Goal: Answer question/provide support: Share knowledge or assist other users

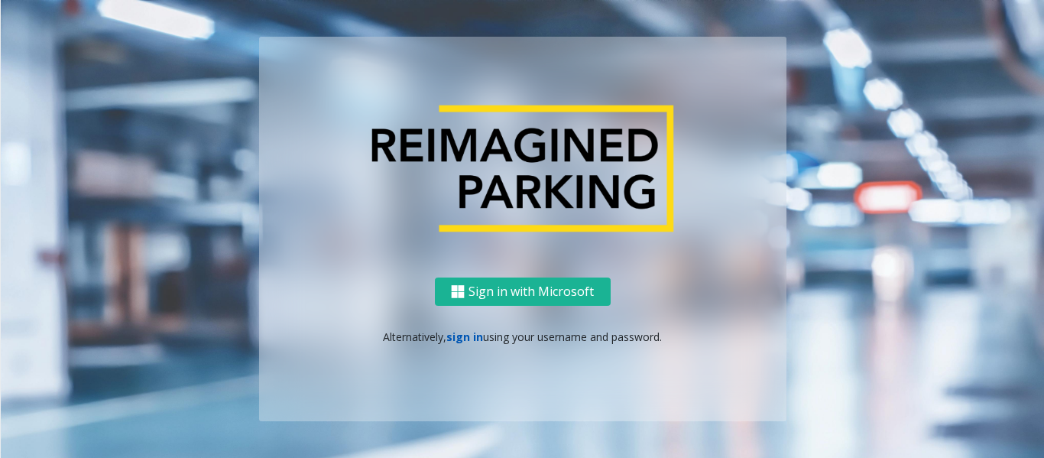
click at [458, 338] on link "sign in" at bounding box center [464, 336] width 37 height 15
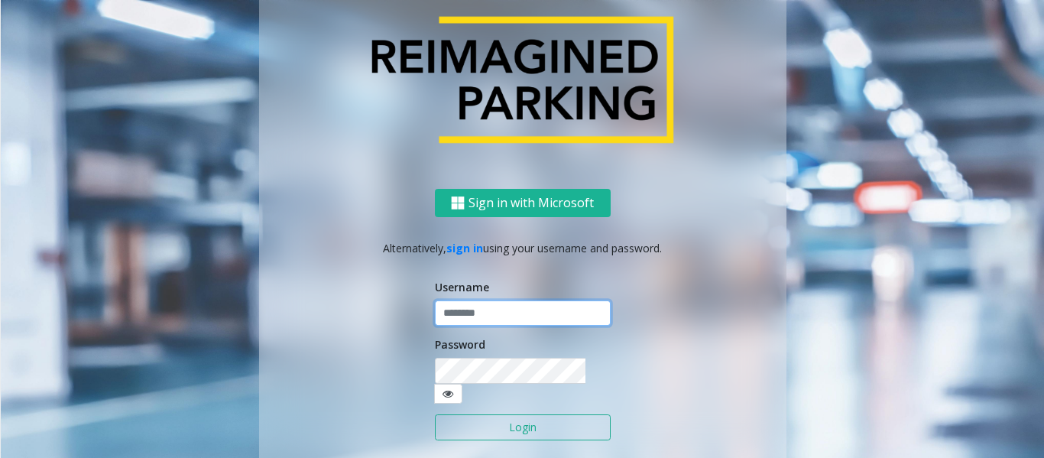
type input "*****"
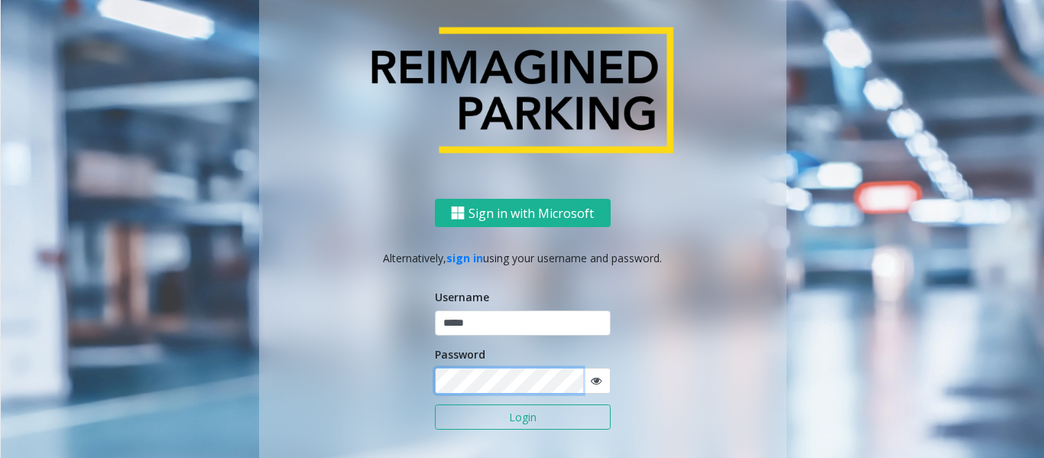
click at [435, 404] on button "Login" at bounding box center [523, 417] width 176 height 26
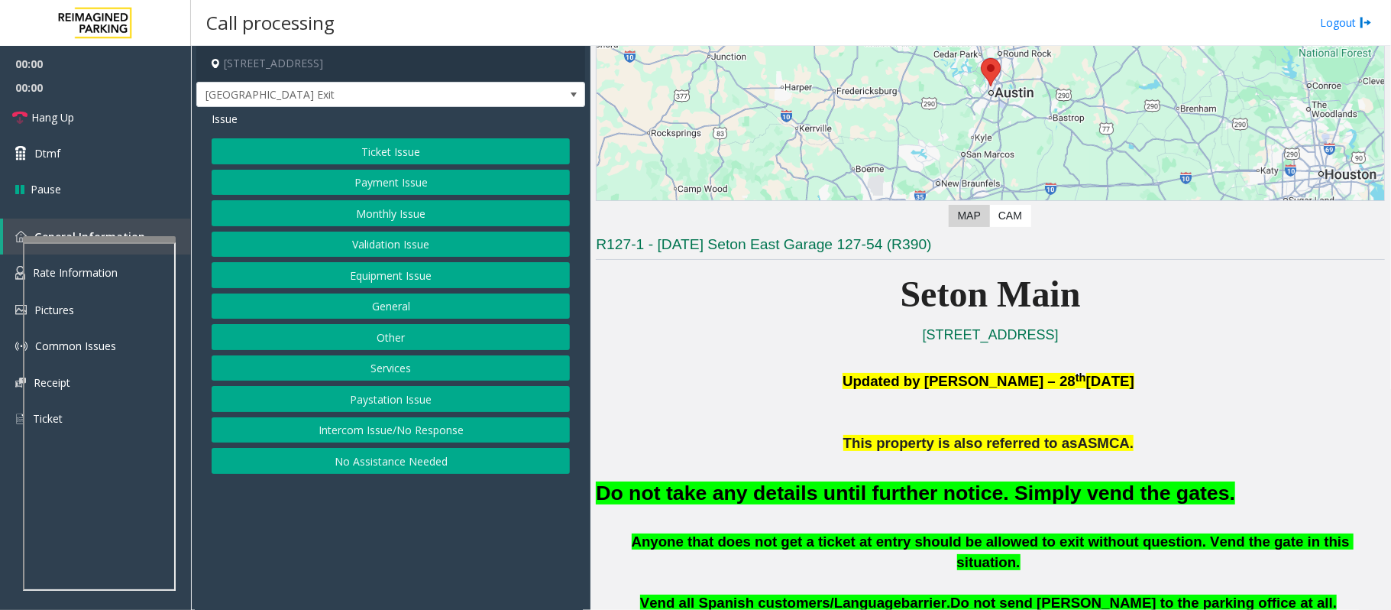
scroll to position [407, 0]
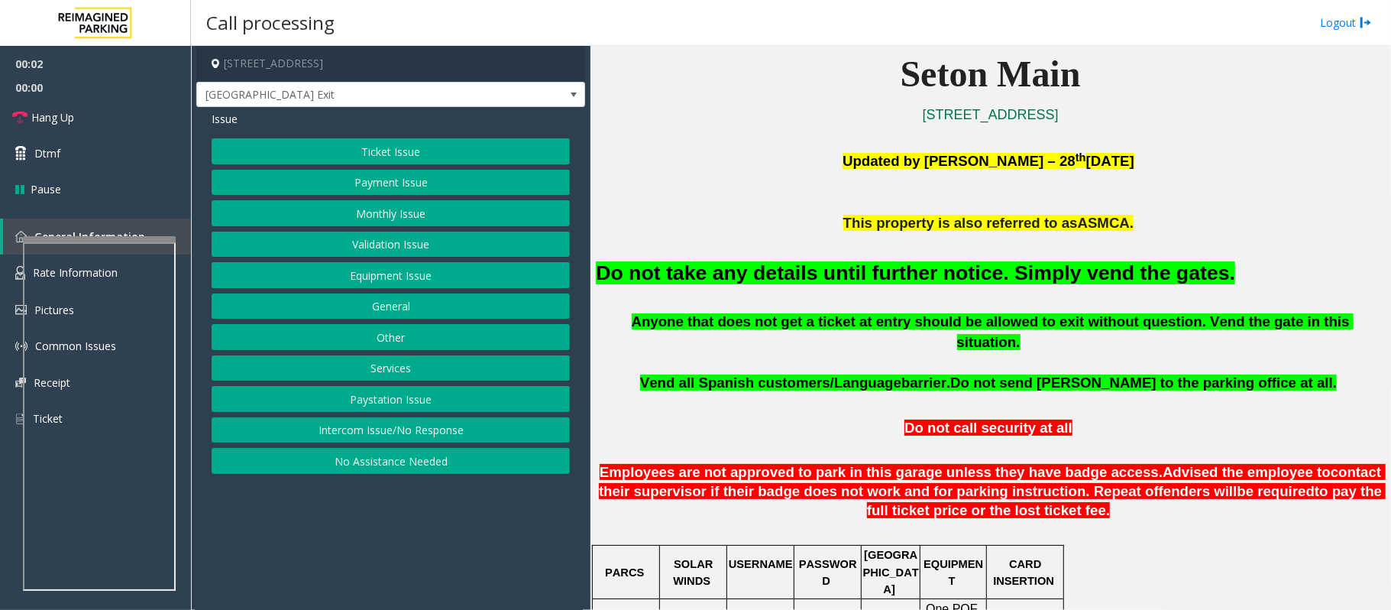
click at [339, 261] on div "Ticket Issue Payment Issue Monthly Issue Validation Issue Equipment Issue Gener…" at bounding box center [391, 305] width 358 height 335
click at [333, 272] on button "Equipment Issue" at bounding box center [391, 275] width 358 height 26
click at [339, 275] on button "Gate / Door Won't Open" at bounding box center [391, 275] width 358 height 26
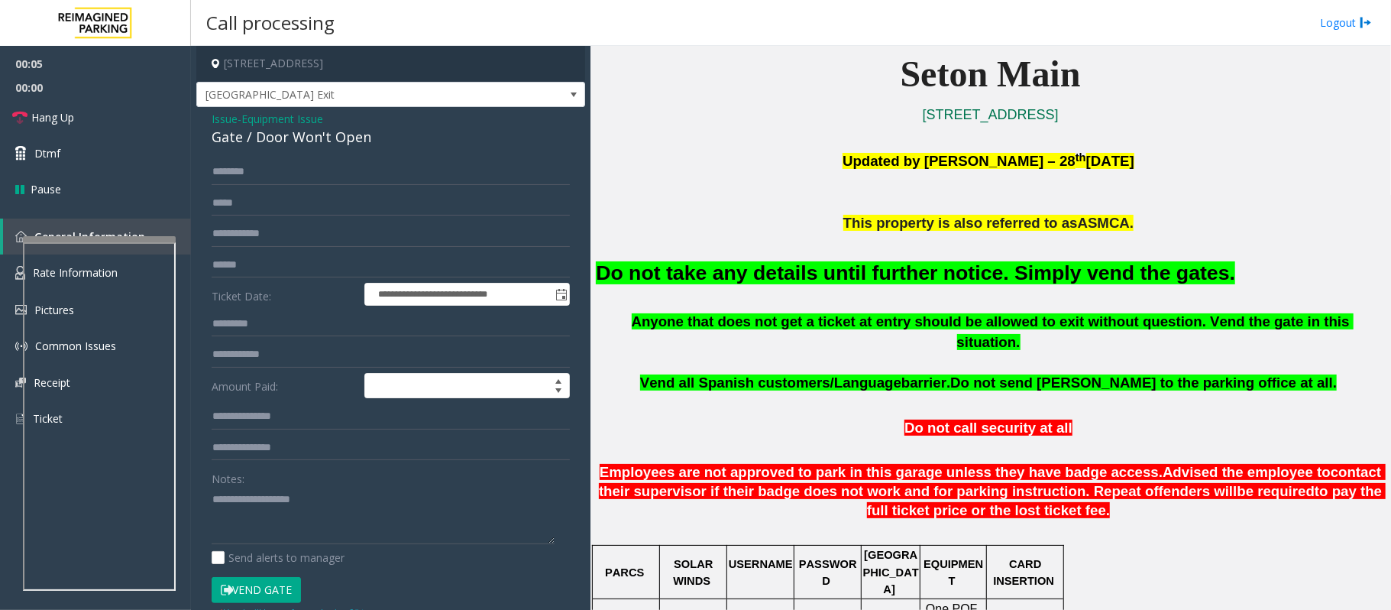
click at [261, 457] on button "Vend Gate" at bounding box center [256, 590] width 89 height 26
click at [964, 272] on font "Do not take any details until further notice. Simply vend the gates." at bounding box center [915, 272] width 639 height 23
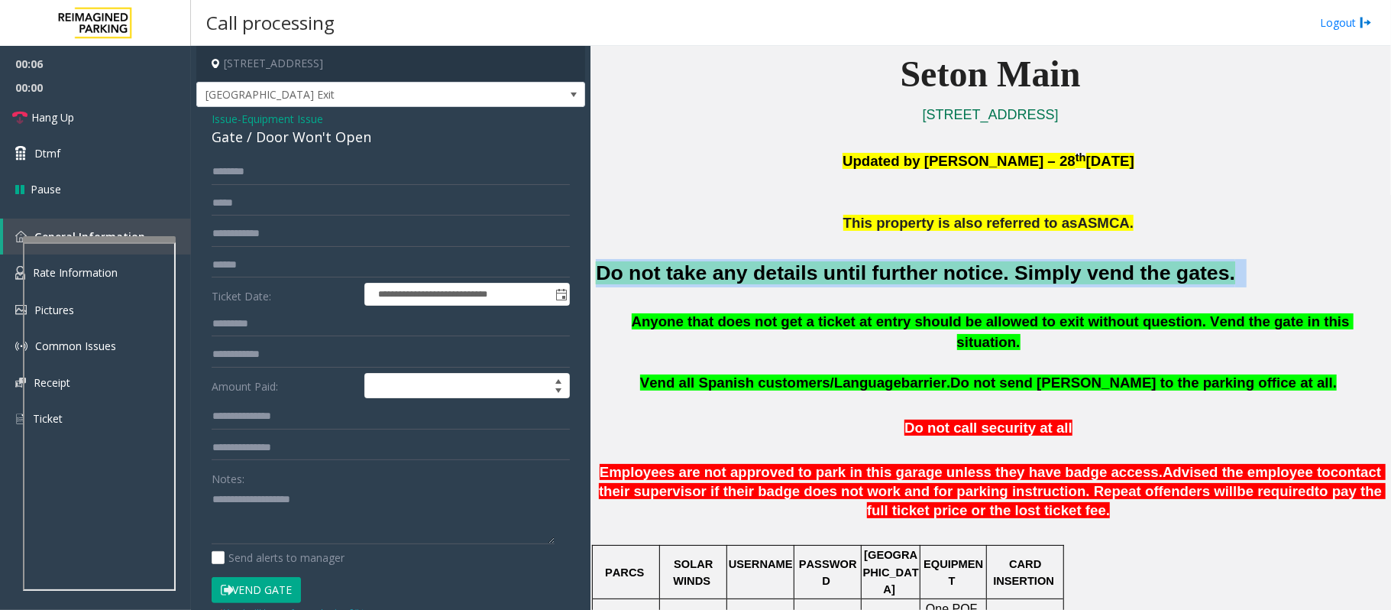
click at [964, 272] on font "Do not take any details until further notice. Simply vend the gates." at bounding box center [915, 272] width 639 height 23
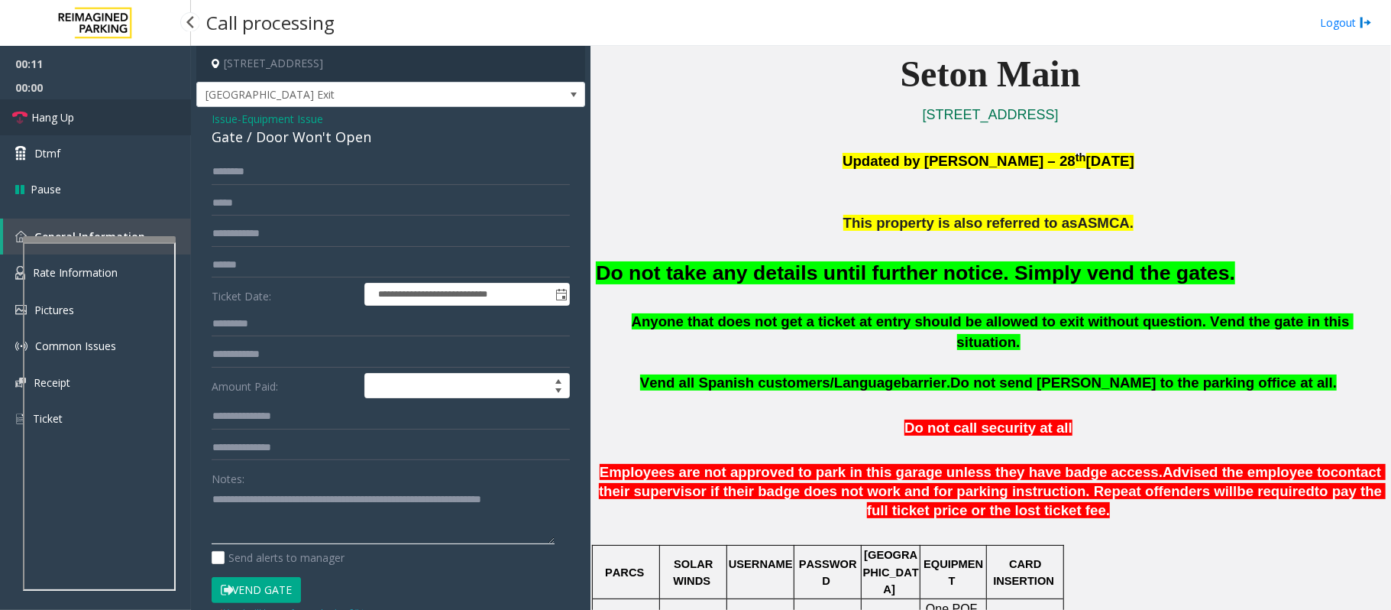
type textarea "**********"
click at [70, 120] on span "Hang Up" at bounding box center [52, 117] width 43 height 16
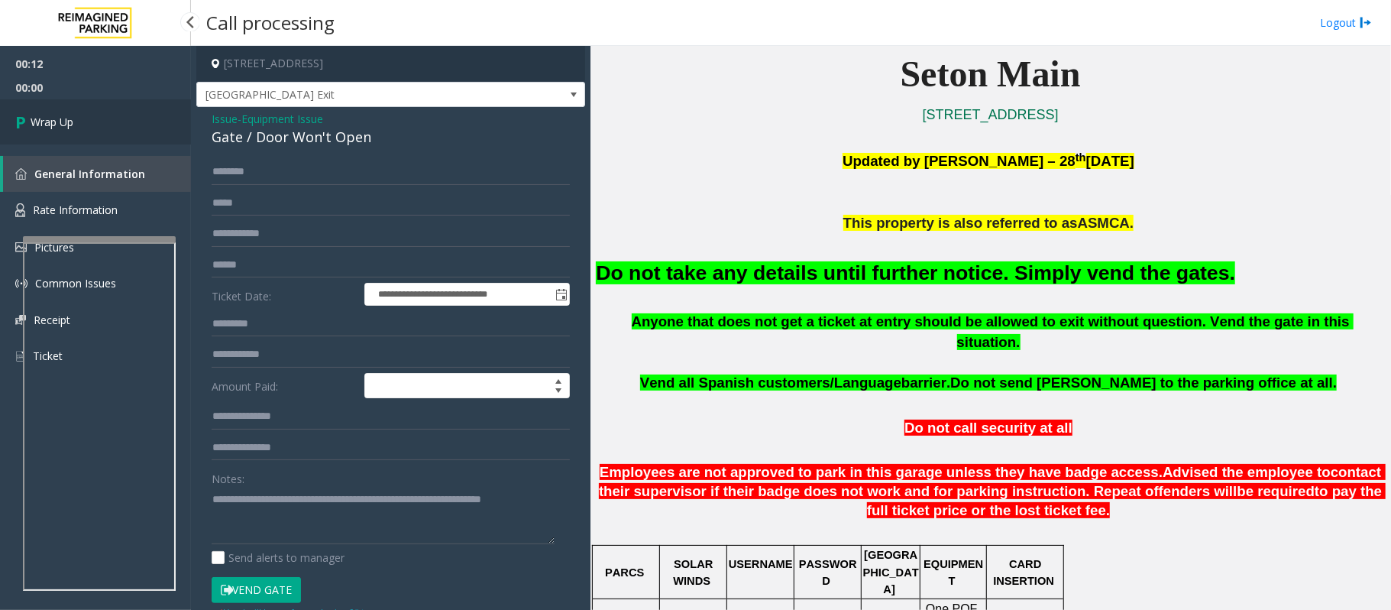
click at [70, 120] on span "Wrap Up" at bounding box center [52, 122] width 43 height 16
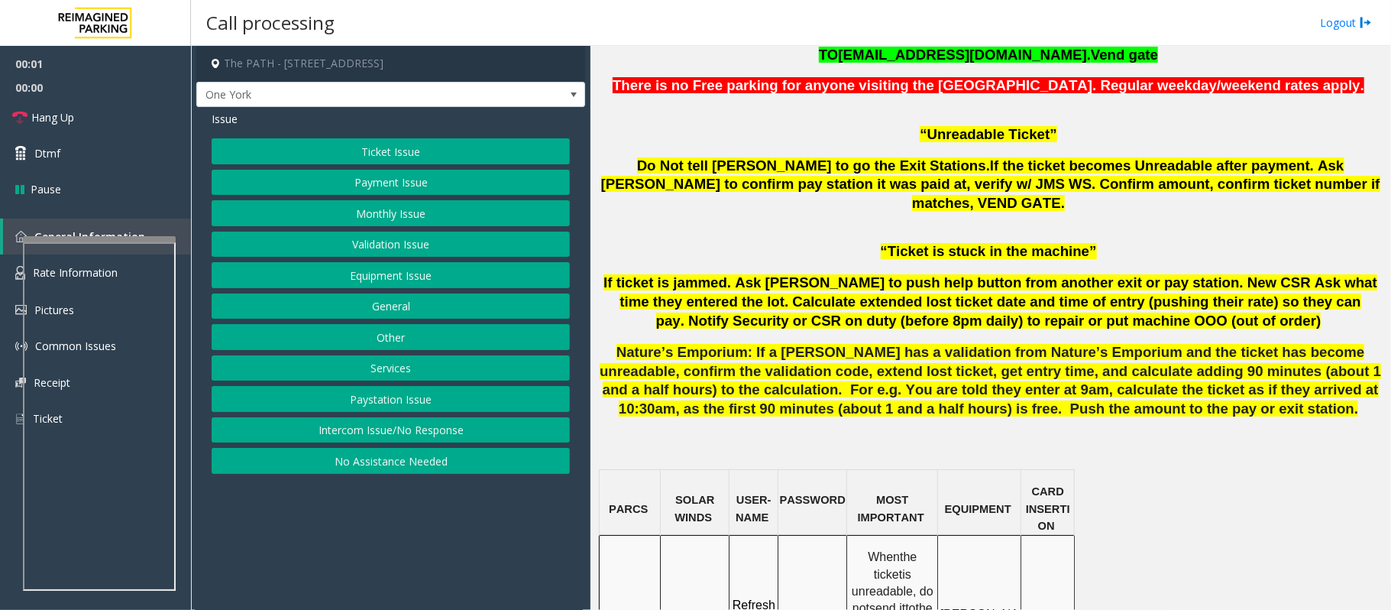
scroll to position [917, 0]
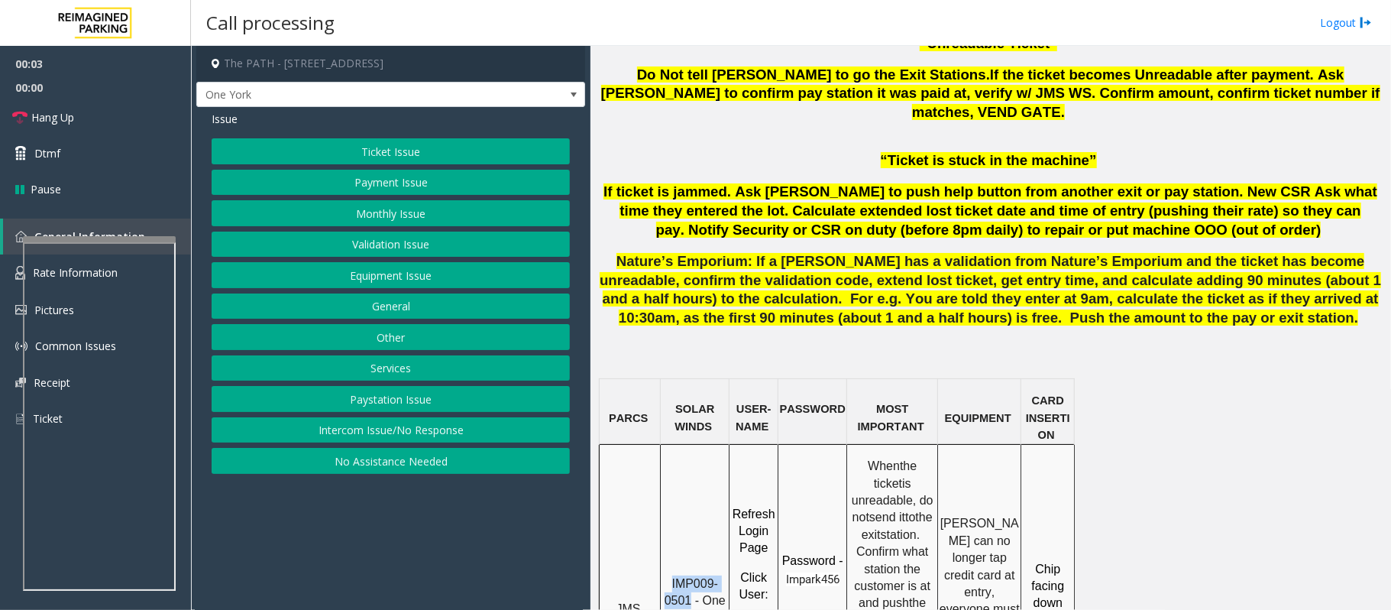
drag, startPoint x: 670, startPoint y: 520, endPoint x: 694, endPoint y: 541, distance: 31.4
click at [694, 457] on p "IMP009-0501 - One York- JMS-1York-WS" at bounding box center [695, 609] width 66 height 69
copy span "IMP009-0501"
click at [380, 148] on button "Ticket Issue" at bounding box center [391, 151] width 358 height 26
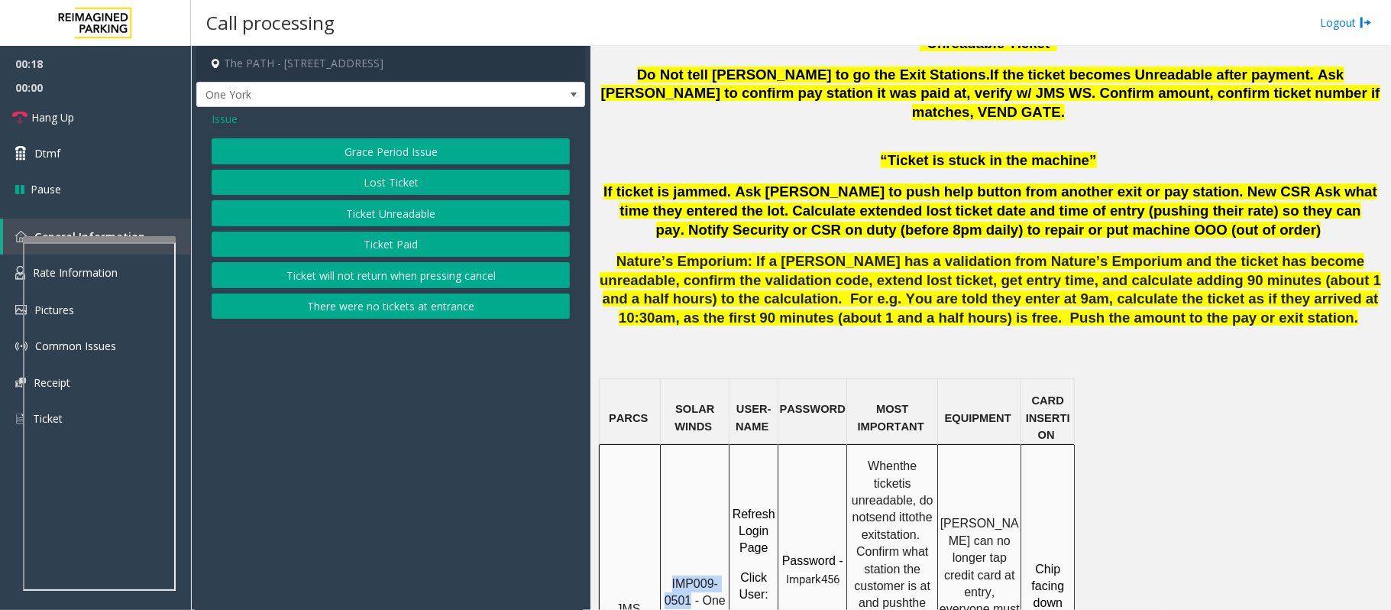
click at [373, 219] on button "Ticket Unreadable" at bounding box center [391, 213] width 358 height 26
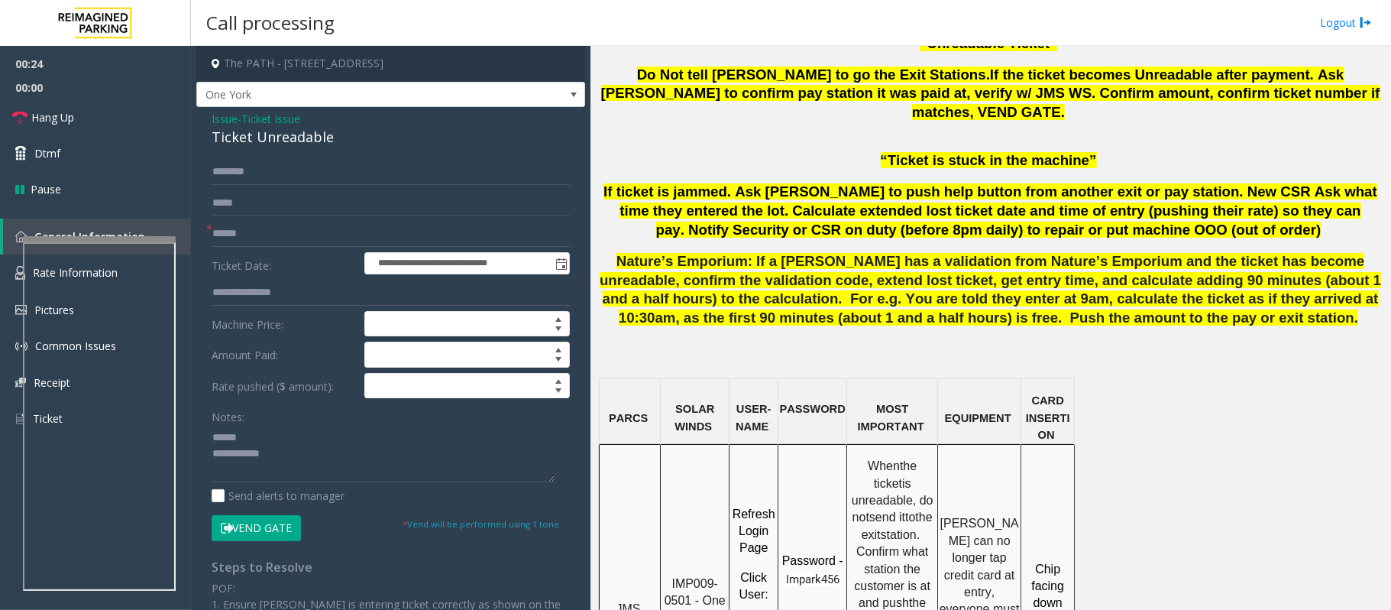
click at [243, 138] on div "Ticket Unreadable" at bounding box center [391, 137] width 358 height 21
type textarea "**********"
click at [258, 233] on input "text" at bounding box center [391, 234] width 358 height 26
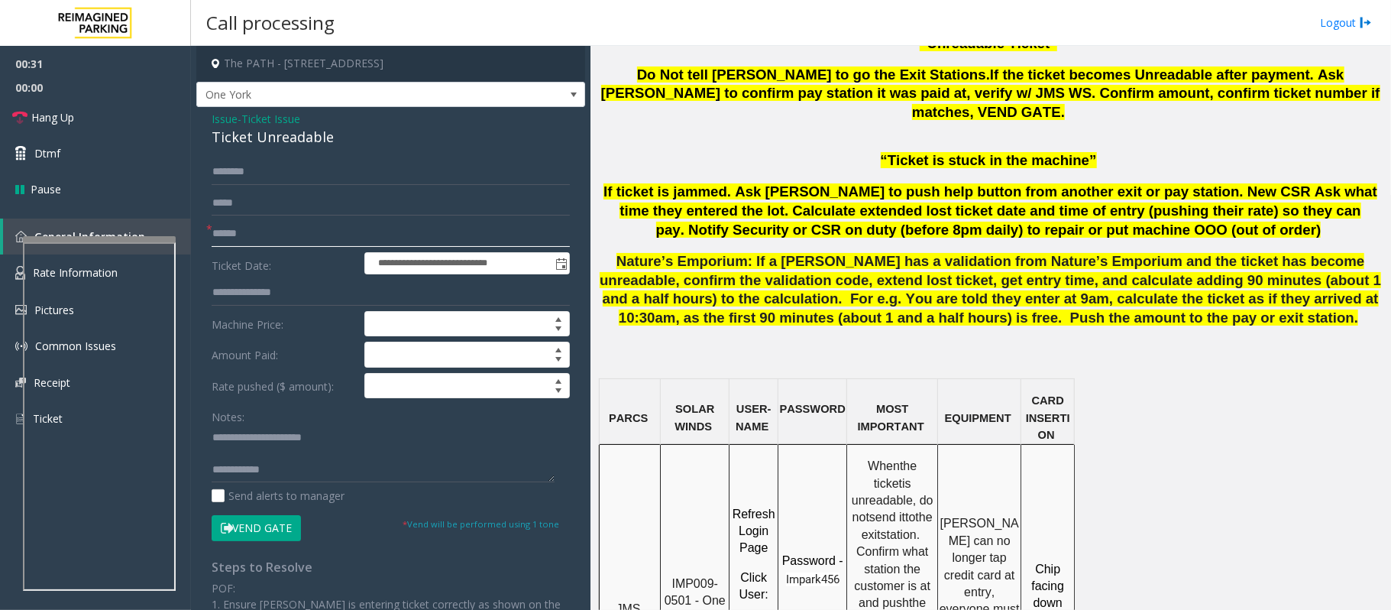
click at [238, 230] on input "text" at bounding box center [391, 234] width 358 height 26
type input "********"
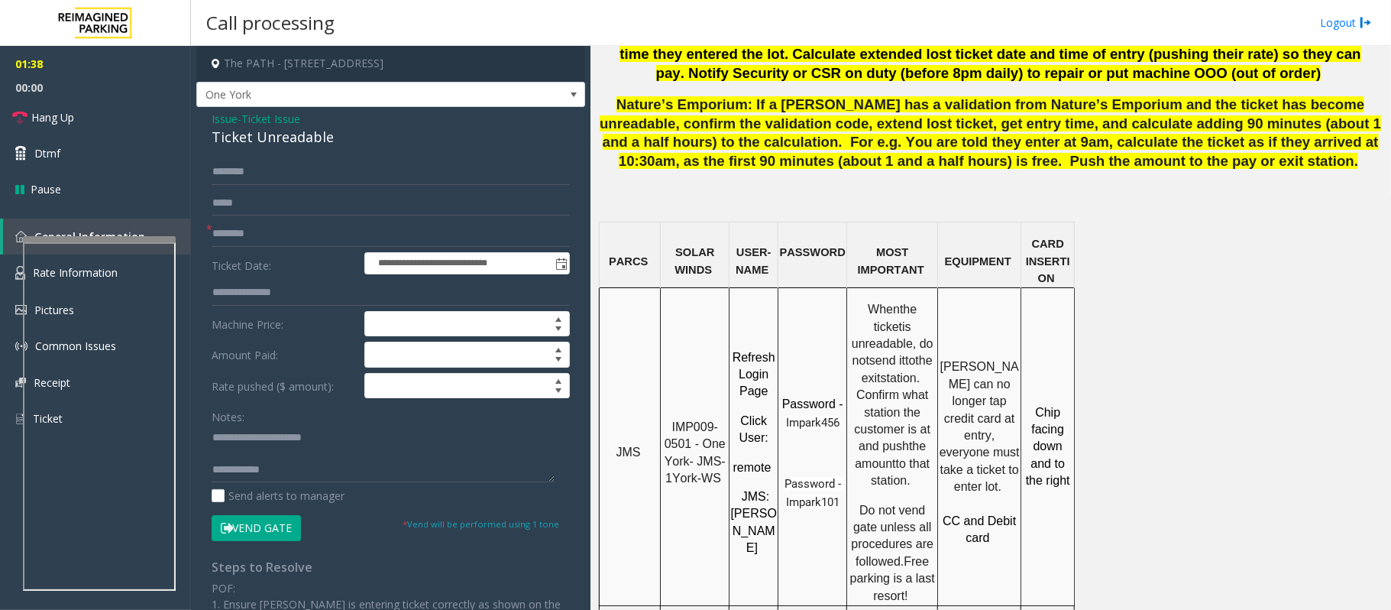
scroll to position [1426, 0]
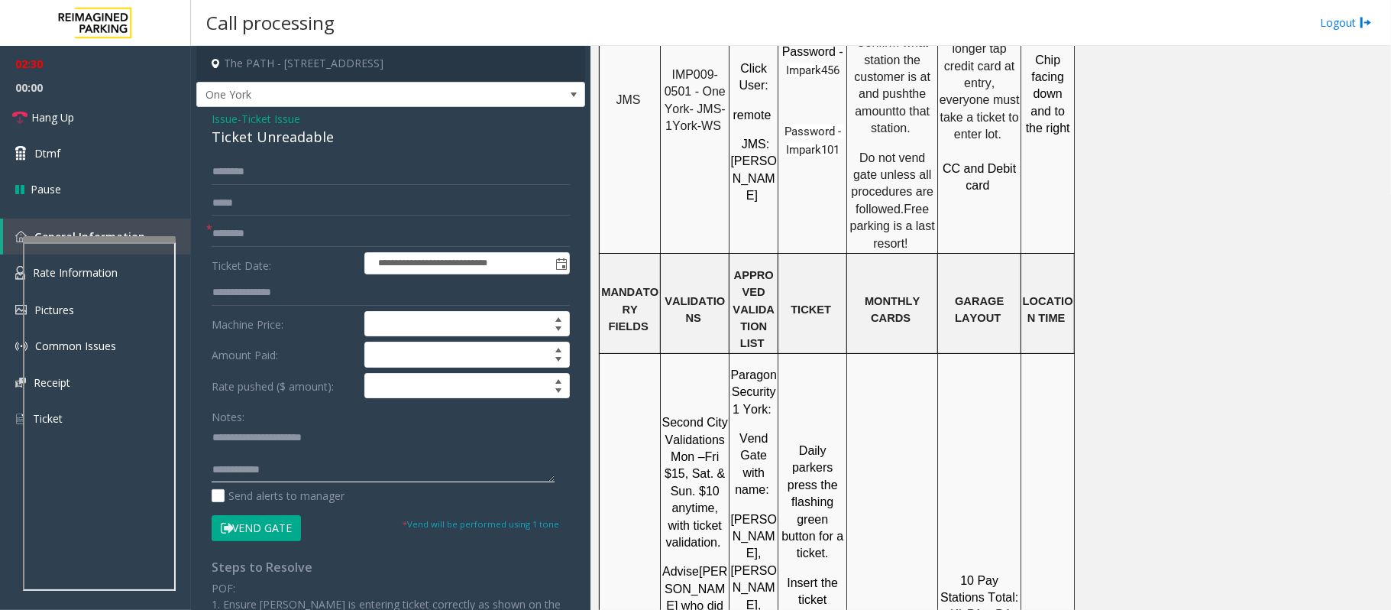
click at [321, 457] on textarea at bounding box center [383, 453] width 343 height 57
click at [251, 457] on textarea at bounding box center [383, 453] width 343 height 57
click at [242, 438] on textarea at bounding box center [383, 453] width 343 height 57
click at [249, 453] on textarea at bounding box center [383, 453] width 343 height 57
click at [287, 457] on textarea at bounding box center [383, 453] width 343 height 57
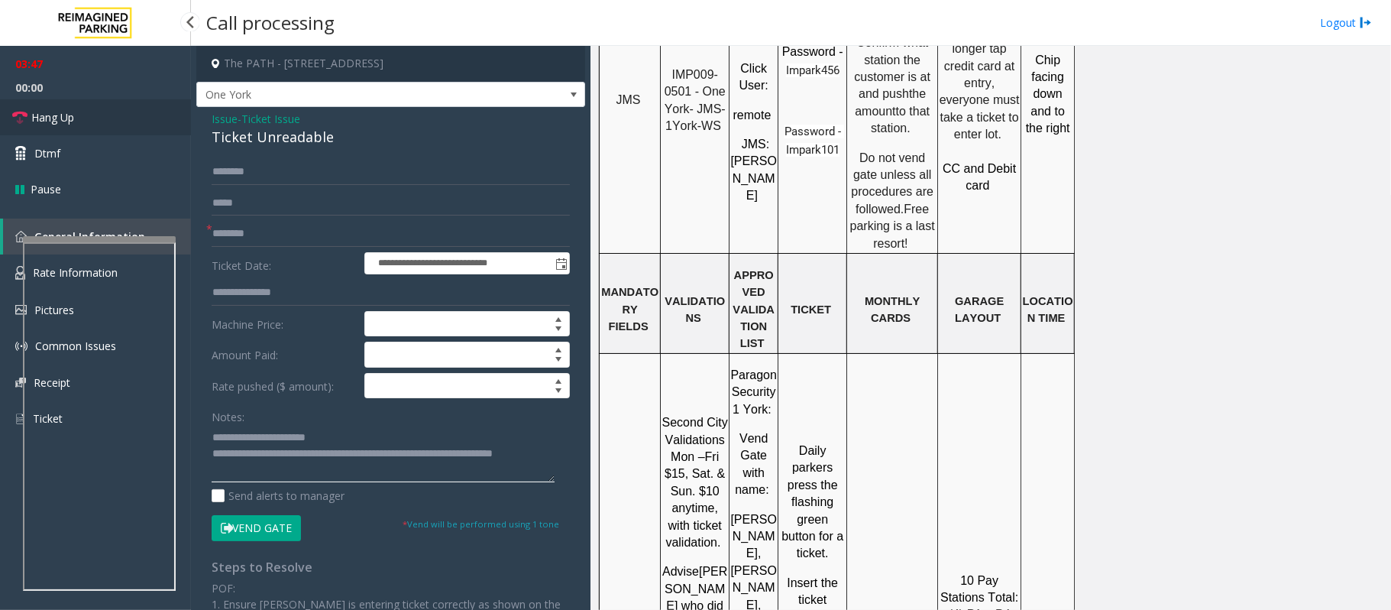
type textarea "**********"
drag, startPoint x: 112, startPoint y: 117, endPoint x: 202, endPoint y: 167, distance: 103.6
click at [112, 117] on link "Hang Up" at bounding box center [95, 117] width 191 height 36
click at [233, 174] on input "text" at bounding box center [391, 172] width 358 height 26
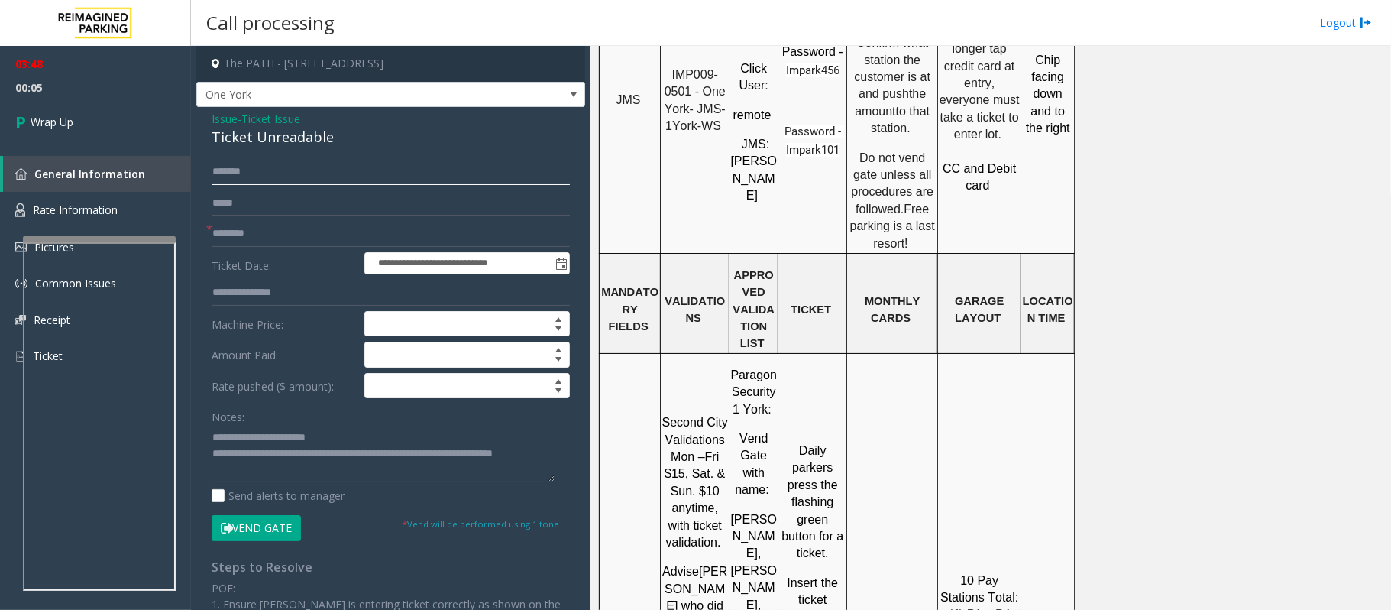
type input "*******"
click at [322, 457] on textarea at bounding box center [383, 453] width 343 height 57
click at [387, 457] on textarea at bounding box center [383, 453] width 343 height 57
paste textarea "**********"
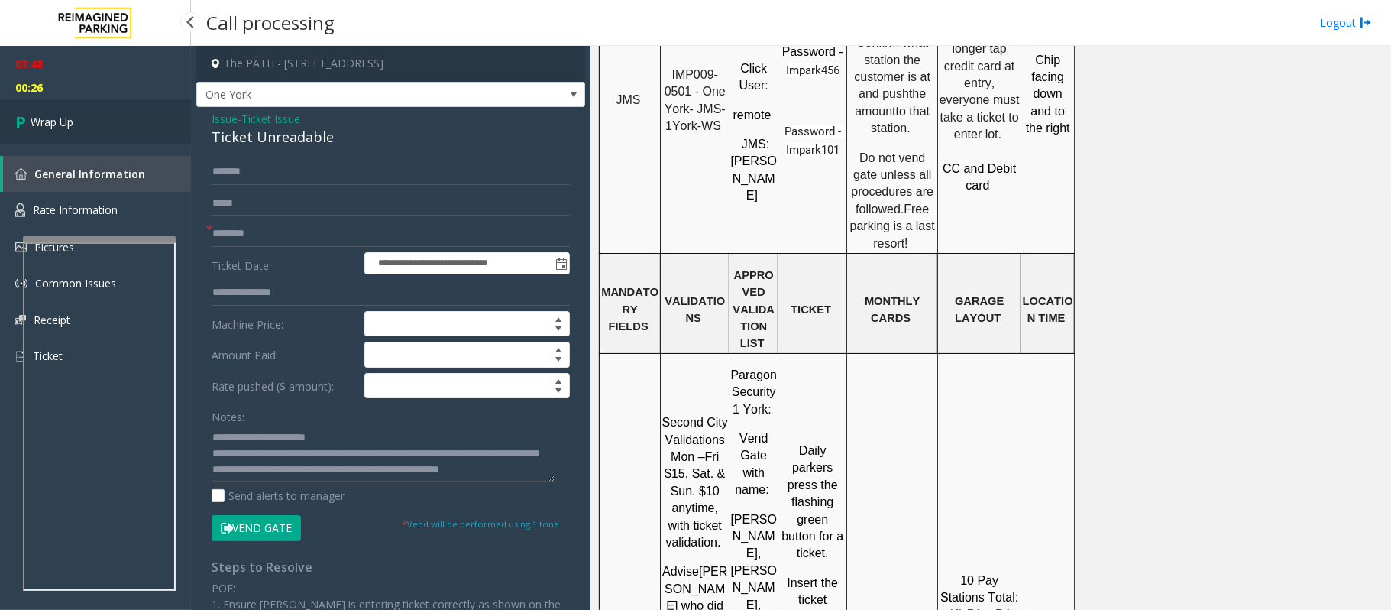
type textarea "**********"
click at [66, 124] on span "Wrap Up" at bounding box center [52, 122] width 43 height 16
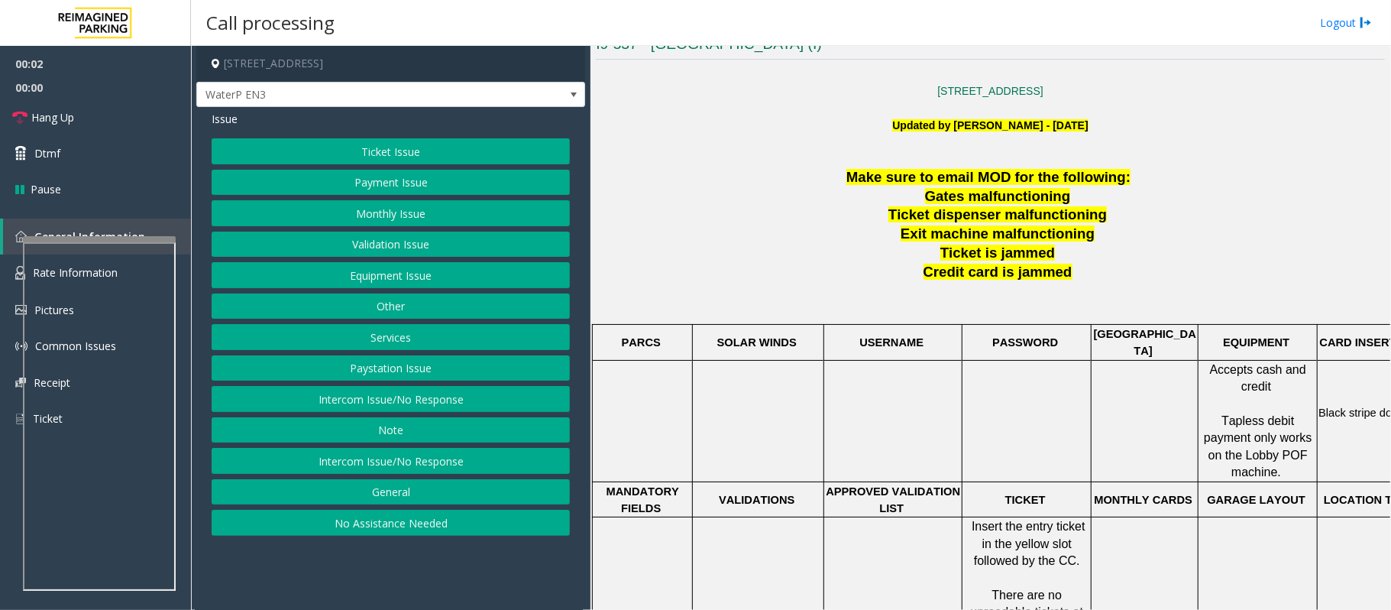
scroll to position [509, 0]
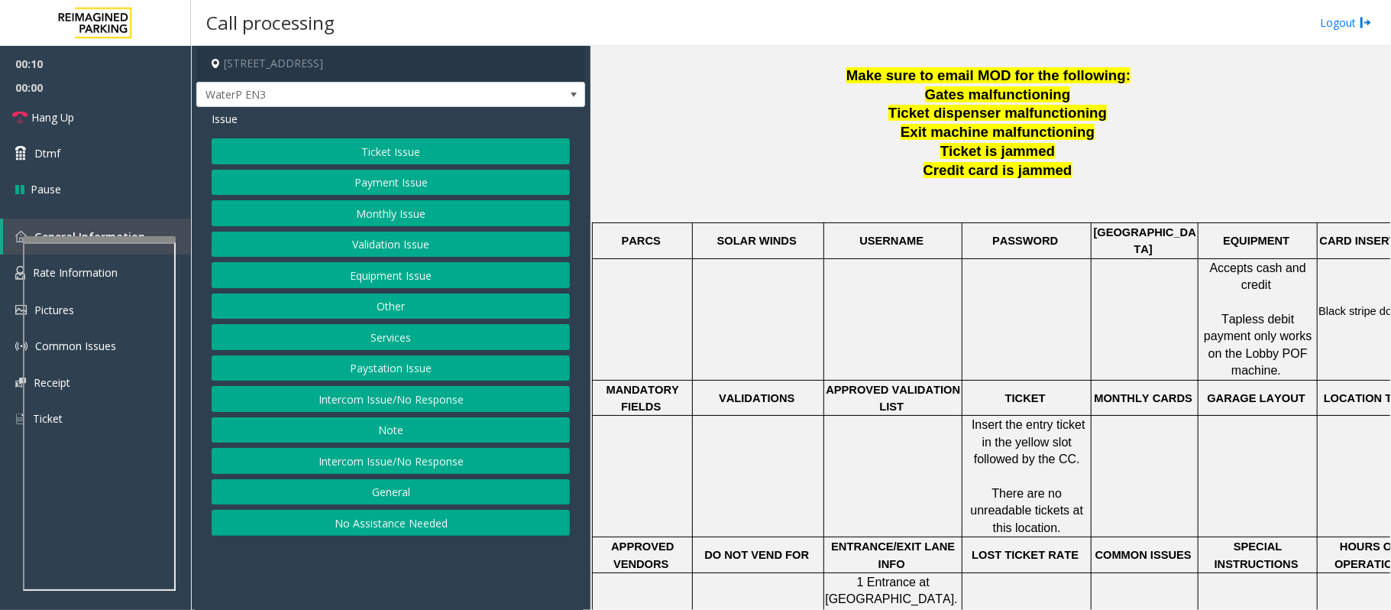
click at [374, 457] on button "Intercom Issue/No Response" at bounding box center [391, 461] width 358 height 26
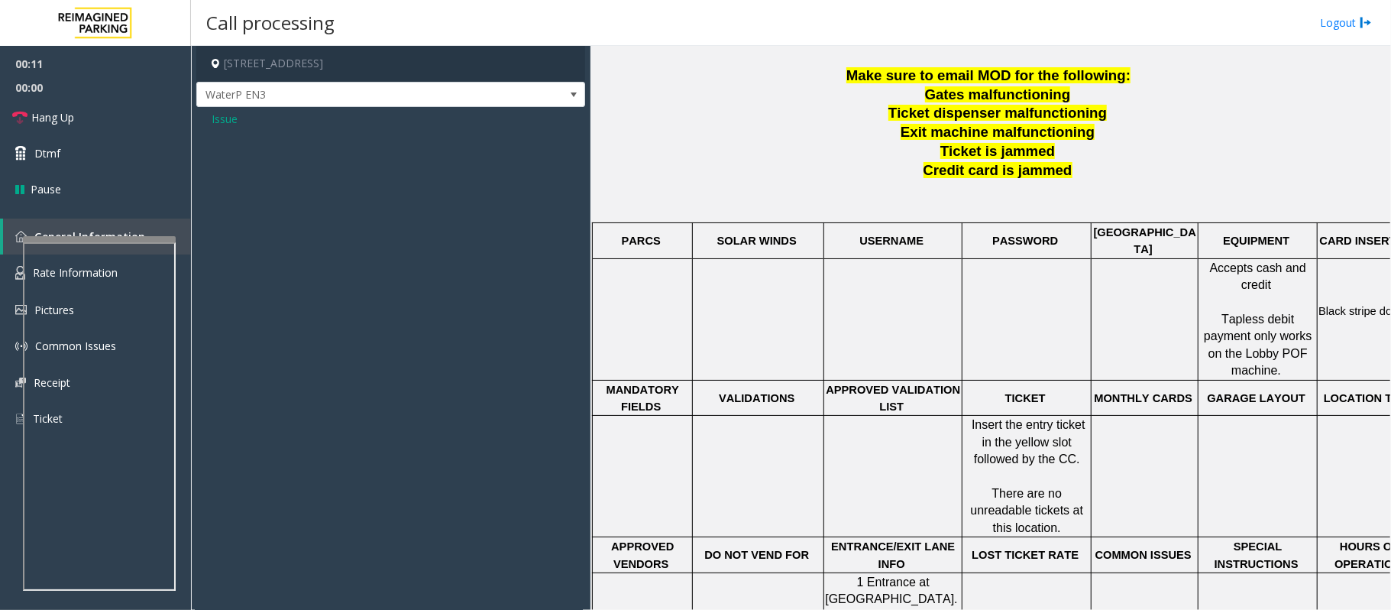
click at [222, 123] on span "Issue" at bounding box center [225, 119] width 26 height 16
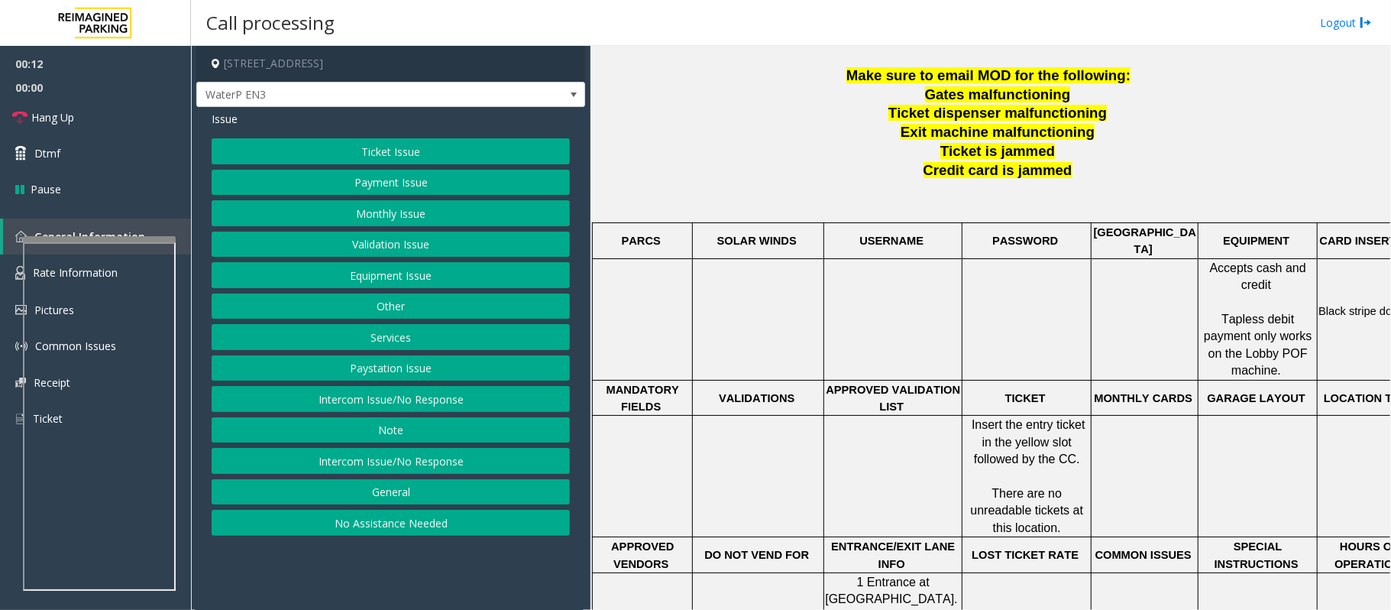
click at [359, 401] on button "Intercom Issue/No Response" at bounding box center [391, 399] width 358 height 26
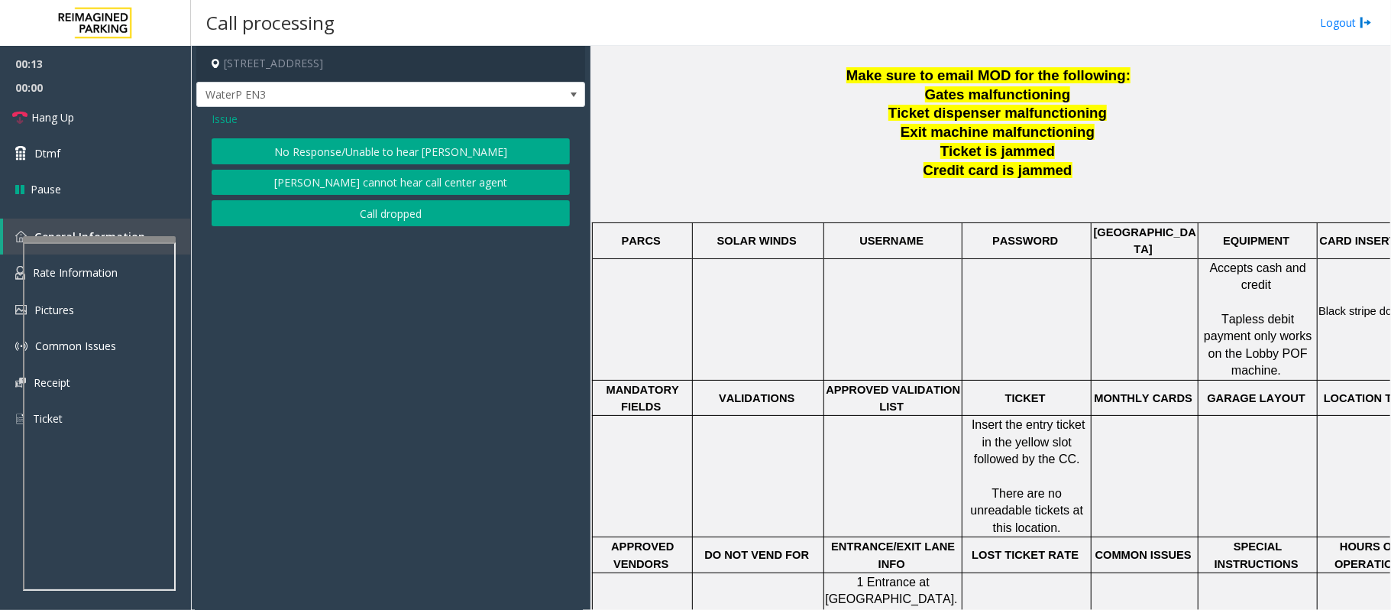
click at [284, 154] on button "No Response/Unable to hear [PERSON_NAME]" at bounding box center [391, 151] width 358 height 26
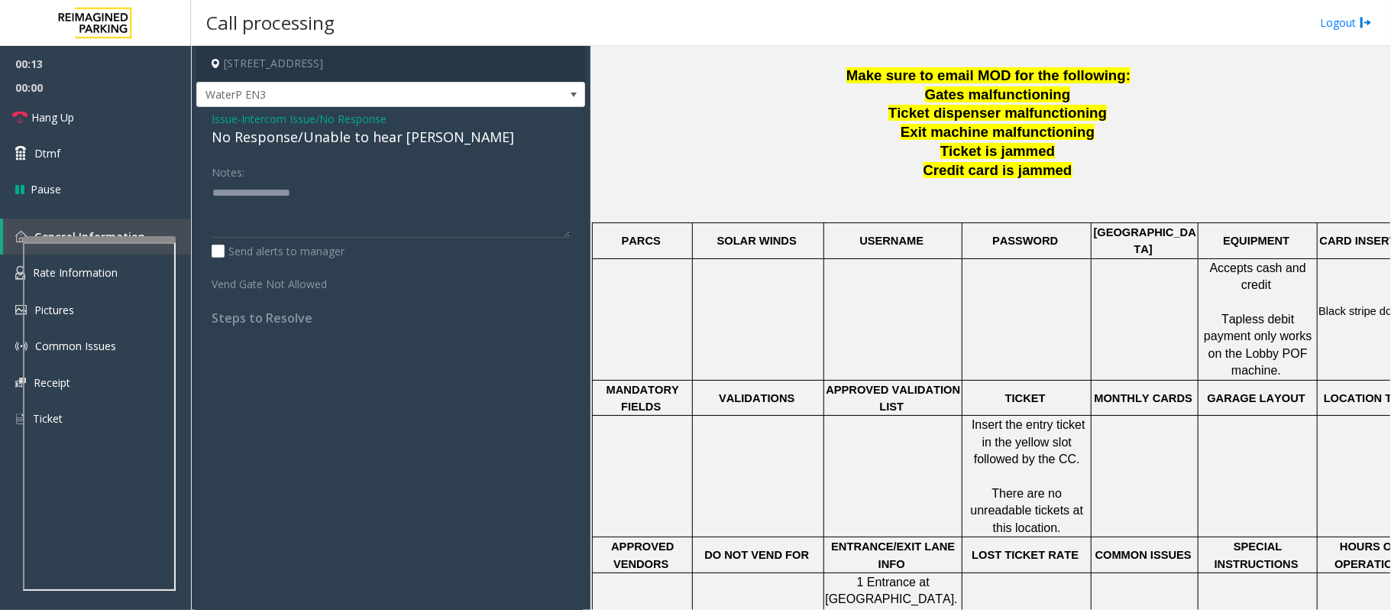
click at [281, 147] on div "No Response/Unable to hear [PERSON_NAME]" at bounding box center [391, 137] width 358 height 21
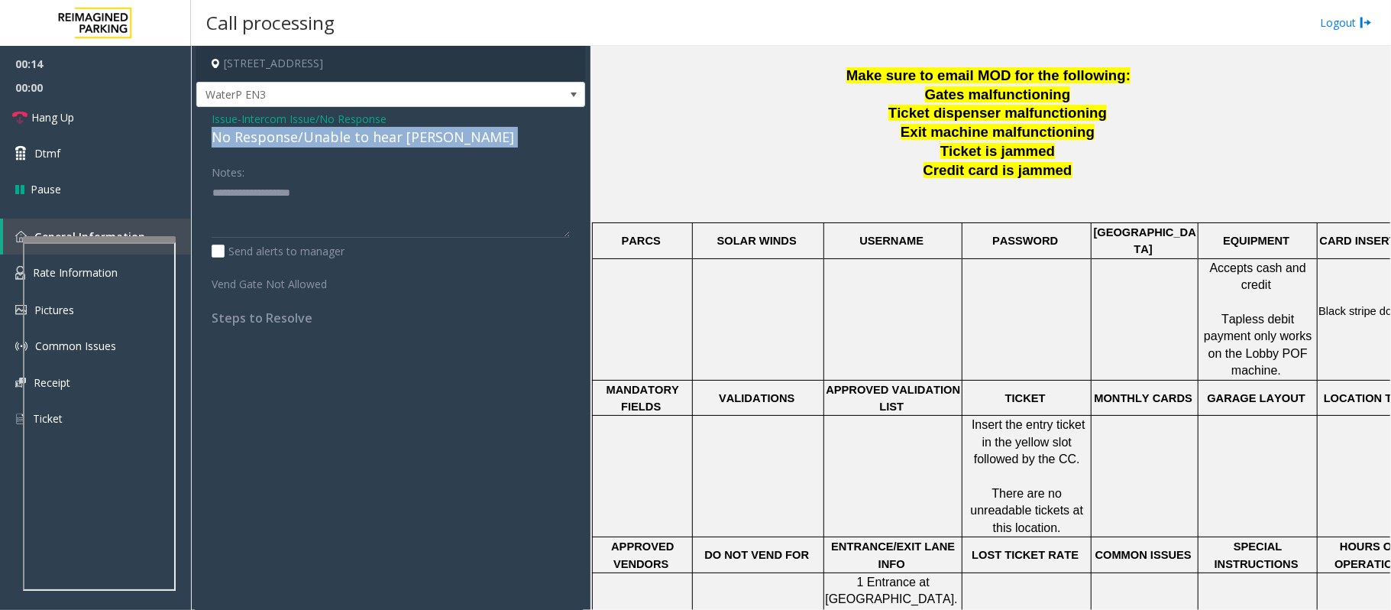
click at [281, 147] on div "No Response/Unable to hear [PERSON_NAME]" at bounding box center [391, 137] width 358 height 21
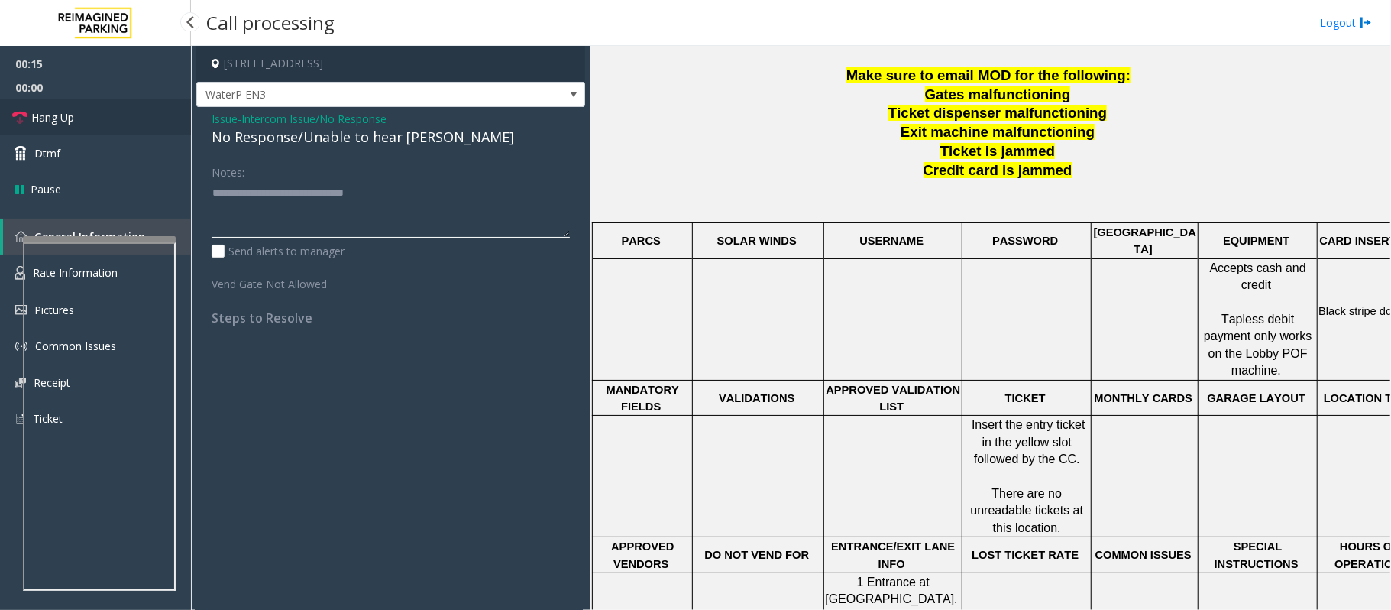
type textarea "**********"
click at [62, 116] on span "Hang Up" at bounding box center [52, 117] width 43 height 16
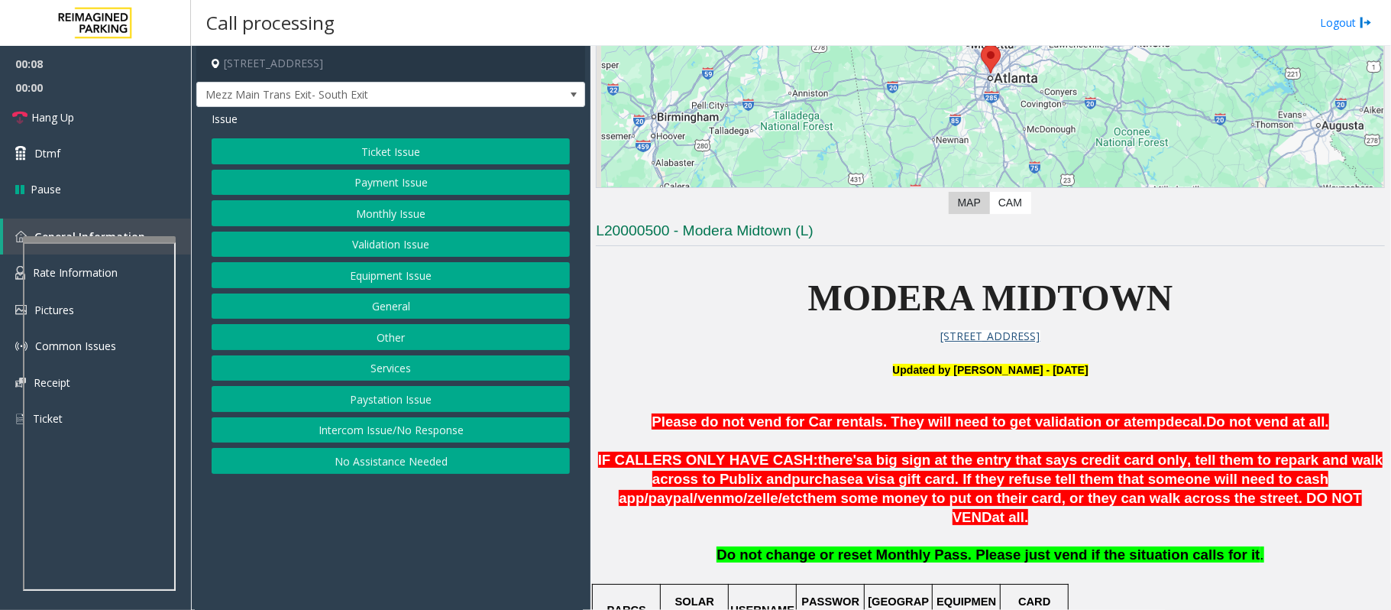
scroll to position [407, 0]
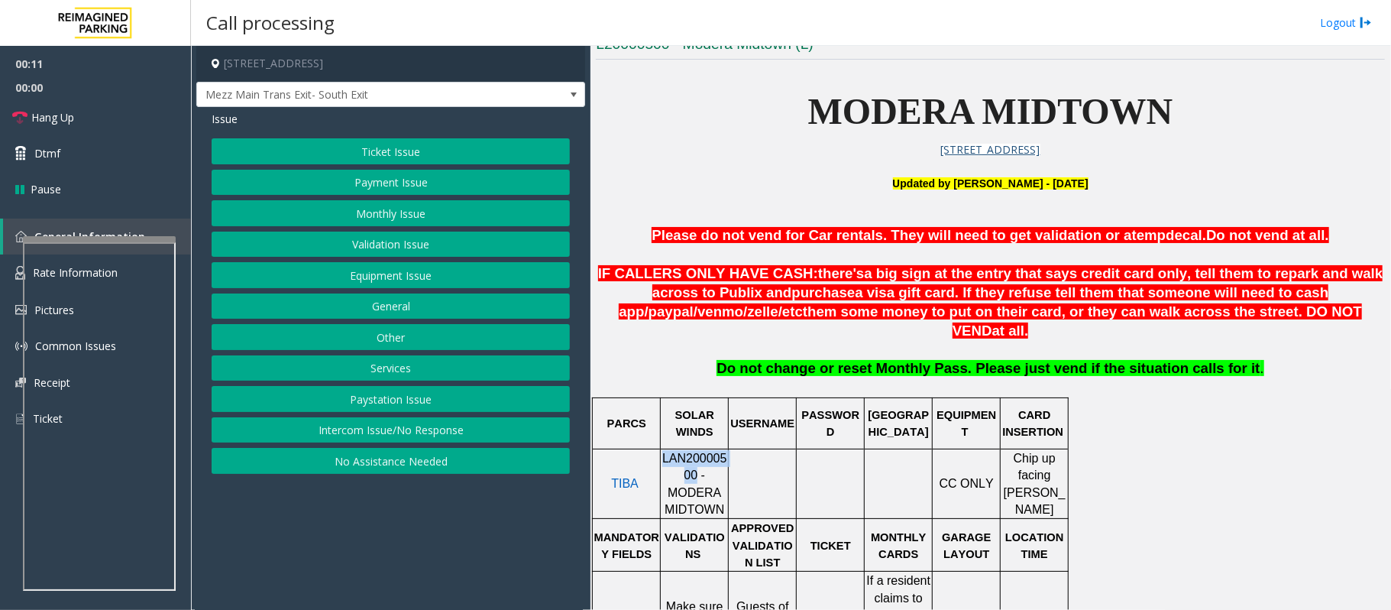
drag, startPoint x: 664, startPoint y: 441, endPoint x: 670, endPoint y: 461, distance: 21.5
click at [670, 457] on span "LAN20000500 - MODERA MIDTOWN" at bounding box center [694, 484] width 65 height 64
copy span "LAN20000500"
click at [386, 185] on button "Payment Issue" at bounding box center [391, 183] width 358 height 26
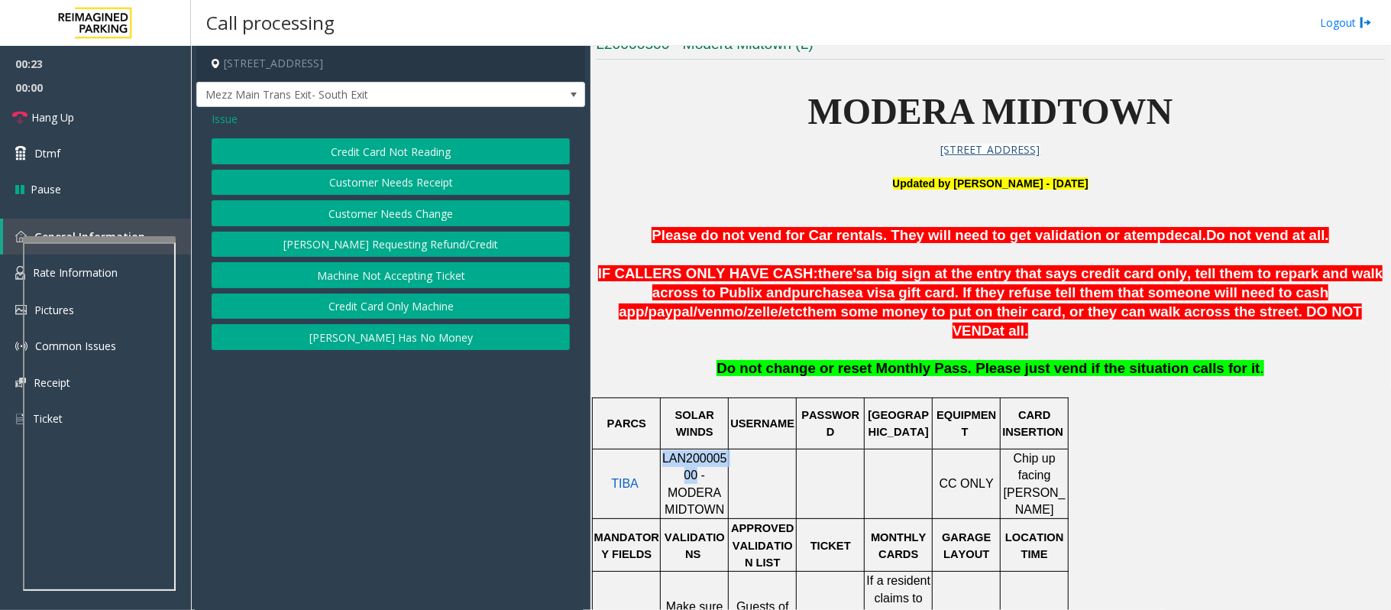
click at [380, 153] on button "Credit Card Not Reading" at bounding box center [391, 151] width 358 height 26
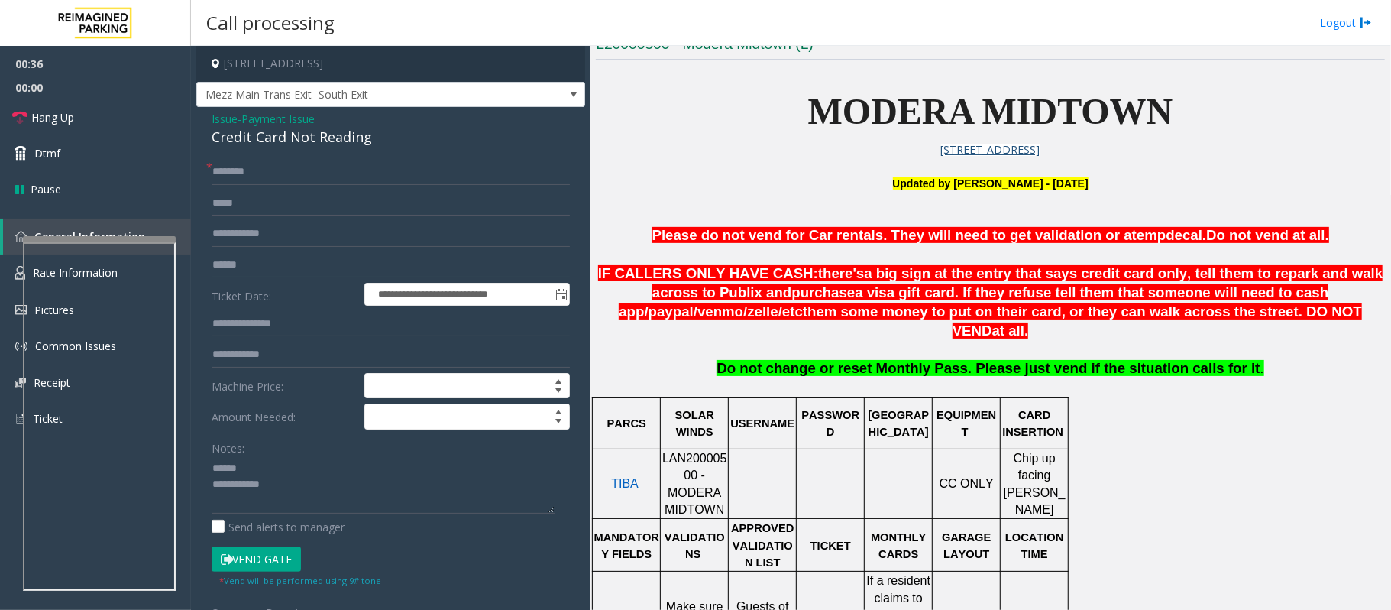
click at [257, 136] on div "Credit Card Not Reading" at bounding box center [391, 137] width 358 height 21
click at [258, 136] on div "Credit Card Not Reading" at bounding box center [391, 137] width 358 height 21
click at [242, 457] on textarea at bounding box center [383, 484] width 343 height 57
click at [257, 457] on textarea at bounding box center [383, 484] width 343 height 57
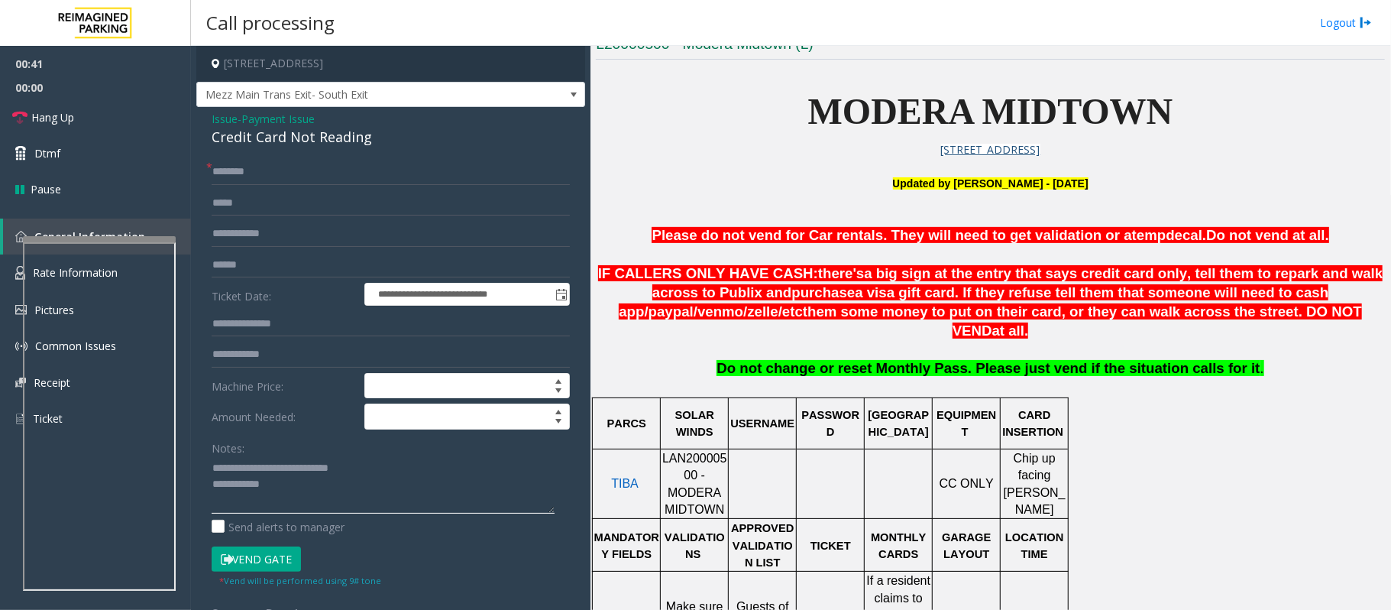
click at [291, 457] on textarea at bounding box center [383, 484] width 343 height 57
click at [243, 168] on input "text" at bounding box center [391, 172] width 358 height 26
click at [309, 457] on textarea at bounding box center [383, 484] width 343 height 57
click at [267, 261] on input "text" at bounding box center [391, 265] width 358 height 26
type textarea "**********"
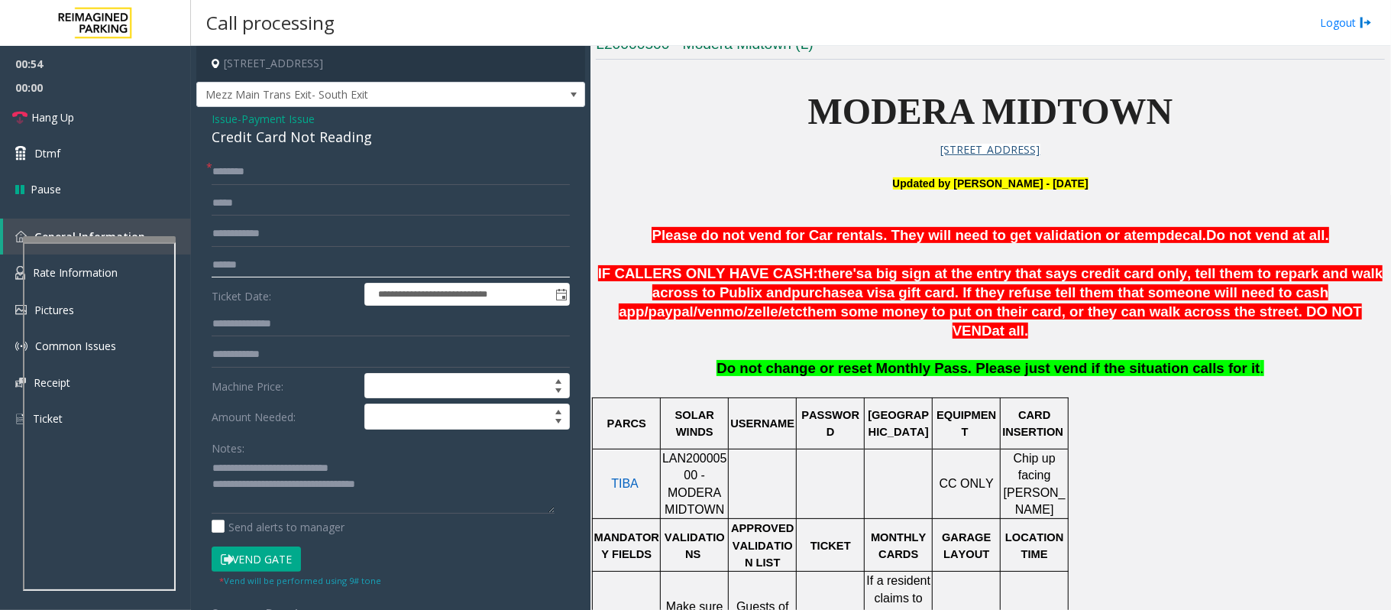
click at [261, 269] on input "text" at bounding box center [391, 265] width 358 height 26
type input "*******"
click at [267, 171] on input "text" at bounding box center [391, 172] width 358 height 26
click at [405, 457] on textarea at bounding box center [383, 484] width 343 height 57
click at [226, 165] on input "text" at bounding box center [391, 172] width 358 height 26
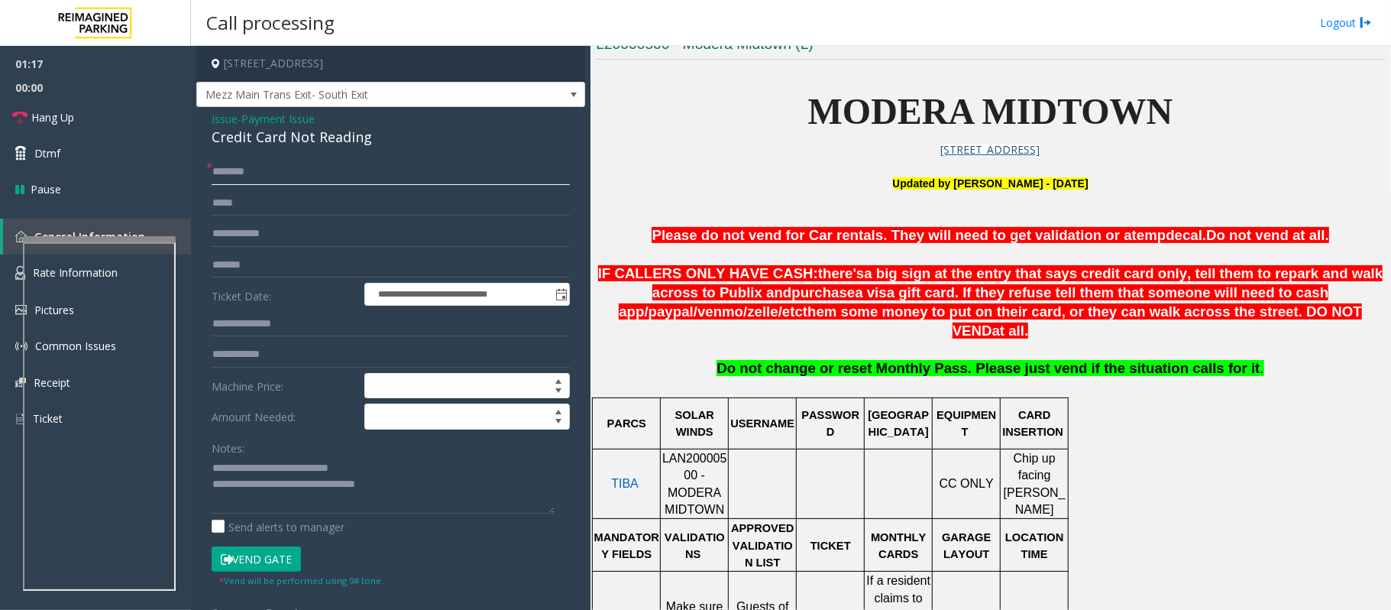
click at [239, 170] on input "text" at bounding box center [391, 172] width 358 height 26
type input "*"
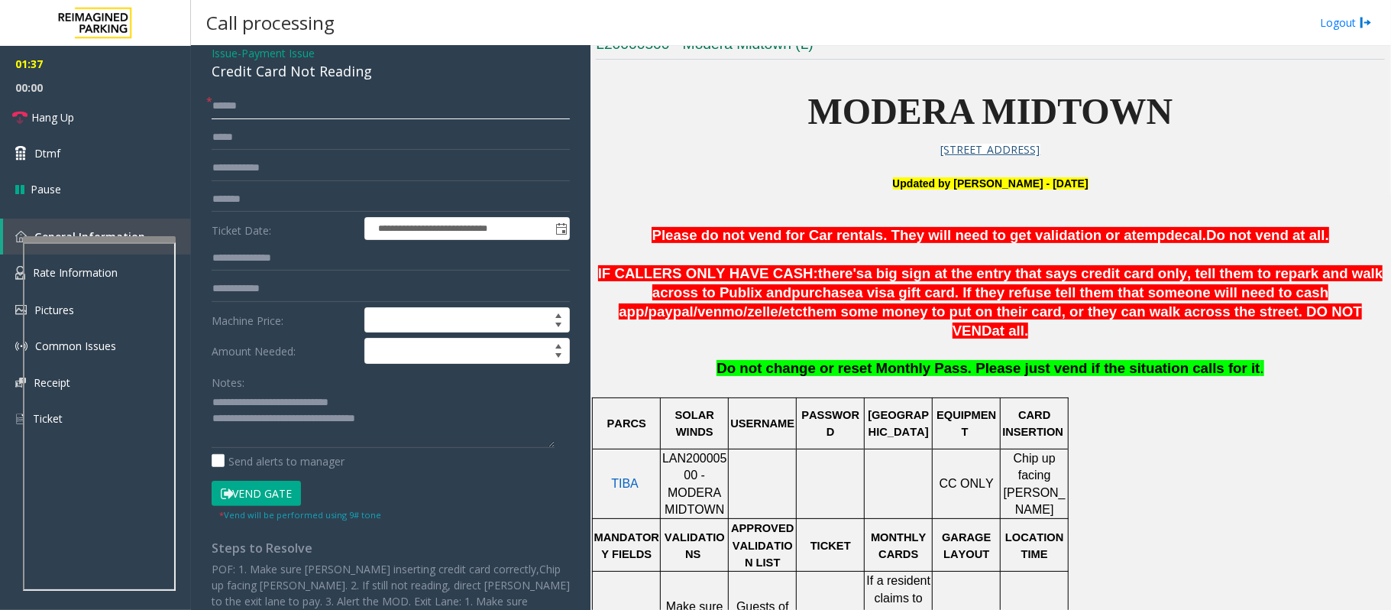
scroll to position [130, 0]
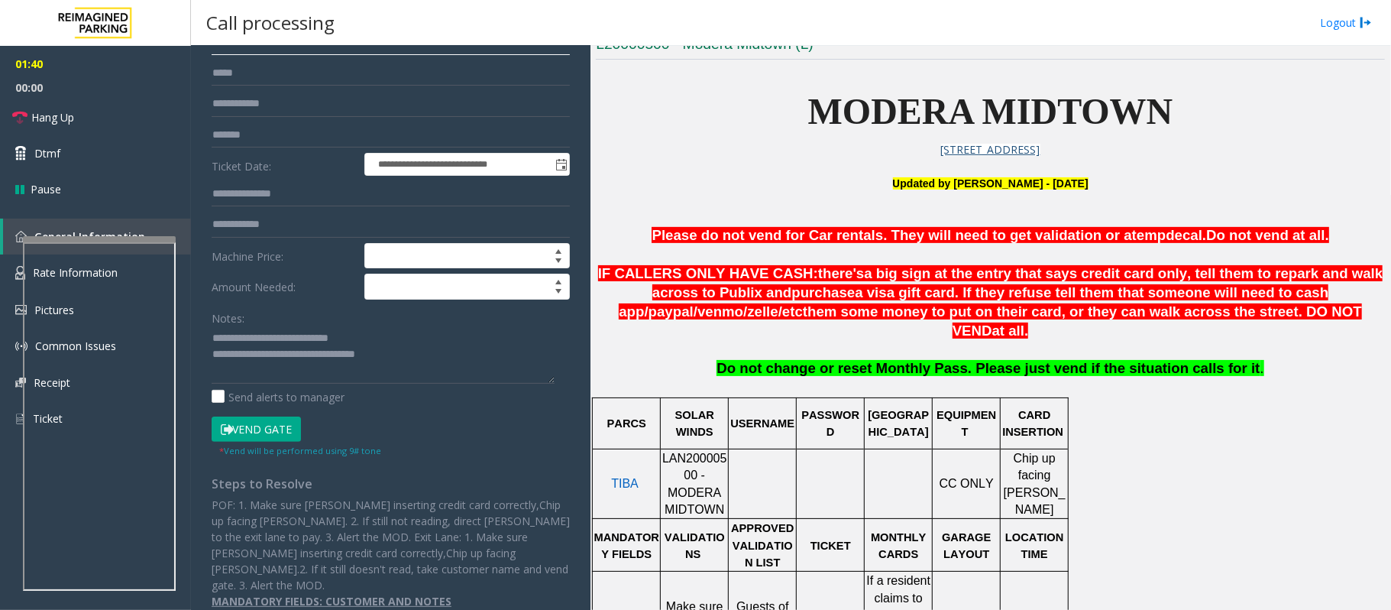
type input "******"
click at [261, 432] on button "Vend Gate" at bounding box center [256, 429] width 89 height 26
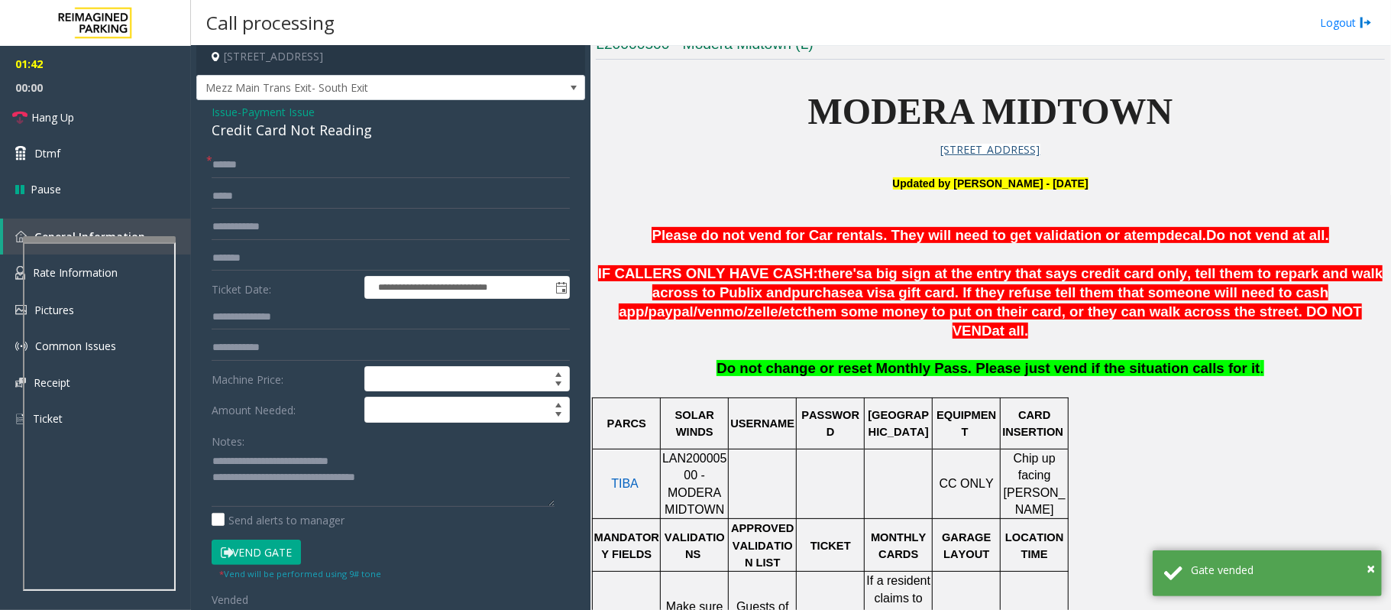
scroll to position [0, 0]
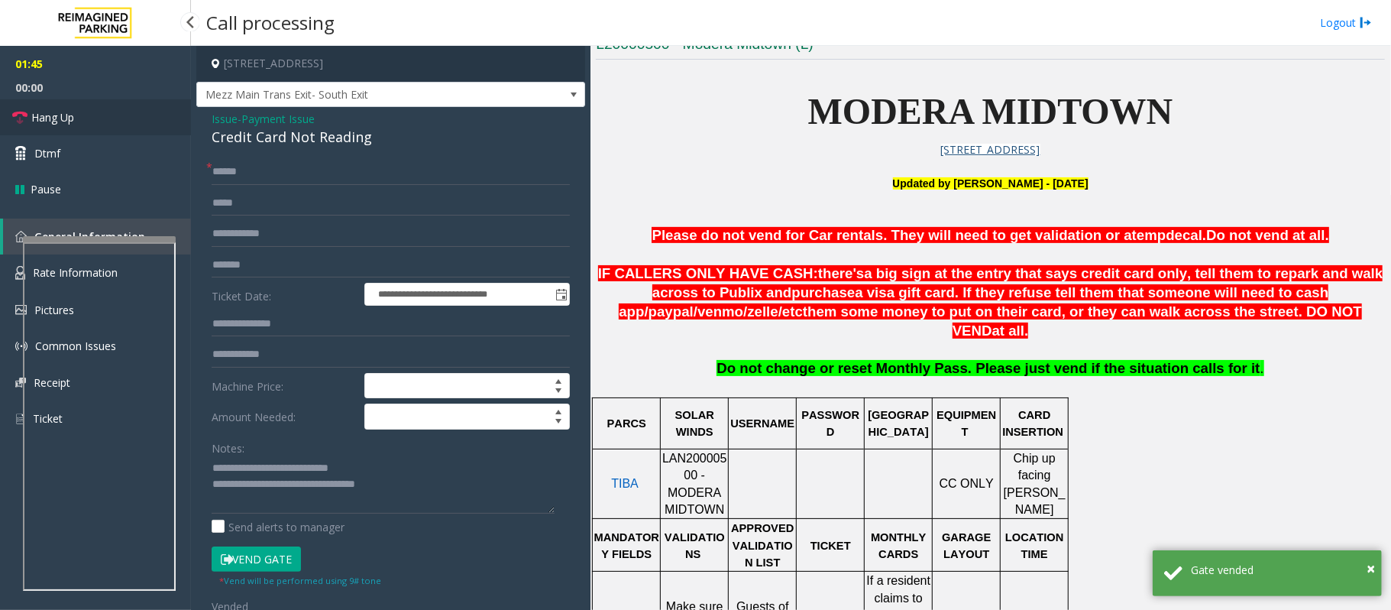
click at [96, 111] on link "Hang Up" at bounding box center [95, 117] width 191 height 36
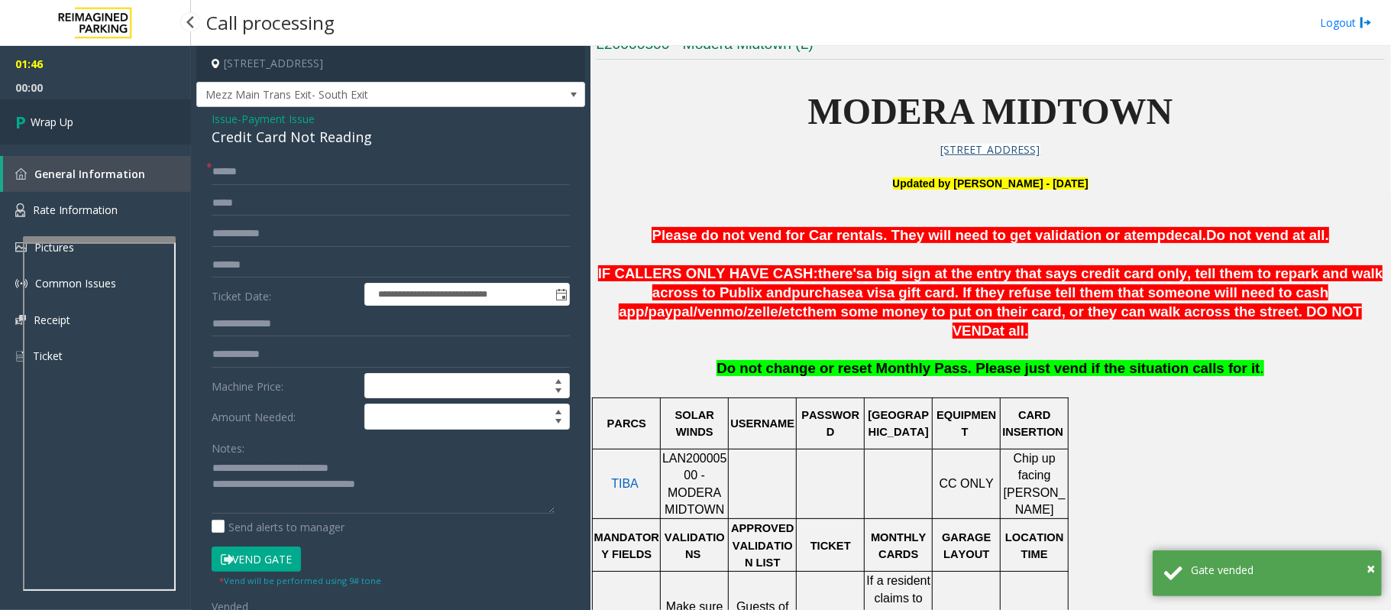
click at [96, 110] on link "Wrap Up" at bounding box center [95, 121] width 191 height 45
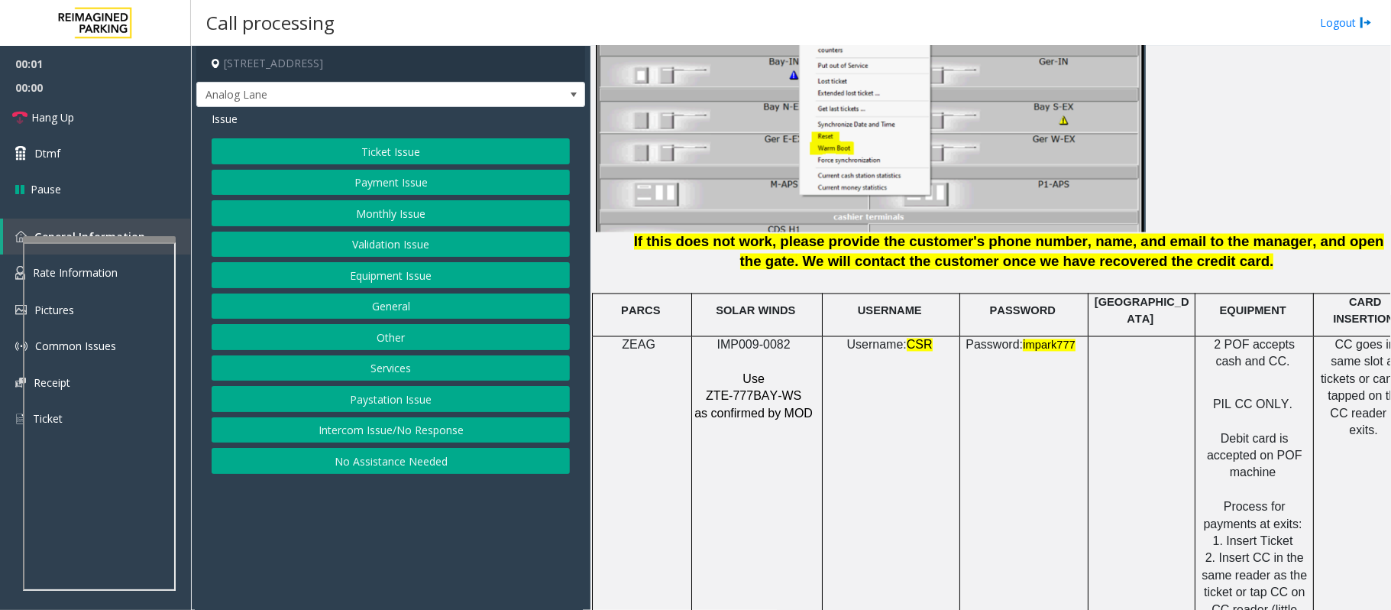
scroll to position [2037, 0]
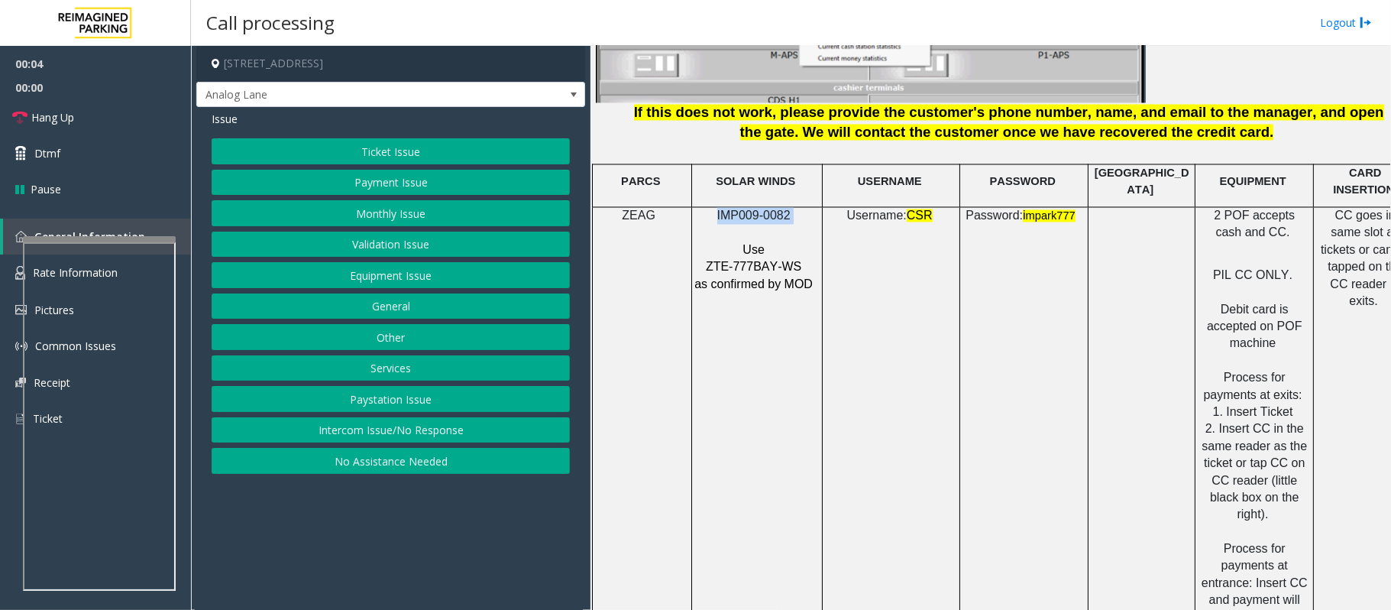
drag, startPoint x: 717, startPoint y: 202, endPoint x: 799, endPoint y: 203, distance: 82.5
click at [799, 208] on p "IMP009-0082" at bounding box center [755, 216] width 123 height 17
copy p "IMP009-0082"
click at [335, 439] on button "Intercom Issue/No Response" at bounding box center [391, 430] width 358 height 26
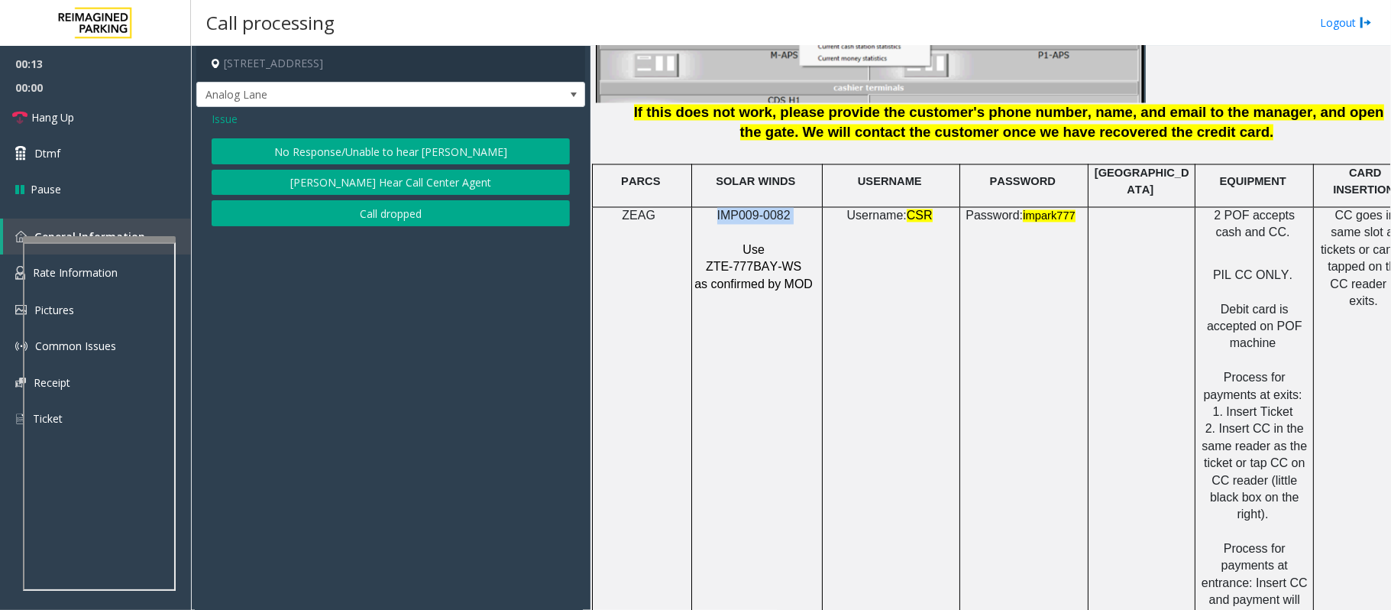
click at [316, 160] on button "No Response/Unable to hear [PERSON_NAME]" at bounding box center [391, 151] width 358 height 26
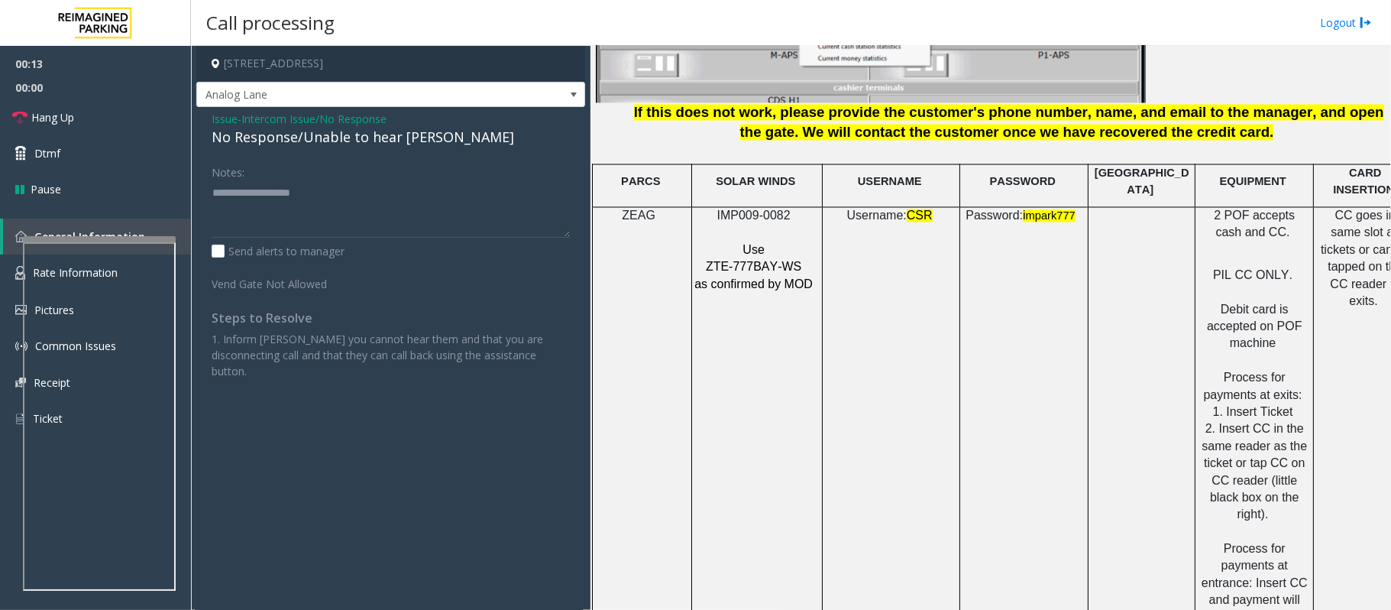
click at [322, 138] on div "No Response/Unable to hear [PERSON_NAME]" at bounding box center [391, 137] width 358 height 21
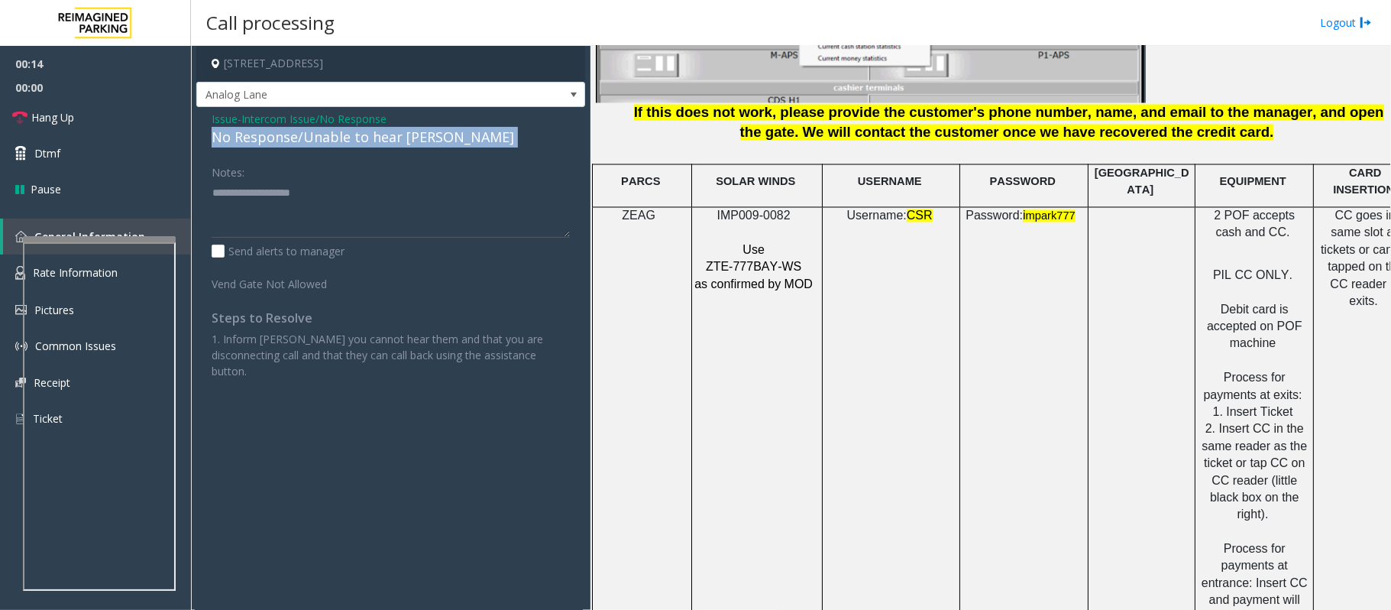
click at [322, 138] on div "No Response/Unable to hear [PERSON_NAME]" at bounding box center [391, 137] width 358 height 21
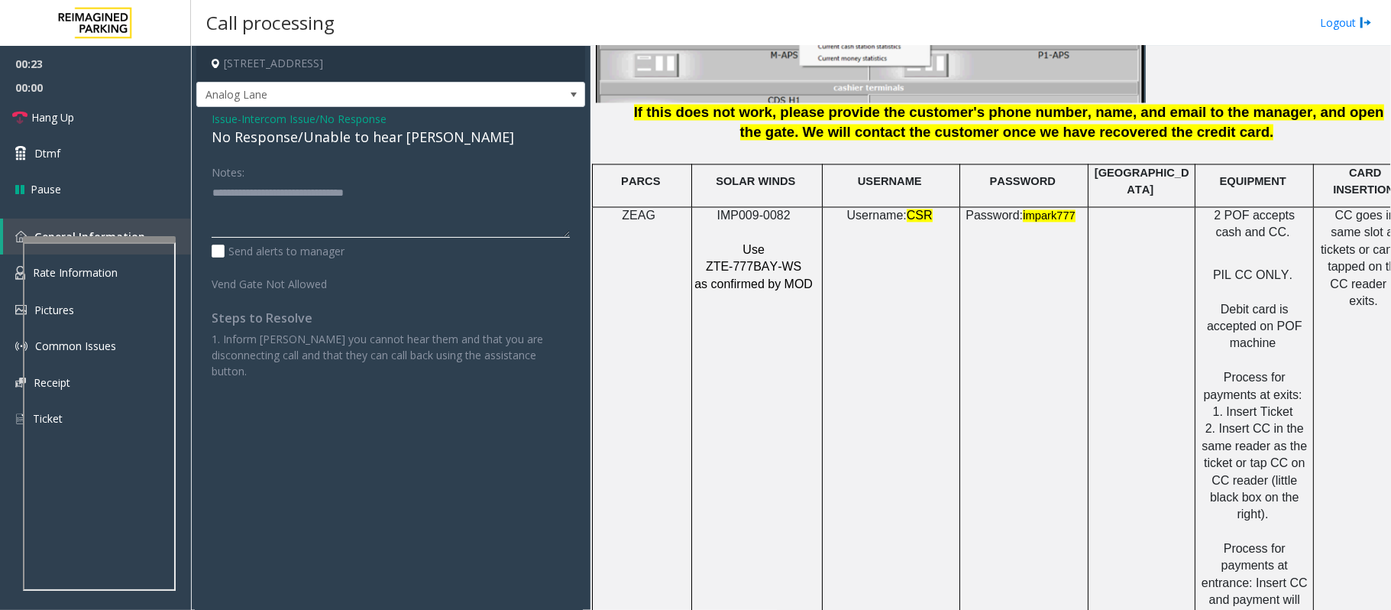
type textarea "**********"
click at [273, 122] on span "Intercom Issue/No Response" at bounding box center [313, 119] width 145 height 16
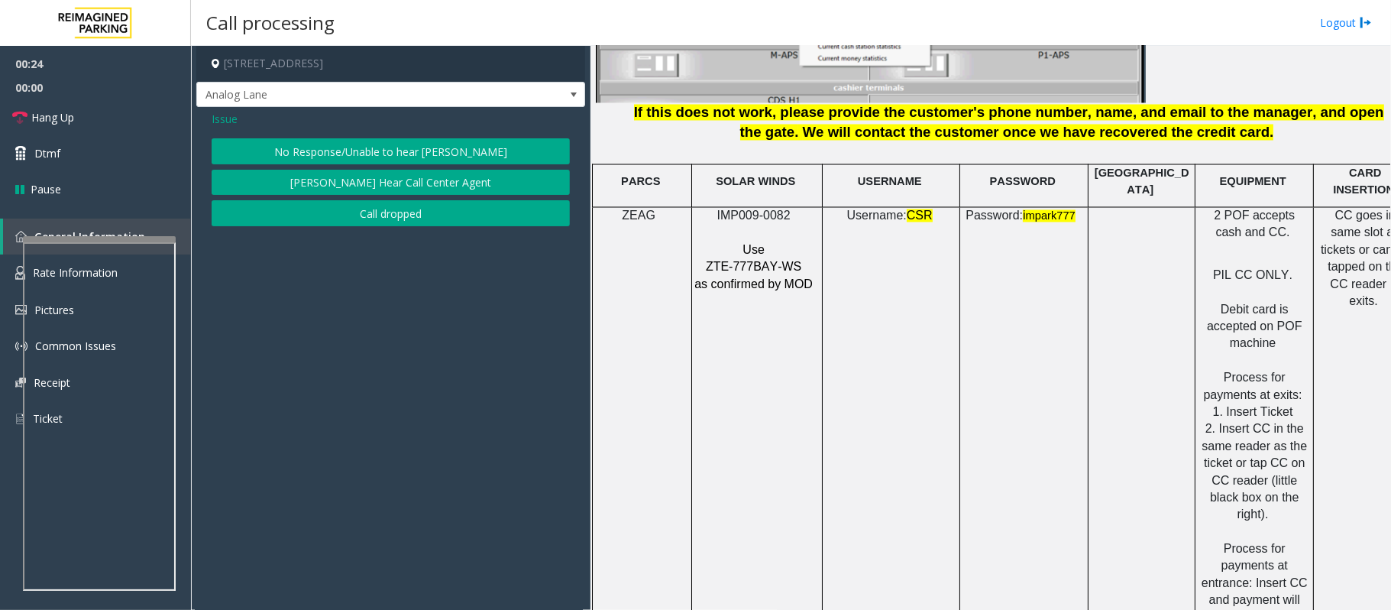
click at [209, 111] on div "Issue No Response/Unable to hear parker Parker Cannot Hear Call Center Agent Ca…" at bounding box center [390, 170] width 389 height 127
click at [221, 120] on span "Issue" at bounding box center [225, 119] width 26 height 16
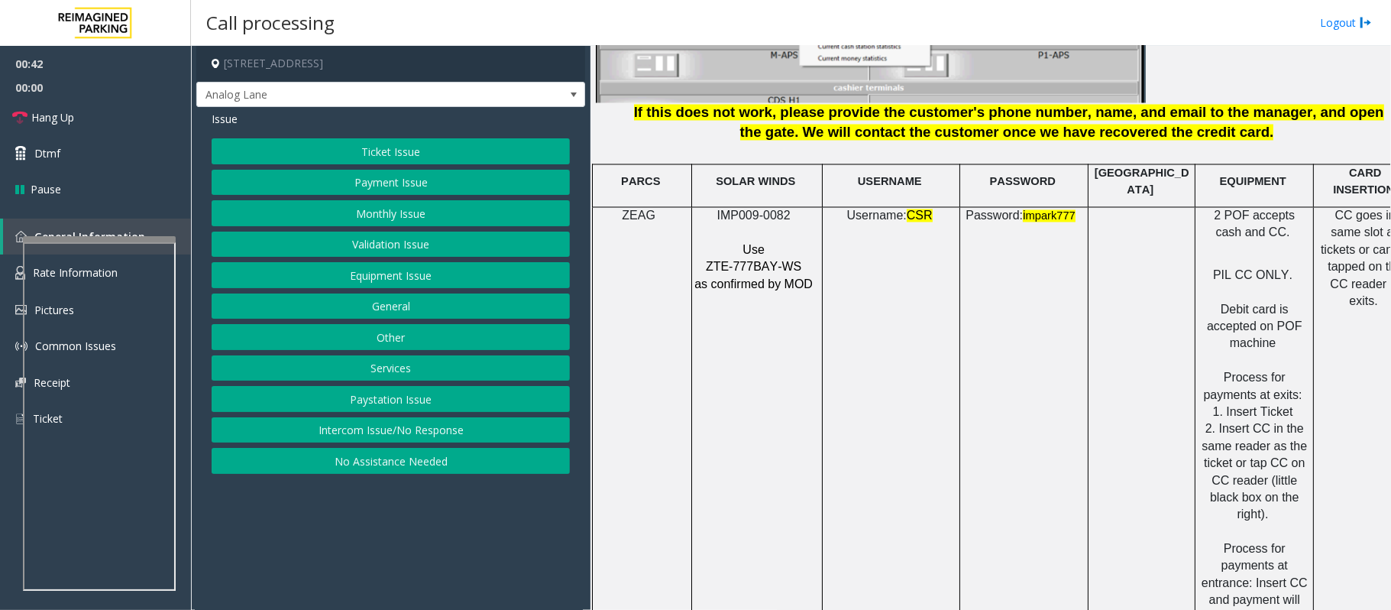
click at [368, 222] on button "Monthly Issue" at bounding box center [391, 213] width 358 height 26
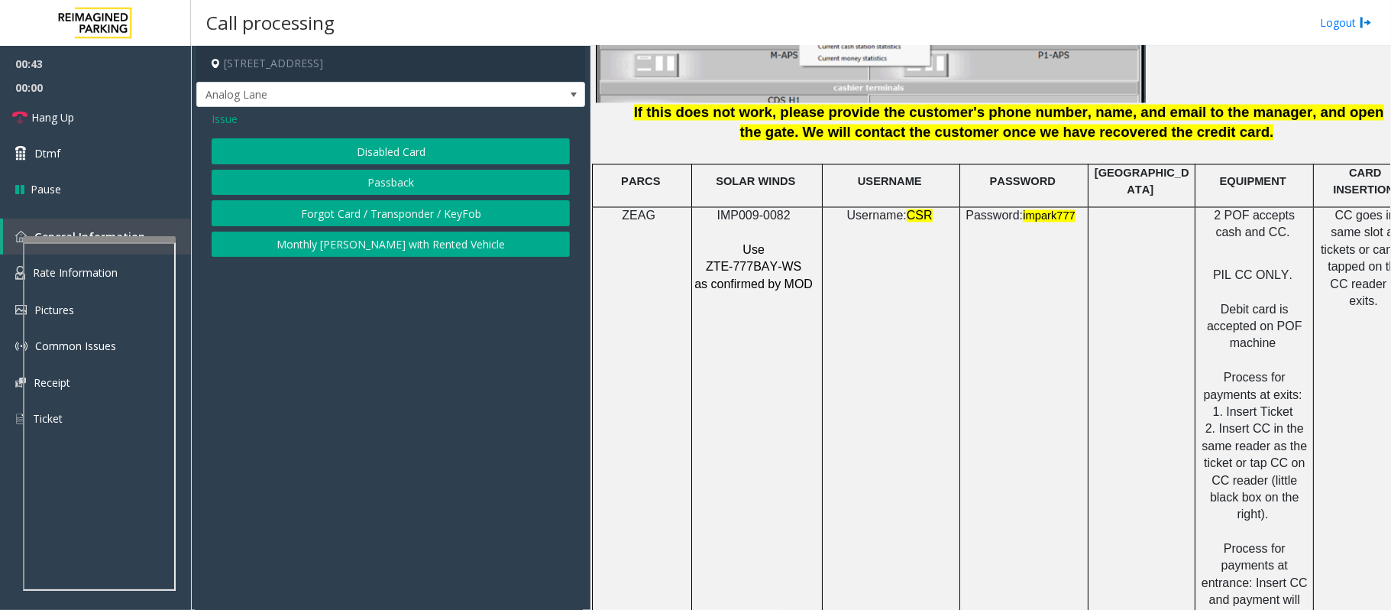
click at [380, 153] on button "Disabled Card" at bounding box center [391, 151] width 358 height 26
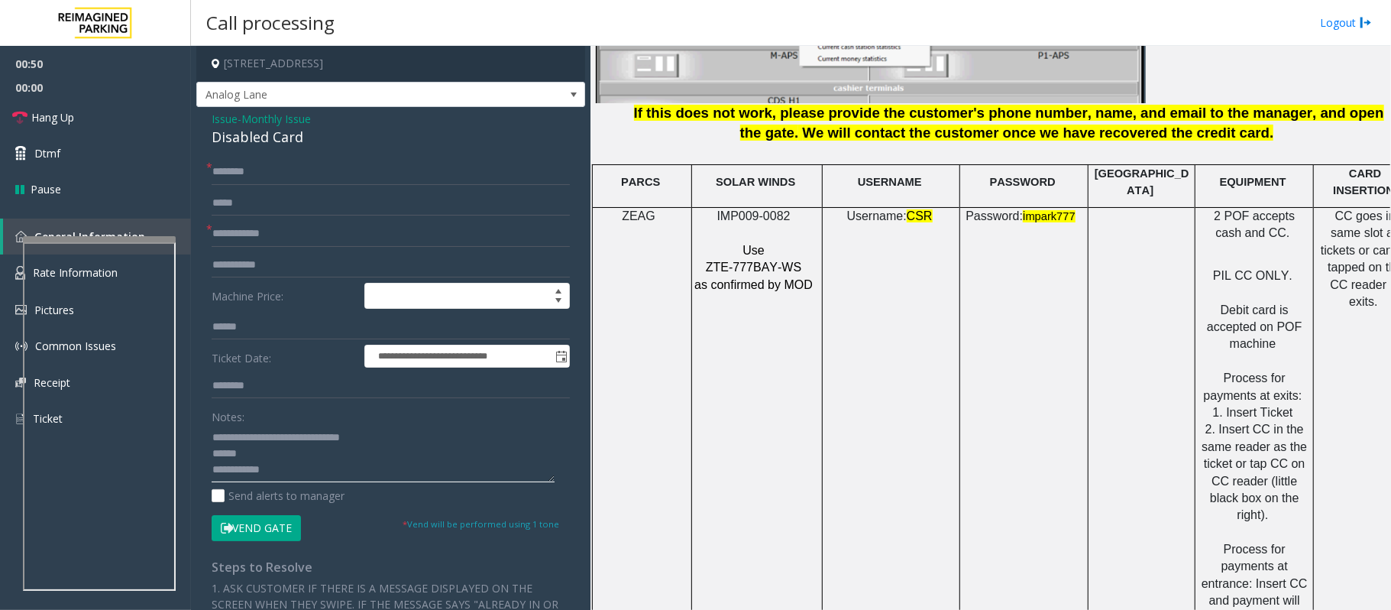
drag, startPoint x: 394, startPoint y: 443, endPoint x: 212, endPoint y: 432, distance: 182.9
click at [212, 432] on textarea at bounding box center [383, 453] width 343 height 57
click at [209, 453] on div "**********" at bounding box center [390, 530] width 381 height 742
click at [212, 449] on textarea at bounding box center [383, 453] width 343 height 57
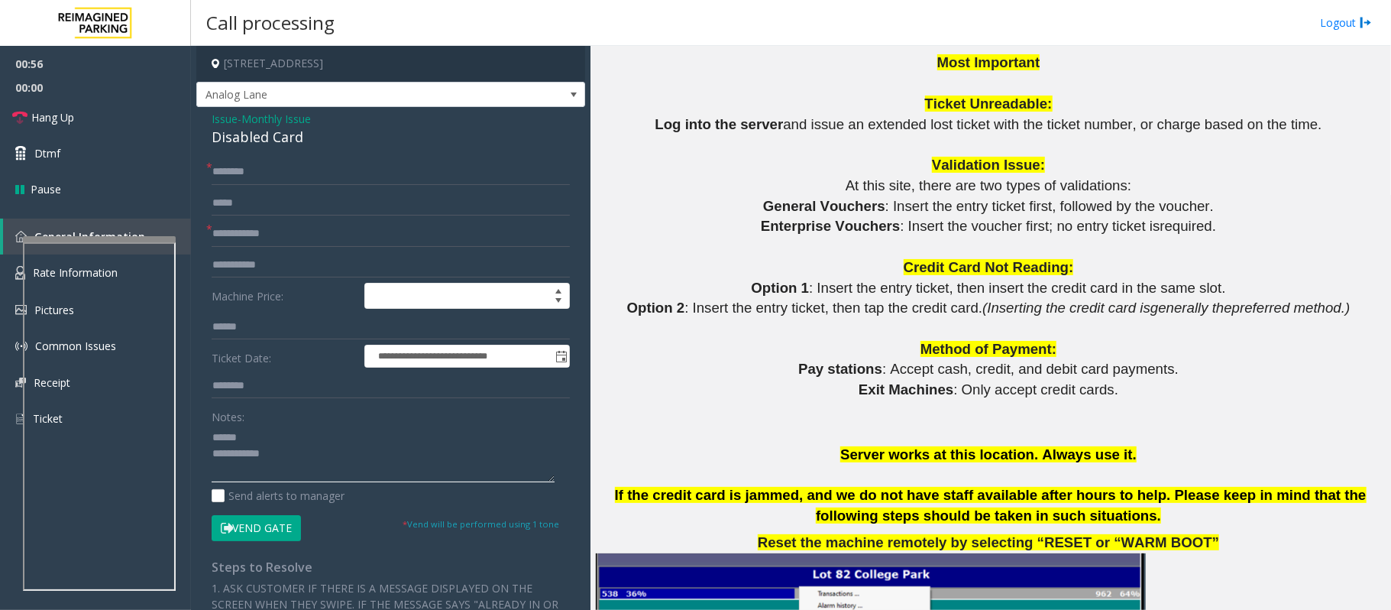
scroll to position [1324, 0]
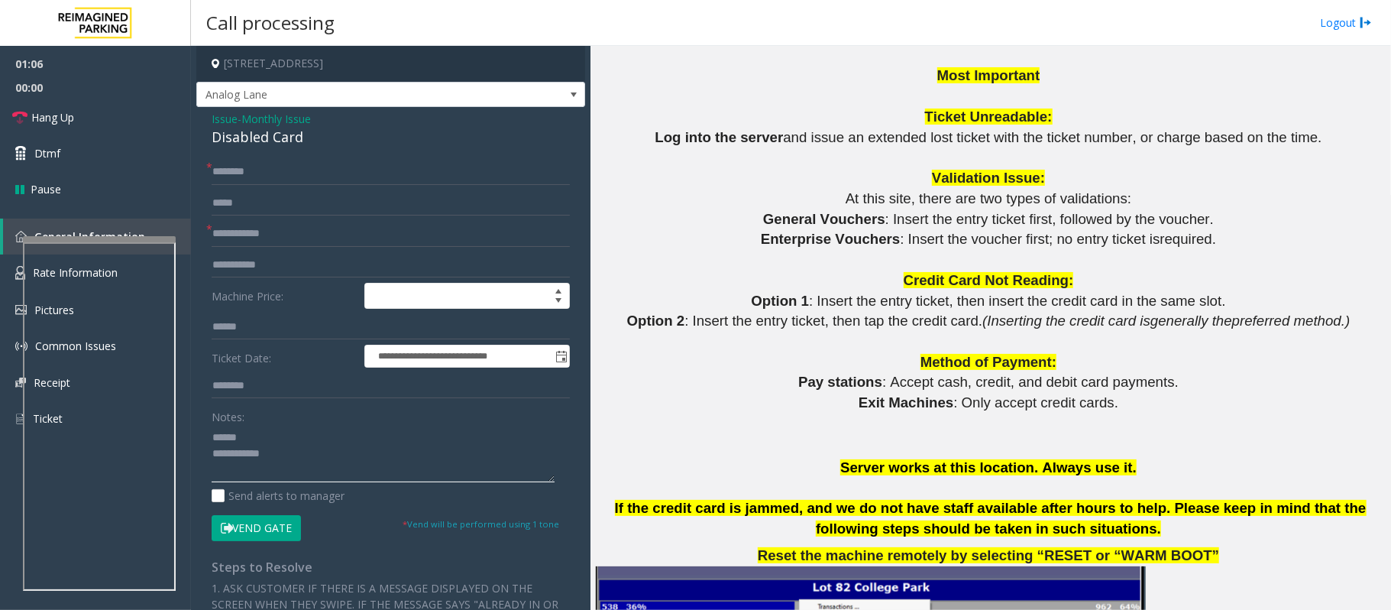
click at [236, 441] on textarea at bounding box center [383, 453] width 343 height 57
click at [257, 435] on textarea at bounding box center [383, 453] width 343 height 57
type textarea "**********"
click at [258, 230] on input "text" at bounding box center [391, 234] width 358 height 26
click at [261, 435] on textarea at bounding box center [383, 453] width 343 height 57
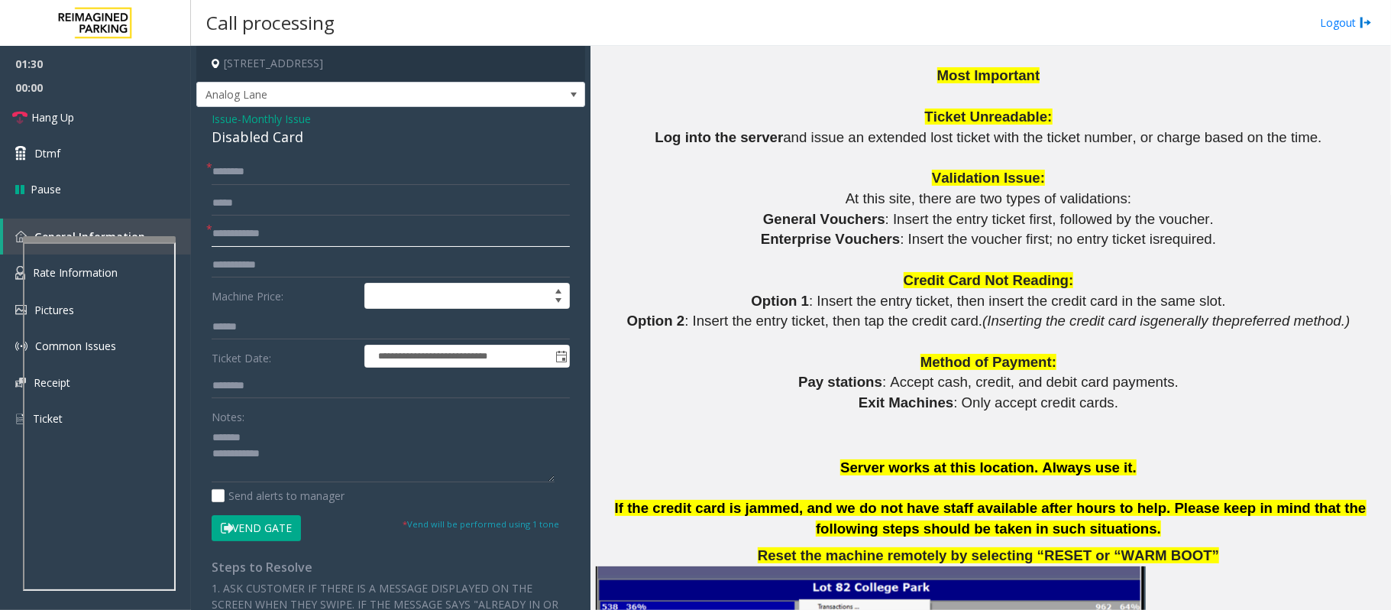
click at [238, 225] on input "text" at bounding box center [391, 234] width 358 height 26
click at [251, 435] on textarea at bounding box center [383, 453] width 343 height 57
click at [229, 176] on input "text" at bounding box center [391, 172] width 358 height 26
click at [266, 114] on span "Monthly Issue" at bounding box center [276, 119] width 70 height 16
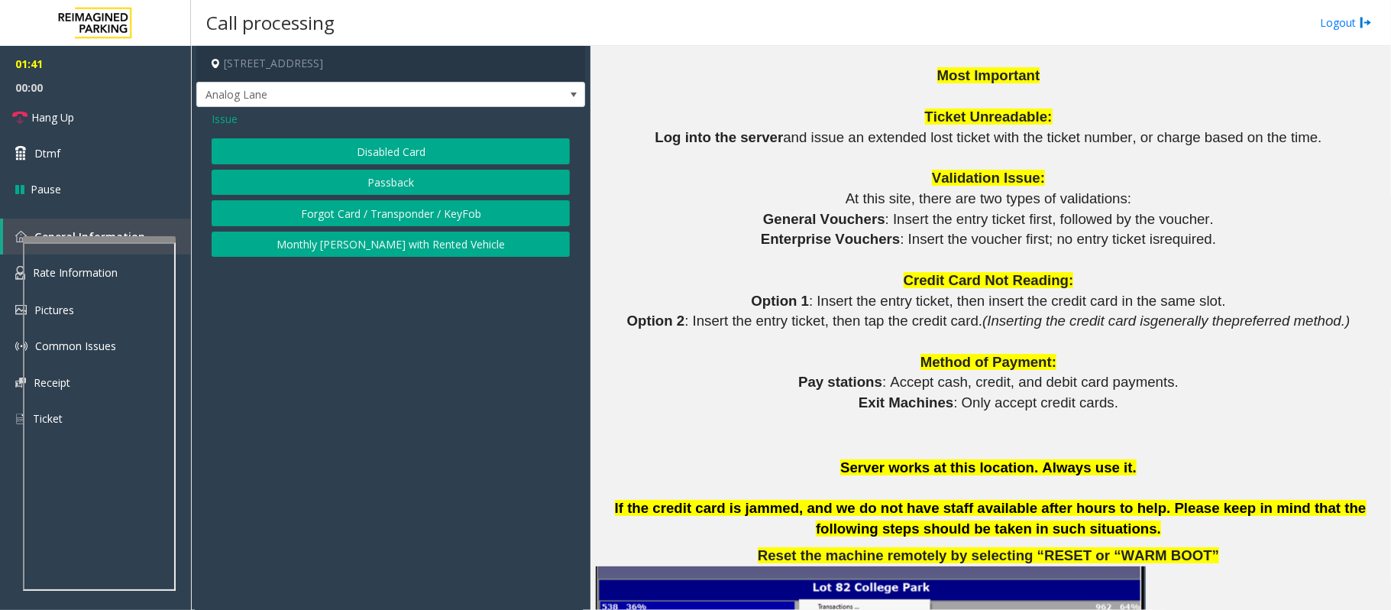
click at [229, 119] on span "Issue" at bounding box center [225, 119] width 26 height 16
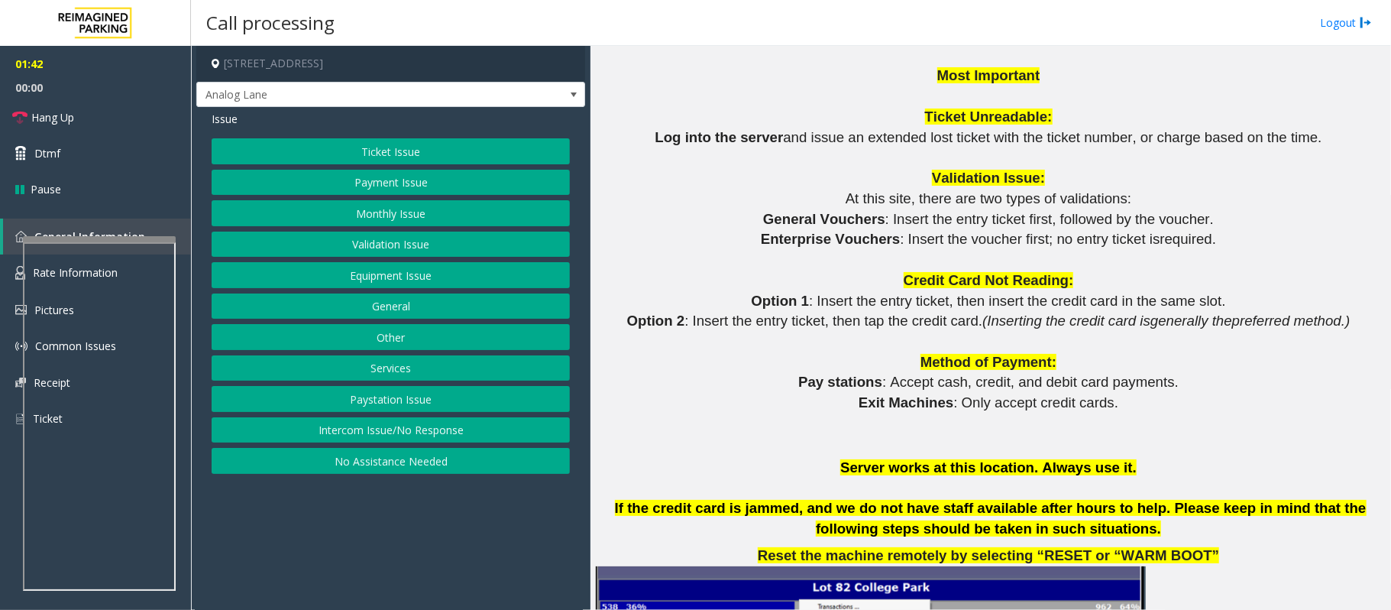
click at [362, 285] on button "Equipment Issue" at bounding box center [391, 275] width 358 height 26
click at [353, 281] on button "Gate / Door Won't Open" at bounding box center [391, 275] width 358 height 26
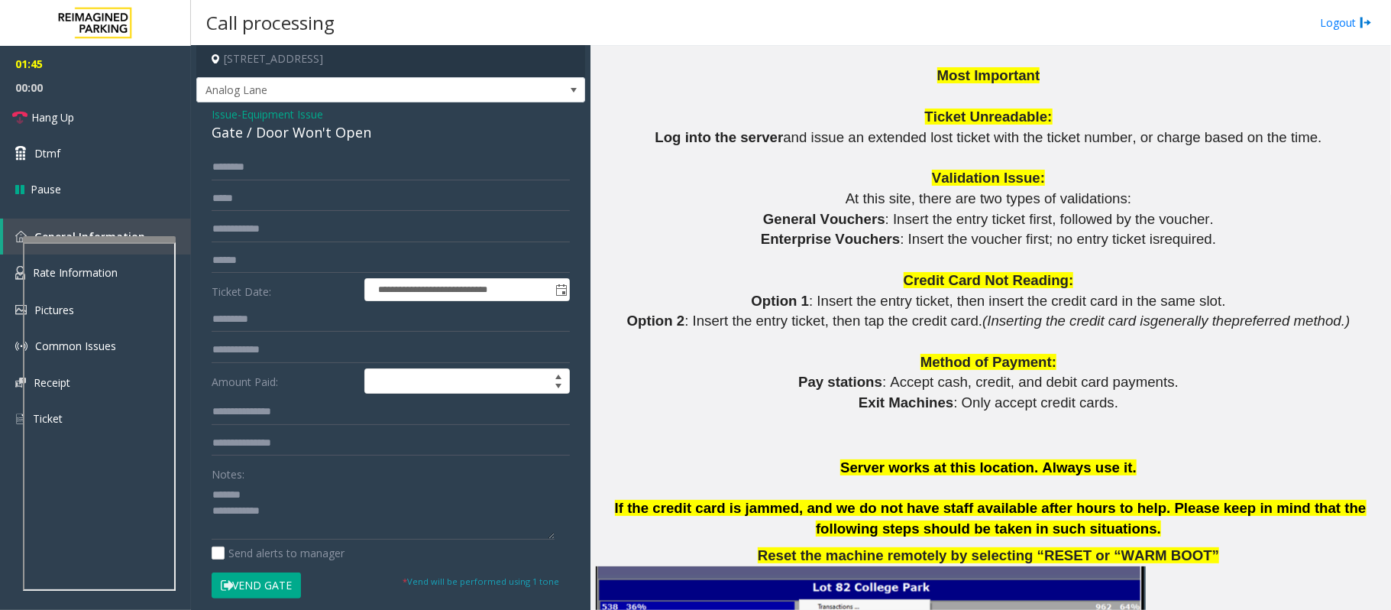
scroll to position [0, 0]
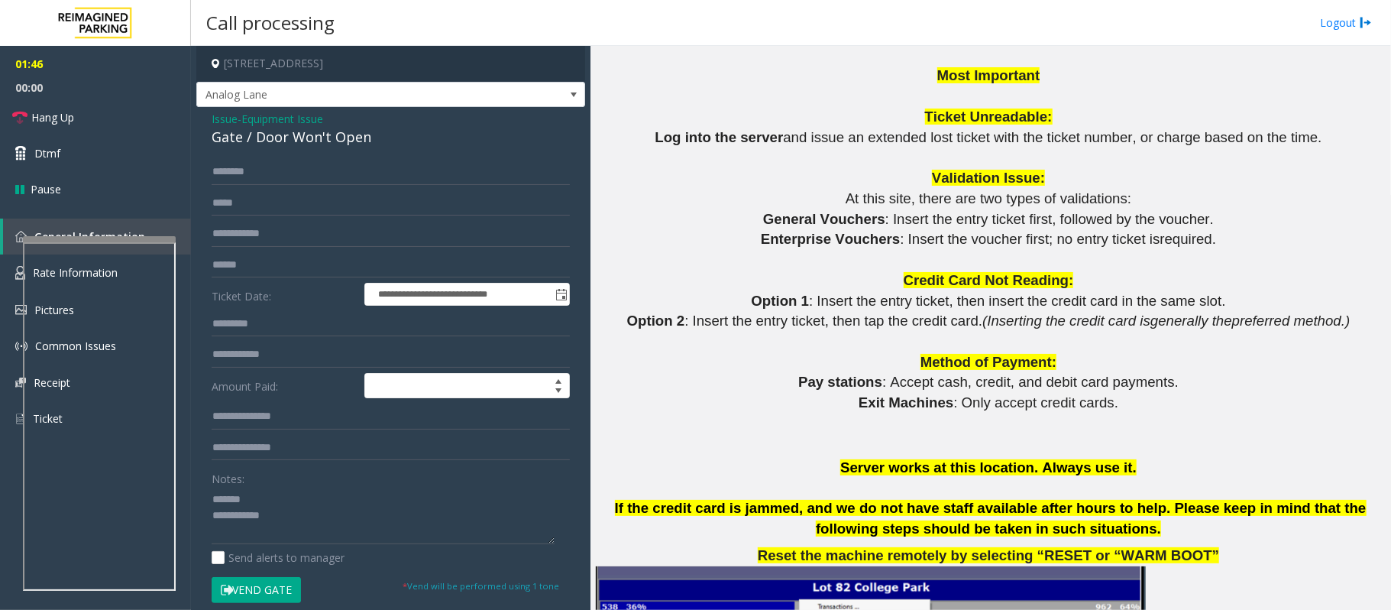
click at [258, 139] on div "Gate / Door Won't Open" at bounding box center [391, 137] width 358 height 21
click at [261, 139] on div "Gate / Door Won't Open" at bounding box center [391, 137] width 358 height 21
click at [289, 138] on div "Gate / Door Won't Open" at bounding box center [391, 137] width 358 height 21
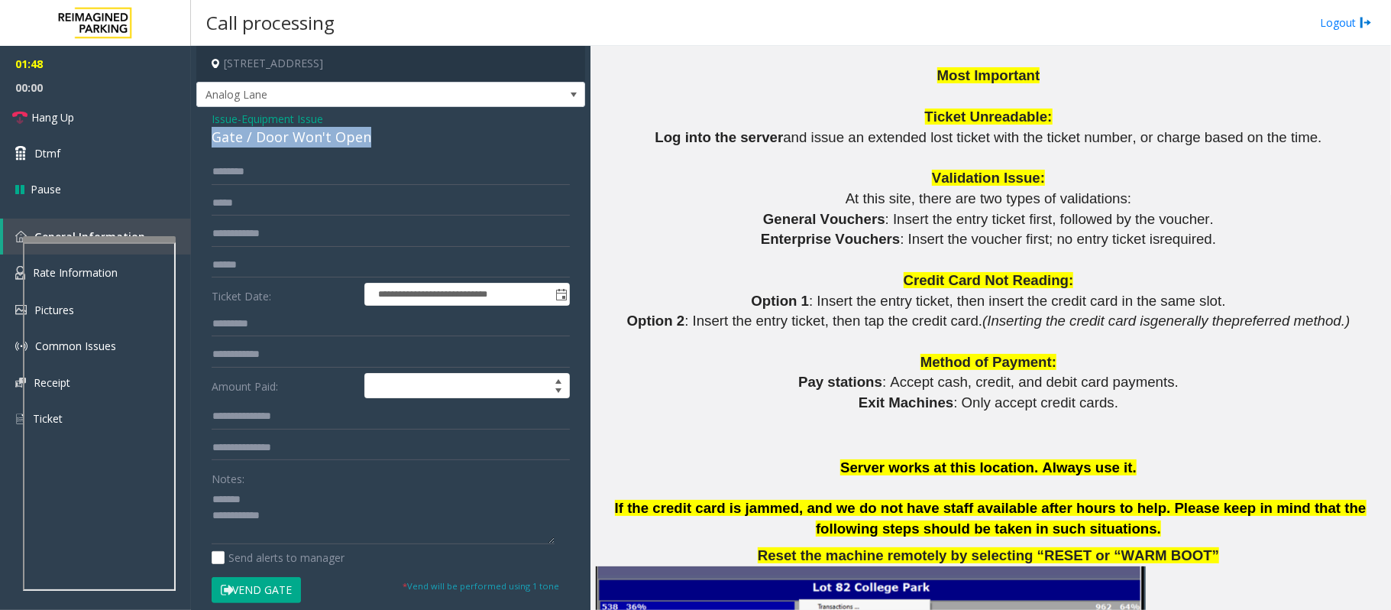
click at [289, 136] on div "Gate / Door Won't Open" at bounding box center [391, 137] width 358 height 21
drag, startPoint x: 93, startPoint y: 120, endPoint x: 164, endPoint y: 123, distance: 70.4
click at [96, 119] on link "Hang Up" at bounding box center [95, 117] width 191 height 36
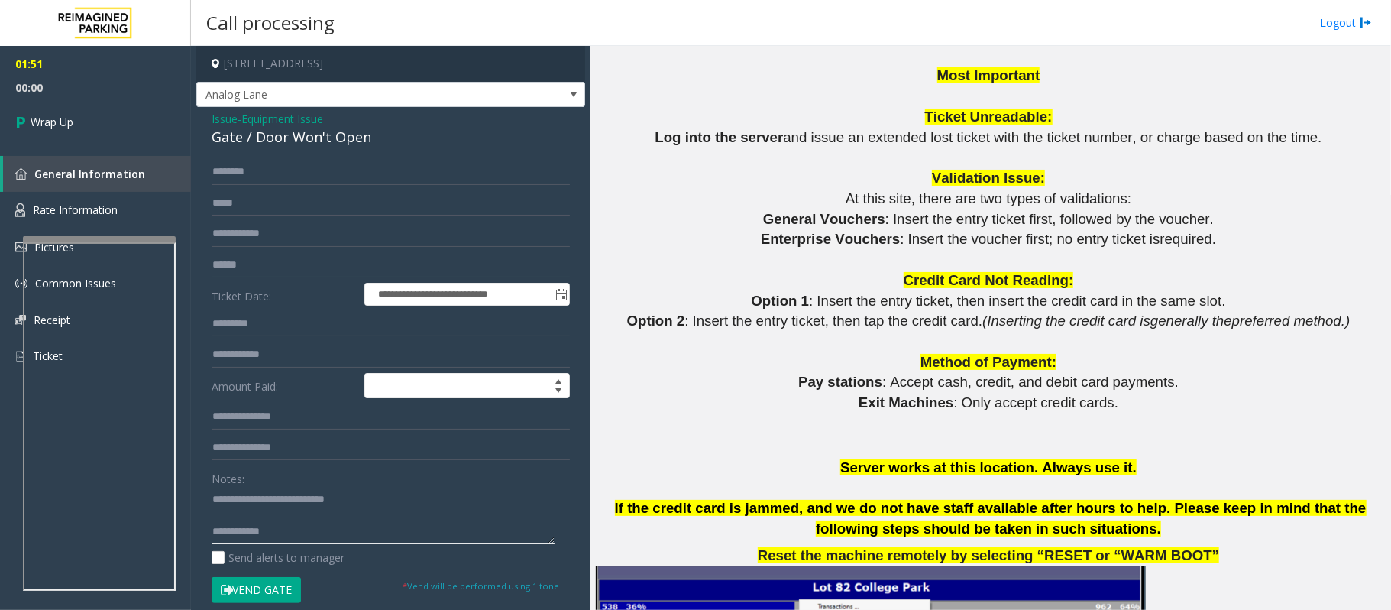
click at [300, 457] on textarea at bounding box center [383, 515] width 343 height 57
type textarea "**********"
click at [127, 118] on link "Wrap Up" at bounding box center [95, 121] width 191 height 45
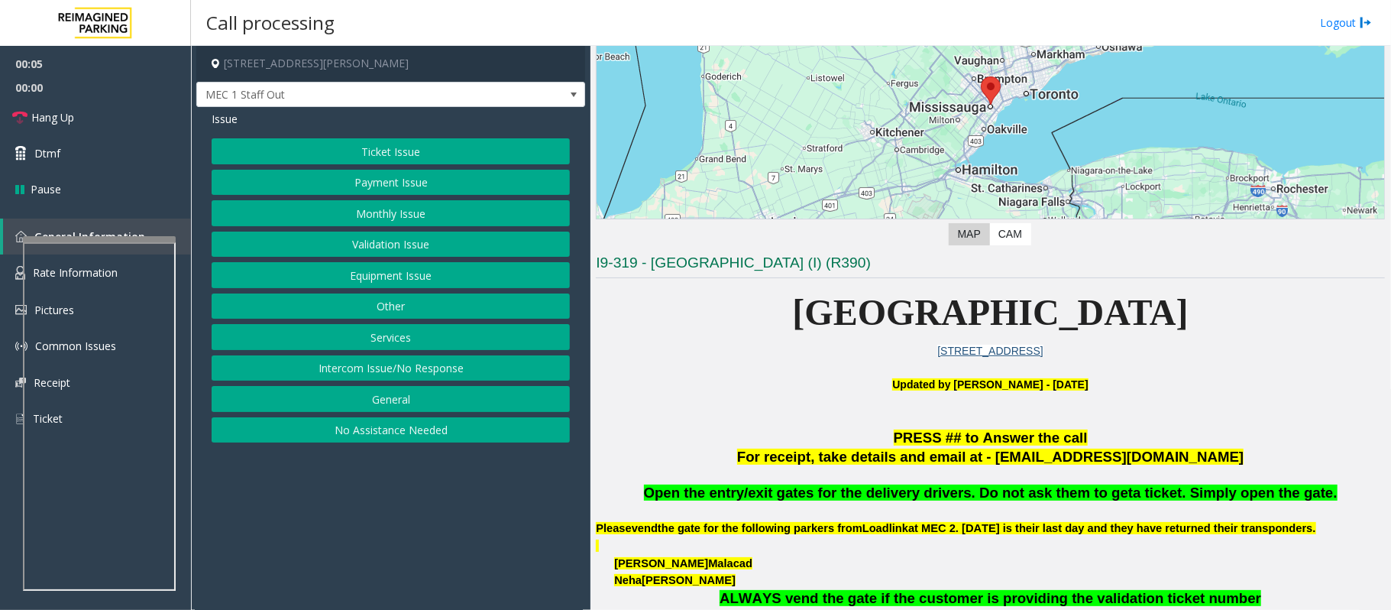
scroll to position [306, 0]
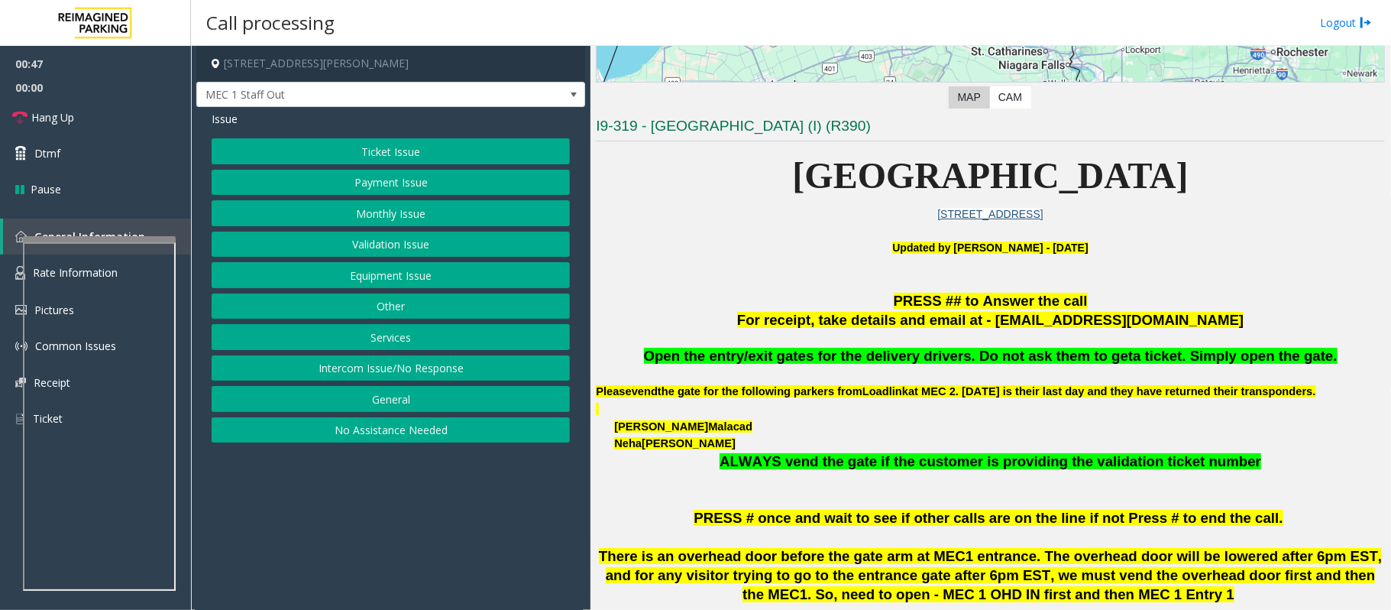
click at [356, 277] on button "Equipment Issue" at bounding box center [391, 275] width 358 height 26
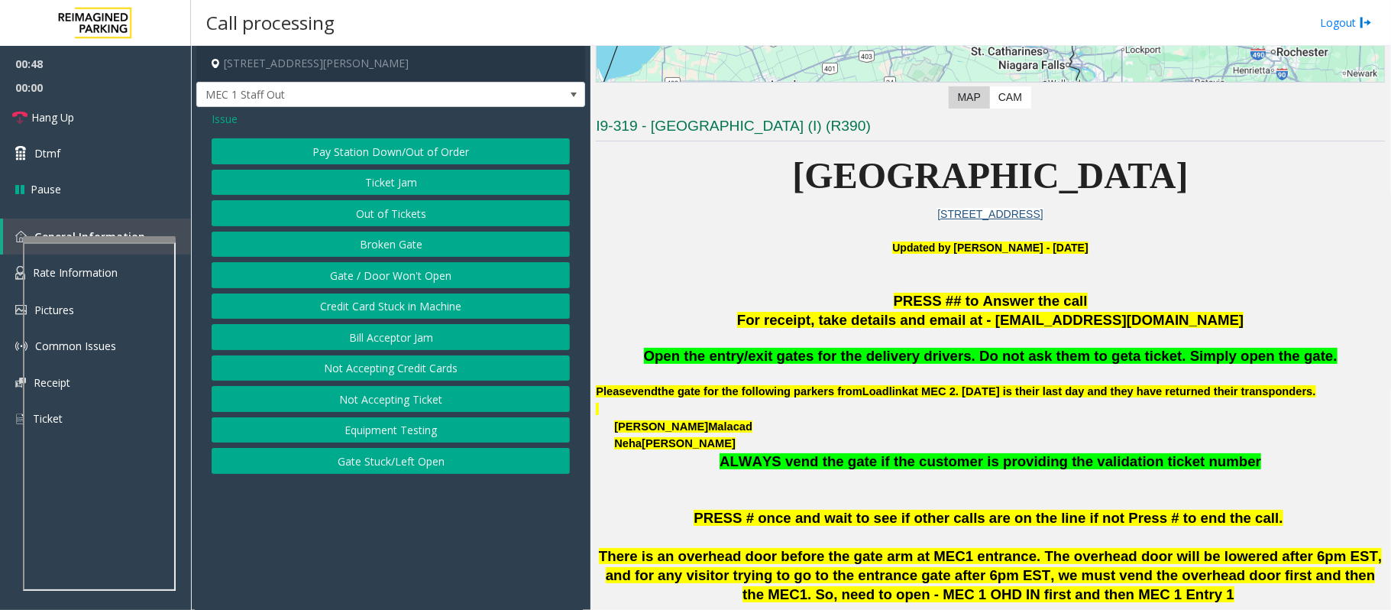
click at [355, 275] on button "Gate / Door Won't Open" at bounding box center [391, 275] width 358 height 26
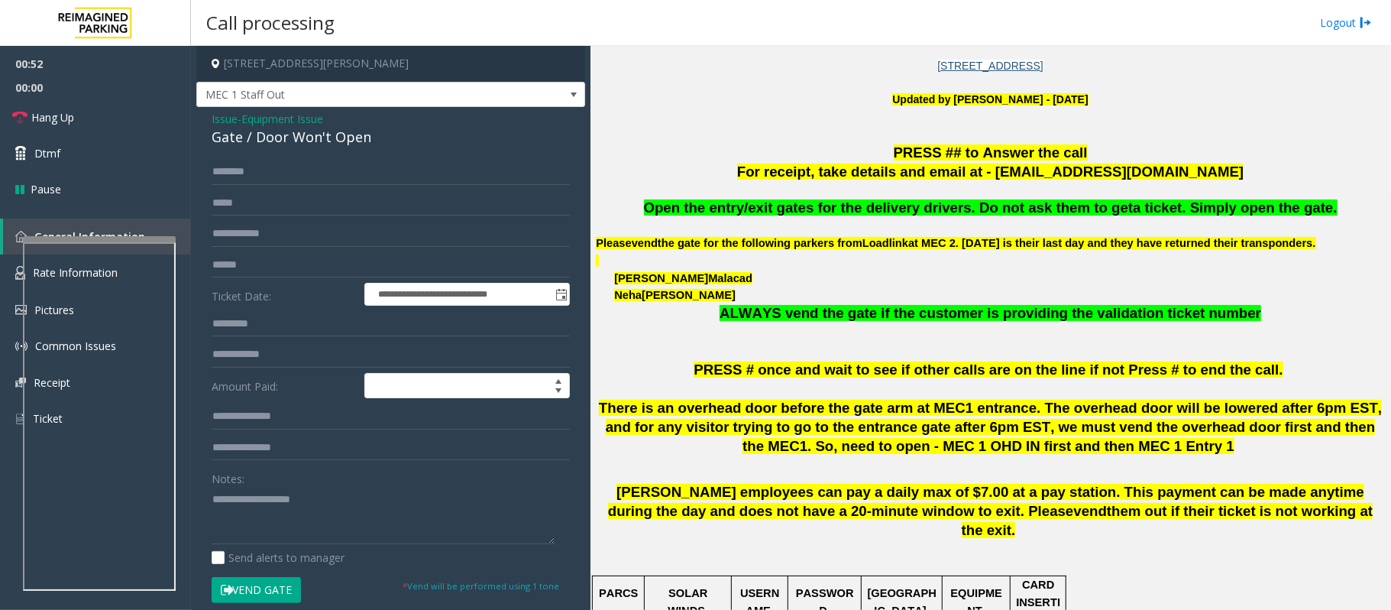
scroll to position [611, 0]
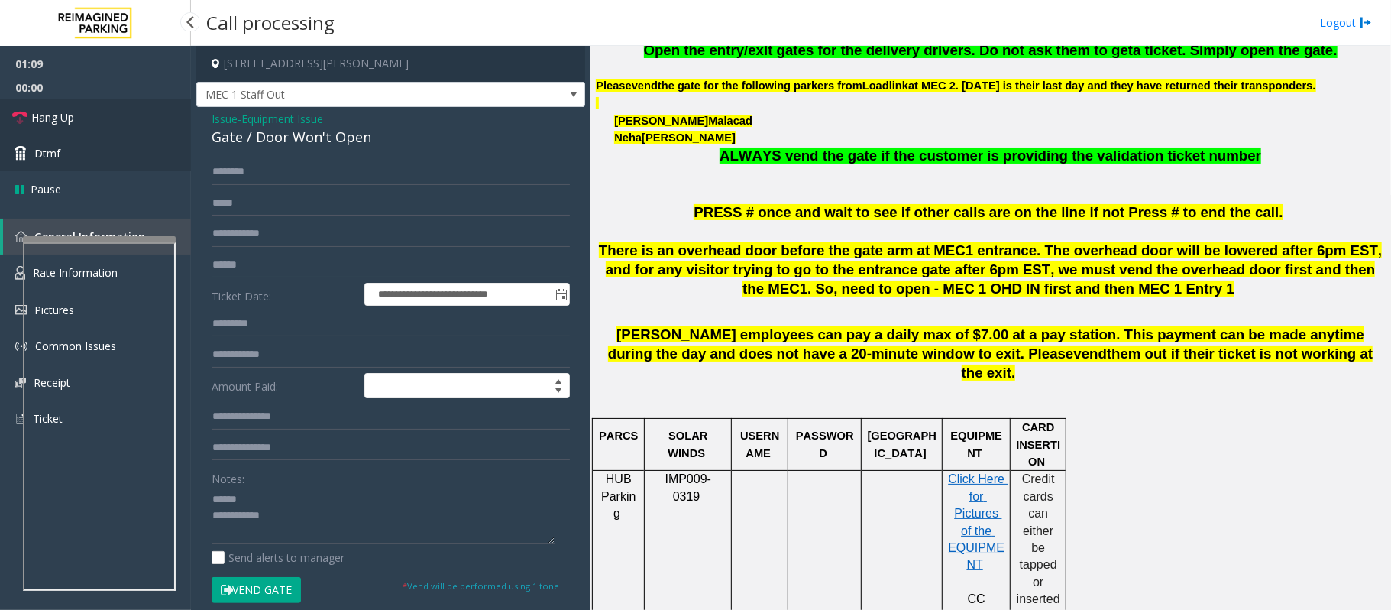
drag, startPoint x: 74, startPoint y: 120, endPoint x: 185, endPoint y: 144, distance: 113.4
click at [74, 120] on span "Hang Up" at bounding box center [52, 117] width 43 height 16
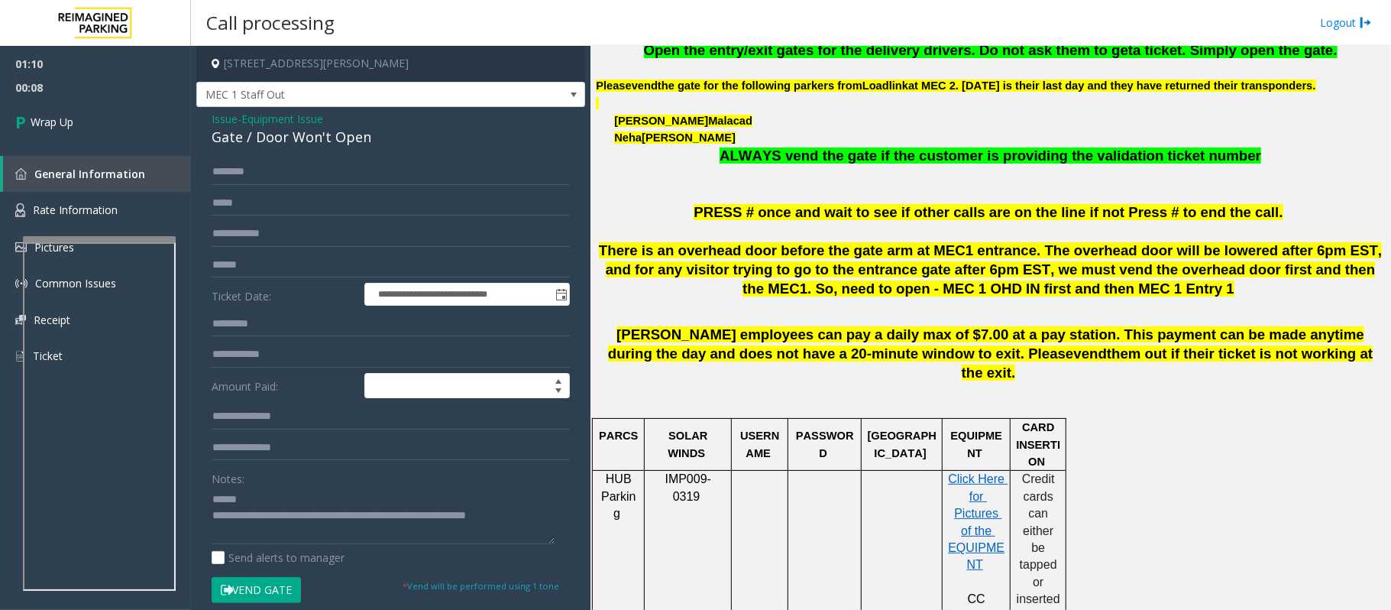
click at [235, 144] on div "Gate / Door Won't Open" at bounding box center [391, 137] width 358 height 21
click at [236, 144] on div "Gate / Door Won't Open" at bounding box center [391, 137] width 358 height 21
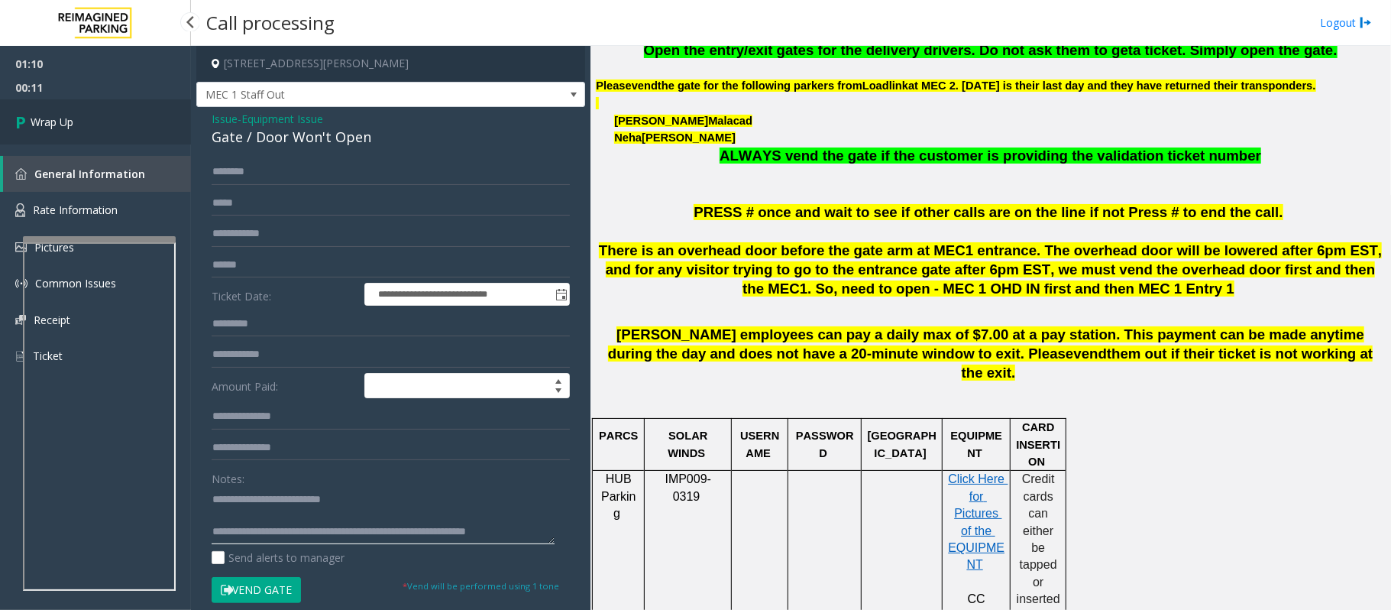
type textarea "**********"
click at [87, 131] on link "Wrap Up" at bounding box center [95, 121] width 191 height 45
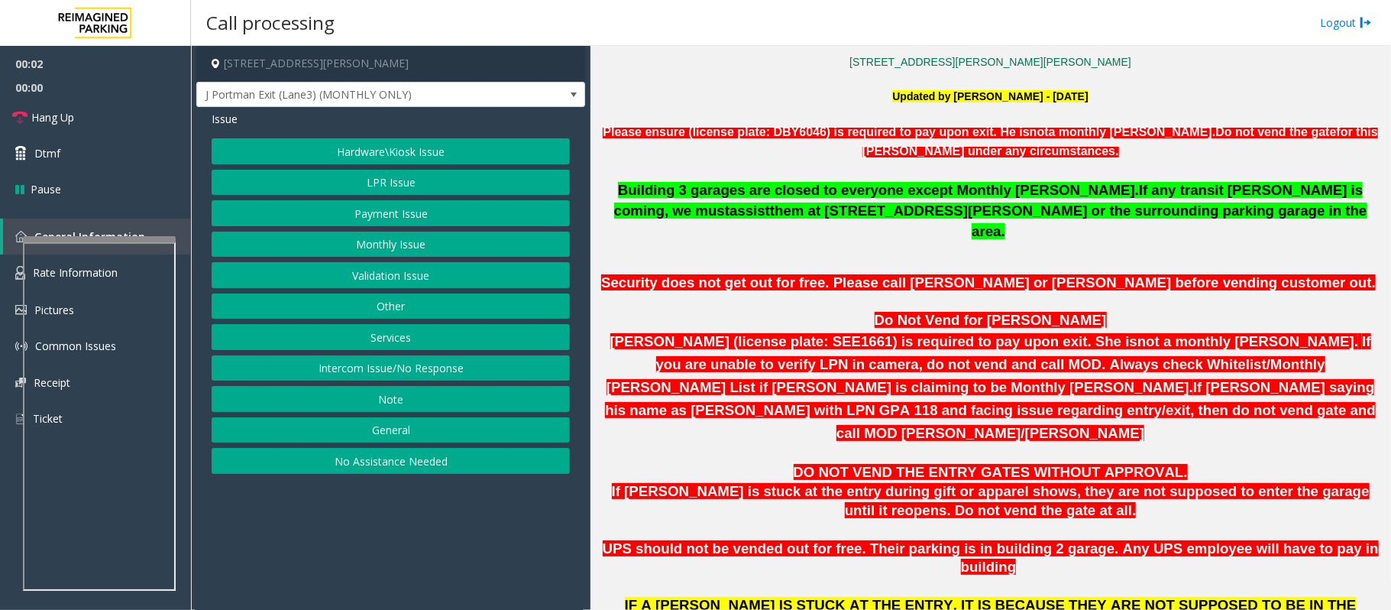
scroll to position [814, 0]
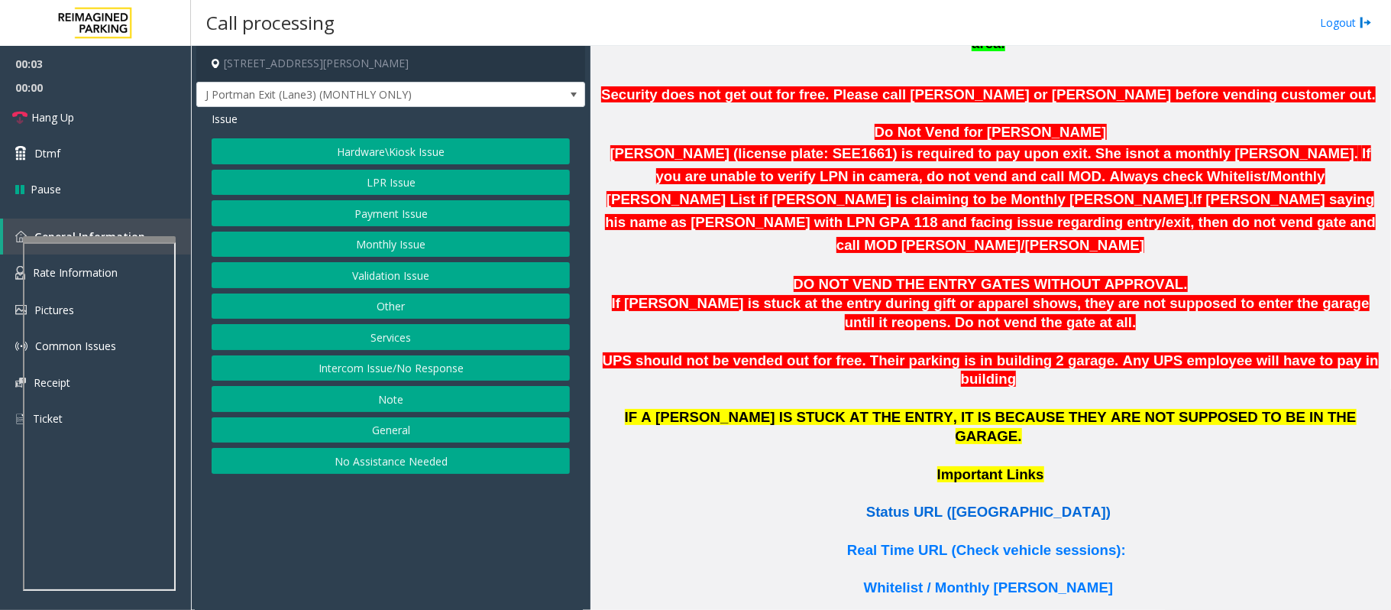
click at [964, 457] on span "Status URL (Vend Gate)" at bounding box center [988, 511] width 244 height 16
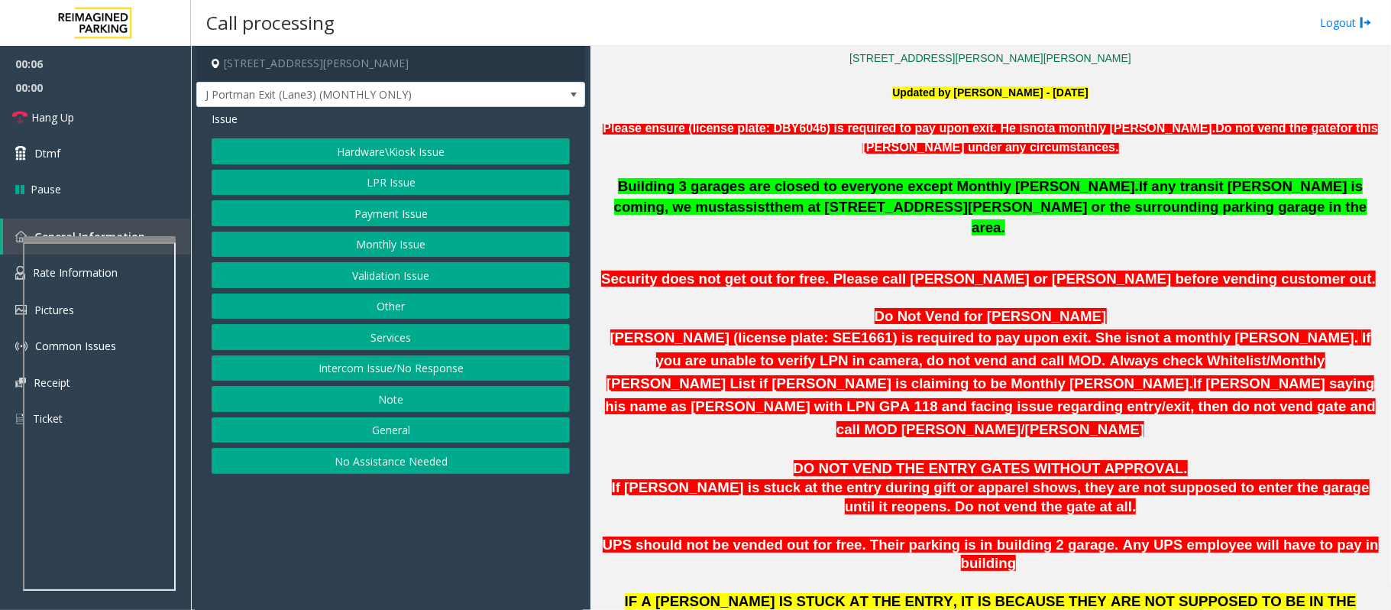
scroll to position [611, 0]
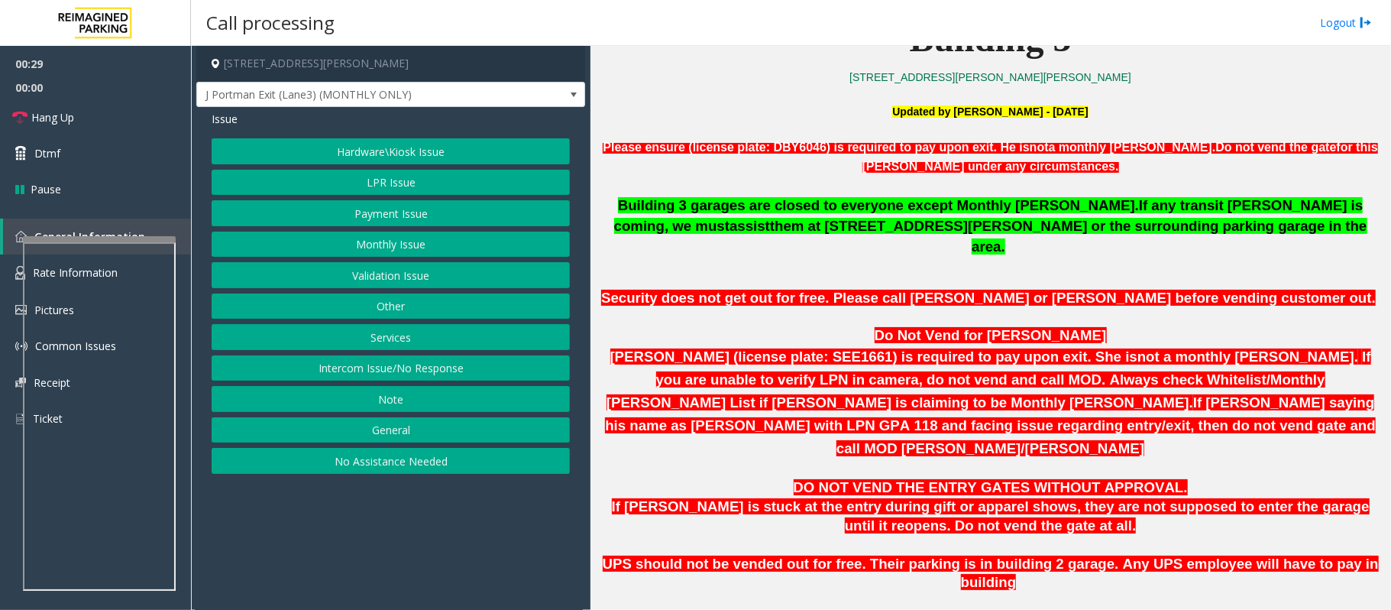
click at [404, 307] on button "Other" at bounding box center [391, 306] width 358 height 26
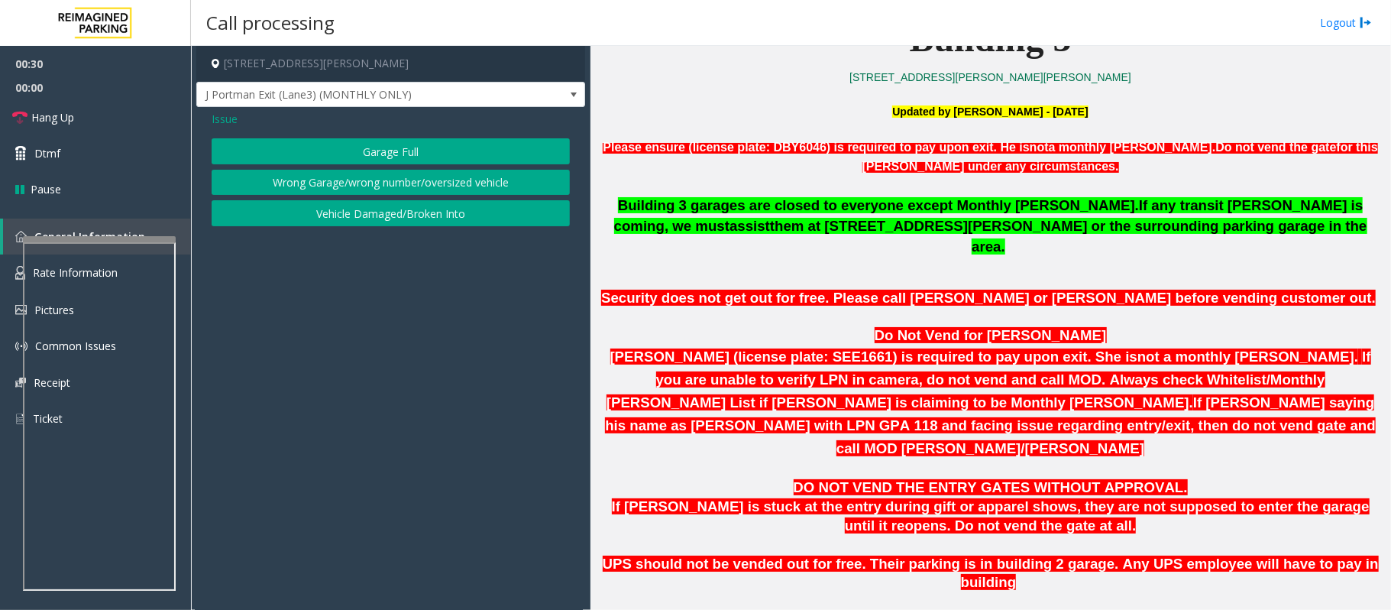
click at [336, 189] on button "Wrong Garage/wrong number/oversized vehicle" at bounding box center [391, 183] width 358 height 26
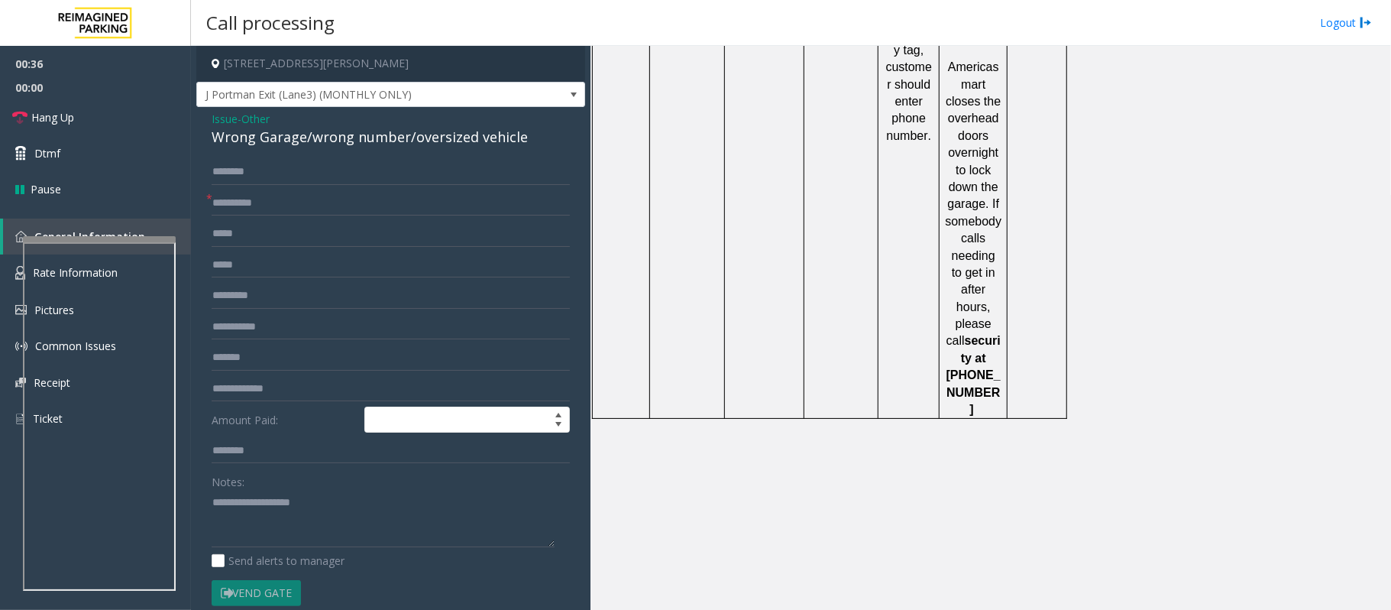
scroll to position [2468, 0]
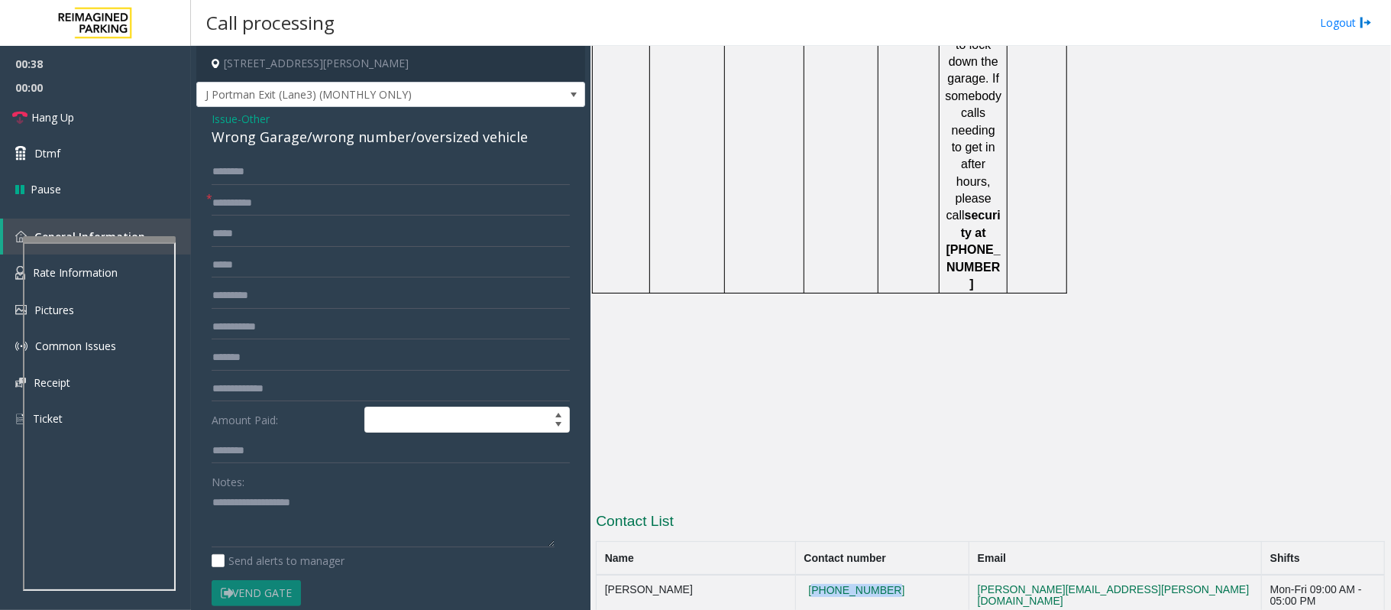
drag, startPoint x: 929, startPoint y: 339, endPoint x: 817, endPoint y: 335, distance: 112.4
click at [817, 457] on td "404-638-4619" at bounding box center [882, 595] width 173 height 41
copy button "404-638-4619"
click at [226, 457] on textarea at bounding box center [383, 518] width 343 height 57
drag, startPoint x: 915, startPoint y: 397, endPoint x: 819, endPoint y: 403, distance: 96.5
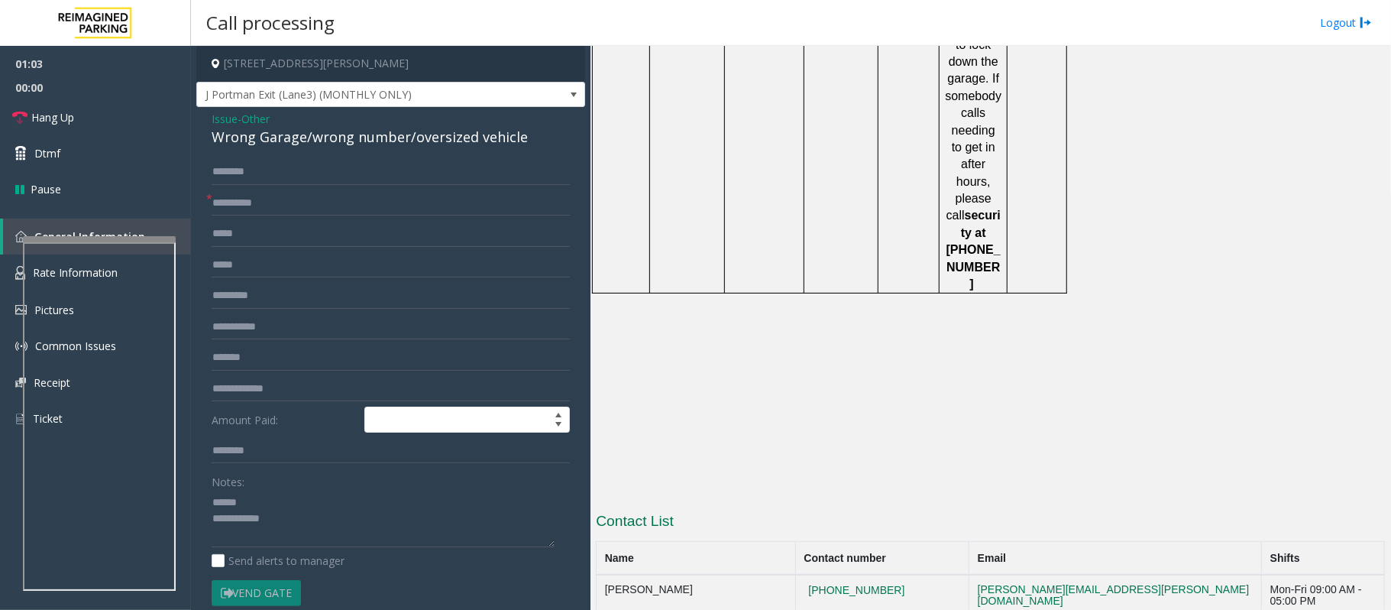
copy button "(404) 834-4916"
drag, startPoint x: 899, startPoint y: 368, endPoint x: 839, endPoint y: 365, distance: 60.4
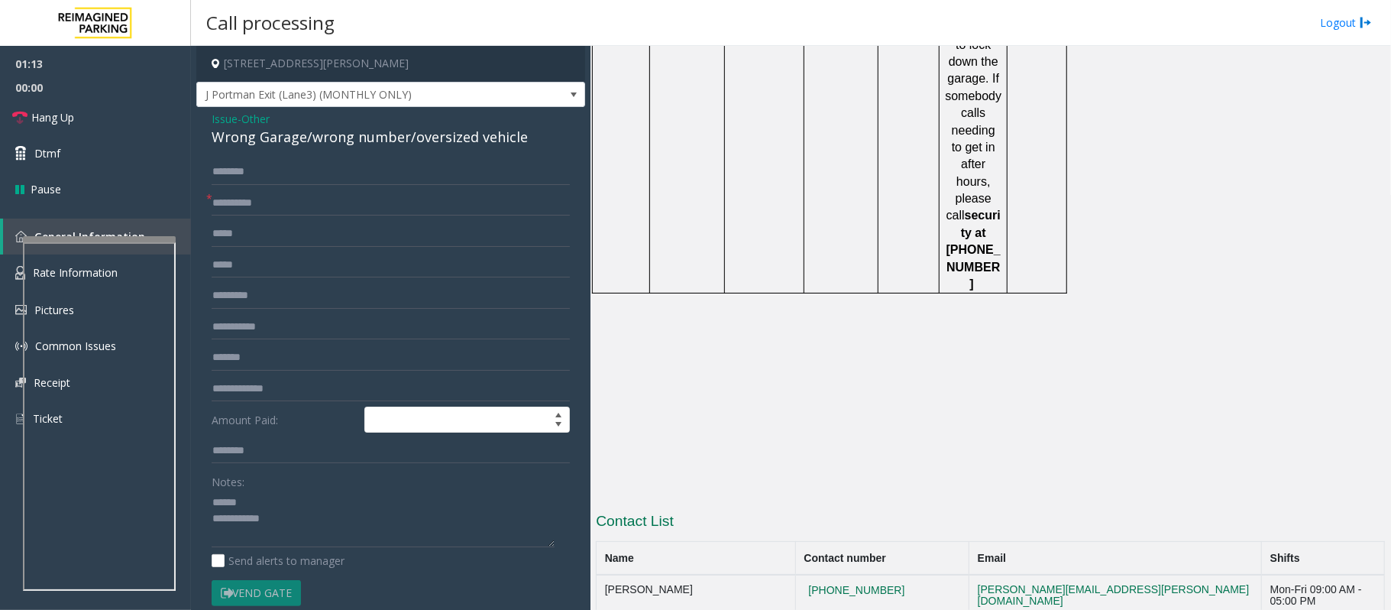
drag, startPoint x: 899, startPoint y: 364, endPoint x: 856, endPoint y: 364, distance: 42.8
drag, startPoint x: 829, startPoint y: 371, endPoint x: 856, endPoint y: 371, distance: 26.7
drag, startPoint x: 975, startPoint y: 370, endPoint x: 903, endPoint y: 374, distance: 71.9
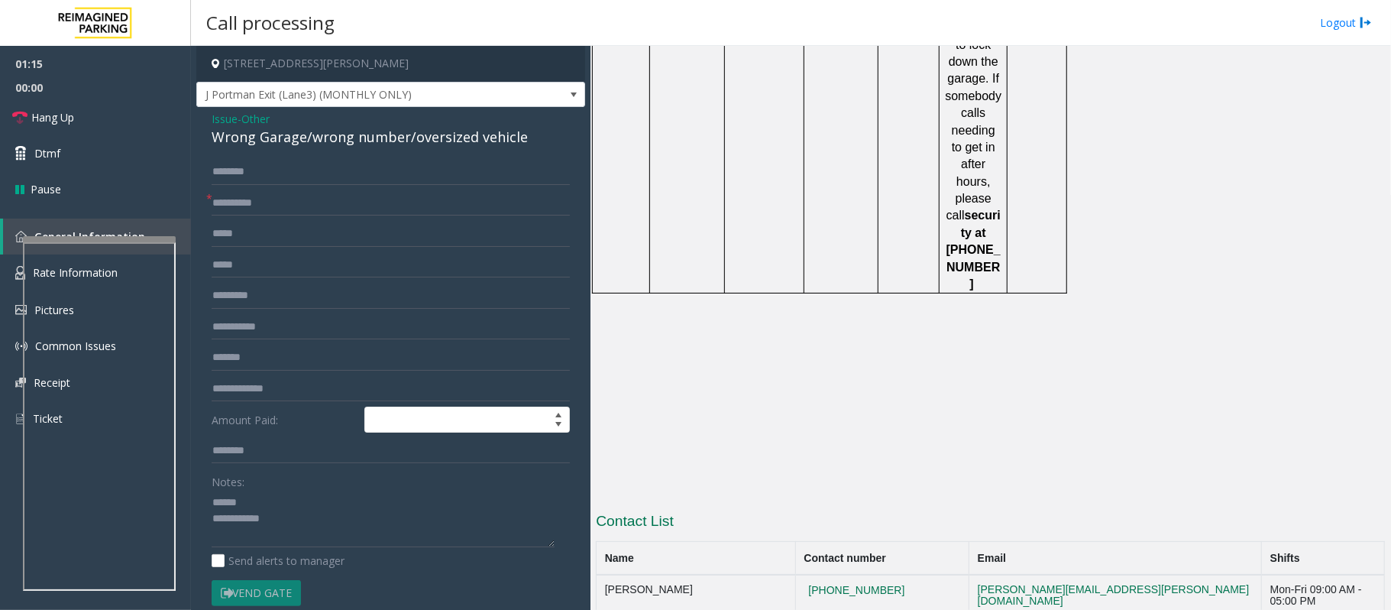
copy button "404.984.9114"
click at [298, 457] on textarea at bounding box center [383, 518] width 343 height 57
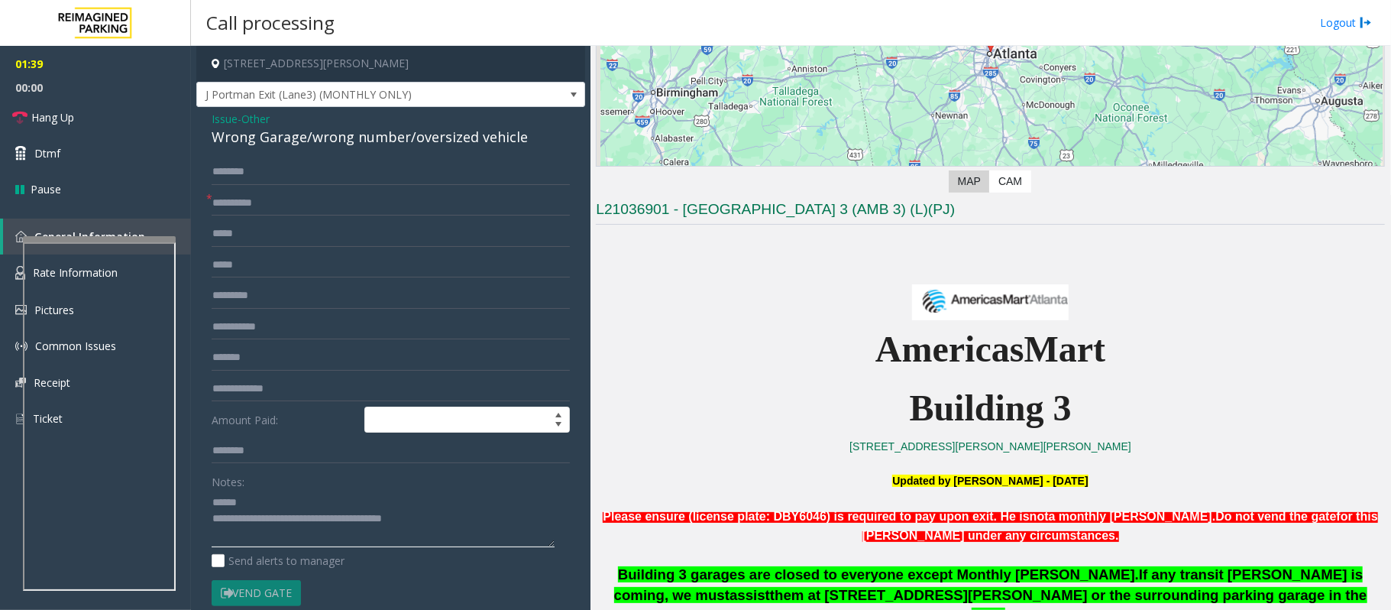
scroll to position [23, 0]
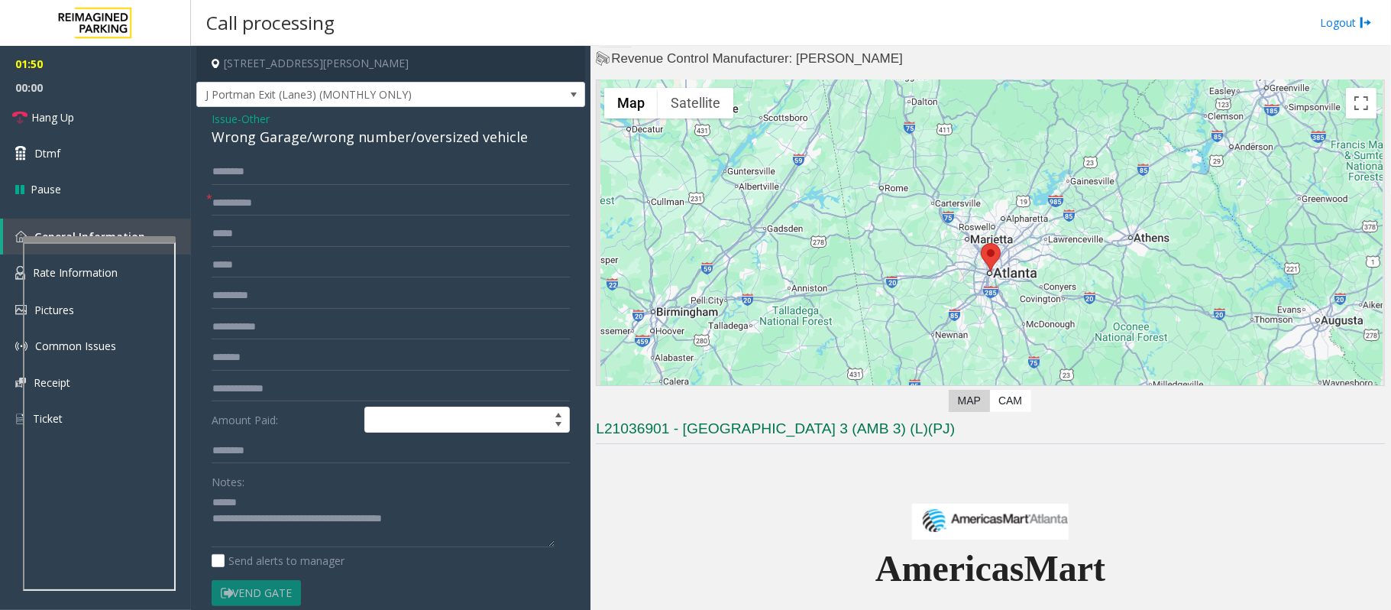
click at [278, 135] on div "Wrong Garage/wrong number/oversized vehicle" at bounding box center [391, 137] width 358 height 21
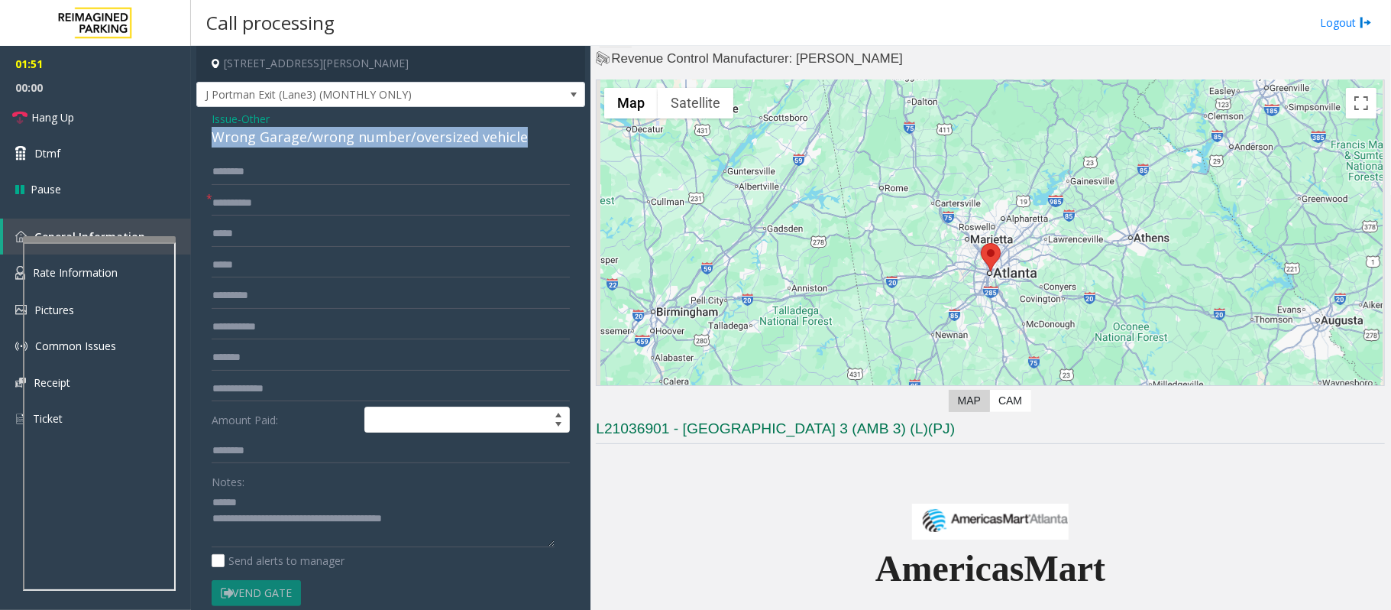
click at [278, 135] on div "Wrong Garage/wrong number/oversized vehicle" at bounding box center [391, 137] width 358 height 21
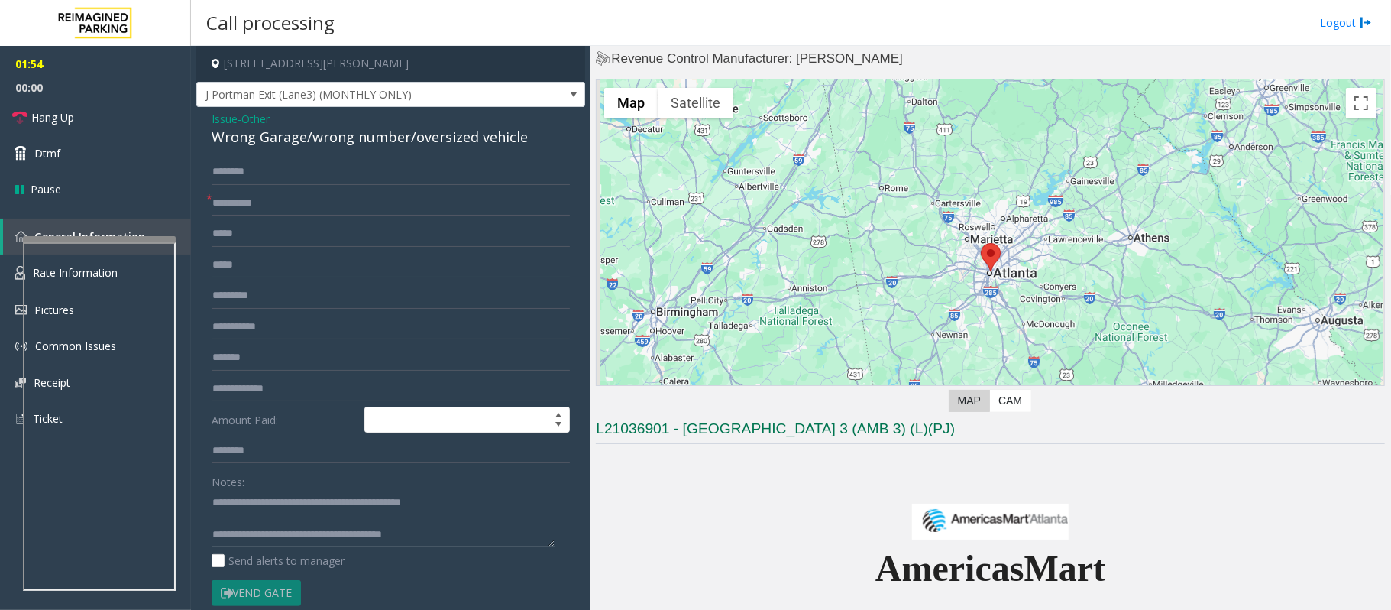
drag, startPoint x: 240, startPoint y: 504, endPoint x: 249, endPoint y: 505, distance: 9.2
click at [243, 457] on textarea at bounding box center [383, 518] width 343 height 57
click at [244, 457] on textarea at bounding box center [383, 518] width 343 height 57
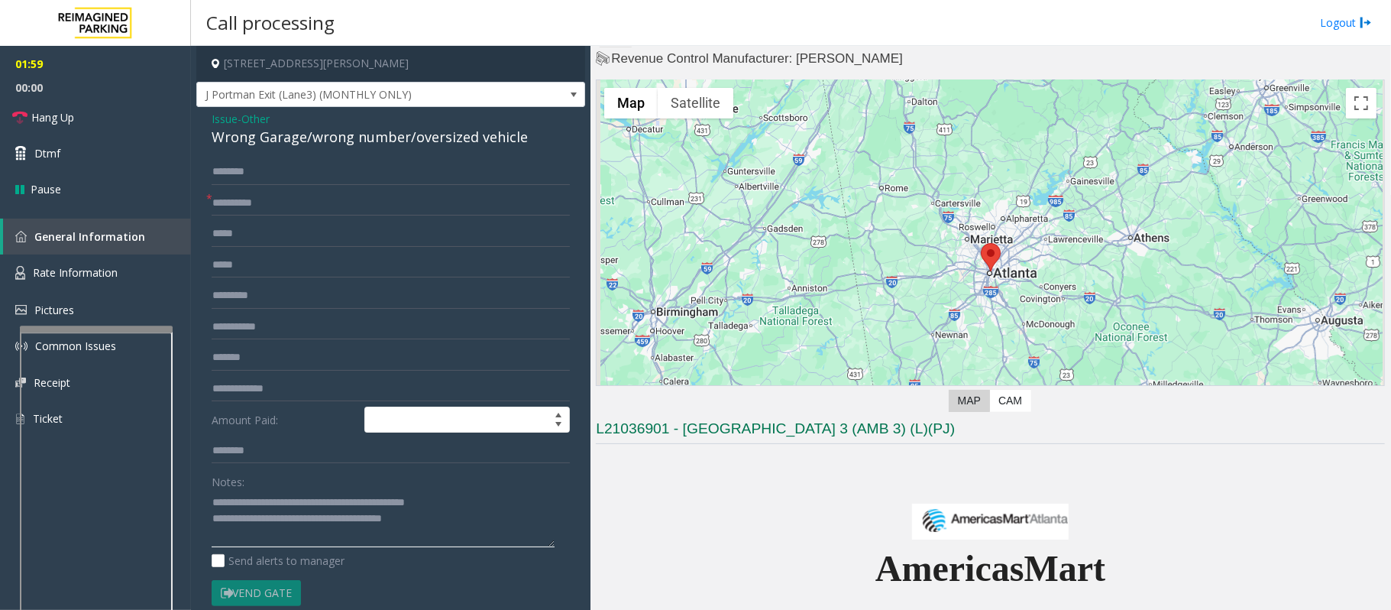
click at [99, 330] on div at bounding box center [96, 328] width 153 height 6
click at [116, 277] on span "Rate Information" at bounding box center [75, 272] width 85 height 15
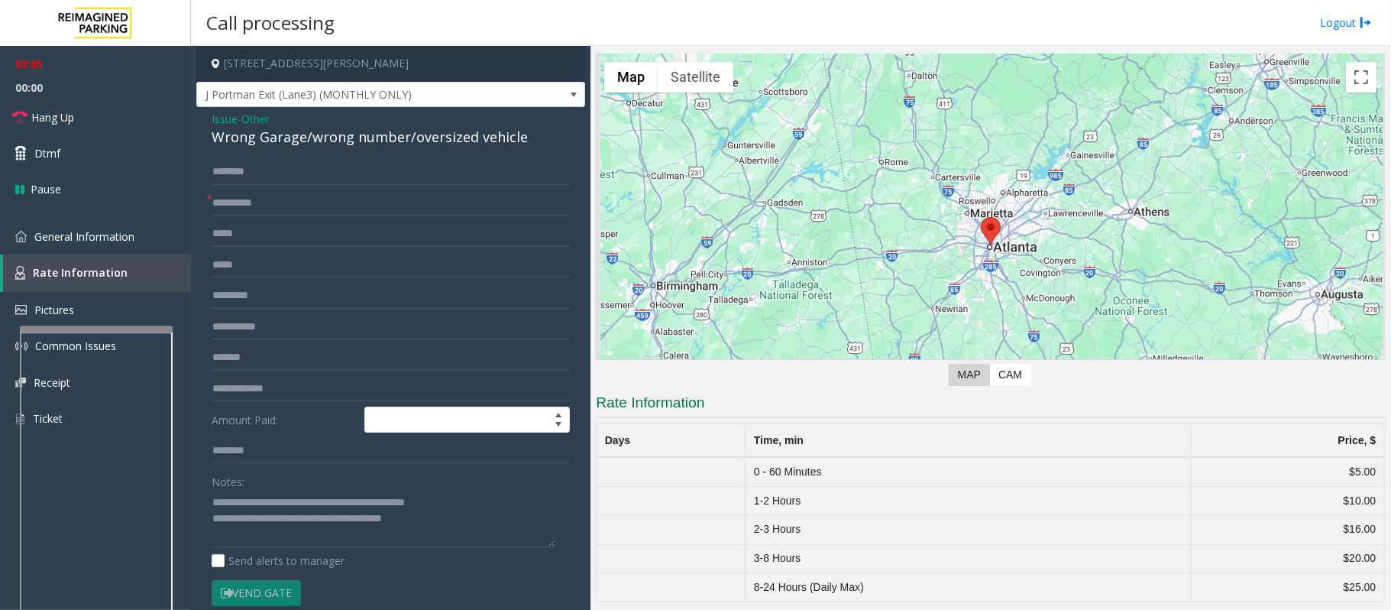
scroll to position [56, 0]
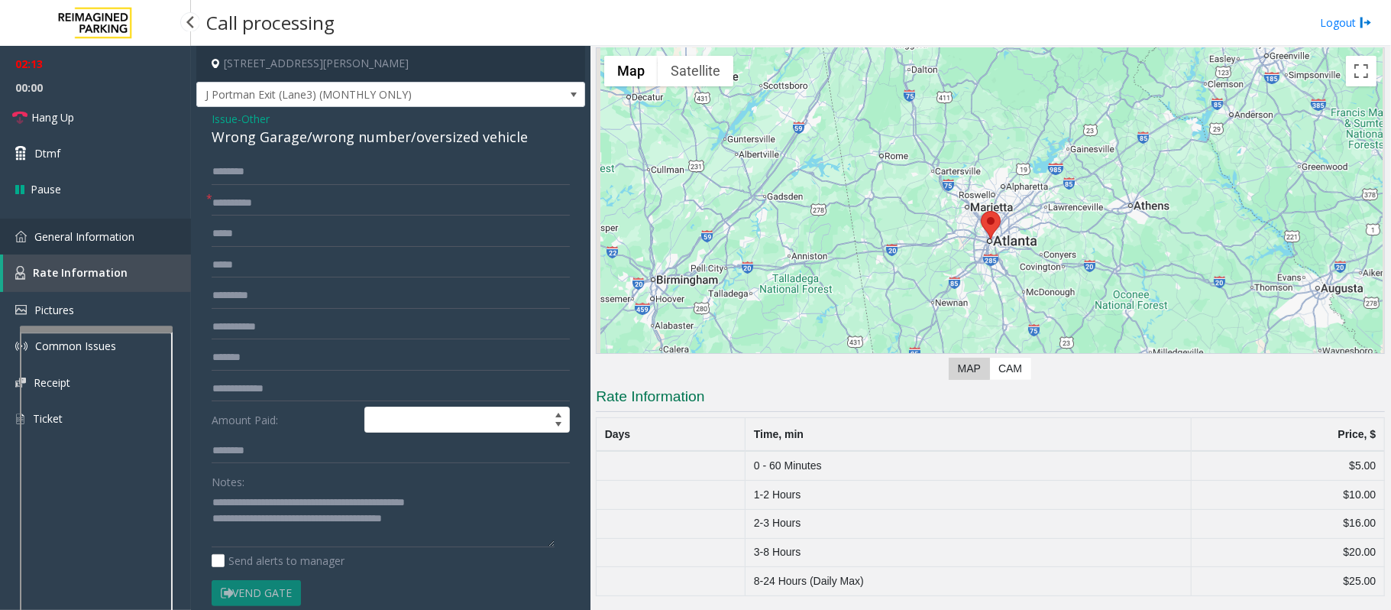
click at [108, 235] on span "General Information" at bounding box center [84, 236] width 100 height 15
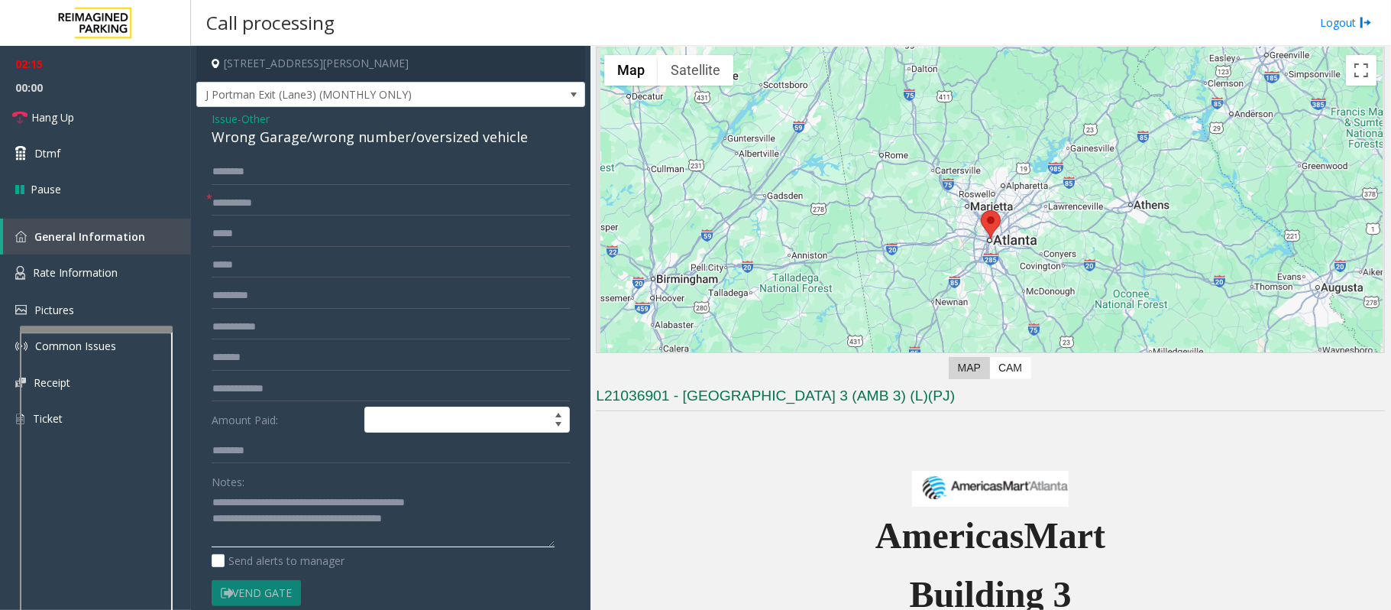
click at [462, 457] on textarea at bounding box center [383, 518] width 343 height 57
click at [454, 457] on textarea at bounding box center [383, 518] width 343 height 57
type textarea "**********"
click at [235, 202] on input "text" at bounding box center [391, 203] width 358 height 26
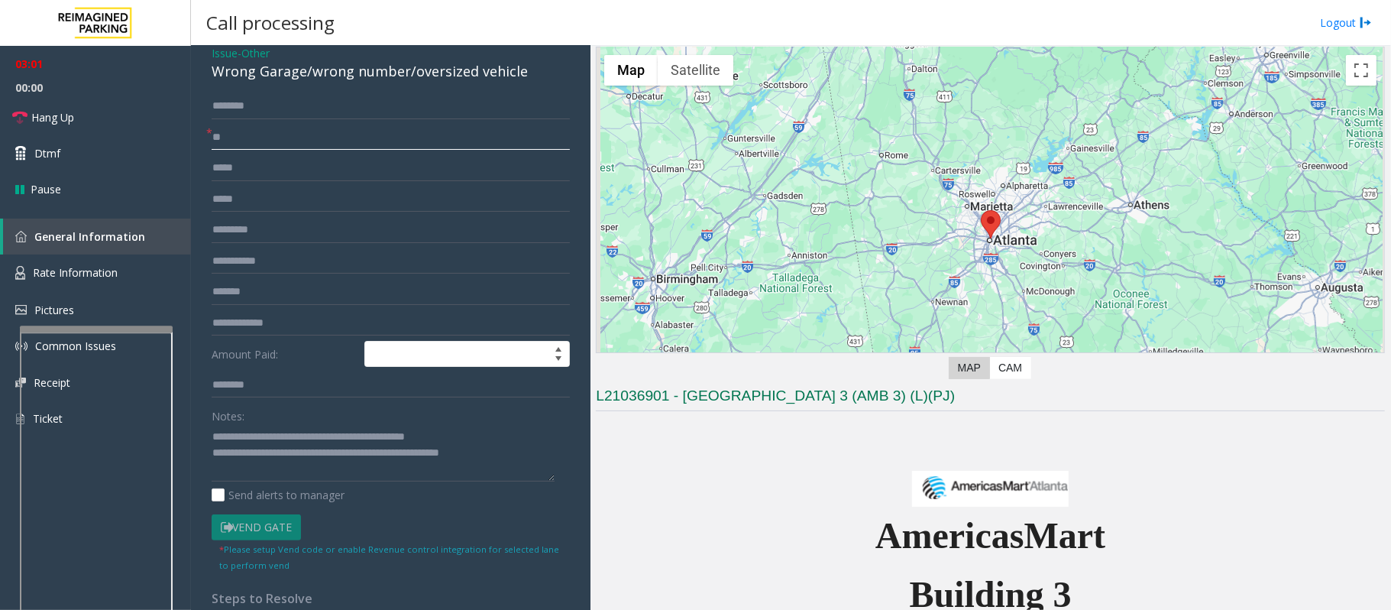
scroll to position [102, 0]
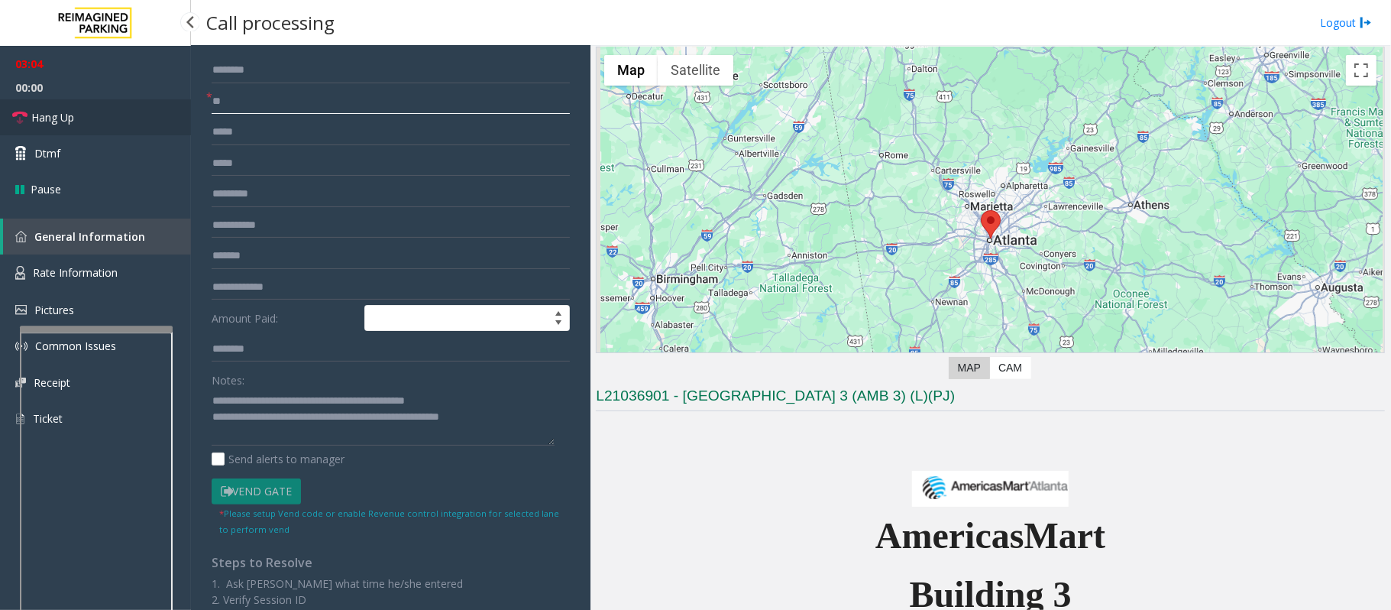
type input "**"
click at [96, 118] on link "Hang Up" at bounding box center [95, 117] width 191 height 36
click at [518, 414] on textarea at bounding box center [383, 416] width 343 height 57
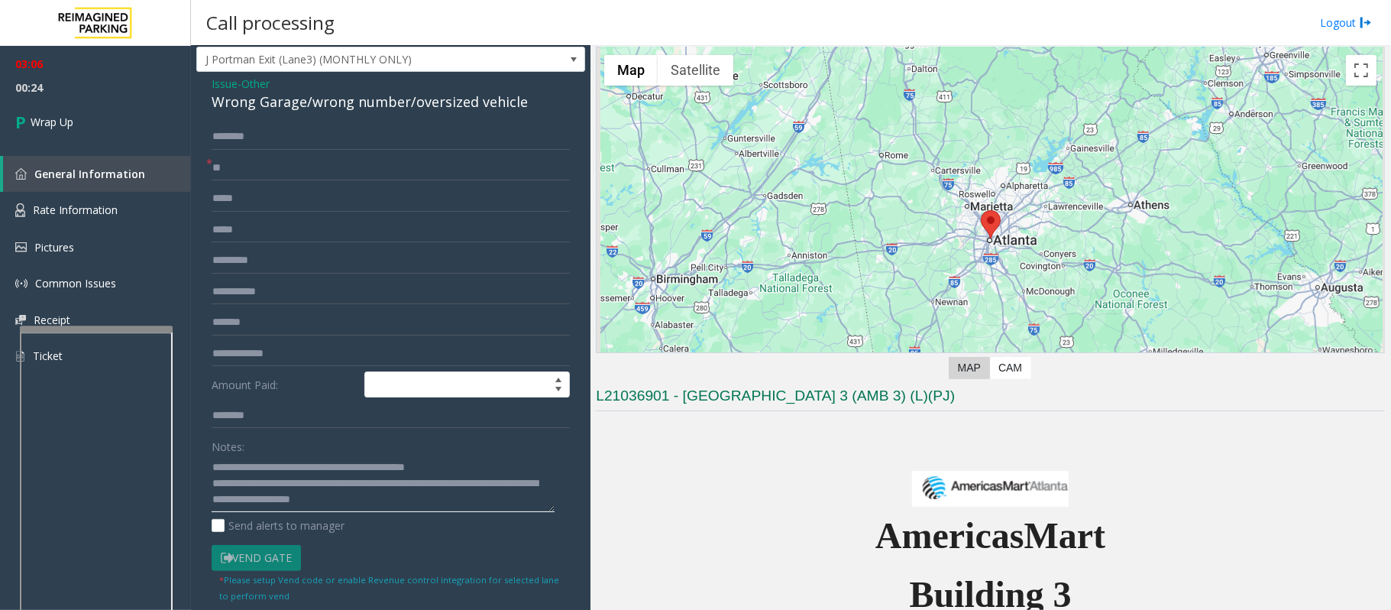
scroll to position [0, 0]
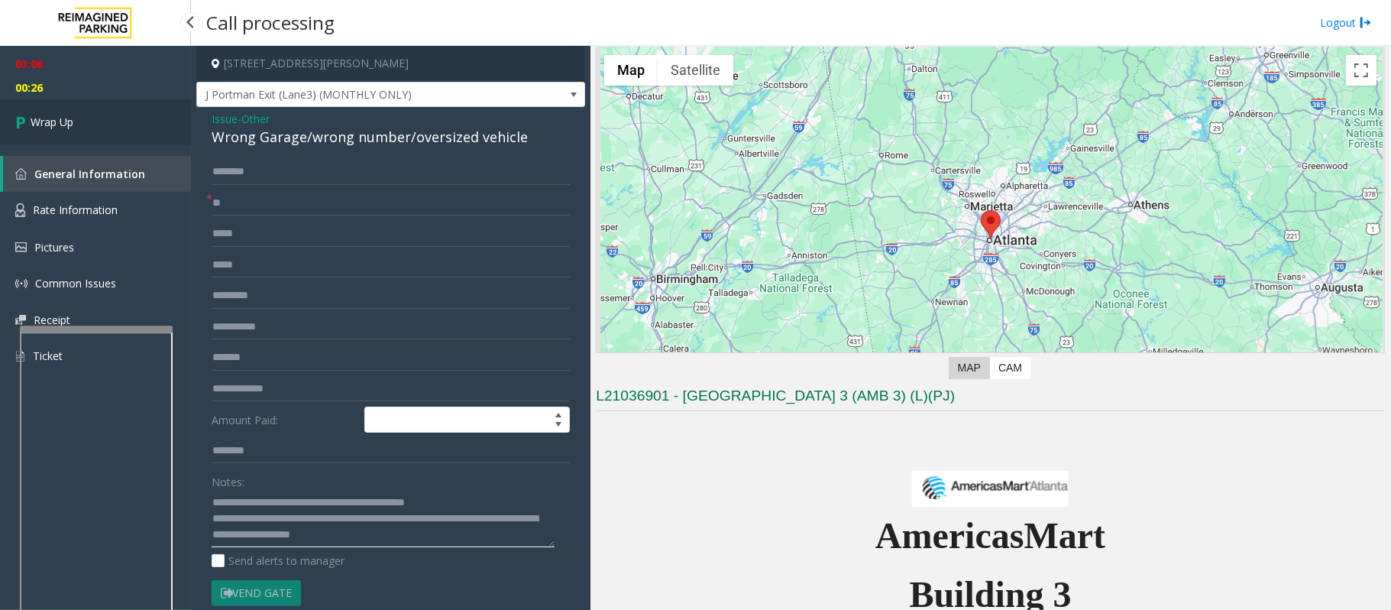
type textarea "**********"
click at [86, 118] on link "Wrap Up" at bounding box center [95, 121] width 191 height 45
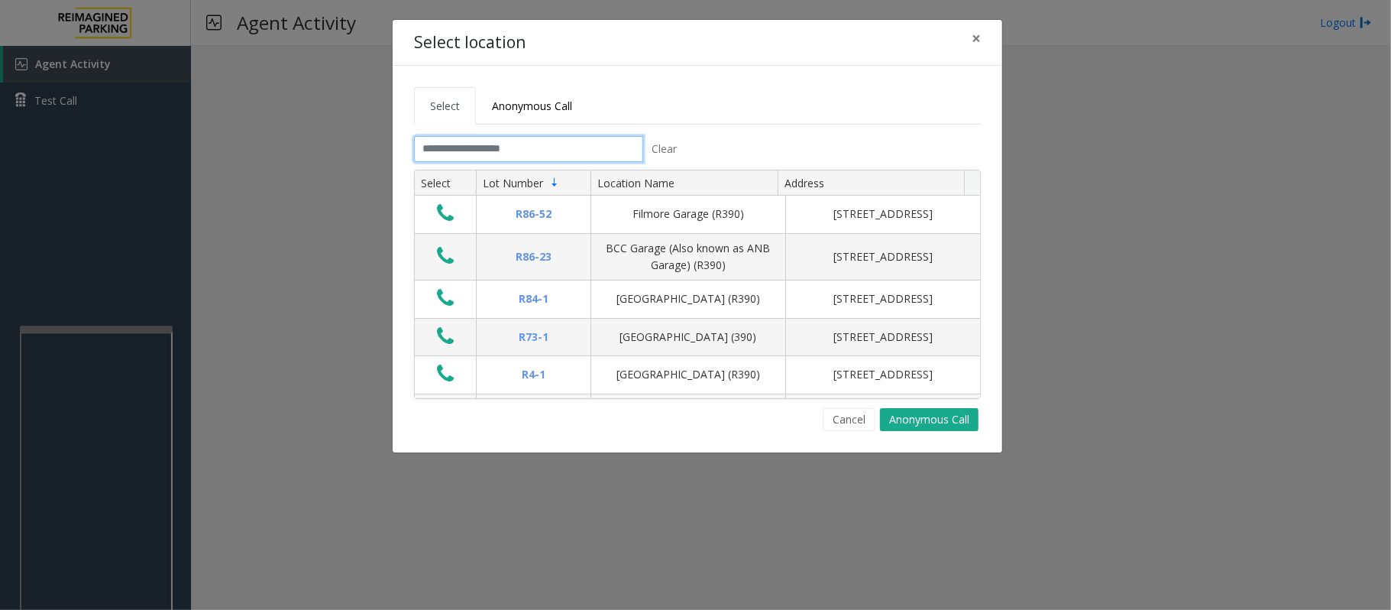
drag, startPoint x: 610, startPoint y: 147, endPoint x: 707, endPoint y: 122, distance: 100.1
click at [622, 142] on input "text" at bounding box center [528, 149] width 229 height 26
click at [504, 151] on input "text" at bounding box center [528, 149] width 229 height 26
click at [975, 32] on span "×" at bounding box center [976, 38] width 9 height 21
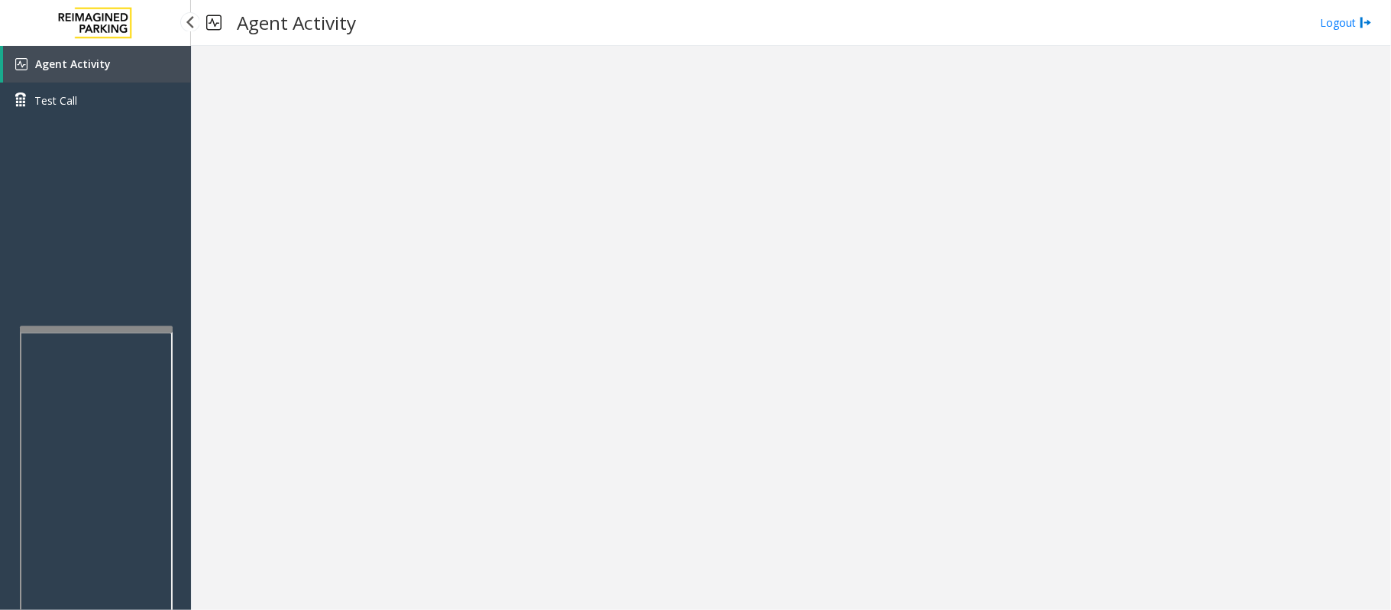
drag, startPoint x: 119, startPoint y: 56, endPoint x: 134, endPoint y: 65, distance: 17.8
click at [119, 56] on link "Agent Activity" at bounding box center [97, 64] width 188 height 37
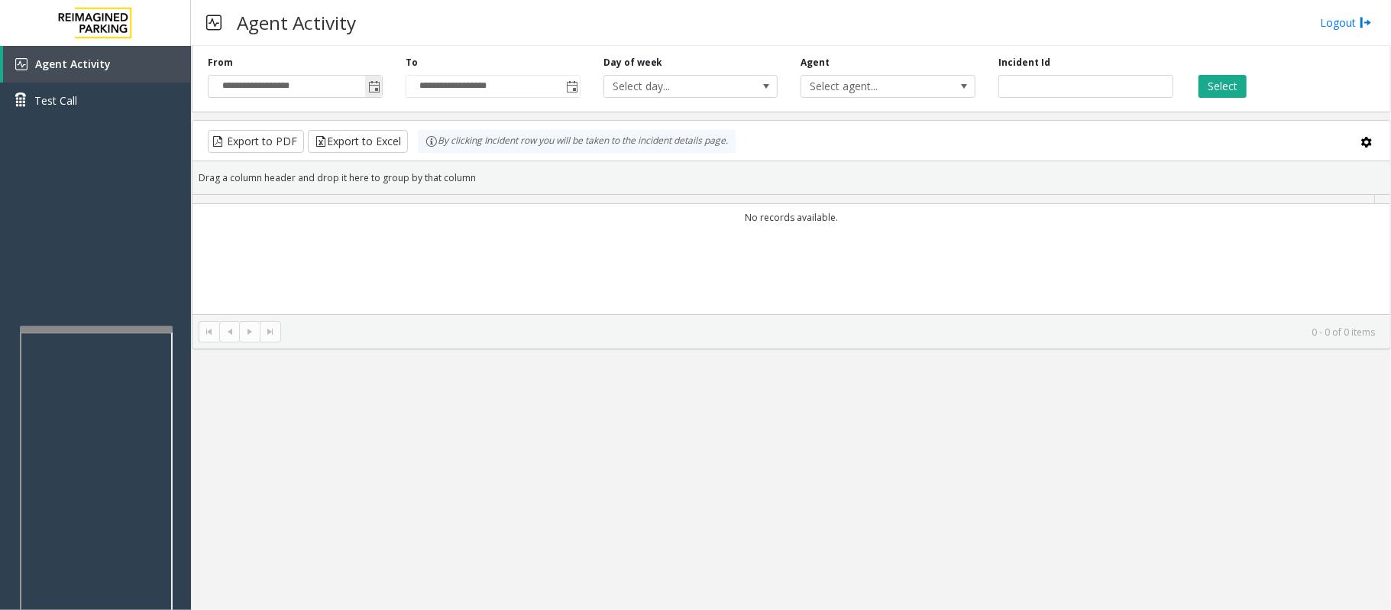
click at [376, 86] on span "Toggle popup" at bounding box center [374, 87] width 12 height 12
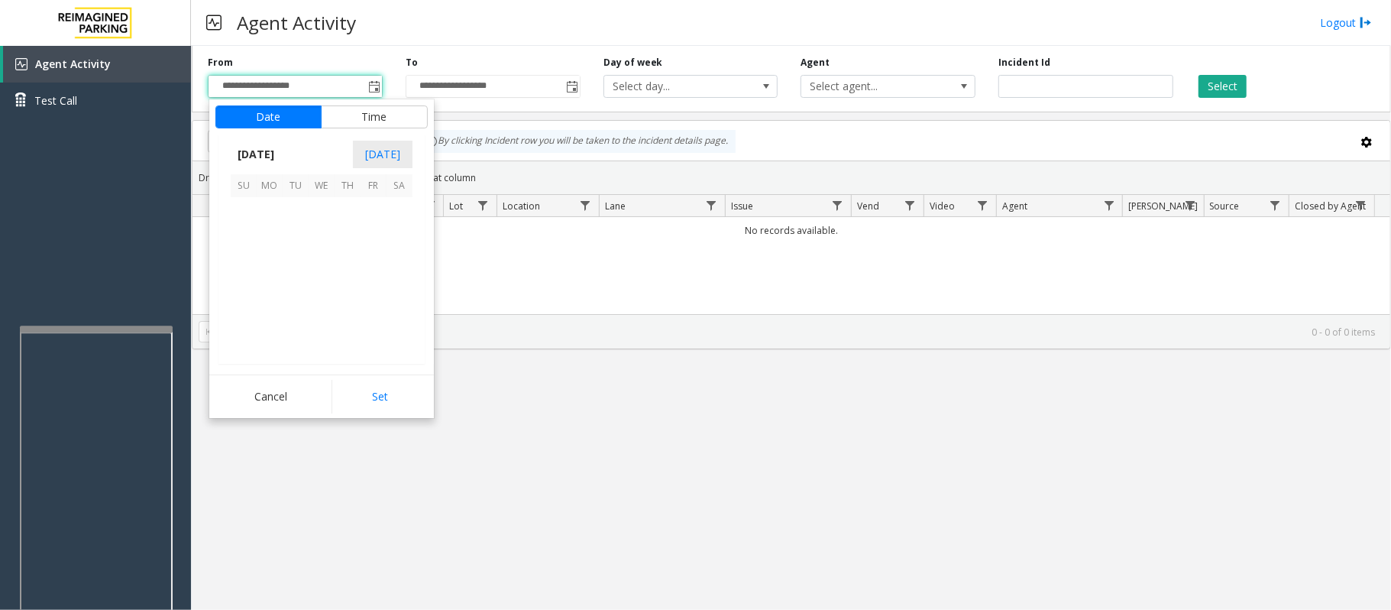
scroll to position [274210, 0]
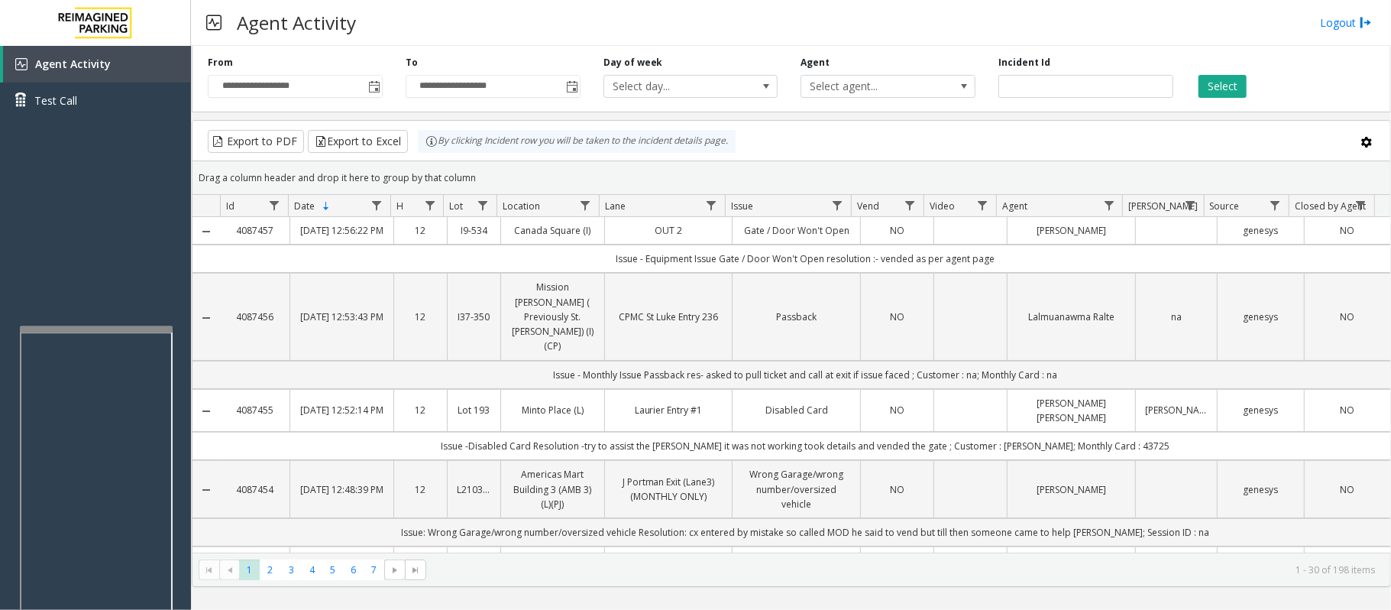
click at [559, 16] on div "Agent Activity Logout" at bounding box center [791, 23] width 1200 height 46
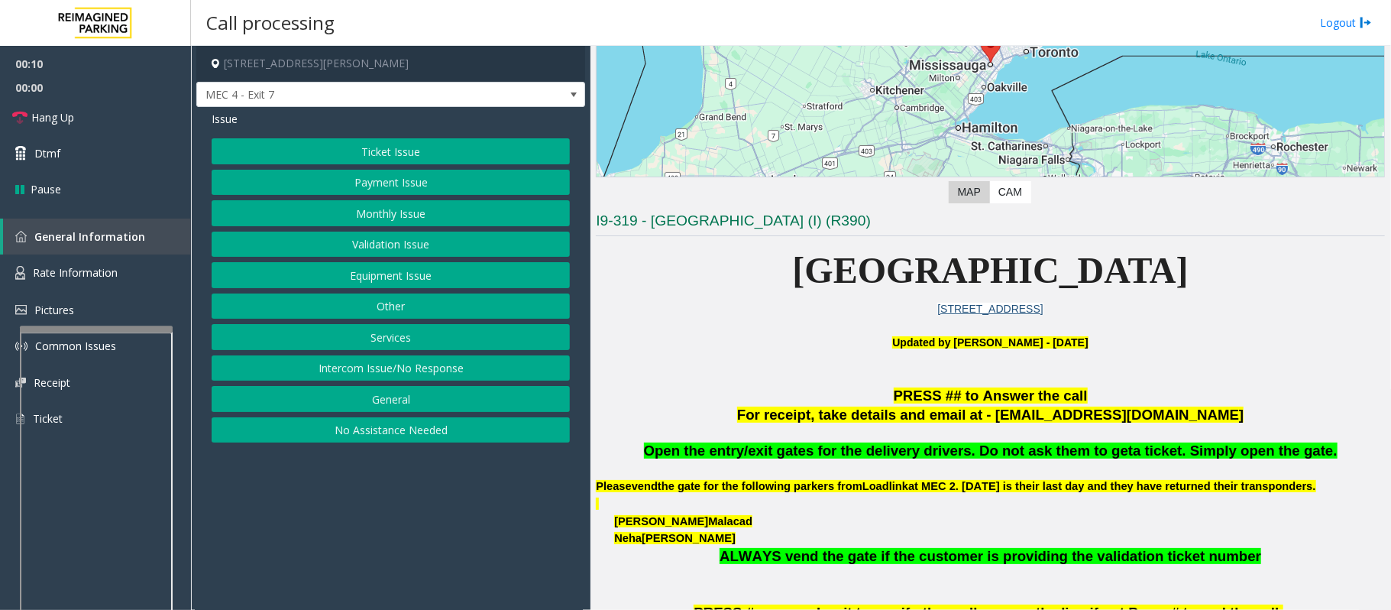
scroll to position [407, 0]
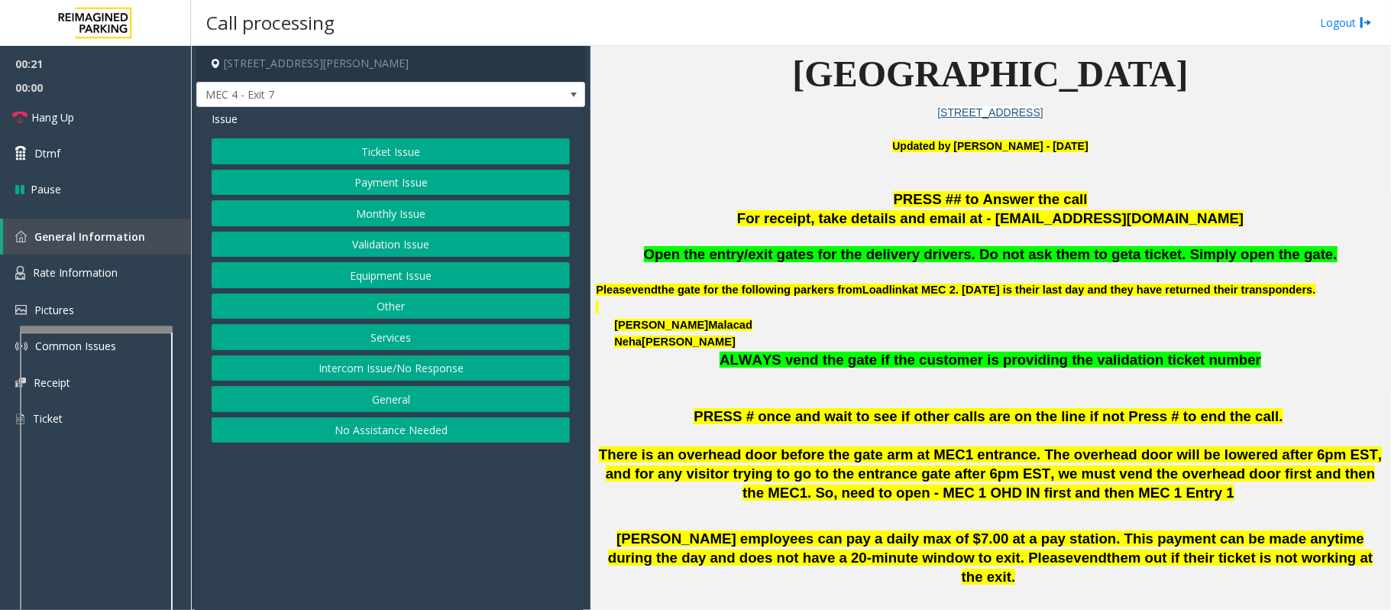
click at [364, 275] on button "Equipment Issue" at bounding box center [391, 275] width 358 height 26
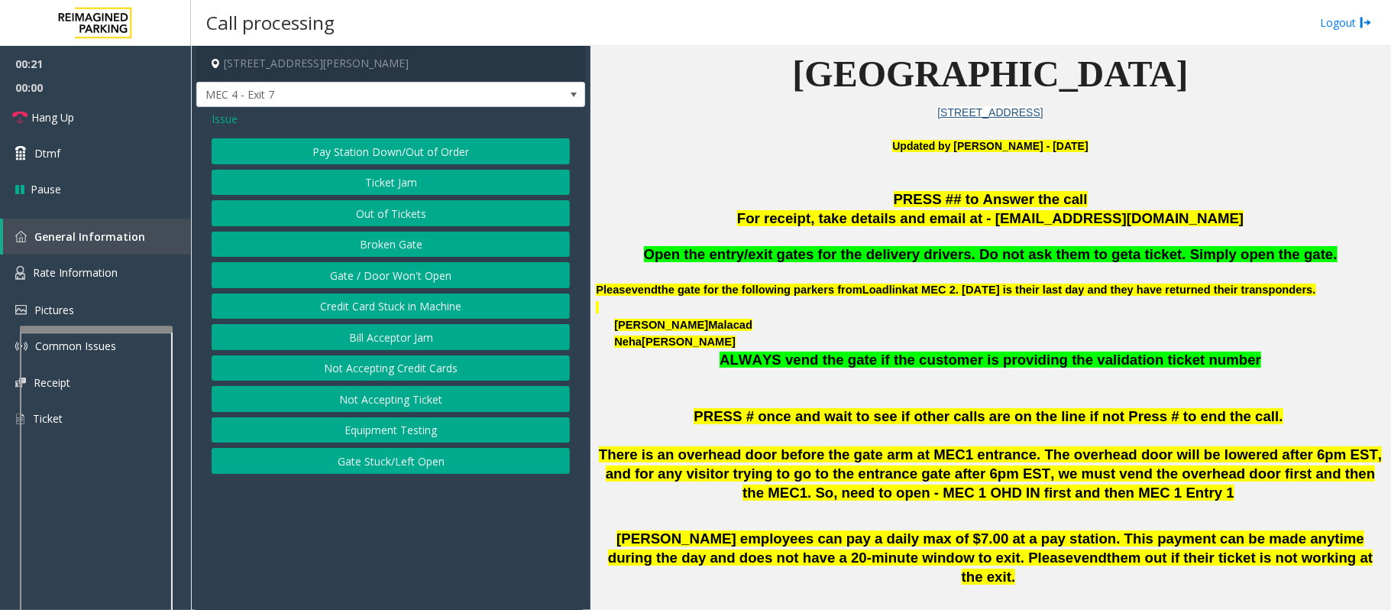
click at [364, 275] on button "Gate / Door Won't Open" at bounding box center [391, 275] width 358 height 26
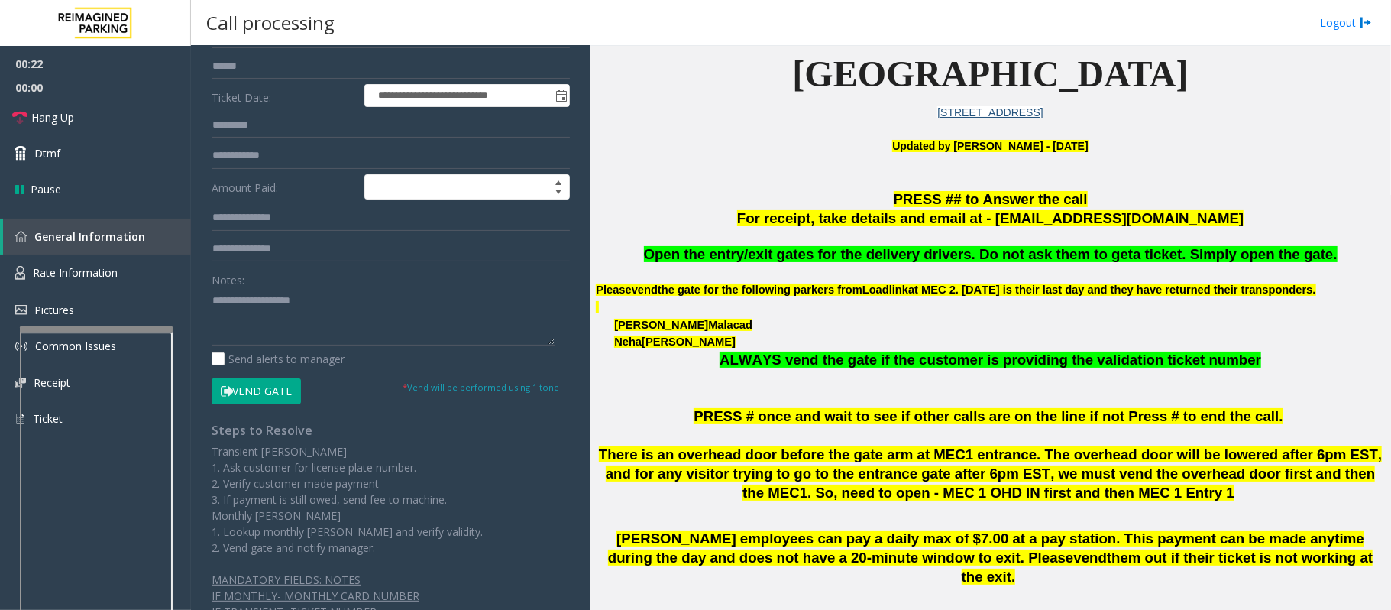
scroll to position [203, 0]
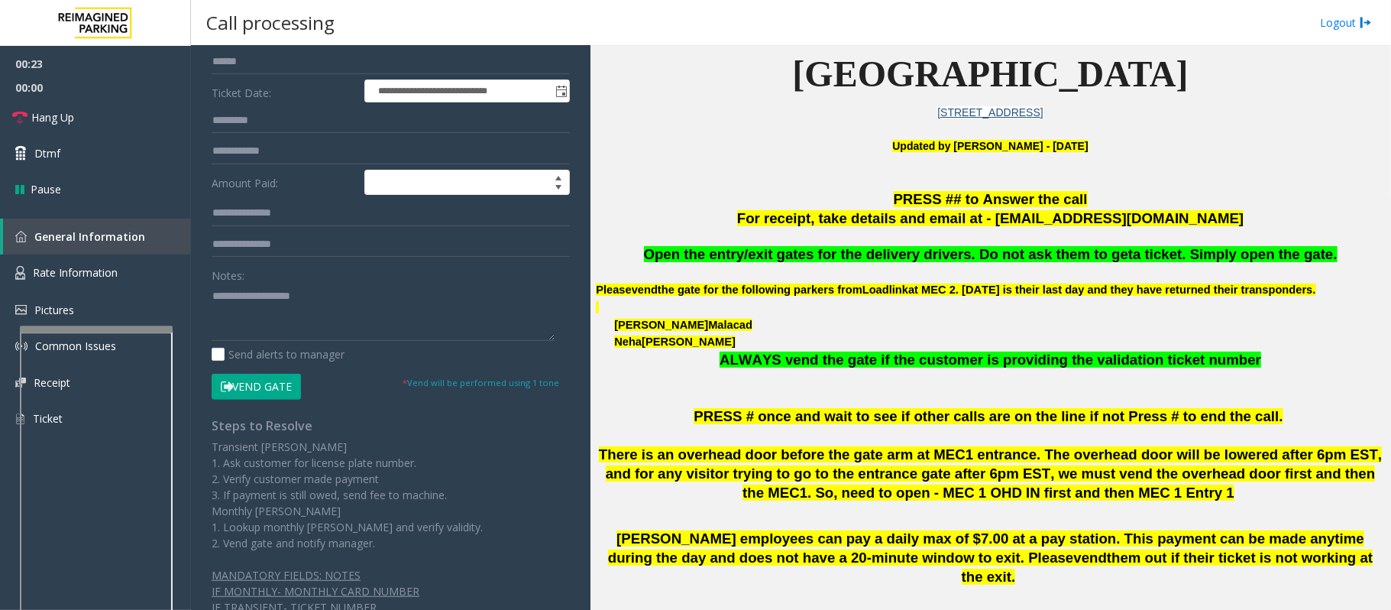
click at [278, 390] on button "Vend Gate" at bounding box center [256, 387] width 89 height 26
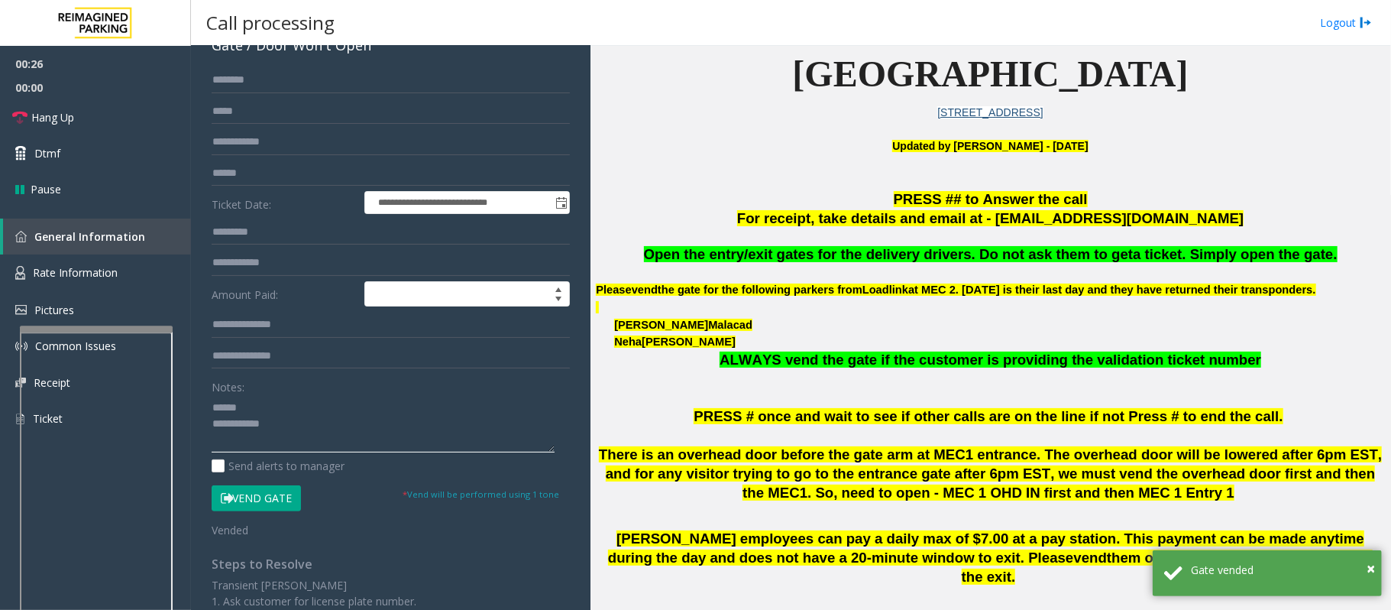
scroll to position [0, 0]
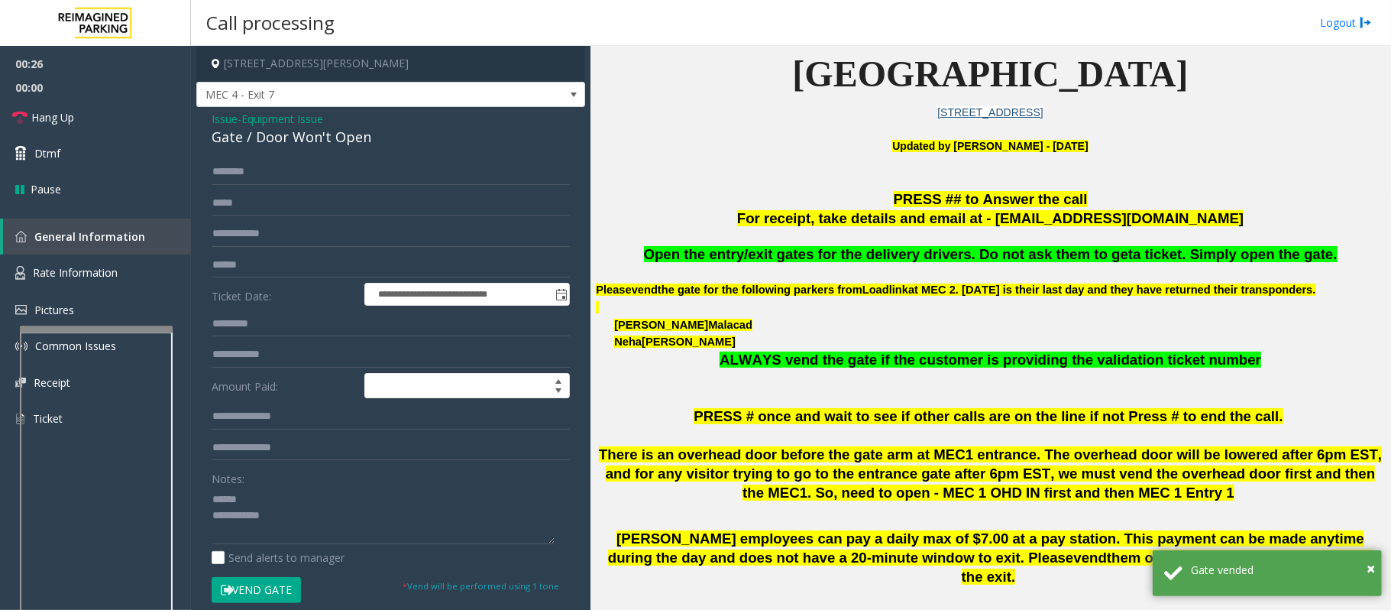
click at [264, 133] on div "Gate / Door Won't Open" at bounding box center [391, 137] width 358 height 21
click at [233, 457] on textarea at bounding box center [383, 515] width 343 height 57
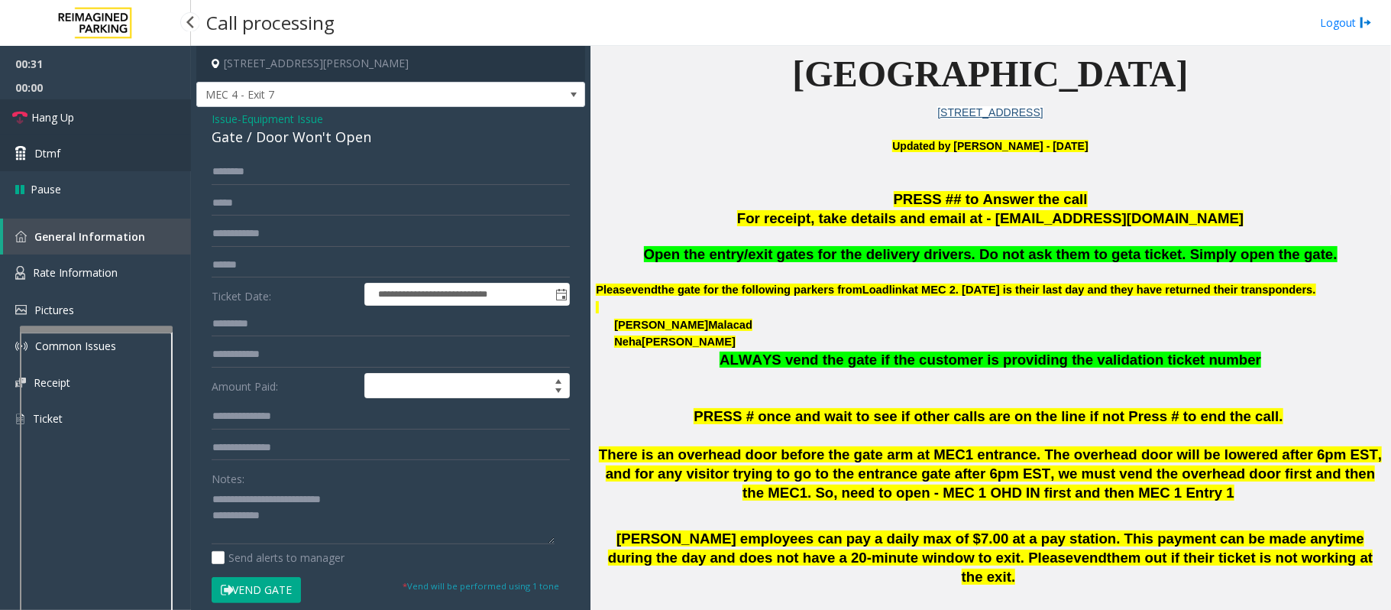
drag, startPoint x: 78, startPoint y: 121, endPoint x: 86, endPoint y: 139, distance: 19.9
click at [79, 121] on link "Hang Up" at bounding box center [95, 117] width 191 height 36
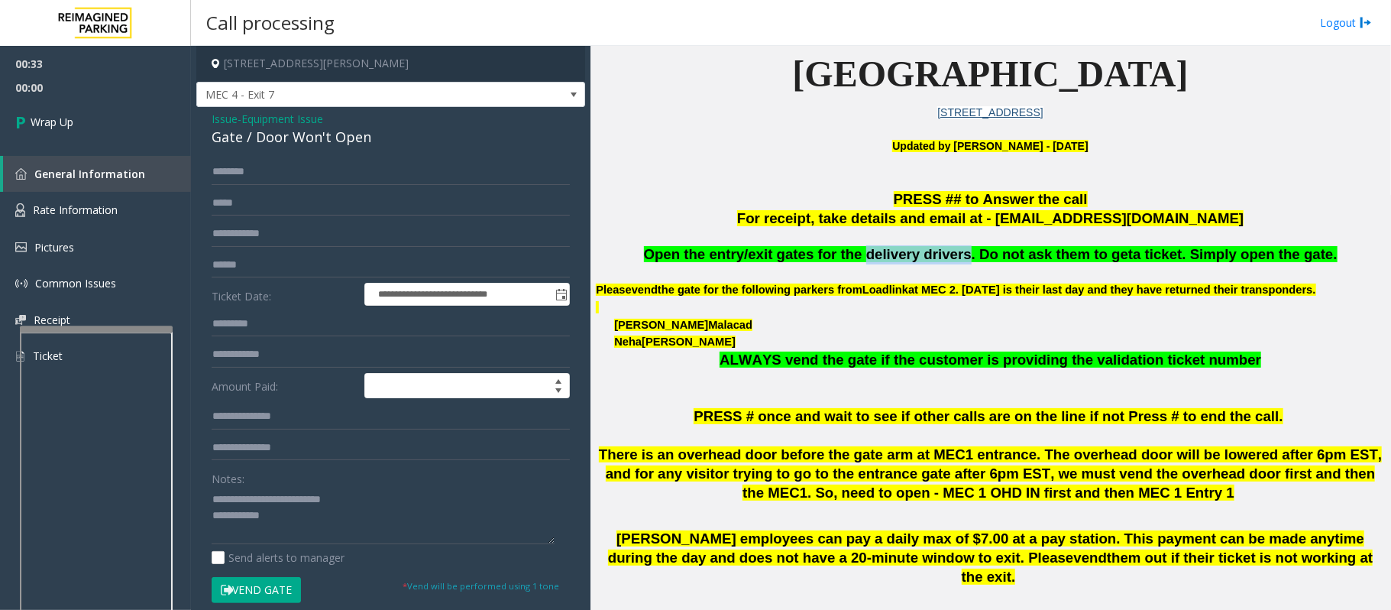
drag, startPoint x: 911, startPoint y: 254, endPoint x: 967, endPoint y: 257, distance: 56.7
click at [967, 257] on span "Open the entry/exit gates for the delivery drivers. Do not ask them to get" at bounding box center [889, 254] width 490 height 16
click at [417, 457] on textarea at bounding box center [383, 515] width 343 height 57
click at [414, 457] on textarea at bounding box center [383, 515] width 343 height 57
click at [367, 457] on textarea at bounding box center [383, 515] width 343 height 57
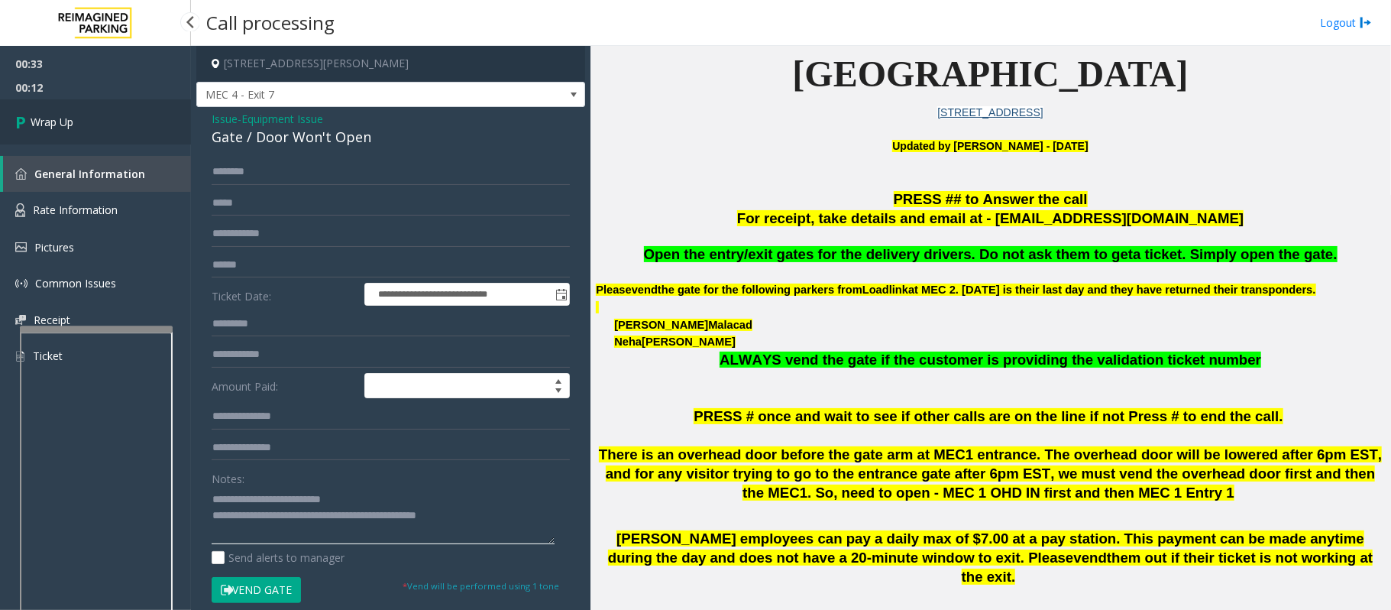
type textarea "**********"
click at [96, 125] on link "Wrap Up" at bounding box center [95, 121] width 191 height 45
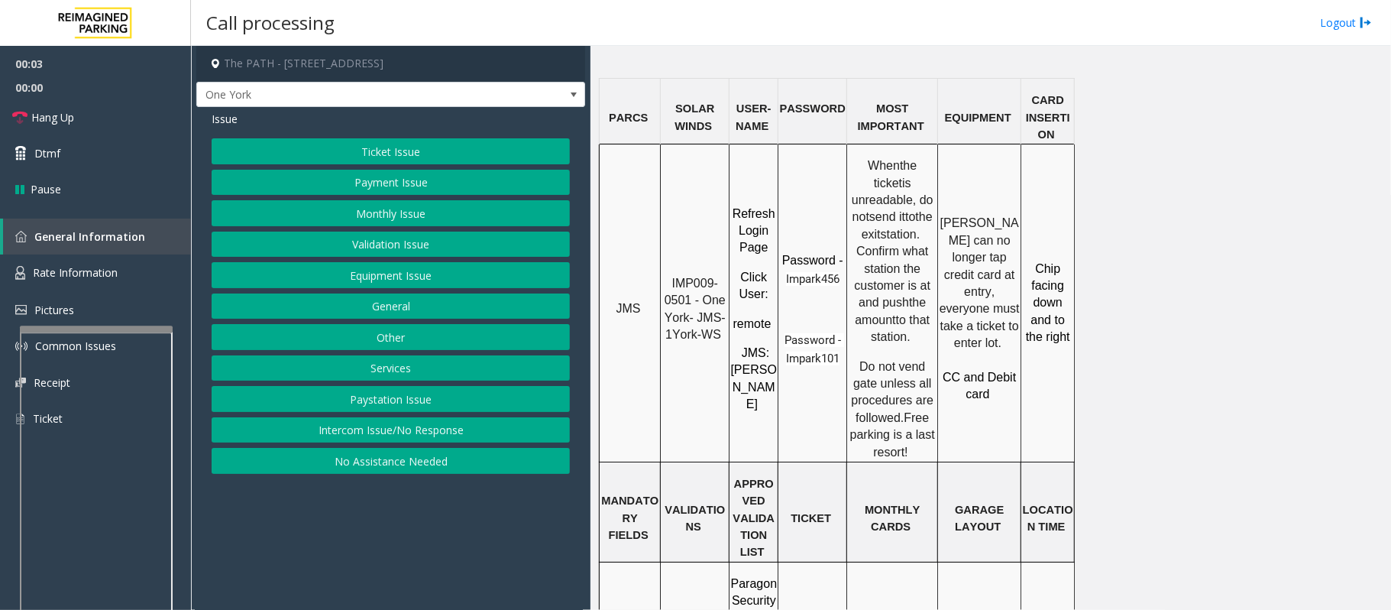
scroll to position [1222, 0]
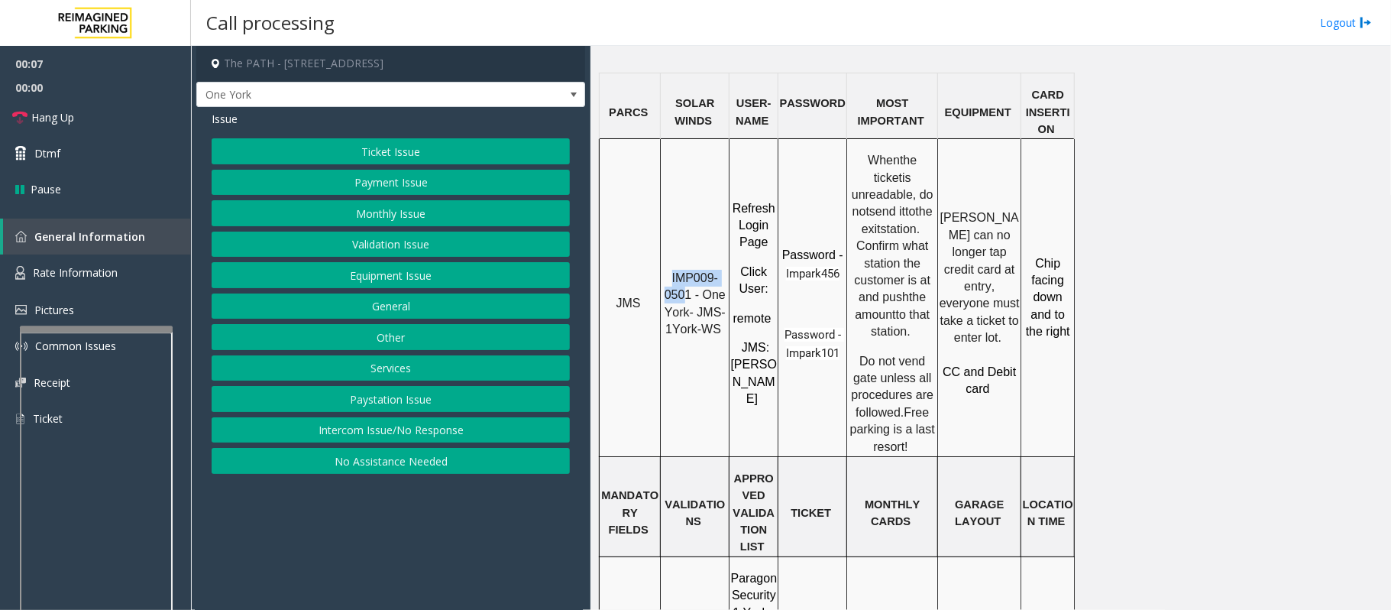
drag, startPoint x: 671, startPoint y: 211, endPoint x: 689, endPoint y: 233, distance: 28.8
click at [689, 270] on p "IMP009-0501 - One York- JMS-1York-WS" at bounding box center [695, 304] width 66 height 69
drag, startPoint x: 692, startPoint y: 235, endPoint x: 667, endPoint y: 226, distance: 26.8
click at [667, 270] on p "IMP009-0501 - One York- JMS-1York-WS" at bounding box center [695, 304] width 66 height 69
copy span "IMP009-0501"
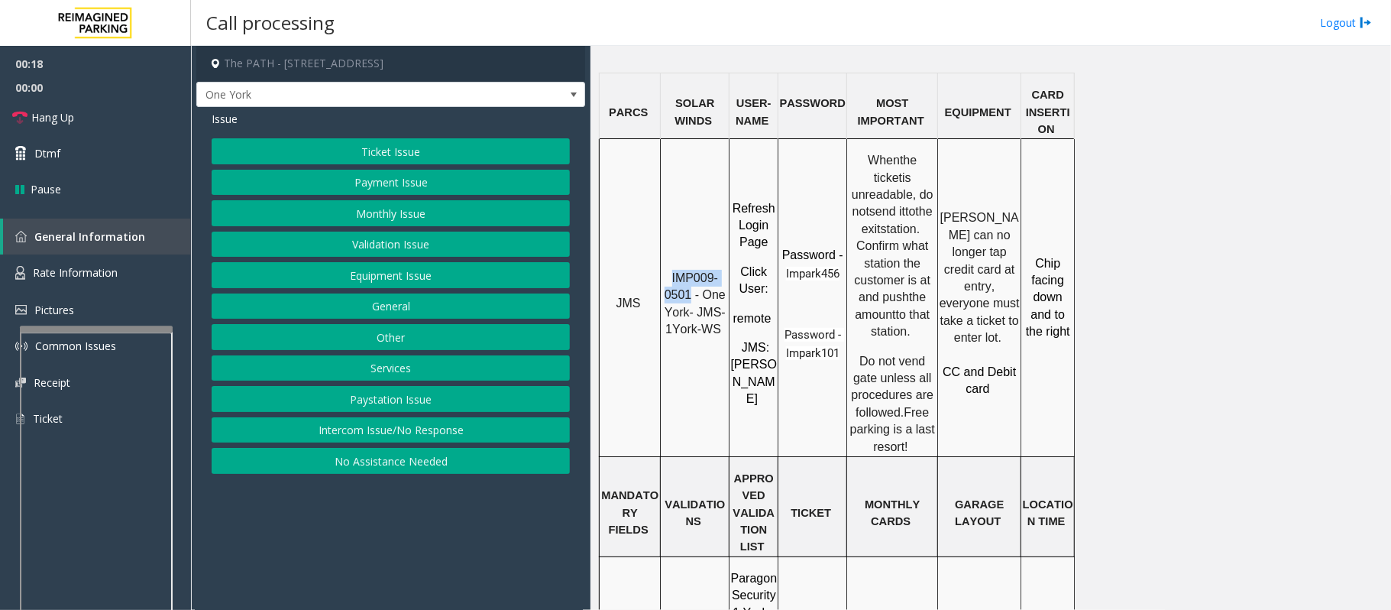
click at [352, 154] on button "Ticket Issue" at bounding box center [391, 151] width 358 height 26
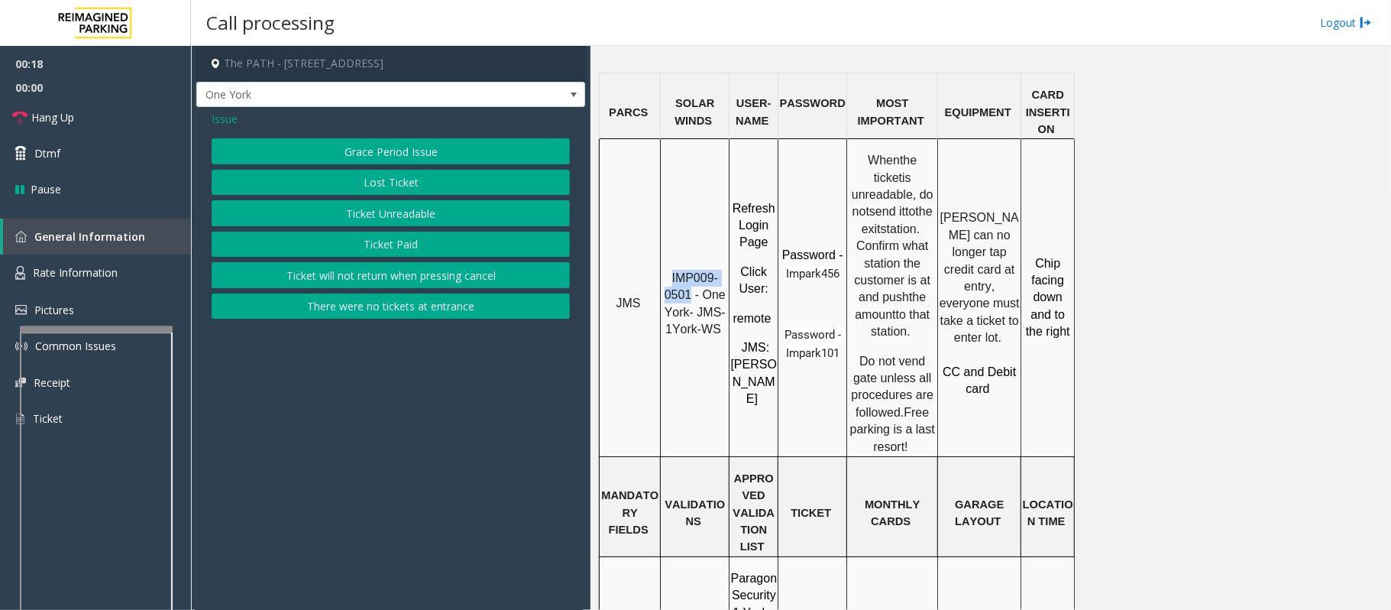
click at [349, 214] on button "Ticket Unreadable" at bounding box center [391, 213] width 358 height 26
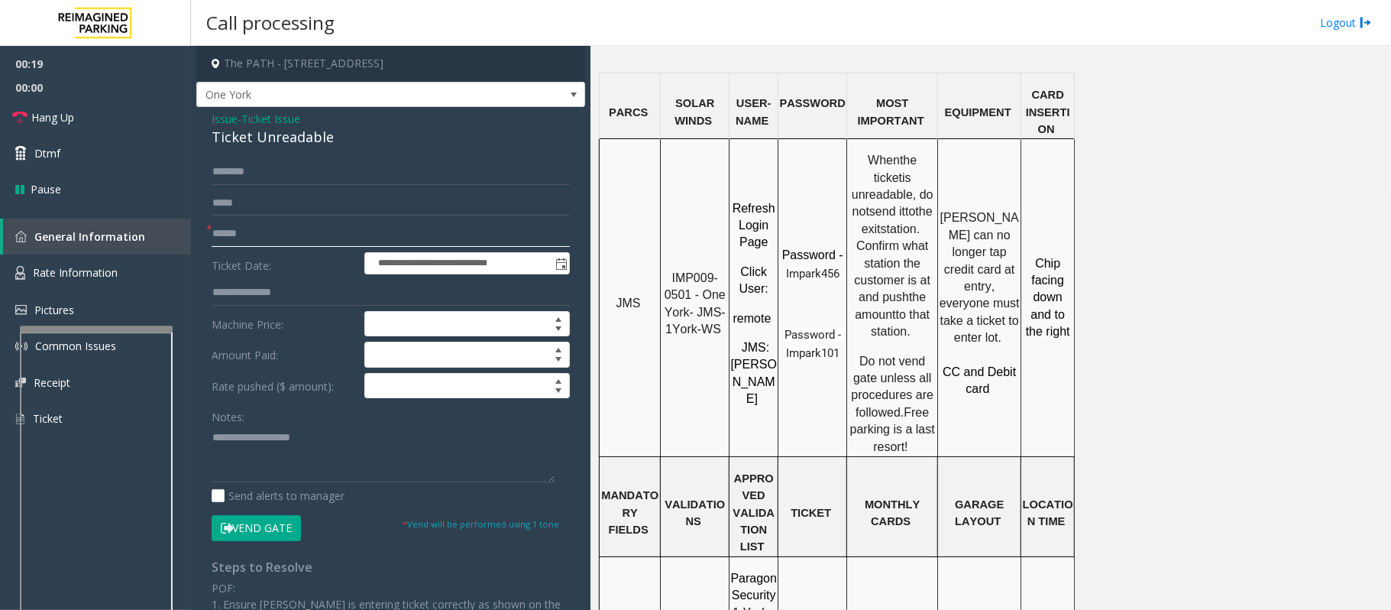
click at [280, 235] on input "text" at bounding box center [391, 234] width 358 height 26
type input "********"
click at [278, 129] on div "Ticket Unreadable" at bounding box center [391, 137] width 358 height 21
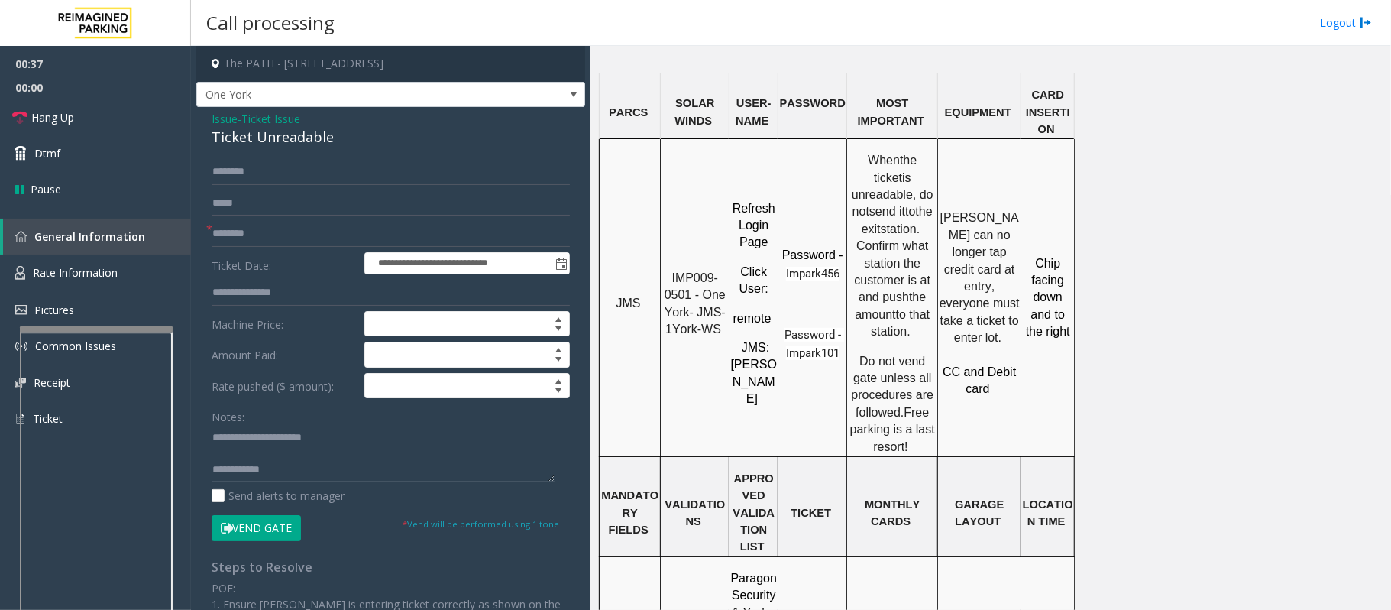
drag, startPoint x: 241, startPoint y: 435, endPoint x: 251, endPoint y: 440, distance: 10.3
click at [242, 437] on textarea at bounding box center [383, 453] width 343 height 57
paste textarea "**********"
drag, startPoint x: 242, startPoint y: 439, endPoint x: 334, endPoint y: 445, distance: 91.9
click at [334, 445] on textarea at bounding box center [383, 453] width 343 height 57
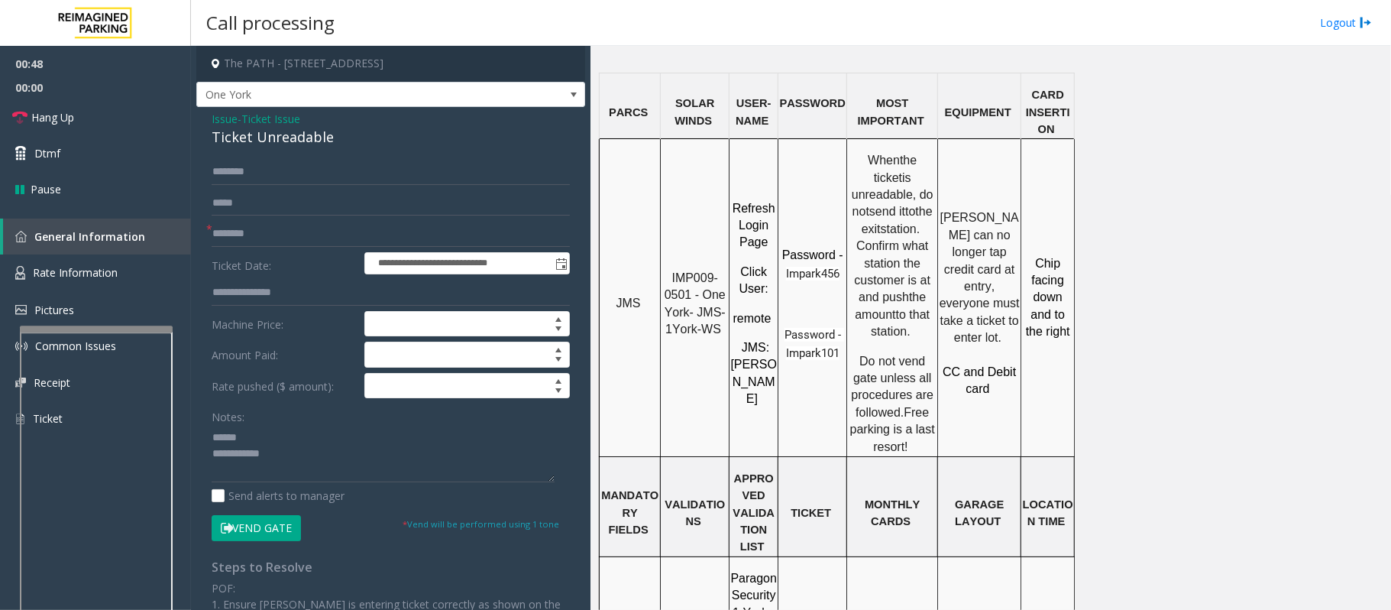
click at [280, 139] on div "Ticket Unreadable" at bounding box center [391, 137] width 358 height 21
click at [241, 440] on textarea at bounding box center [383, 453] width 343 height 57
type textarea "**********"
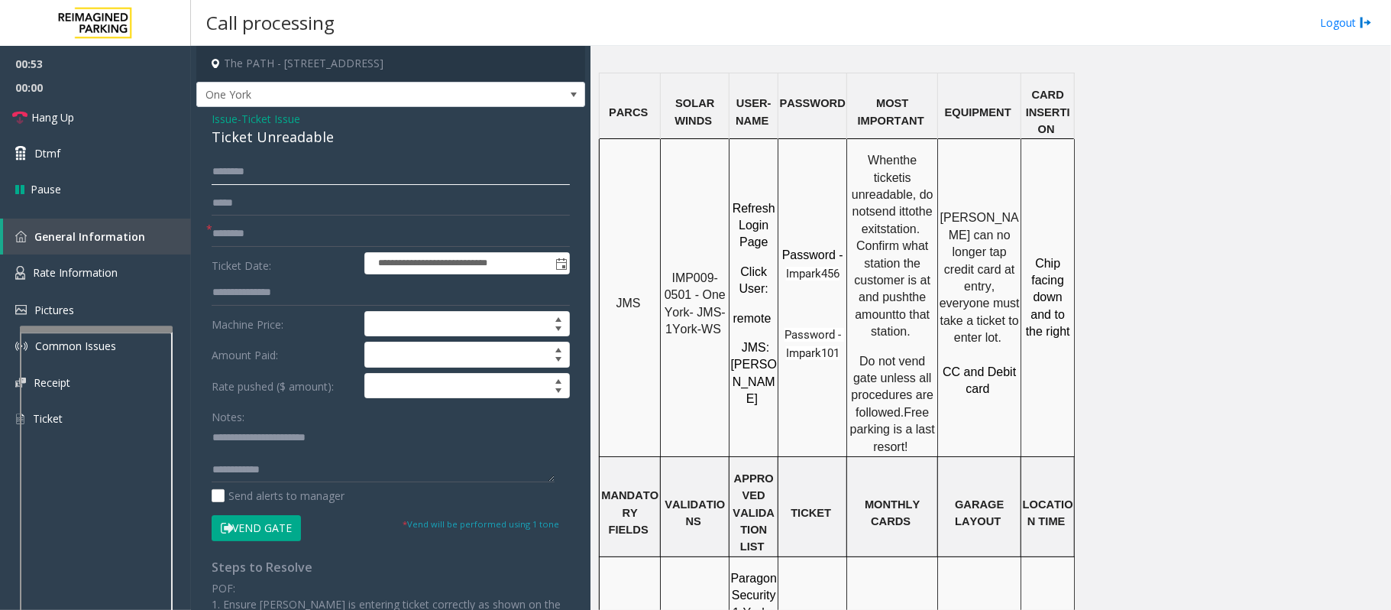
click at [261, 171] on input "text" at bounding box center [391, 172] width 358 height 26
type input "********"
click at [297, 457] on textarea at bounding box center [383, 453] width 343 height 57
click at [101, 116] on link "Hang Up" at bounding box center [95, 117] width 191 height 36
click at [371, 457] on textarea at bounding box center [383, 453] width 343 height 57
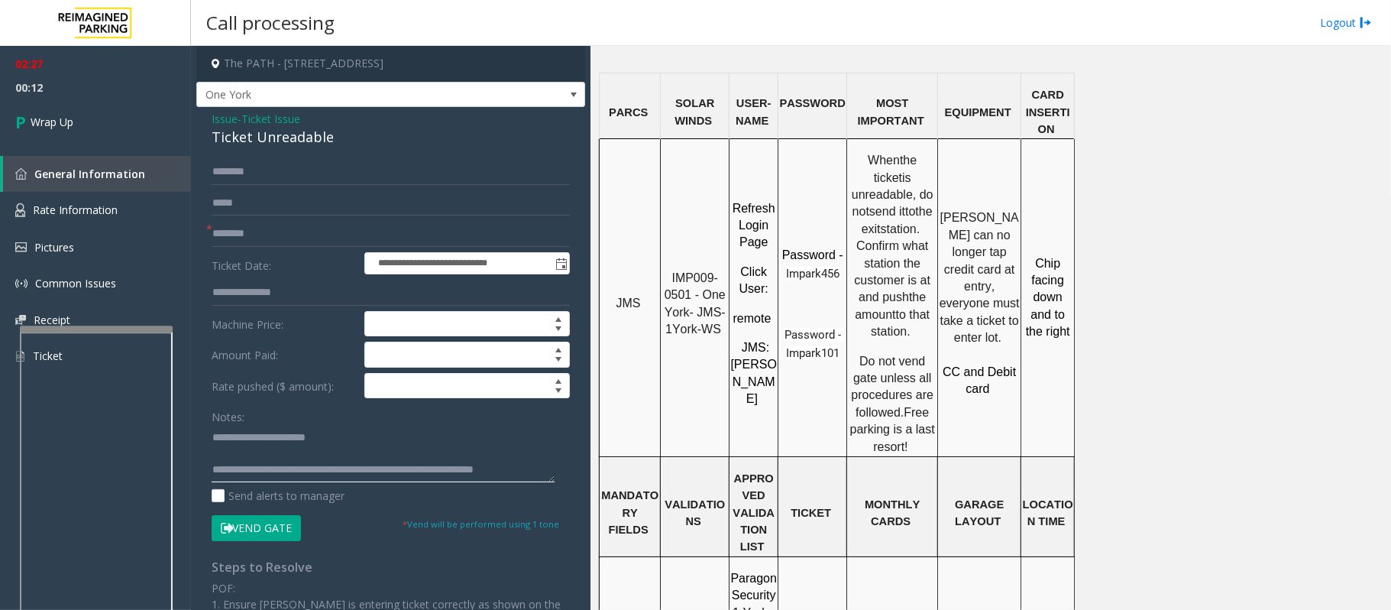
scroll to position [10, 0]
type textarea "**********"
click at [122, 127] on link "Wrap Up" at bounding box center [95, 121] width 191 height 45
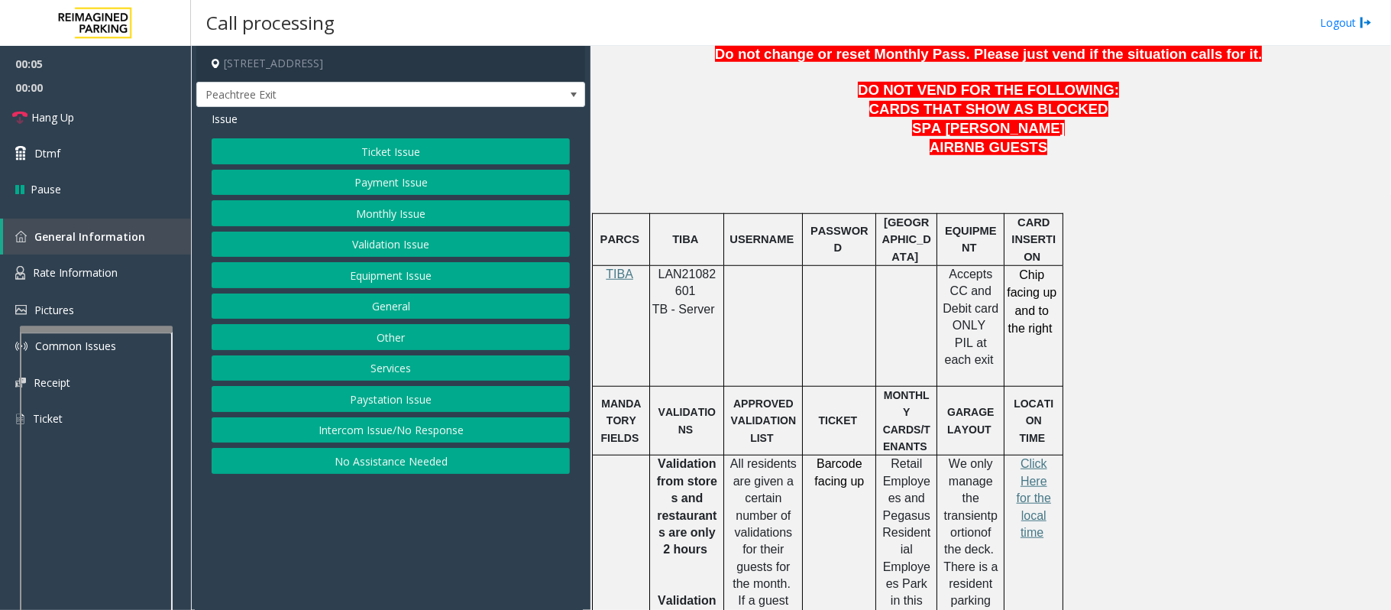
scroll to position [917, 0]
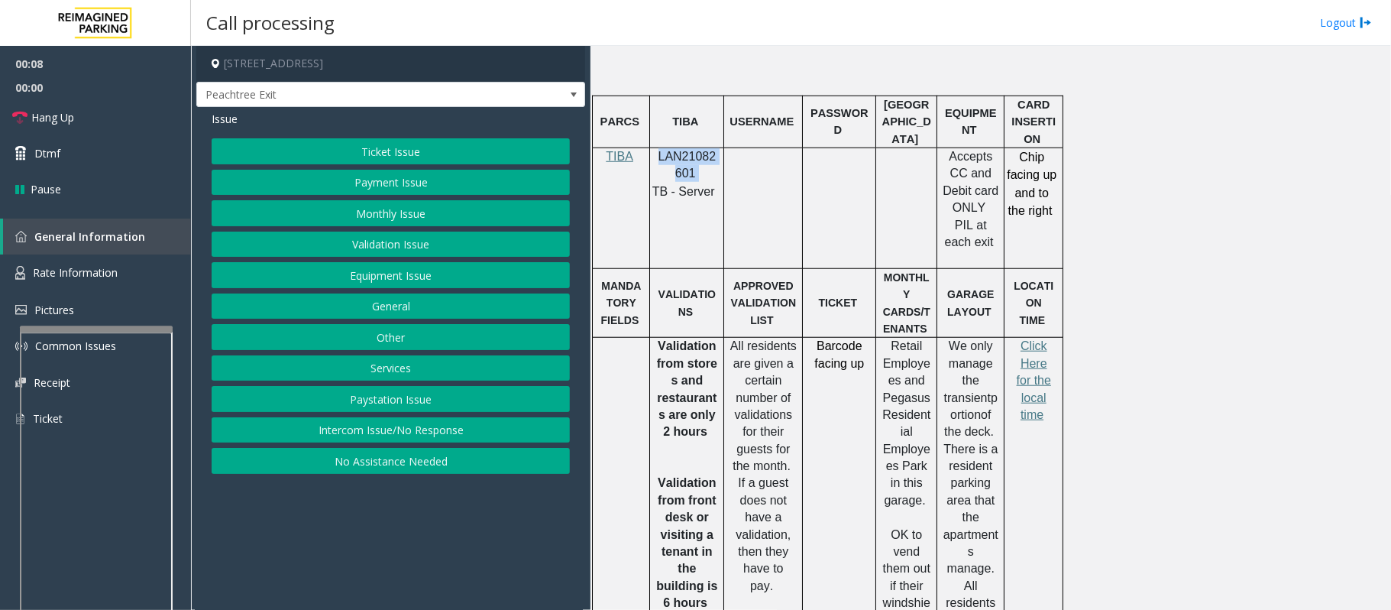
drag, startPoint x: 658, startPoint y: 119, endPoint x: 704, endPoint y: 139, distance: 50.7
click at [704, 148] on p "LAN21082601" at bounding box center [687, 165] width 63 height 34
copy p "LAN21082601"
click at [379, 186] on button "Payment Issue" at bounding box center [391, 183] width 358 height 26
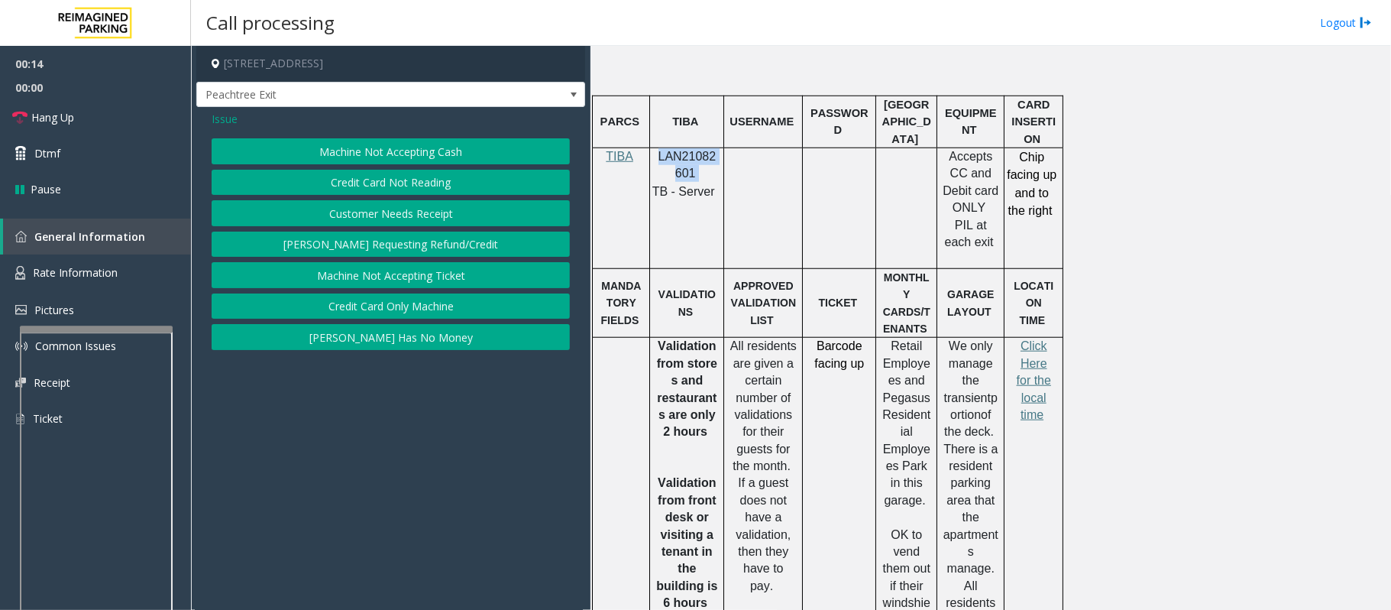
click at [410, 186] on button "Credit Card Not Reading" at bounding box center [391, 183] width 358 height 26
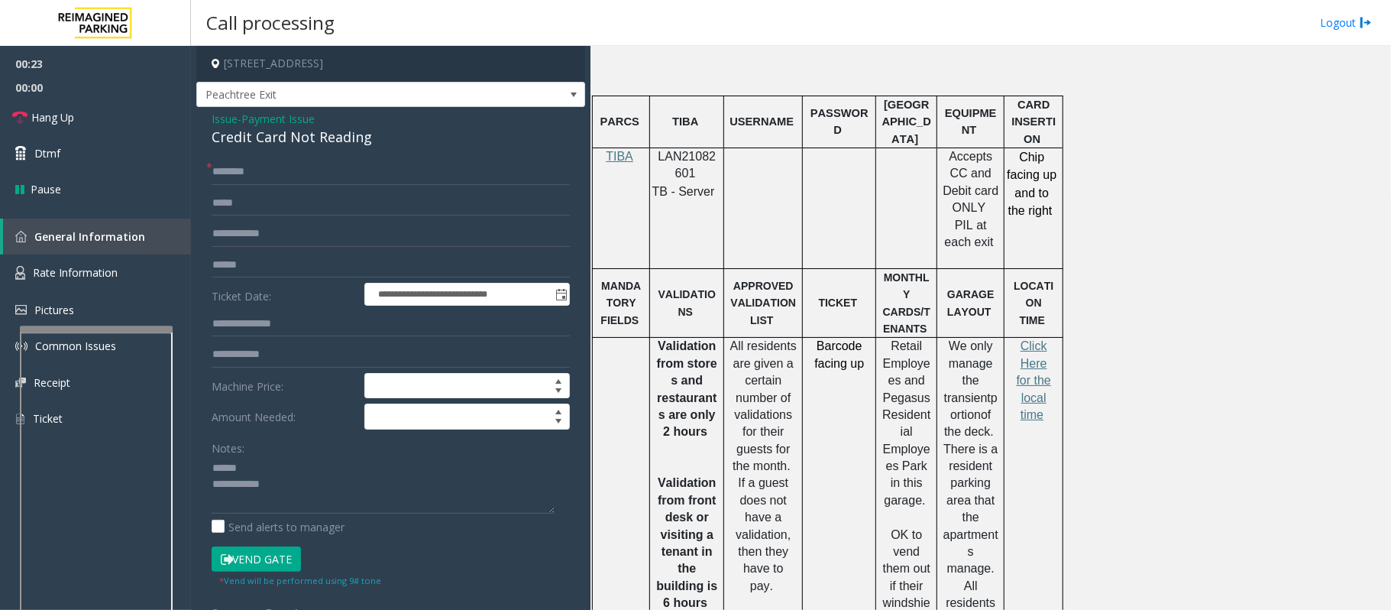
click at [291, 135] on div "Credit Card Not Reading" at bounding box center [391, 137] width 358 height 21
click at [246, 457] on textarea at bounding box center [383, 484] width 343 height 57
click at [283, 457] on textarea at bounding box center [383, 484] width 343 height 57
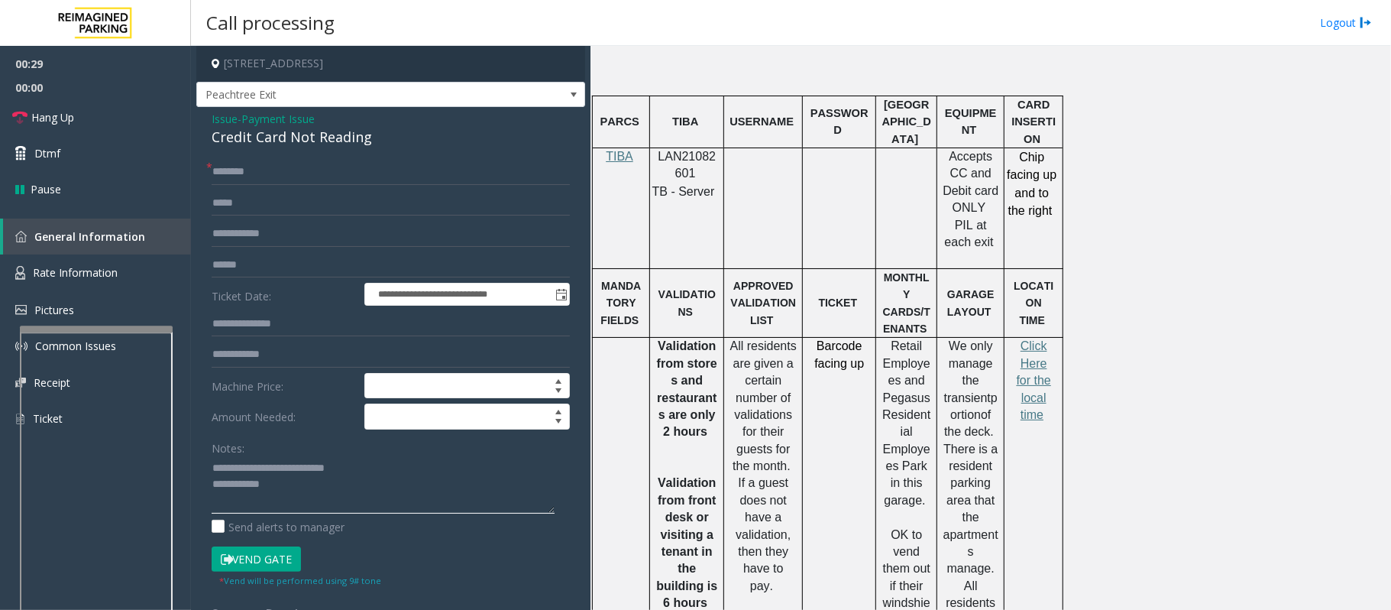
click at [244, 457] on textarea at bounding box center [383, 484] width 343 height 57
click at [283, 457] on textarea at bounding box center [383, 484] width 343 height 57
type textarea "**********"
click at [76, 121] on link "Hang Up" at bounding box center [95, 117] width 191 height 36
click at [243, 173] on input "text" at bounding box center [391, 172] width 358 height 26
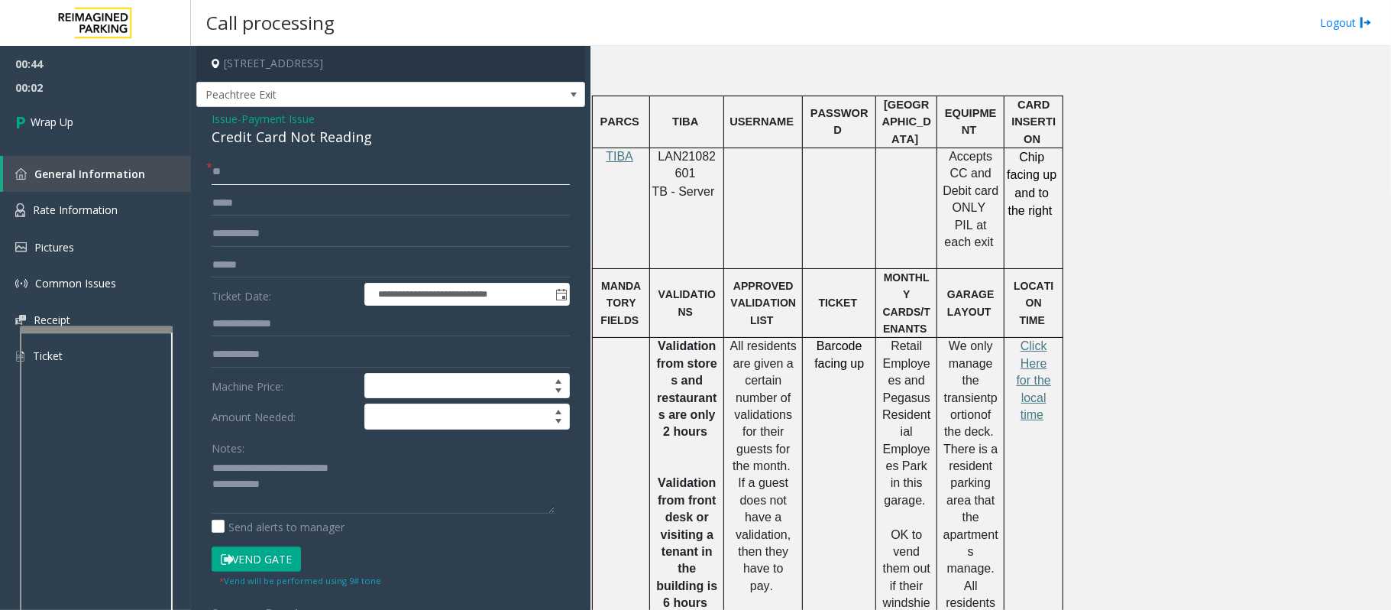
type input "**"
type textarea "**********"
click at [64, 110] on link "Wrap Up" at bounding box center [95, 121] width 191 height 45
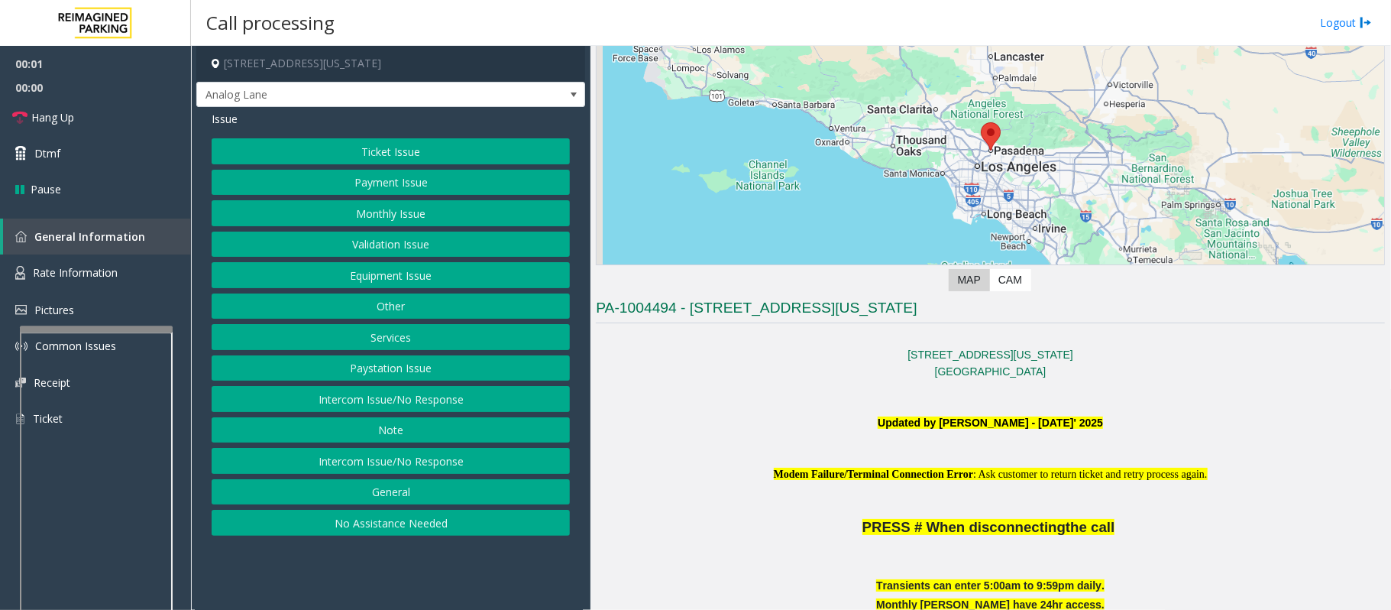
scroll to position [306, 0]
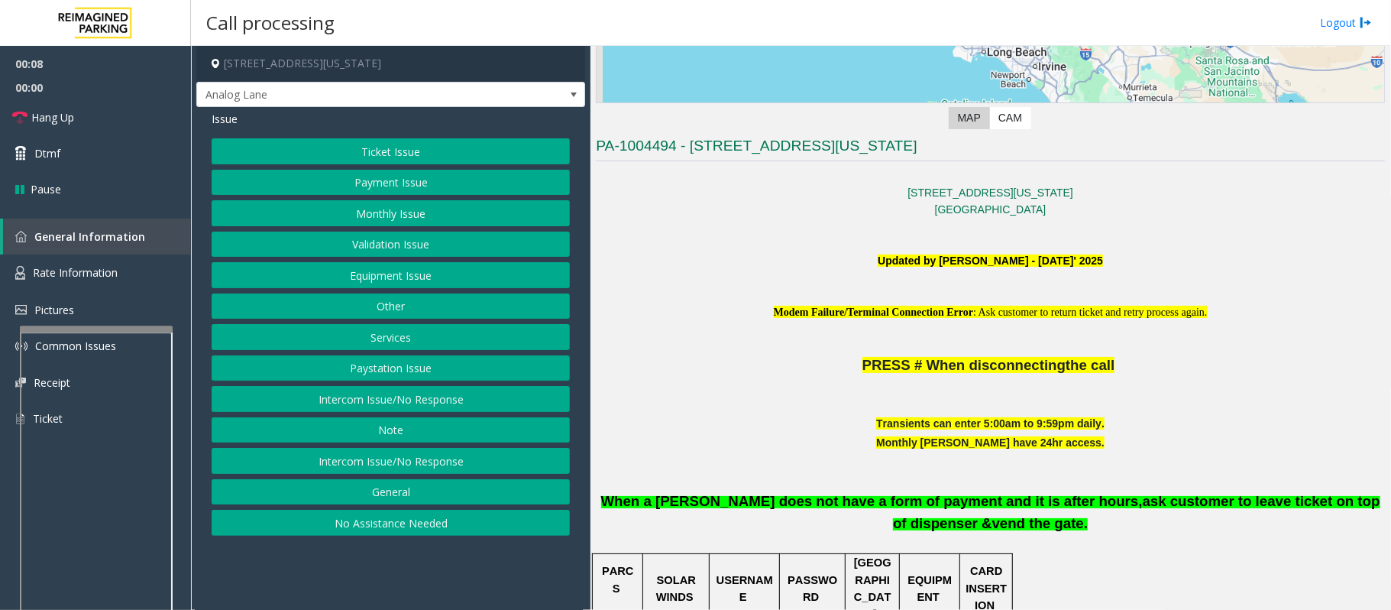
click at [402, 251] on button "Validation Issue" at bounding box center [391, 244] width 358 height 26
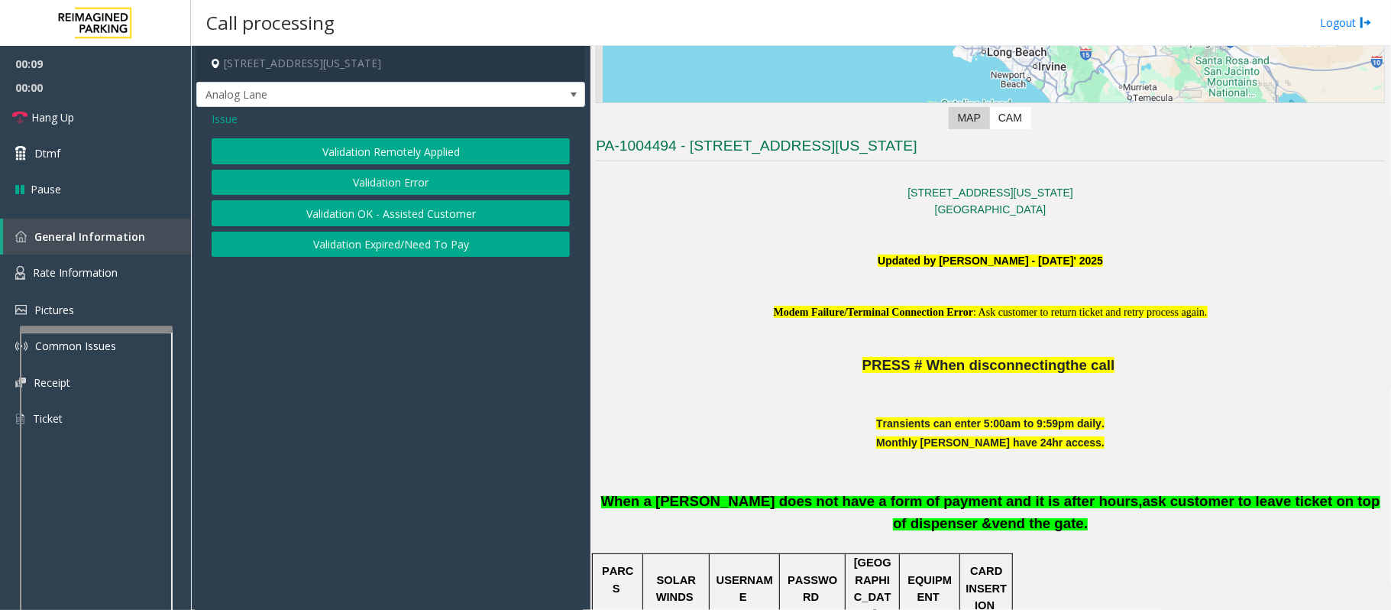
click at [423, 172] on button "Validation Error" at bounding box center [391, 183] width 358 height 26
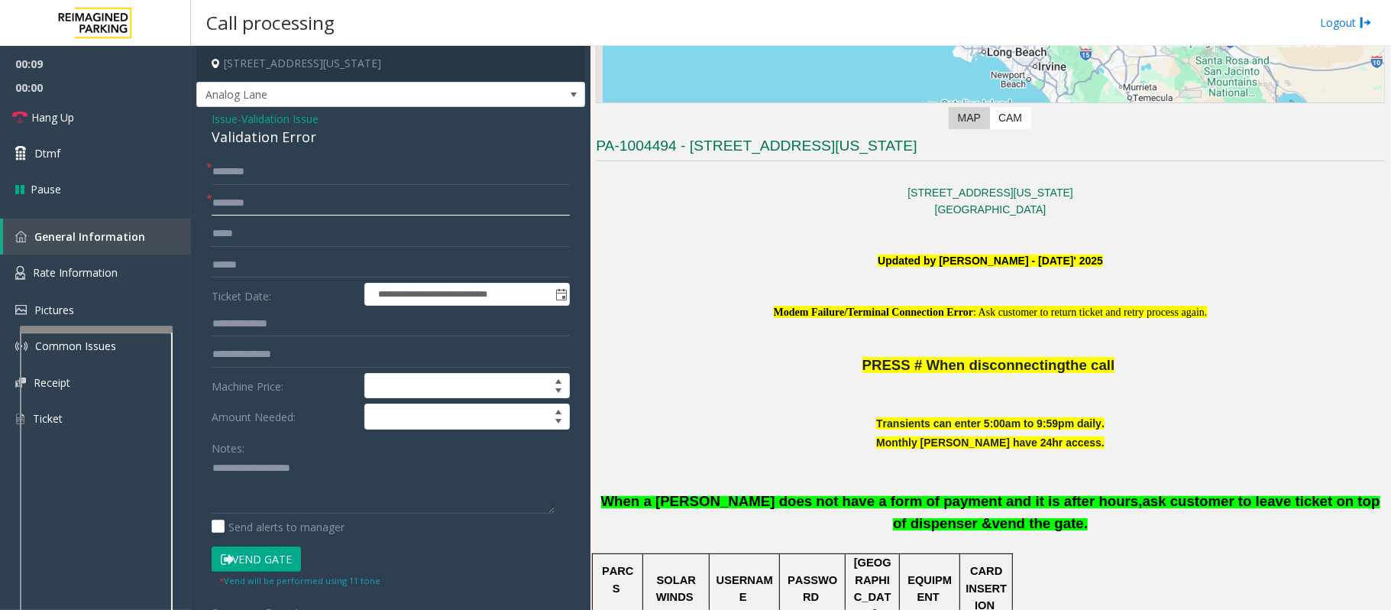
click at [327, 205] on input "text" at bounding box center [391, 203] width 358 height 26
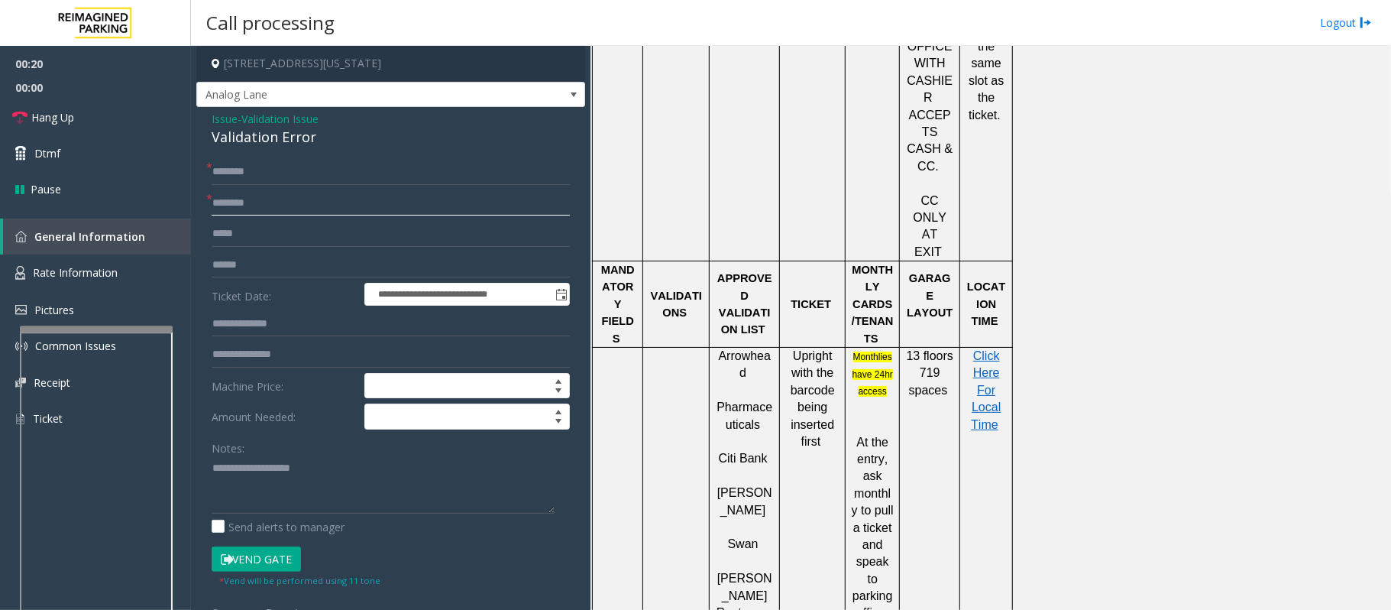
scroll to position [1120, 0]
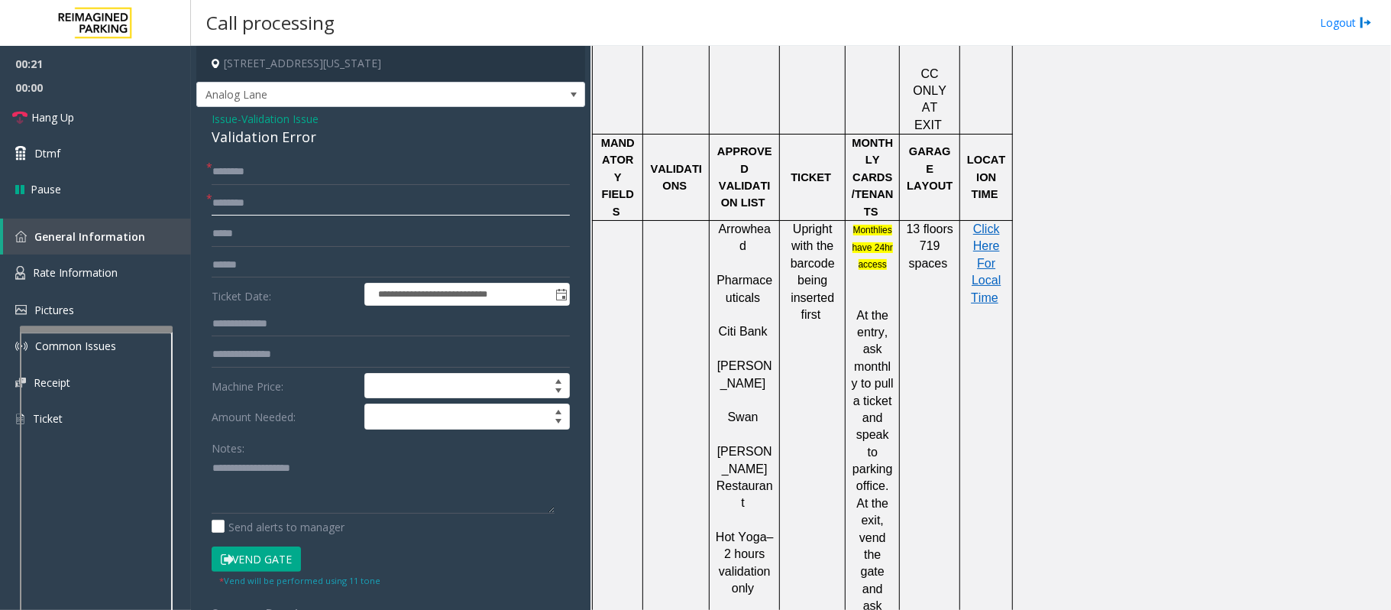
type input "********"
click at [254, 138] on div "Validation Error" at bounding box center [391, 137] width 358 height 21
click at [242, 457] on textarea at bounding box center [383, 484] width 343 height 57
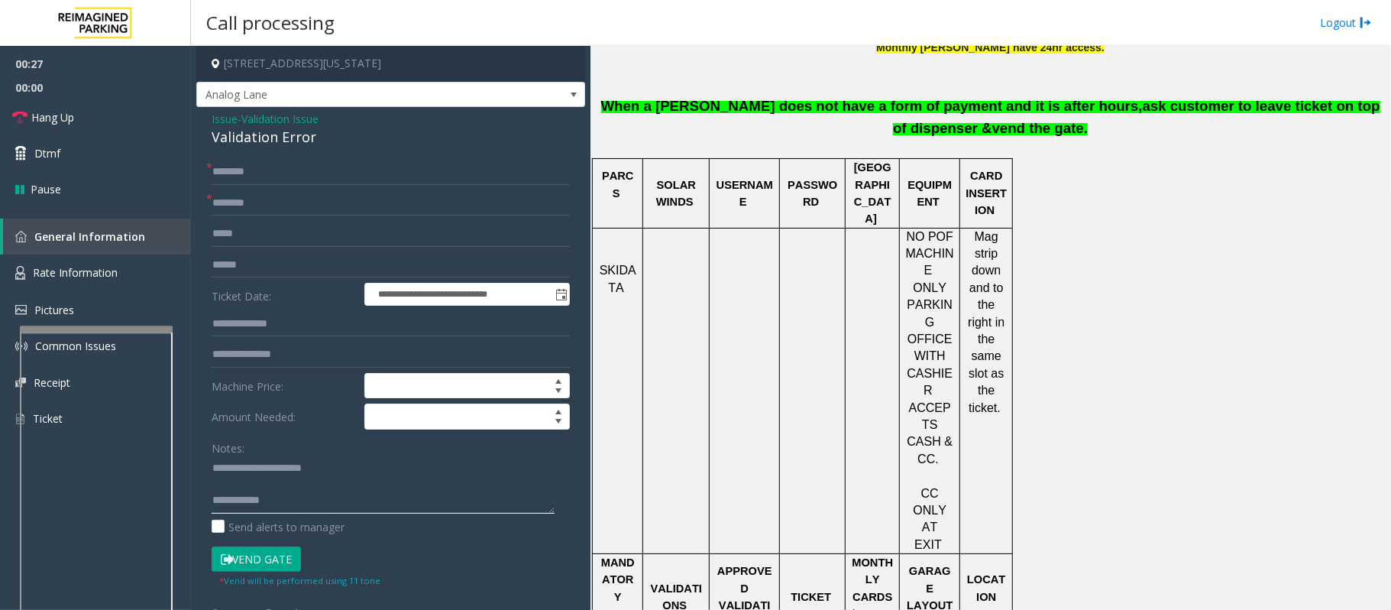
scroll to position [611, 0]
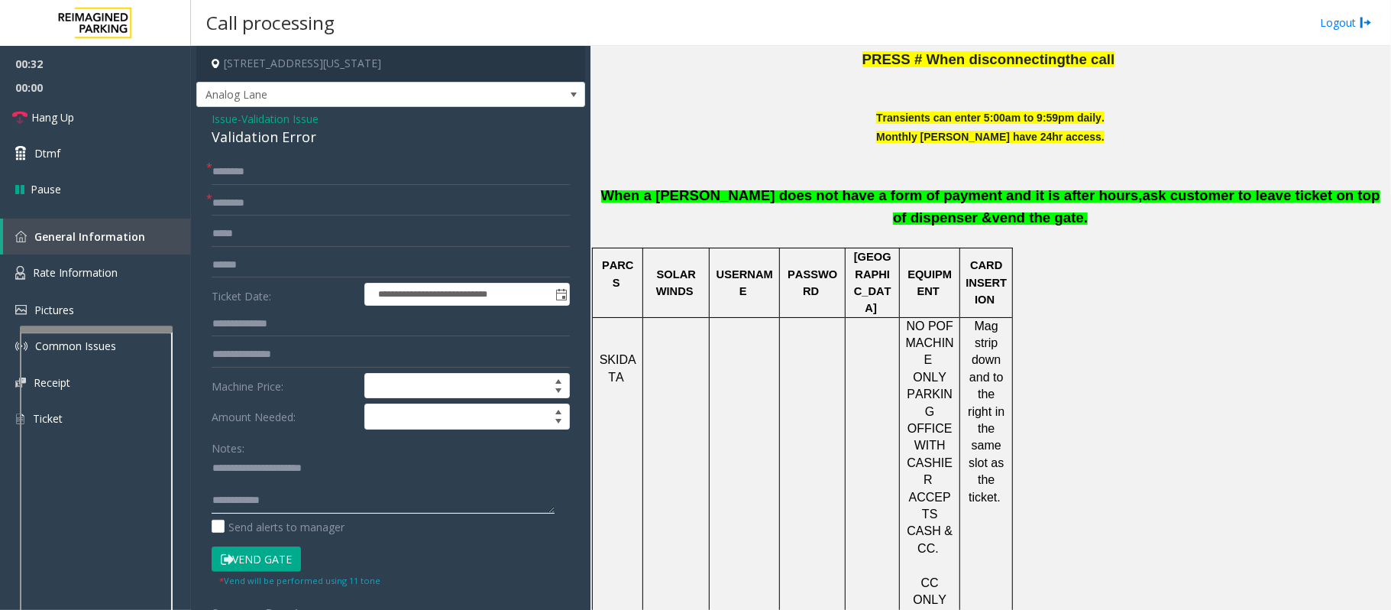
click at [296, 457] on textarea at bounding box center [383, 484] width 343 height 57
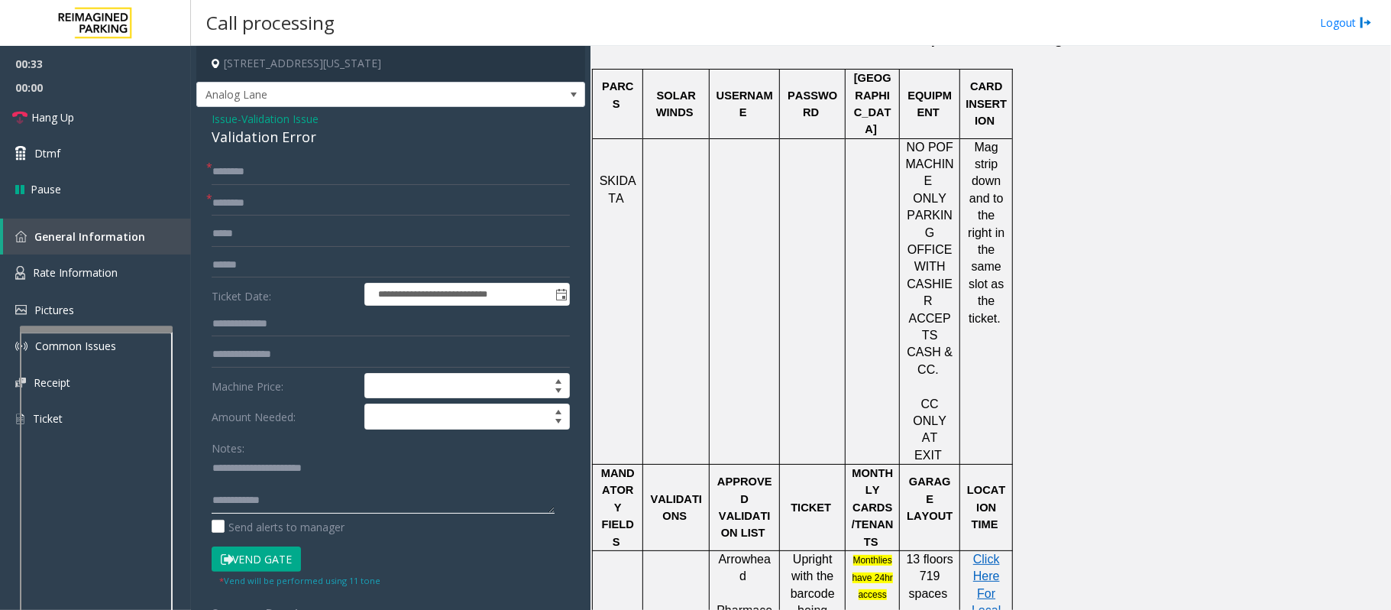
scroll to position [814, 0]
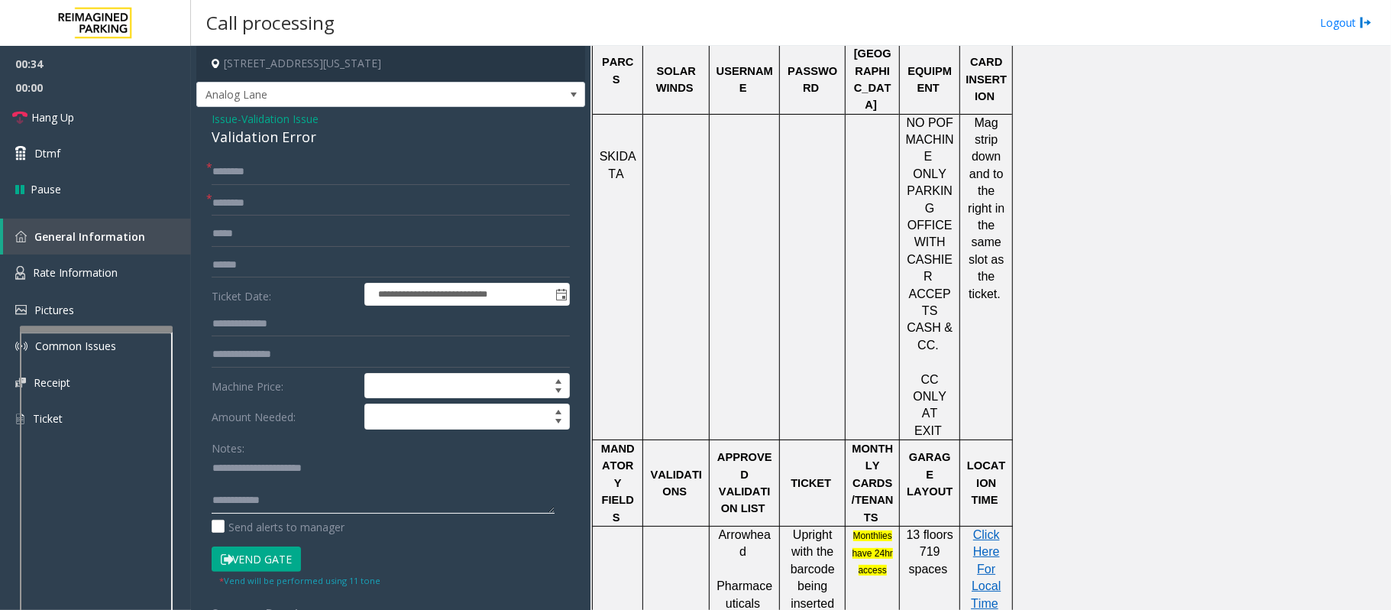
type textarea "**********"
click at [257, 173] on input "text" at bounding box center [391, 172] width 358 height 26
click at [248, 261] on input "text" at bounding box center [391, 265] width 358 height 26
type input "******"
click at [273, 170] on input "text" at bounding box center [391, 172] width 358 height 26
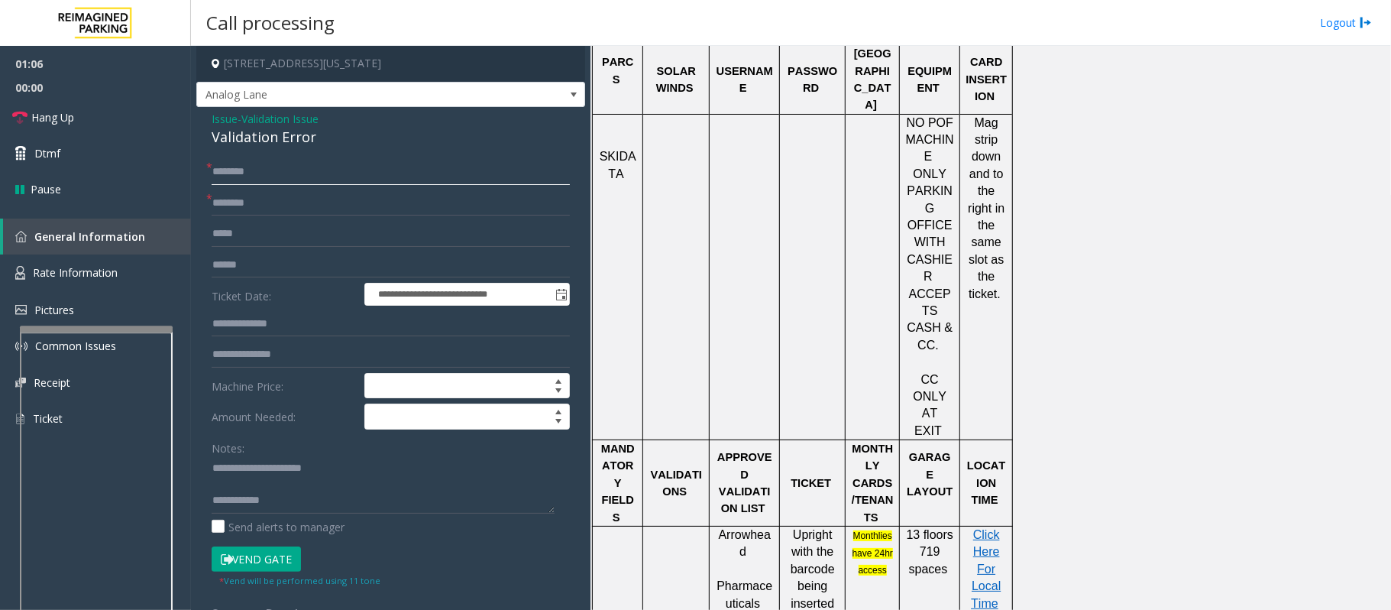
type input "*"
type input "***"
click at [284, 328] on input "text" at bounding box center [391, 324] width 358 height 26
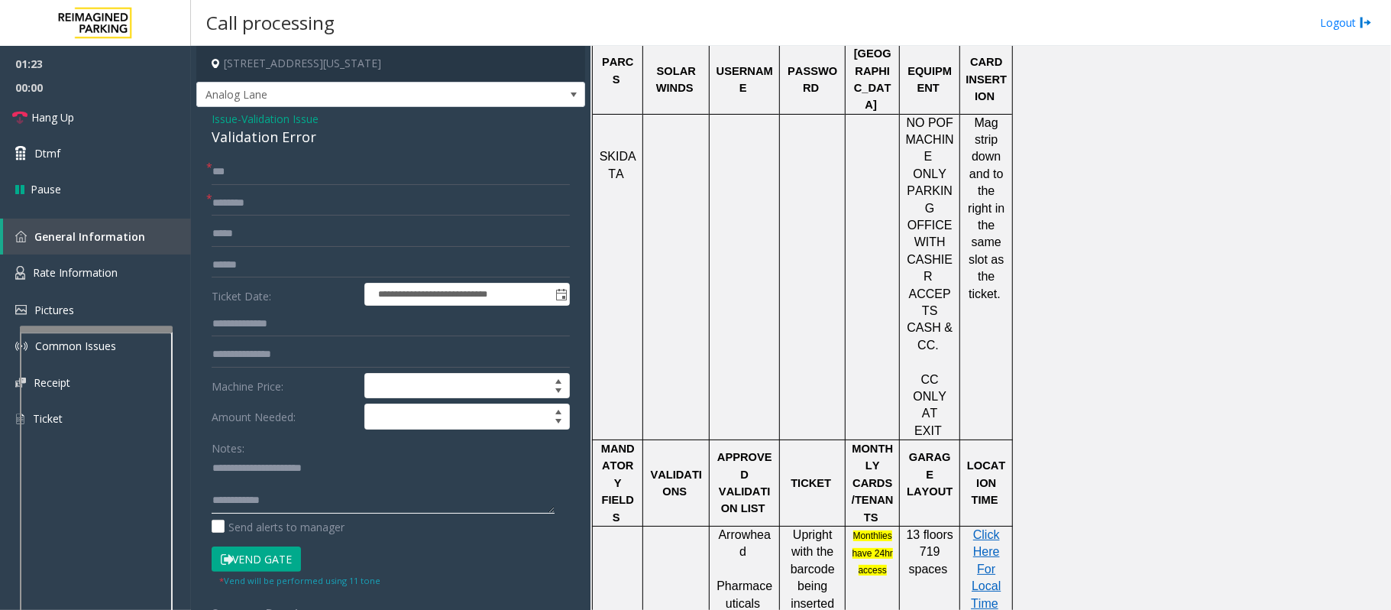
click at [309, 457] on textarea at bounding box center [383, 484] width 343 height 57
click at [264, 457] on textarea at bounding box center [383, 484] width 343 height 57
type textarea "**********"
drag, startPoint x: 999, startPoint y: 458, endPoint x: 970, endPoint y: 458, distance: 29.8
click at [986, 457] on p "Click Here For Local Time" at bounding box center [986, 577] width 41 height 102
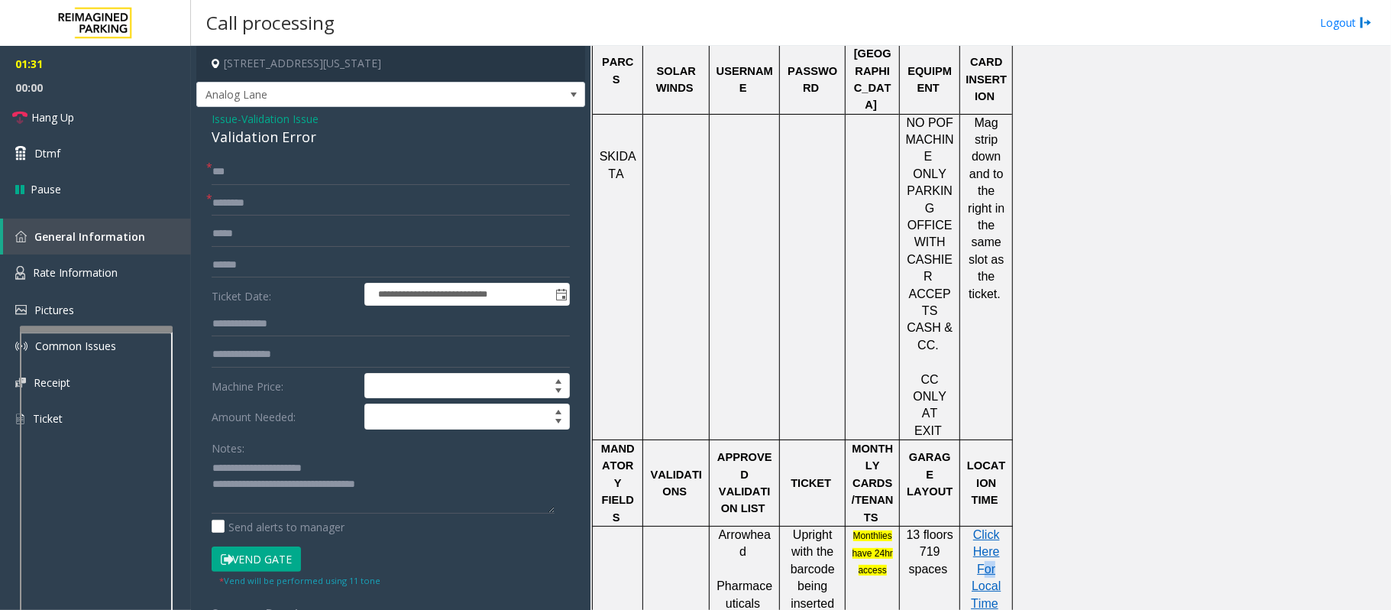
click at [986, 457] on p "Click Here For Local Time" at bounding box center [986, 577] width 41 height 102
click at [986, 457] on span "Click Here For Local Time" at bounding box center [986, 569] width 30 height 82
click at [269, 457] on button "Vend Gate" at bounding box center [256, 559] width 89 height 26
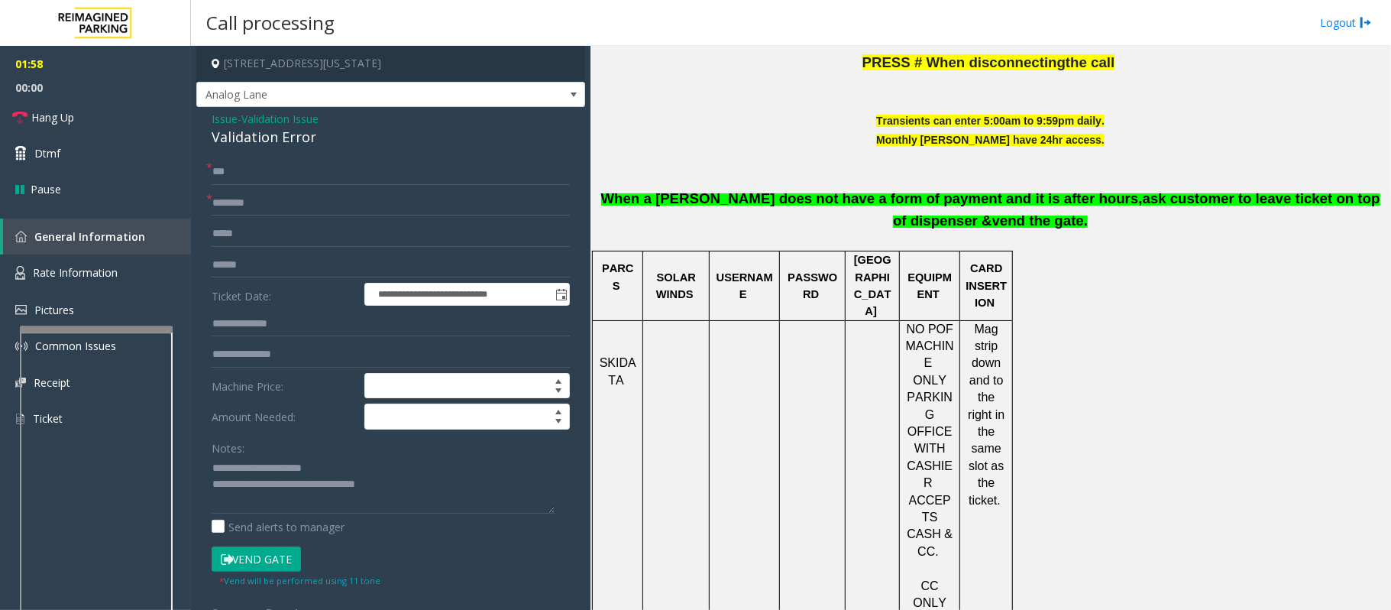
scroll to position [306, 0]
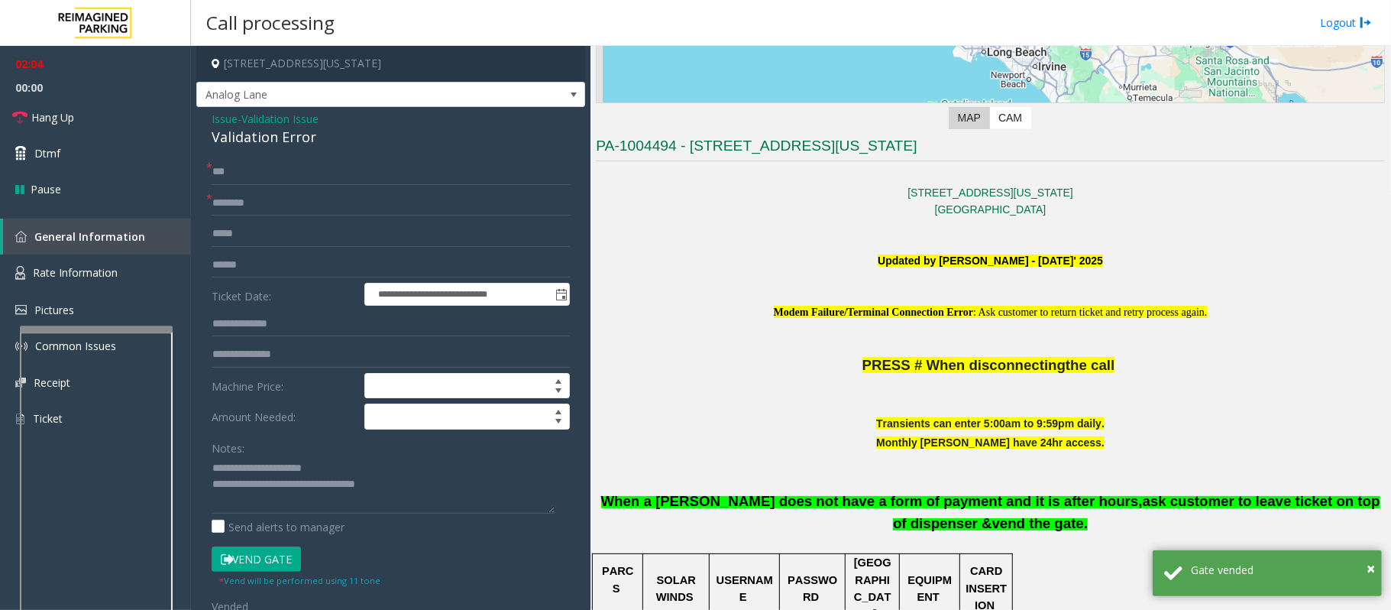
click at [274, 457] on div "* Vend will be performed using 11 tone" at bounding box center [299, 579] width 161 height 16
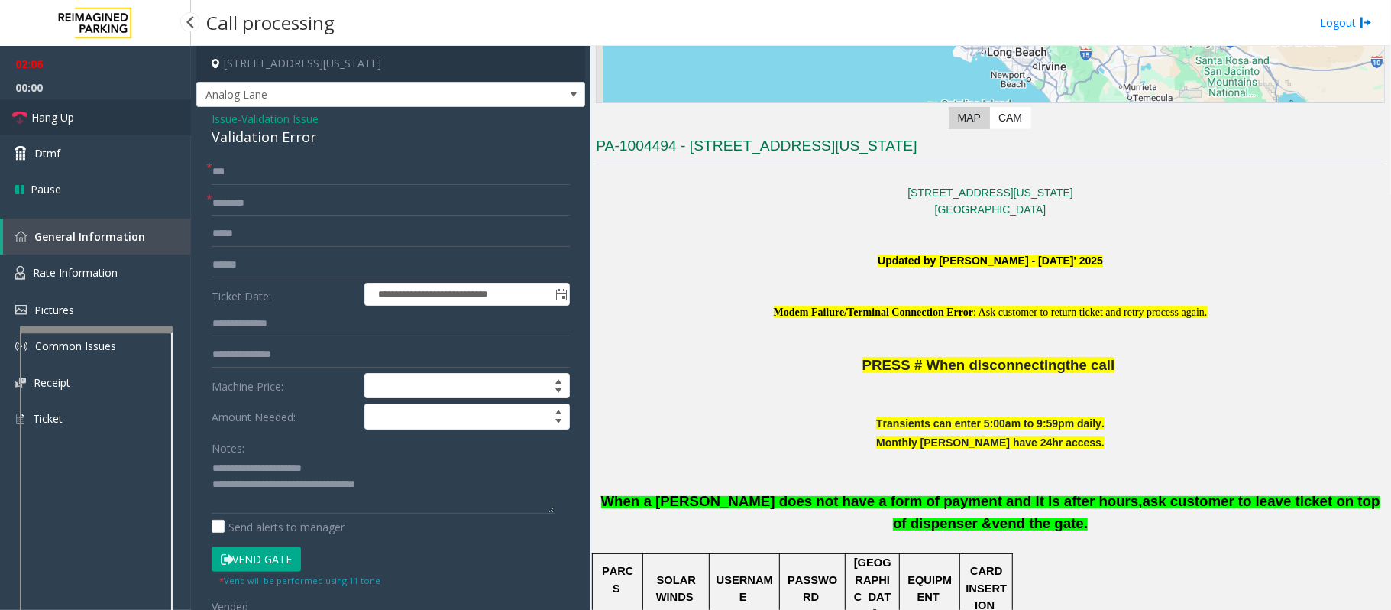
click at [89, 118] on link "Hang Up" at bounding box center [95, 117] width 191 height 36
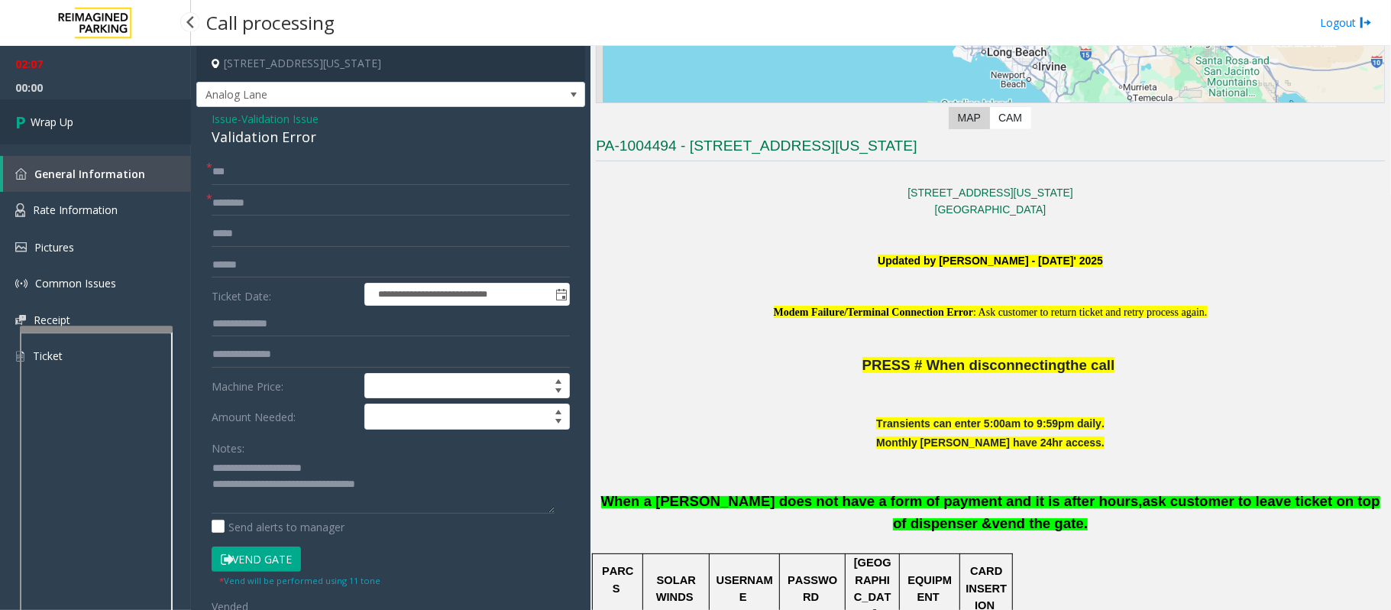
click at [89, 118] on link "Wrap Up" at bounding box center [95, 121] width 191 height 45
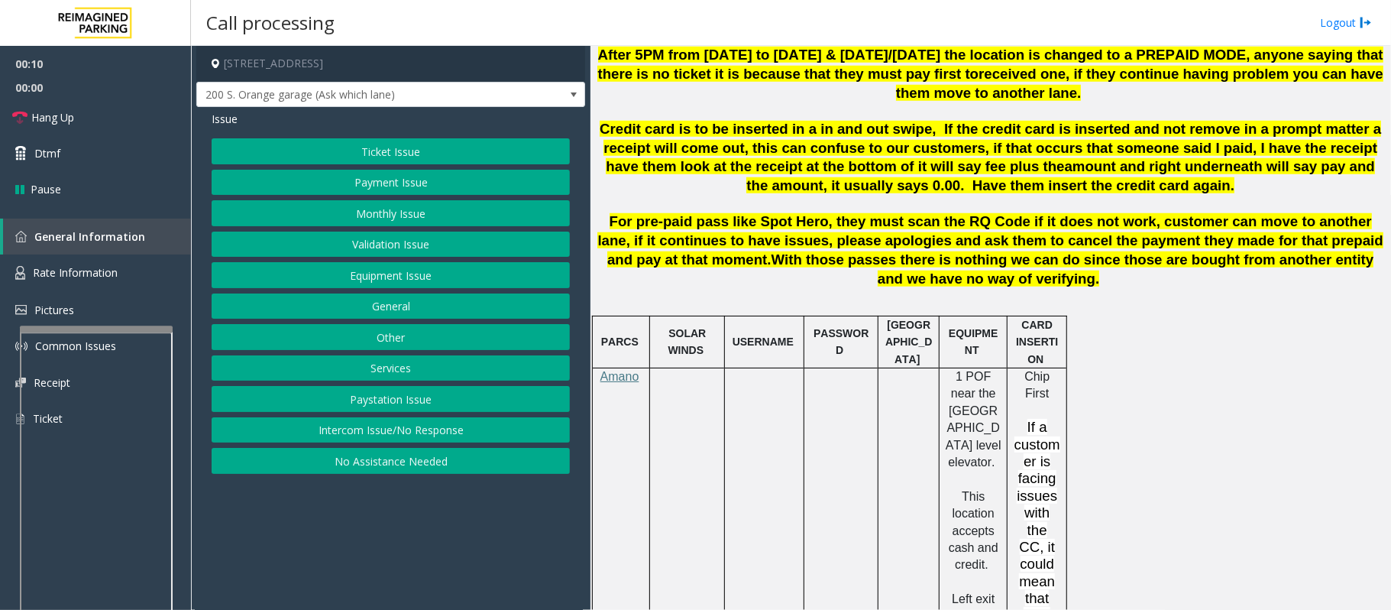
scroll to position [814, 0]
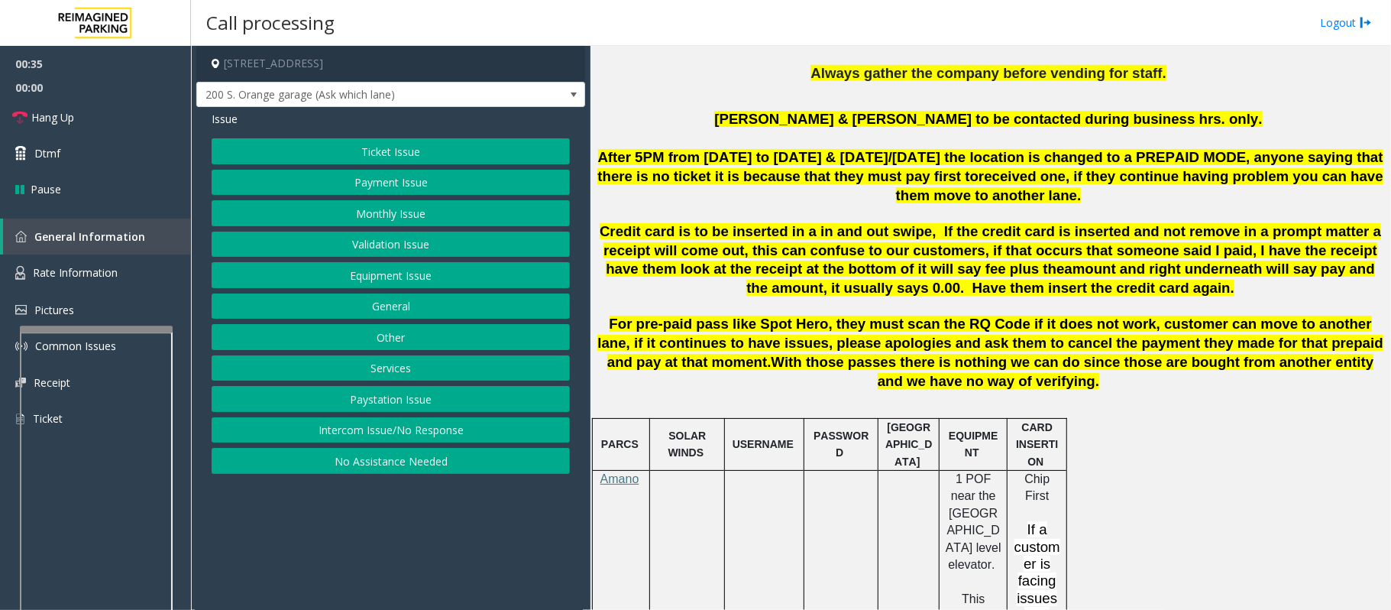
click at [385, 457] on button "No Assistance Needed" at bounding box center [391, 461] width 358 height 26
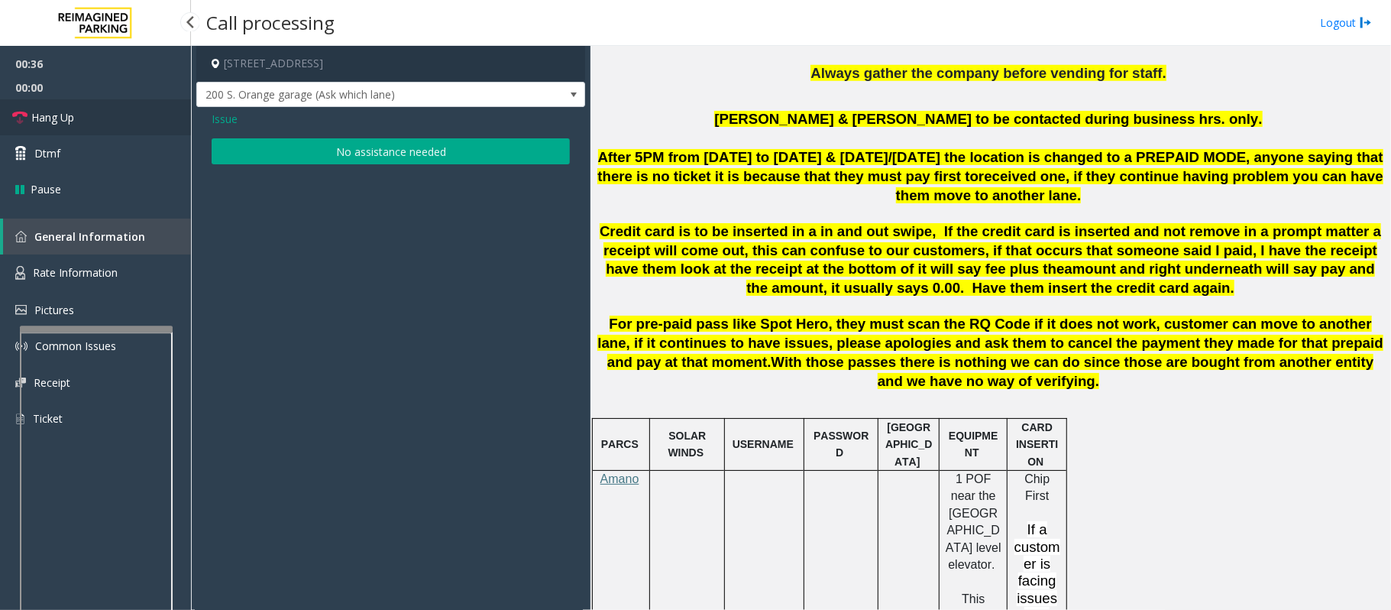
drag, startPoint x: 67, startPoint y: 119, endPoint x: 191, endPoint y: 129, distance: 124.2
click at [67, 119] on span "Hang Up" at bounding box center [52, 117] width 43 height 16
click at [327, 151] on button "No assistance needed" at bounding box center [391, 151] width 358 height 26
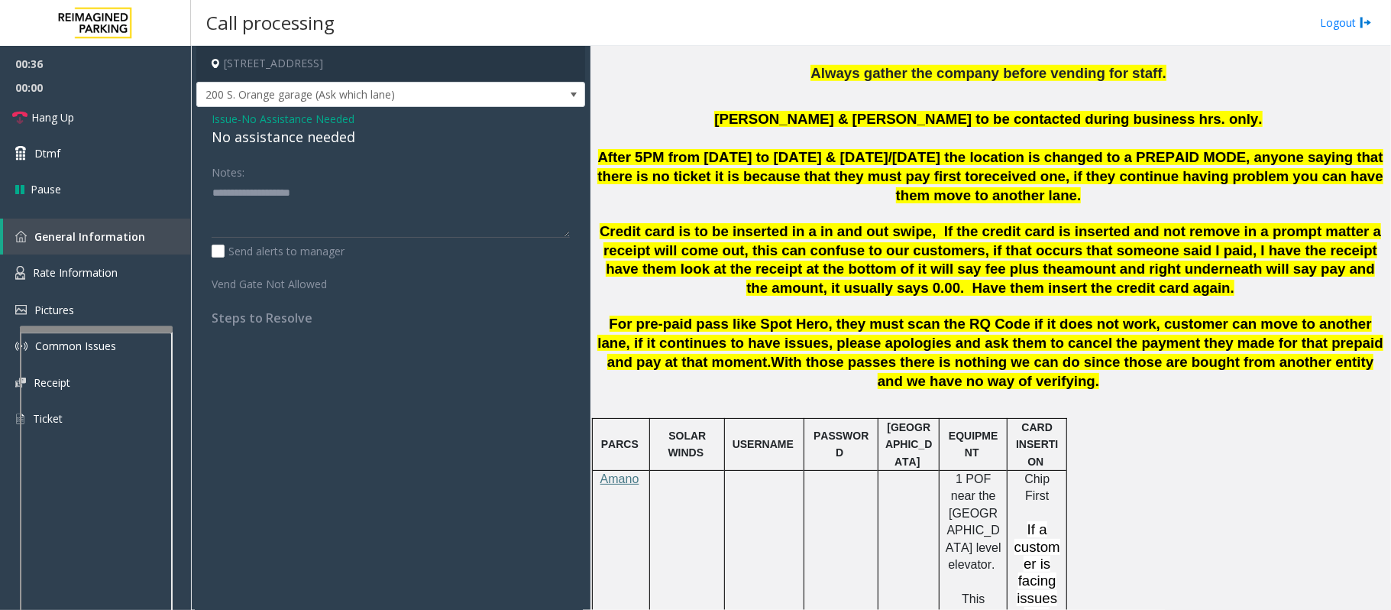
click at [338, 144] on div "No assistance needed" at bounding box center [391, 137] width 358 height 21
click at [338, 141] on div "No assistance needed" at bounding box center [391, 137] width 358 height 21
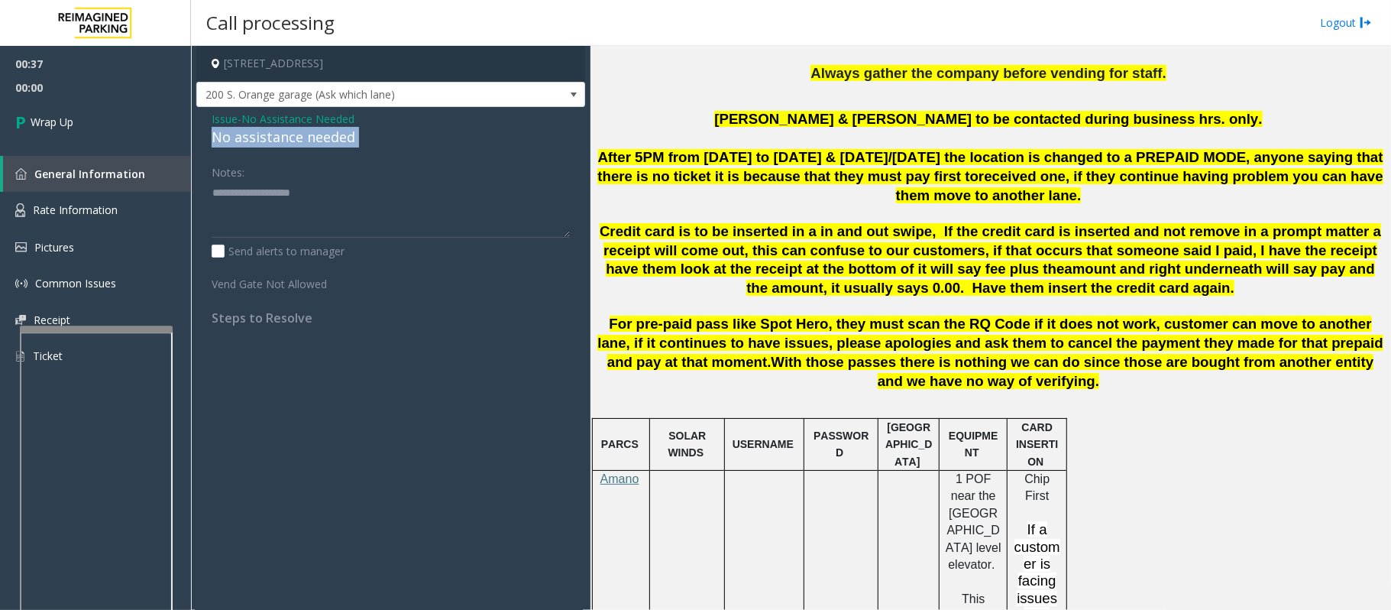
click at [338, 141] on div "No assistance needed" at bounding box center [391, 137] width 358 height 21
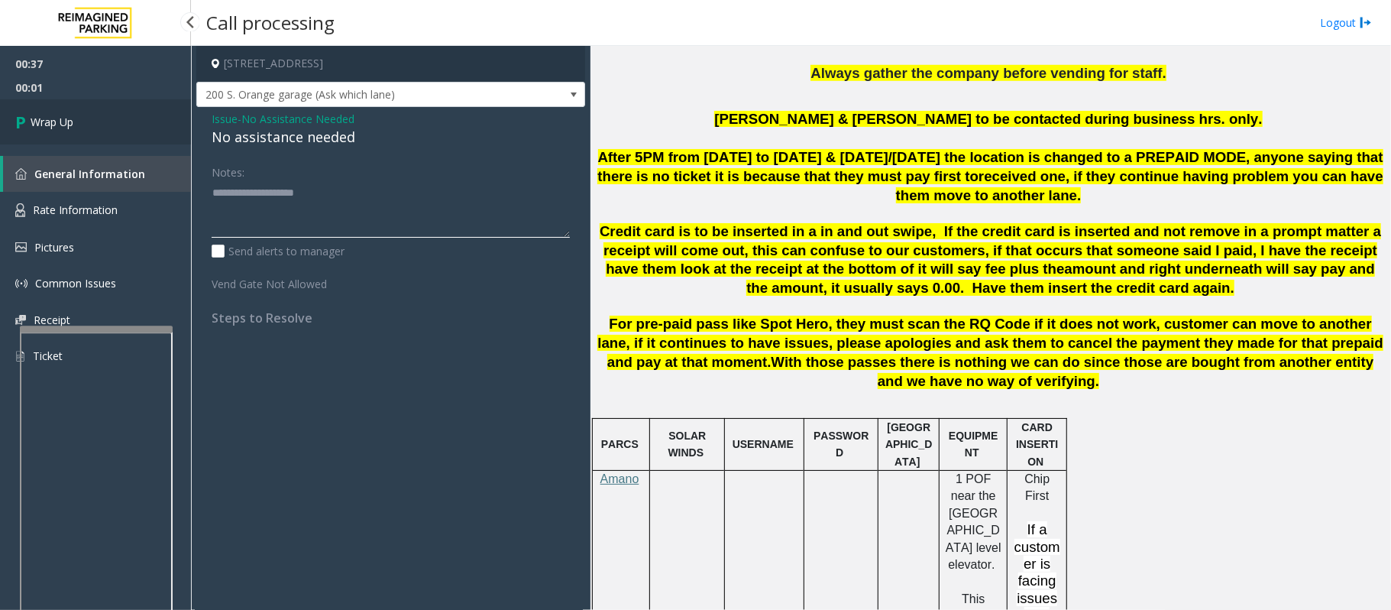
type textarea "**********"
click at [123, 128] on link "Wrap Up" at bounding box center [95, 121] width 191 height 45
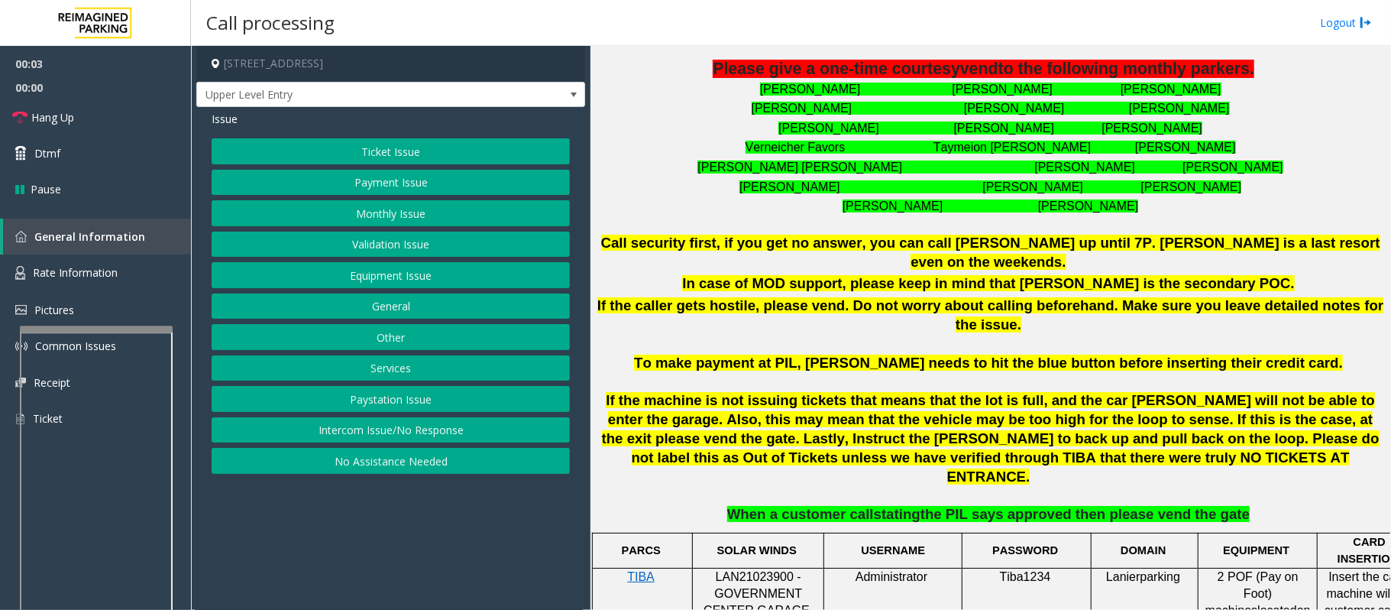
scroll to position [611, 0]
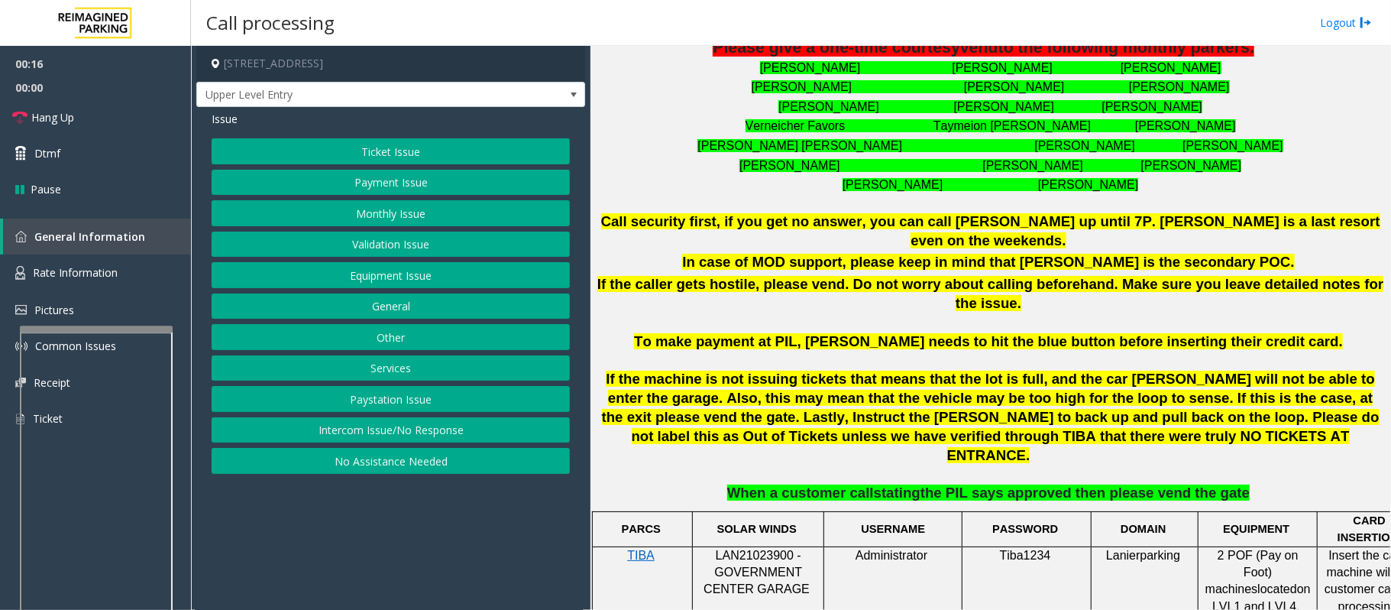
click at [328, 429] on button "Intercom Issue/No Response" at bounding box center [391, 430] width 358 height 26
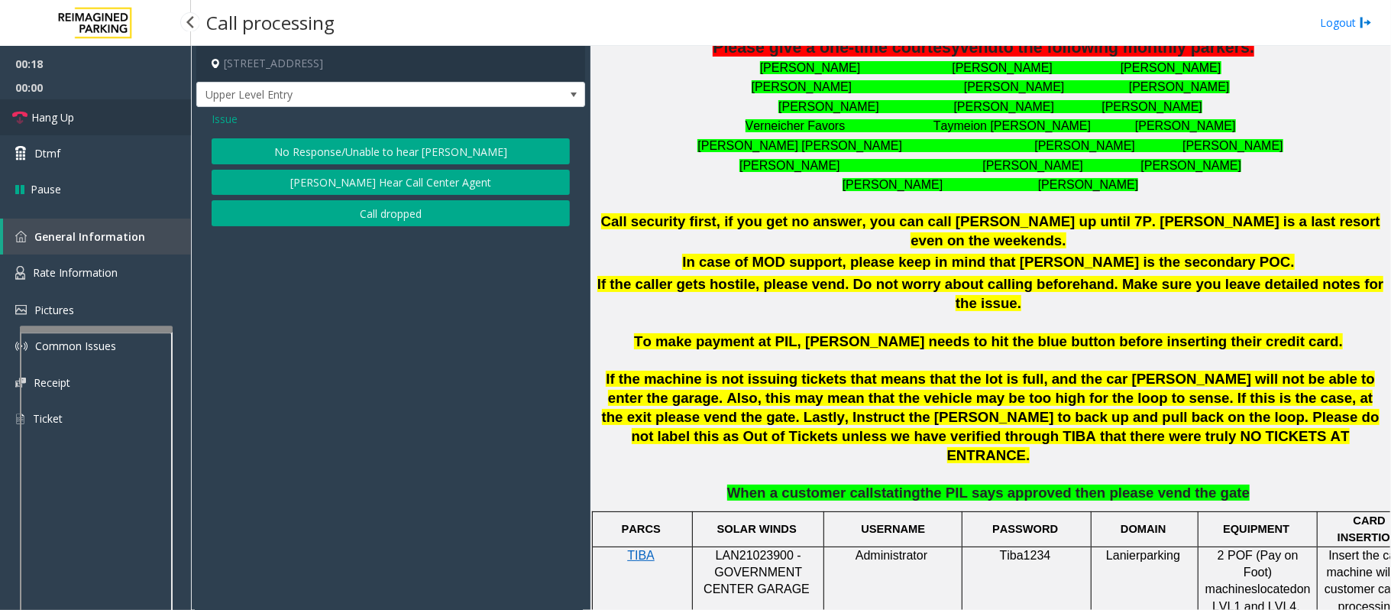
drag, startPoint x: 80, startPoint y: 113, endPoint x: 90, endPoint y: 114, distance: 10.0
click at [80, 113] on link "Hang Up" at bounding box center [95, 117] width 191 height 36
click at [335, 142] on button "No Response/Unable to hear [PERSON_NAME]" at bounding box center [391, 151] width 358 height 26
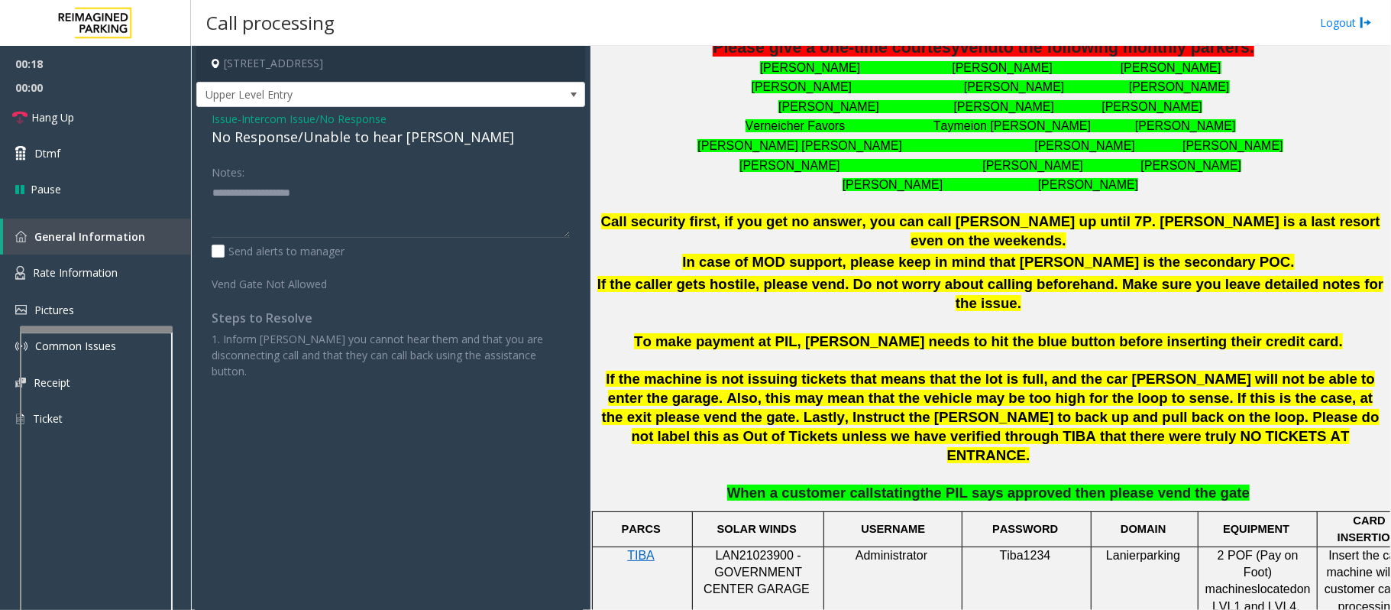
click at [332, 139] on div "No Response/Unable to hear [PERSON_NAME]" at bounding box center [391, 137] width 358 height 21
click at [334, 139] on div "No Response/Unable to hear [PERSON_NAME]" at bounding box center [391, 137] width 358 height 21
click at [371, 139] on div "No Response/Unable to hear [PERSON_NAME]" at bounding box center [391, 137] width 358 height 21
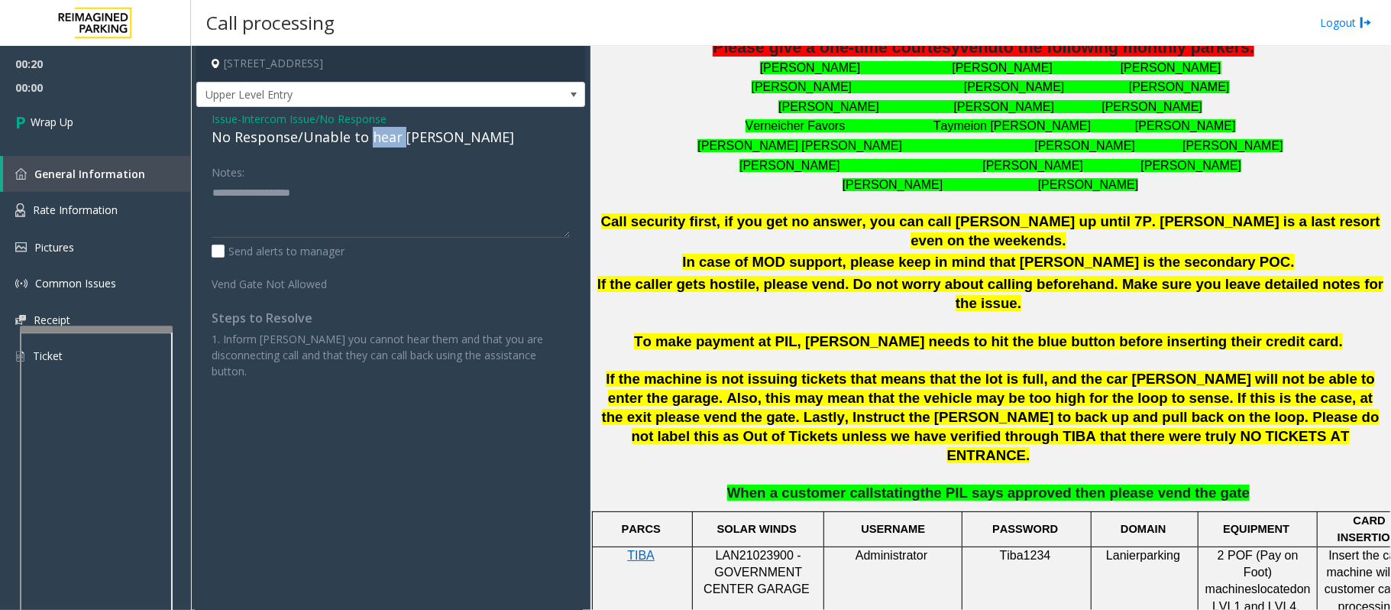
click at [371, 139] on div "No Response/Unable to hear [PERSON_NAME]" at bounding box center [391, 137] width 358 height 21
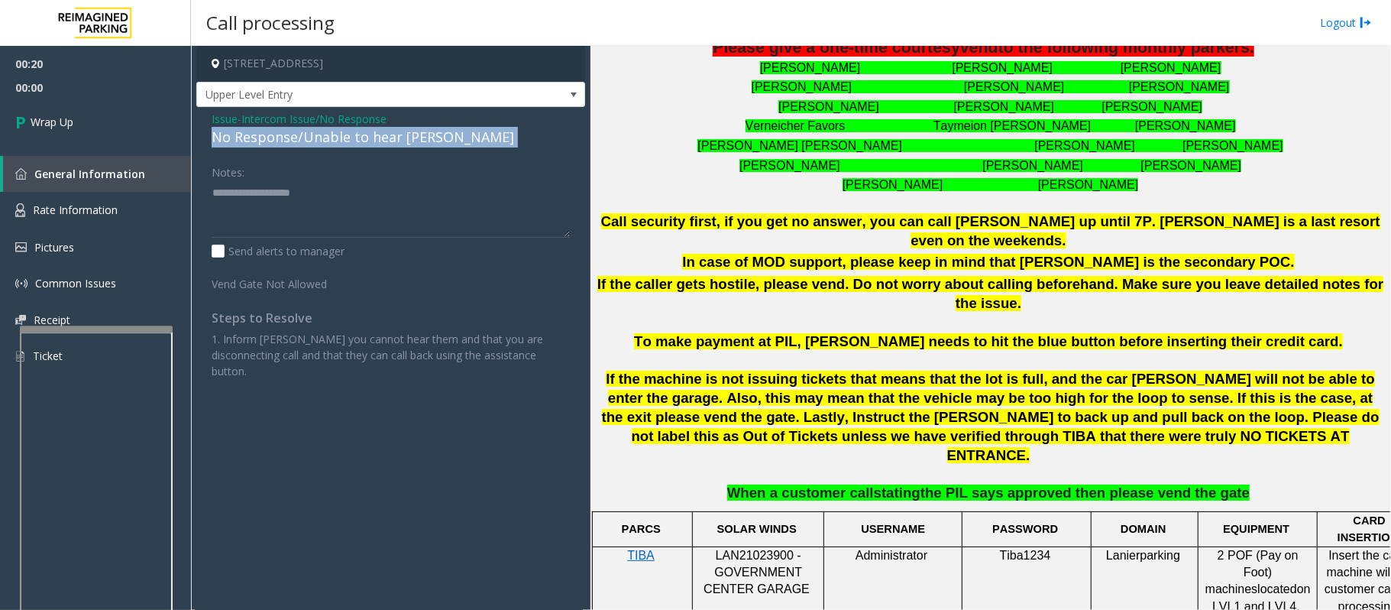
click at [371, 139] on div "No Response/Unable to hear [PERSON_NAME]" at bounding box center [391, 137] width 358 height 21
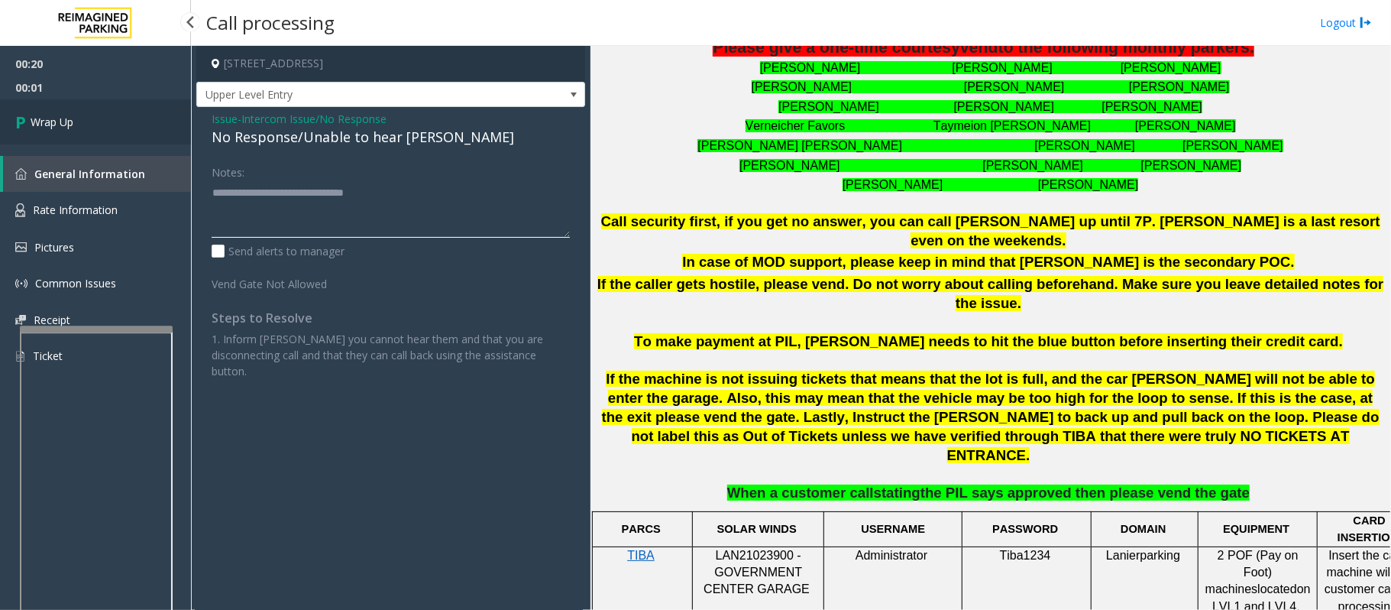
type textarea "**********"
click at [153, 115] on link "Wrap Up" at bounding box center [95, 121] width 191 height 45
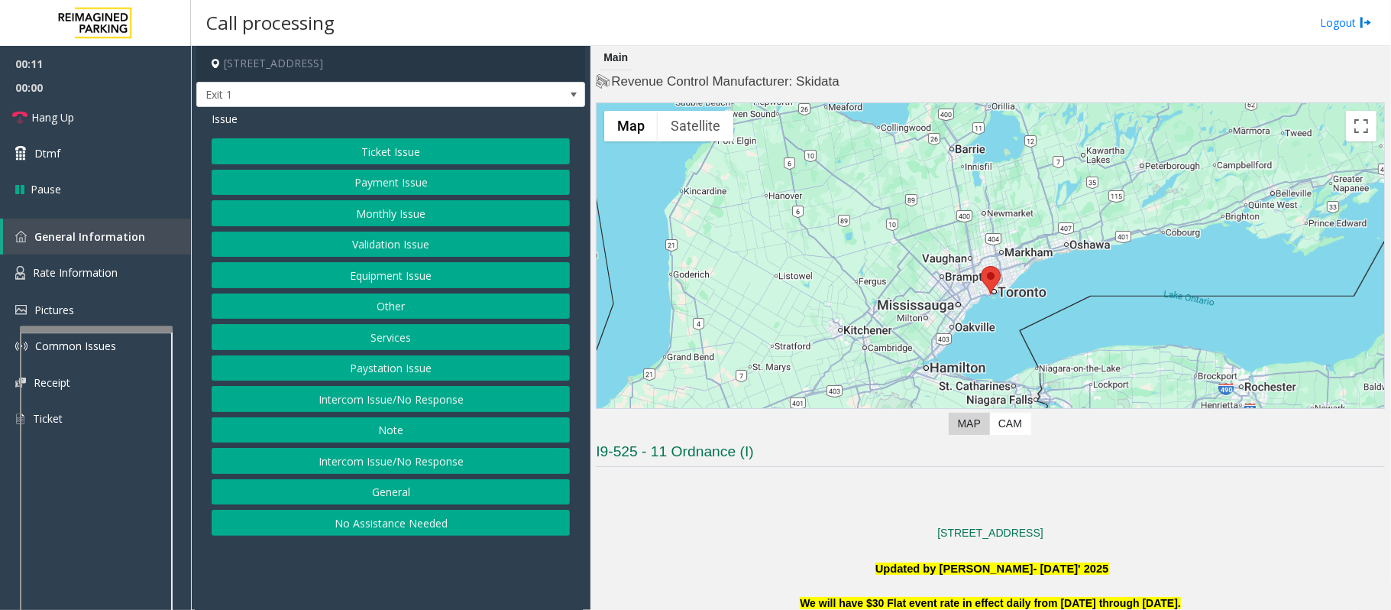
click at [315, 400] on button "Intercom Issue/No Response" at bounding box center [391, 399] width 358 height 26
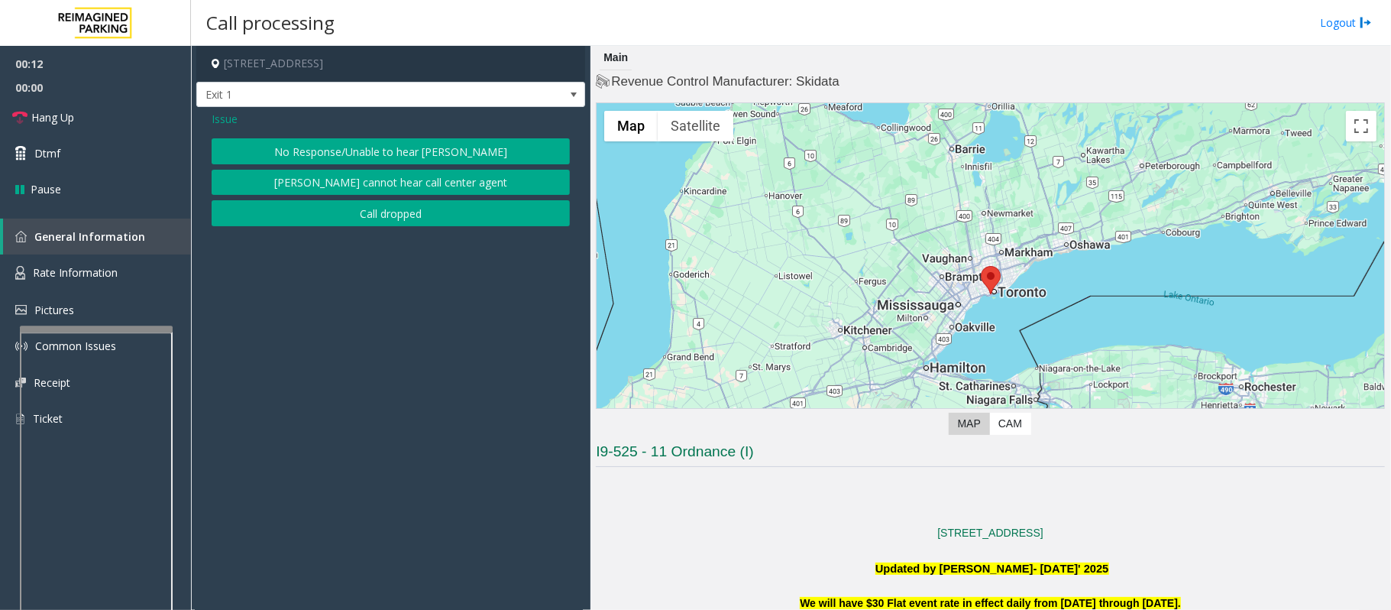
click at [377, 154] on button "No Response/Unable to hear [PERSON_NAME]" at bounding box center [391, 151] width 358 height 26
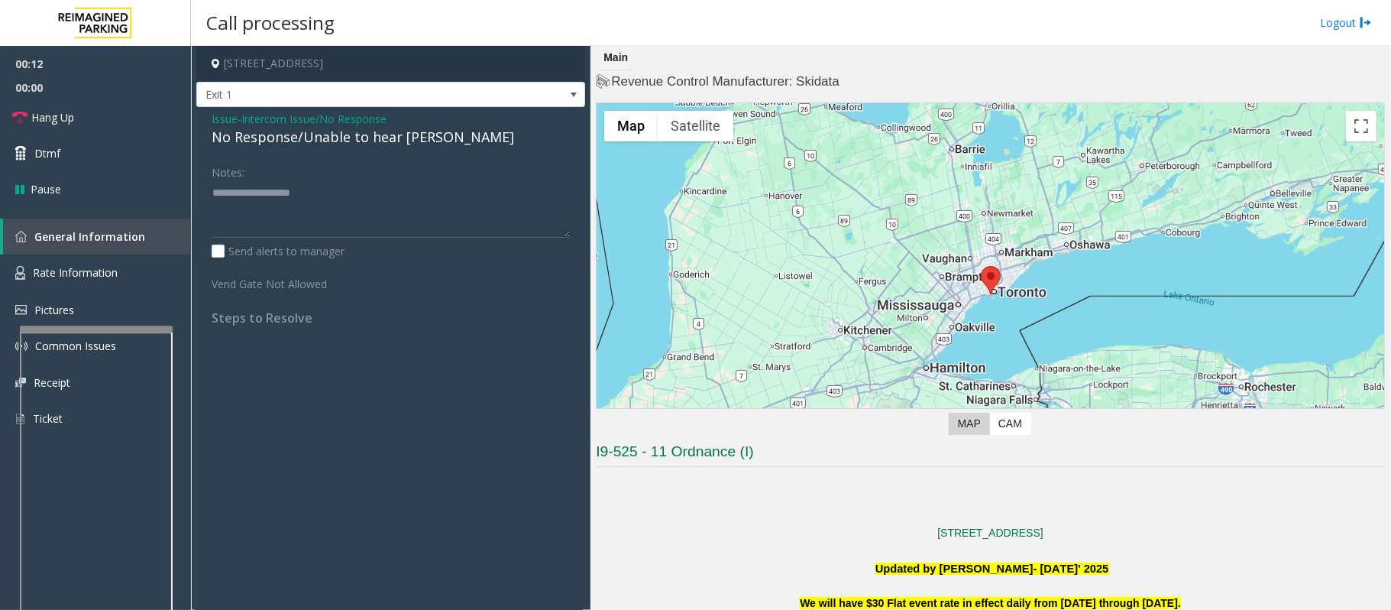
click at [334, 141] on div "No Response/Unable to hear [PERSON_NAME]" at bounding box center [391, 137] width 358 height 21
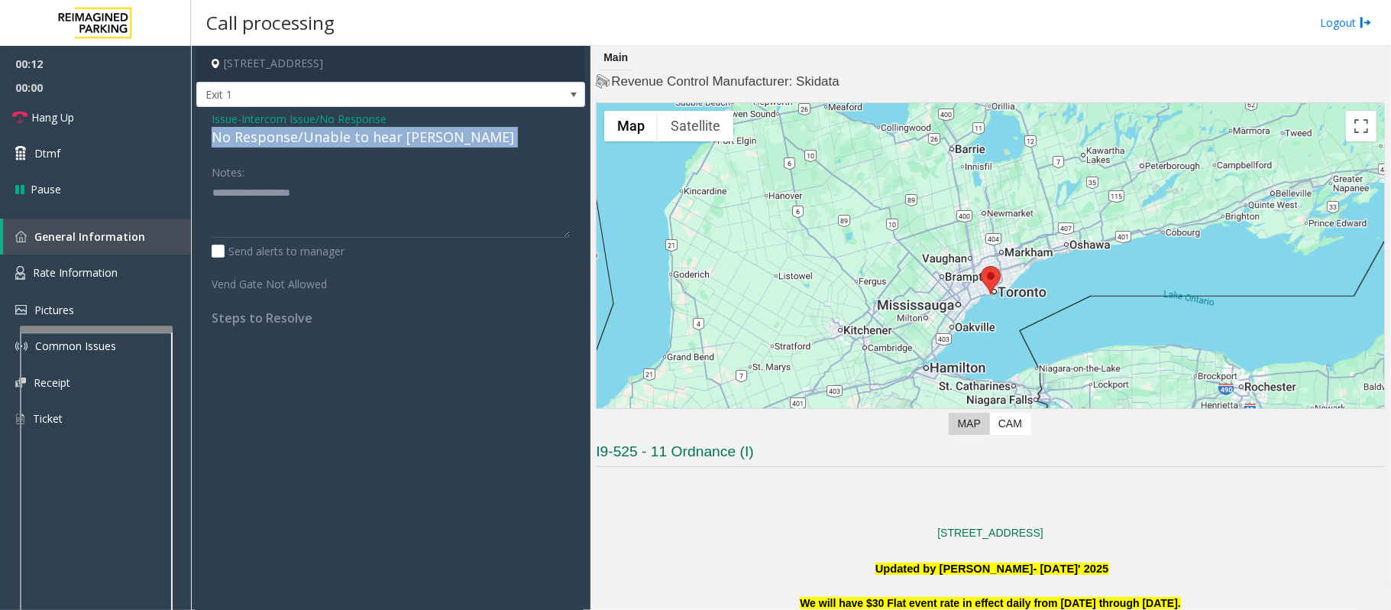
click at [334, 141] on div "No Response/Unable to hear [PERSON_NAME]" at bounding box center [391, 137] width 358 height 21
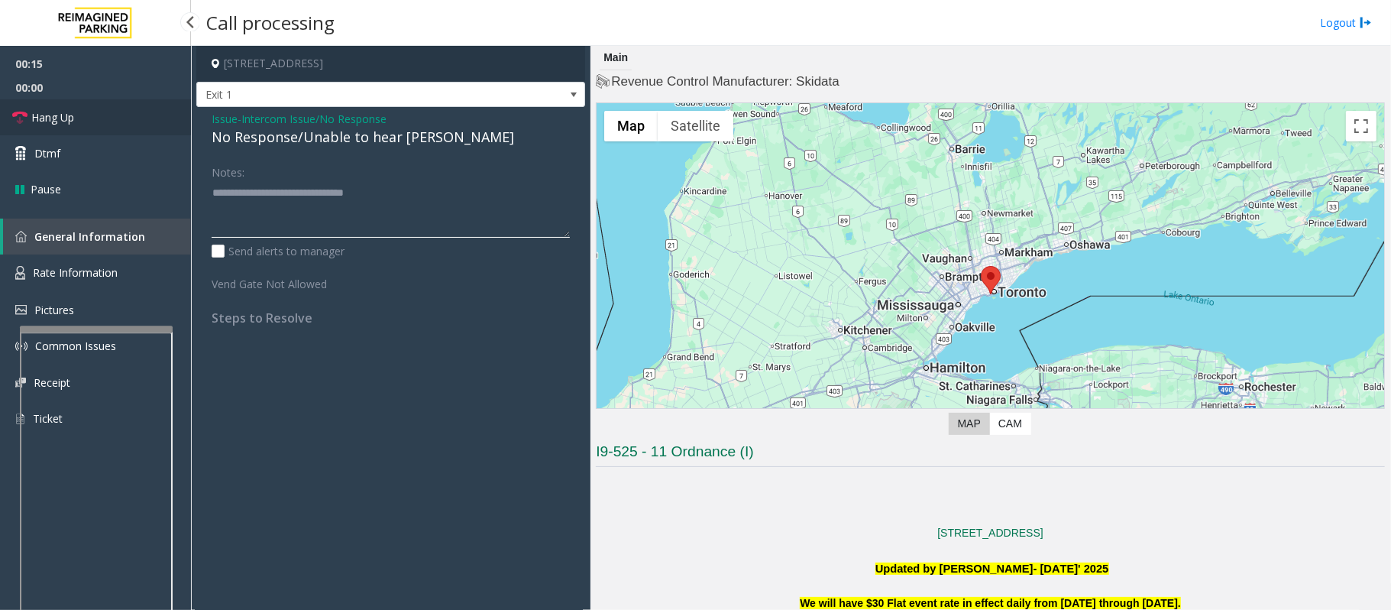
type textarea "**********"
click at [96, 120] on link "Hang Up" at bounding box center [95, 117] width 191 height 36
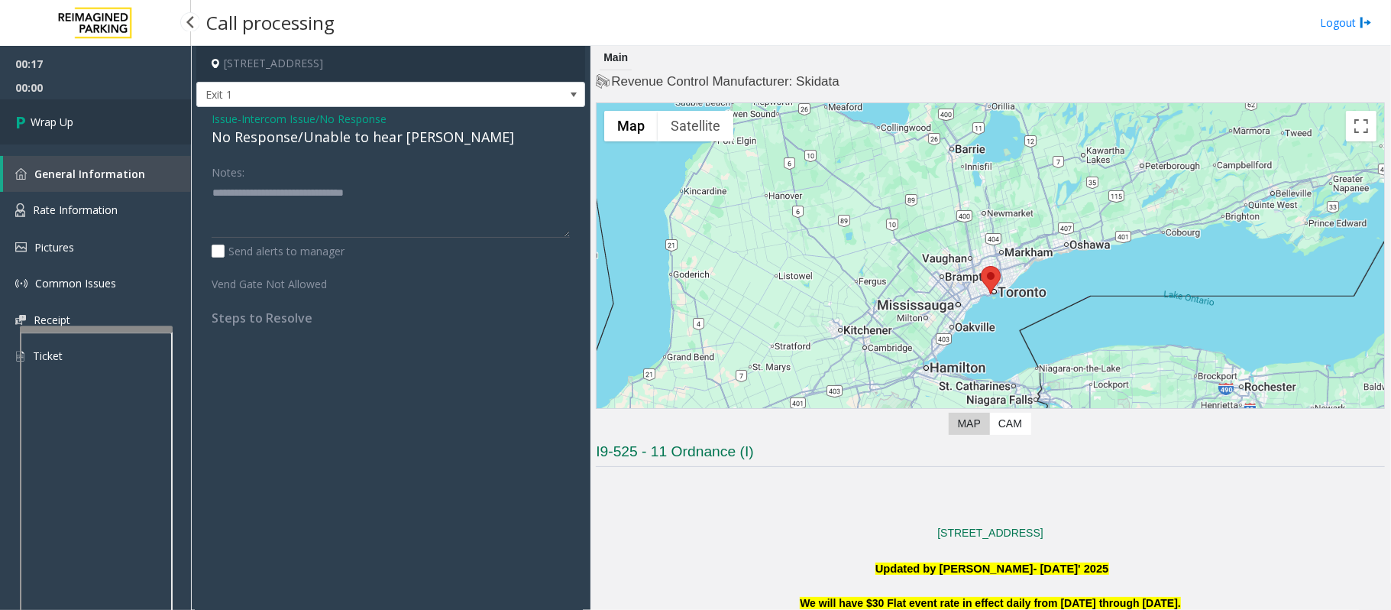
click at [96, 120] on link "Wrap Up" at bounding box center [95, 121] width 191 height 45
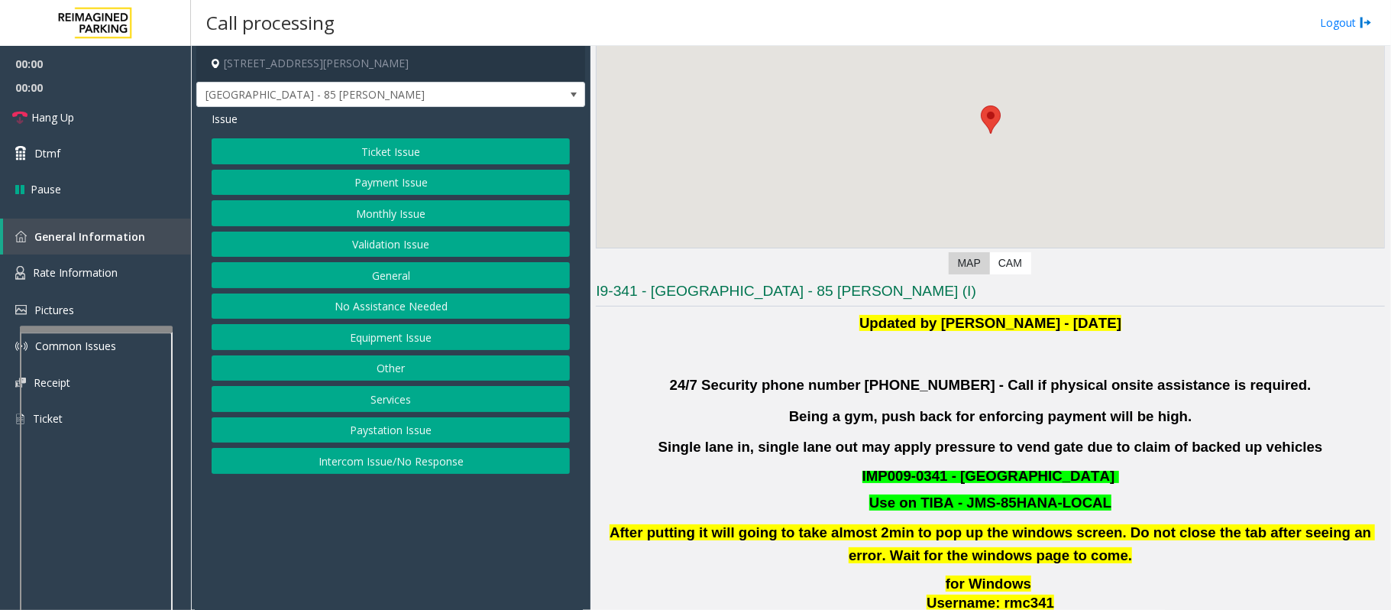
scroll to position [306, 0]
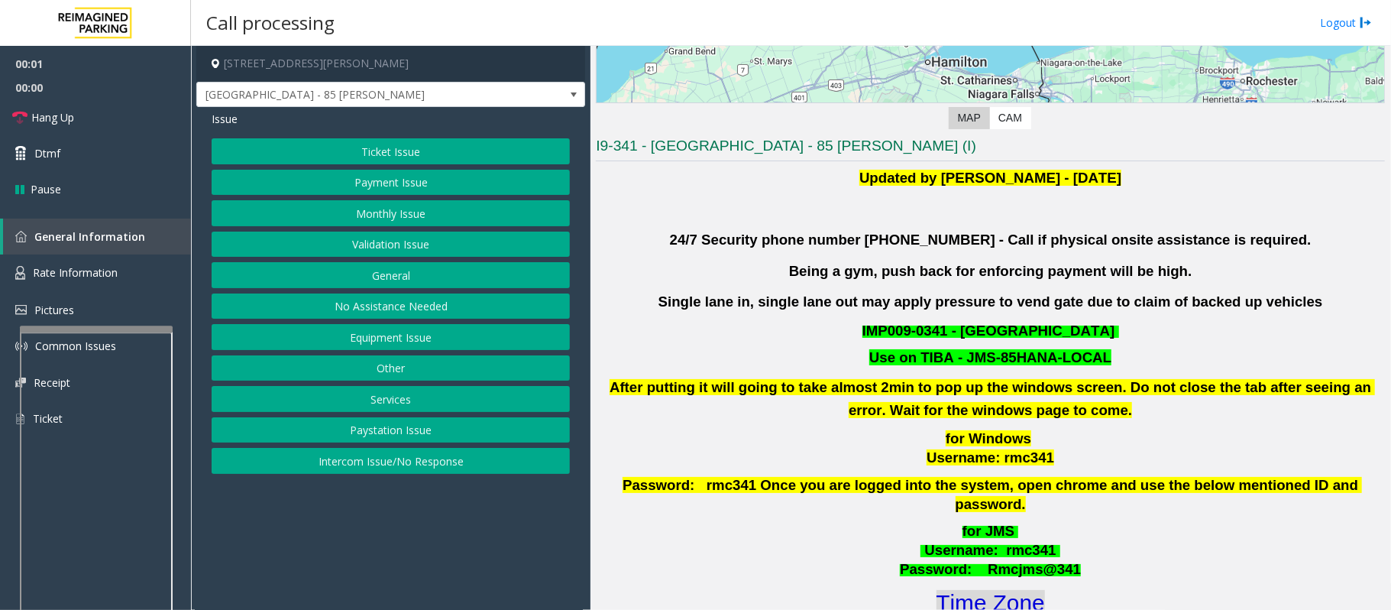
click at [953, 590] on font "Time Zone" at bounding box center [991, 602] width 108 height 25
click at [425, 239] on button "Validation Issue" at bounding box center [391, 244] width 358 height 26
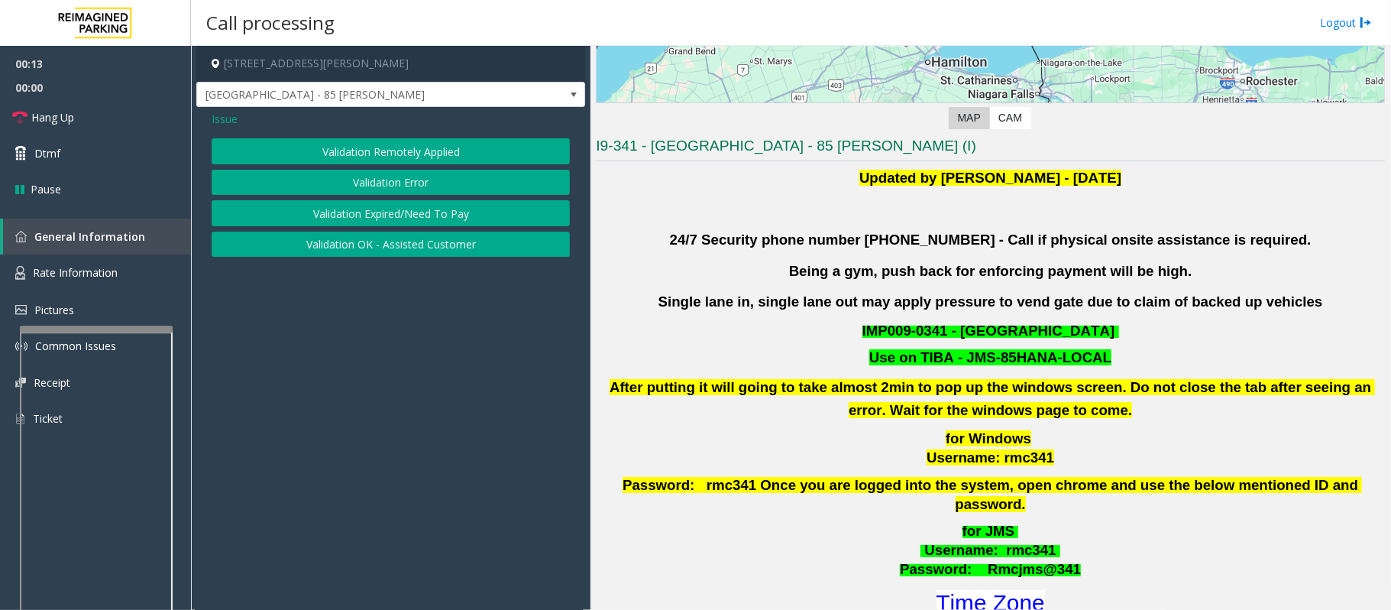
click at [432, 184] on button "Validation Error" at bounding box center [391, 183] width 358 height 26
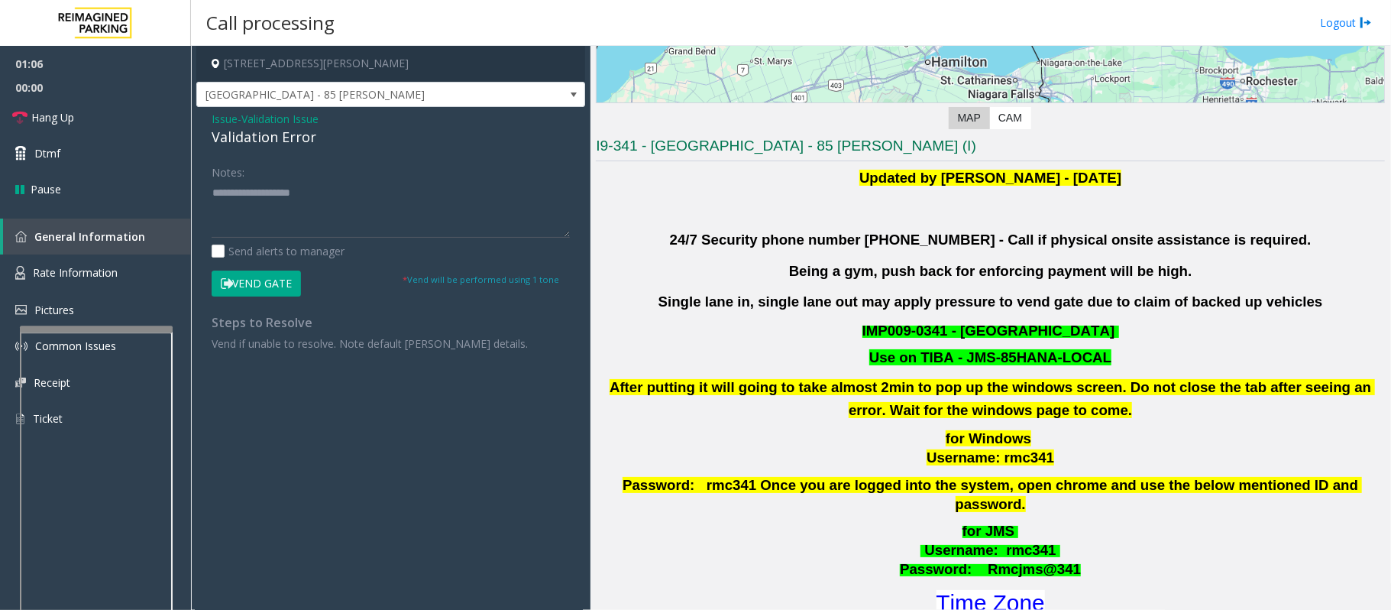
click at [254, 284] on button "Vend Gate" at bounding box center [256, 283] width 89 height 26
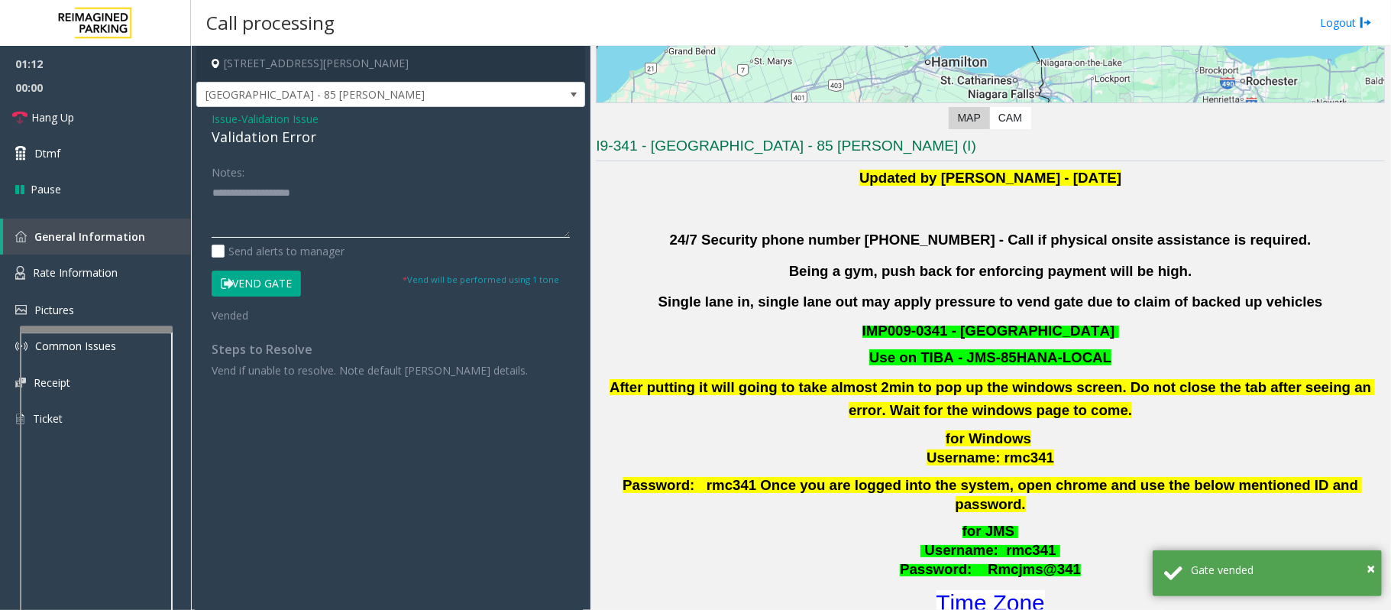
click at [281, 218] on textarea at bounding box center [391, 208] width 358 height 57
paste textarea "**********"
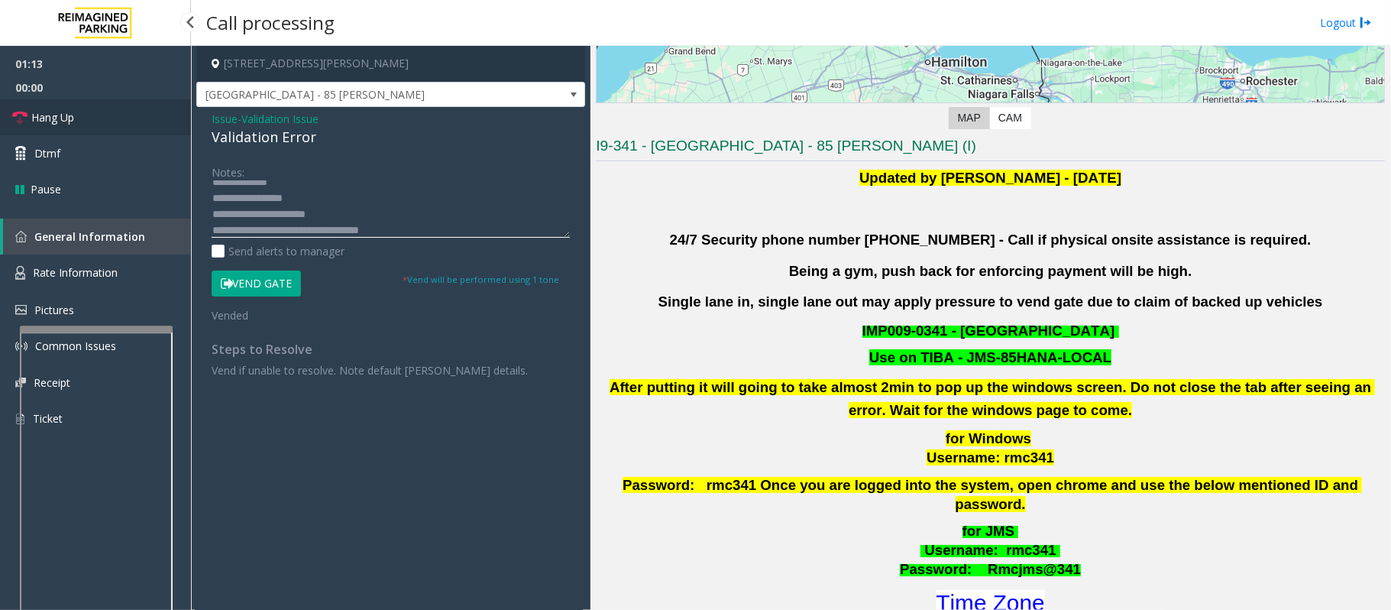
type textarea "**********"
click at [59, 122] on span "Hang Up" at bounding box center [52, 117] width 43 height 16
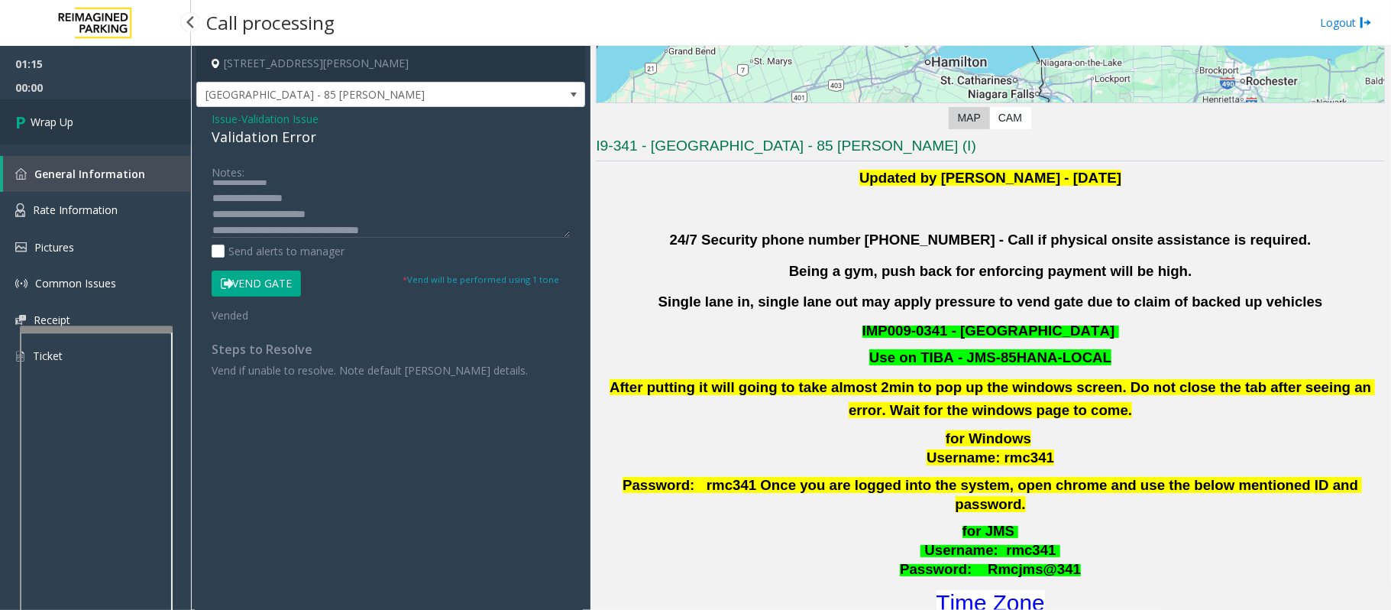
click at [59, 123] on span "Wrap Up" at bounding box center [52, 122] width 43 height 16
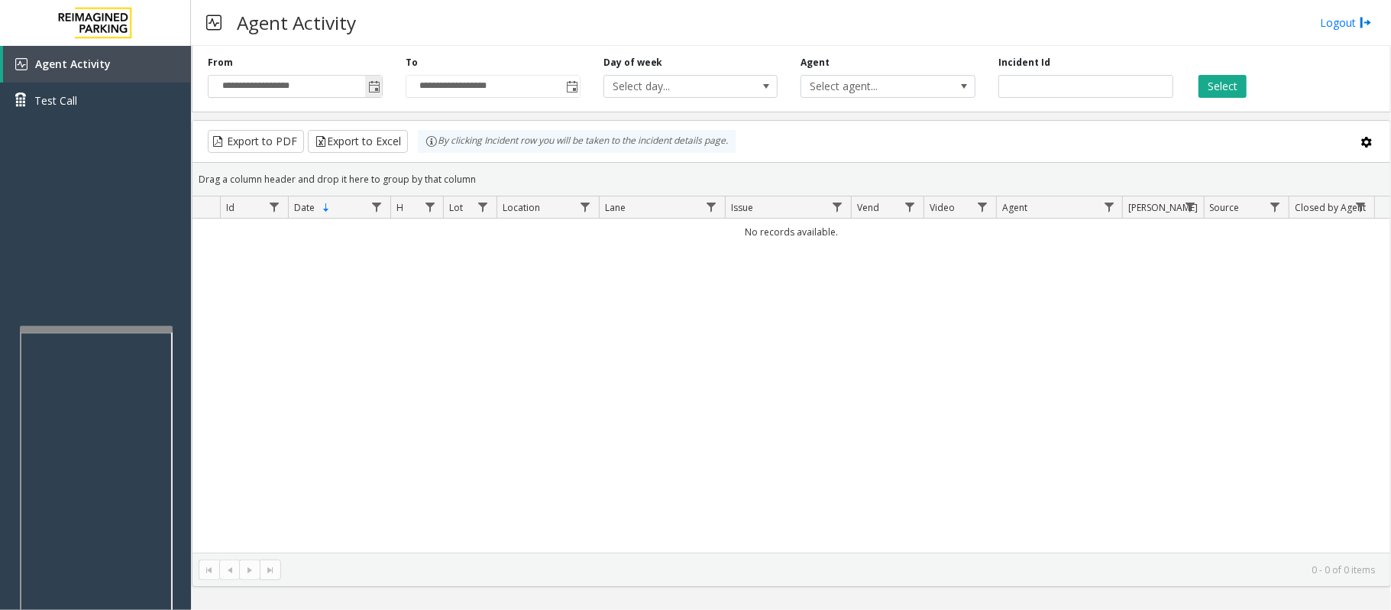
click at [370, 86] on span "Toggle popup" at bounding box center [374, 87] width 12 height 12
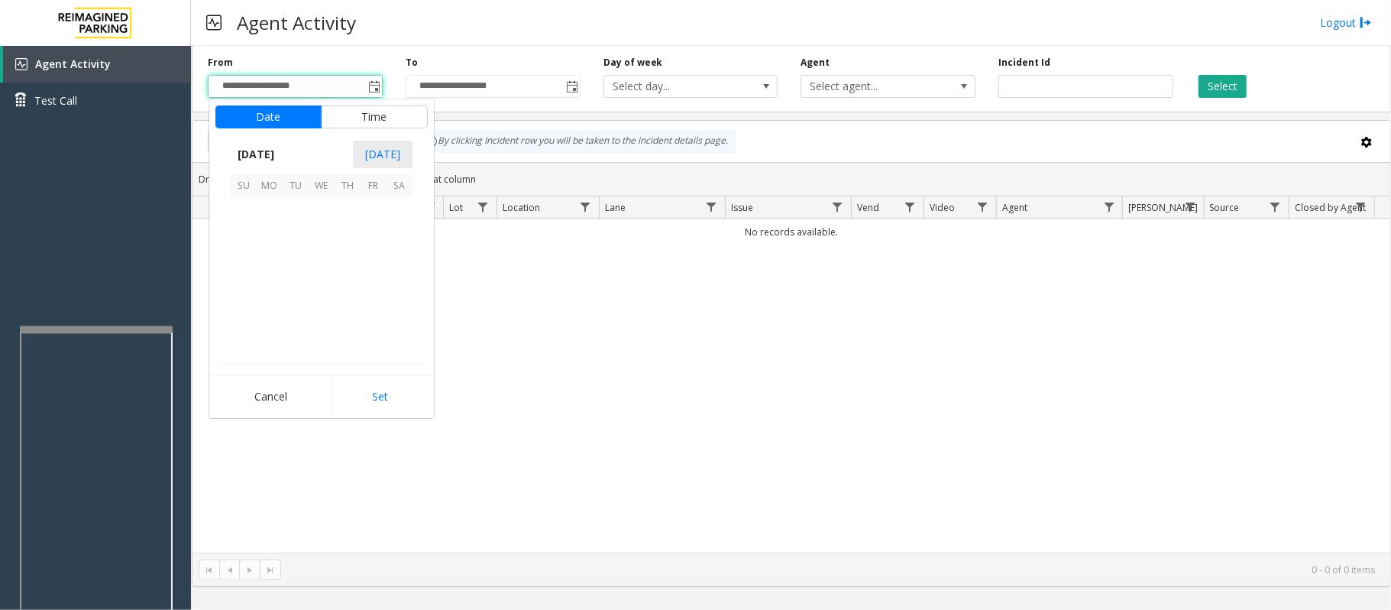
scroll to position [274210, 0]
click at [401, 291] on span "27" at bounding box center [400, 288] width 26 height 26
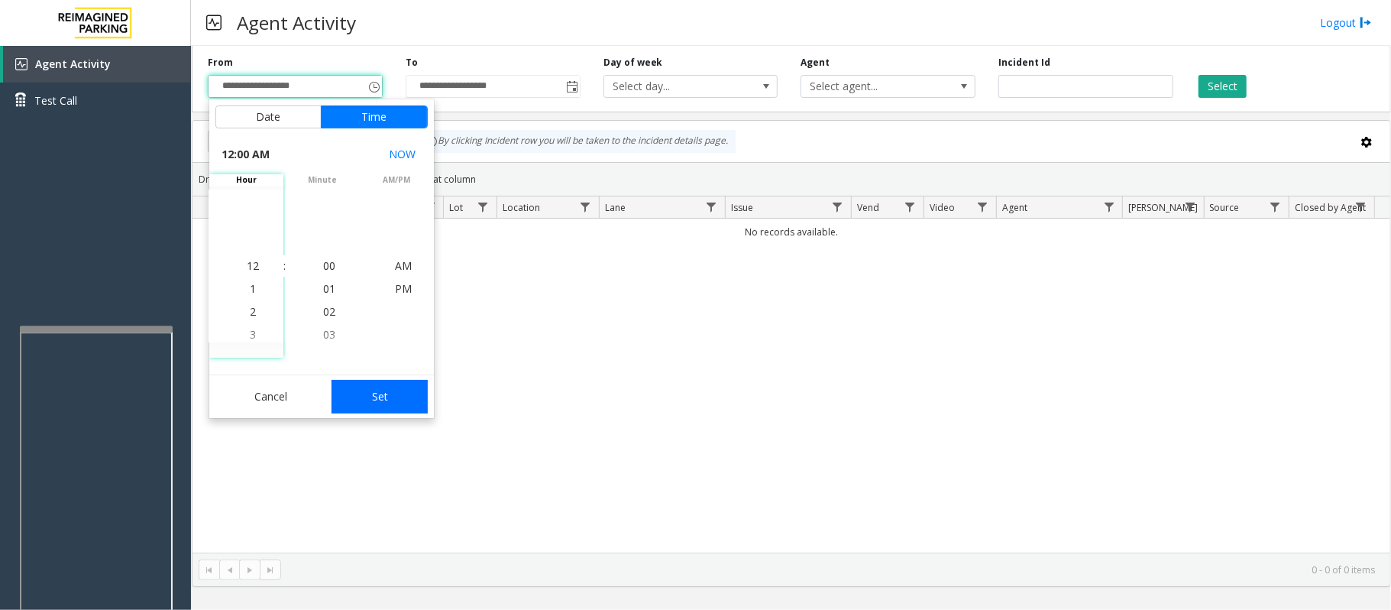
click at [392, 392] on button "Set" at bounding box center [380, 397] width 96 height 34
type input "**********"
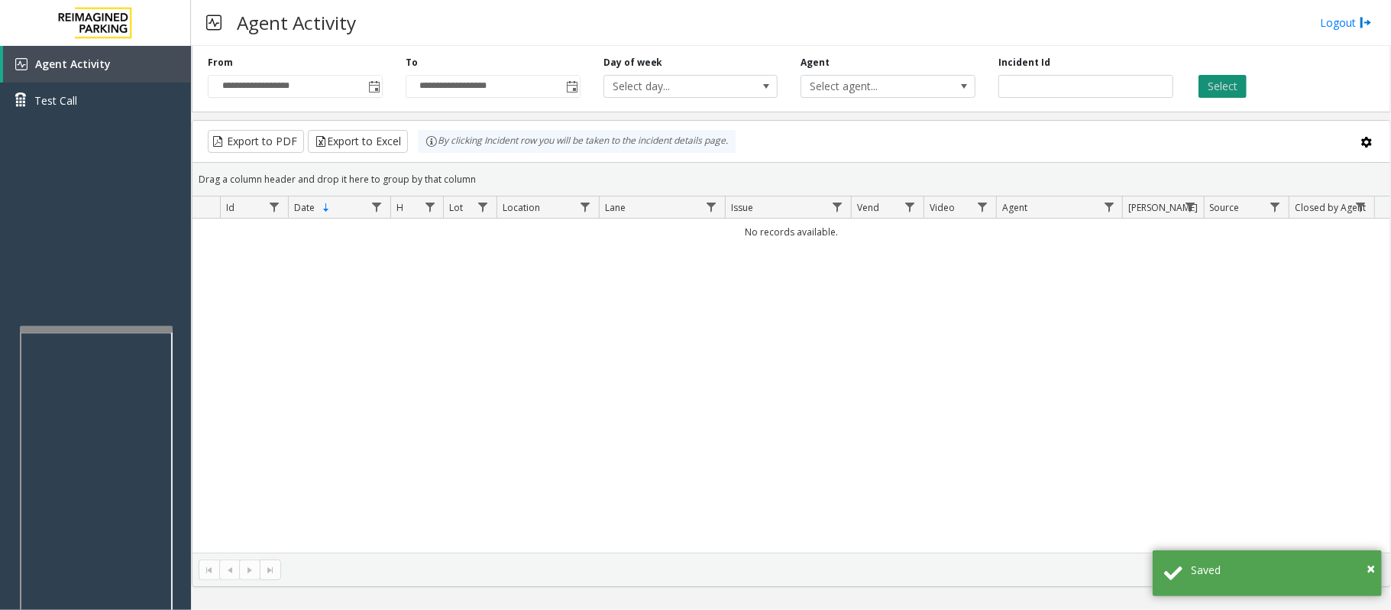
click at [1239, 87] on button "Select" at bounding box center [1223, 86] width 48 height 23
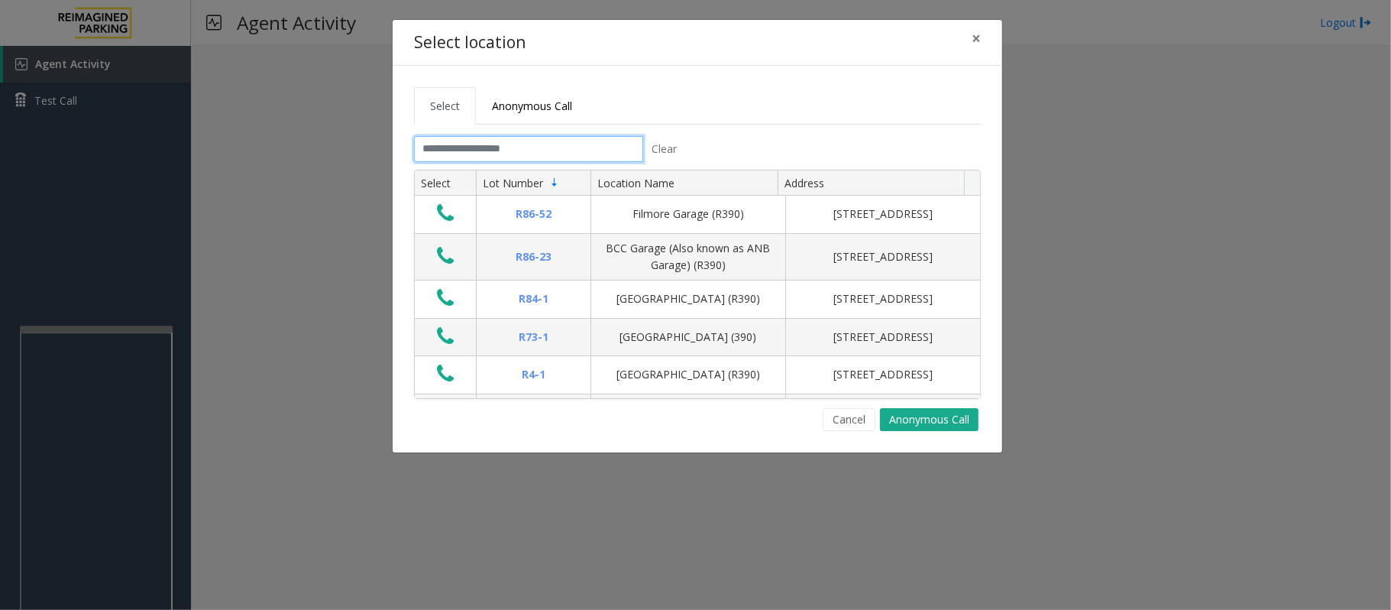
click at [513, 151] on input "text" at bounding box center [528, 149] width 229 height 26
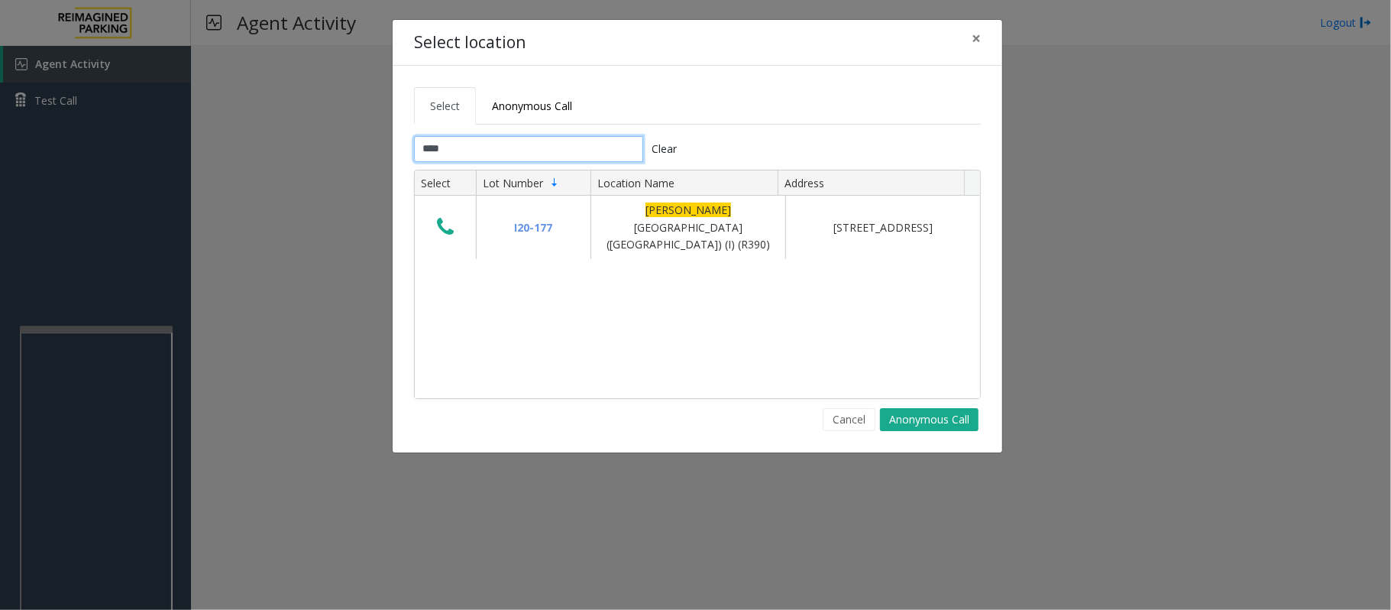
type input "****"
click at [975, 40] on span "×" at bounding box center [976, 38] width 9 height 21
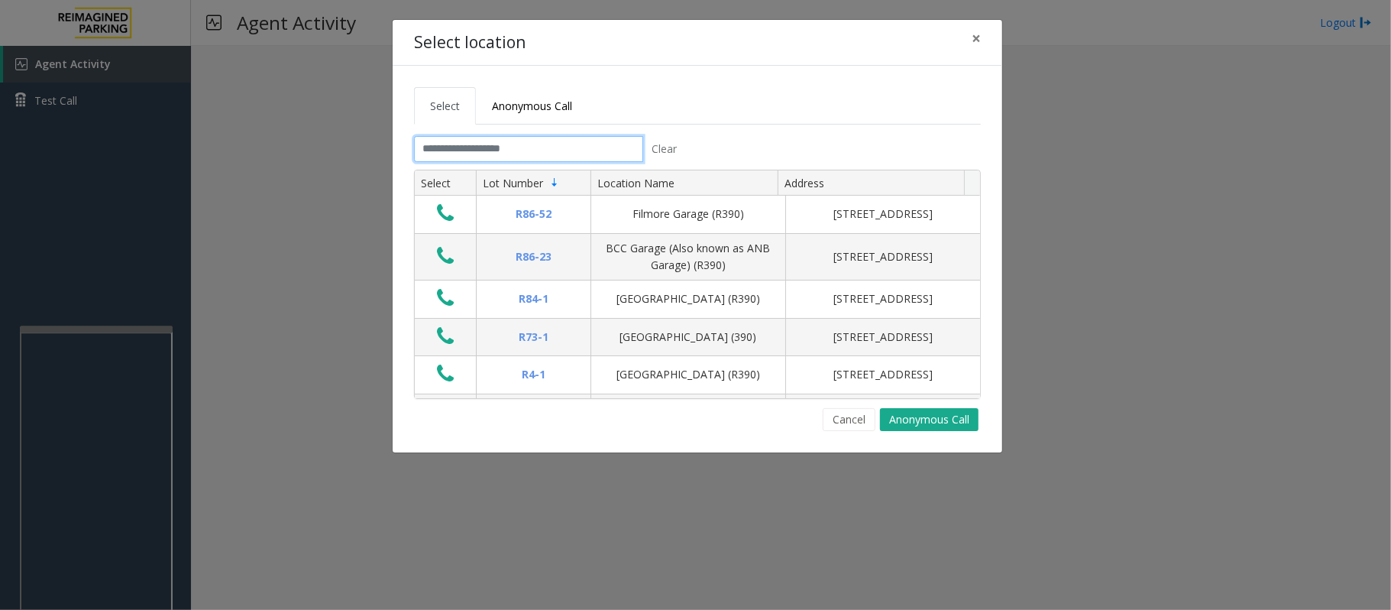
click at [569, 139] on input "text" at bounding box center [528, 149] width 229 height 26
click at [976, 40] on span "×" at bounding box center [976, 38] width 9 height 21
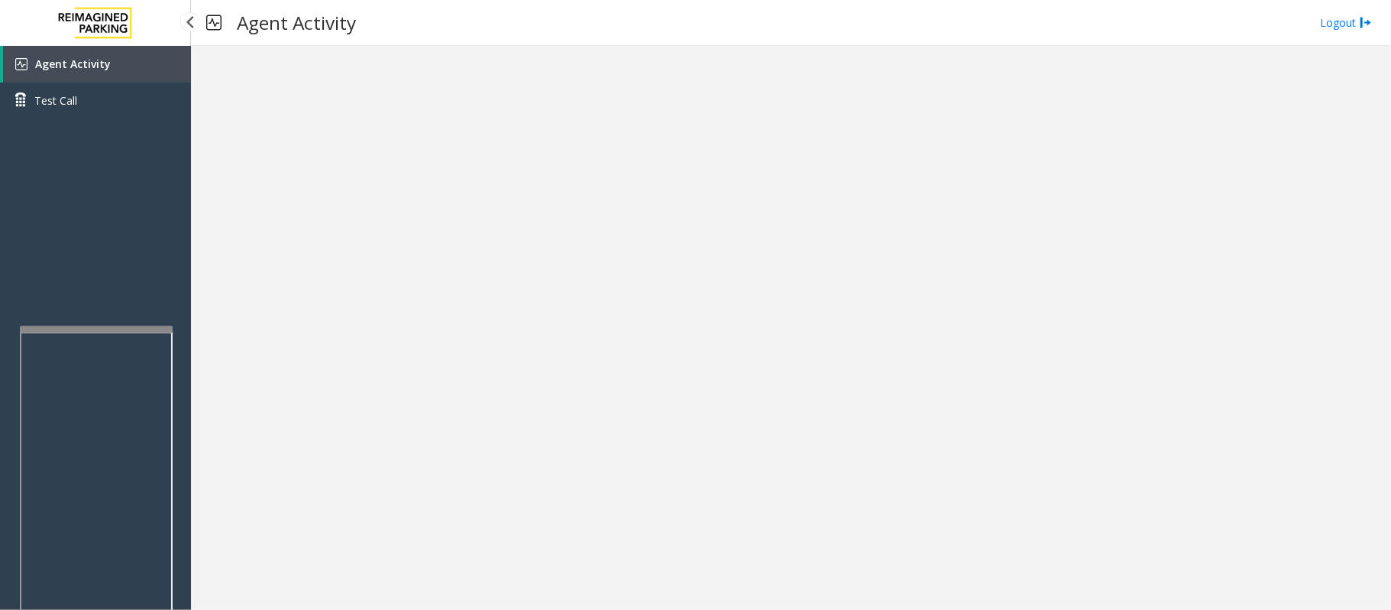
click at [141, 62] on link "Agent Activity" at bounding box center [97, 64] width 188 height 37
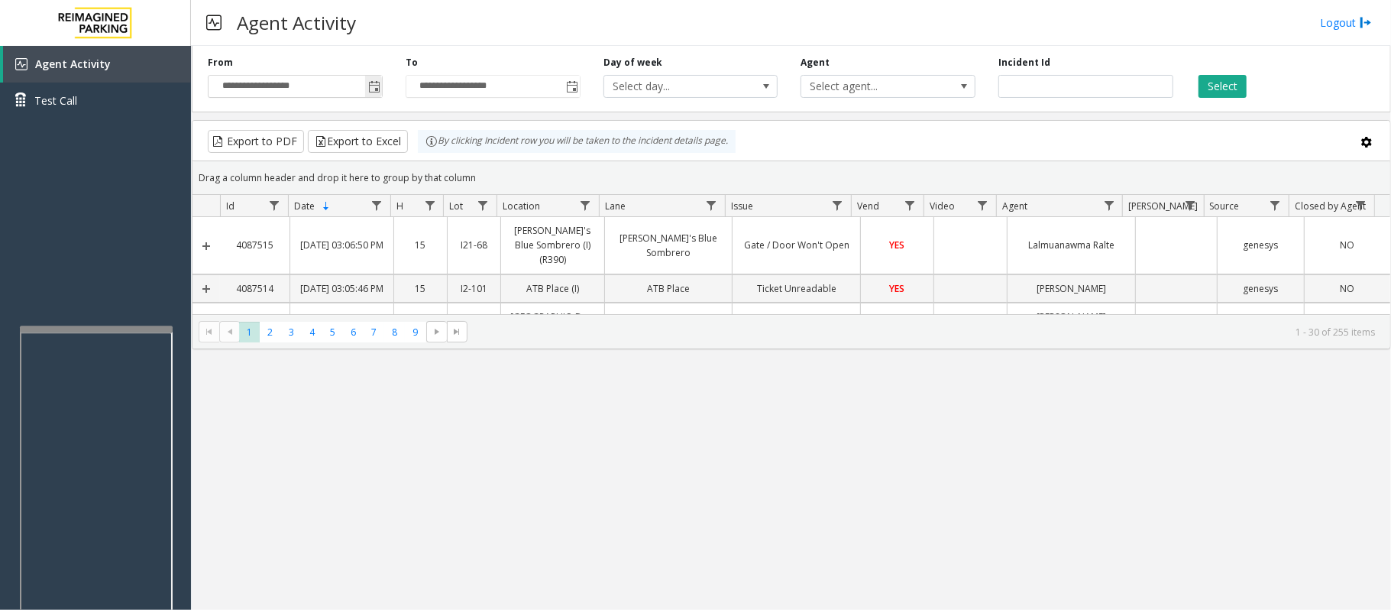
click at [373, 87] on span "Toggle popup" at bounding box center [374, 87] width 12 height 12
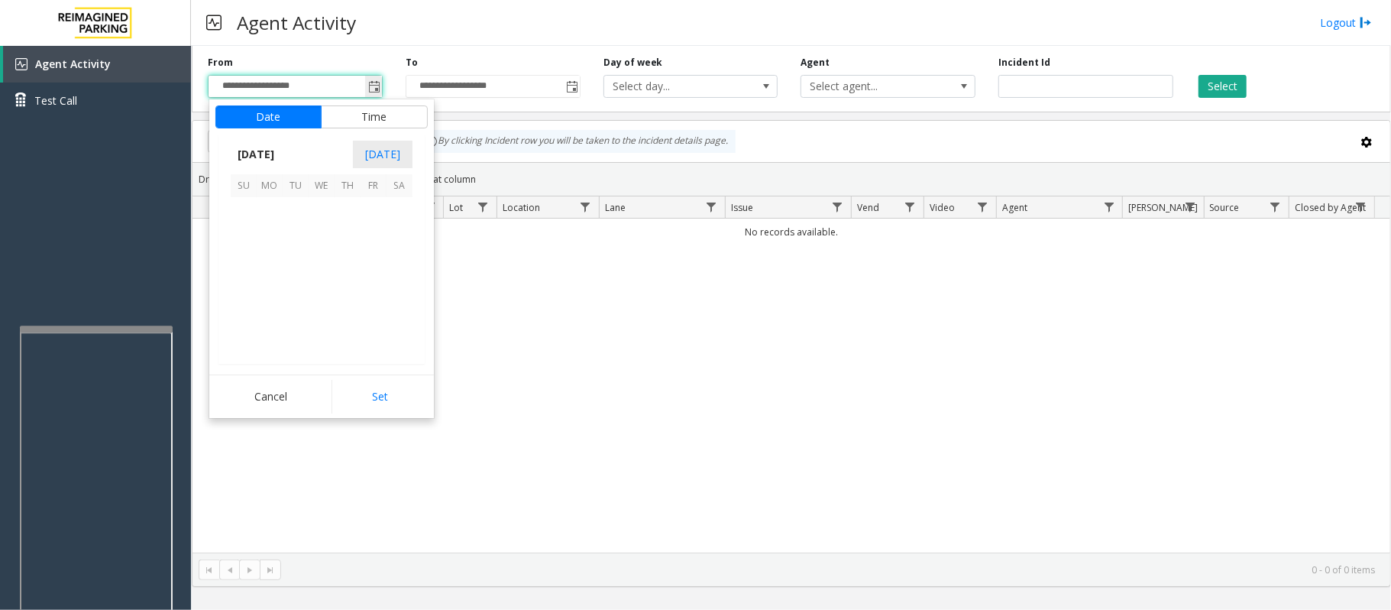
scroll to position [274210, 0]
click at [401, 291] on span "27" at bounding box center [400, 288] width 26 height 26
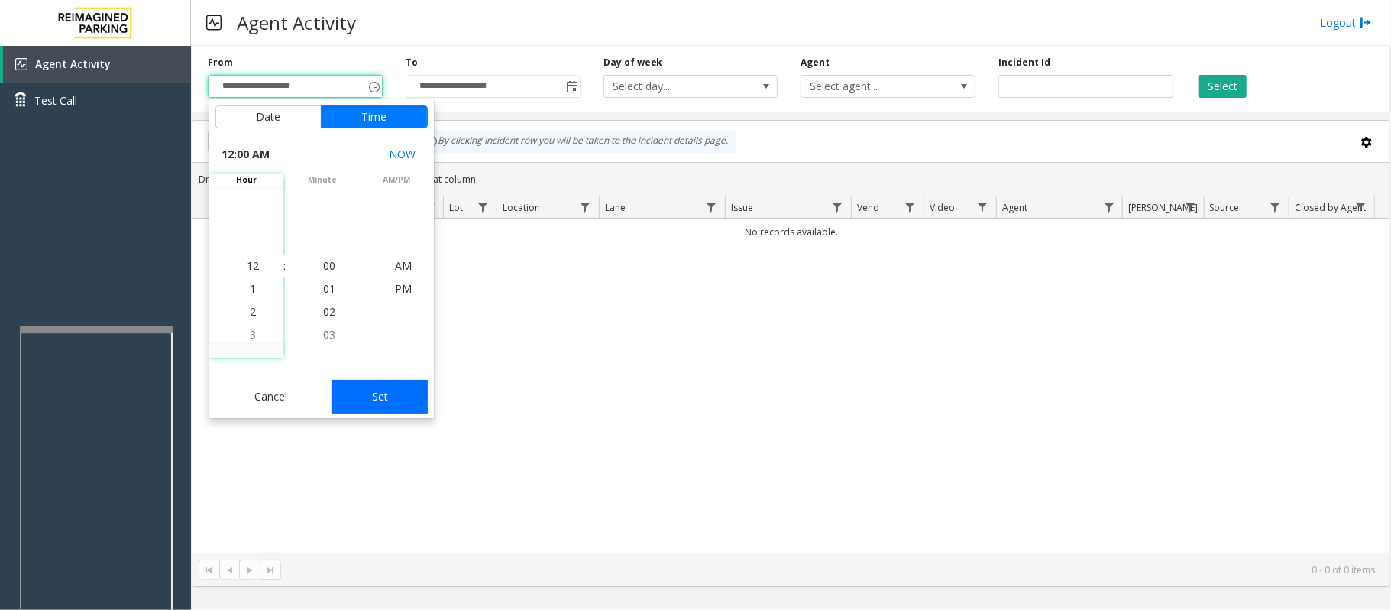
drag, startPoint x: 390, startPoint y: 396, endPoint x: 668, endPoint y: 295, distance: 295.8
click at [390, 395] on button "Set" at bounding box center [380, 397] width 96 height 34
type input "**********"
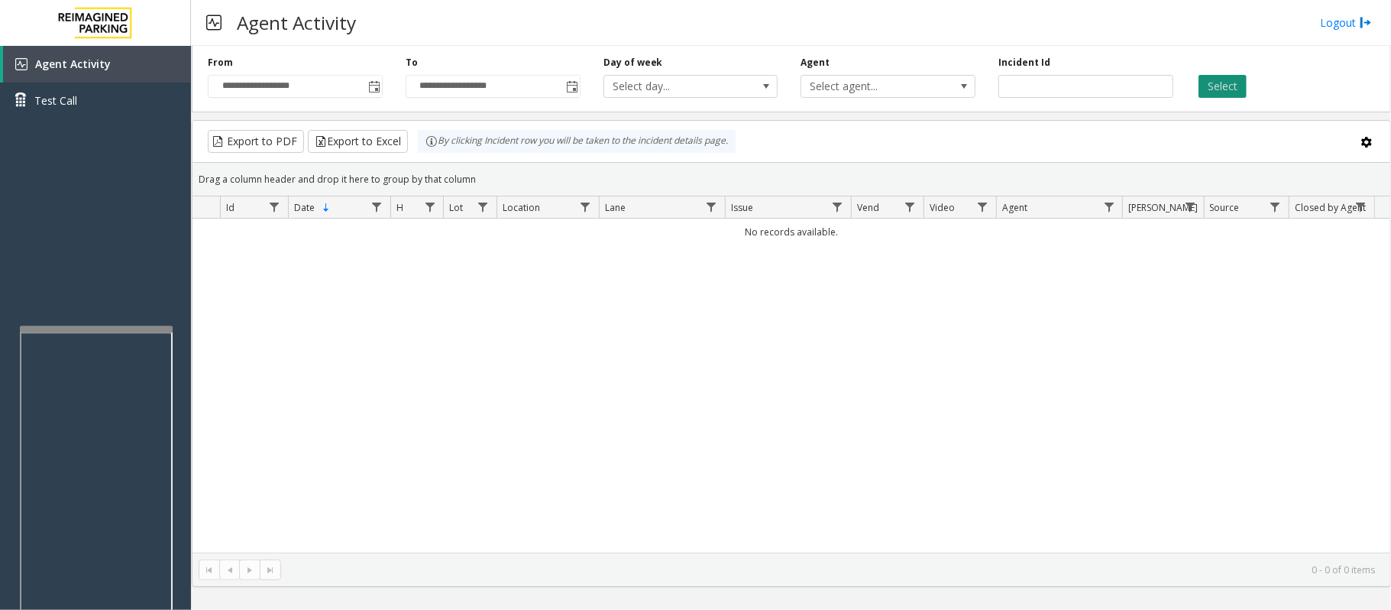
click at [1244, 86] on button "Select" at bounding box center [1223, 86] width 48 height 23
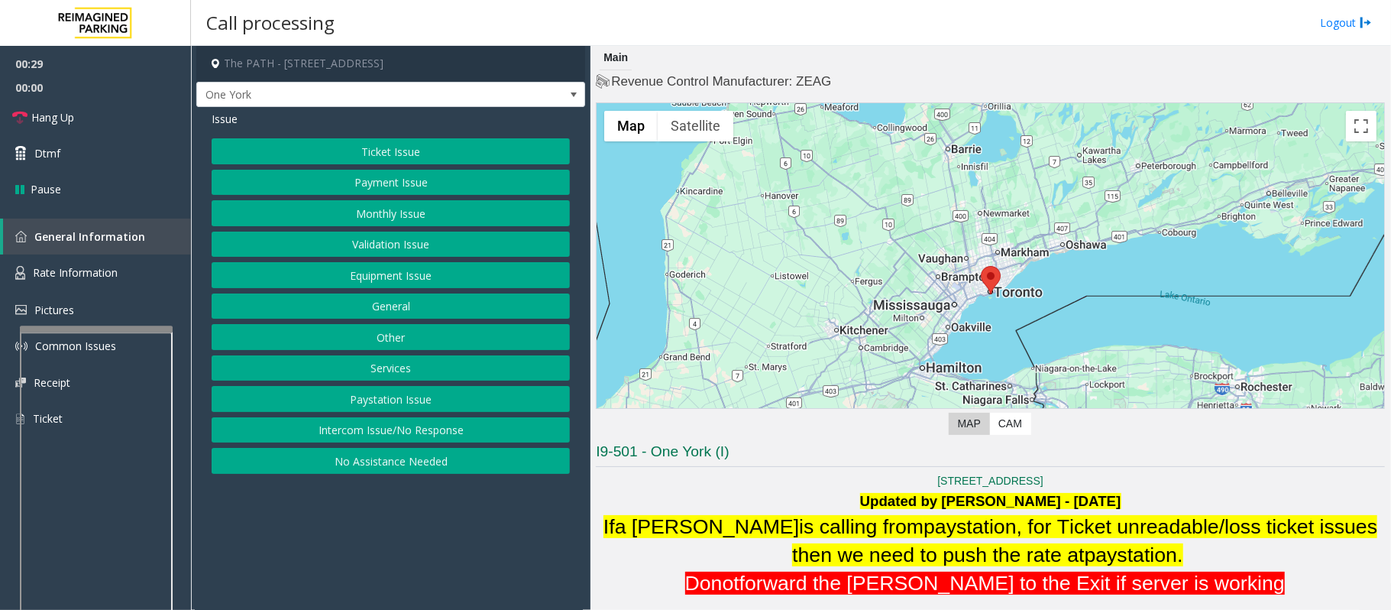
click at [406, 435] on button "Intercom Issue/No Response" at bounding box center [391, 430] width 358 height 26
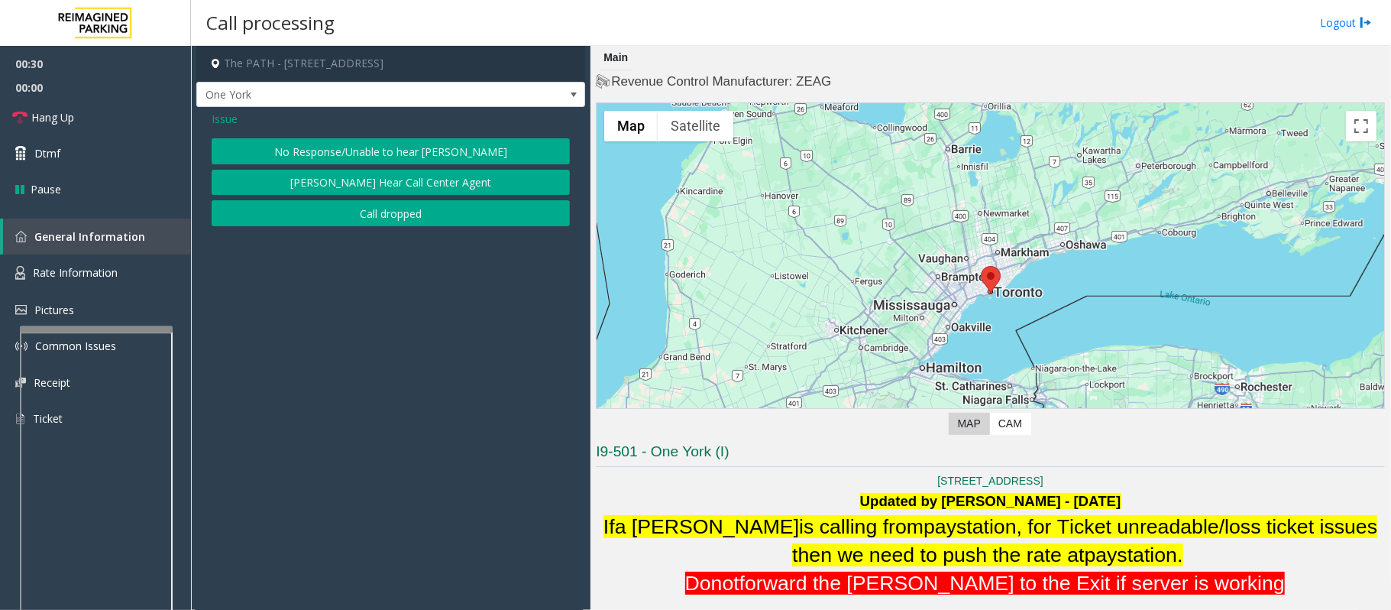
click at [321, 157] on button "No Response/Unable to hear [PERSON_NAME]" at bounding box center [391, 151] width 358 height 26
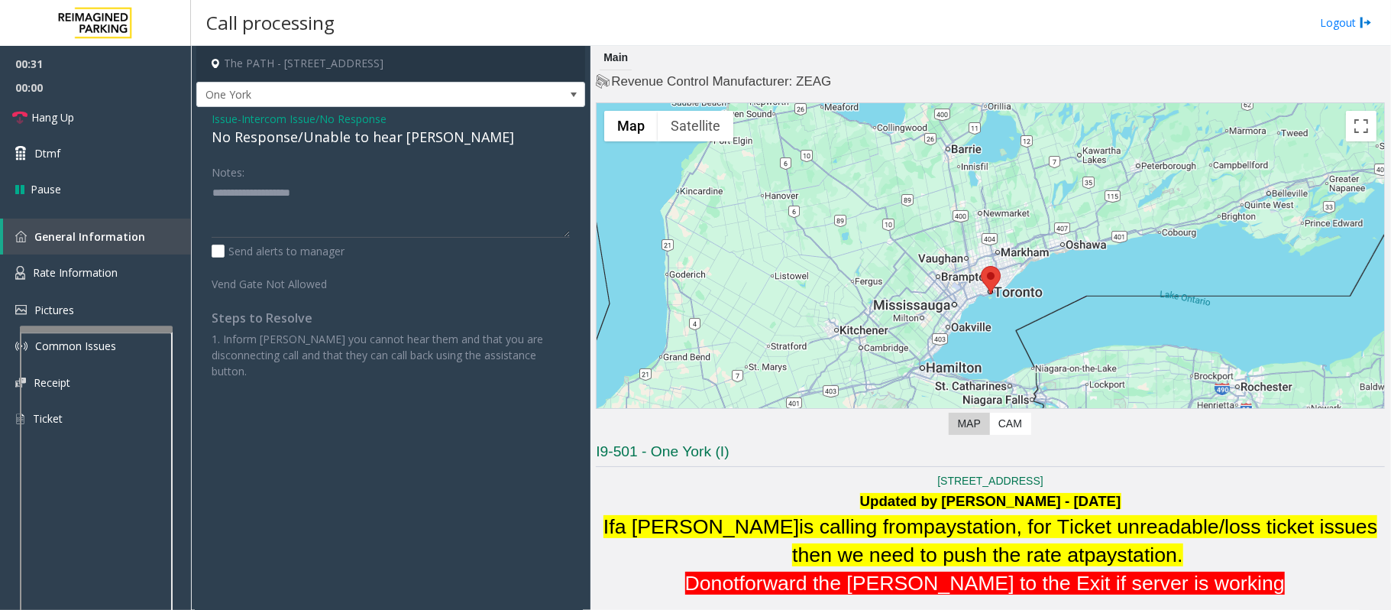
click at [361, 129] on div "No Response/Unable to hear [PERSON_NAME]" at bounding box center [391, 137] width 358 height 21
click at [359, 134] on div "No Response/Unable to hear [PERSON_NAME]" at bounding box center [391, 137] width 358 height 21
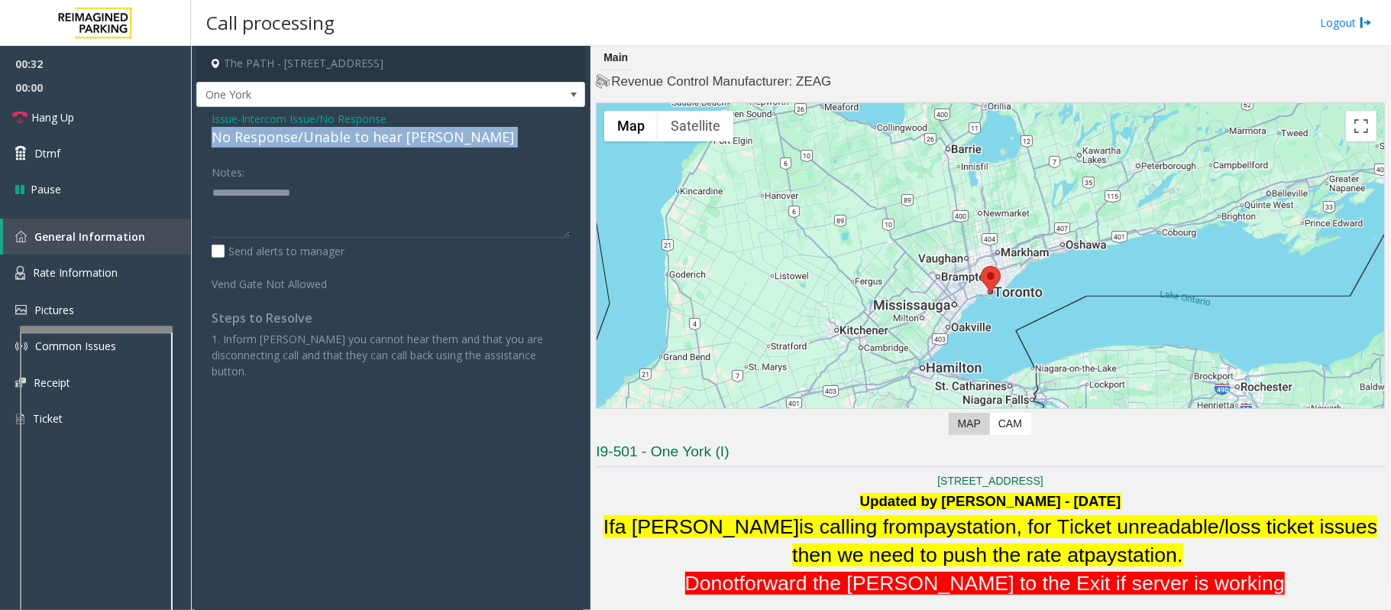
click at [359, 132] on div "No Response/Unable to hear [PERSON_NAME]" at bounding box center [391, 137] width 358 height 21
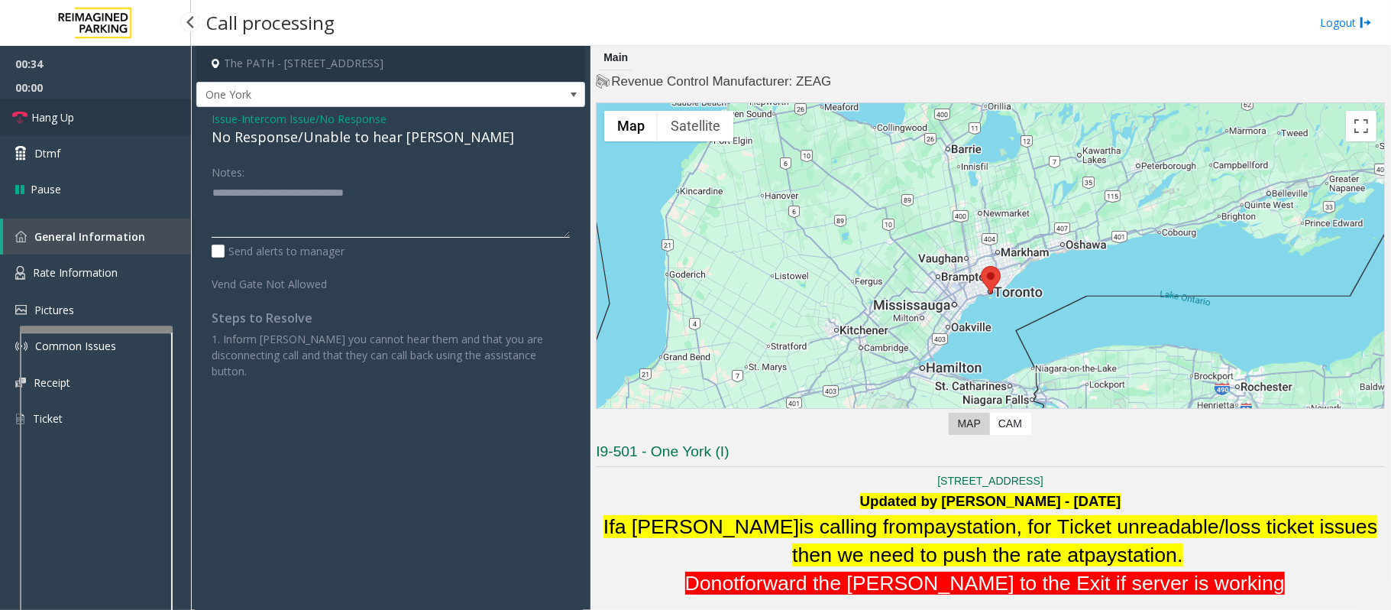
type textarea "**********"
click at [117, 117] on link "Hang Up" at bounding box center [95, 117] width 191 height 36
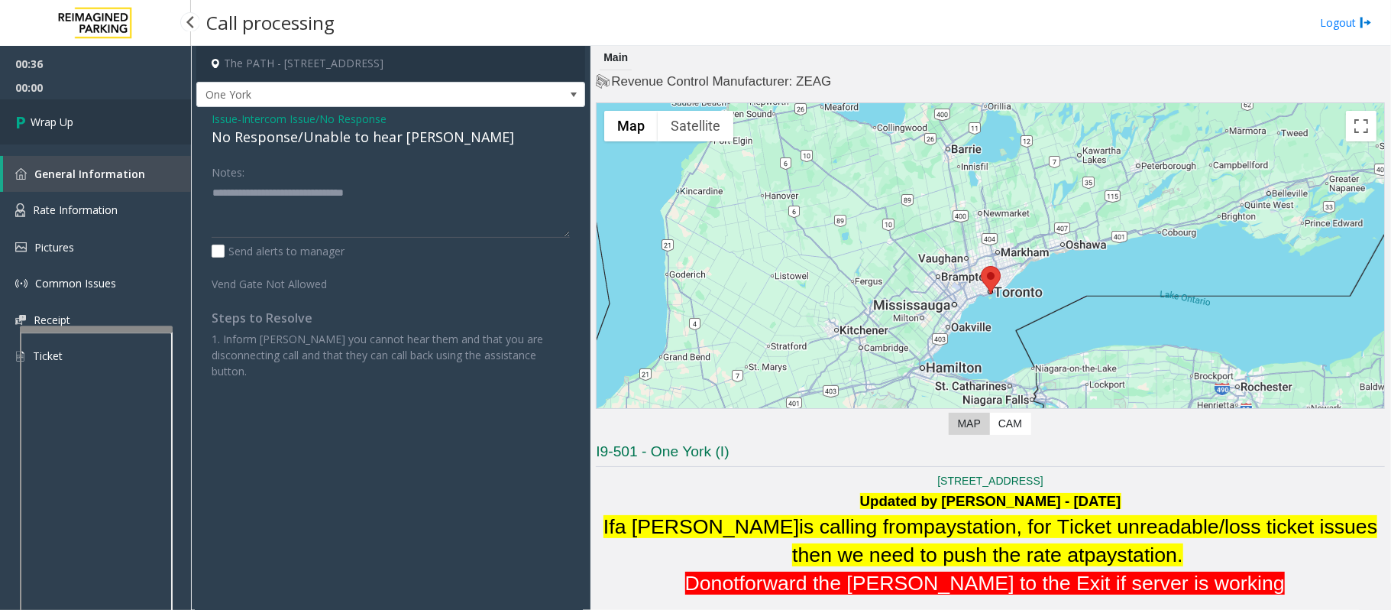
click at [111, 113] on link "Wrap Up" at bounding box center [95, 121] width 191 height 45
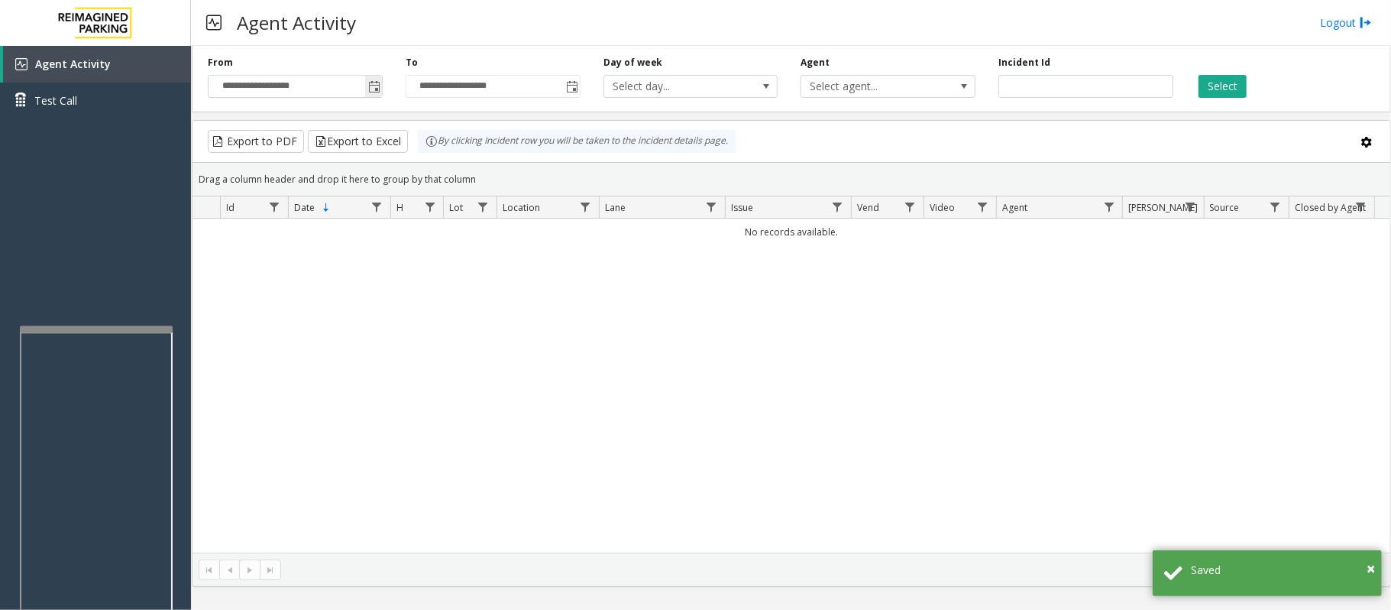
click at [371, 92] on span "Toggle popup" at bounding box center [374, 87] width 12 height 12
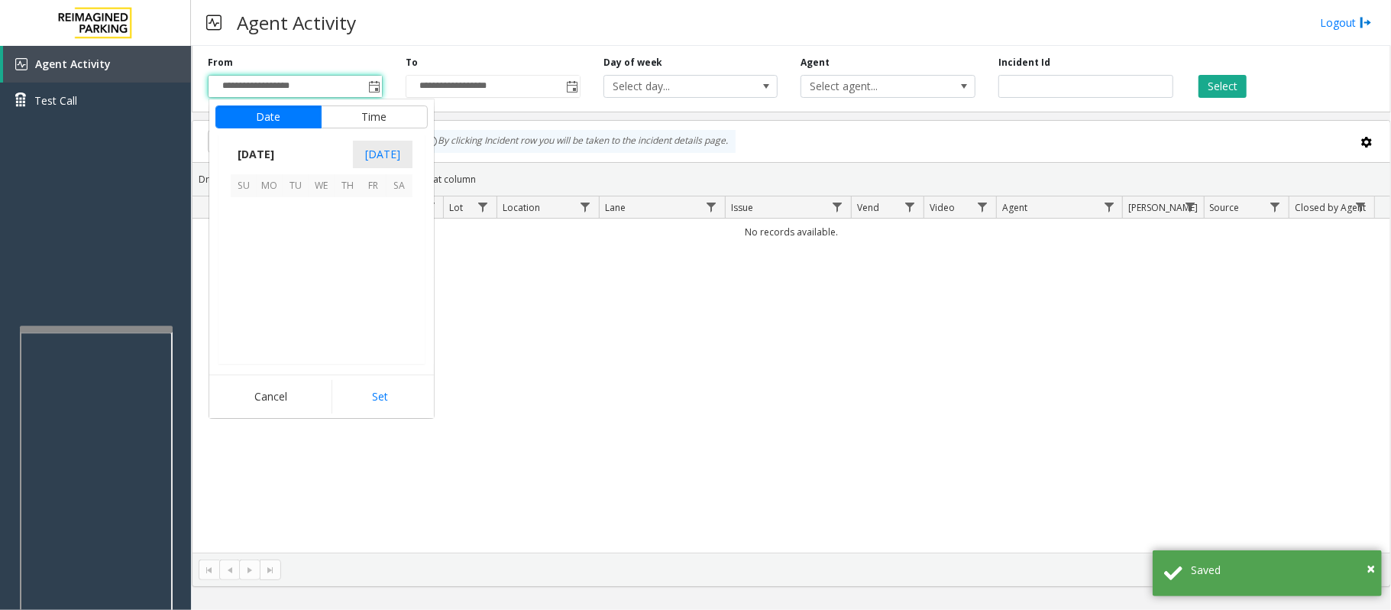
scroll to position [274210, 0]
click at [392, 288] on span "27" at bounding box center [400, 288] width 26 height 26
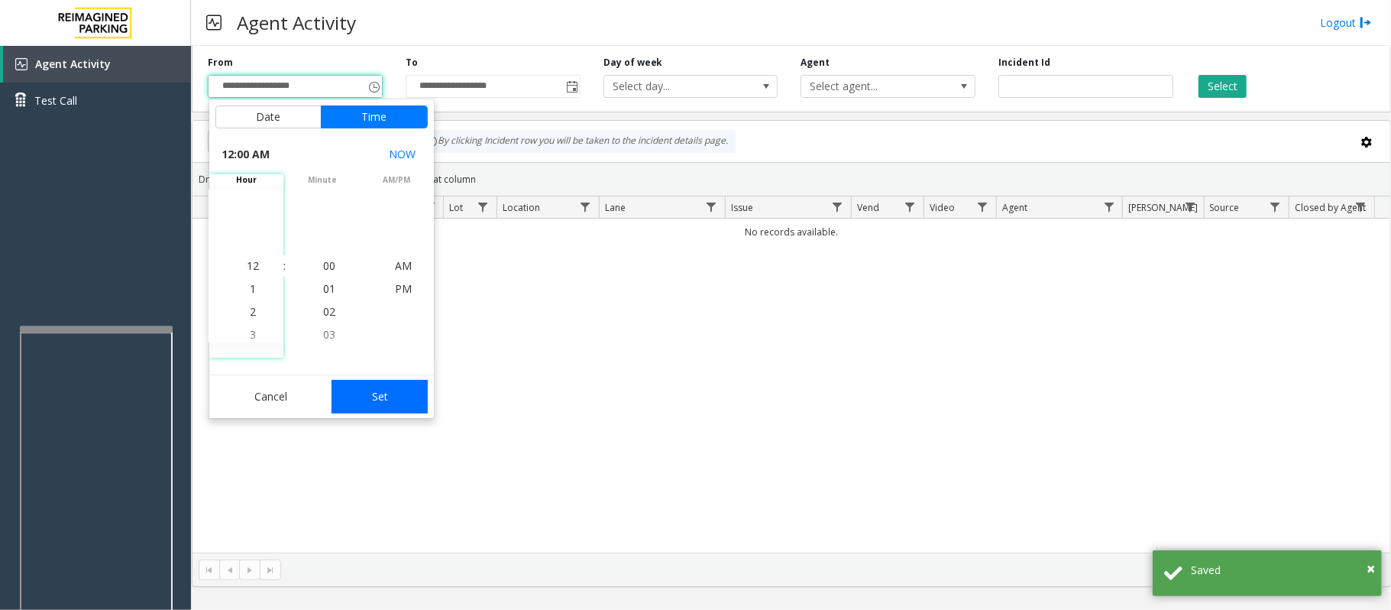
drag, startPoint x: 386, startPoint y: 398, endPoint x: 654, endPoint y: 318, distance: 279.9
click at [390, 397] on button "Set" at bounding box center [380, 397] width 96 height 34
type input "**********"
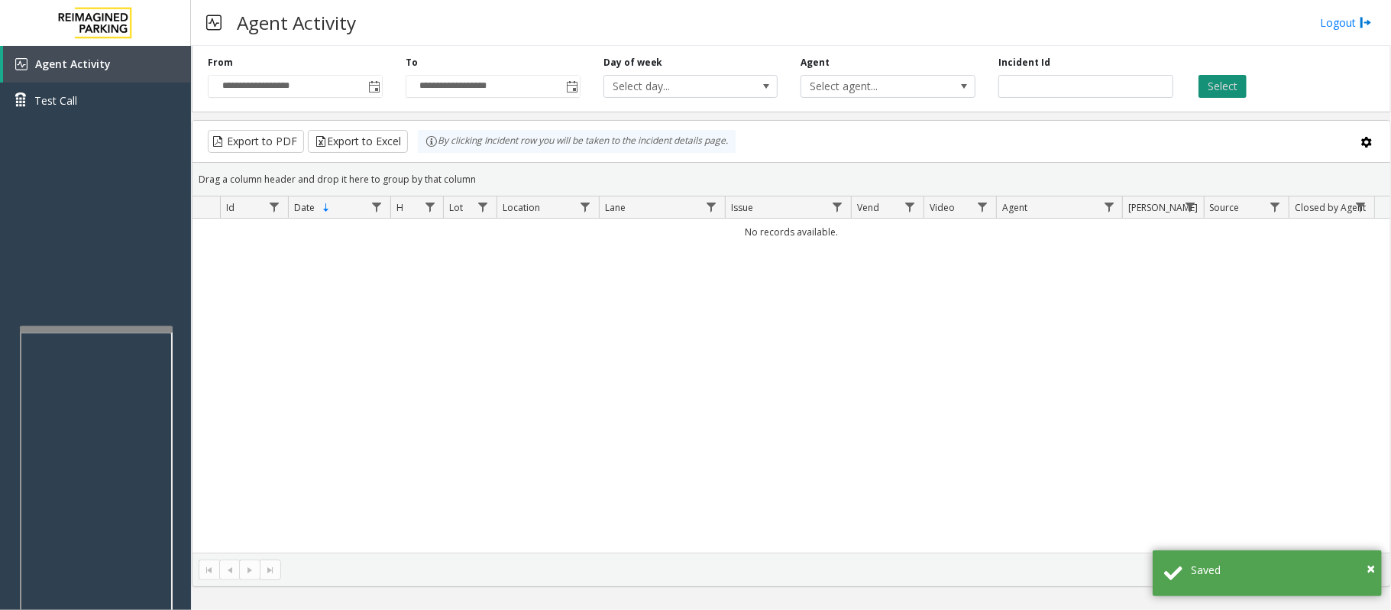
click at [1217, 83] on button "Select" at bounding box center [1223, 86] width 48 height 23
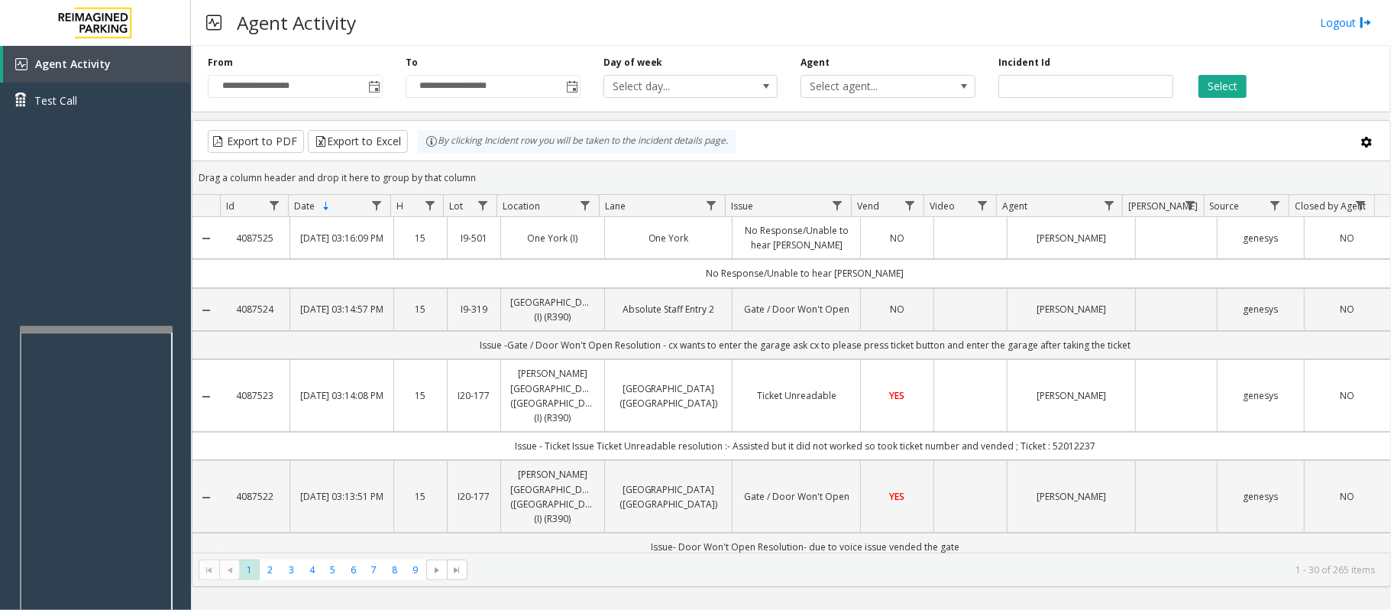
click at [906, 252] on td "NO" at bounding box center [896, 238] width 73 height 42
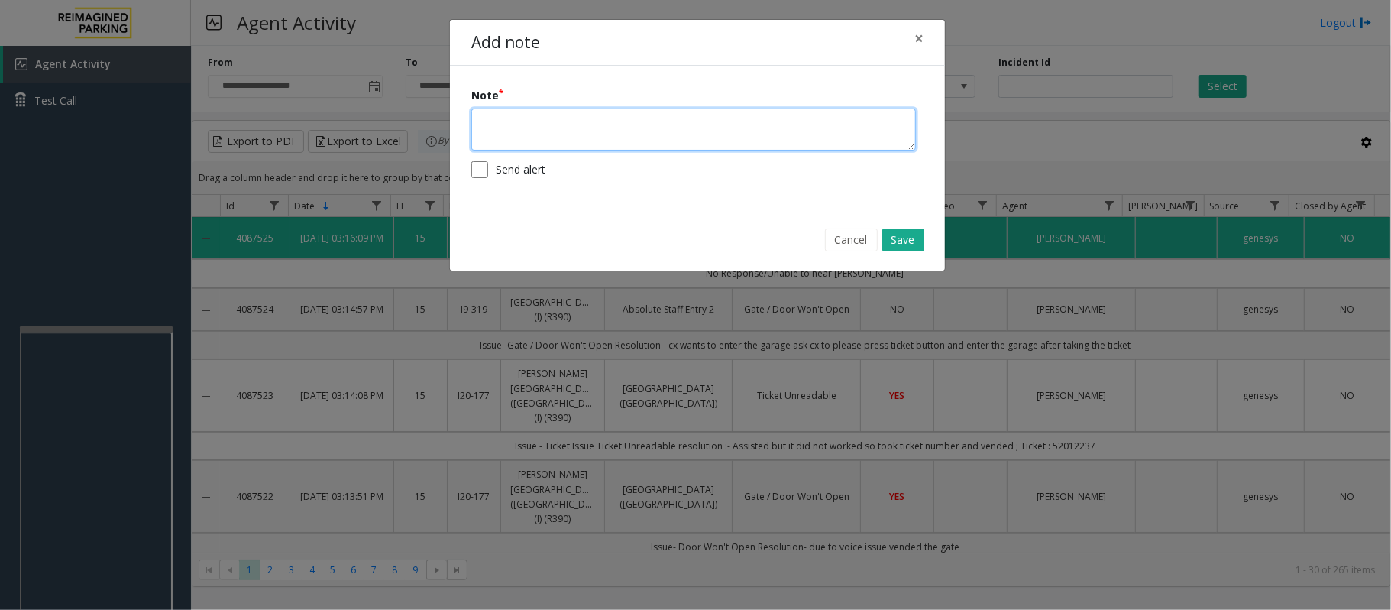
click at [707, 124] on textarea at bounding box center [693, 129] width 445 height 42
type textarea "**********"
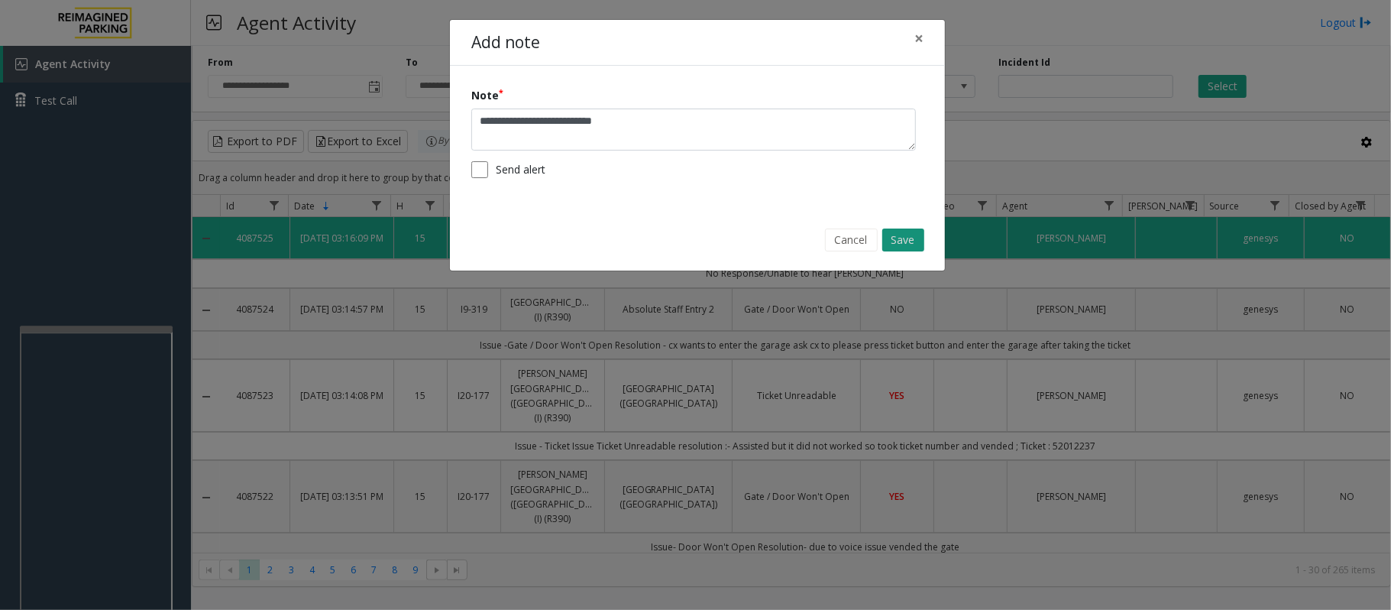
click at [898, 244] on button "Save" at bounding box center [903, 239] width 42 height 23
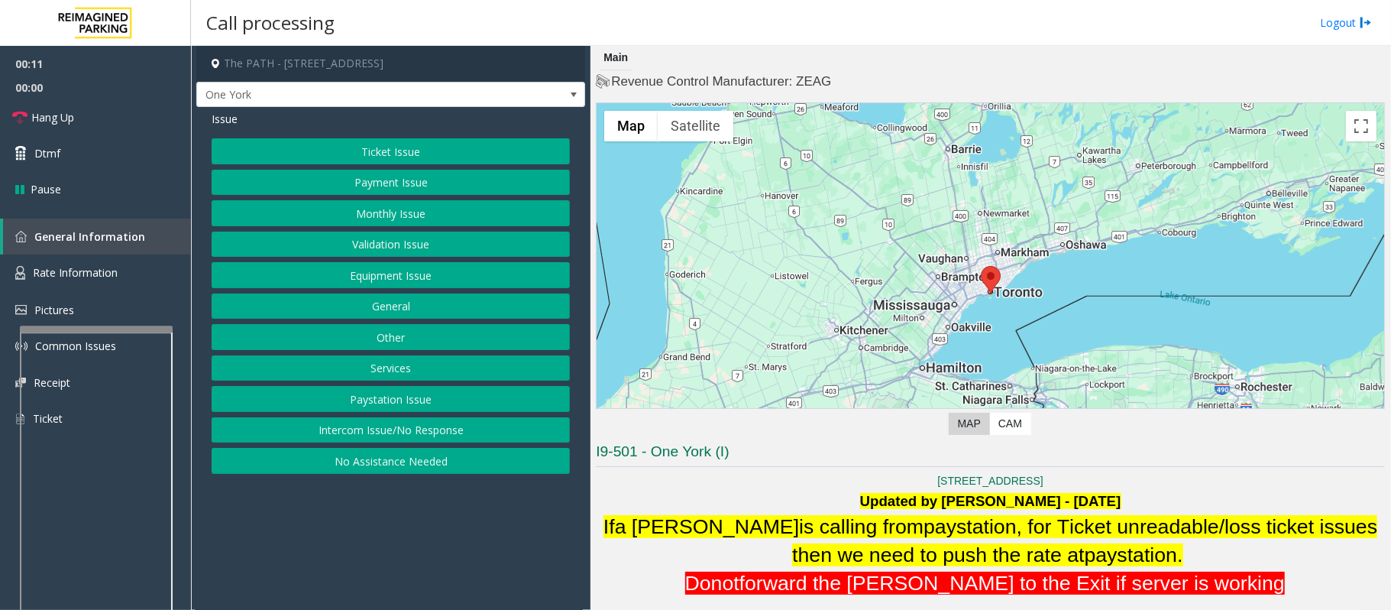
click at [429, 434] on button "Intercom Issue/No Response" at bounding box center [391, 430] width 358 height 26
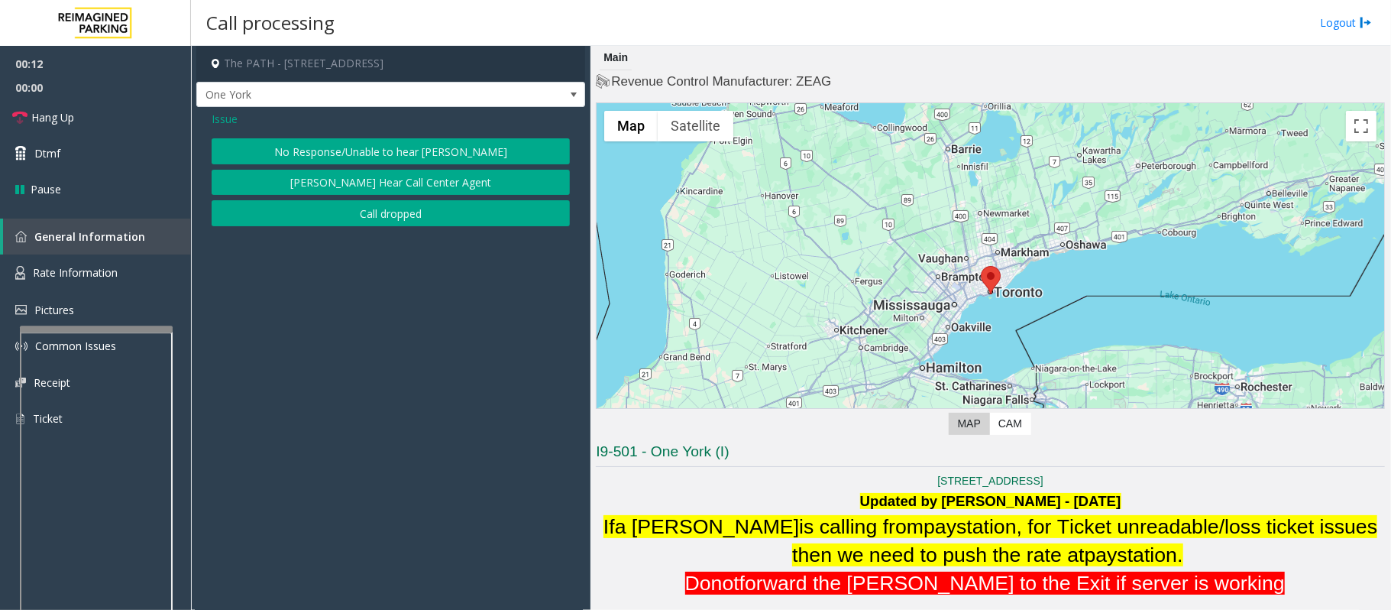
click at [312, 154] on button "No Response/Unable to hear [PERSON_NAME]" at bounding box center [391, 151] width 358 height 26
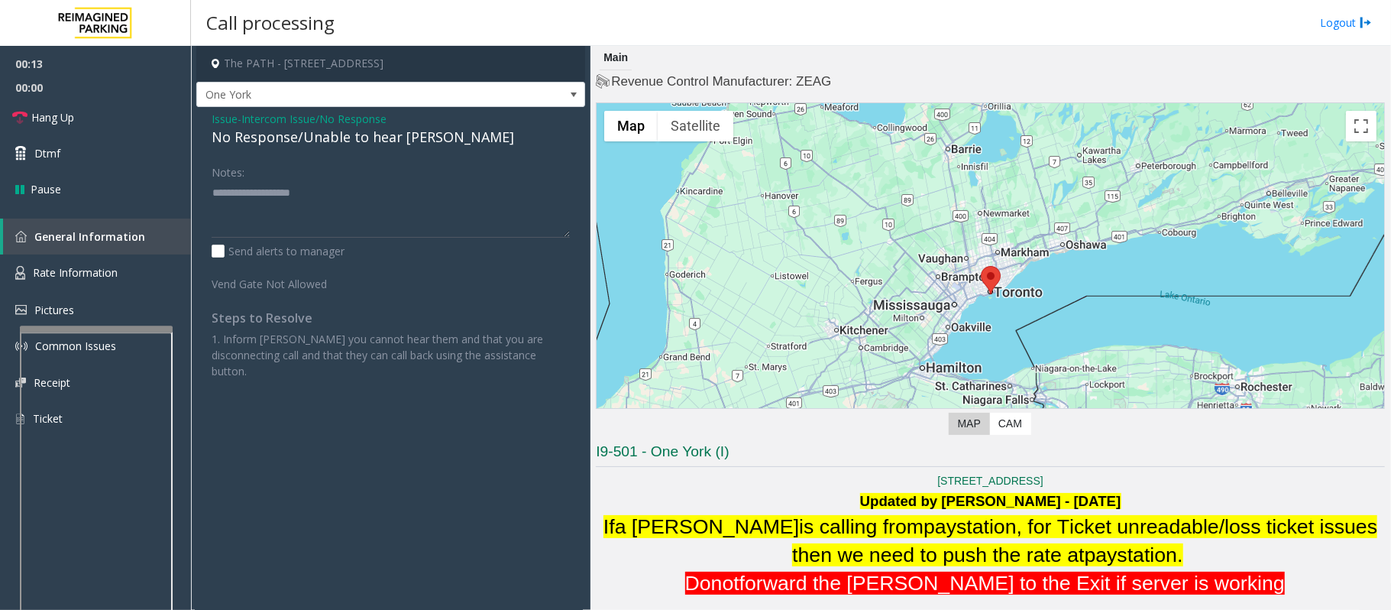
click at [299, 129] on div "No Response/Unable to hear [PERSON_NAME]" at bounding box center [391, 137] width 358 height 21
click at [297, 139] on div "No Response/Unable to hear [PERSON_NAME]" at bounding box center [391, 137] width 358 height 21
click at [299, 139] on div "No Response/Unable to hear [PERSON_NAME]" at bounding box center [391, 137] width 358 height 21
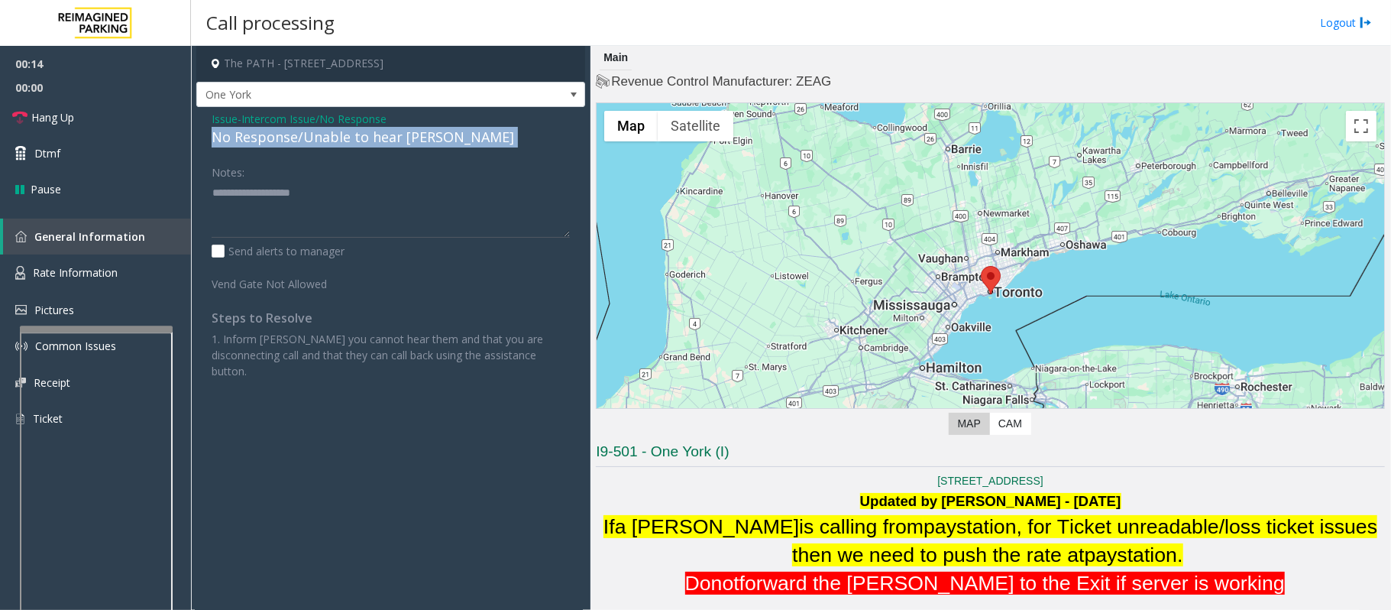
click at [299, 139] on div "No Response/Unable to hear [PERSON_NAME]" at bounding box center [391, 137] width 358 height 21
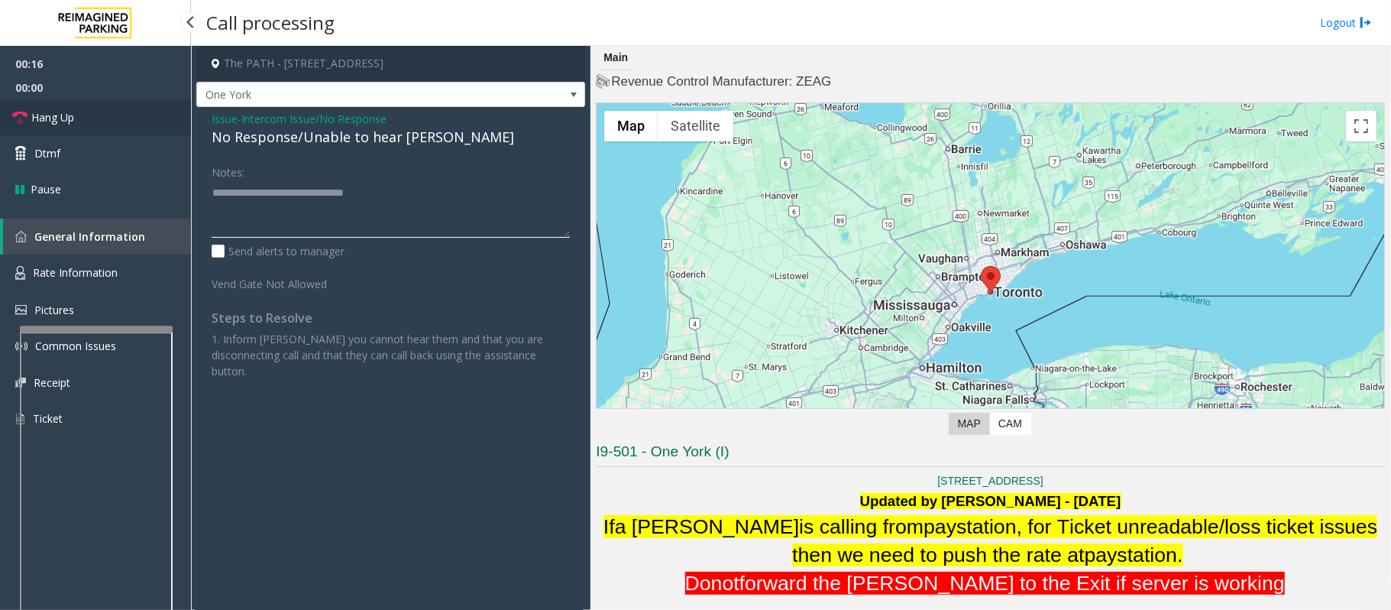
type textarea "**********"
click at [90, 118] on link "Hang Up" at bounding box center [95, 117] width 191 height 36
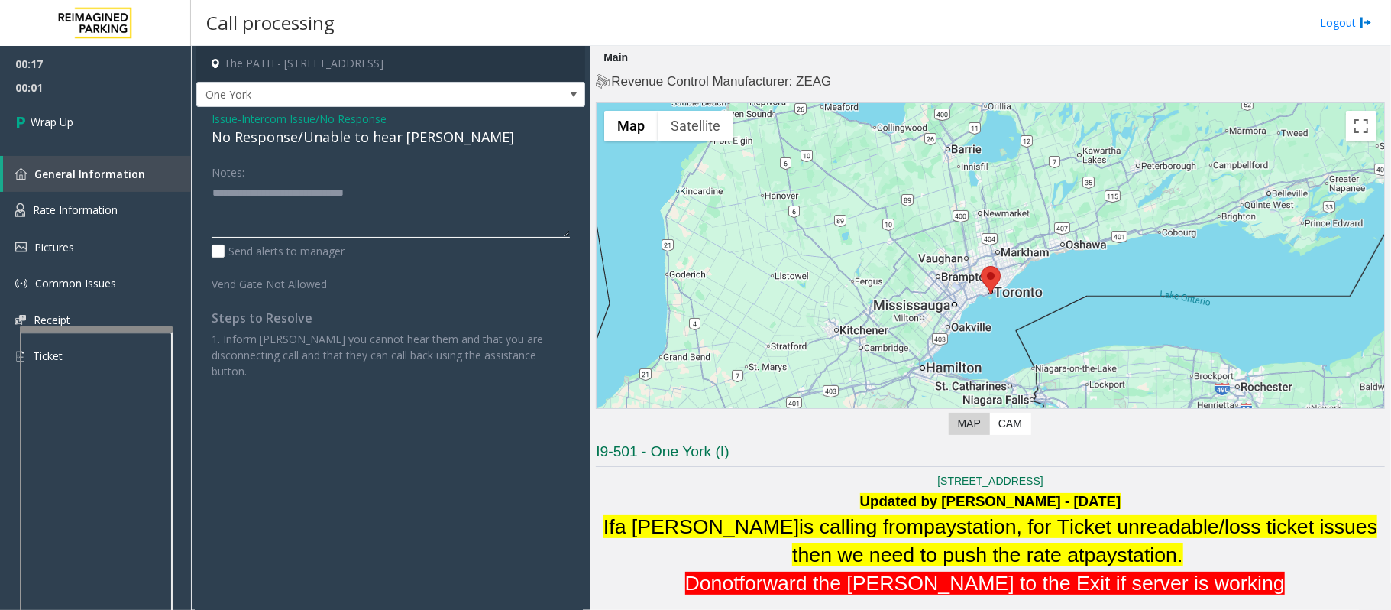
click at [431, 186] on textarea at bounding box center [391, 208] width 358 height 57
click at [66, 125] on span "Wrap Up" at bounding box center [52, 122] width 43 height 16
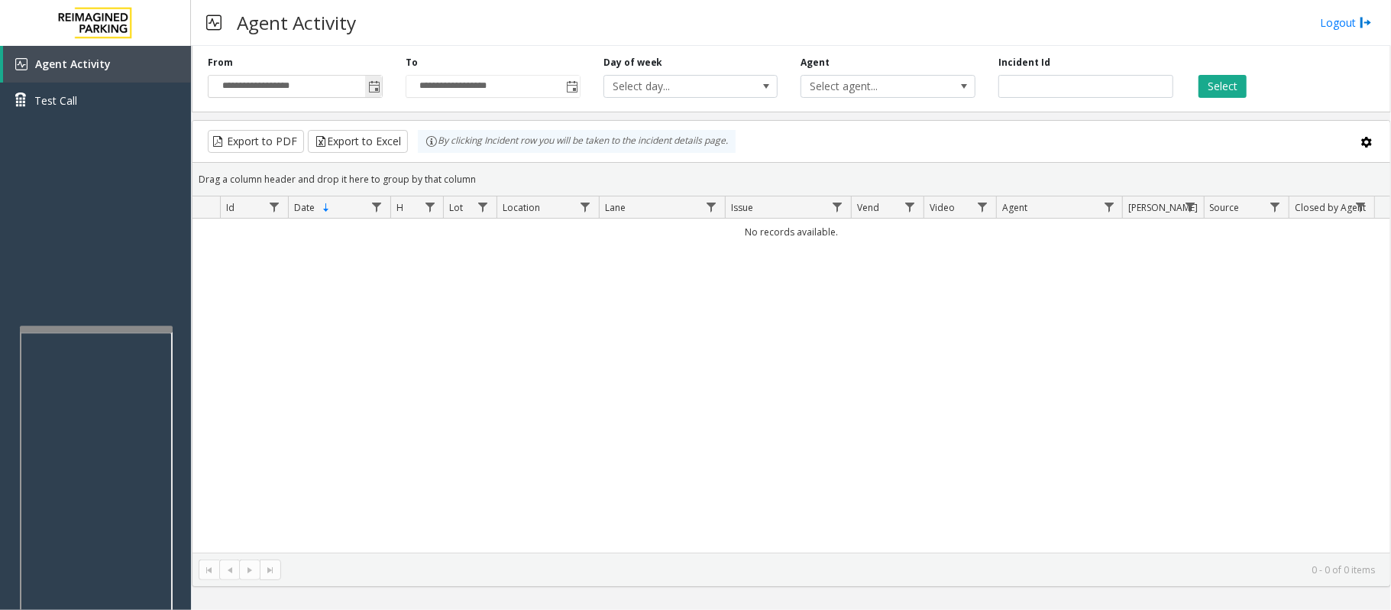
click at [376, 87] on span "Toggle popup" at bounding box center [374, 87] width 12 height 12
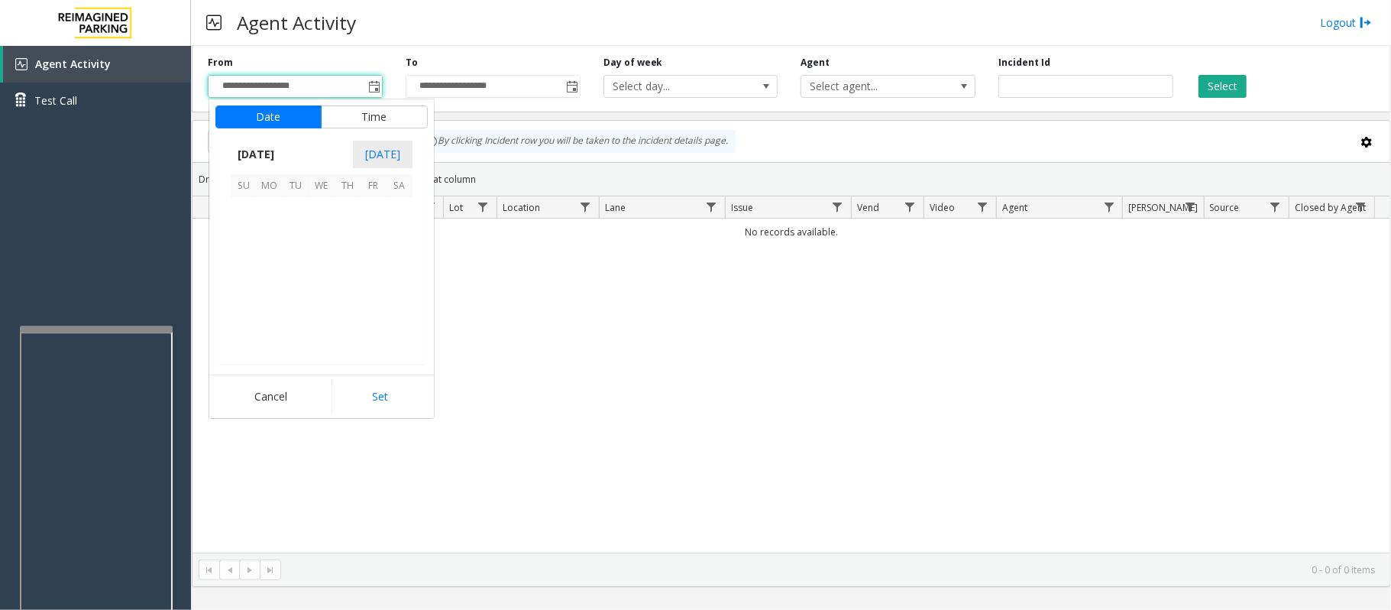
scroll to position [274210, 0]
click at [394, 285] on span "27" at bounding box center [400, 288] width 26 height 26
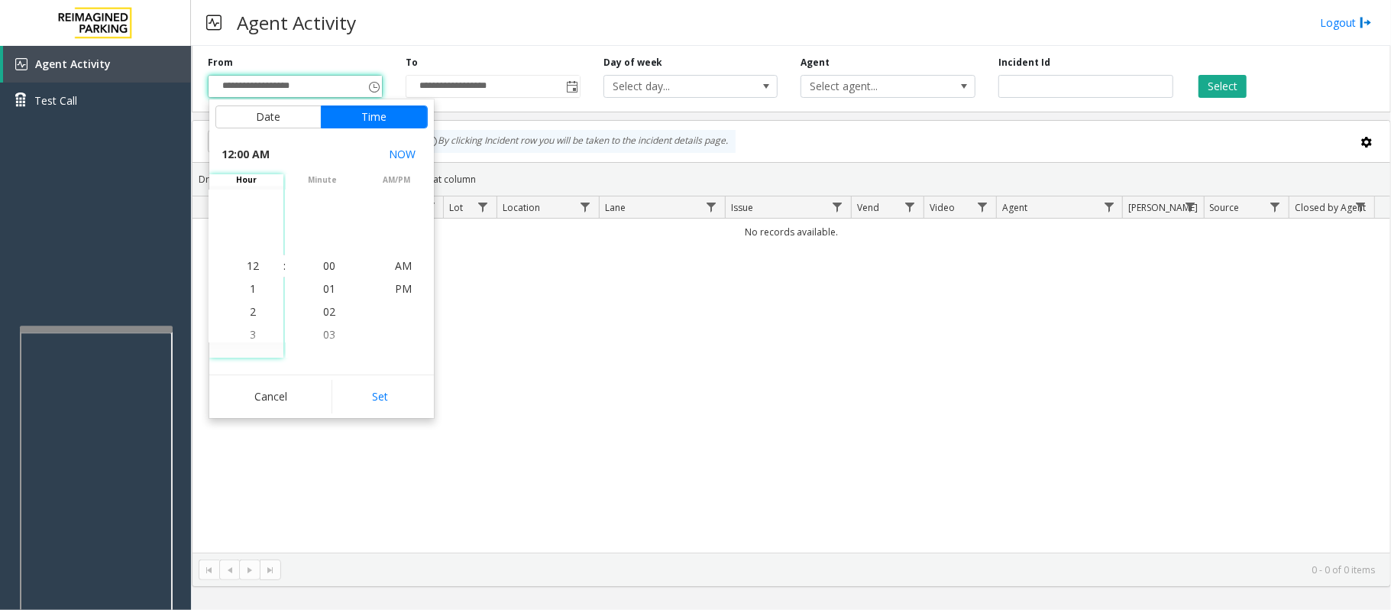
drag, startPoint x: 387, startPoint y: 401, endPoint x: 515, endPoint y: 349, distance: 138.5
click at [387, 400] on button "Set" at bounding box center [380, 397] width 96 height 34
type input "**********"
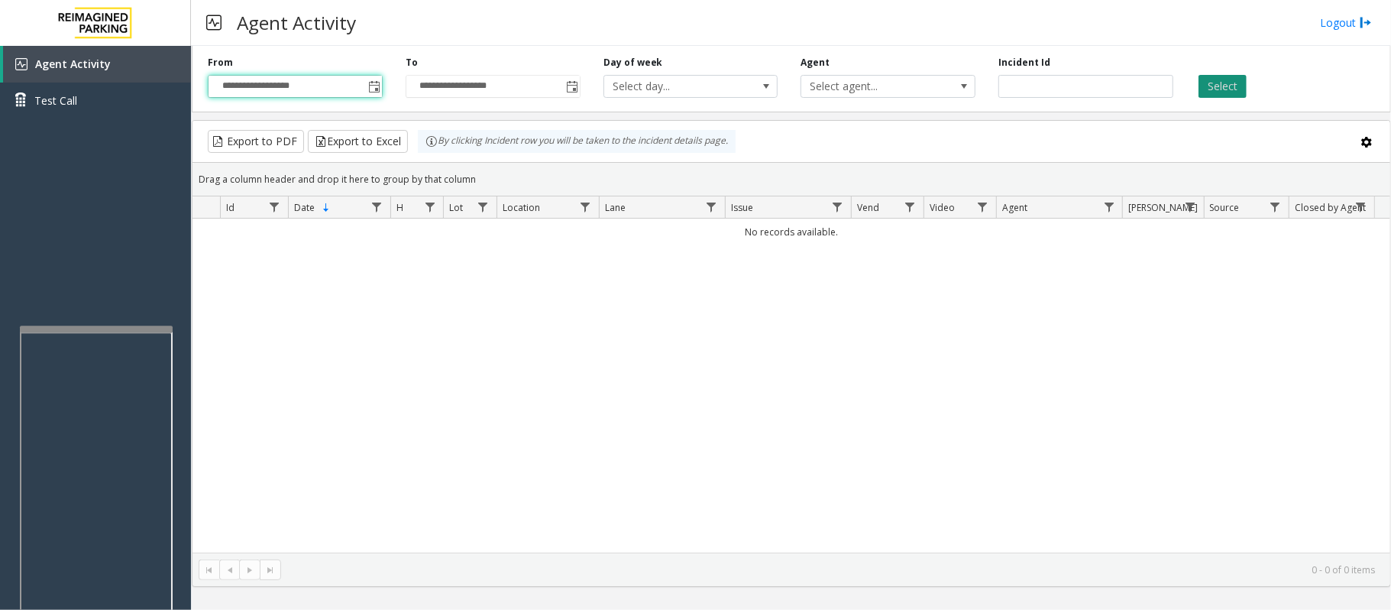
click at [1236, 86] on button "Select" at bounding box center [1223, 86] width 48 height 23
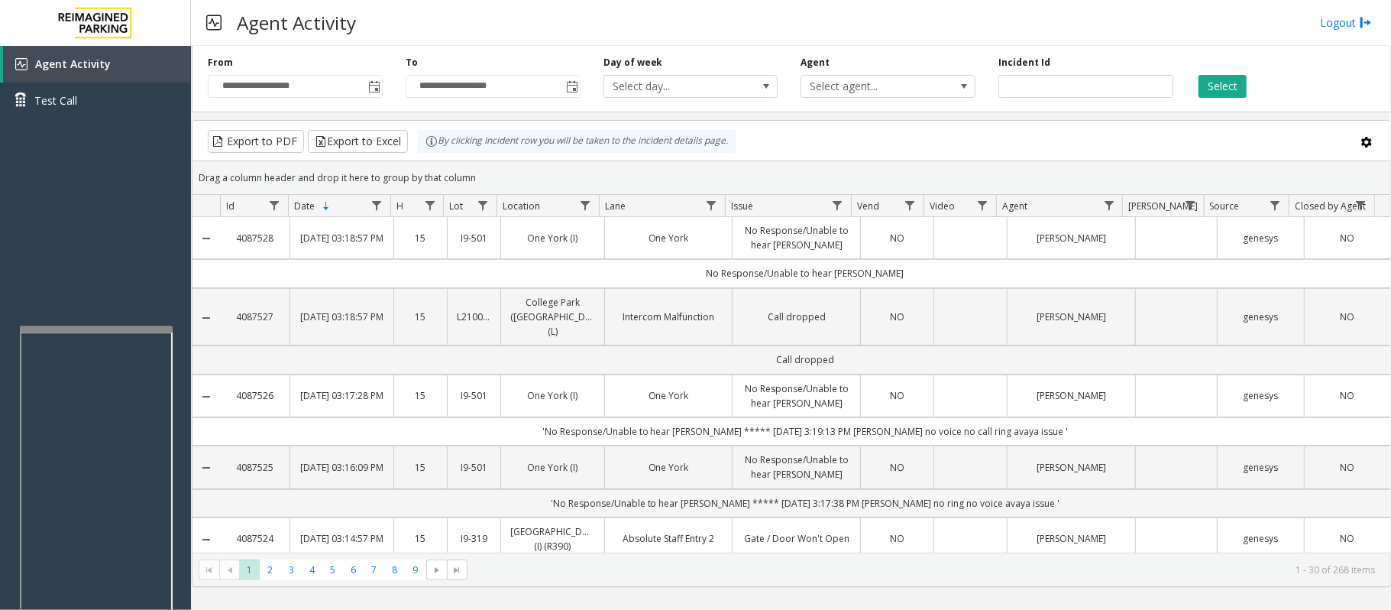
click at [902, 251] on td "NO" at bounding box center [896, 238] width 73 height 42
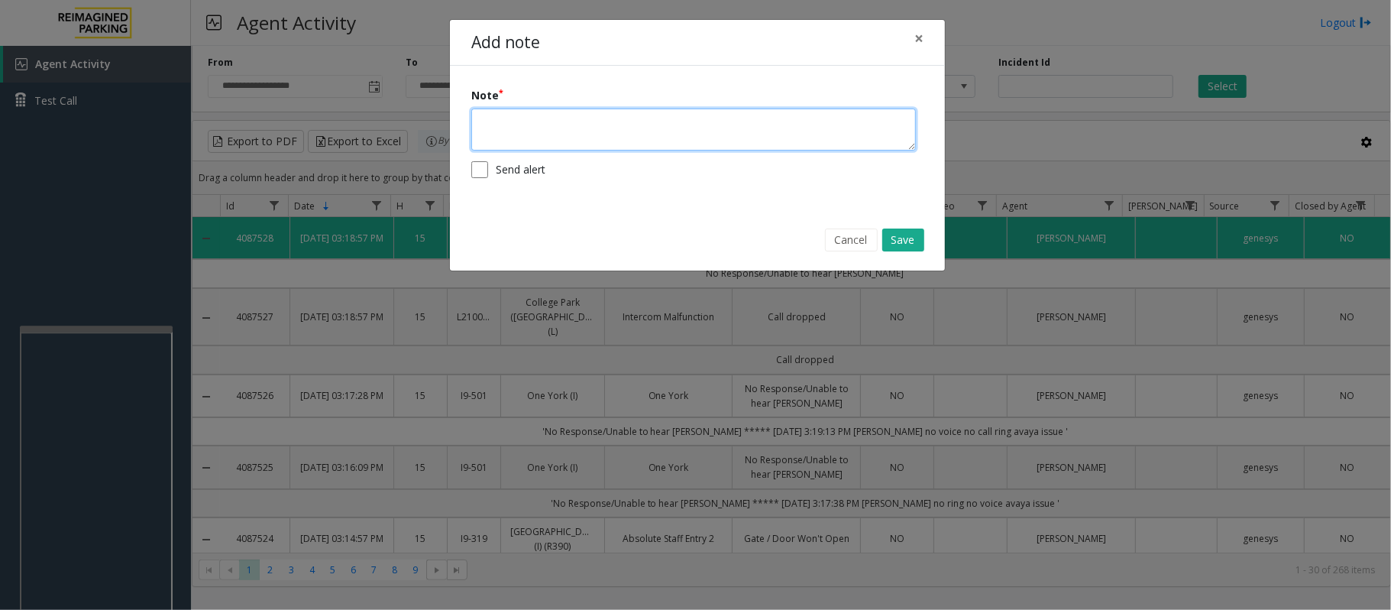
click at [603, 138] on textarea at bounding box center [693, 129] width 445 height 42
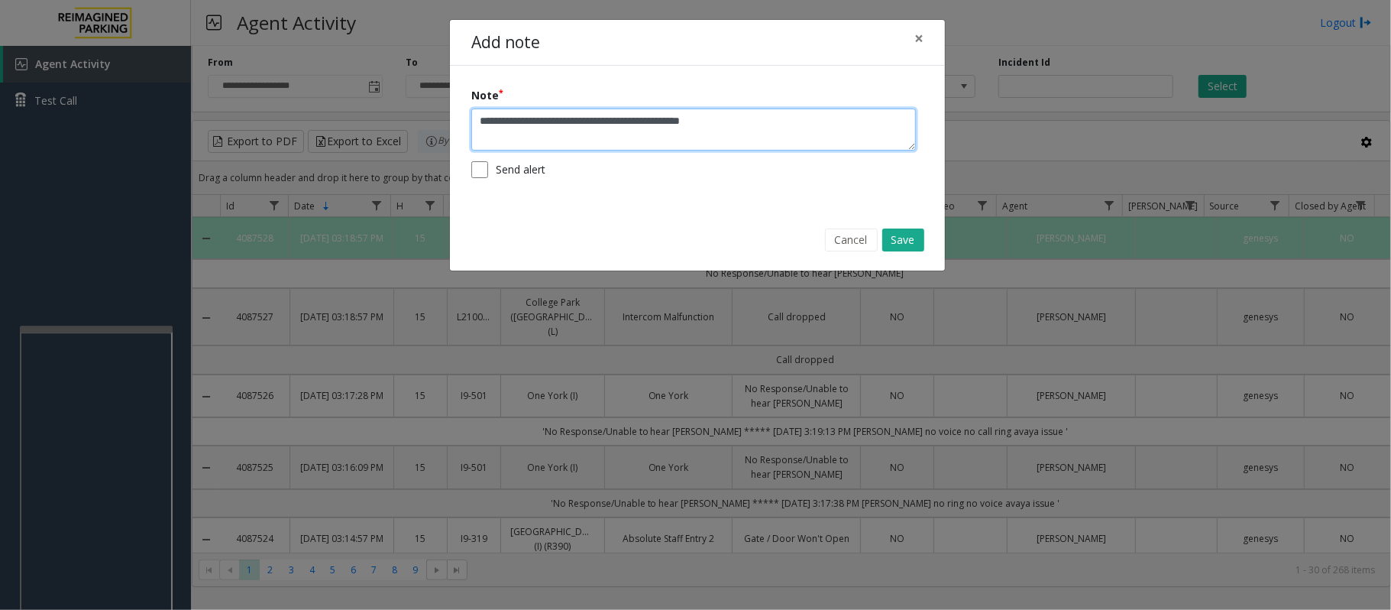
type textarea "**********"
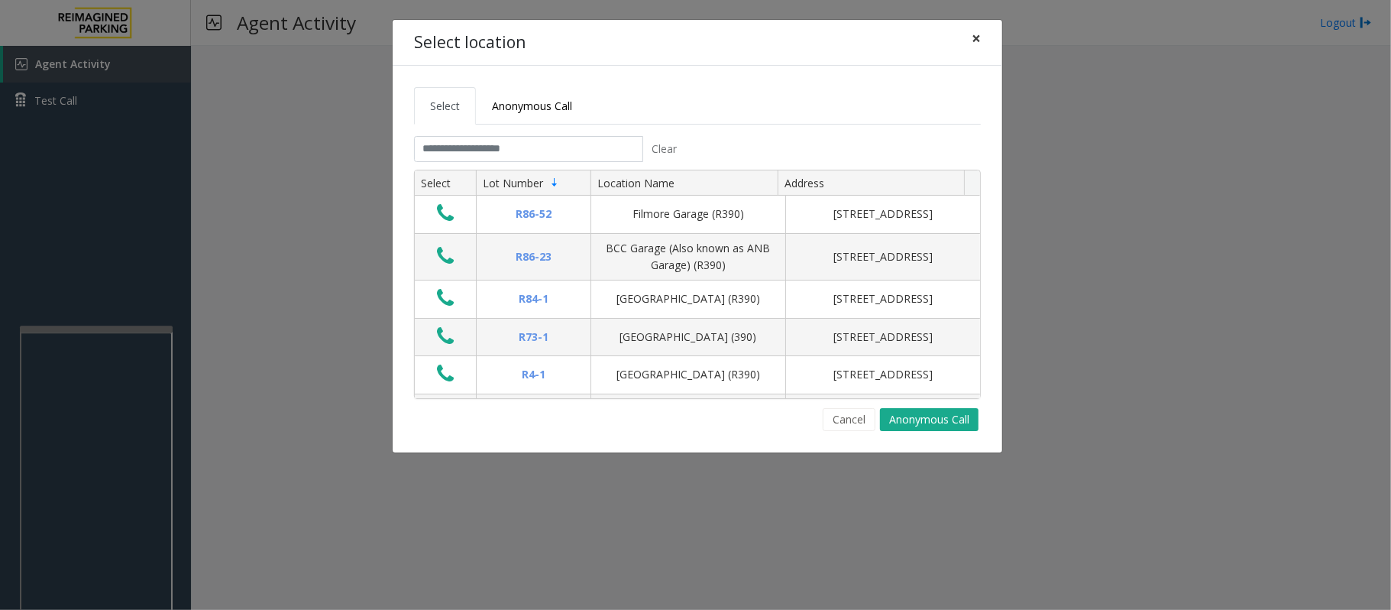
click at [978, 38] on span "×" at bounding box center [976, 38] width 9 height 21
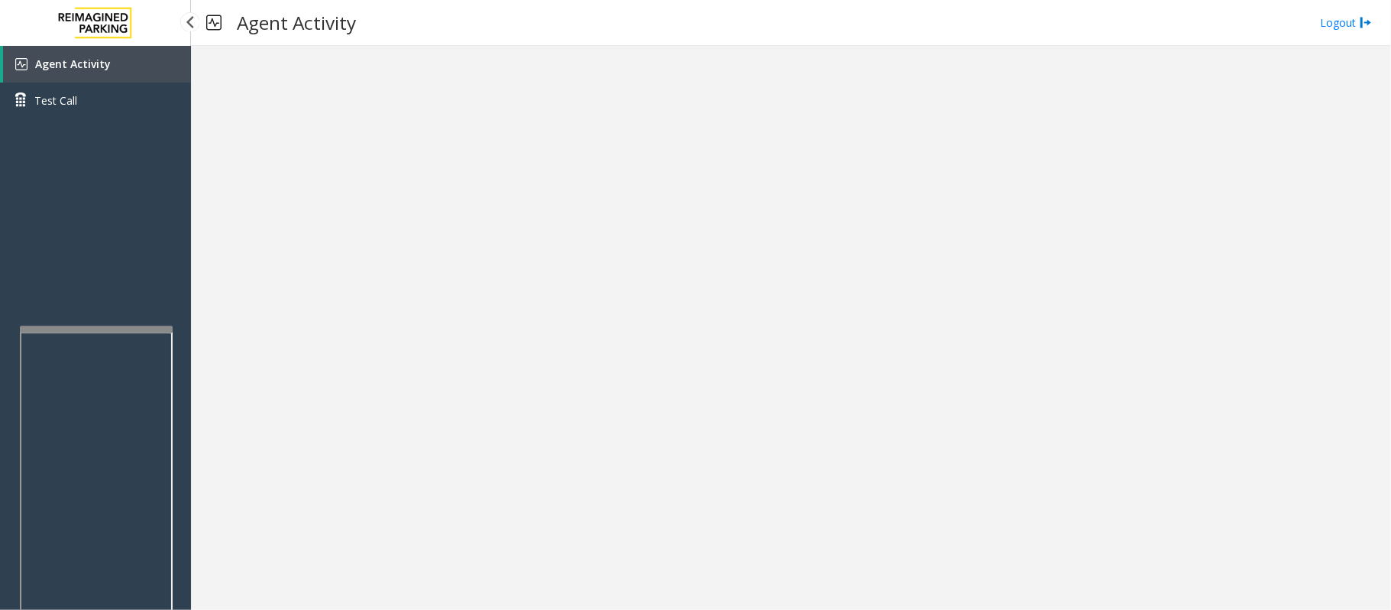
click at [131, 70] on link "Agent Activity" at bounding box center [97, 64] width 188 height 37
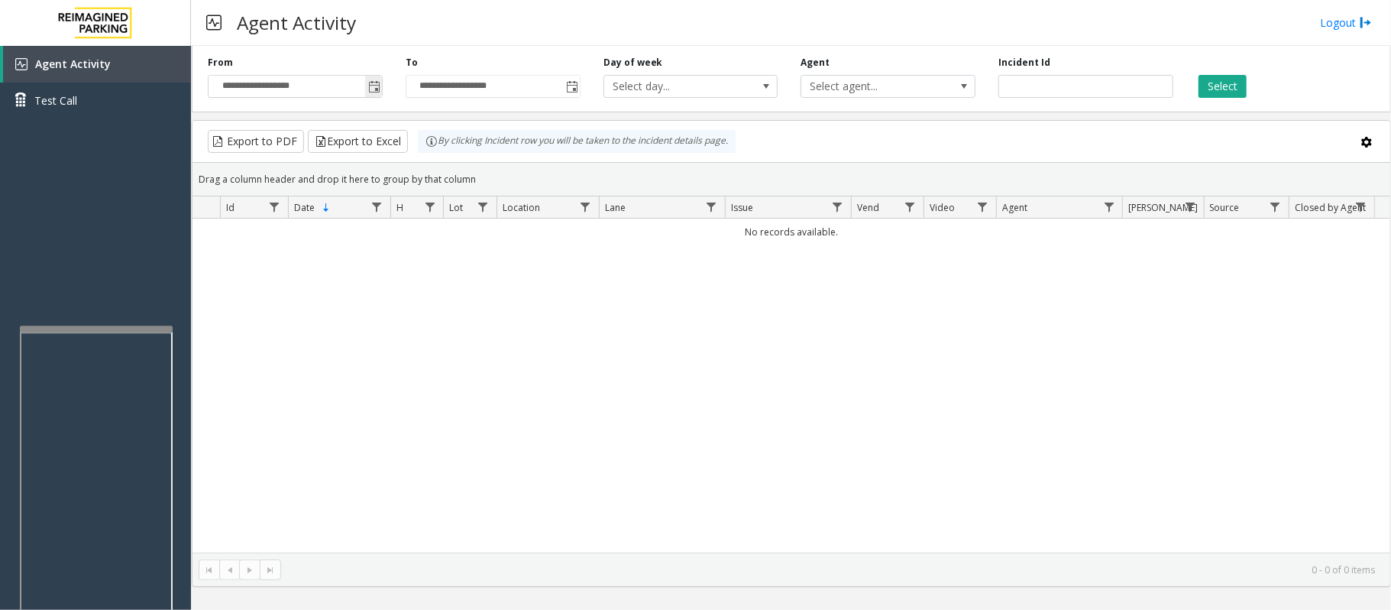
click at [371, 86] on span "Toggle popup" at bounding box center [374, 87] width 12 height 12
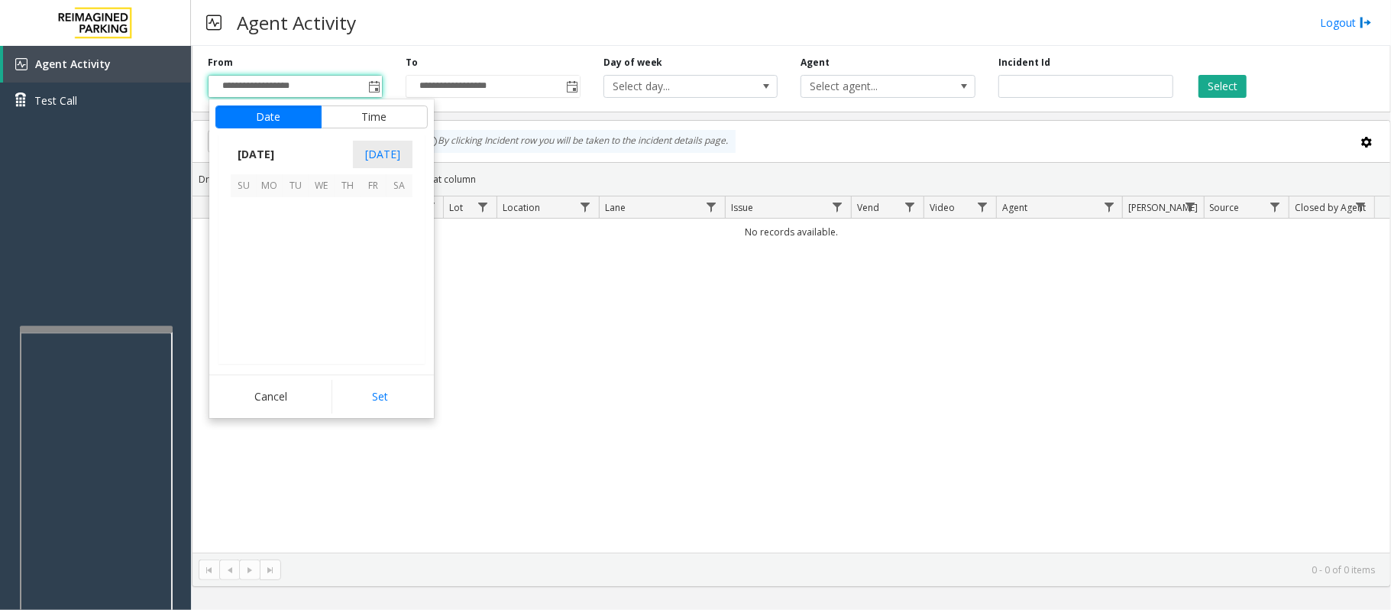
scroll to position [274210, 0]
click at [400, 286] on span "27" at bounding box center [400, 288] width 26 height 26
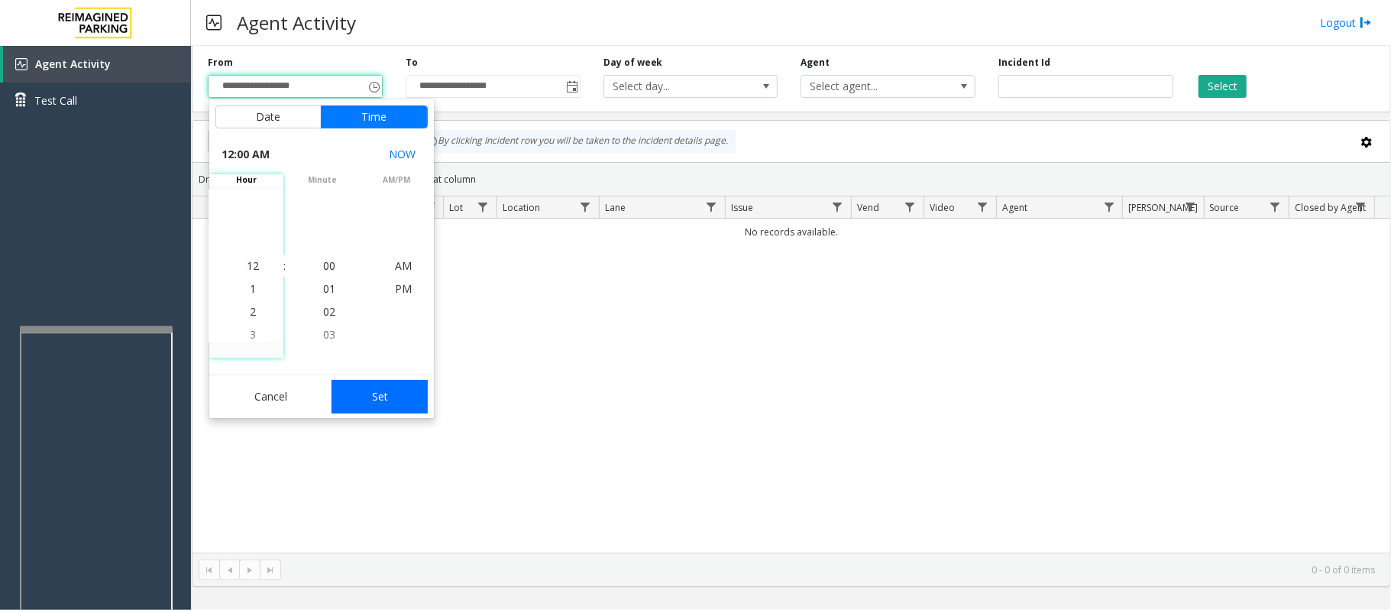
click at [388, 386] on button "Set" at bounding box center [380, 397] width 96 height 34
type input "**********"
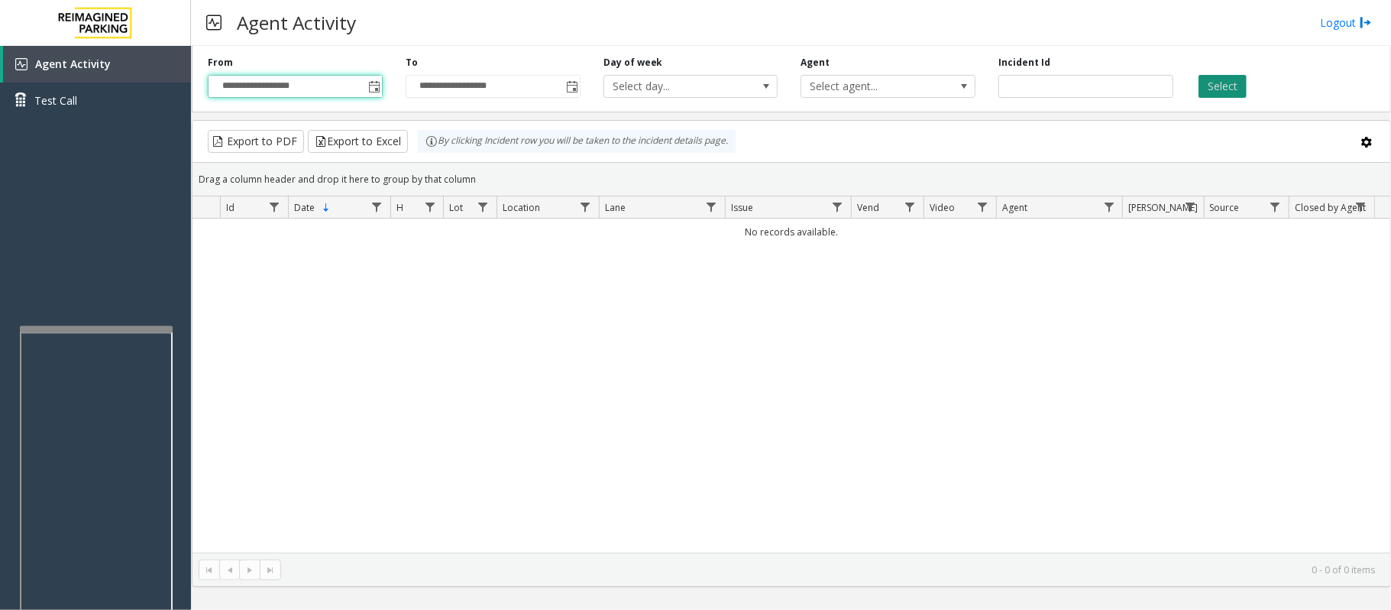
click at [1244, 75] on button "Select" at bounding box center [1223, 86] width 48 height 23
click at [1235, 80] on button "Select" at bounding box center [1223, 86] width 48 height 23
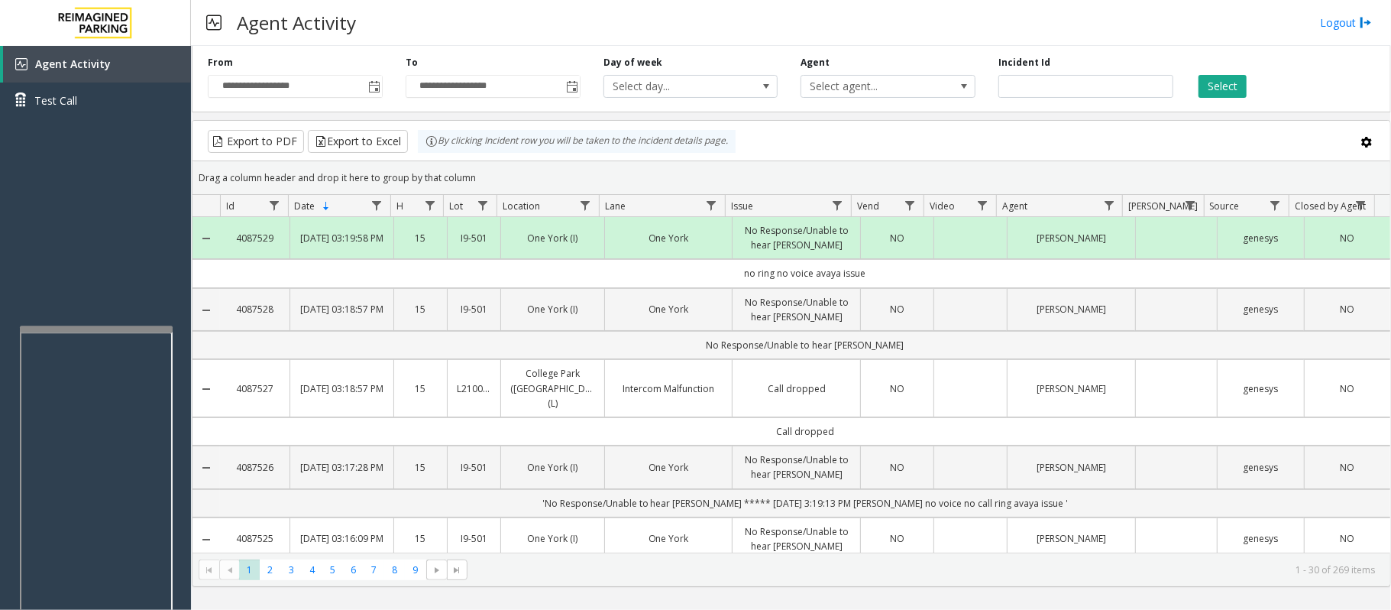
click at [911, 340] on td "No Response/Unable to hear [PERSON_NAME]" at bounding box center [805, 345] width 1170 height 28
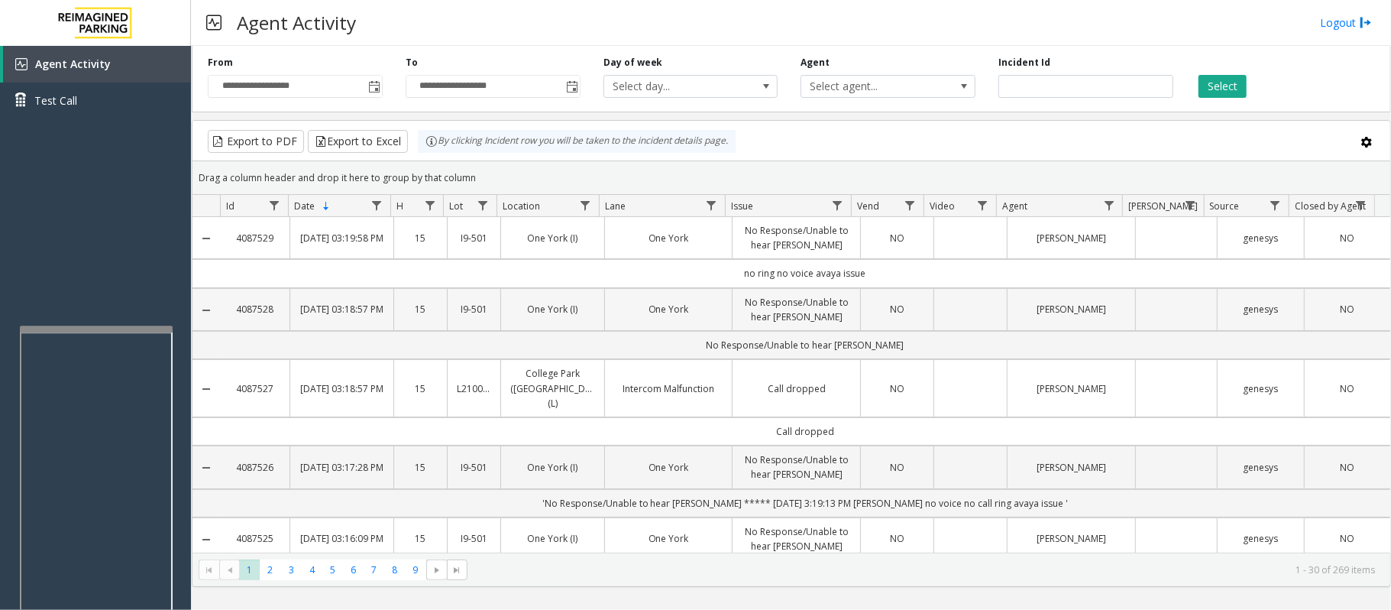
click at [908, 324] on td "NO" at bounding box center [896, 309] width 73 height 43
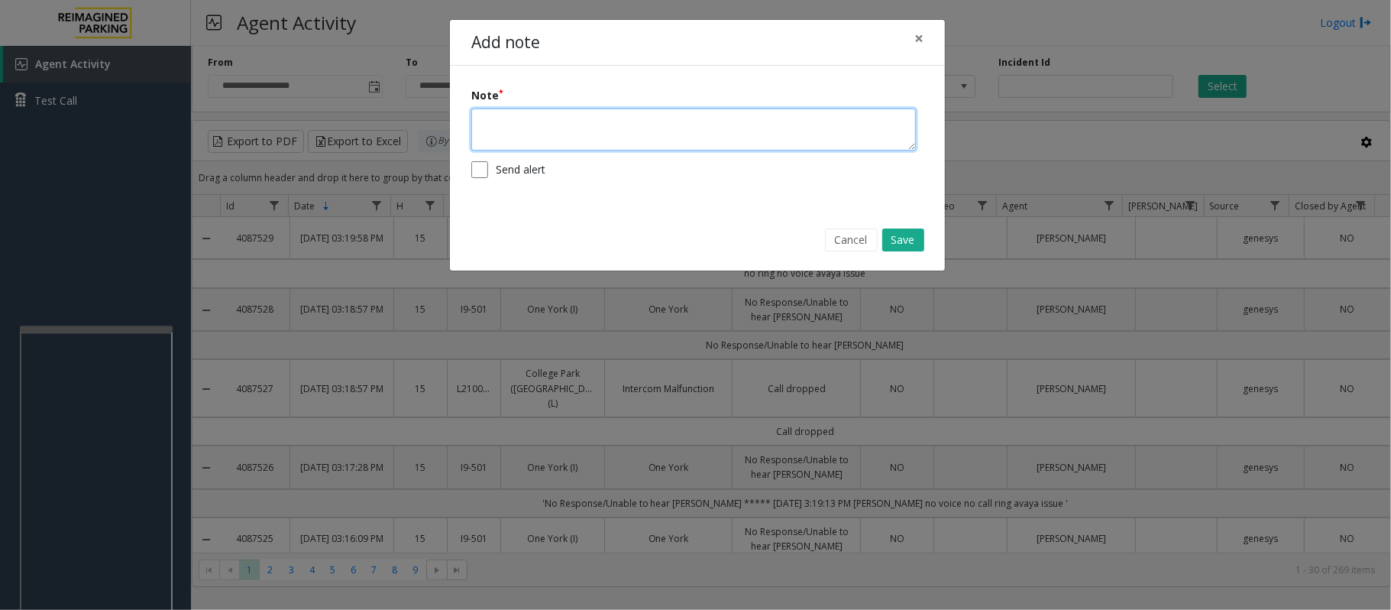
click at [682, 136] on textarea at bounding box center [693, 129] width 445 height 42
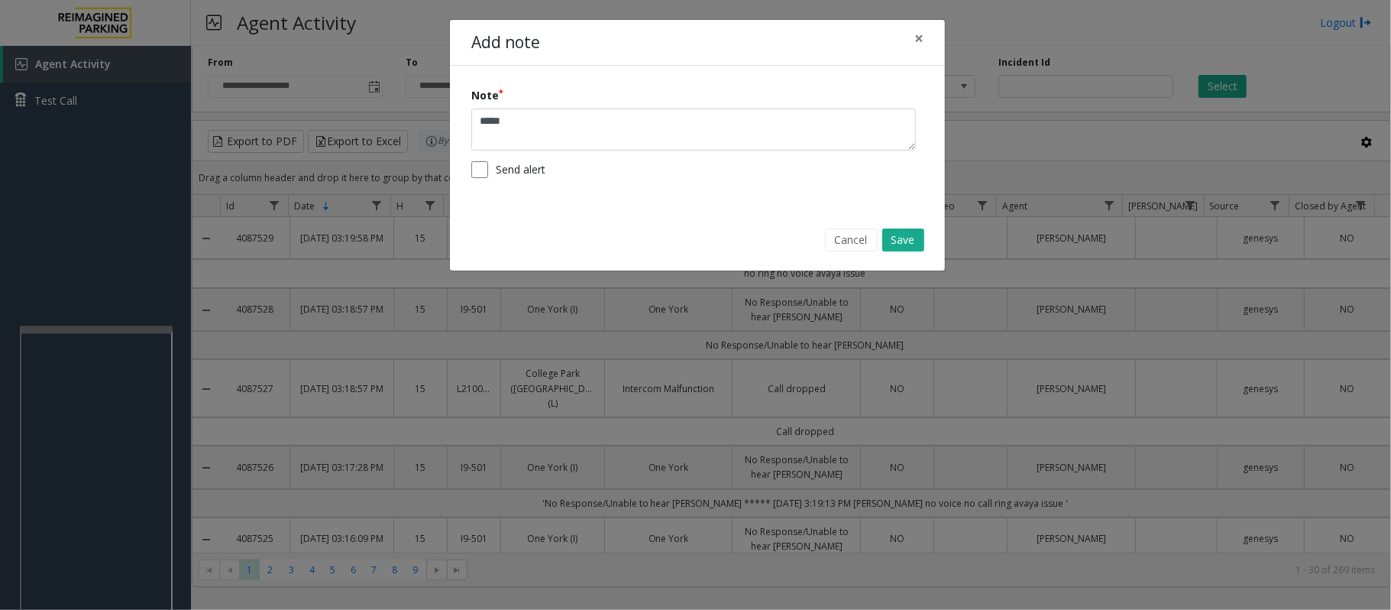
drag, startPoint x: 682, startPoint y: 129, endPoint x: 688, endPoint y: 162, distance: 33.3
click at [686, 162] on div "Send alert" at bounding box center [697, 169] width 452 height 17
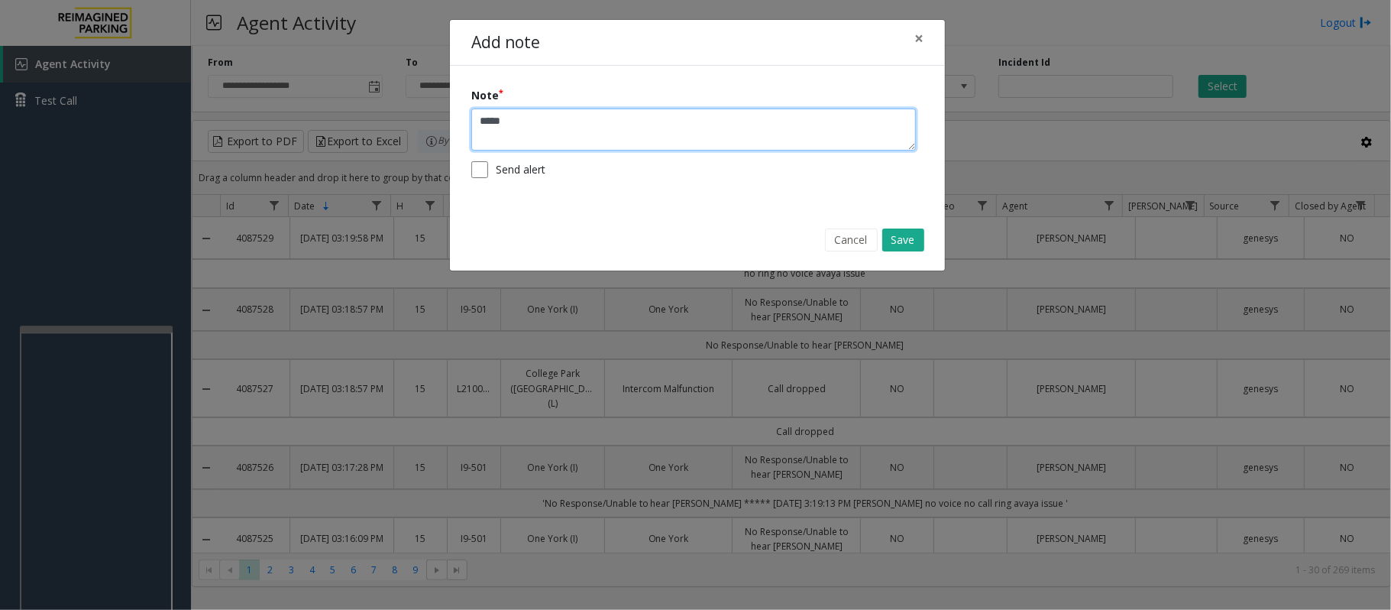
click at [694, 144] on textarea "*****" at bounding box center [693, 129] width 445 height 42
type textarea "**********"
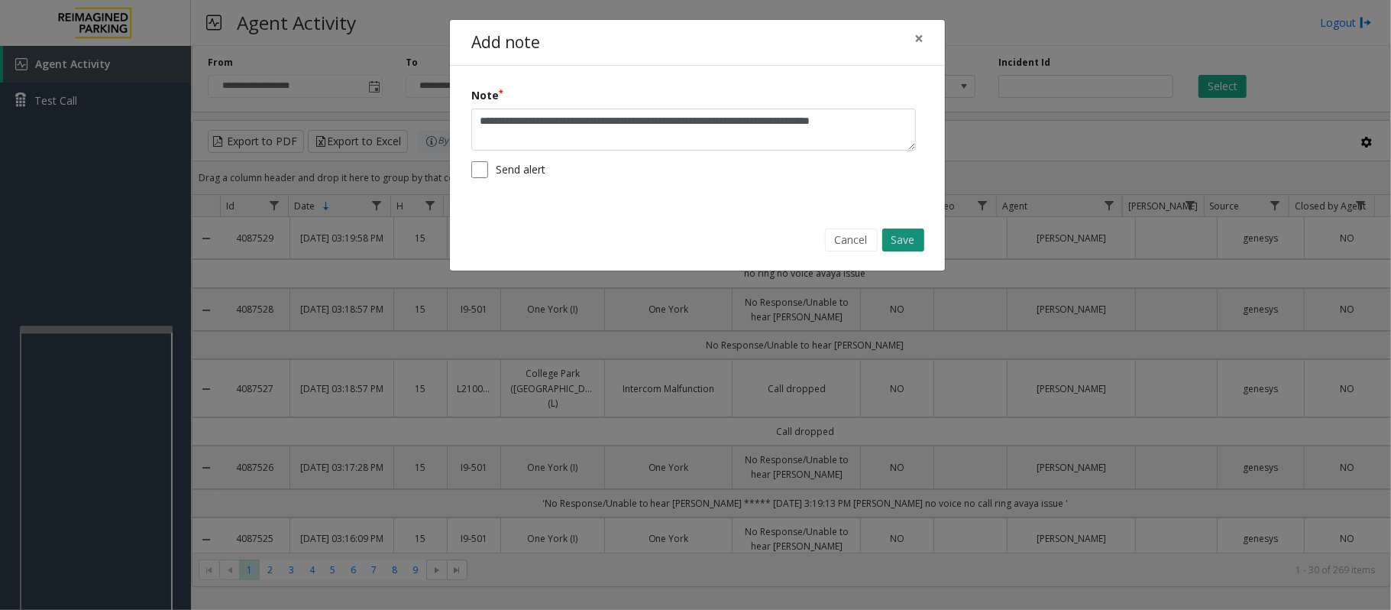
click at [911, 243] on button "Save" at bounding box center [903, 239] width 42 height 23
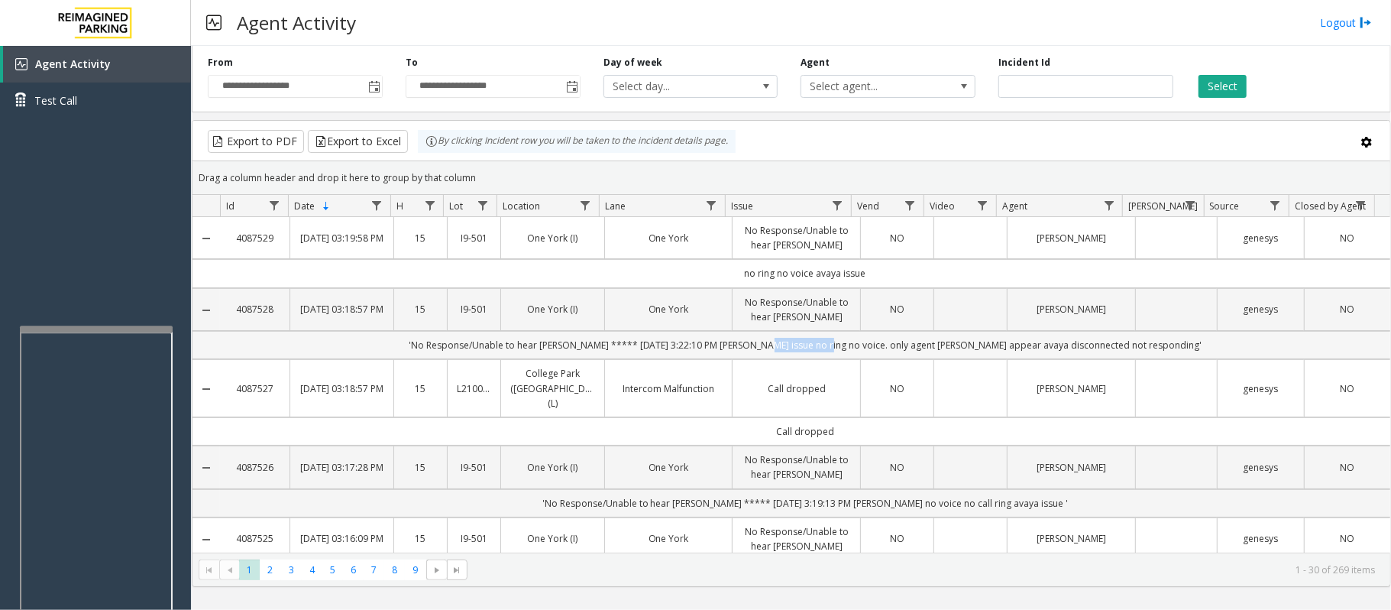
drag, startPoint x: 780, startPoint y: 345, endPoint x: 831, endPoint y: 346, distance: 51.2
click at [831, 346] on td "'No Response/Unable to hear parker ***** 9/27/2025 3:22:10 PM Neha Kushwaha Ava…" at bounding box center [805, 345] width 1170 height 28
copy td "Avaya issue"
click at [843, 417] on td "Call dropped" at bounding box center [805, 431] width 1170 height 28
click at [850, 394] on td "Call dropped" at bounding box center [796, 388] width 128 height 58
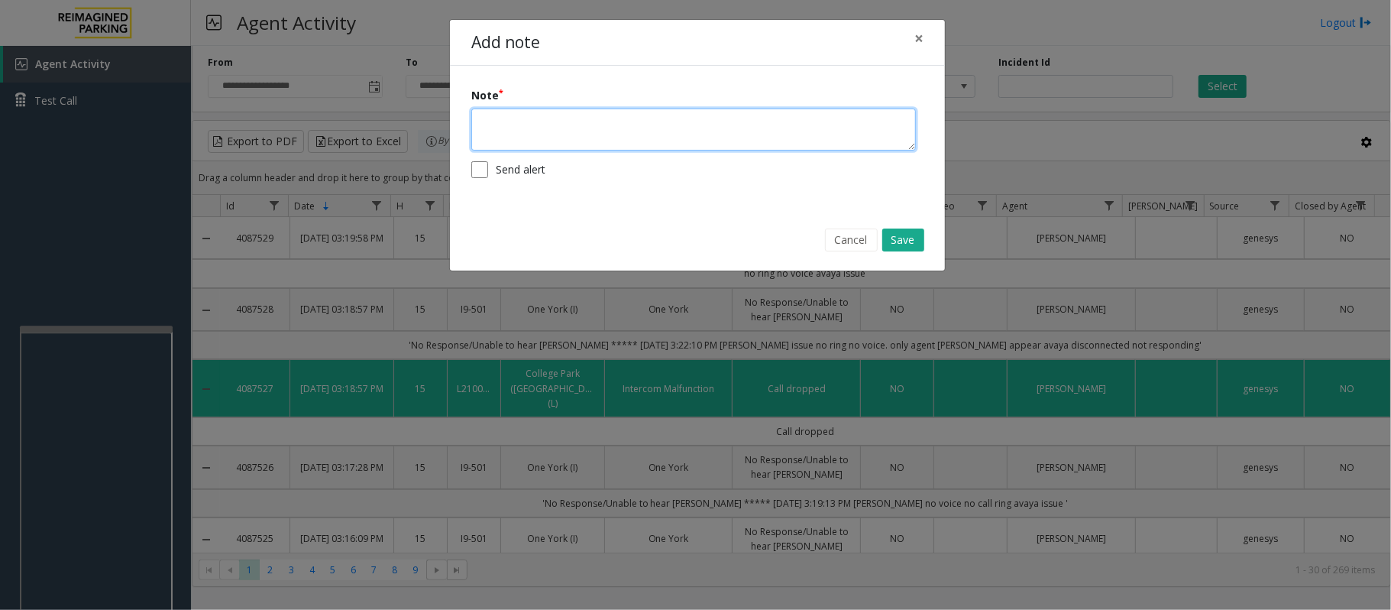
paste textarea "**********"
type textarea "**********"
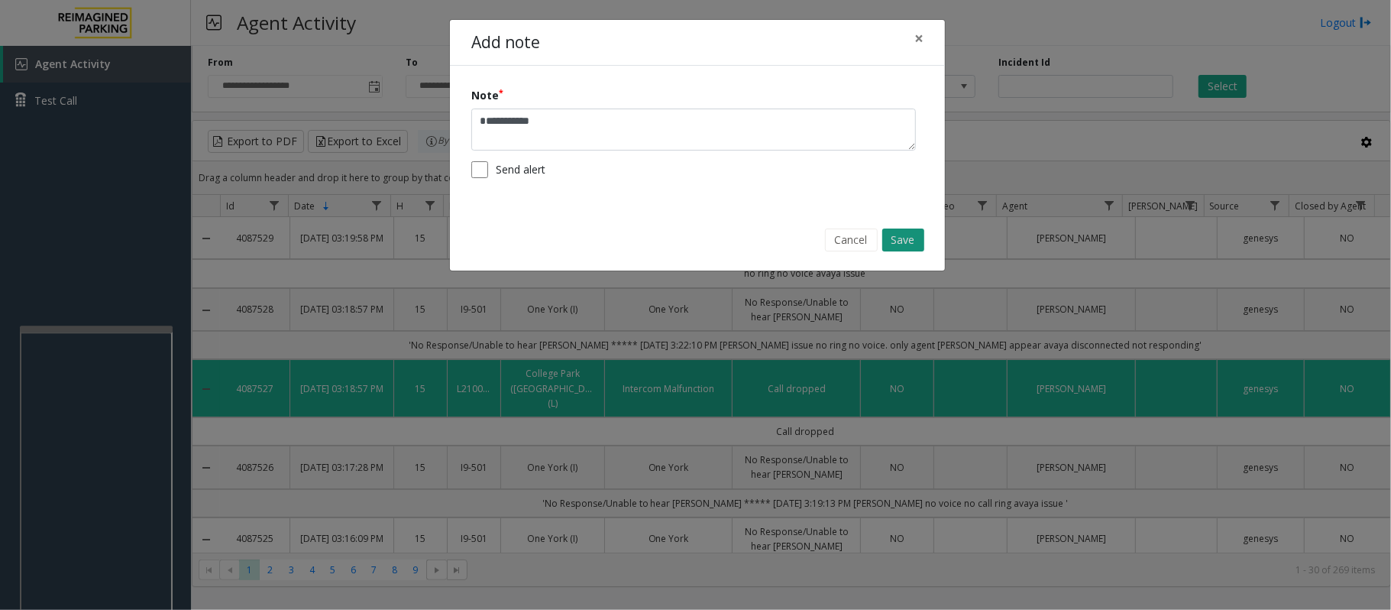
click at [893, 239] on button "Save" at bounding box center [903, 239] width 42 height 23
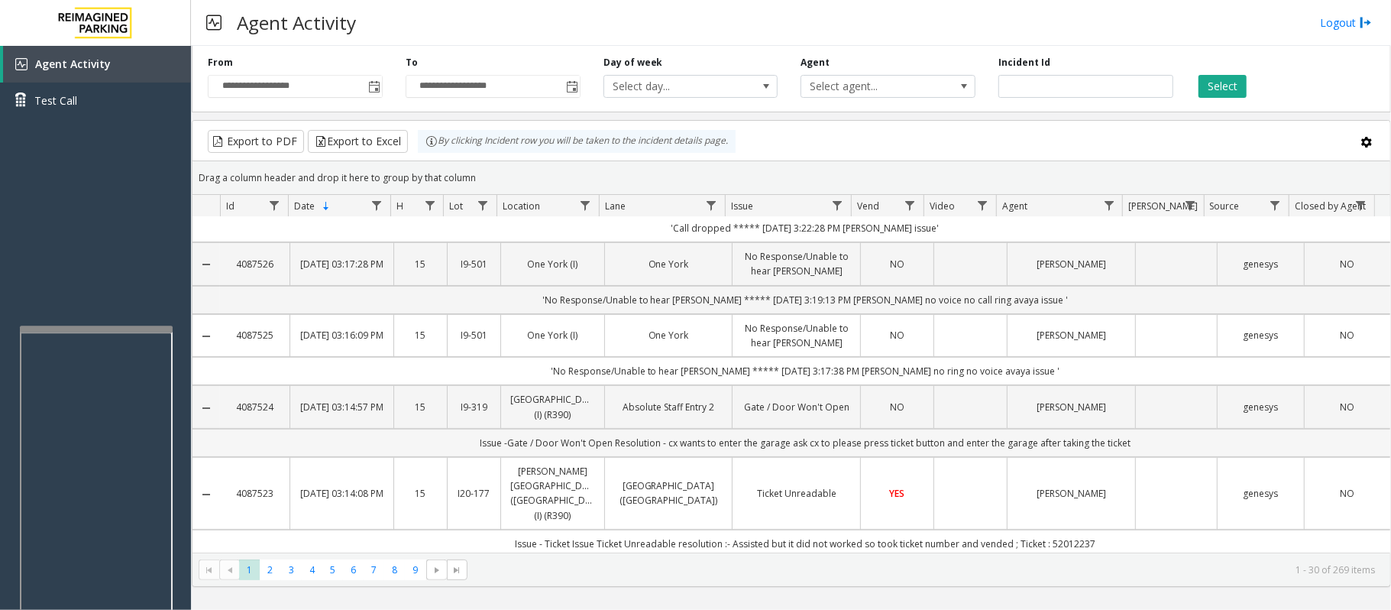
scroll to position [0, 0]
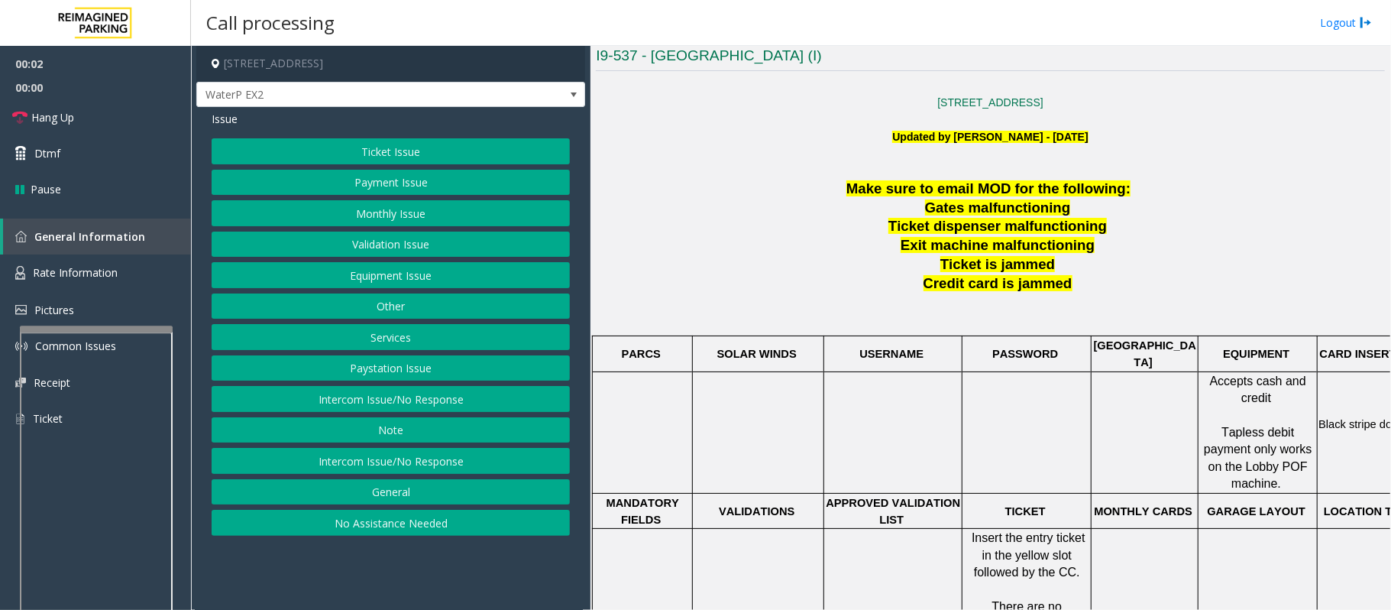
scroll to position [509, 0]
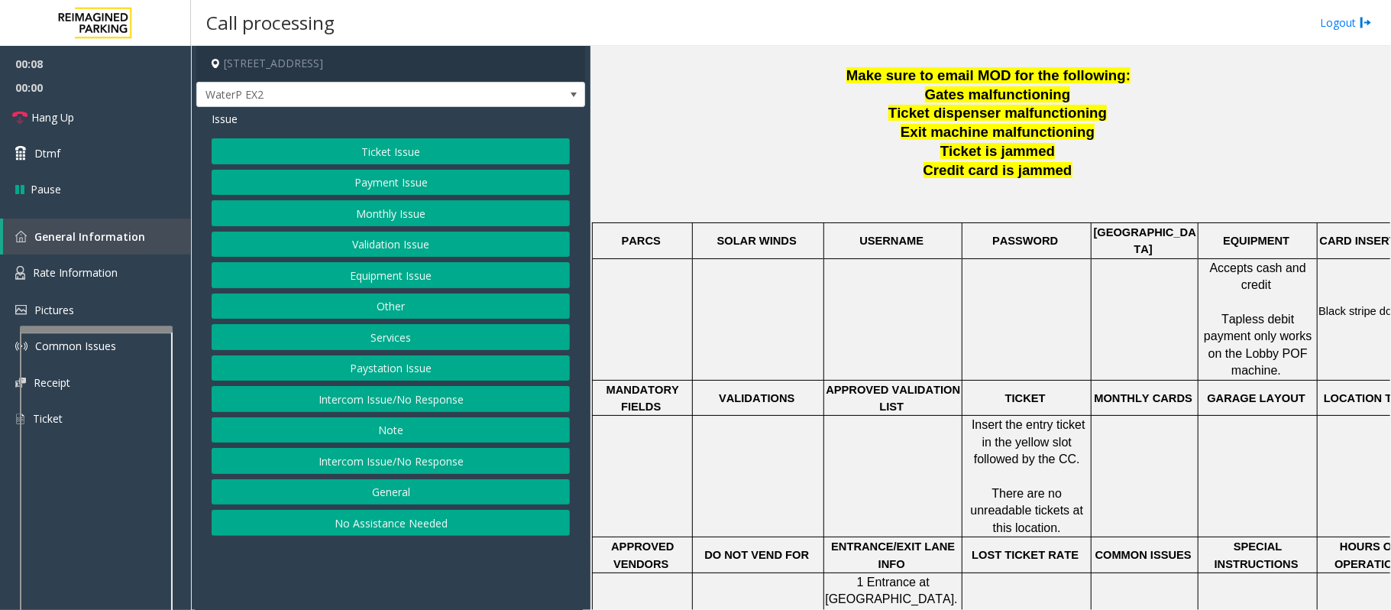
click at [388, 147] on button "Ticket Issue" at bounding box center [391, 151] width 358 height 26
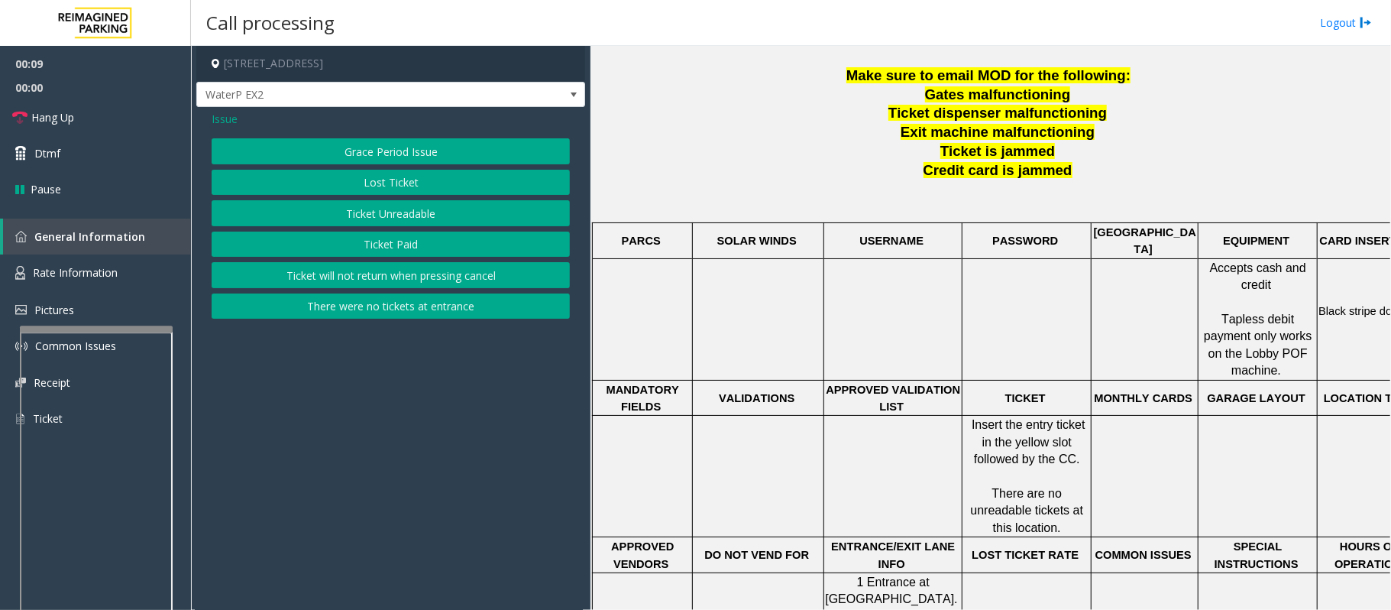
click at [362, 220] on button "Ticket Unreadable" at bounding box center [391, 213] width 358 height 26
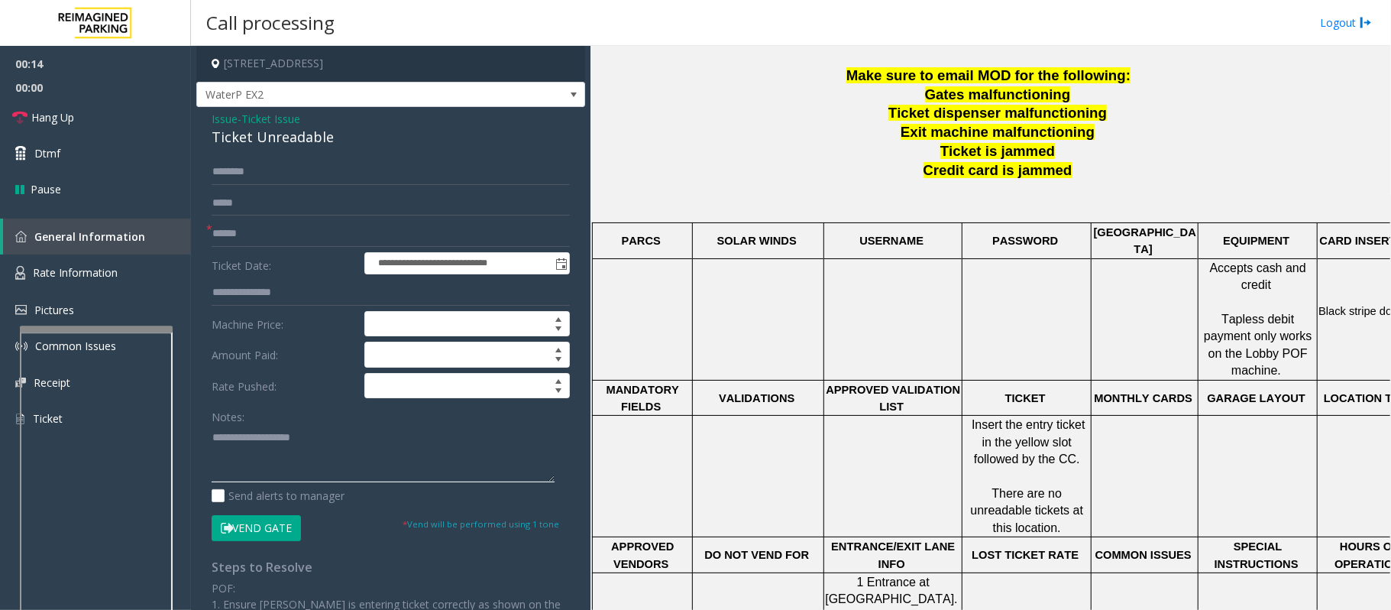
click at [364, 441] on textarea at bounding box center [383, 453] width 343 height 57
click at [241, 141] on div "Ticket Unreadable" at bounding box center [391, 137] width 358 height 21
click at [241, 139] on div "Ticket Unreadable" at bounding box center [391, 137] width 358 height 21
click at [272, 248] on form "**********" at bounding box center [391, 349] width 358 height 381
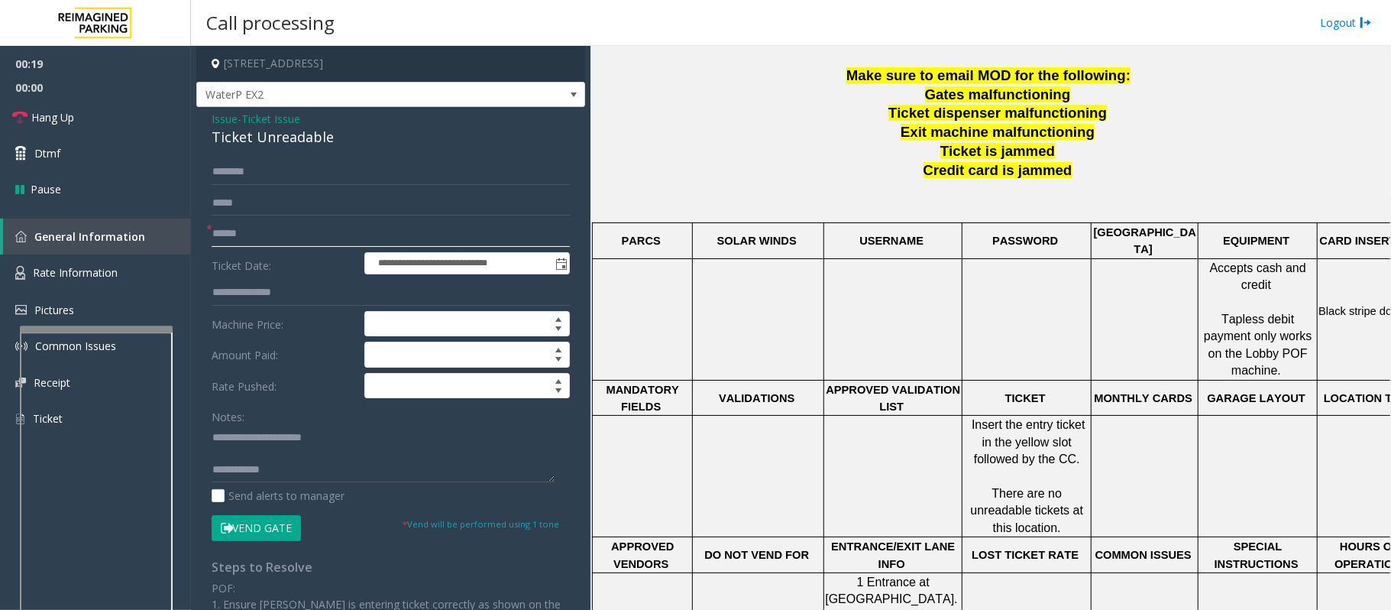
click at [278, 235] on input "text" at bounding box center [391, 234] width 358 height 26
type textarea "**********"
click at [255, 232] on input "text" at bounding box center [391, 234] width 358 height 26
type input "*********"
click at [278, 176] on input "text" at bounding box center [391, 172] width 358 height 26
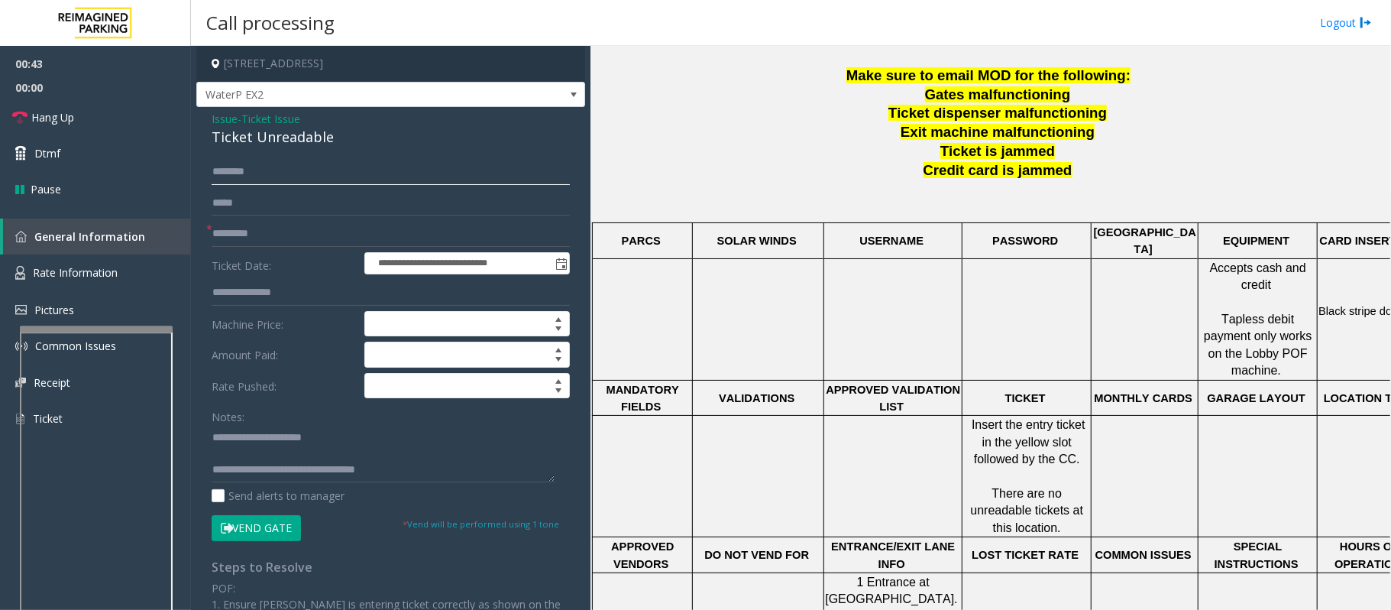
drag, startPoint x: 249, startPoint y: 170, endPoint x: 251, endPoint y: 154, distance: 15.4
click at [251, 157] on div "**********" at bounding box center [390, 471] width 389 height 729
click at [241, 173] on input "**********" at bounding box center [391, 172] width 358 height 26
type input "**********"
click at [255, 446] on textarea at bounding box center [383, 453] width 343 height 57
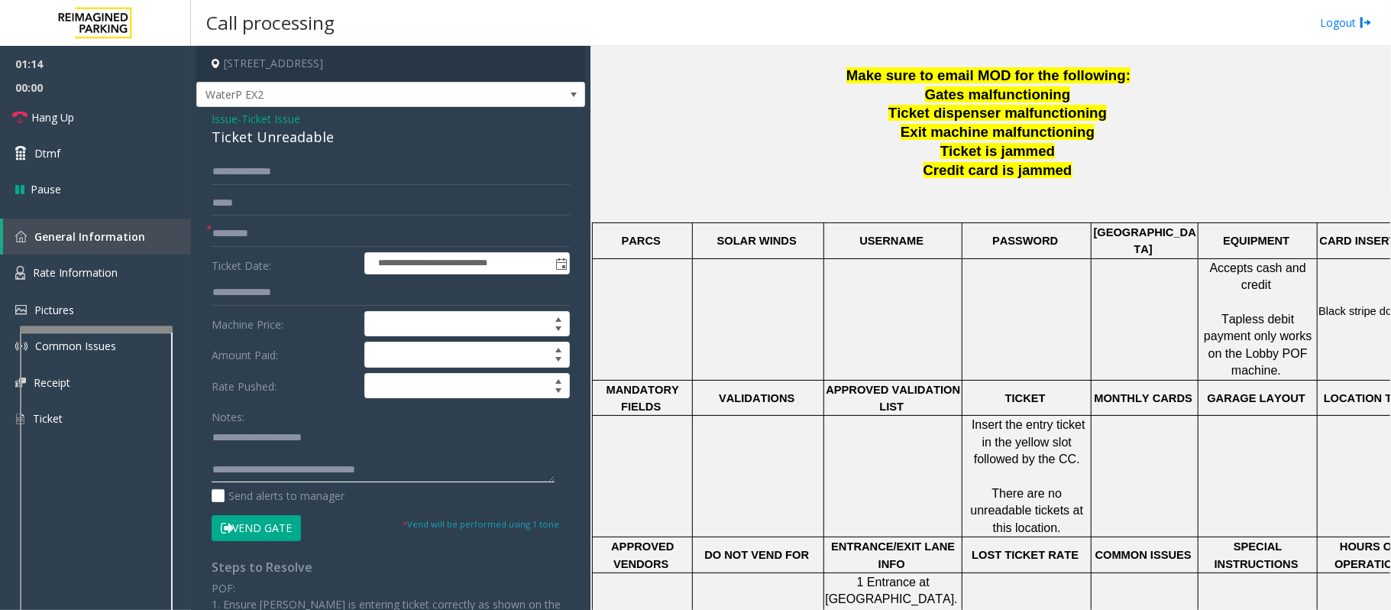
click at [251, 454] on textarea at bounding box center [383, 453] width 343 height 57
click at [310, 471] on textarea at bounding box center [383, 453] width 343 height 57
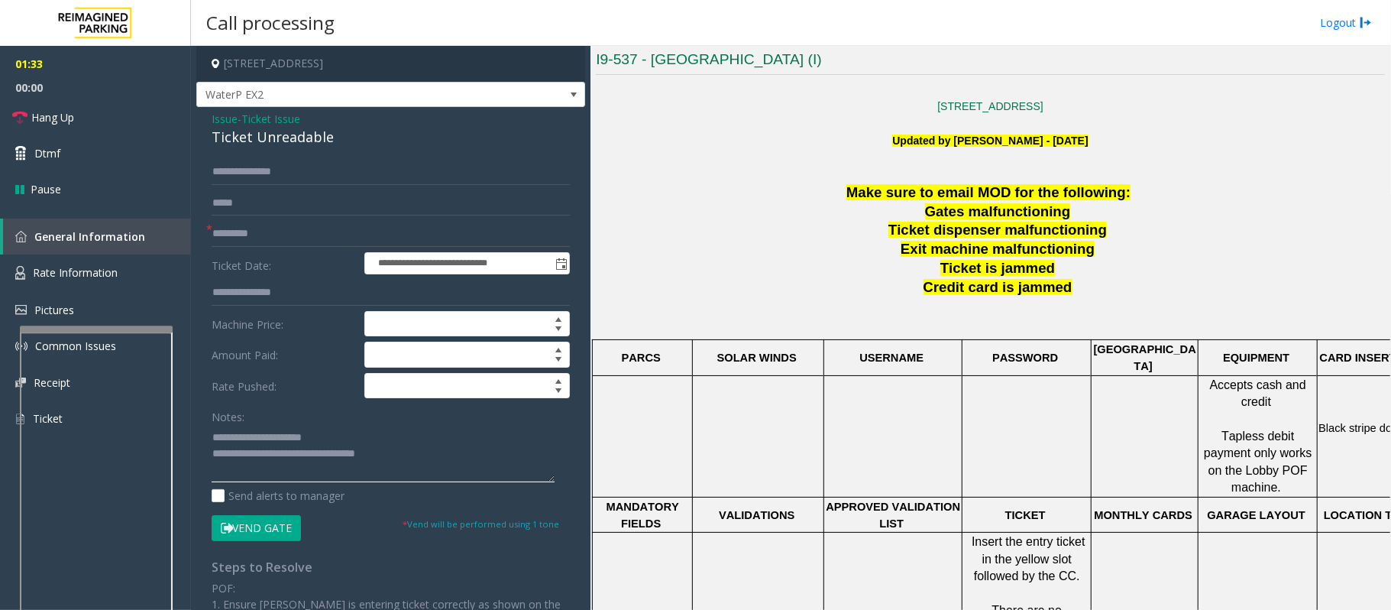
scroll to position [407, 0]
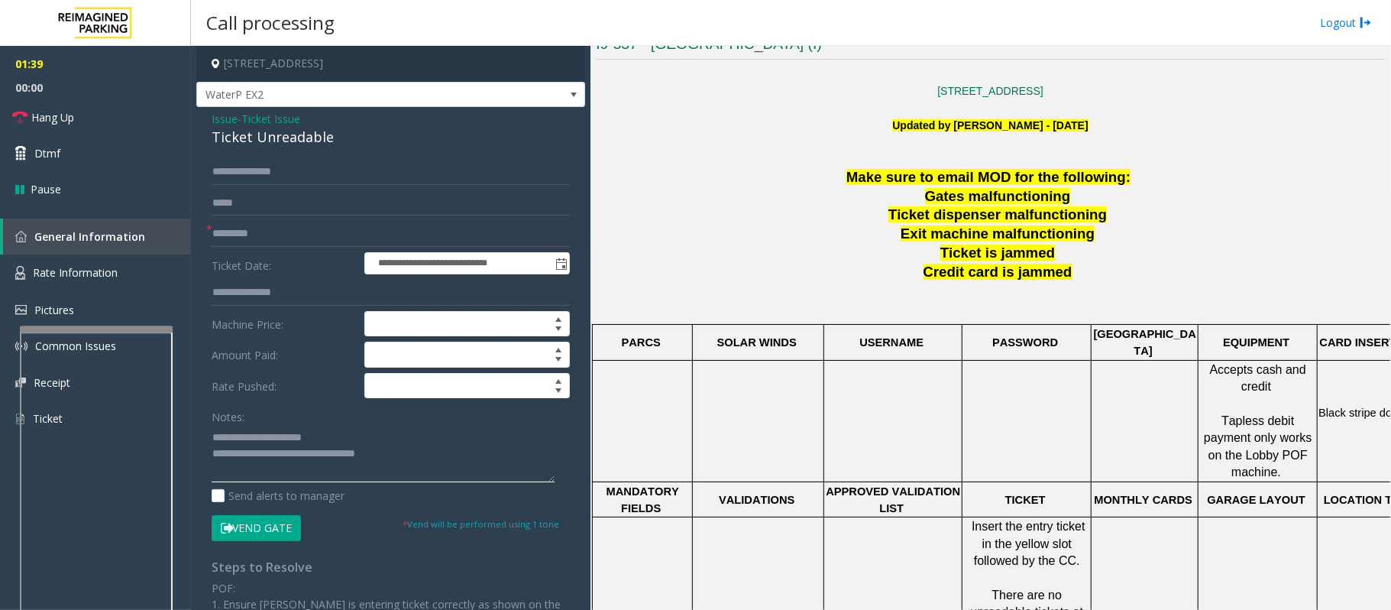
type textarea "**********"
click at [254, 113] on span "Ticket Issue" at bounding box center [270, 119] width 59 height 16
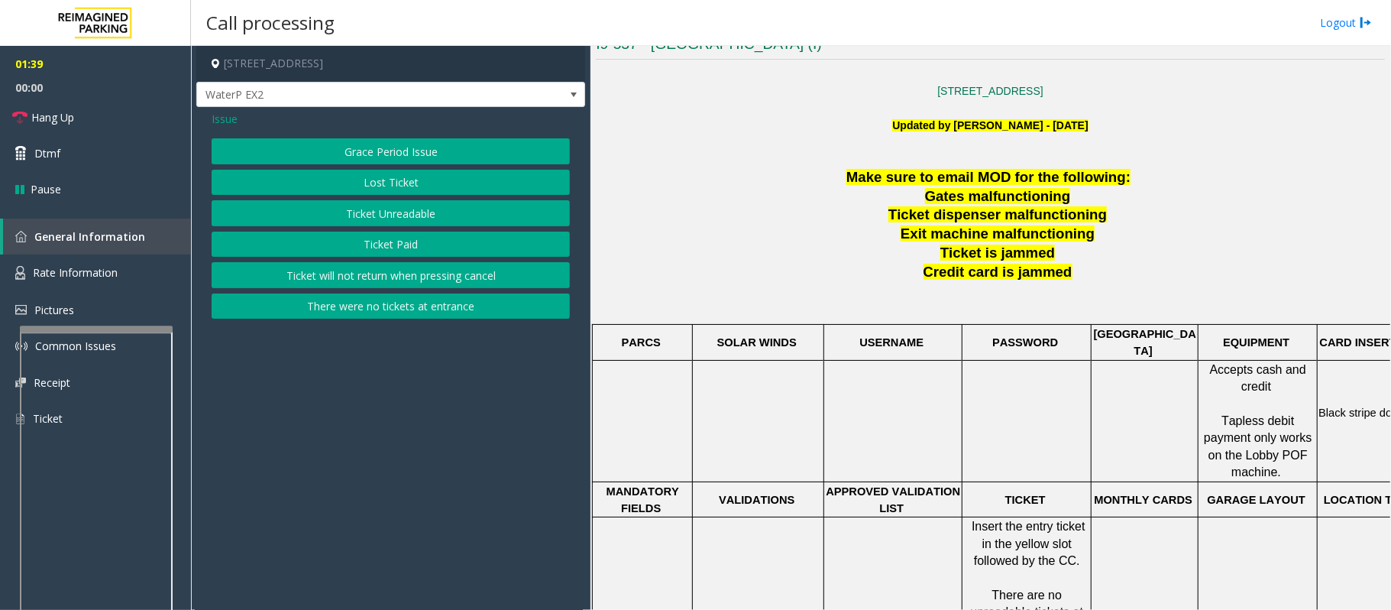
click at [214, 116] on span "Issue" at bounding box center [225, 119] width 26 height 16
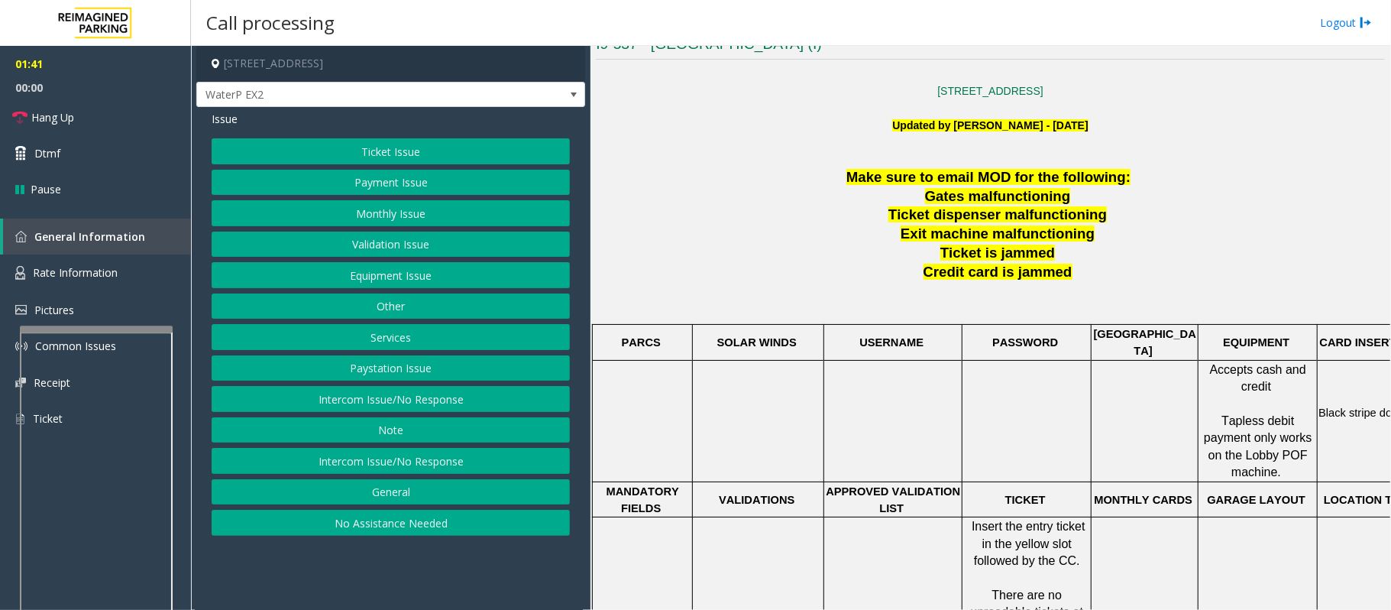
click at [371, 144] on button "Ticket Issue" at bounding box center [391, 151] width 358 height 26
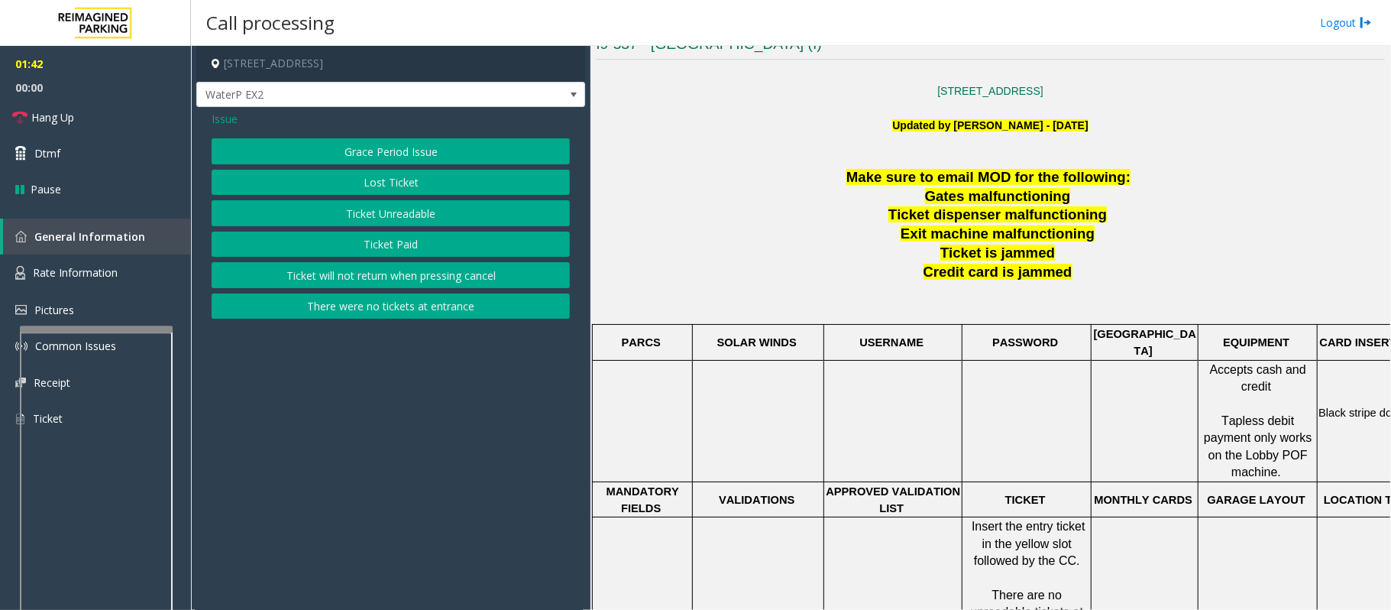
click at [407, 246] on button "Ticket Paid" at bounding box center [391, 244] width 358 height 26
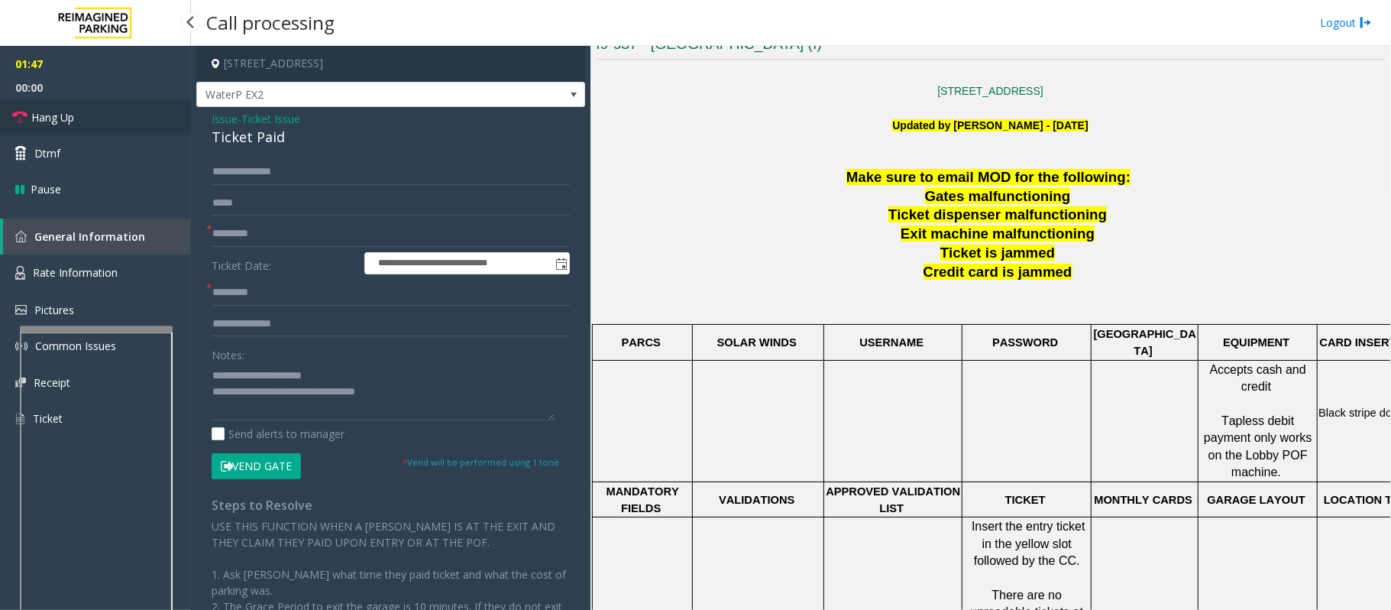
drag, startPoint x: 68, startPoint y: 119, endPoint x: 153, endPoint y: 200, distance: 117.3
click at [70, 117] on span "Hang Up" at bounding box center [52, 117] width 43 height 16
click at [254, 287] on input "text" at bounding box center [391, 293] width 358 height 26
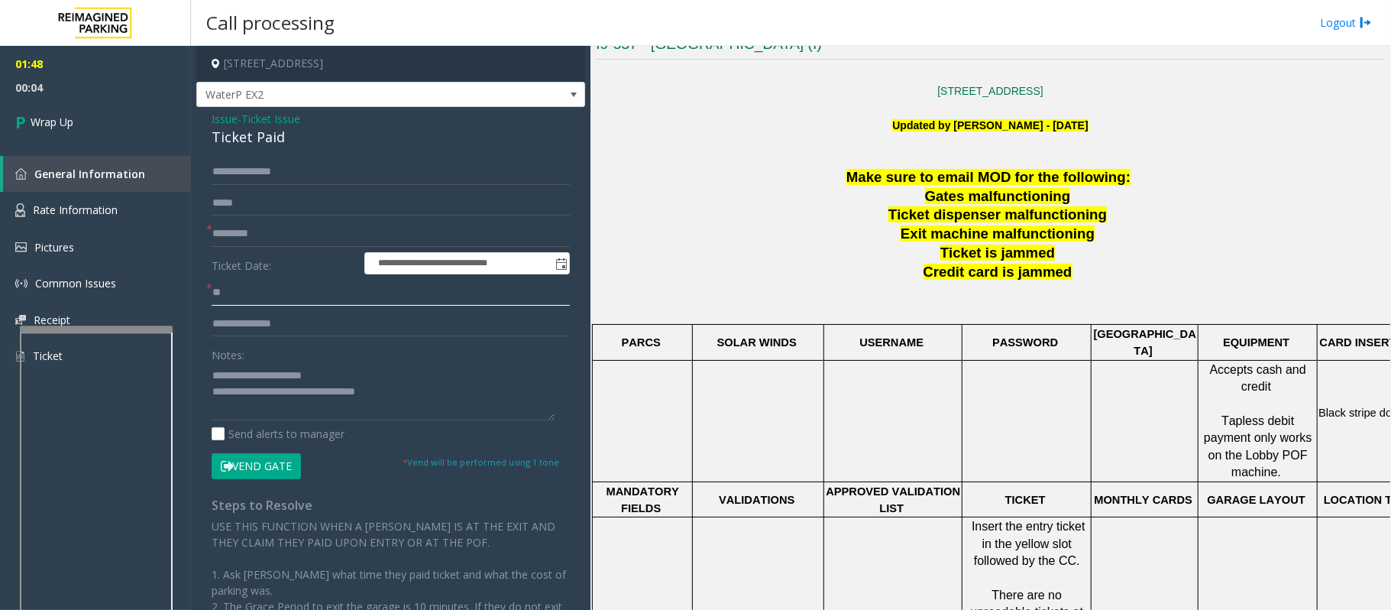
type input "**"
drag, startPoint x: 241, startPoint y: 373, endPoint x: 355, endPoint y: 367, distance: 113.2
click at [355, 367] on textarea at bounding box center [383, 391] width 343 height 57
click at [243, 133] on div "Ticket Paid" at bounding box center [391, 137] width 358 height 21
click at [244, 132] on div "Ticket Paid" at bounding box center [391, 137] width 358 height 21
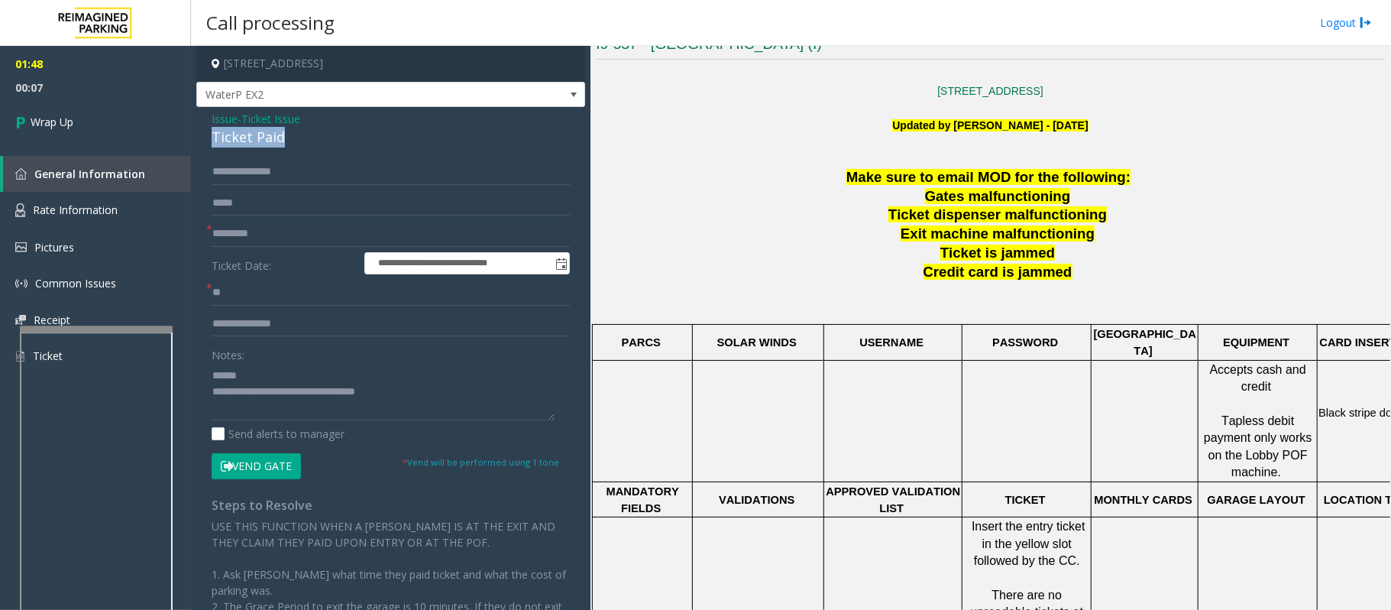
click at [244, 132] on div "Ticket Paid" at bounding box center [391, 137] width 358 height 21
copy div "Ticket Paid"
click at [277, 365] on textarea at bounding box center [383, 391] width 343 height 57
paste textarea "**********"
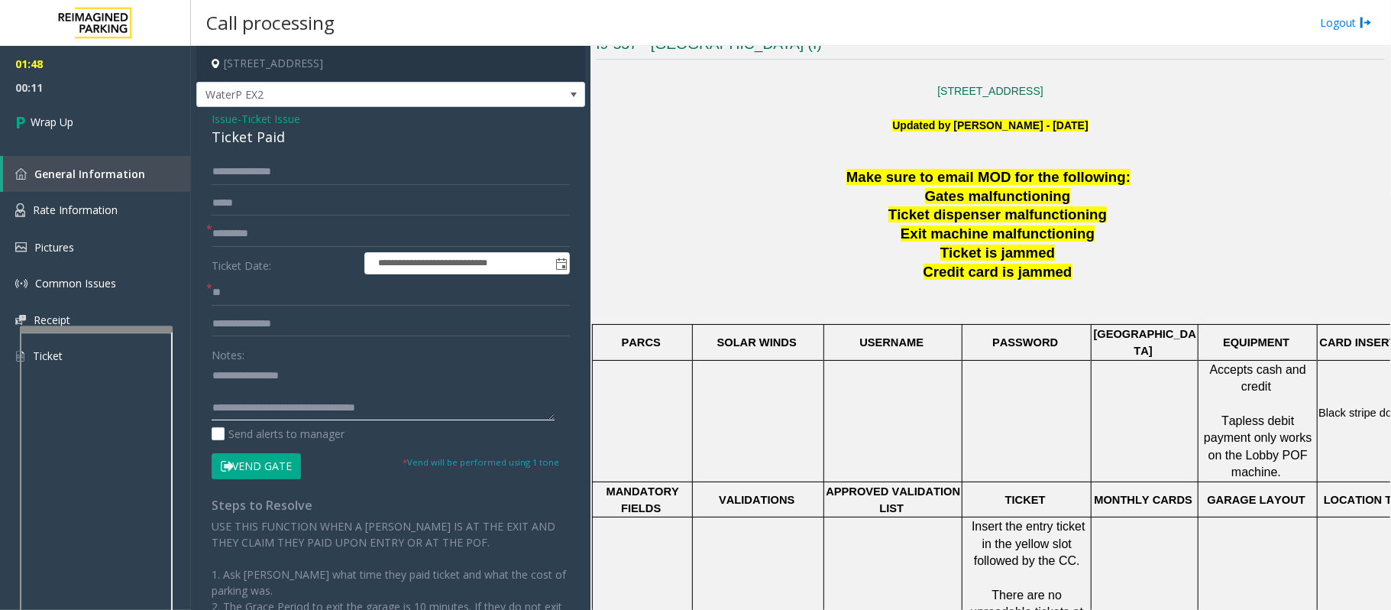
drag, startPoint x: 312, startPoint y: 402, endPoint x: 448, endPoint y: 399, distance: 136.0
click at [448, 399] on textarea at bounding box center [383, 391] width 343 height 57
type textarea "**********"
click at [118, 124] on link "Wrap Up" at bounding box center [95, 121] width 191 height 45
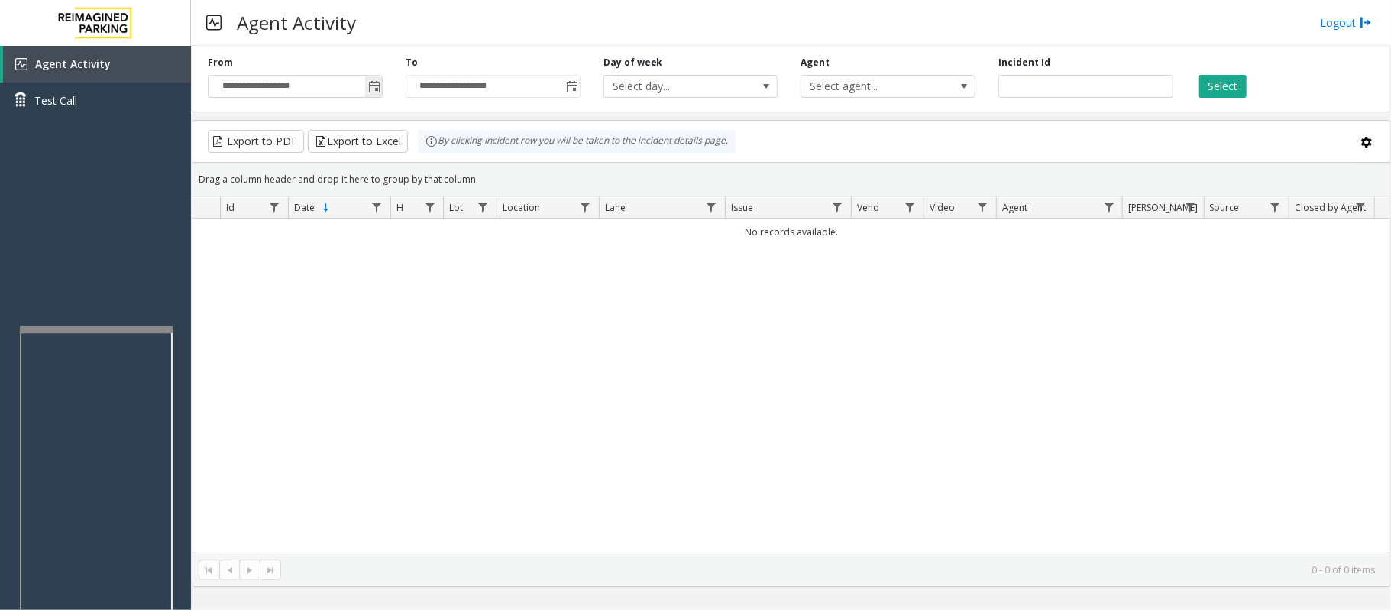
click at [371, 86] on span "Toggle popup" at bounding box center [374, 87] width 12 height 12
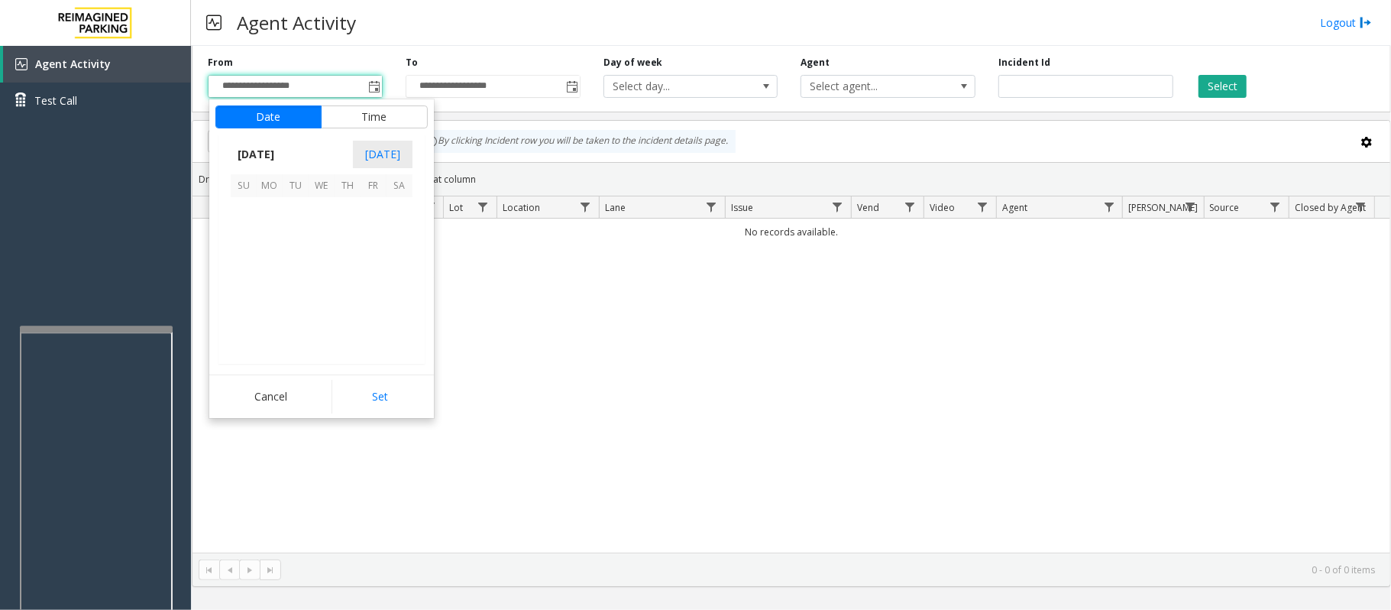
scroll to position [274210, 0]
click at [402, 288] on span "27" at bounding box center [400, 288] width 26 height 26
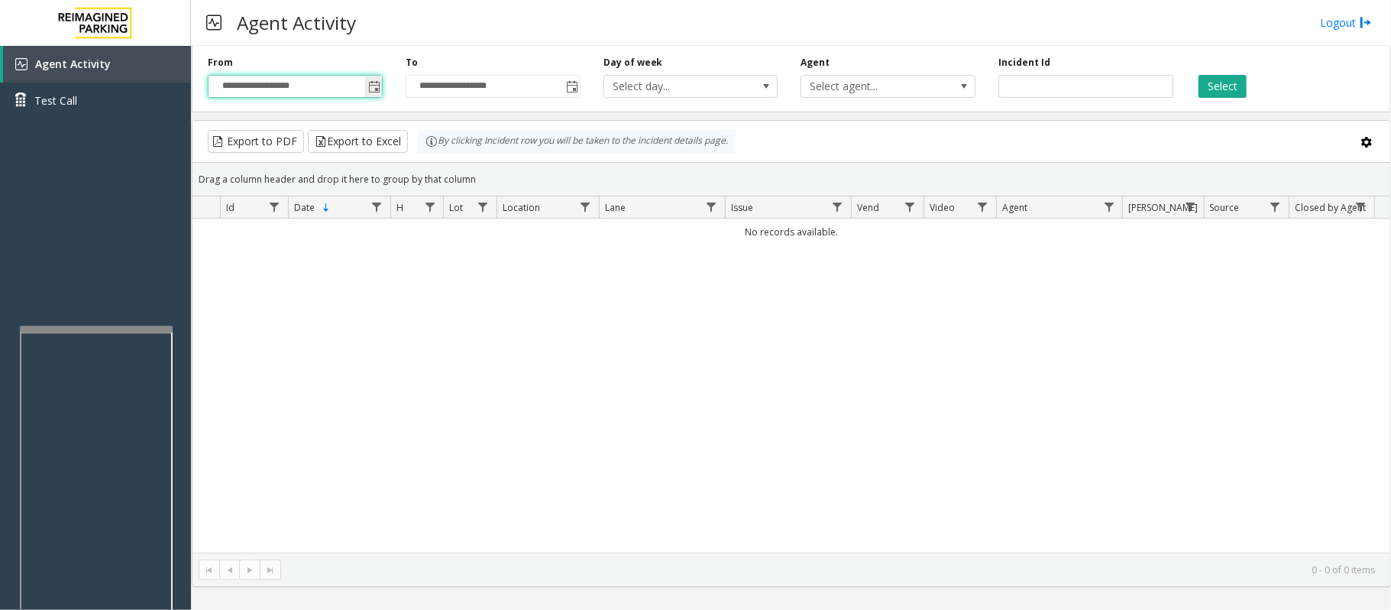
click at [368, 89] on span "Toggle popup" at bounding box center [374, 87] width 12 height 12
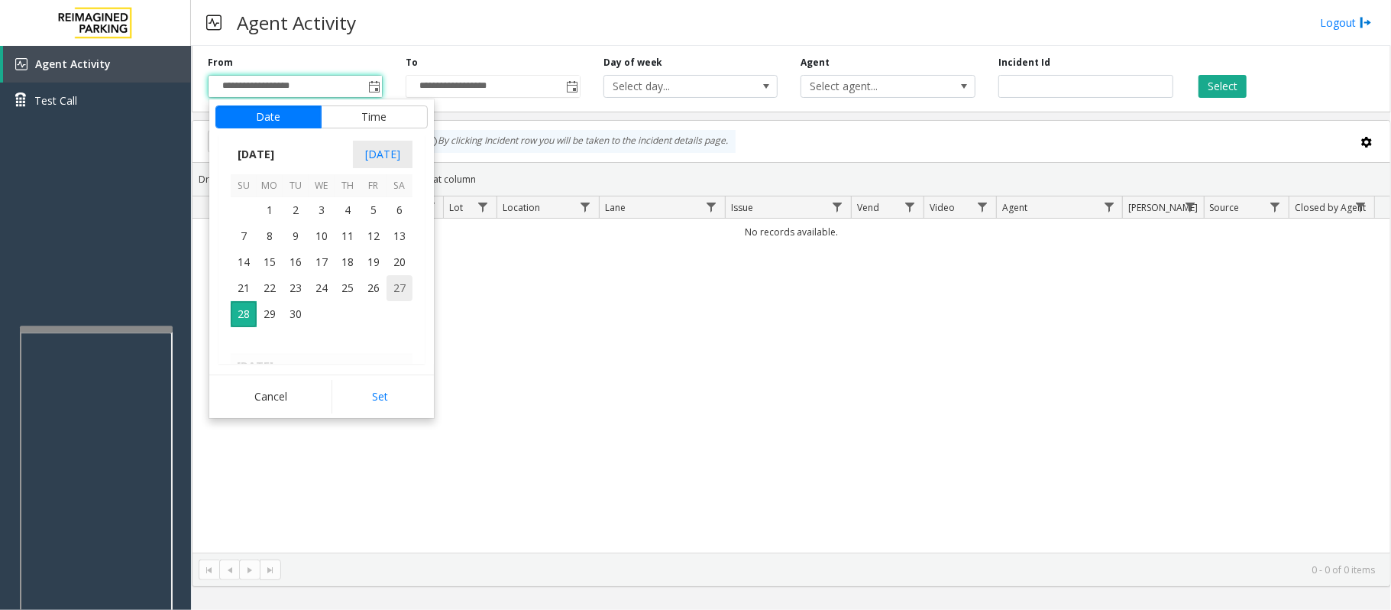
click at [397, 296] on span "27" at bounding box center [400, 288] width 26 height 26
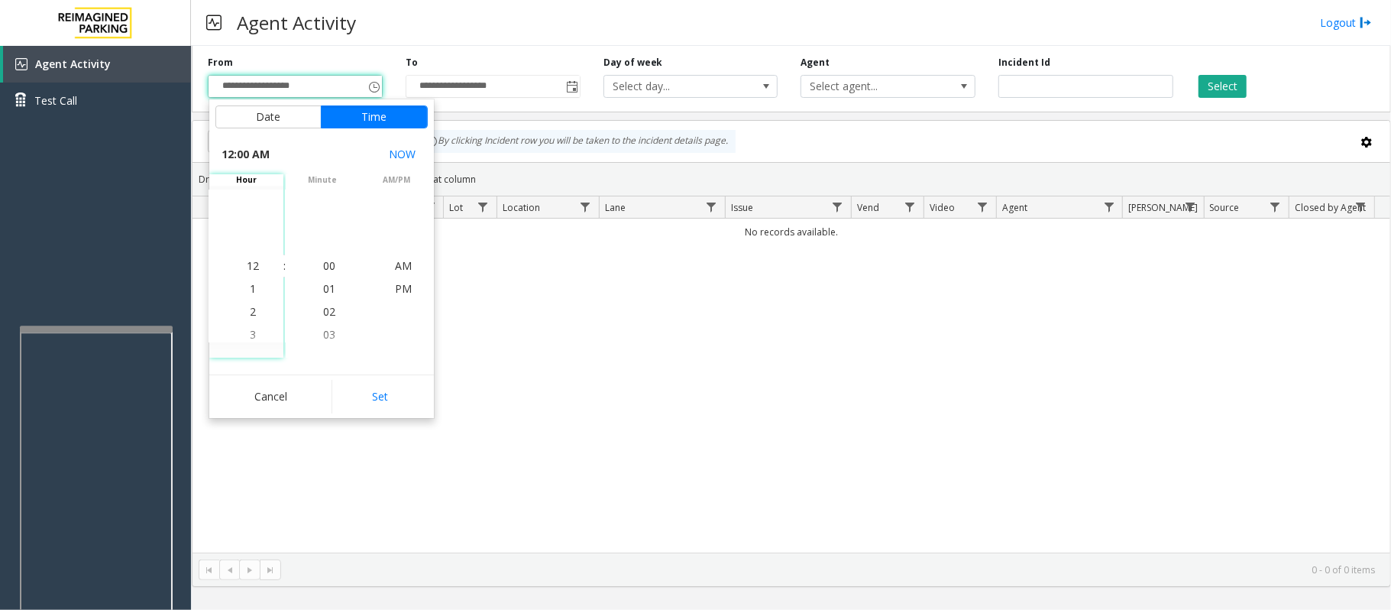
drag, startPoint x: 377, startPoint y: 393, endPoint x: 730, endPoint y: 273, distance: 372.8
click at [382, 393] on button "Set" at bounding box center [380, 397] width 96 height 34
type input "**********"
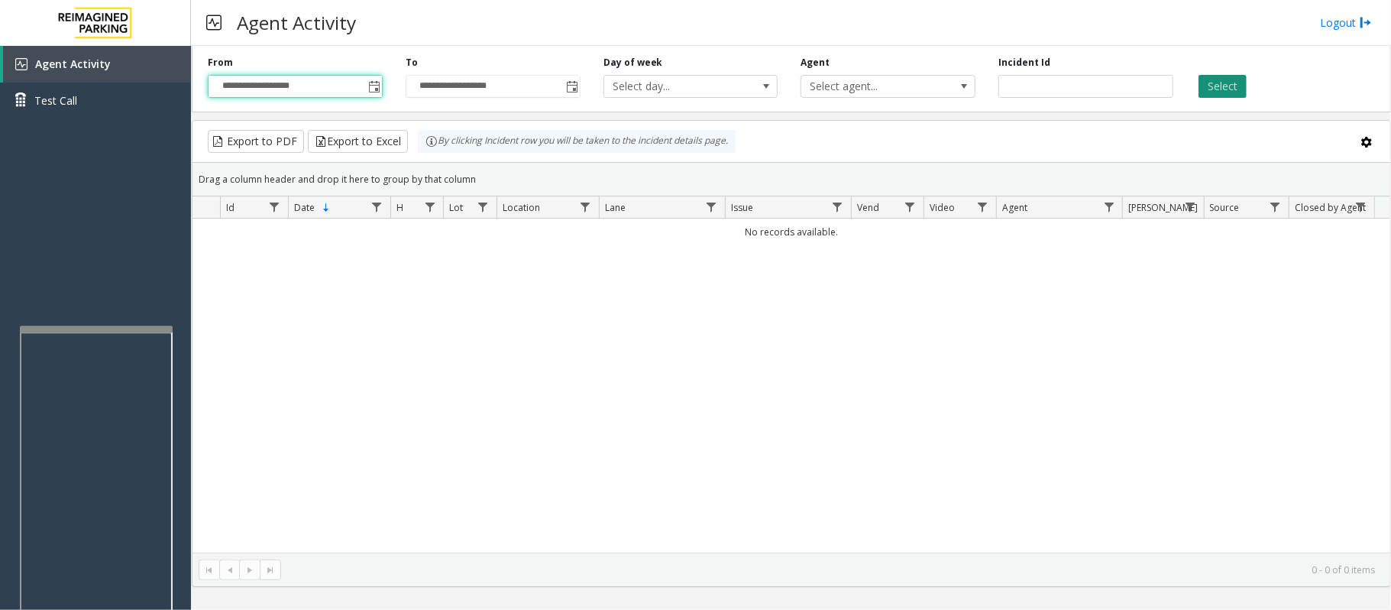
click at [1214, 92] on button "Select" at bounding box center [1223, 86] width 48 height 23
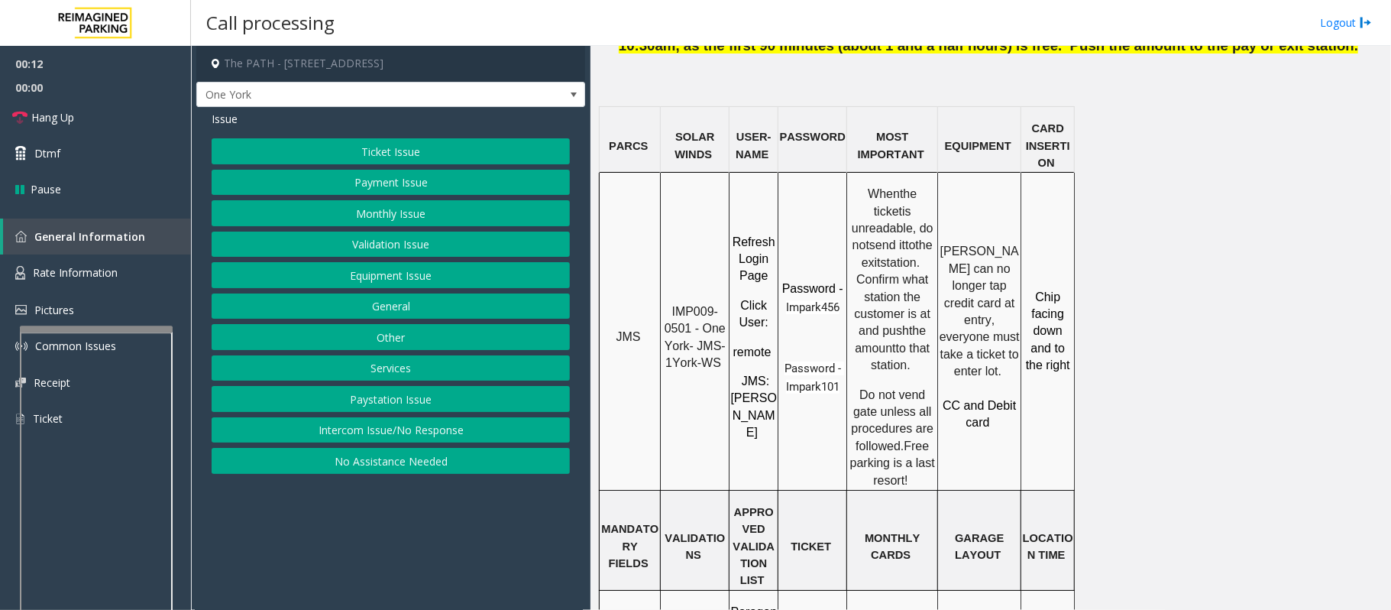
scroll to position [1120, 0]
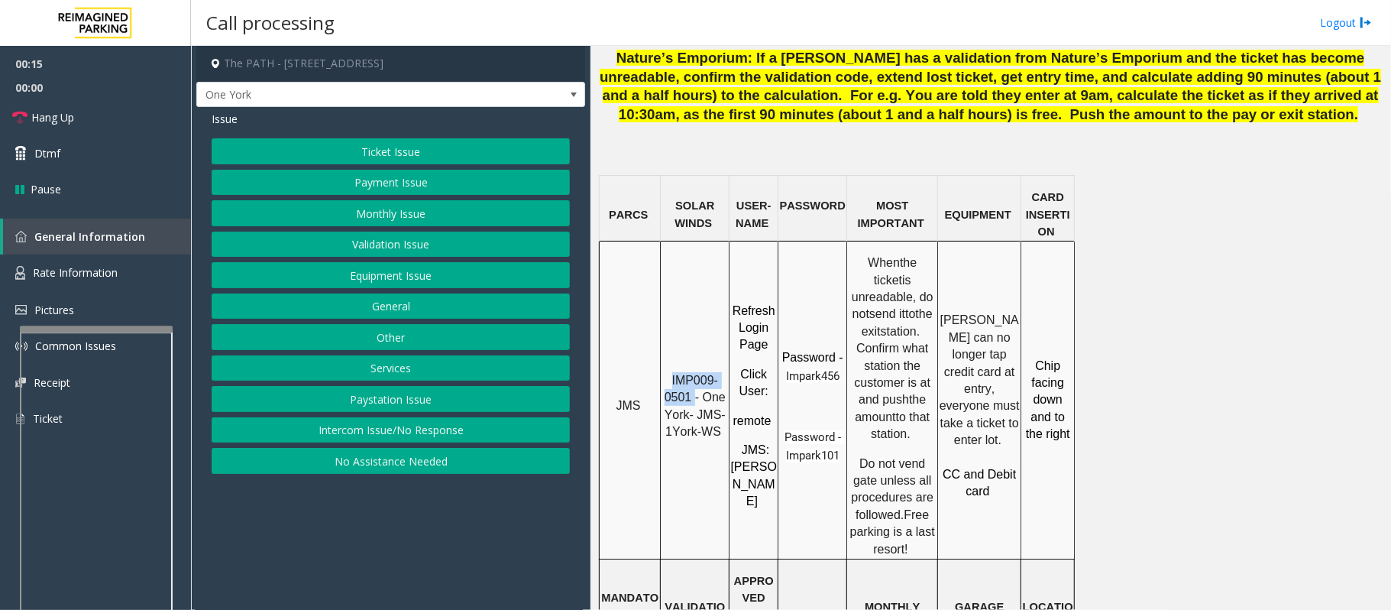
drag, startPoint x: 672, startPoint y: 318, endPoint x: 695, endPoint y: 334, distance: 28.0
click at [695, 372] on p "IMP009-0501 - One York- JMS-1York-WS" at bounding box center [695, 406] width 66 height 69
copy span "IMP009-0501"
click at [387, 251] on button "Validation Issue" at bounding box center [391, 244] width 358 height 26
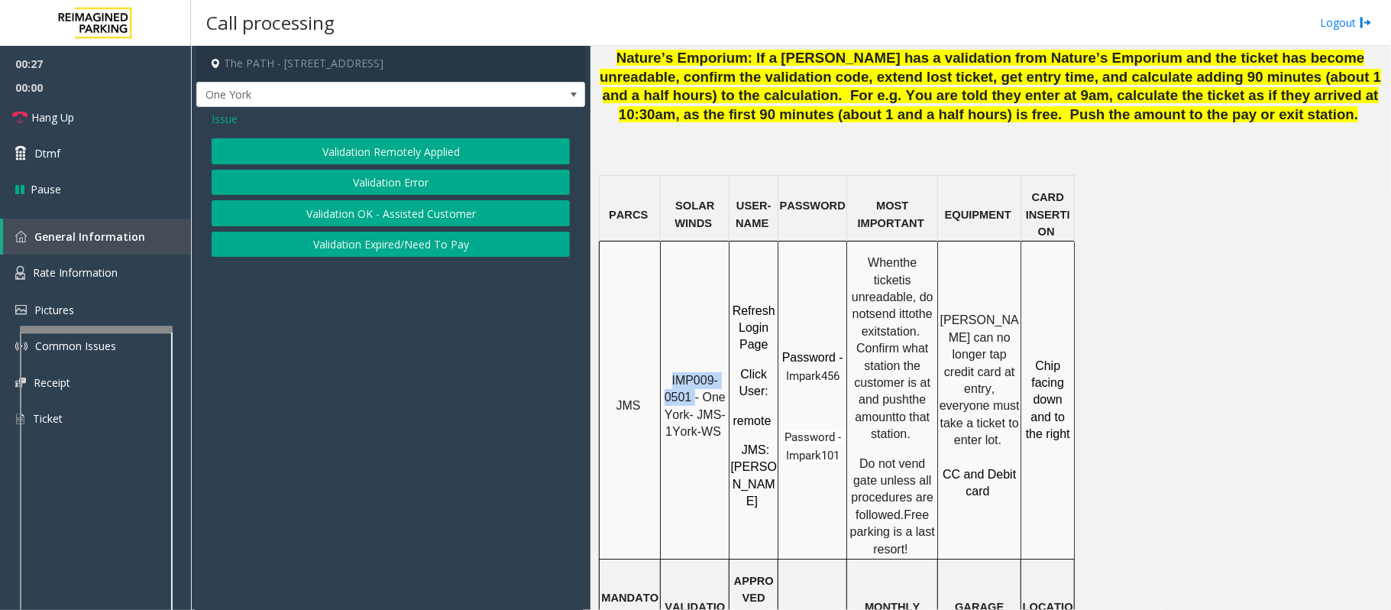
click at [428, 189] on button "Validation Error" at bounding box center [391, 183] width 358 height 26
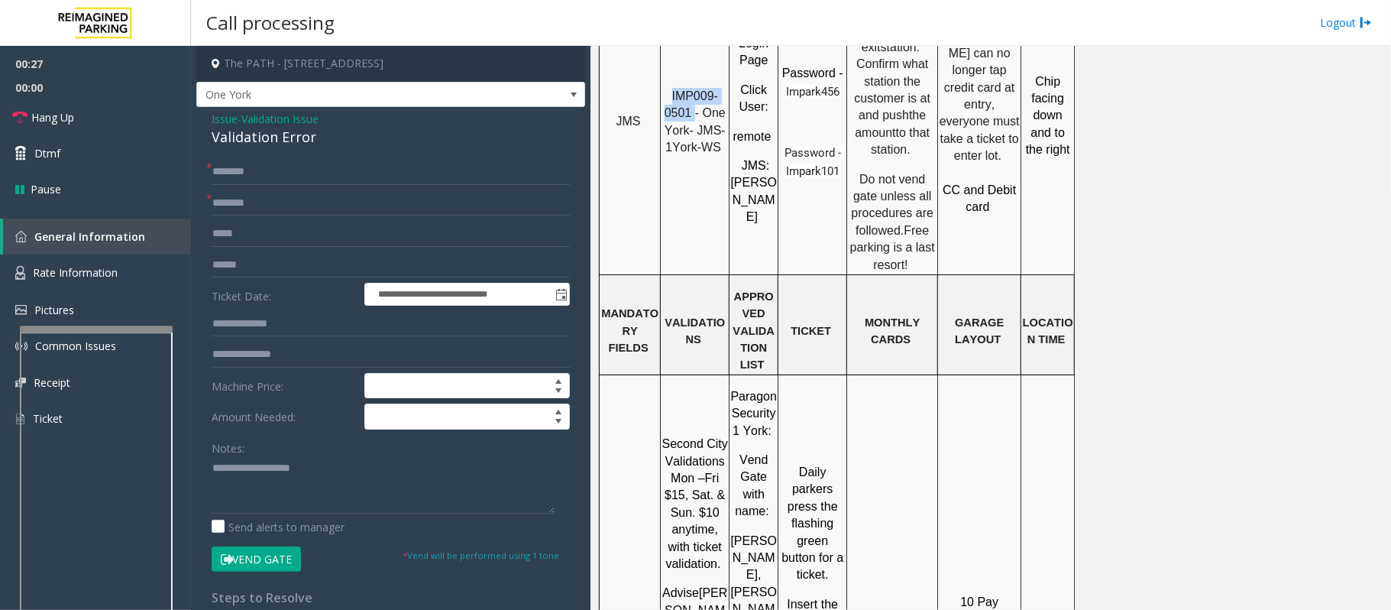
scroll to position [1426, 0]
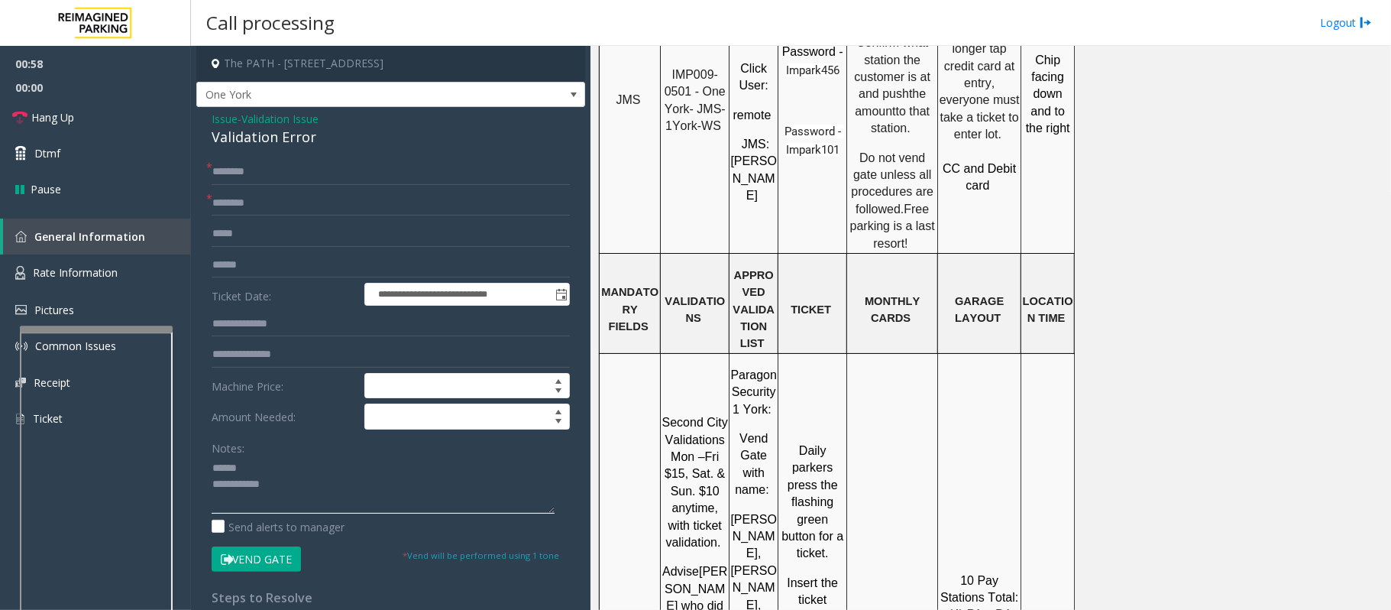
type textarea "**********"
click at [234, 267] on input "text" at bounding box center [391, 265] width 358 height 26
type input "********"
drag, startPoint x: 666, startPoint y: 296, endPoint x: 726, endPoint y: 296, distance: 59.6
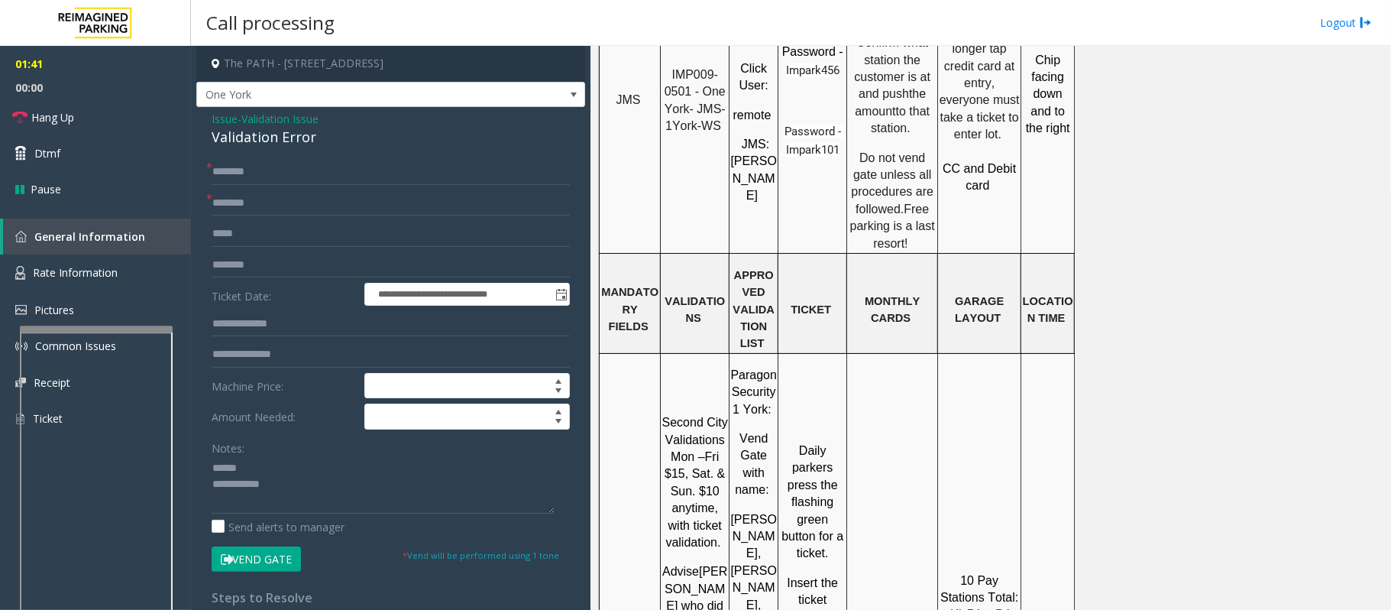
click at [720, 416] on span "Second City Validations Mon –Fri $15, Sat. & Sun. $10 anytime, with ticket vali…" at bounding box center [697, 482] width 70 height 133
drag, startPoint x: 723, startPoint y: 299, endPoint x: 667, endPoint y: 299, distance: 55.8
click at [667, 416] on span "Second City Validations Mon –Fri $15, Sat. & Sun. $10 anytime, with ticket vali…" at bounding box center [697, 482] width 70 height 133
type input "**********"
click at [275, 180] on input "text" at bounding box center [391, 172] width 358 height 26
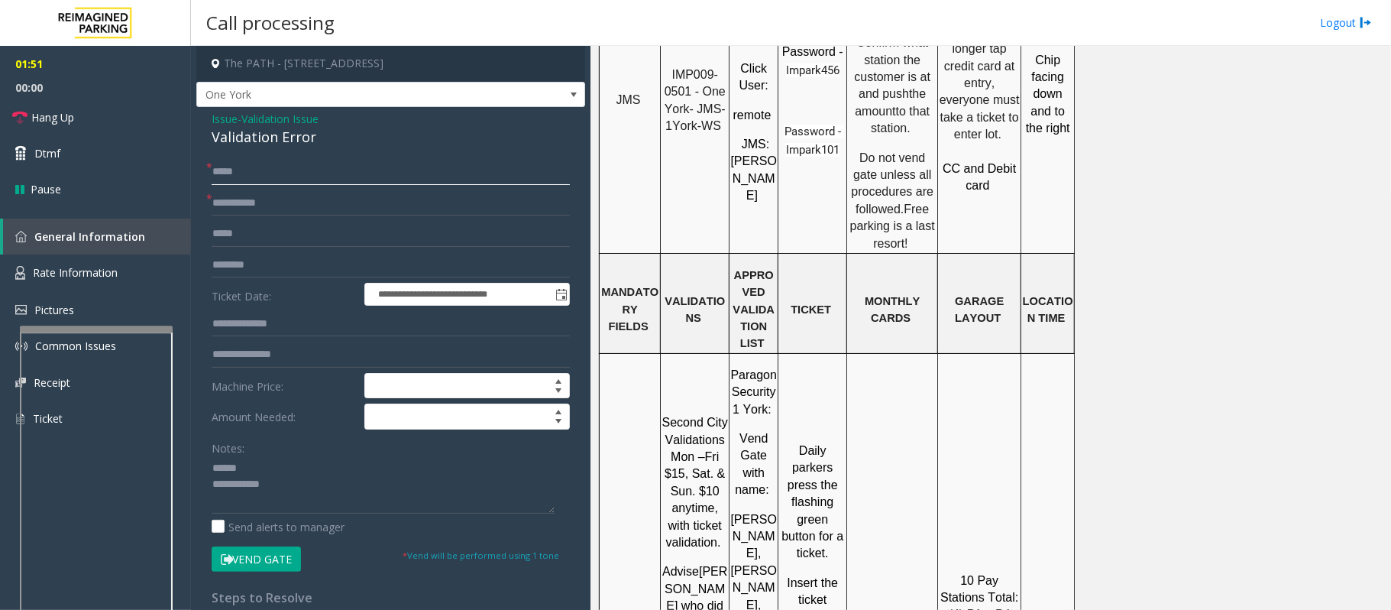
type input "*****"
click at [260, 142] on div "Validation Error" at bounding box center [391, 137] width 358 height 21
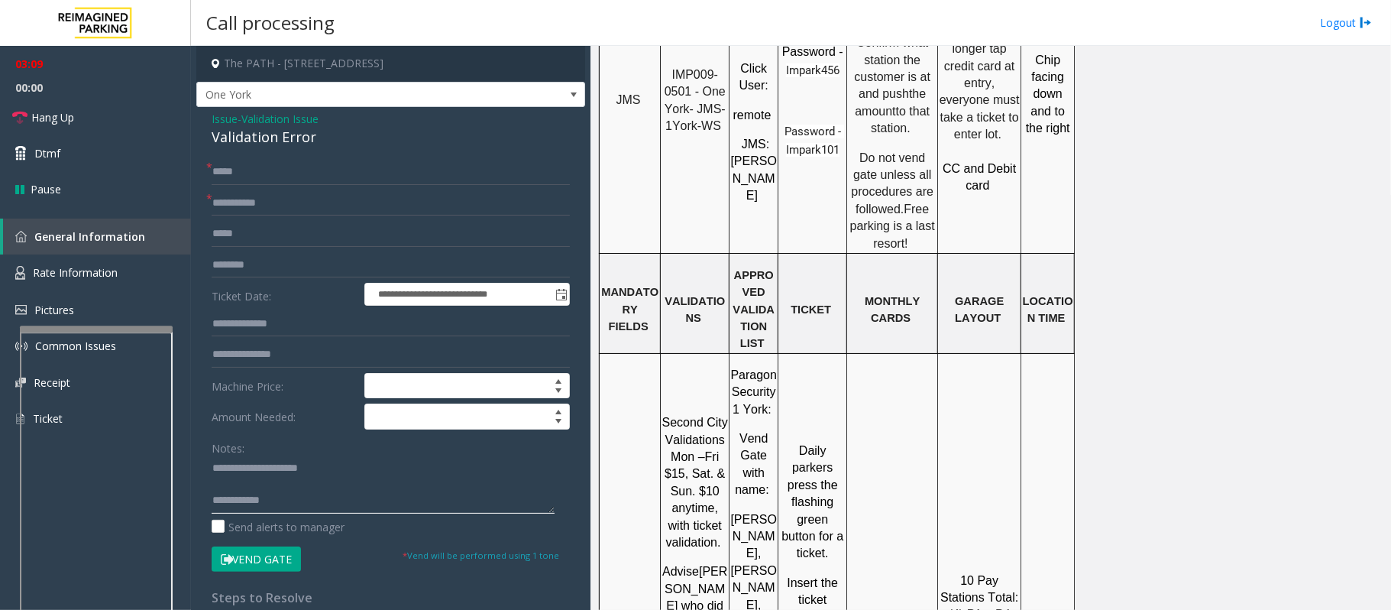
click at [240, 469] on textarea at bounding box center [383, 484] width 343 height 57
click at [242, 486] on textarea at bounding box center [383, 484] width 343 height 57
click at [65, 121] on span "Hang Up" at bounding box center [52, 117] width 43 height 16
click at [313, 500] on textarea at bounding box center [383, 484] width 343 height 57
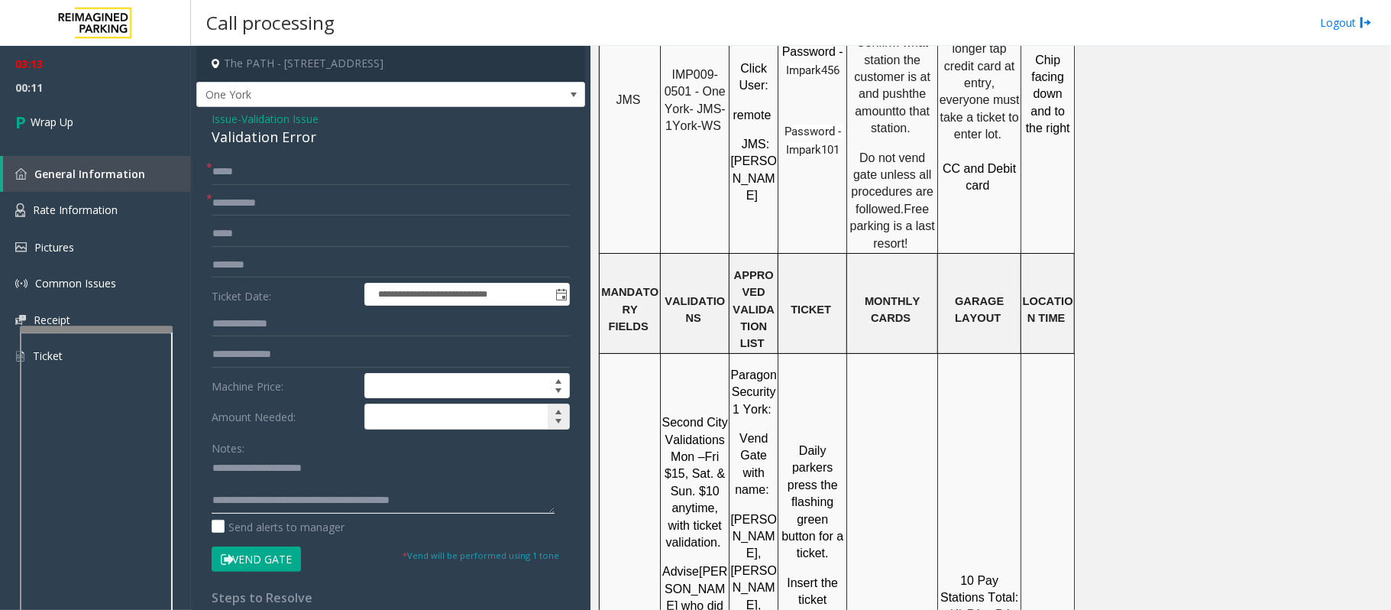
type textarea "**********"
click at [377, 423] on input at bounding box center [467, 416] width 205 height 24
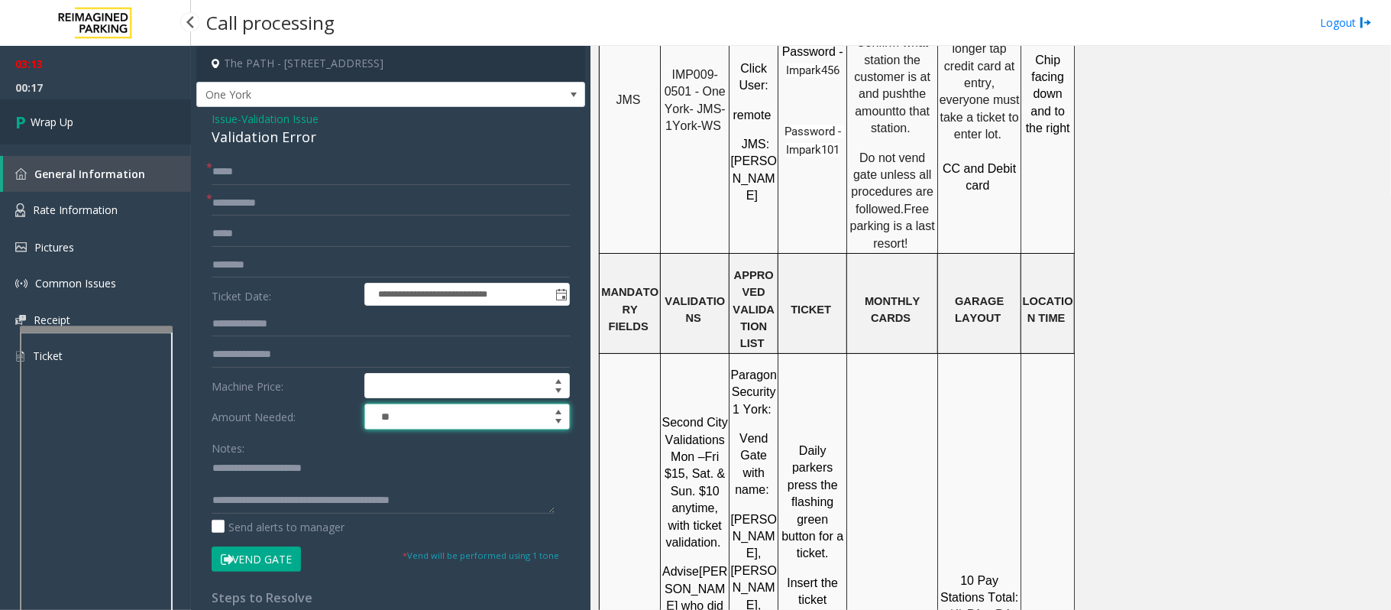
type input "*****"
click at [55, 128] on span "Wrap Up" at bounding box center [52, 122] width 43 height 16
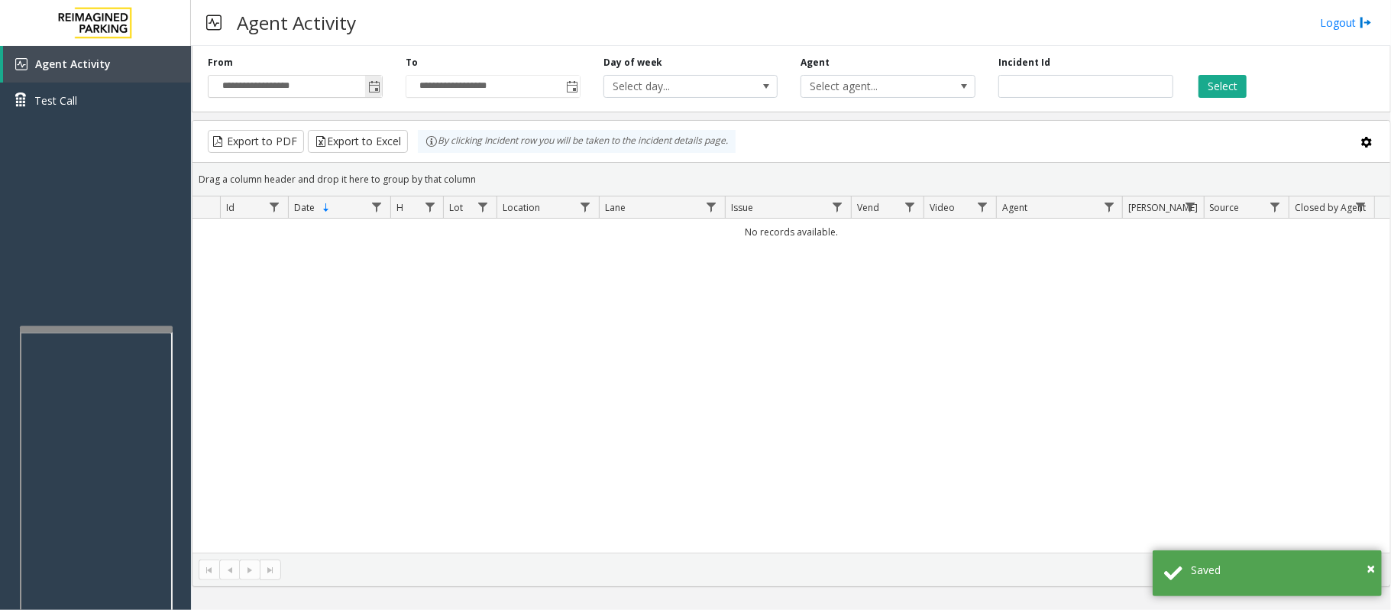
click at [377, 83] on span "Toggle popup" at bounding box center [374, 87] width 12 height 12
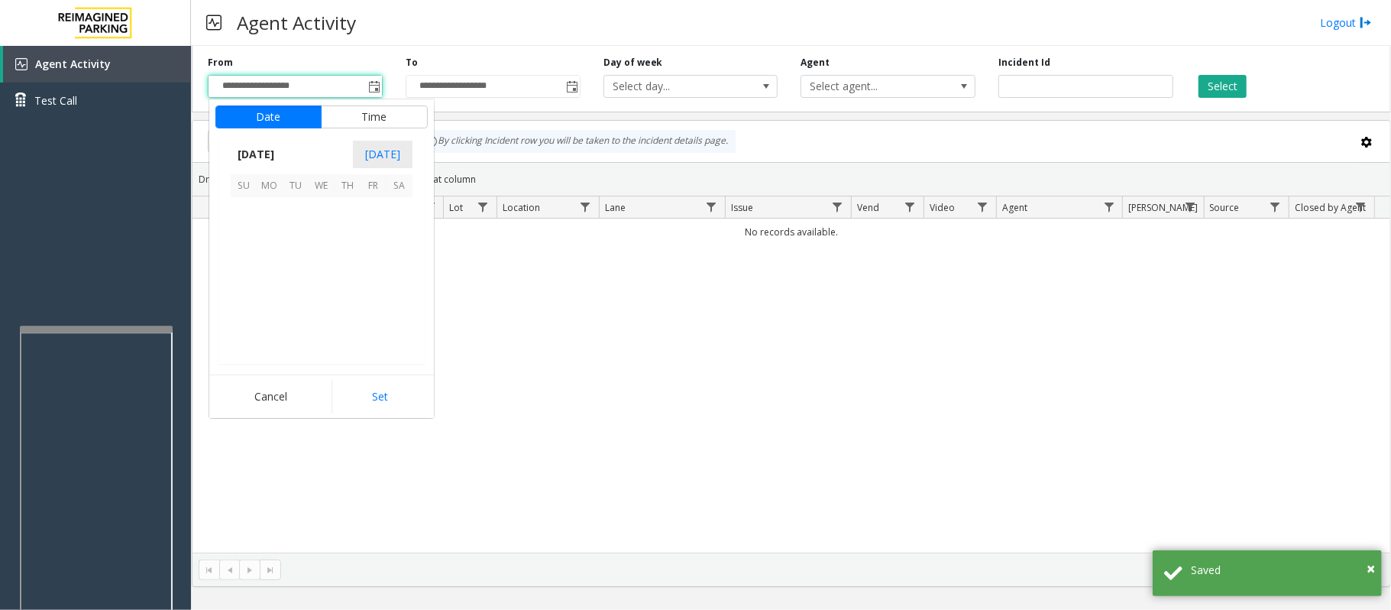
scroll to position [274210, 0]
click at [400, 293] on span "27" at bounding box center [400, 288] width 26 height 26
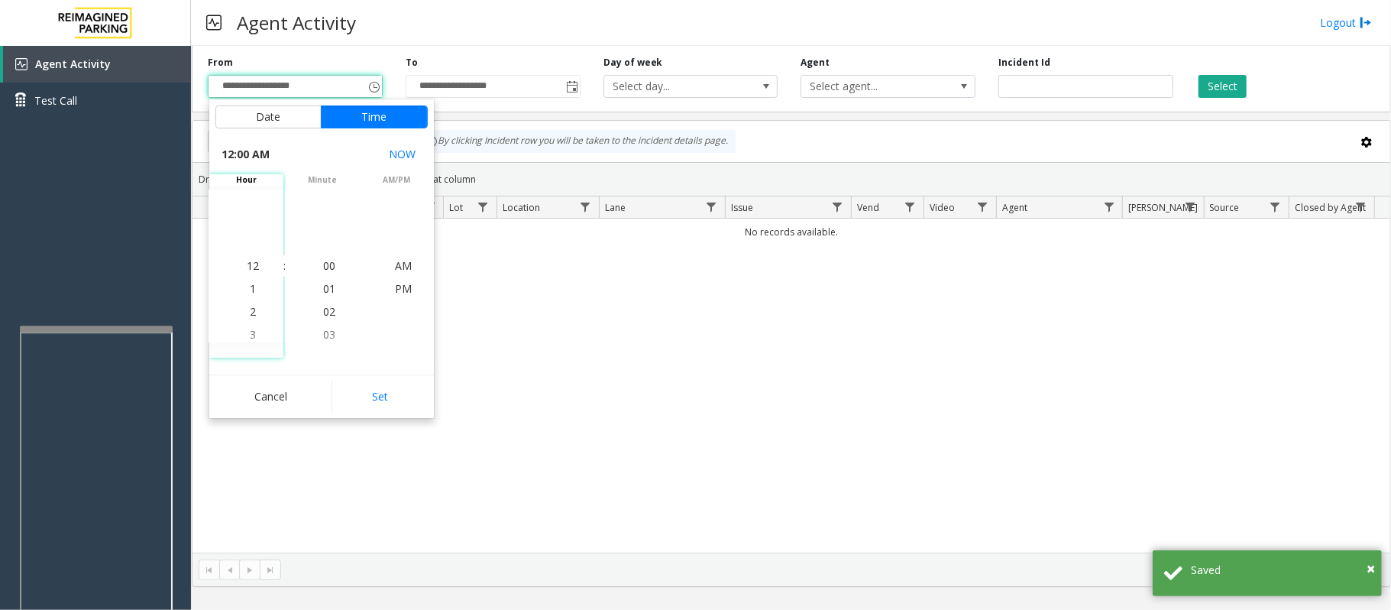
click at [377, 407] on button "Set" at bounding box center [380, 397] width 96 height 34
type input "**********"
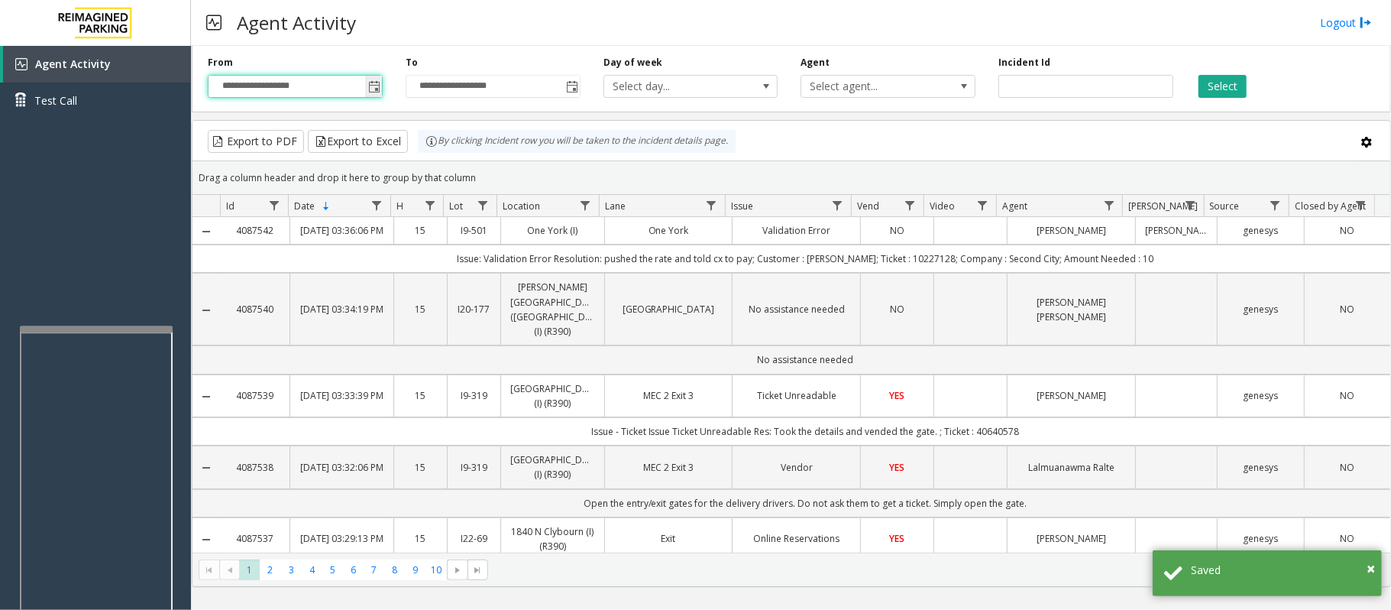
click at [370, 83] on span "Toggle popup" at bounding box center [374, 87] width 12 height 12
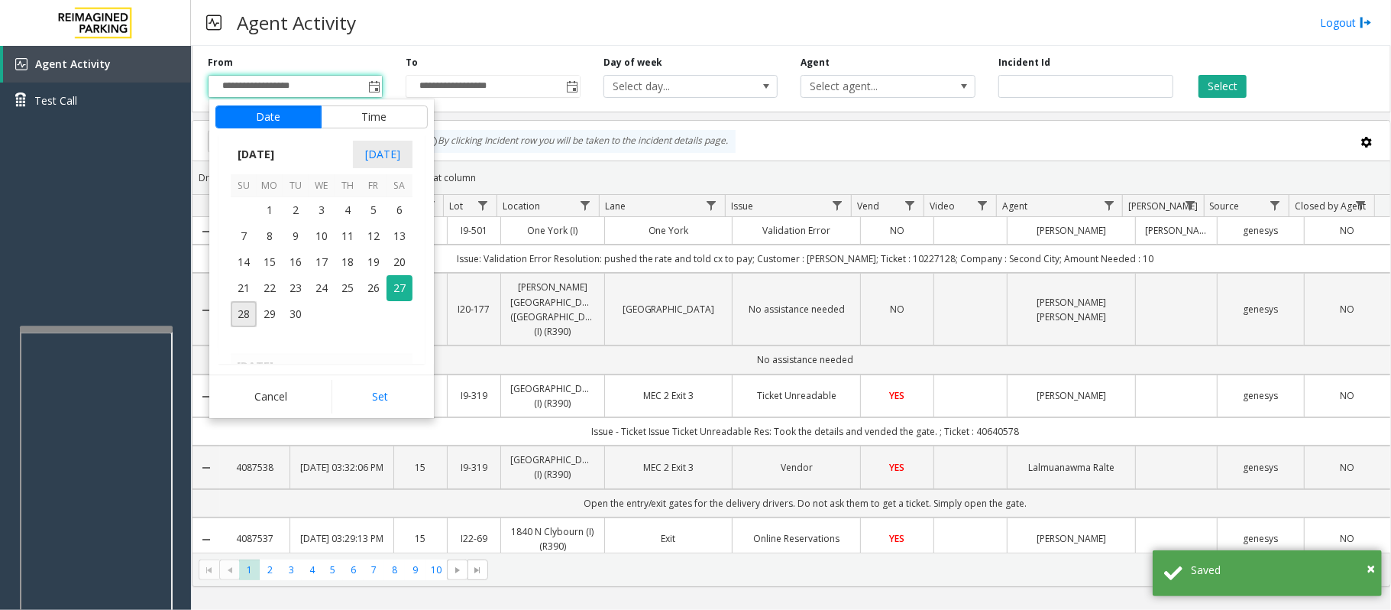
click at [581, 12] on div "Agent Activity Logout" at bounding box center [791, 23] width 1200 height 46
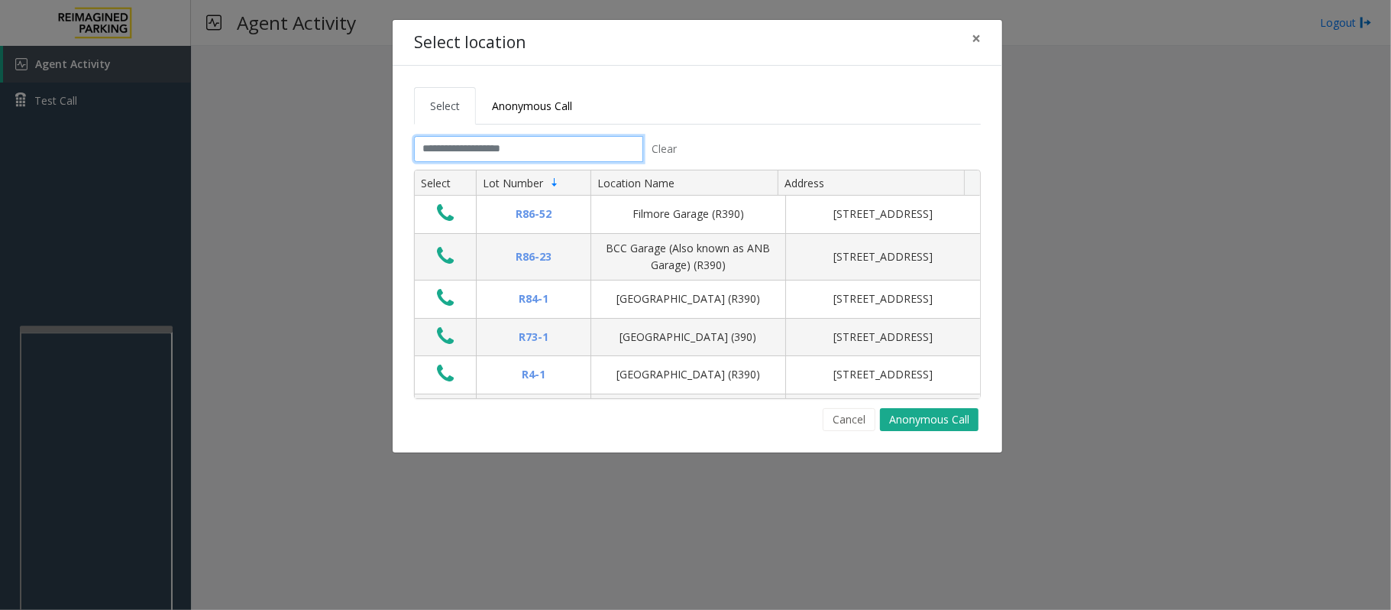
click at [538, 147] on input "text" at bounding box center [528, 149] width 229 height 26
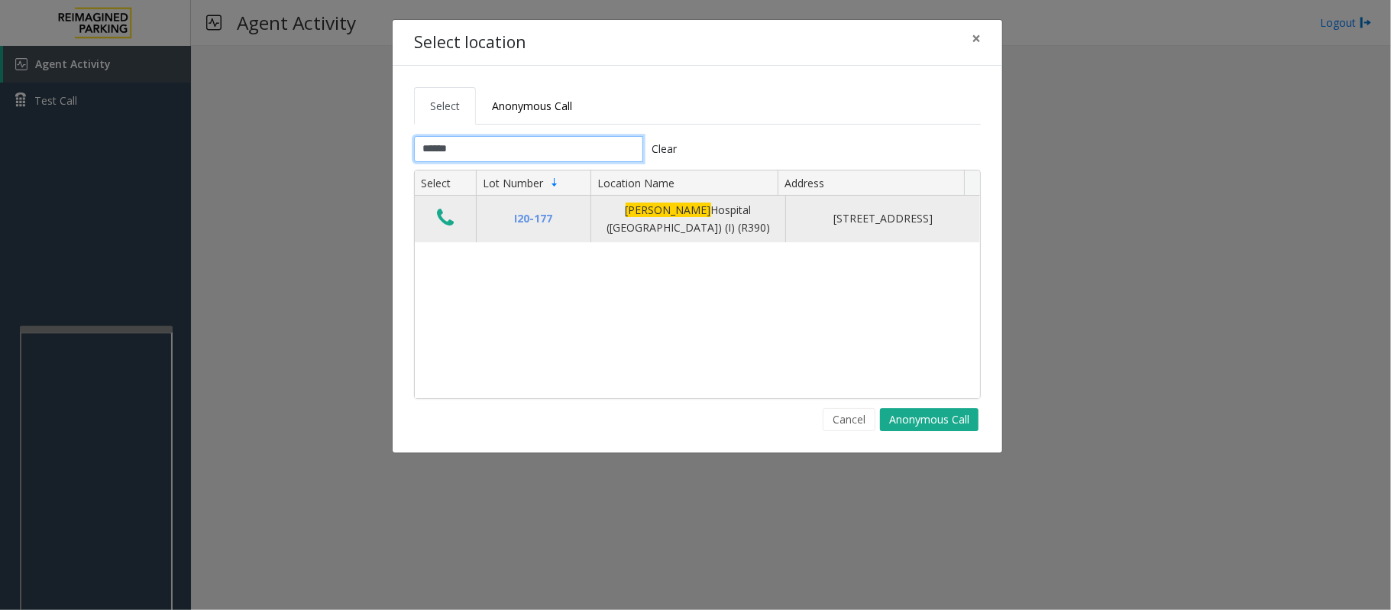
type input "******"
click at [445, 220] on icon "Data table" at bounding box center [445, 217] width 17 height 21
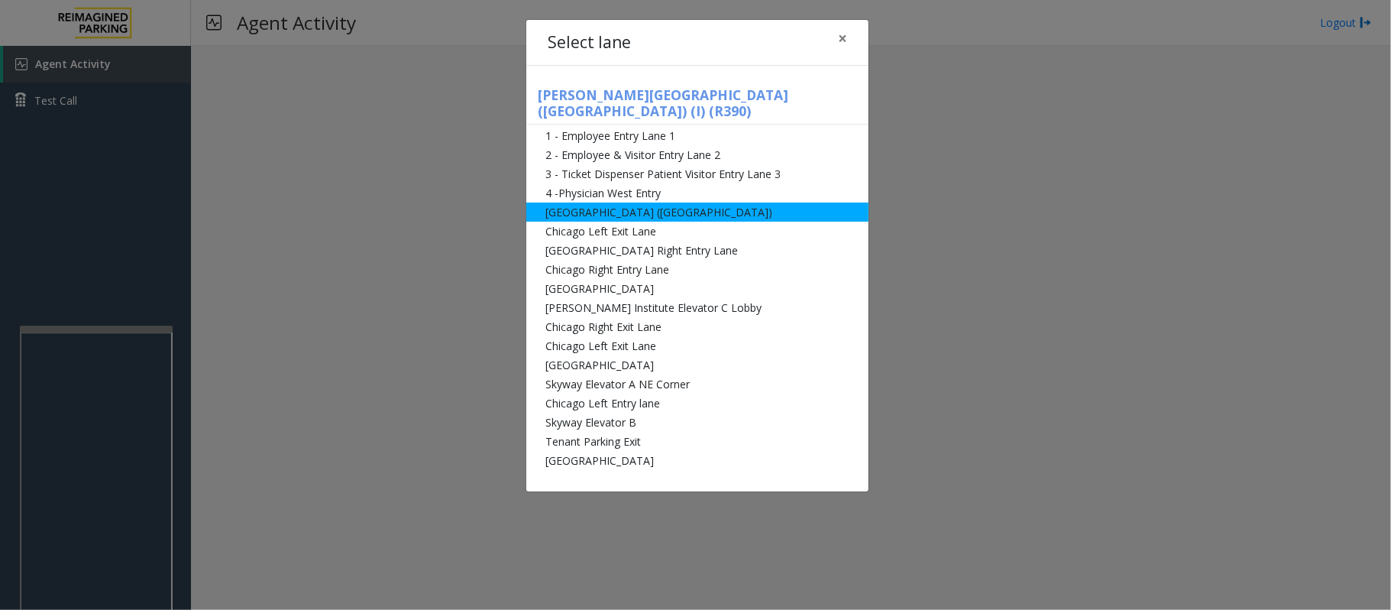
click at [579, 202] on li "[GEOGRAPHIC_DATA] ([GEOGRAPHIC_DATA])" at bounding box center [697, 211] width 342 height 19
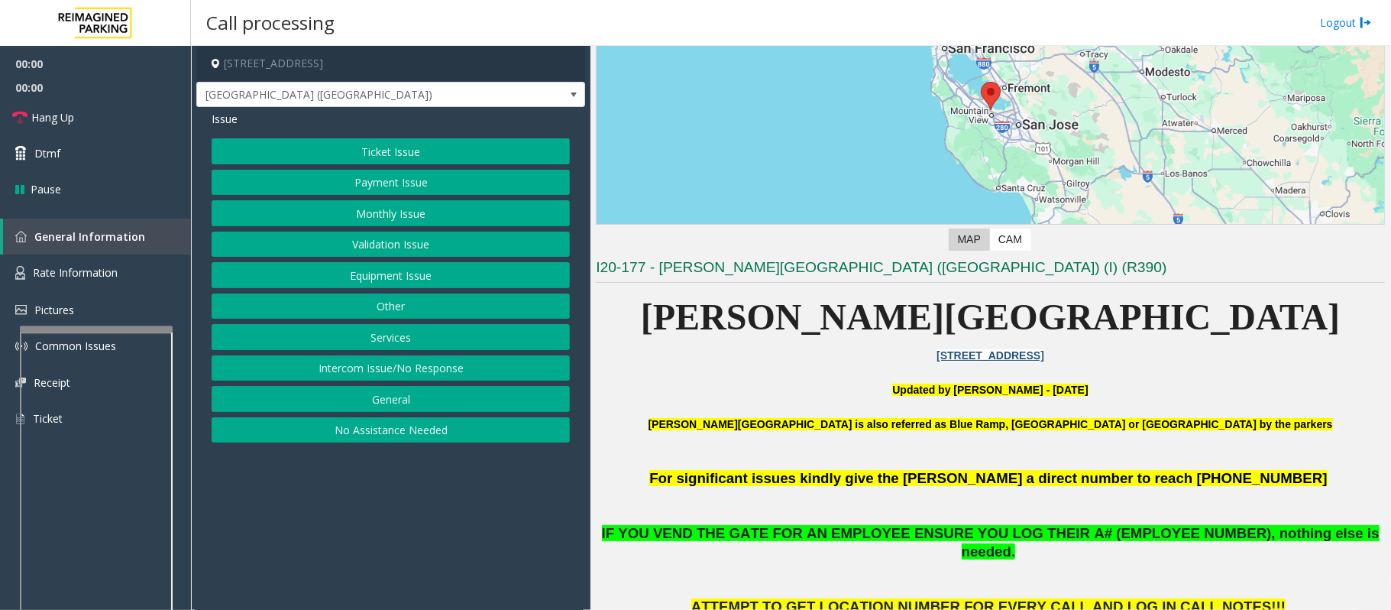
scroll to position [306, 0]
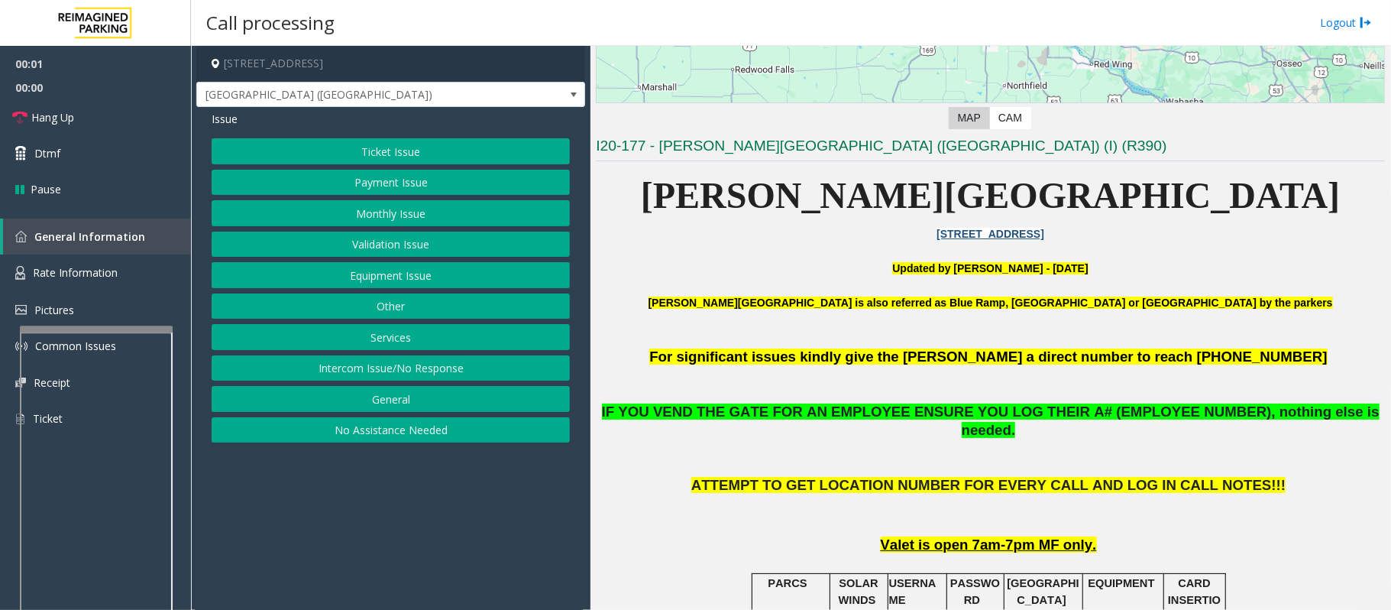
click at [392, 220] on button "Monthly Issue" at bounding box center [391, 213] width 358 height 26
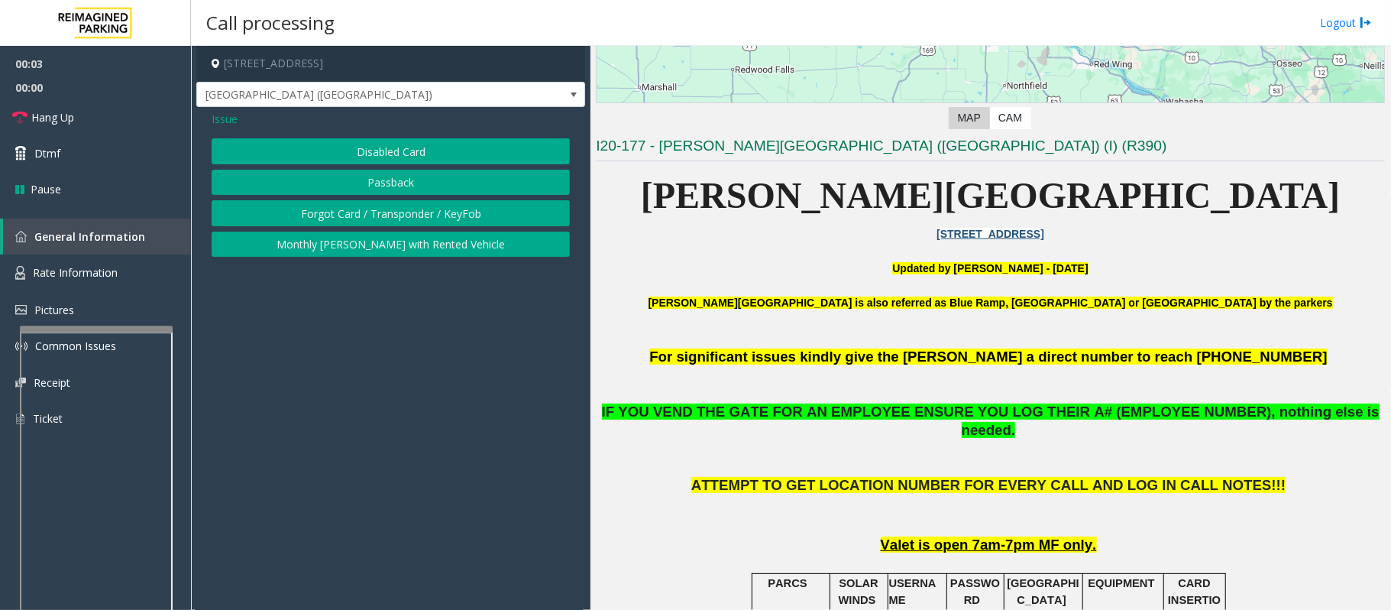
click at [390, 148] on button "Disabled Card" at bounding box center [391, 151] width 358 height 26
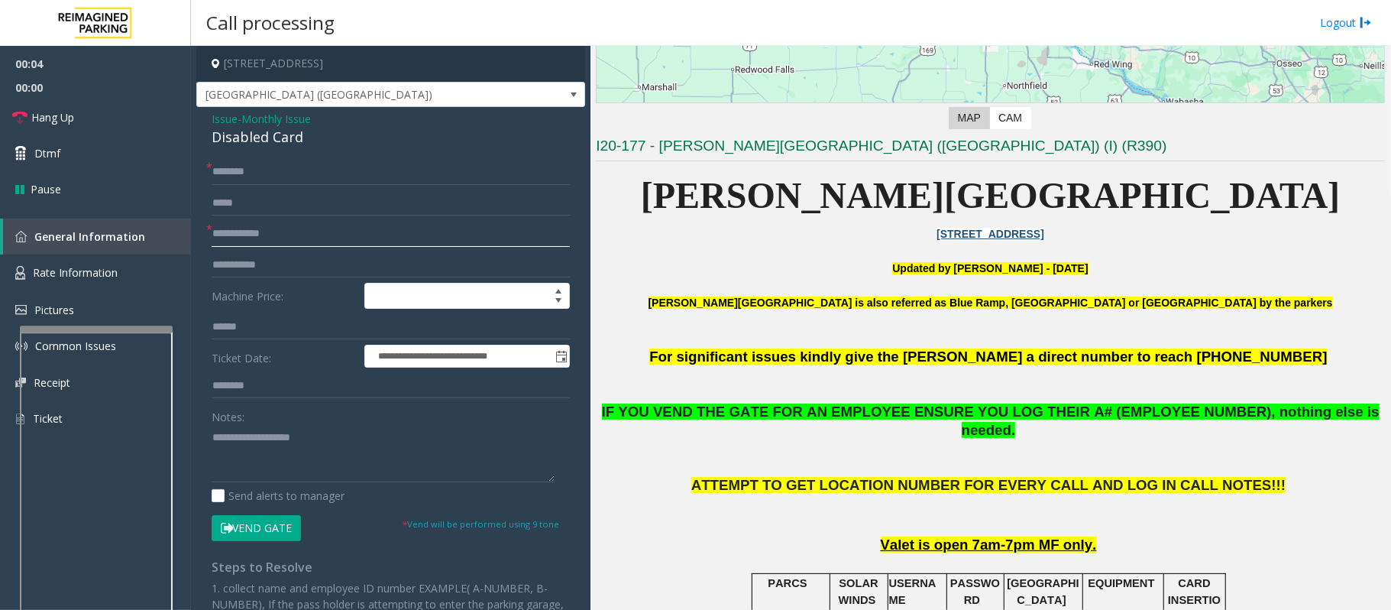
click at [269, 232] on input "text" at bounding box center [391, 234] width 358 height 26
type textarea "**********"
click at [277, 229] on input "text" at bounding box center [391, 234] width 358 height 26
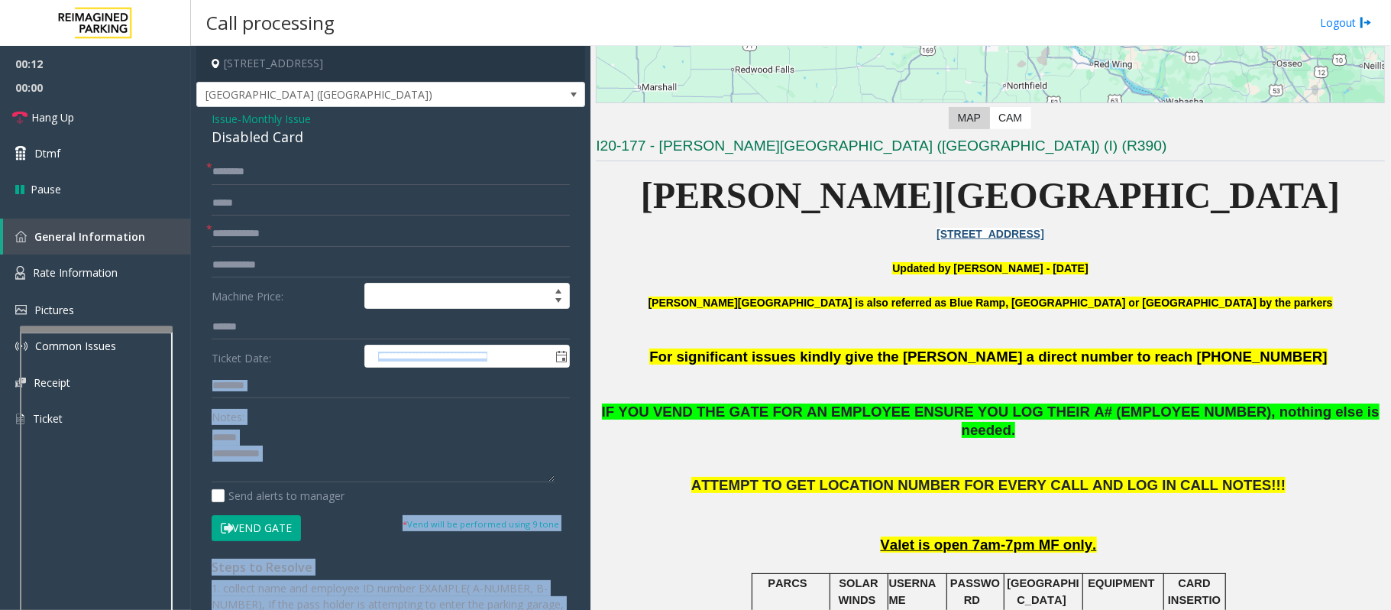
click at [588, 609] on html "**********" at bounding box center [695, 305] width 1391 height 610
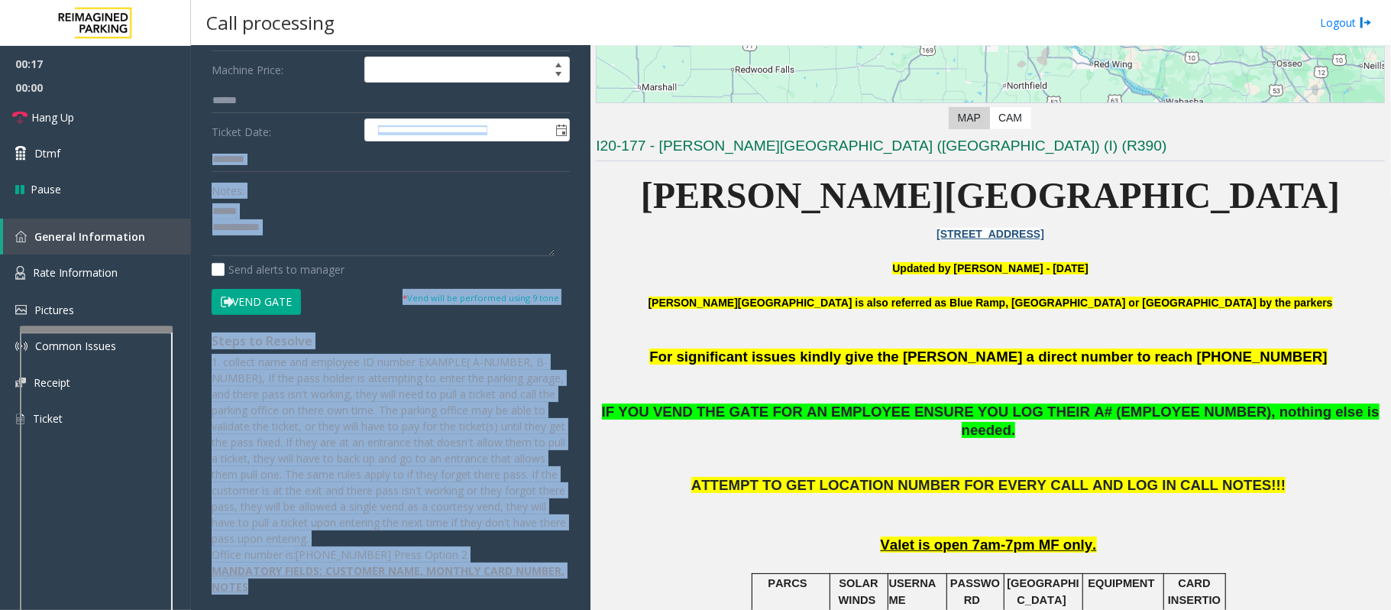
click at [339, 187] on div "Notes:" at bounding box center [391, 216] width 358 height 79
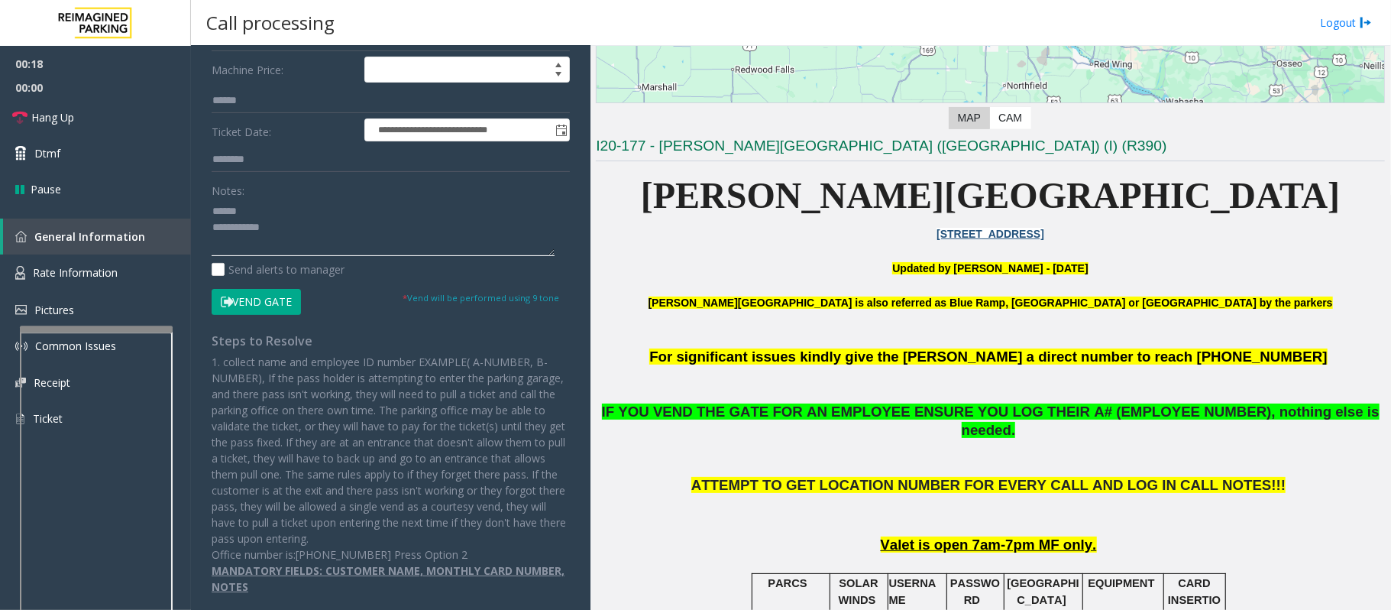
click at [318, 218] on textarea at bounding box center [383, 227] width 343 height 57
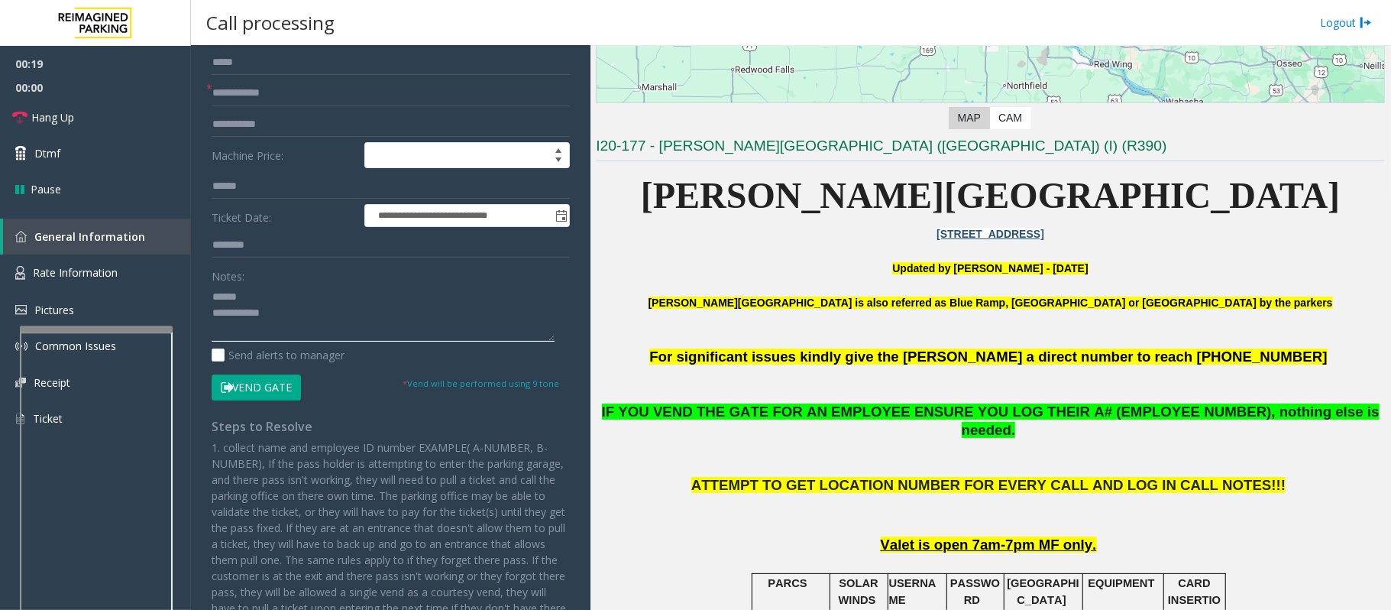
scroll to position [23, 0]
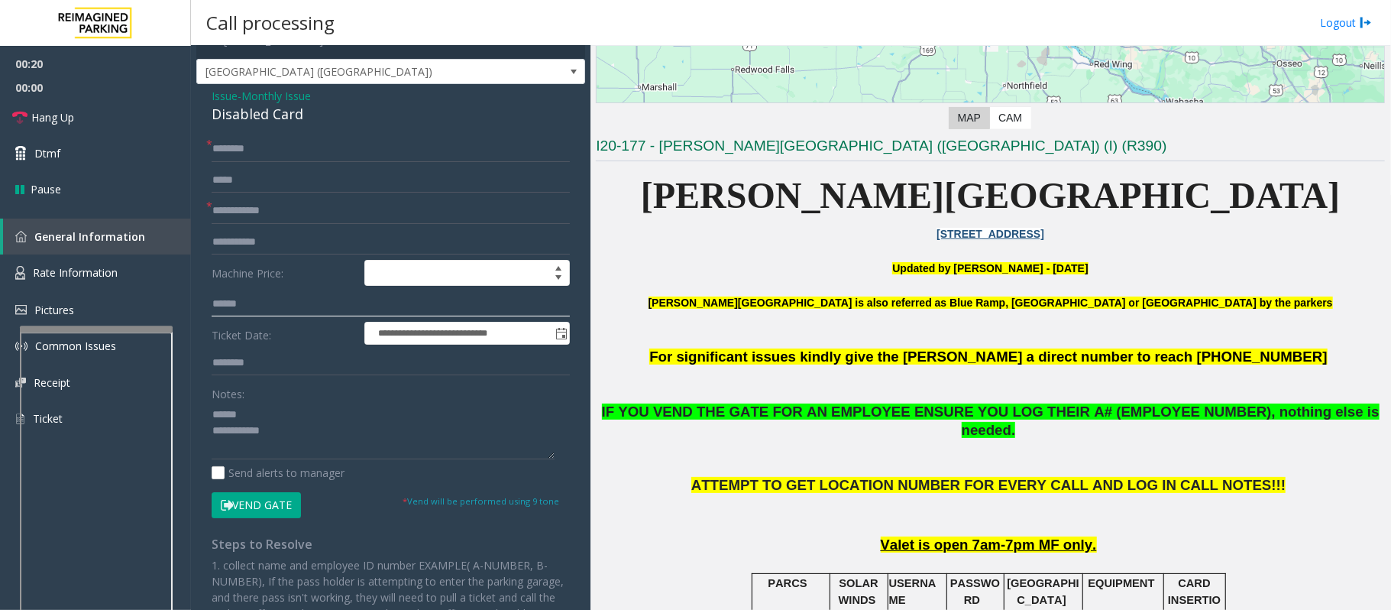
click at [255, 303] on input "text" at bounding box center [391, 304] width 358 height 26
type input "*"
type input "*****"
drag, startPoint x: 257, startPoint y: 303, endPoint x: 200, endPoint y: 296, distance: 57.0
click at [200, 296] on div "**********" at bounding box center [390, 467] width 381 height 662
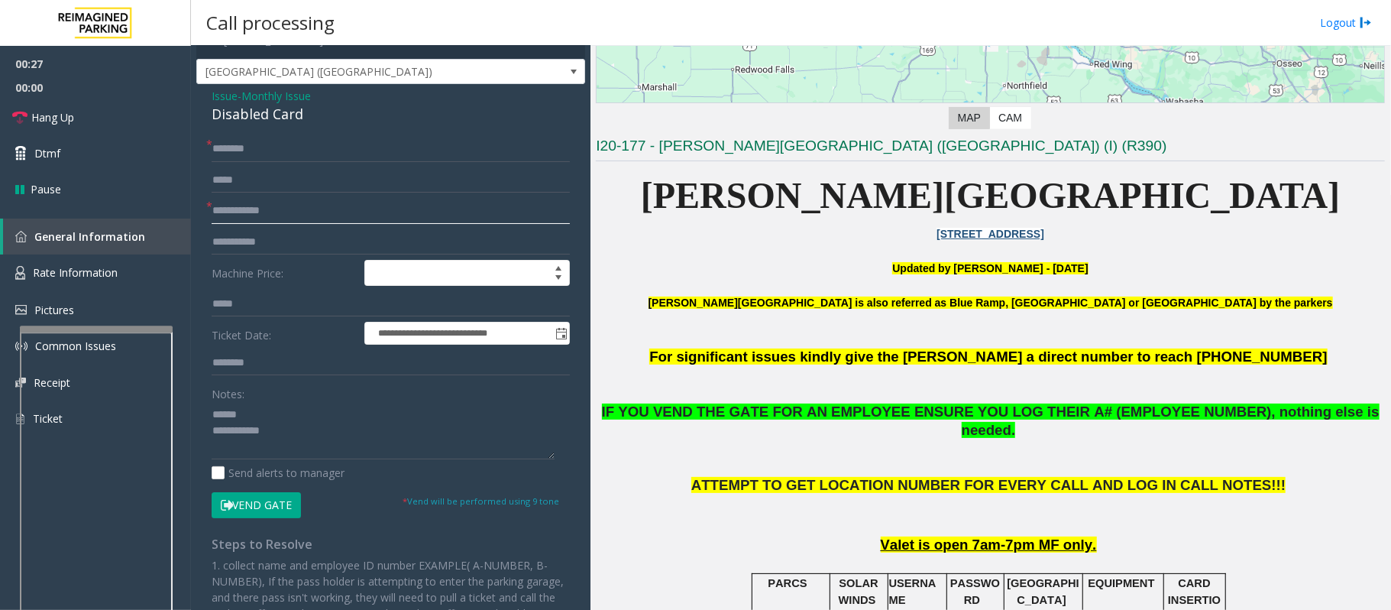
type input "*****"
click at [237, 135] on div "**********" at bounding box center [390, 448] width 389 height 729
click at [243, 151] on input "text" at bounding box center [391, 149] width 358 height 26
click at [212, 145] on input "*****" at bounding box center [391, 149] width 358 height 26
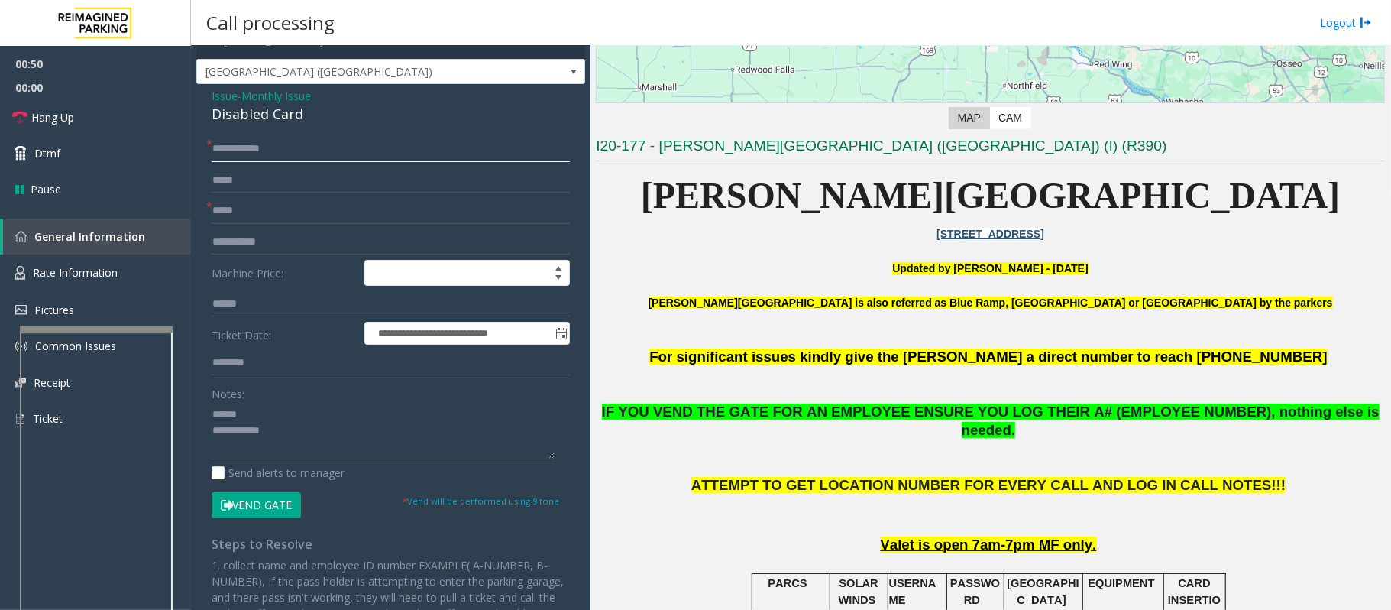
type input "**********"
click at [264, 503] on button "Vend Gate" at bounding box center [256, 505] width 89 height 26
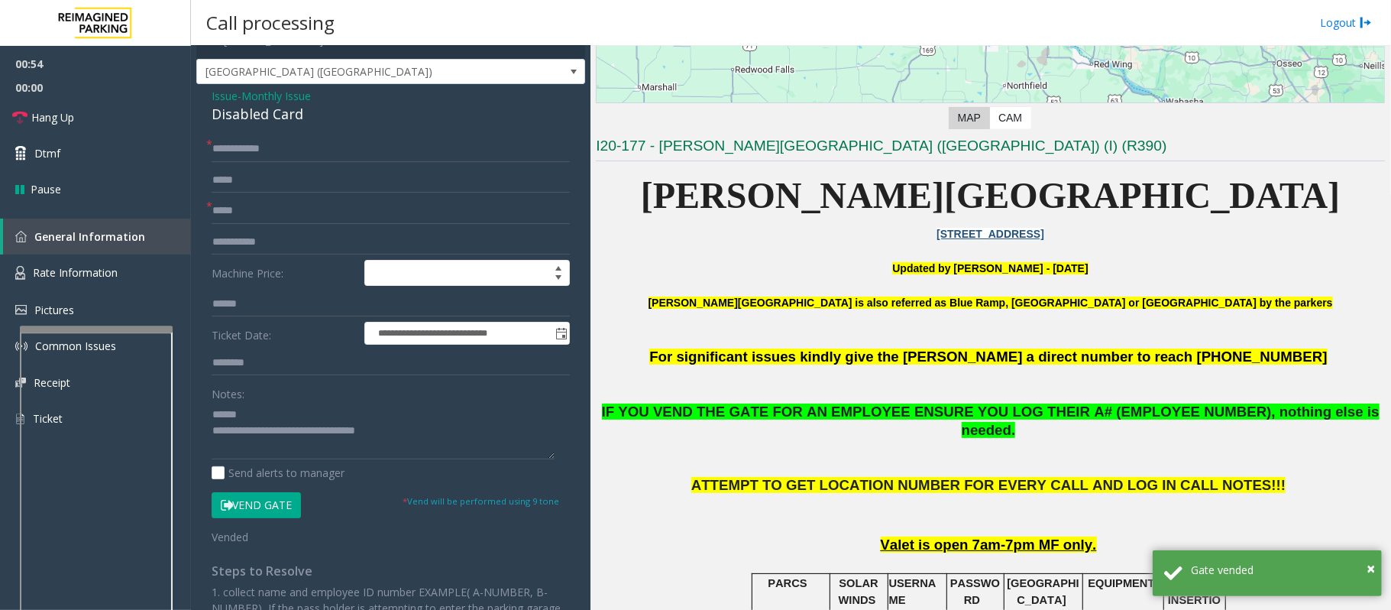
click at [274, 111] on div "Disabled Card" at bounding box center [391, 114] width 358 height 21
click at [274, 112] on div "Disabled Card" at bounding box center [391, 114] width 358 height 21
click at [274, 114] on div "Disabled Card" at bounding box center [391, 114] width 358 height 21
click at [125, 115] on link "Hang Up" at bounding box center [95, 117] width 191 height 36
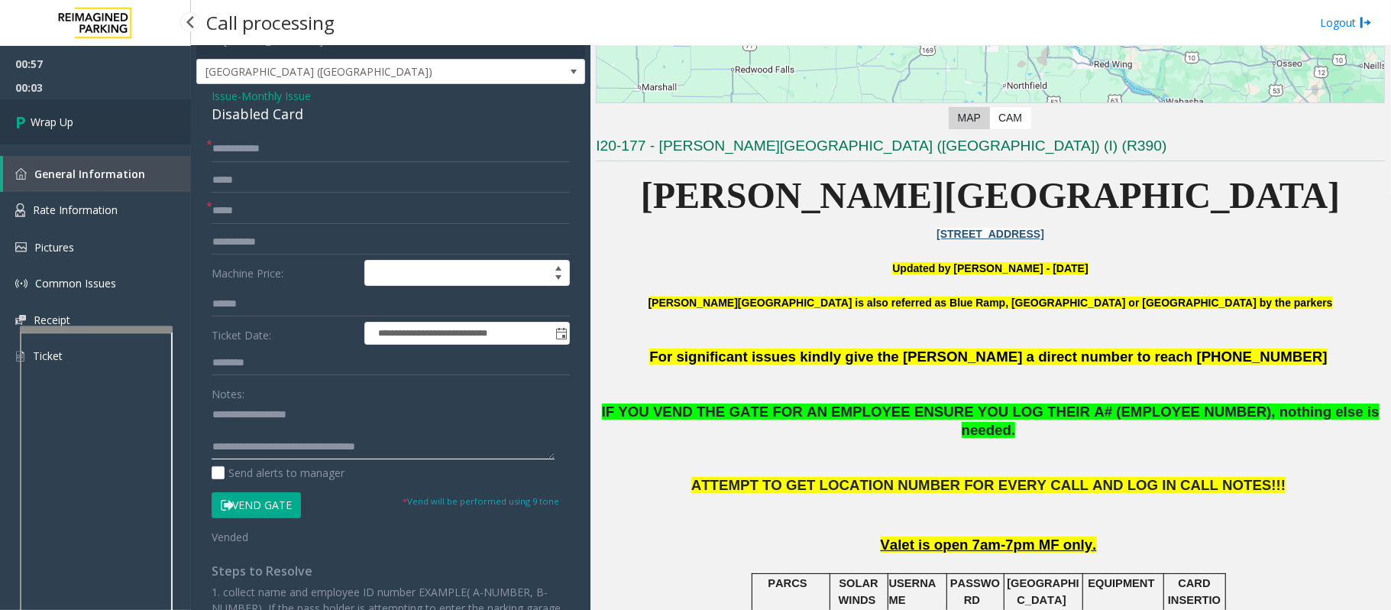
type textarea "**********"
click at [73, 116] on span "Wrap Up" at bounding box center [52, 122] width 43 height 16
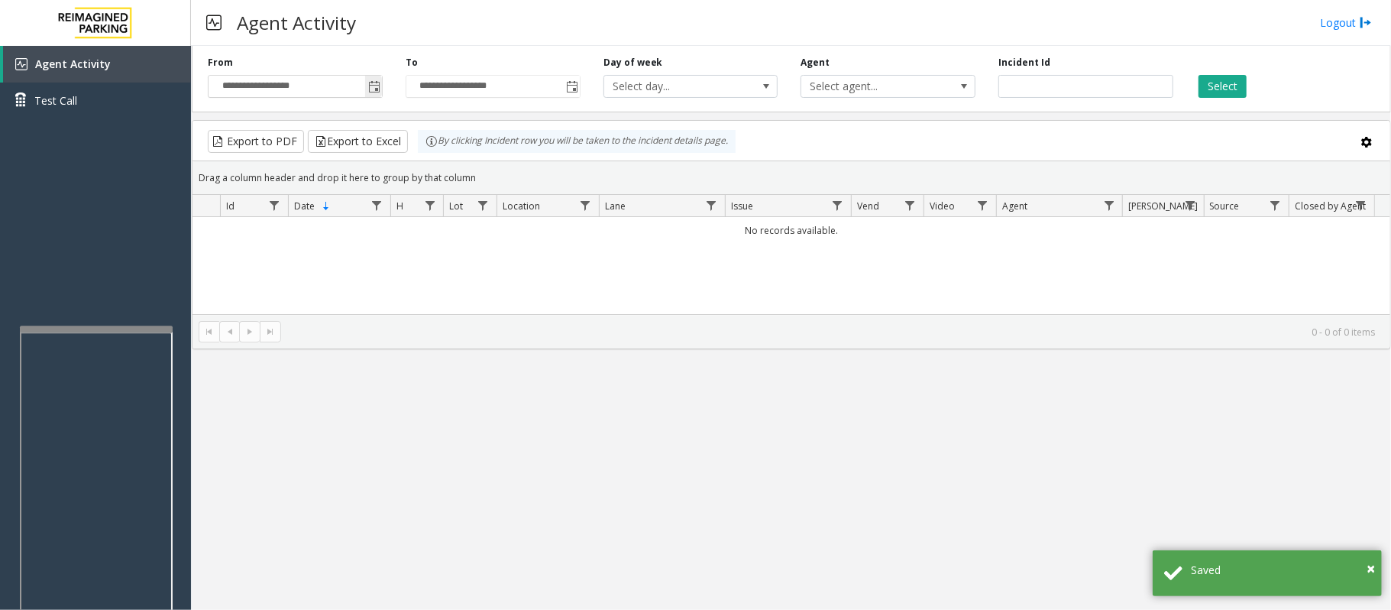
click at [377, 89] on span "Toggle popup" at bounding box center [374, 87] width 12 height 12
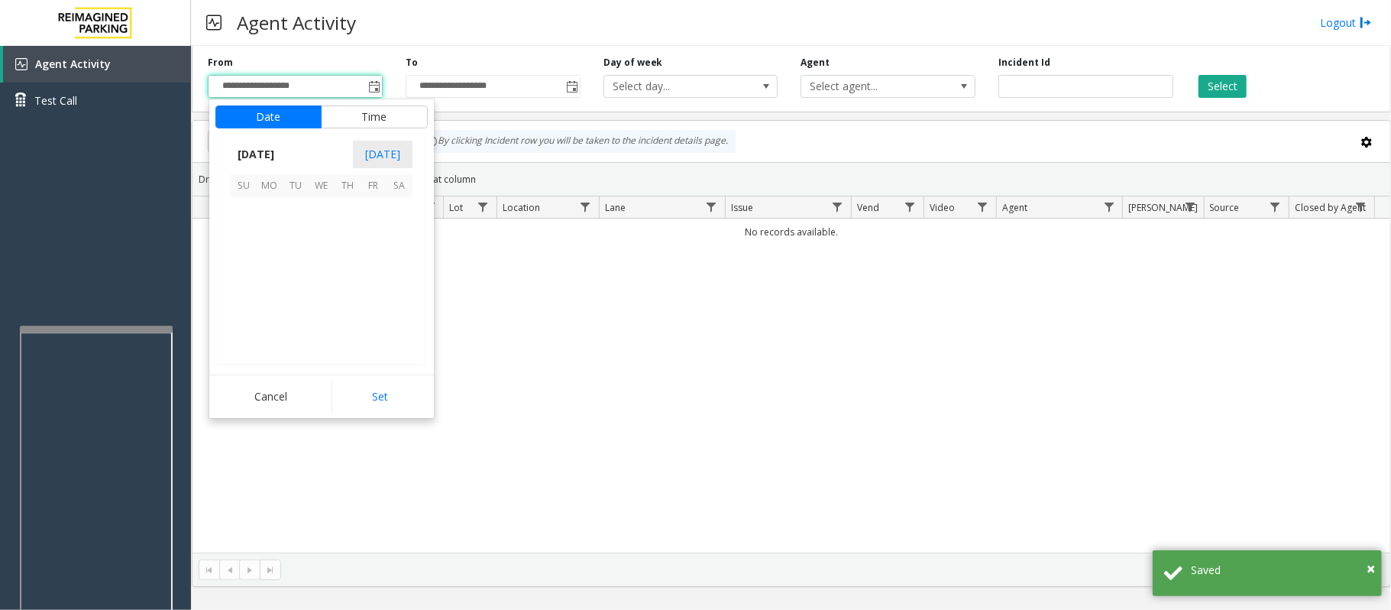
scroll to position [274210, 0]
click at [390, 292] on span "27" at bounding box center [400, 288] width 26 height 26
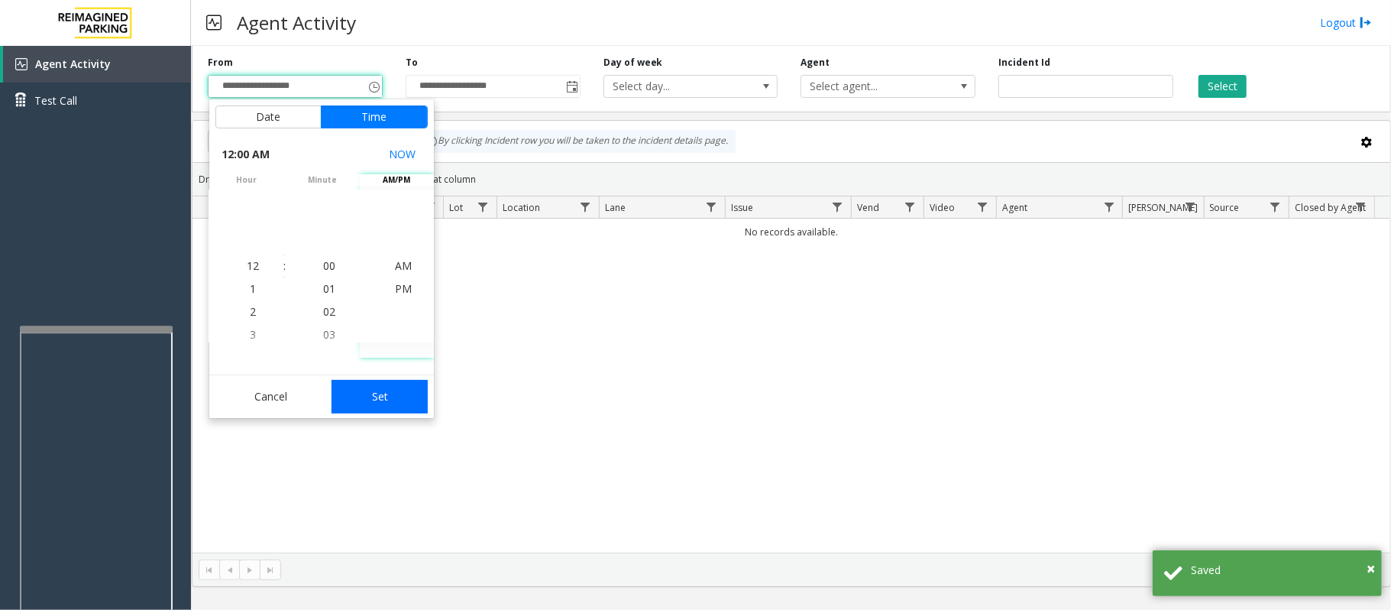
click at [379, 398] on button "Set" at bounding box center [380, 397] width 96 height 34
type input "**********"
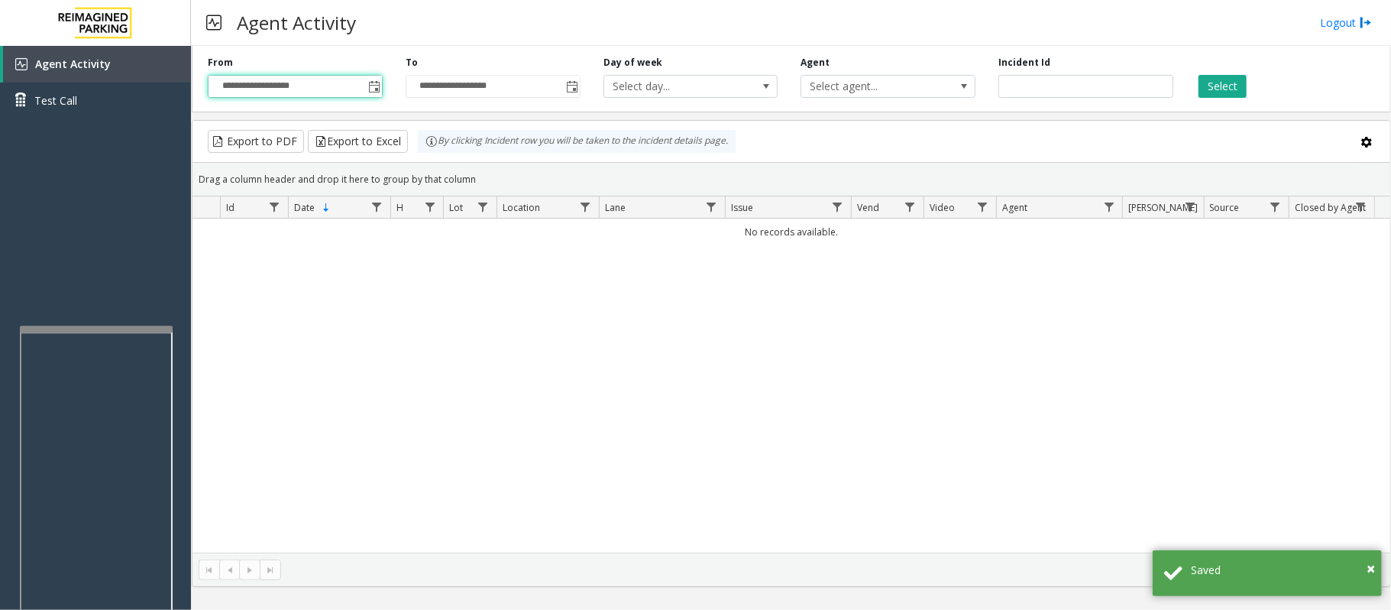
drag, startPoint x: 1219, startPoint y: 89, endPoint x: 1218, endPoint y: 99, distance: 9.3
click at [1219, 93] on button "Select" at bounding box center [1223, 86] width 48 height 23
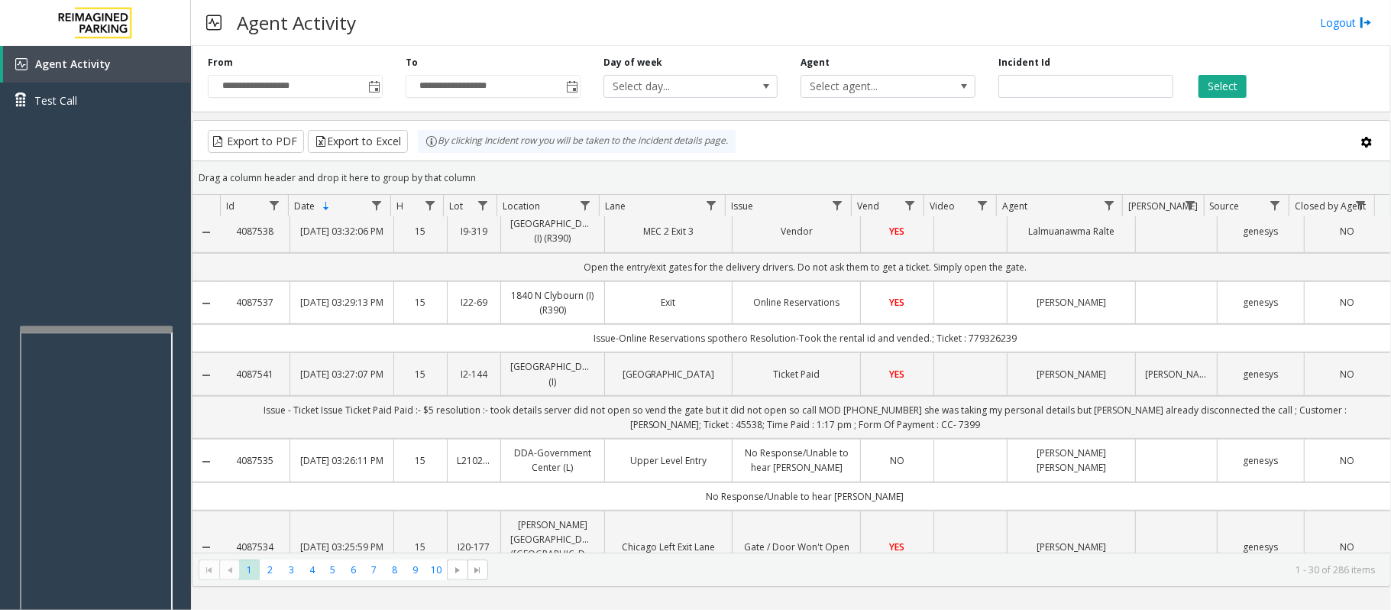
scroll to position [611, 0]
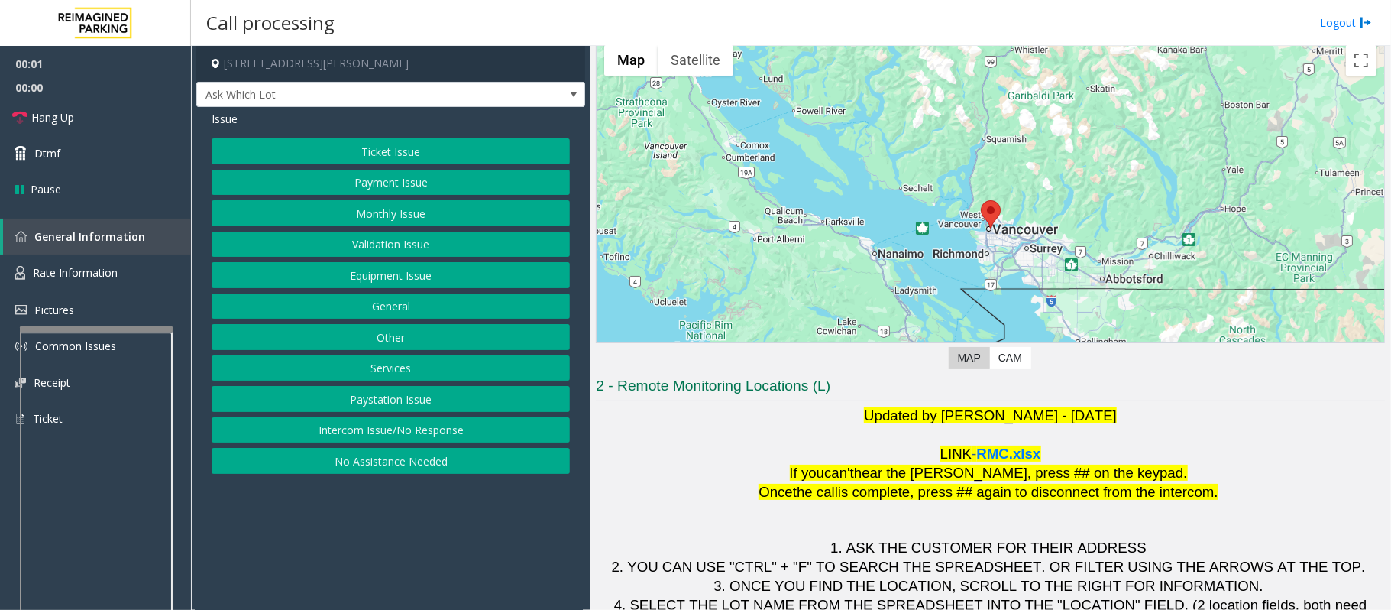
scroll to position [102, 0]
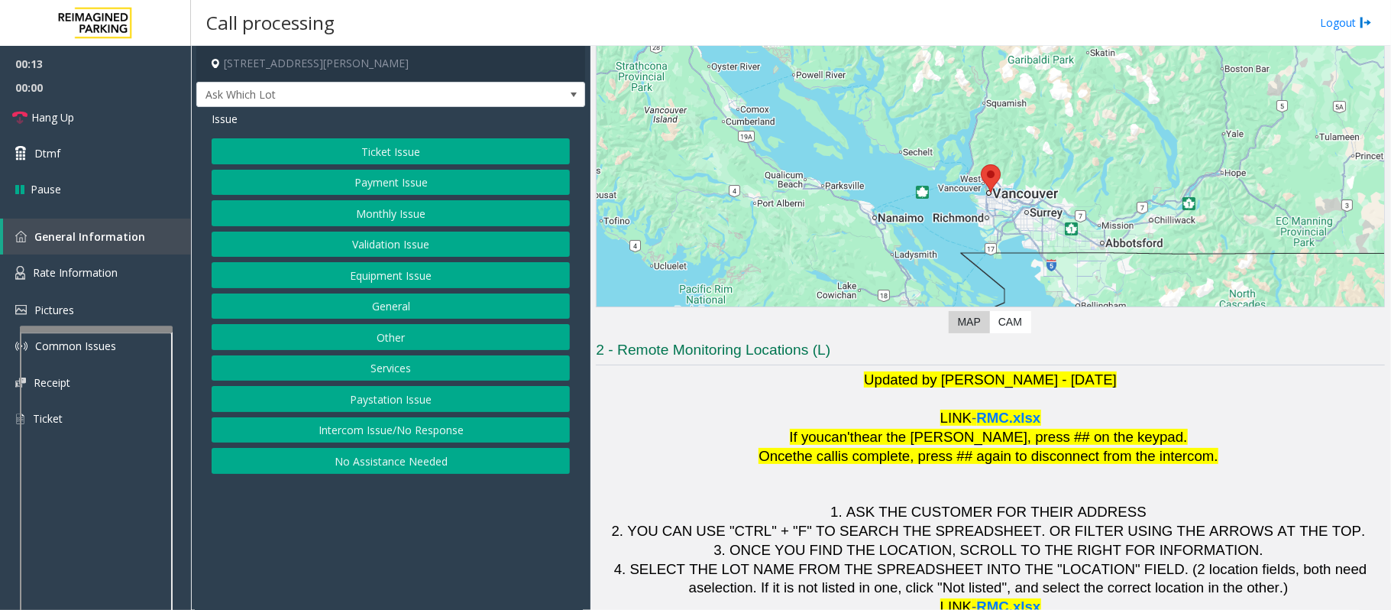
click at [342, 251] on button "Validation Issue" at bounding box center [391, 244] width 358 height 26
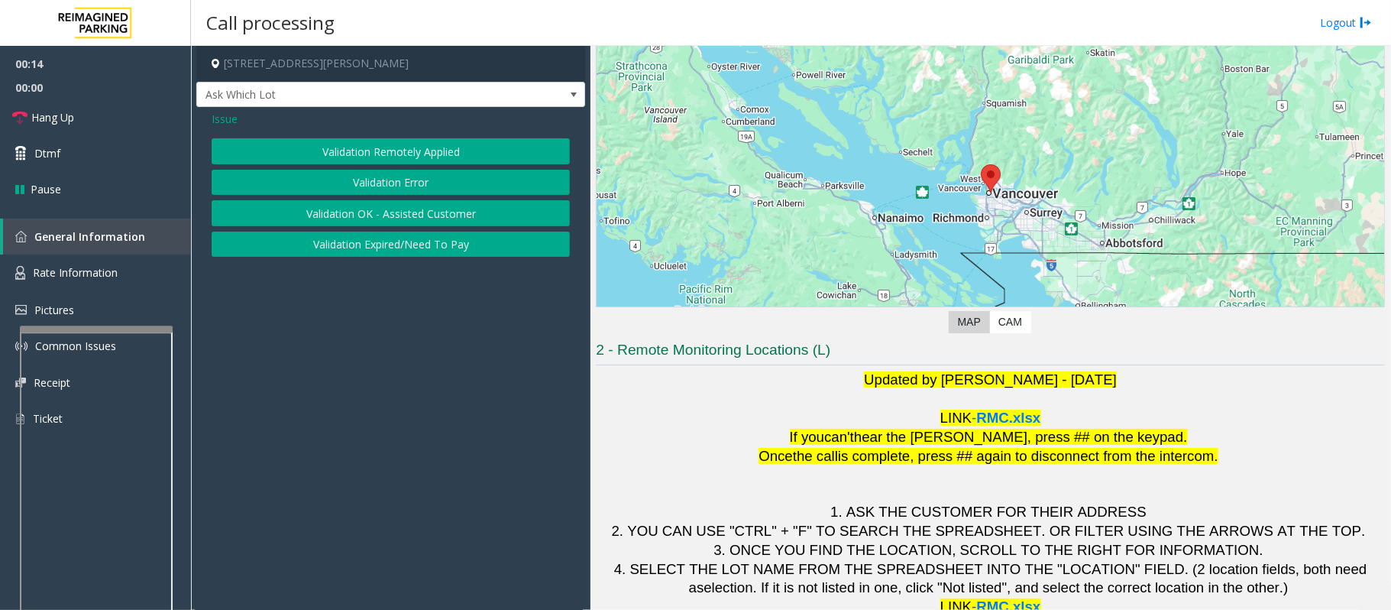
click at [351, 174] on button "Validation Error" at bounding box center [391, 183] width 358 height 26
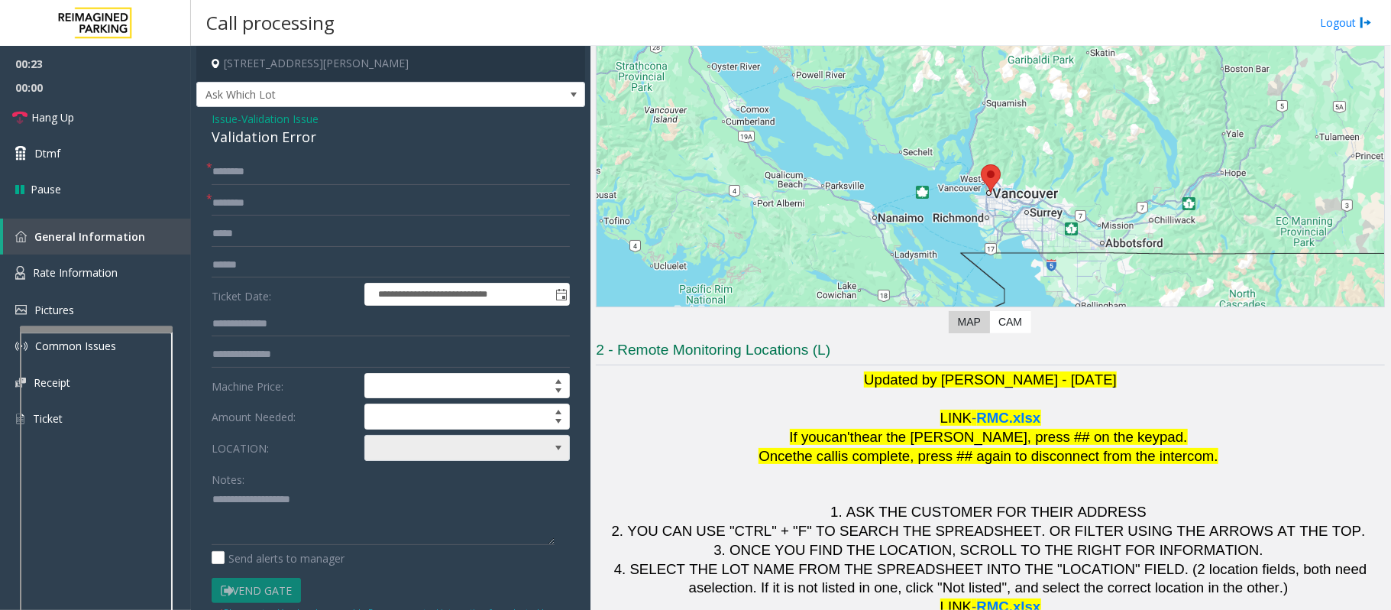
click at [423, 451] on span at bounding box center [447, 447] width 164 height 24
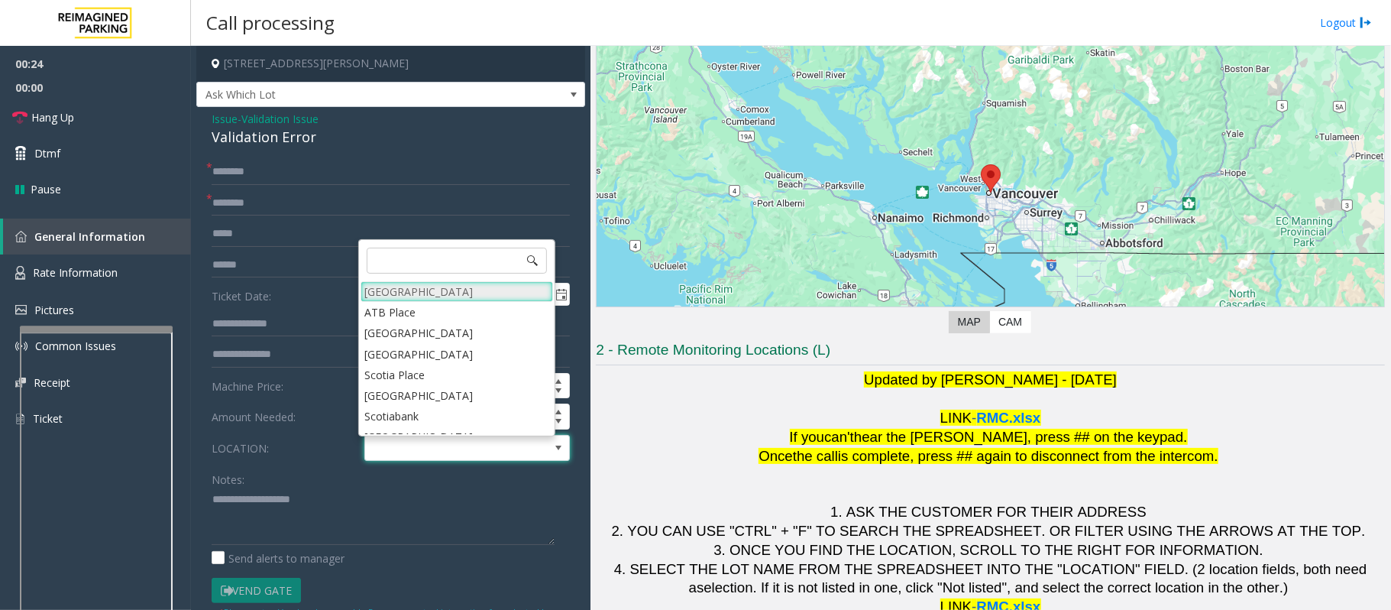
click at [416, 290] on Village "Mount Royal Village" at bounding box center [457, 291] width 193 height 21
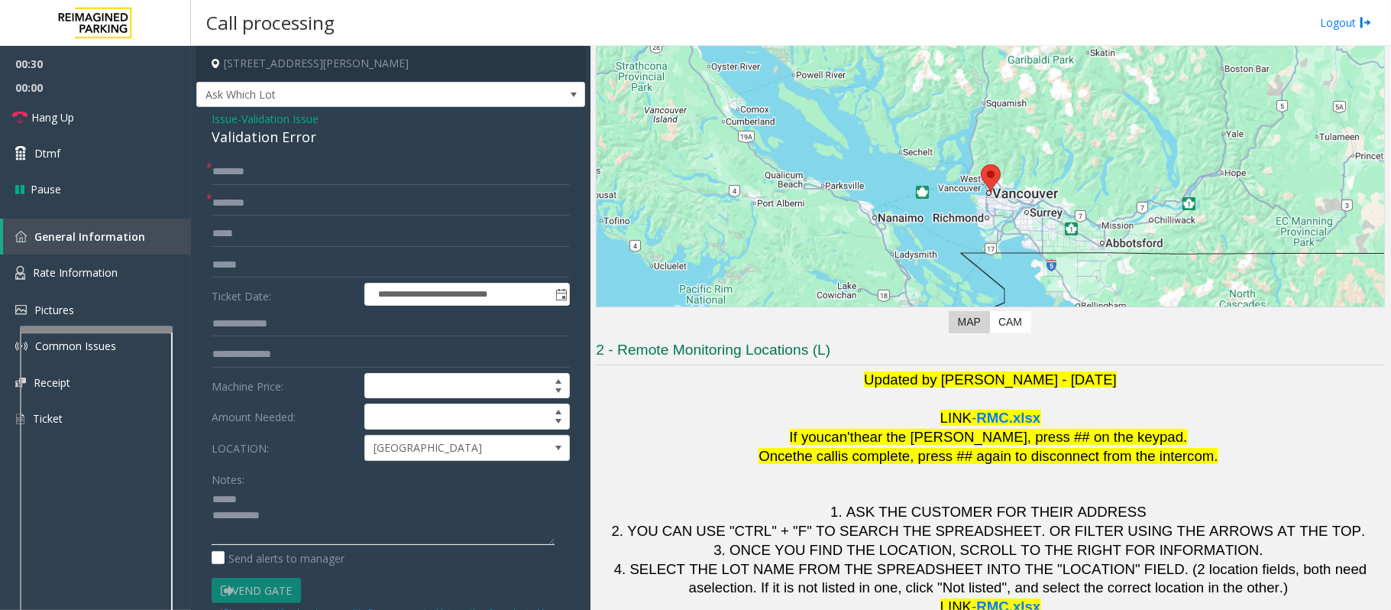
type textarea "**********"
click at [270, 196] on input "text" at bounding box center [391, 203] width 358 height 26
type input "********"
click at [248, 266] on input "text" at bounding box center [391, 265] width 358 height 26
click at [254, 144] on div "Validation Error" at bounding box center [391, 137] width 358 height 21
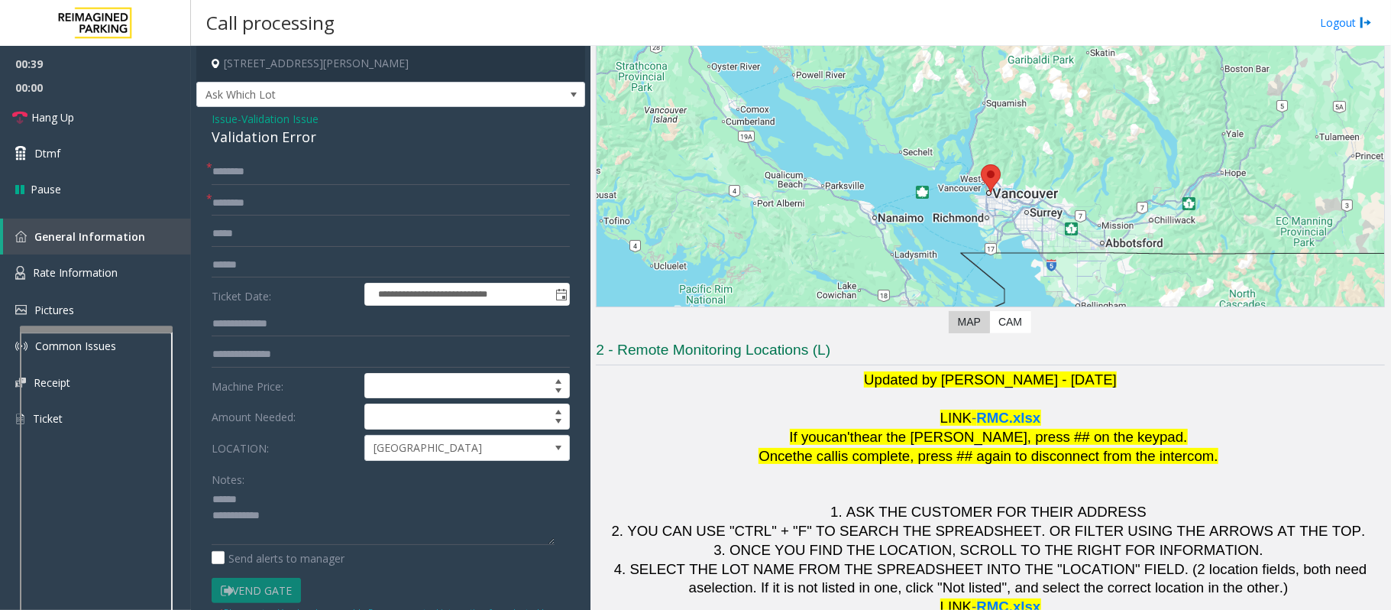
click at [254, 144] on div "Validation Error" at bounding box center [391, 137] width 358 height 21
click at [285, 138] on div "Validation Error" at bounding box center [391, 137] width 358 height 21
click at [258, 266] on input "text" at bounding box center [391, 265] width 358 height 26
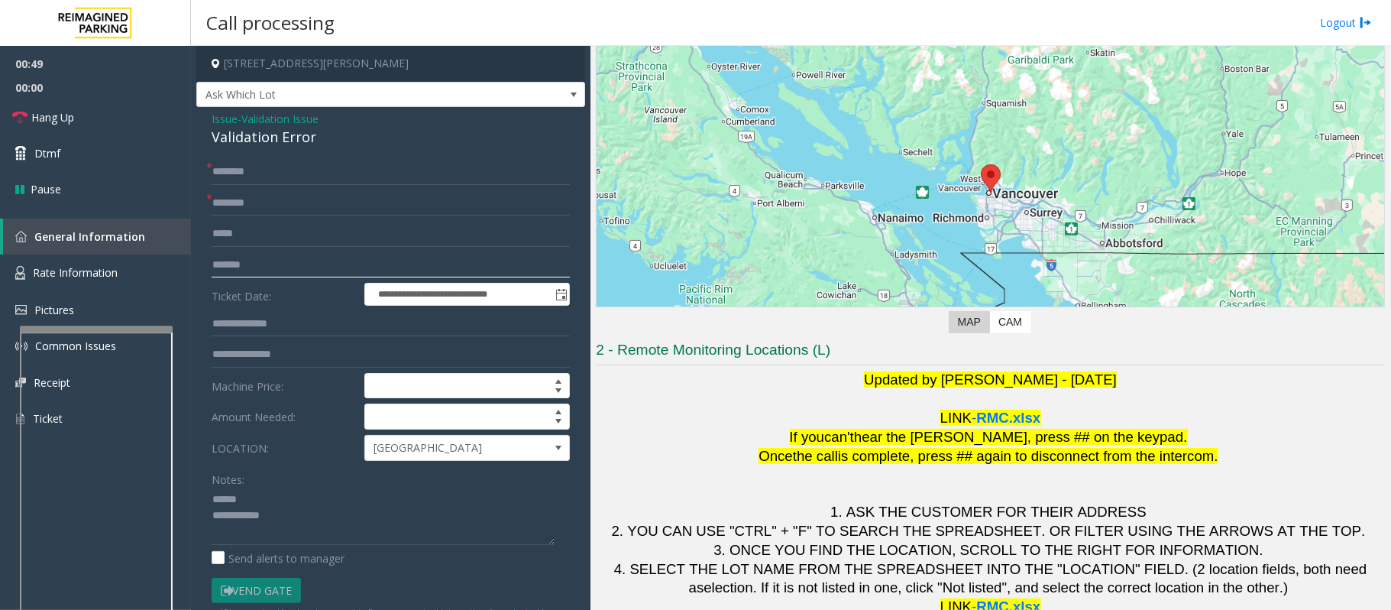
type input "*******"
click at [290, 138] on div "Validation Error" at bounding box center [391, 137] width 358 height 21
type textarea "**********"
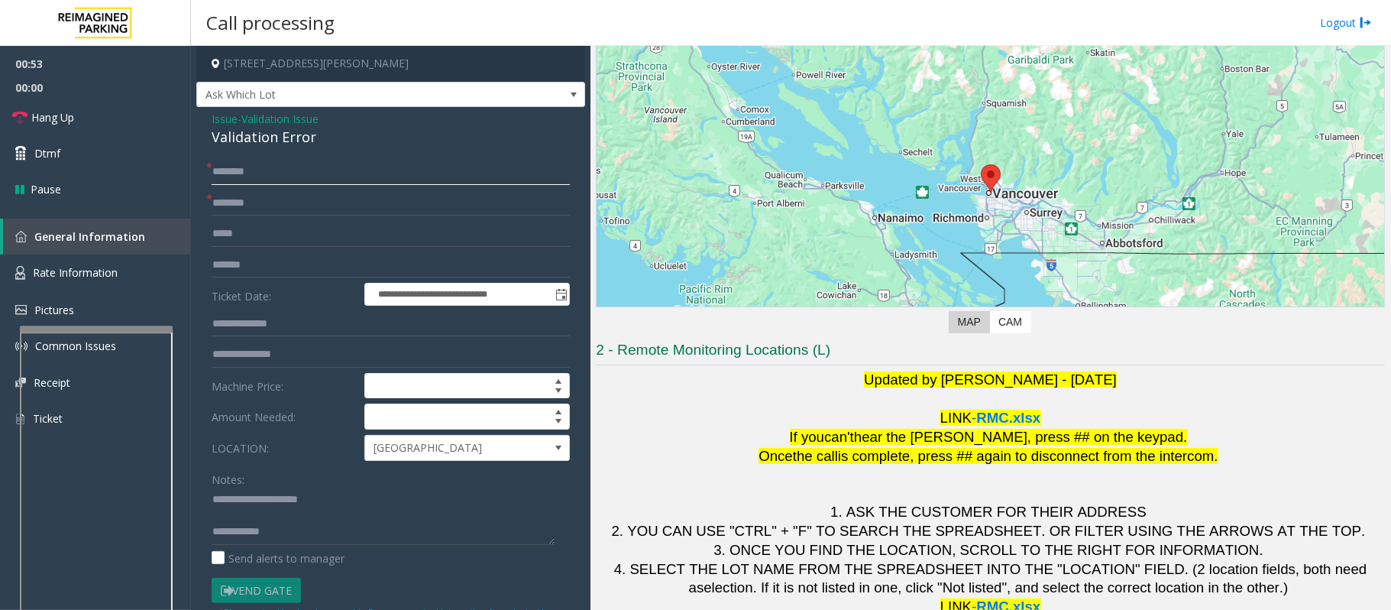
click at [252, 176] on input "text" at bounding box center [391, 172] width 358 height 26
type input "*****"
click at [240, 517] on textarea at bounding box center [383, 515] width 343 height 57
type textarea "**********"
click at [102, 148] on link "Dtmf" at bounding box center [95, 153] width 191 height 36
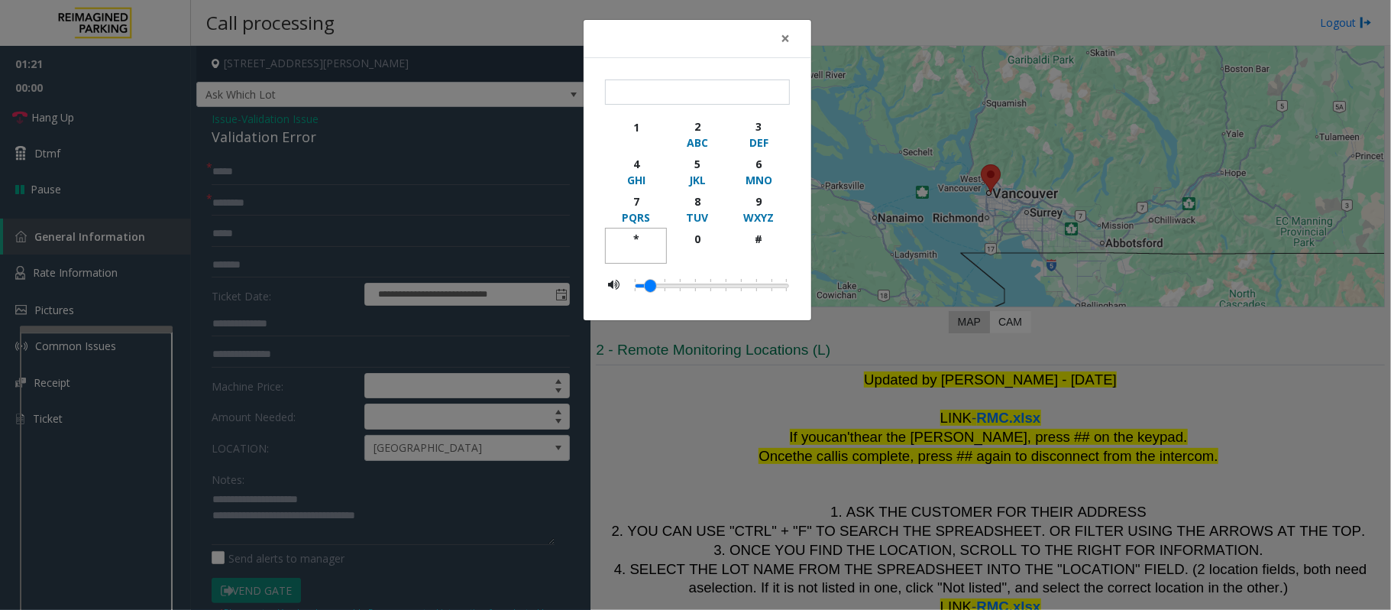
click at [637, 239] on div "*" at bounding box center [636, 239] width 42 height 16
click at [698, 119] on div "2" at bounding box center [697, 126] width 42 height 16
click at [697, 151] on div "ABC" at bounding box center [697, 142] width 42 height 16
click at [694, 171] on div "5" at bounding box center [697, 164] width 42 height 16
click at [643, 230] on button "*" at bounding box center [636, 246] width 62 height 36
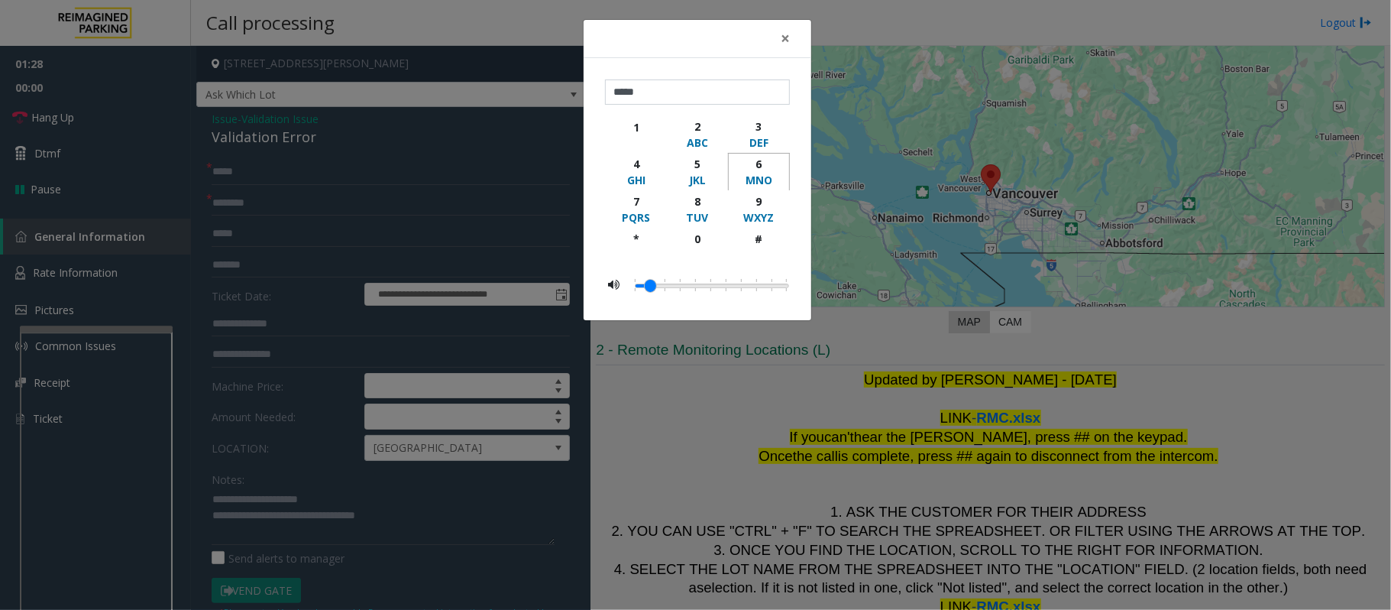
click at [756, 169] on div "6" at bounding box center [759, 164] width 42 height 16
type input "********"
click at [785, 28] on span "×" at bounding box center [785, 38] width 9 height 21
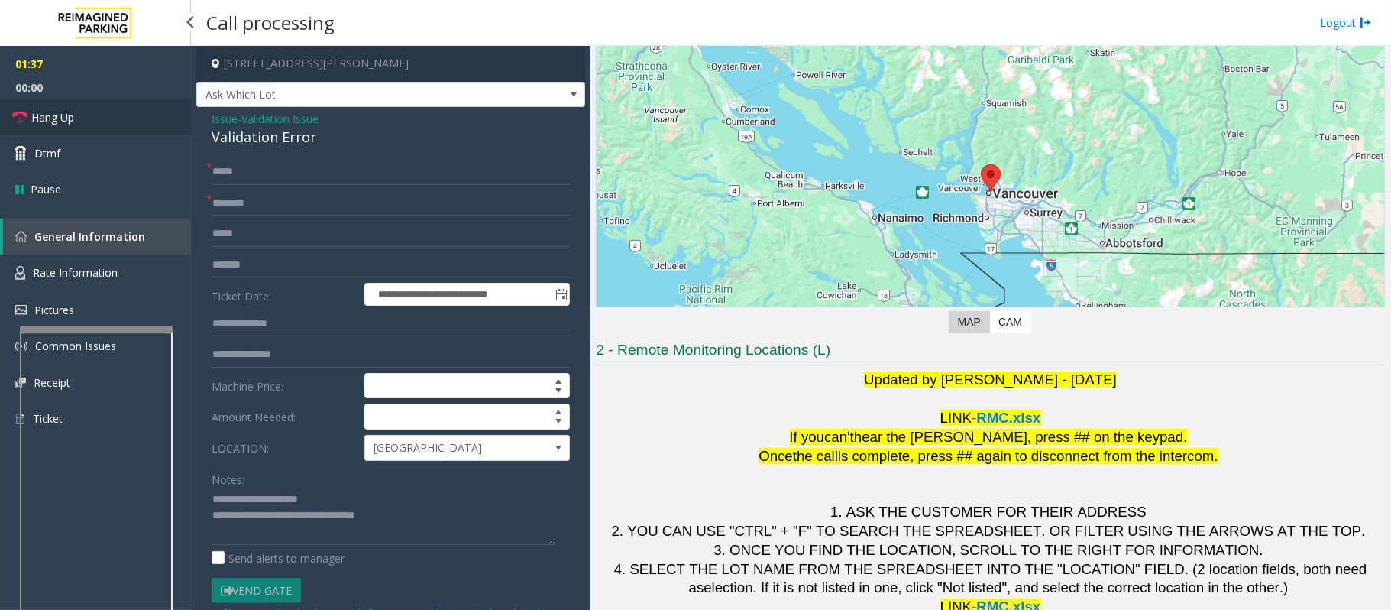
click at [86, 117] on link "Hang Up" at bounding box center [95, 117] width 191 height 36
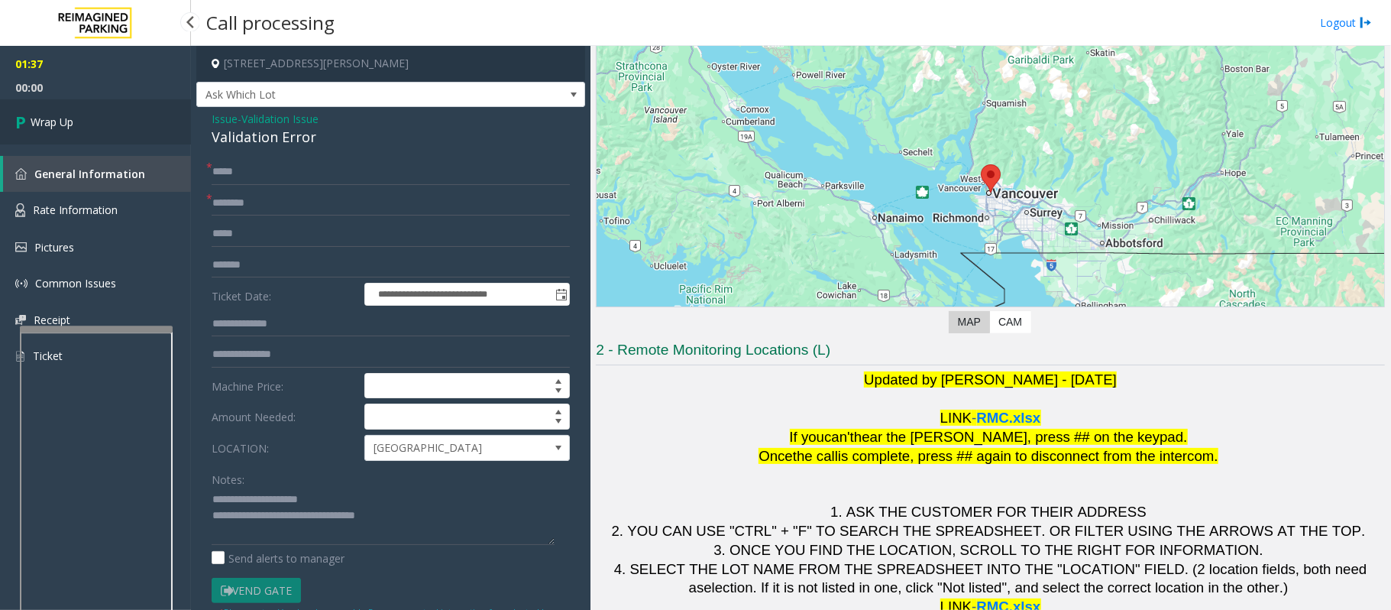
click at [86, 117] on link "Wrap Up" at bounding box center [95, 121] width 191 height 45
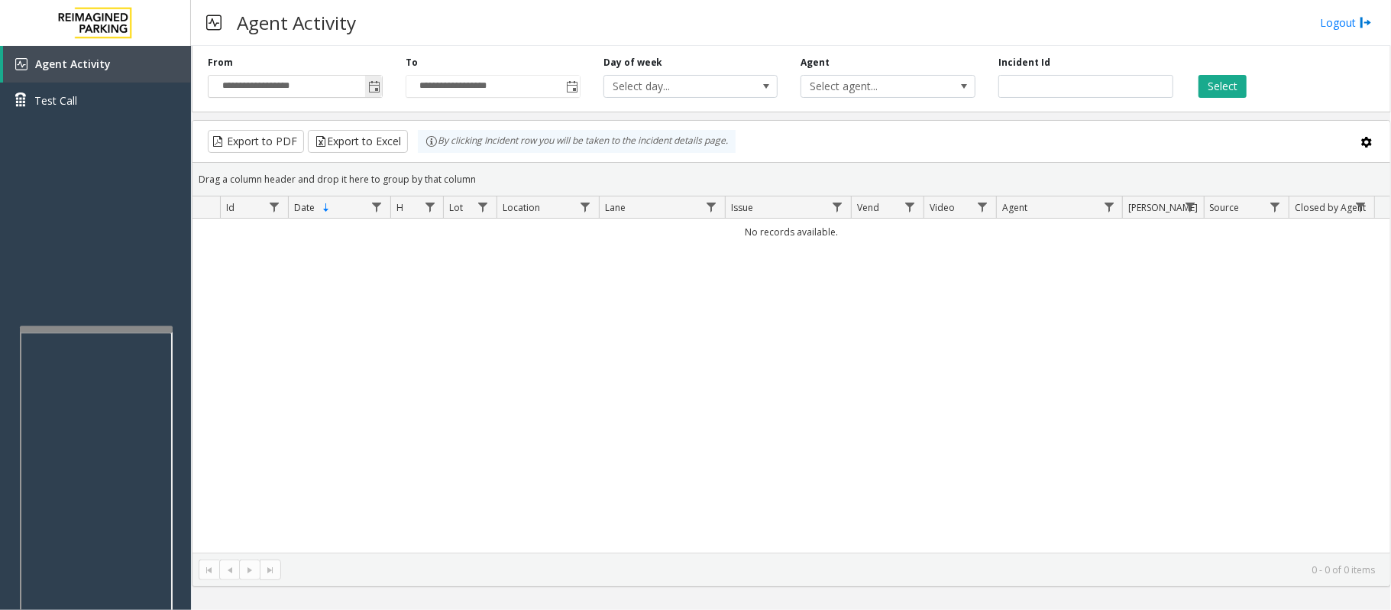
click at [377, 86] on span "Toggle popup" at bounding box center [374, 87] width 12 height 12
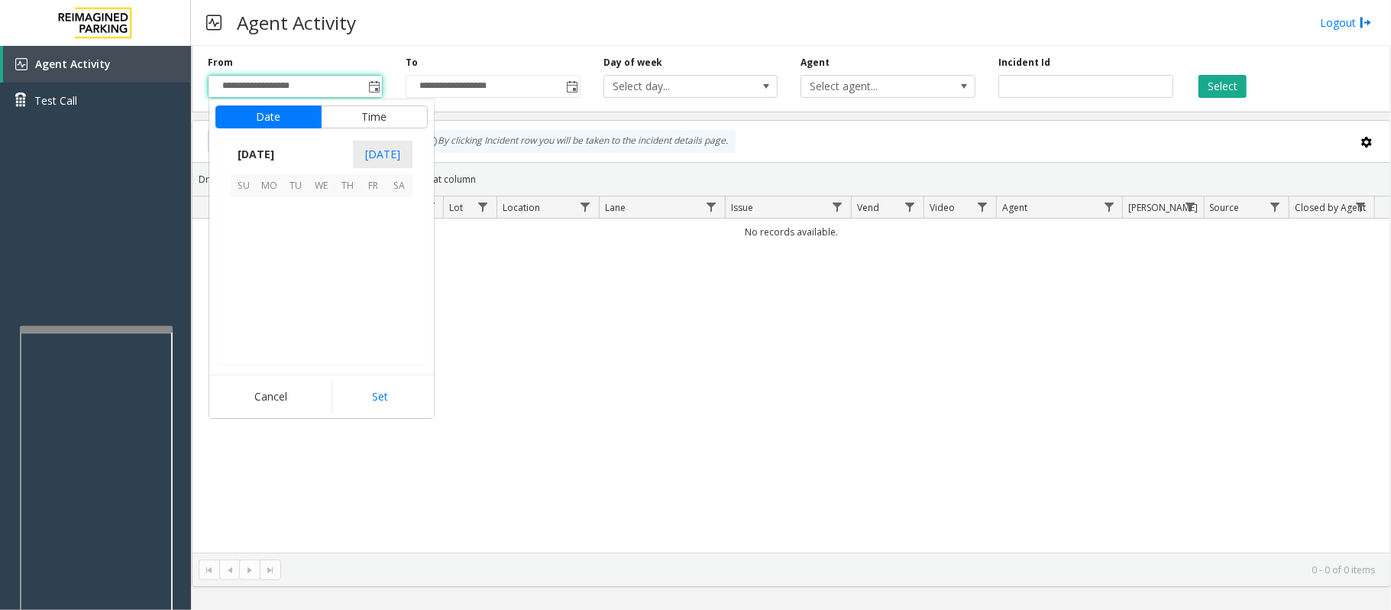
scroll to position [274210, 0]
click at [396, 289] on span "27" at bounding box center [400, 288] width 26 height 26
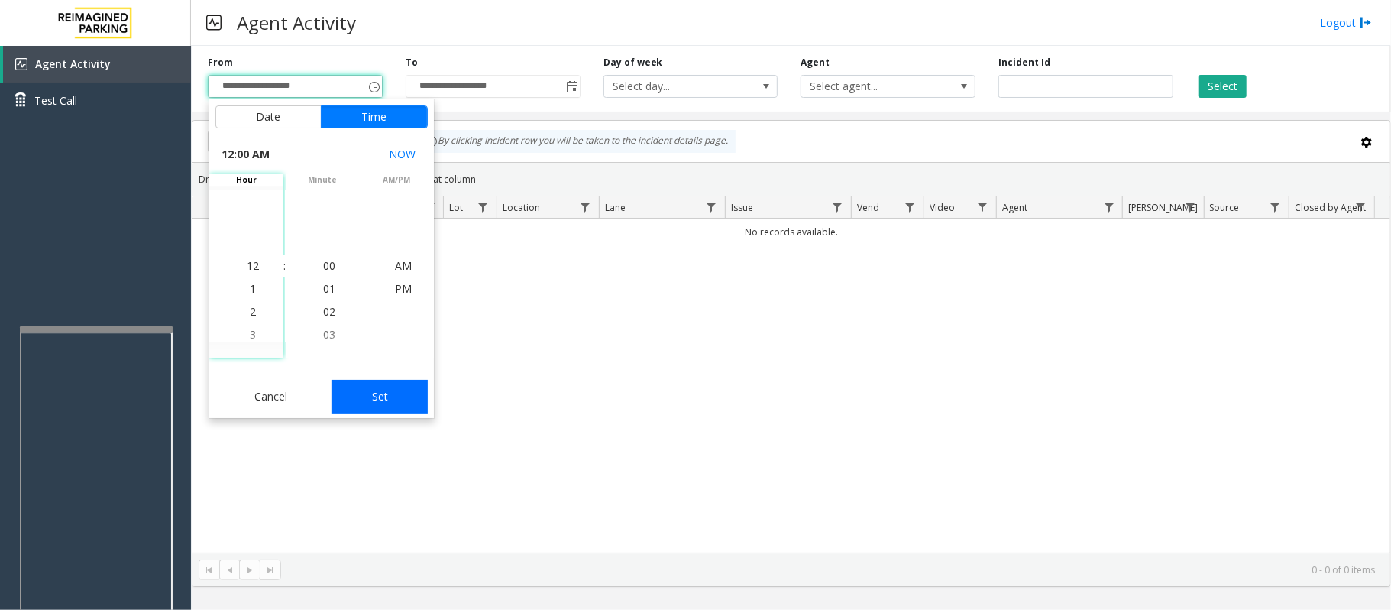
click at [382, 384] on button "Set" at bounding box center [380, 397] width 96 height 34
type input "**********"
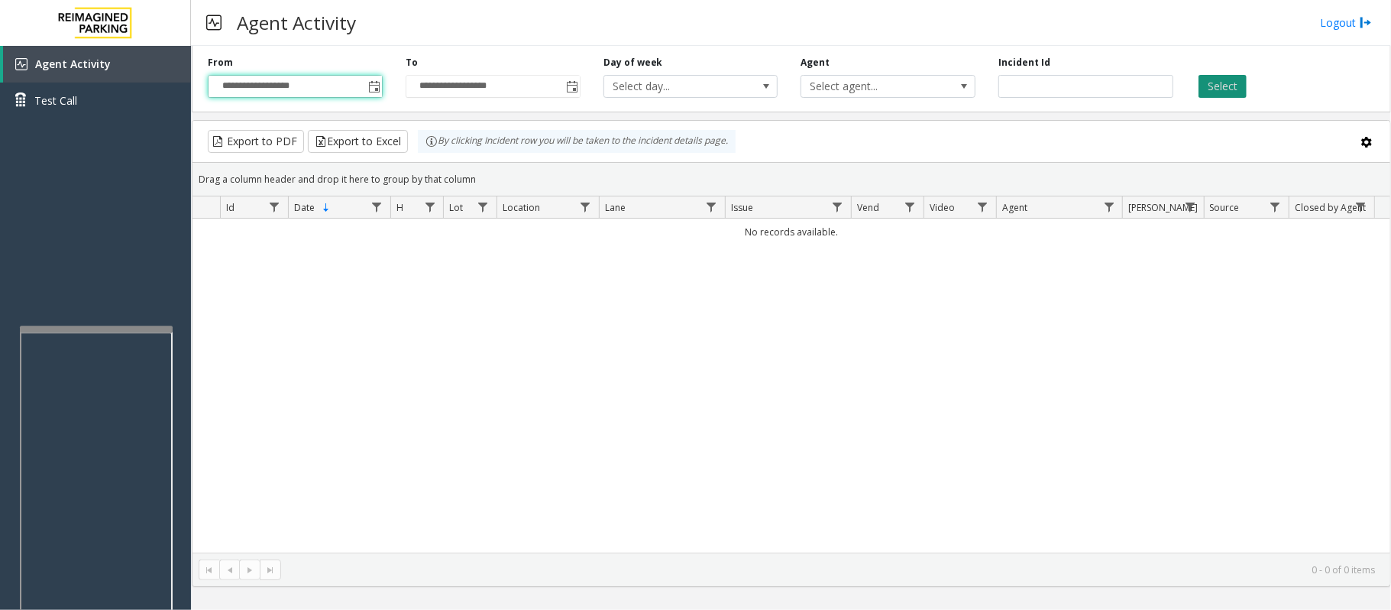
click at [1214, 86] on button "Select" at bounding box center [1223, 86] width 48 height 23
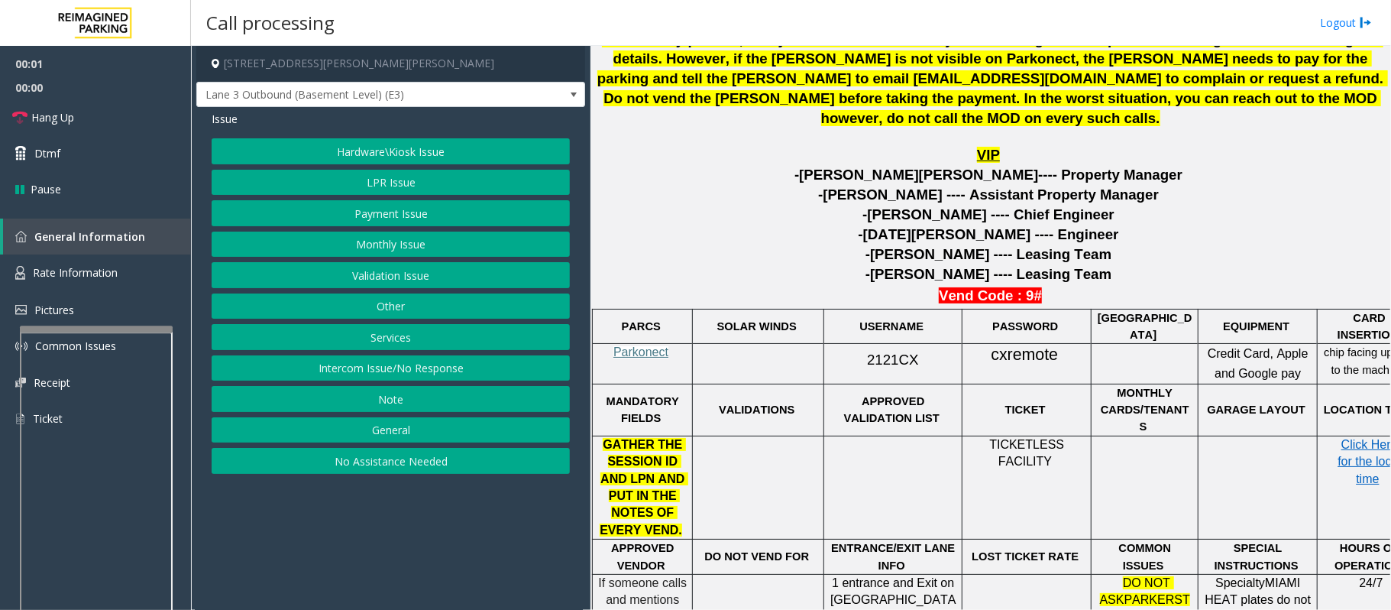
scroll to position [611, 0]
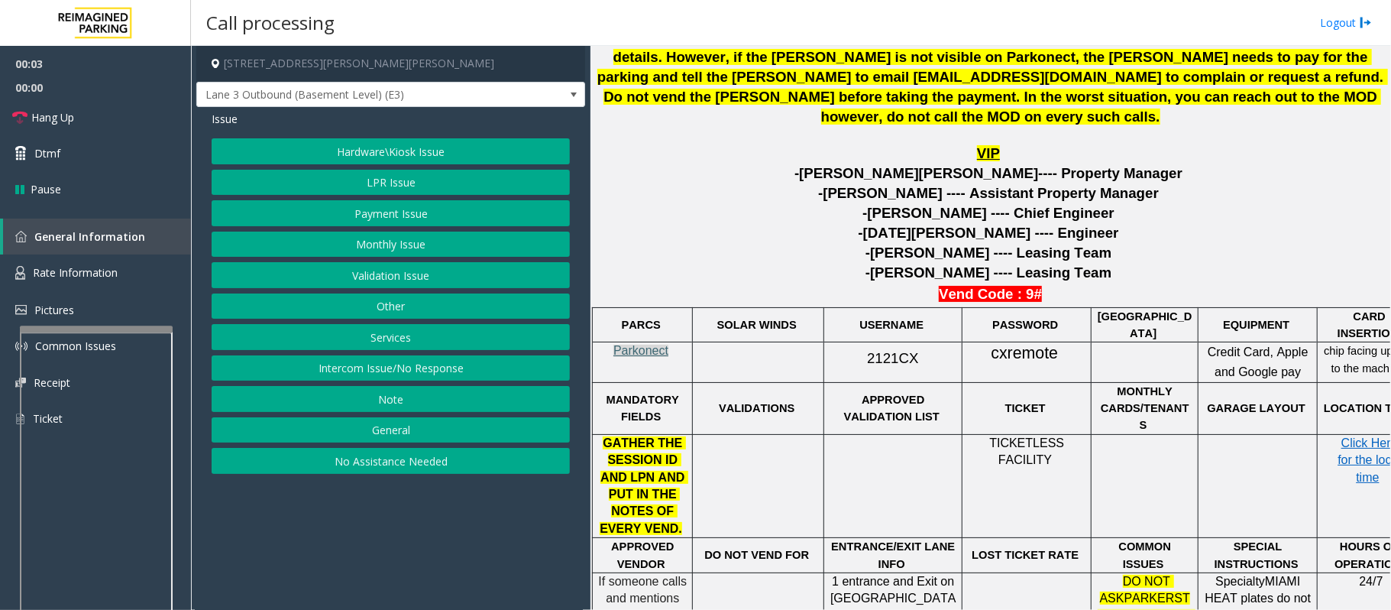
click at [646, 349] on span "Parkonect" at bounding box center [641, 350] width 55 height 13
click at [431, 373] on button "Intercom Issue/No Response" at bounding box center [391, 368] width 358 height 26
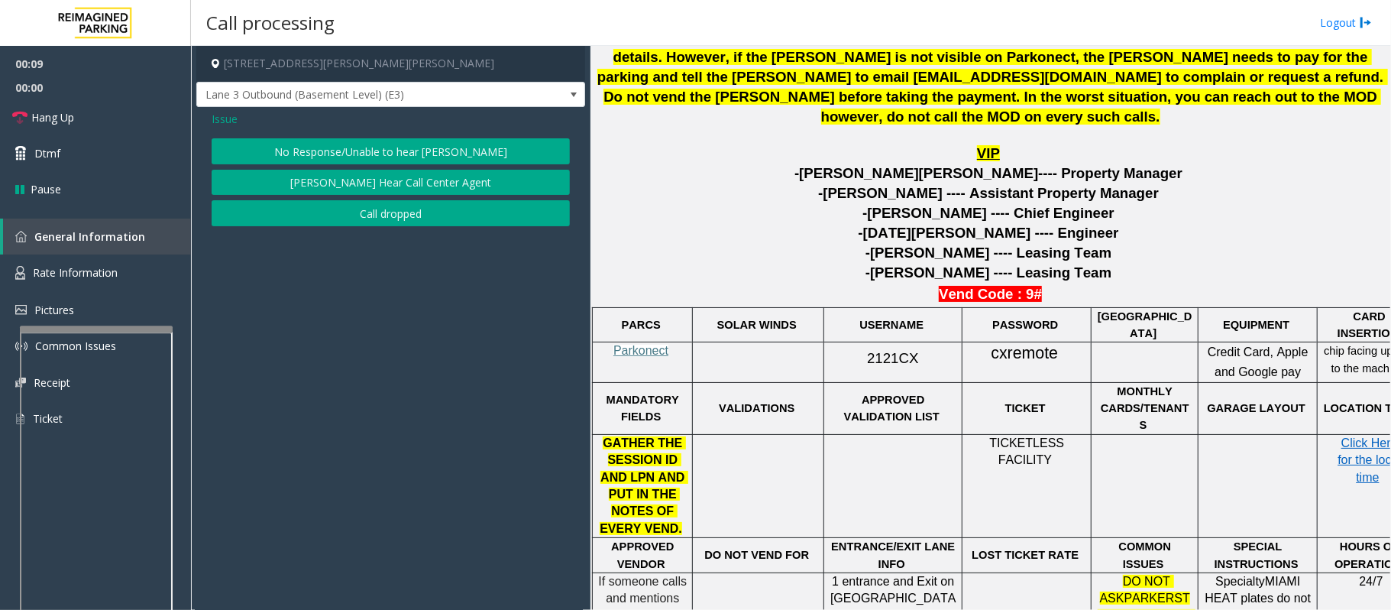
click at [361, 157] on button "No Response/Unable to hear [PERSON_NAME]" at bounding box center [391, 151] width 358 height 26
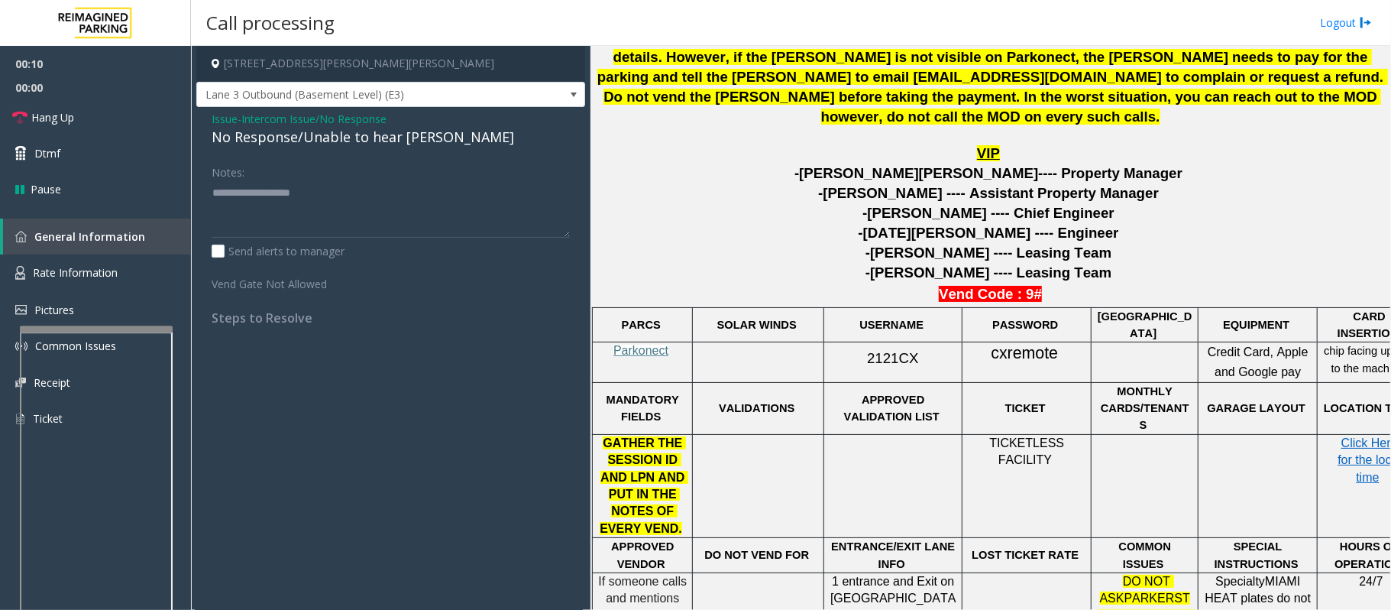
click at [328, 133] on div "No Response/Unable to hear [PERSON_NAME]" at bounding box center [391, 137] width 358 height 21
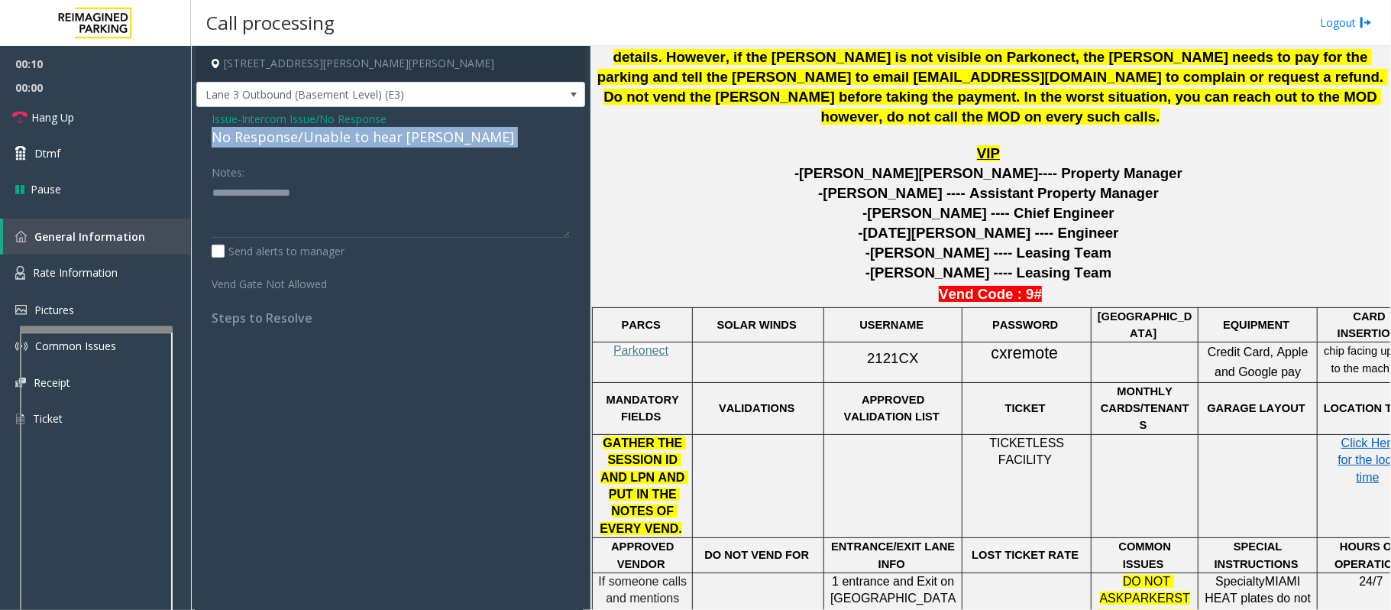
click at [328, 133] on div "No Response/Unable to hear [PERSON_NAME]" at bounding box center [391, 137] width 358 height 21
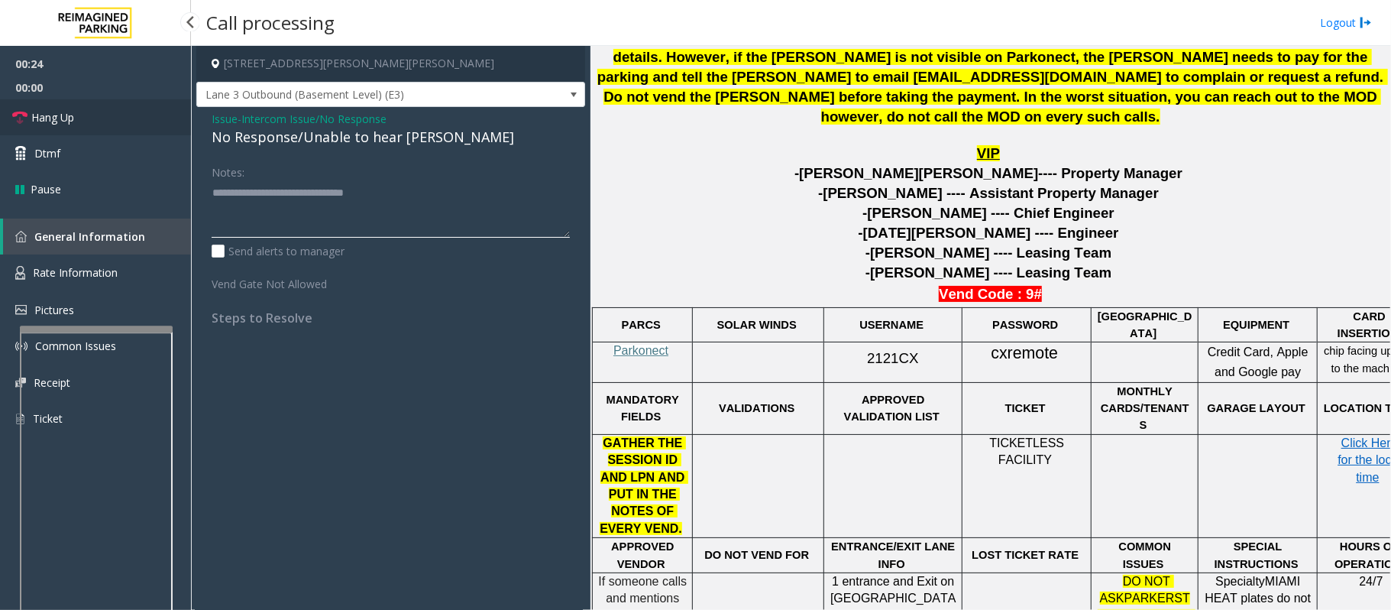
type textarea "**********"
click at [71, 122] on span "Hang Up" at bounding box center [52, 117] width 43 height 16
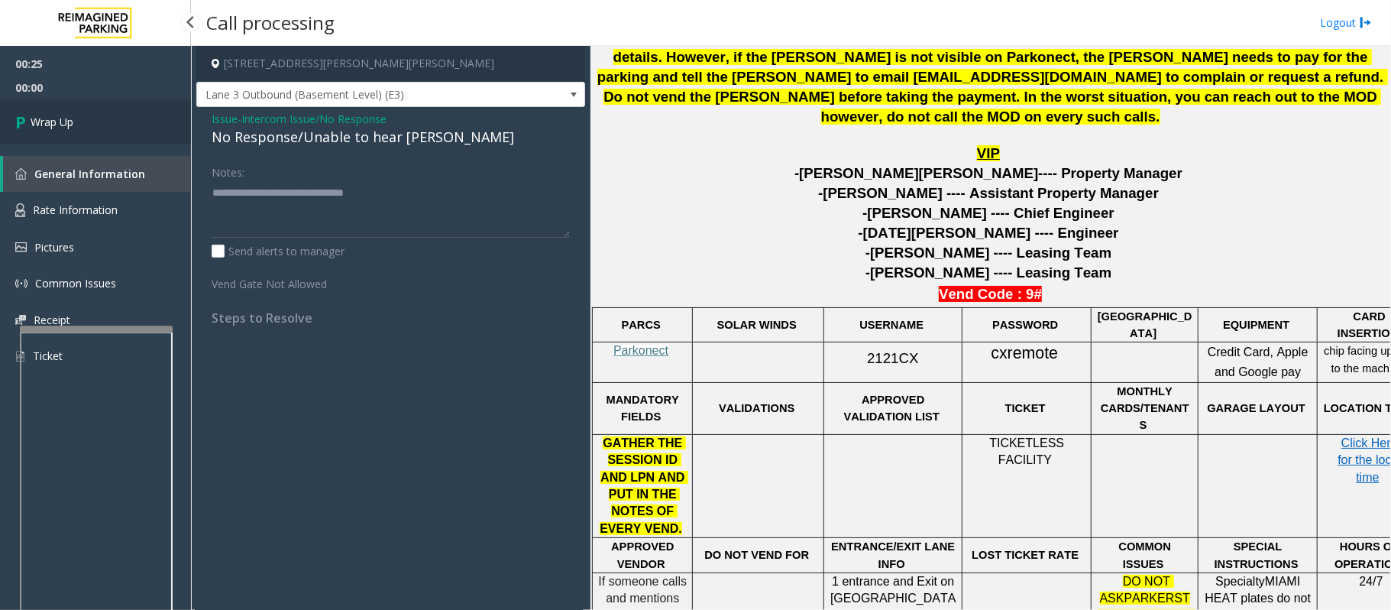
click at [71, 122] on span "Wrap Up" at bounding box center [52, 122] width 43 height 16
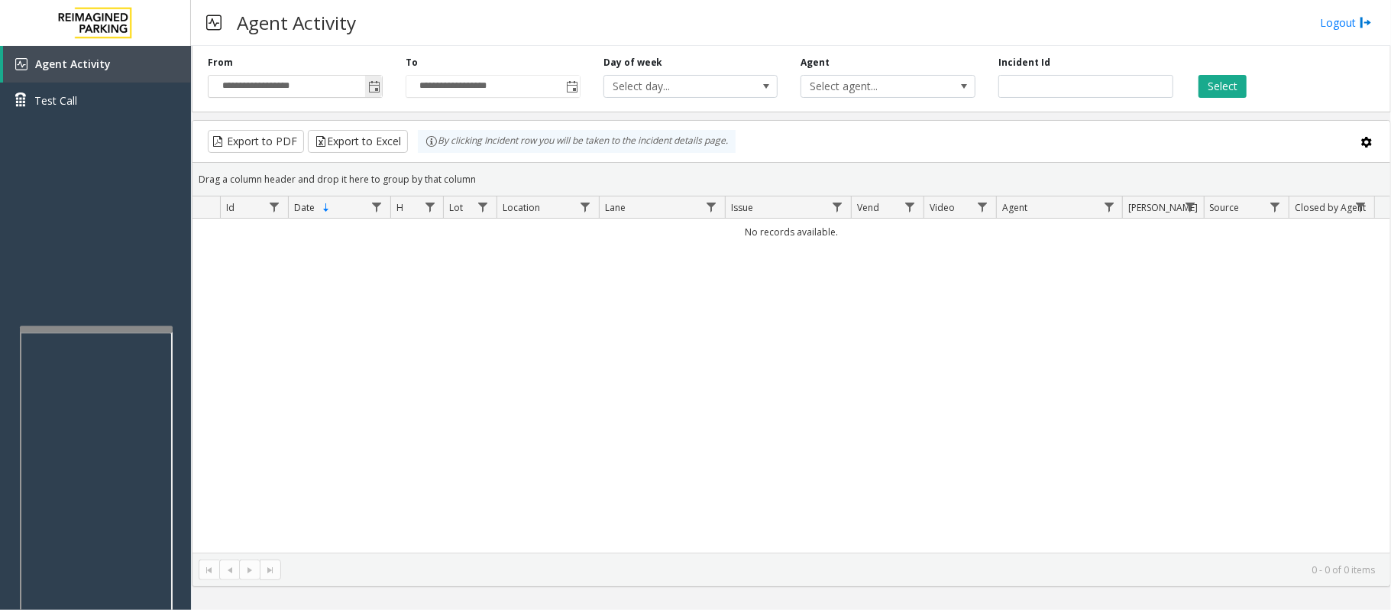
click at [374, 86] on span "Toggle popup" at bounding box center [374, 87] width 12 height 12
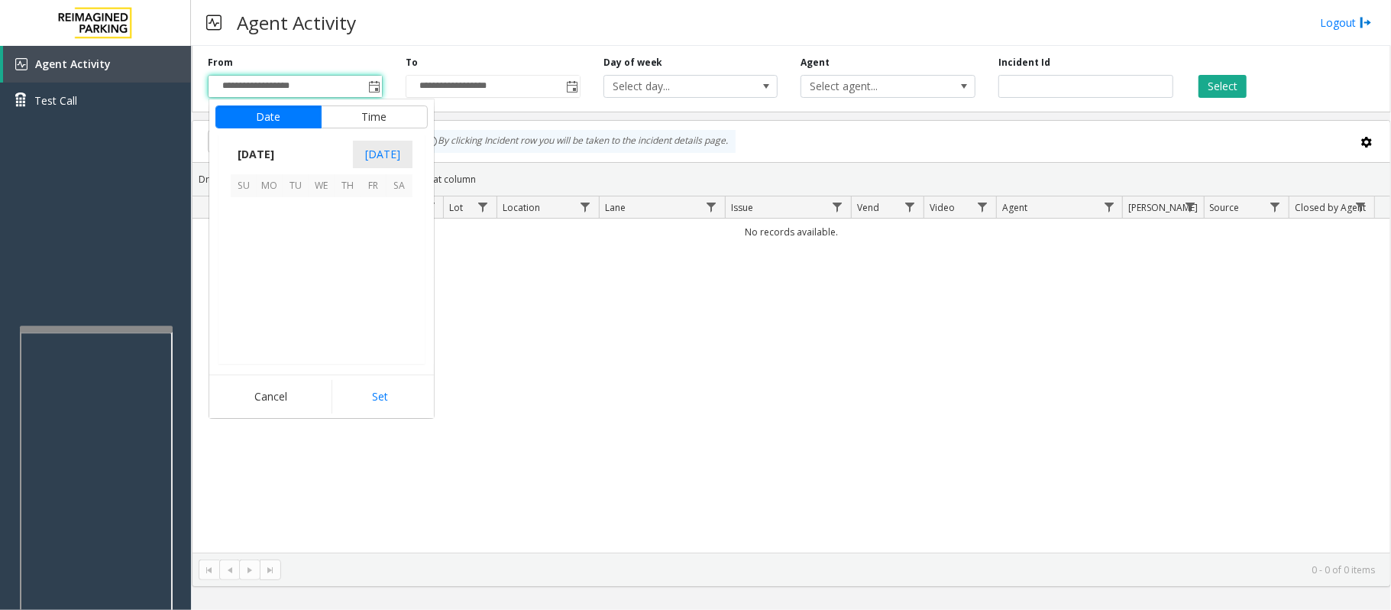
scroll to position [274210, 0]
click at [396, 287] on span "27" at bounding box center [400, 288] width 26 height 26
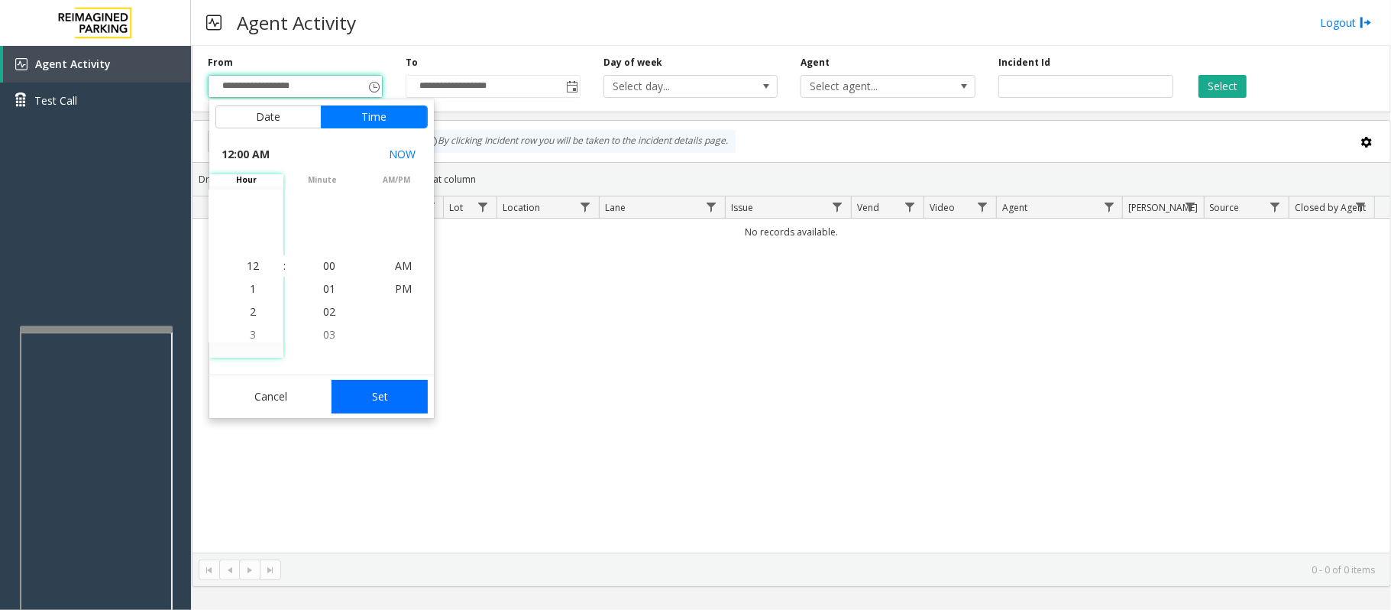
click at [402, 401] on button "Set" at bounding box center [380, 397] width 96 height 34
type input "**********"
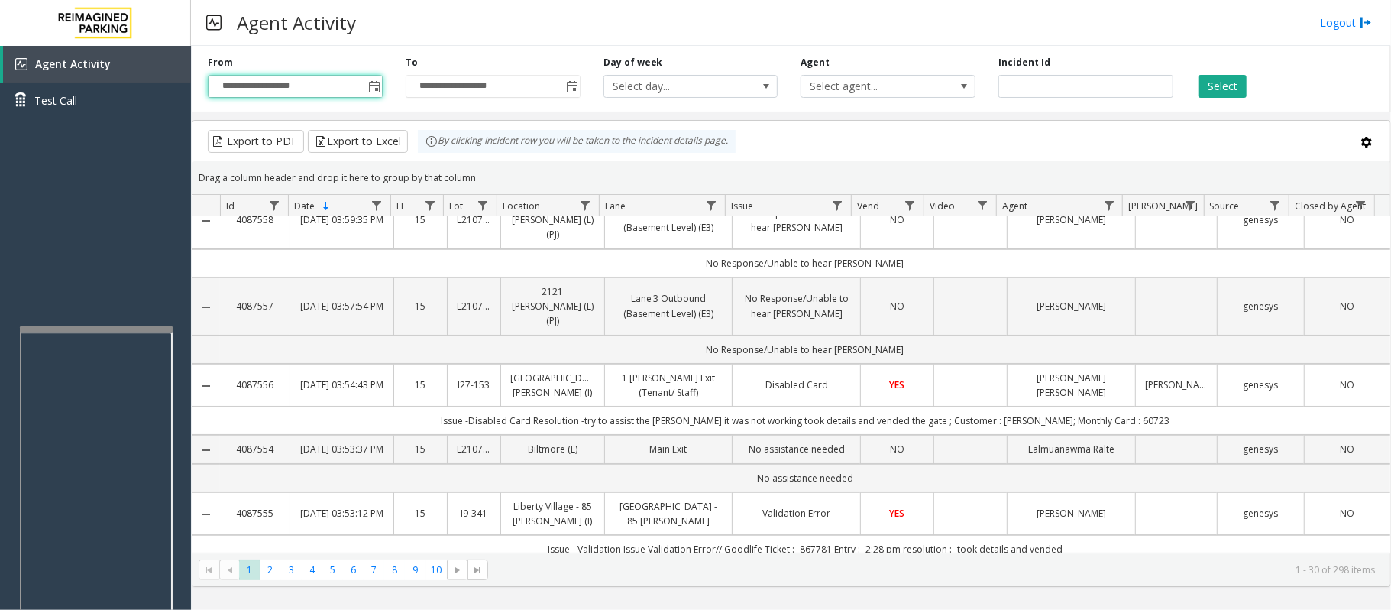
scroll to position [0, 0]
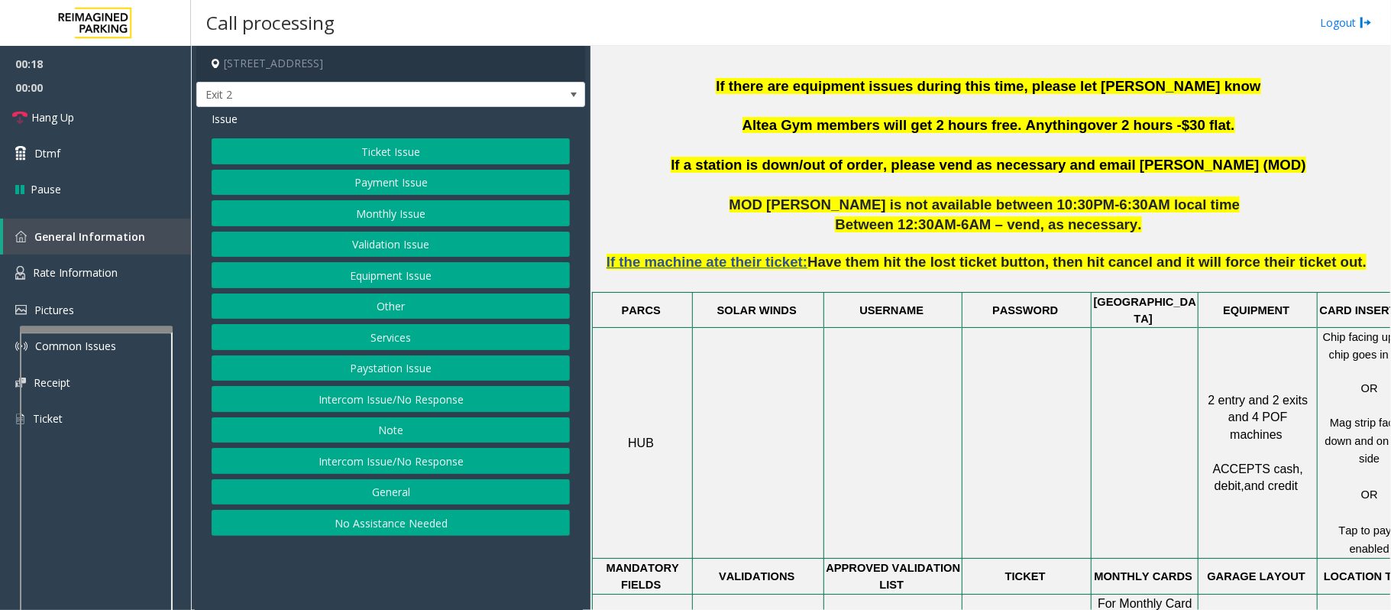
scroll to position [917, 0]
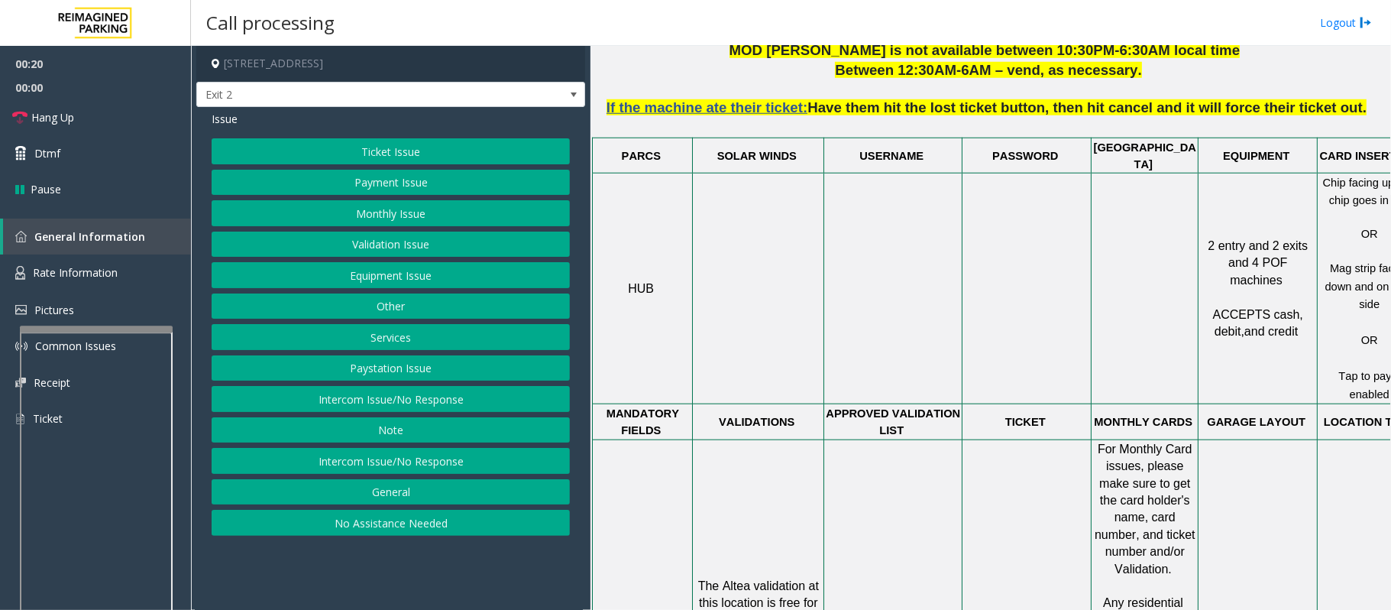
click at [432, 153] on button "Ticket Issue" at bounding box center [391, 151] width 358 height 26
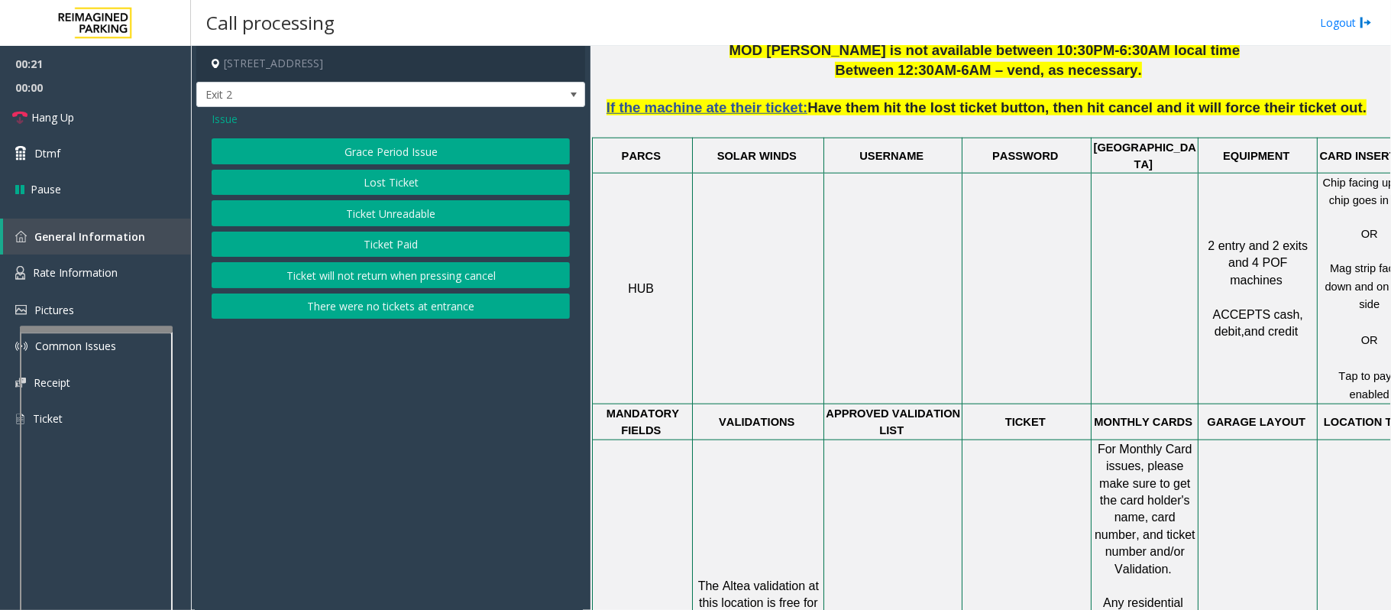
drag, startPoint x: 413, startPoint y: 312, endPoint x: 1206, endPoint y: 393, distance: 797.2
click at [413, 310] on button "There were no tickets at entrance" at bounding box center [391, 306] width 358 height 26
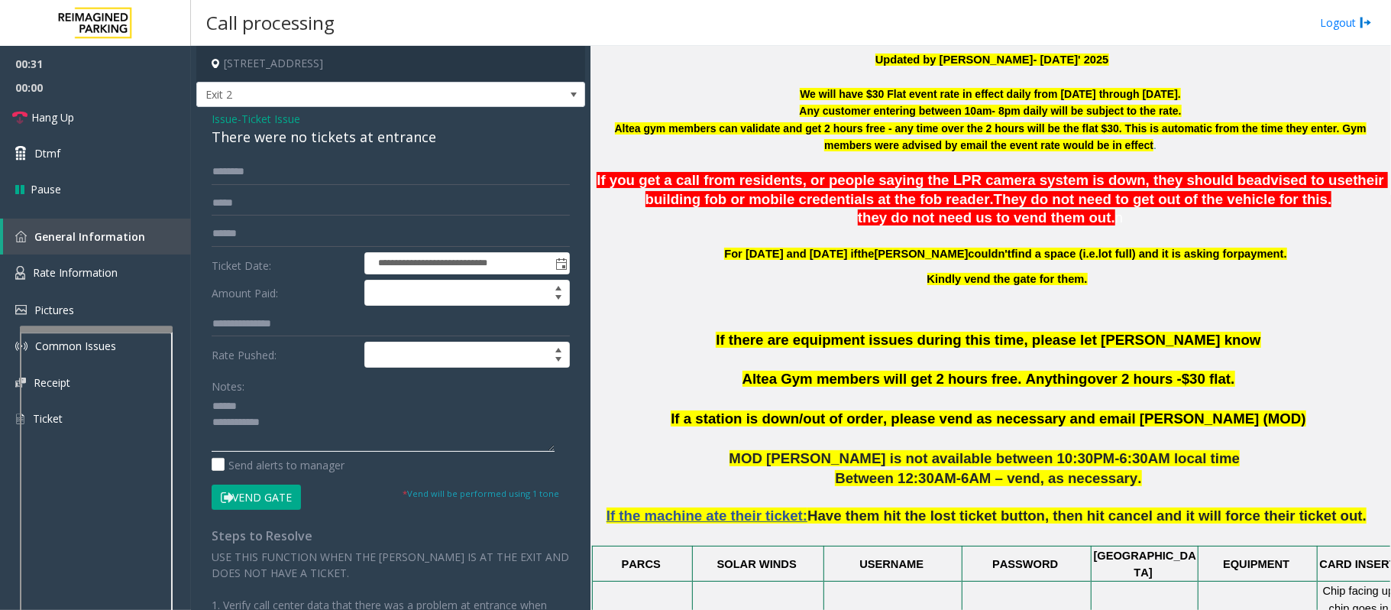
scroll to position [407, 0]
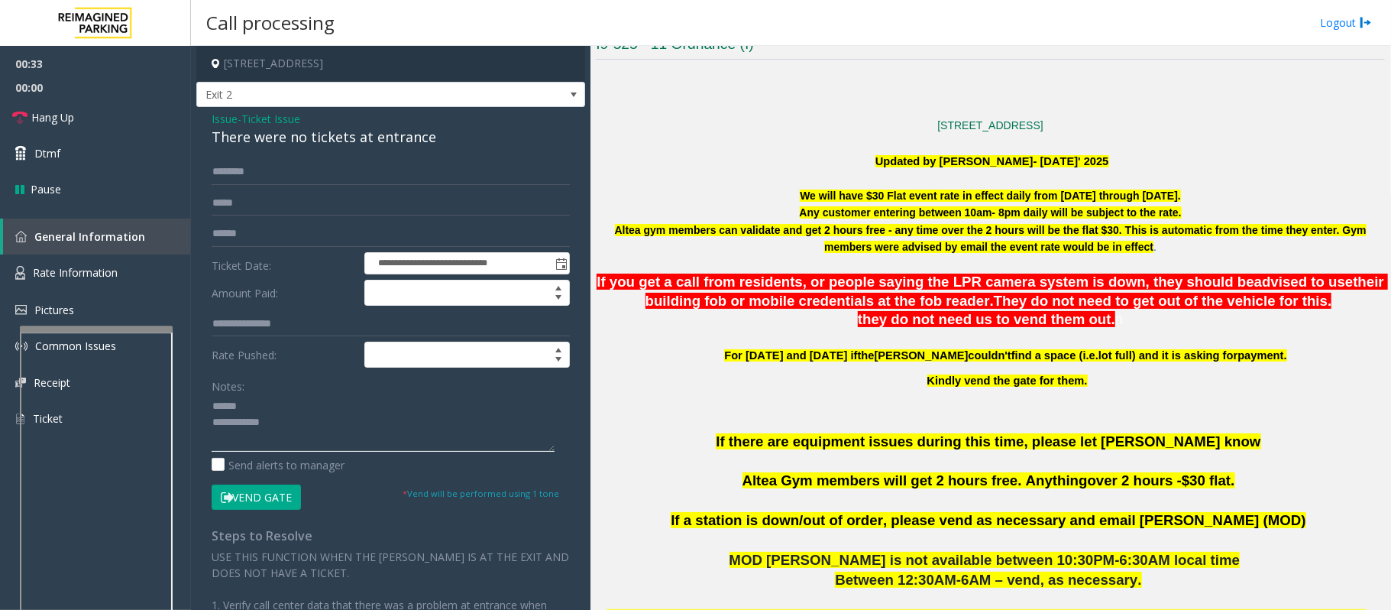
type textarea "**********"
click at [316, 176] on input "text" at bounding box center [391, 172] width 358 height 26
type input "*"
click at [246, 173] on input "*******" at bounding box center [391, 172] width 358 height 26
type input "*******"
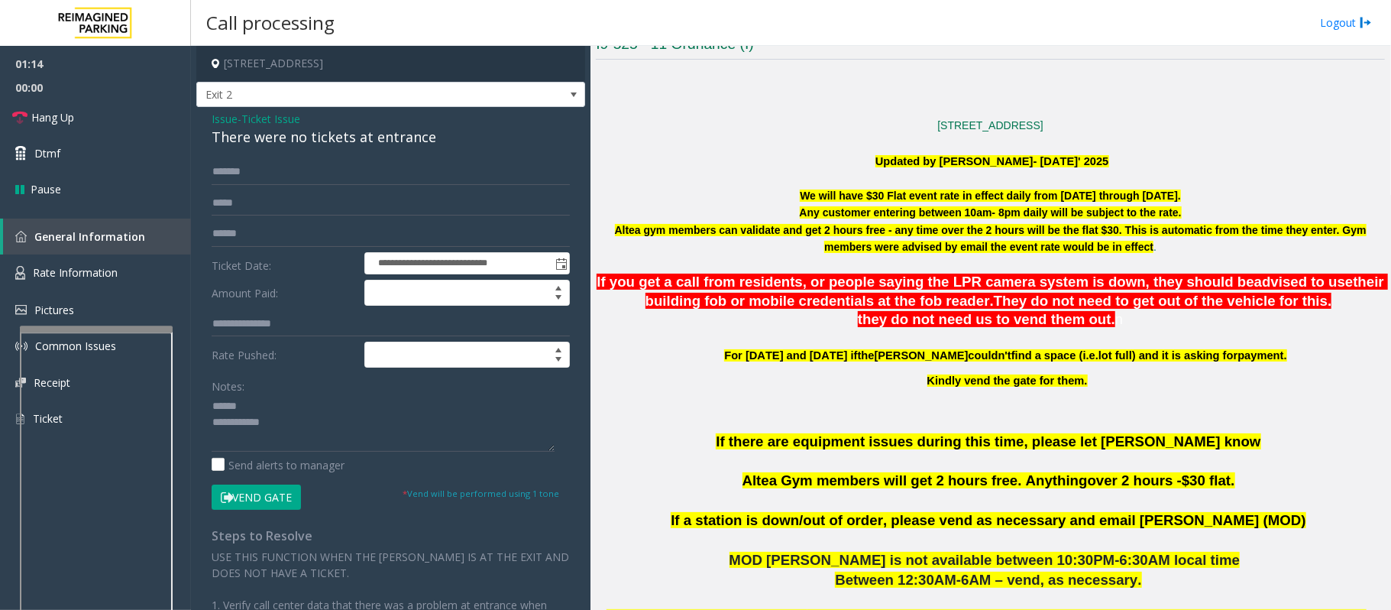
click at [252, 139] on div "There were no tickets at entrance" at bounding box center [391, 137] width 358 height 21
click at [252, 138] on div "There were no tickets at entrance" at bounding box center [391, 137] width 358 height 21
click at [243, 403] on textarea at bounding box center [383, 422] width 343 height 57
click at [249, 423] on textarea at bounding box center [383, 422] width 343 height 57
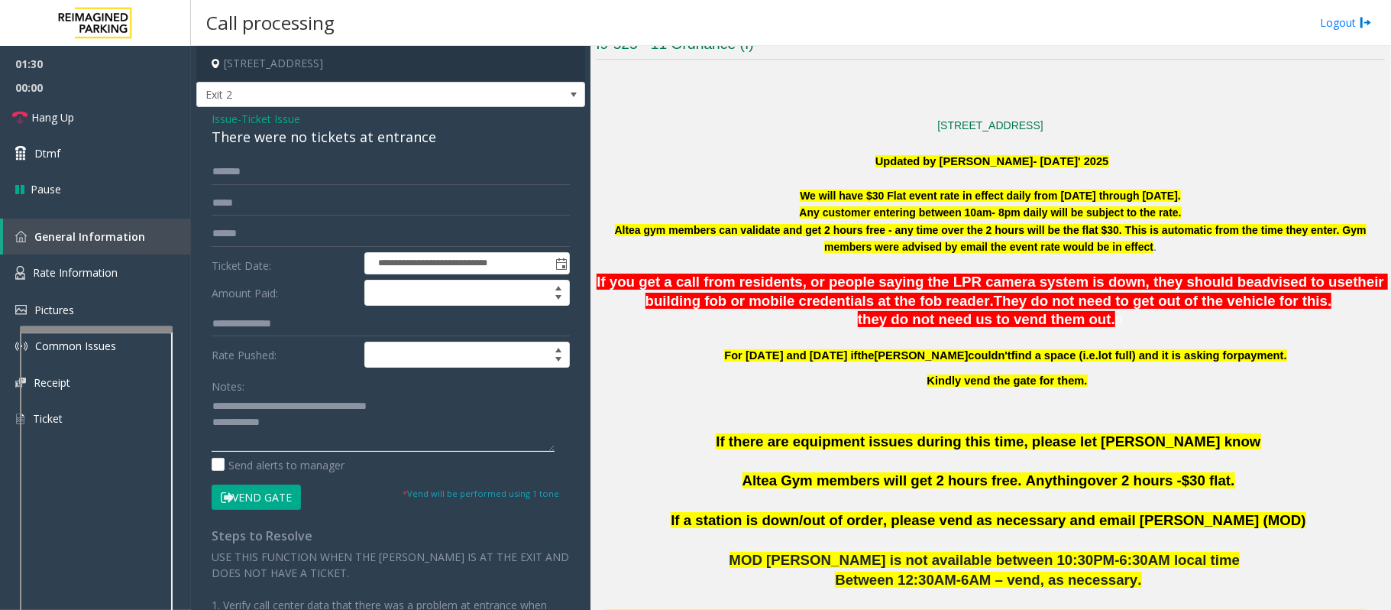
type textarea "**********"
click at [230, 172] on input "*******" at bounding box center [391, 172] width 358 height 26
drag, startPoint x: 230, startPoint y: 172, endPoint x: 261, endPoint y: 171, distance: 31.3
click at [261, 171] on input "*******" at bounding box center [391, 172] width 358 height 26
click at [261, 170] on input "*******" at bounding box center [391, 172] width 358 height 26
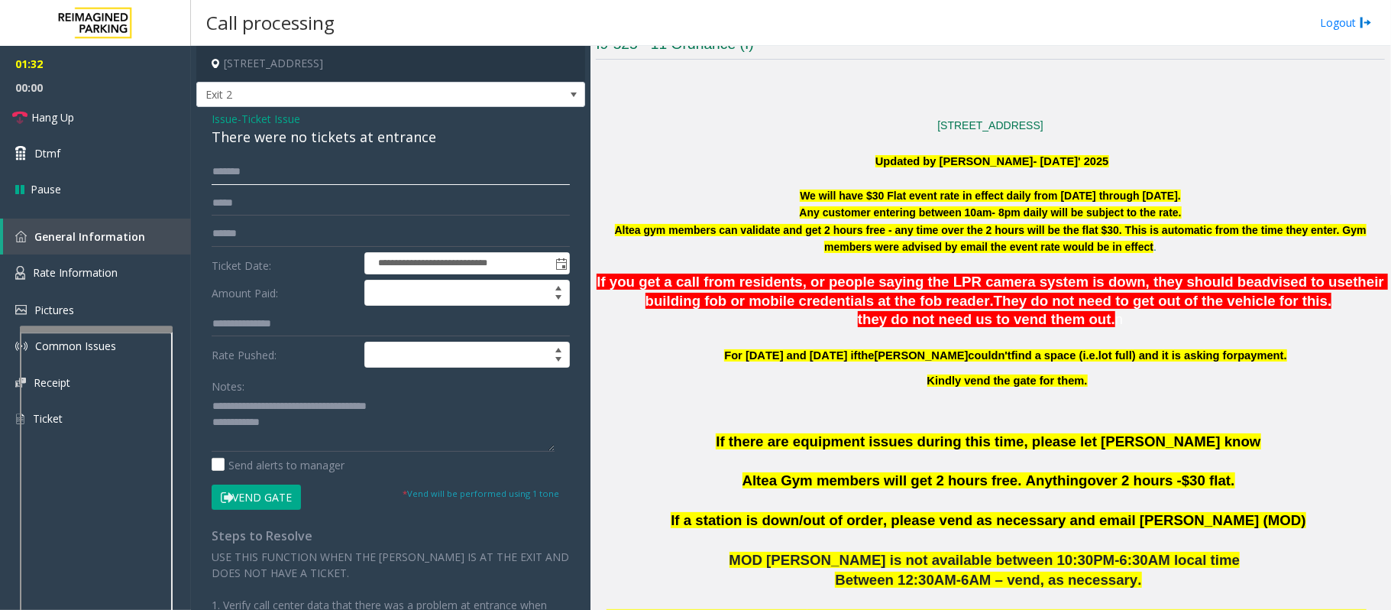
drag, startPoint x: 230, startPoint y: 171, endPoint x: 343, endPoint y: 167, distance: 113.2
click at [343, 167] on input "*******" at bounding box center [391, 172] width 358 height 26
type input "*******"
click at [274, 503] on button "Vend Gate" at bounding box center [256, 497] width 89 height 26
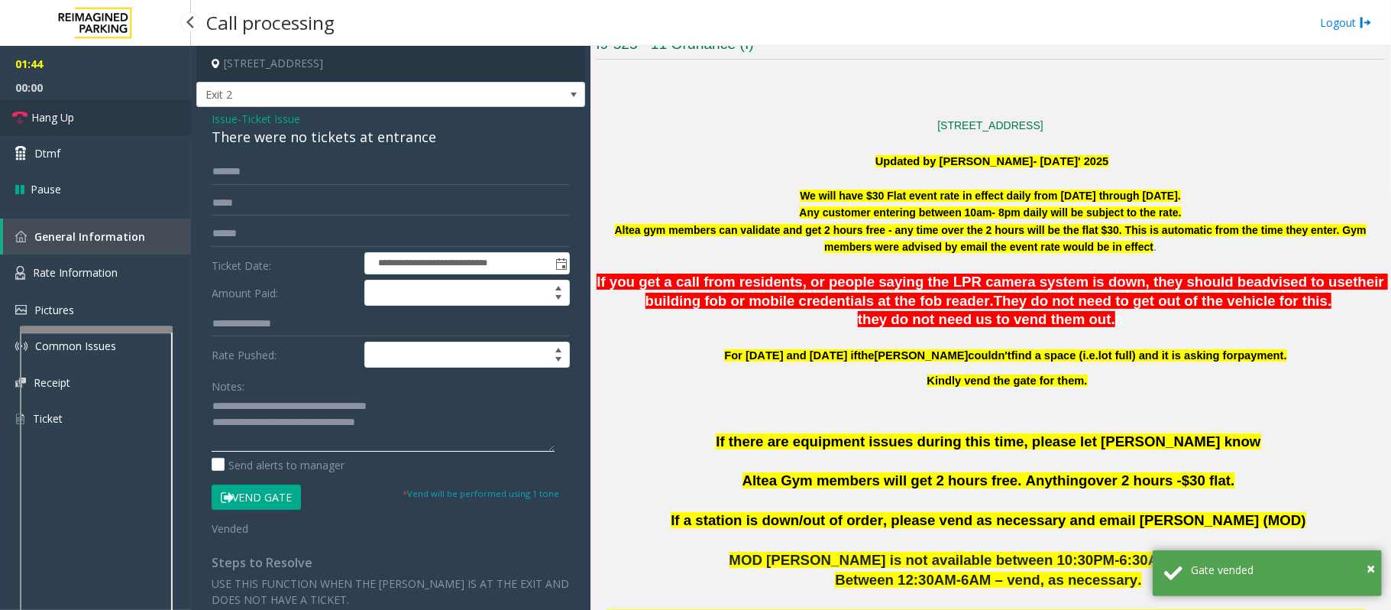
type textarea "**********"
click at [81, 115] on link "Hang Up" at bounding box center [95, 117] width 191 height 36
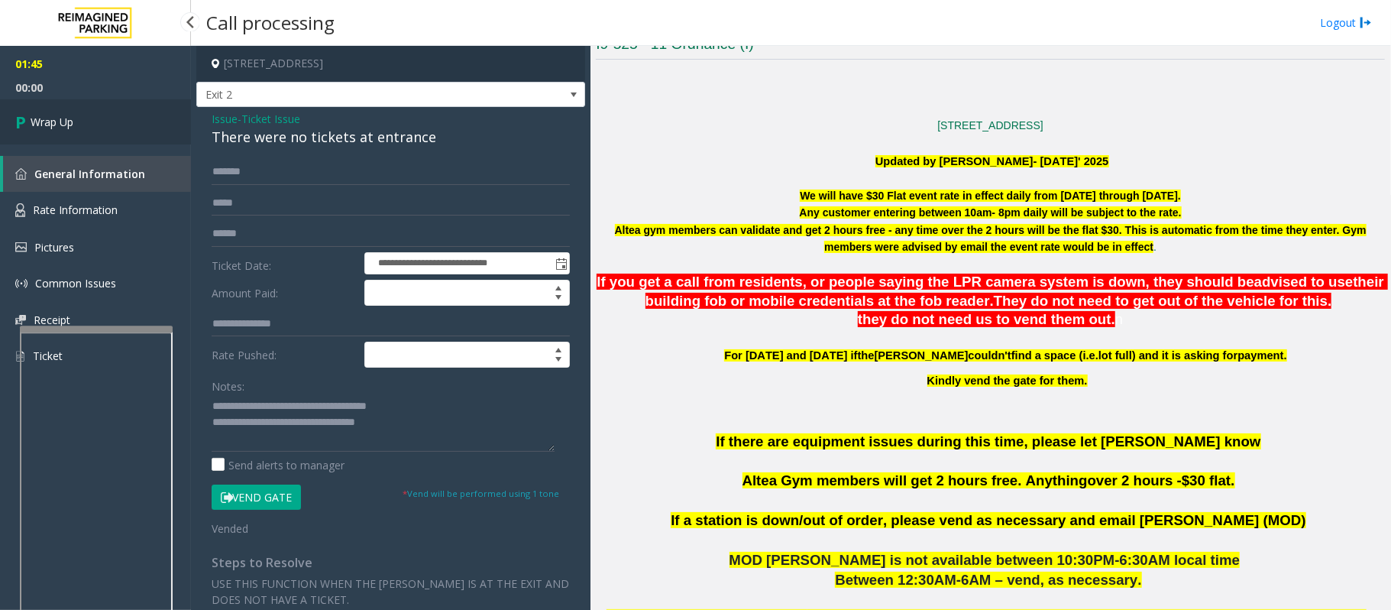
click at [81, 115] on link "Wrap Up" at bounding box center [95, 121] width 191 height 45
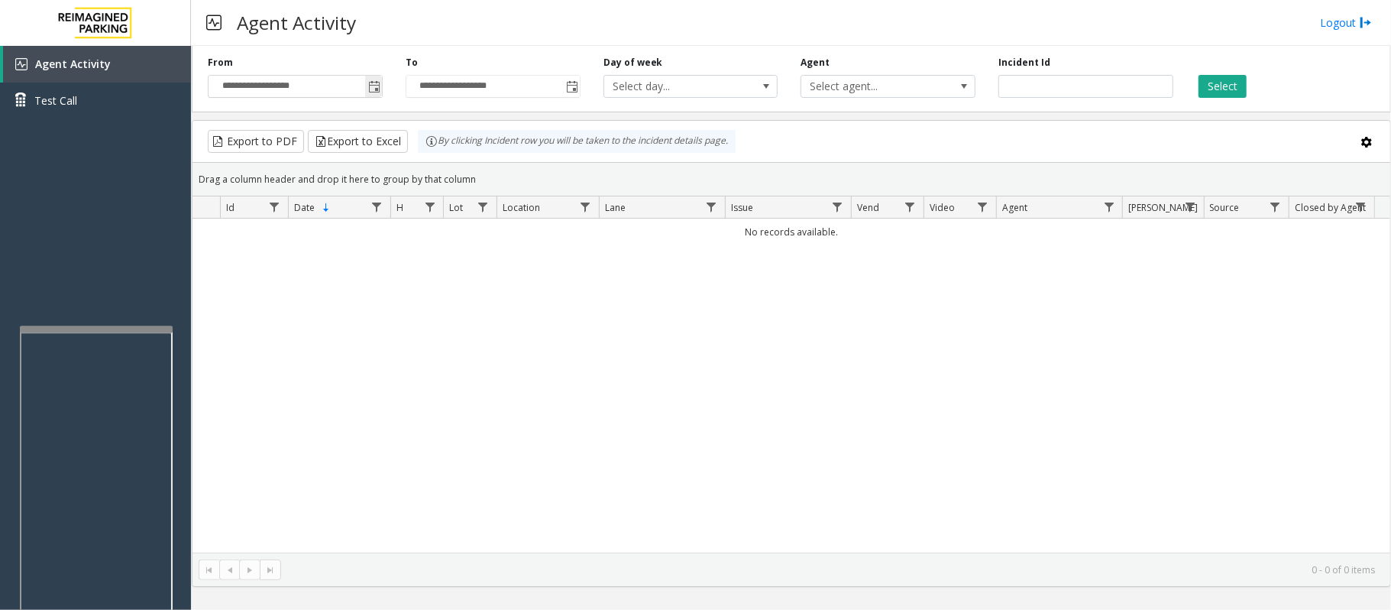
click at [368, 84] on span "Toggle popup" at bounding box center [374, 87] width 12 height 12
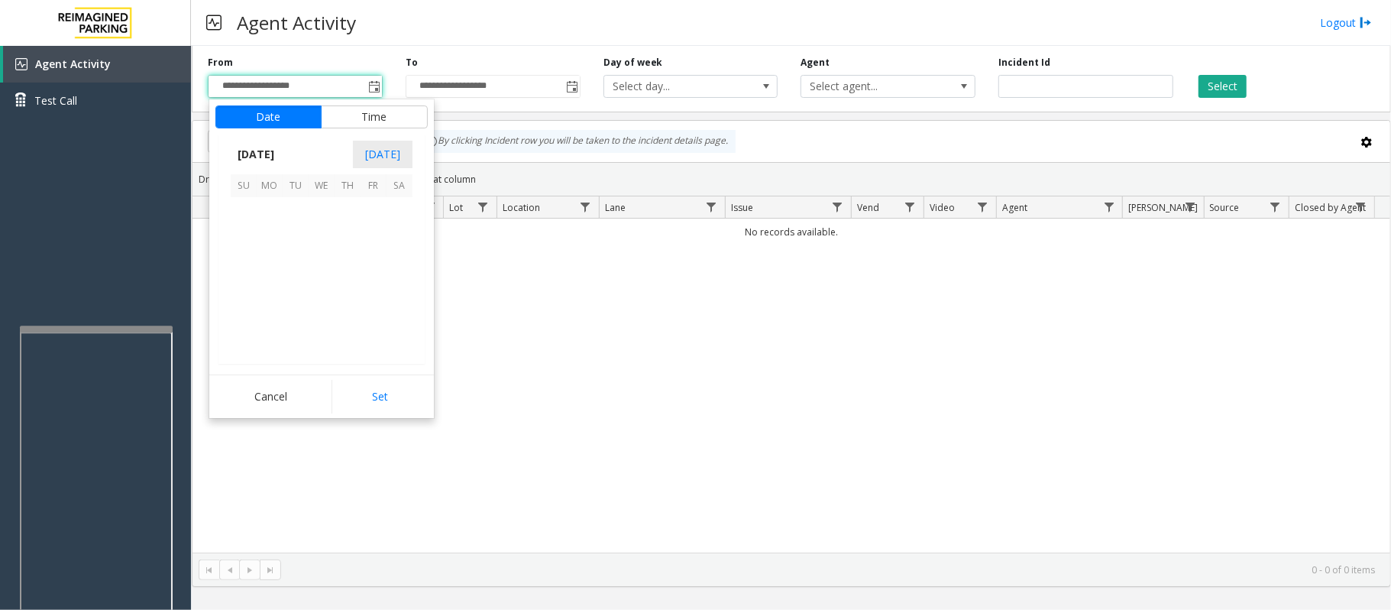
scroll to position [274210, 0]
click at [404, 290] on span "27" at bounding box center [400, 288] width 26 height 26
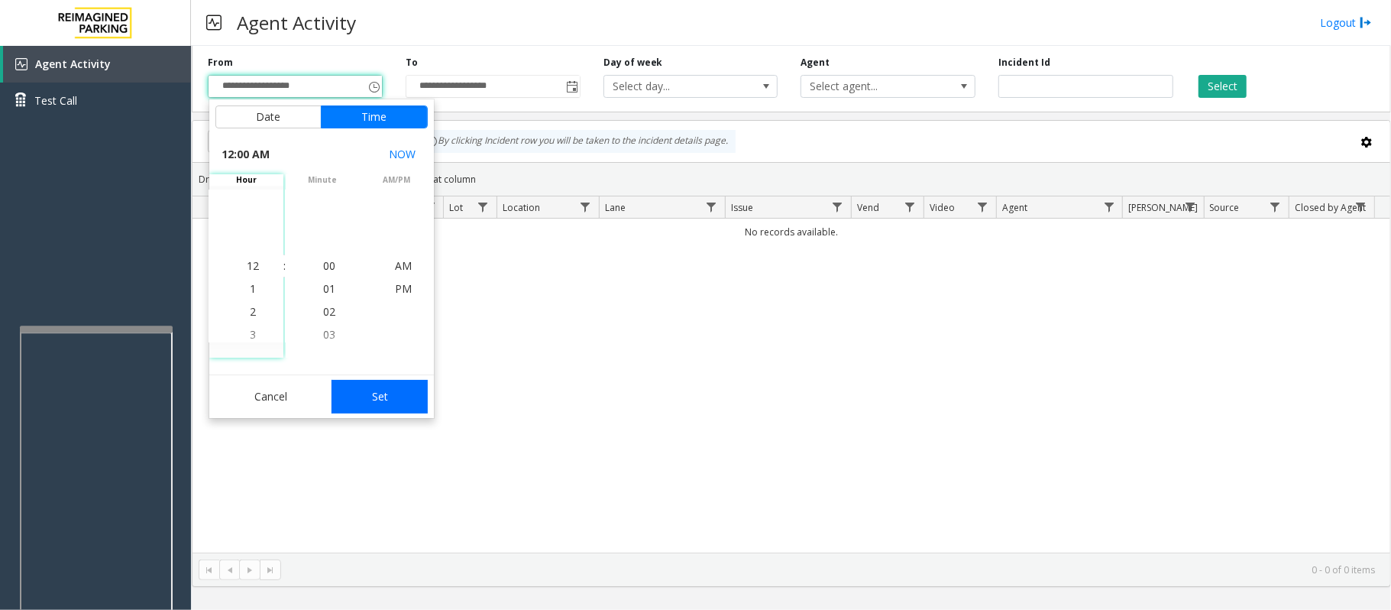
click at [390, 388] on button "Set" at bounding box center [380, 397] width 96 height 34
type input "**********"
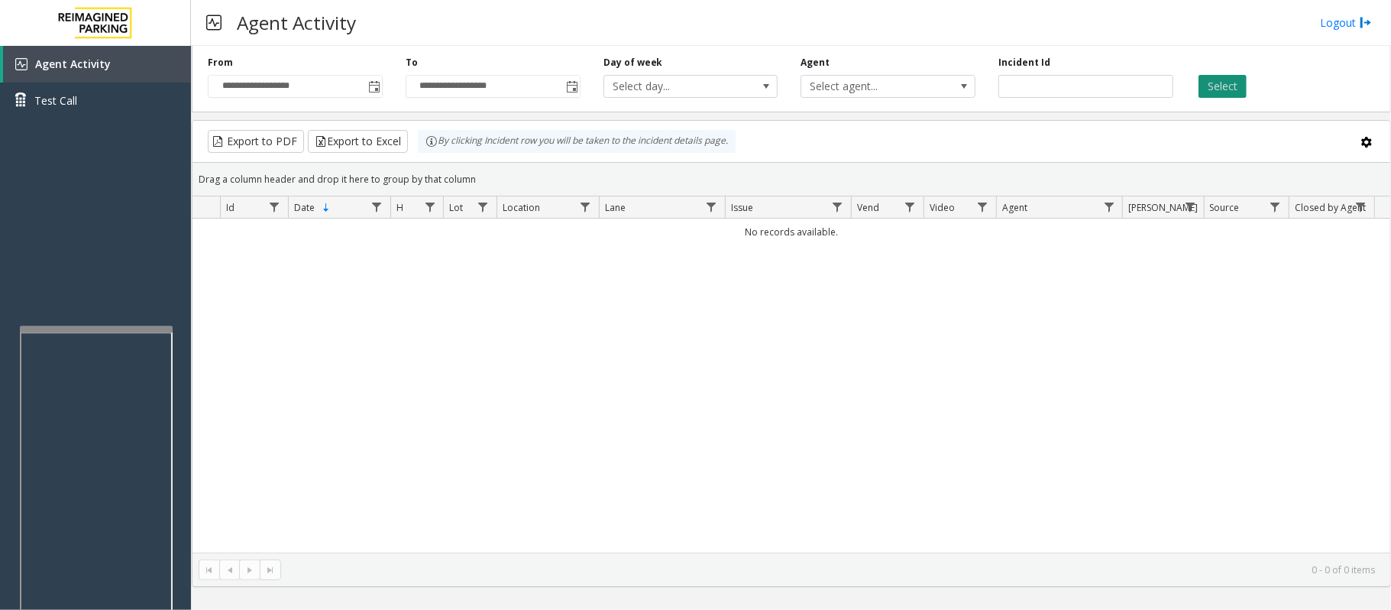
click at [1225, 84] on button "Select" at bounding box center [1223, 86] width 48 height 23
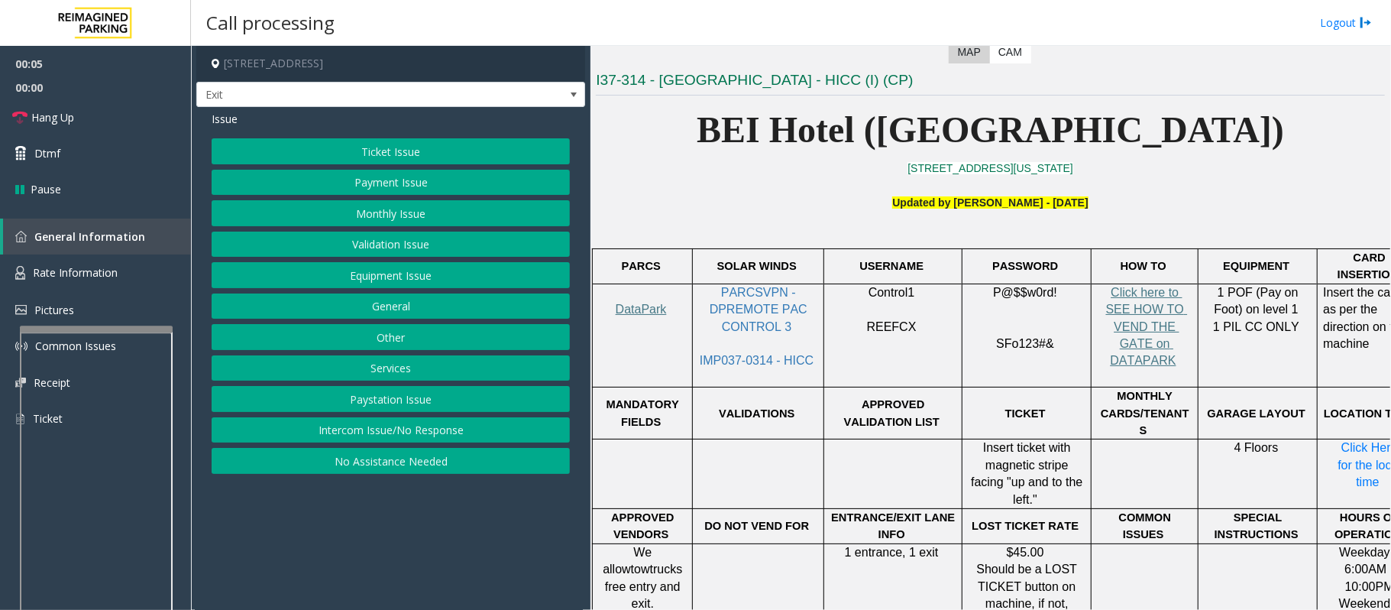
scroll to position [407, 0]
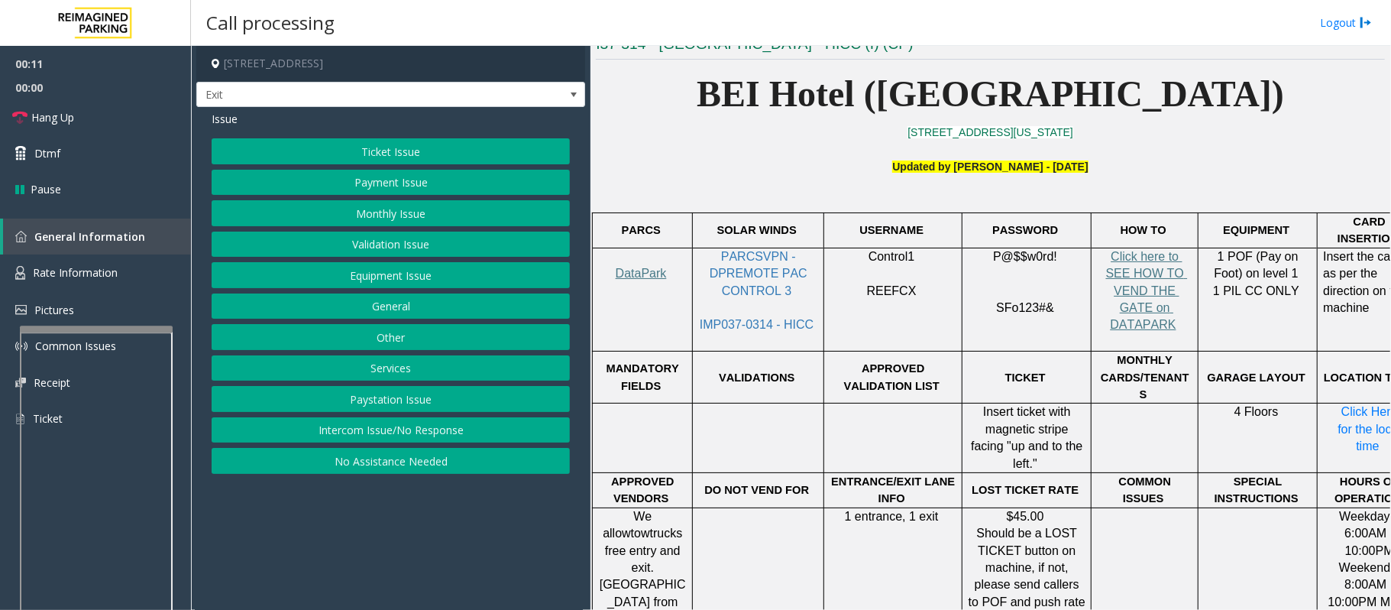
click at [400, 370] on button "Services" at bounding box center [391, 368] width 358 height 26
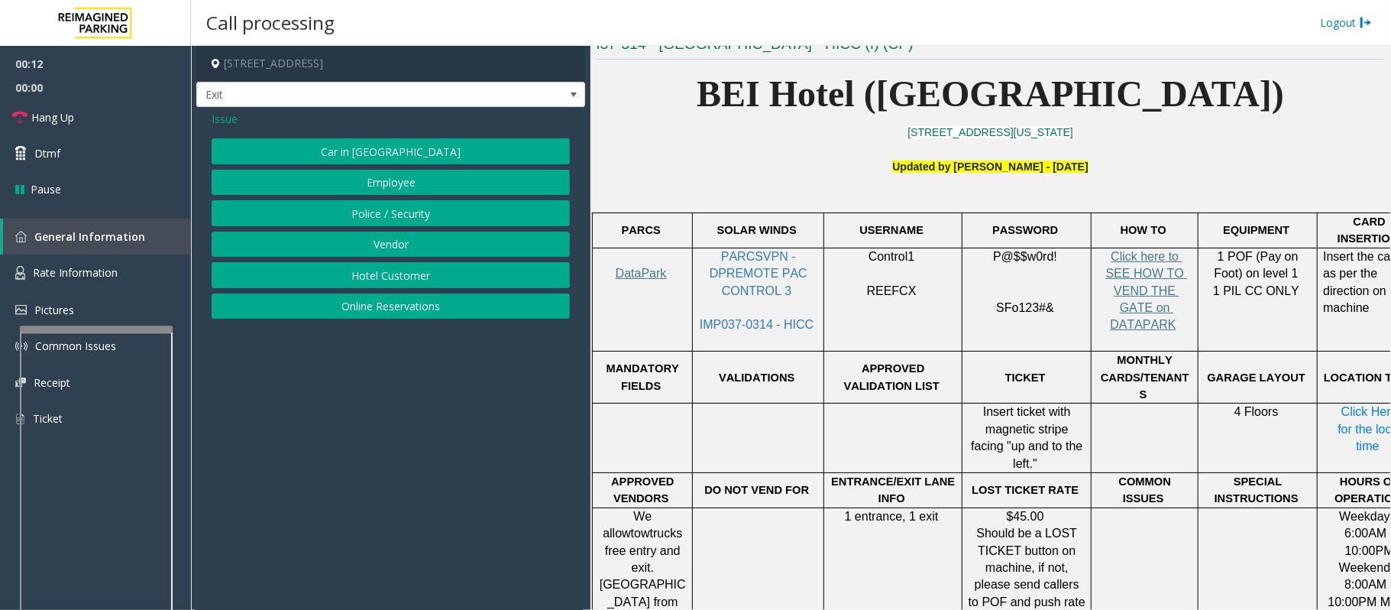
click at [383, 279] on button "Hotel Customer" at bounding box center [391, 275] width 358 height 26
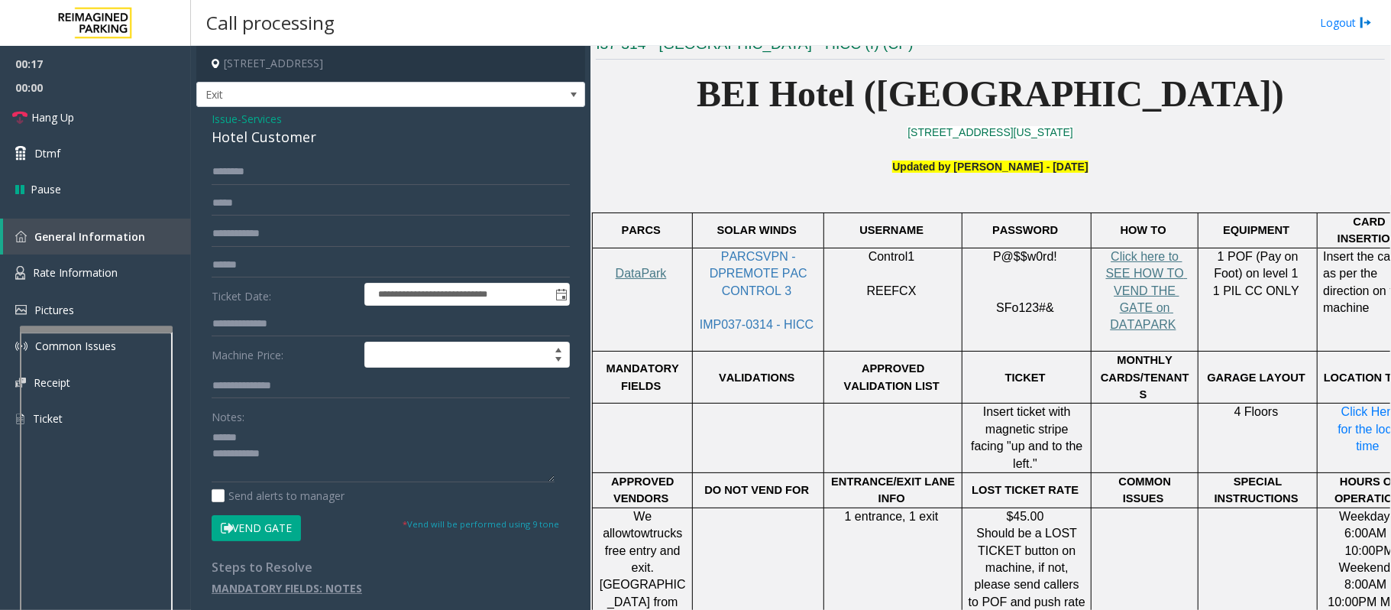
click at [245, 138] on div "Hotel Customer" at bounding box center [391, 137] width 358 height 21
type textarea "**********"
click at [277, 322] on input "text" at bounding box center [391, 324] width 358 height 26
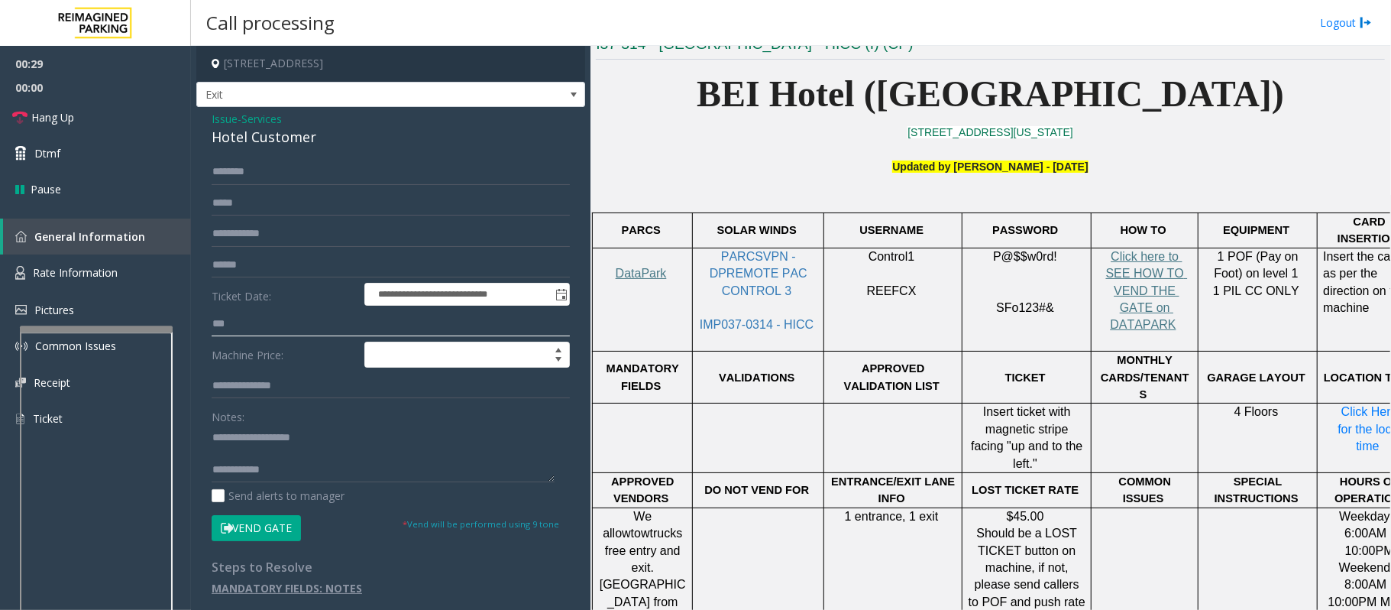
type input "***"
type textarea "**********"
click at [273, 160] on input "text" at bounding box center [391, 172] width 358 height 26
click at [267, 529] on button "Vend Gate" at bounding box center [256, 528] width 89 height 26
click at [122, 108] on link "Hang Up" at bounding box center [95, 117] width 191 height 36
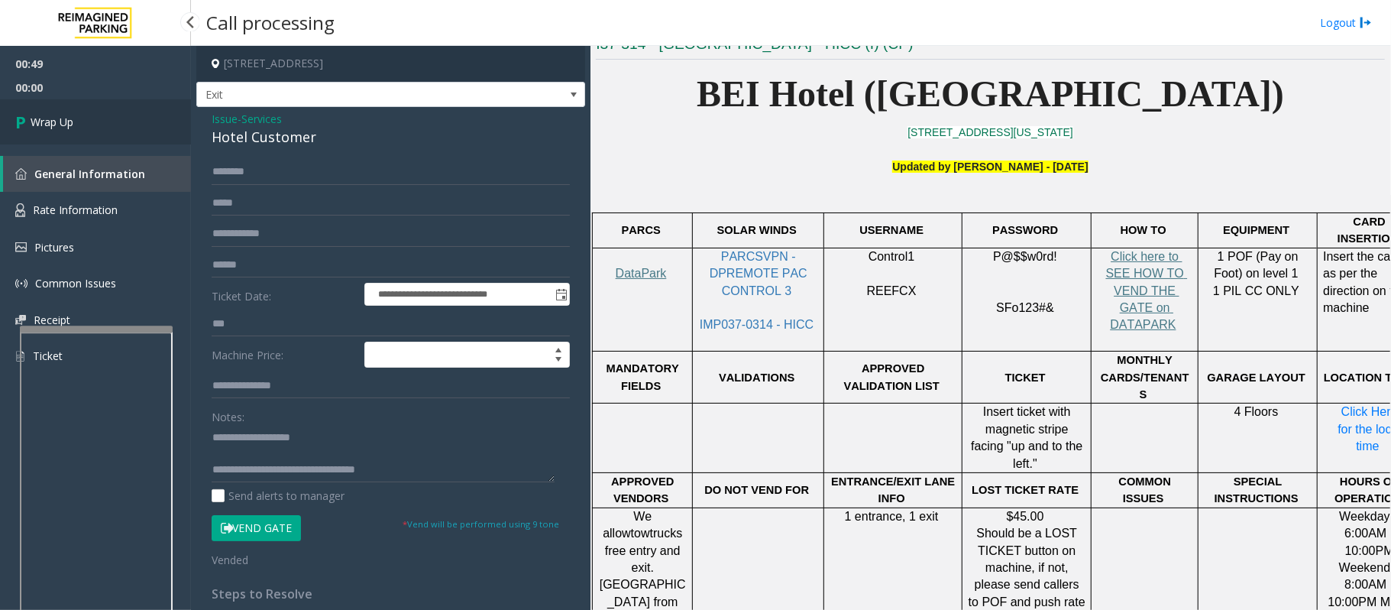
click at [147, 116] on link "Wrap Up" at bounding box center [95, 121] width 191 height 45
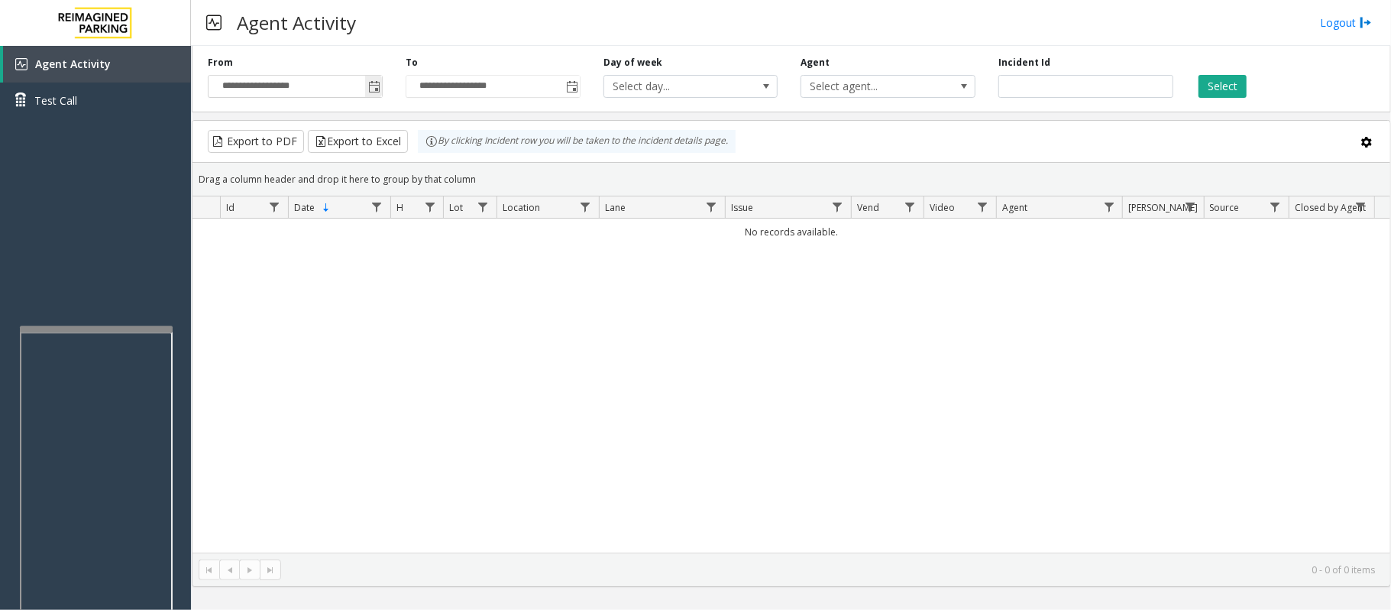
click at [371, 86] on span "Toggle popup" at bounding box center [374, 87] width 12 height 12
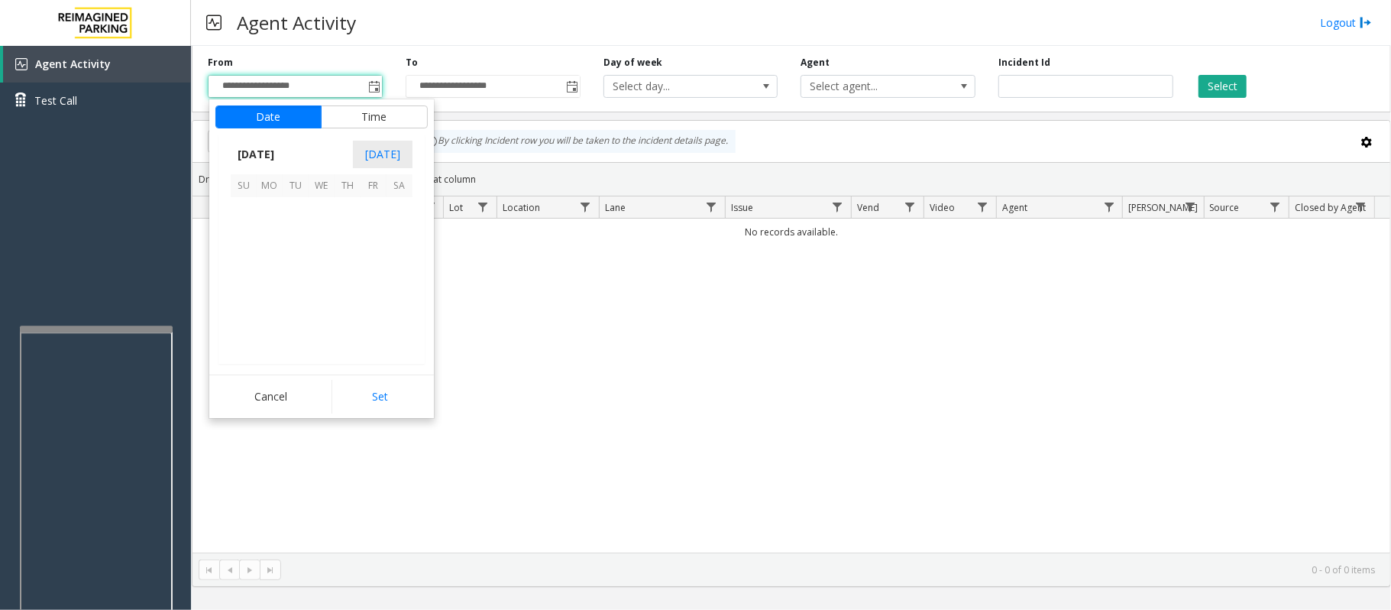
scroll to position [274210, 0]
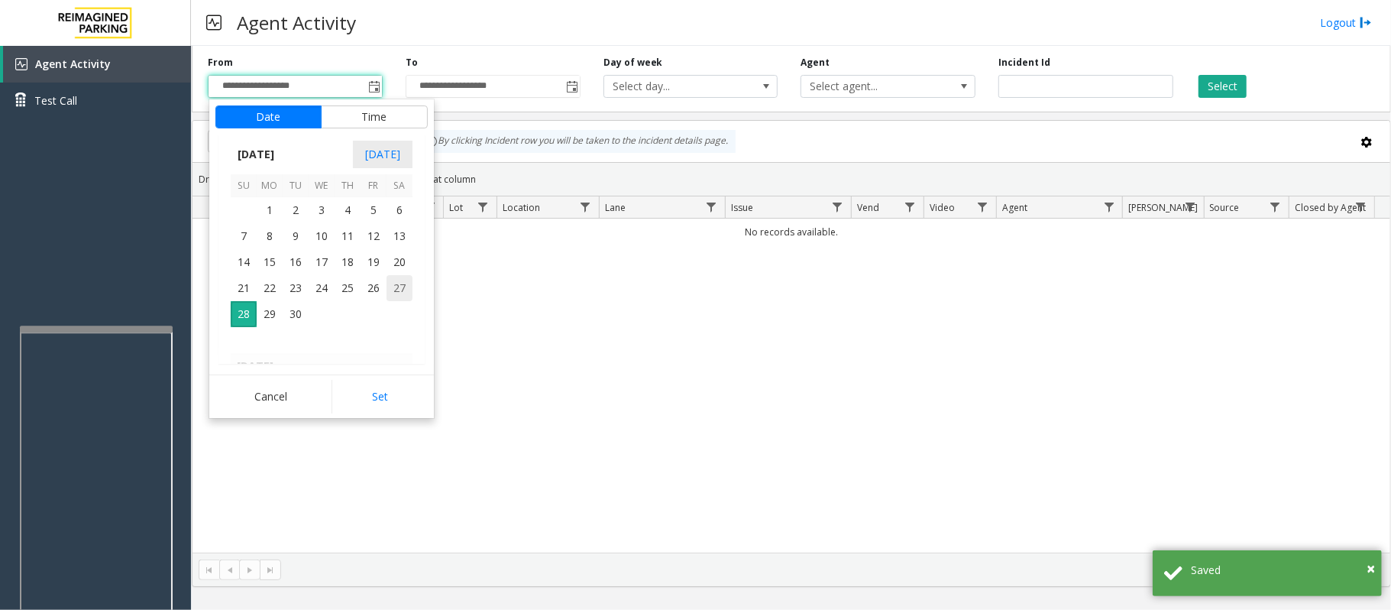
click at [402, 295] on span "27" at bounding box center [400, 288] width 26 height 26
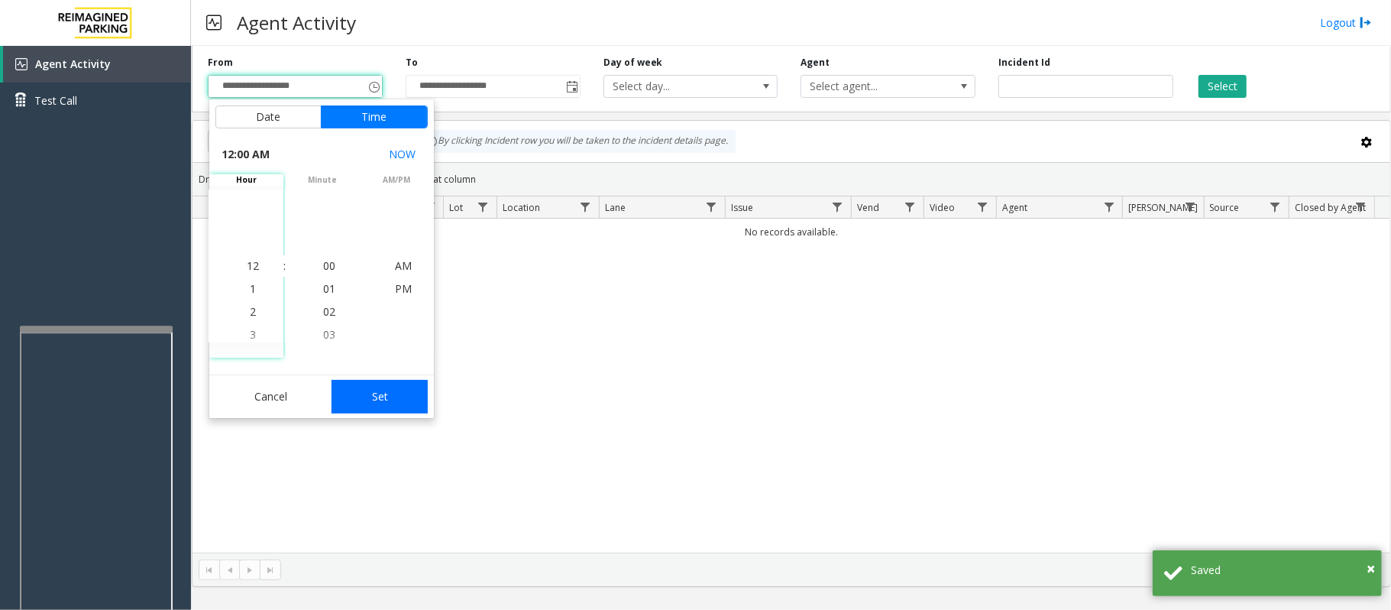
click at [373, 404] on button "Set" at bounding box center [380, 397] width 96 height 34
type input "**********"
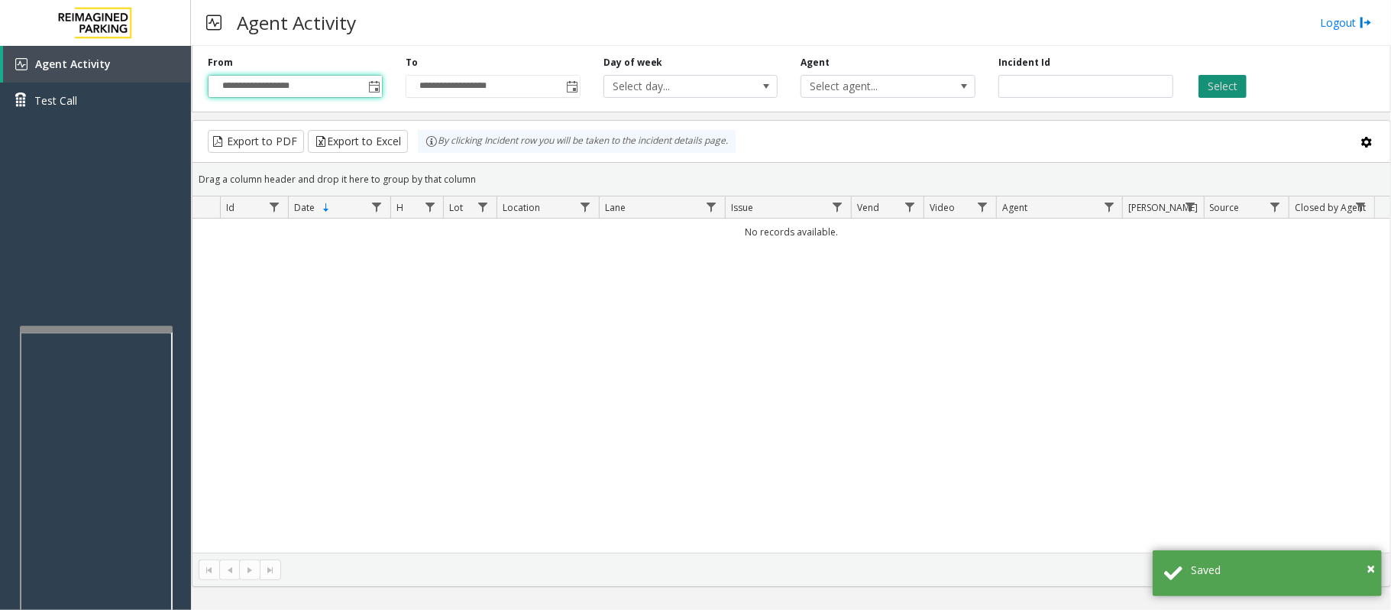
click at [1222, 84] on button "Select" at bounding box center [1223, 86] width 48 height 23
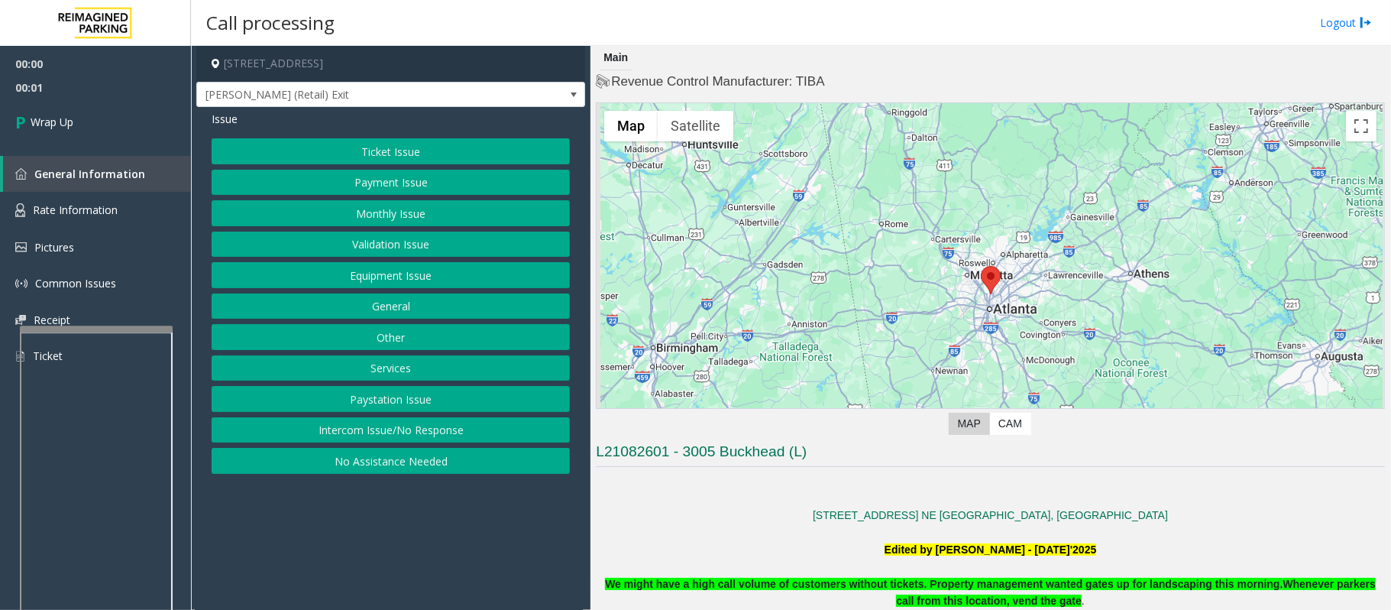
click at [322, 435] on button "Intercom Issue/No Response" at bounding box center [391, 430] width 358 height 26
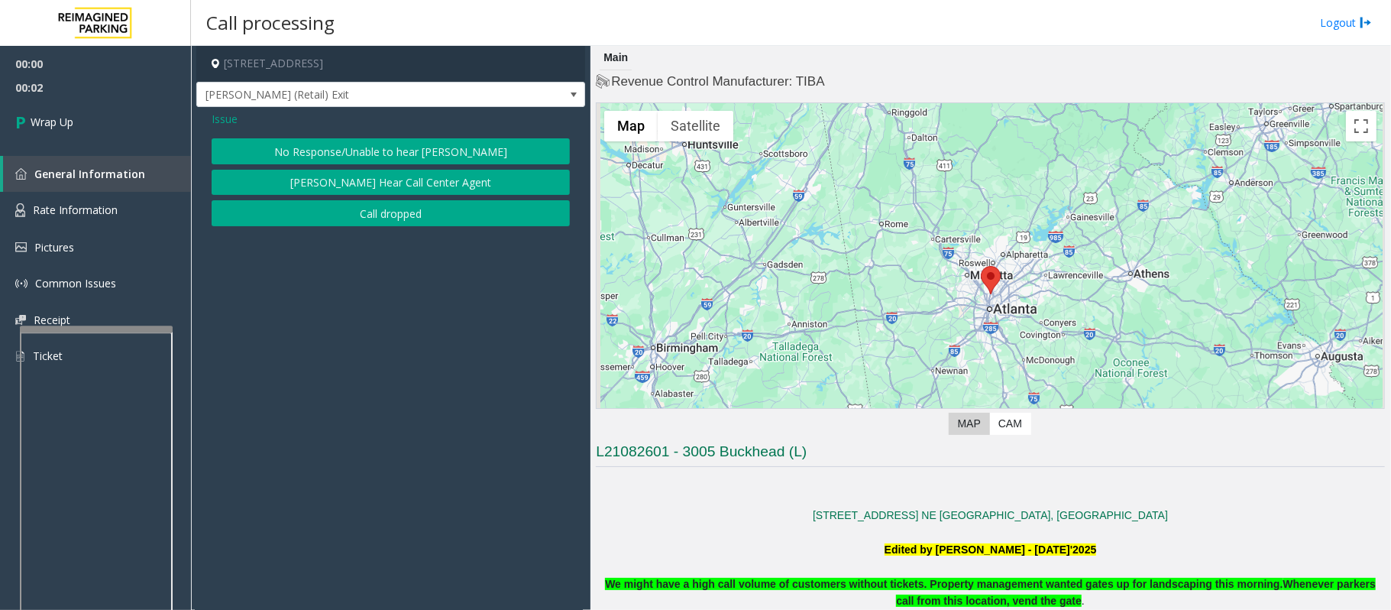
click at [338, 218] on button "Call dropped" at bounding box center [391, 213] width 358 height 26
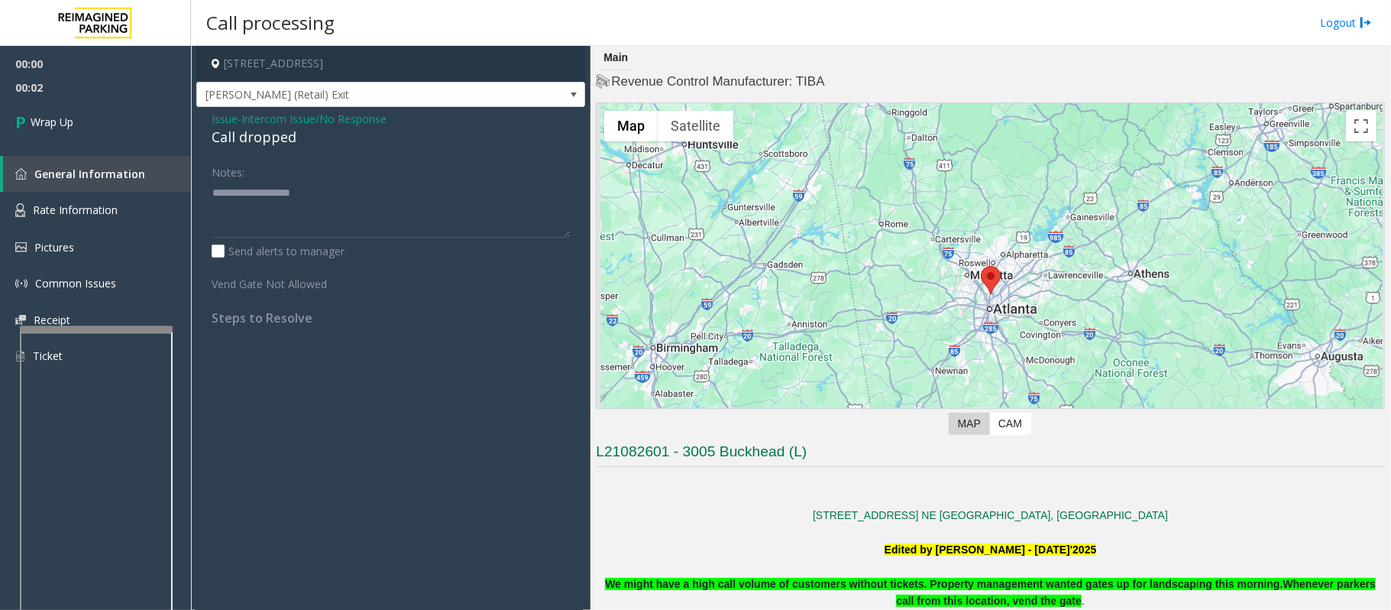
click at [252, 136] on div "Call dropped" at bounding box center [391, 137] width 358 height 21
click at [254, 135] on div "Call dropped" at bounding box center [391, 137] width 358 height 21
type textarea "**********"
click at [104, 125] on link "Wrap Up" at bounding box center [95, 121] width 191 height 45
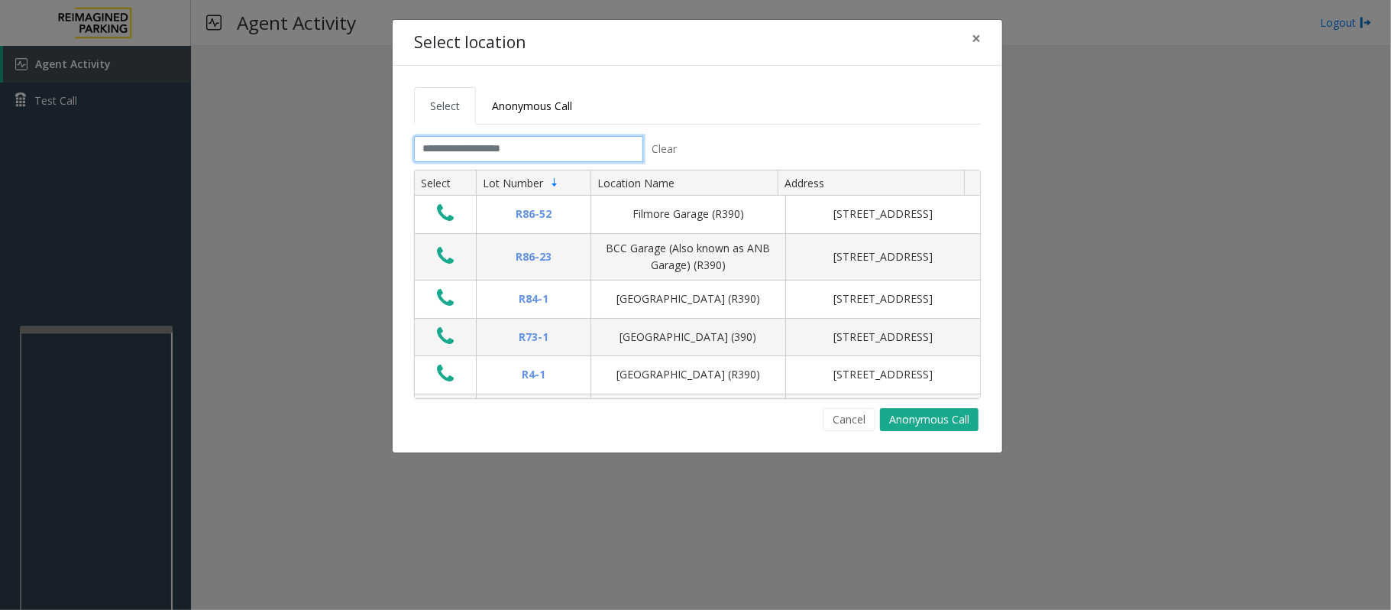
click at [480, 142] on input "text" at bounding box center [528, 149] width 229 height 26
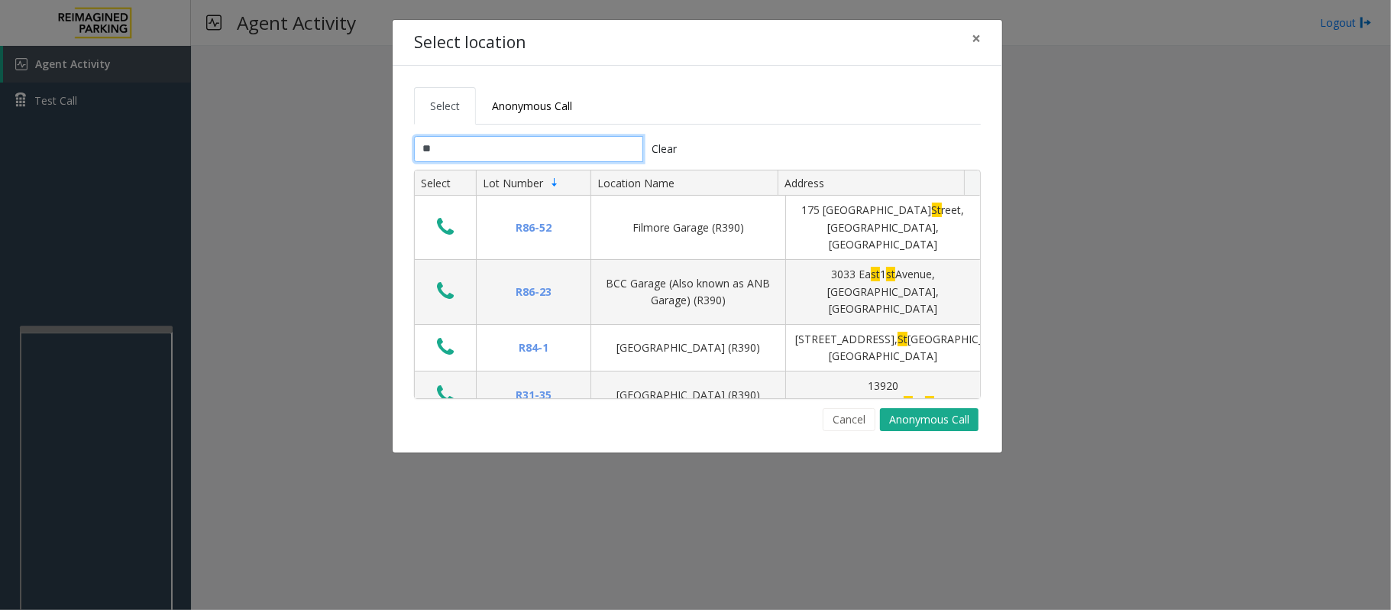
type input "*"
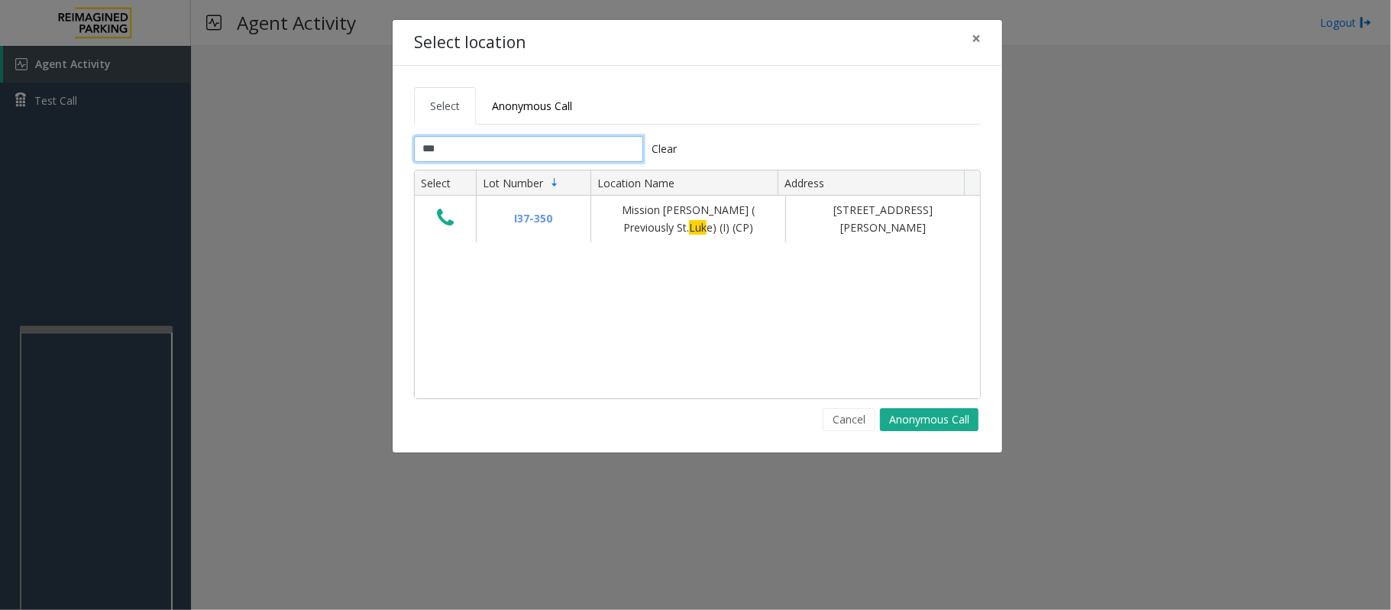
type input "****"
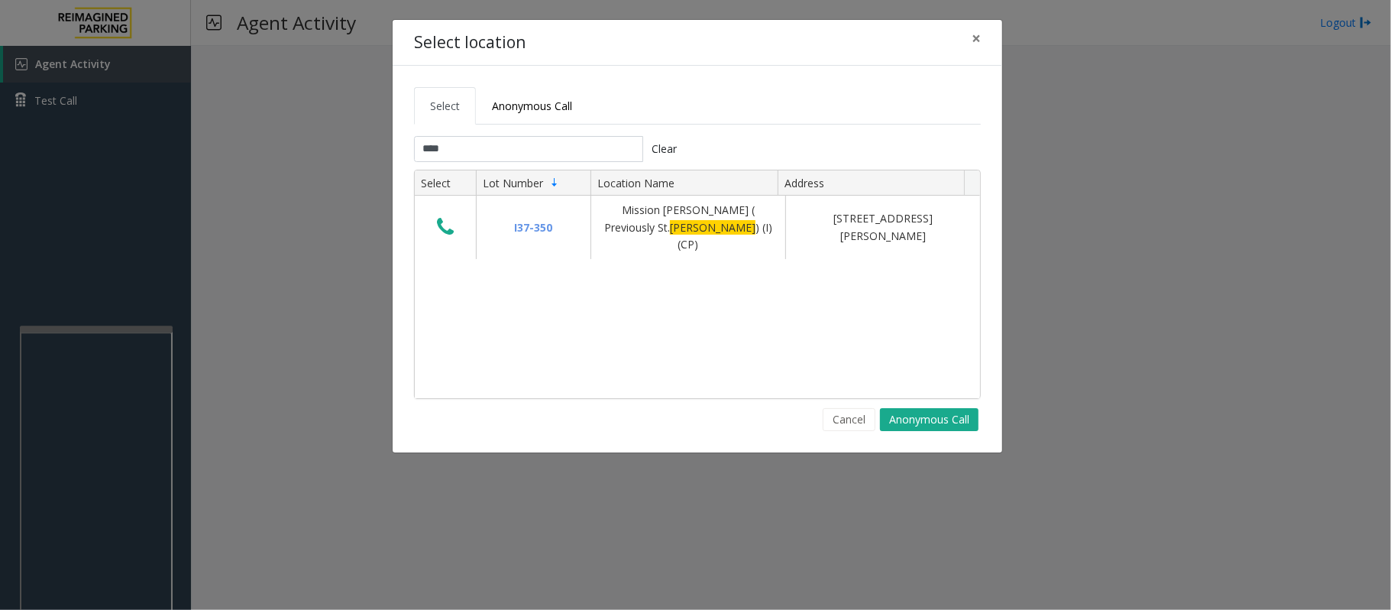
type input "****"
click at [978, 40] on span "×" at bounding box center [976, 38] width 9 height 21
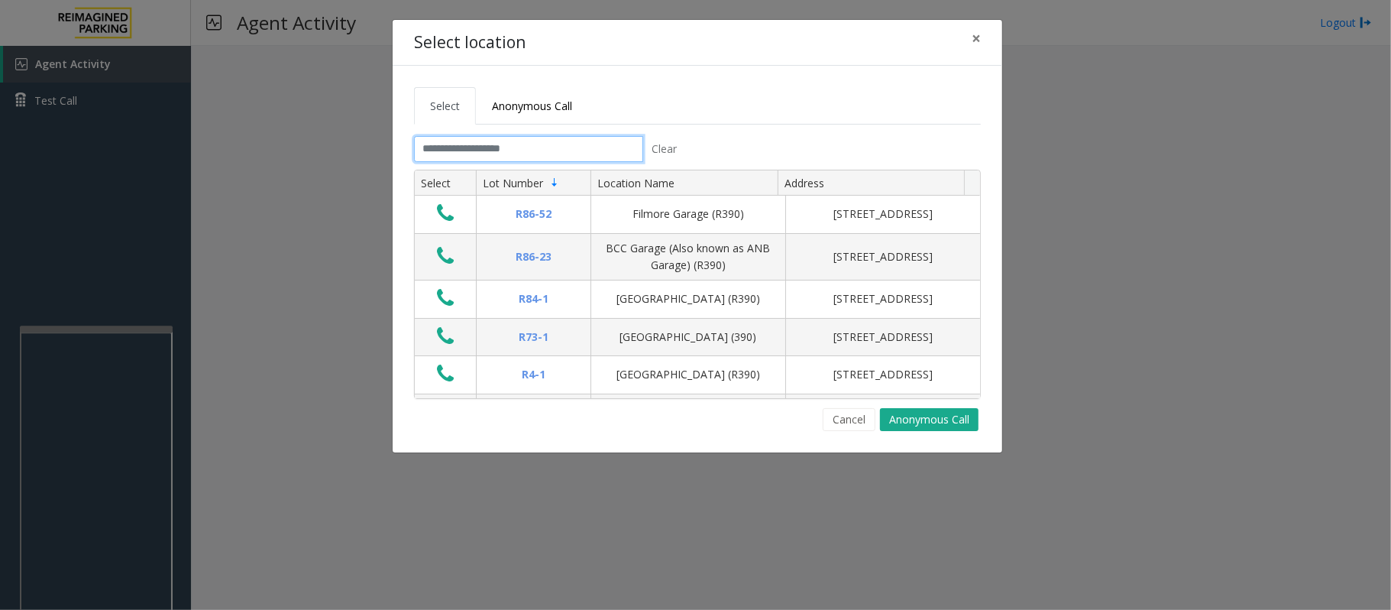
click at [585, 148] on input "text" at bounding box center [528, 149] width 229 height 26
click at [548, 151] on input "text" at bounding box center [528, 149] width 229 height 26
click at [548, 153] on input "text" at bounding box center [528, 149] width 229 height 26
click at [575, 145] on input "text" at bounding box center [528, 149] width 229 height 26
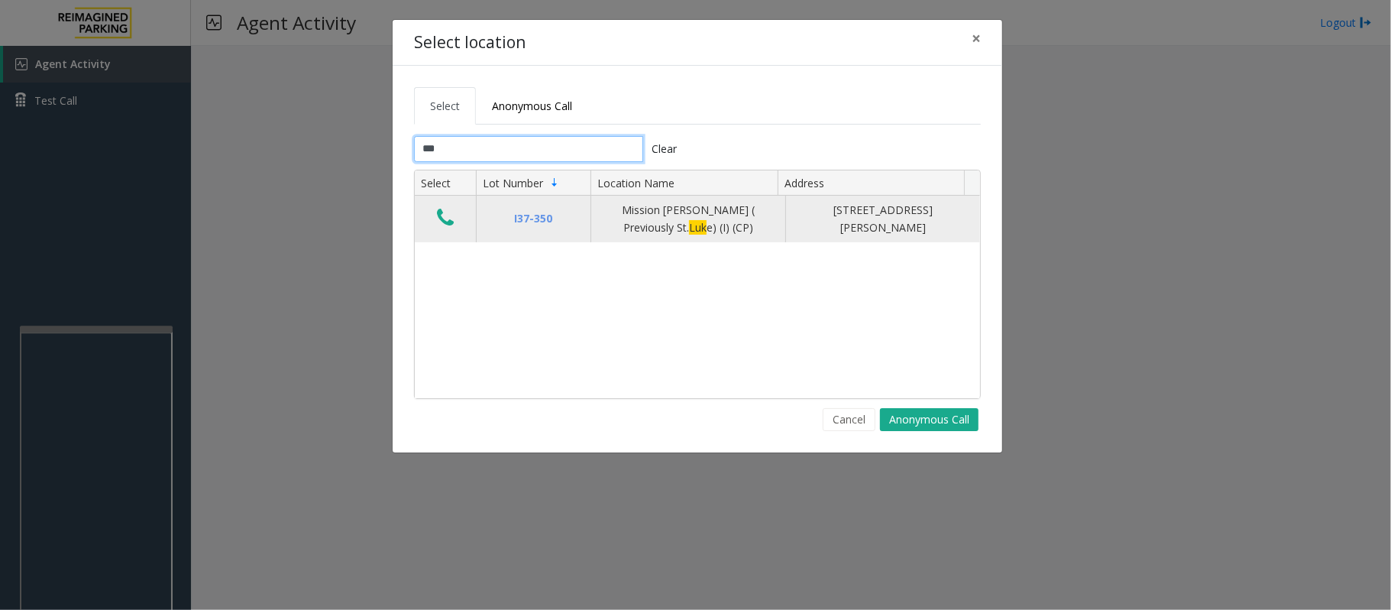
type input "***"
click at [441, 215] on icon "Data table" at bounding box center [445, 217] width 17 height 21
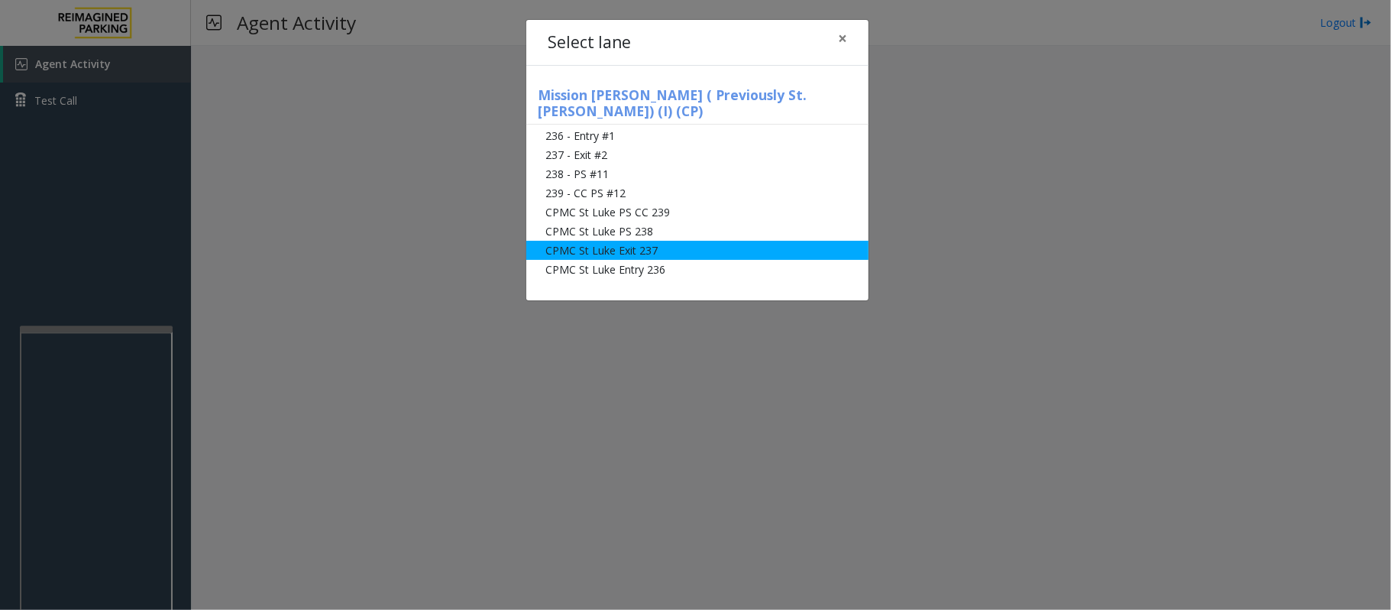
click at [588, 241] on li "CPMC St Luke Exit 237" at bounding box center [697, 250] width 342 height 19
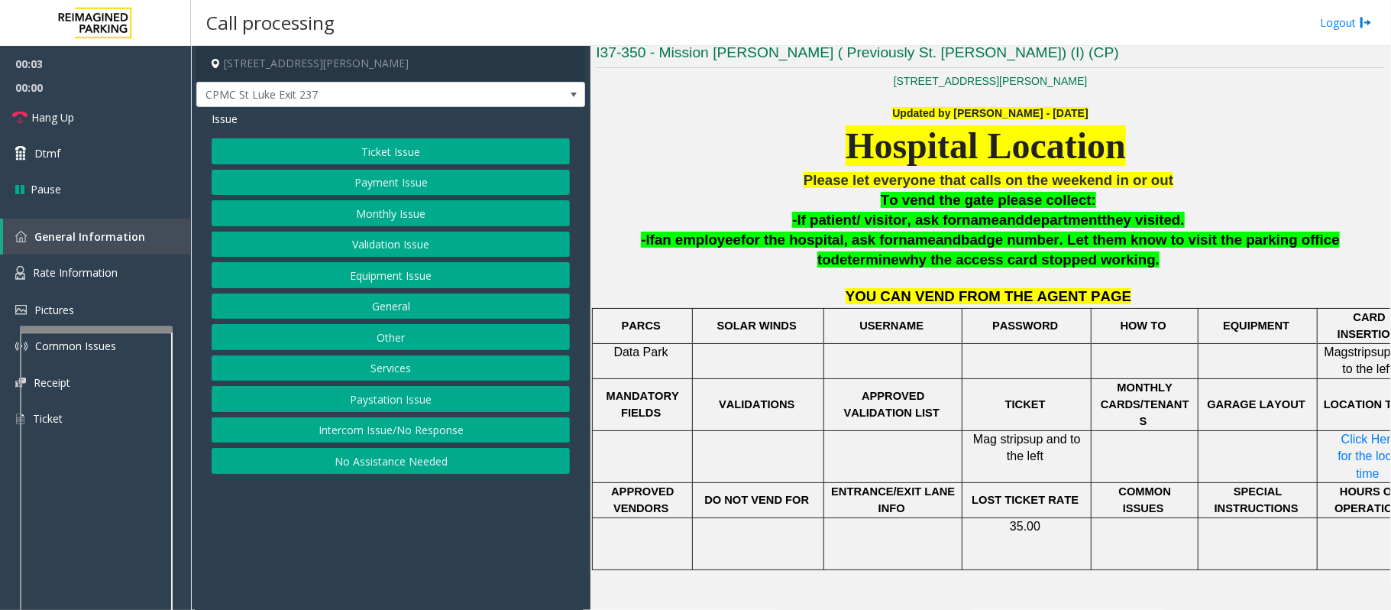
scroll to position [399, 53]
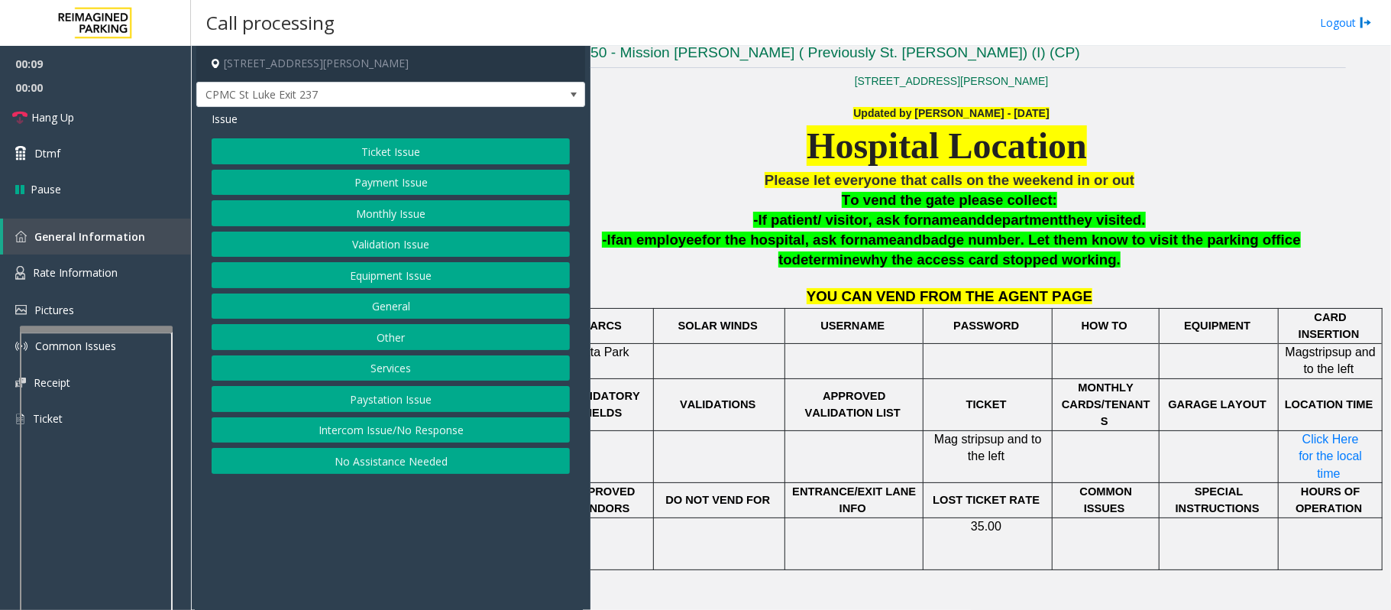
click at [328, 186] on button "Payment Issue" at bounding box center [391, 183] width 358 height 26
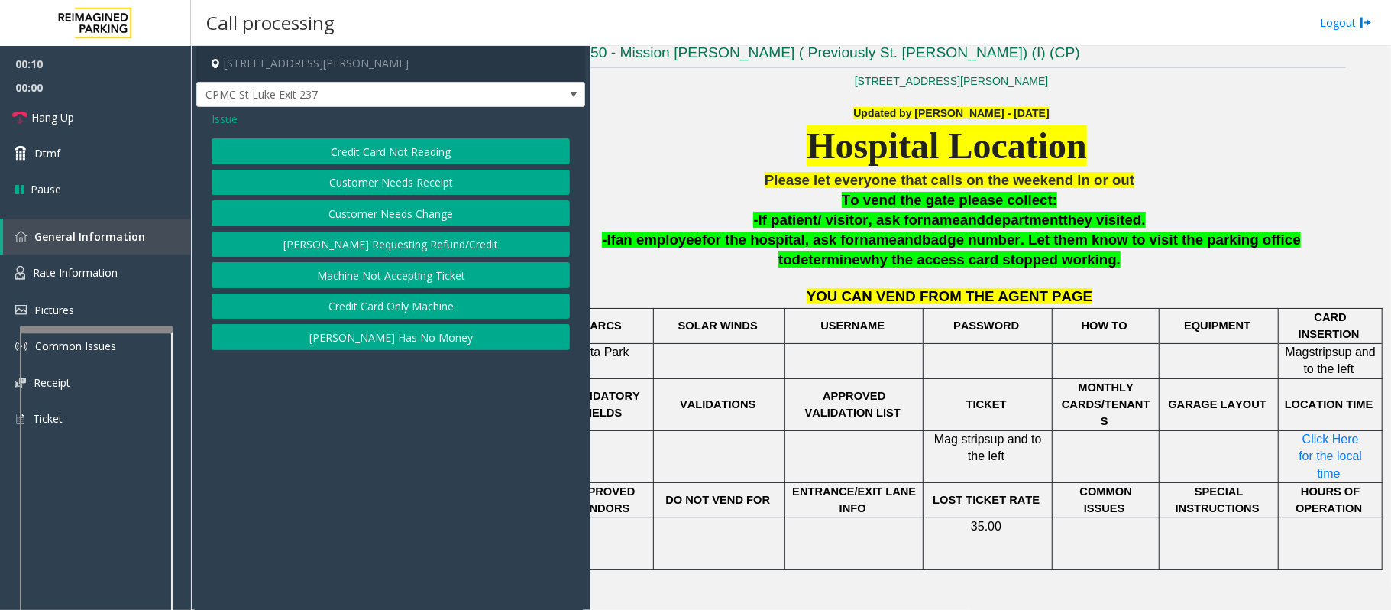
click at [458, 154] on button "Credit Card Not Reading" at bounding box center [391, 151] width 358 height 26
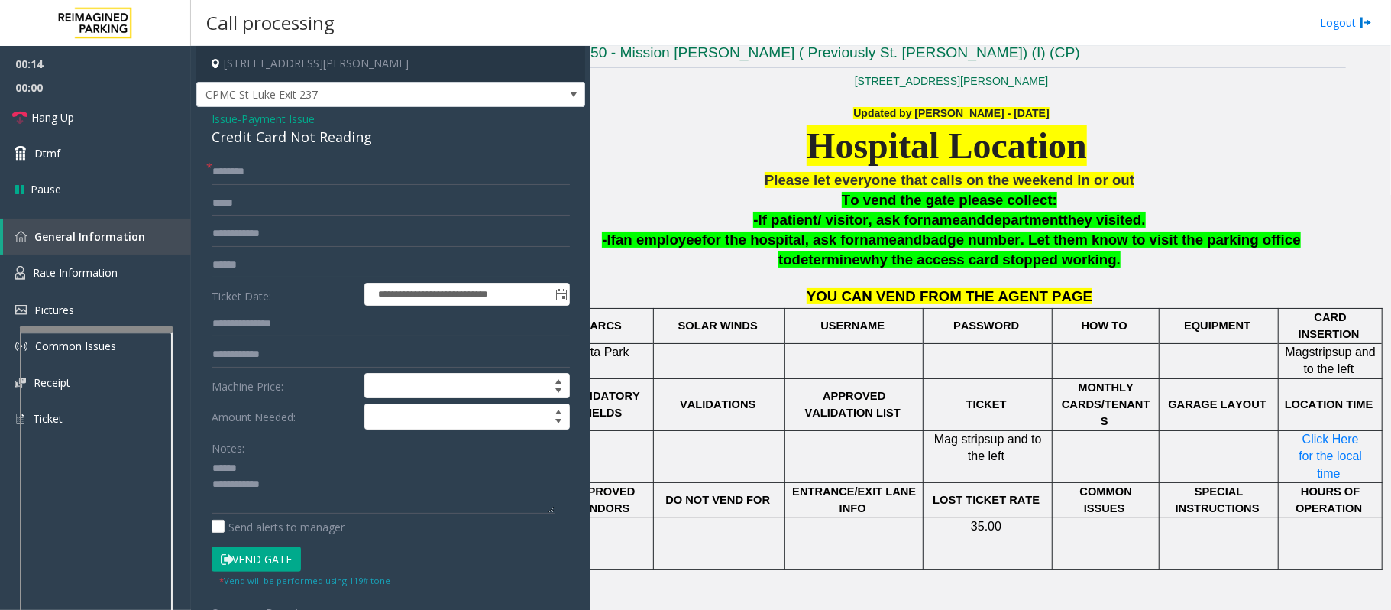
click at [287, 138] on div "Credit Card Not Reading" at bounding box center [391, 137] width 358 height 21
click at [251, 258] on input "text" at bounding box center [391, 265] width 358 height 26
click at [241, 252] on input "text" at bounding box center [391, 265] width 358 height 26
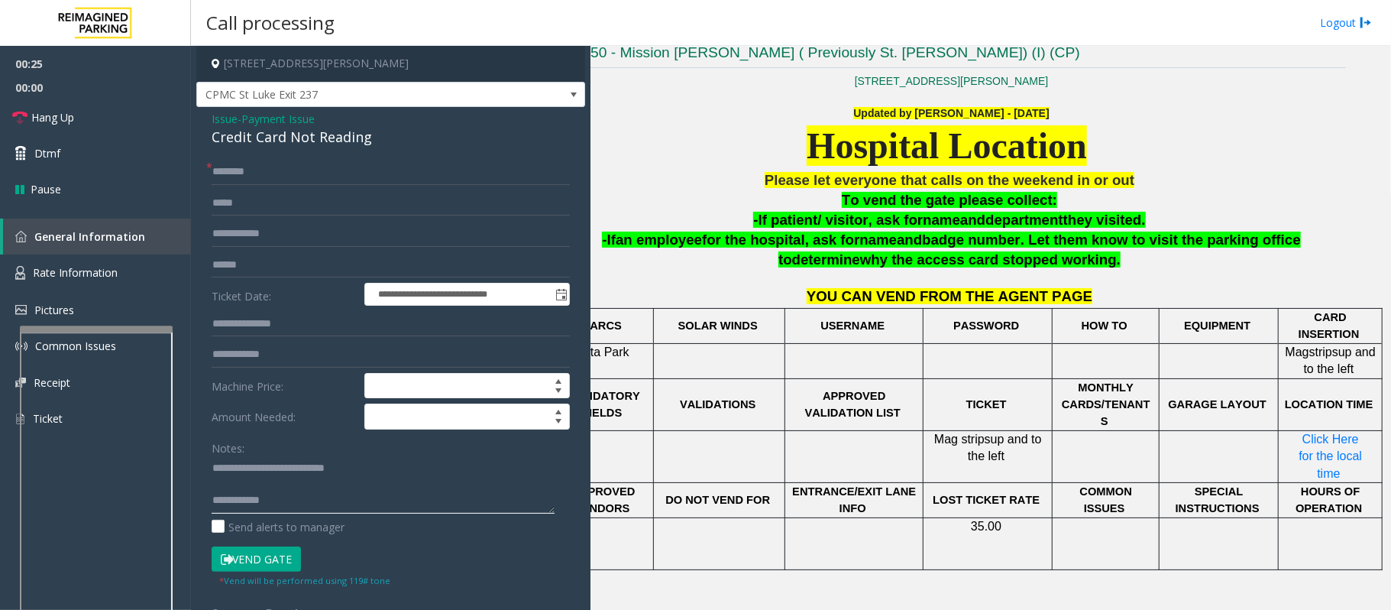
click at [243, 468] on textarea at bounding box center [383, 484] width 343 height 57
click at [264, 489] on textarea at bounding box center [383, 484] width 343 height 57
click at [278, 490] on textarea at bounding box center [383, 484] width 343 height 57
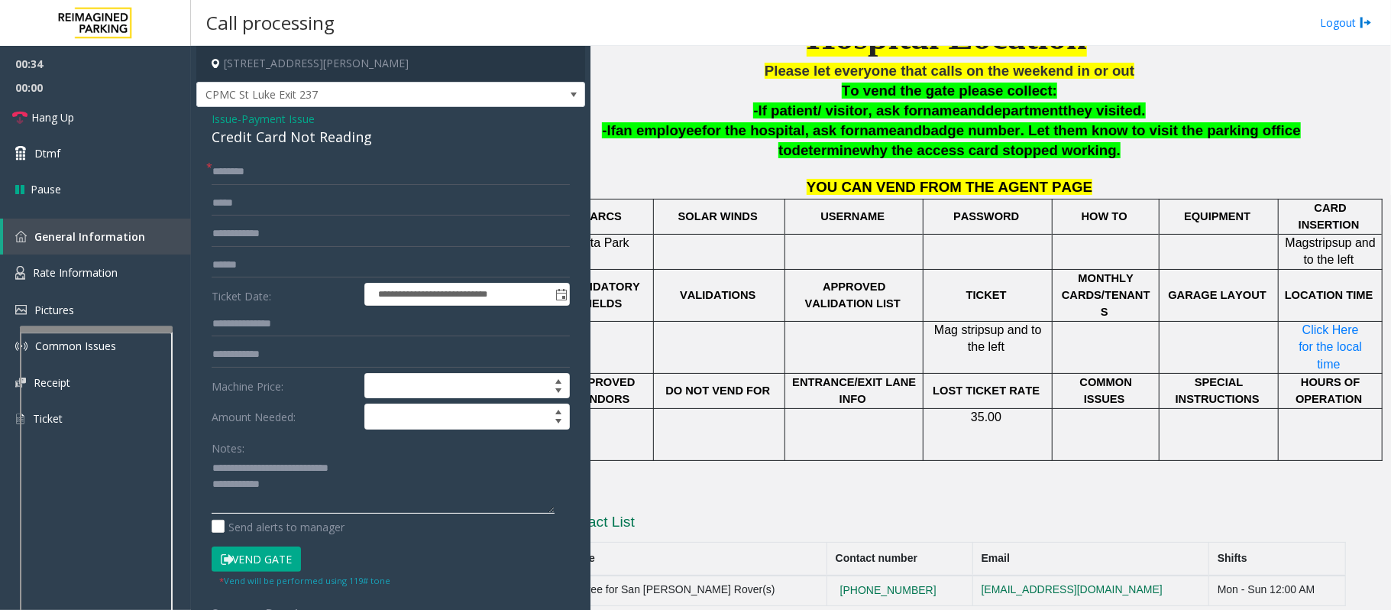
scroll to position [508, 0]
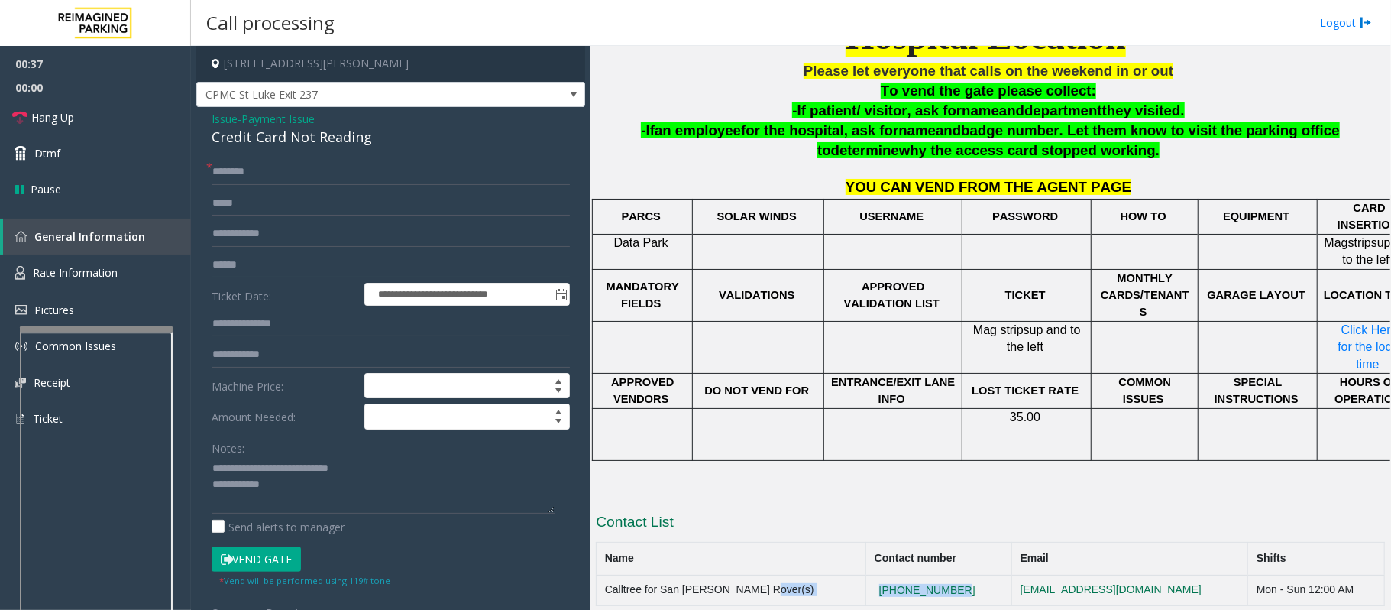
drag, startPoint x: 966, startPoint y: 561, endPoint x: 860, endPoint y: 557, distance: 106.3
click at [860, 575] on tr "Calltree for San [PERSON_NAME] Rover(s) [PHONE_NUMBER] [EMAIL_ADDRESS][DOMAIN_N…" at bounding box center [991, 590] width 788 height 31
copy tr "[PHONE_NUMBER]"
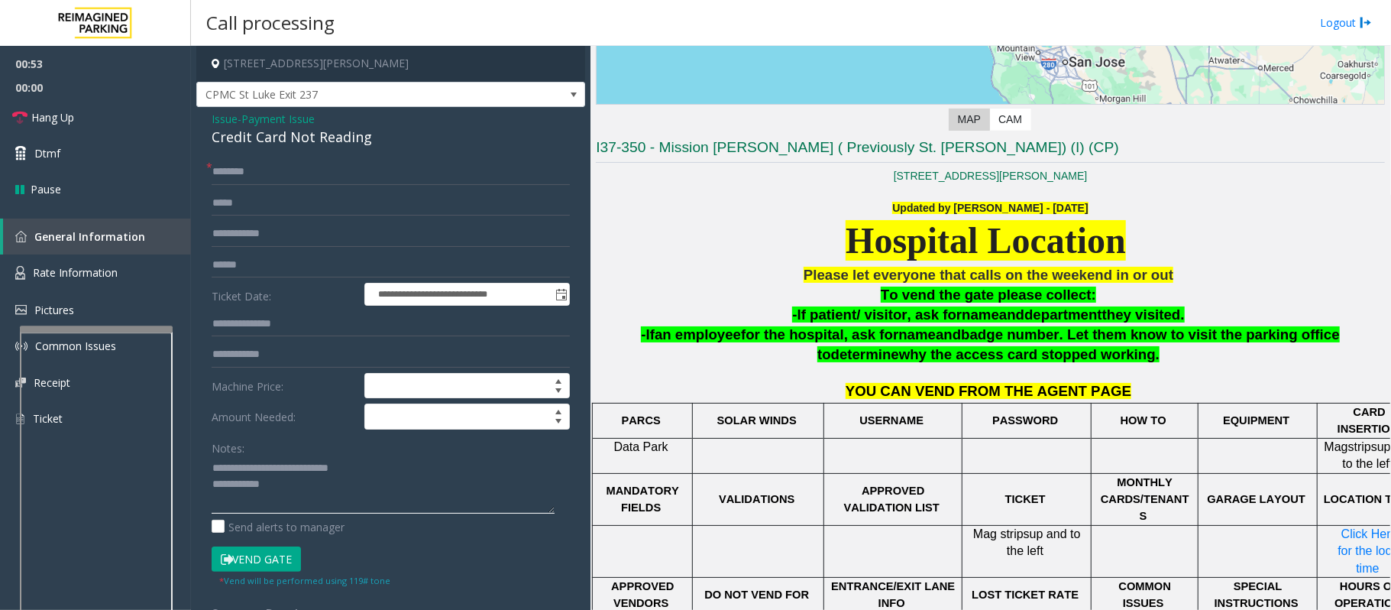
click at [321, 487] on textarea at bounding box center [383, 484] width 343 height 57
click at [374, 496] on textarea at bounding box center [383, 484] width 343 height 57
click at [368, 501] on textarea at bounding box center [383, 484] width 343 height 57
type textarea "**********"
click at [240, 179] on input "text" at bounding box center [391, 172] width 358 height 26
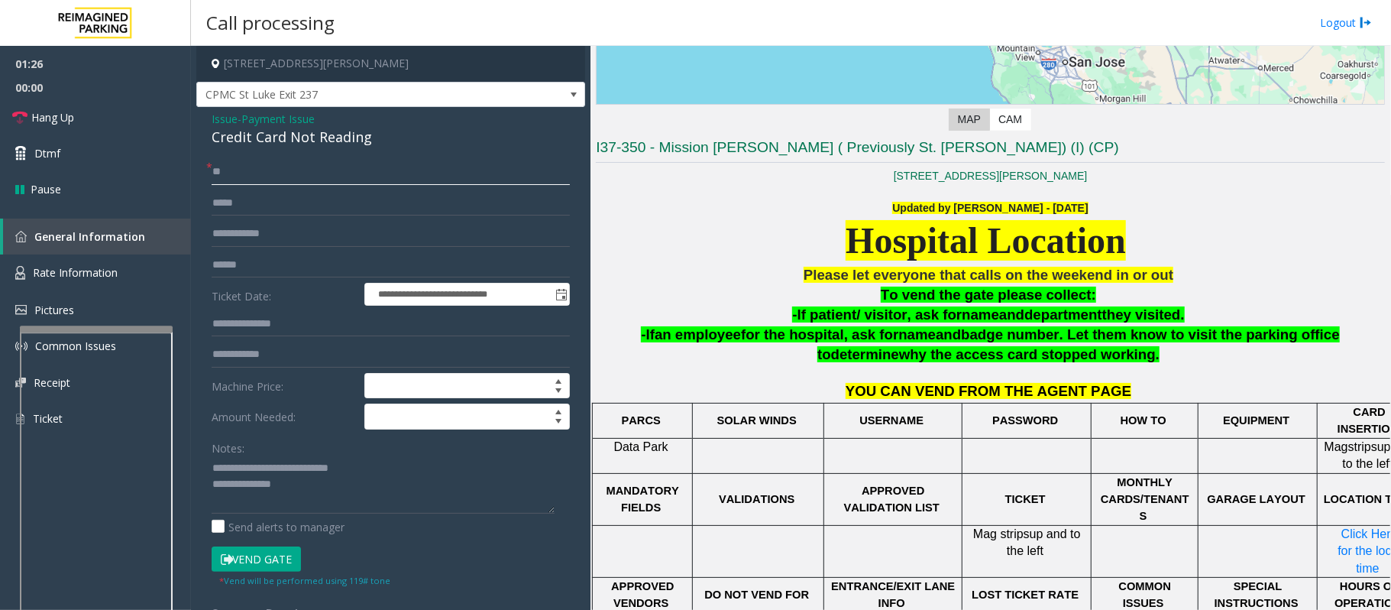
type input "**"
click at [329, 491] on textarea at bounding box center [383, 484] width 343 height 57
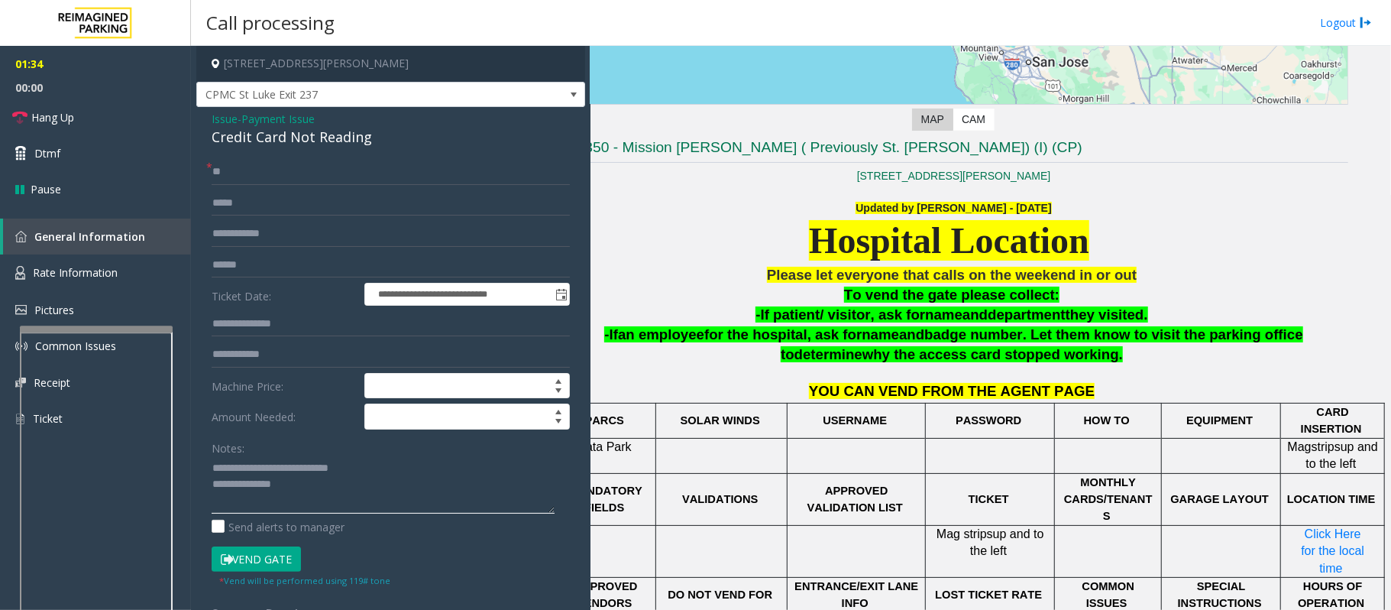
scroll to position [304, 53]
click at [348, 499] on textarea at bounding box center [383, 484] width 343 height 57
click at [332, 484] on textarea at bounding box center [383, 484] width 343 height 57
click at [344, 493] on textarea at bounding box center [383, 484] width 343 height 57
click at [318, 497] on textarea at bounding box center [383, 484] width 343 height 57
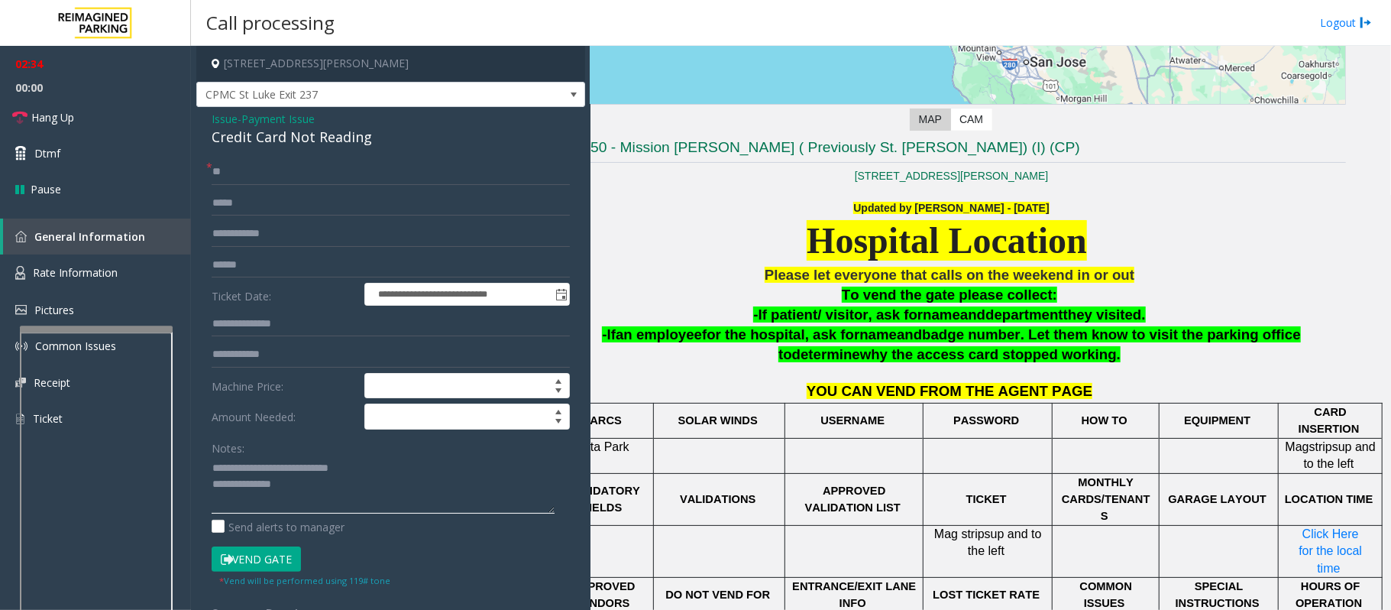
click at [403, 506] on textarea at bounding box center [383, 484] width 343 height 57
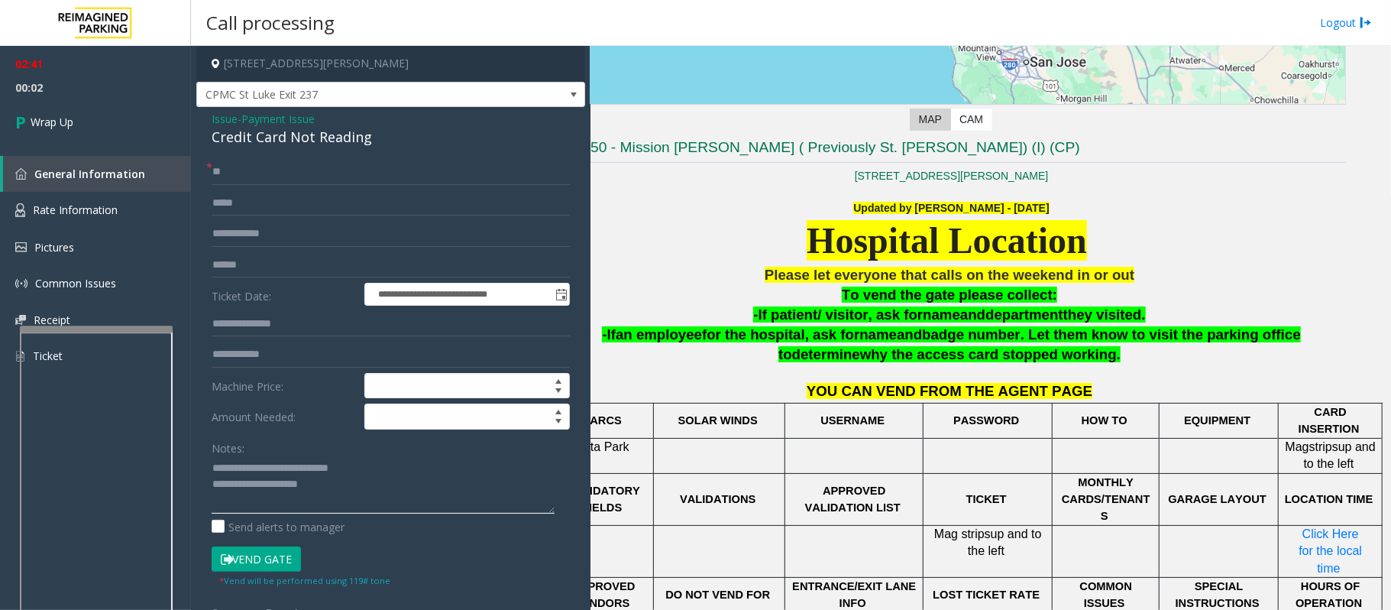
click at [386, 497] on textarea at bounding box center [383, 484] width 343 height 57
type textarea "**********"
click at [92, 126] on link "Wrap Up" at bounding box center [95, 121] width 191 height 45
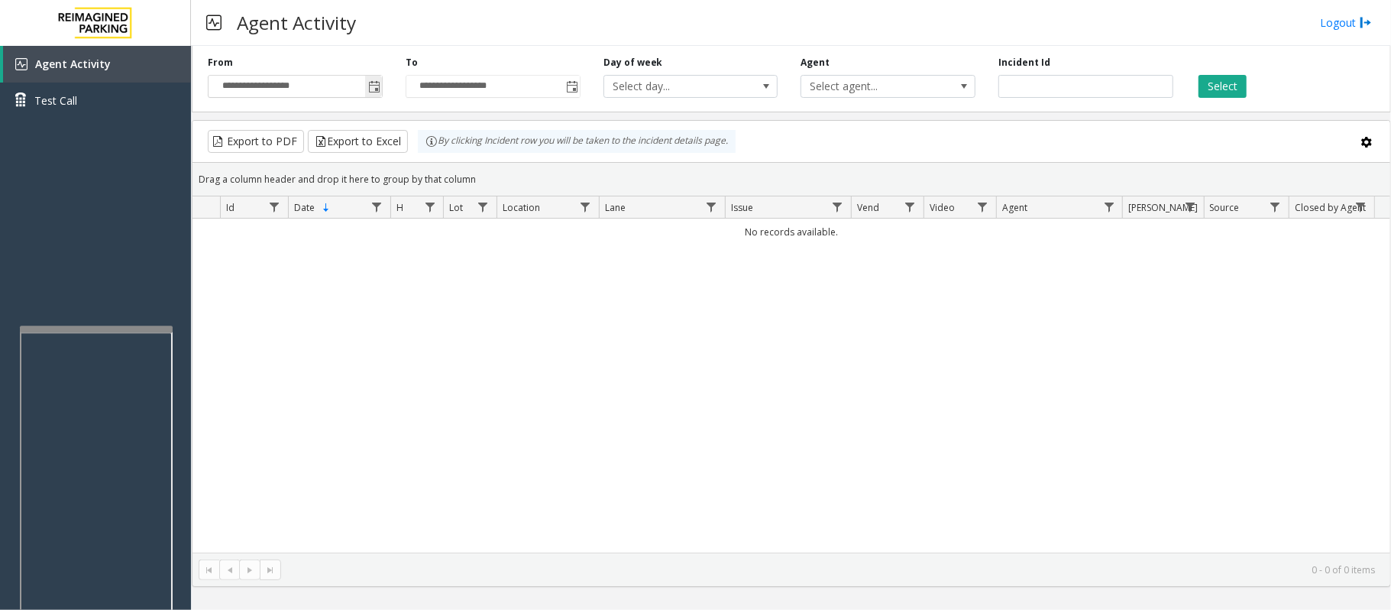
click at [374, 90] on span "Toggle popup" at bounding box center [374, 87] width 12 height 12
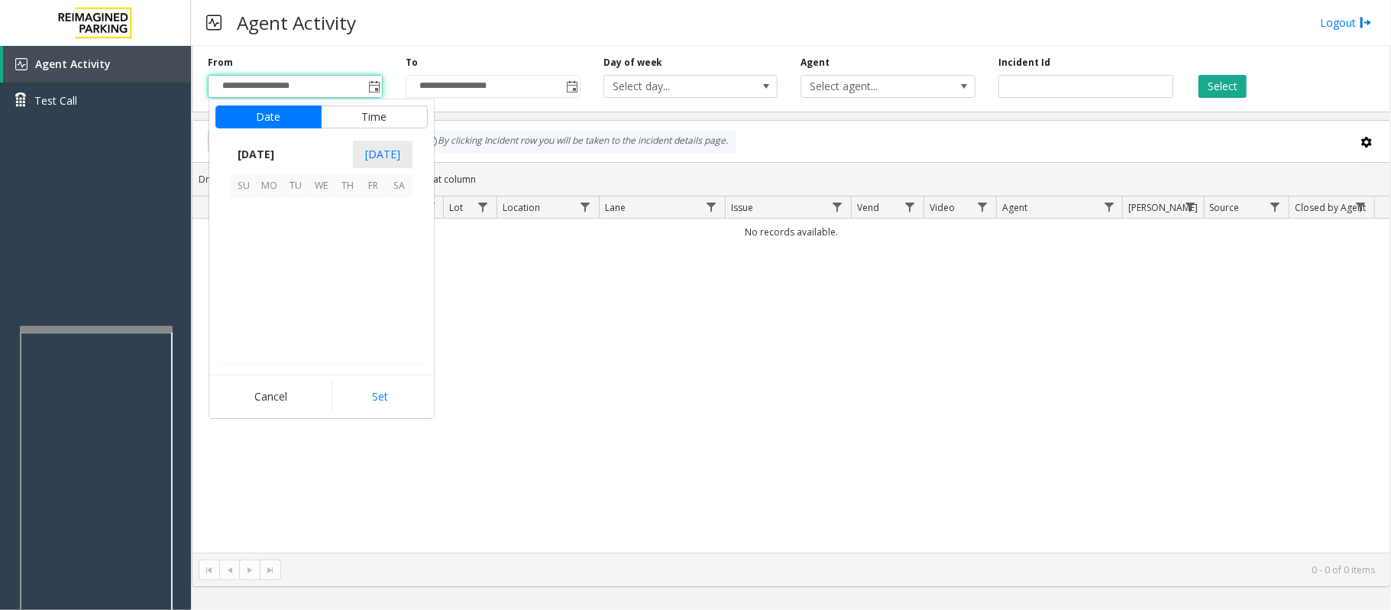
scroll to position [274210, 0]
click at [398, 288] on span "27" at bounding box center [400, 288] width 26 height 26
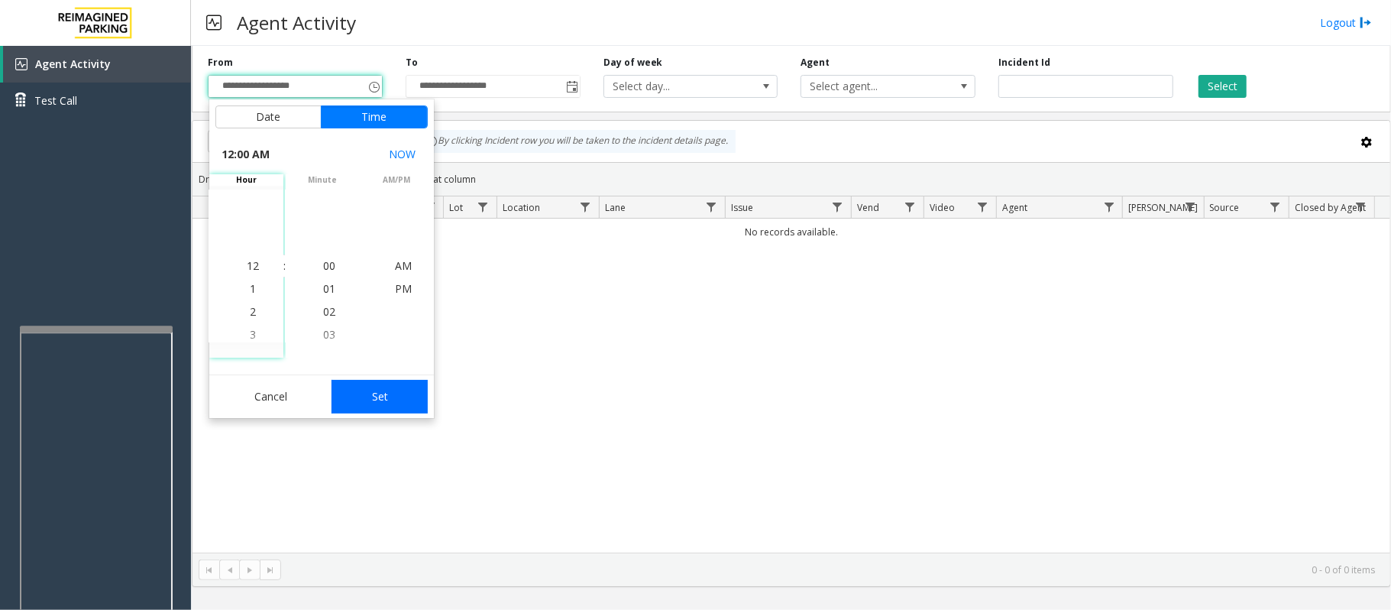
click at [387, 394] on button "Set" at bounding box center [380, 397] width 96 height 34
type input "**********"
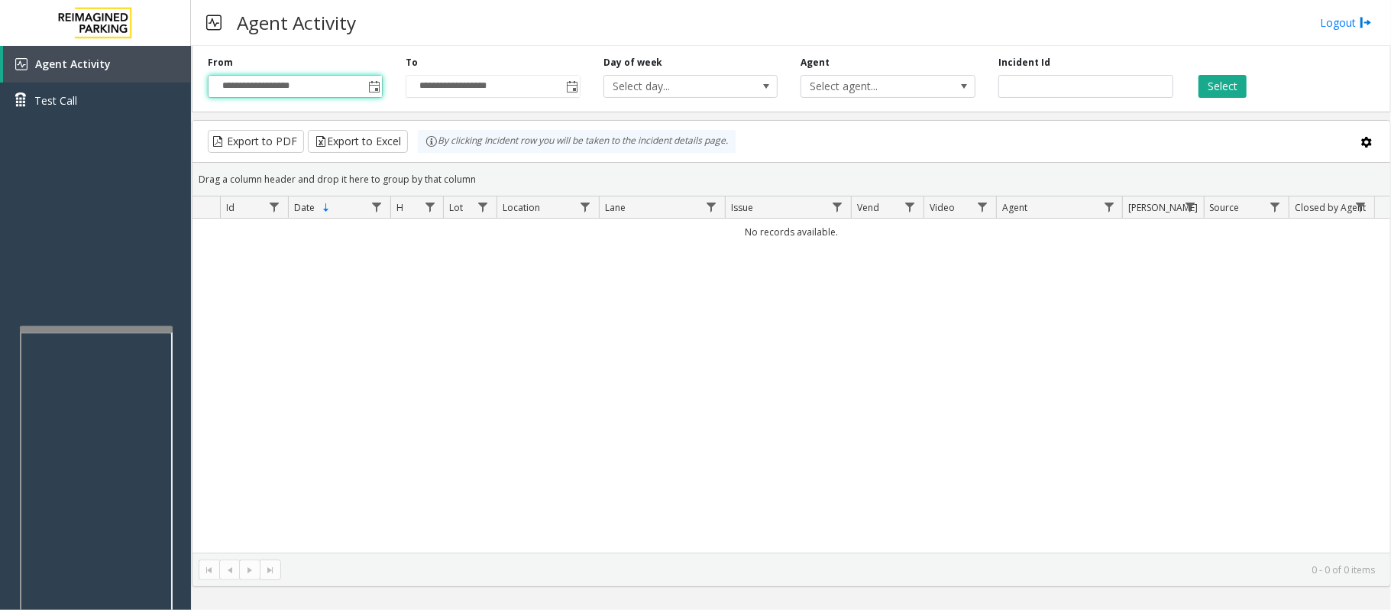
click at [1226, 68] on div "Select" at bounding box center [1284, 77] width 198 height 42
click at [1225, 89] on button "Select" at bounding box center [1223, 86] width 48 height 23
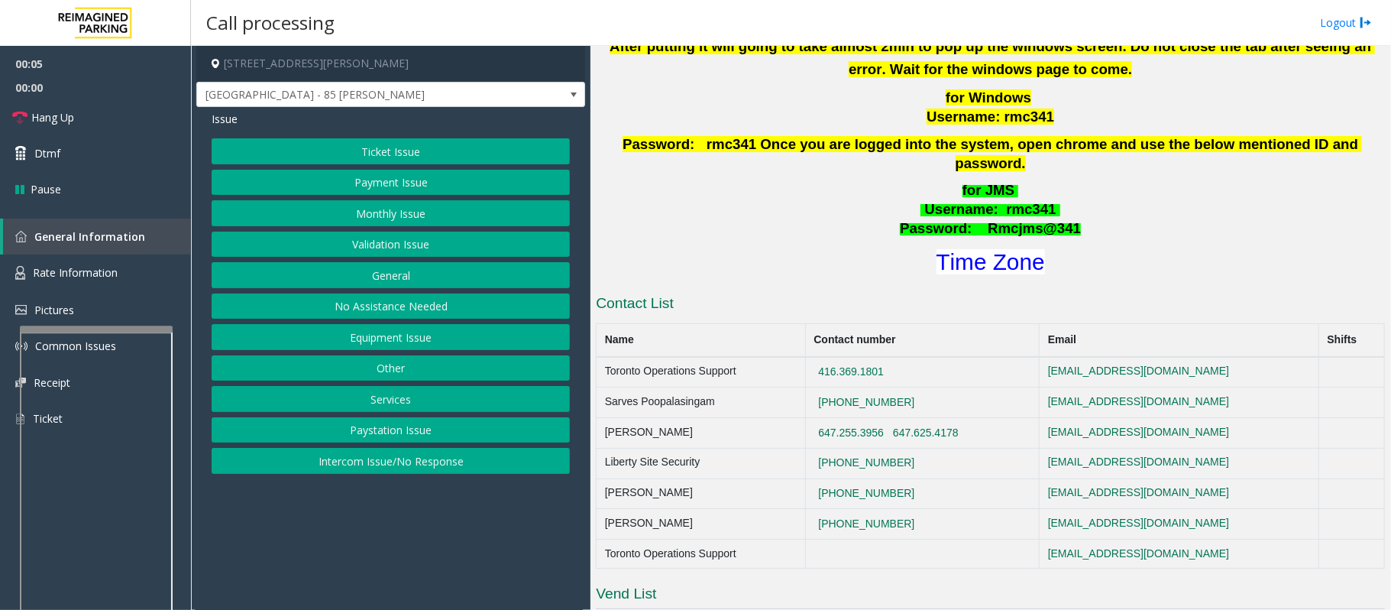
scroll to position [509, 0]
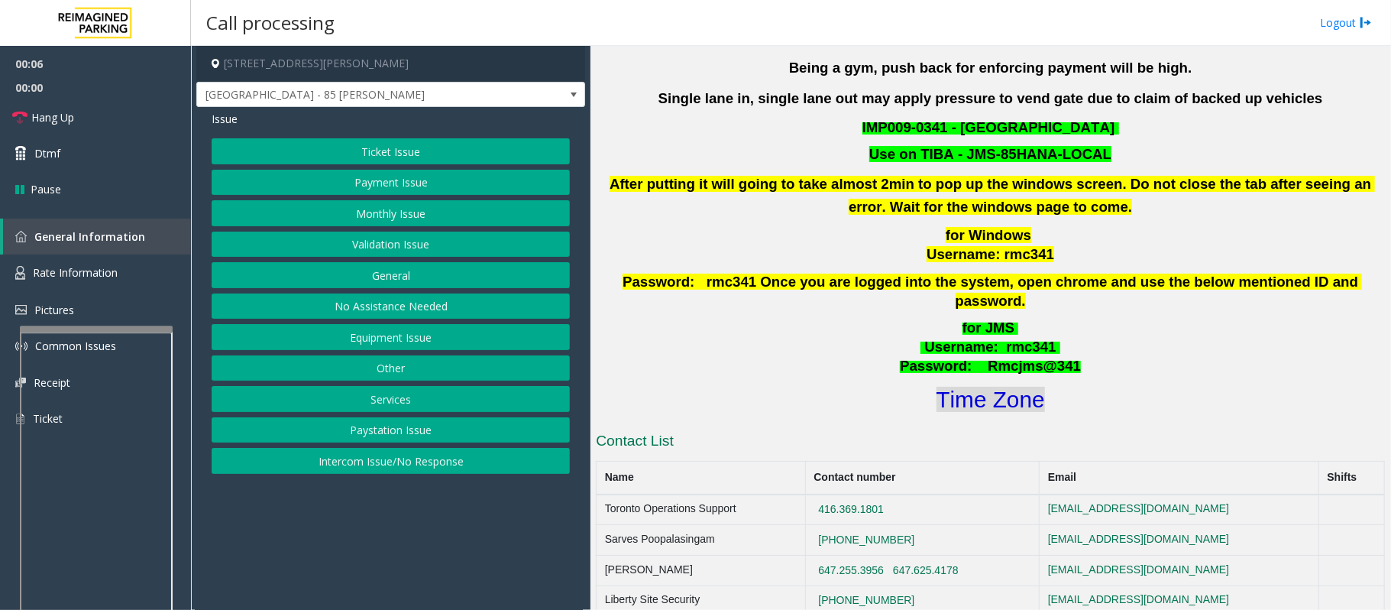
click at [951, 387] on font "Time Zone" at bounding box center [991, 399] width 108 height 25
click at [400, 254] on button "Validation Issue" at bounding box center [391, 244] width 358 height 26
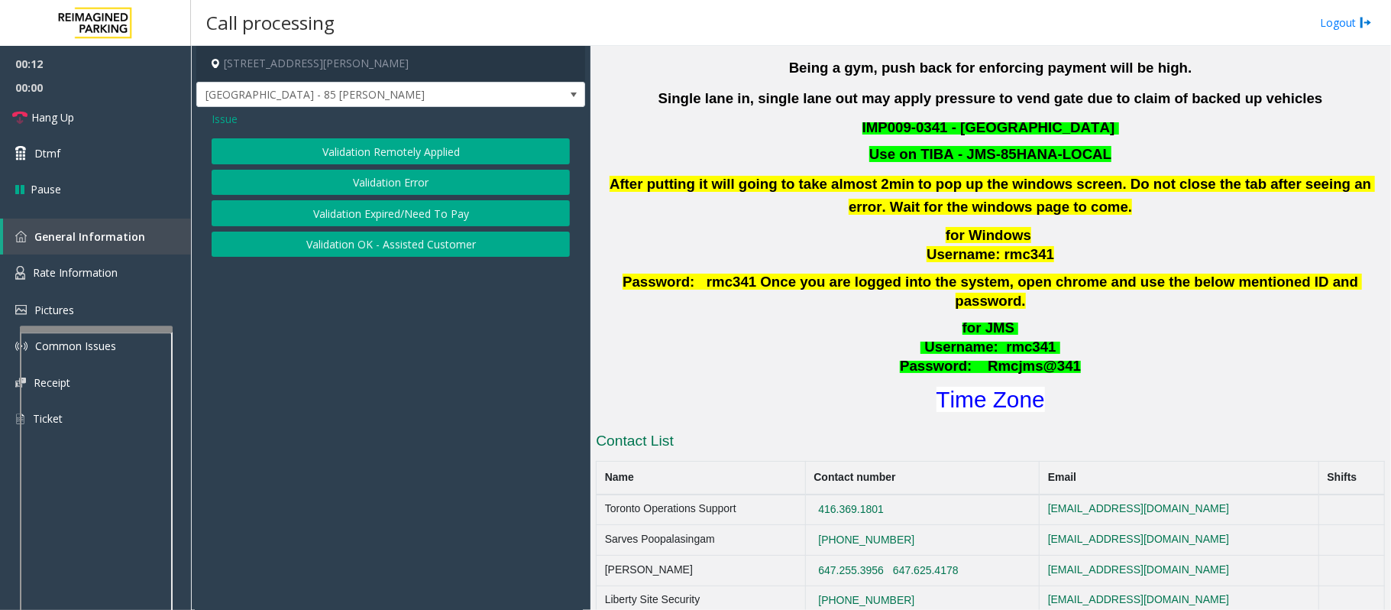
click at [406, 188] on button "Validation Error" at bounding box center [391, 183] width 358 height 26
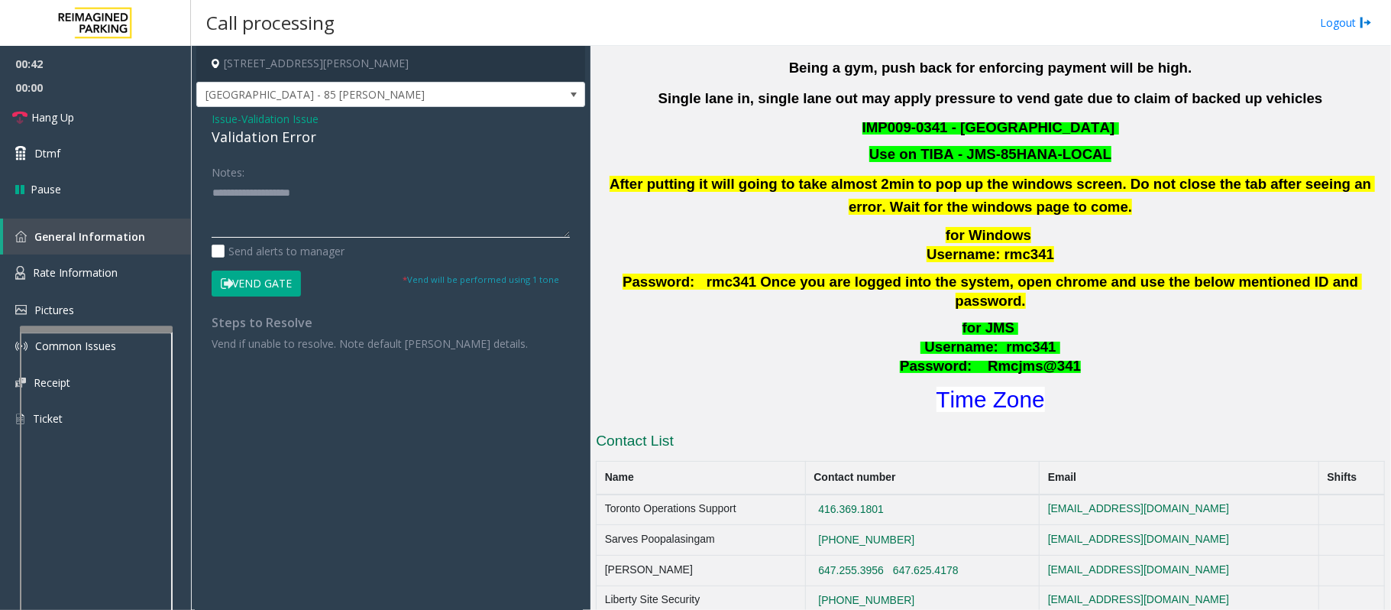
click at [254, 199] on textarea at bounding box center [391, 208] width 358 height 57
paste textarea "**********"
click at [309, 190] on textarea at bounding box center [391, 208] width 358 height 57
click at [263, 284] on button "Vend Gate" at bounding box center [256, 283] width 89 height 26
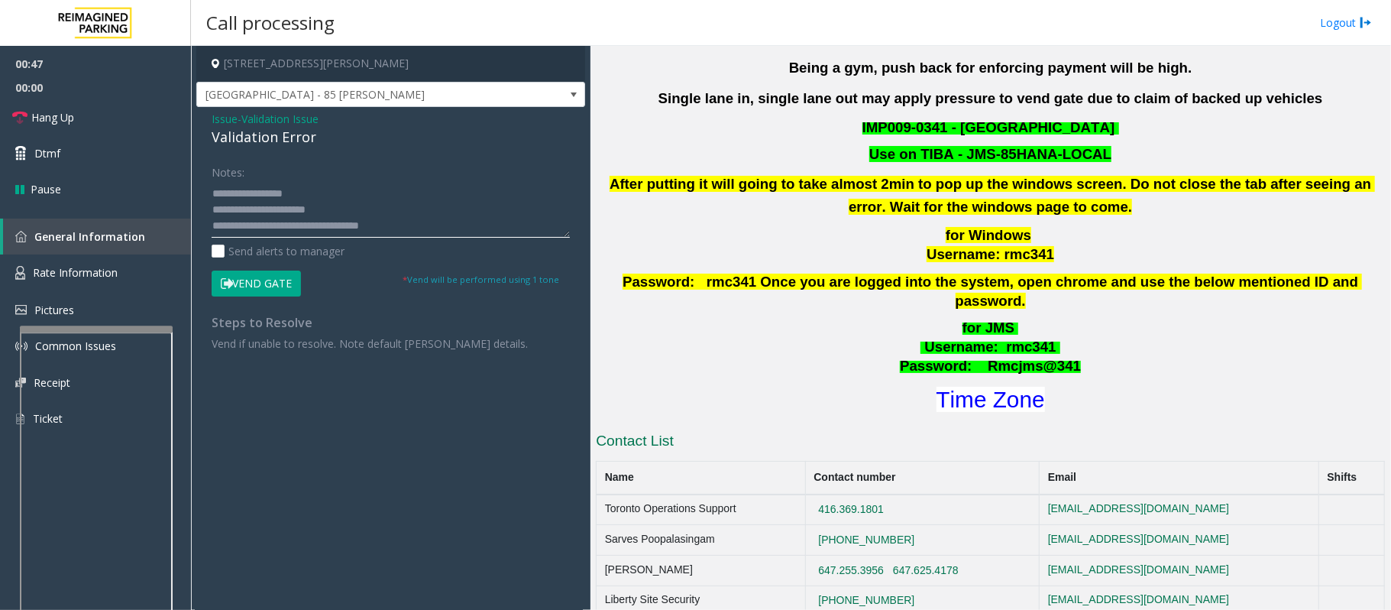
click at [333, 190] on textarea at bounding box center [391, 208] width 358 height 57
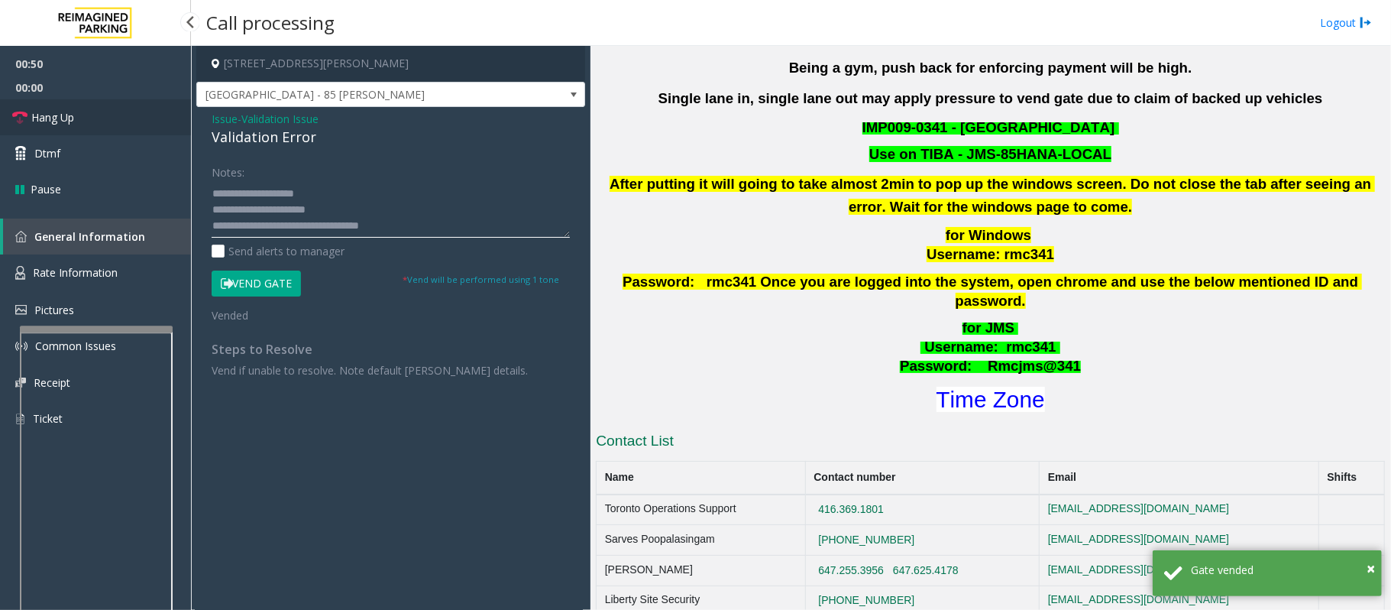
type textarea "**********"
click at [122, 122] on link "Hang Up" at bounding box center [95, 117] width 191 height 36
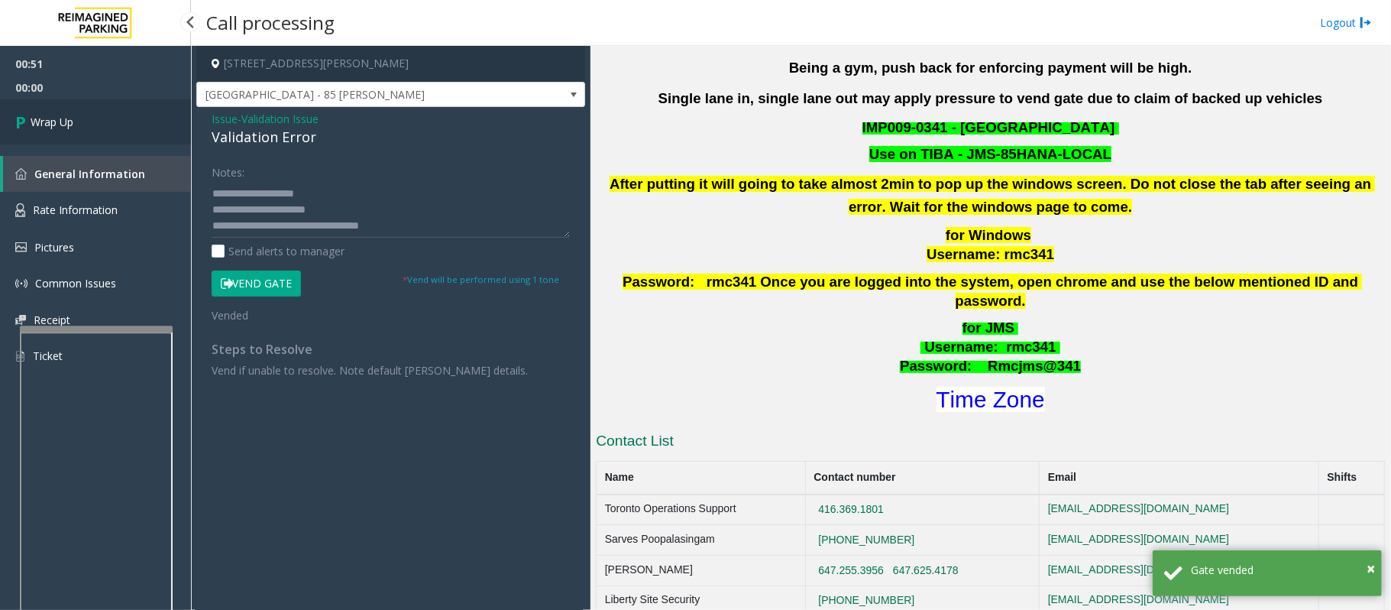
click at [125, 119] on link "Wrap Up" at bounding box center [95, 121] width 191 height 45
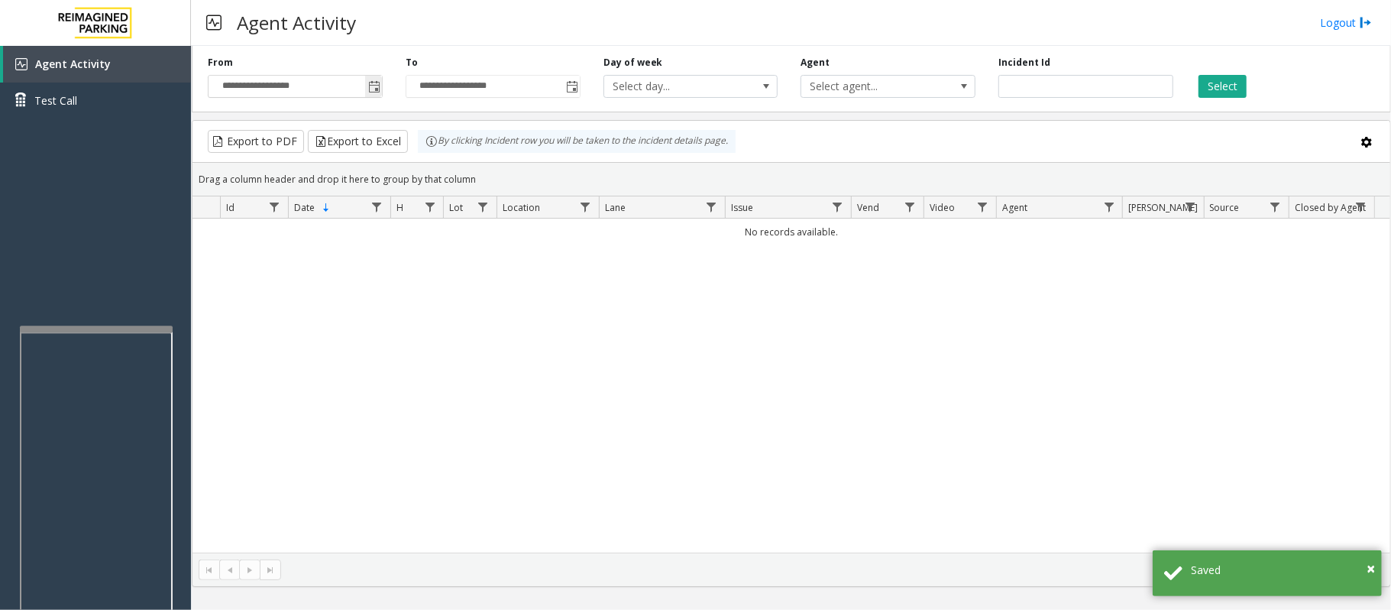
click at [371, 89] on span "Toggle popup" at bounding box center [374, 87] width 12 height 12
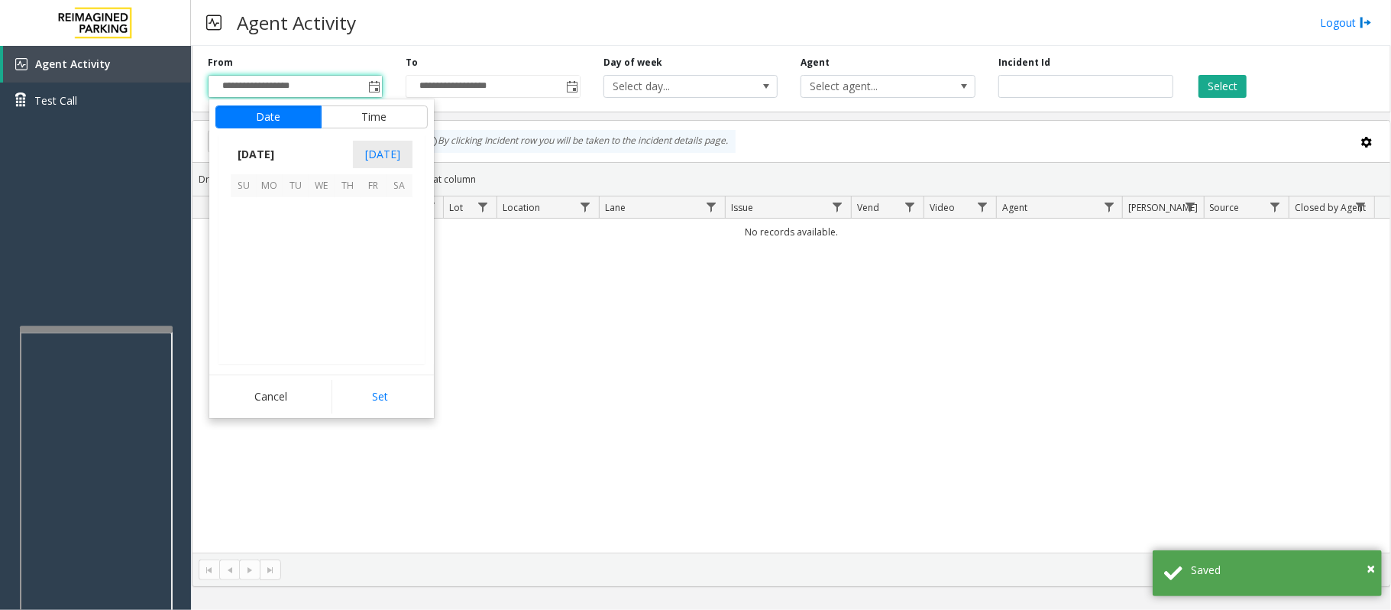
scroll to position [274210, 0]
click at [396, 290] on span "27" at bounding box center [400, 288] width 26 height 26
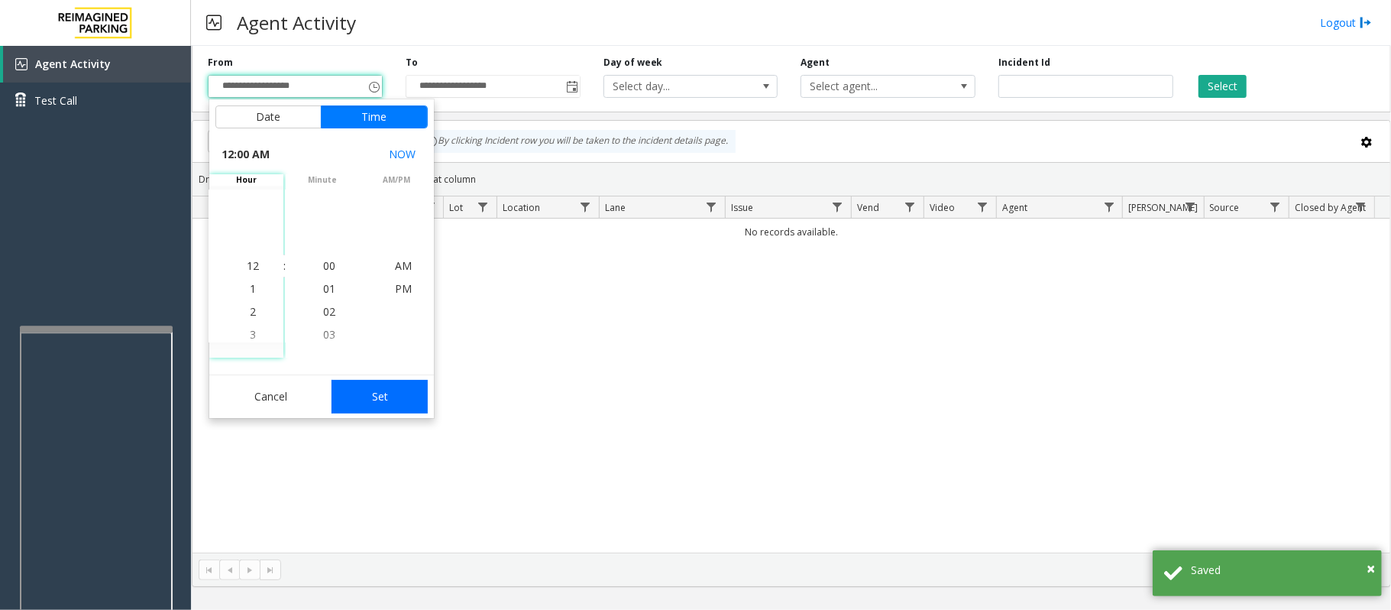
click at [389, 401] on button "Set" at bounding box center [380, 397] width 96 height 34
type input "**********"
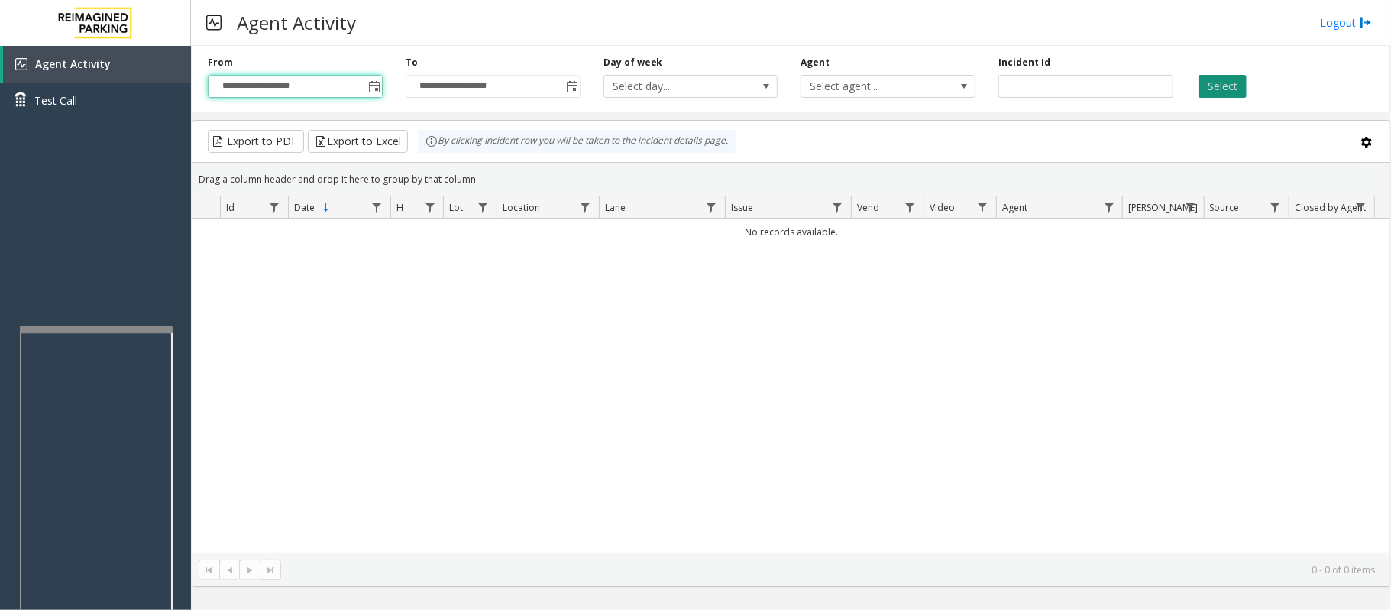
drag, startPoint x: 1222, startPoint y: 83, endPoint x: 1221, endPoint y: 93, distance: 10.0
click at [1224, 83] on button "Select" at bounding box center [1223, 86] width 48 height 23
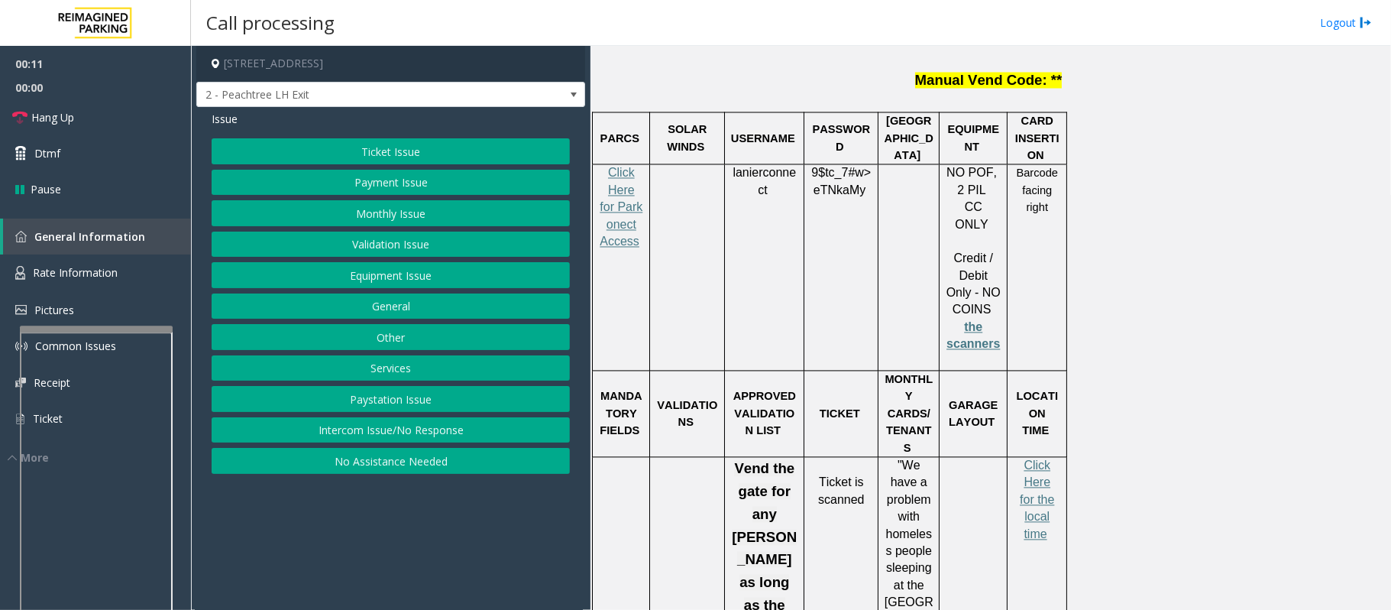
scroll to position [1935, 0]
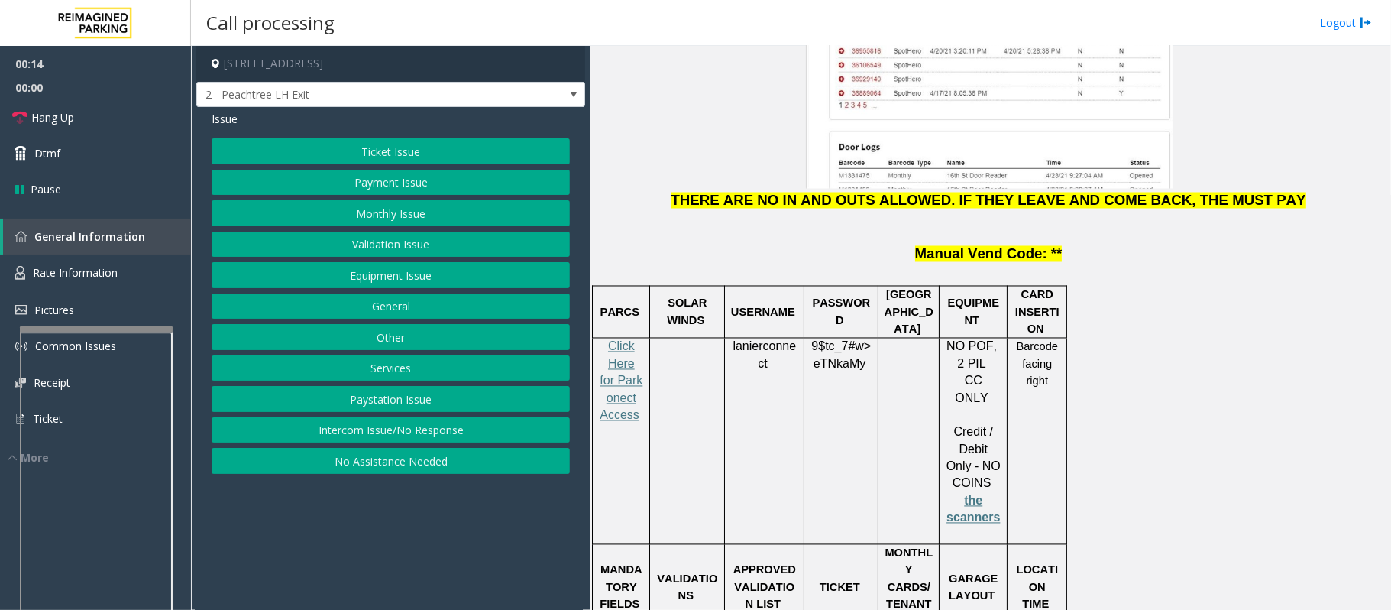
click at [452, 154] on button "Ticket Issue" at bounding box center [391, 151] width 358 height 26
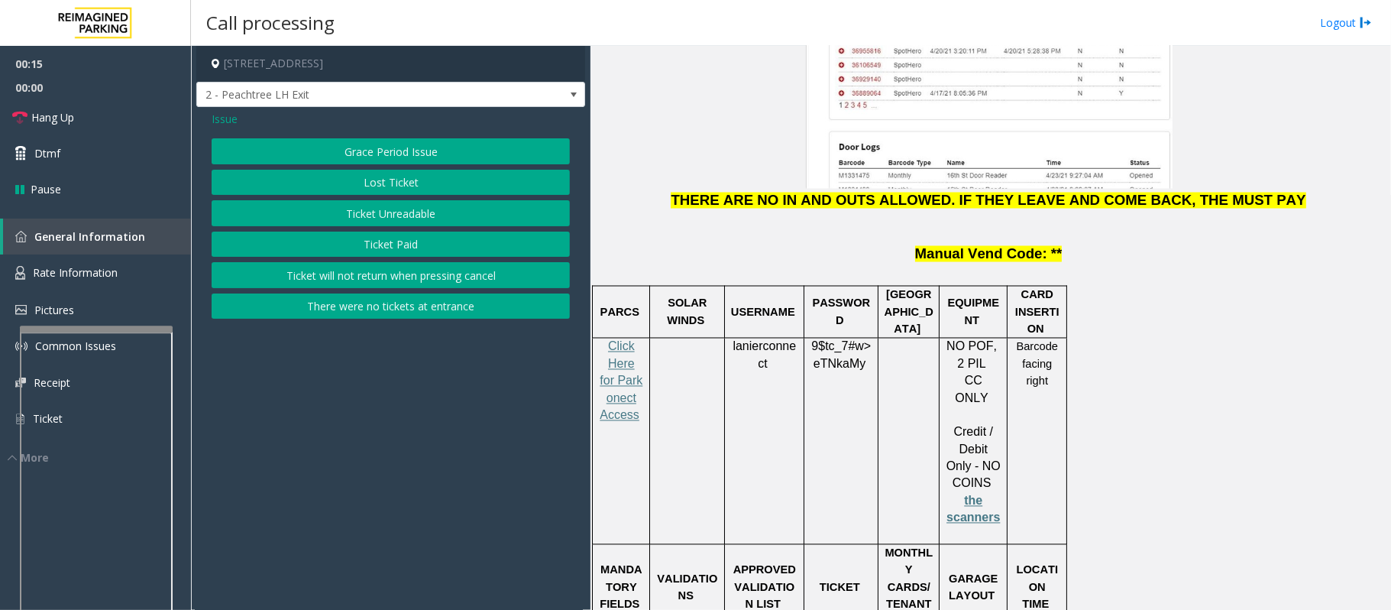
click at [405, 217] on button "Ticket Unreadable" at bounding box center [391, 213] width 358 height 26
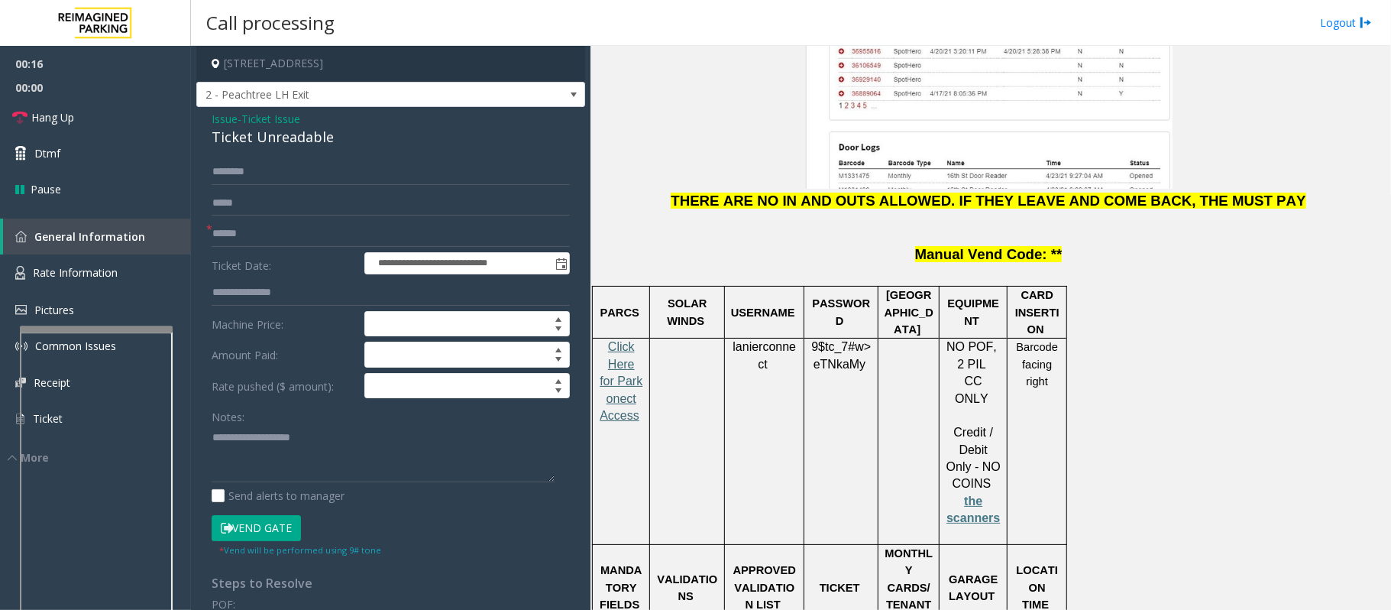
click at [617, 340] on span "Click Here for Parkonect Access" at bounding box center [621, 381] width 43 height 82
click at [261, 237] on input "text" at bounding box center [391, 234] width 358 height 26
click at [296, 238] on input "********" at bounding box center [391, 234] width 358 height 26
click at [264, 233] on input "**********" at bounding box center [391, 234] width 358 height 26
type input "**********"
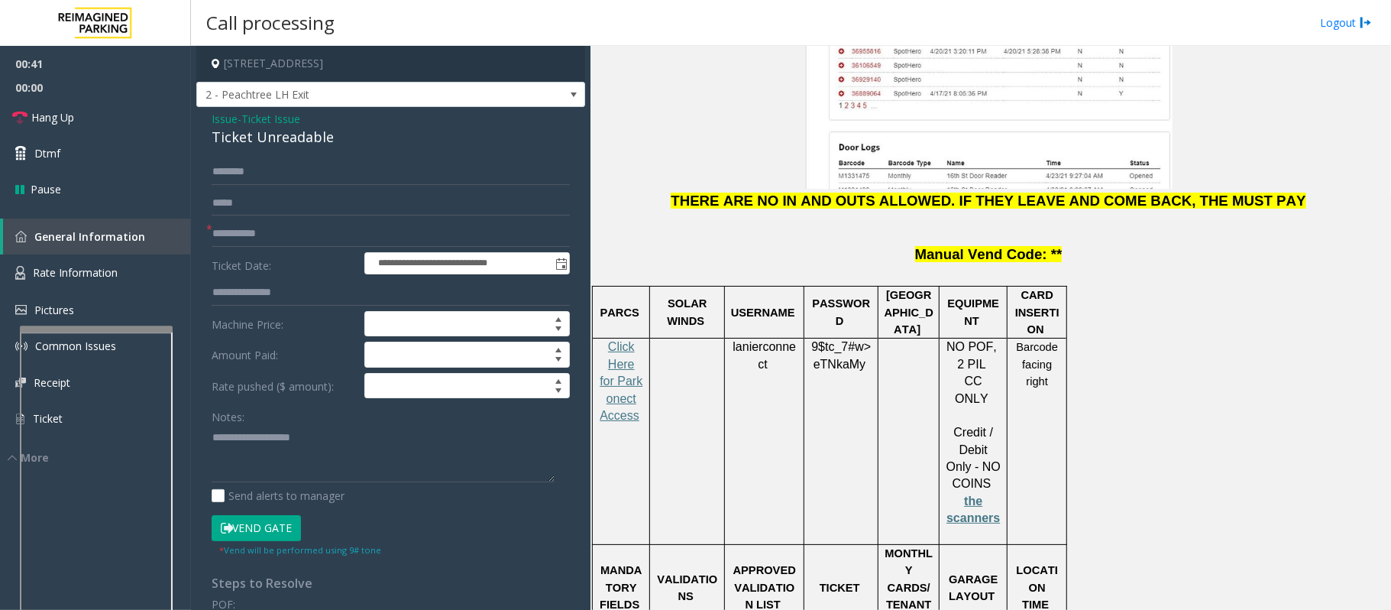
click at [762, 340] on span "lanierconnect" at bounding box center [764, 355] width 63 height 31
copy p "lanierconnect"
click at [845, 340] on span "9$tc_7#w>" at bounding box center [841, 346] width 60 height 13
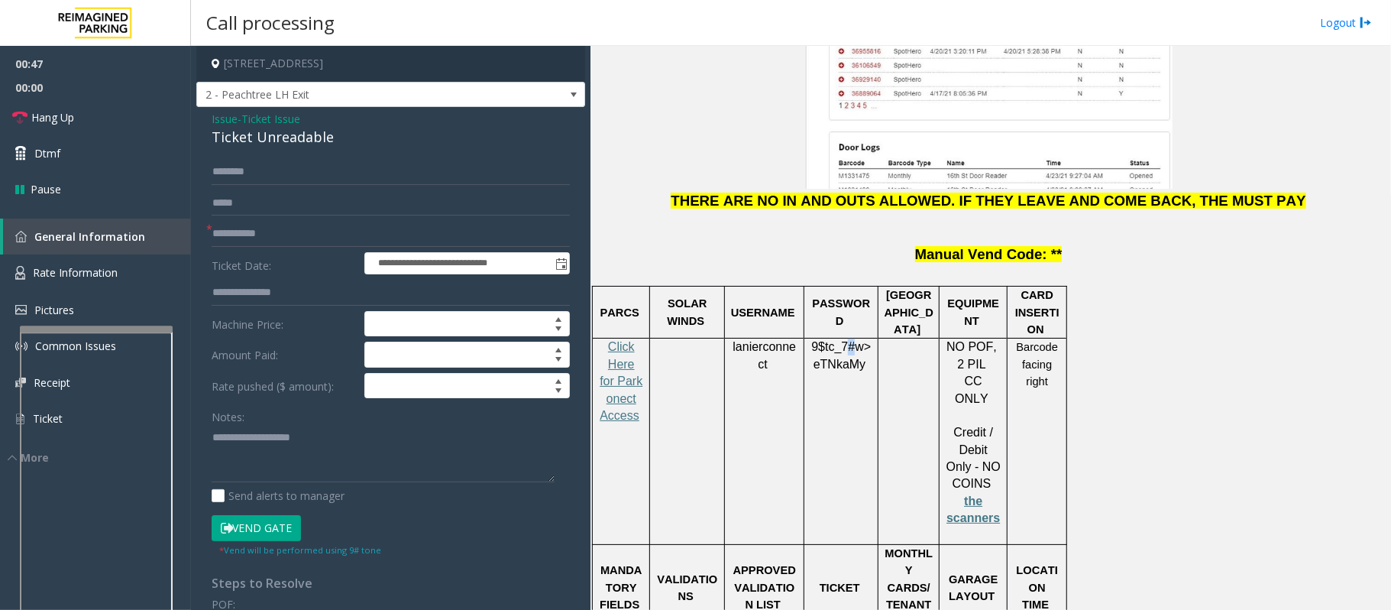
click at [847, 340] on span "9$tc_7#w>" at bounding box center [841, 346] width 60 height 13
copy p "9$tc_7#w> eTNkaMy"
type textarea "**********"
drag, startPoint x: 296, startPoint y: 169, endPoint x: 286, endPoint y: 157, distance: 15.7
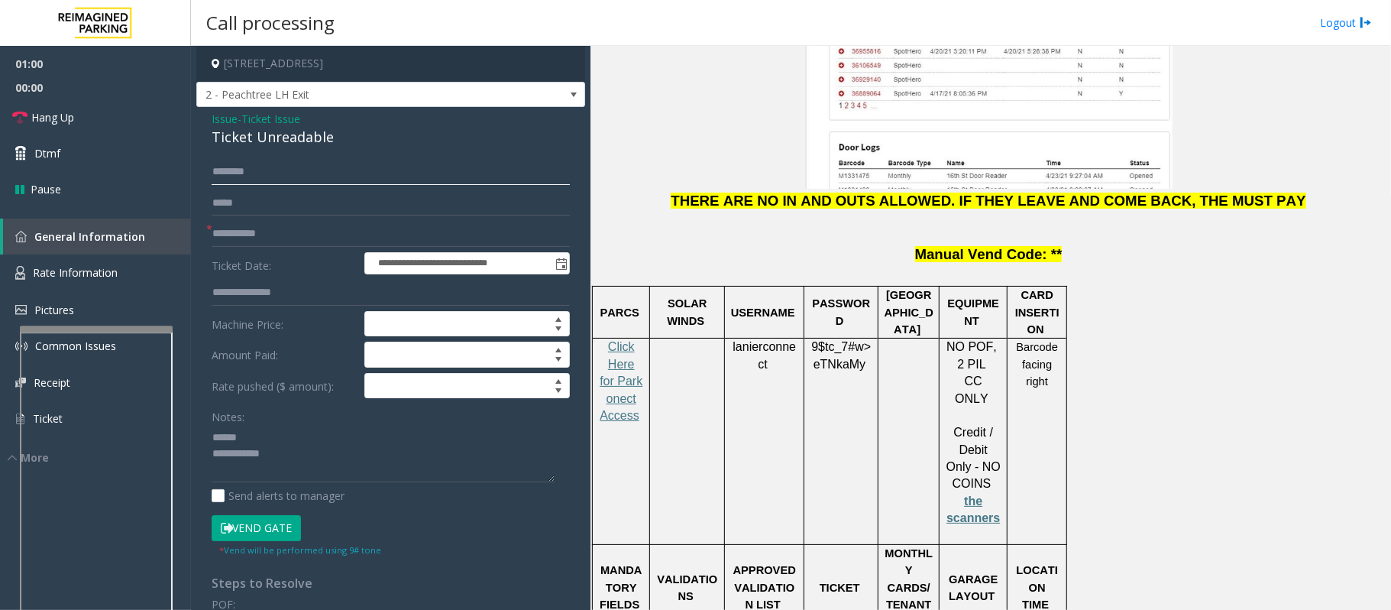
click at [291, 160] on input "text" at bounding box center [391, 172] width 358 height 26
click at [220, 173] on input "***" at bounding box center [391, 172] width 358 height 26
click at [235, 171] on input "***" at bounding box center [391, 172] width 358 height 26
click at [218, 174] on input "***" at bounding box center [391, 172] width 358 height 26
type input "***"
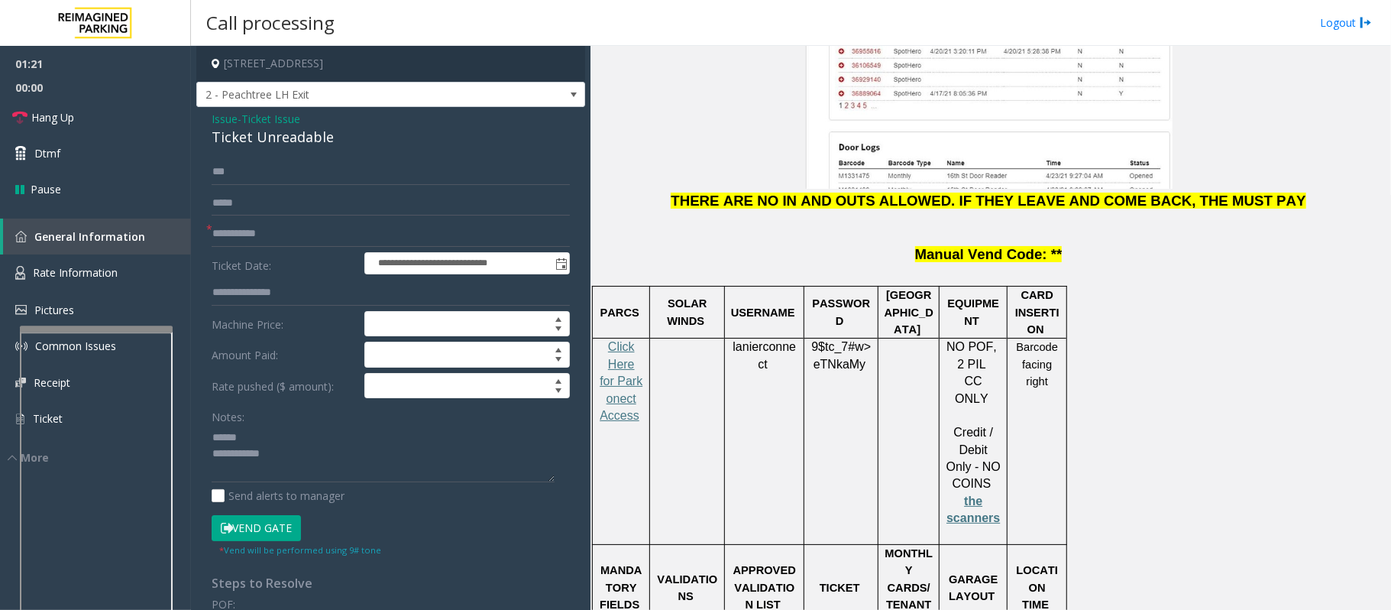
click at [257, 133] on div "Ticket Unreadable" at bounding box center [391, 137] width 358 height 21
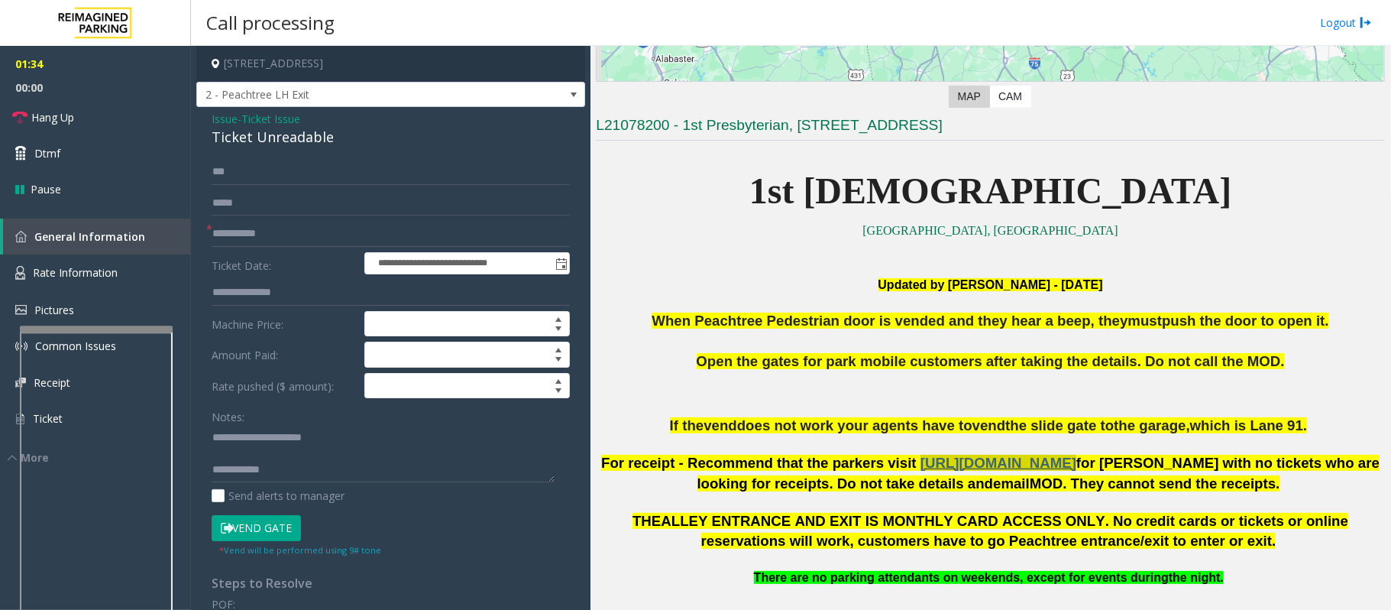
scroll to position [306, 0]
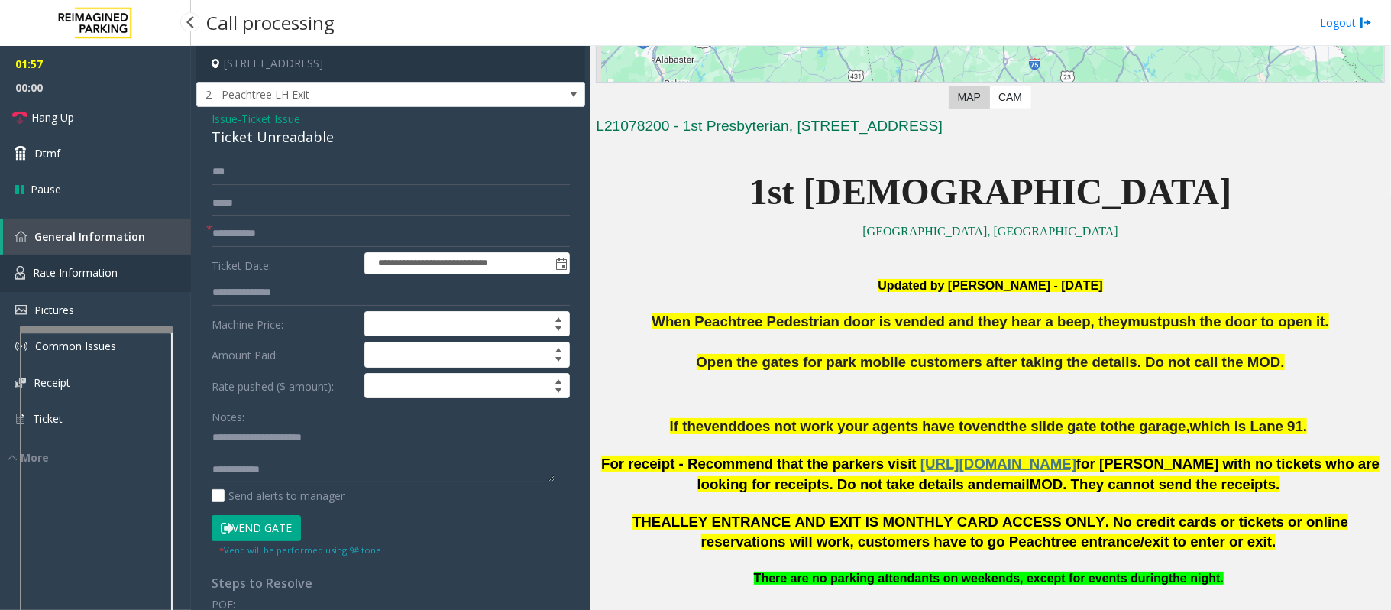
drag, startPoint x: 57, startPoint y: 273, endPoint x: 156, endPoint y: 279, distance: 99.5
click at [57, 273] on span "Rate Information" at bounding box center [75, 272] width 85 height 15
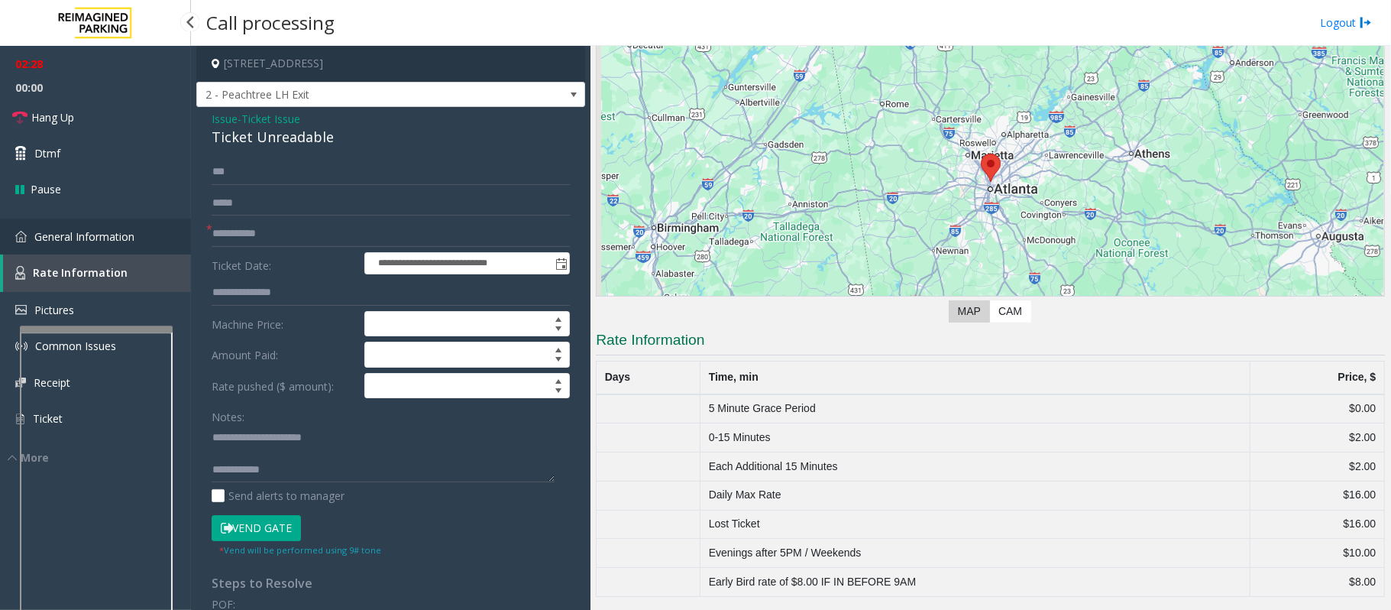
click span "General Information"
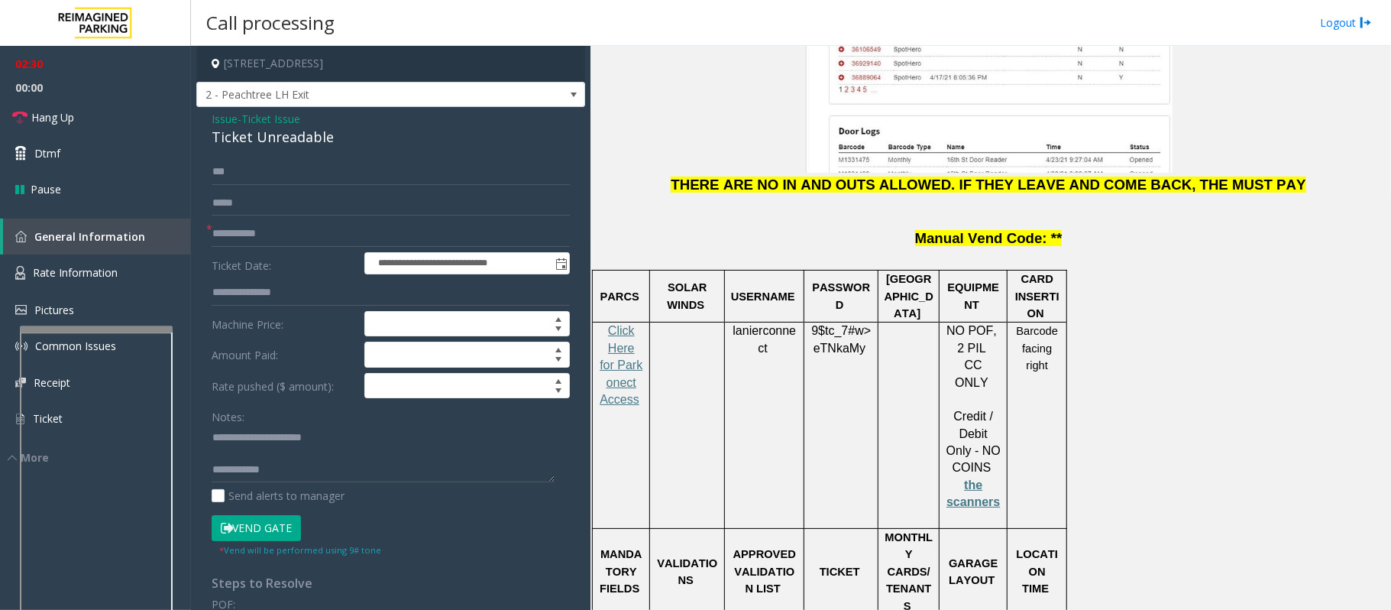
scroll to position [2139, 0]
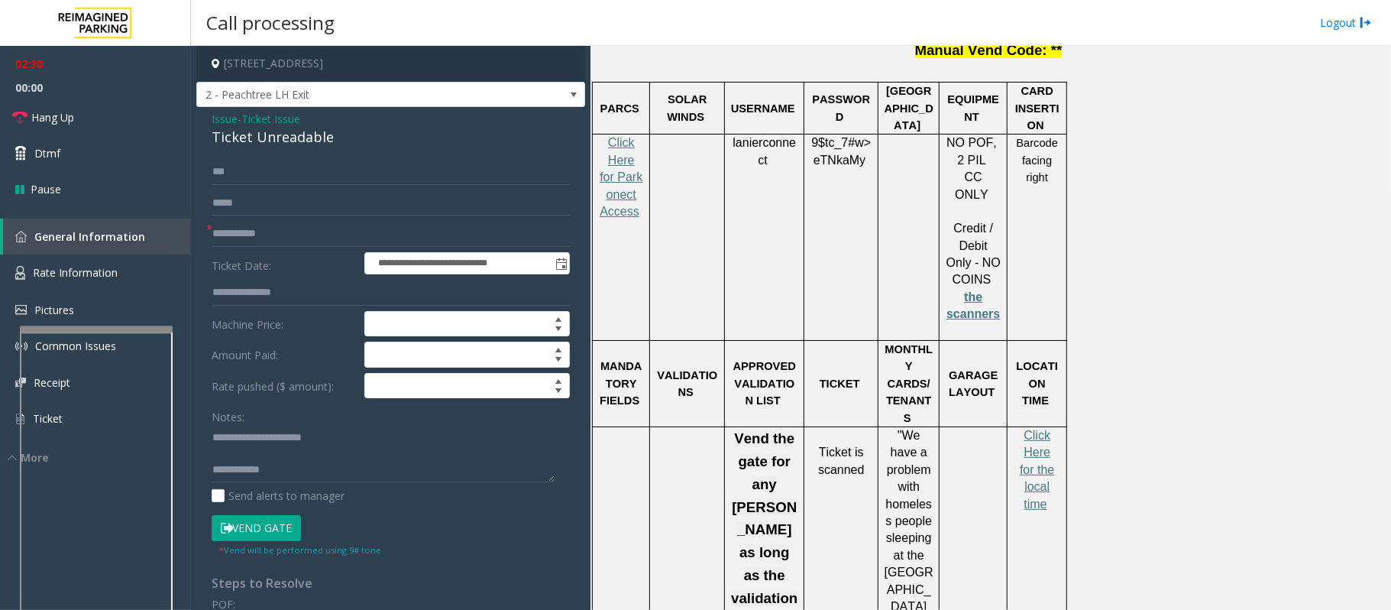
click p "Click Here for the local time"
click span "Click Here for the local time"
click textarea
click span "Rate Information"
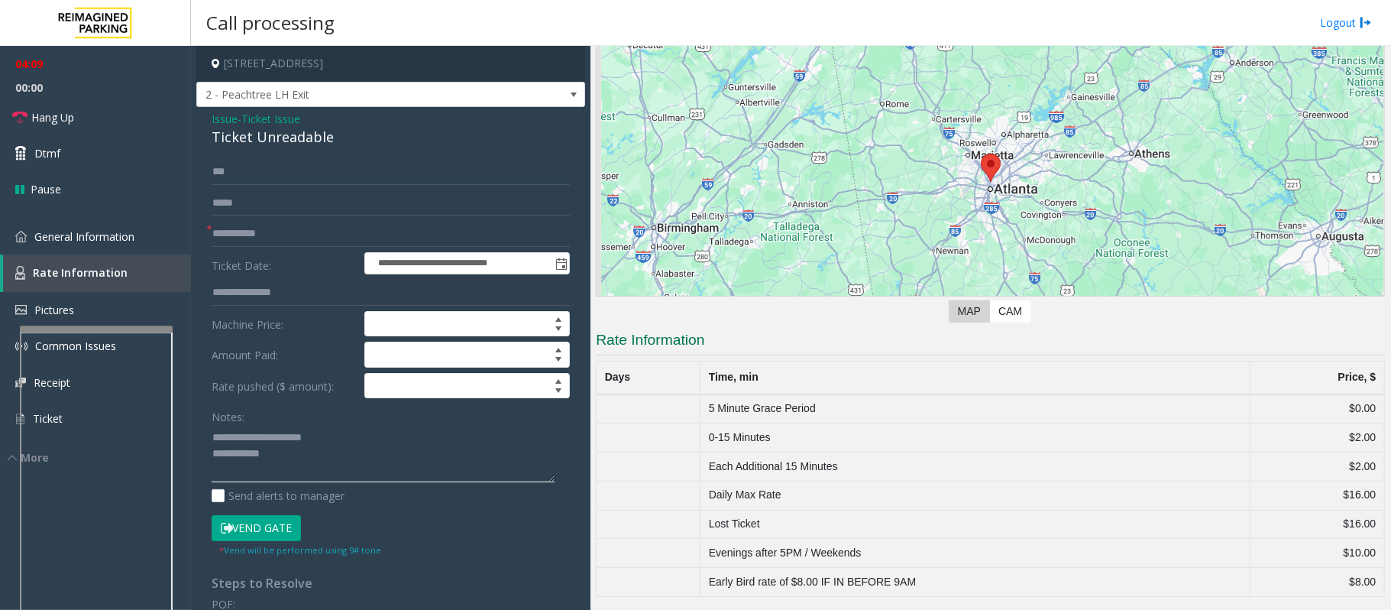
click textarea
click span "General Information"
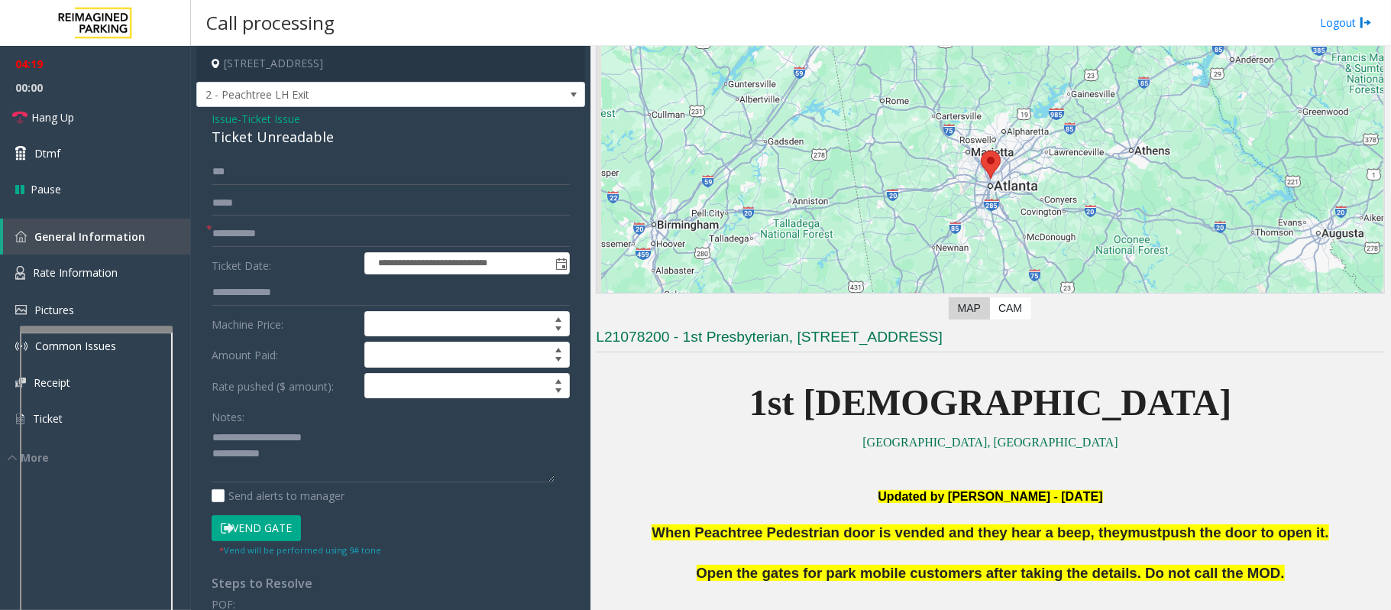
scroll to position [2139, 0]
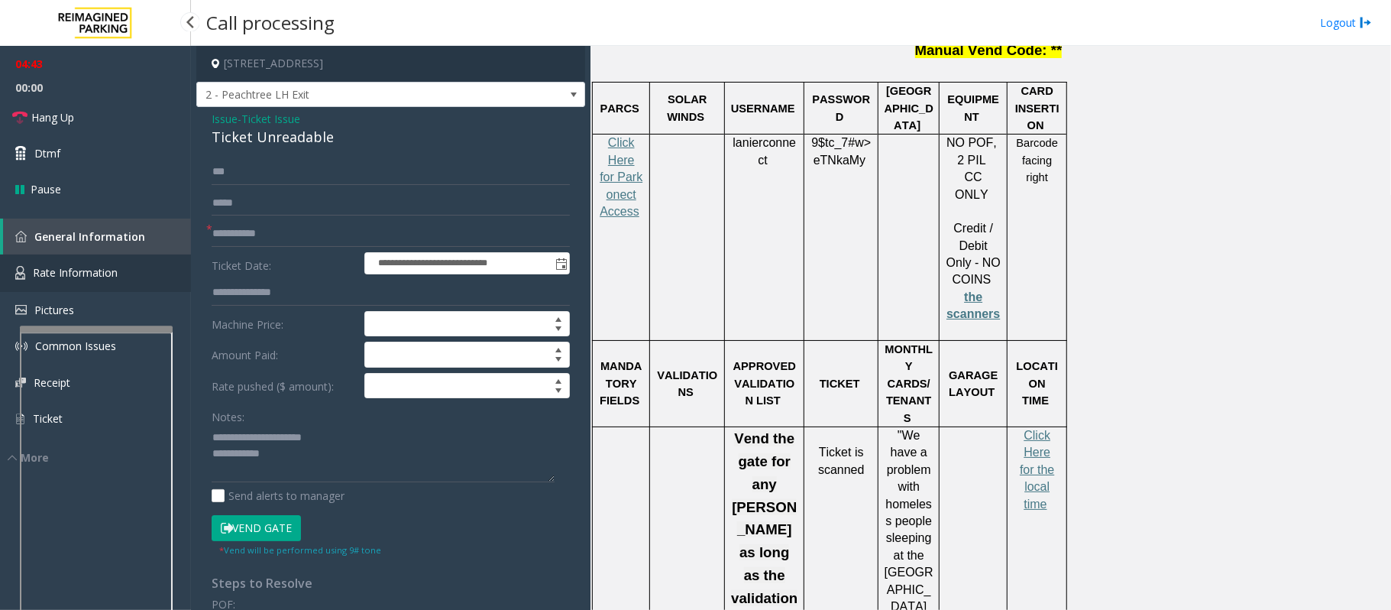
drag, startPoint x: 70, startPoint y: 276, endPoint x: 215, endPoint y: 306, distance: 147.6
click span "Rate Information"
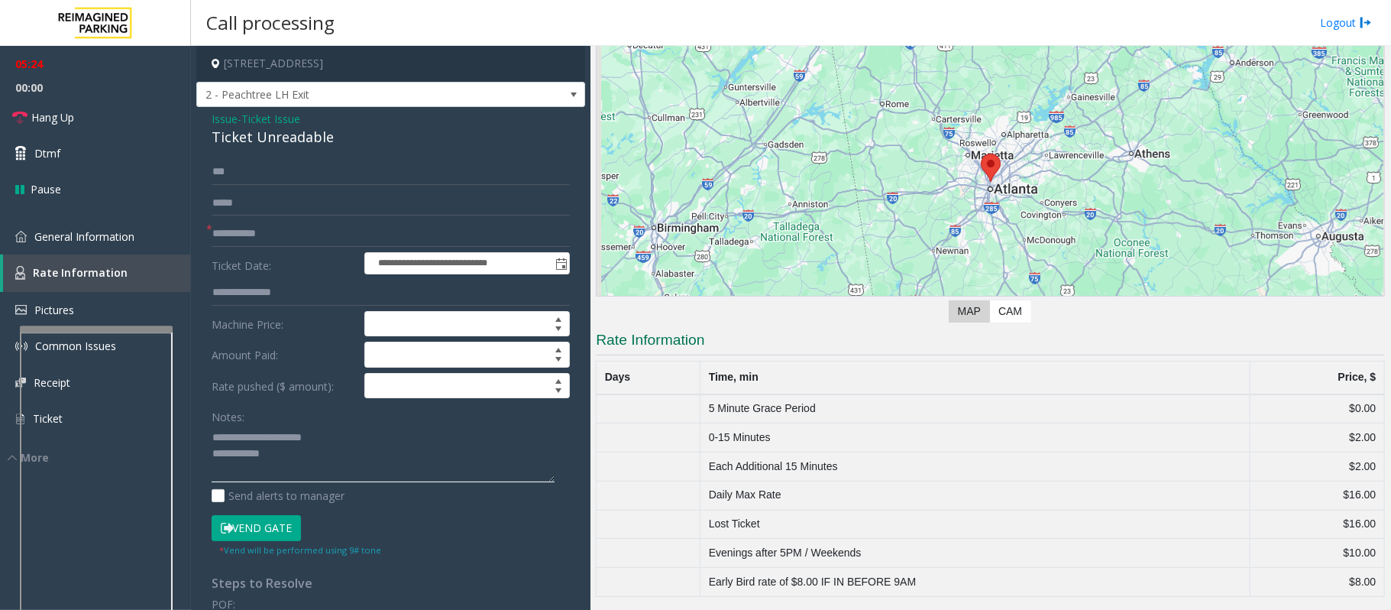
click textarea
click link "Hang Up"
click textarea
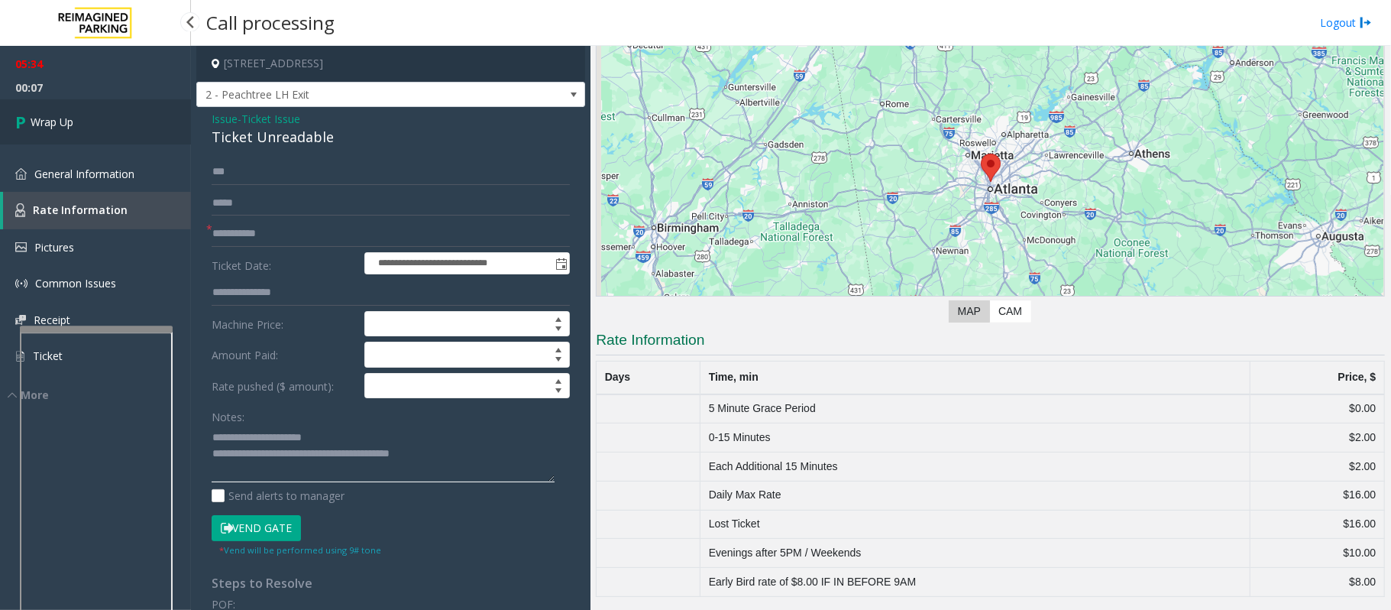
type textarea "**********"
click link "Wrap Up"
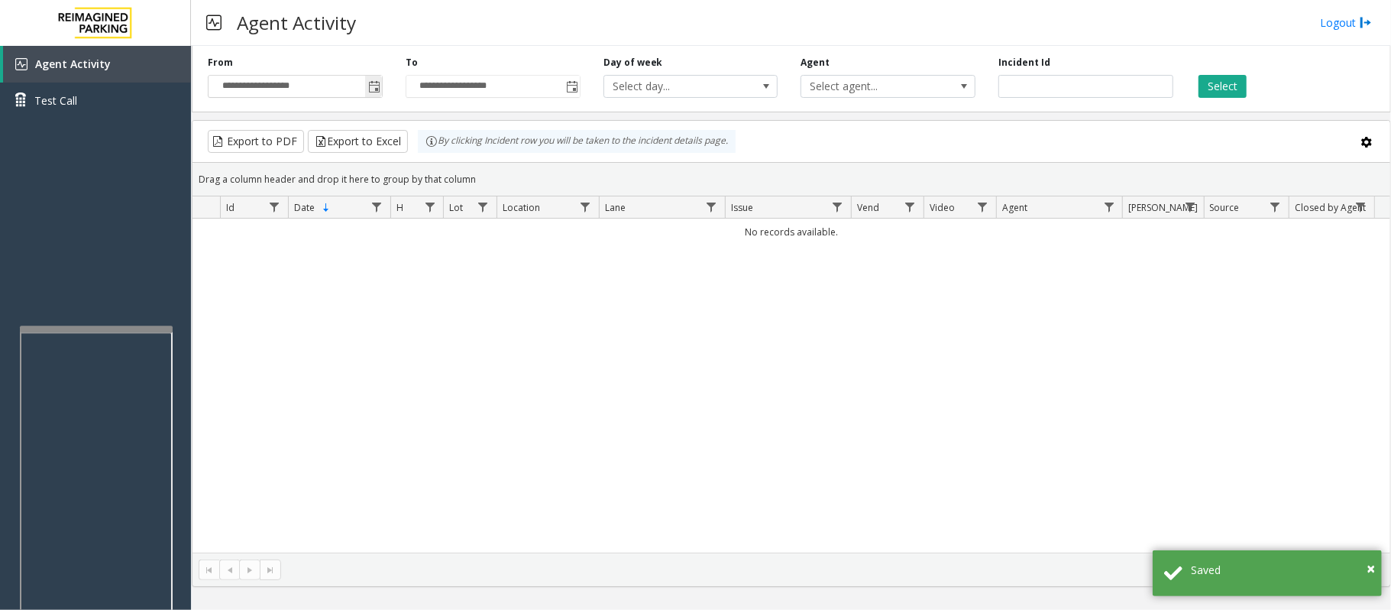
click span "Toggle popup"
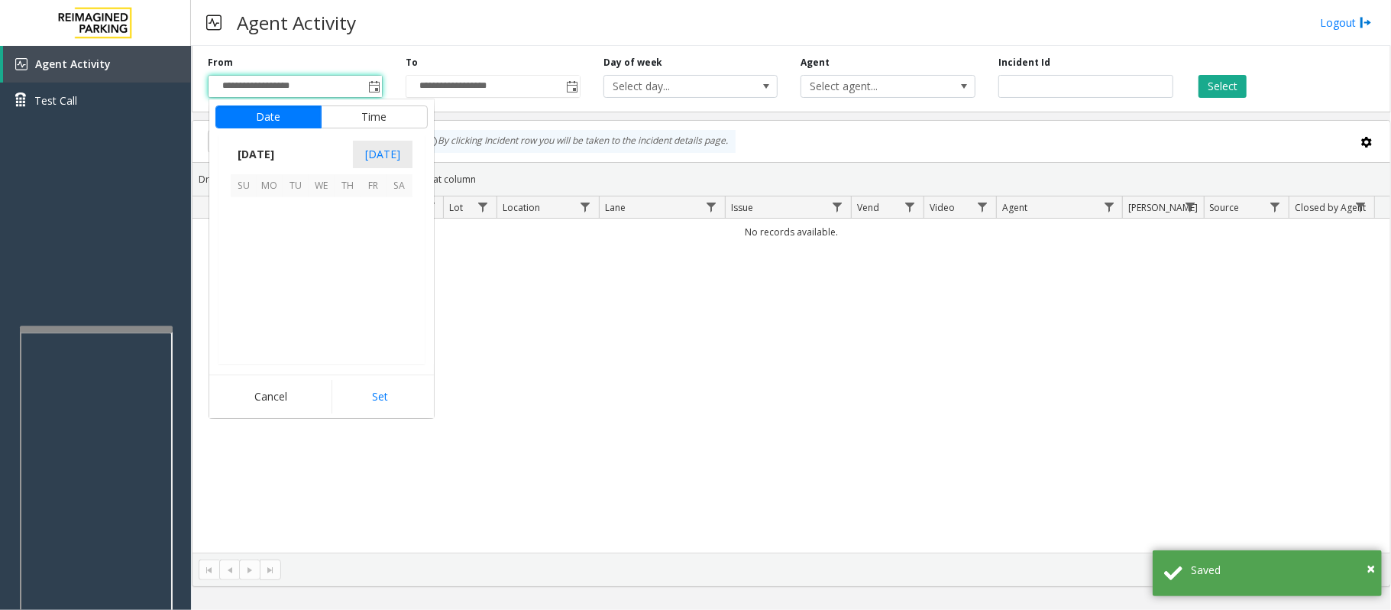
scroll to position [274210, 0]
click span "27"
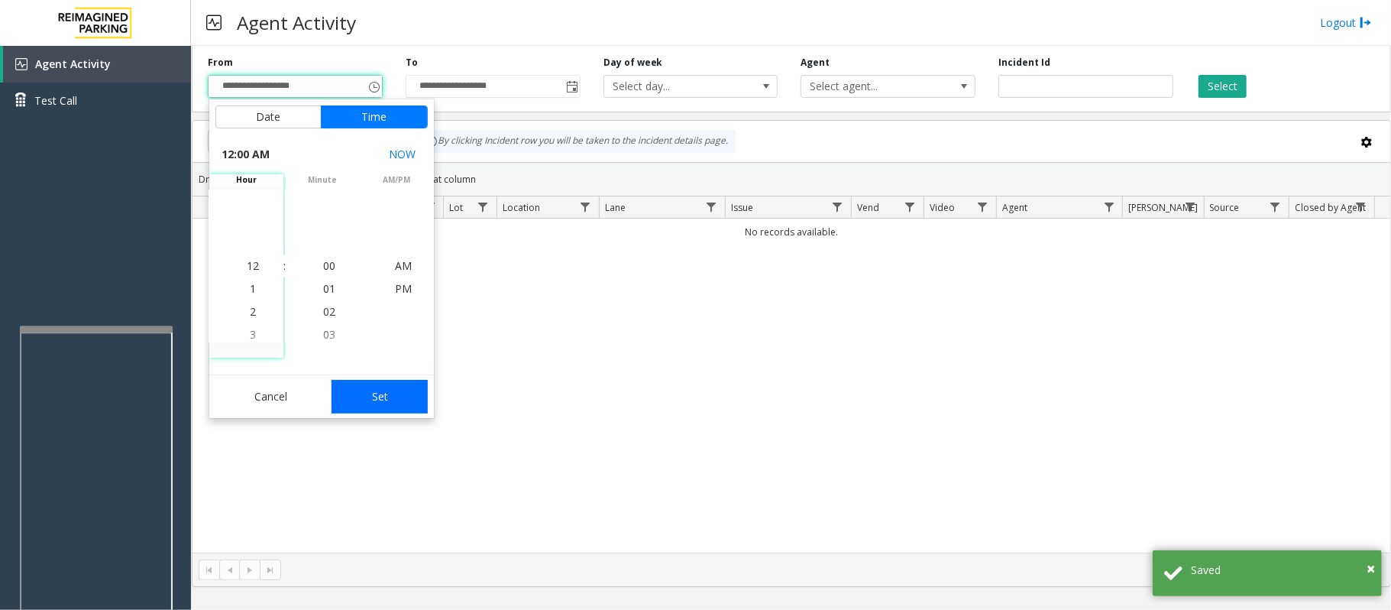
click button "Set"
type input "**********"
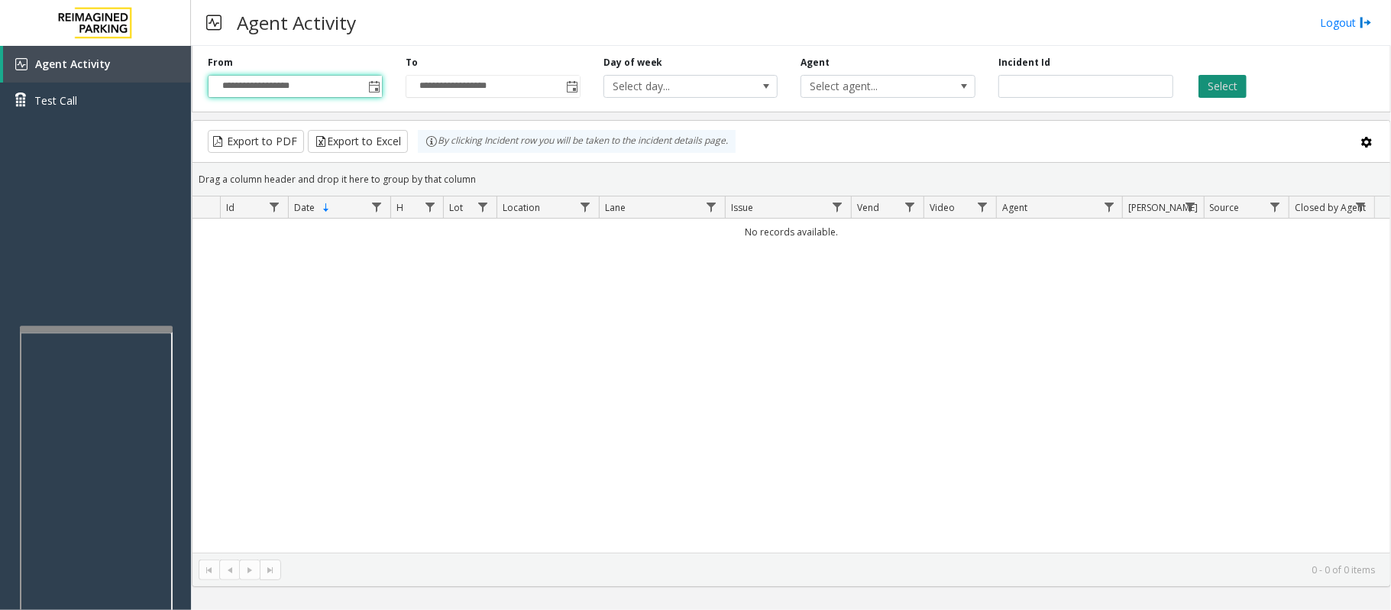
click button "Select"
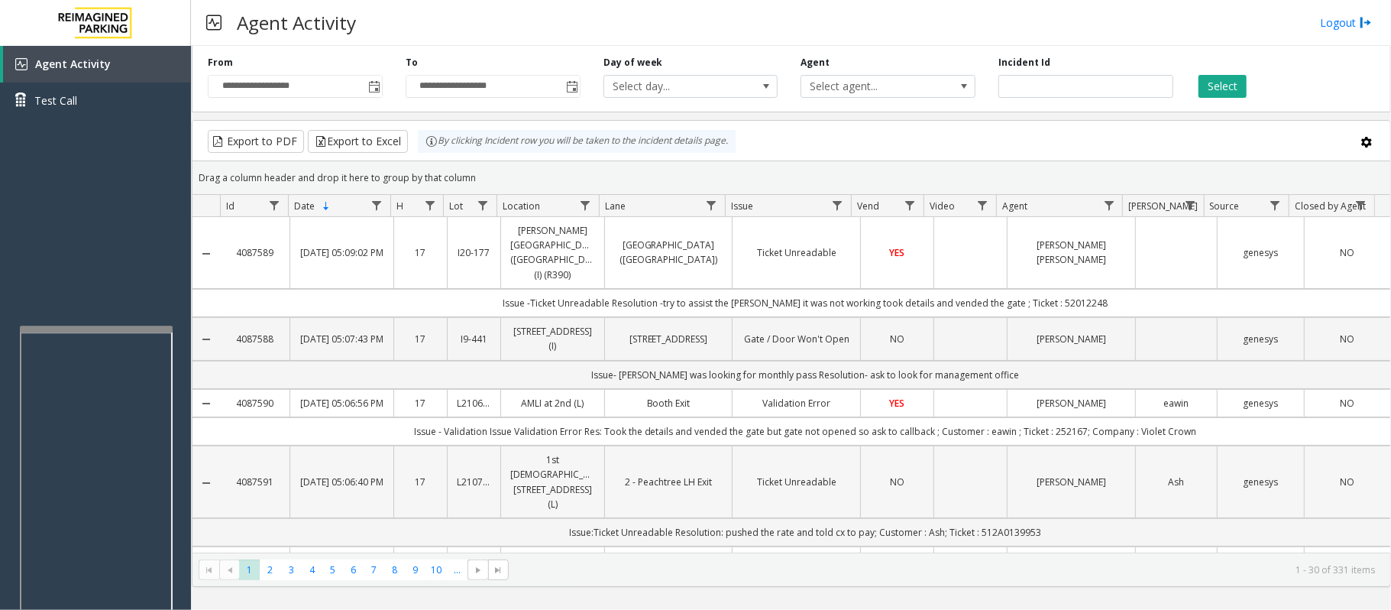
click span "NO"
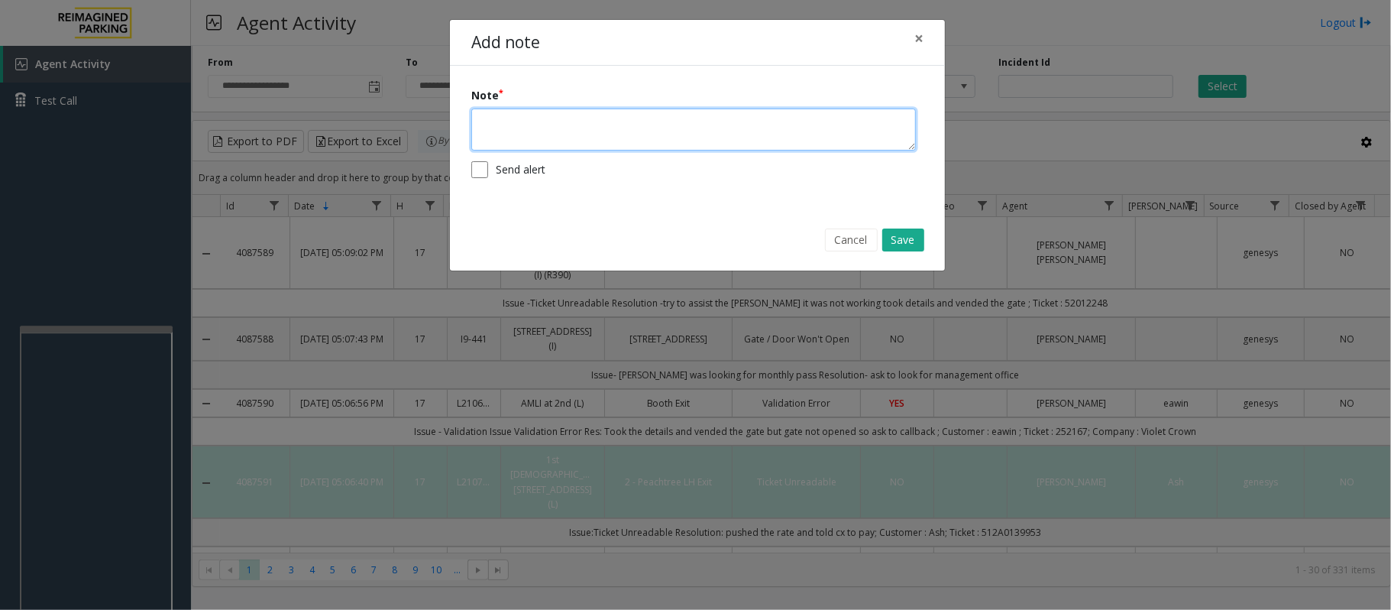
click textarea
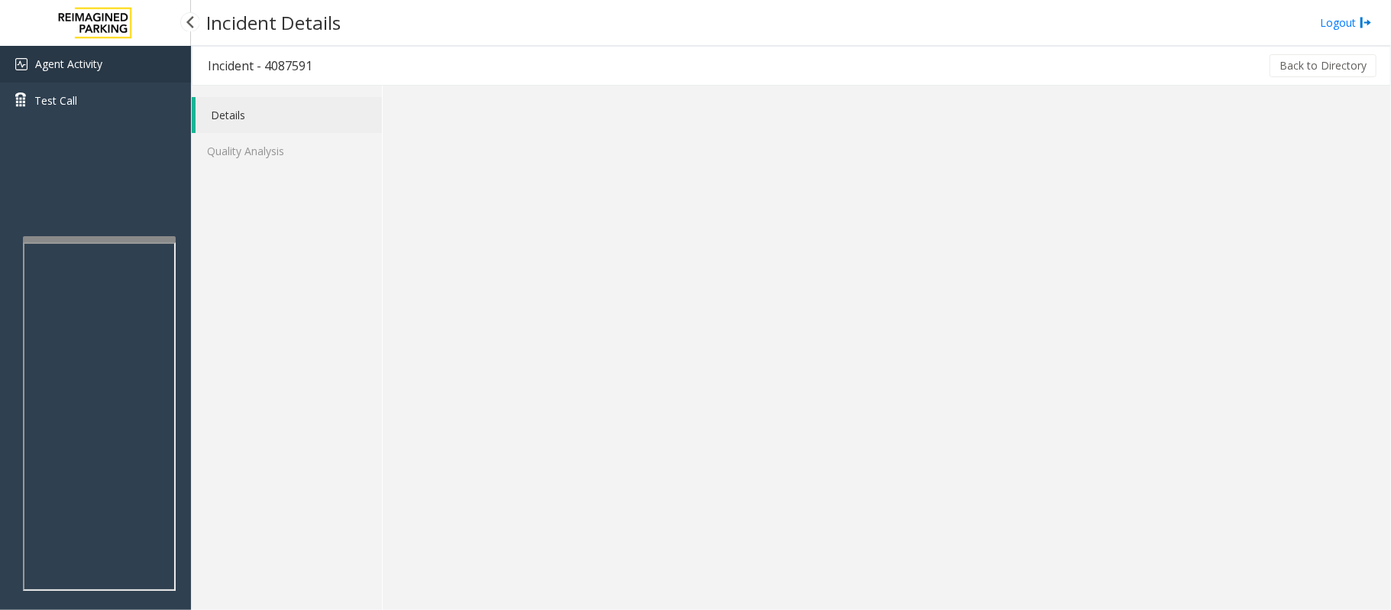
click at [69, 49] on link "Agent Activity" at bounding box center [95, 64] width 191 height 37
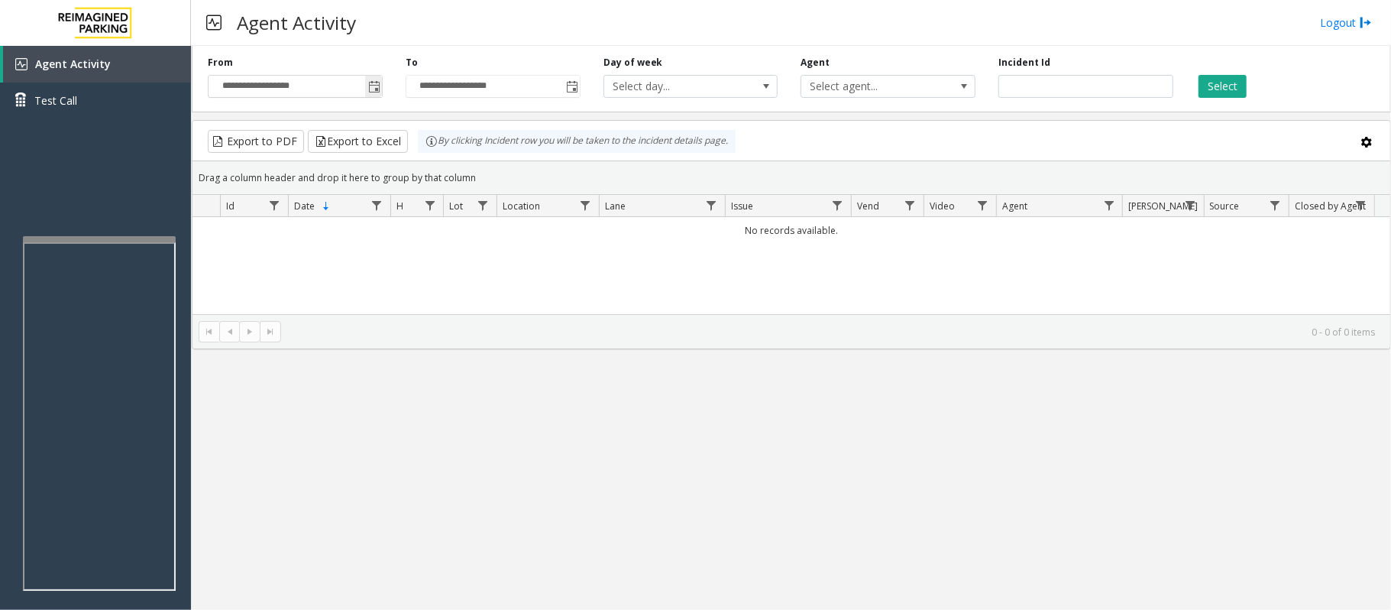
click at [376, 89] on span "Toggle popup" at bounding box center [374, 87] width 12 height 12
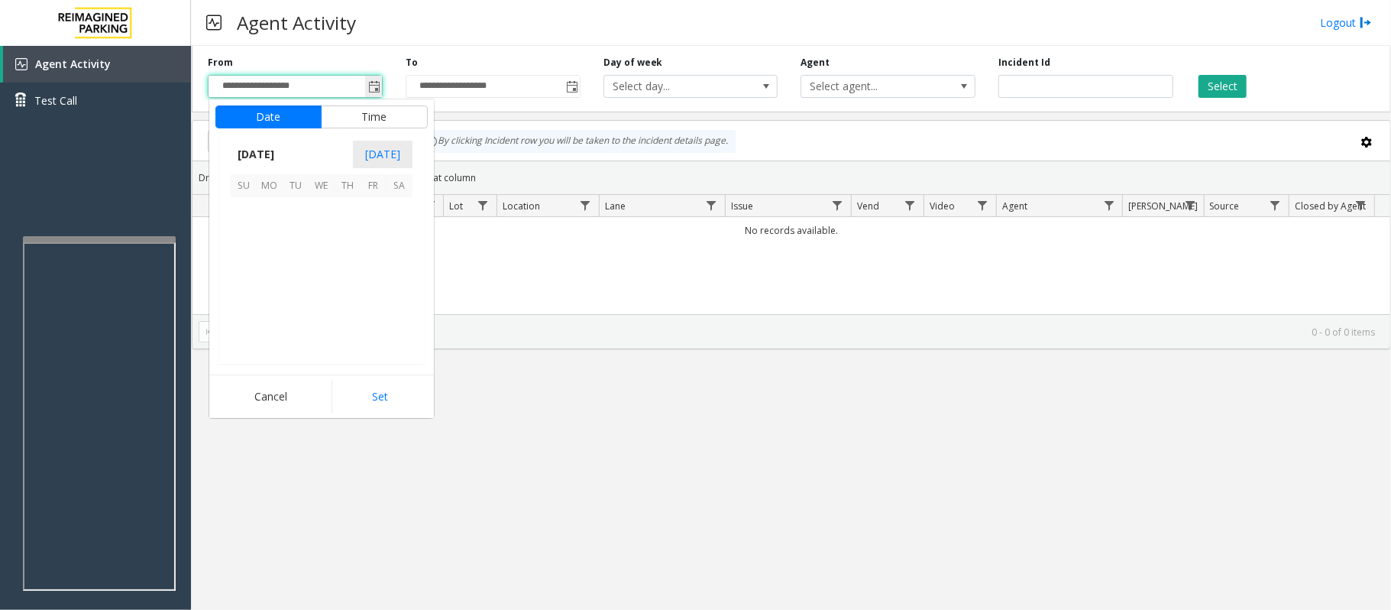
scroll to position [274210, 0]
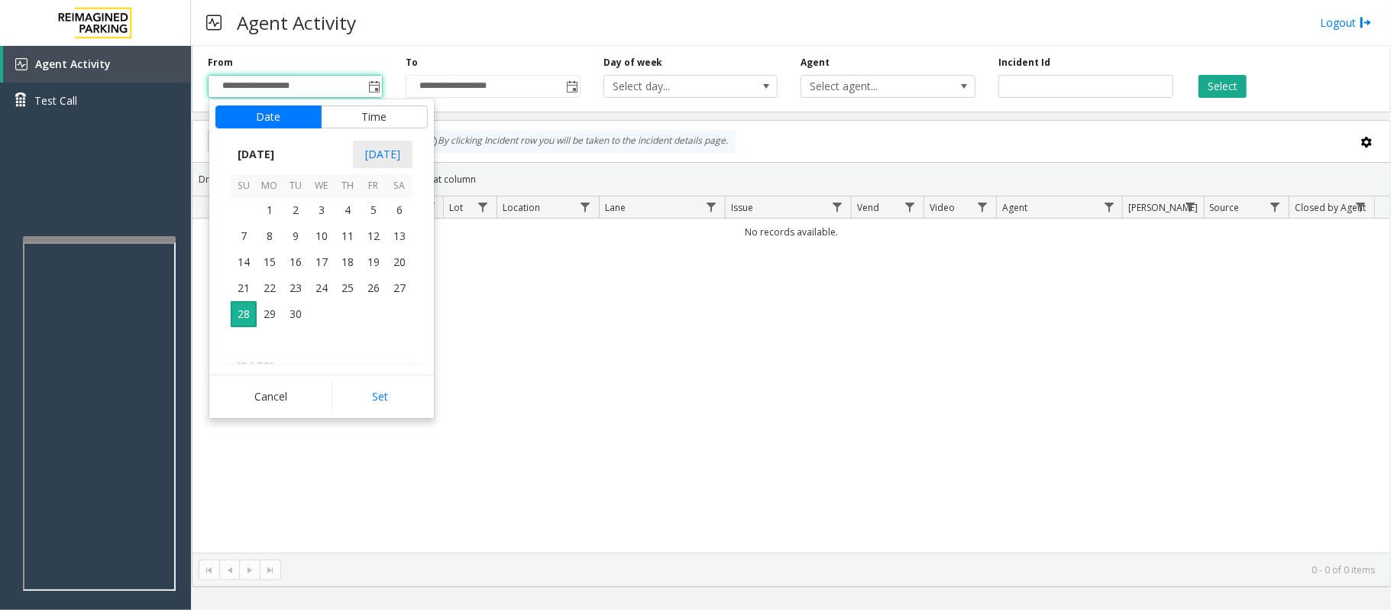
click at [413, 288] on kendo-virtualization "September 2025 1 2 3 4 5 6 7 8 9 10 11 12 13 14 15 16 17 18 19 20 21 22 23 24 2…" at bounding box center [321, 280] width 335 height 166
click at [396, 291] on span "27" at bounding box center [400, 288] width 26 height 26
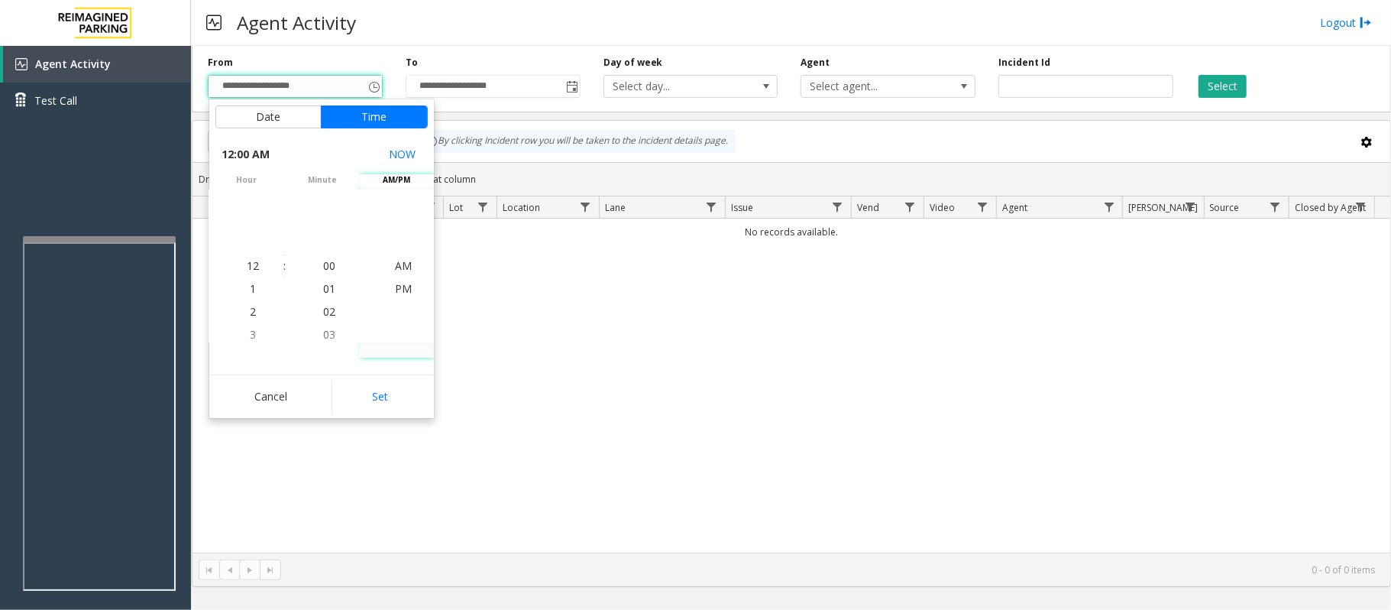
drag, startPoint x: 370, startPoint y: 401, endPoint x: 385, endPoint y: 394, distance: 16.8
click at [376, 399] on button "Set" at bounding box center [380, 397] width 96 height 34
type input "**********"
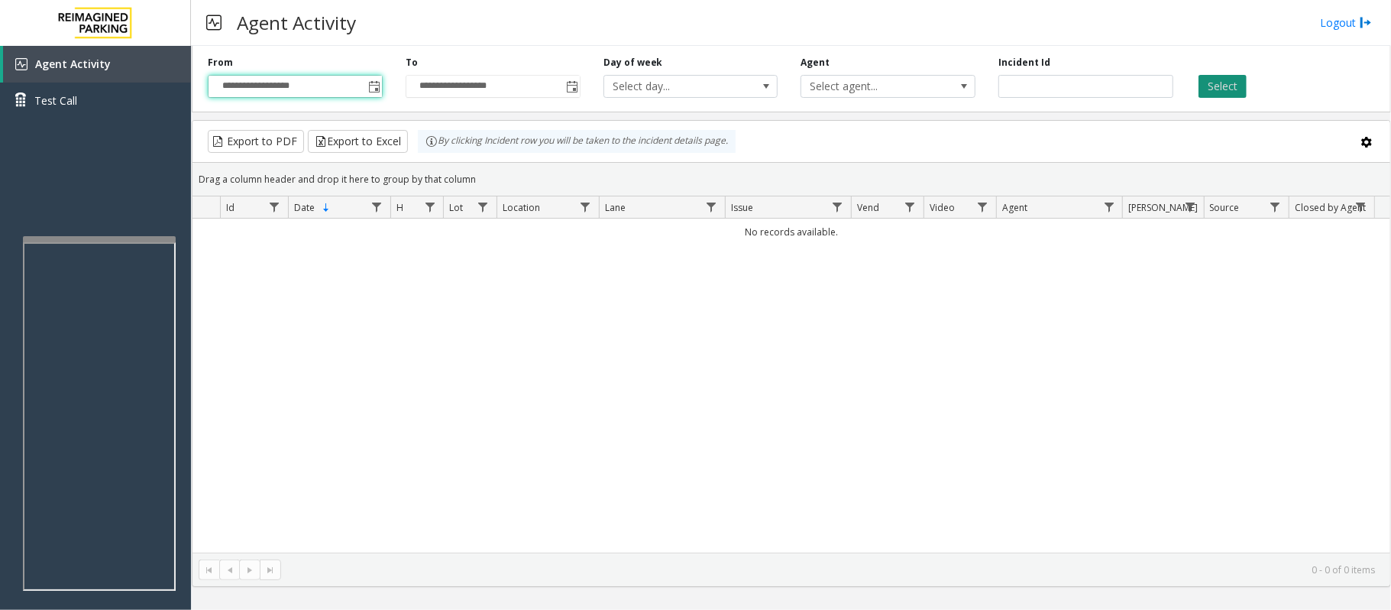
click at [1239, 89] on button "Select" at bounding box center [1223, 86] width 48 height 23
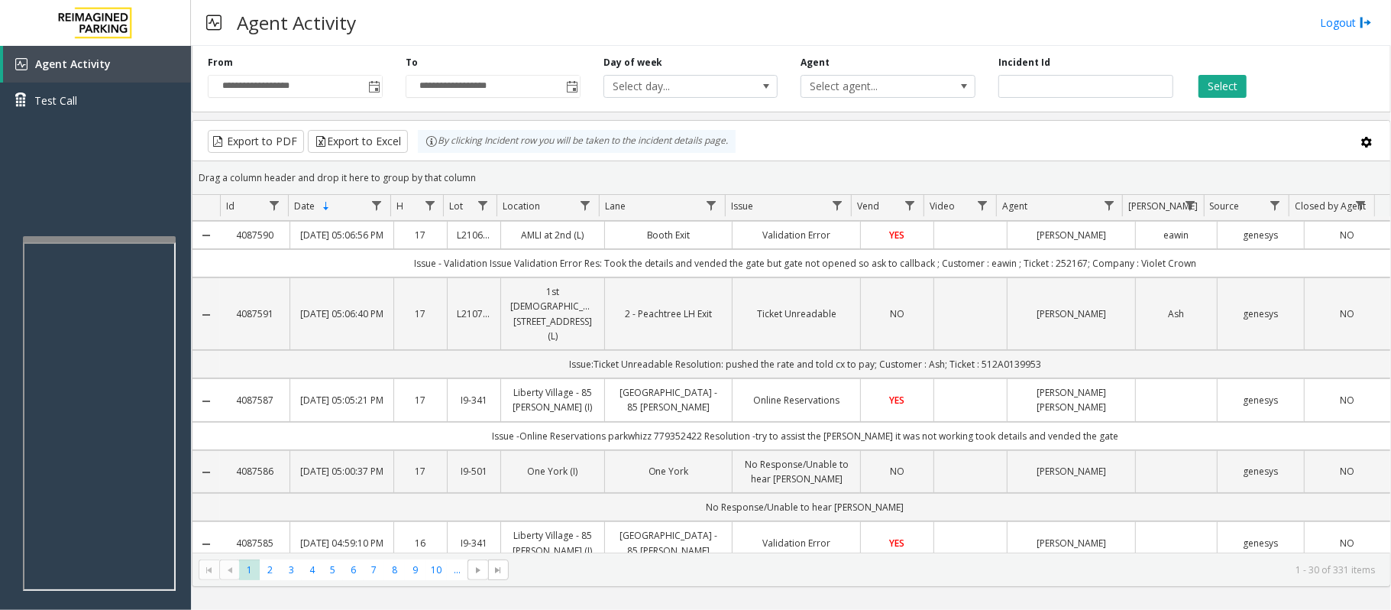
scroll to position [203, 0]
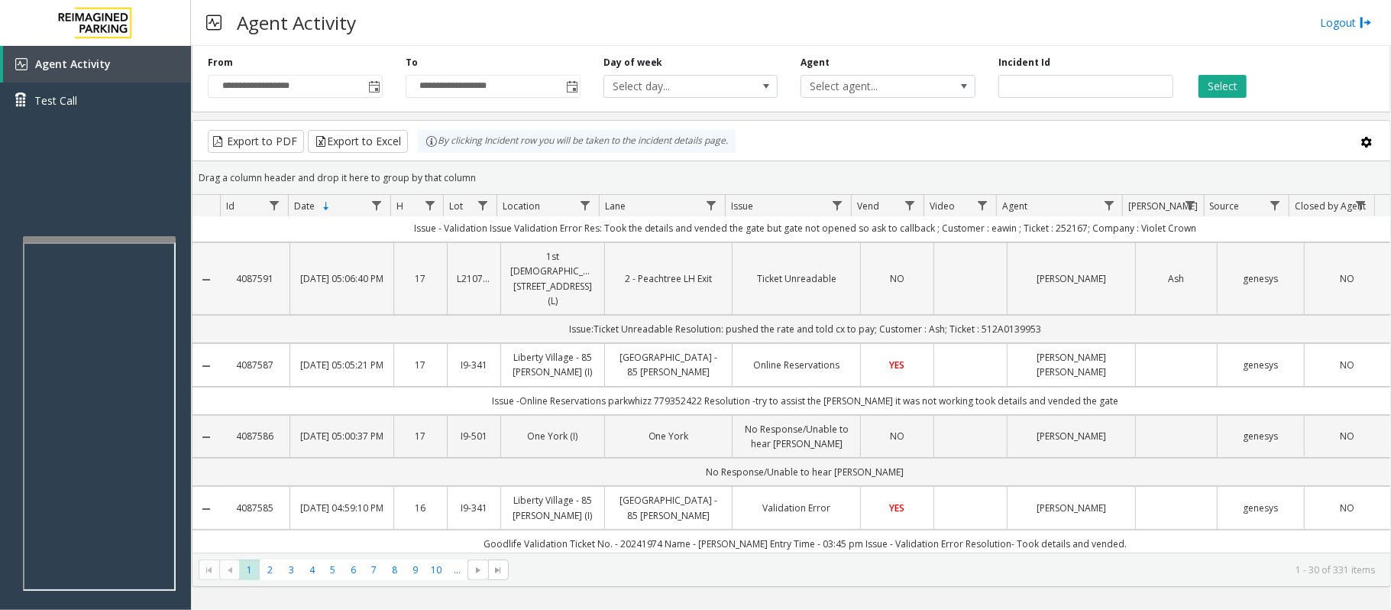
click at [970, 295] on td "Data table" at bounding box center [970, 278] width 73 height 73
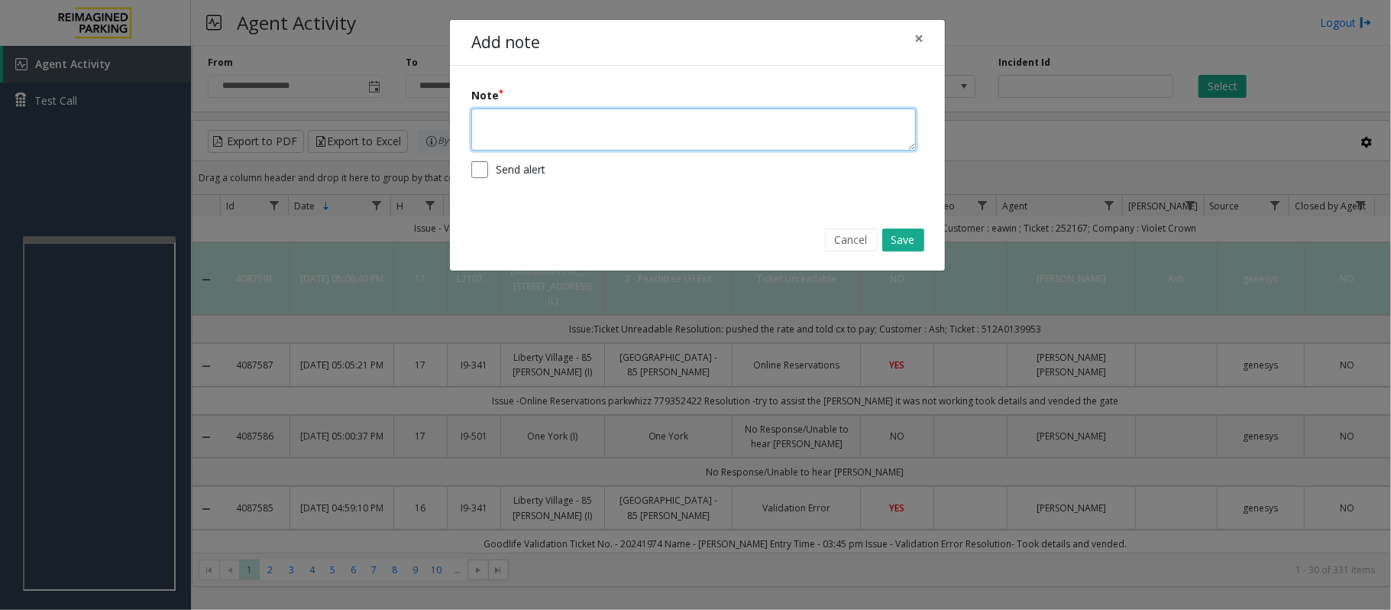
click at [535, 134] on textarea at bounding box center [693, 129] width 445 height 42
type textarea "**********"
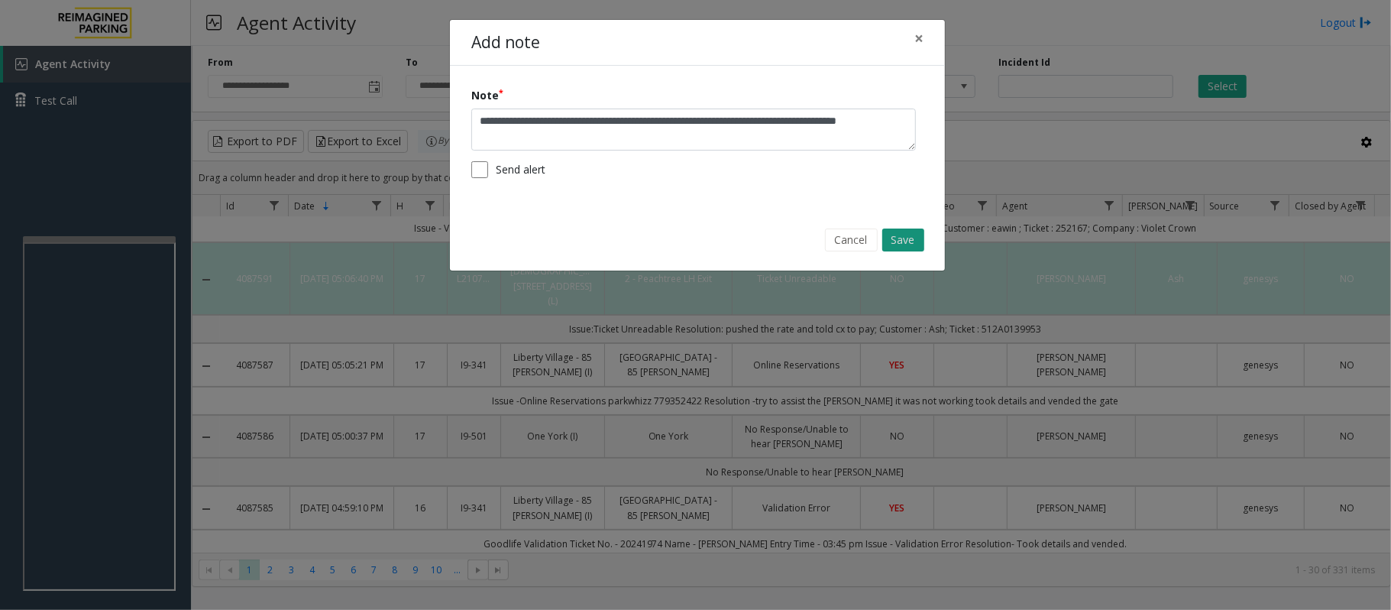
click at [900, 238] on button "Save" at bounding box center [903, 239] width 42 height 23
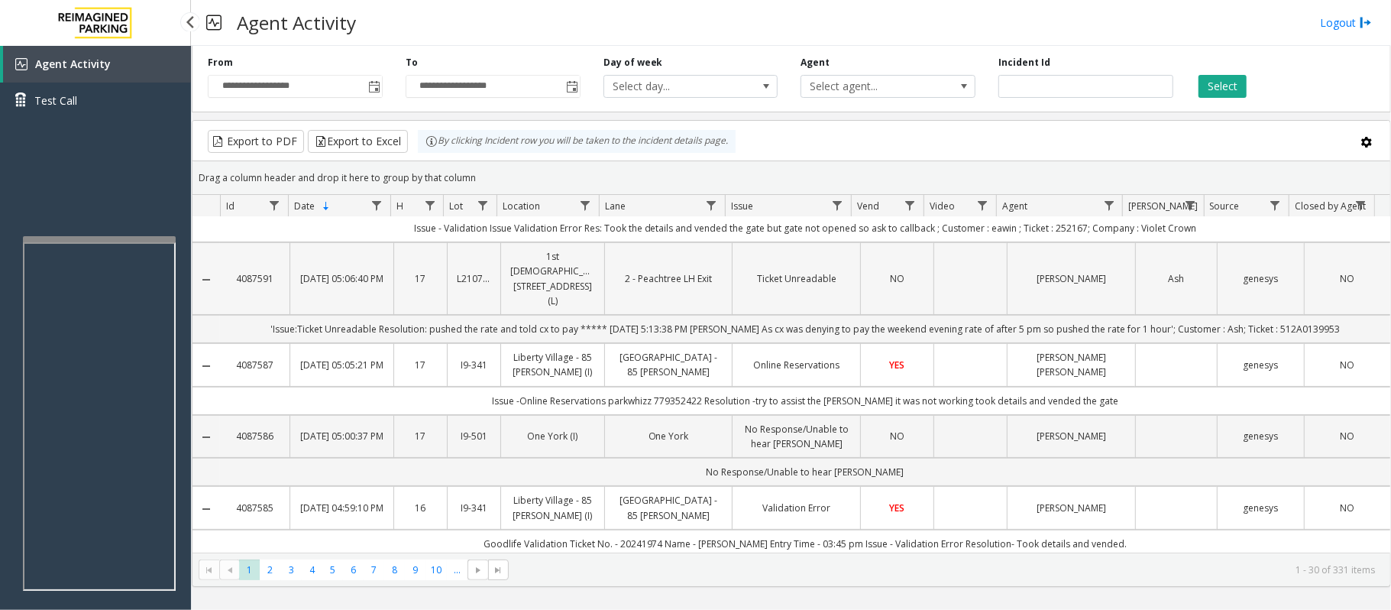
click at [987, 282] on td "Data table" at bounding box center [970, 278] width 73 height 73
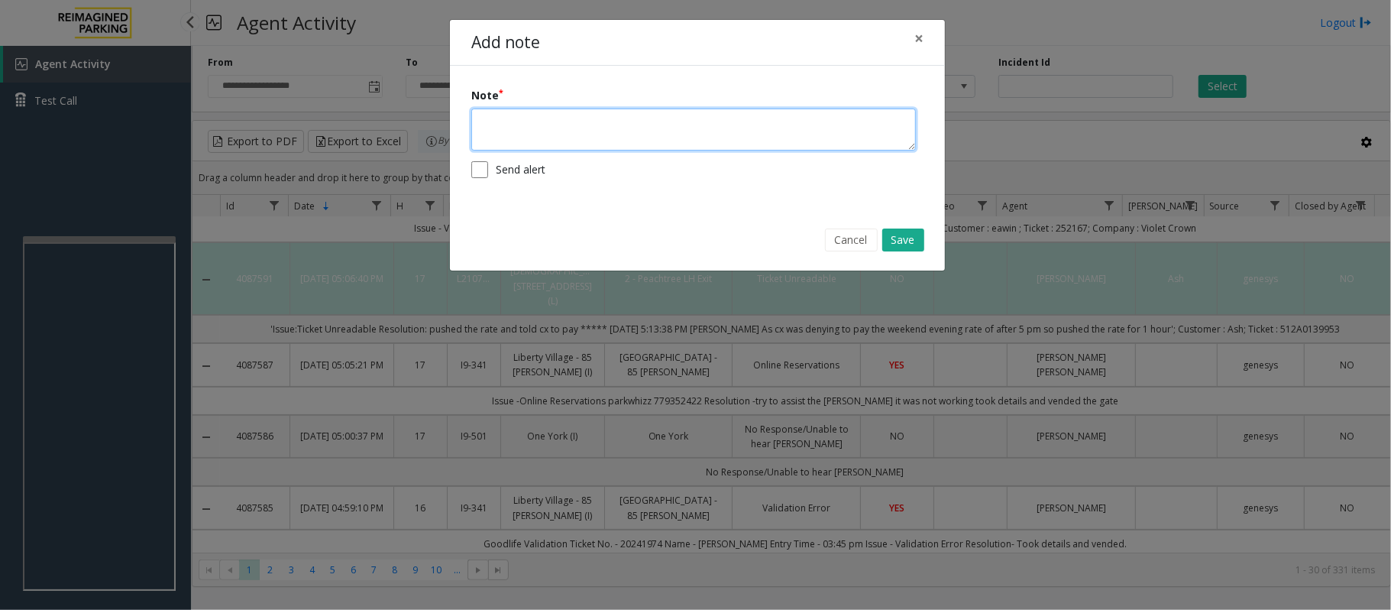
click at [615, 125] on textarea at bounding box center [693, 129] width 445 height 42
type textarea "**********"
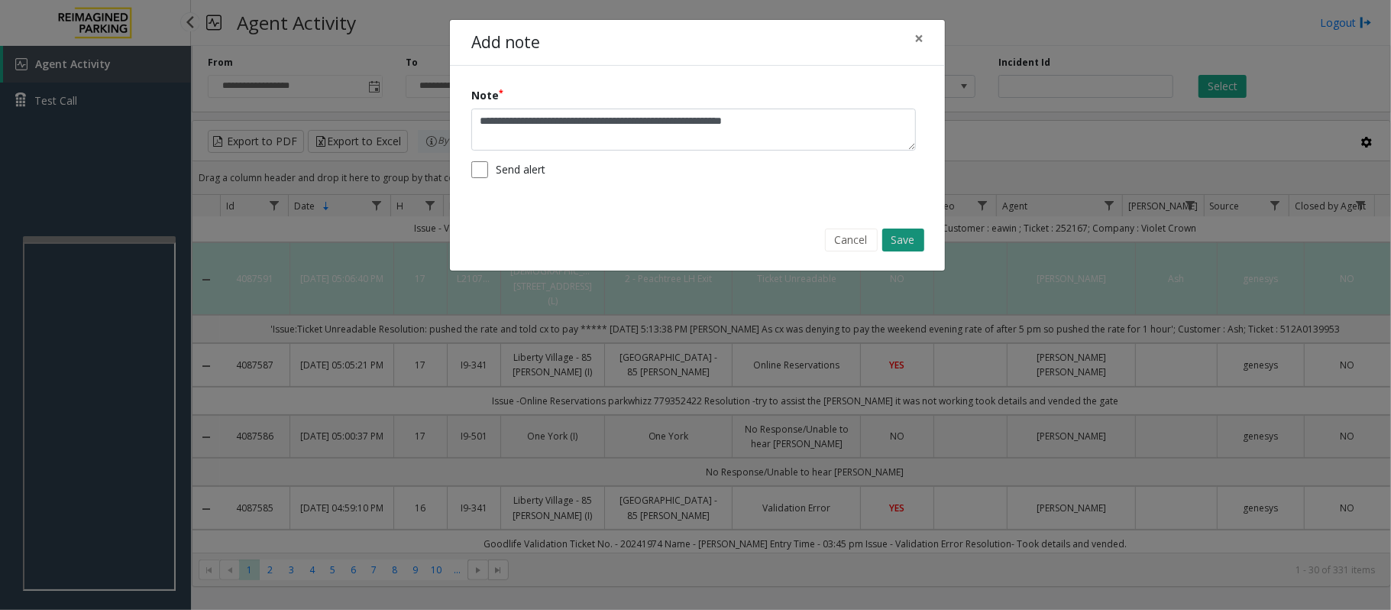
click at [899, 241] on button "Save" at bounding box center [903, 239] width 42 height 23
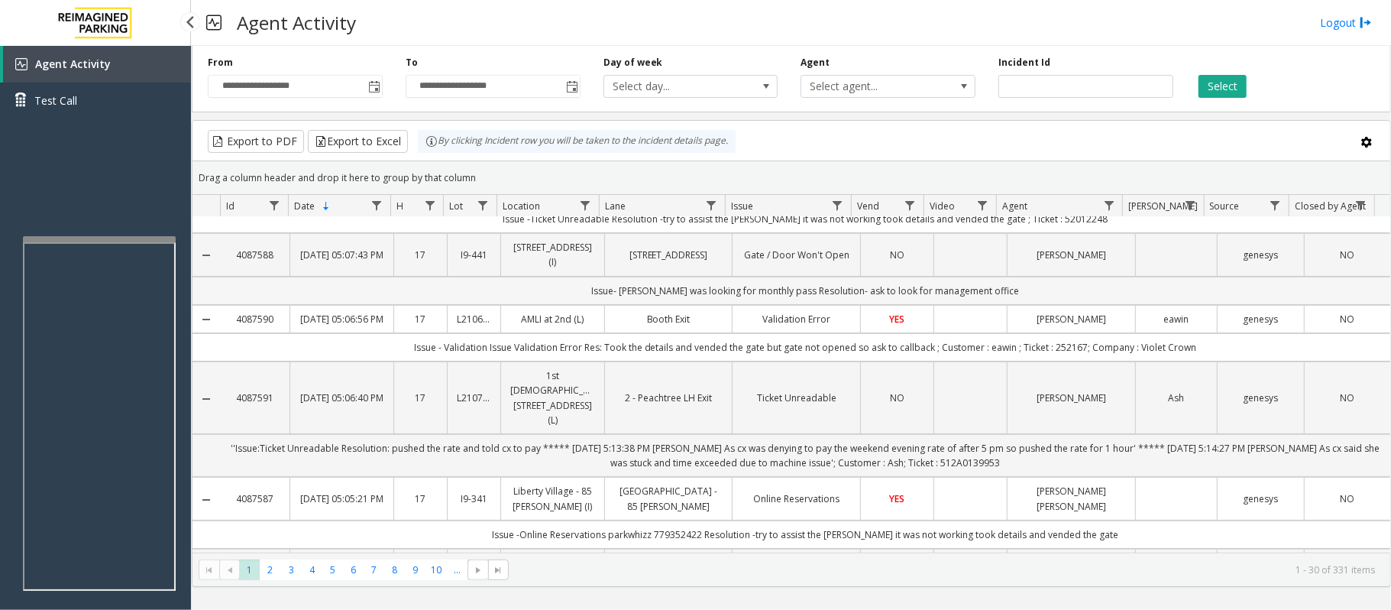
scroll to position [0, 0]
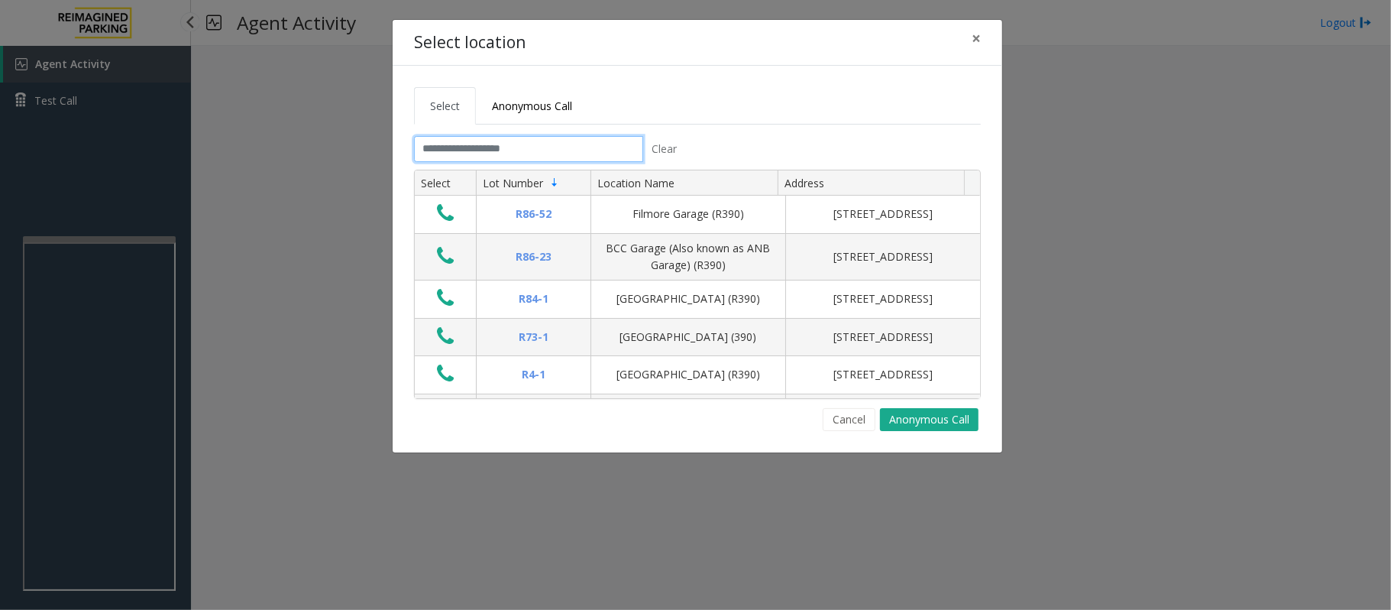
click at [489, 138] on input "text" at bounding box center [528, 149] width 229 height 26
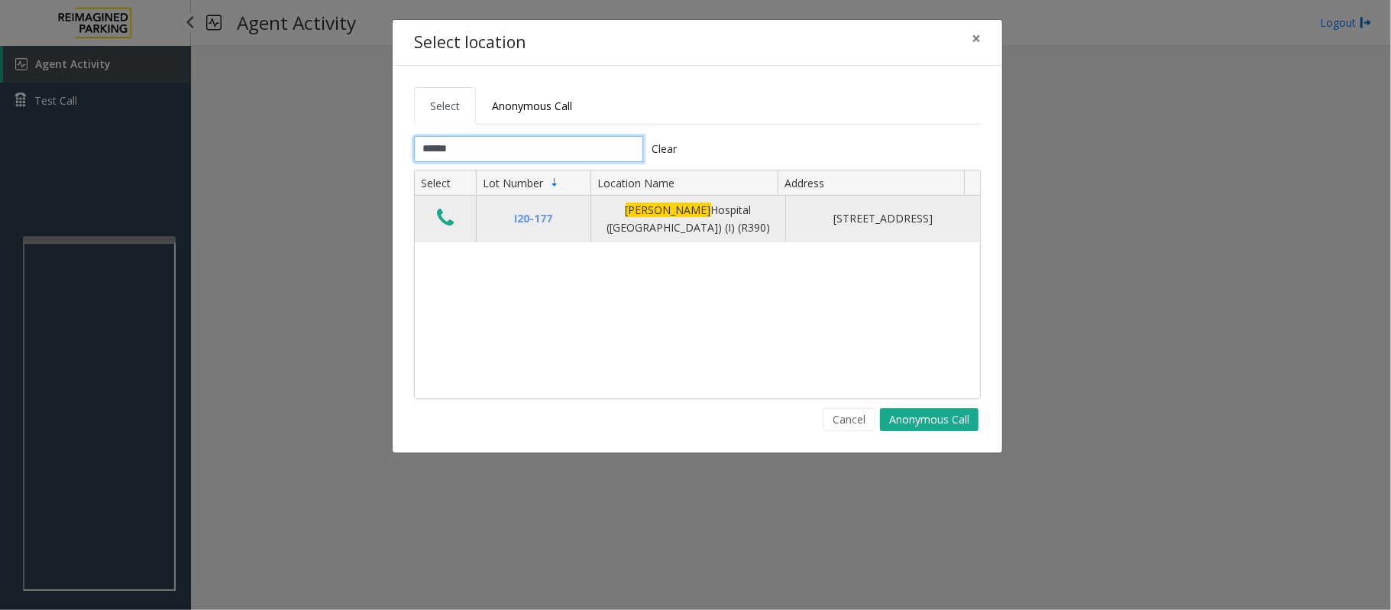
type input "******"
click at [452, 223] on icon "Data table" at bounding box center [445, 217] width 17 height 21
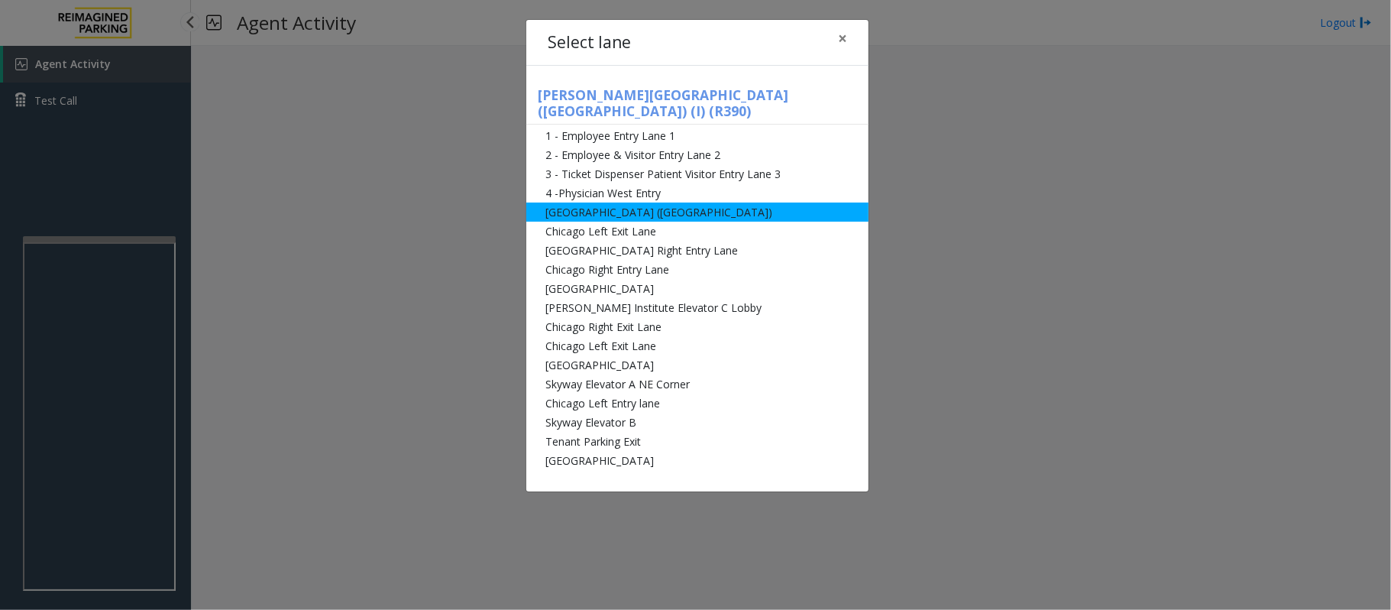
click at [558, 202] on li "[GEOGRAPHIC_DATA] ([GEOGRAPHIC_DATA])" at bounding box center [697, 211] width 342 height 19
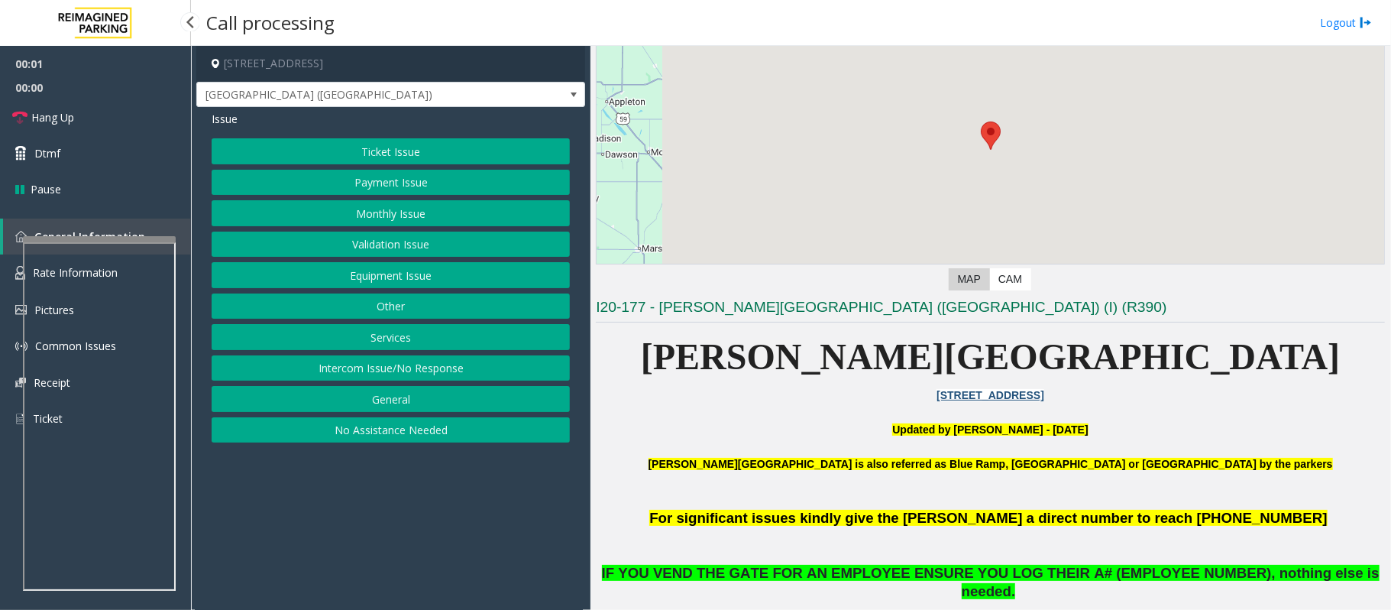
scroll to position [306, 0]
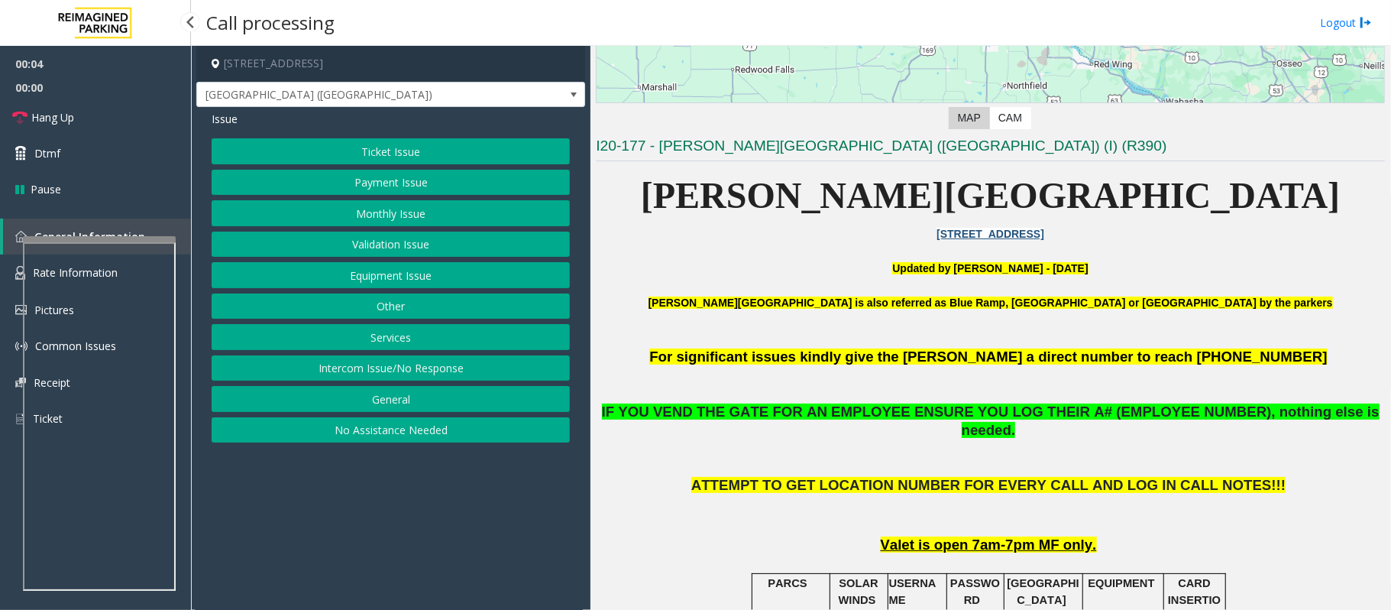
click at [388, 147] on button "Ticket Issue" at bounding box center [391, 151] width 358 height 26
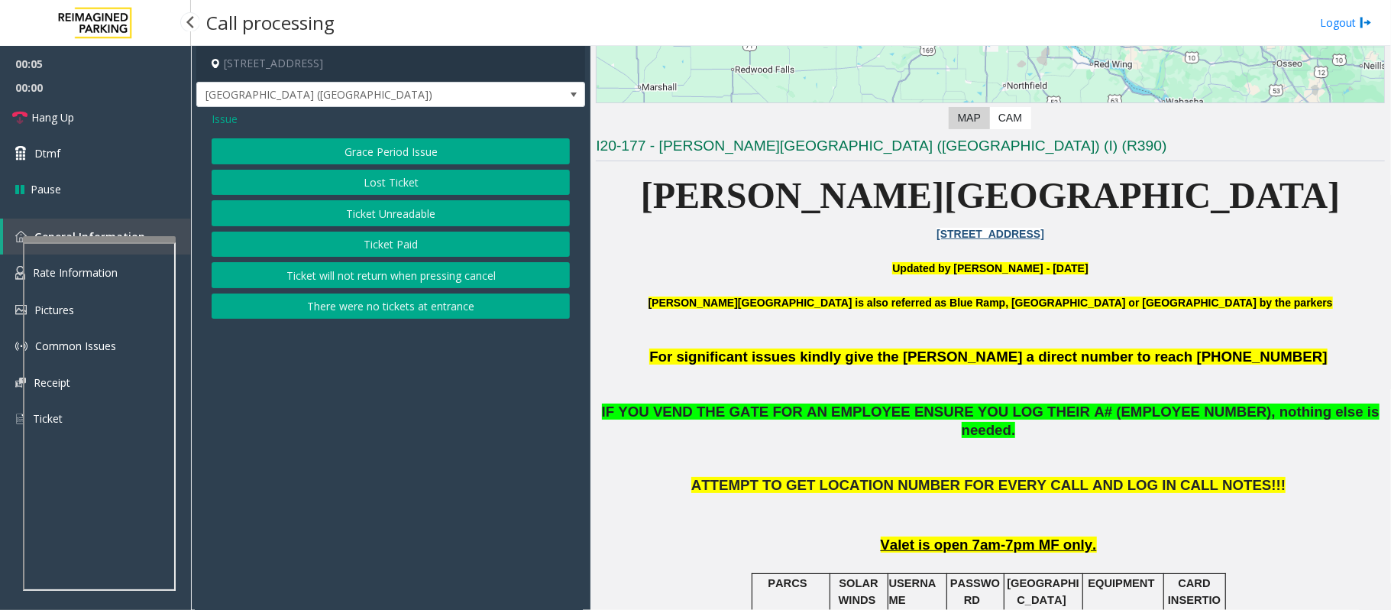
click at [367, 209] on button "Ticket Unreadable" at bounding box center [391, 213] width 358 height 26
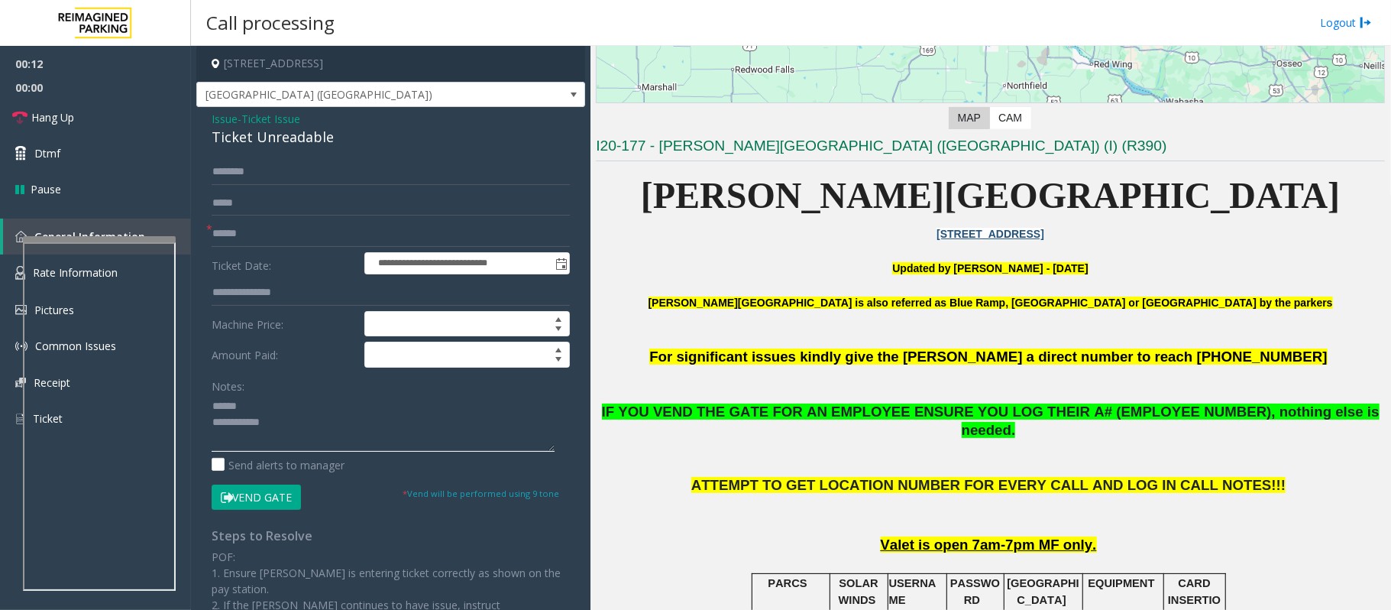
type textarea "**********"
click at [230, 136] on div "Ticket Unreadable" at bounding box center [391, 137] width 358 height 21
click at [229, 135] on div "Ticket Unreadable" at bounding box center [391, 137] width 358 height 21
click at [264, 105] on span "[GEOGRAPHIC_DATA] ([GEOGRAPHIC_DATA])" at bounding box center [352, 95] width 310 height 24
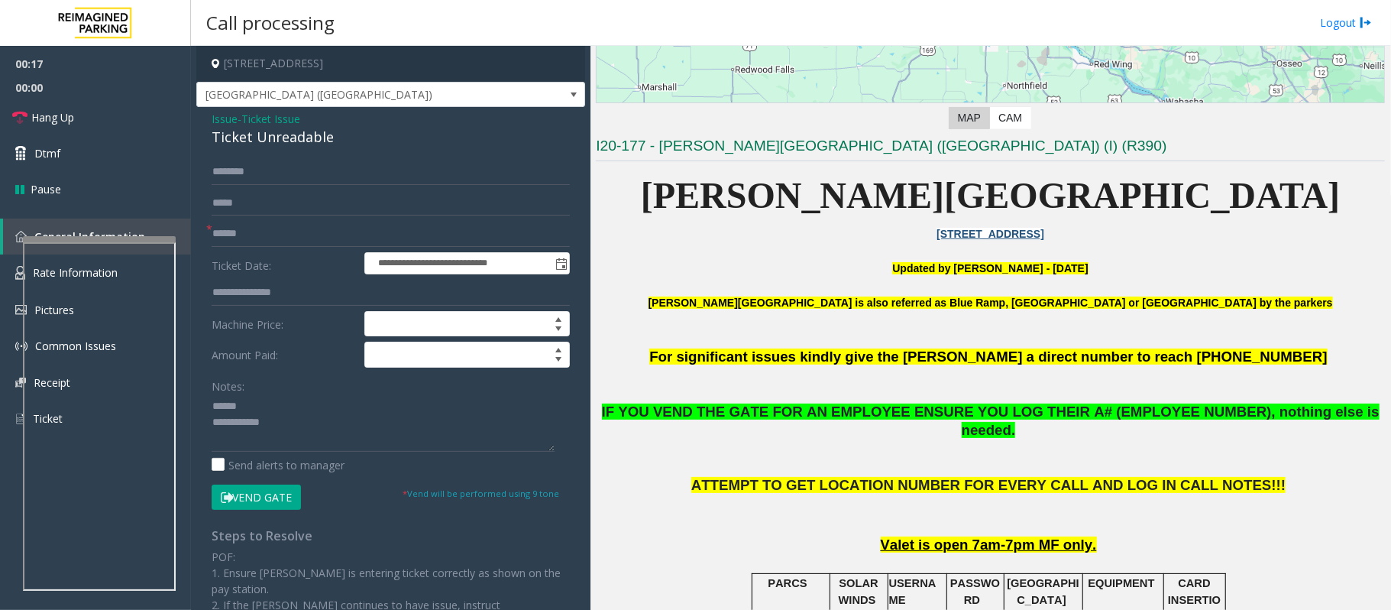
drag, startPoint x: 307, startPoint y: 337, endPoint x: 304, endPoint y: 278, distance: 58.9
click at [307, 336] on label "Machine Price:" at bounding box center [284, 324] width 153 height 26
click at [278, 120] on span "Ticket Issue" at bounding box center [270, 119] width 59 height 16
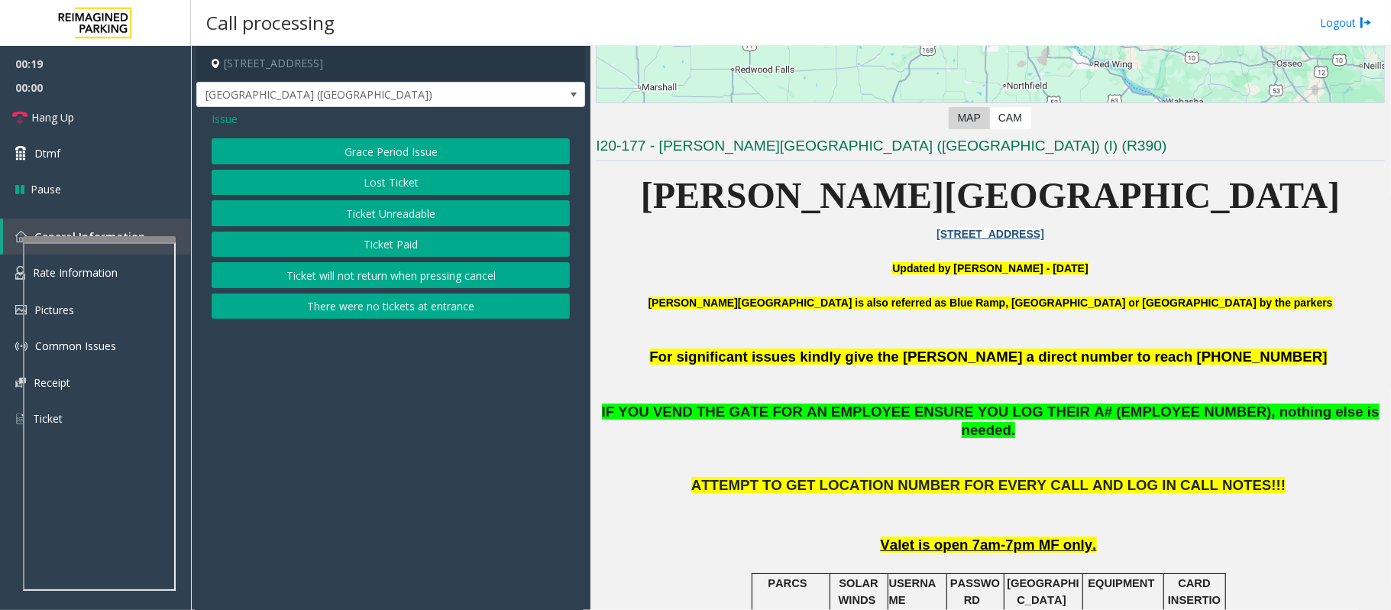
click at [228, 123] on span "Issue" at bounding box center [225, 119] width 26 height 16
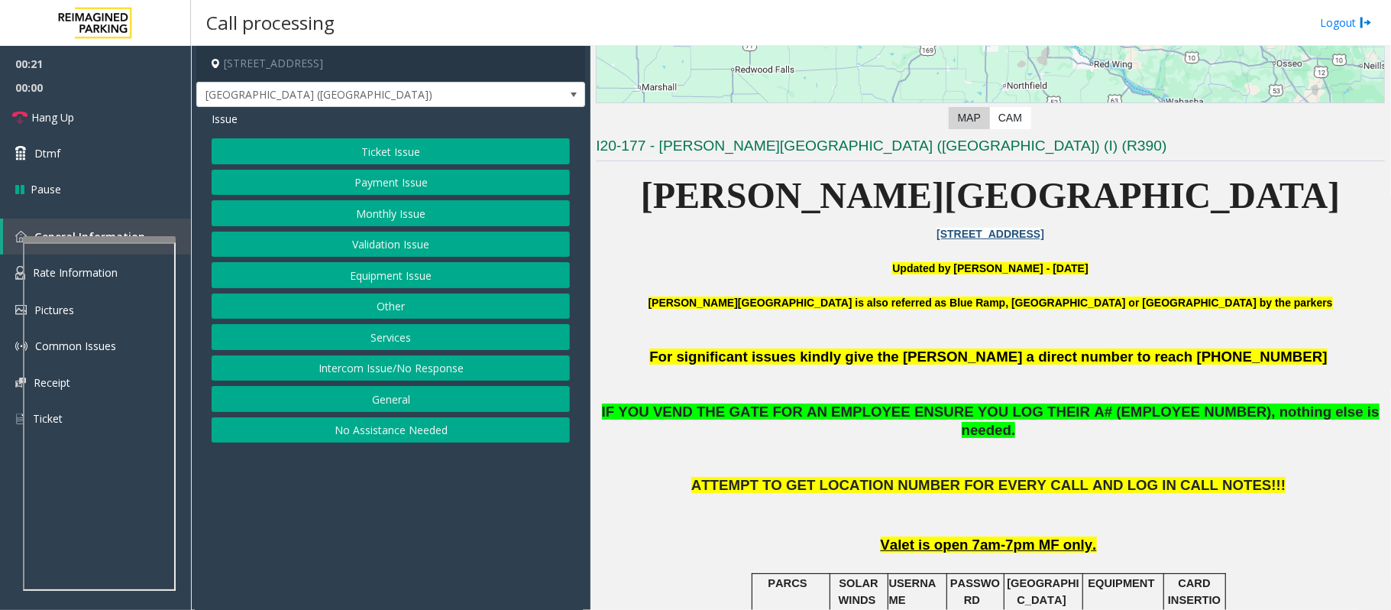
click at [359, 282] on button "Equipment Issue" at bounding box center [391, 275] width 358 height 26
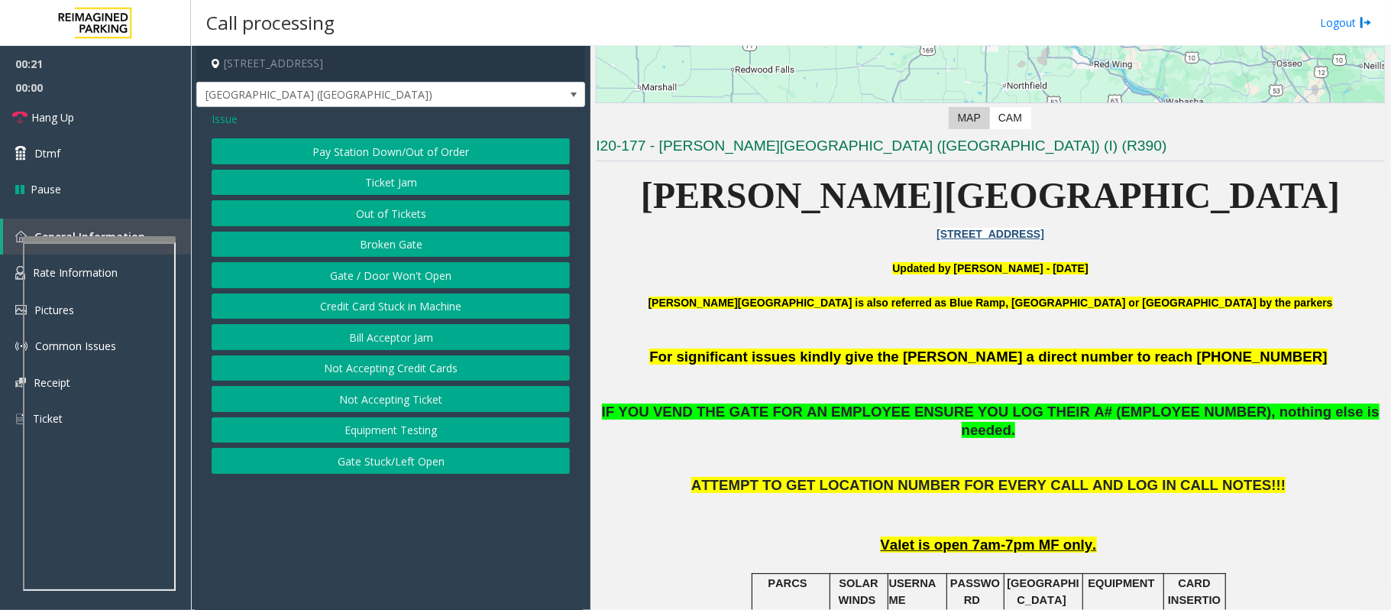
click at [358, 282] on button "Gate / Door Won't Open" at bounding box center [391, 275] width 358 height 26
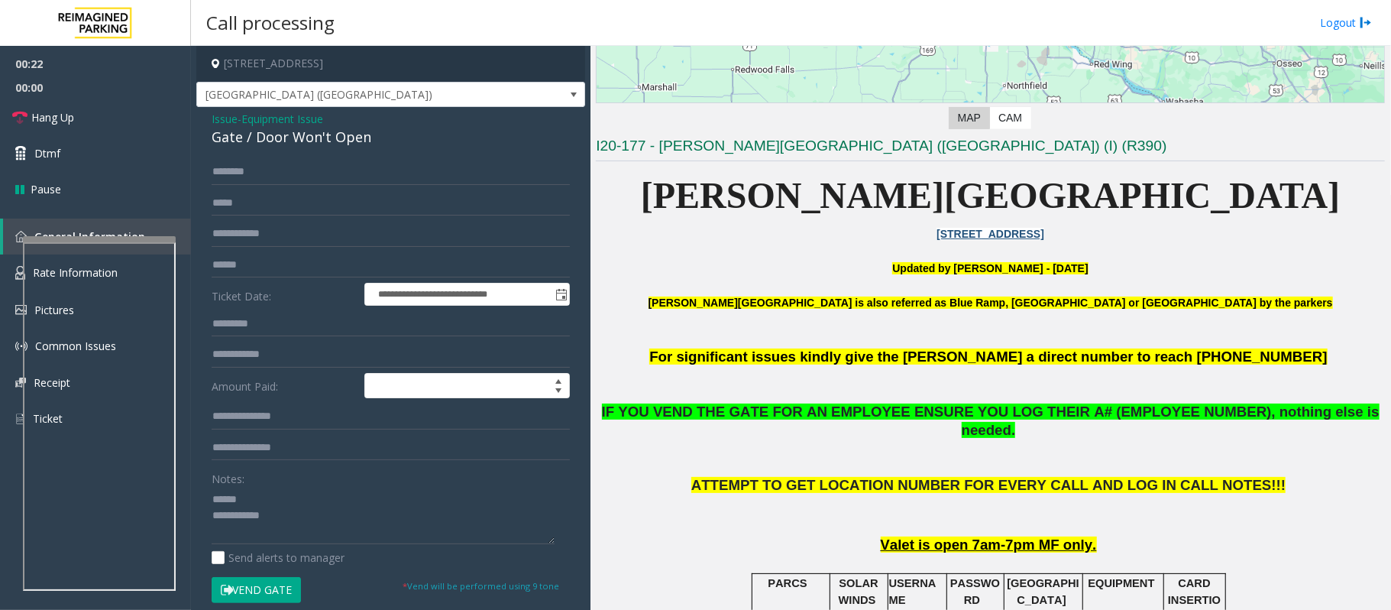
scroll to position [257, 0]
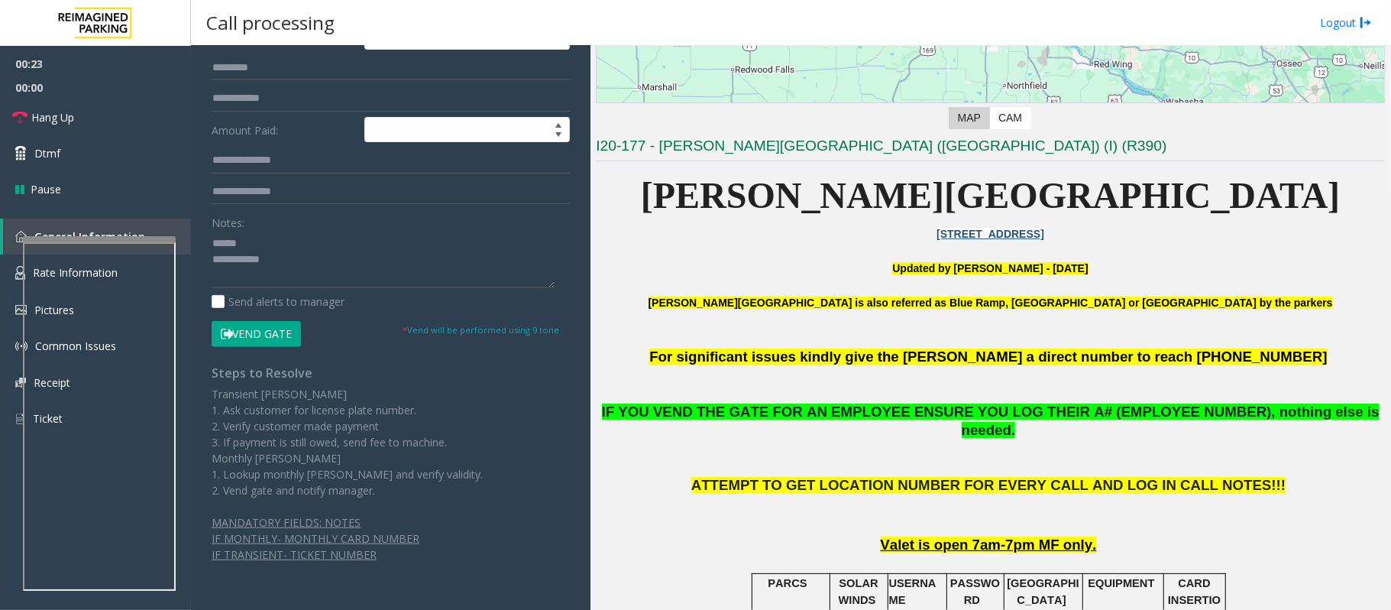
click at [267, 329] on button "Vend Gate" at bounding box center [256, 334] width 89 height 26
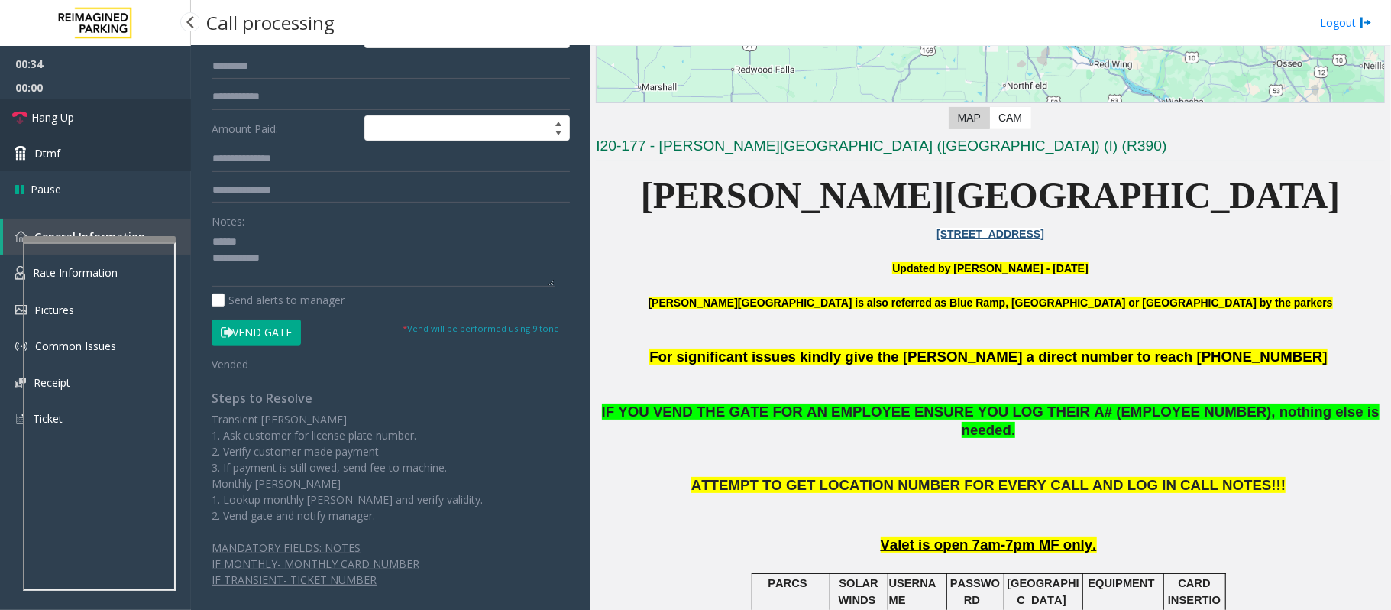
drag, startPoint x: 90, startPoint y: 122, endPoint x: 110, endPoint y: 138, distance: 25.1
click at [90, 122] on link "Hang Up" at bounding box center [95, 117] width 191 height 36
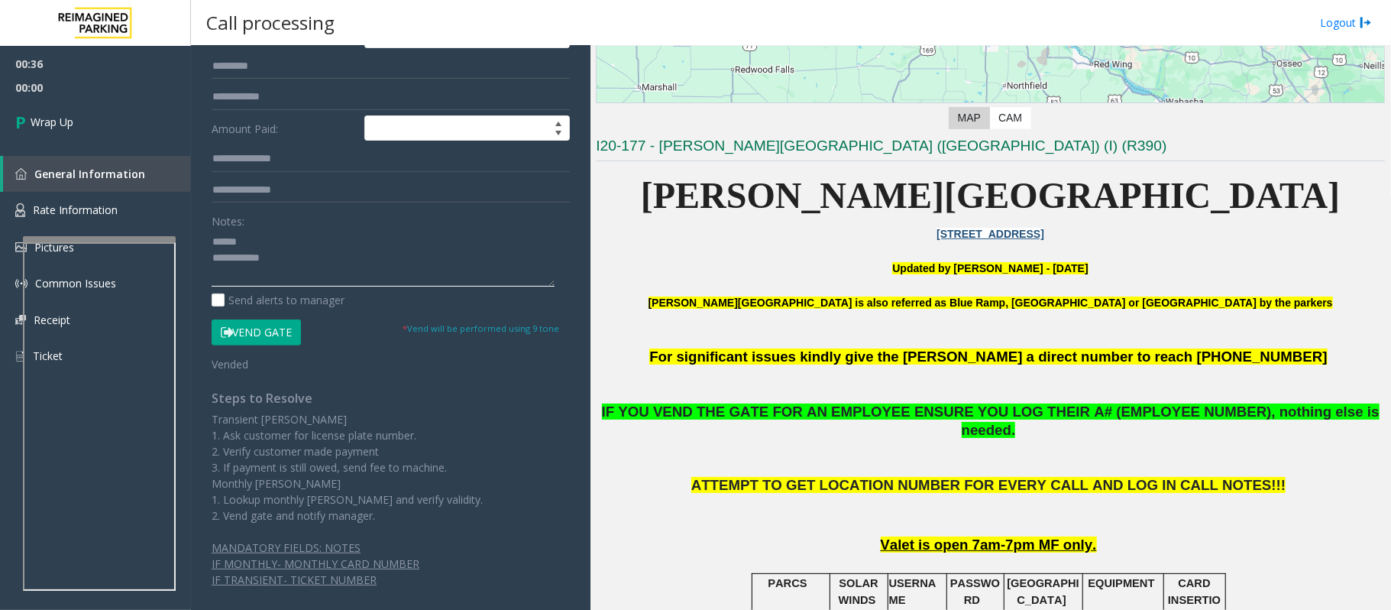
drag, startPoint x: 303, startPoint y: 257, endPoint x: 203, endPoint y: 243, distance: 101.1
click at [203, 243] on div "**********" at bounding box center [390, 260] width 381 height 718
paste textarea "**********"
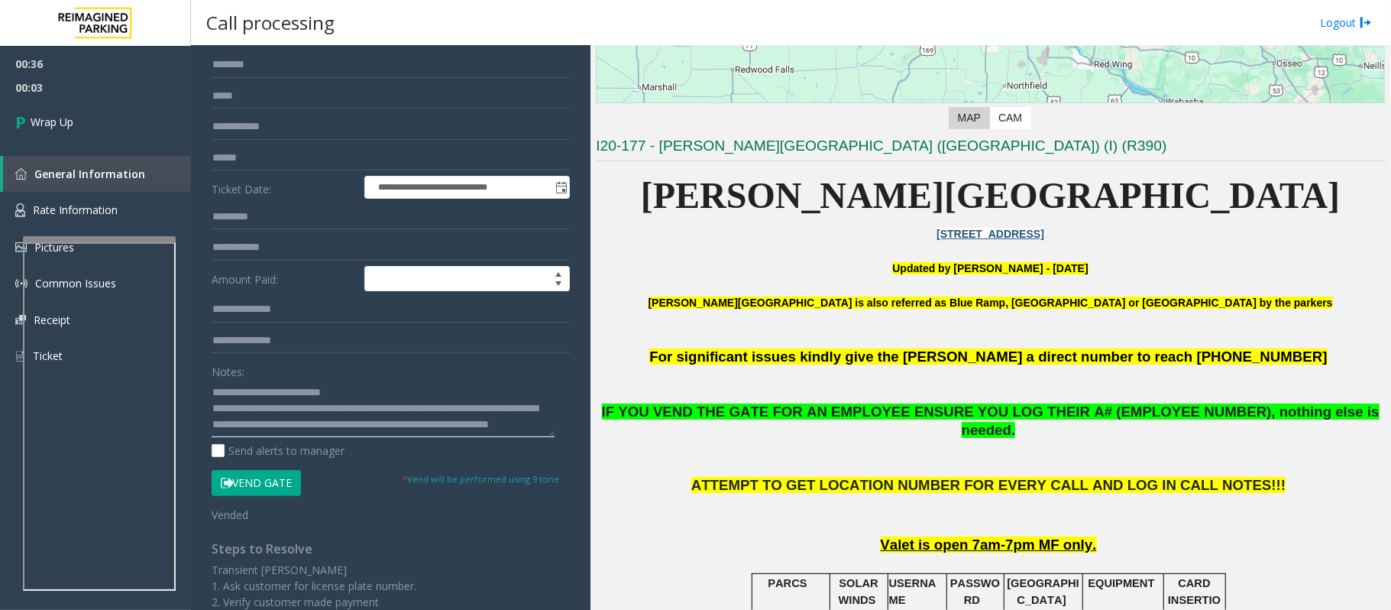
scroll to position [0, 0]
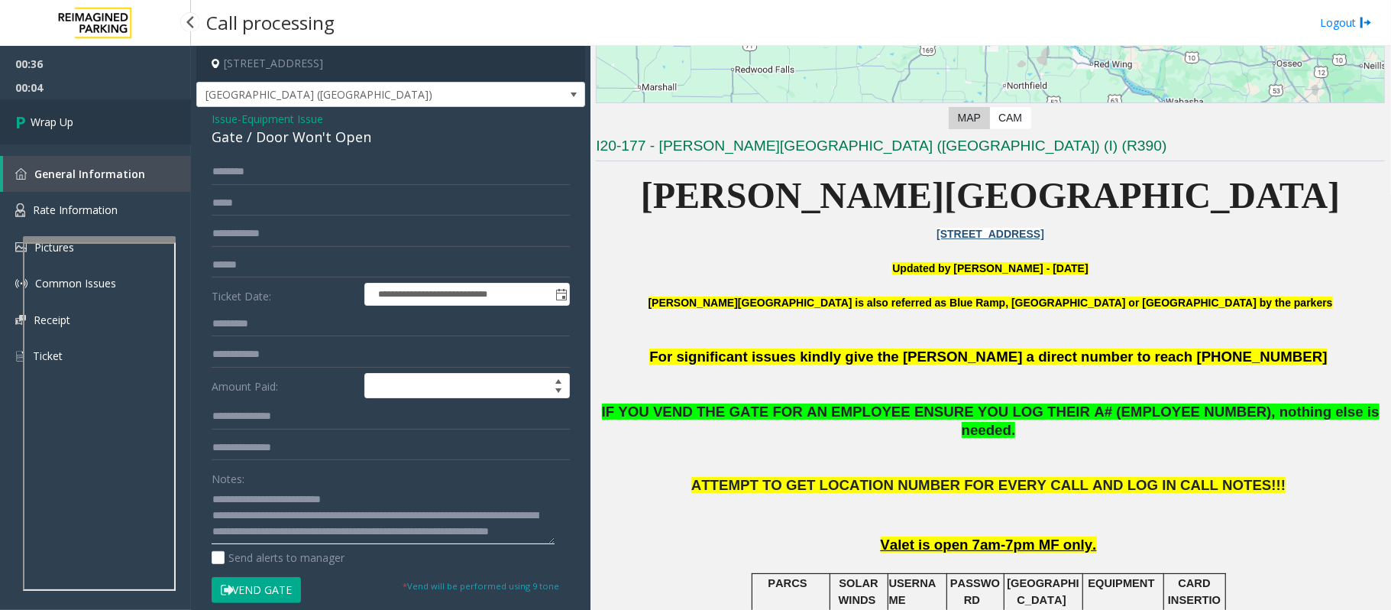
type textarea "**********"
click at [89, 116] on link "Wrap Up" at bounding box center [95, 121] width 191 height 45
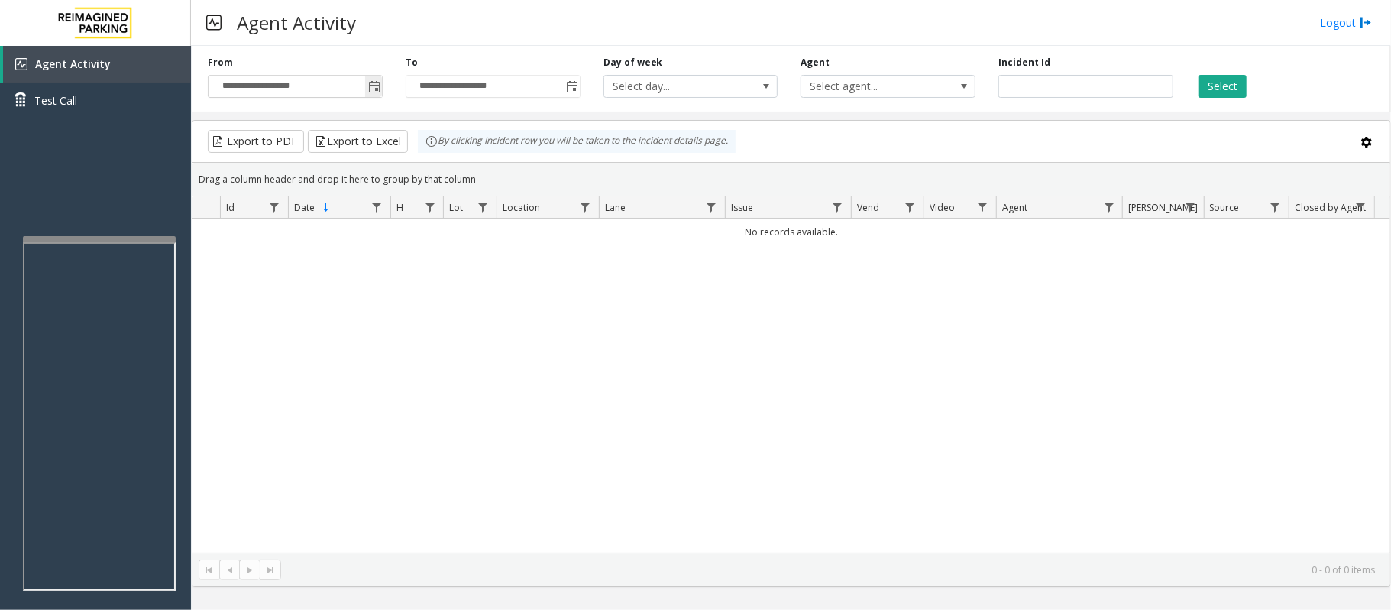
click at [373, 89] on span "Toggle popup" at bounding box center [374, 87] width 12 height 12
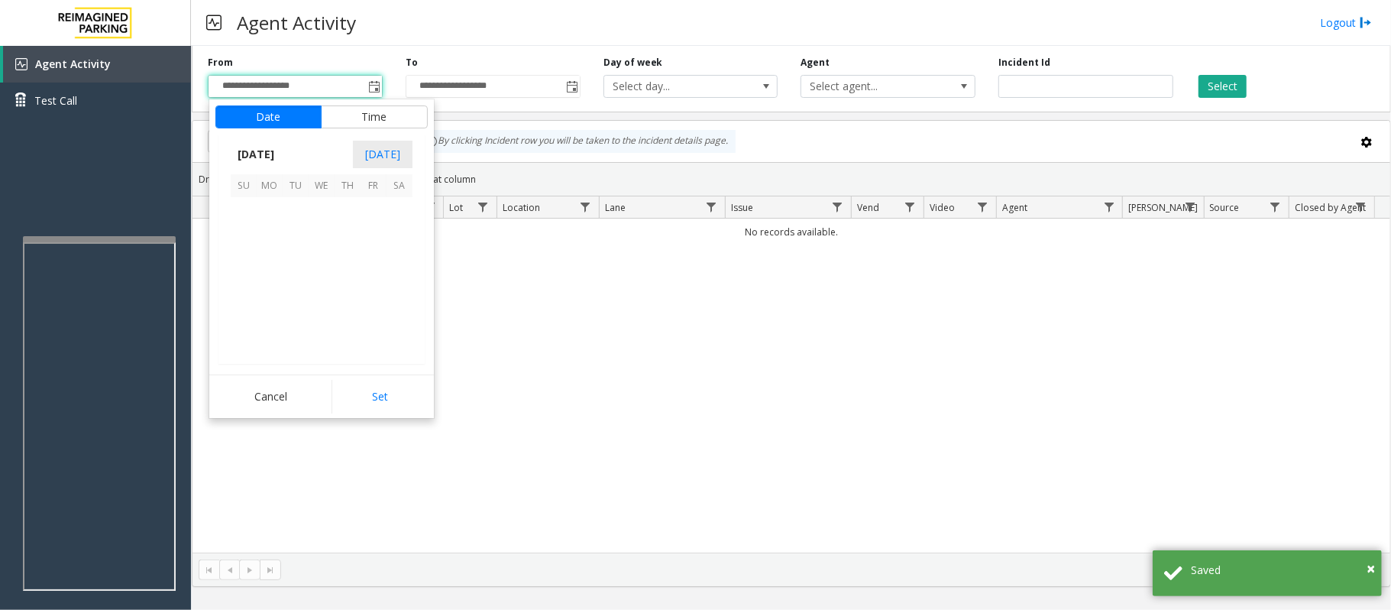
scroll to position [274210, 0]
click at [407, 286] on span "27" at bounding box center [400, 288] width 26 height 26
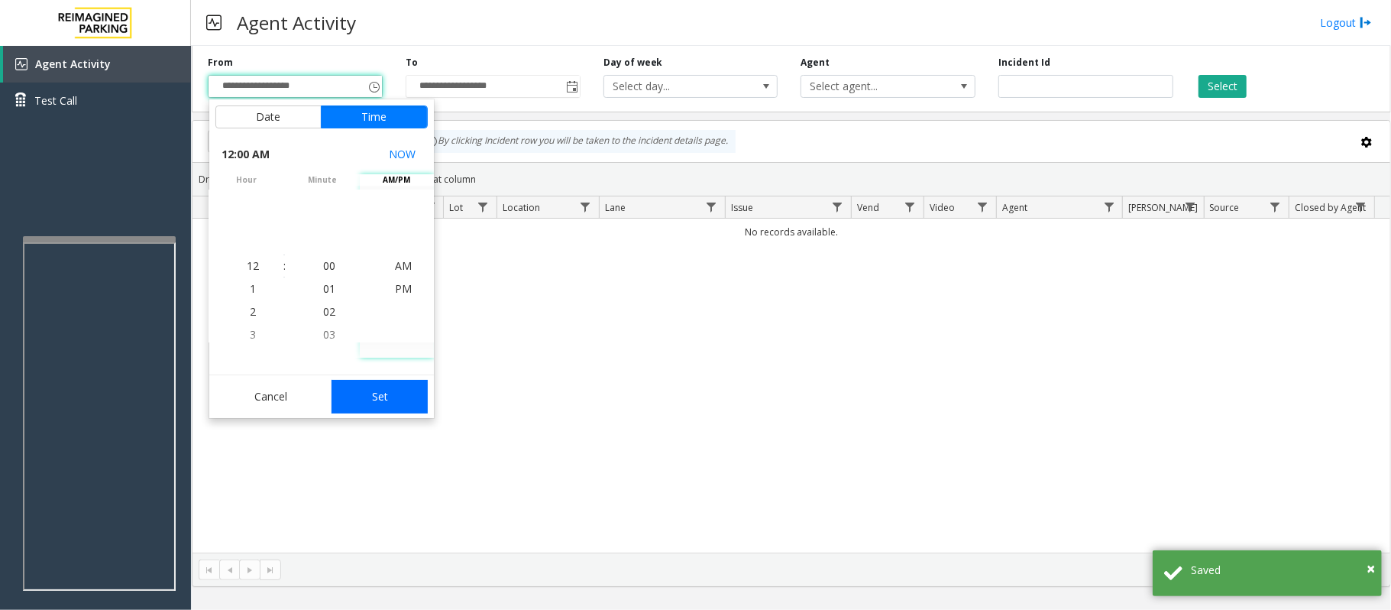
click at [393, 393] on button "Set" at bounding box center [380, 397] width 96 height 34
type input "**********"
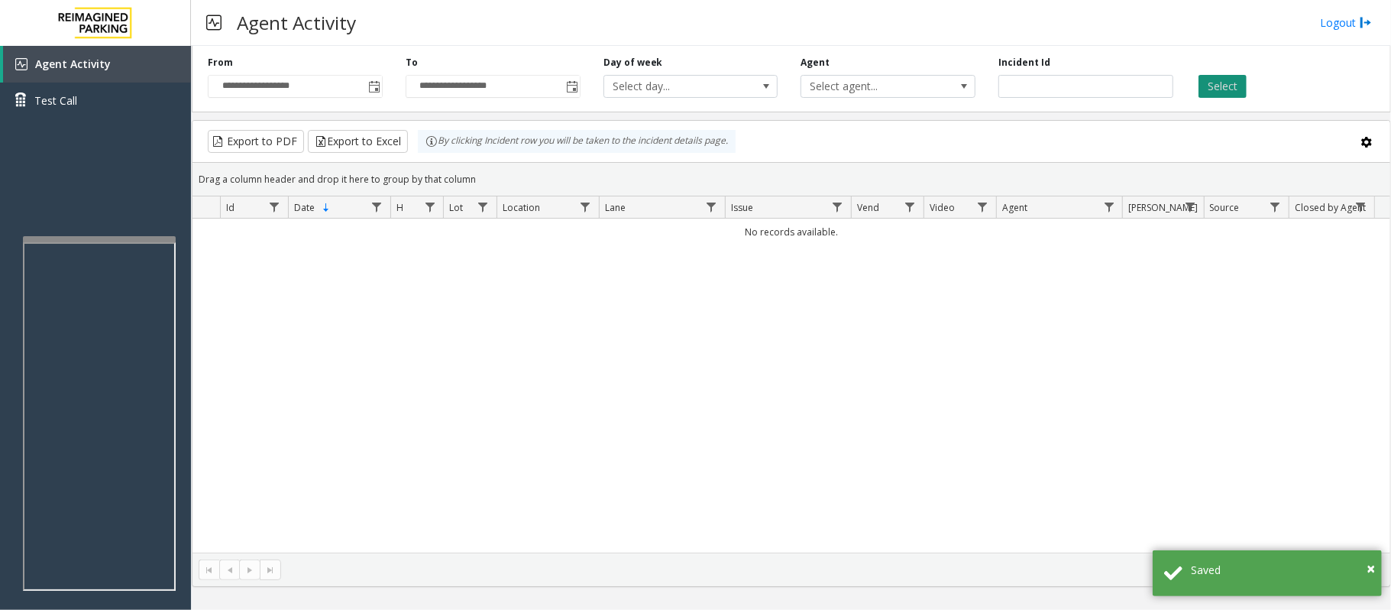
click at [1211, 84] on button "Select" at bounding box center [1223, 86] width 48 height 23
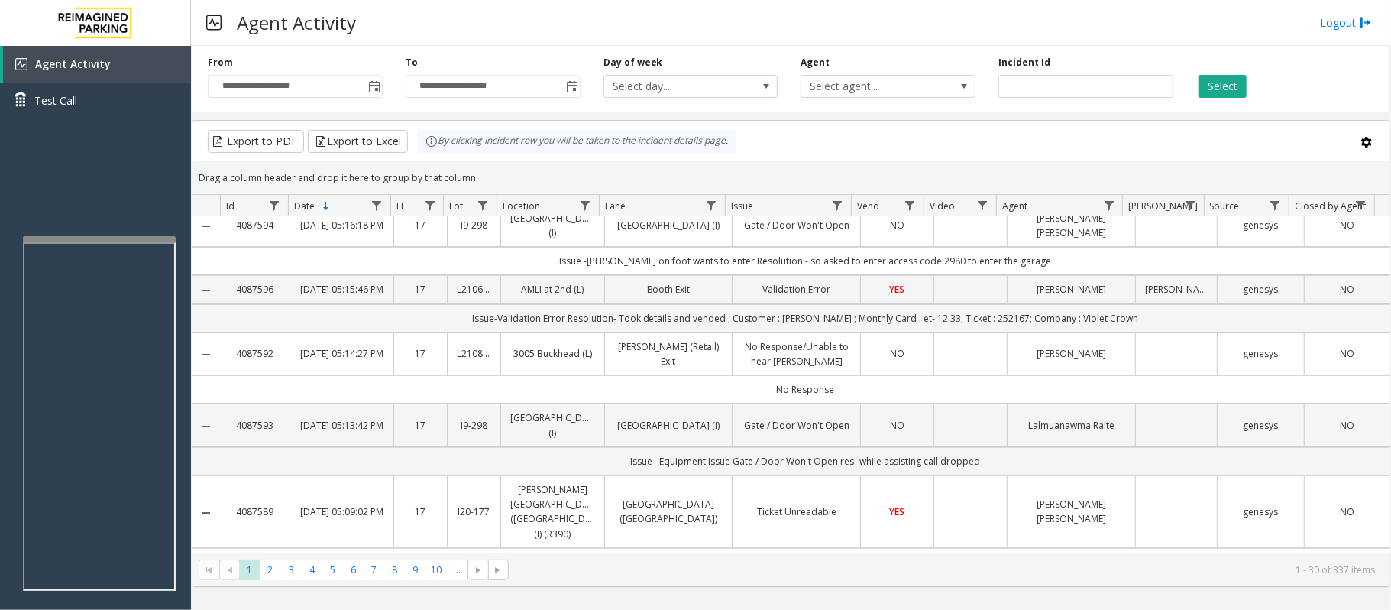
scroll to position [0, 0]
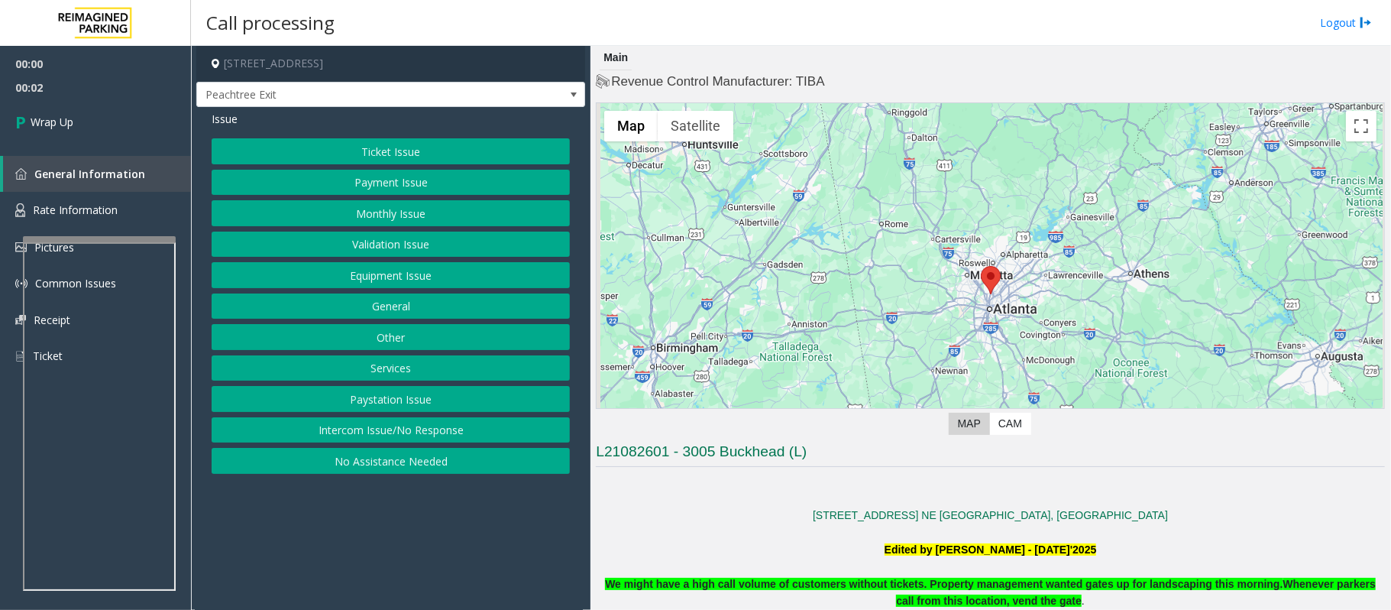
click at [281, 428] on button "Intercom Issue/No Response" at bounding box center [391, 430] width 358 height 26
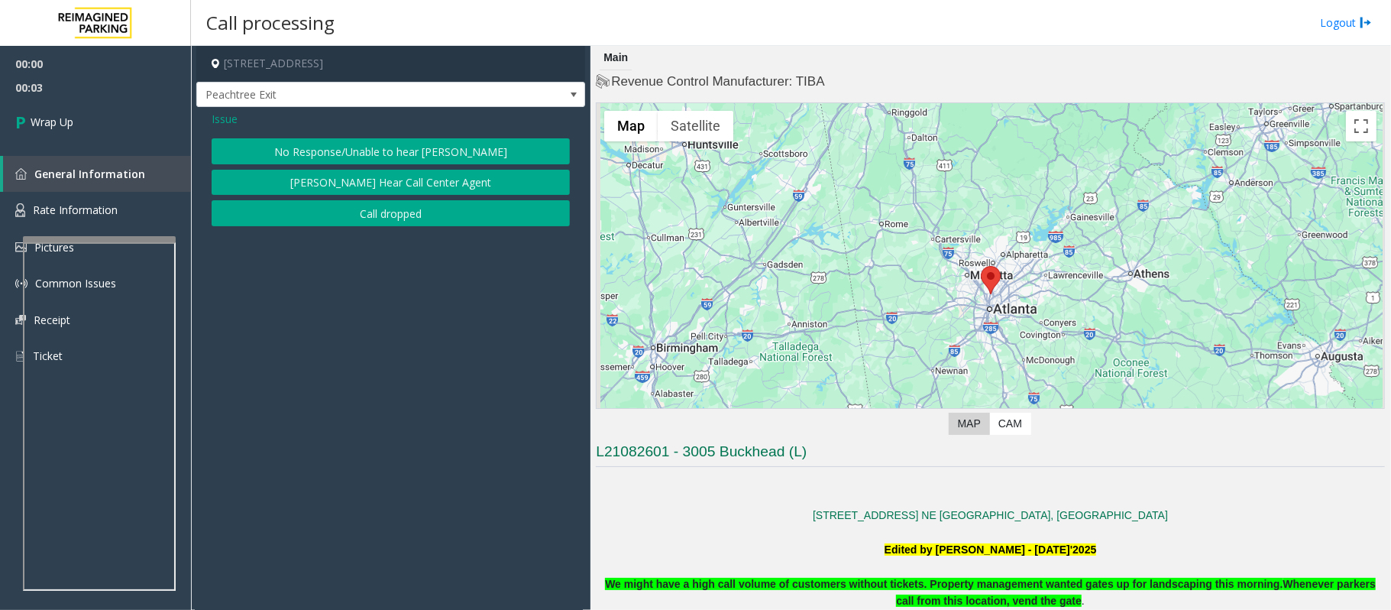
click at [334, 212] on button "Call dropped" at bounding box center [391, 213] width 358 height 26
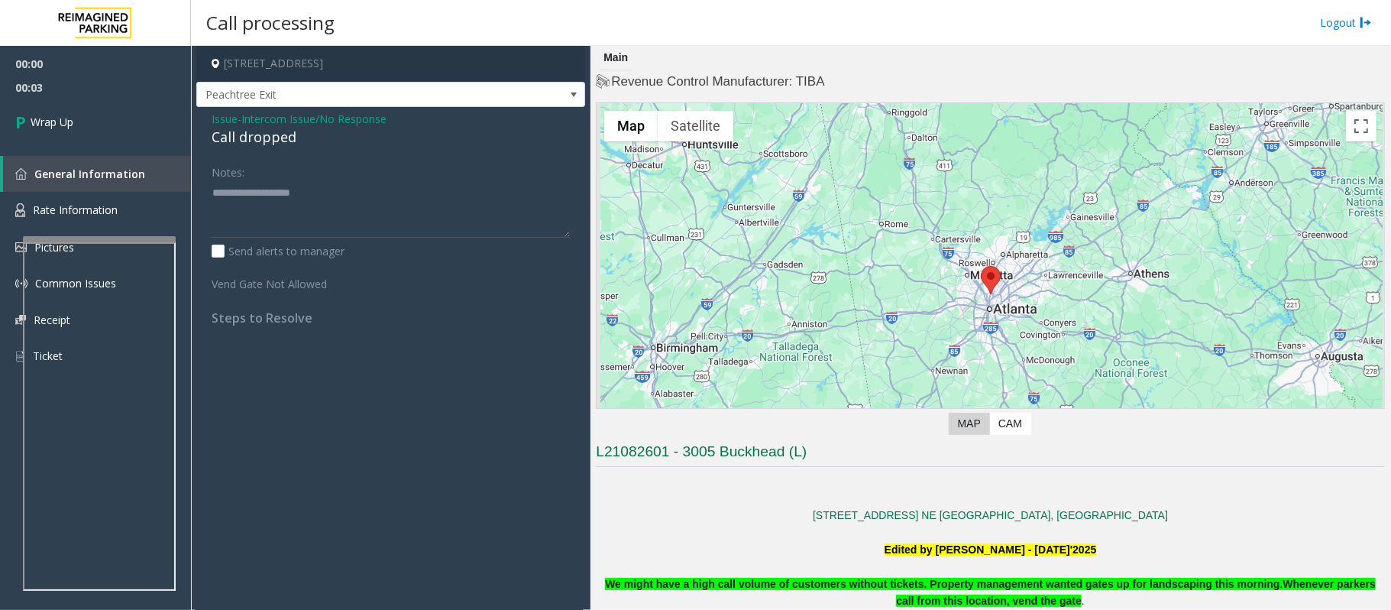
click at [248, 136] on div "Call dropped" at bounding box center [391, 137] width 358 height 21
type textarea "**********"
click at [79, 132] on link "Wrap Up" at bounding box center [95, 121] width 191 height 45
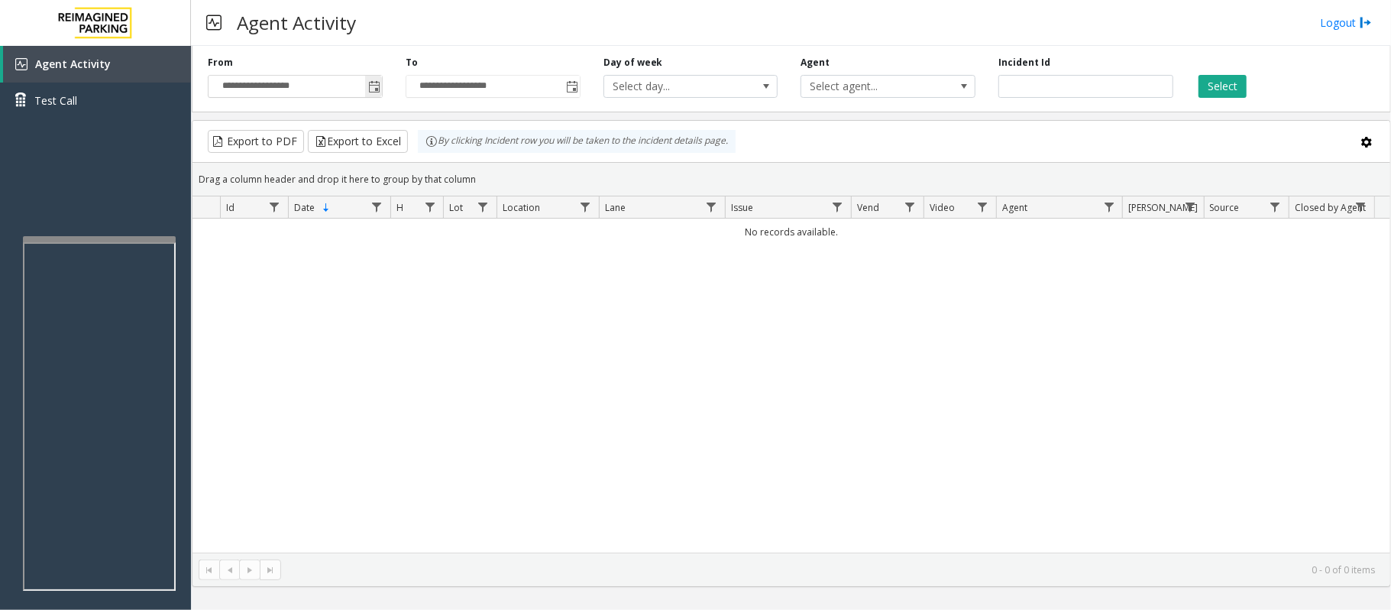
click at [377, 89] on span "Toggle popup" at bounding box center [374, 87] width 12 height 12
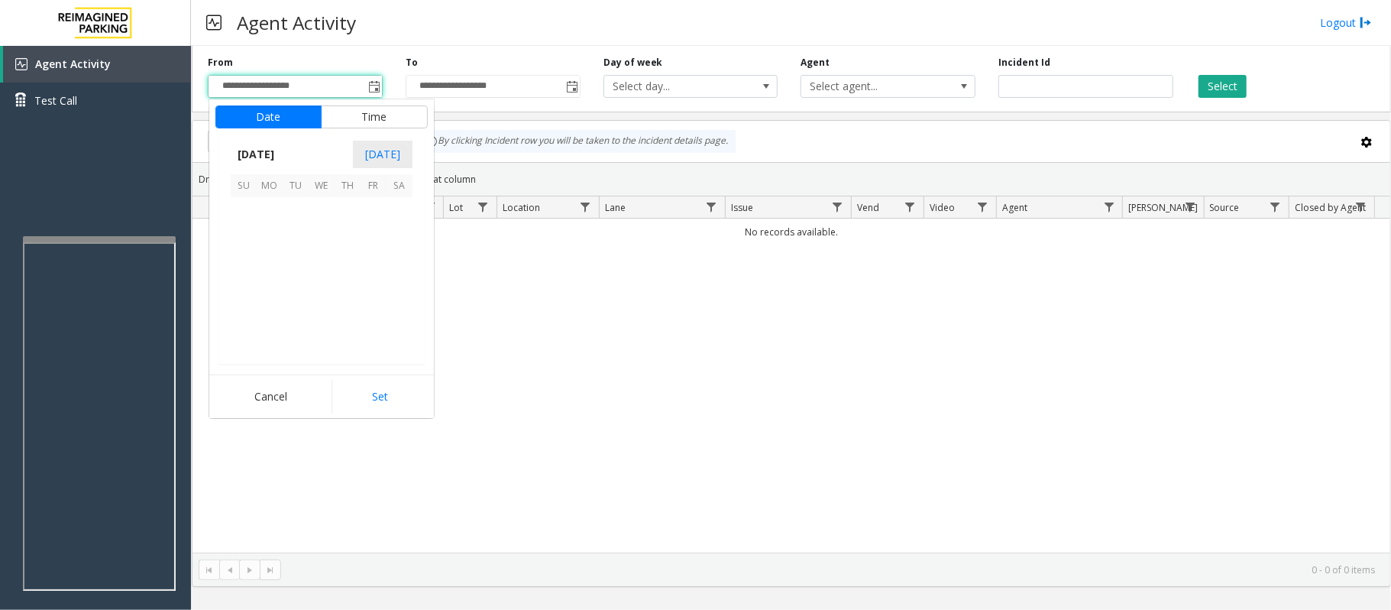
scroll to position [274210, 0]
click at [400, 292] on span "27" at bounding box center [400, 288] width 26 height 26
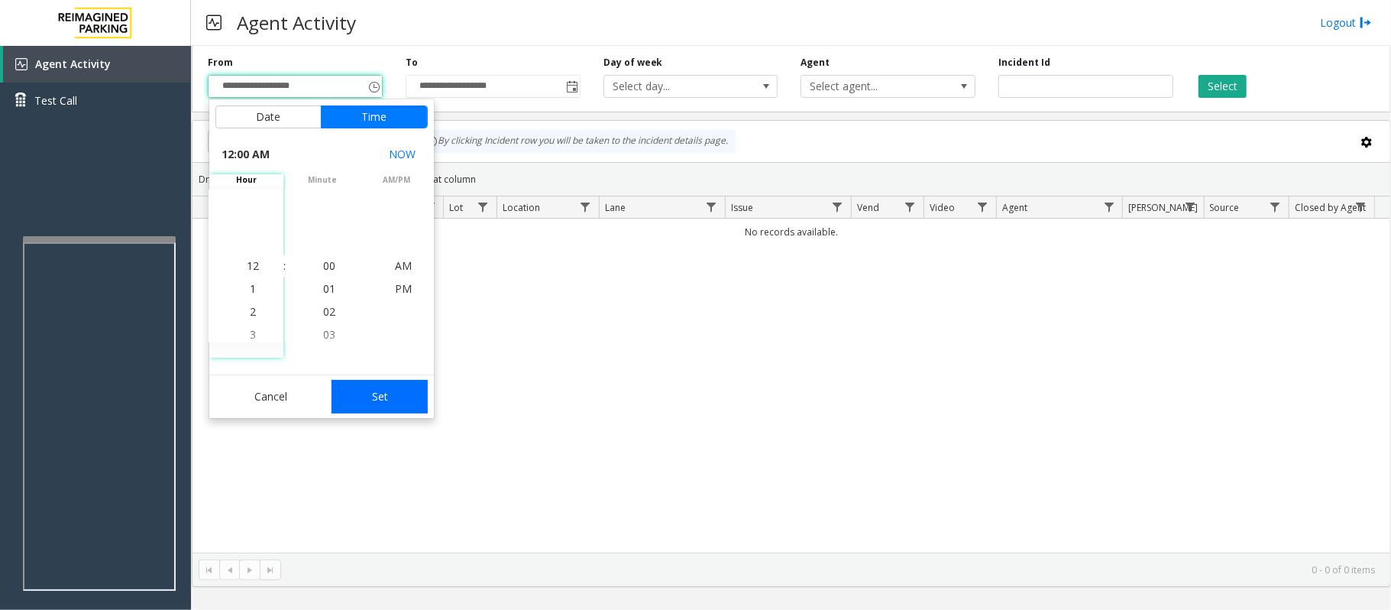
drag, startPoint x: 396, startPoint y: 393, endPoint x: 1002, endPoint y: 212, distance: 633.1
click at [402, 390] on button "Set" at bounding box center [380, 397] width 96 height 34
type input "**********"
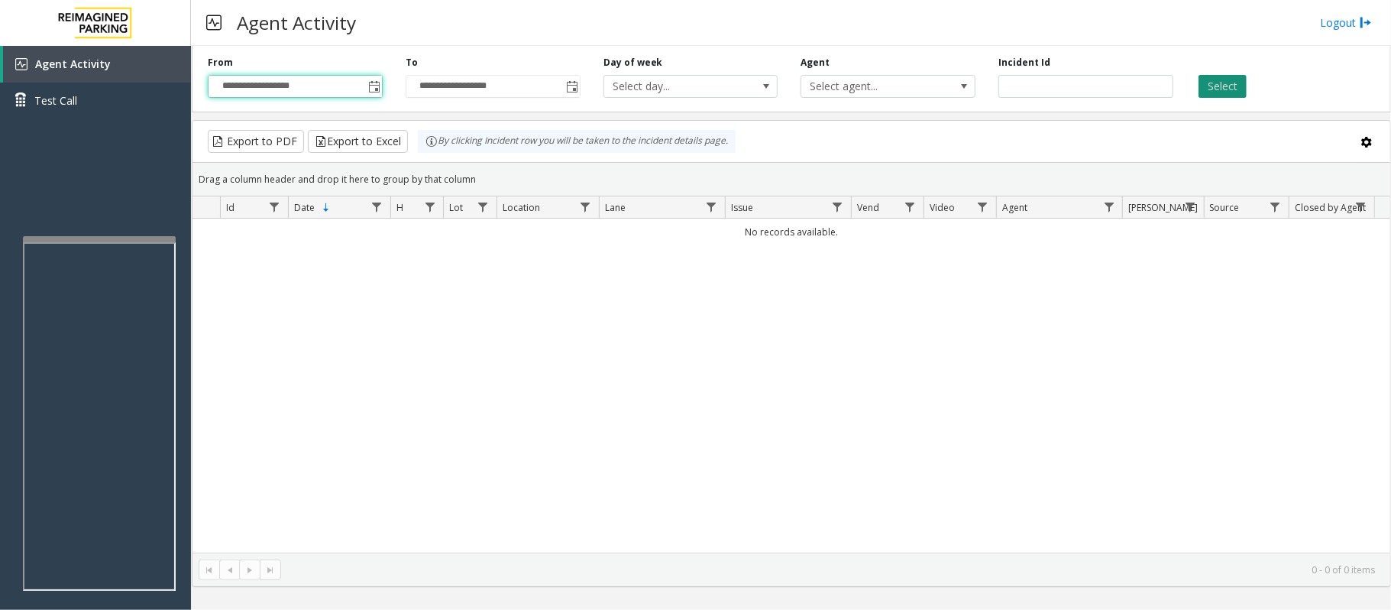
click at [1219, 86] on button "Select" at bounding box center [1223, 86] width 48 height 23
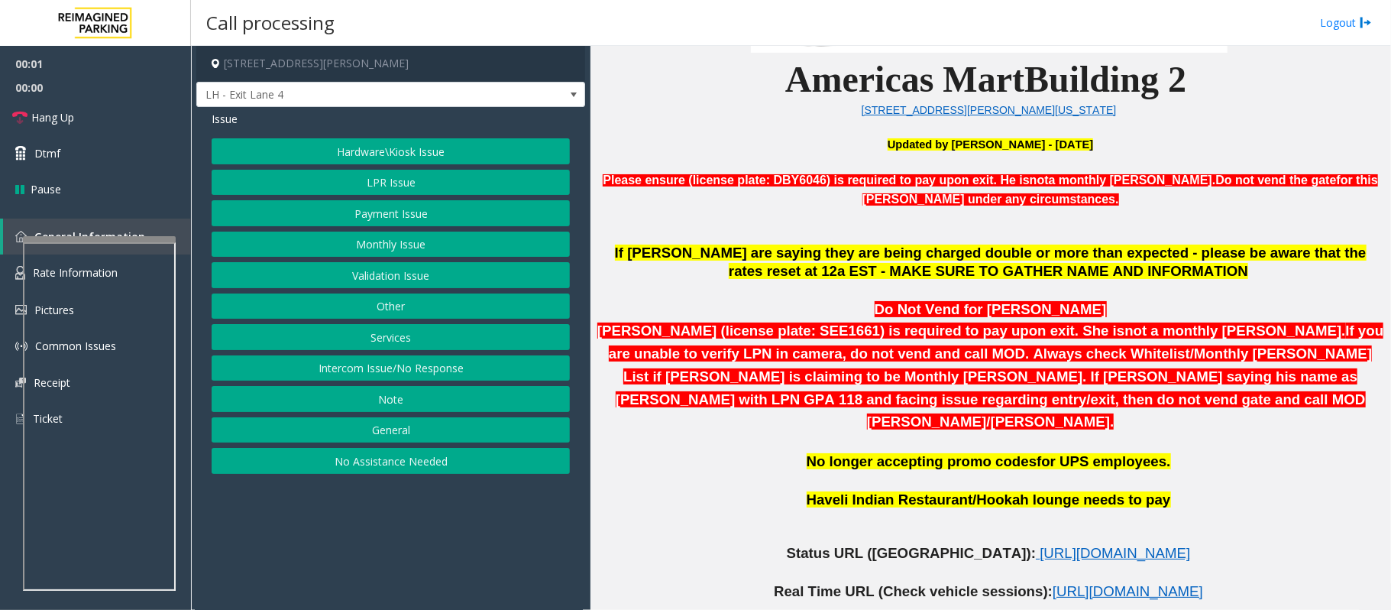
scroll to position [713, 0]
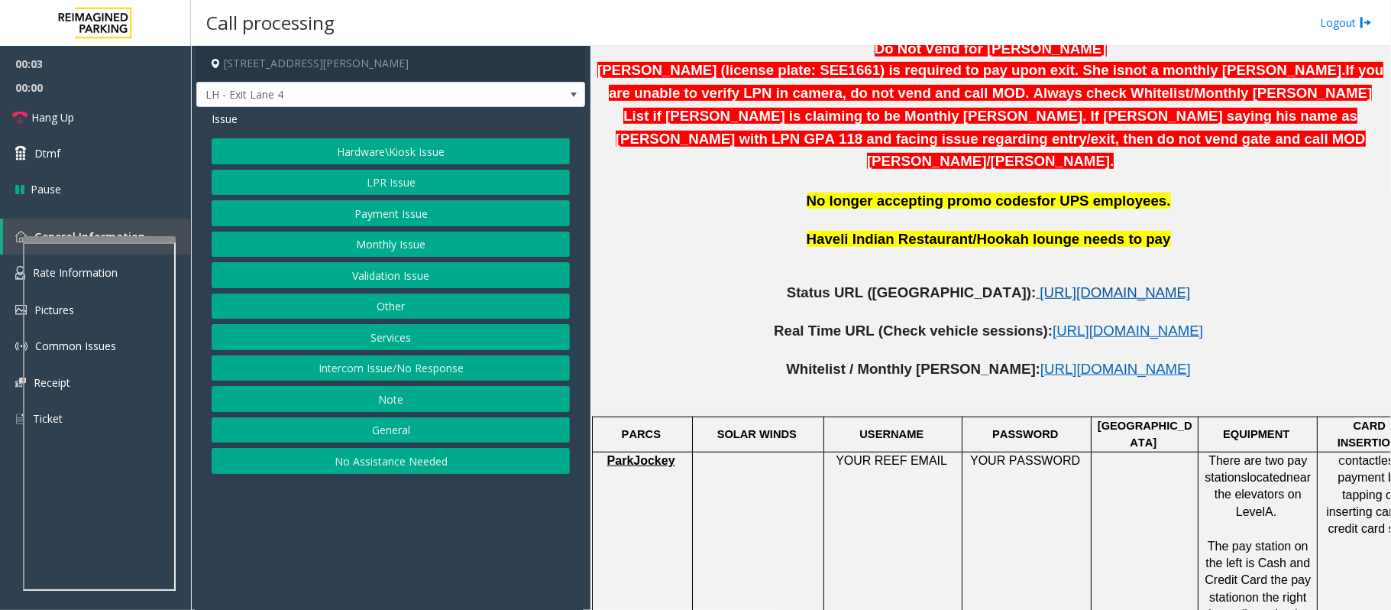
click at [1040, 284] on span "https://www.parkjockey.com/en-us/manage/1633/status" at bounding box center [1115, 292] width 151 height 16
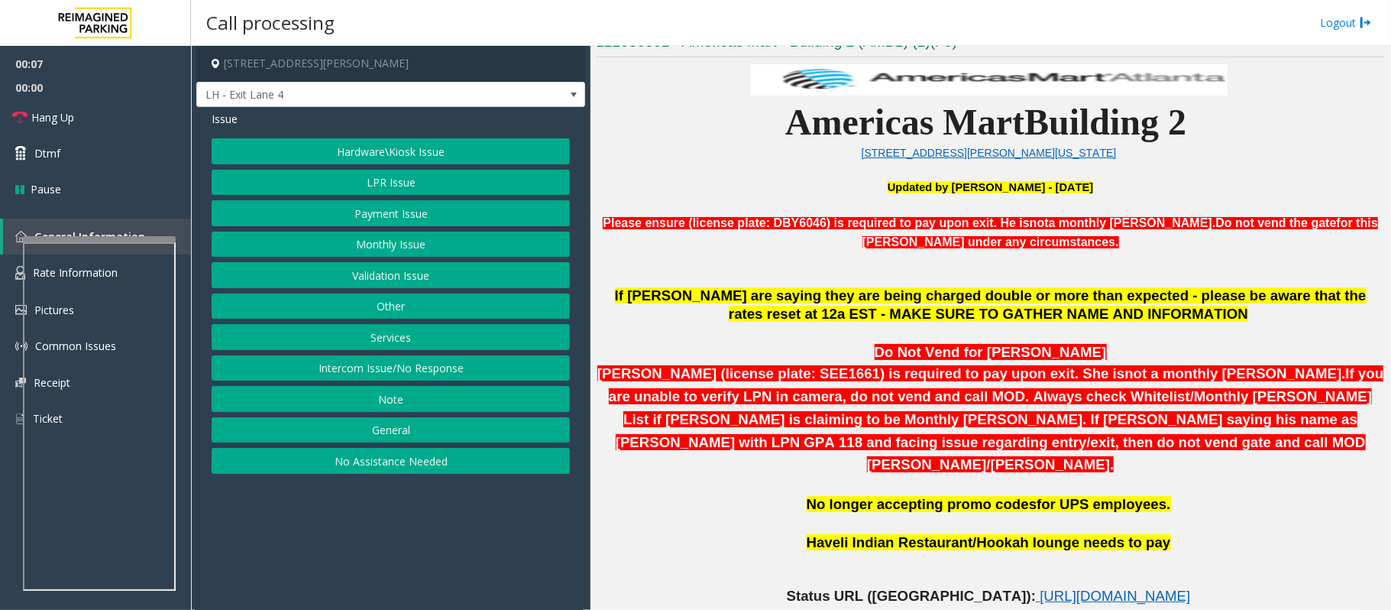
scroll to position [407, 0]
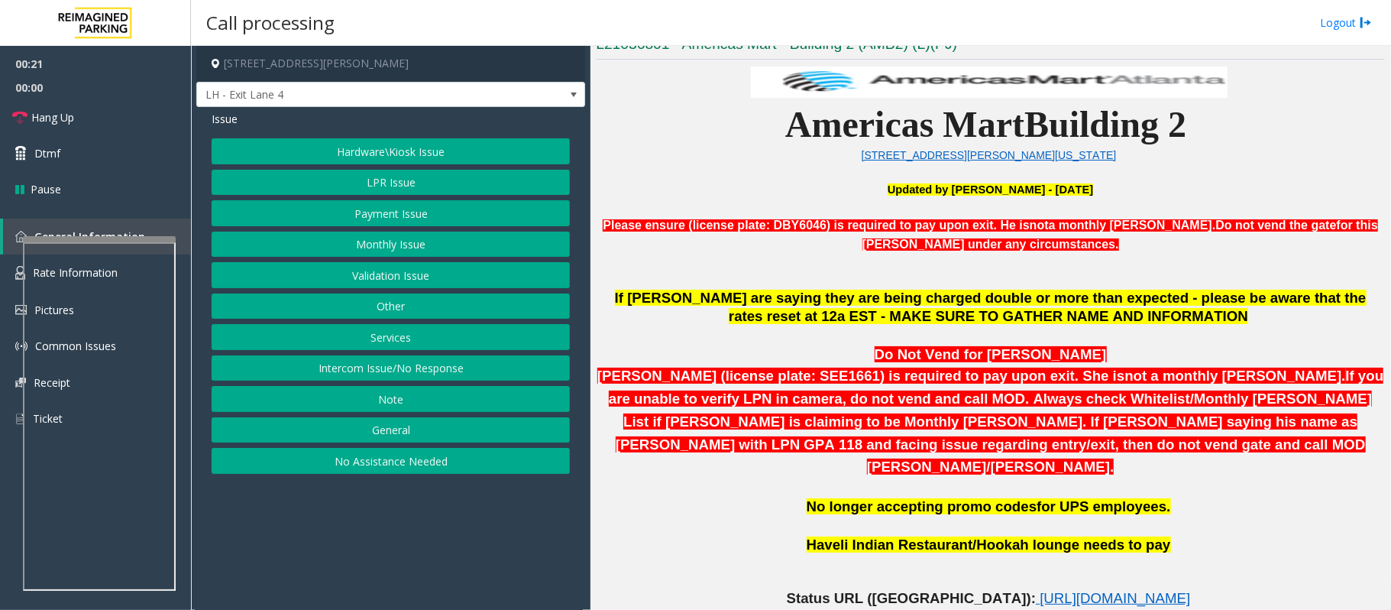
click at [411, 153] on button "Hardware\Kiosk Issue" at bounding box center [391, 151] width 358 height 26
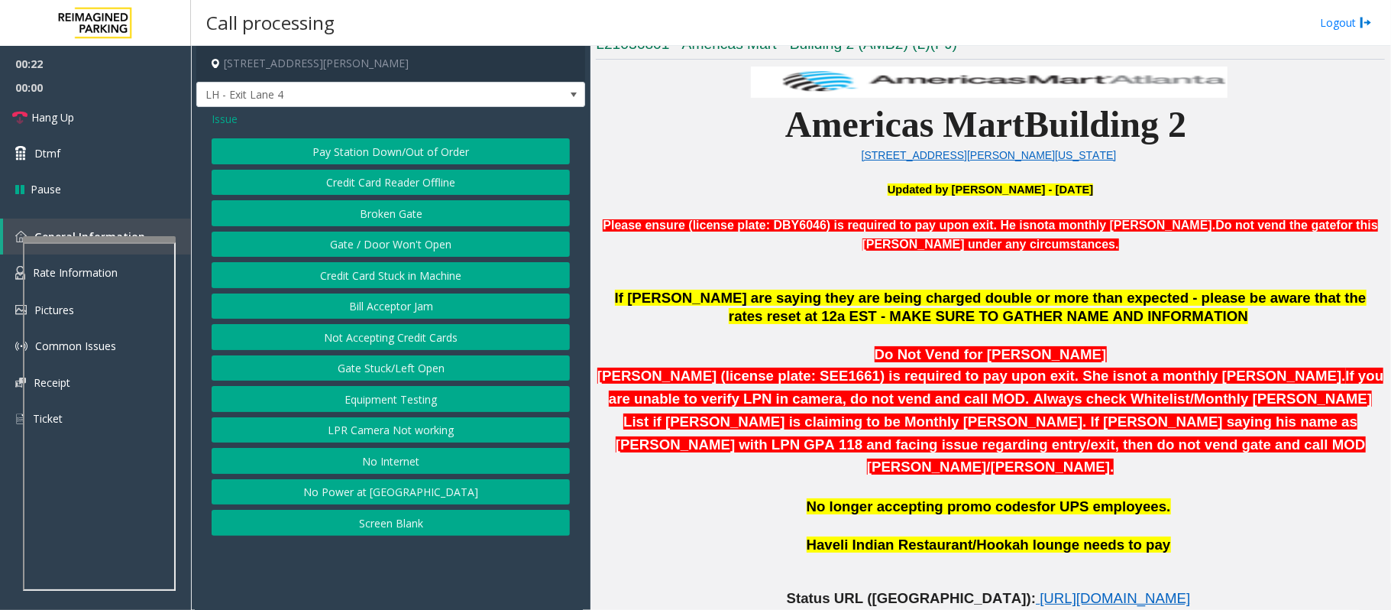
click at [384, 251] on button "Gate / Door Won't Open" at bounding box center [391, 244] width 358 height 26
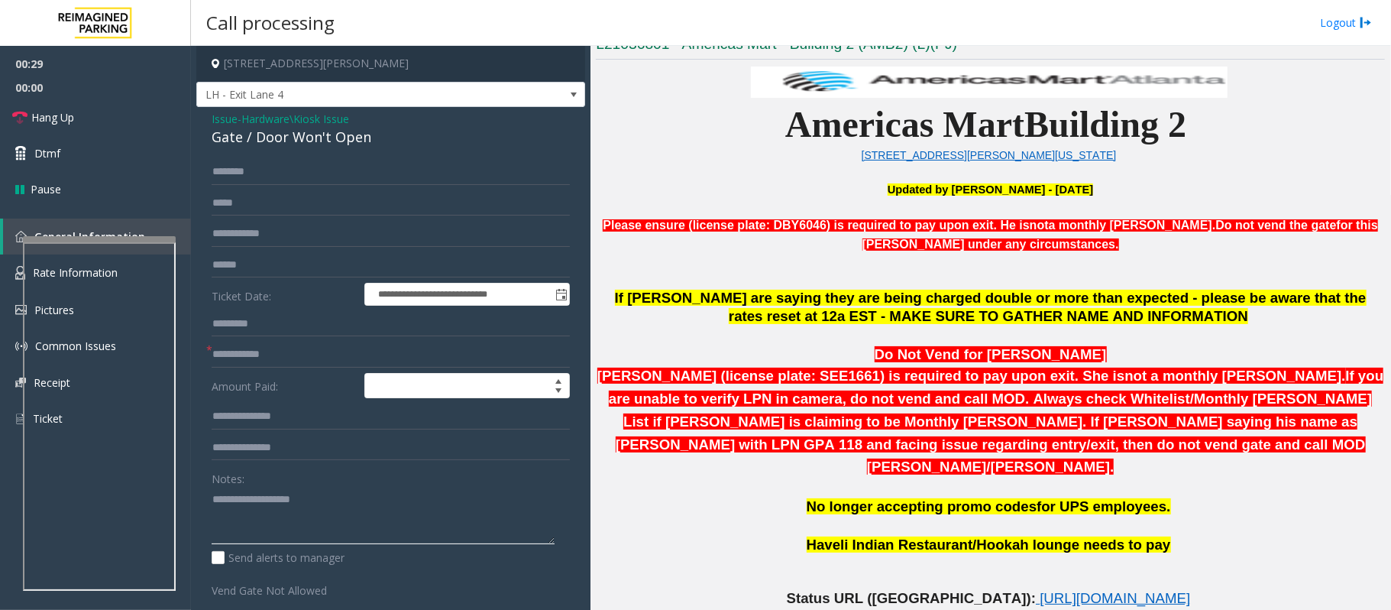
click at [241, 492] on textarea at bounding box center [383, 515] width 343 height 57
type textarea "******"
click at [280, 116] on span "Hardware\Kiosk Issue" at bounding box center [295, 119] width 108 height 16
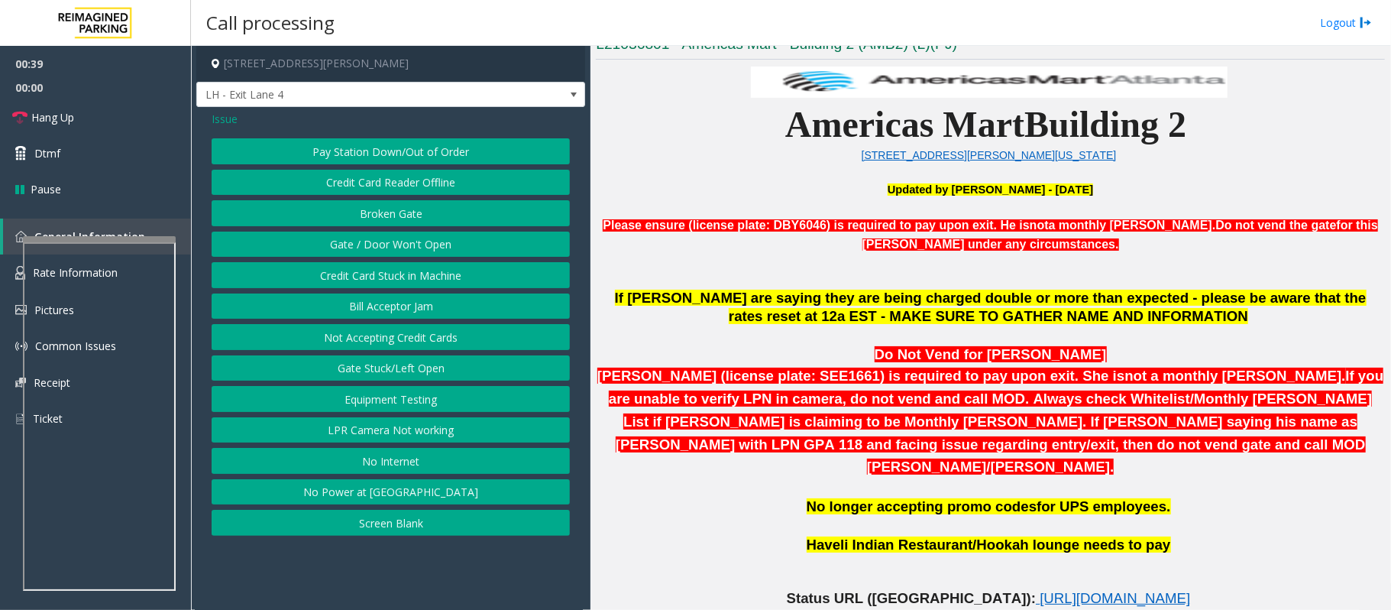
click at [223, 112] on span "Issue" at bounding box center [225, 119] width 26 height 16
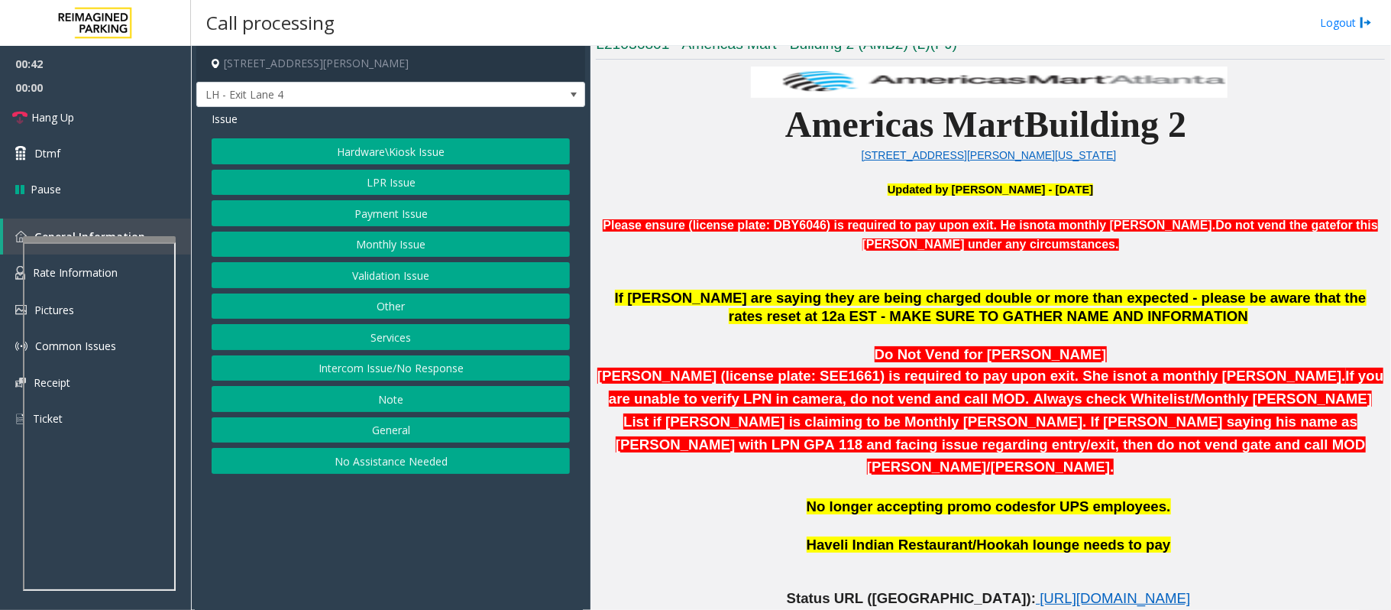
click at [398, 212] on button "Payment Issue" at bounding box center [391, 213] width 358 height 26
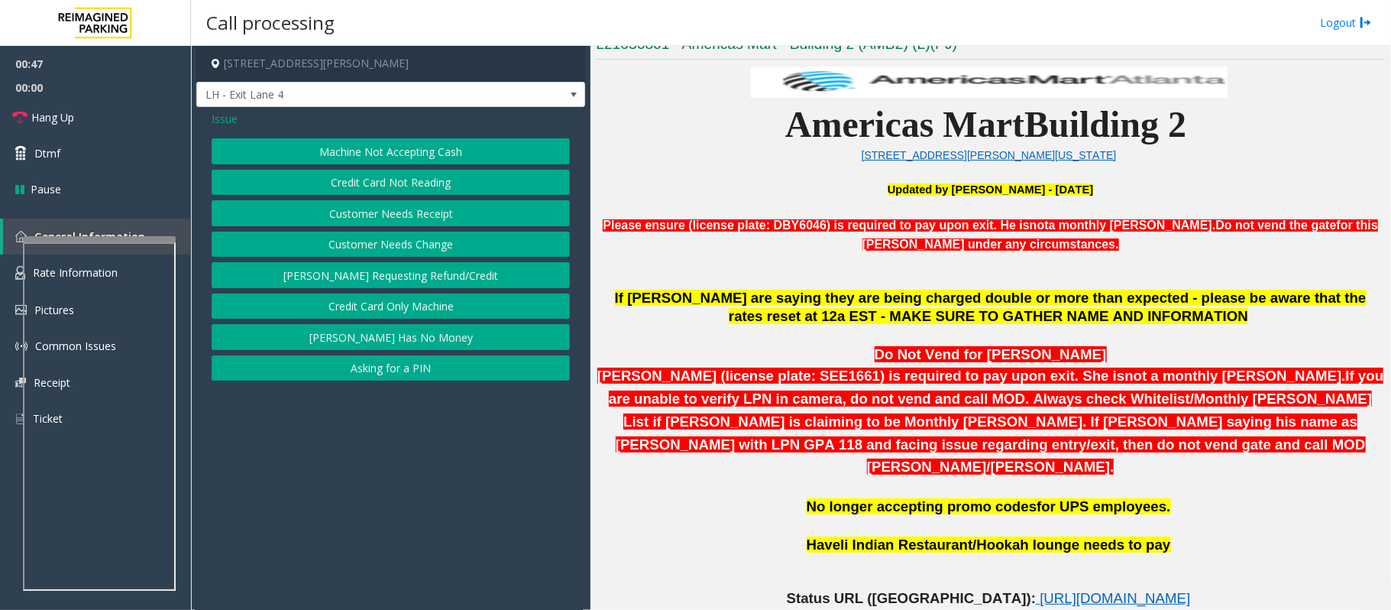
click at [232, 117] on span "Issue" at bounding box center [225, 119] width 26 height 16
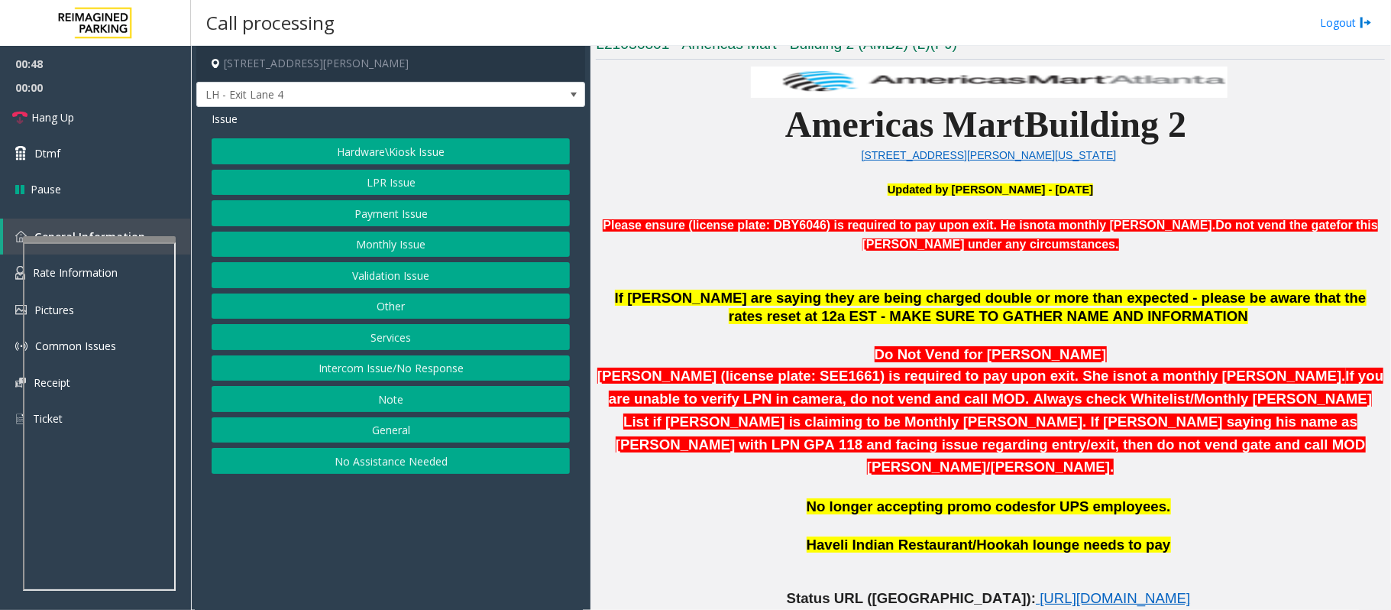
click at [383, 154] on button "Hardware\Kiosk Issue" at bounding box center [391, 151] width 358 height 26
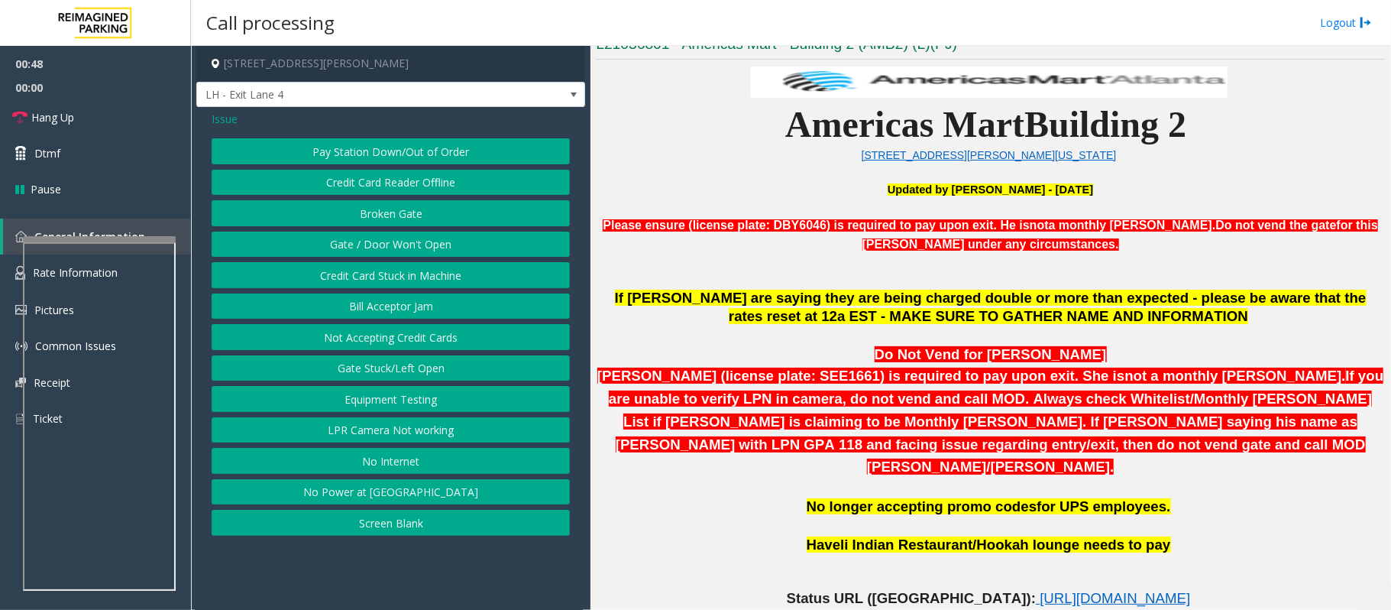
click at [383, 154] on button "Pay Station Down/Out of Order" at bounding box center [391, 151] width 358 height 26
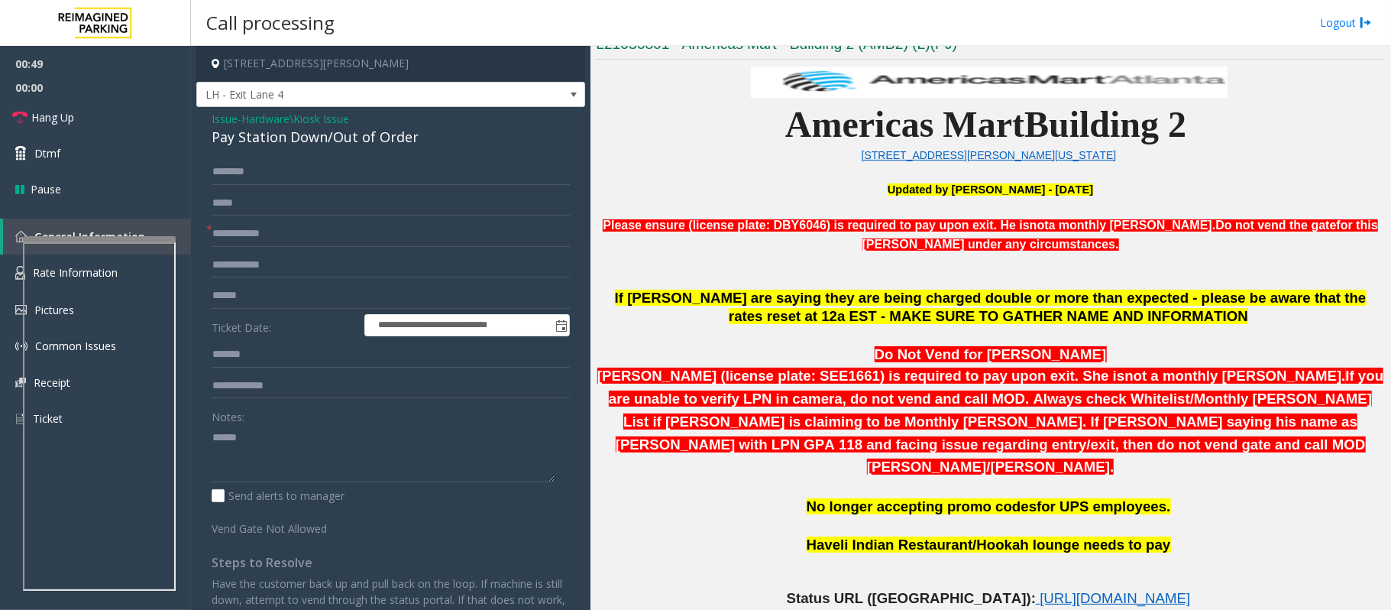
click at [264, 118] on span "Hardware\Kiosk Issue" at bounding box center [295, 119] width 108 height 16
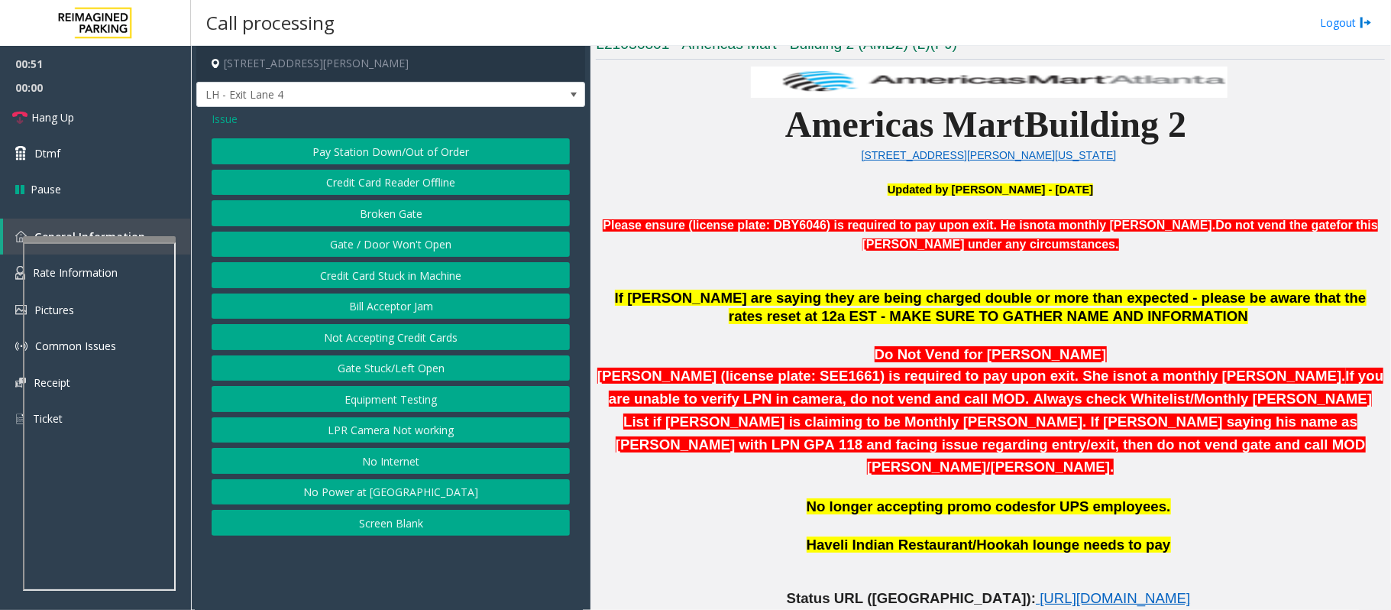
click at [359, 248] on button "Gate / Door Won't Open" at bounding box center [391, 244] width 358 height 26
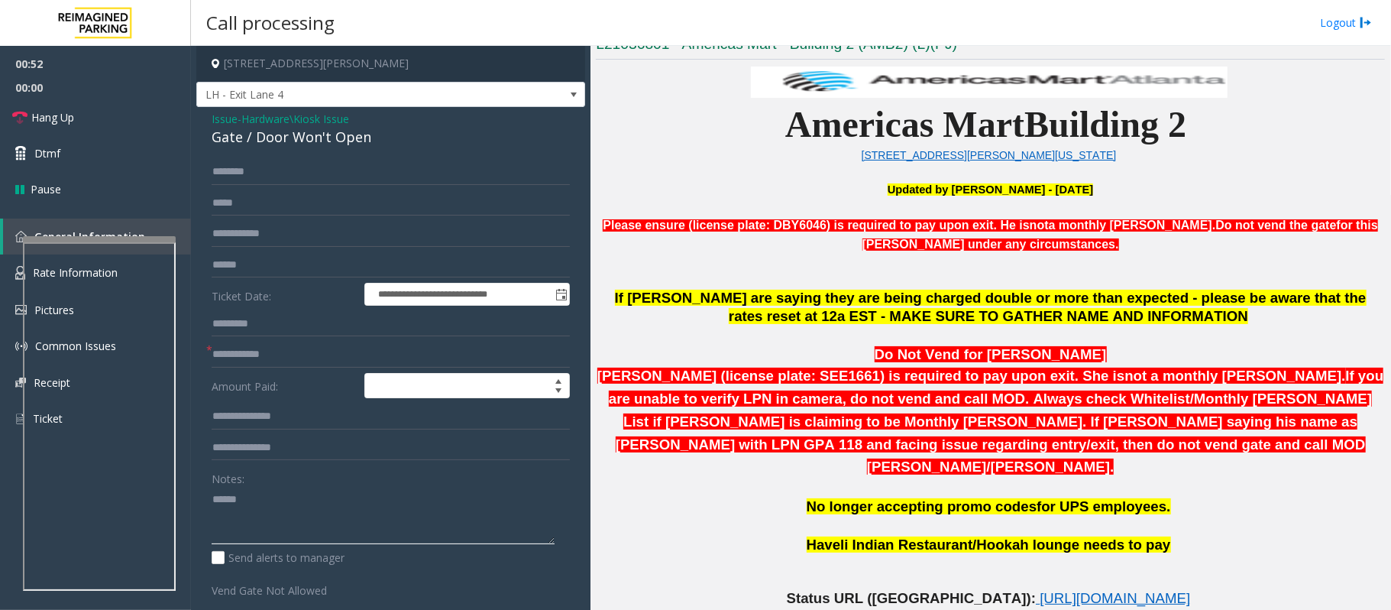
drag, startPoint x: 270, startPoint y: 502, endPoint x: 202, endPoint y: 501, distance: 68.0
click at [196, 501] on div "**********" at bounding box center [390, 436] width 389 height 658
type textarea "**********"
drag, startPoint x: 276, startPoint y: 227, endPoint x: 290, endPoint y: 235, distance: 16.8
click at [276, 227] on input "text" at bounding box center [391, 234] width 358 height 26
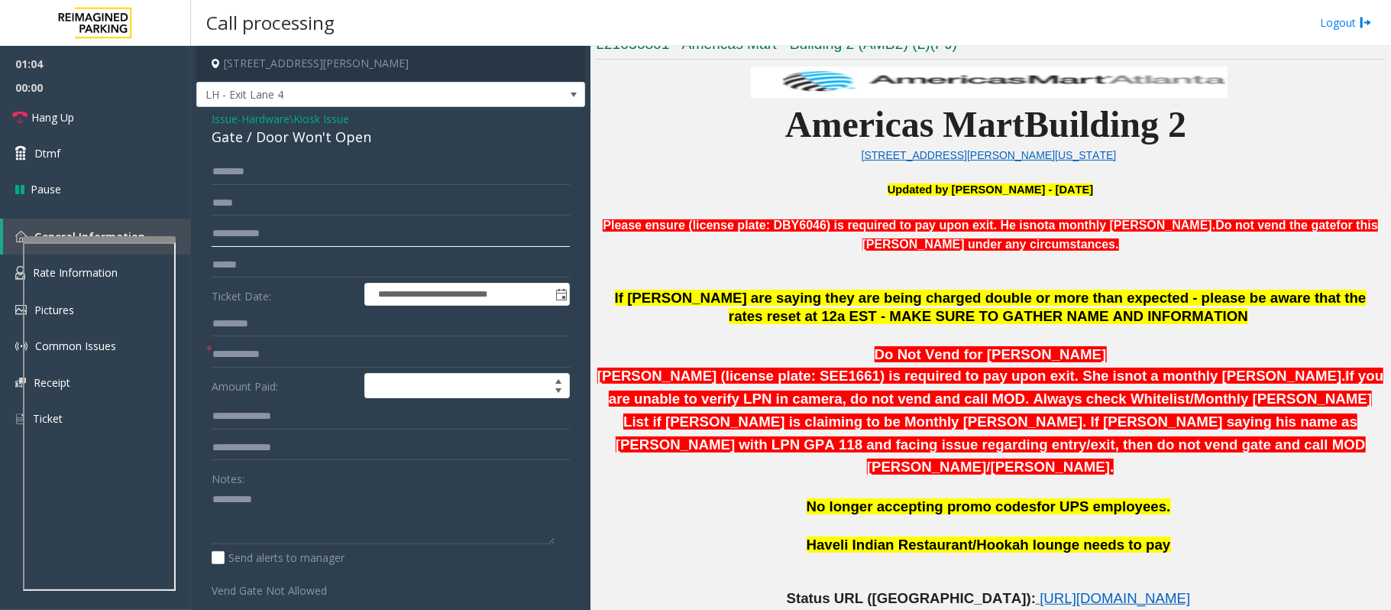
click at [300, 228] on input "text" at bounding box center [391, 234] width 358 height 26
type input "*"
click at [255, 232] on input "**" at bounding box center [391, 234] width 358 height 26
type input "*******"
drag, startPoint x: 232, startPoint y: 174, endPoint x: 218, endPoint y: 160, distance: 20.5
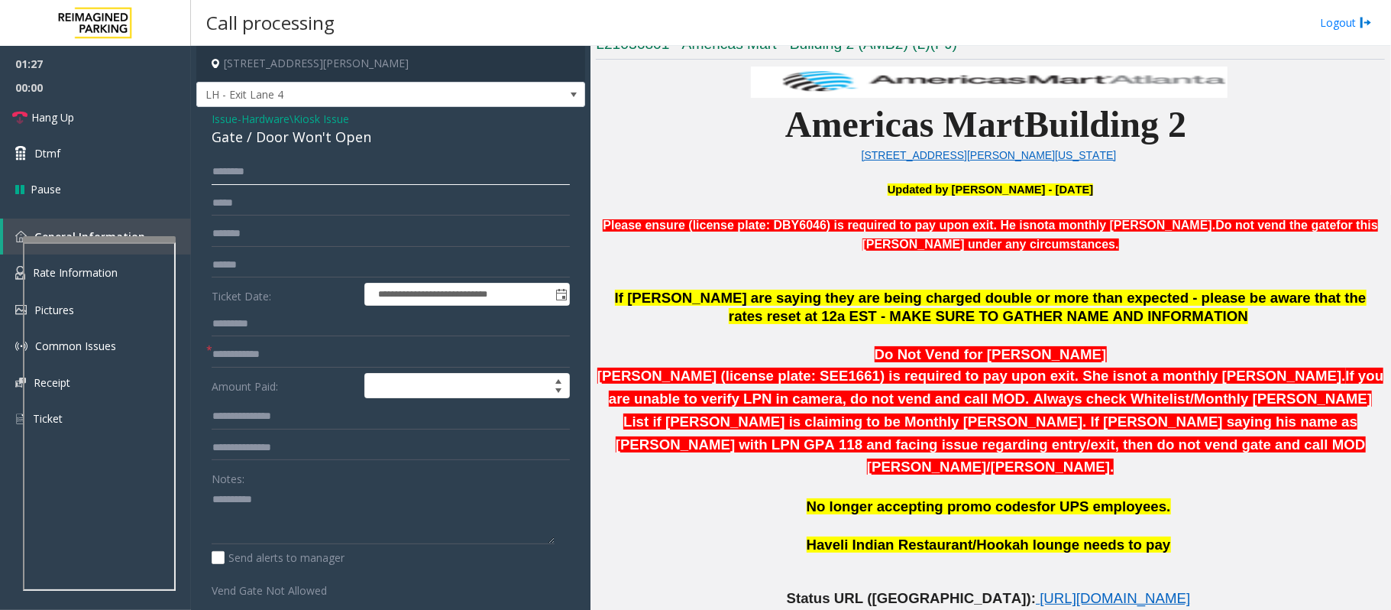
click at [231, 174] on input "text" at bounding box center [391, 172] width 358 height 26
type input "*"
type input "*****"
click at [231, 350] on input "text" at bounding box center [391, 355] width 358 height 26
type input "***"
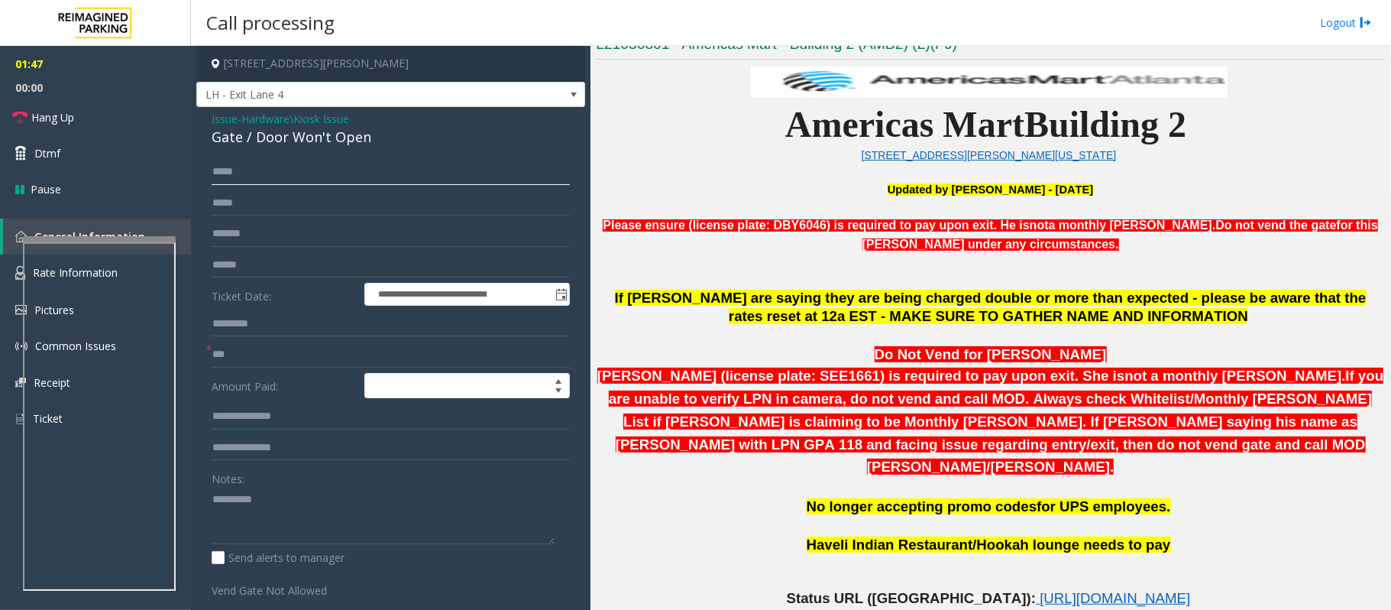
click at [239, 174] on input "*****" at bounding box center [391, 172] width 358 height 26
click at [237, 174] on input "*****" at bounding box center [391, 172] width 358 height 26
click at [234, 174] on input "*****" at bounding box center [391, 172] width 358 height 26
click at [217, 170] on input "*****" at bounding box center [391, 172] width 358 height 26
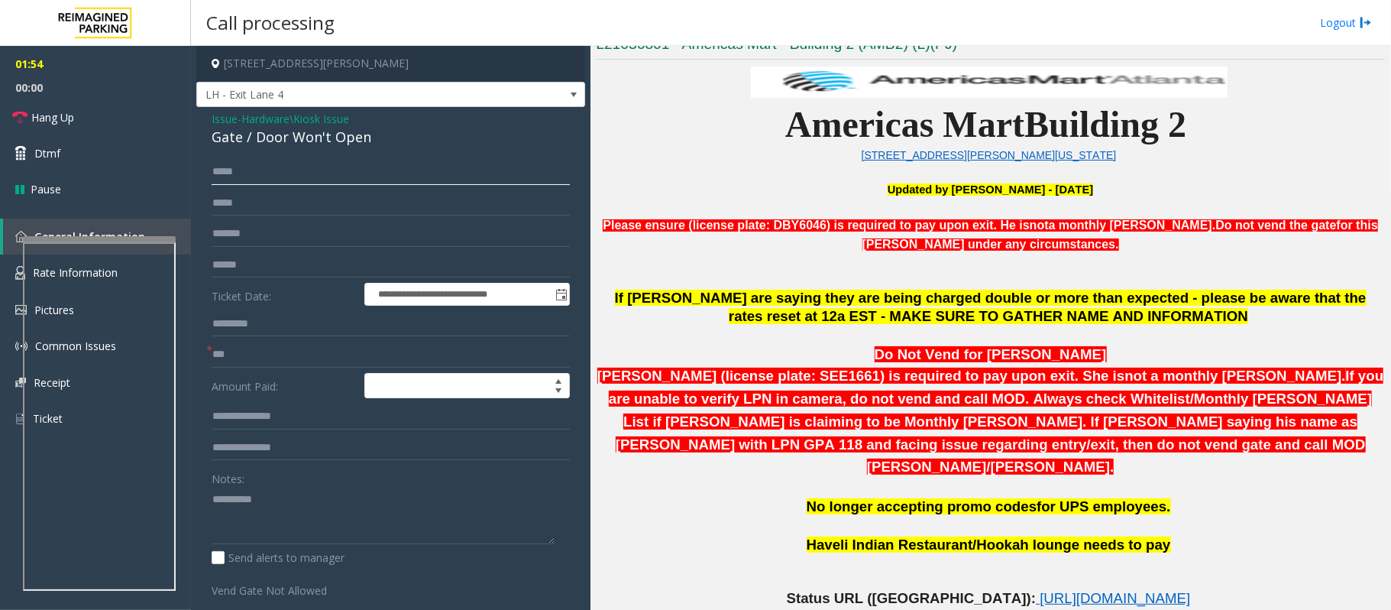
click at [215, 171] on input "*****" at bounding box center [391, 172] width 358 height 26
type input "**********"
click at [344, 507] on textarea at bounding box center [383, 515] width 343 height 57
click at [43, 117] on span "Hang Up" at bounding box center [52, 117] width 43 height 16
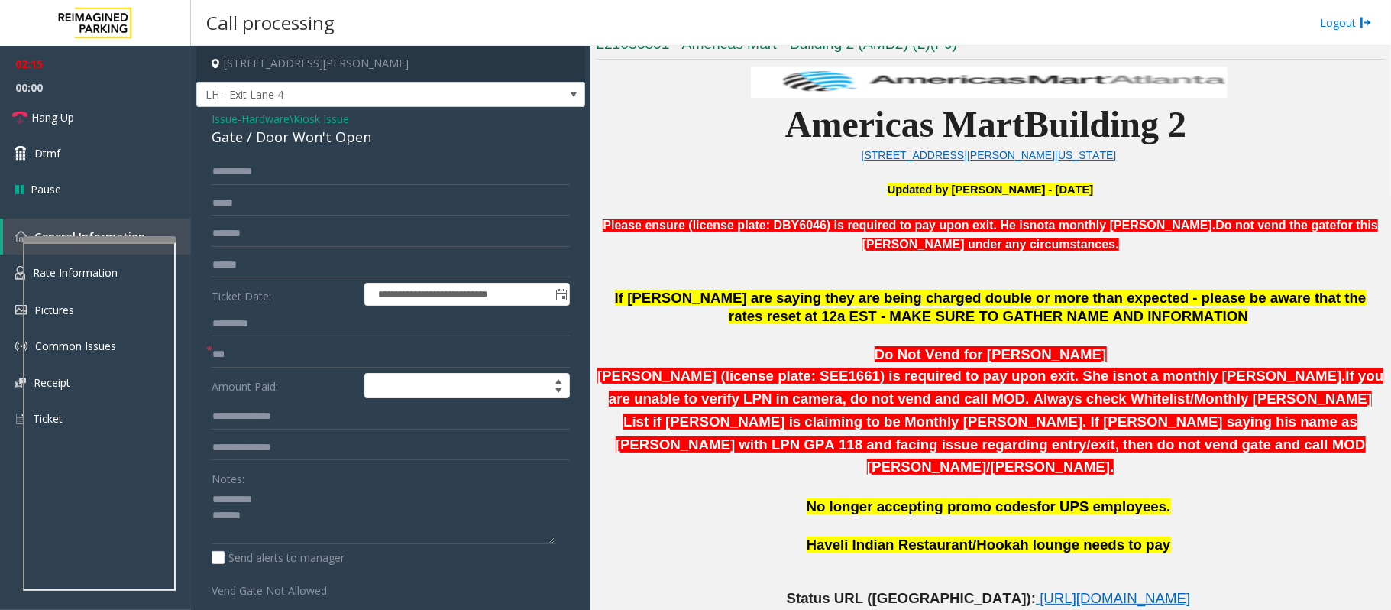
click at [322, 139] on div "Gate / Door Won't Open" at bounding box center [391, 137] width 358 height 21
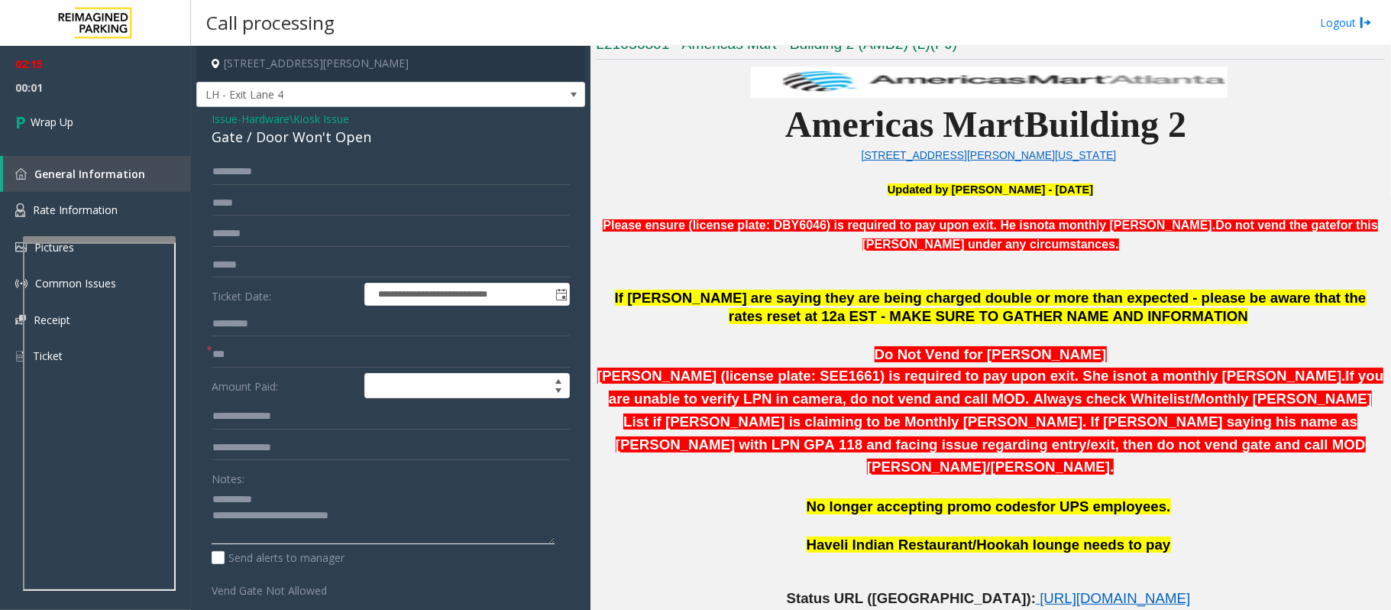
click at [245, 515] on textarea at bounding box center [383, 515] width 343 height 57
click at [244, 516] on textarea at bounding box center [383, 515] width 343 height 57
click at [468, 510] on textarea at bounding box center [383, 515] width 343 height 57
click at [461, 515] on textarea at bounding box center [383, 515] width 343 height 57
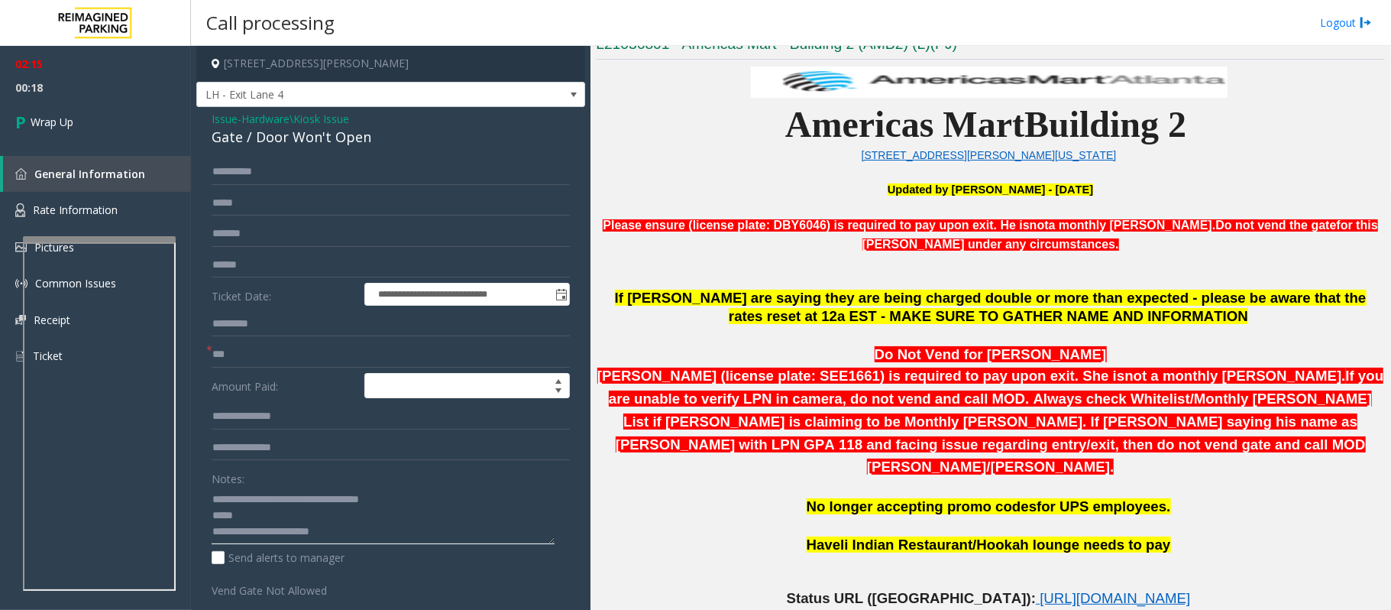
click at [215, 527] on textarea at bounding box center [383, 515] width 343 height 57
type textarea "**********"
click at [63, 125] on span "Wrap Up" at bounding box center [52, 122] width 43 height 16
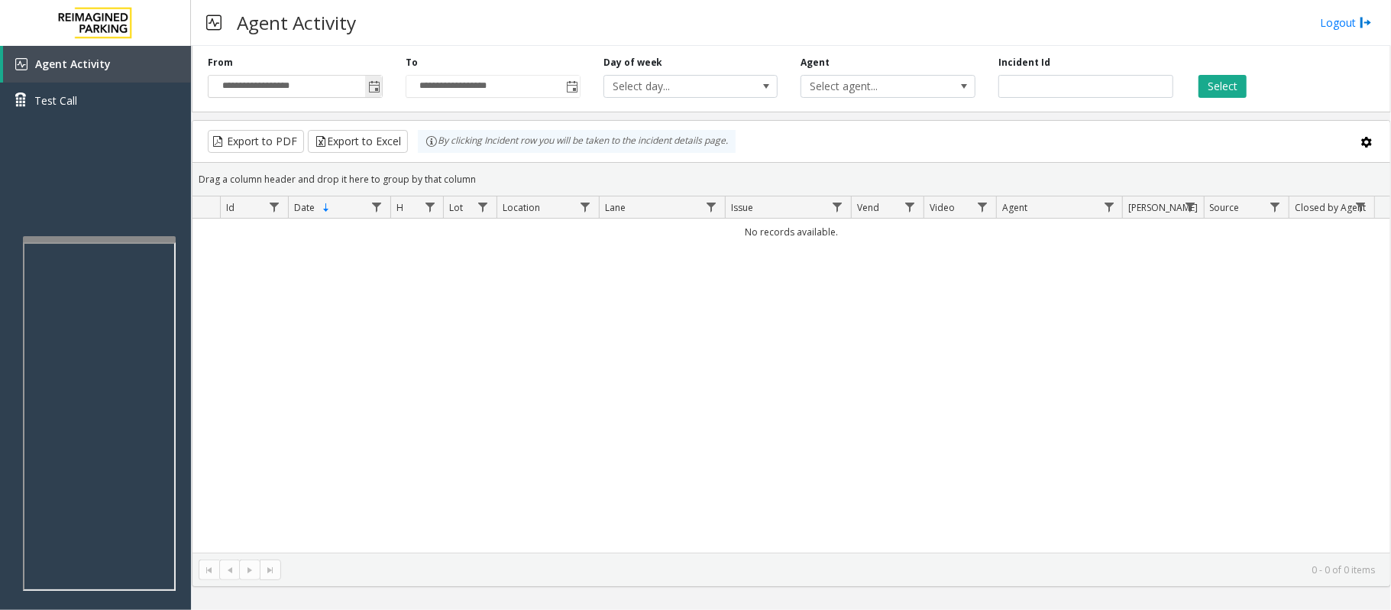
click at [380, 90] on span "Toggle popup" at bounding box center [374, 87] width 12 height 12
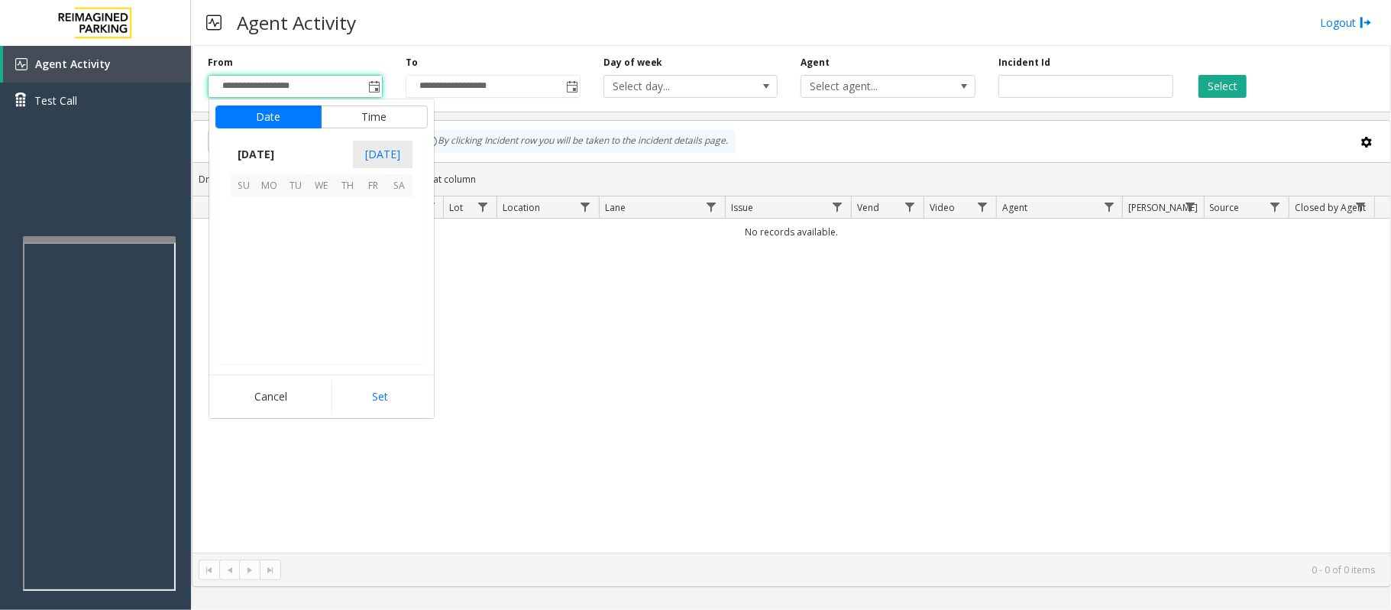
scroll to position [274210, 0]
click at [400, 289] on span "27" at bounding box center [400, 288] width 26 height 26
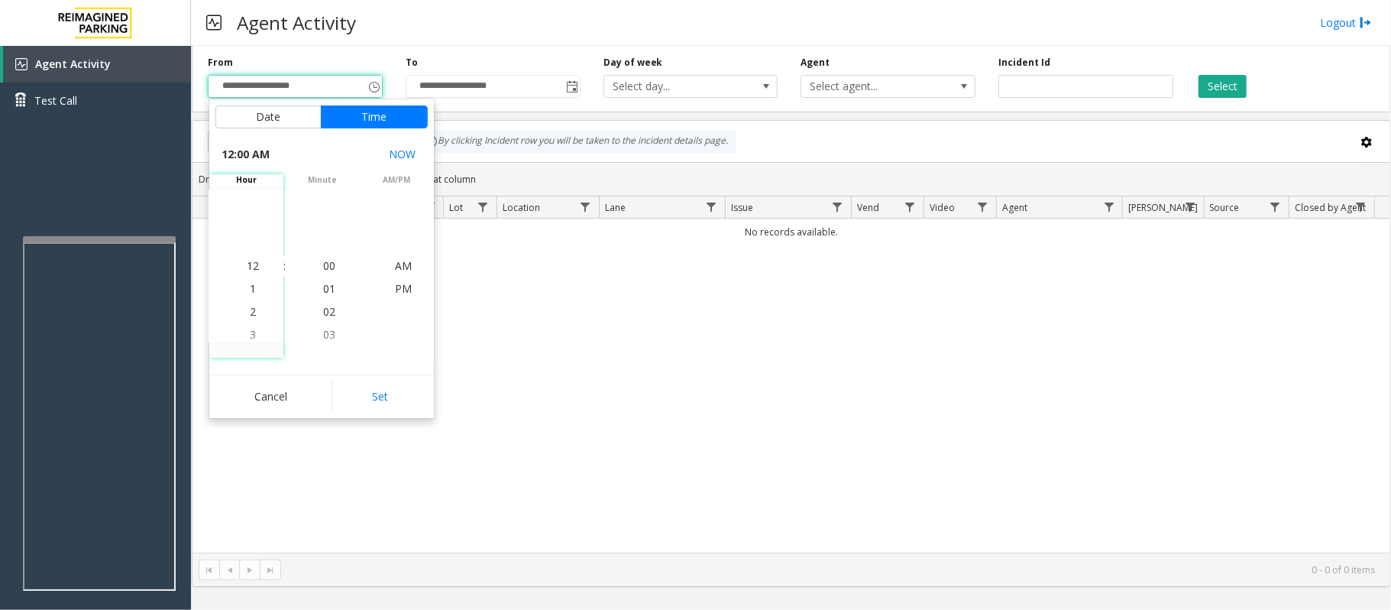
drag, startPoint x: 377, startPoint y: 397, endPoint x: 401, endPoint y: 391, distance: 24.5
click at [380, 397] on button "Set" at bounding box center [380, 397] width 96 height 34
type input "**********"
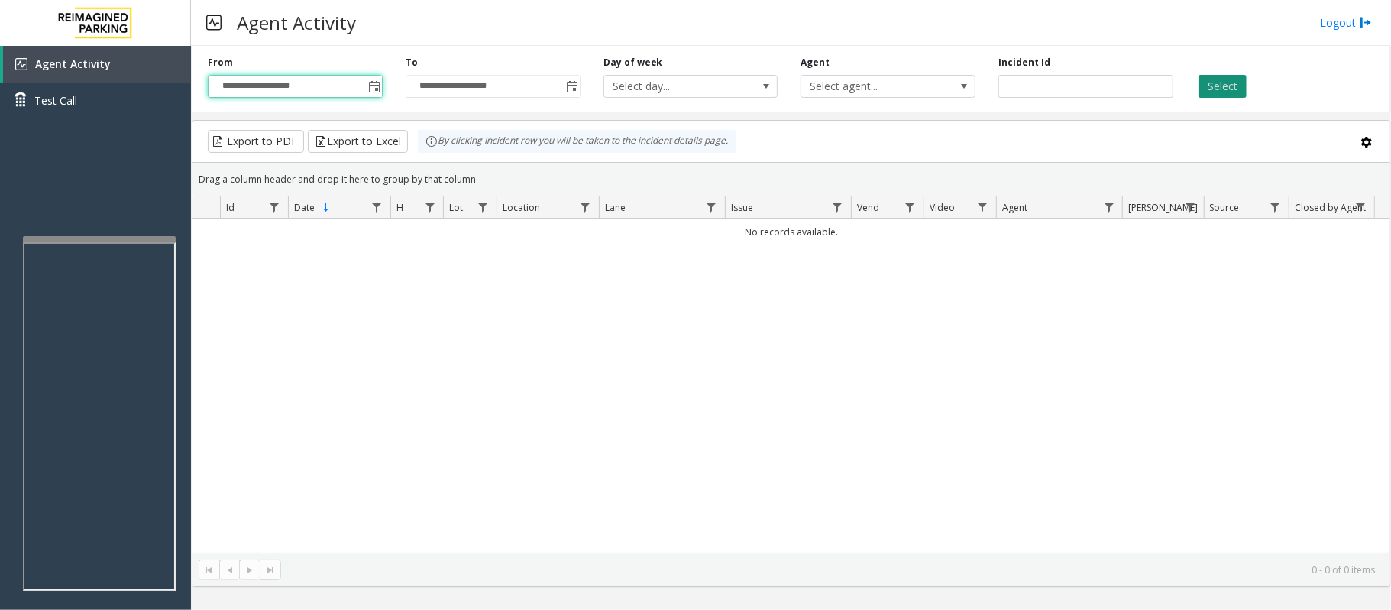
click at [1215, 86] on button "Select" at bounding box center [1223, 86] width 48 height 23
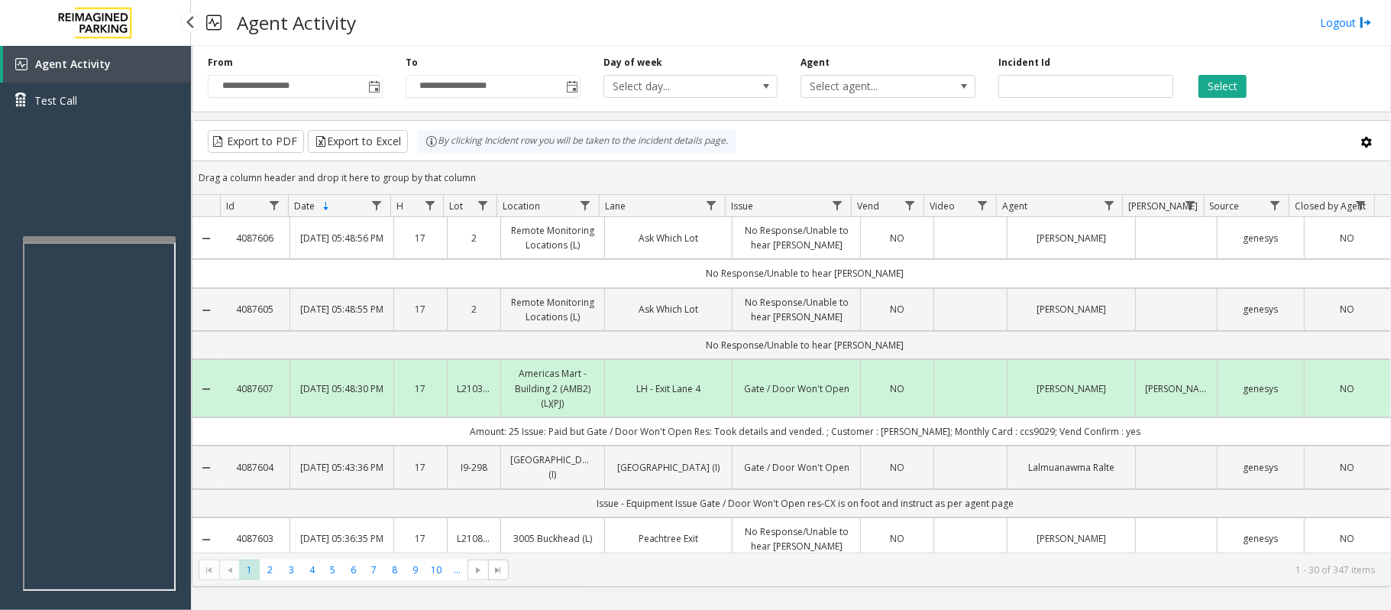
click at [92, 196] on div "Agent Activity Test Call" at bounding box center [95, 351] width 191 height 610
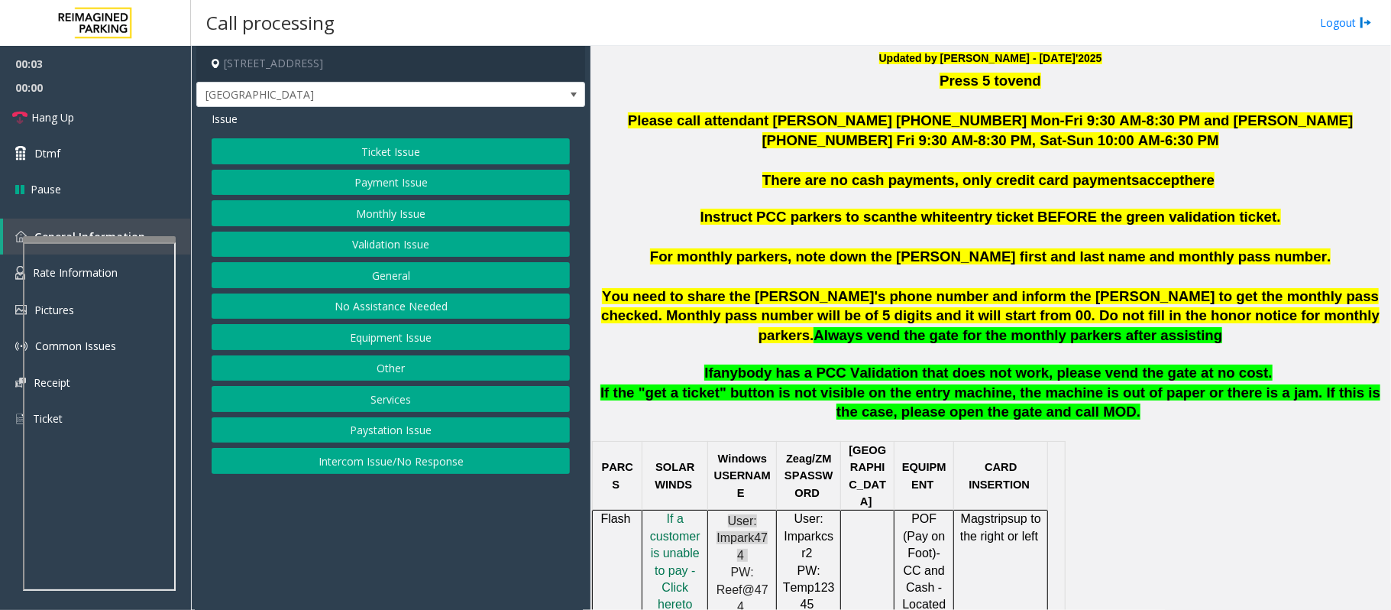
scroll to position [509, 0]
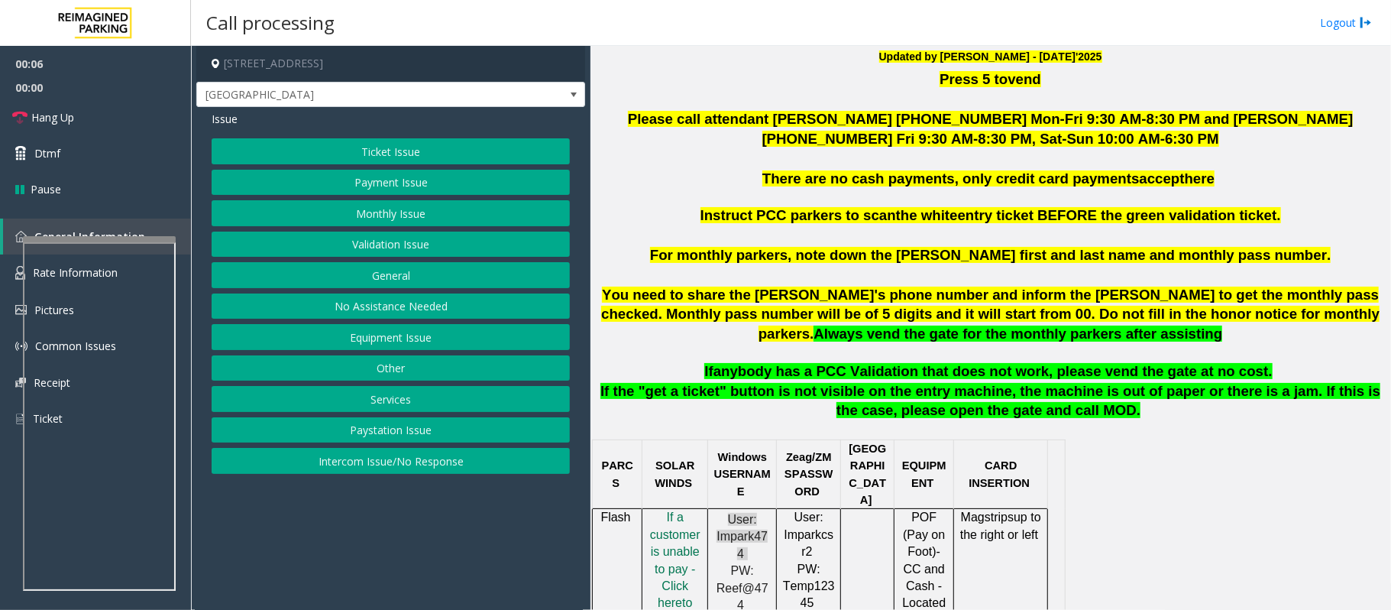
click at [337, 248] on button "Validation Issue" at bounding box center [391, 244] width 358 height 26
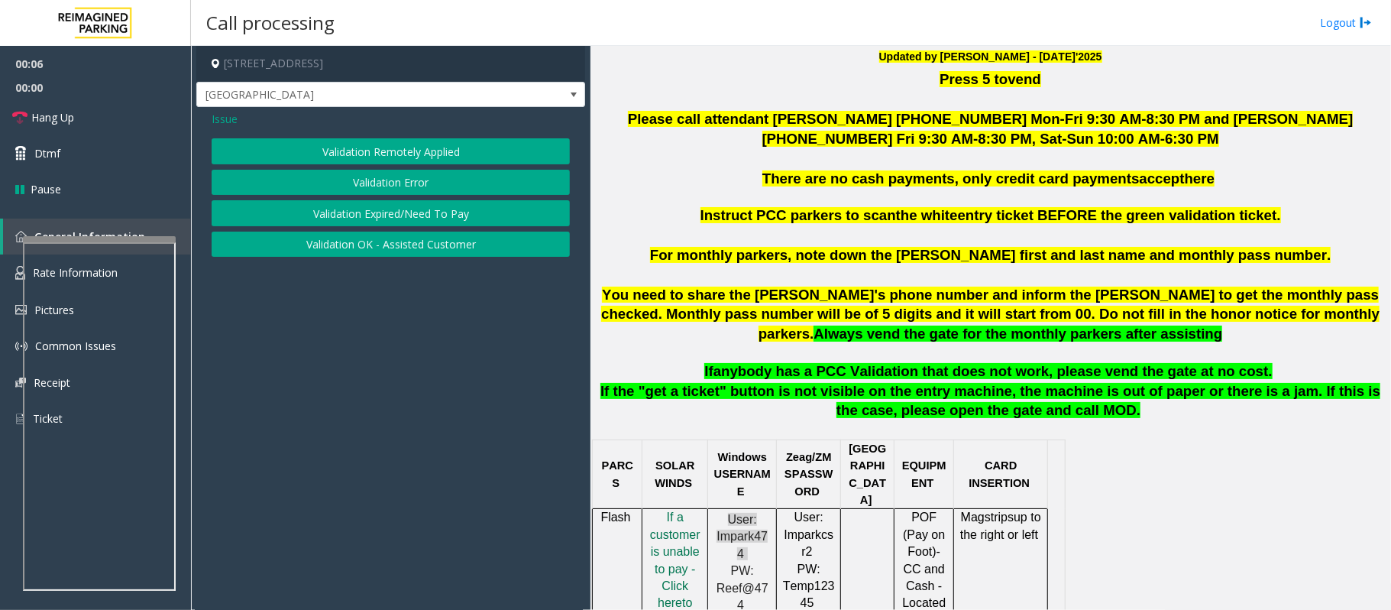
click at [392, 178] on button "Validation Error" at bounding box center [391, 183] width 358 height 26
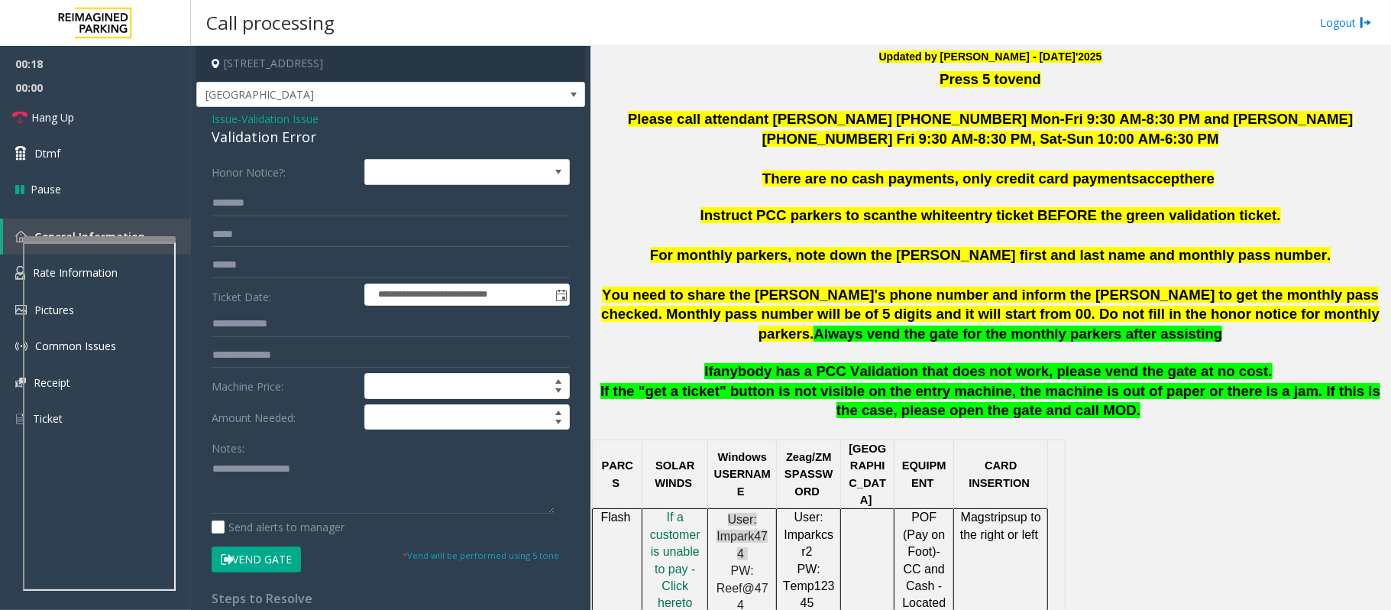
scroll to position [814, 0]
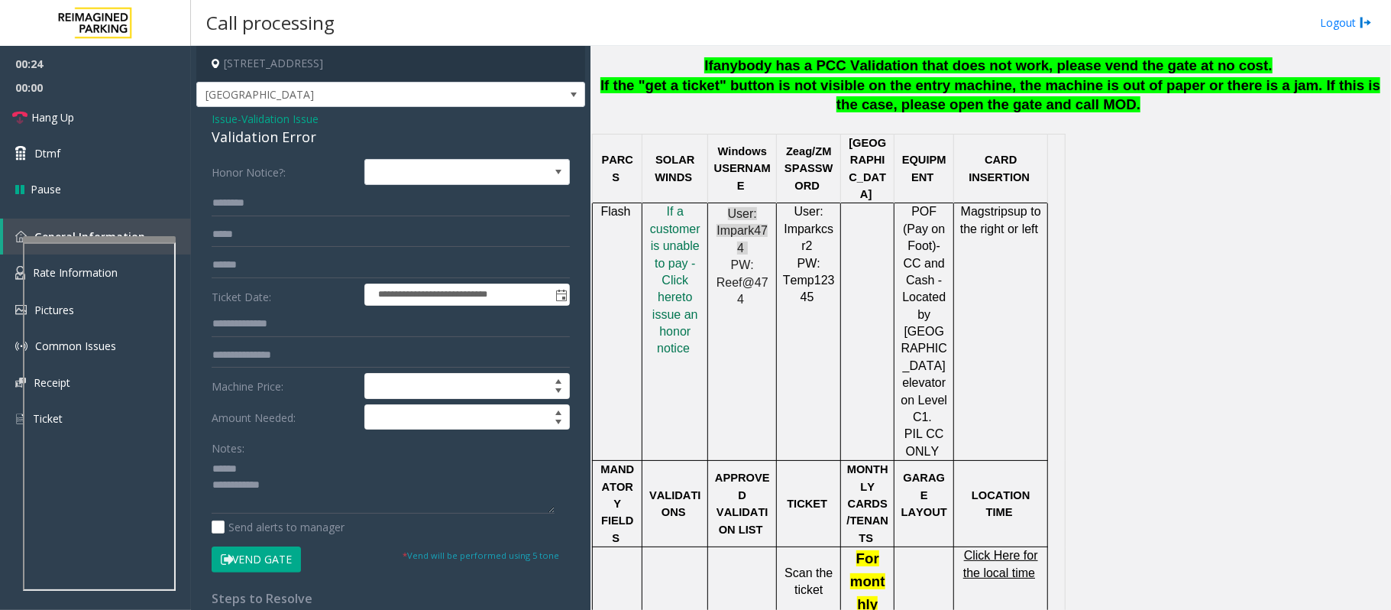
click at [270, 142] on div "Validation Error" at bounding box center [391, 137] width 358 height 21
click at [244, 471] on textarea at bounding box center [383, 484] width 343 height 57
click at [243, 471] on textarea at bounding box center [383, 484] width 343 height 57
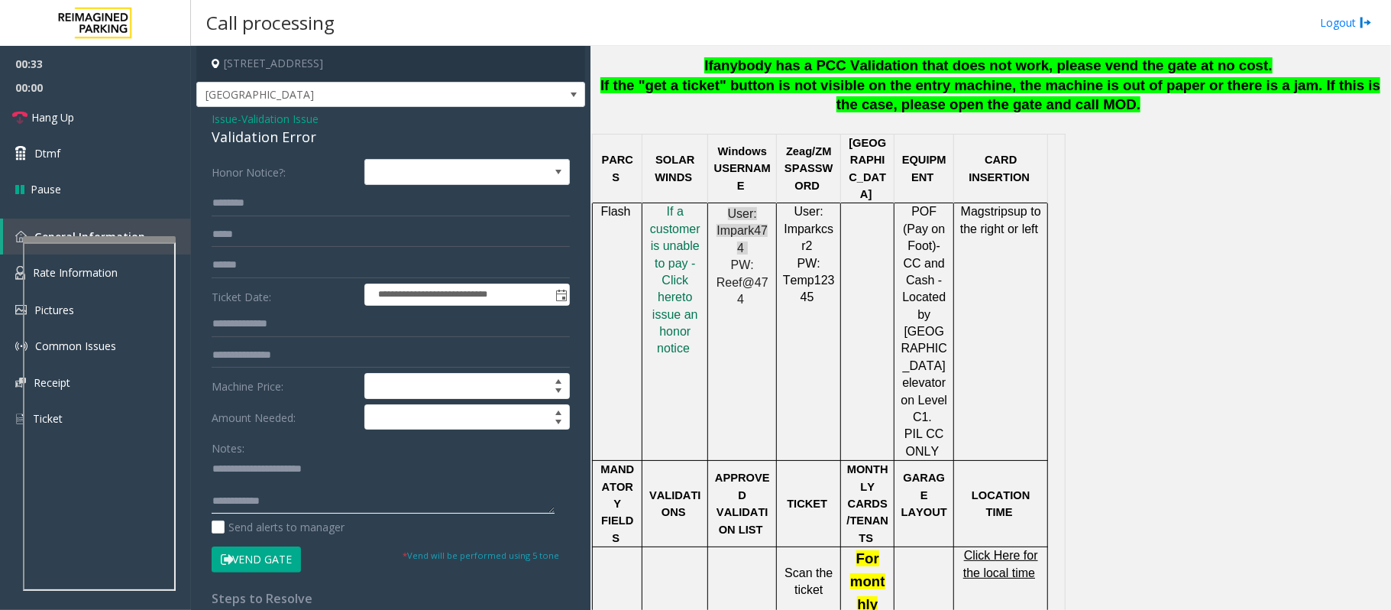
click at [245, 484] on textarea at bounding box center [383, 484] width 343 height 57
drag, startPoint x: 291, startPoint y: 477, endPoint x: 303, endPoint y: 483, distance: 13.7
click at [303, 481] on textarea at bounding box center [383, 484] width 343 height 57
click at [299, 502] on textarea at bounding box center [383, 484] width 343 height 57
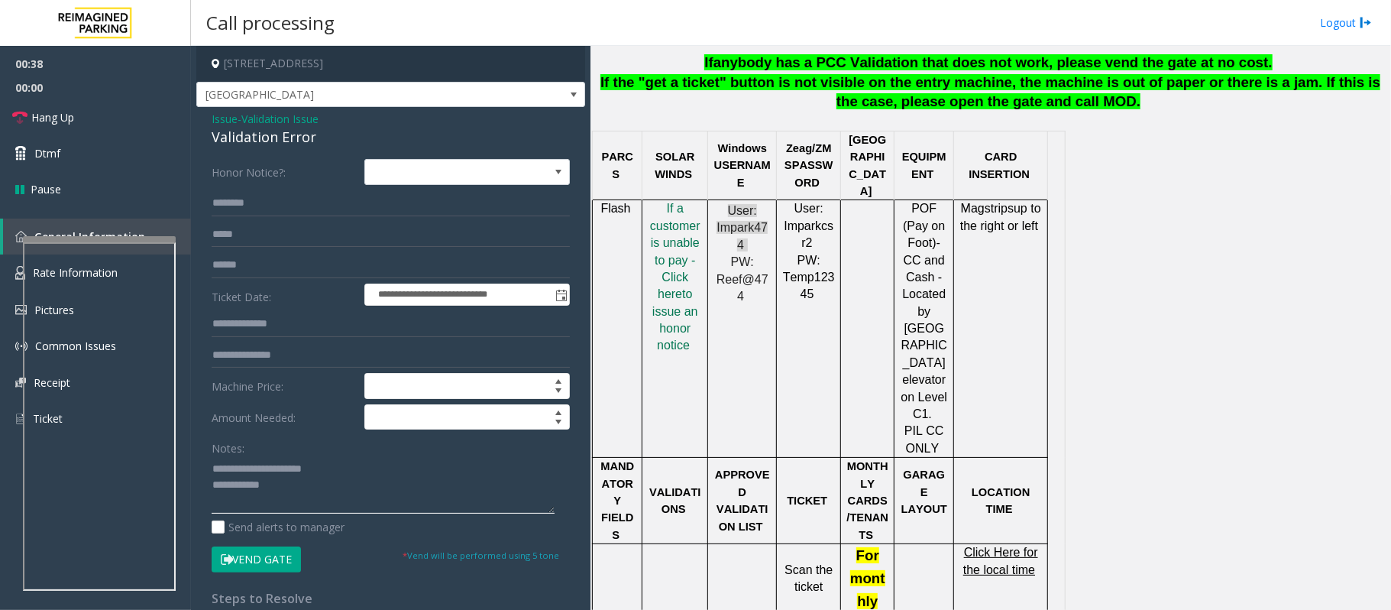
scroll to position [917, 0]
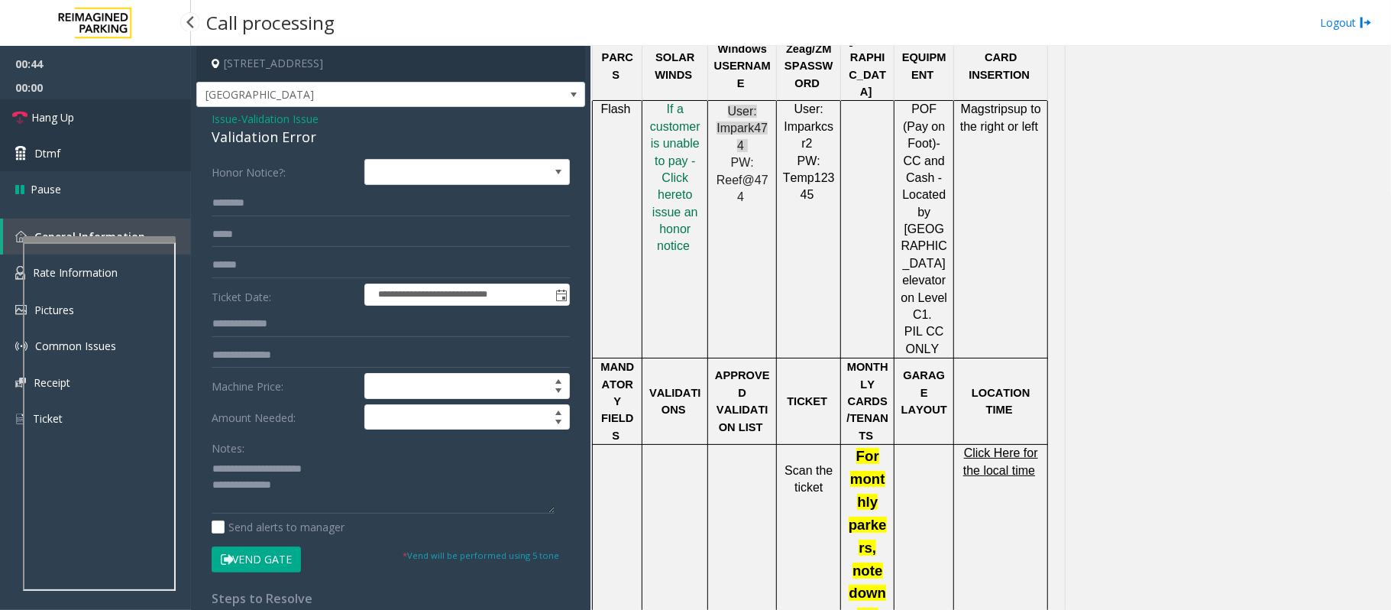
drag, startPoint x: 138, startPoint y: 110, endPoint x: 170, endPoint y: 164, distance: 62.4
click at [138, 110] on link "Hang Up" at bounding box center [95, 117] width 191 height 36
click at [318, 497] on textarea at bounding box center [383, 484] width 343 height 57
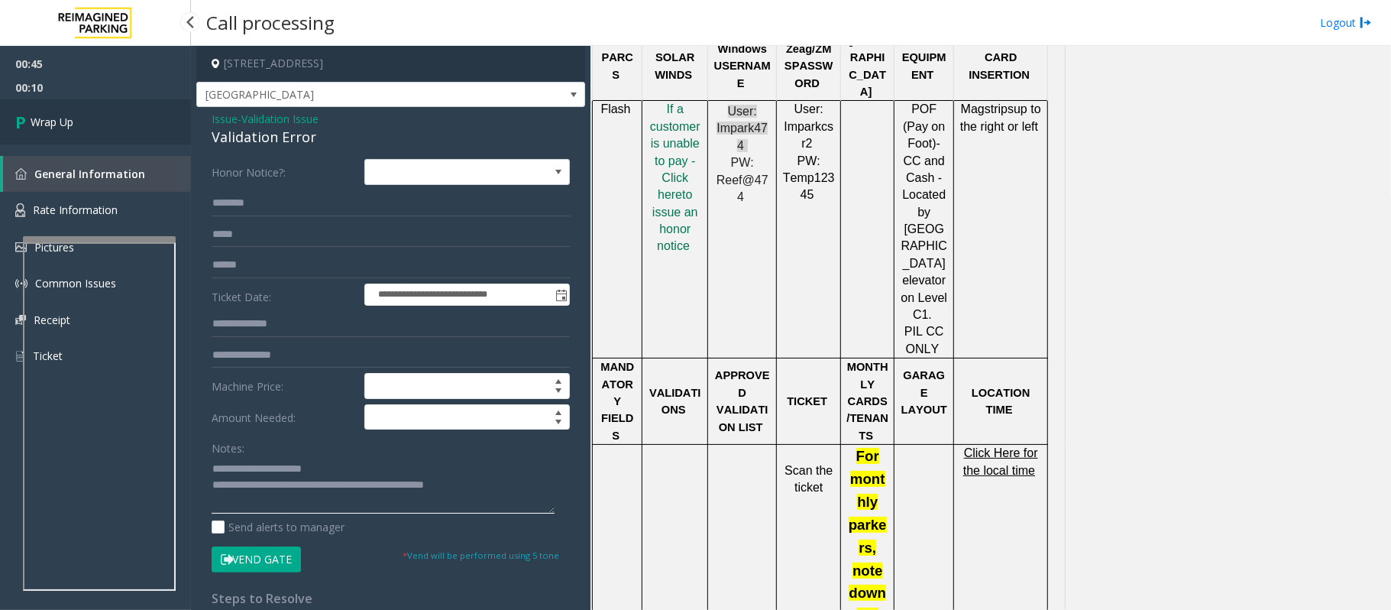
type textarea "**********"
click at [111, 129] on link "Wrap Up" at bounding box center [95, 121] width 191 height 45
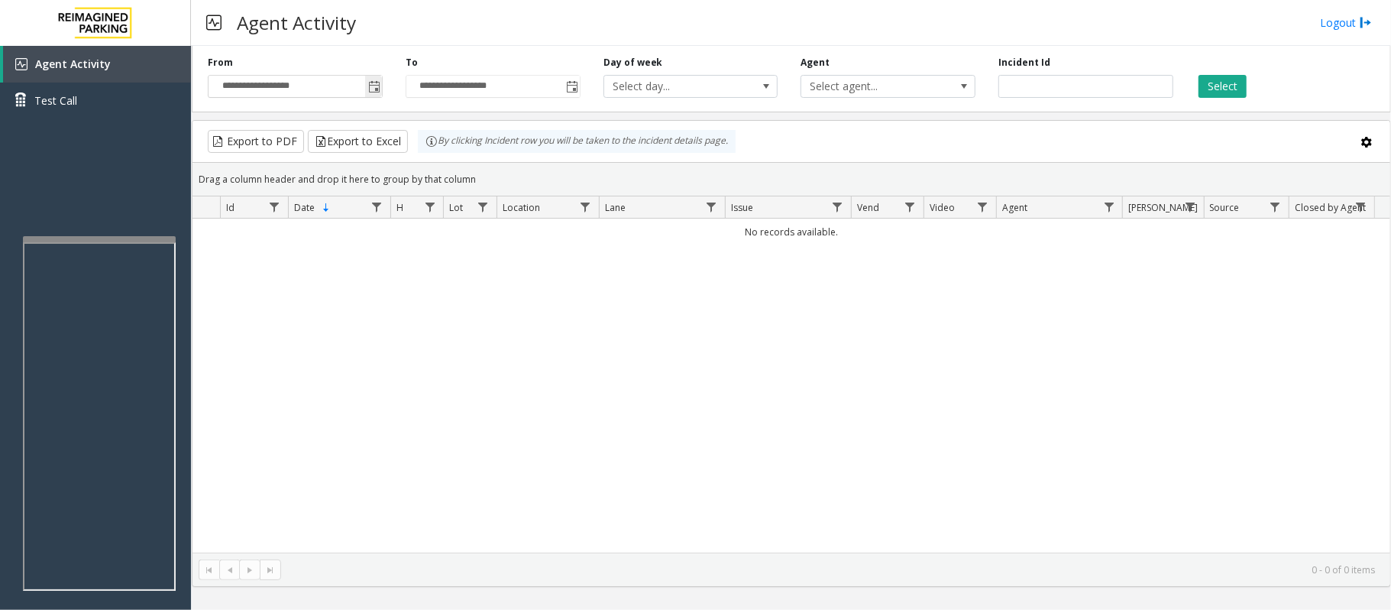
click at [376, 76] on span "Toggle popup" at bounding box center [373, 86] width 17 height 24
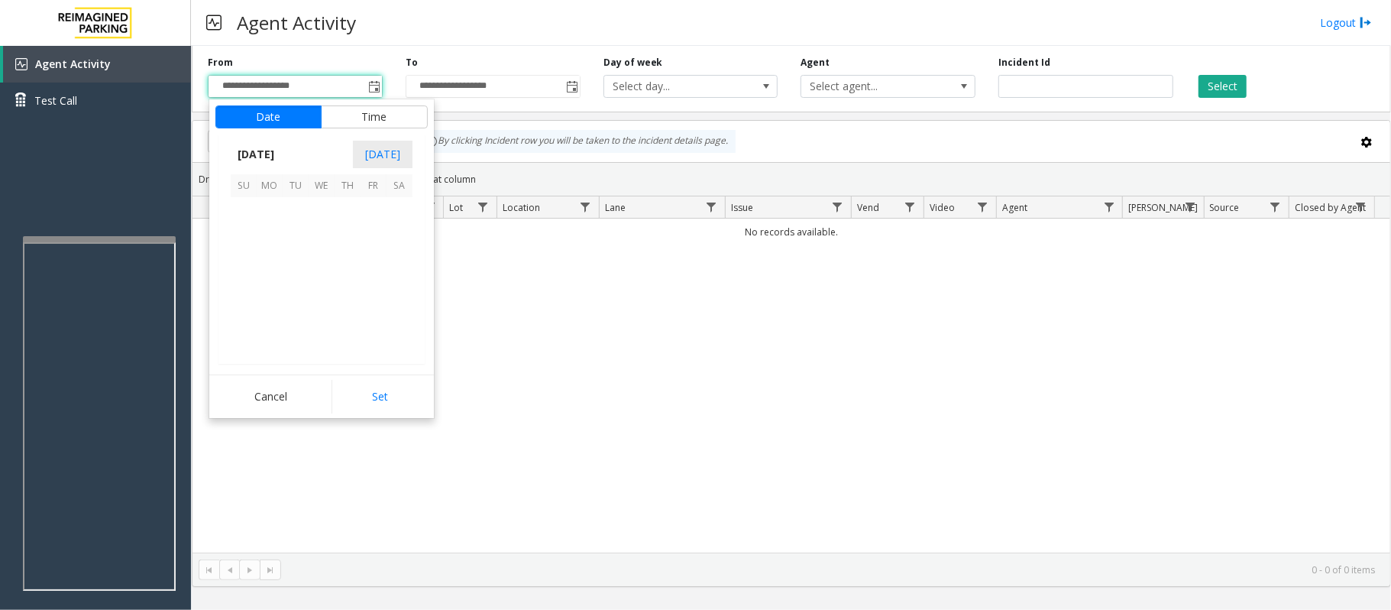
scroll to position [274210, 0]
click at [396, 289] on span "27" at bounding box center [400, 288] width 26 height 26
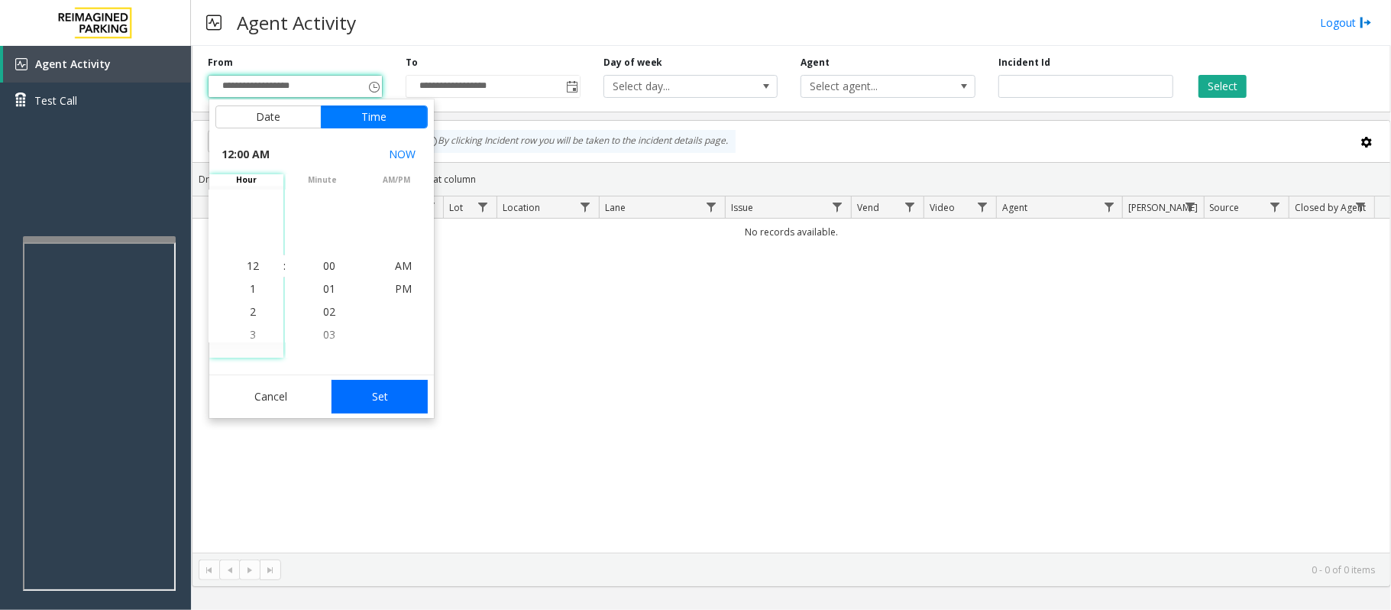
click at [380, 389] on button "Set" at bounding box center [380, 397] width 96 height 34
type input "**********"
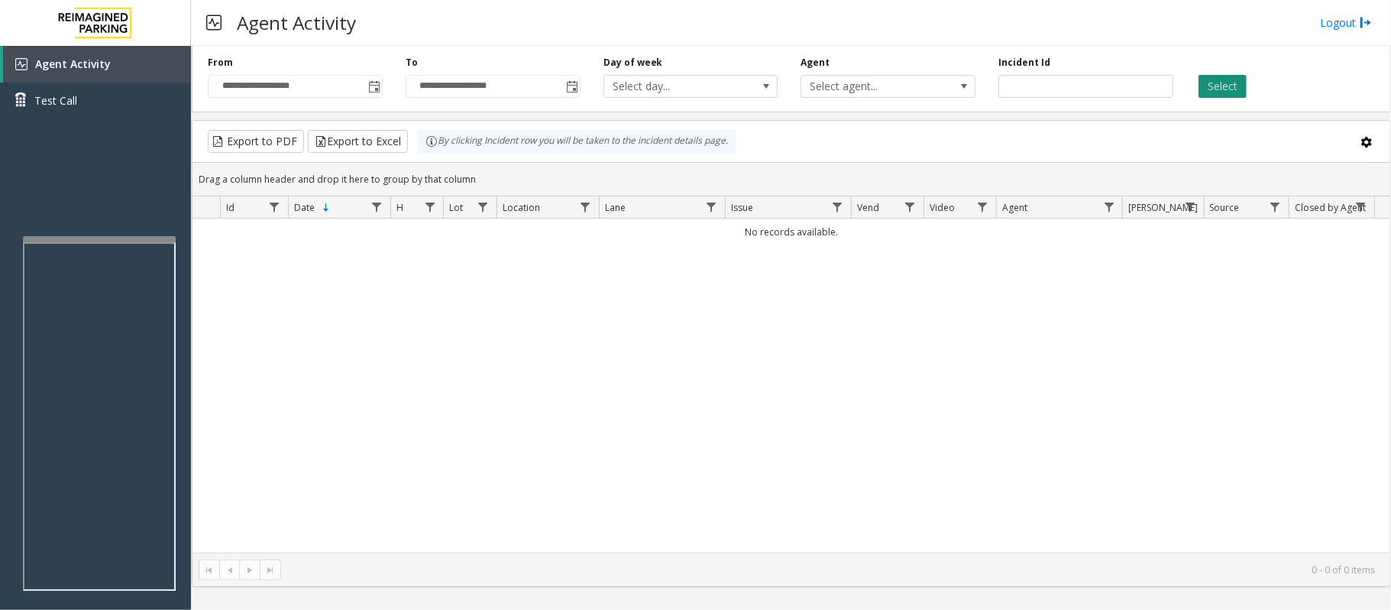
click at [1220, 87] on button "Select" at bounding box center [1223, 86] width 48 height 23
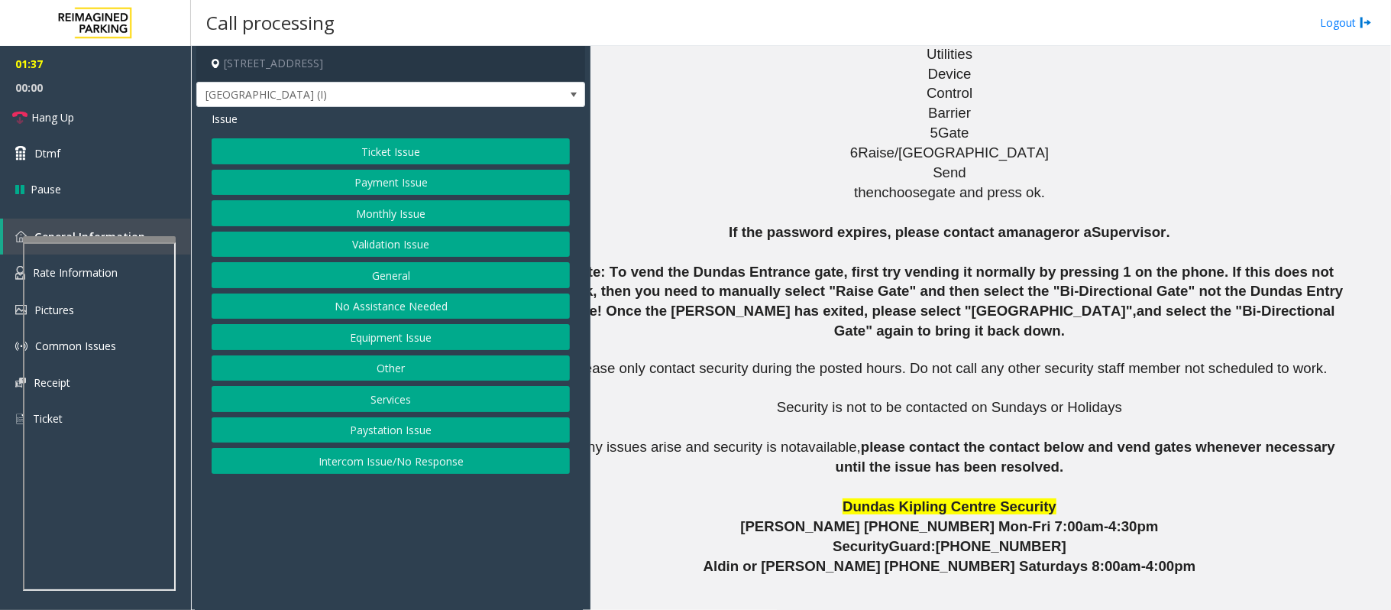
scroll to position [1886, 0]
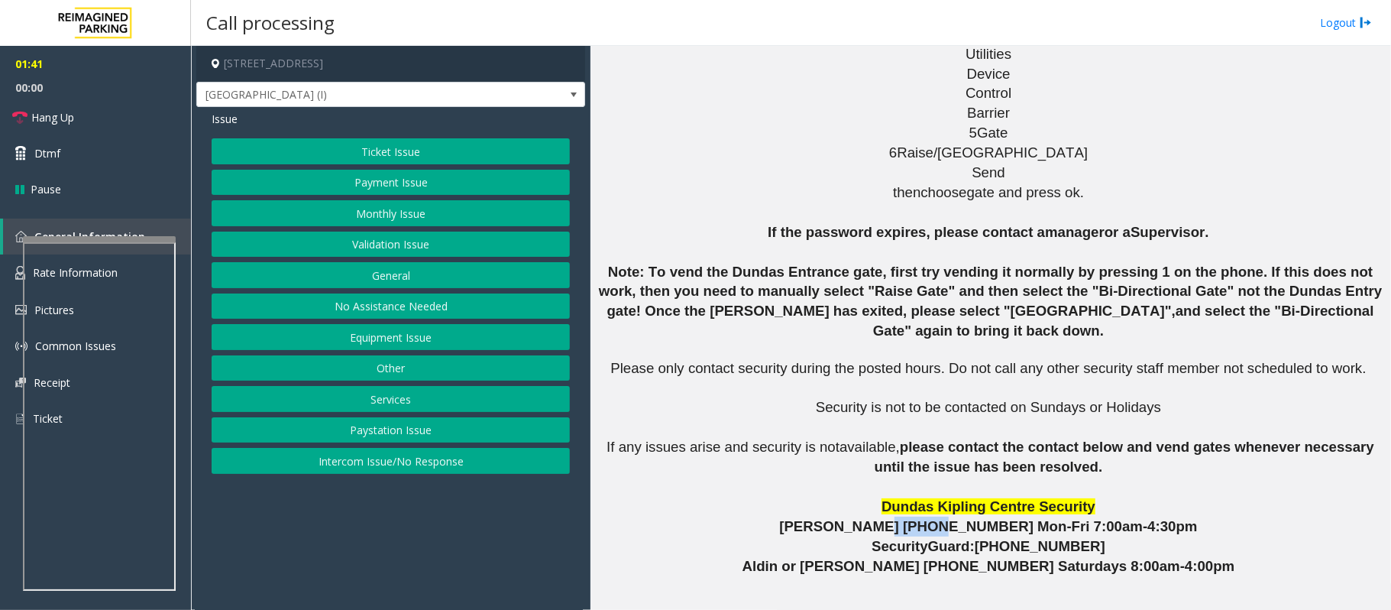
drag, startPoint x: 912, startPoint y: 321, endPoint x: 963, endPoint y: 322, distance: 51.2
click at [963, 518] on span "Peter (647) 624-5085 Mon-Fri 7:00am-4:30pm" at bounding box center [988, 526] width 418 height 16
drag, startPoint x: 1009, startPoint y: 361, endPoint x: 921, endPoint y: 364, distance: 88.7
click at [921, 558] on span "Aldin or Mohammed (416) 302-6520 Saturdays 8:00am-4:00pm" at bounding box center [989, 566] width 493 height 16
copy span "(416) 302-6520"
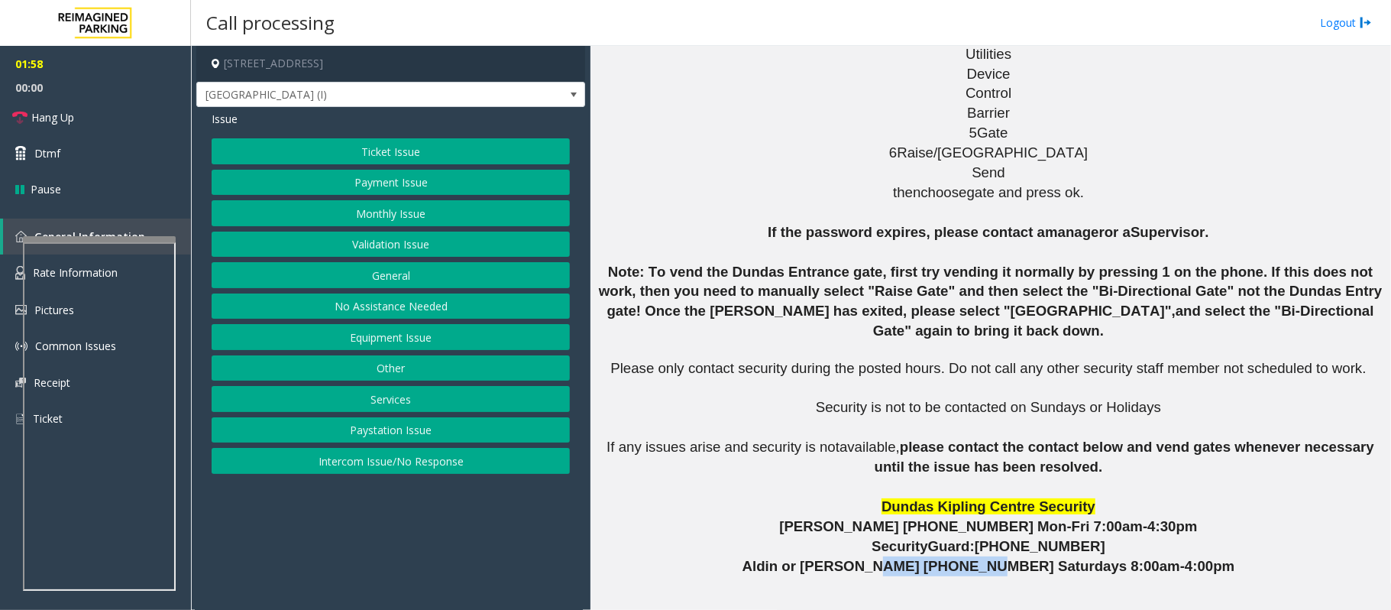
click at [406, 371] on button "Other" at bounding box center [391, 368] width 358 height 26
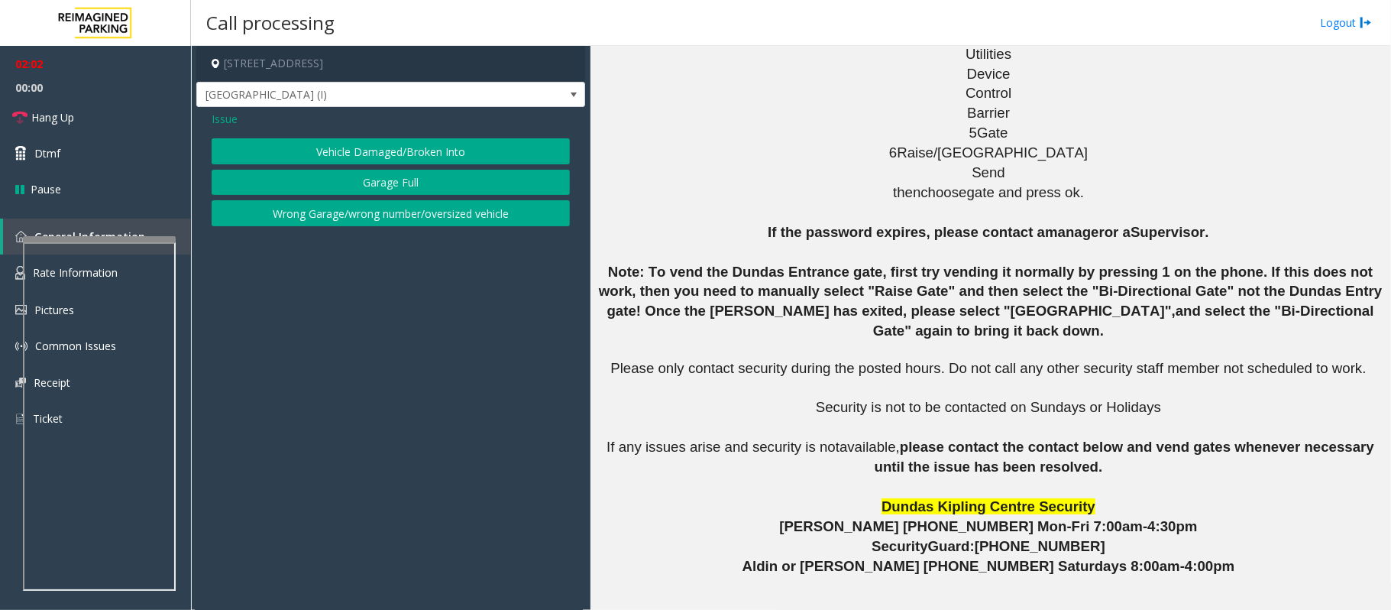
click at [218, 115] on span "Issue" at bounding box center [225, 119] width 26 height 16
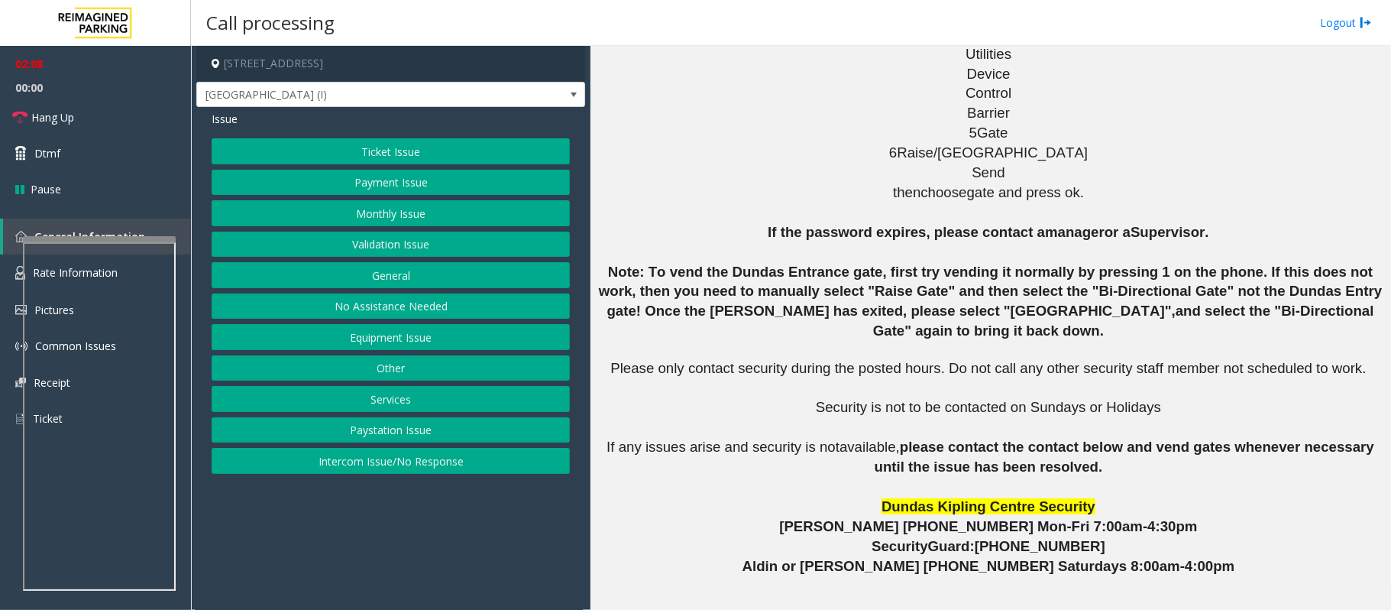
click at [391, 401] on button "Services" at bounding box center [391, 399] width 358 height 26
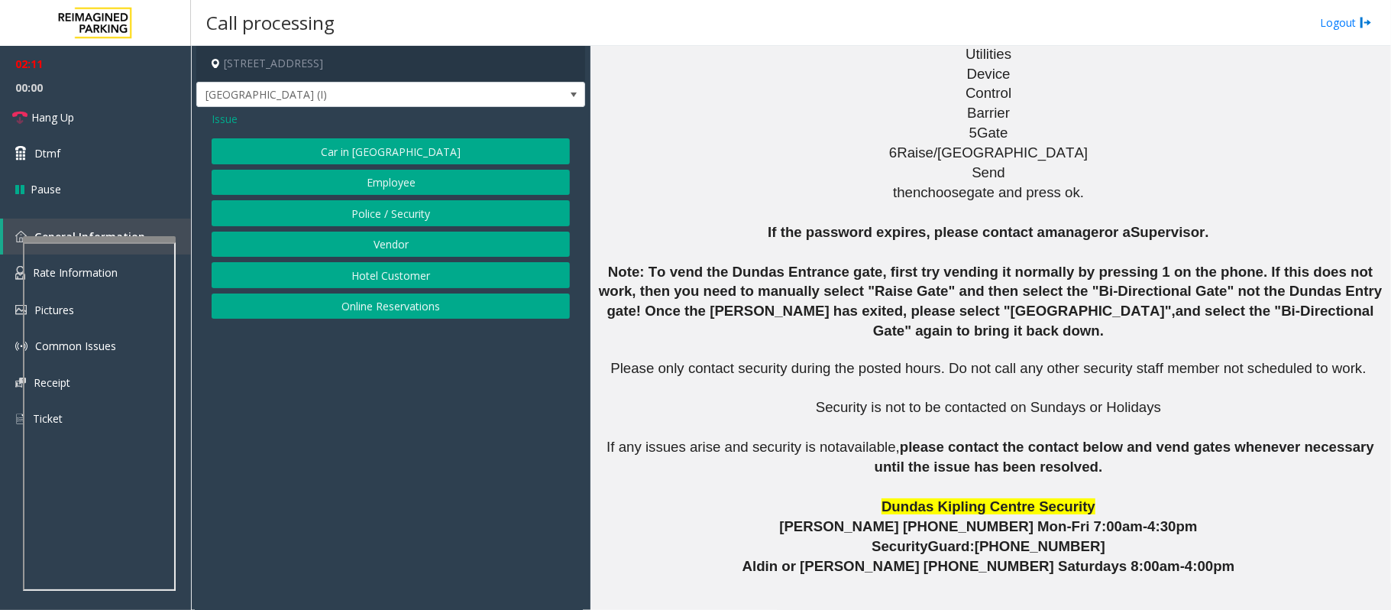
drag, startPoint x: 224, startPoint y: 113, endPoint x: 240, endPoint y: 132, distance: 24.9
click at [226, 113] on span "Issue" at bounding box center [225, 119] width 26 height 16
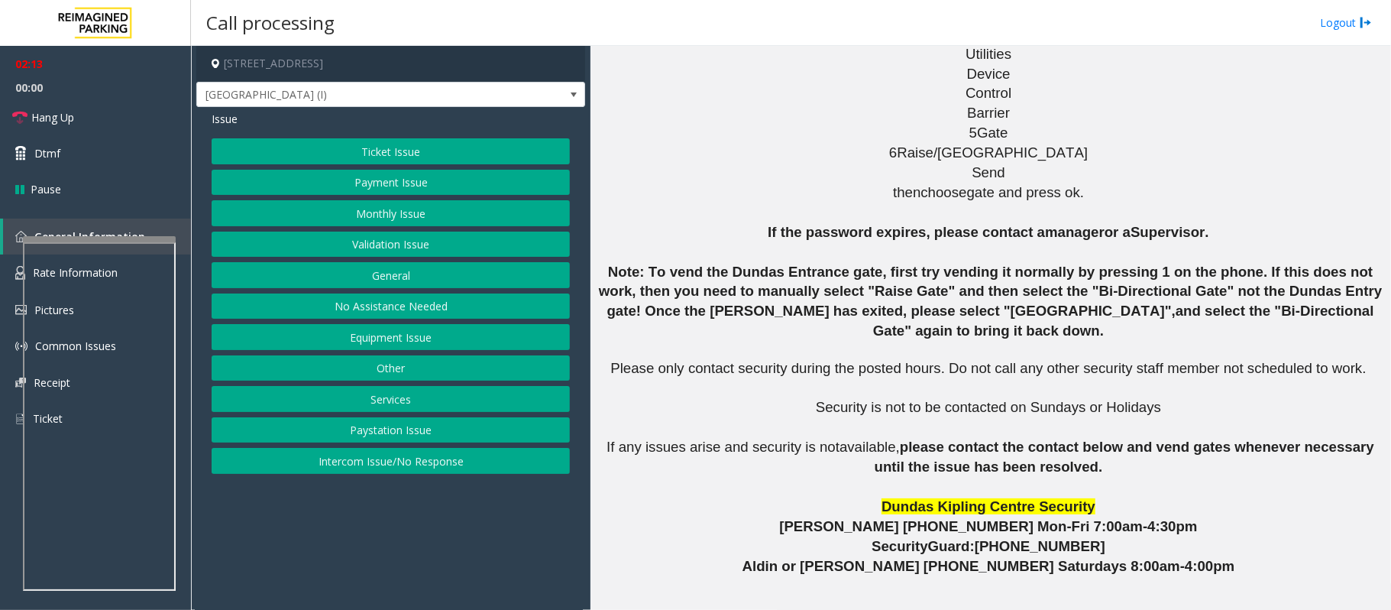
click at [399, 274] on button "General" at bounding box center [391, 275] width 358 height 26
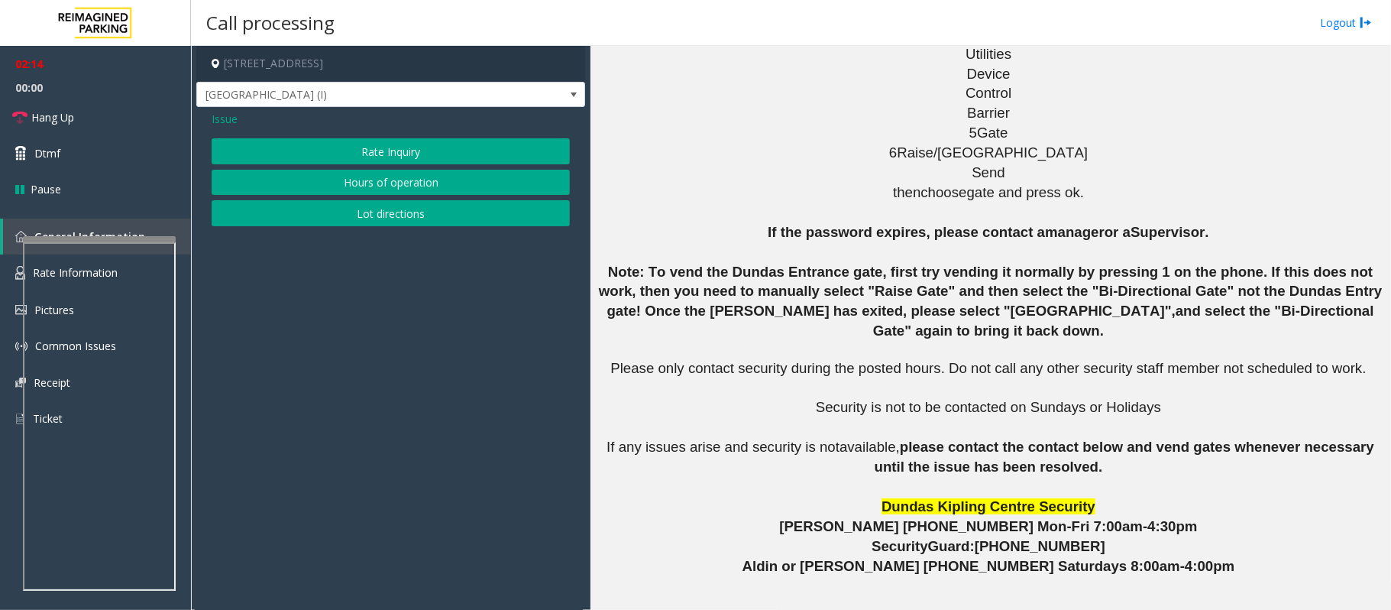
click at [402, 186] on button "Hours of operation" at bounding box center [391, 183] width 358 height 26
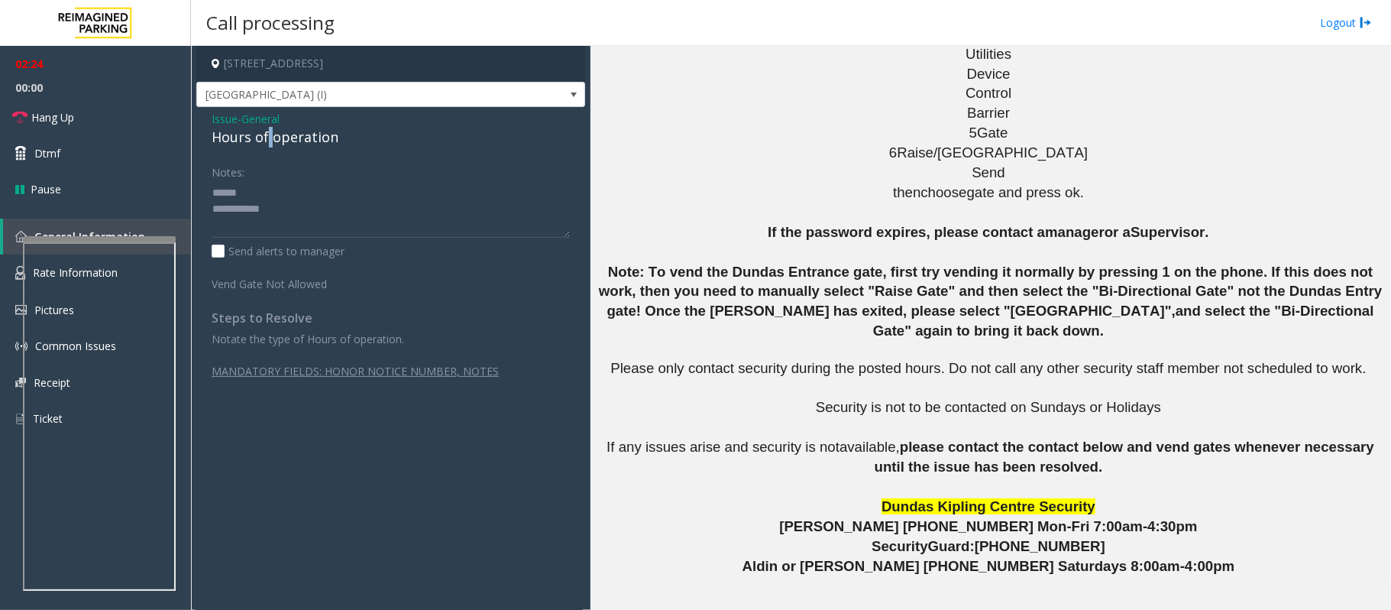
click at [270, 133] on div "Hours of operation" at bounding box center [391, 137] width 358 height 21
click at [245, 206] on textarea at bounding box center [391, 208] width 358 height 57
click at [243, 206] on textarea at bounding box center [391, 208] width 358 height 57
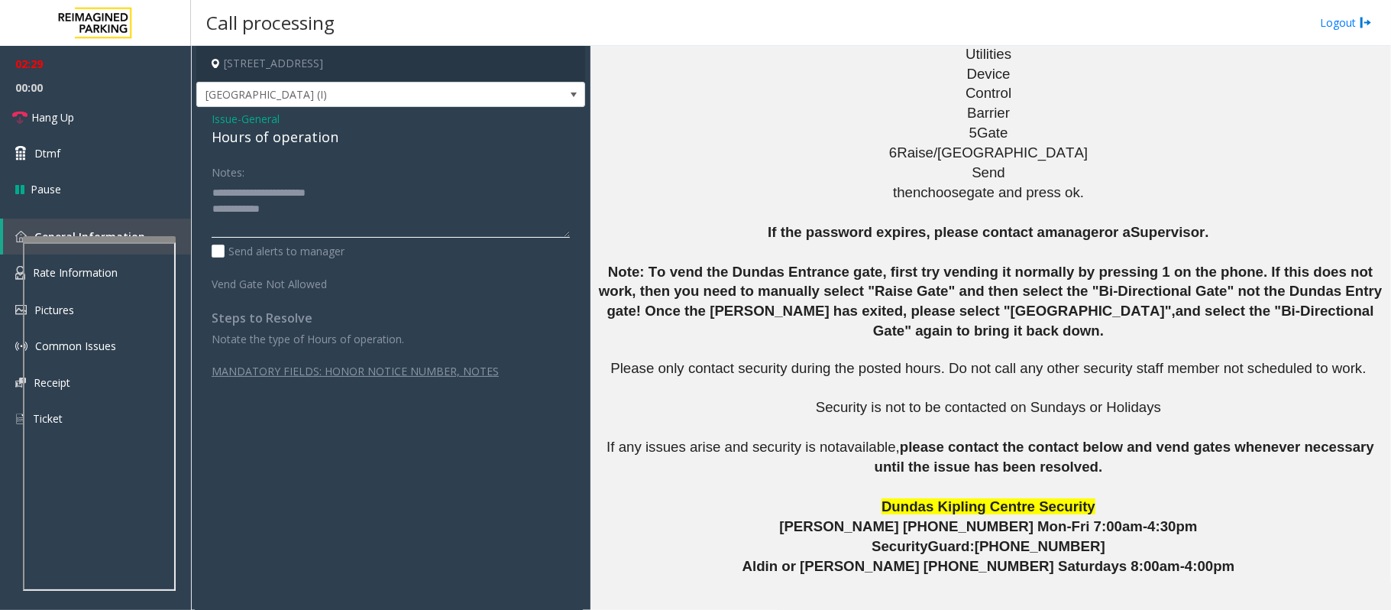
click at [241, 193] on textarea at bounding box center [391, 208] width 358 height 57
click at [358, 215] on textarea at bounding box center [391, 208] width 358 height 57
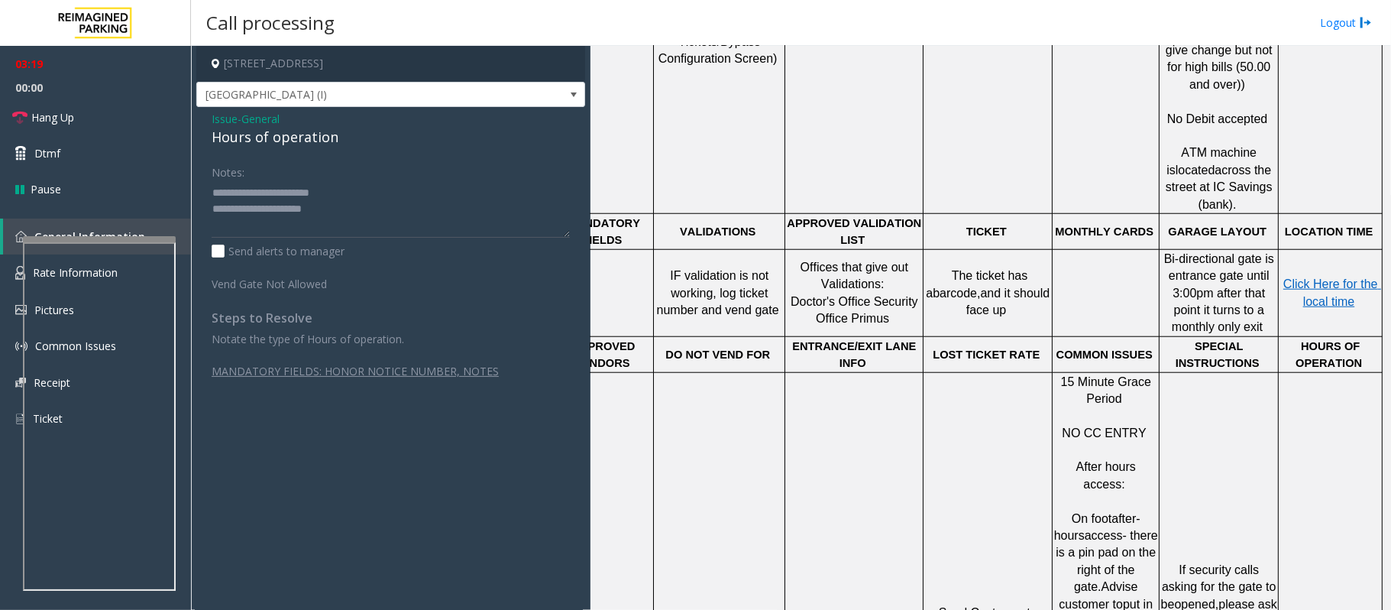
scroll to position [970, 53]
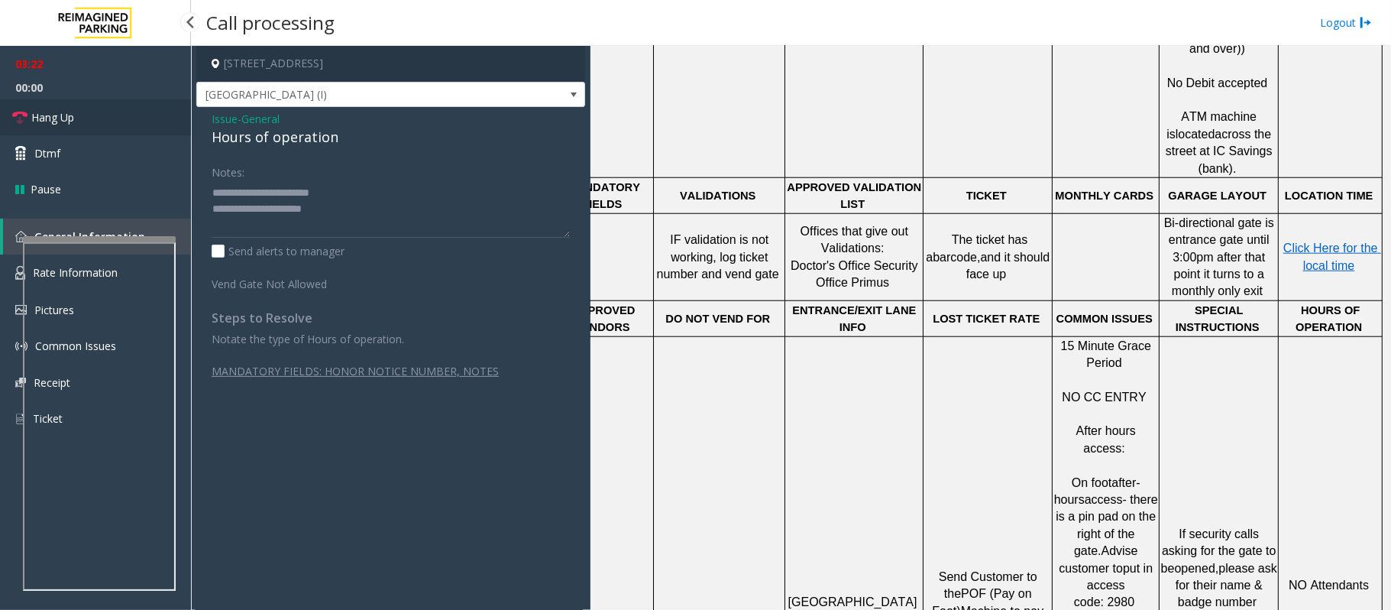
click at [72, 122] on span "Hang Up" at bounding box center [52, 117] width 43 height 16
click at [273, 205] on textarea at bounding box center [391, 208] width 358 height 57
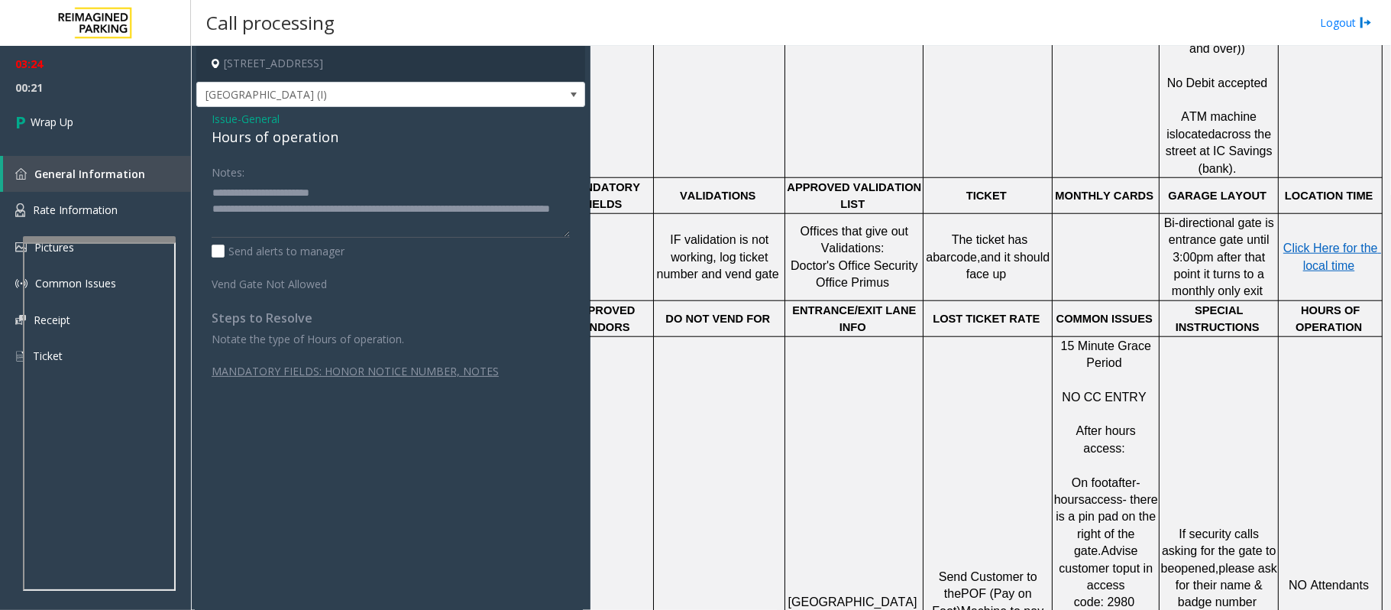
drag, startPoint x: 1273, startPoint y: 491, endPoint x: 1328, endPoint y: 518, distance: 61.5
click at [1328, 560] on p "NO Attendants Garage Closes at 10P" at bounding box center [1331, 620] width 102 height 120
copy p "Garage Closes at 10P"
click at [260, 225] on textarea at bounding box center [391, 208] width 358 height 57
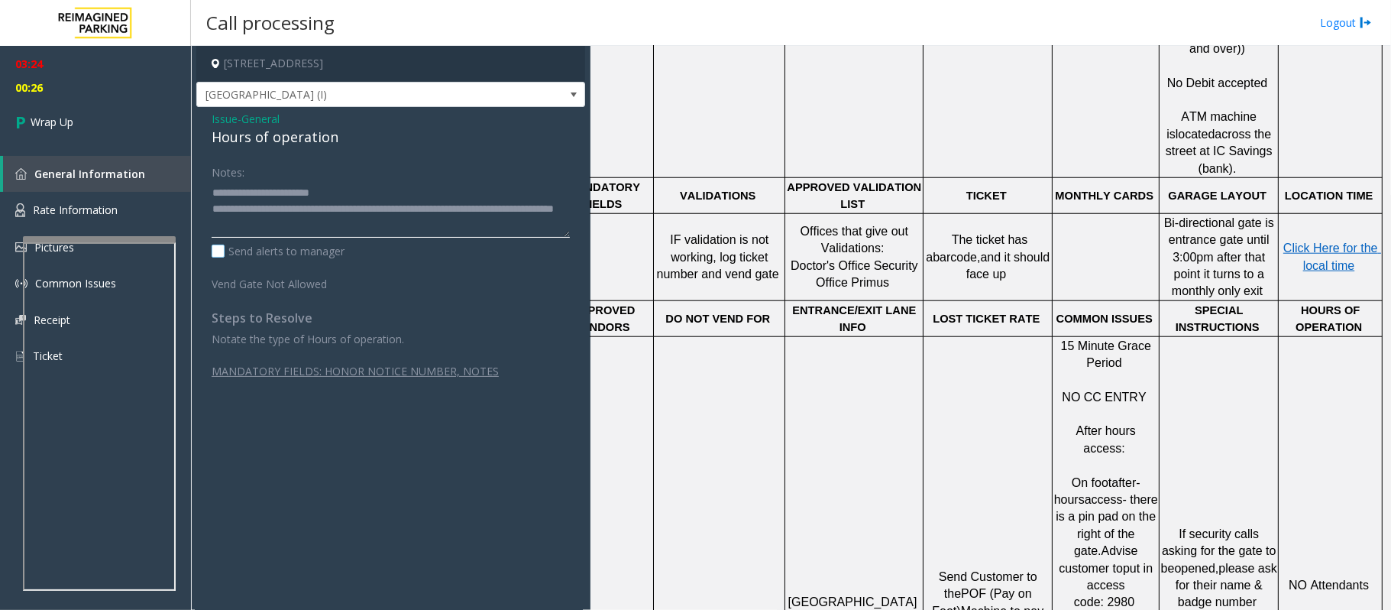
paste textarea "**********"
click at [474, 228] on textarea at bounding box center [391, 208] width 358 height 57
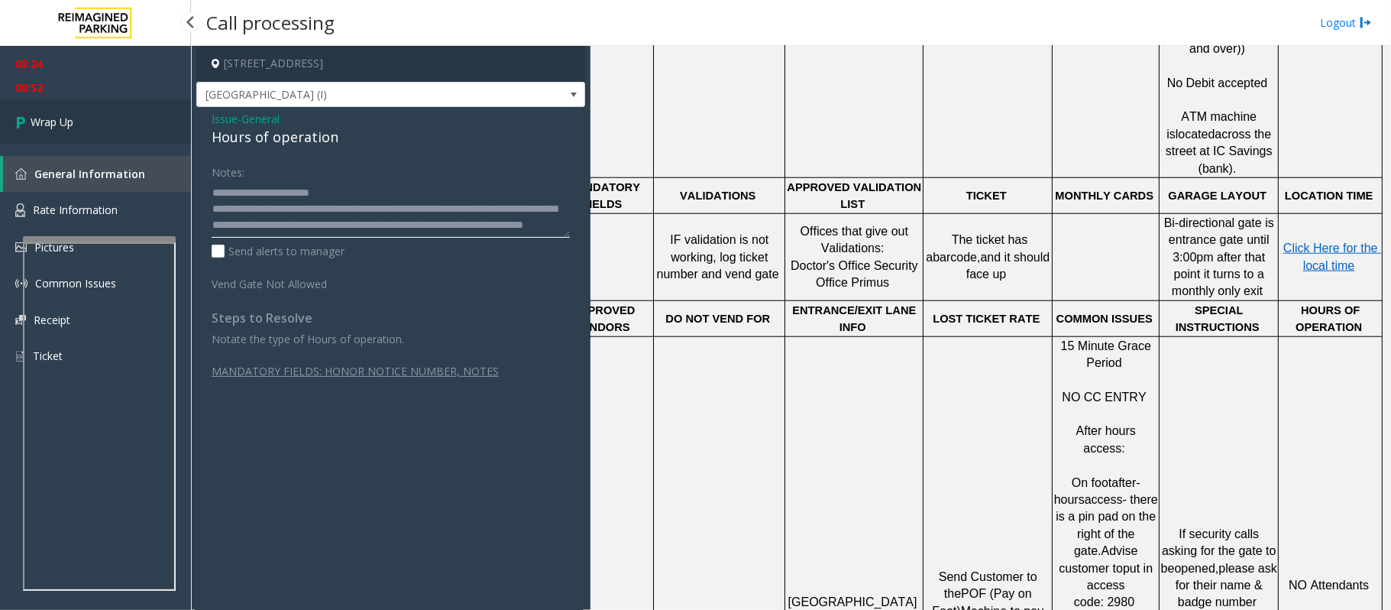
type textarea "**********"
click at [65, 120] on span "Wrap Up" at bounding box center [52, 122] width 43 height 16
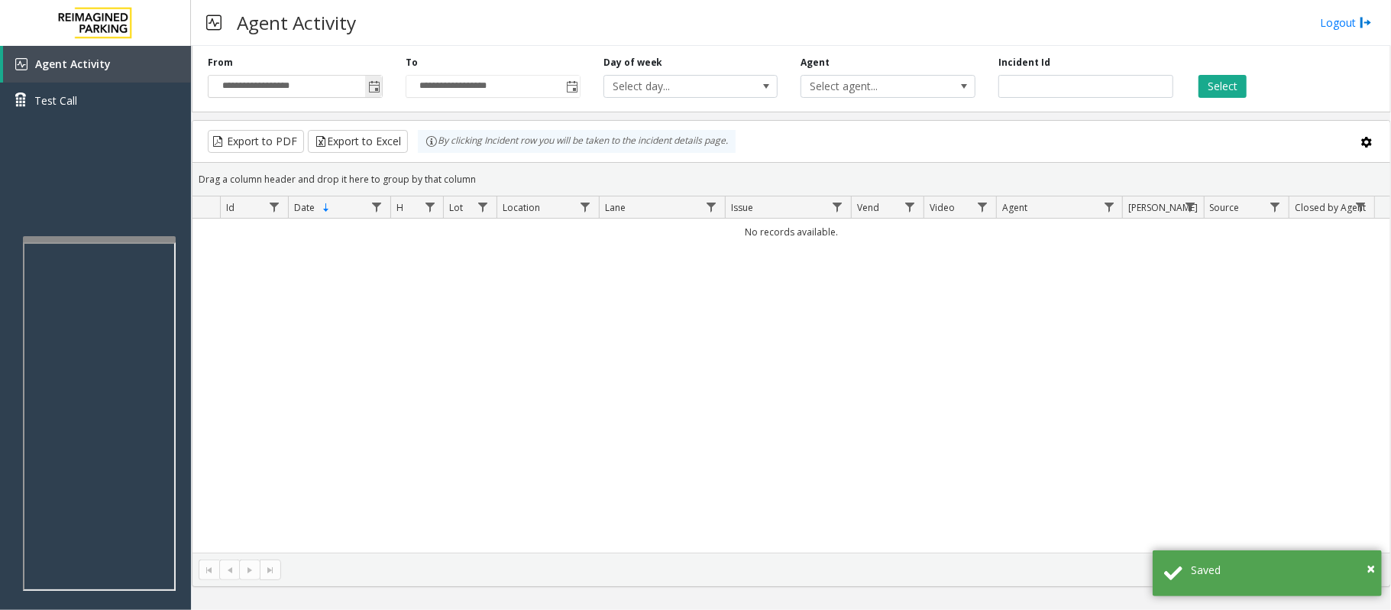
click at [374, 89] on span "Toggle popup" at bounding box center [374, 87] width 12 height 12
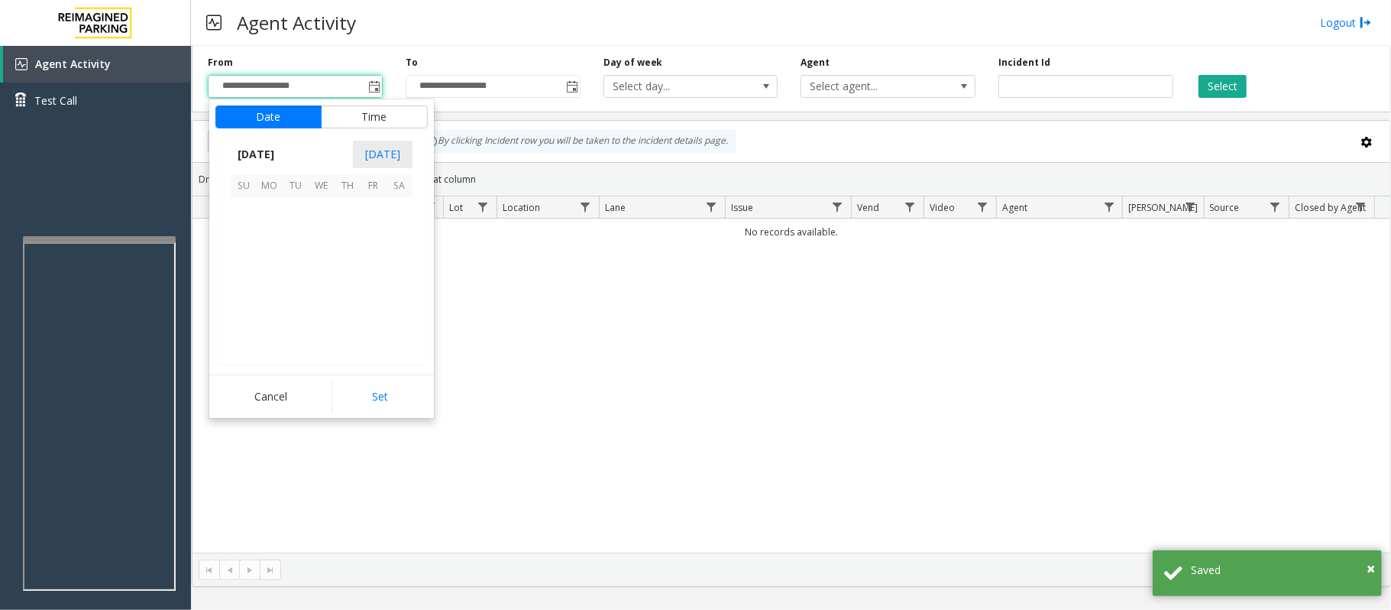
scroll to position [274210, 0]
click at [407, 289] on span "27" at bounding box center [400, 288] width 26 height 26
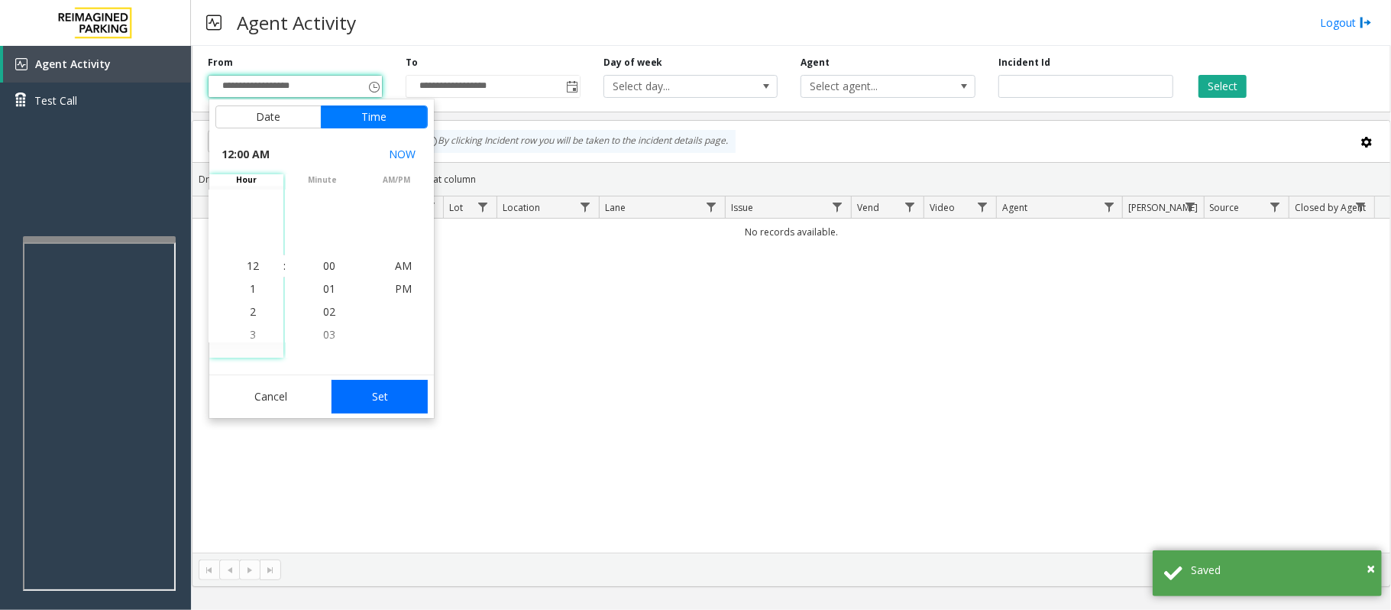
click at [380, 394] on button "Set" at bounding box center [380, 397] width 96 height 34
type input "**********"
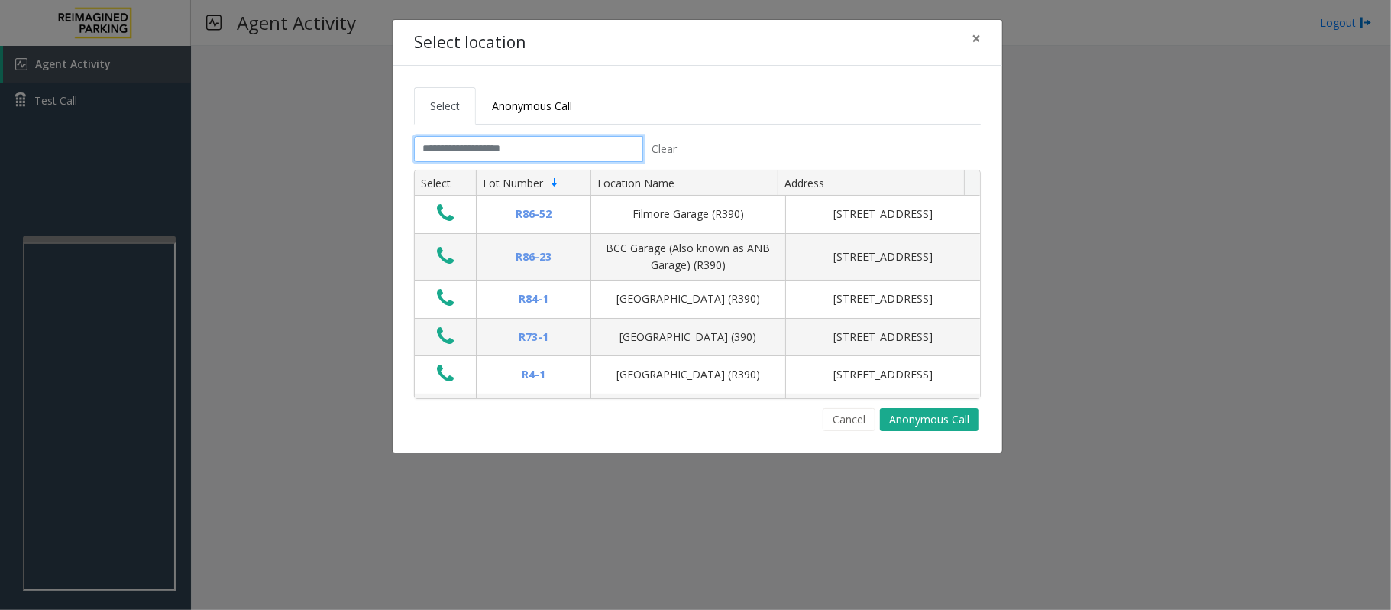
click at [466, 147] on input "text" at bounding box center [528, 149] width 229 height 26
click at [432, 141] on input "text" at bounding box center [528, 149] width 229 height 26
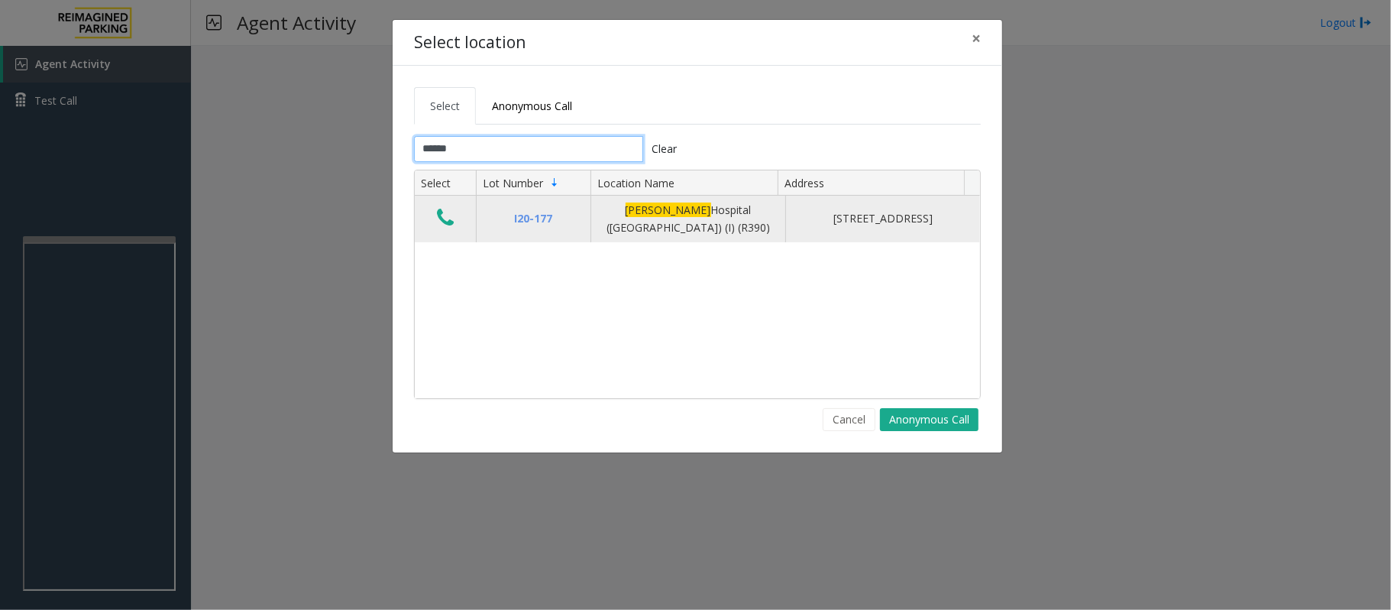
type input "******"
click at [443, 221] on icon "Data table" at bounding box center [445, 217] width 17 height 21
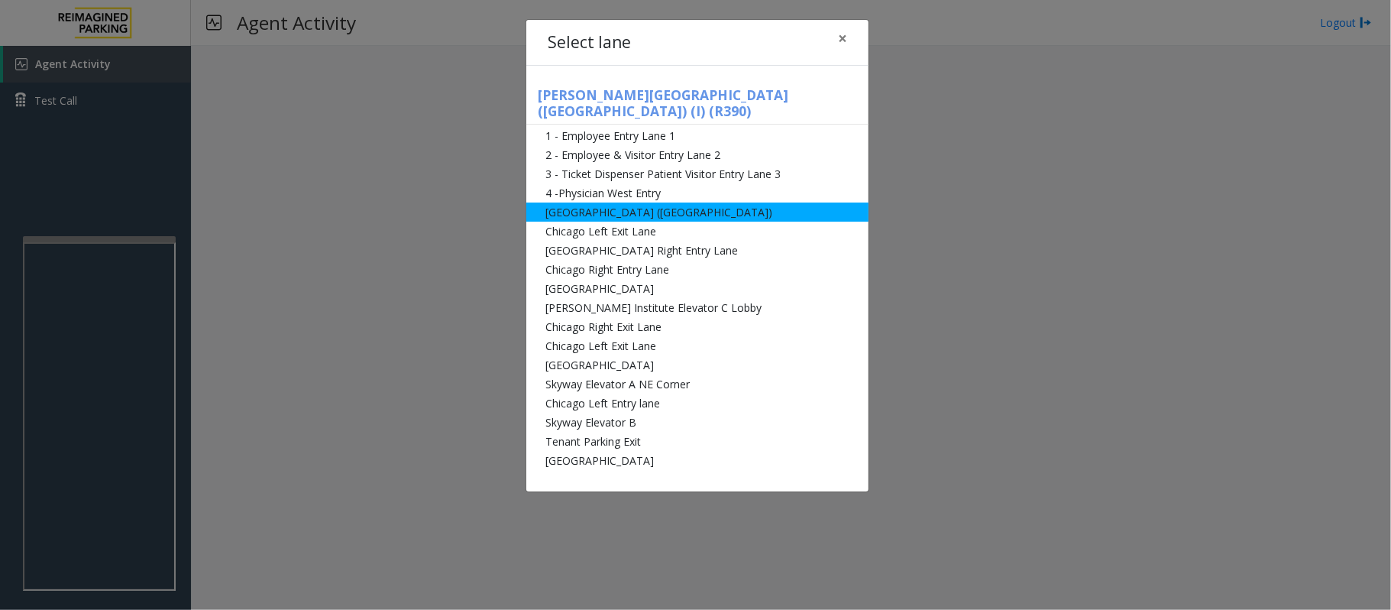
click at [568, 202] on li "[GEOGRAPHIC_DATA] ([GEOGRAPHIC_DATA])" at bounding box center [697, 211] width 342 height 19
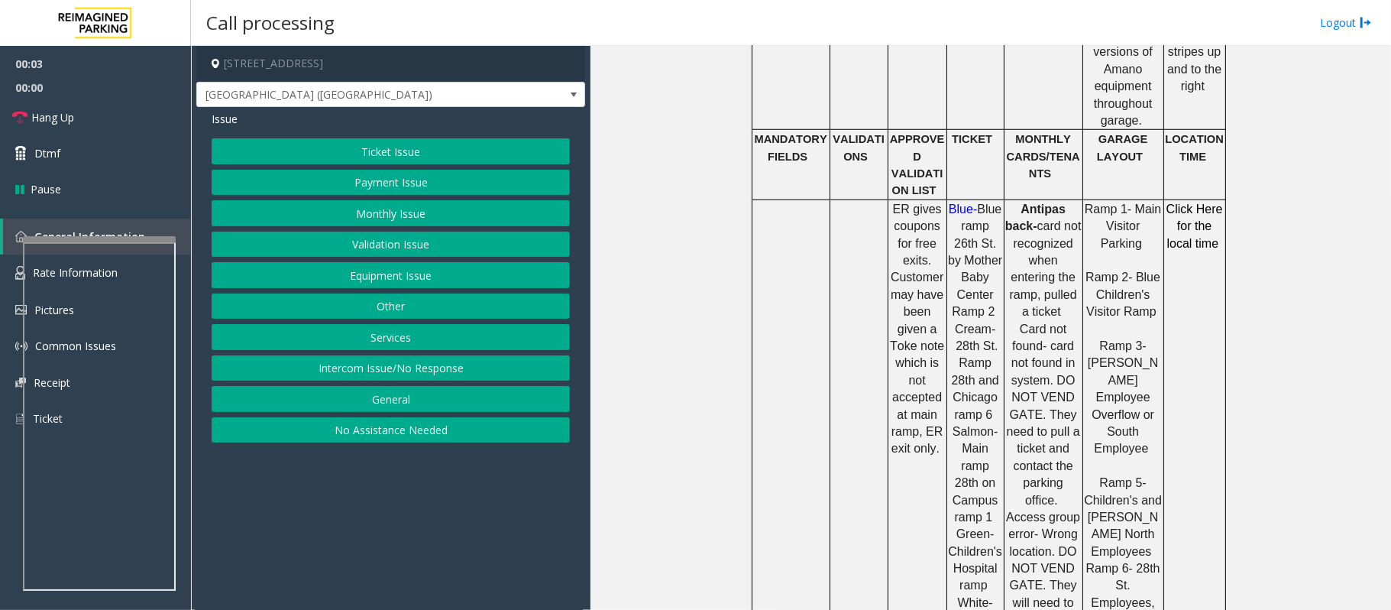
scroll to position [917, 0]
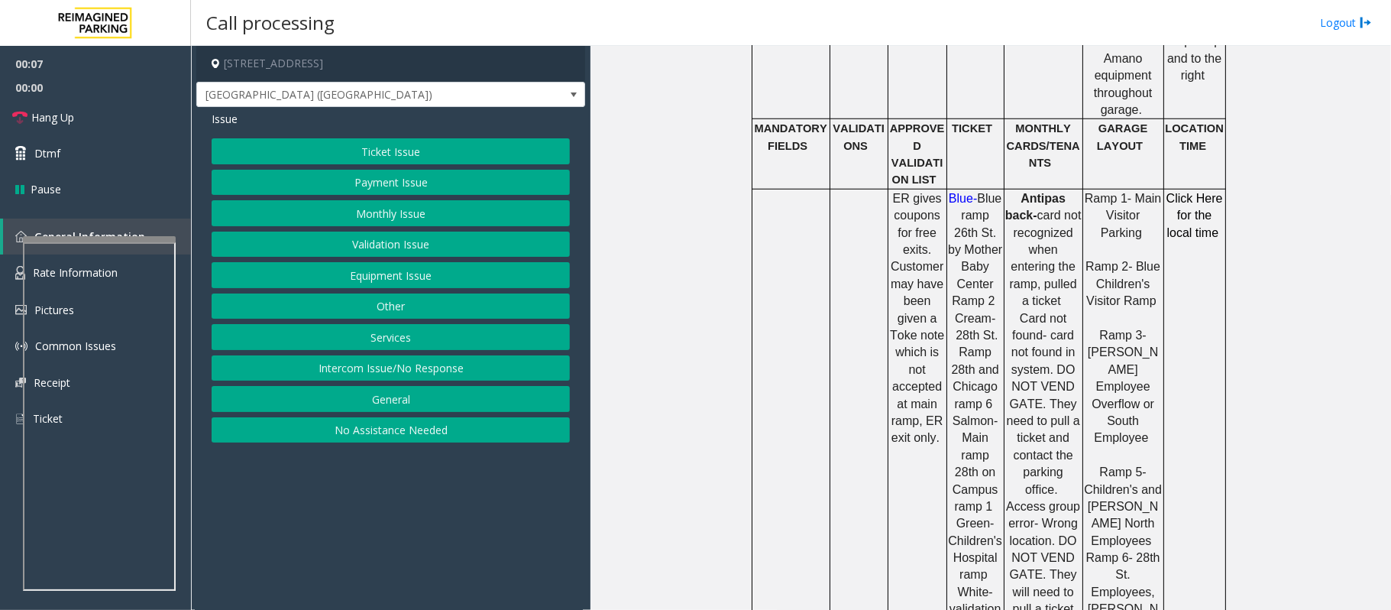
click at [376, 153] on button "Ticket Issue" at bounding box center [391, 151] width 358 height 26
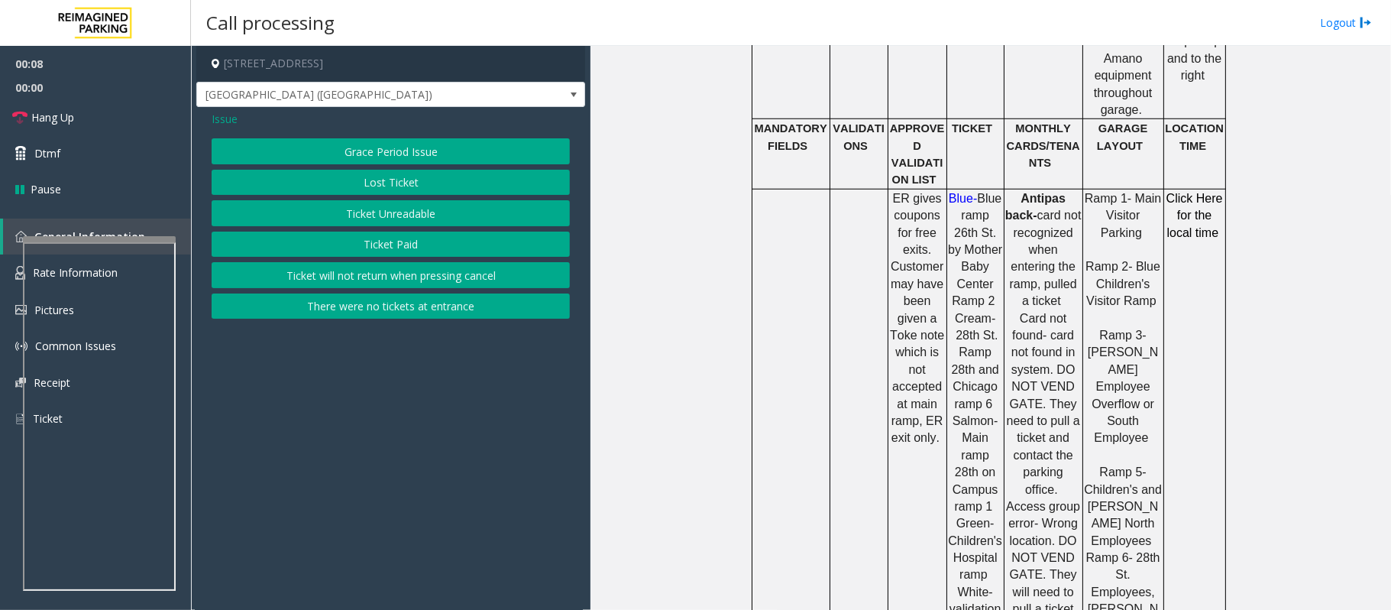
click at [384, 248] on button "Ticket Paid" at bounding box center [391, 244] width 358 height 26
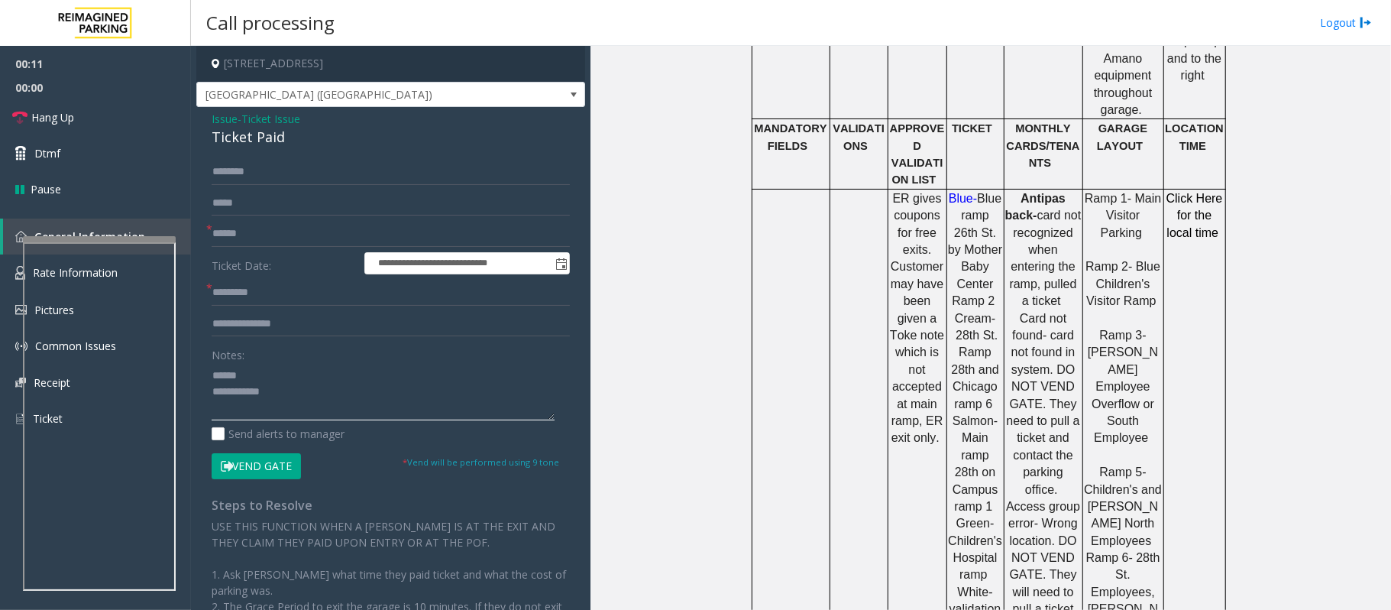
click at [214, 367] on textarea at bounding box center [383, 391] width 343 height 57
click at [272, 368] on textarea at bounding box center [383, 391] width 343 height 57
click at [242, 138] on div "Ticket Paid" at bounding box center [391, 137] width 358 height 21
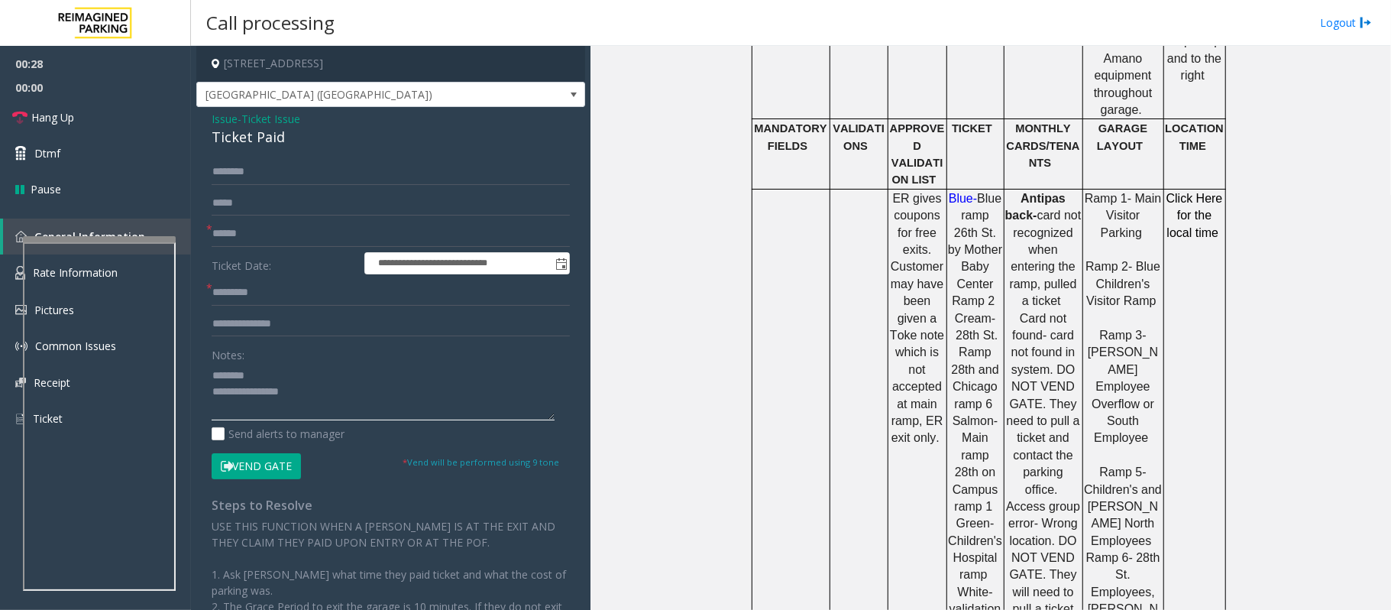
click at [288, 367] on textarea at bounding box center [383, 391] width 343 height 57
click at [232, 408] on textarea at bounding box center [383, 391] width 343 height 57
type textarea "**********"
drag, startPoint x: 242, startPoint y: 410, endPoint x: 315, endPoint y: 414, distance: 72.7
click at [315, 414] on textarea at bounding box center [383, 391] width 343 height 57
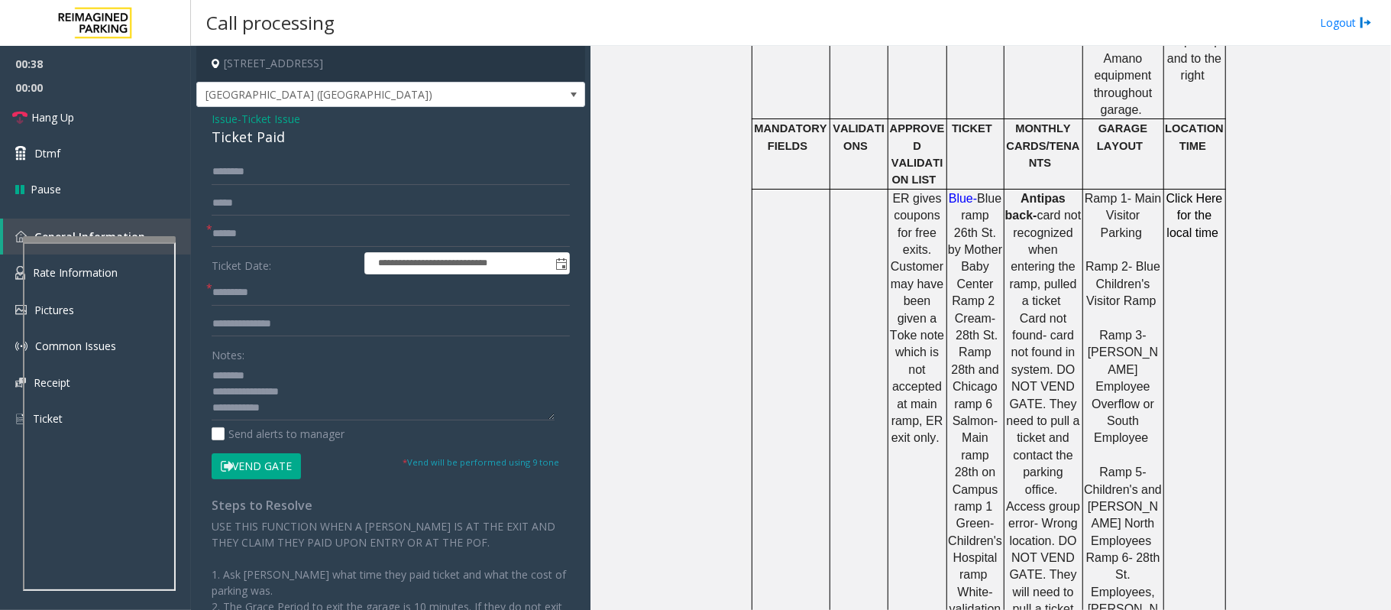
click at [279, 468] on button "Vend Gate" at bounding box center [256, 466] width 89 height 26
click at [299, 410] on textarea at bounding box center [383, 391] width 343 height 57
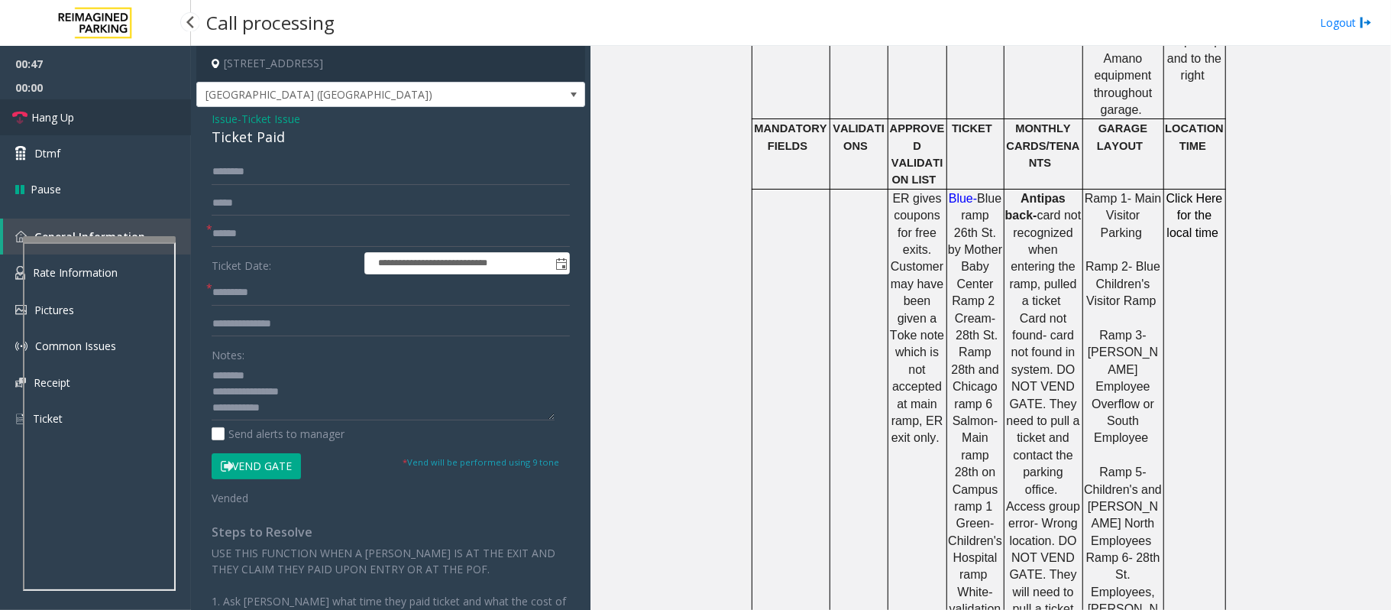
drag, startPoint x: 74, startPoint y: 121, endPoint x: 228, endPoint y: 163, distance: 159.2
click at [75, 121] on link "Hang Up" at bounding box center [95, 117] width 191 height 36
click at [244, 235] on input "text" at bounding box center [391, 234] width 358 height 26
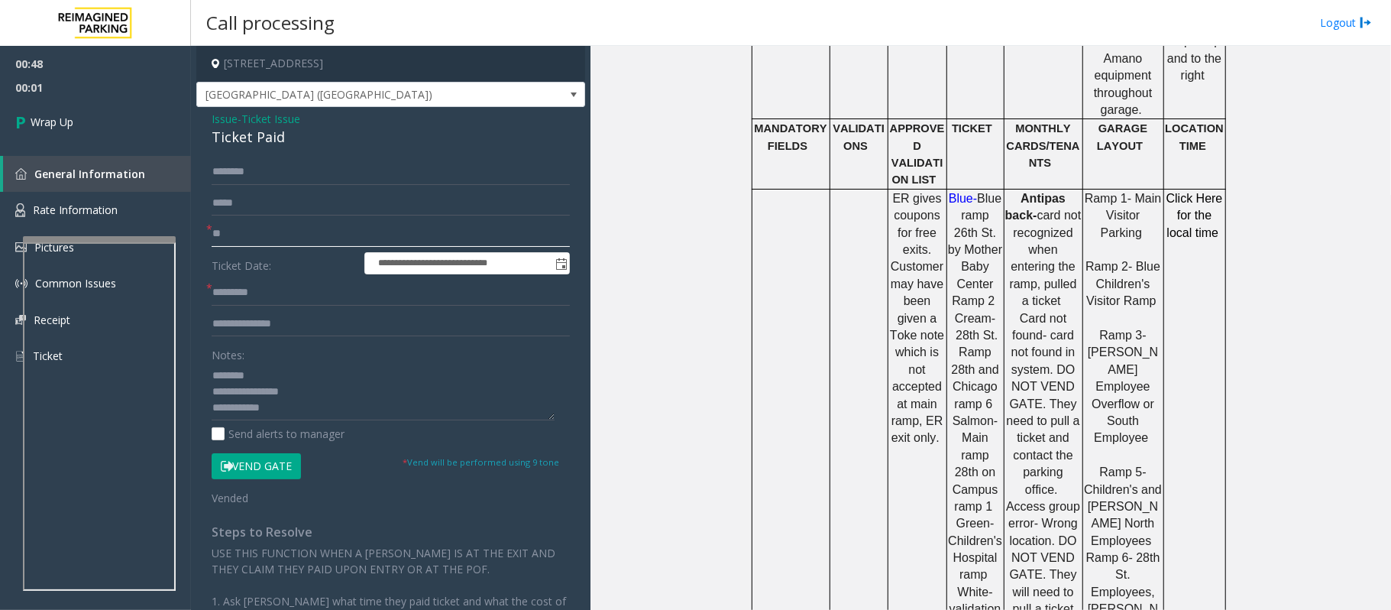
type input "**"
click at [239, 287] on input "text" at bounding box center [391, 293] width 358 height 26
type input "*"
type input "**"
click at [325, 416] on textarea at bounding box center [383, 391] width 343 height 57
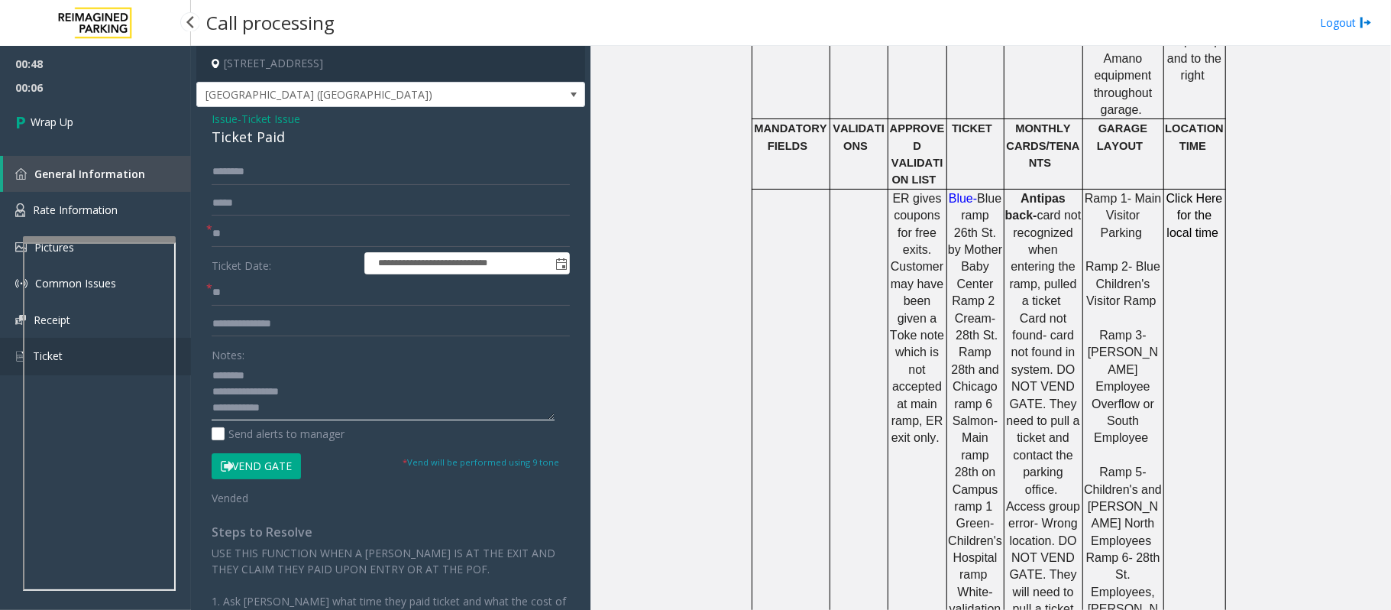
drag, startPoint x: 272, startPoint y: 365, endPoint x: 180, endPoint y: 367, distance: 91.7
click at [180, 367] on app-root "**********" at bounding box center [695, 305] width 1391 height 610
click at [293, 413] on textarea at bounding box center [383, 391] width 343 height 57
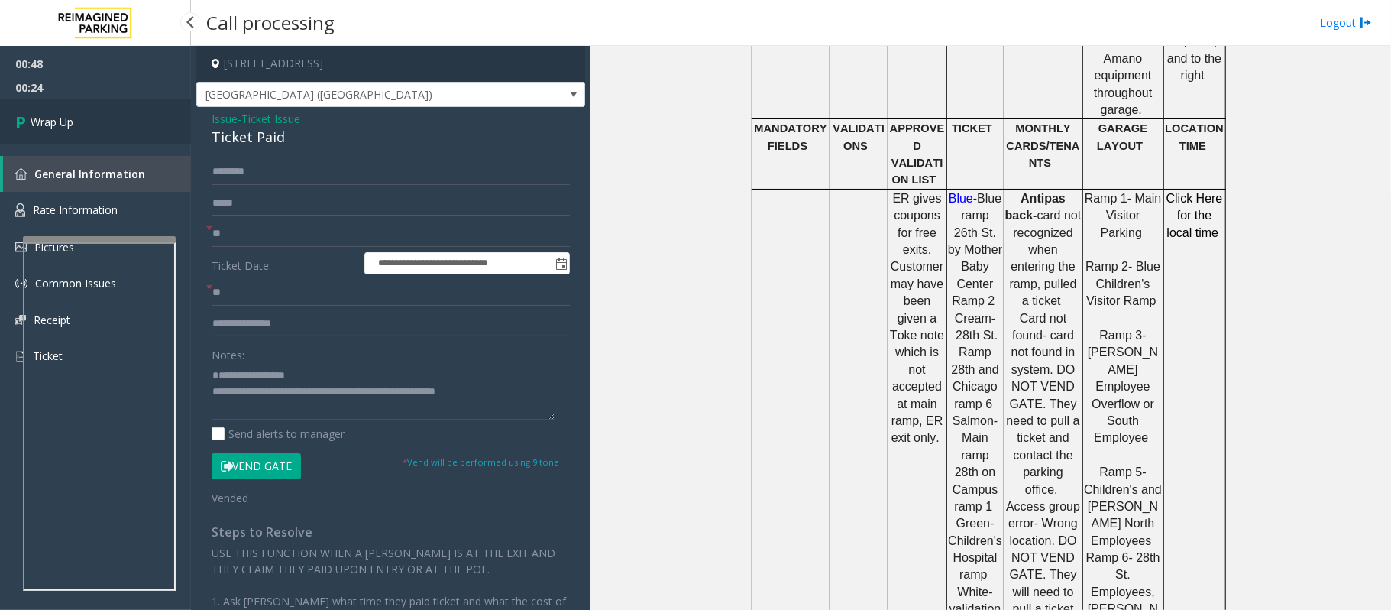
type textarea "**********"
drag, startPoint x: 52, startPoint y: 117, endPoint x: 78, endPoint y: 126, distance: 27.5
click at [52, 117] on span "Wrap Up" at bounding box center [52, 122] width 43 height 16
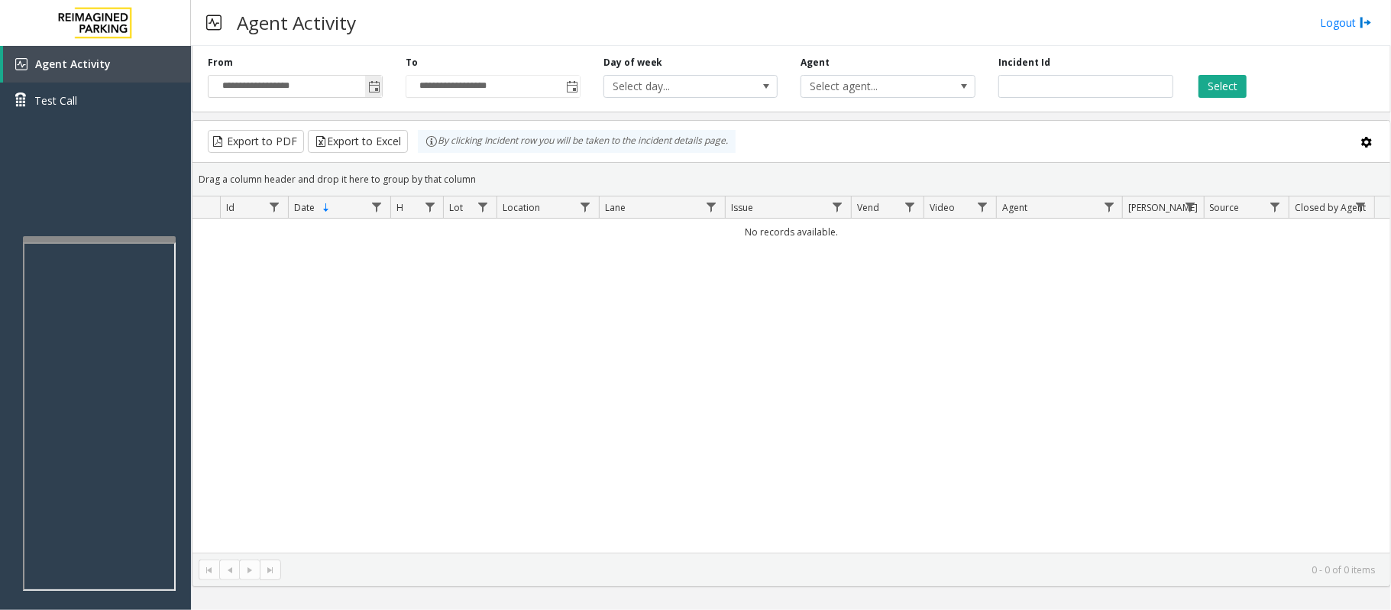
click at [371, 81] on span "Toggle popup" at bounding box center [374, 87] width 12 height 12
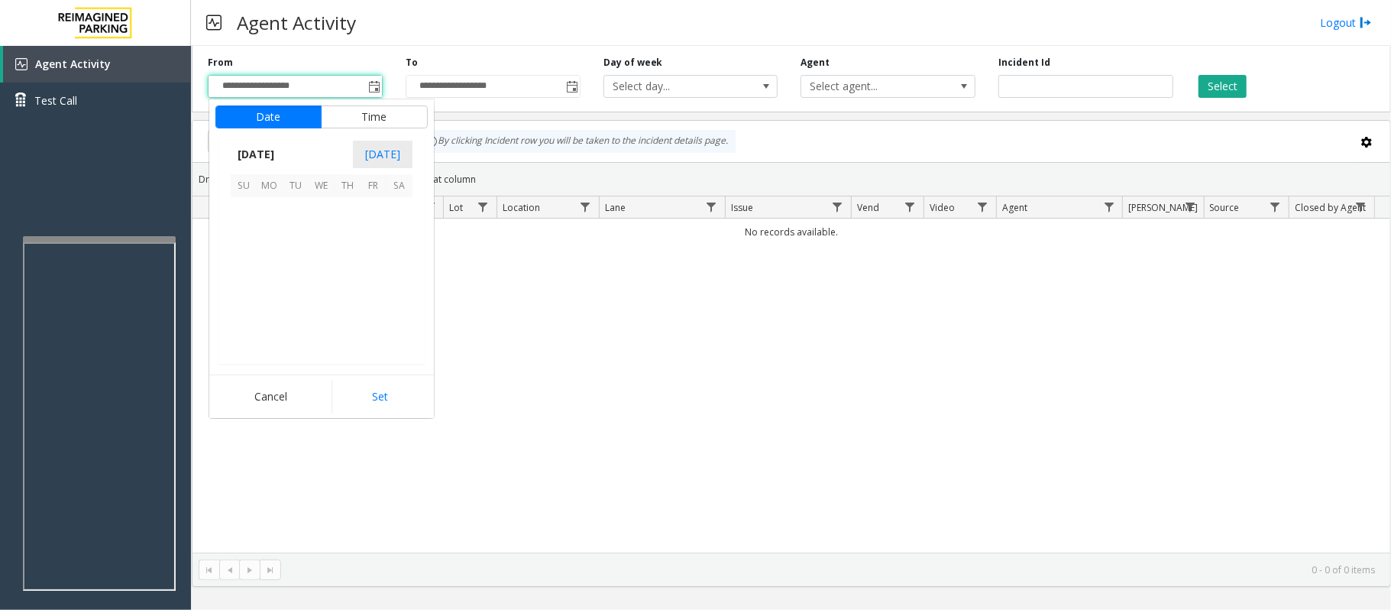
scroll to position [274210, 0]
click at [402, 288] on span "27" at bounding box center [400, 288] width 26 height 26
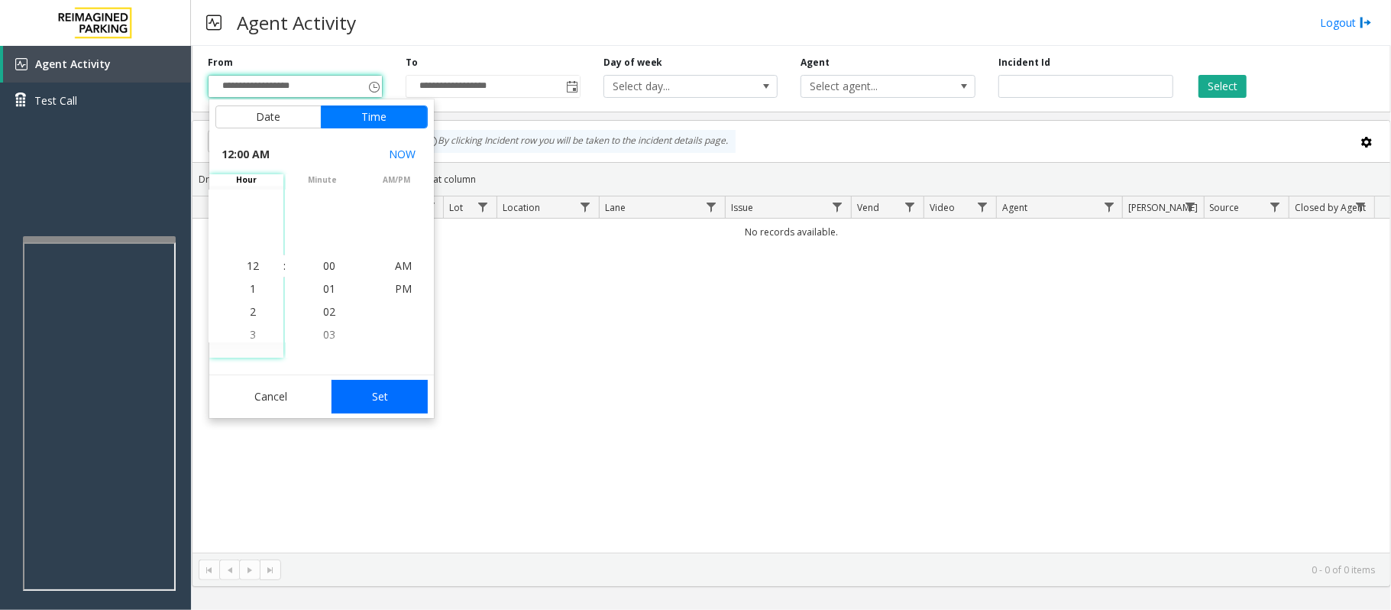
click at [371, 397] on button "Set" at bounding box center [380, 397] width 96 height 34
type input "**********"
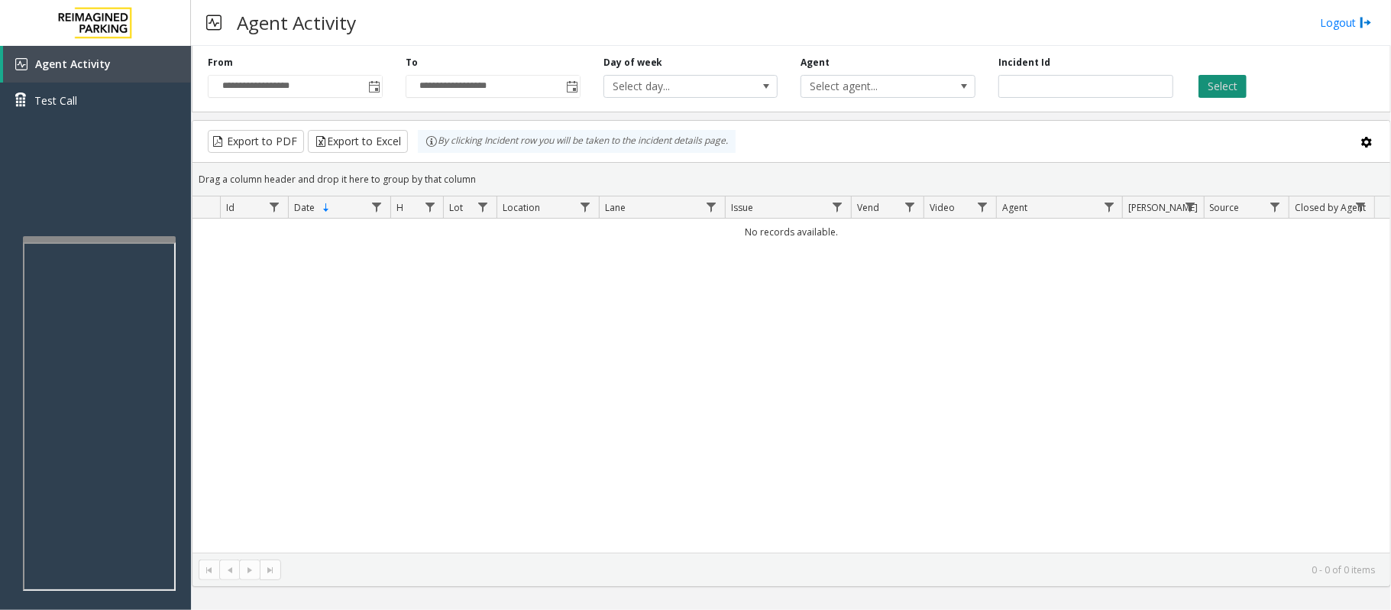
click at [1224, 84] on button "Select" at bounding box center [1223, 86] width 48 height 23
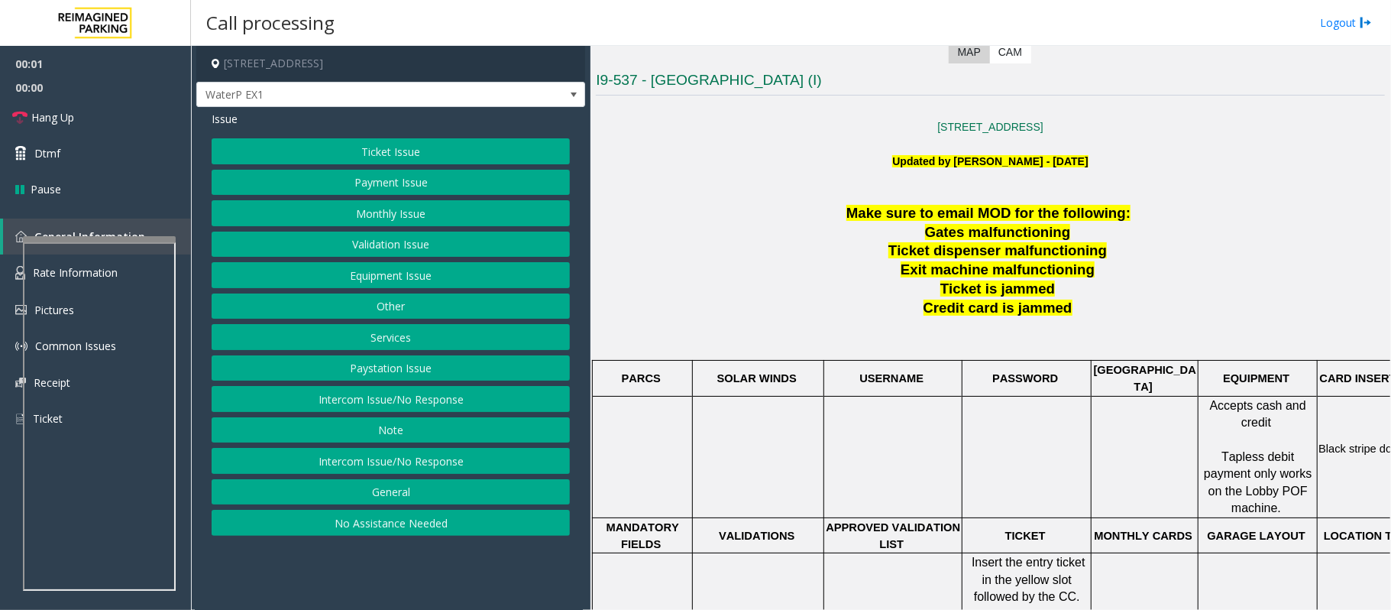
scroll to position [407, 0]
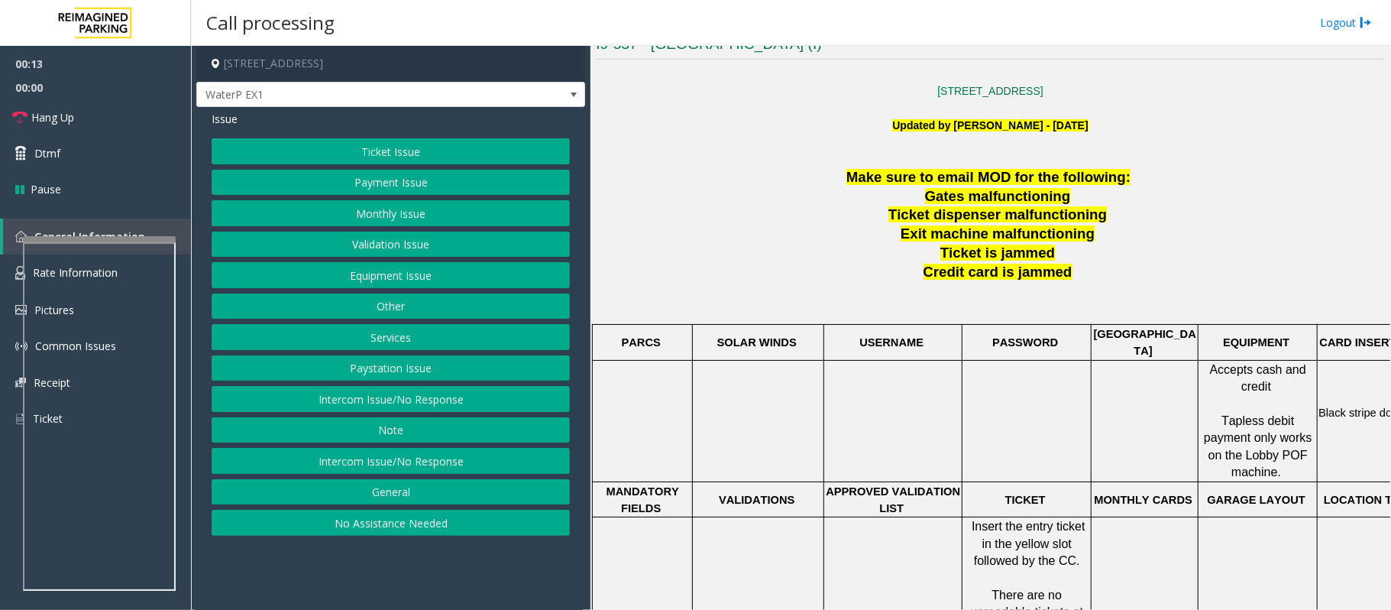
click at [290, 151] on button "Ticket Issue" at bounding box center [391, 151] width 358 height 26
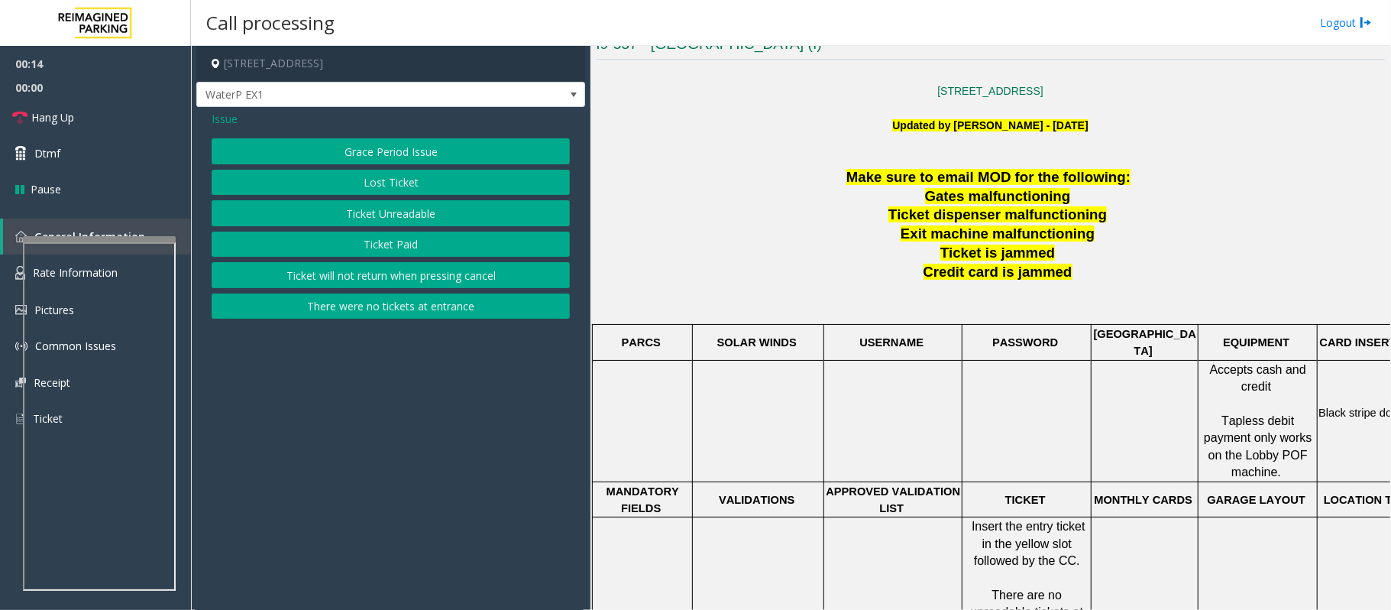
click at [365, 221] on button "Ticket Unreadable" at bounding box center [391, 213] width 358 height 26
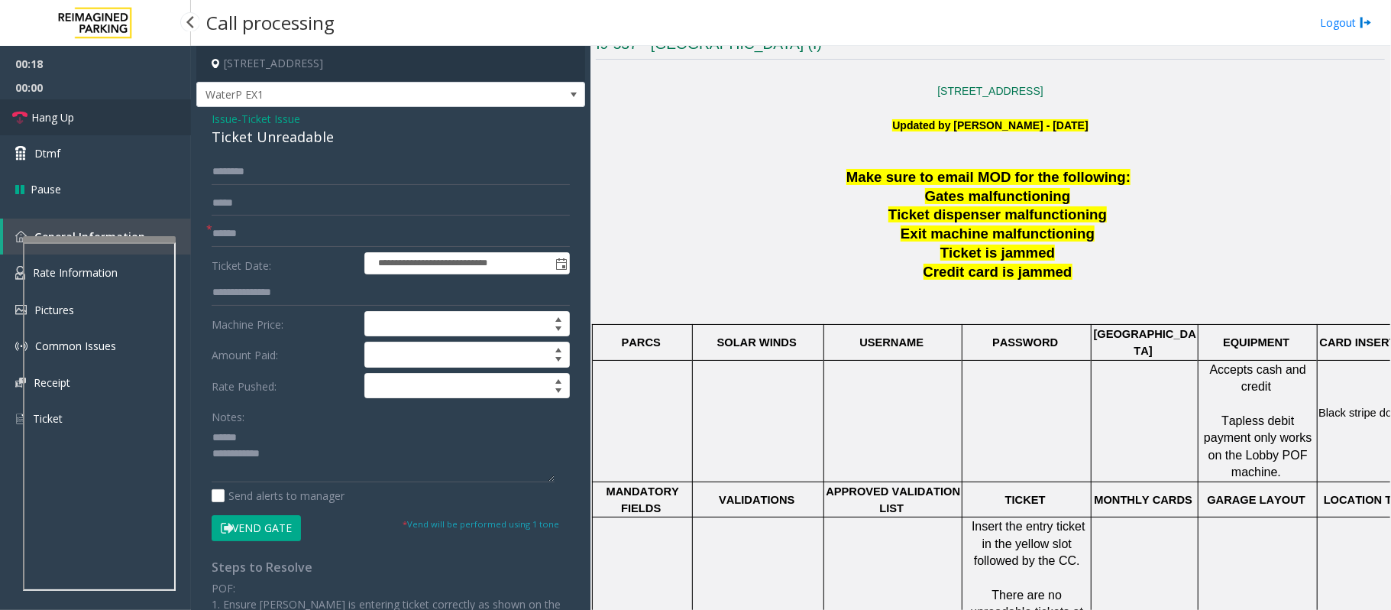
click at [105, 118] on link "Hang Up" at bounding box center [95, 117] width 191 height 36
click at [251, 144] on div "Ticket Unreadable" at bounding box center [391, 137] width 358 height 21
click at [252, 141] on div "Ticket Unreadable" at bounding box center [391, 137] width 358 height 21
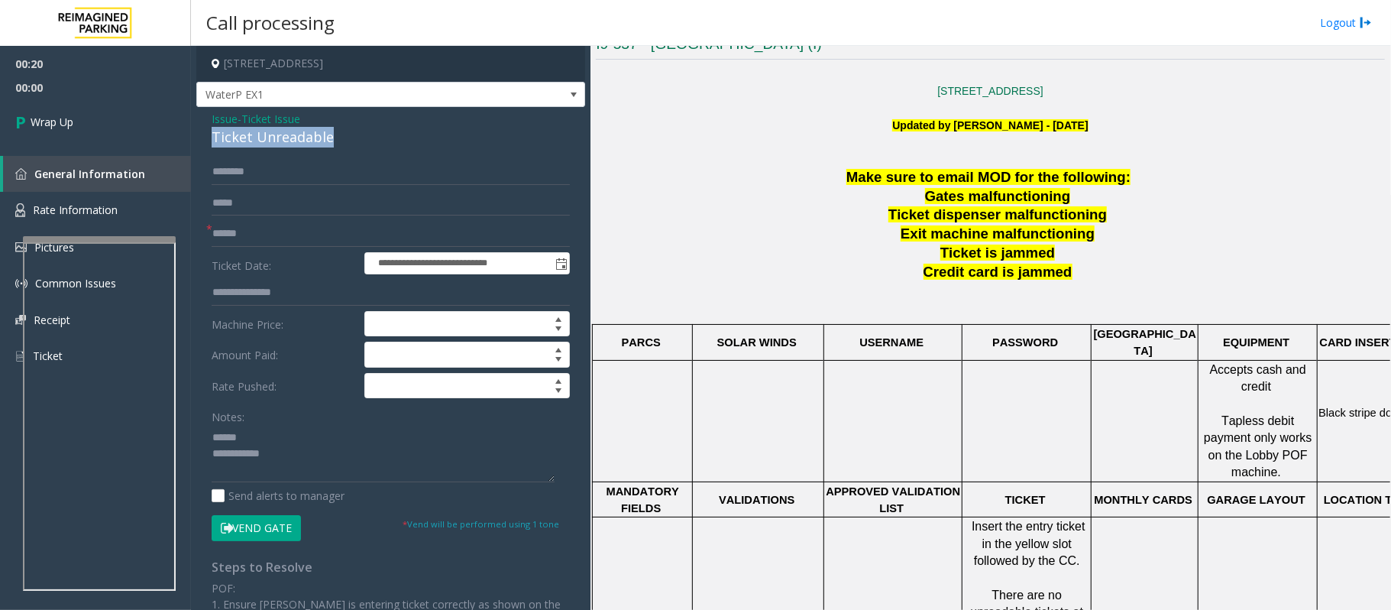
click at [252, 141] on div "Ticket Unreadable" at bounding box center [391, 137] width 358 height 21
type textarea "**********"
drag, startPoint x: 277, startPoint y: 237, endPoint x: 237, endPoint y: 231, distance: 40.2
click at [274, 236] on input "text" at bounding box center [391, 234] width 358 height 26
type input "**"
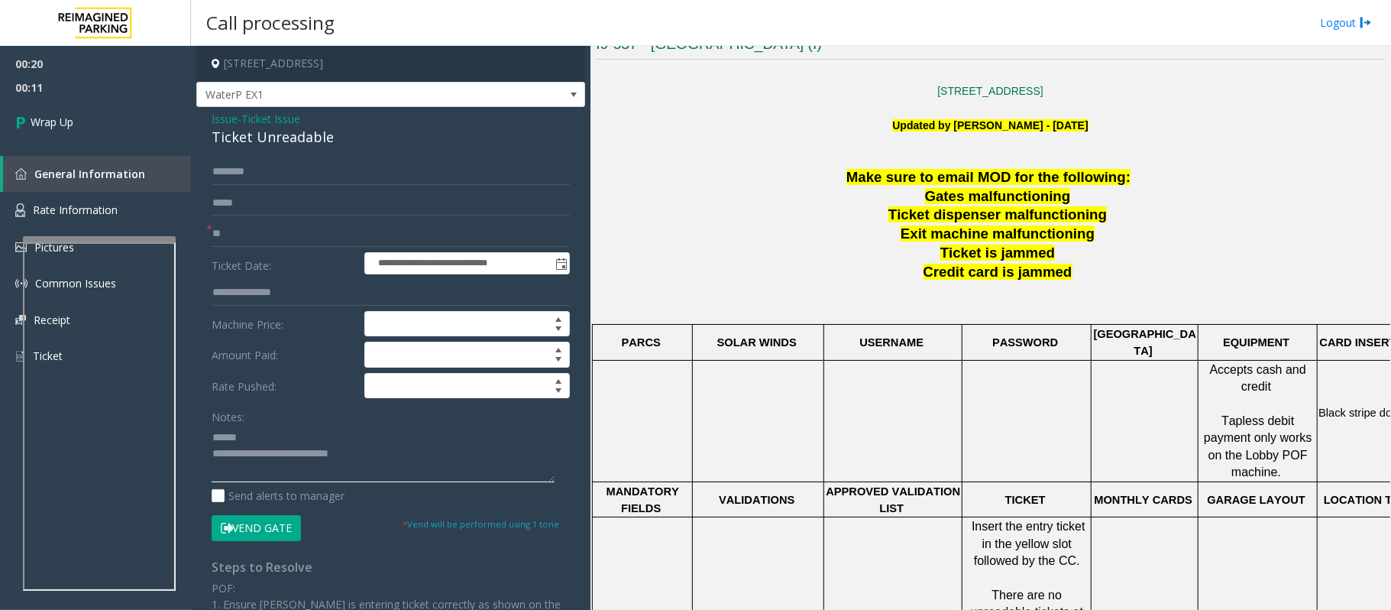
click at [300, 456] on textarea at bounding box center [383, 453] width 343 height 57
click at [301, 456] on textarea at bounding box center [383, 453] width 343 height 57
click at [309, 453] on textarea at bounding box center [383, 453] width 343 height 57
drag, startPoint x: 273, startPoint y: 453, endPoint x: 377, endPoint y: 452, distance: 103.9
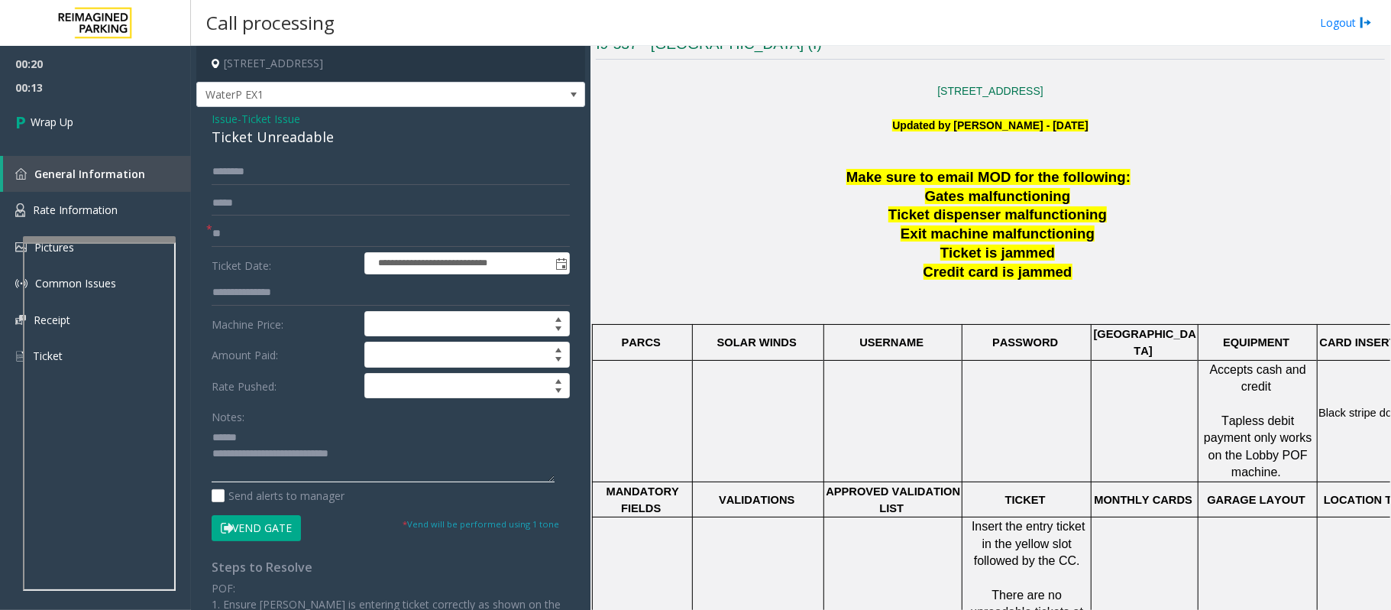
click at [393, 454] on textarea at bounding box center [383, 453] width 343 height 57
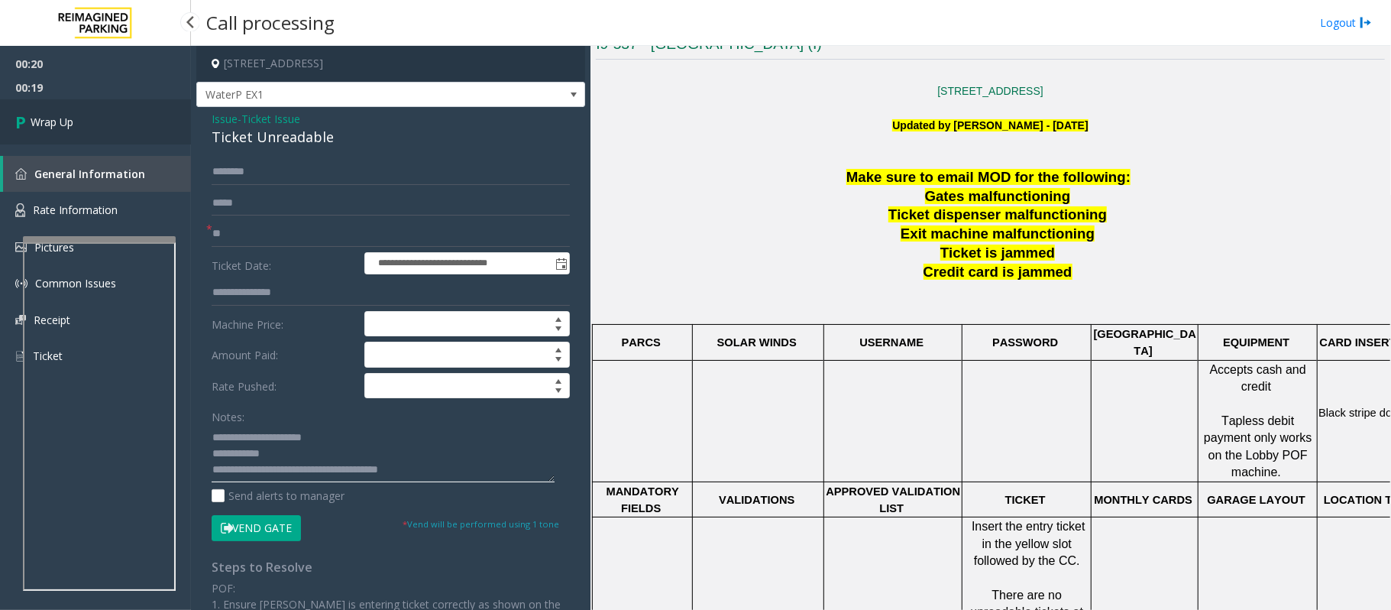
type textarea "**********"
click at [86, 121] on link "Wrap Up" at bounding box center [95, 121] width 191 height 45
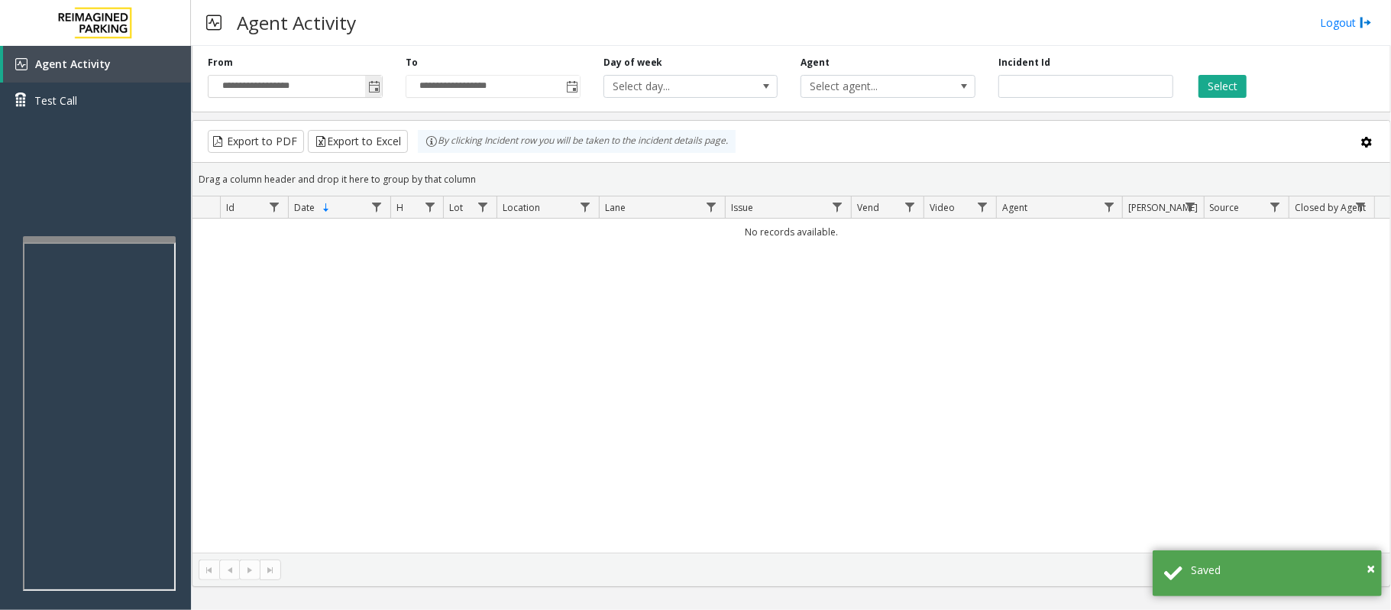
click at [370, 83] on span "Toggle popup" at bounding box center [374, 87] width 12 height 12
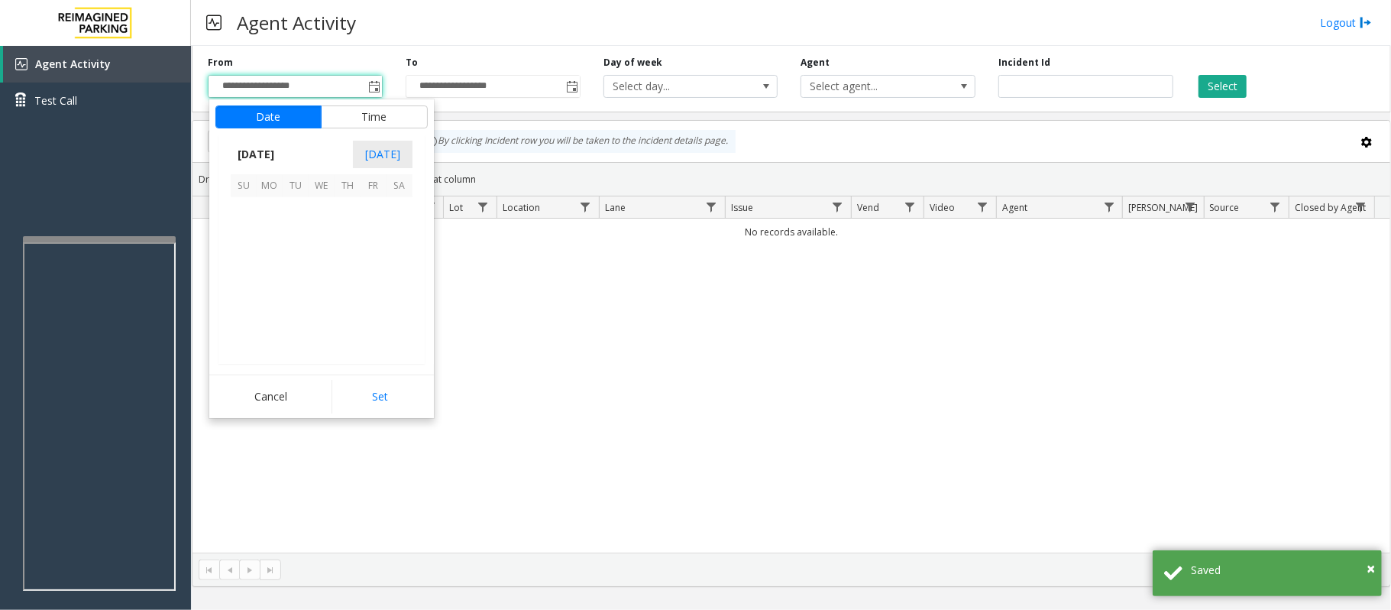
scroll to position [274210, 0]
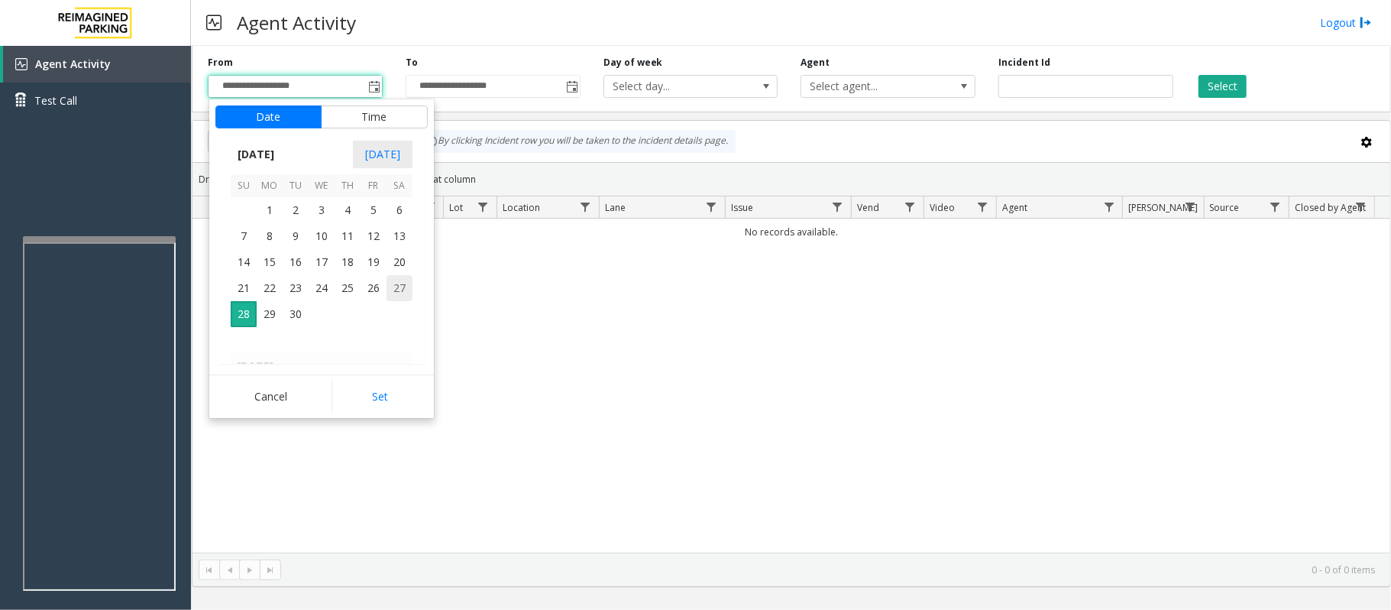
click at [396, 287] on span "27" at bounding box center [400, 288] width 26 height 26
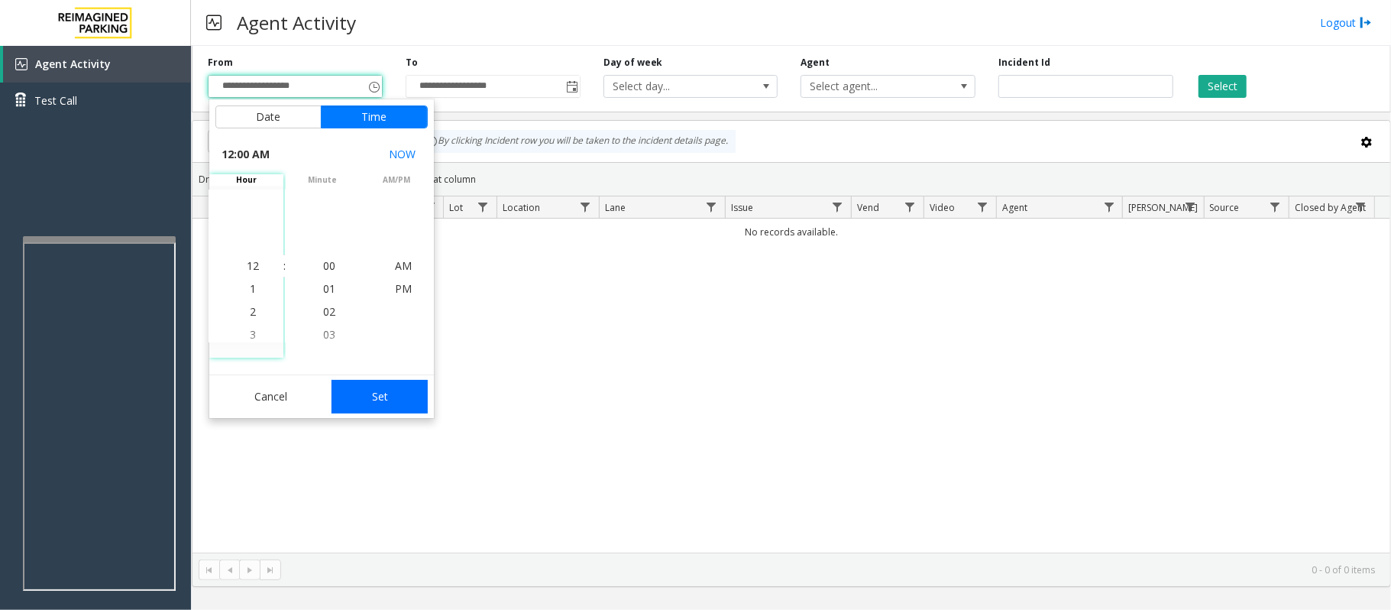
click at [379, 390] on button "Set" at bounding box center [380, 397] width 96 height 34
type input "**********"
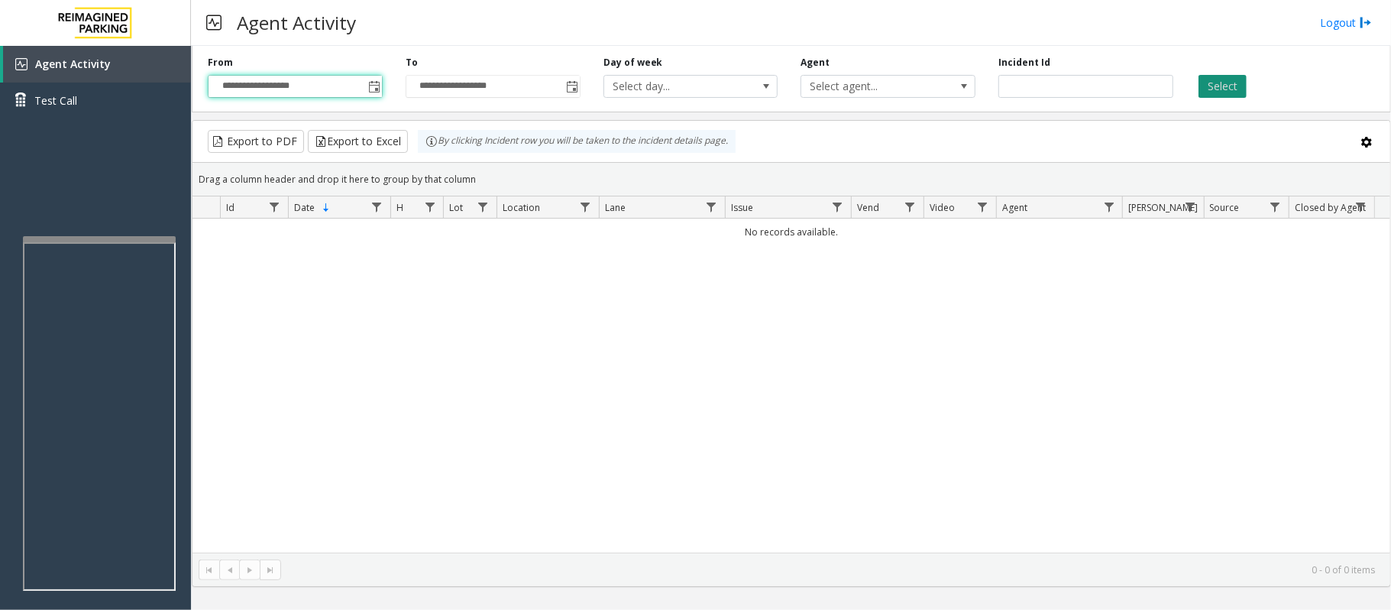
click at [1213, 86] on button "Select" at bounding box center [1223, 86] width 48 height 23
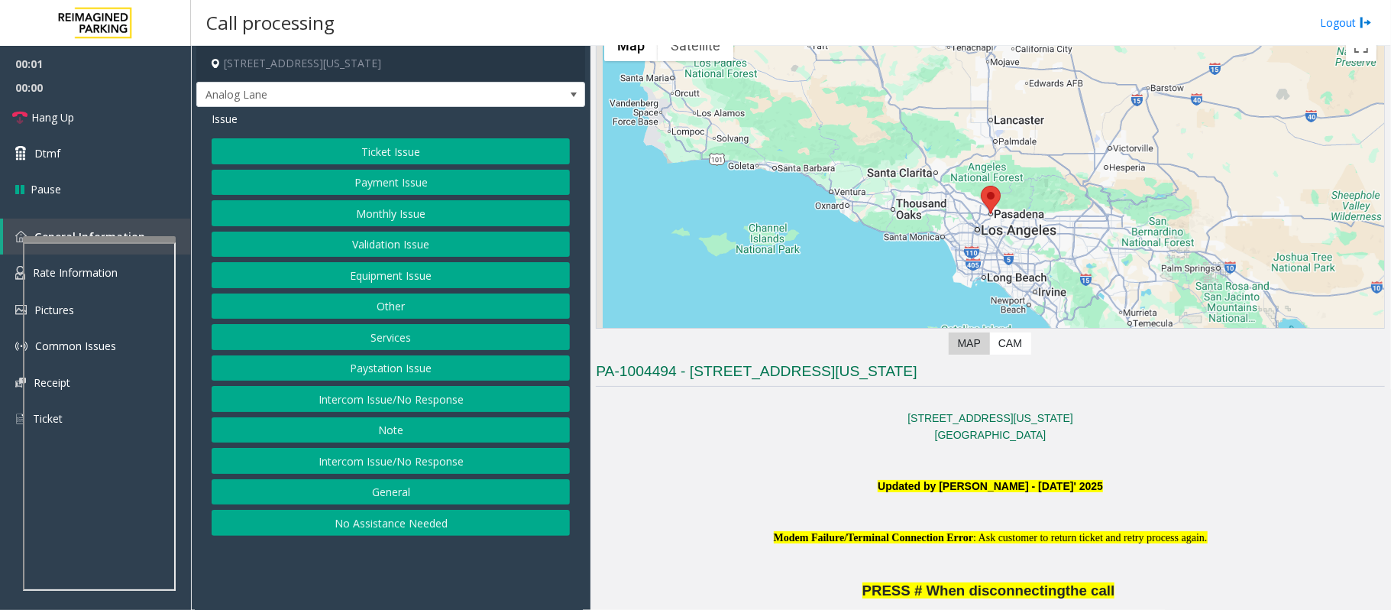
scroll to position [509, 0]
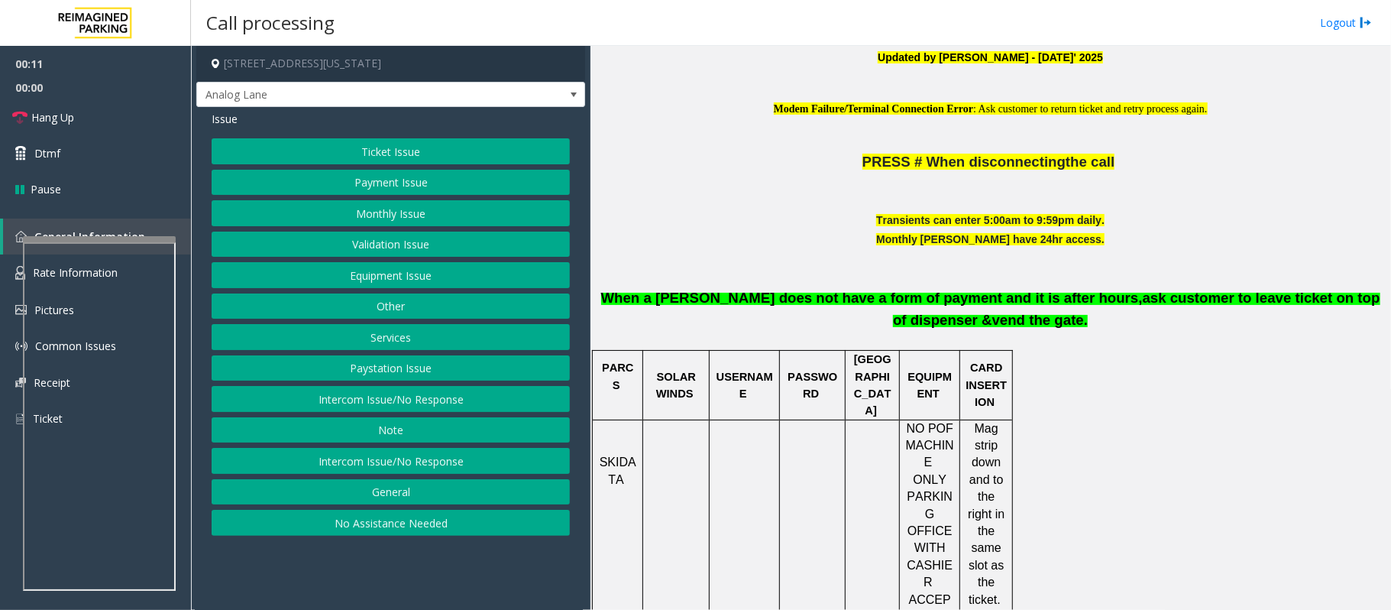
click at [373, 402] on button "Intercom Issue/No Response" at bounding box center [391, 399] width 358 height 26
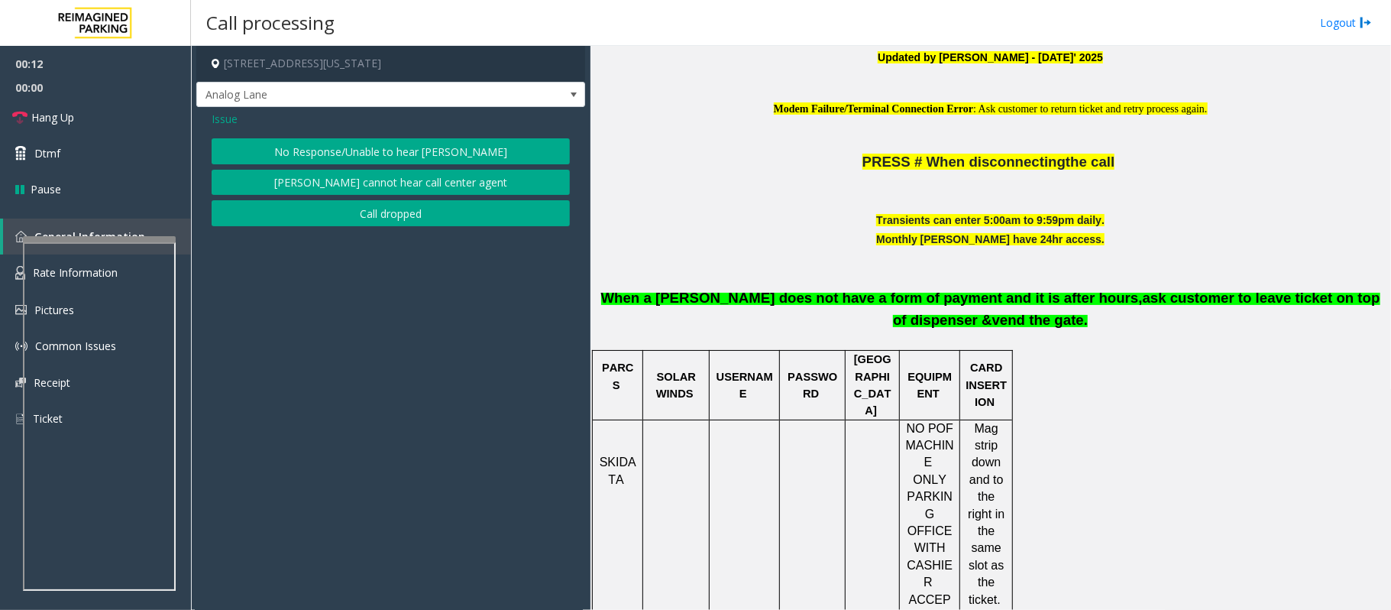
click at [319, 144] on button "No Response/Unable to hear [PERSON_NAME]" at bounding box center [391, 151] width 358 height 26
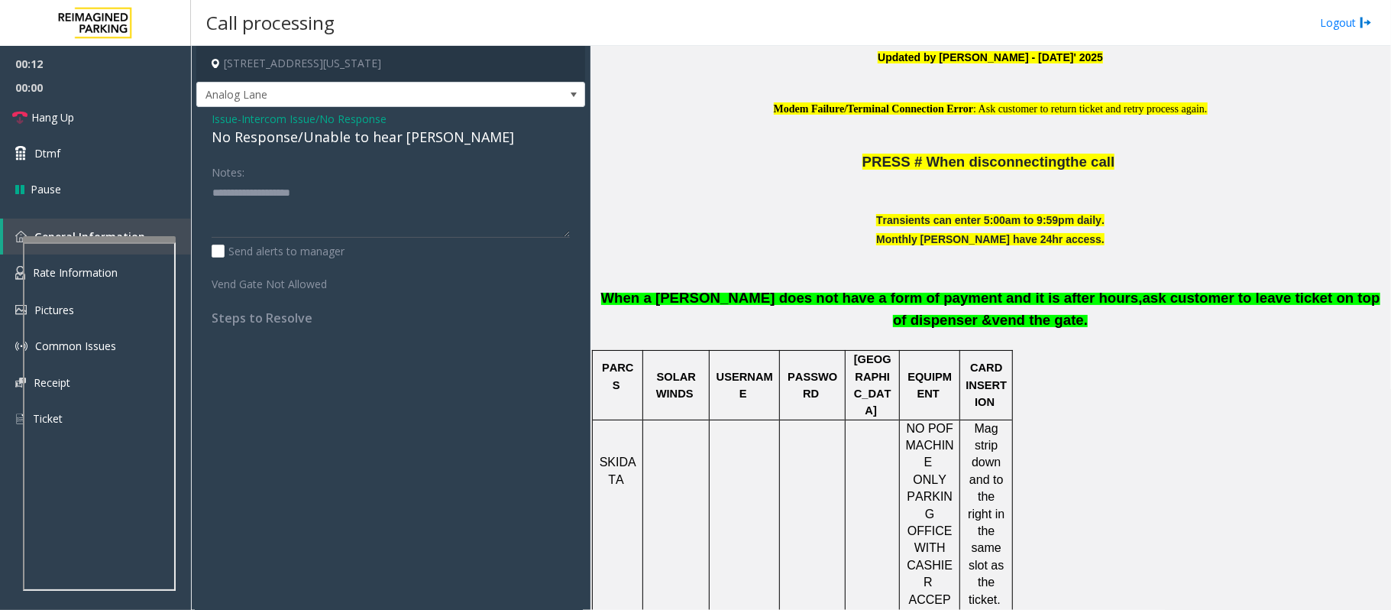
click at [310, 138] on div "No Response/Unable to hear [PERSON_NAME]" at bounding box center [391, 137] width 358 height 21
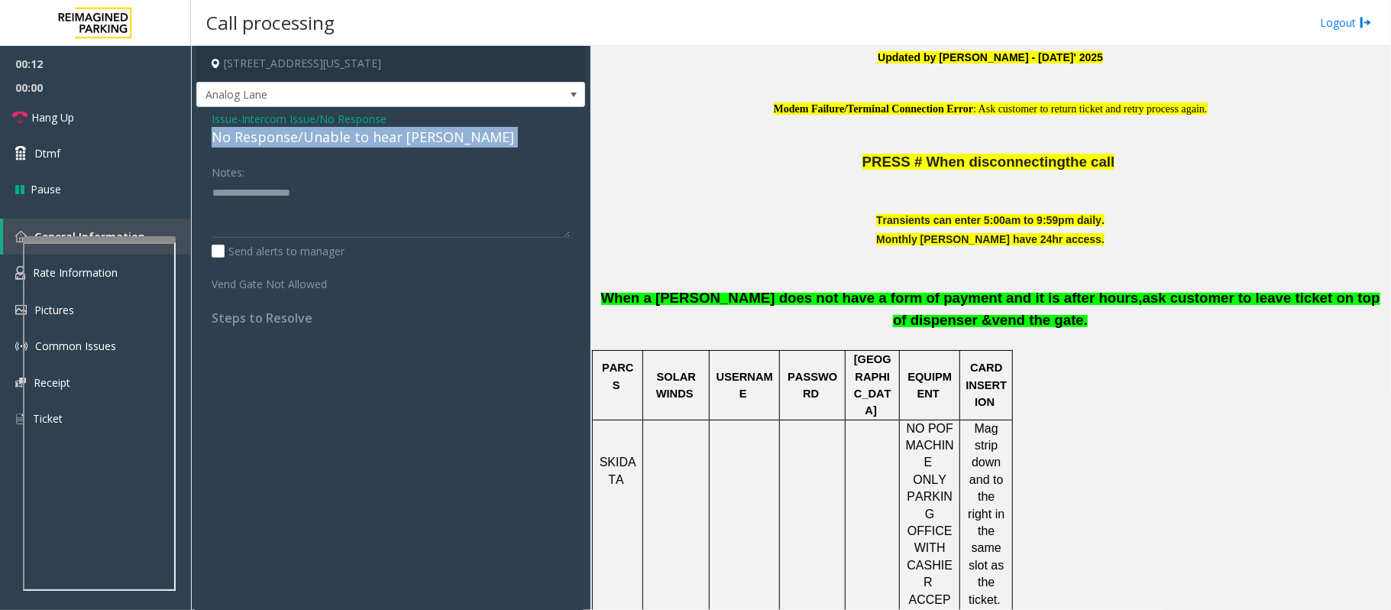
click at [310, 138] on div "No Response/Unable to hear [PERSON_NAME]" at bounding box center [391, 137] width 358 height 21
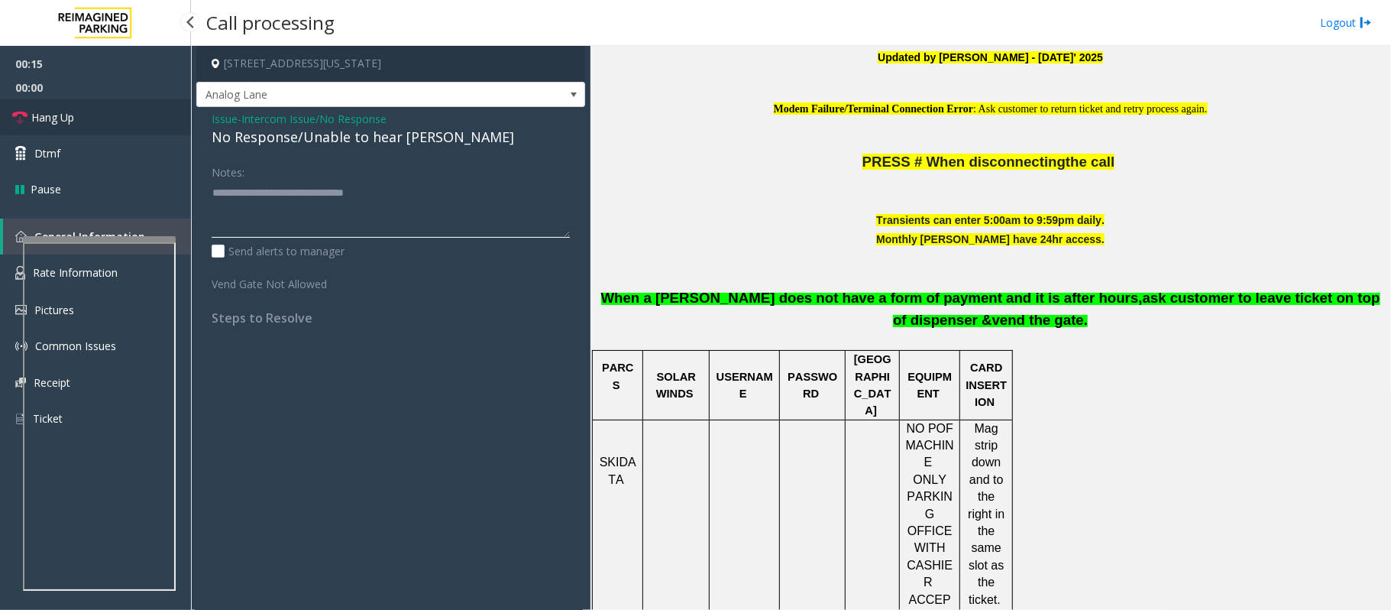
type textarea "**********"
click at [99, 119] on link "Hang Up" at bounding box center [95, 117] width 191 height 36
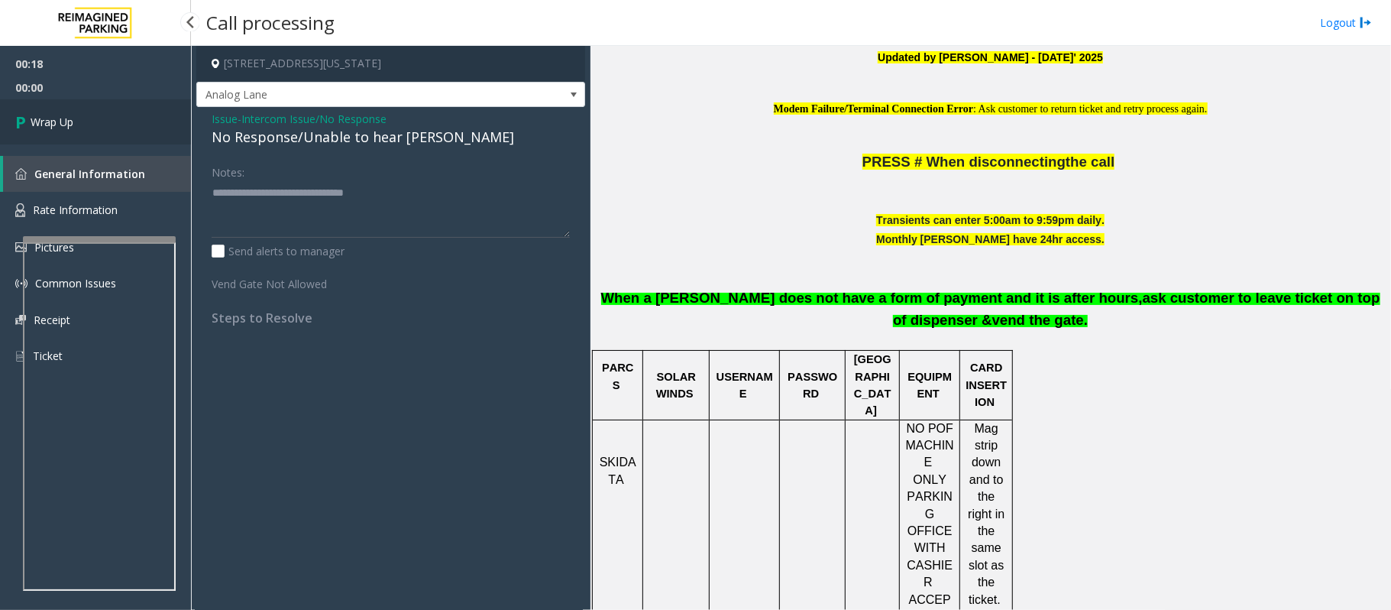
click at [99, 119] on link "Wrap Up" at bounding box center [95, 121] width 191 height 45
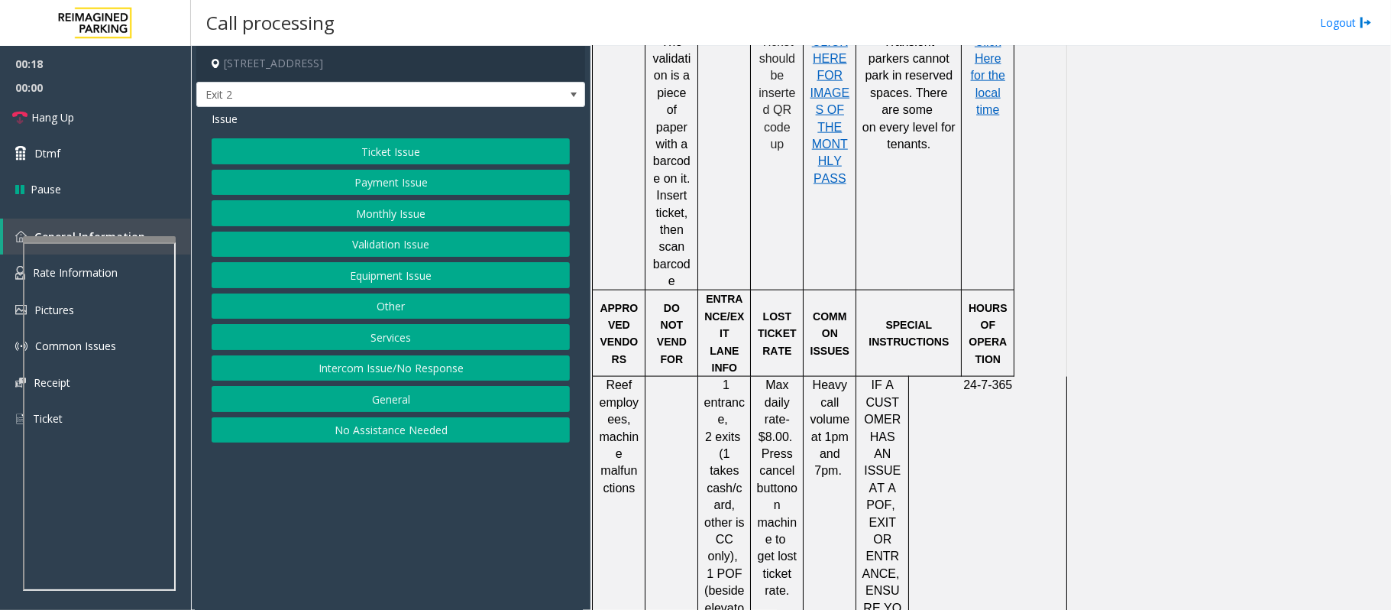
scroll to position [1426, 0]
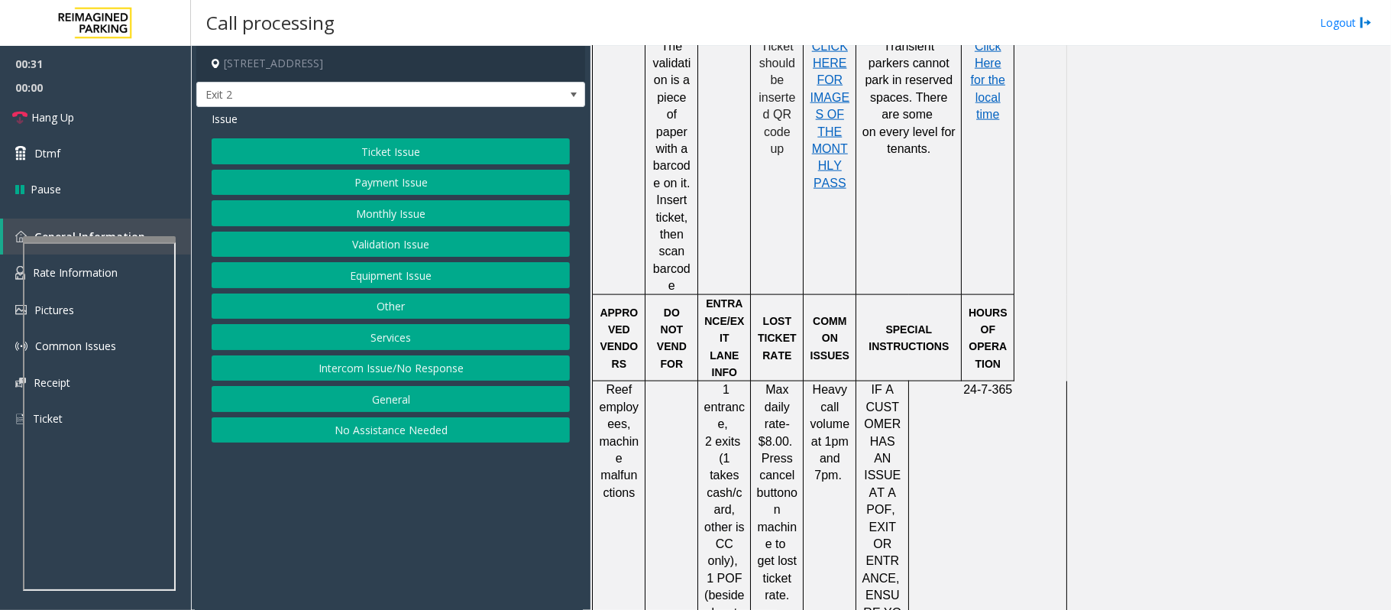
click at [395, 157] on button "Ticket Issue" at bounding box center [391, 151] width 358 height 26
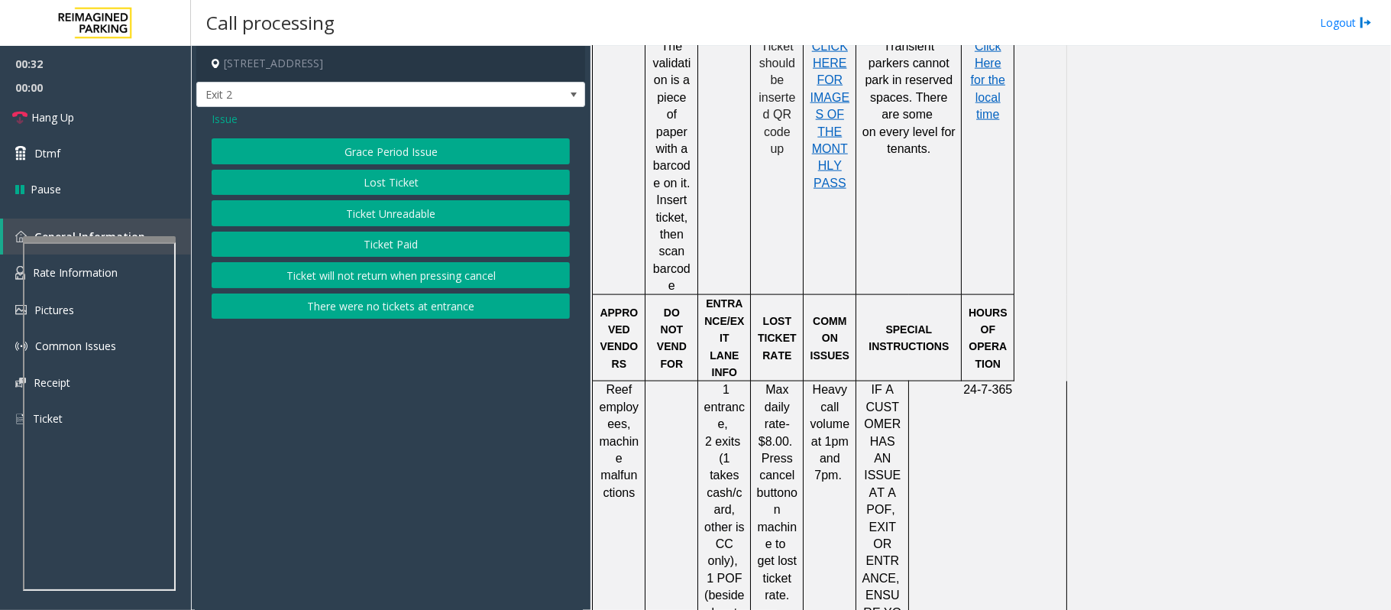
click at [400, 183] on button "Lost Ticket" at bounding box center [391, 183] width 358 height 26
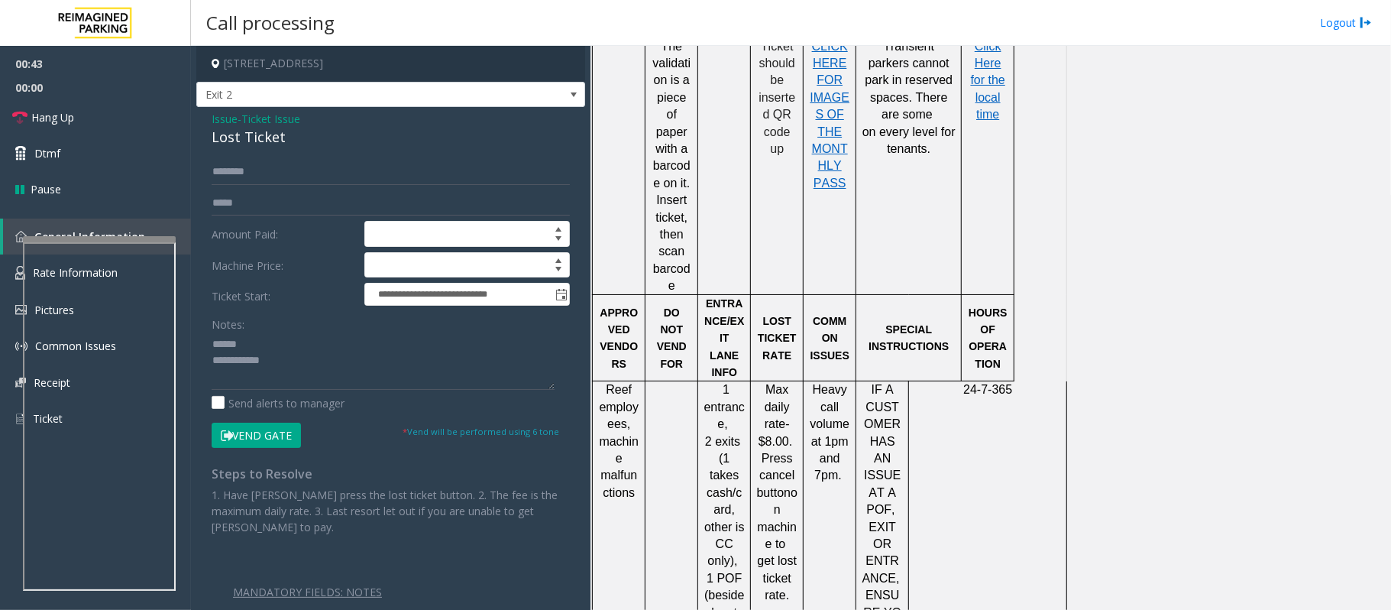
click at [248, 134] on div "Lost Ticket" at bounding box center [391, 137] width 358 height 21
click at [241, 344] on textarea at bounding box center [383, 360] width 343 height 57
click at [243, 349] on textarea at bounding box center [383, 360] width 343 height 57
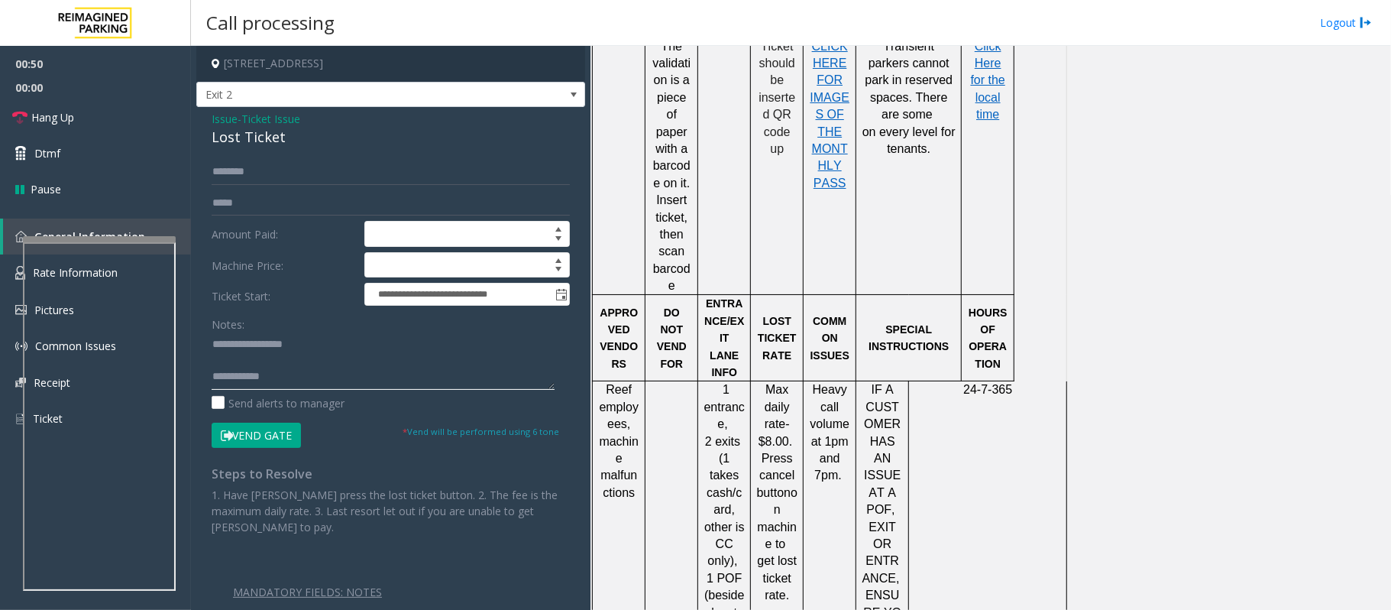
drag, startPoint x: 310, startPoint y: 374, endPoint x: 322, endPoint y: 380, distance: 13.3
click at [315, 377] on textarea at bounding box center [383, 360] width 343 height 57
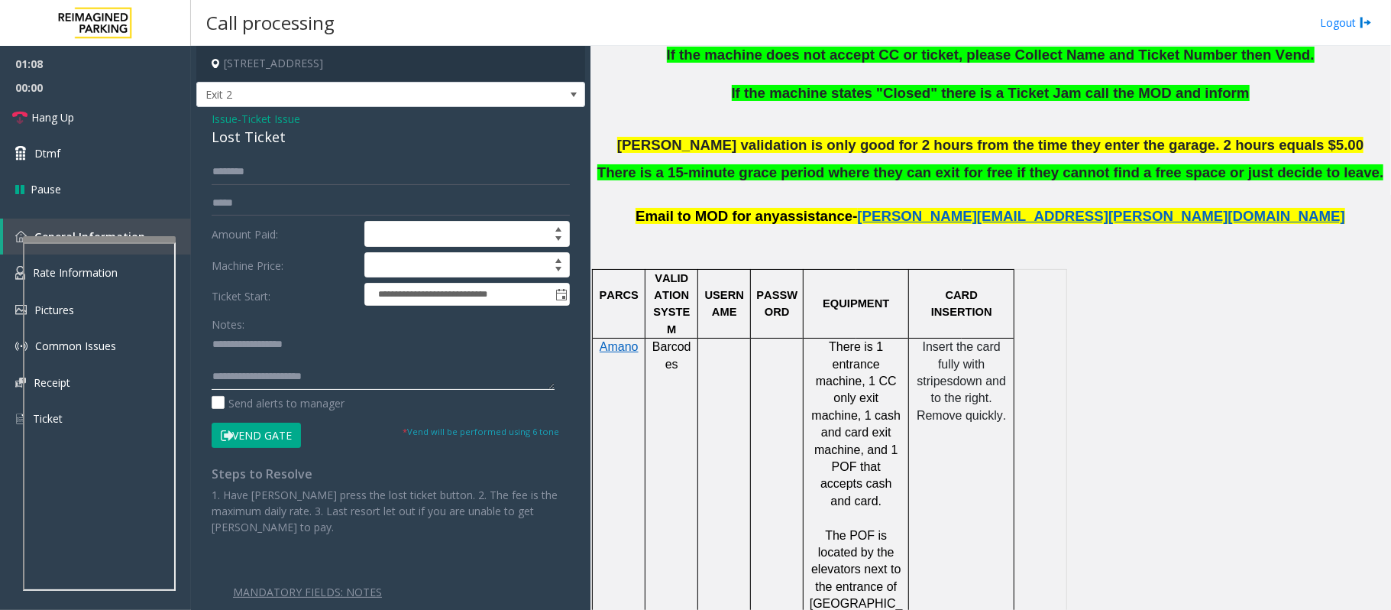
scroll to position [917, 0]
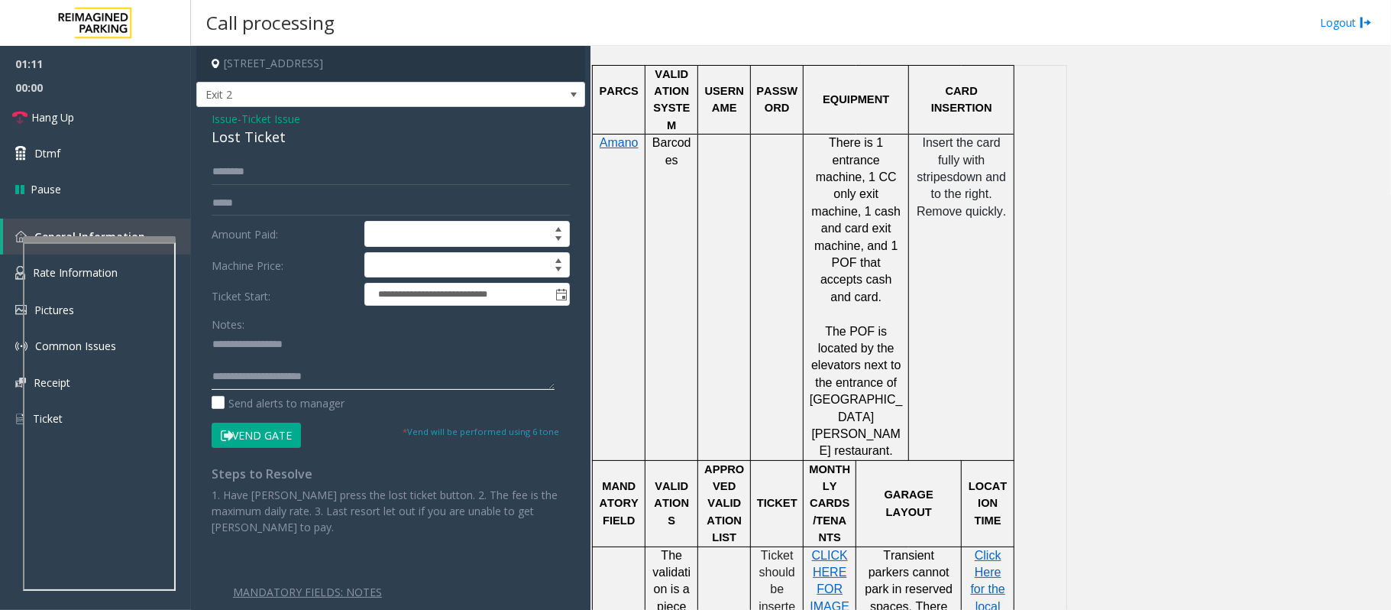
click at [398, 374] on textarea at bounding box center [383, 360] width 343 height 57
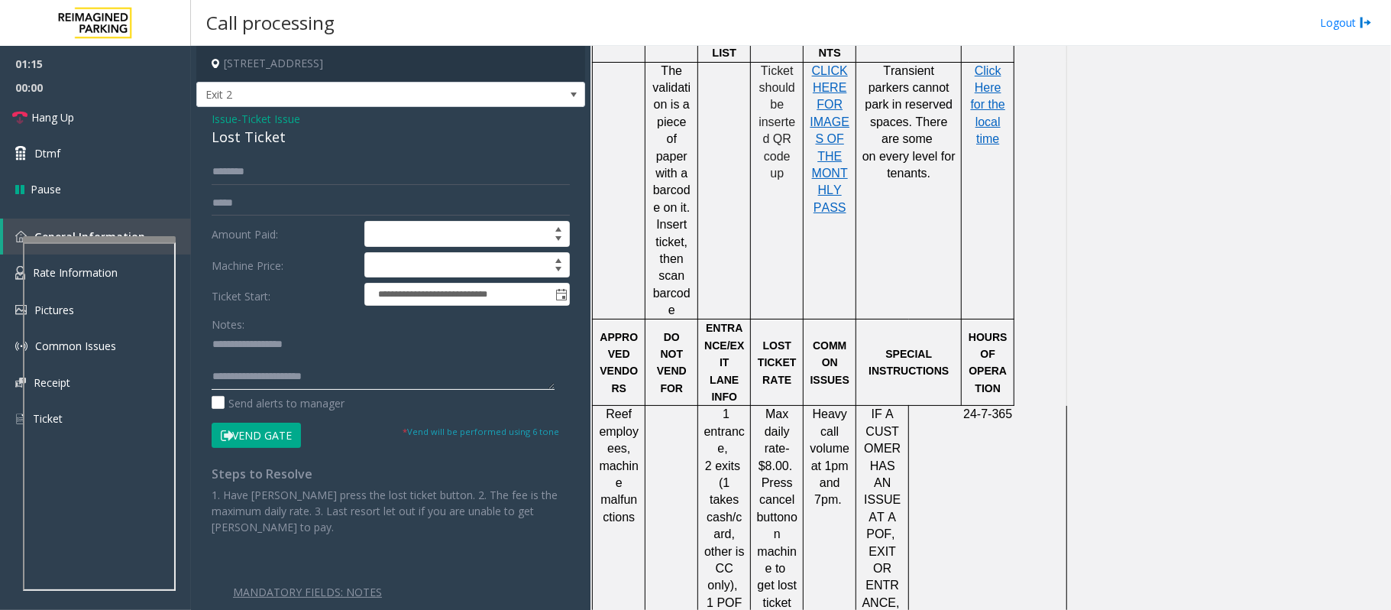
scroll to position [1400, 0]
click at [762, 475] on p "Press cancel button on machine to" at bounding box center [776, 526] width 41 height 102
click at [762, 403] on div at bounding box center [777, 405] width 53 height 5
drag, startPoint x: 764, startPoint y: 255, endPoint x: 788, endPoint y: 471, distance: 217.6
click at [786, 471] on div "Max daily rate- $8.00. Press cancel button on machine to get lost ticket rate." at bounding box center [777, 517] width 52 height 222
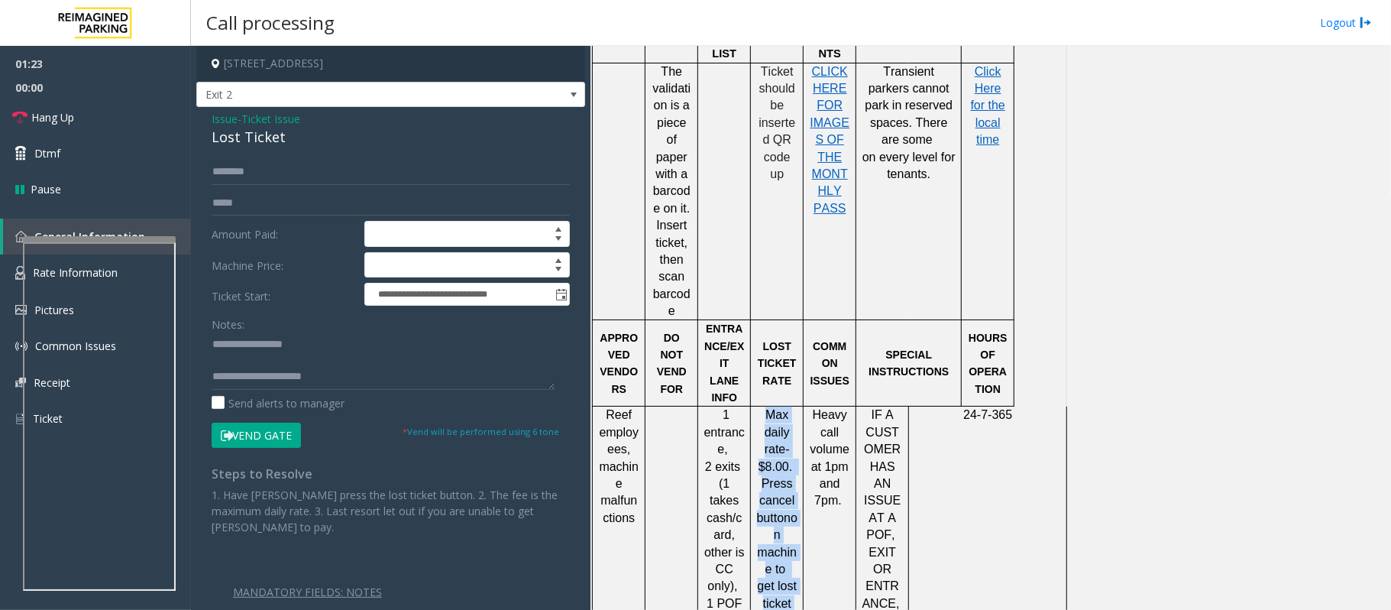
copy div "Max daily rate- $8.00. Press cancel button on machine to get lost ticket rate"
click at [393, 392] on div "Notes: Send alerts to manager" at bounding box center [391, 361] width 358 height 100
click at [393, 386] on textarea at bounding box center [383, 360] width 343 height 57
paste textarea "**********"
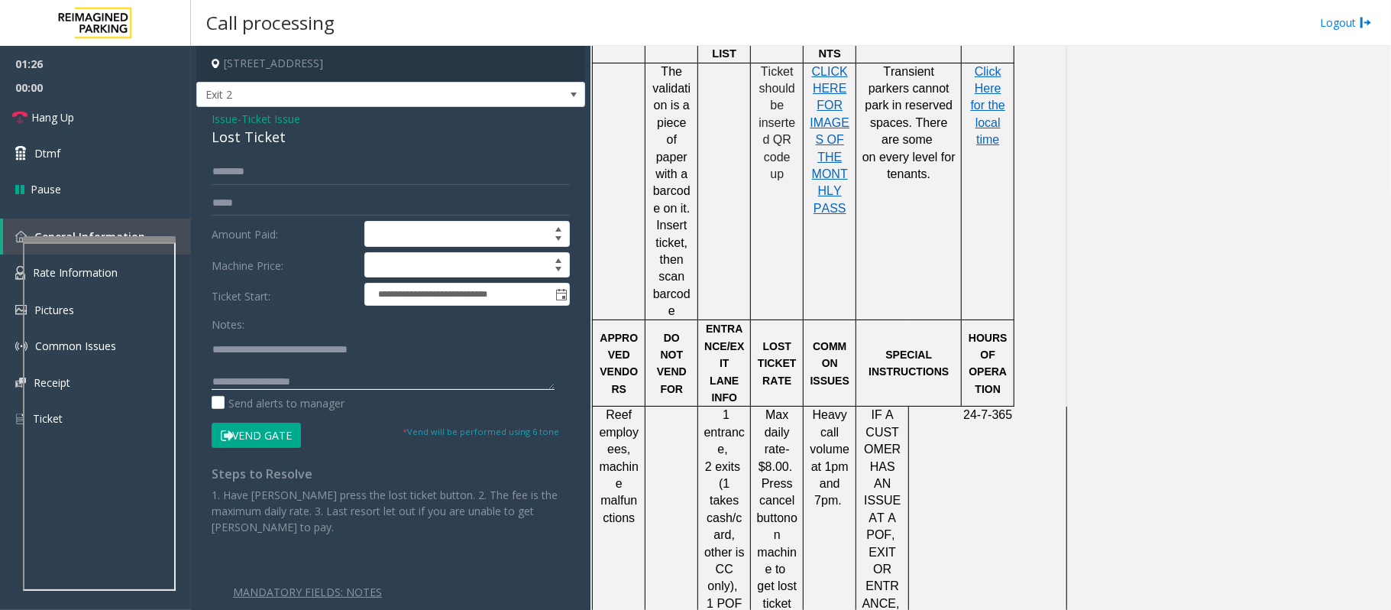
click at [276, 364] on textarea at bounding box center [383, 360] width 343 height 57
click at [270, 352] on textarea at bounding box center [383, 360] width 343 height 57
click at [212, 367] on textarea at bounding box center [383, 360] width 343 height 57
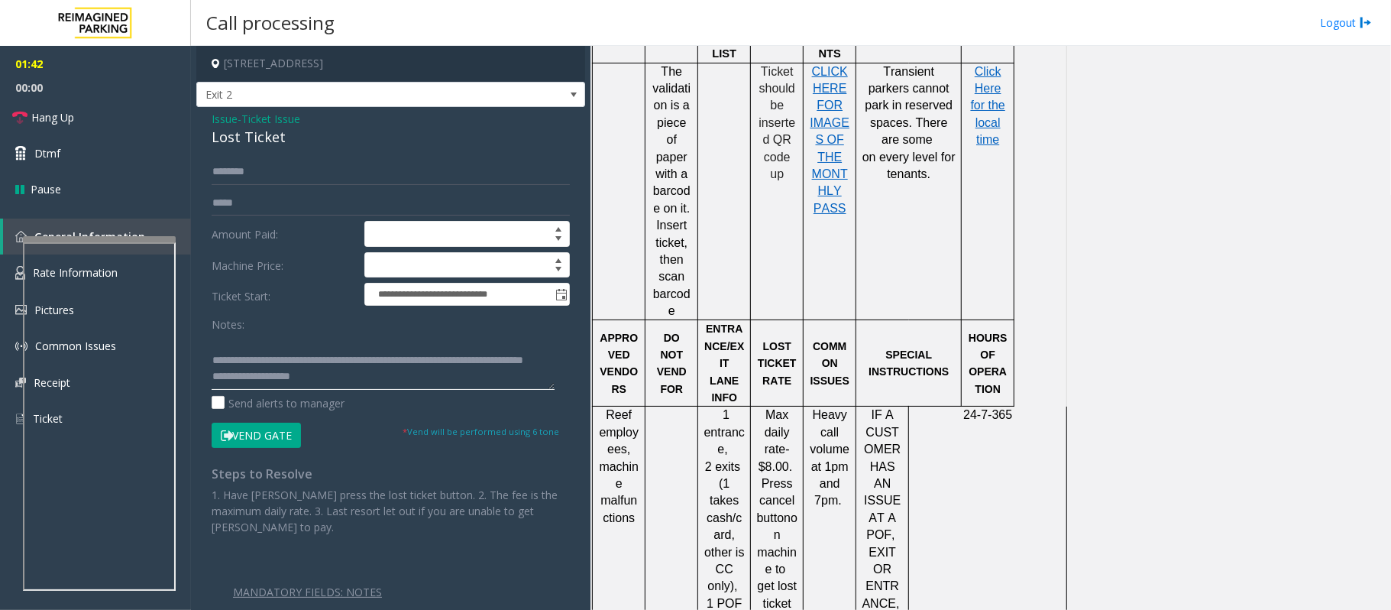
click at [212, 377] on textarea at bounding box center [383, 360] width 343 height 57
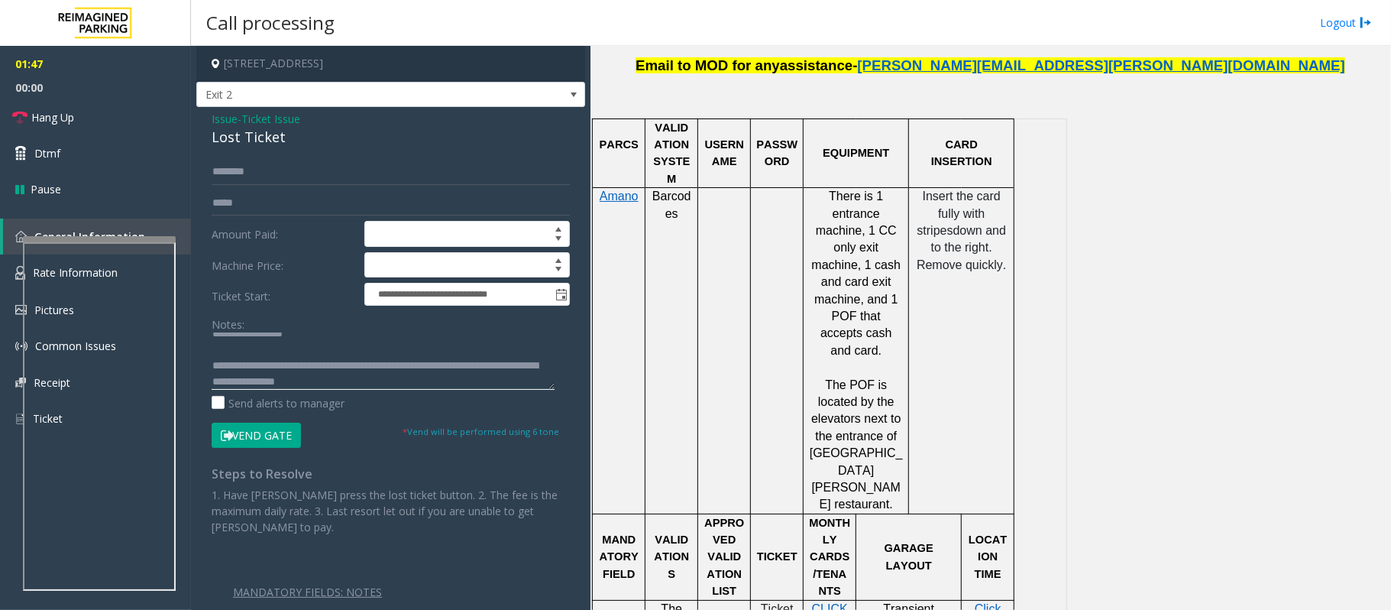
scroll to position [585, 0]
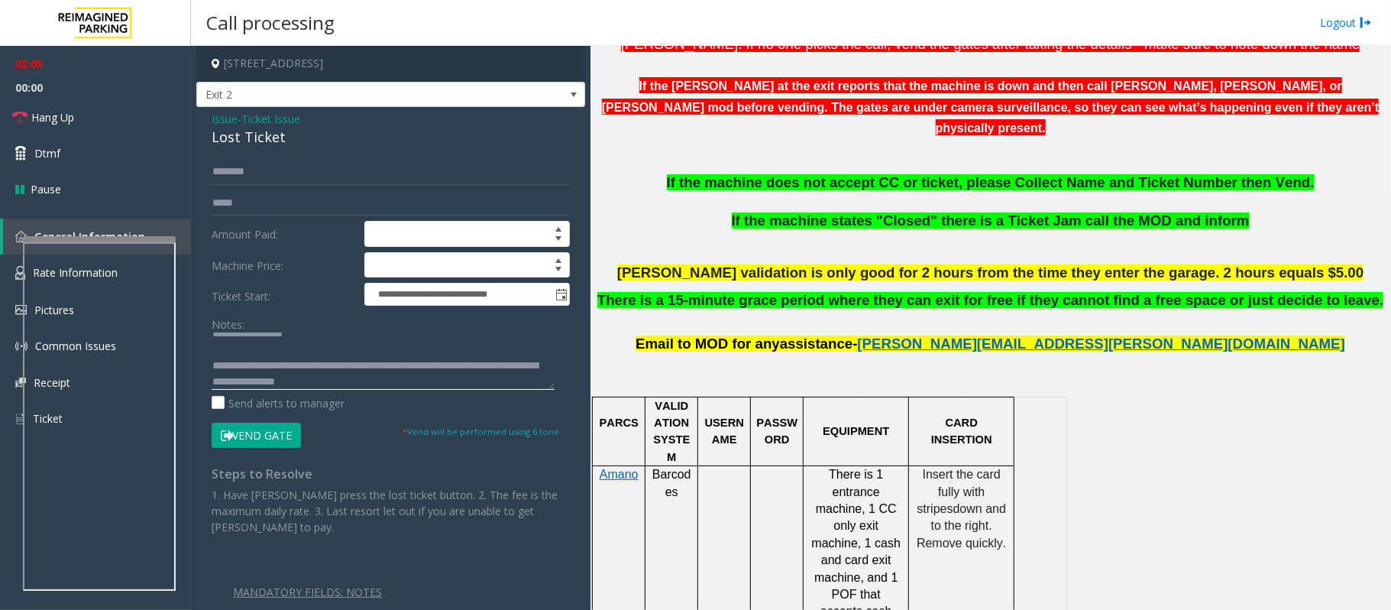
click at [434, 388] on textarea at bounding box center [383, 360] width 343 height 57
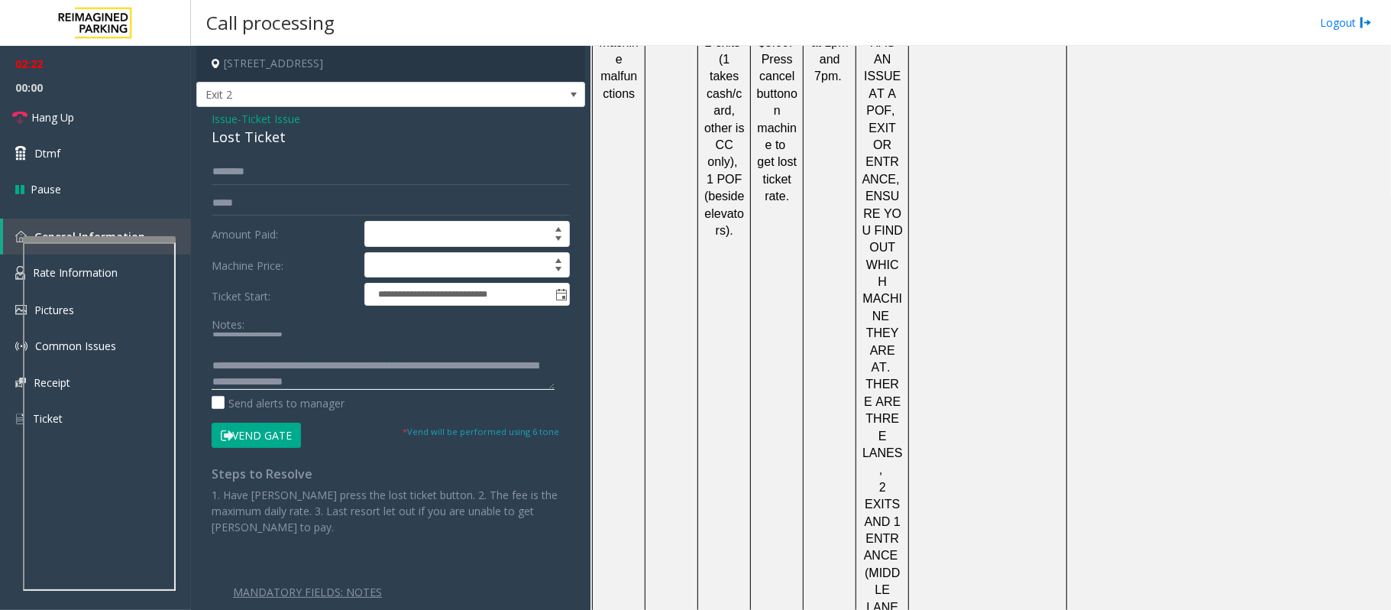
scroll to position [2012, 0]
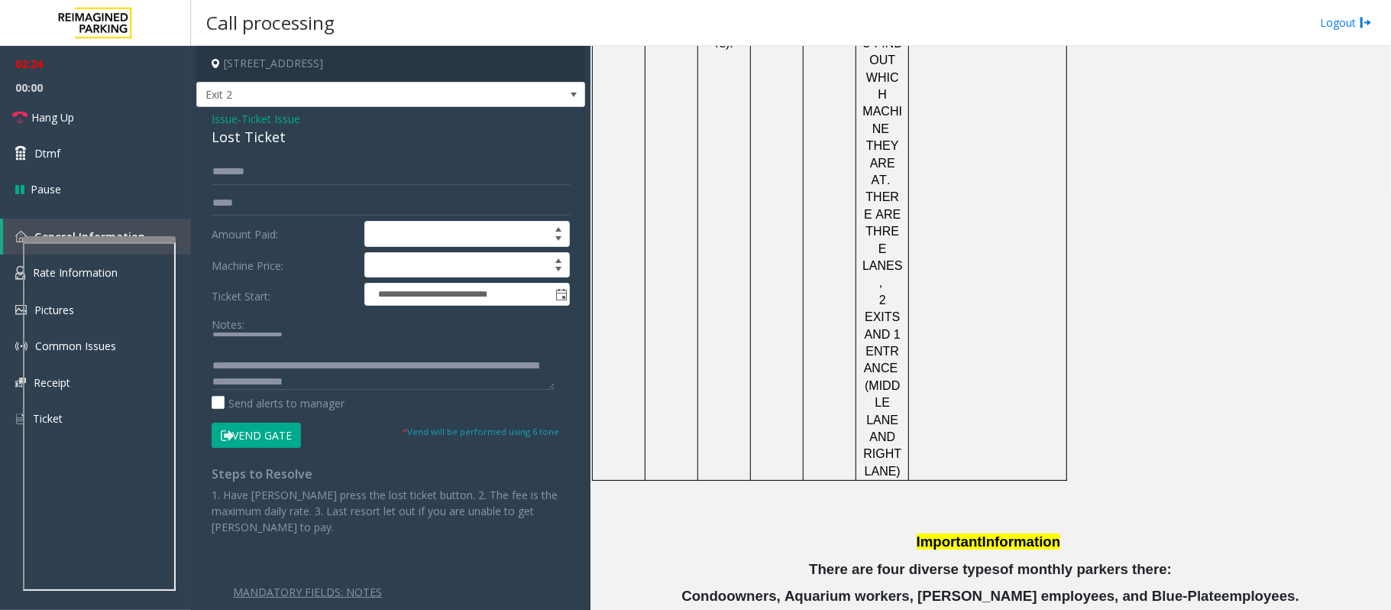
drag, startPoint x: 835, startPoint y: 520, endPoint x: 737, endPoint y: 524, distance: 98.7
copy button "(423) 752-5710"
click at [398, 377] on textarea at bounding box center [383, 360] width 343 height 57
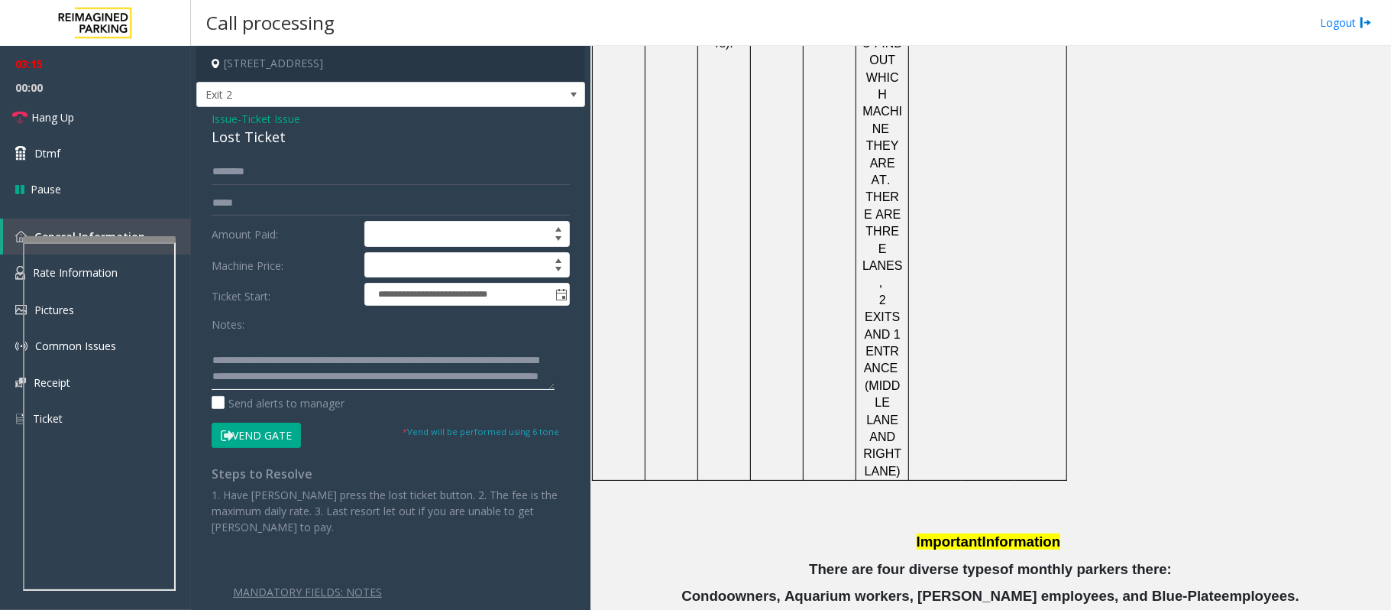
click at [407, 384] on textarea at bounding box center [383, 360] width 343 height 57
click at [454, 385] on textarea at bounding box center [383, 360] width 343 height 57
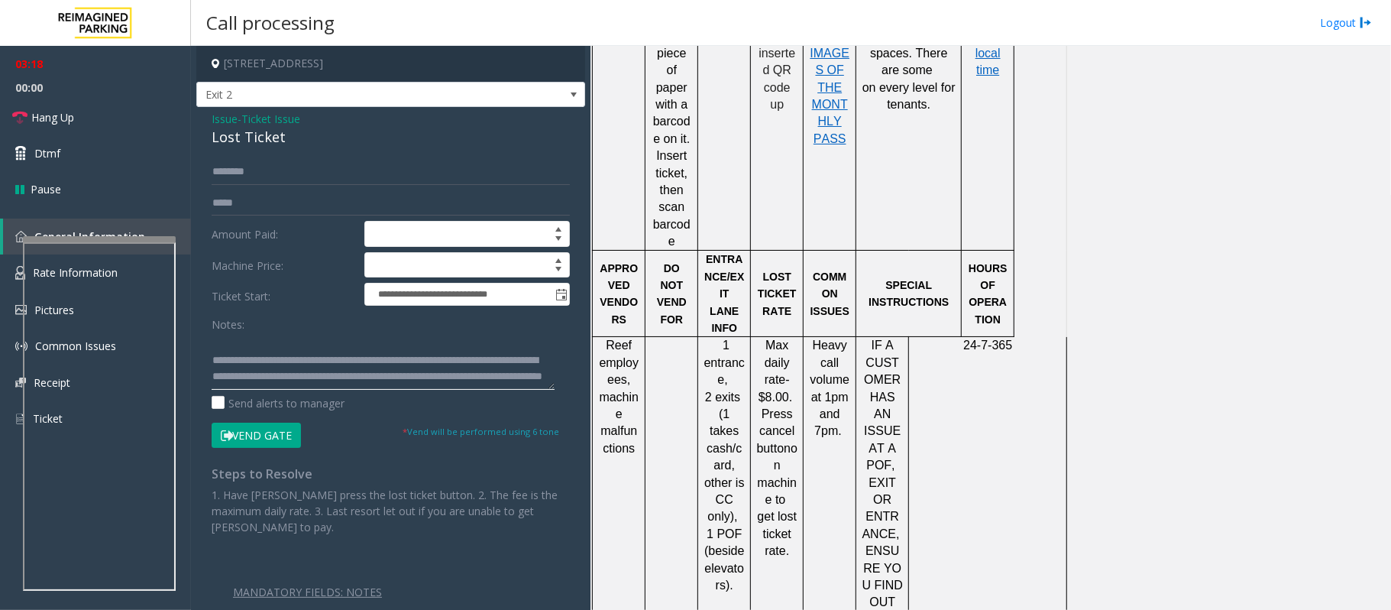
scroll to position [1299, 0]
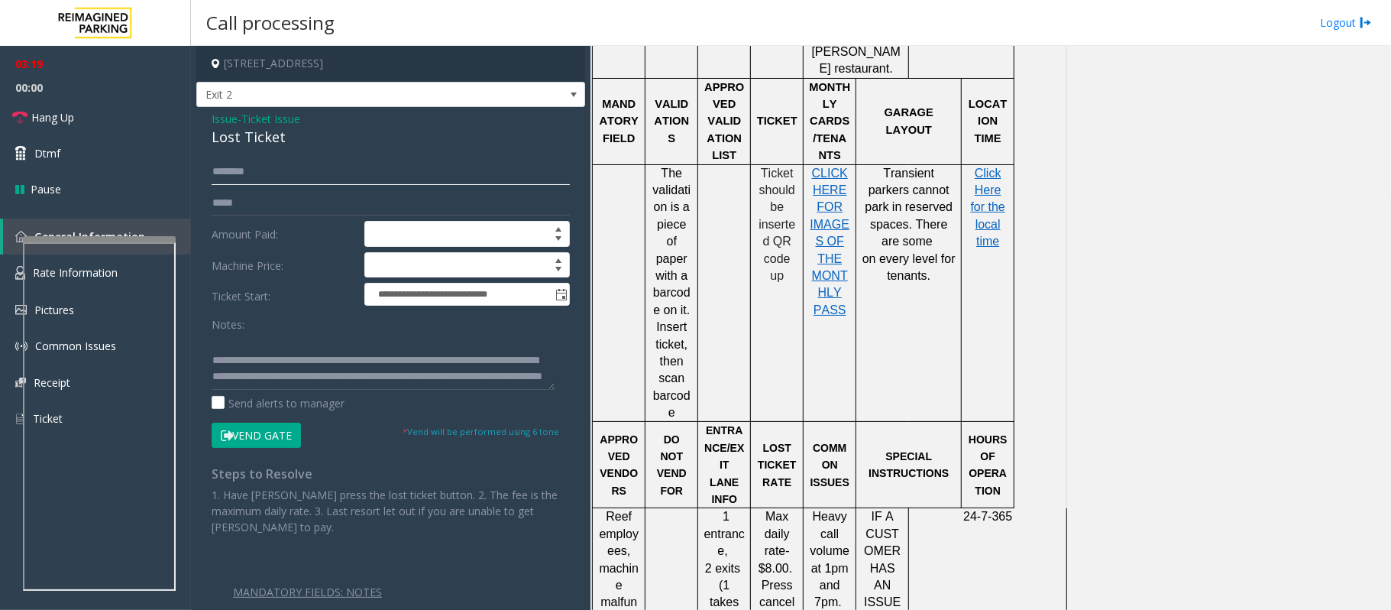
click at [243, 172] on input "text" at bounding box center [391, 172] width 358 height 26
click at [486, 382] on textarea at bounding box center [383, 360] width 343 height 57
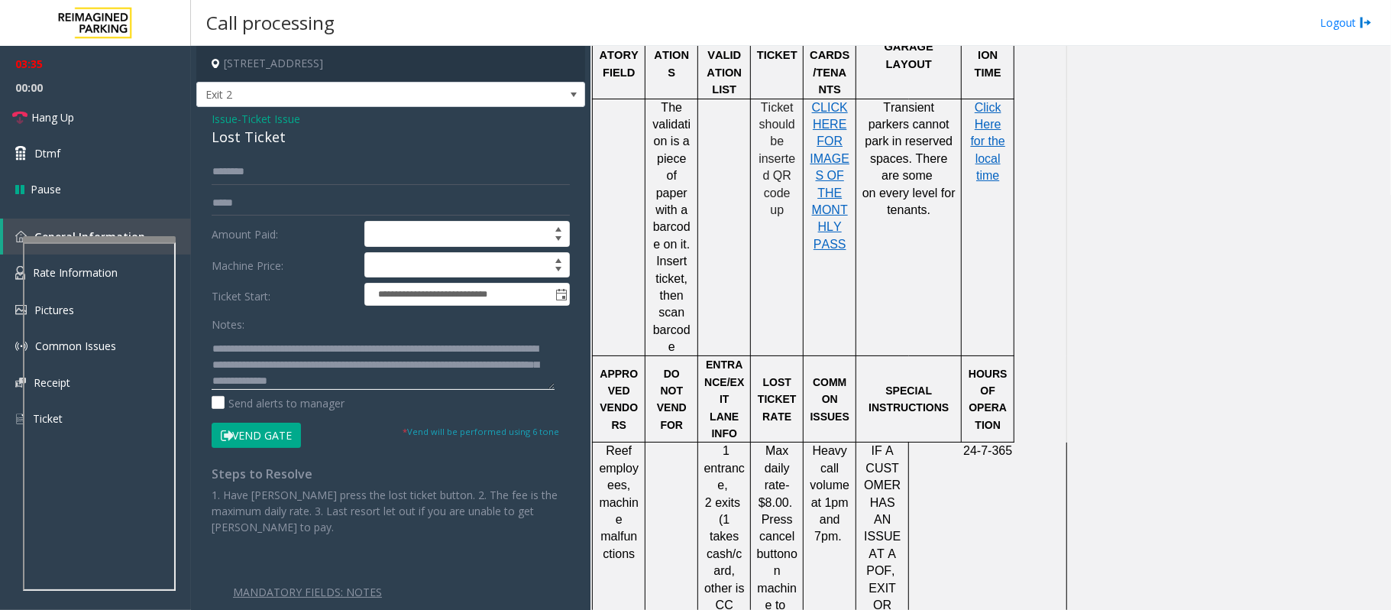
scroll to position [1400, 0]
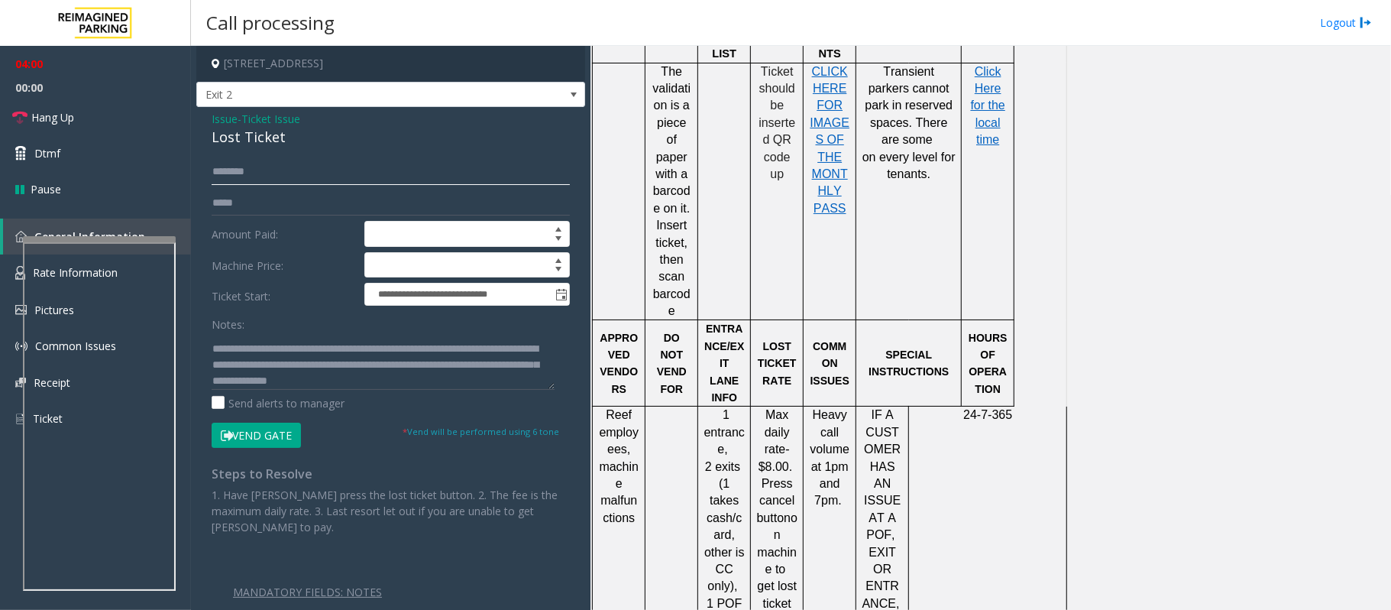
click at [296, 172] on input "text" at bounding box center [391, 172] width 358 height 26
click at [493, 382] on textarea at bounding box center [383, 360] width 343 height 57
click at [266, 437] on button "Vend Gate" at bounding box center [256, 436] width 89 height 26
drag, startPoint x: 496, startPoint y: 384, endPoint x: 484, endPoint y: 388, distance: 12.3
click at [497, 384] on textarea at bounding box center [383, 360] width 343 height 57
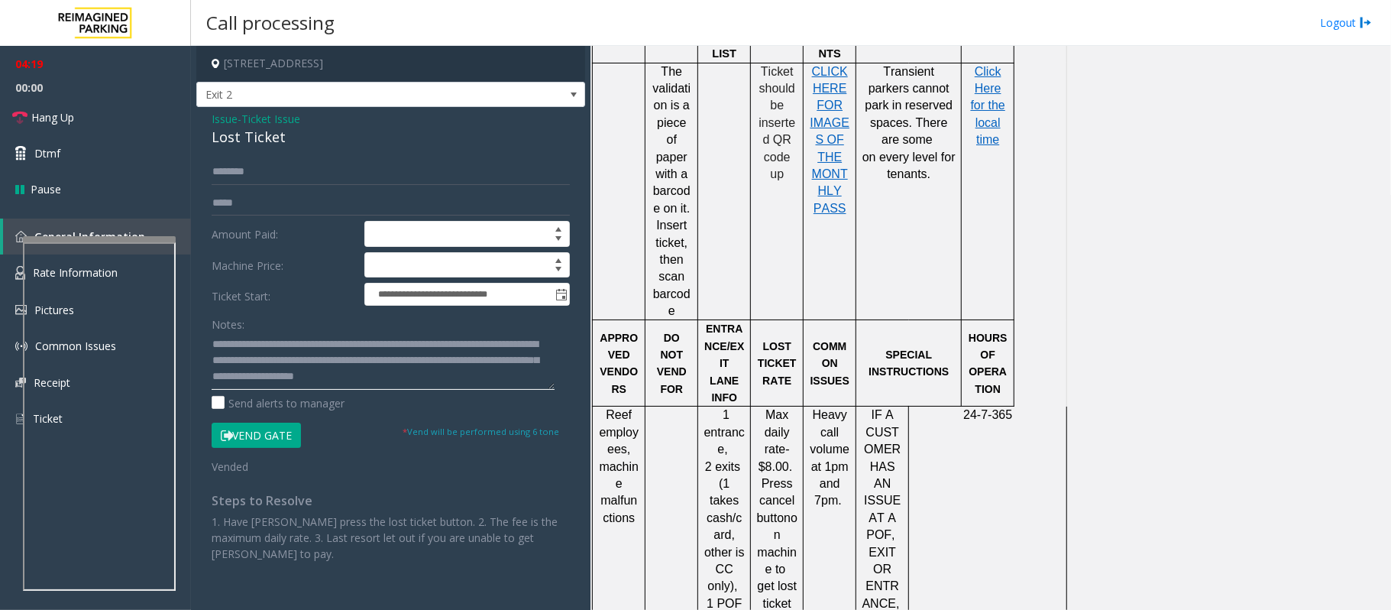
scroll to position [32, 0]
drag, startPoint x: 83, startPoint y: 117, endPoint x: 99, endPoint y: 133, distance: 22.2
click at [83, 117] on link "Hang Up" at bounding box center [95, 117] width 191 height 36
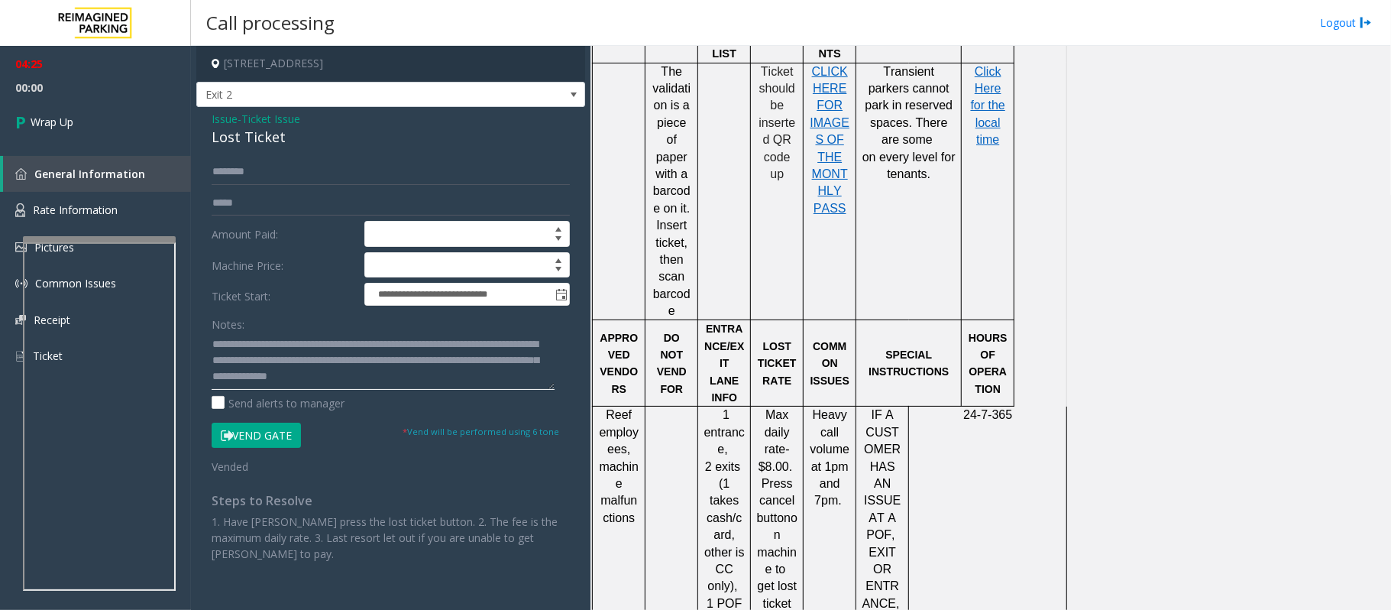
click at [497, 371] on textarea at bounding box center [383, 360] width 343 height 57
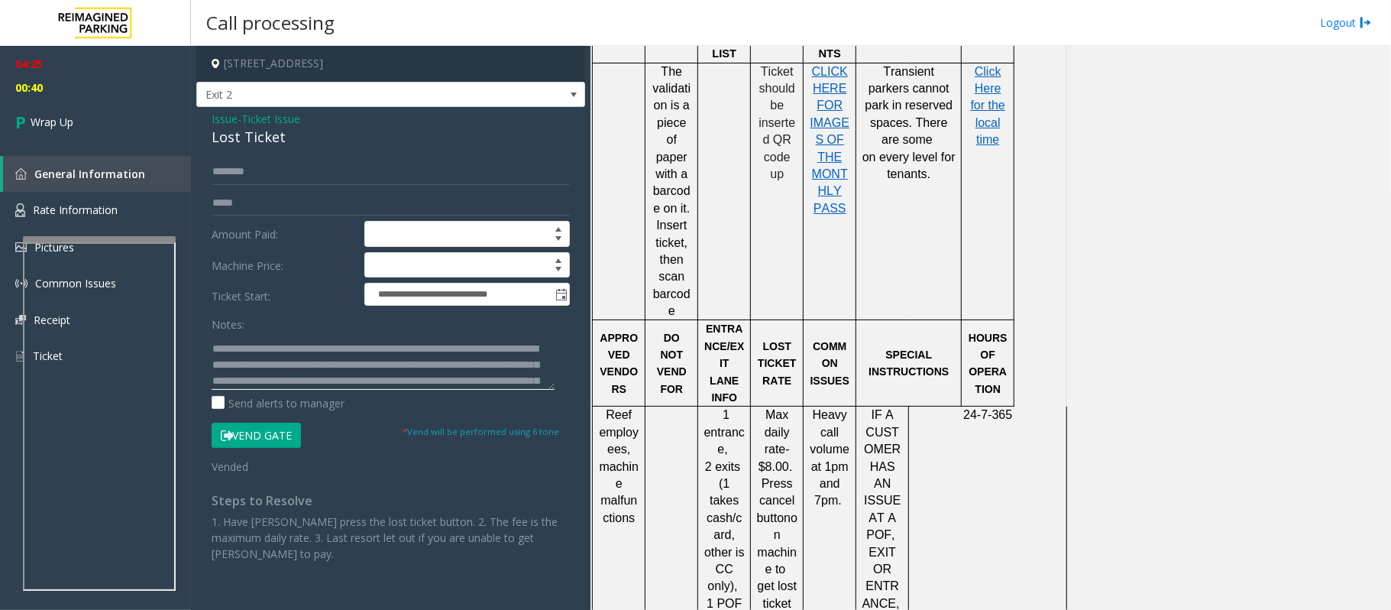
scroll to position [0, 0]
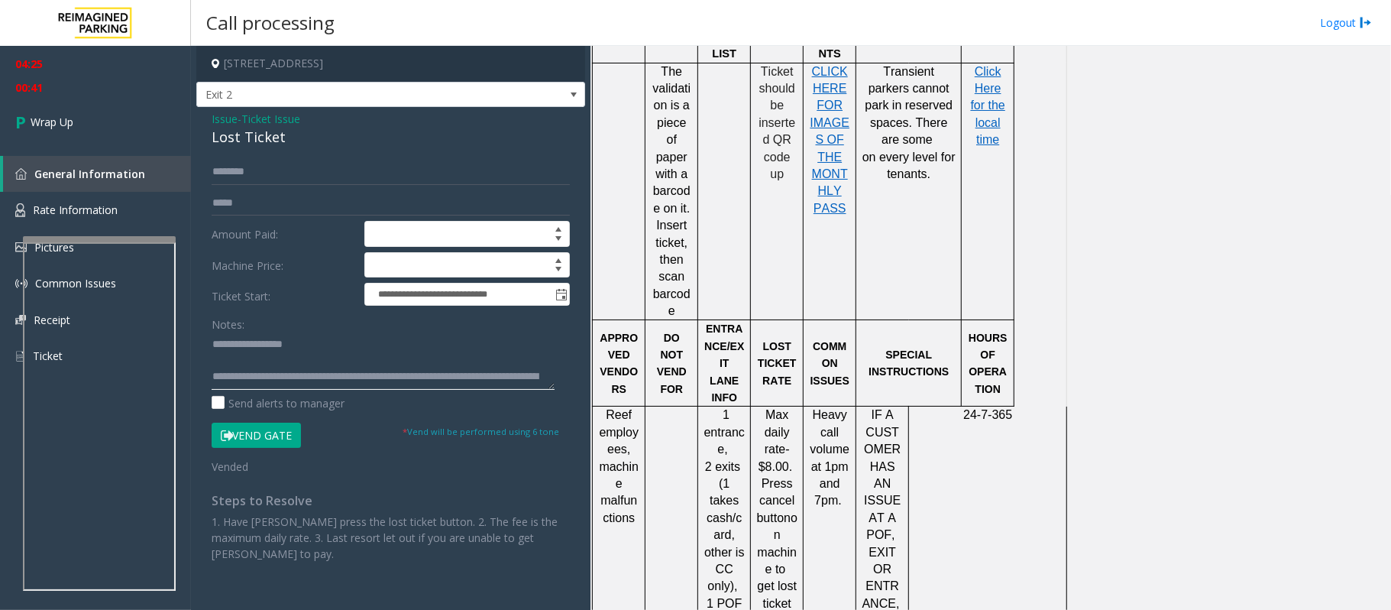
click at [278, 358] on textarea at bounding box center [383, 360] width 343 height 57
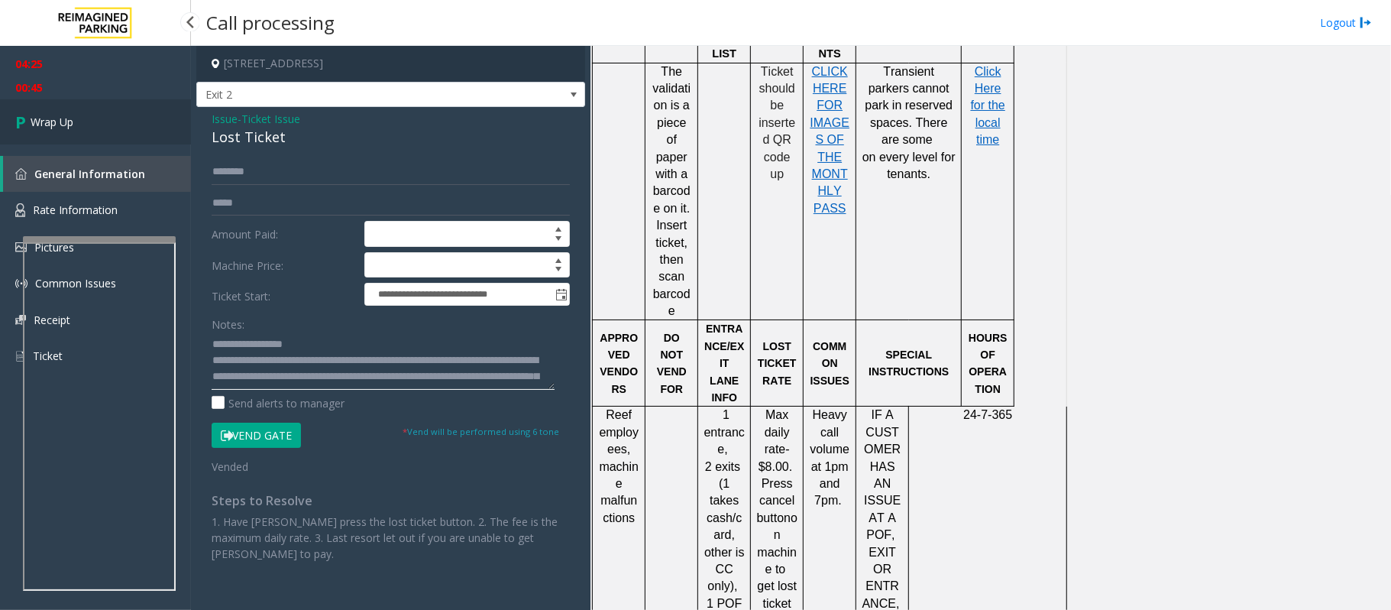
type textarea "**********"
drag, startPoint x: 92, startPoint y: 113, endPoint x: 121, endPoint y: 126, distance: 31.1
click at [92, 113] on link "Wrap Up" at bounding box center [95, 121] width 191 height 45
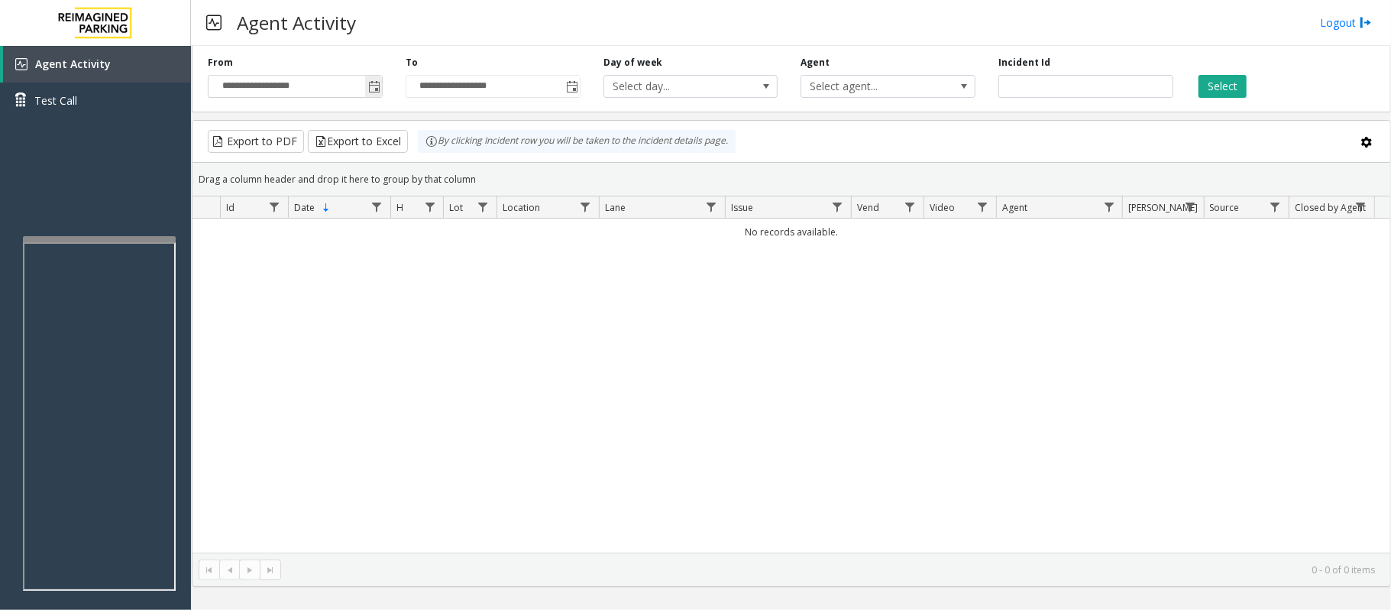
click at [370, 90] on span "Toggle popup" at bounding box center [374, 87] width 12 height 12
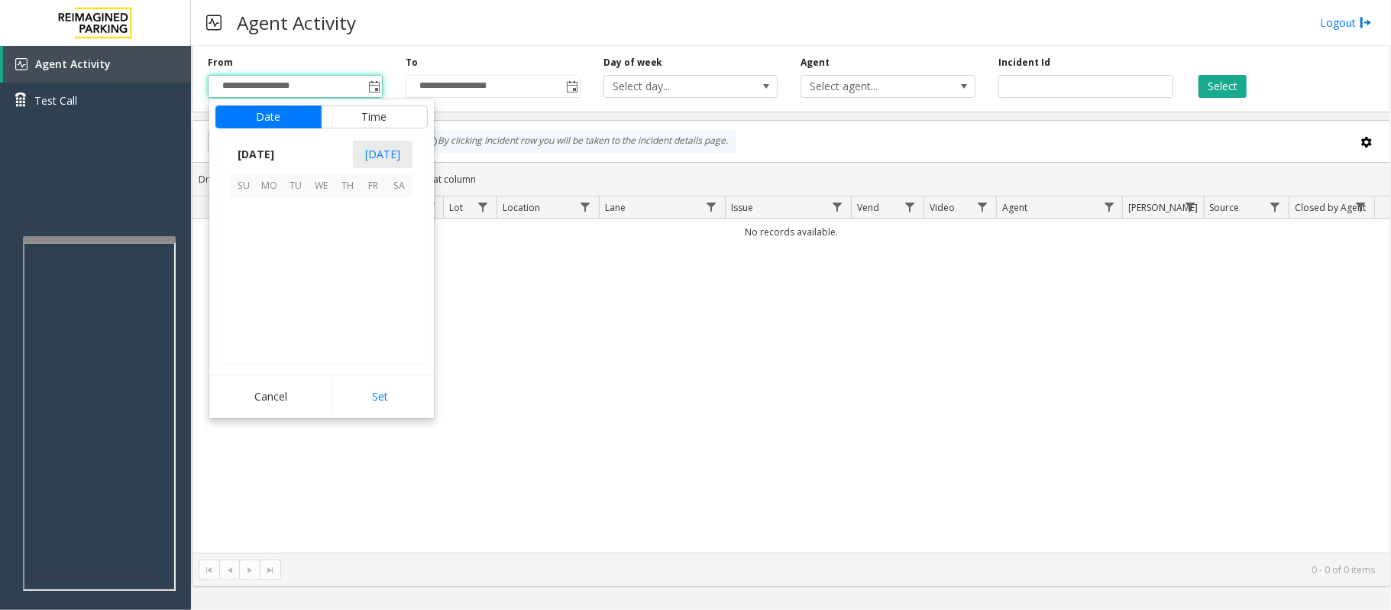
scroll to position [274210, 0]
click at [400, 287] on span "27" at bounding box center [400, 288] width 26 height 26
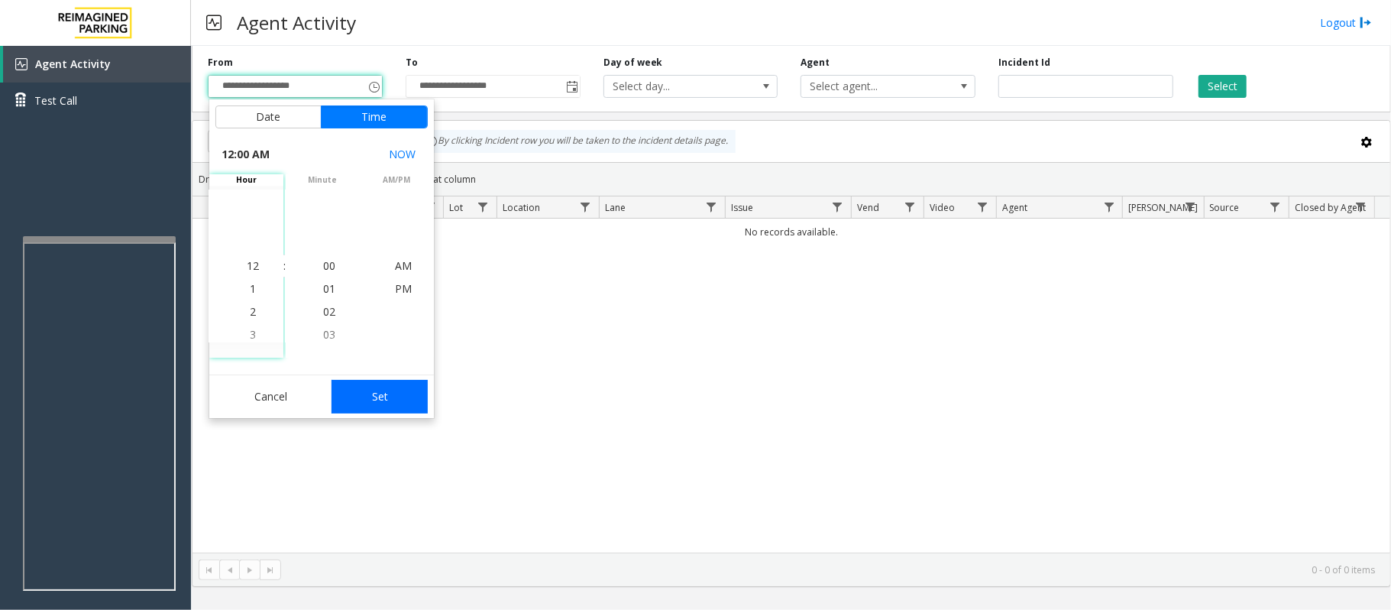
click at [404, 396] on button "Set" at bounding box center [380, 397] width 96 height 34
type input "**********"
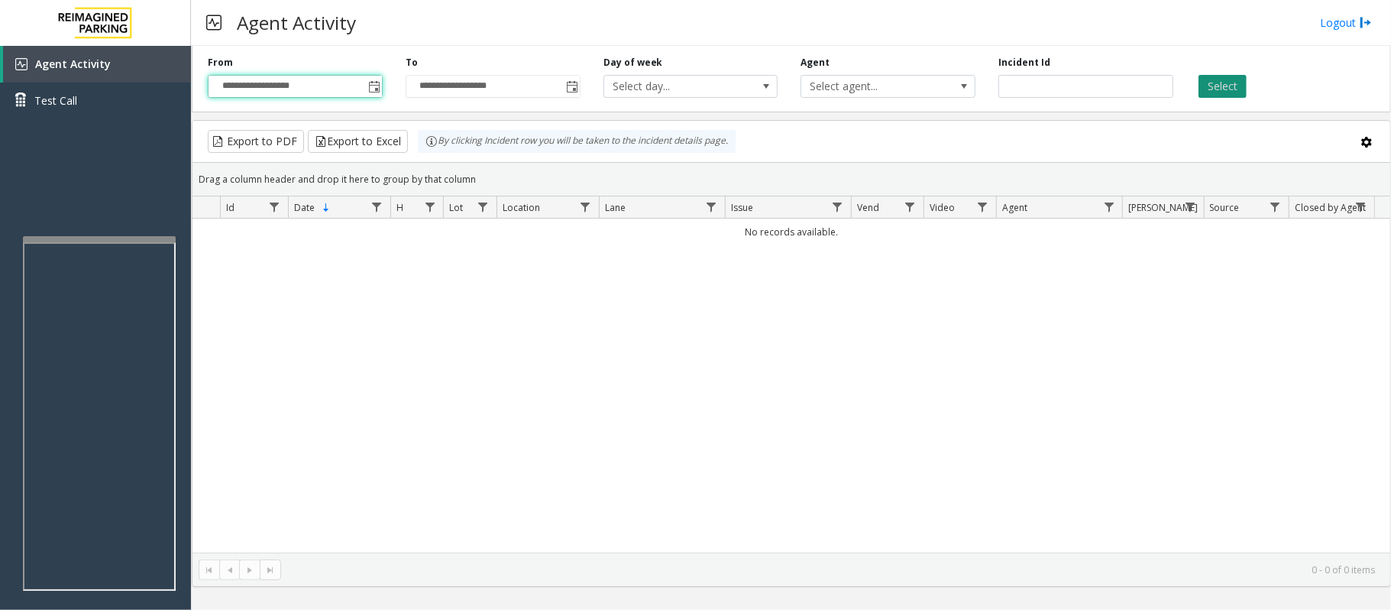
click at [1227, 96] on button "Select" at bounding box center [1223, 86] width 48 height 23
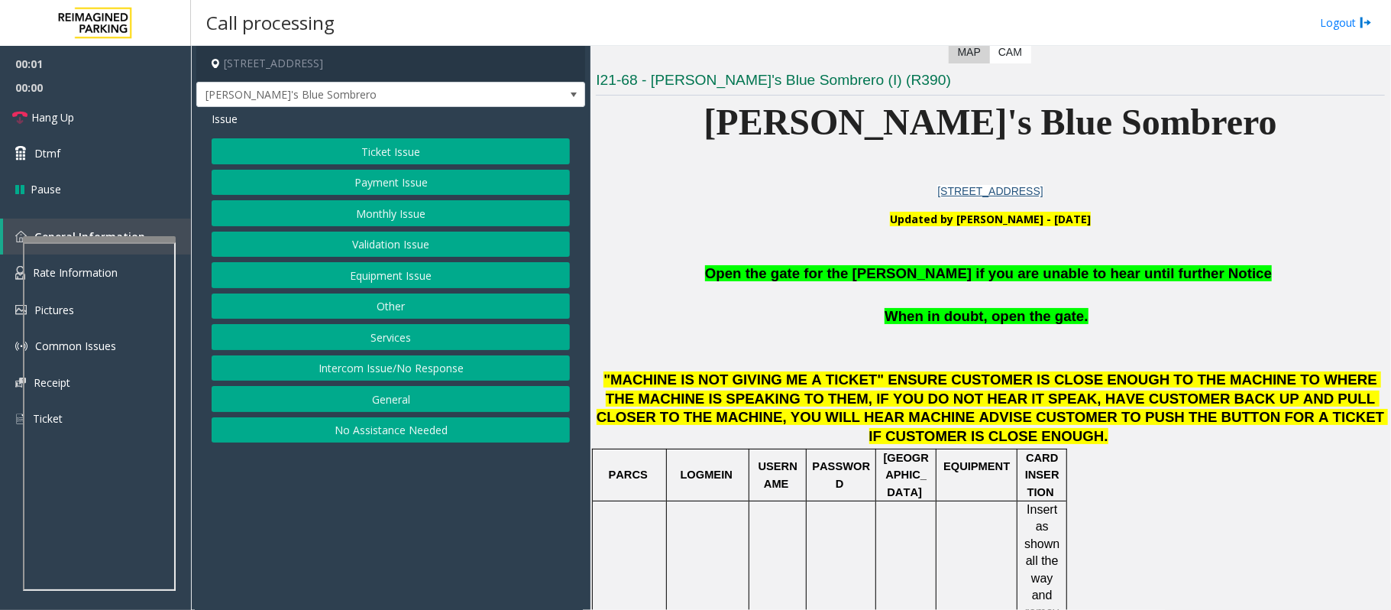
scroll to position [407, 0]
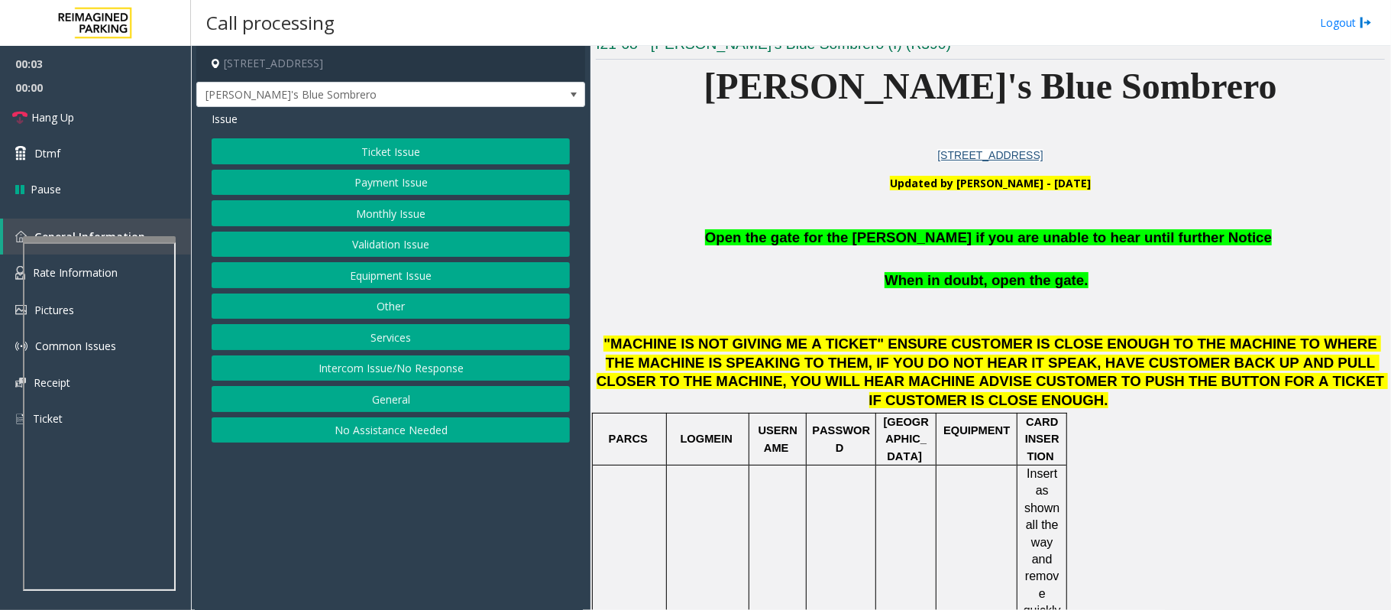
click at [358, 282] on button "Equipment Issue" at bounding box center [391, 275] width 358 height 26
click at [361, 274] on button "Gate / Door Won't Open" at bounding box center [391, 275] width 358 height 26
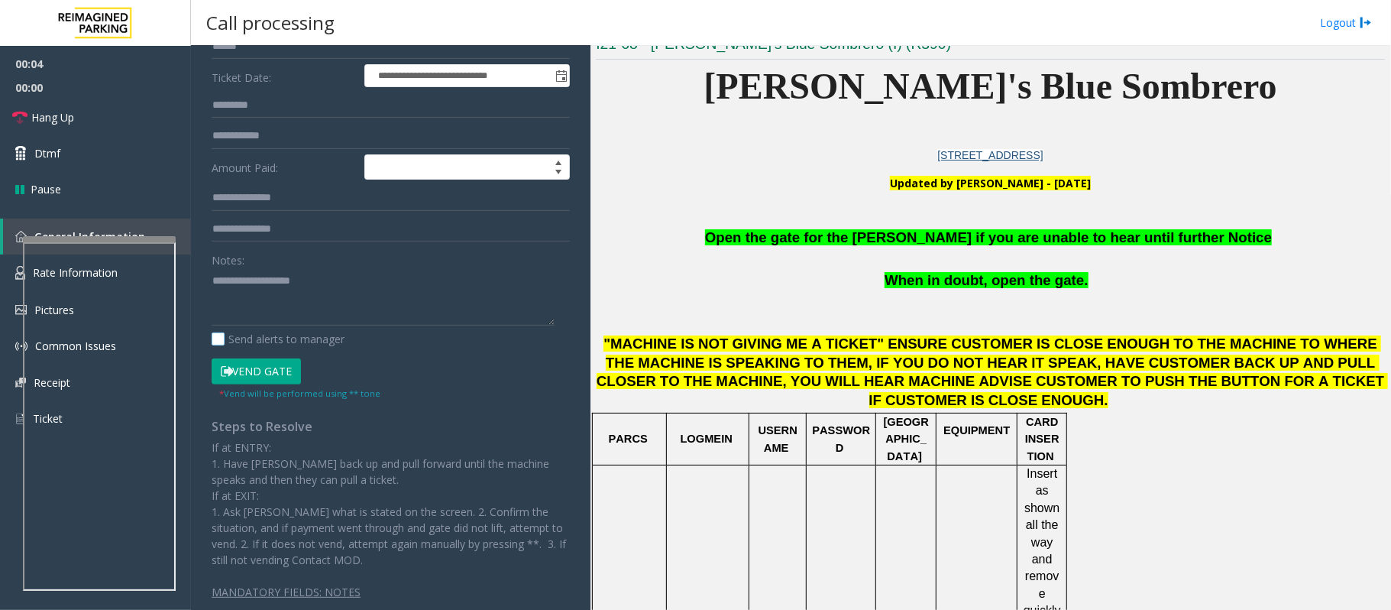
scroll to position [225, 0]
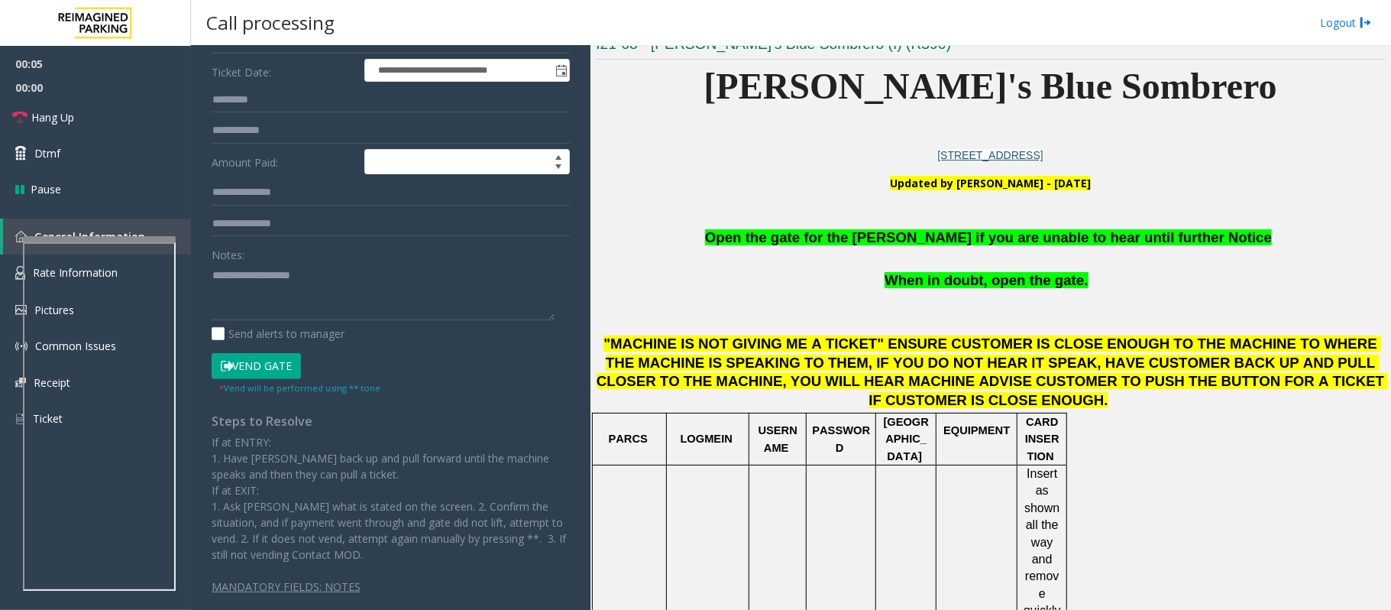
drag, startPoint x: 264, startPoint y: 364, endPoint x: 720, endPoint y: 329, distance: 457.5
click at [264, 361] on button "Vend Gate" at bounding box center [256, 366] width 89 height 26
click at [915, 245] on span "Open the gate for the [PERSON_NAME] if you are unable to hear until further Not…" at bounding box center [988, 237] width 567 height 16
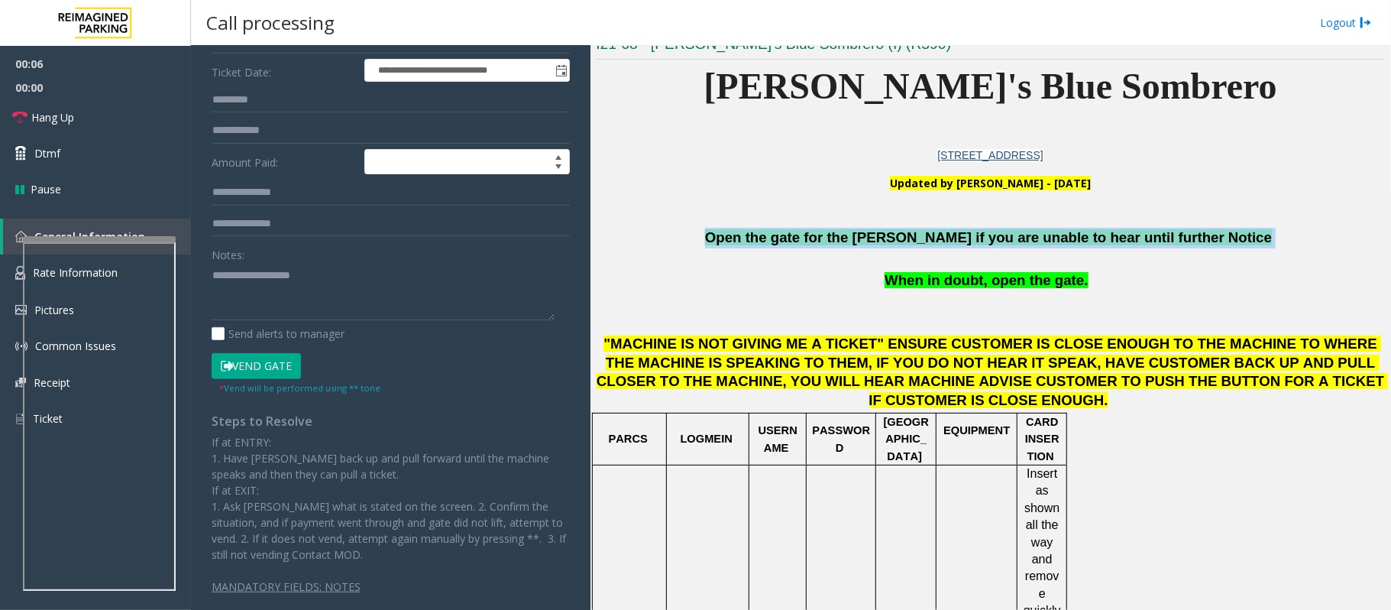
click at [915, 245] on span "Open the gate for the [PERSON_NAME] if you are unable to hear until further Not…" at bounding box center [988, 237] width 567 height 16
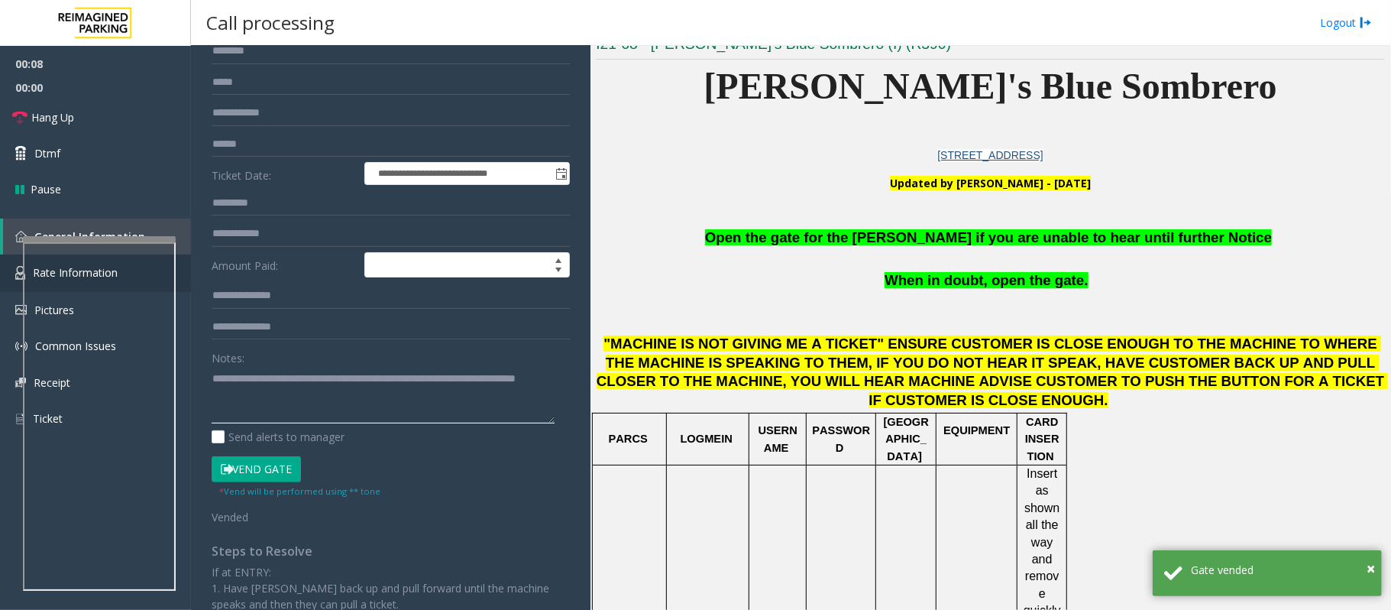
scroll to position [0, 0]
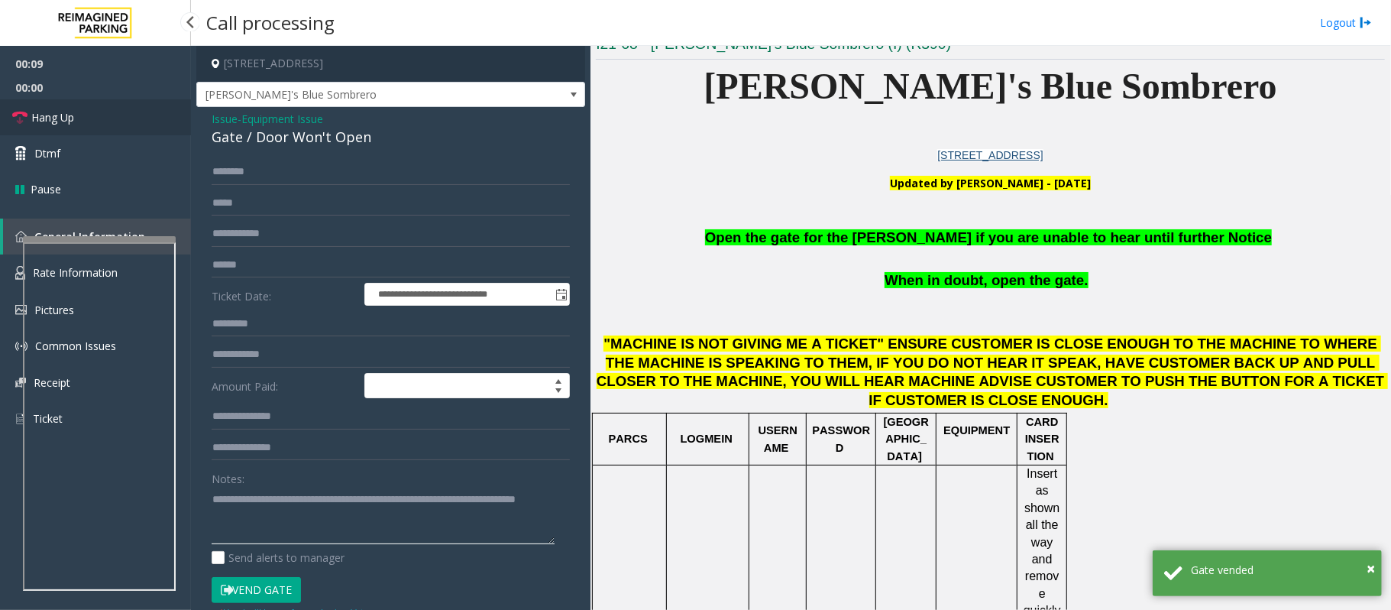
type textarea "**********"
click at [56, 118] on span "Hang Up" at bounding box center [52, 117] width 43 height 16
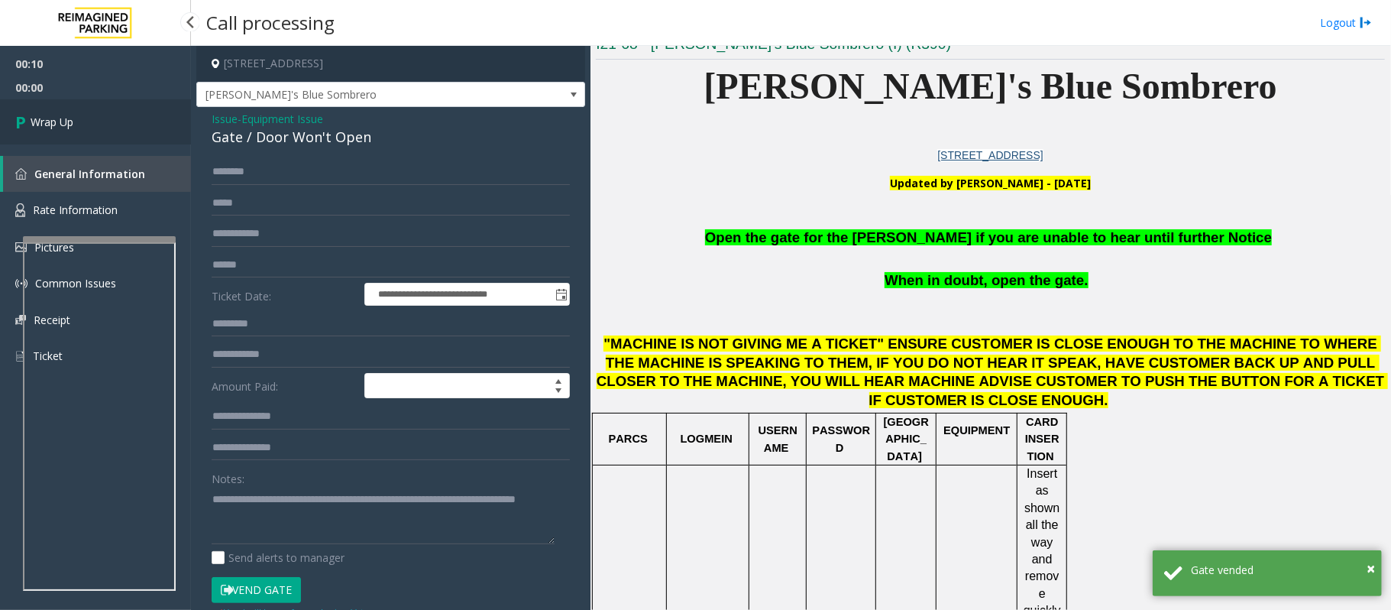
click at [61, 121] on span "Wrap Up" at bounding box center [52, 122] width 43 height 16
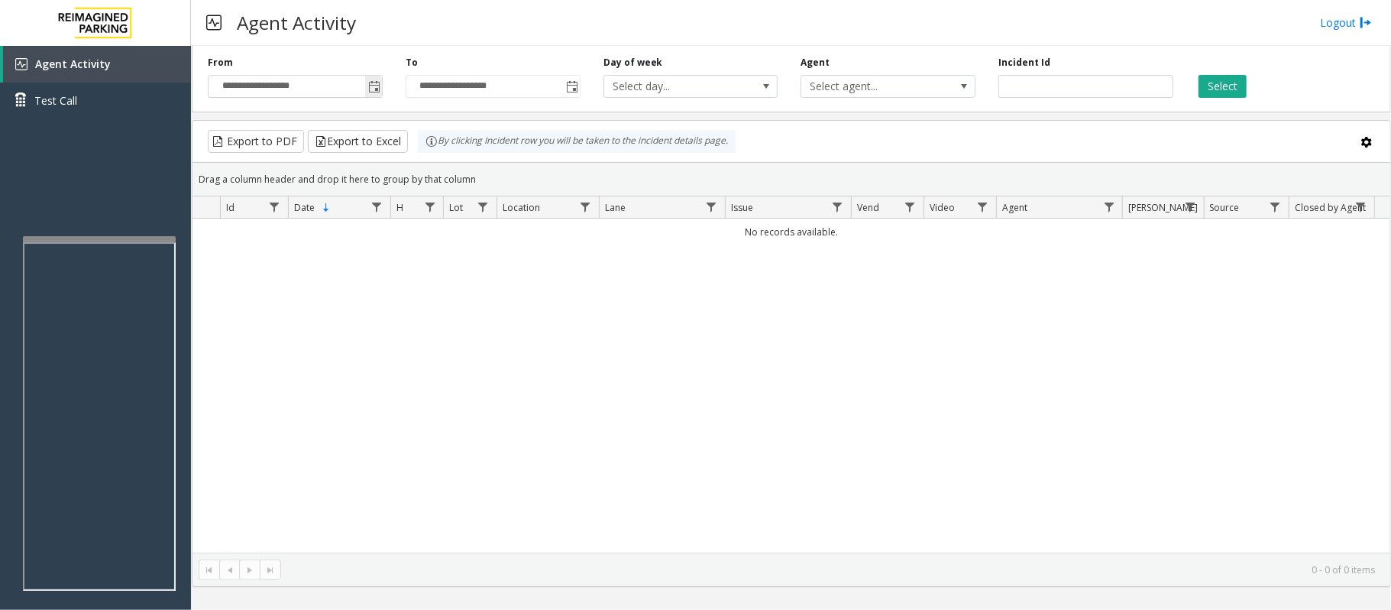
click at [374, 83] on span "Toggle popup" at bounding box center [374, 87] width 12 height 12
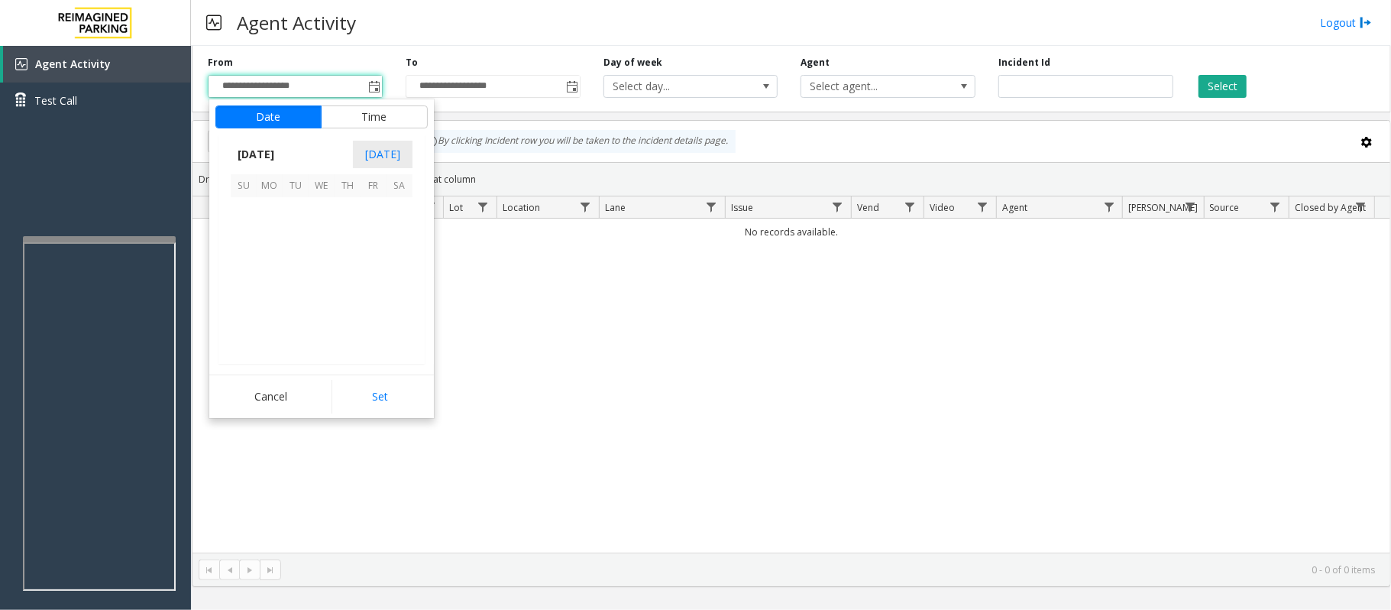
scroll to position [274210, 0]
click at [401, 285] on span "27" at bounding box center [400, 288] width 26 height 26
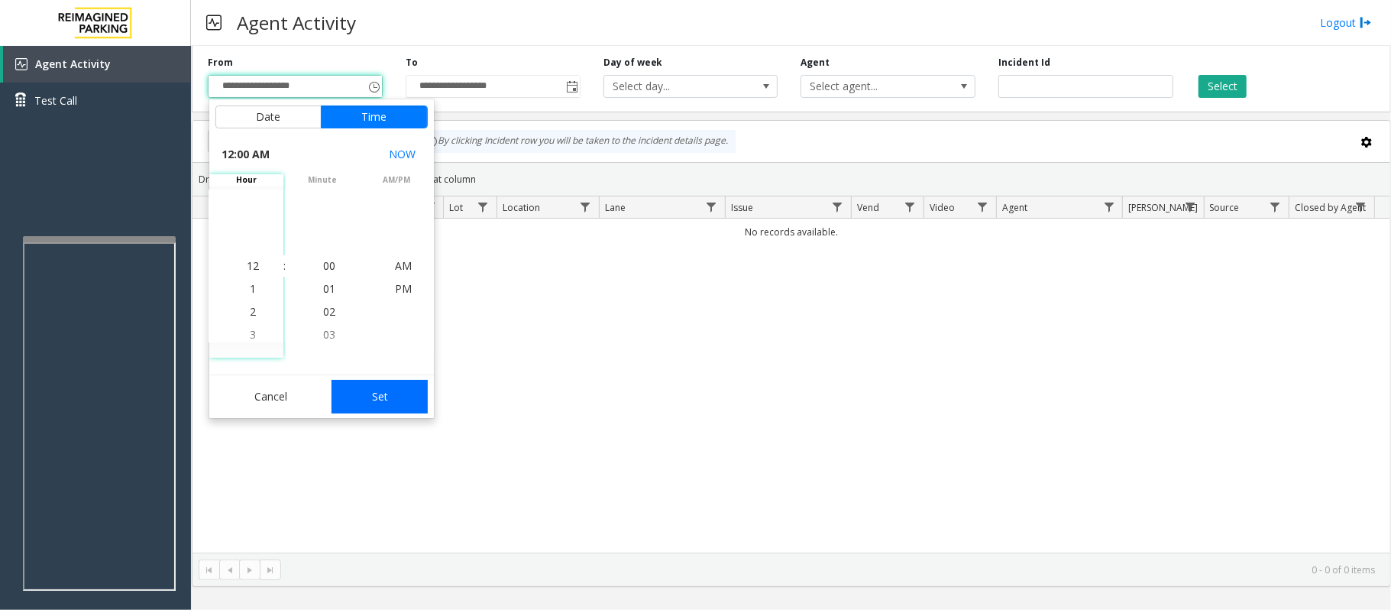
click at [379, 397] on button "Set" at bounding box center [380, 397] width 96 height 34
type input "**********"
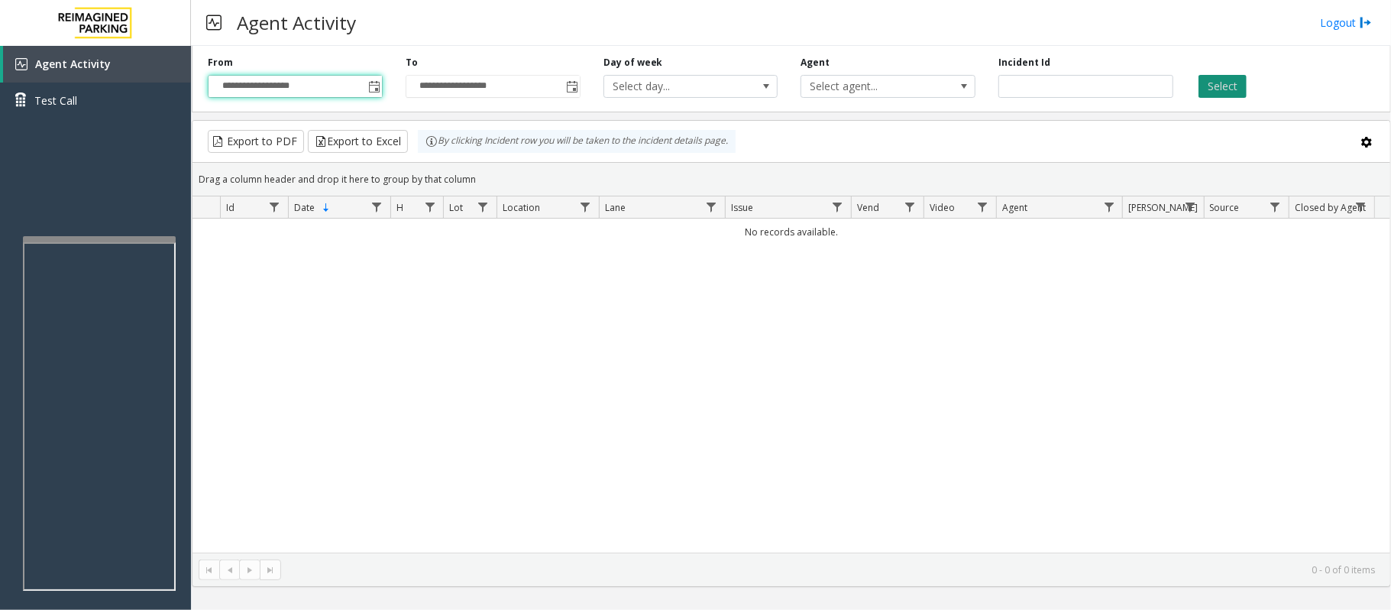
click at [1227, 83] on button "Select" at bounding box center [1223, 86] width 48 height 23
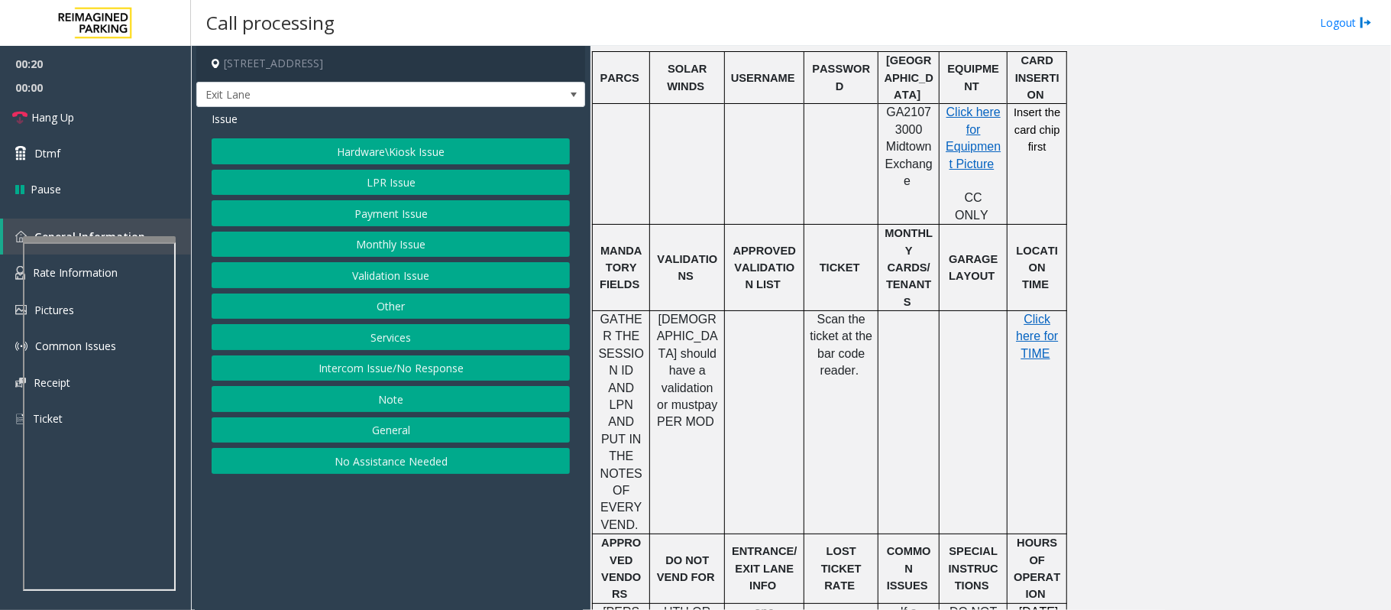
scroll to position [713, 0]
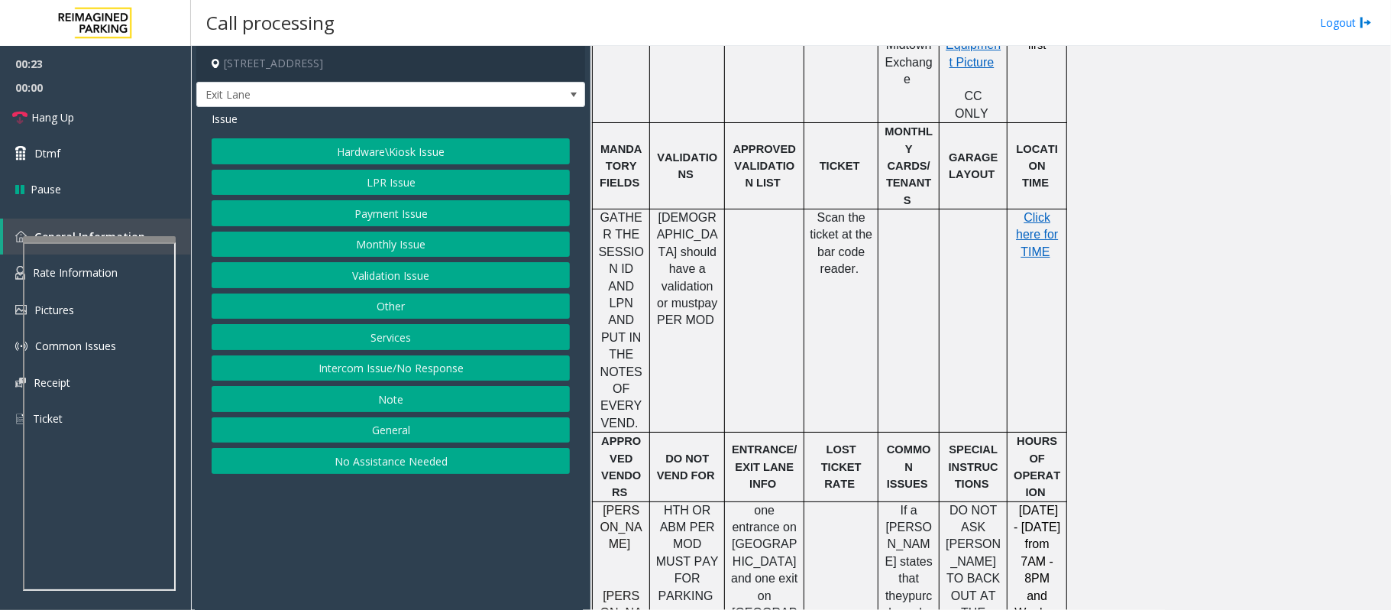
click at [371, 376] on button "Intercom Issue/No Response" at bounding box center [391, 368] width 358 height 26
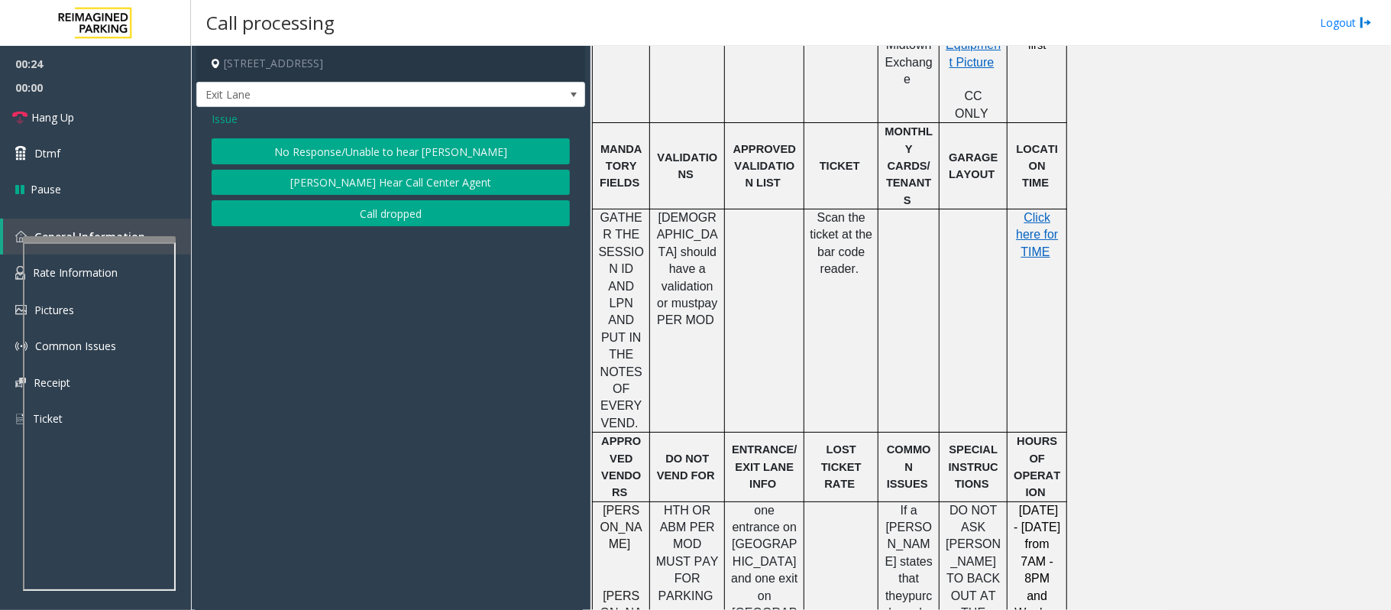
click at [336, 151] on button "No Response/Unable to hear [PERSON_NAME]" at bounding box center [391, 151] width 358 height 26
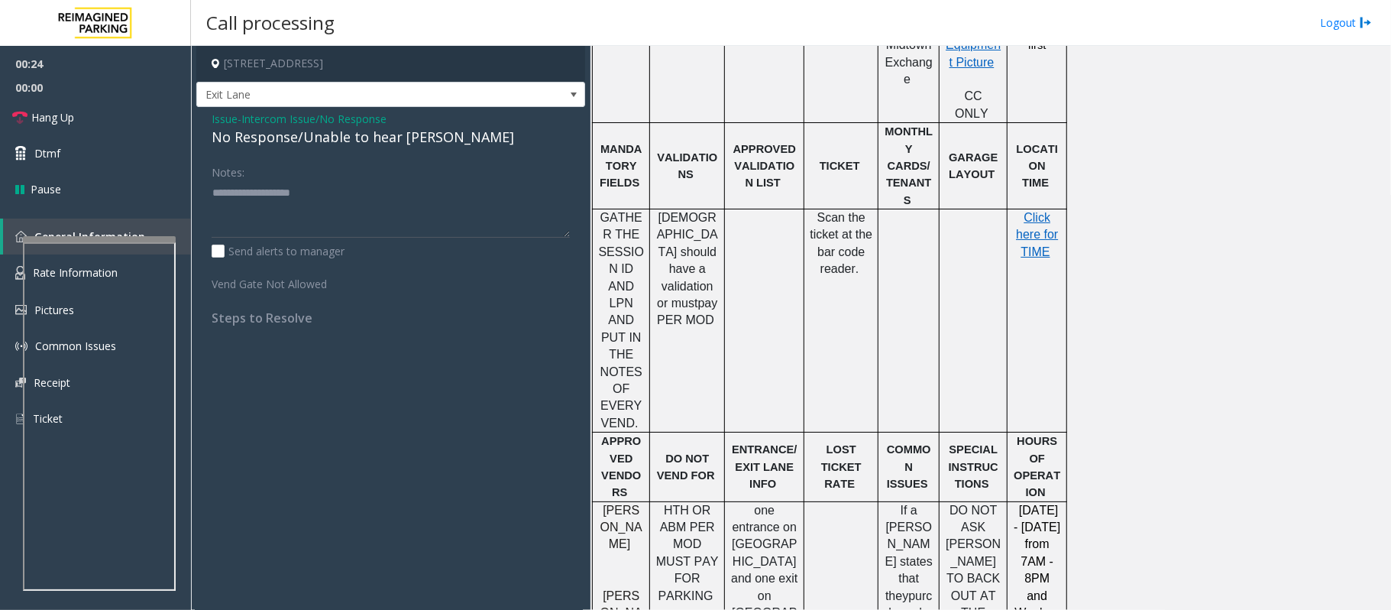
click at [327, 136] on div "No Response/Unable to hear [PERSON_NAME]" at bounding box center [391, 137] width 358 height 21
click at [342, 141] on div "No Response/Unable to hear [PERSON_NAME]" at bounding box center [391, 137] width 358 height 21
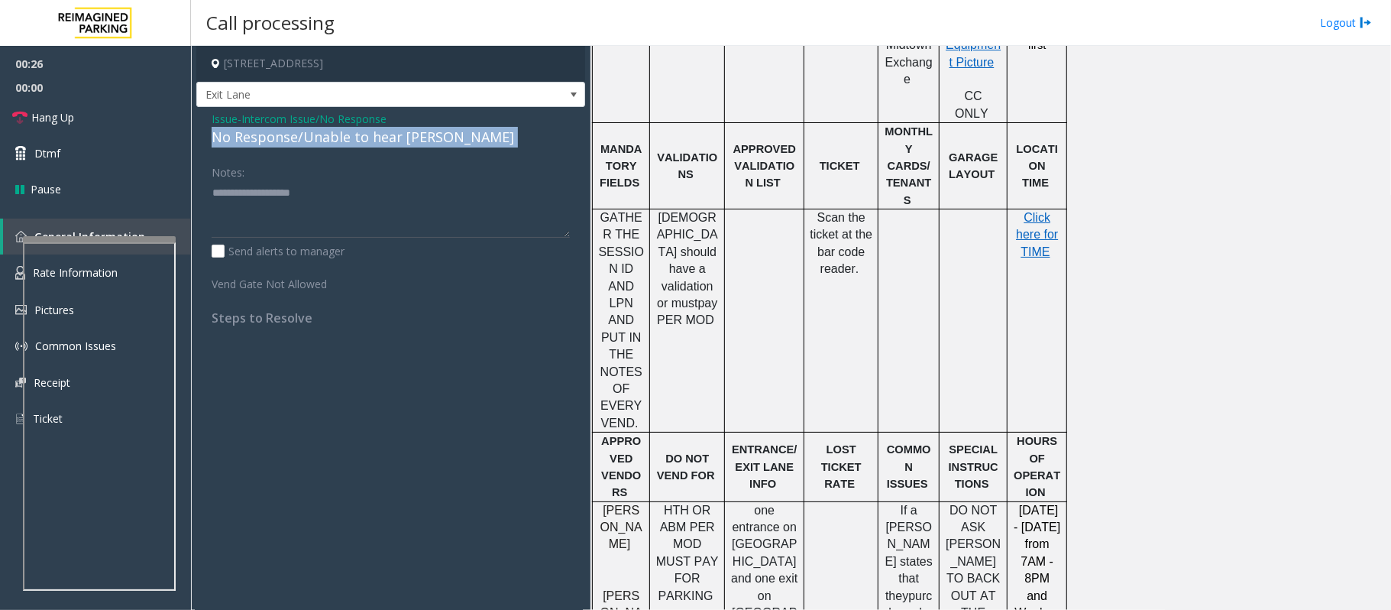
click at [342, 141] on div "No Response/Unable to hear [PERSON_NAME]" at bounding box center [391, 137] width 358 height 21
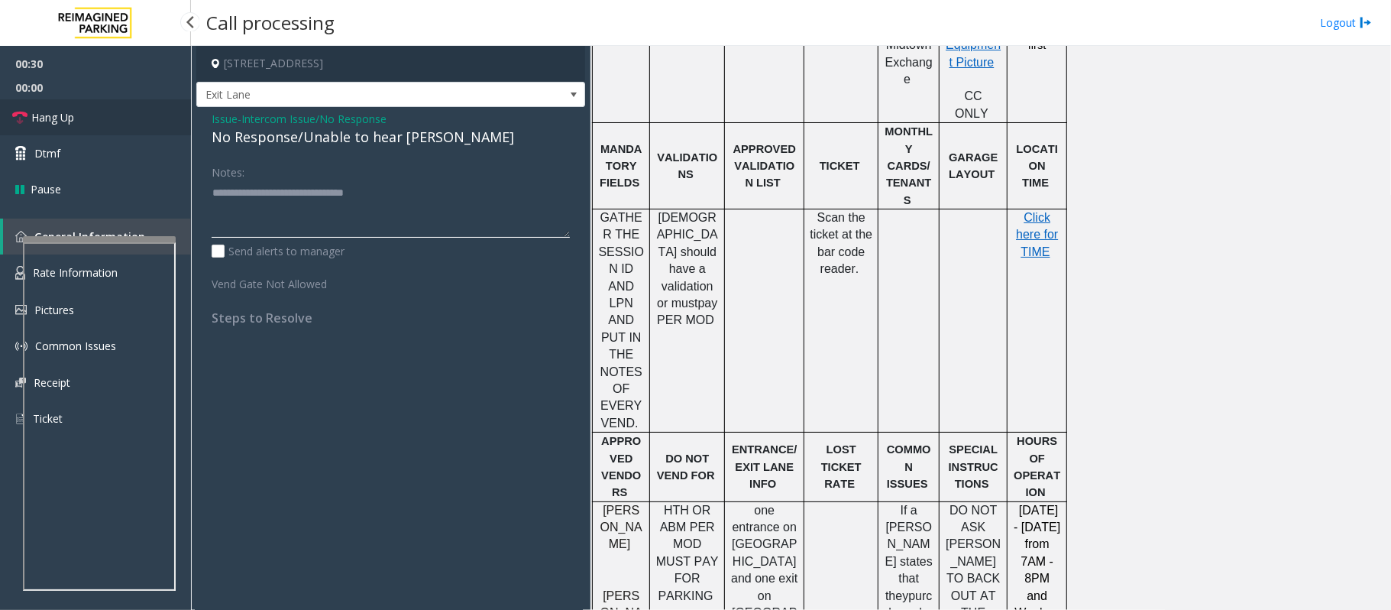
type textarea "**********"
click at [84, 118] on link "Hang Up" at bounding box center [95, 117] width 191 height 36
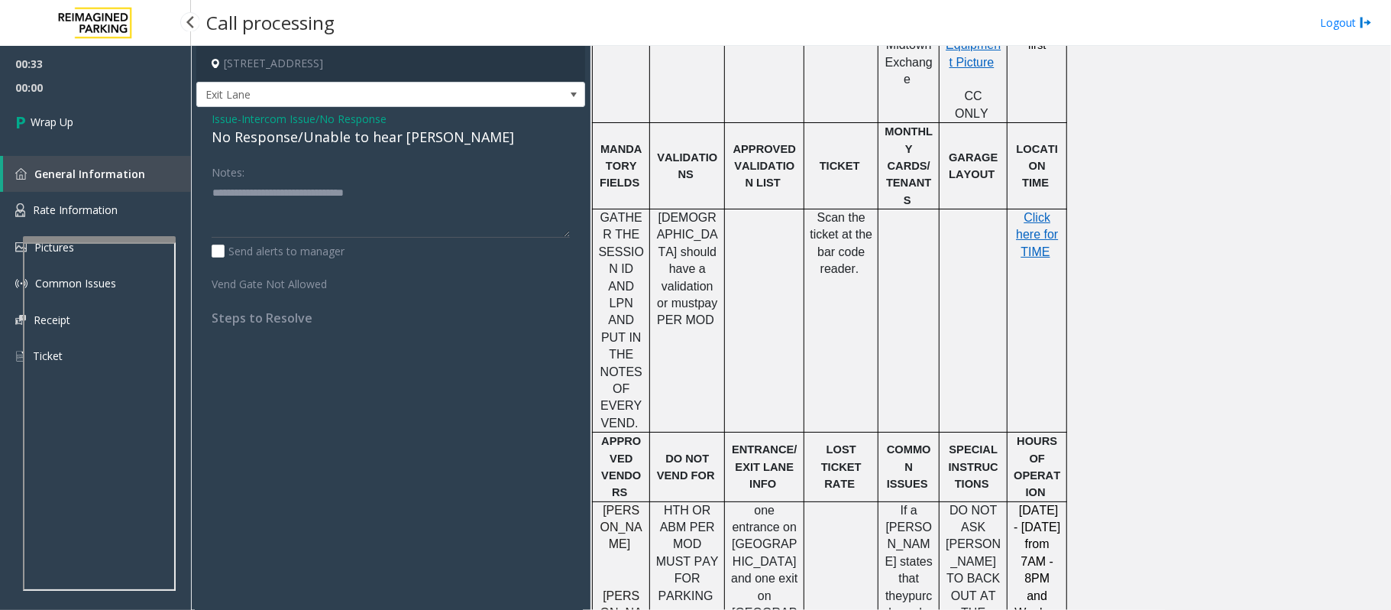
click at [84, 118] on link "Wrap Up" at bounding box center [95, 121] width 191 height 45
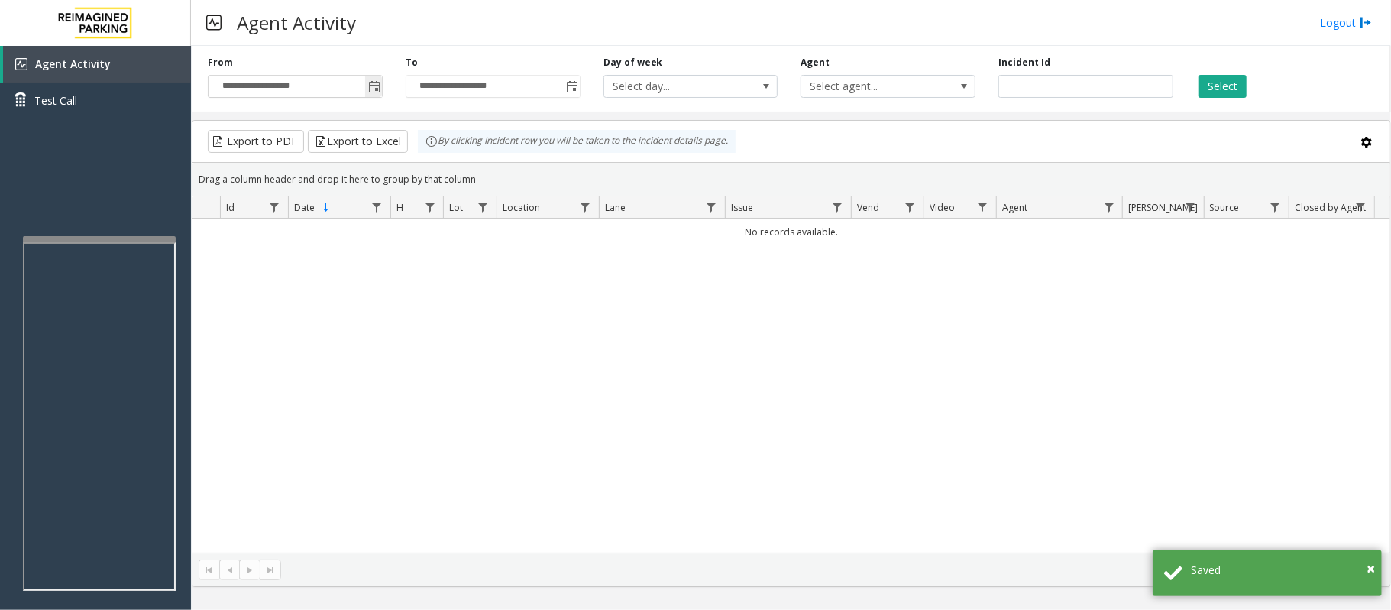
click at [370, 86] on span "Toggle popup" at bounding box center [374, 87] width 12 height 12
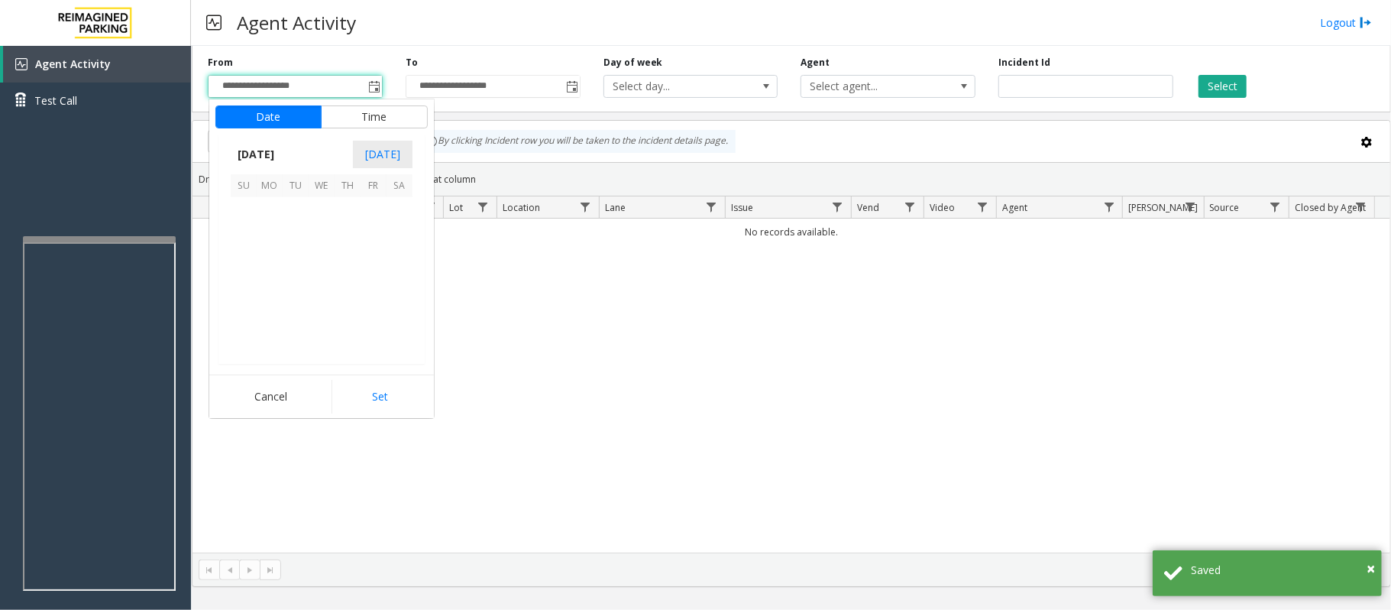
scroll to position [274210, 0]
click at [399, 292] on span "27" at bounding box center [400, 288] width 26 height 26
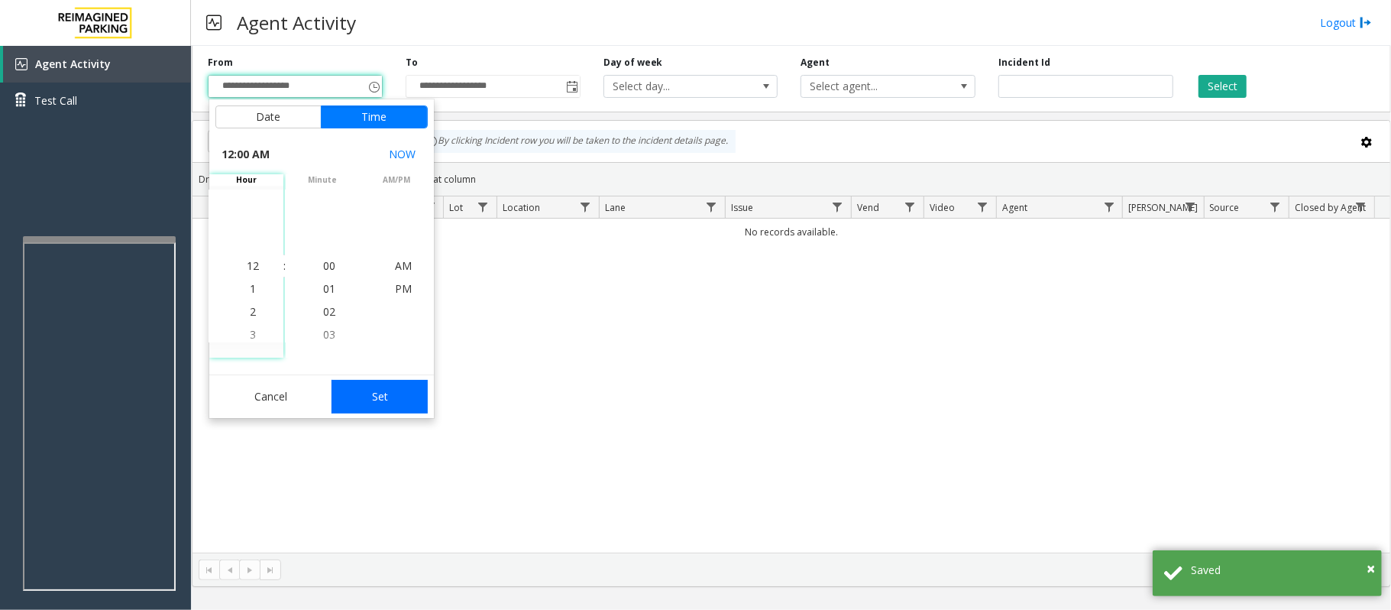
click at [390, 392] on button "Set" at bounding box center [380, 397] width 96 height 34
type input "**********"
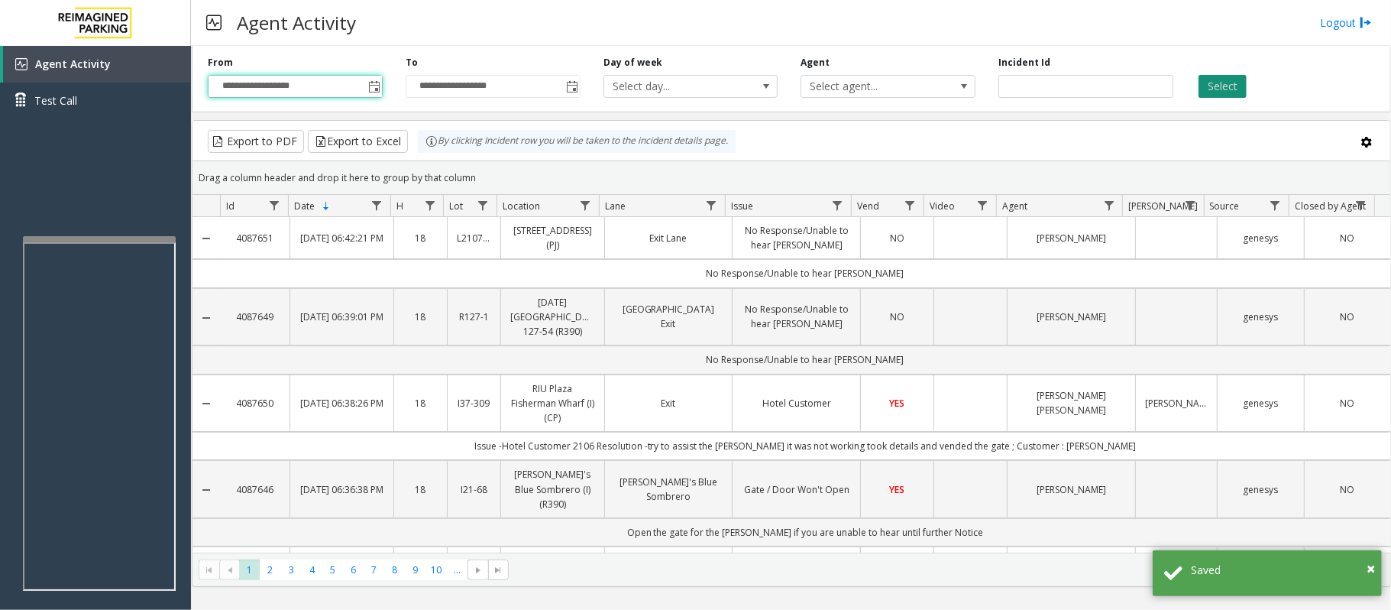
click at [1235, 86] on button "Select" at bounding box center [1223, 86] width 48 height 23
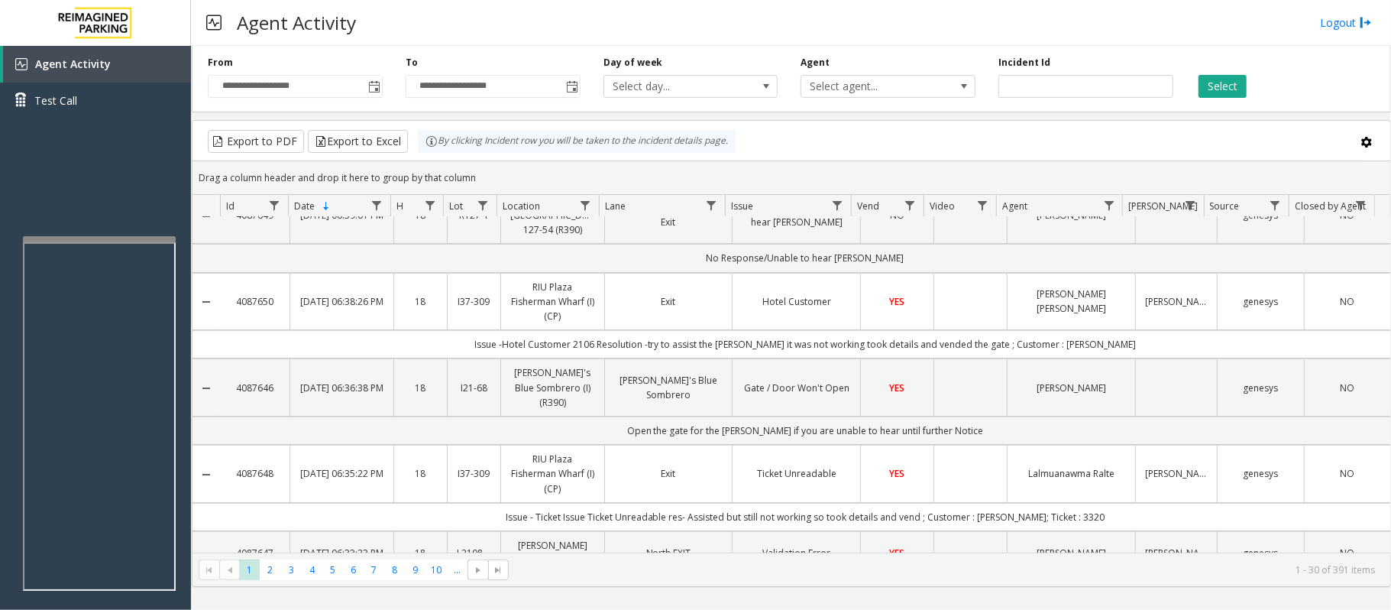
scroll to position [0, 0]
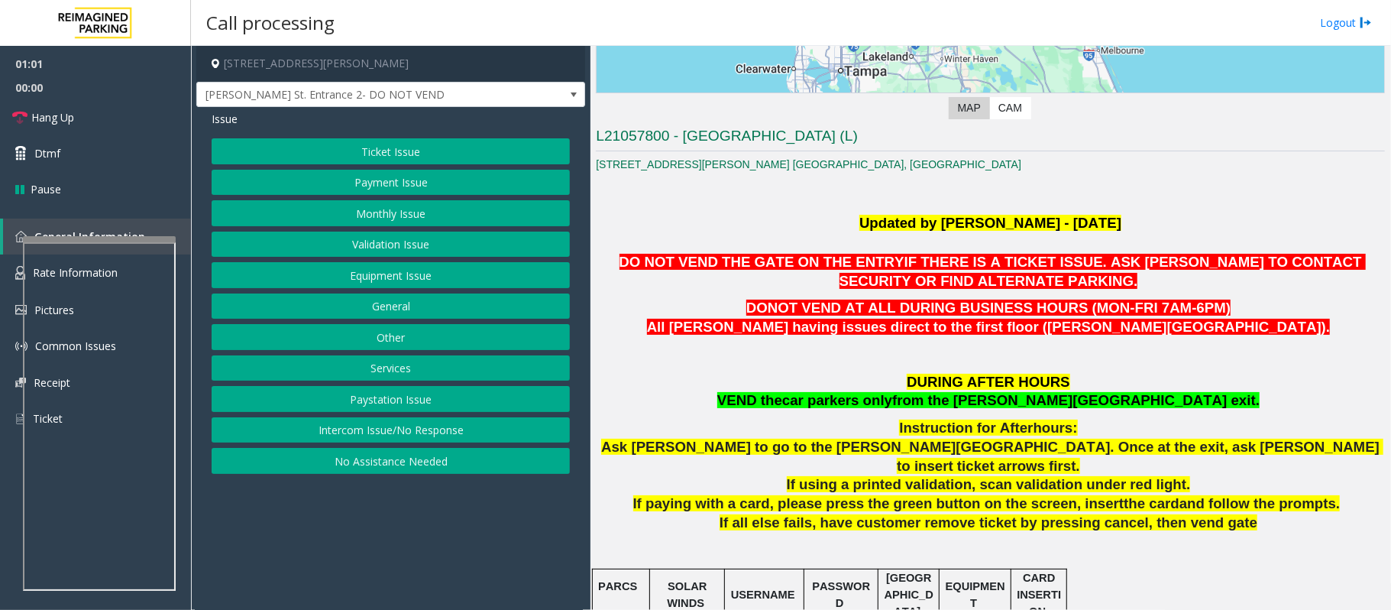
scroll to position [306, 0]
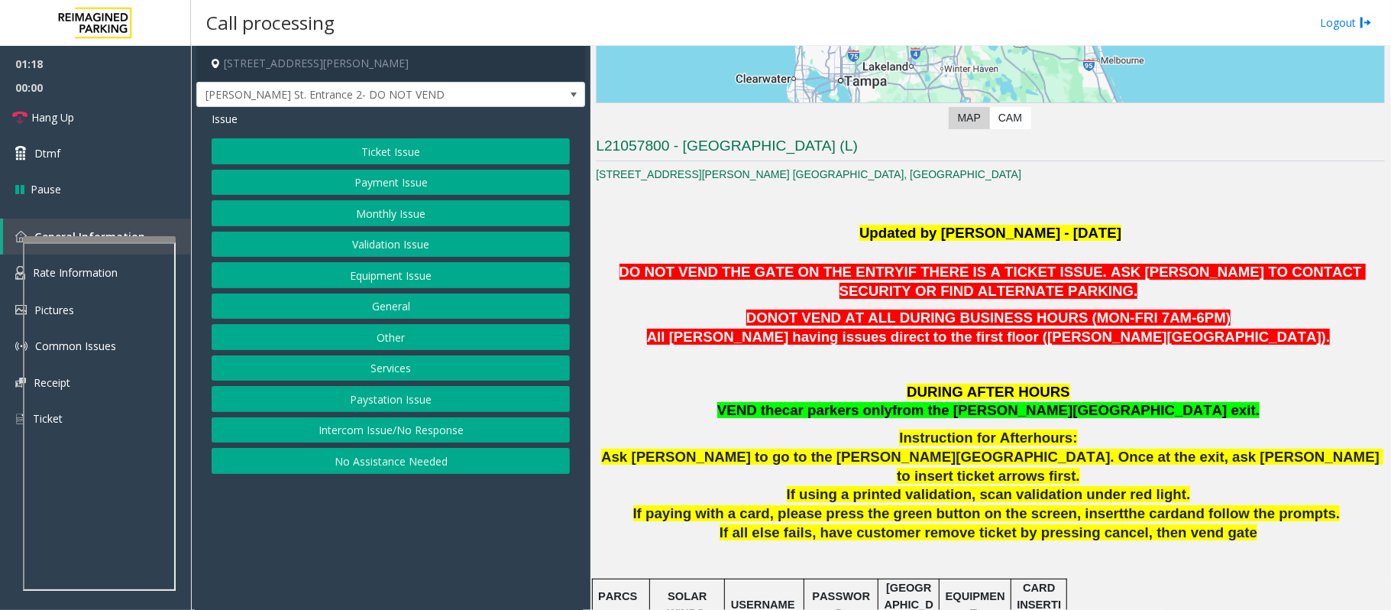
click at [403, 277] on button "Equipment Issue" at bounding box center [391, 275] width 358 height 26
click at [401, 277] on button "Gate / Door Won't Open" at bounding box center [391, 275] width 358 height 26
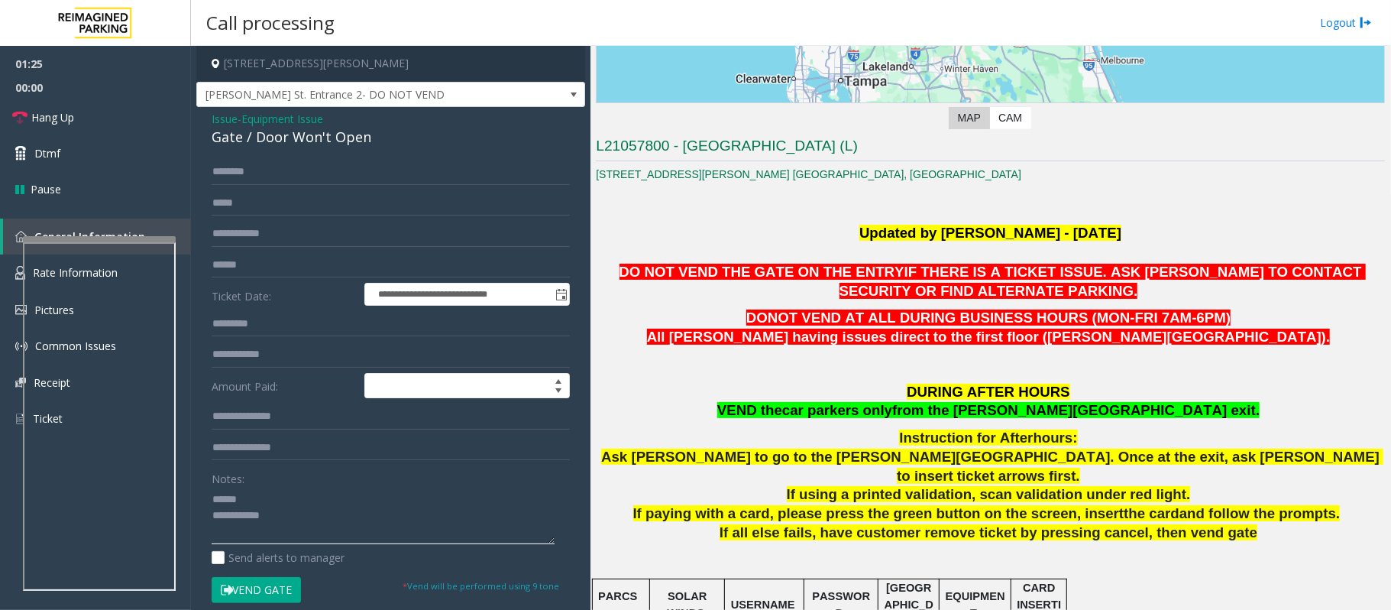
click at [267, 493] on textarea at bounding box center [383, 515] width 343 height 57
type textarea "**********"
click at [295, 115] on span "Equipment Issue" at bounding box center [282, 119] width 82 height 16
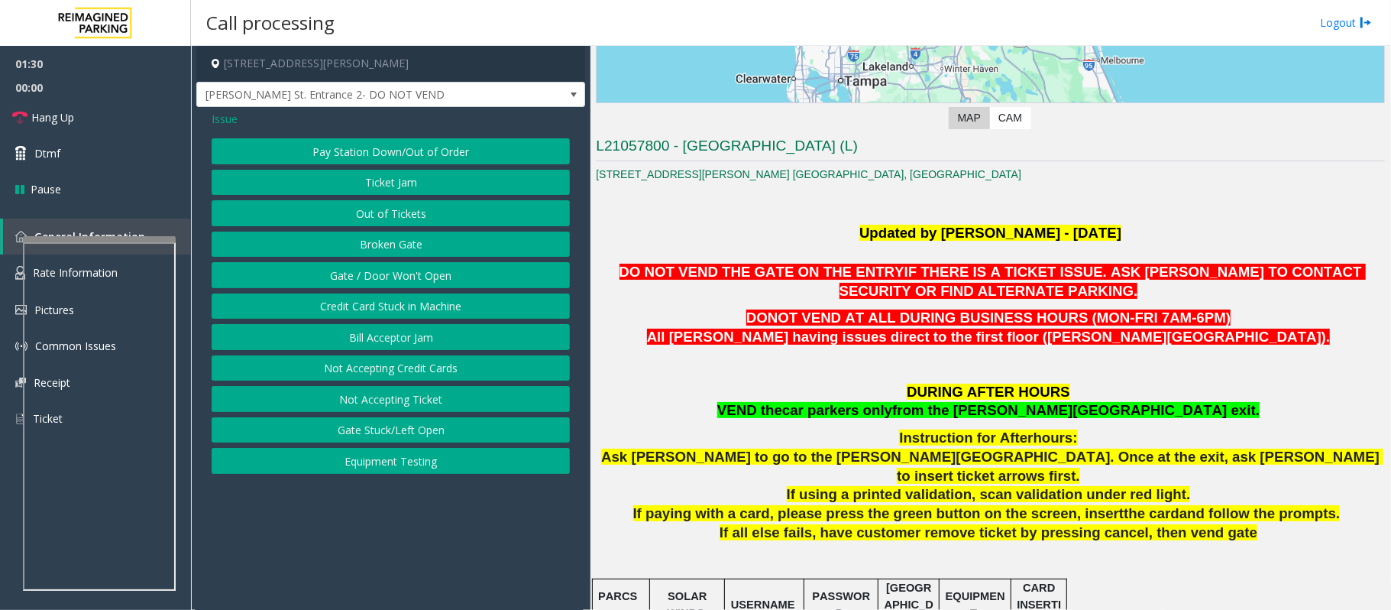
click at [231, 119] on span "Issue" at bounding box center [225, 119] width 26 height 16
click at [389, 344] on button "Other" at bounding box center [391, 337] width 358 height 26
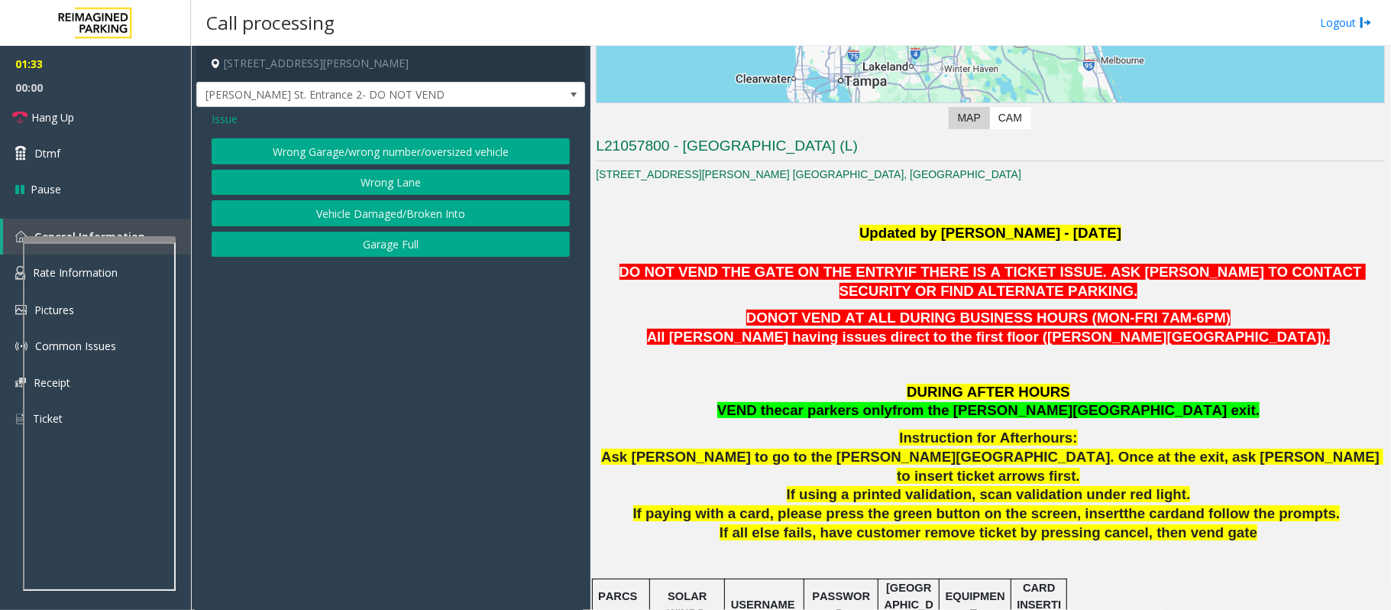
click at [402, 187] on button "Wrong Lane" at bounding box center [391, 183] width 358 height 26
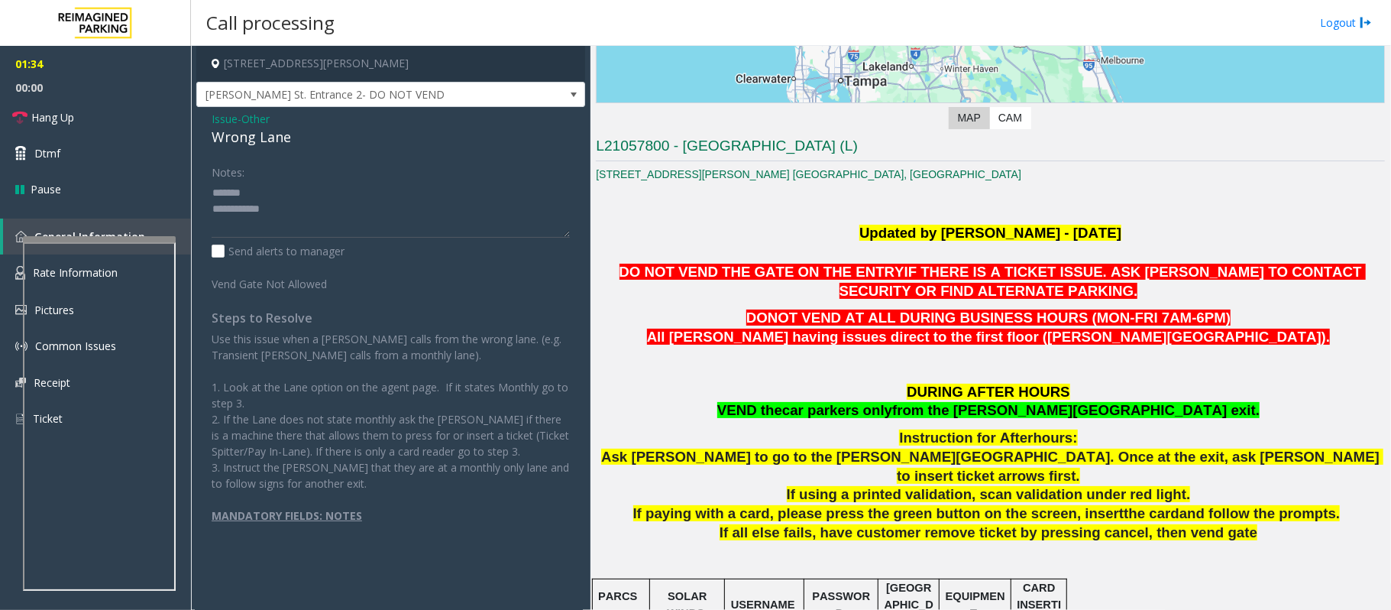
click at [257, 136] on div "Wrong Lane" at bounding box center [391, 137] width 358 height 21
click at [246, 196] on textarea at bounding box center [391, 208] width 358 height 57
click at [252, 202] on textarea at bounding box center [391, 208] width 358 height 57
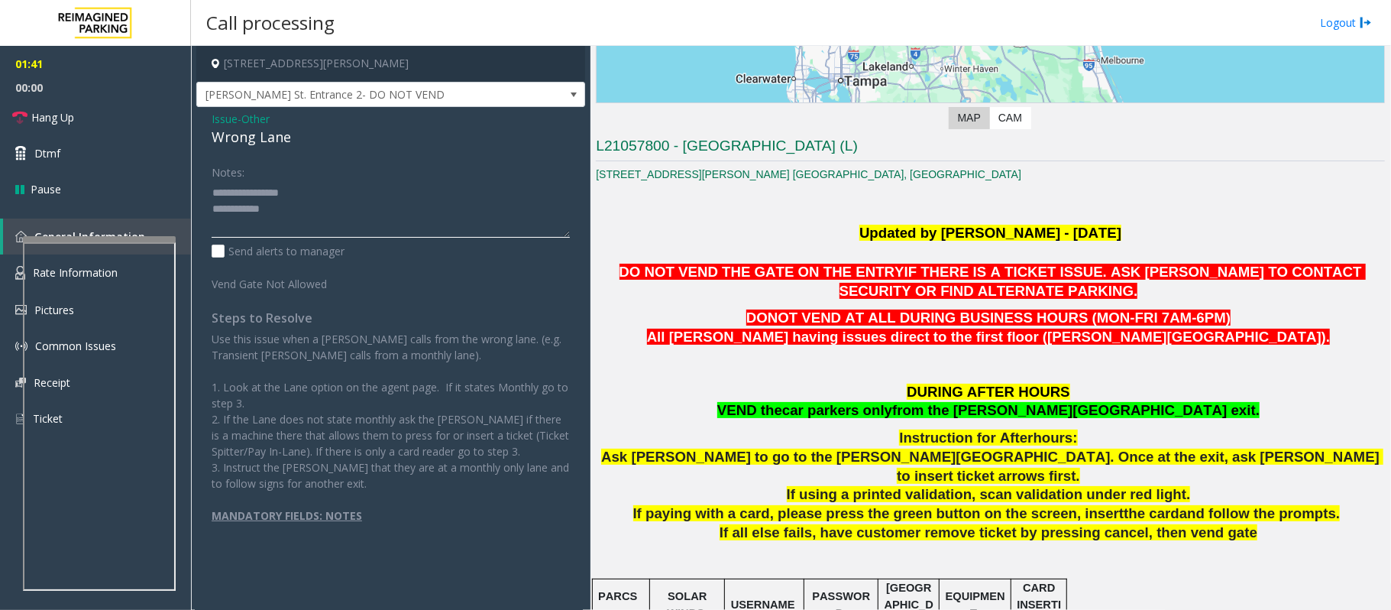
click at [299, 220] on textarea at bounding box center [391, 208] width 358 height 57
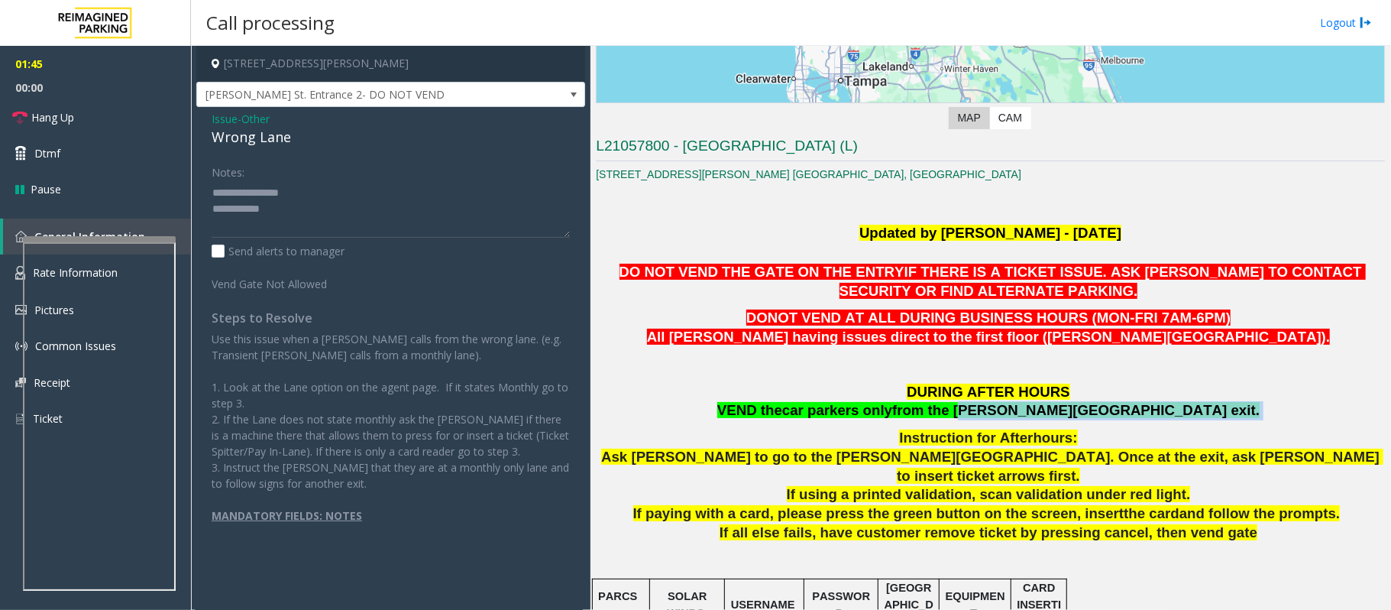
drag, startPoint x: 1038, startPoint y: 411, endPoint x: 1152, endPoint y: 405, distance: 114.8
click at [1152, 405] on p "DURING AFTER HOURS VEND the car parkers only from the BOONE Ave exit." at bounding box center [990, 402] width 789 height 38
copy p "BOONE Ave exit."
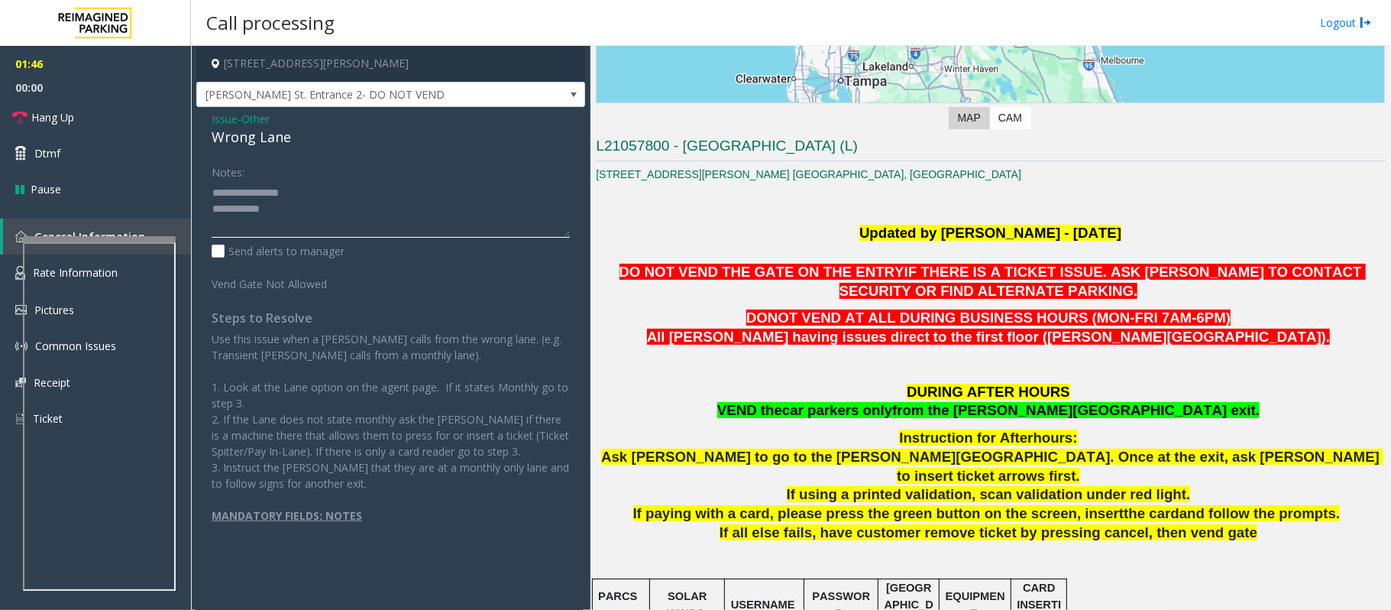
click at [319, 215] on textarea at bounding box center [391, 208] width 358 height 57
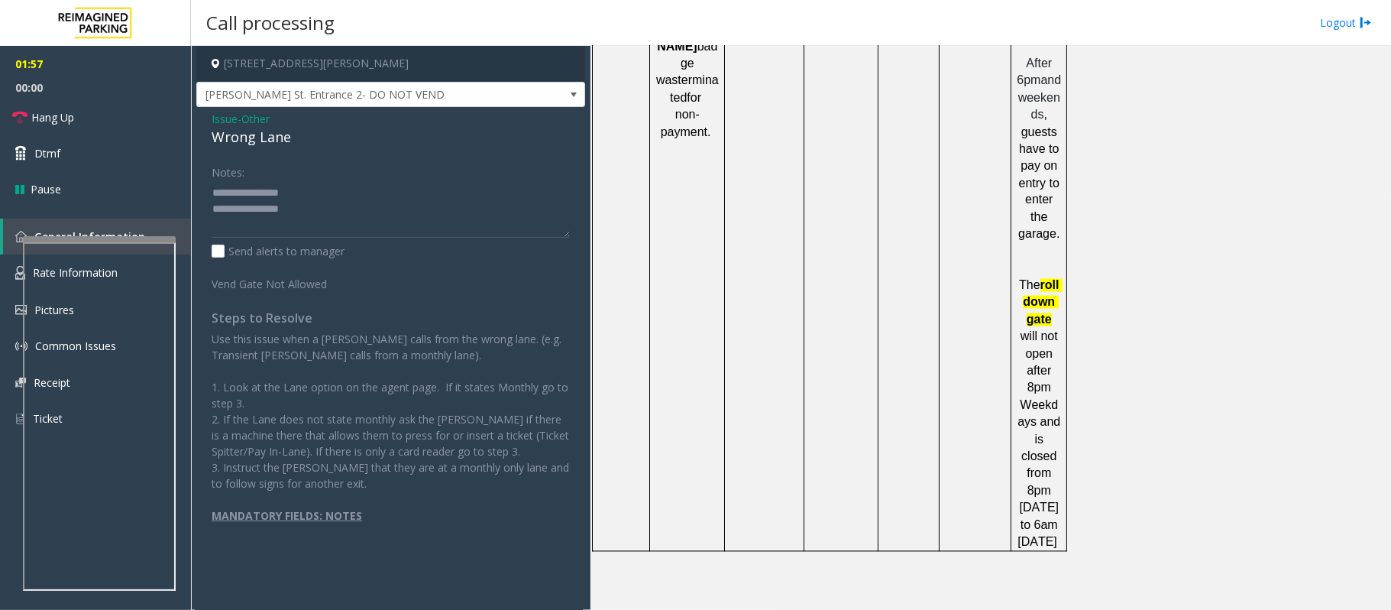
scroll to position [1950, 0]
drag, startPoint x: 936, startPoint y: 545, endPoint x: 839, endPoint y: 549, distance: 97.1
copy button "(340) 344-2161"
click at [367, 222] on textarea at bounding box center [391, 208] width 358 height 57
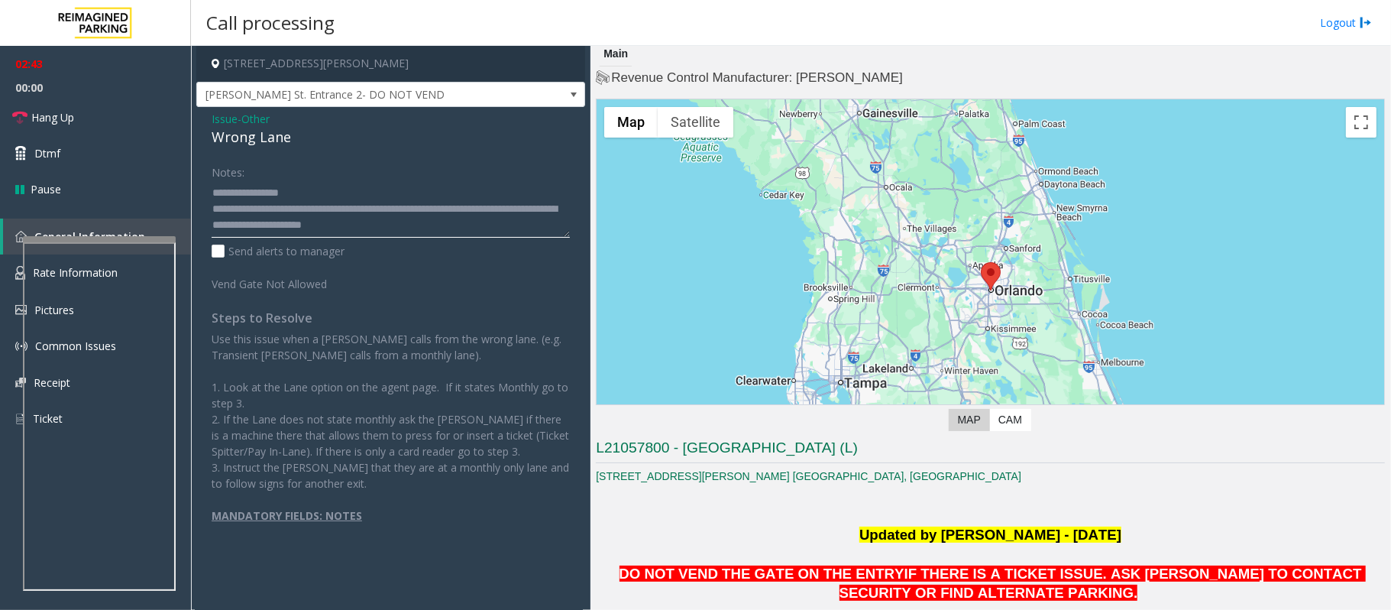
scroll to position [0, 0]
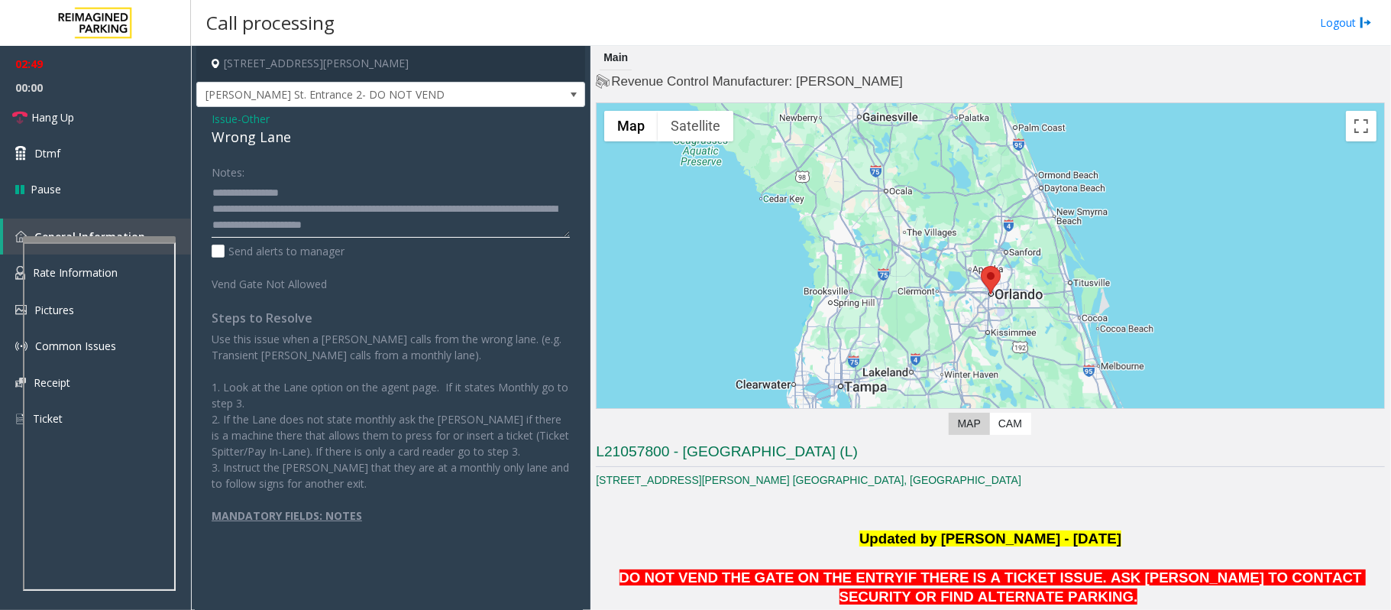
click at [438, 224] on textarea at bounding box center [391, 208] width 358 height 57
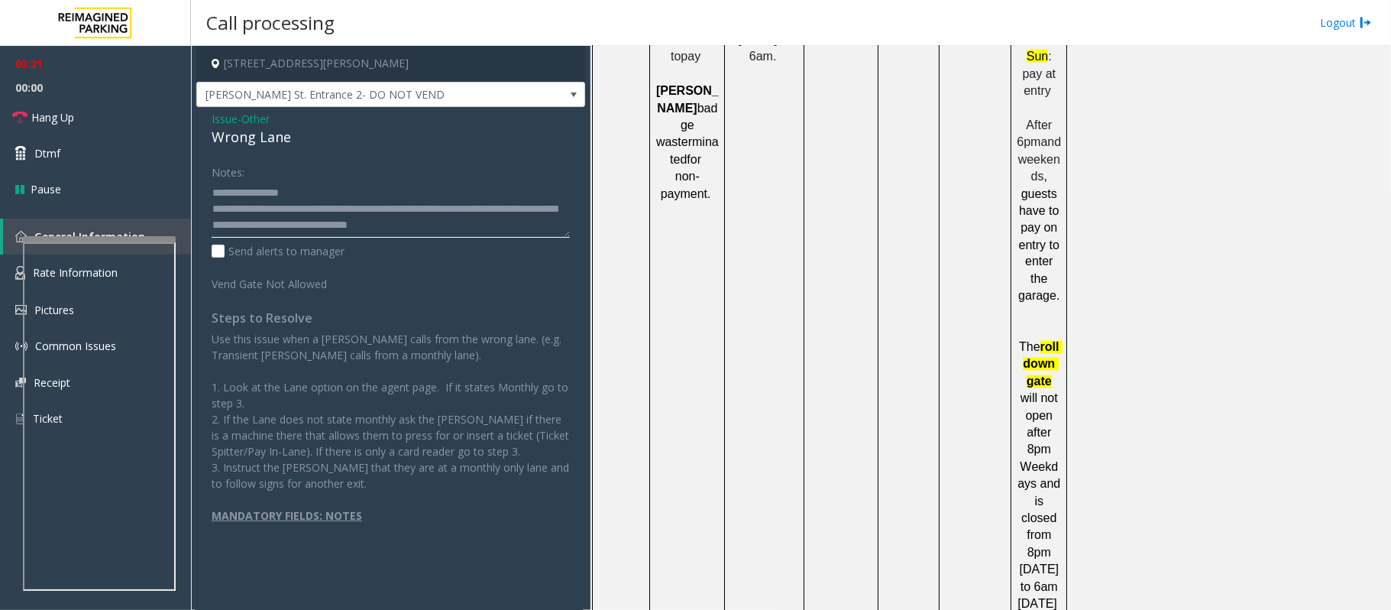
scroll to position [1847, 0]
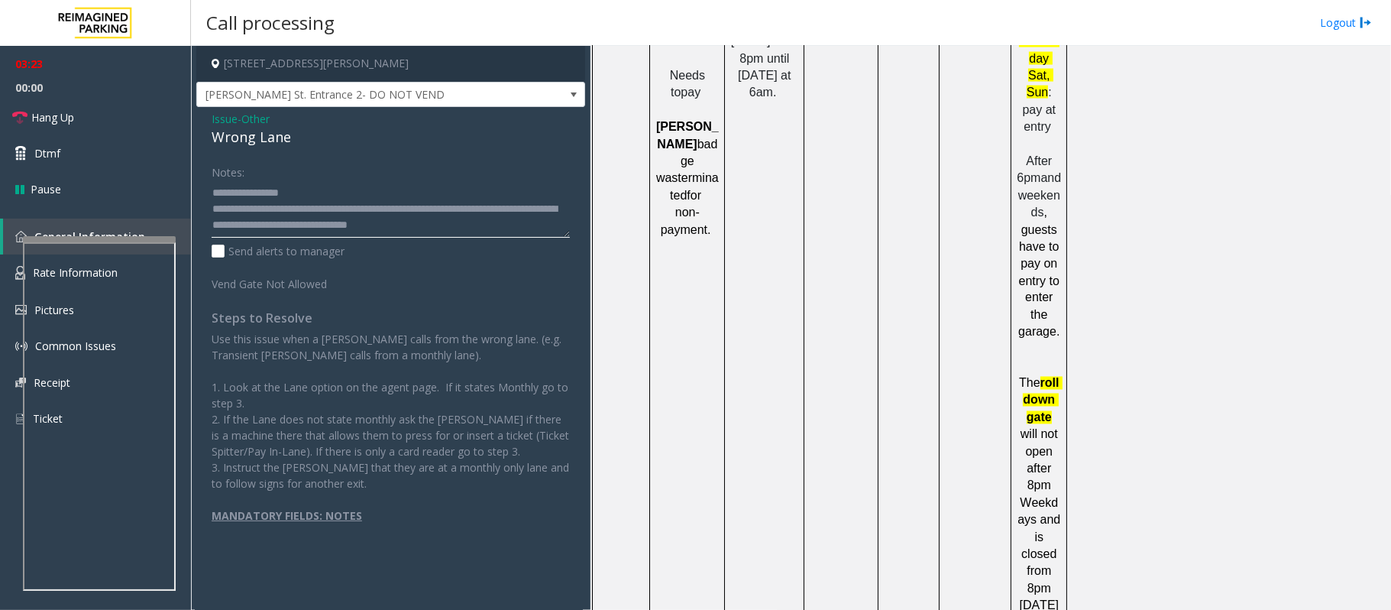
click at [516, 228] on textarea at bounding box center [391, 208] width 358 height 57
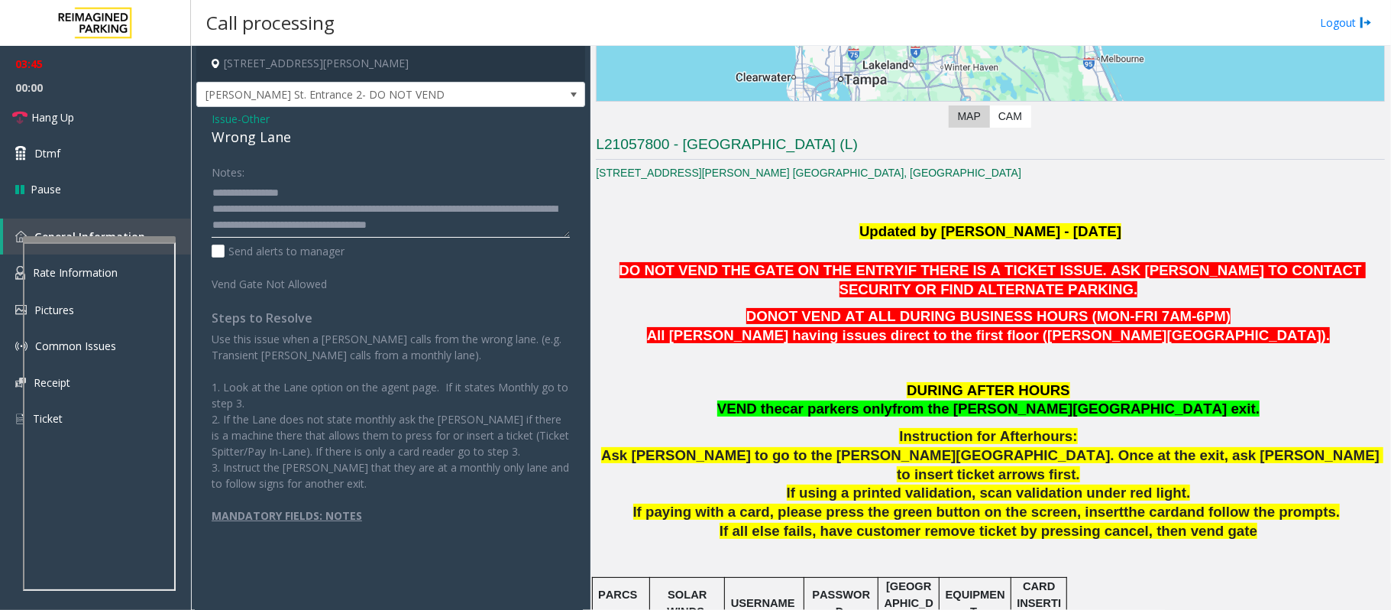
scroll to position [319, 0]
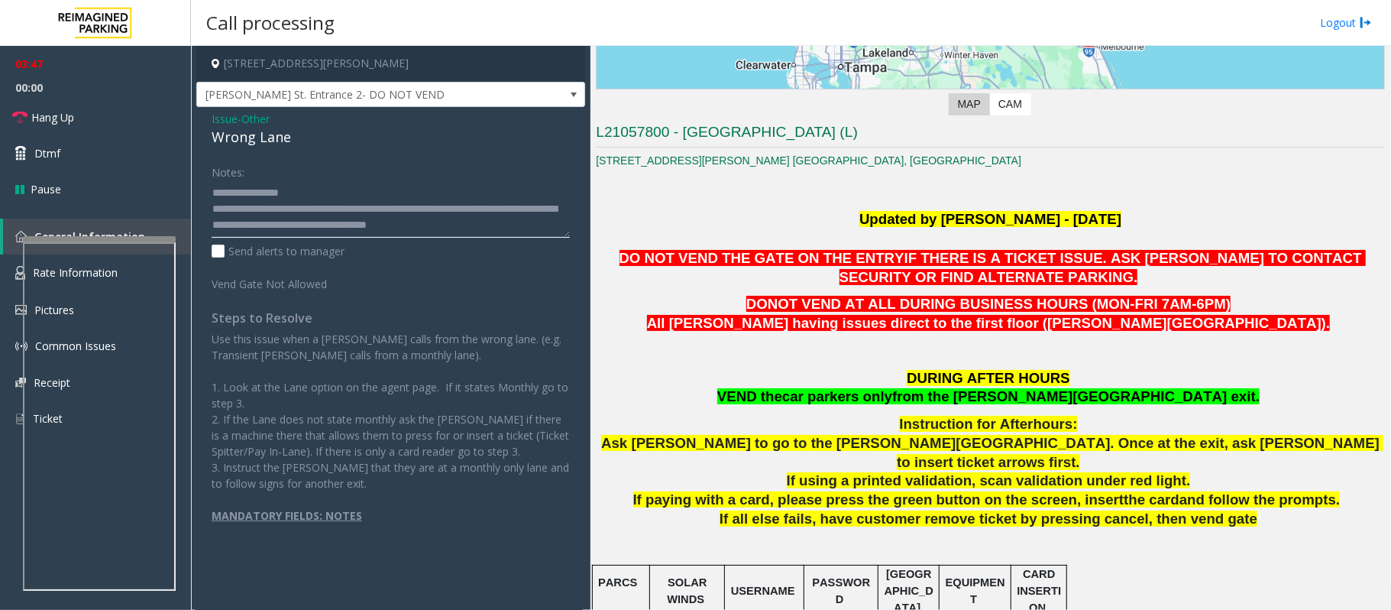
click at [526, 223] on textarea at bounding box center [391, 208] width 358 height 57
click at [530, 228] on textarea at bounding box center [391, 208] width 358 height 57
click at [526, 223] on textarea at bounding box center [391, 208] width 358 height 57
click at [546, 226] on textarea at bounding box center [391, 208] width 358 height 57
click at [539, 228] on textarea at bounding box center [391, 208] width 358 height 57
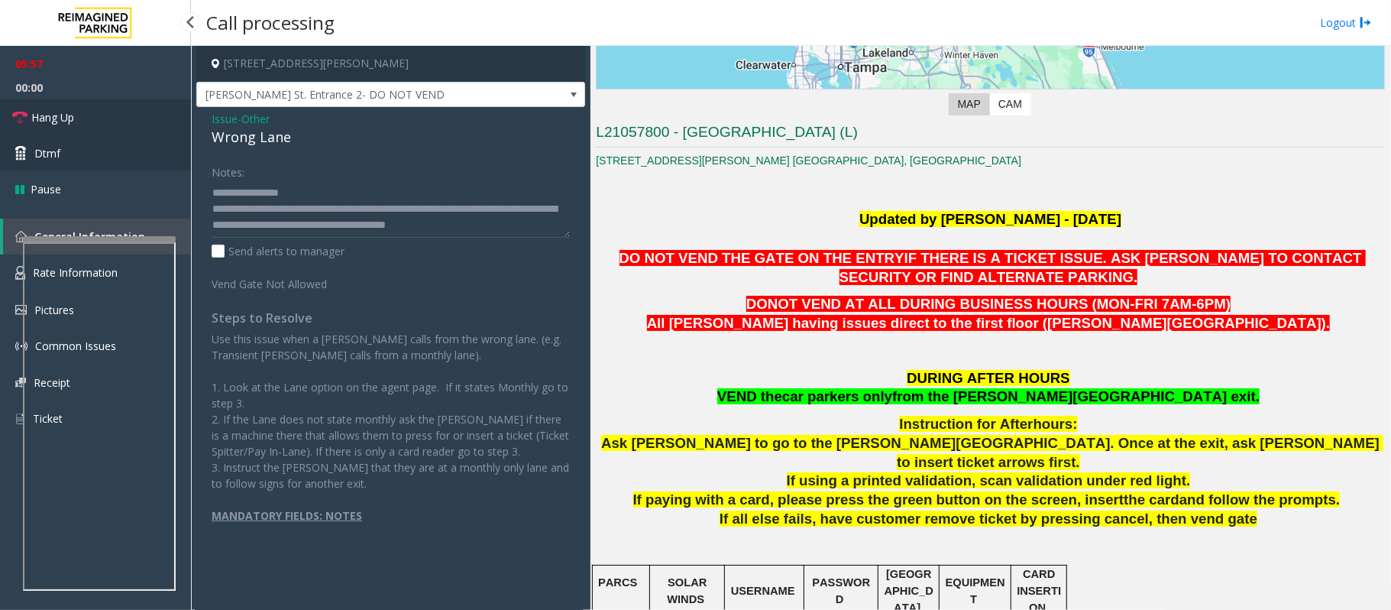
drag, startPoint x: 55, startPoint y: 116, endPoint x: 165, endPoint y: 141, distance: 112.9
click at [55, 116] on span "Hang Up" at bounding box center [52, 117] width 43 height 16
click at [547, 226] on textarea at bounding box center [391, 208] width 358 height 57
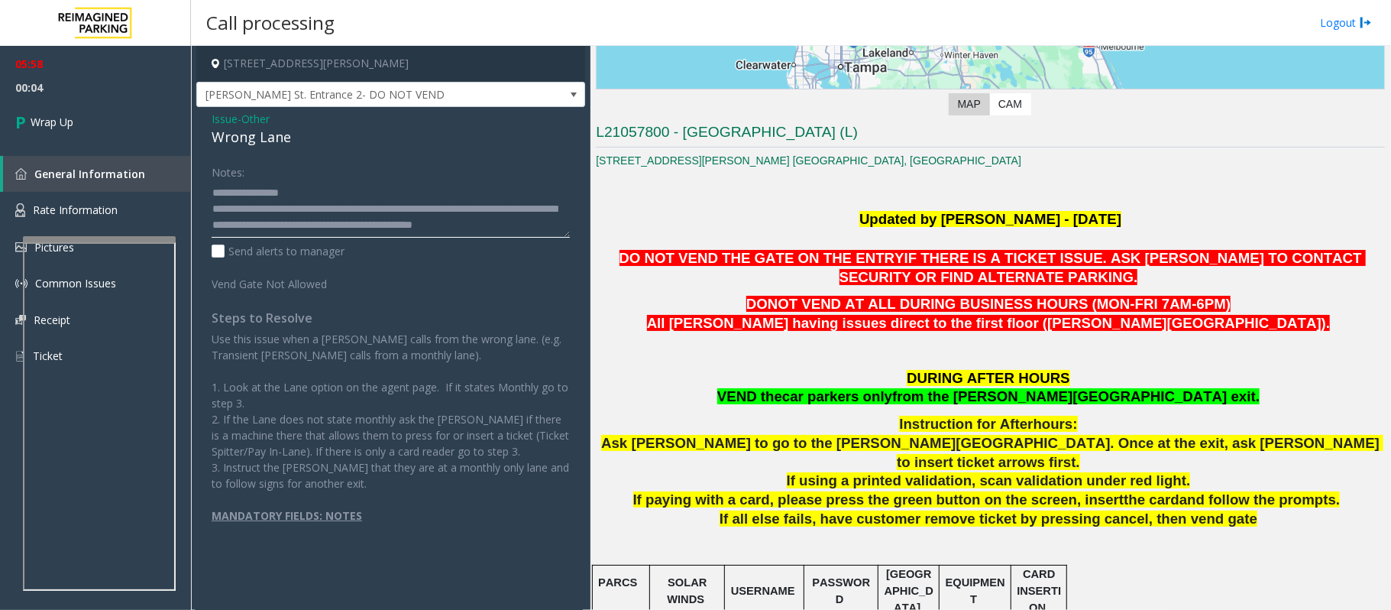
scroll to position [10, 0]
type textarea "**********"
drag, startPoint x: 72, startPoint y: 122, endPoint x: 86, endPoint y: 128, distance: 15.0
click at [72, 122] on span "Wrap Up" at bounding box center [52, 122] width 43 height 16
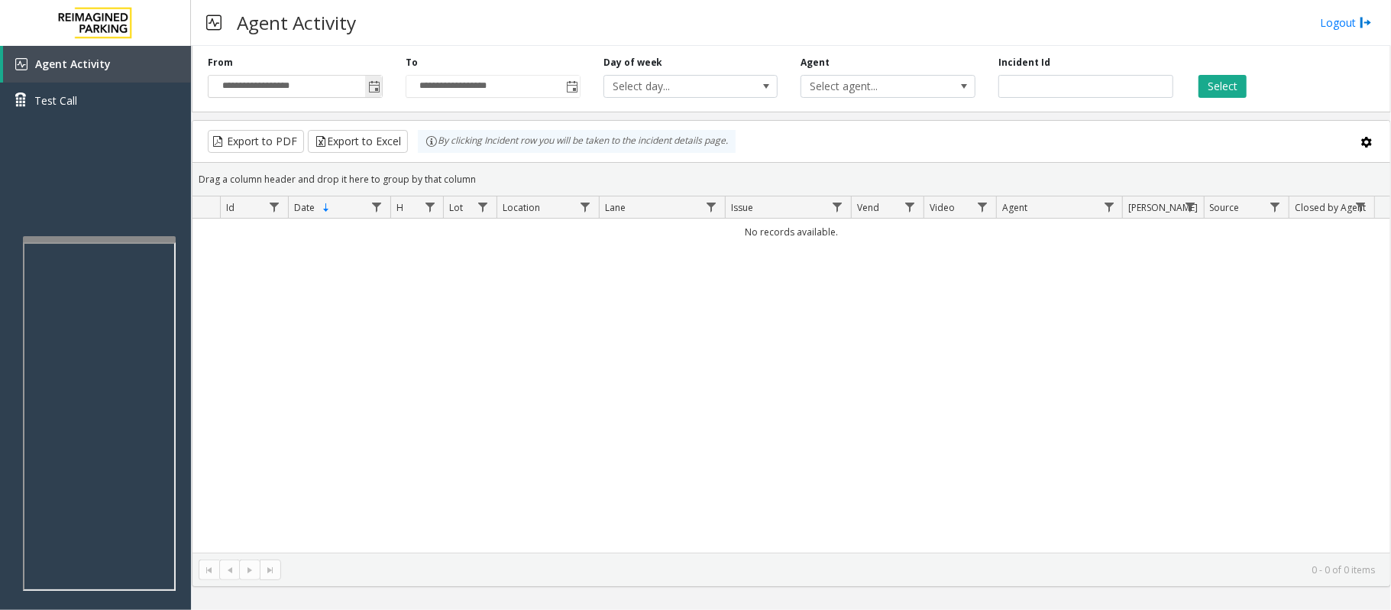
click at [371, 84] on span "Toggle popup" at bounding box center [374, 87] width 12 height 12
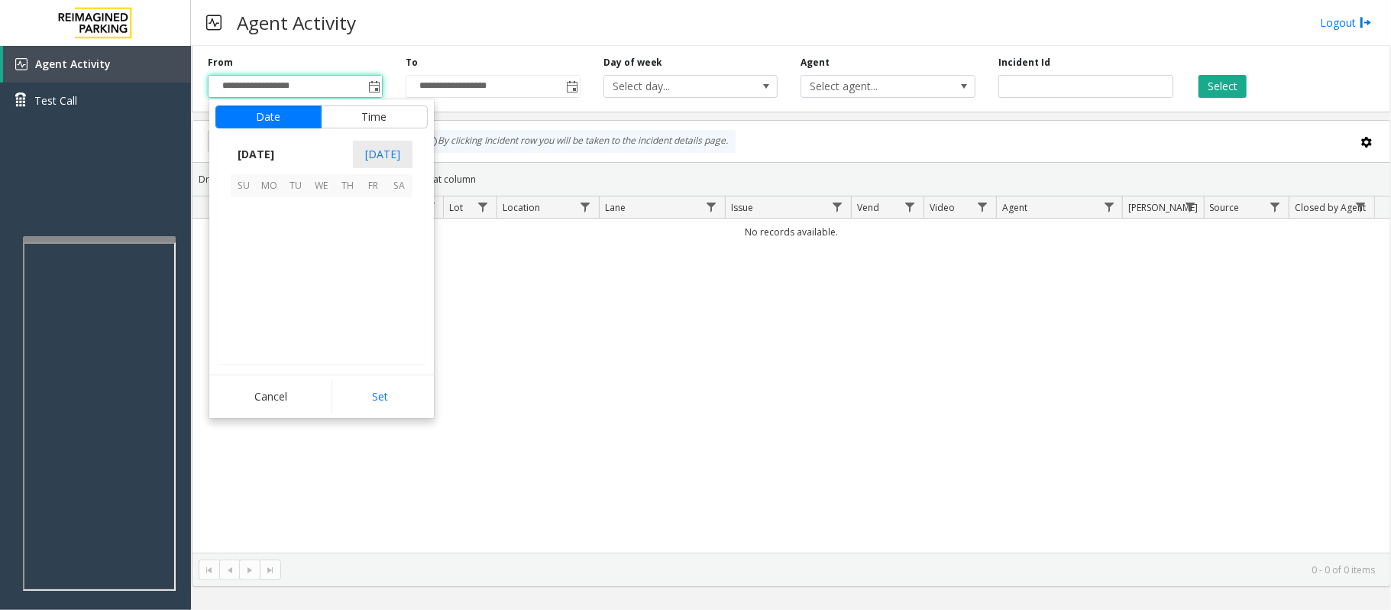
scroll to position [274210, 0]
click at [403, 289] on span "27" at bounding box center [400, 288] width 26 height 26
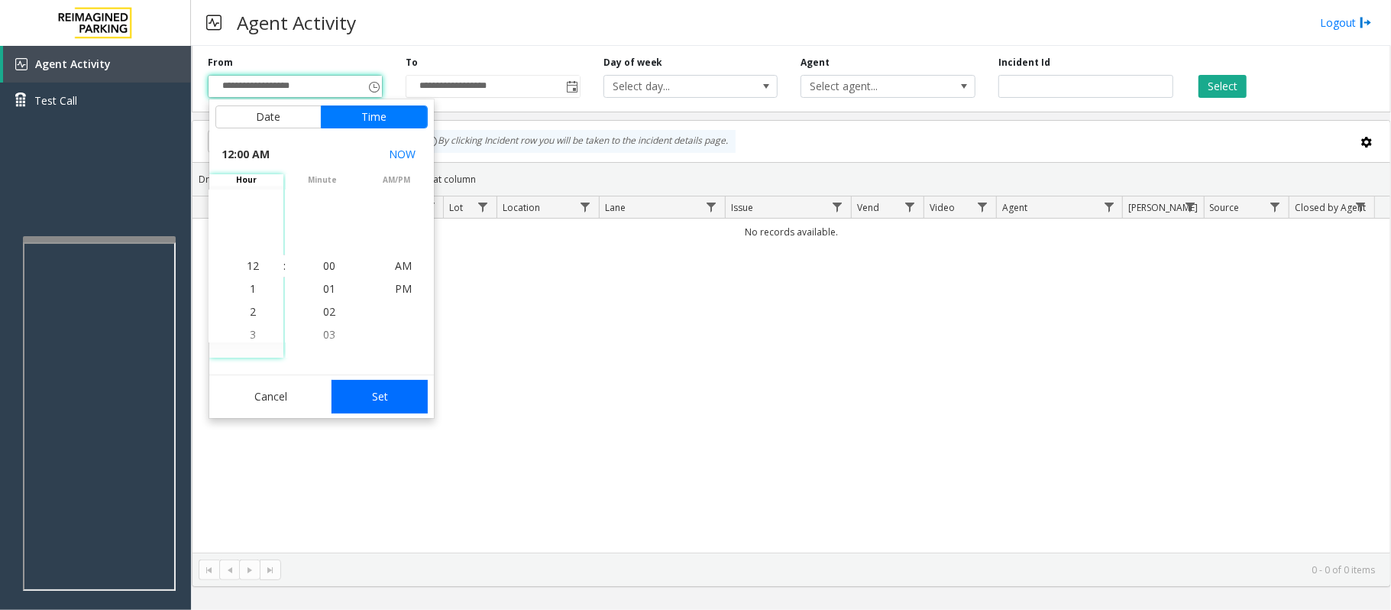
click at [380, 394] on button "Set" at bounding box center [380, 397] width 96 height 34
type input "**********"
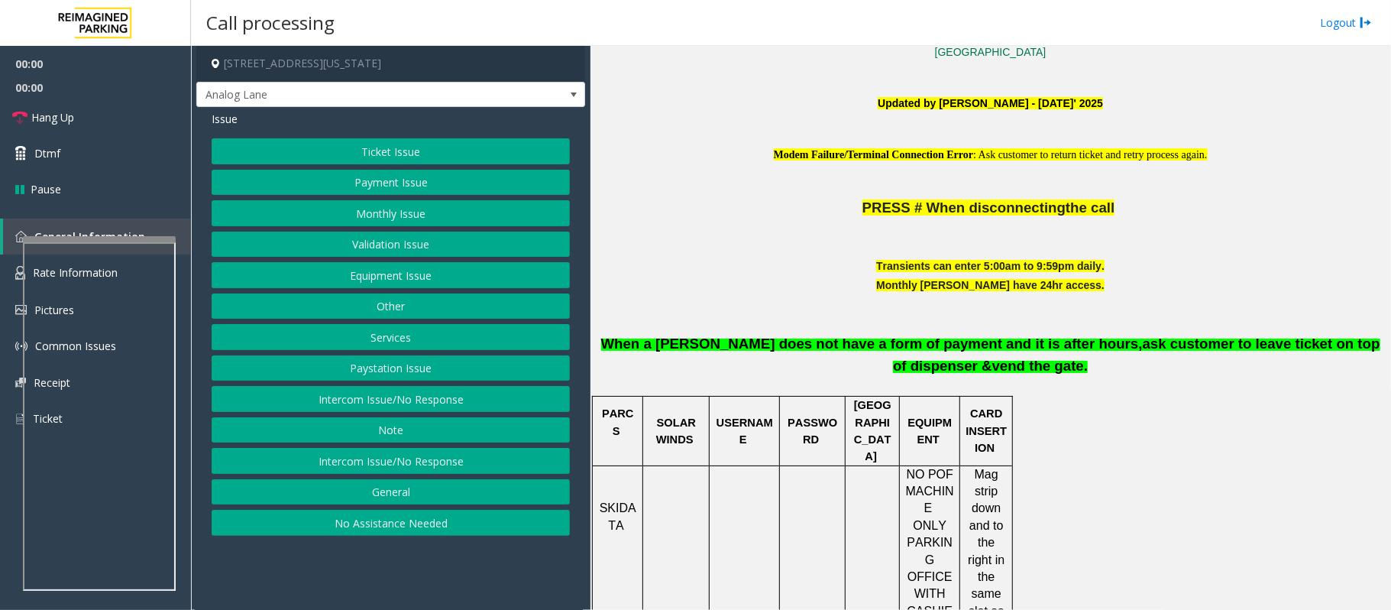
scroll to position [611, 0]
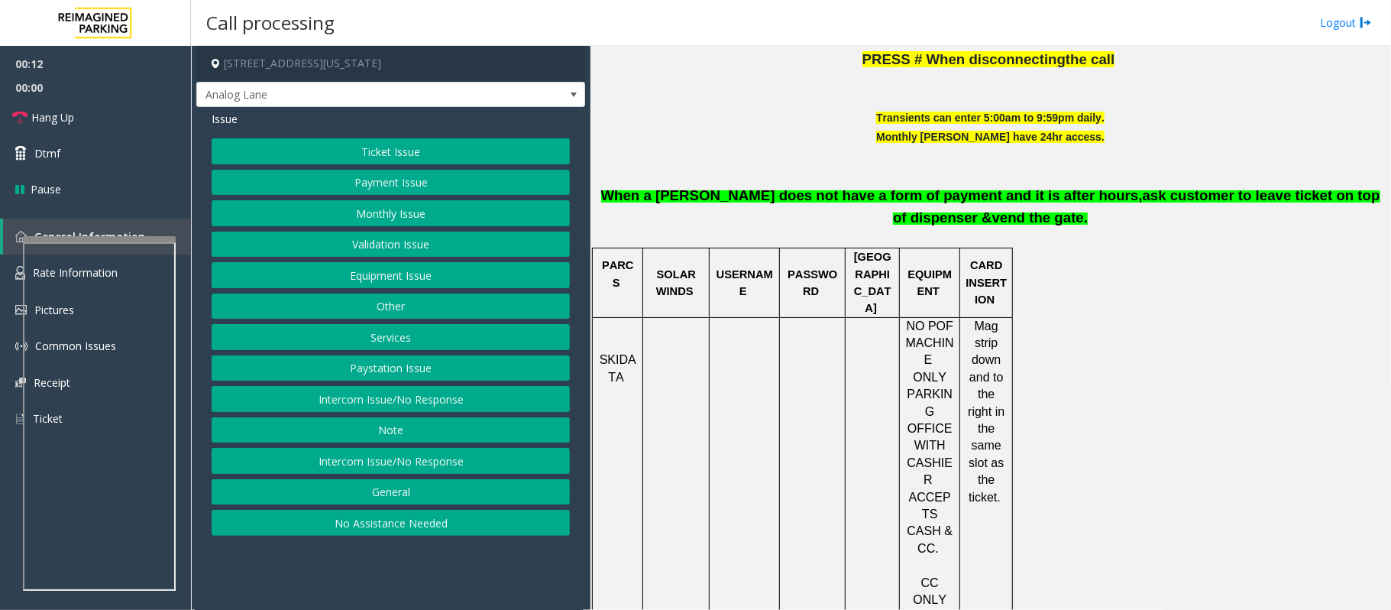
click at [355, 399] on button "Intercom Issue/No Response" at bounding box center [391, 399] width 358 height 26
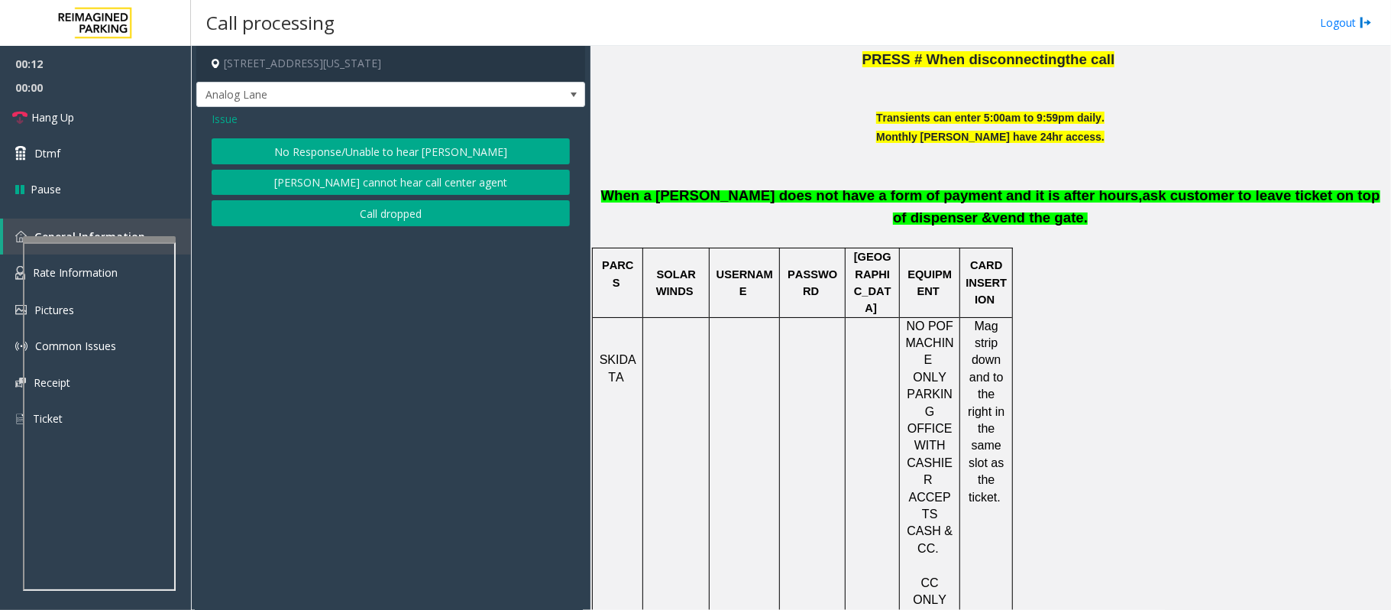
click at [316, 150] on button "No Response/Unable to hear [PERSON_NAME]" at bounding box center [391, 151] width 358 height 26
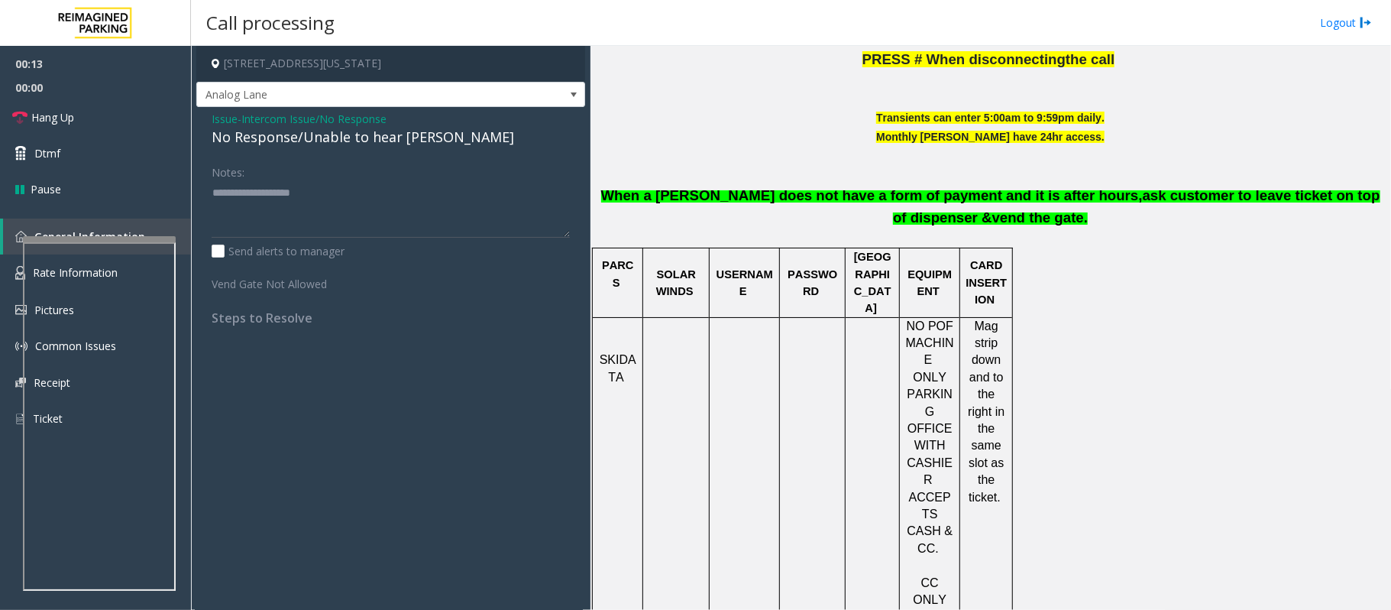
click at [309, 135] on div "No Response/Unable to hear [PERSON_NAME]" at bounding box center [391, 137] width 358 height 21
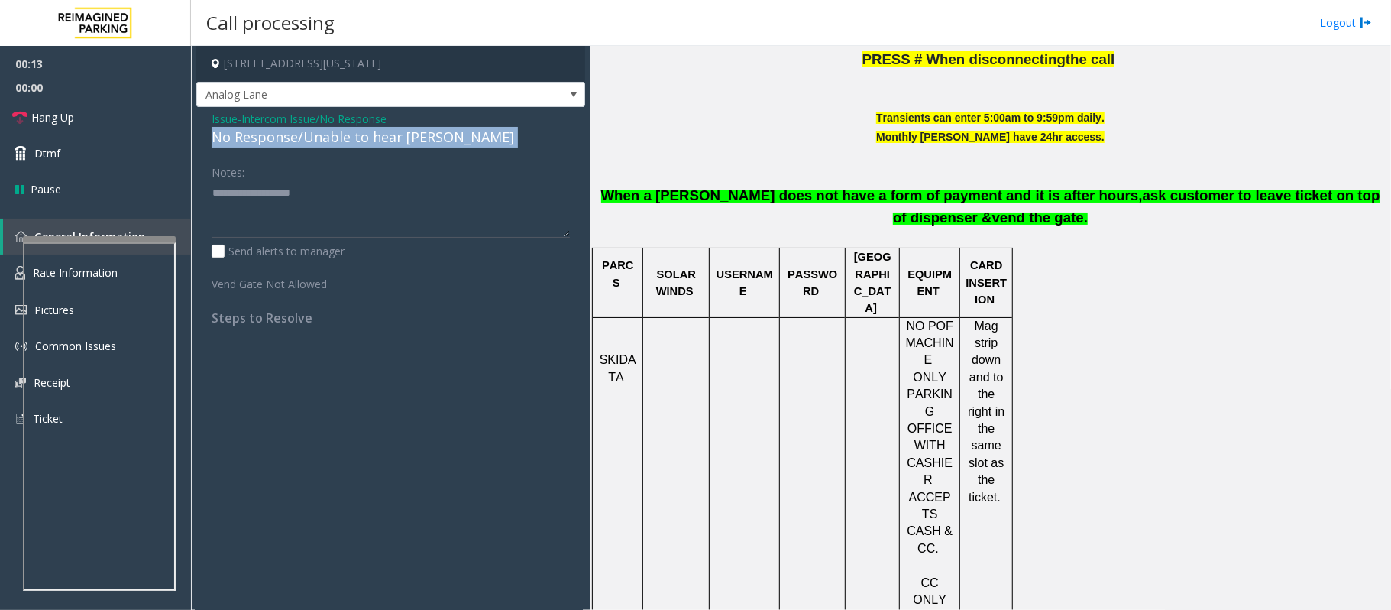
click at [309, 135] on div "No Response/Unable to hear [PERSON_NAME]" at bounding box center [391, 137] width 358 height 21
click at [310, 138] on div "No Response/Unable to hear [PERSON_NAME]" at bounding box center [391, 137] width 358 height 21
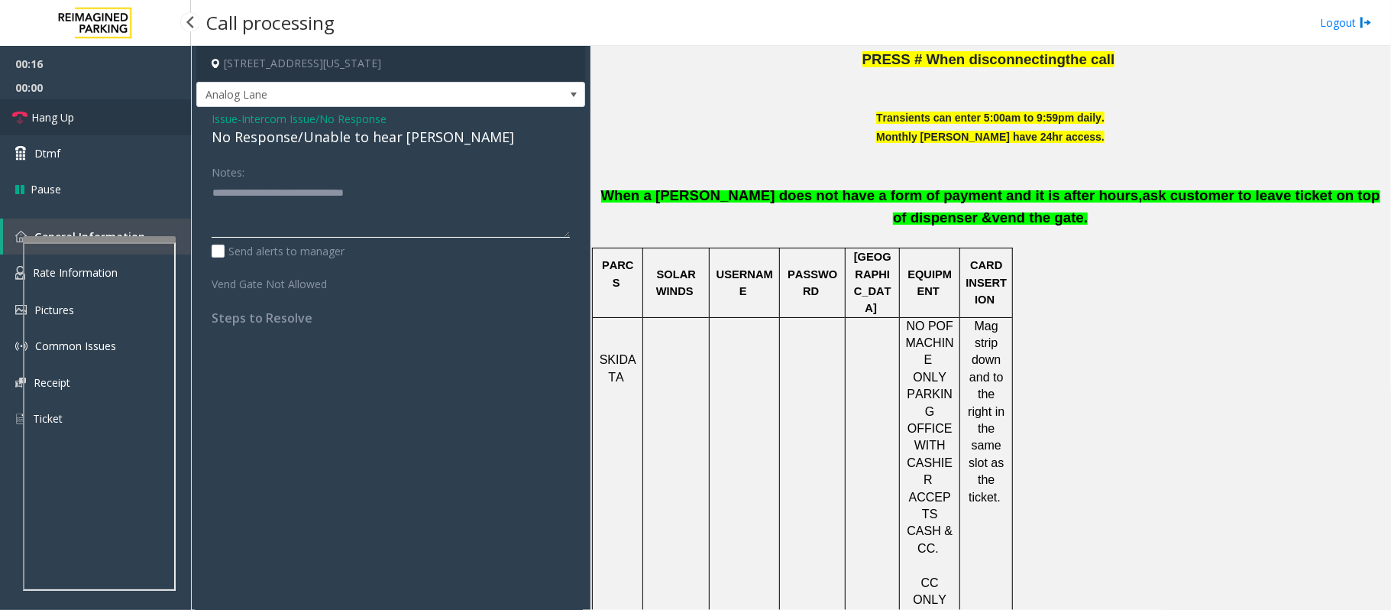
type textarea "**********"
click at [86, 118] on link "Hang Up" at bounding box center [95, 117] width 191 height 36
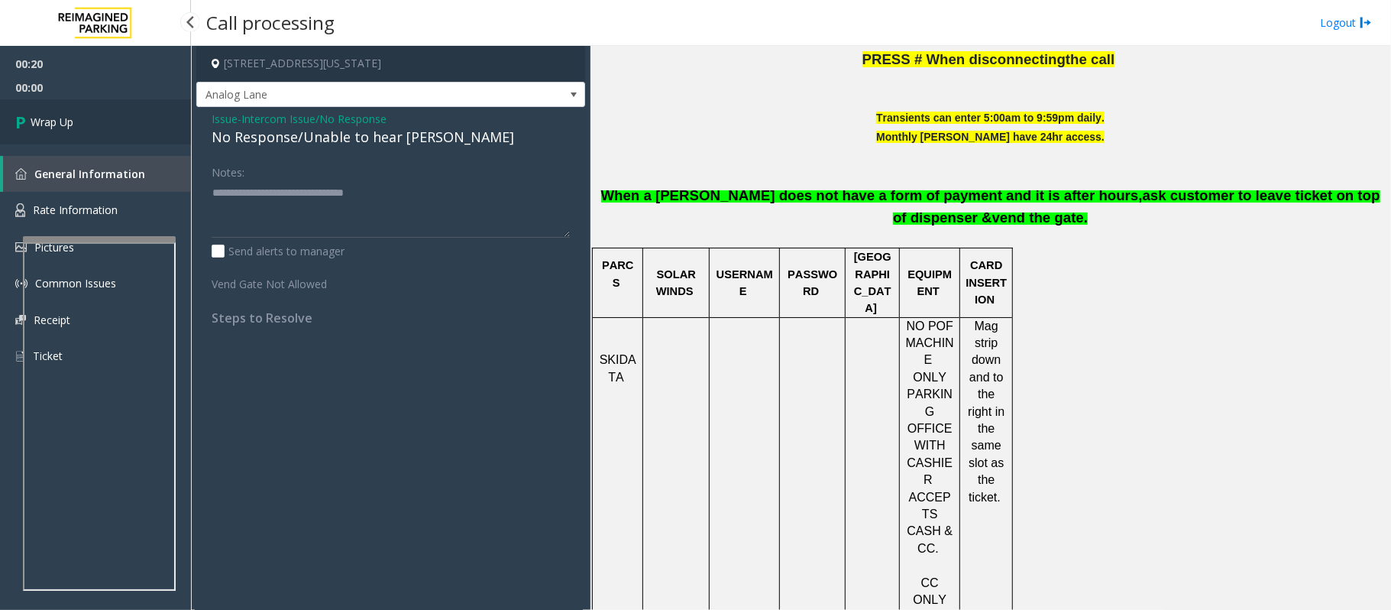
click at [86, 118] on link "Wrap Up" at bounding box center [95, 121] width 191 height 45
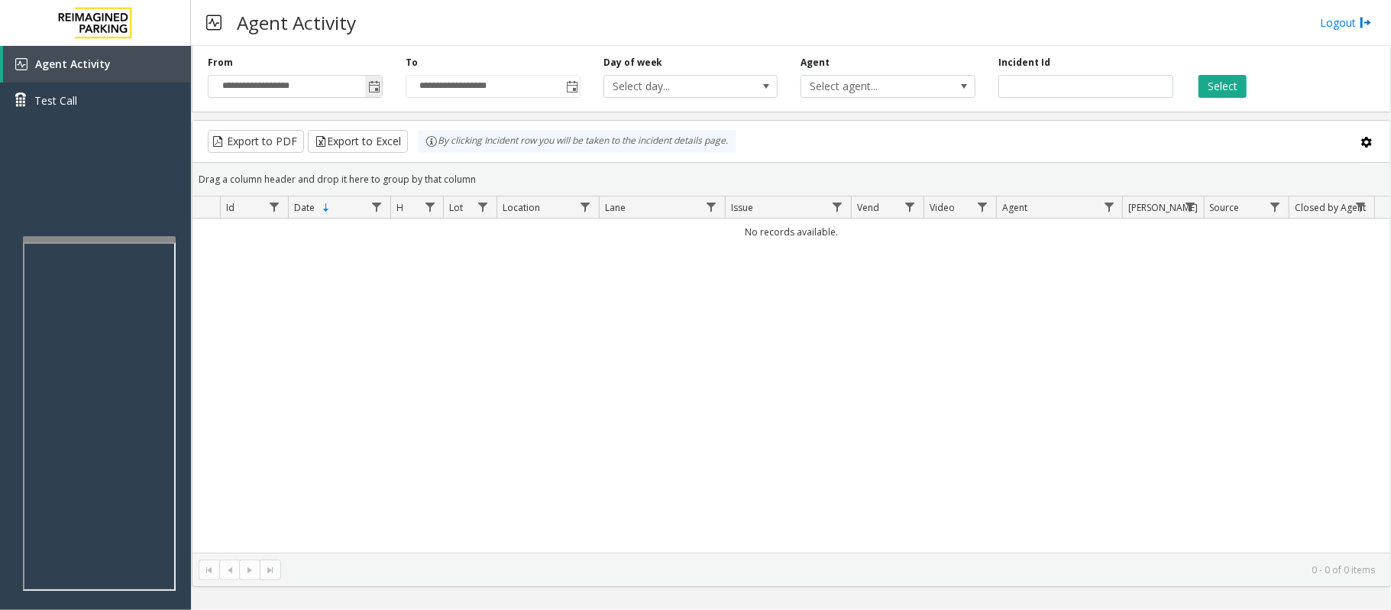
click at [374, 89] on span "Toggle popup" at bounding box center [374, 87] width 12 height 12
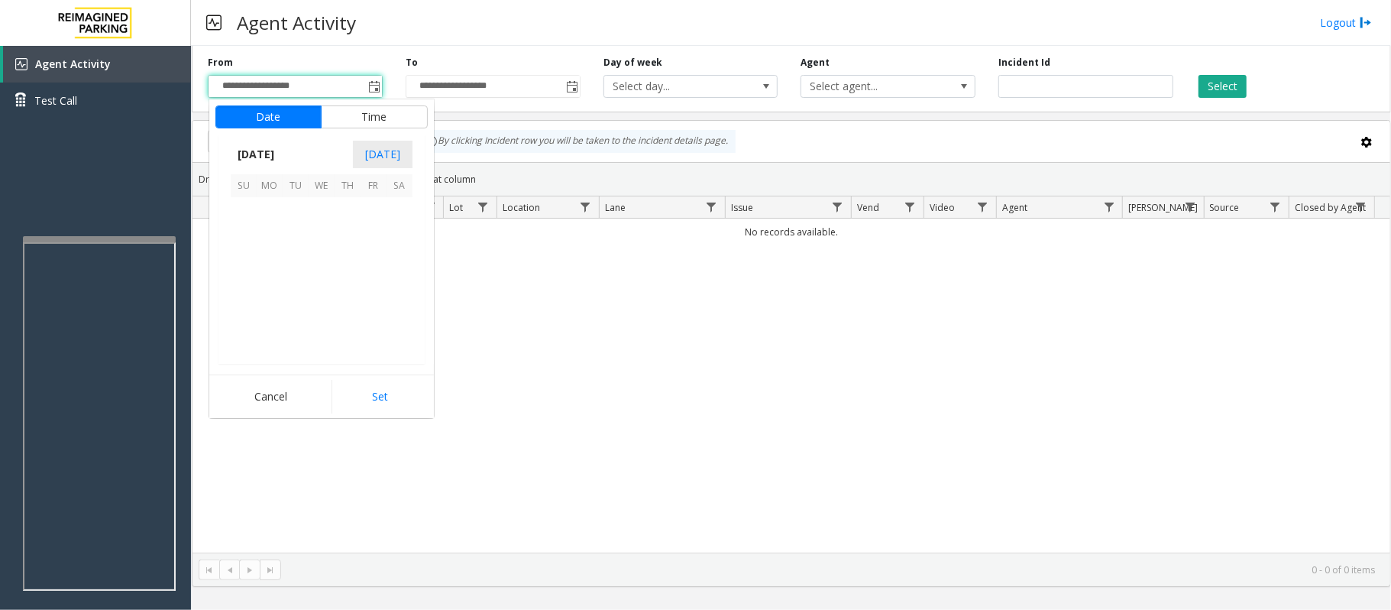
scroll to position [274210, 0]
click at [400, 290] on span "27" at bounding box center [400, 288] width 26 height 26
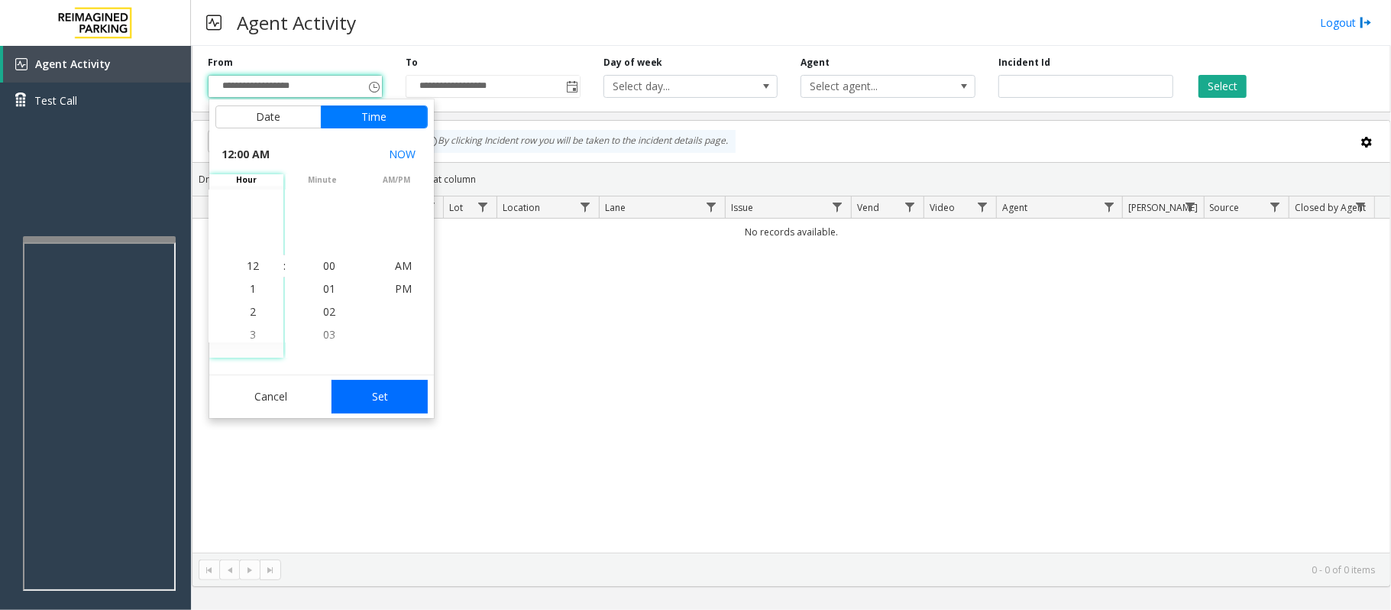
click at [387, 394] on button "Set" at bounding box center [380, 397] width 96 height 34
type input "**********"
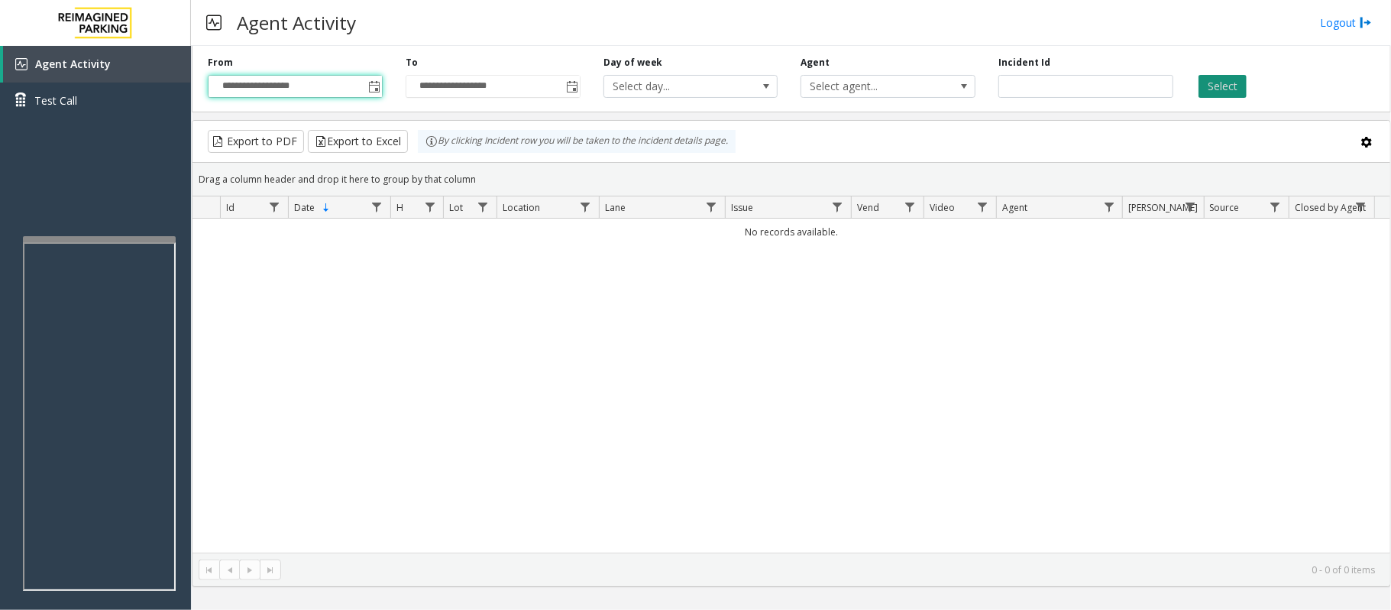
click at [1215, 86] on button "Select" at bounding box center [1223, 86] width 48 height 23
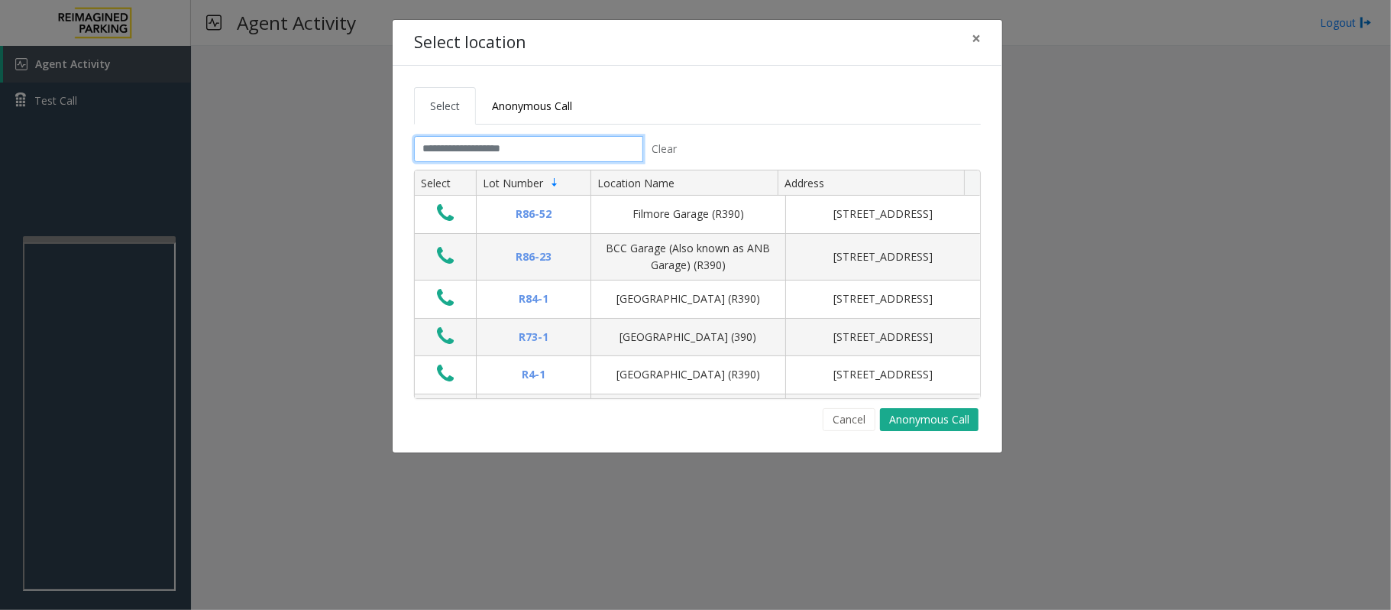
click at [497, 147] on input "text" at bounding box center [528, 149] width 229 height 26
click at [529, 147] on input "text" at bounding box center [528, 149] width 229 height 26
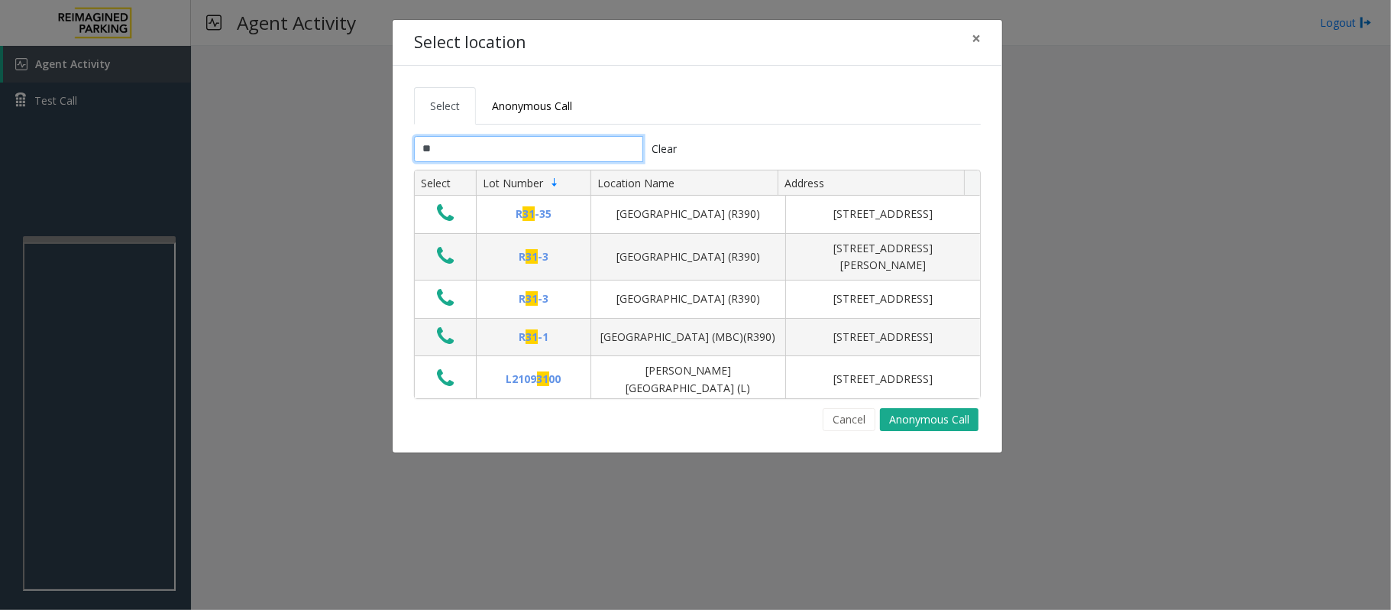
type input "*"
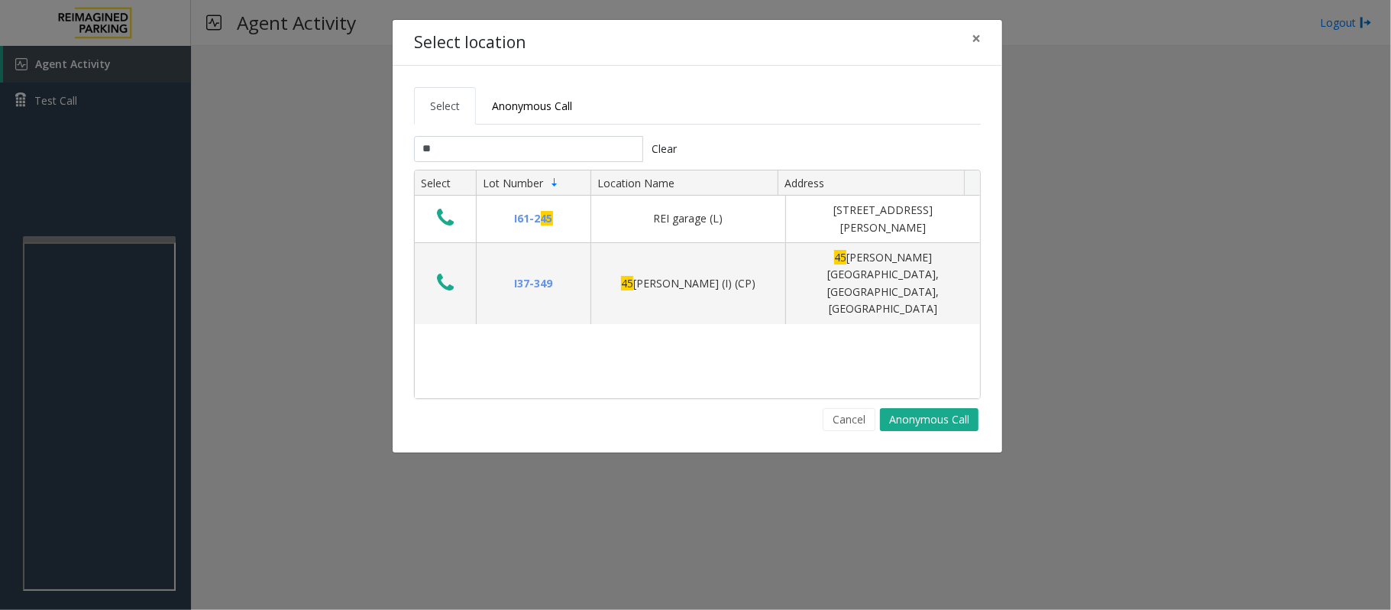
click at [497, 153] on input "**" at bounding box center [528, 149] width 229 height 26
type input "*"
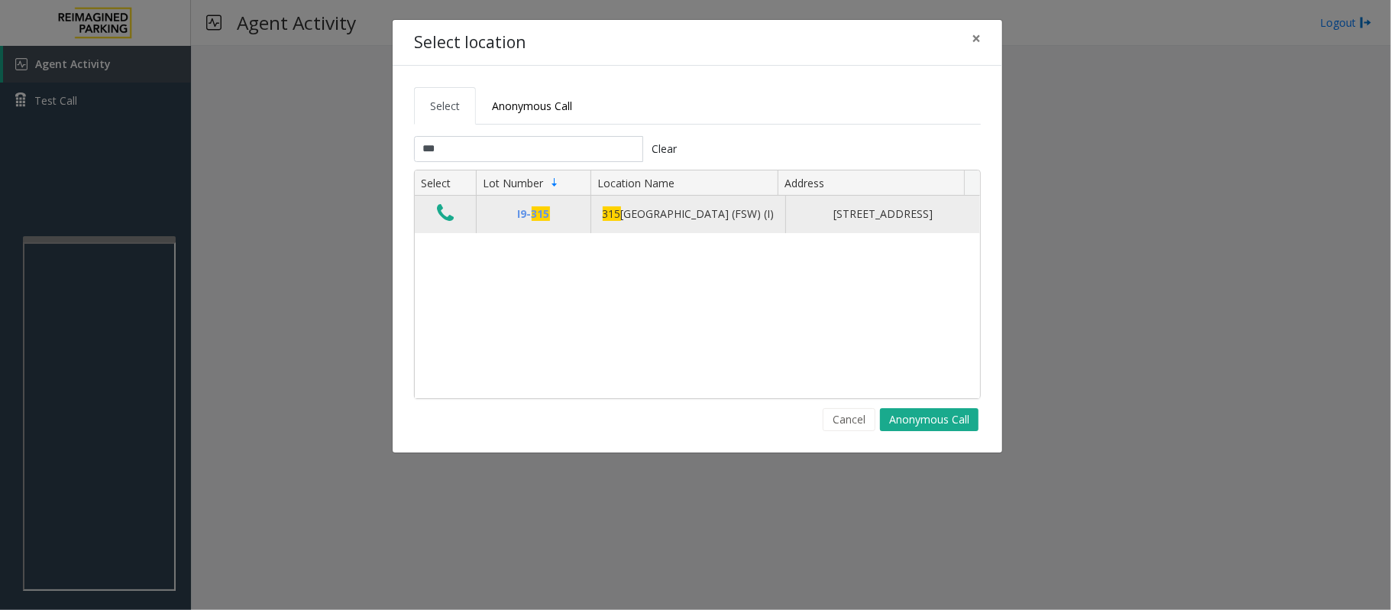
type input "***"
click at [442, 209] on icon "Data table" at bounding box center [445, 212] width 17 height 21
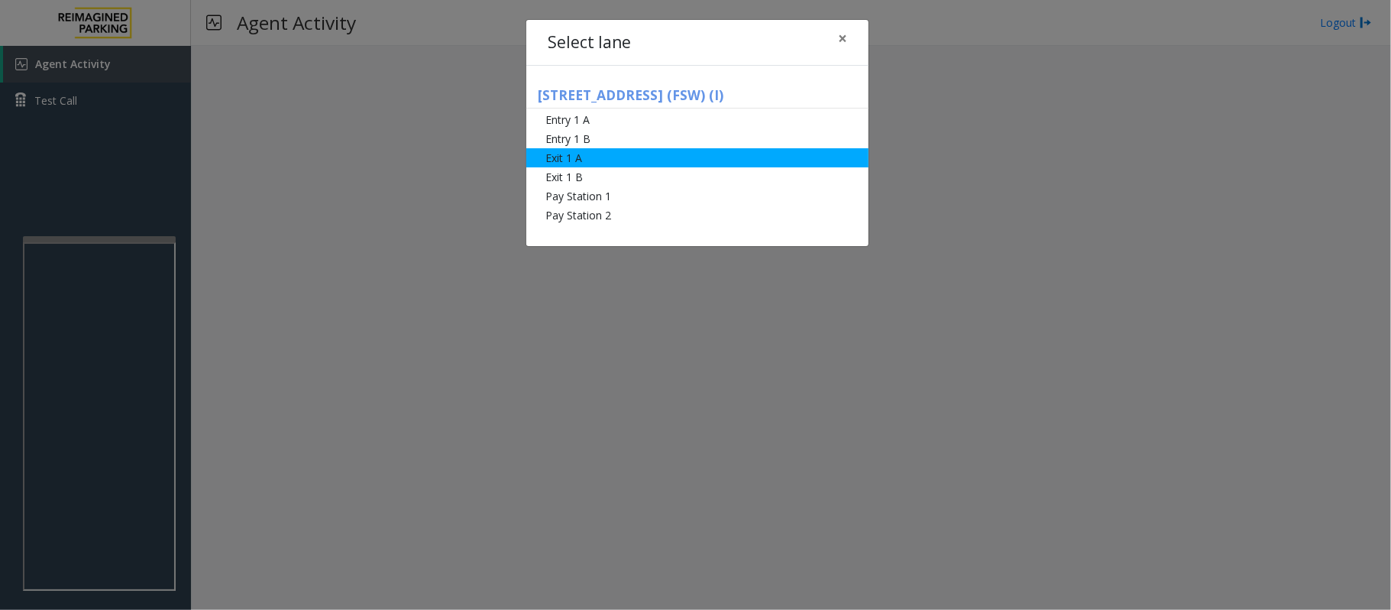
click at [581, 157] on li "Exit 1 A" at bounding box center [697, 157] width 342 height 19
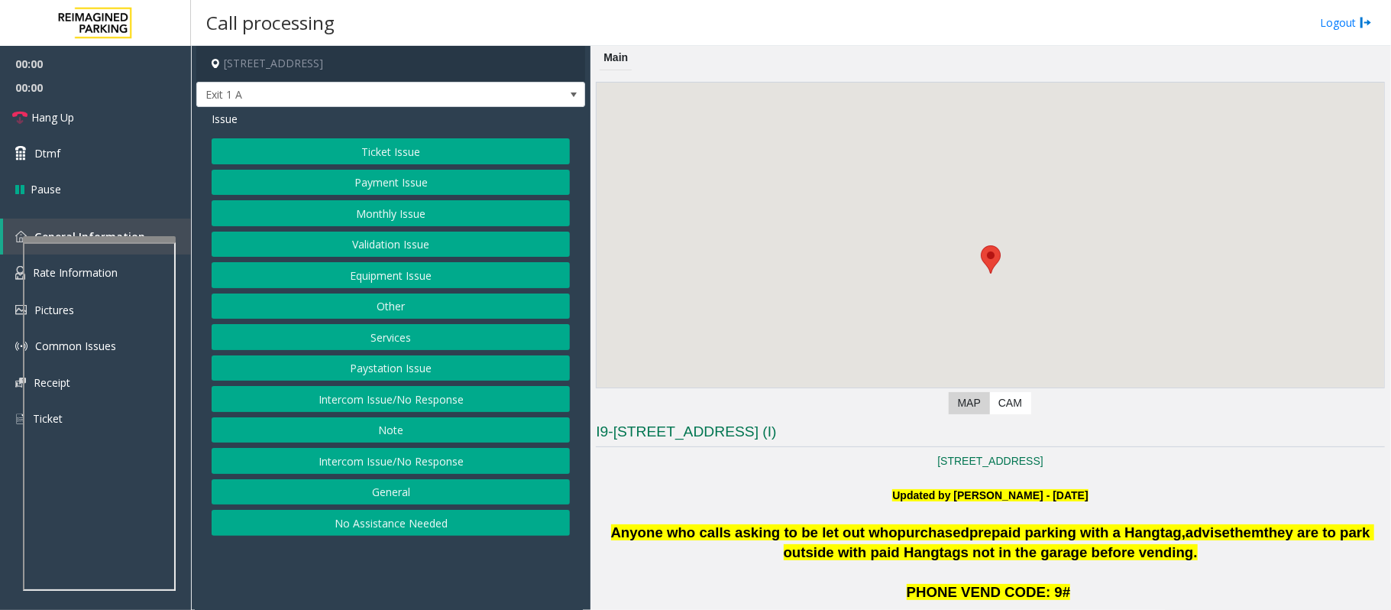
click at [394, 337] on button "Services" at bounding box center [391, 337] width 358 height 26
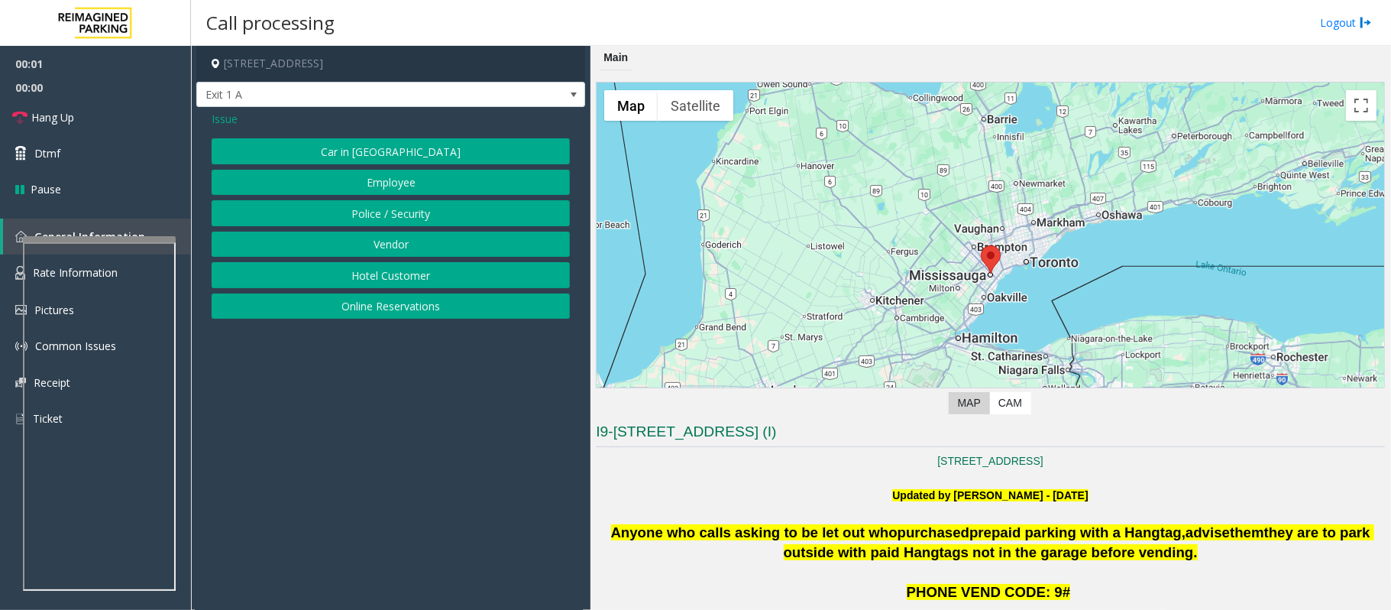
click at [392, 306] on button "Online Reservations" at bounding box center [391, 306] width 358 height 26
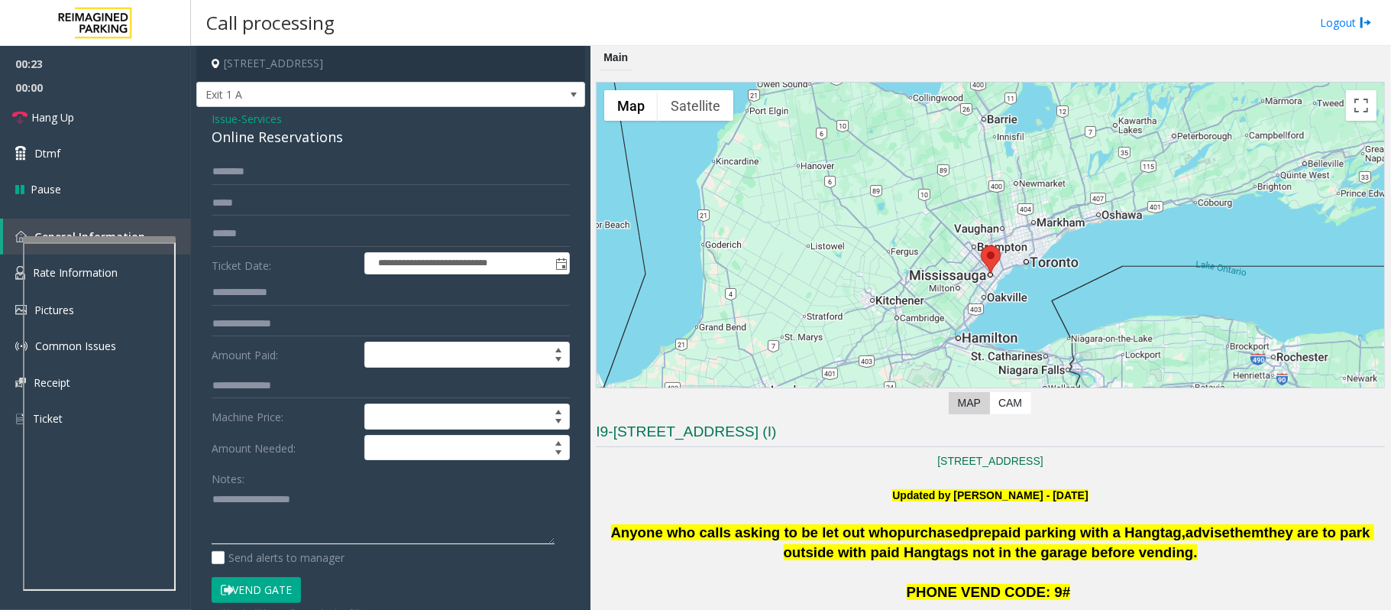
click at [251, 501] on textarea at bounding box center [383, 515] width 343 height 57
paste textarea "**********"
type textarea "**********"
click at [236, 166] on input "text" at bounding box center [391, 172] width 358 height 26
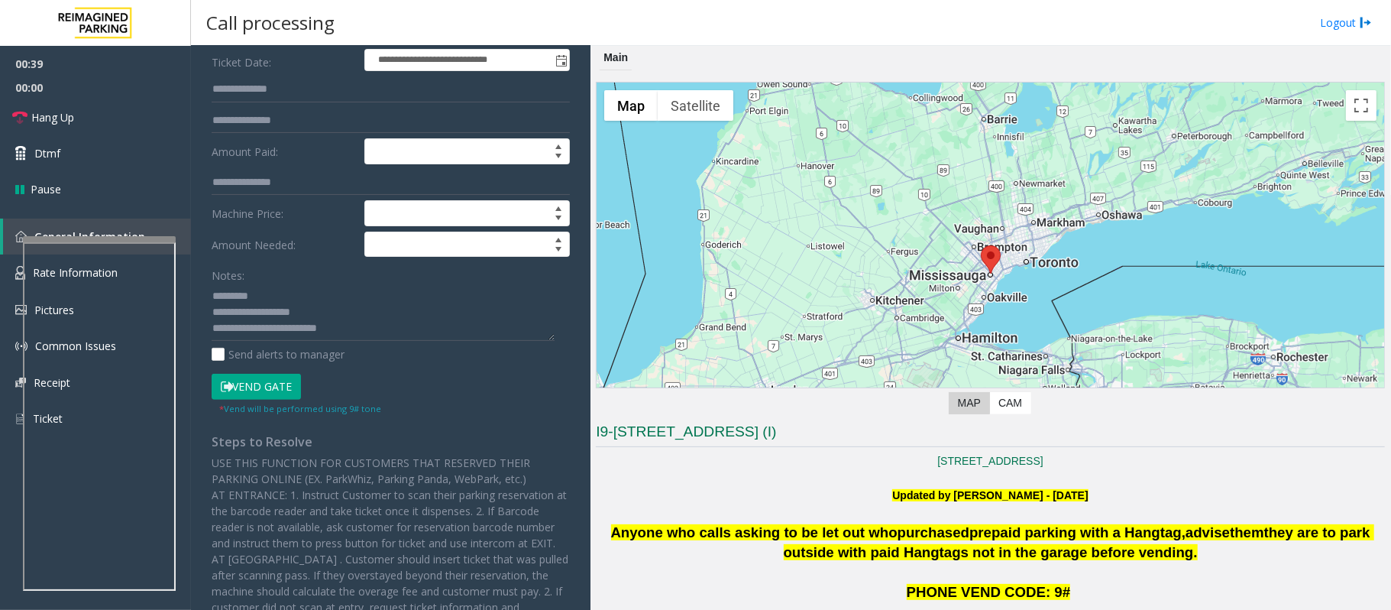
scroll to position [15, 0]
type input "*****"
click at [264, 385] on button "Vend Gate" at bounding box center [256, 387] width 89 height 26
click at [267, 383] on button "Vend Gate" at bounding box center [256, 387] width 89 height 26
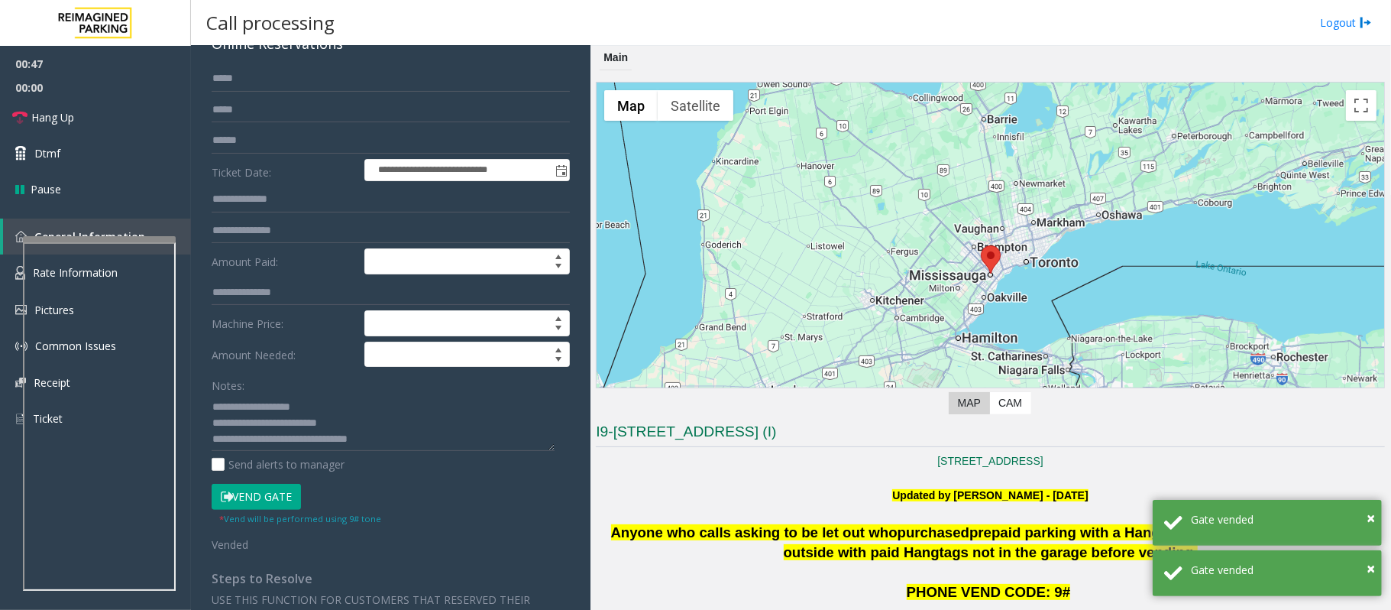
scroll to position [0, 0]
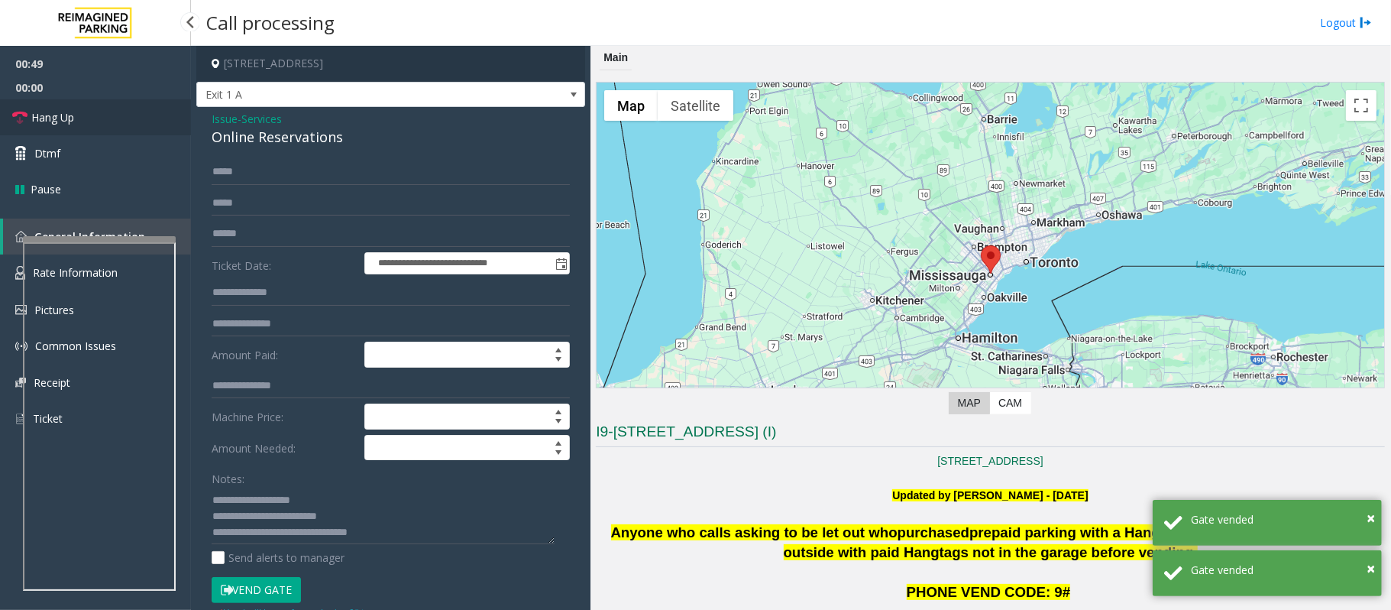
click at [83, 115] on link "Hang Up" at bounding box center [95, 117] width 191 height 36
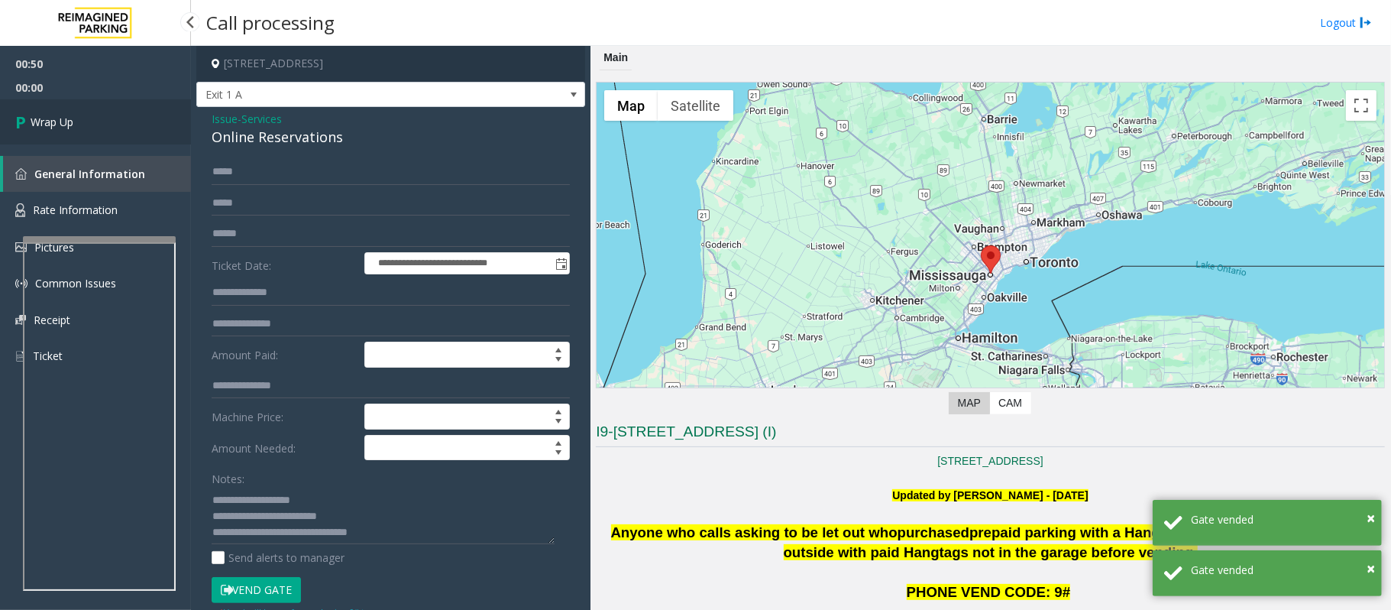
click at [84, 115] on link "Wrap Up" at bounding box center [95, 121] width 191 height 45
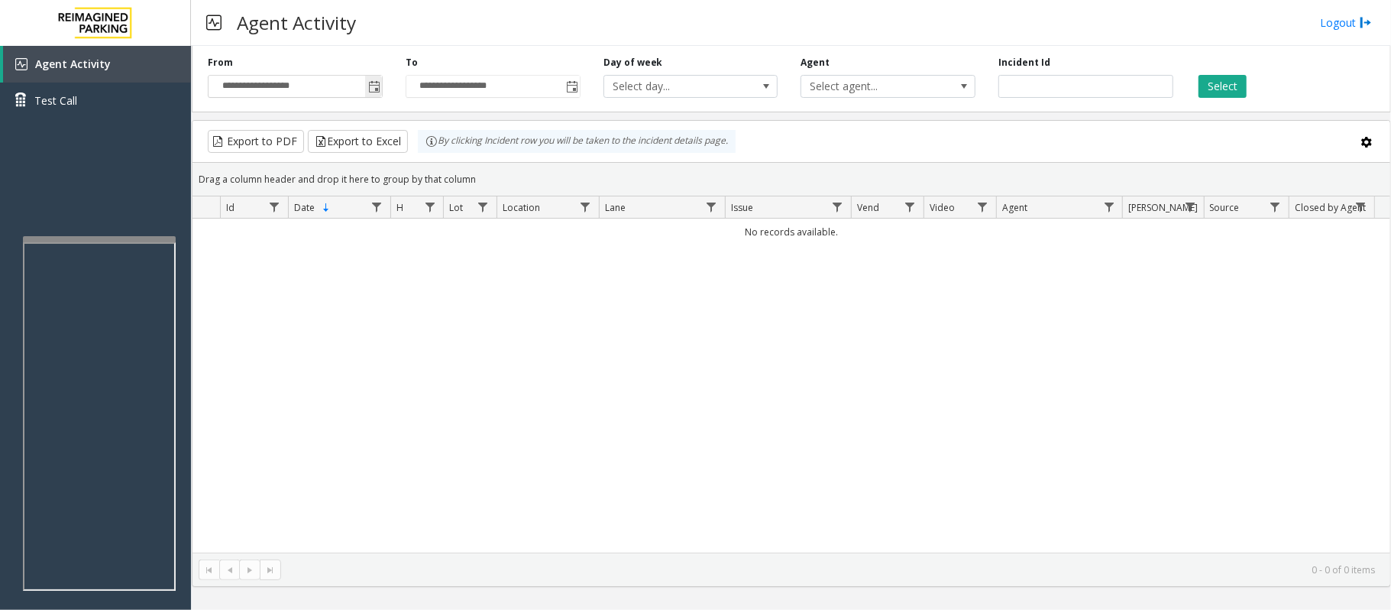
click at [377, 89] on span "Toggle popup" at bounding box center [374, 87] width 12 height 12
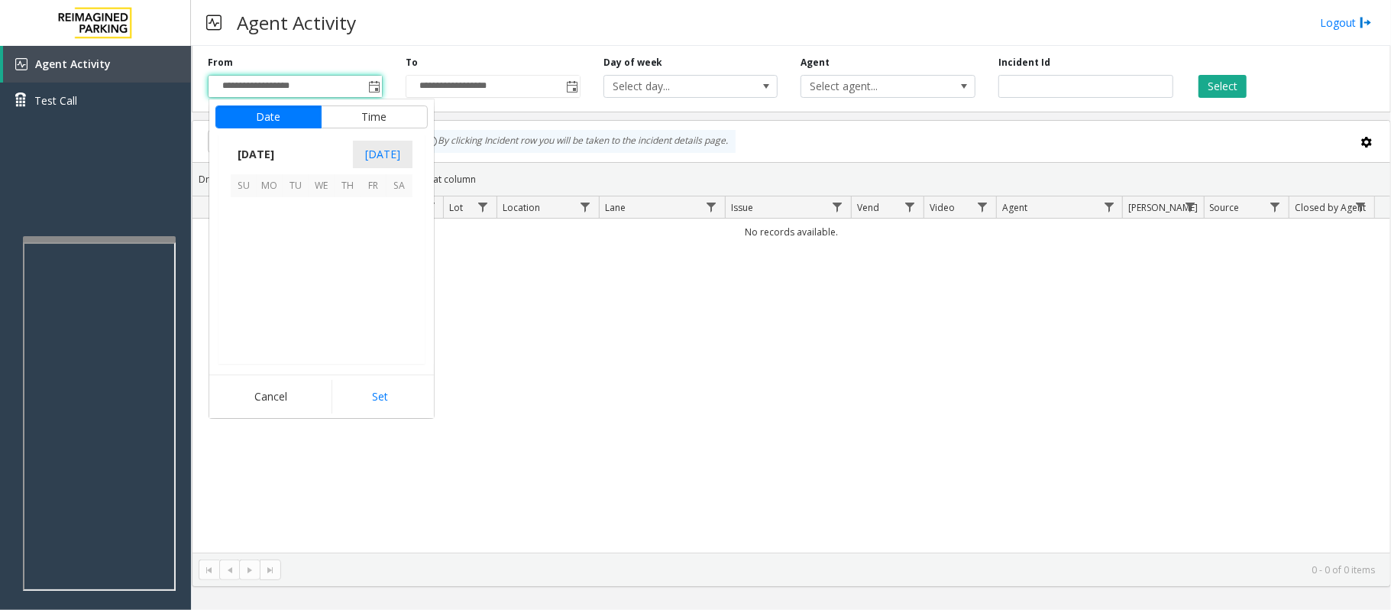
scroll to position [274210, 0]
click at [401, 291] on span "27" at bounding box center [400, 288] width 26 height 26
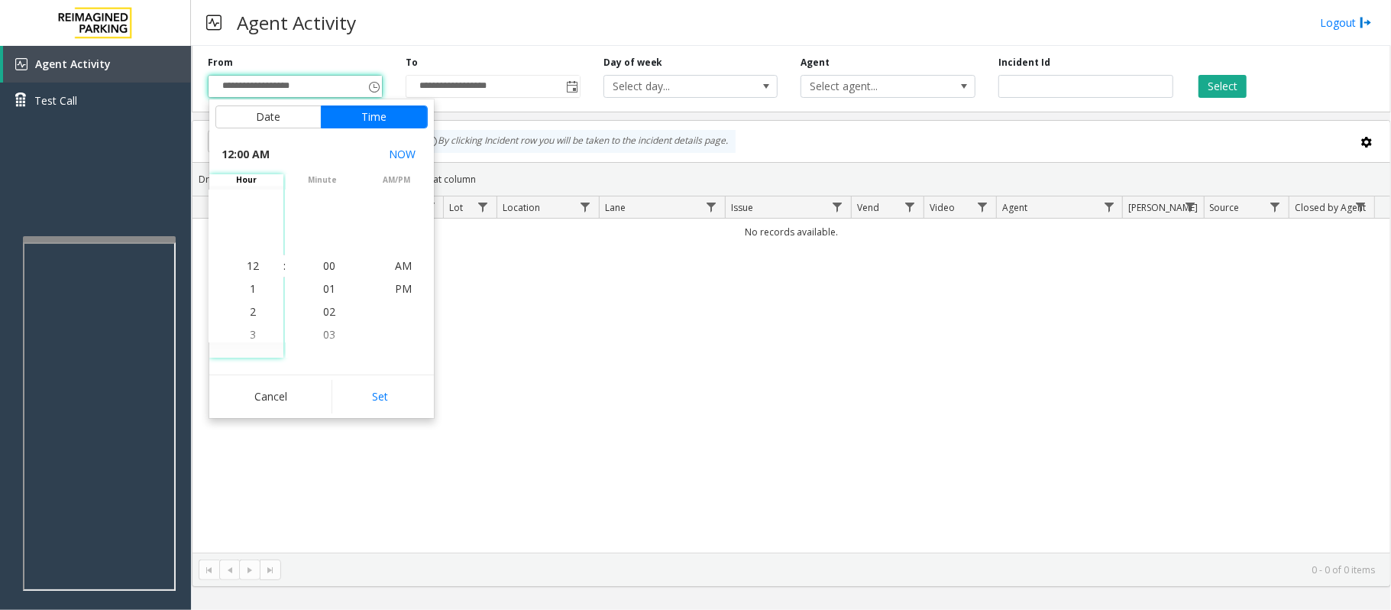
drag, startPoint x: 361, startPoint y: 391, endPoint x: 762, endPoint y: 234, distance: 431.6
click at [364, 391] on button "Set" at bounding box center [380, 397] width 96 height 34
type input "**********"
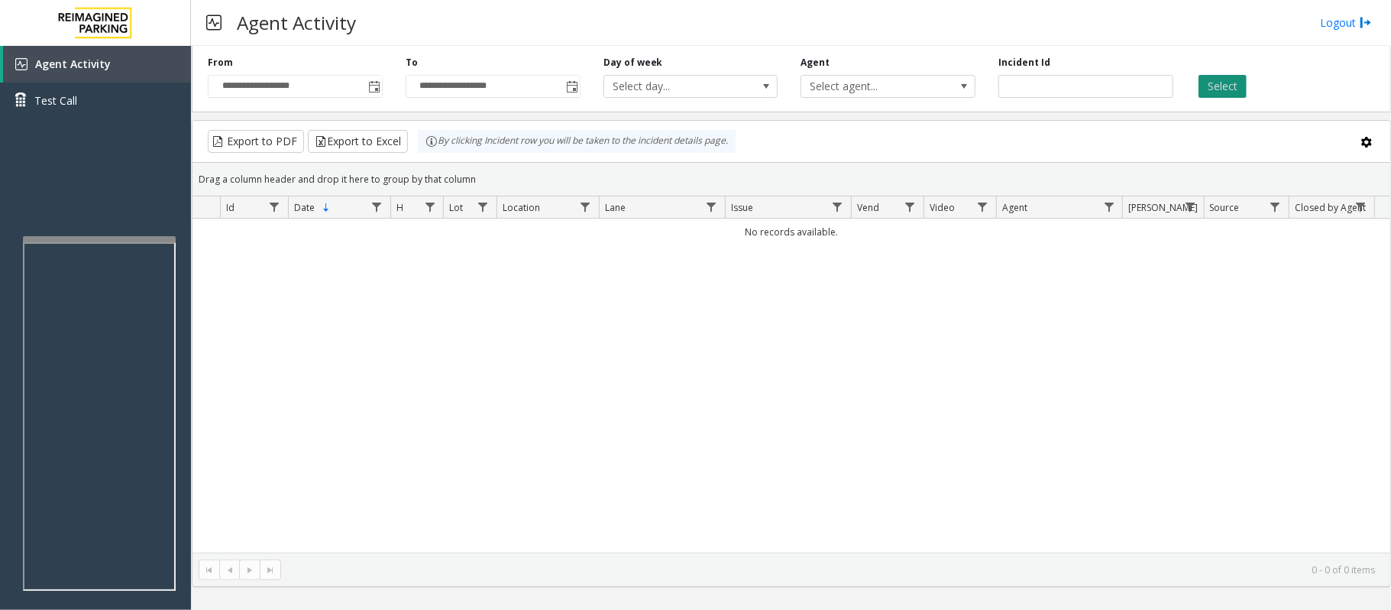
click at [1223, 81] on button "Select" at bounding box center [1223, 86] width 48 height 23
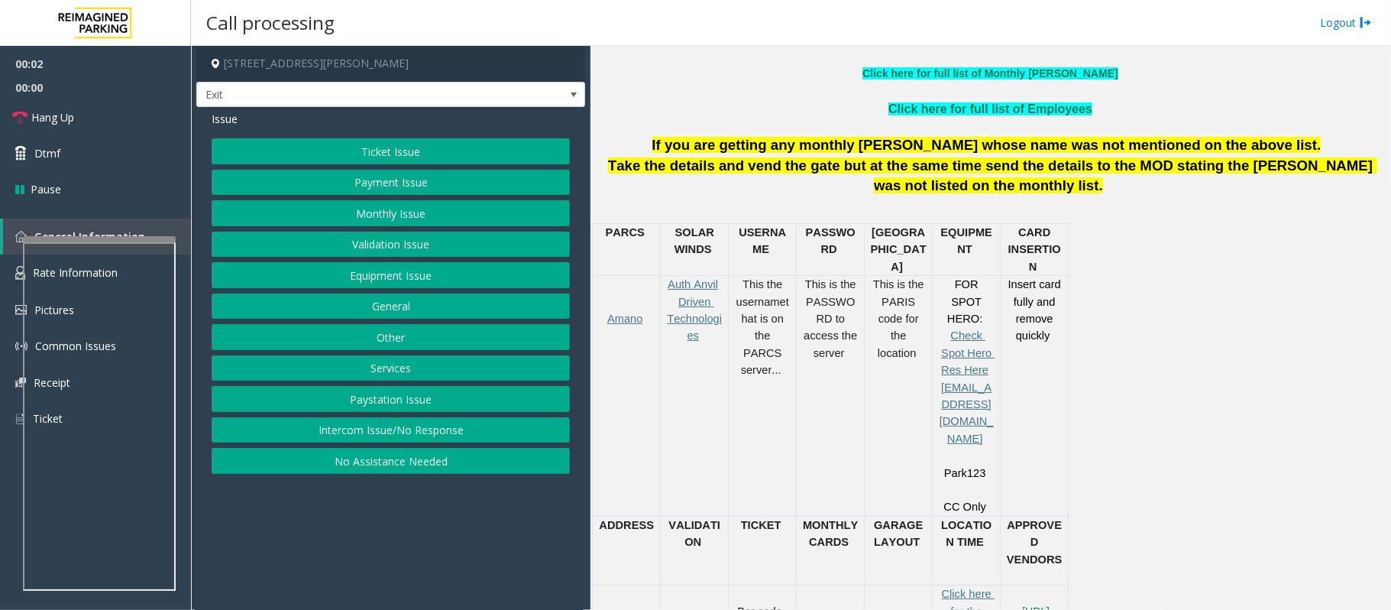
scroll to position [611, 0]
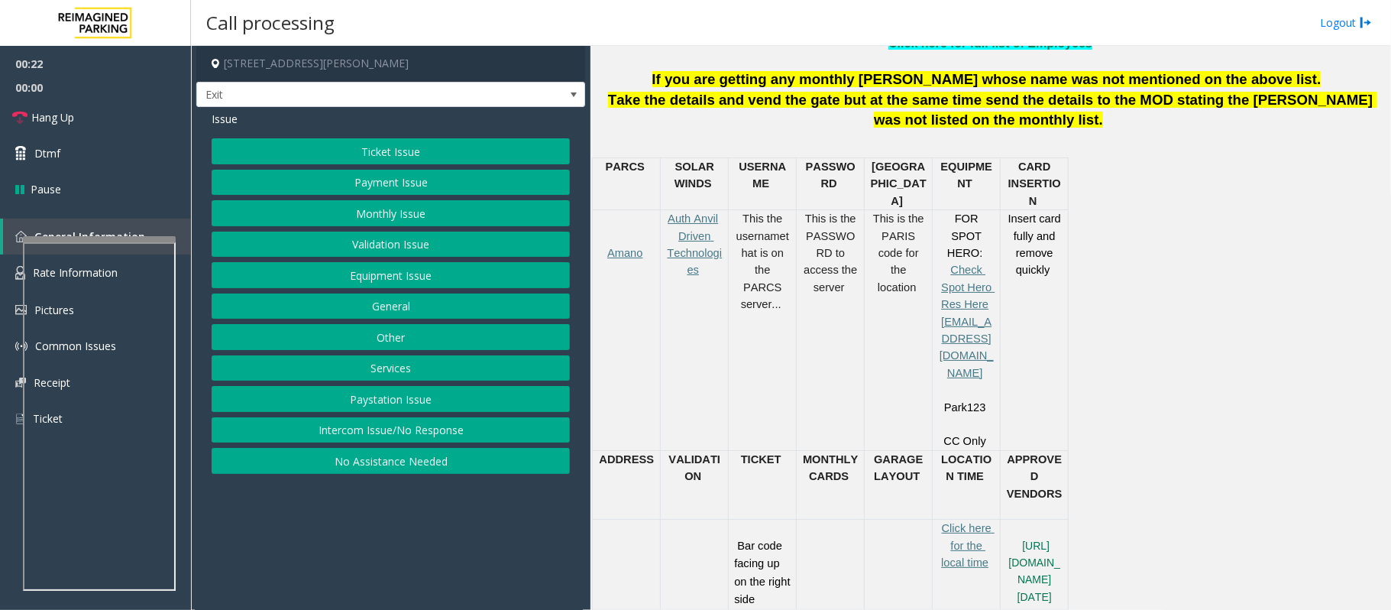
click at [380, 179] on button "Payment Issue" at bounding box center [391, 183] width 358 height 26
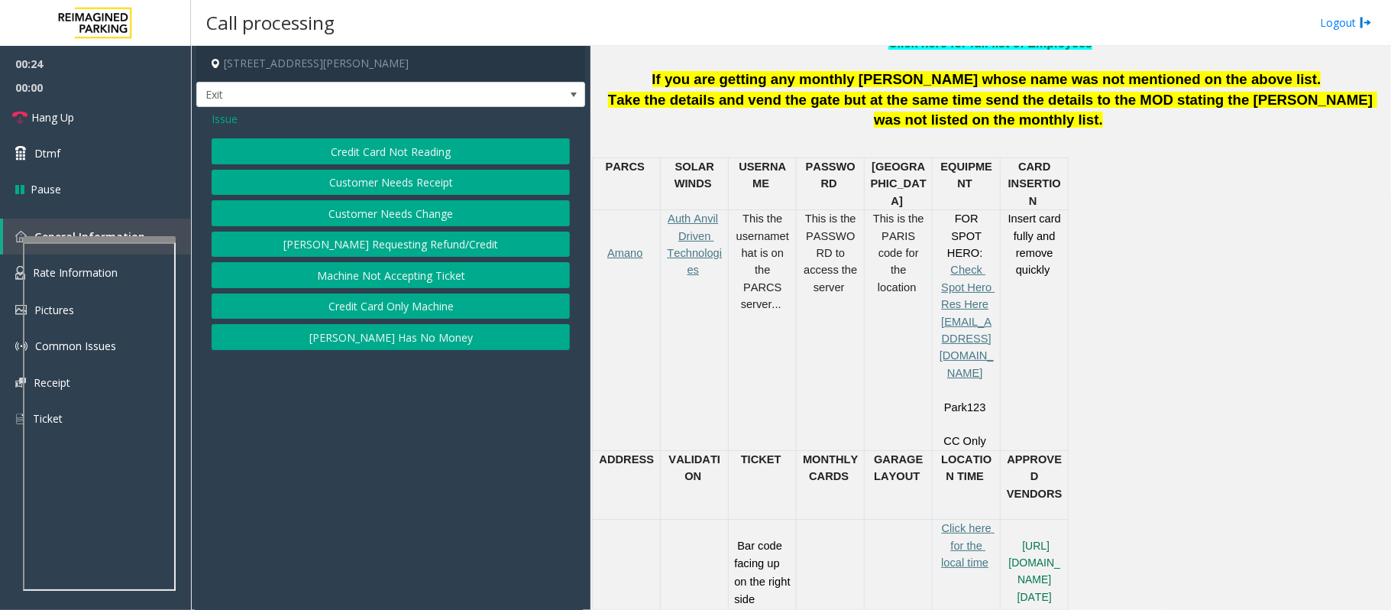
click at [396, 148] on button "Credit Card Not Reading" at bounding box center [391, 151] width 358 height 26
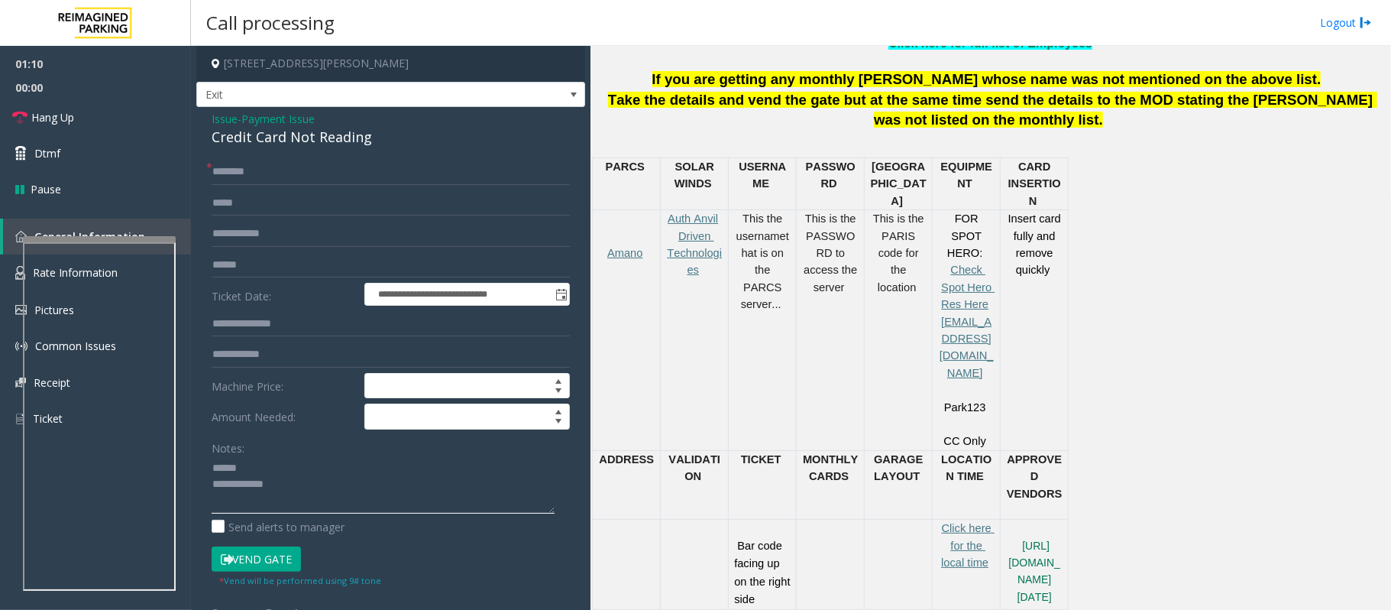
click at [281, 466] on textarea at bounding box center [383, 484] width 343 height 57
type textarea "**********"
click at [277, 119] on span "Payment Issue" at bounding box center [277, 119] width 73 height 16
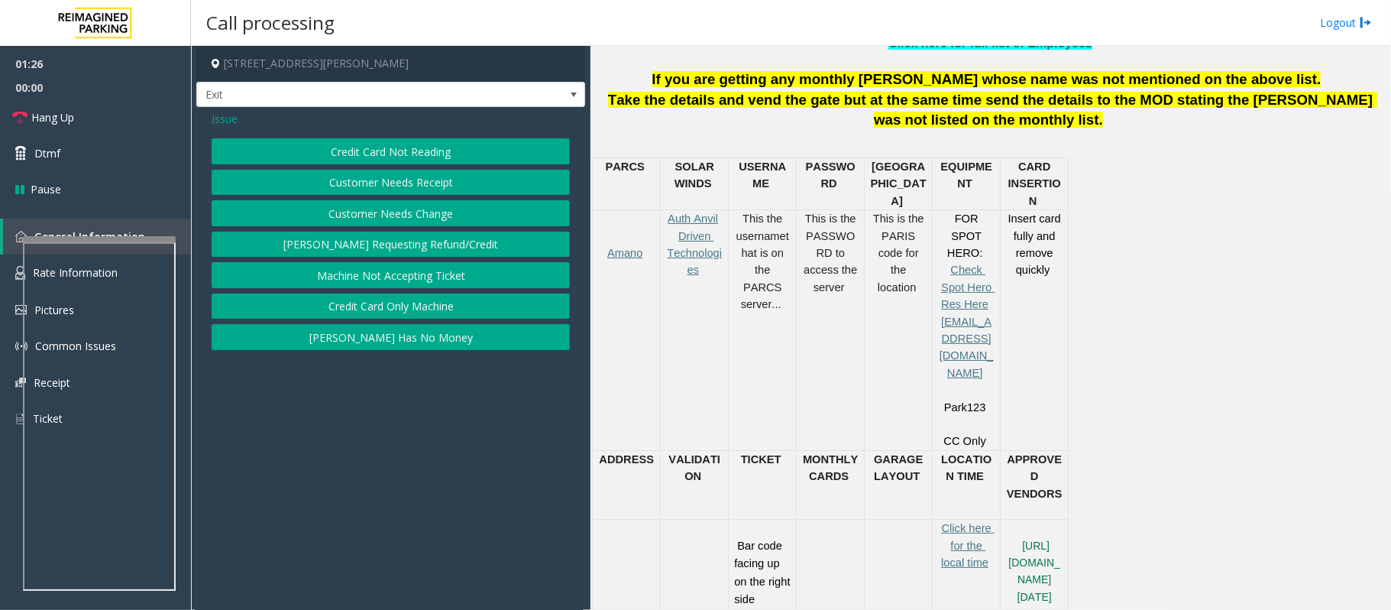
click at [233, 120] on span "Issue" at bounding box center [225, 119] width 26 height 16
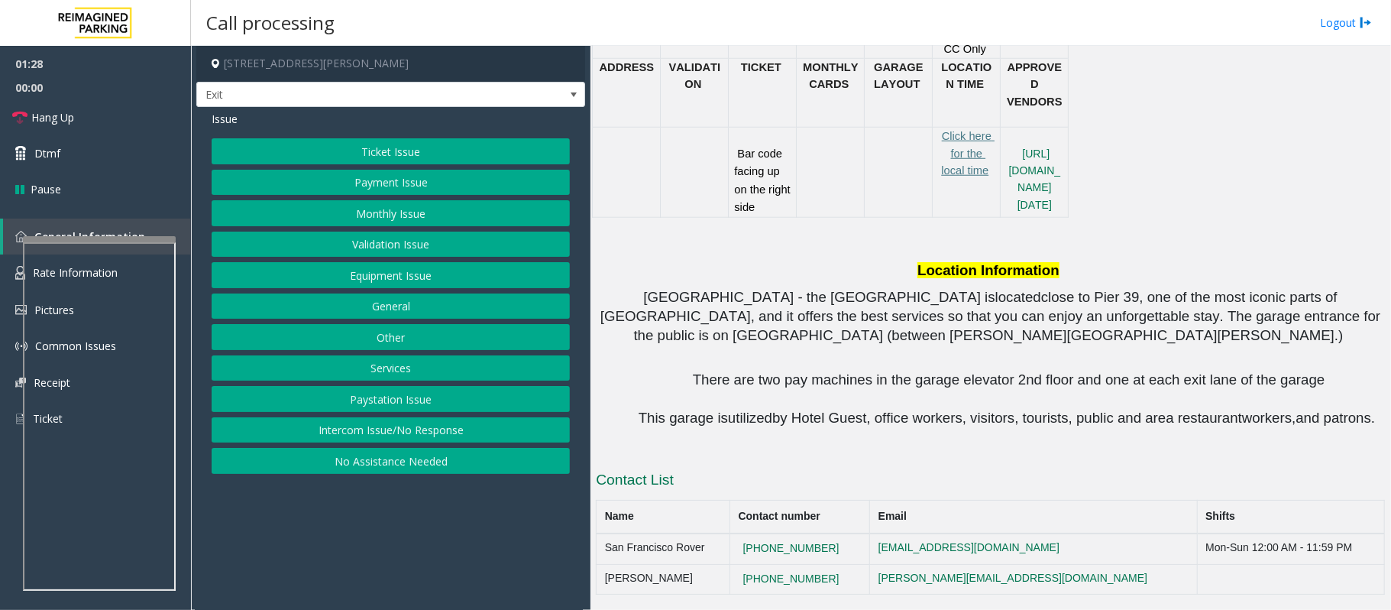
scroll to position [1345, 0]
drag, startPoint x: 856, startPoint y: 544, endPoint x: 740, endPoint y: 538, distance: 115.5
click at [740, 538] on tr "San Francisco Rover [PHONE_NUMBER] [EMAIL_ADDRESS][DOMAIN_NAME] Mon-Sun 12:00 A…" at bounding box center [991, 548] width 788 height 31
copy tr "[PHONE_NUMBER]"
click at [367, 281] on button "Equipment Issue" at bounding box center [391, 275] width 358 height 26
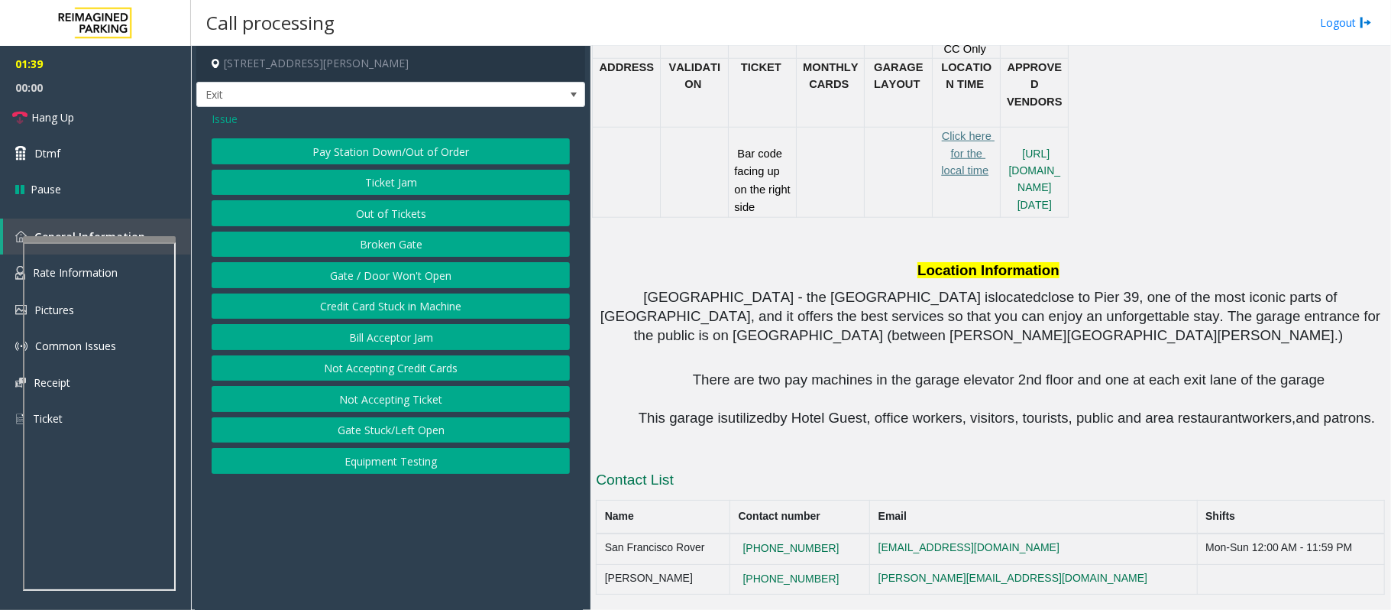
click at [367, 309] on button "Credit Card Stuck in Machine" at bounding box center [391, 306] width 358 height 26
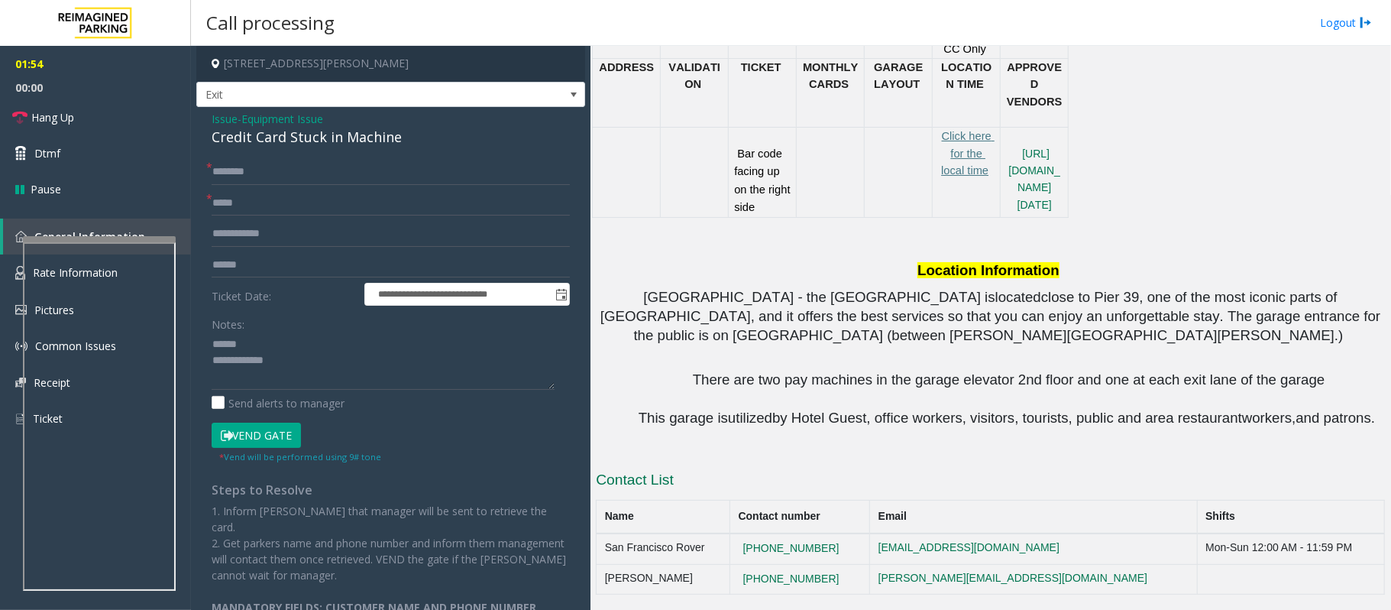
click at [276, 136] on div "Credit Card Stuck in Machine" at bounding box center [391, 137] width 358 height 21
click at [325, 374] on textarea at bounding box center [383, 360] width 343 height 57
drag, startPoint x: 853, startPoint y: 545, endPoint x: 605, endPoint y: 550, distance: 247.6
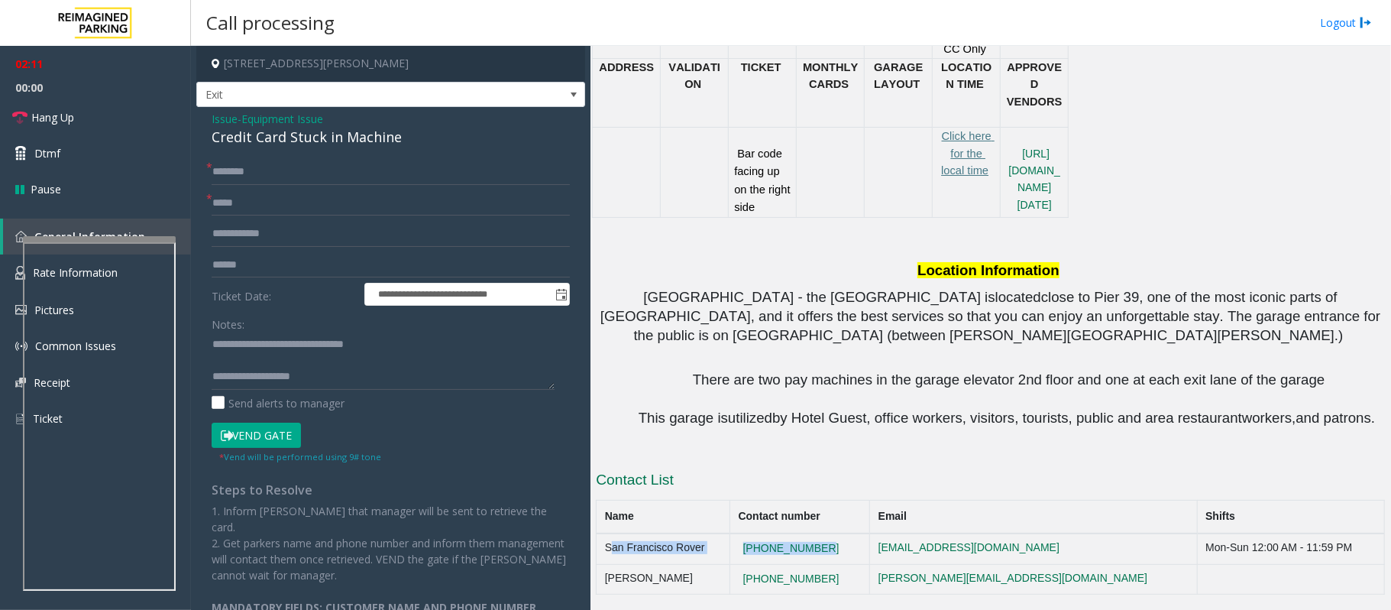
click at [605, 550] on tr "San Francisco Rover [PHONE_NUMBER] [EMAIL_ADDRESS][DOMAIN_NAME] Mon-Sun 12:00 A…" at bounding box center [991, 548] width 788 height 31
copy tr "San Francisco Rover [PHONE_NUMBER]"
click at [385, 376] on textarea at bounding box center [383, 360] width 343 height 57
paste textarea "**********"
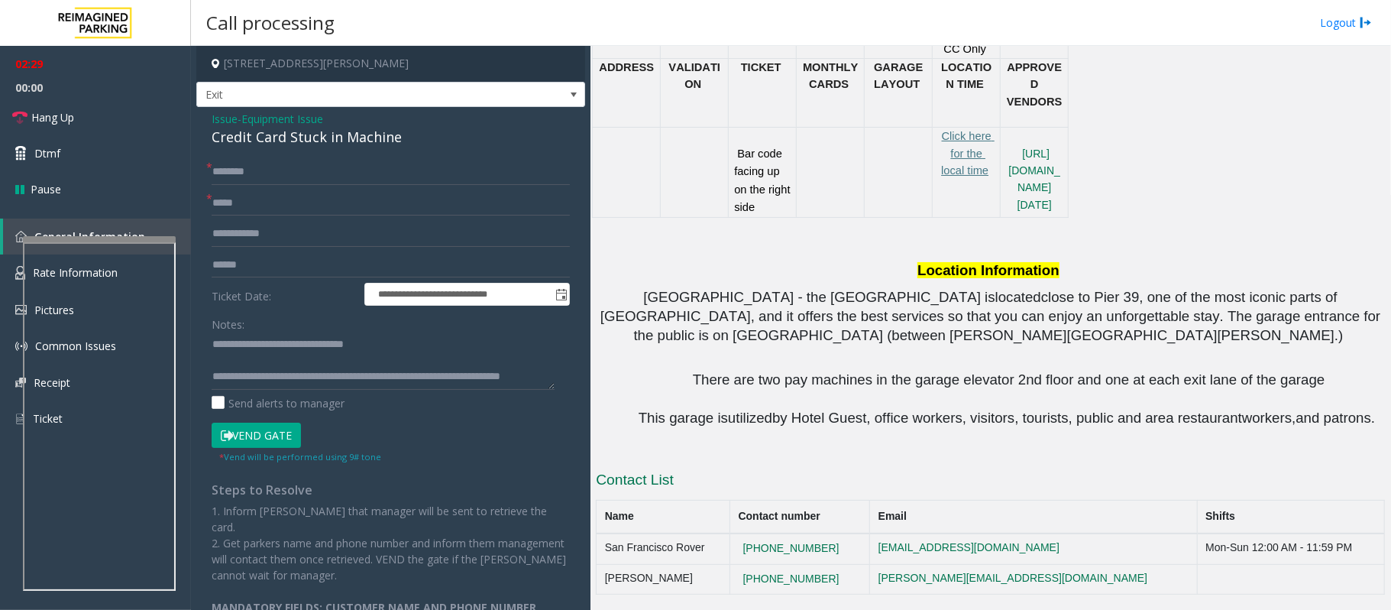
drag, startPoint x: 859, startPoint y: 575, endPoint x: 758, endPoint y: 590, distance: 102.0
click at [749, 576] on tr "[PERSON_NAME] [PHONE_NUMBER] [PERSON_NAME][EMAIL_ADDRESS][DOMAIN_NAME]" at bounding box center [991, 579] width 788 height 31
copy tr "[PHONE_NUMBER]"
click at [356, 386] on textarea at bounding box center [383, 360] width 343 height 57
click at [371, 389] on textarea at bounding box center [383, 360] width 343 height 57
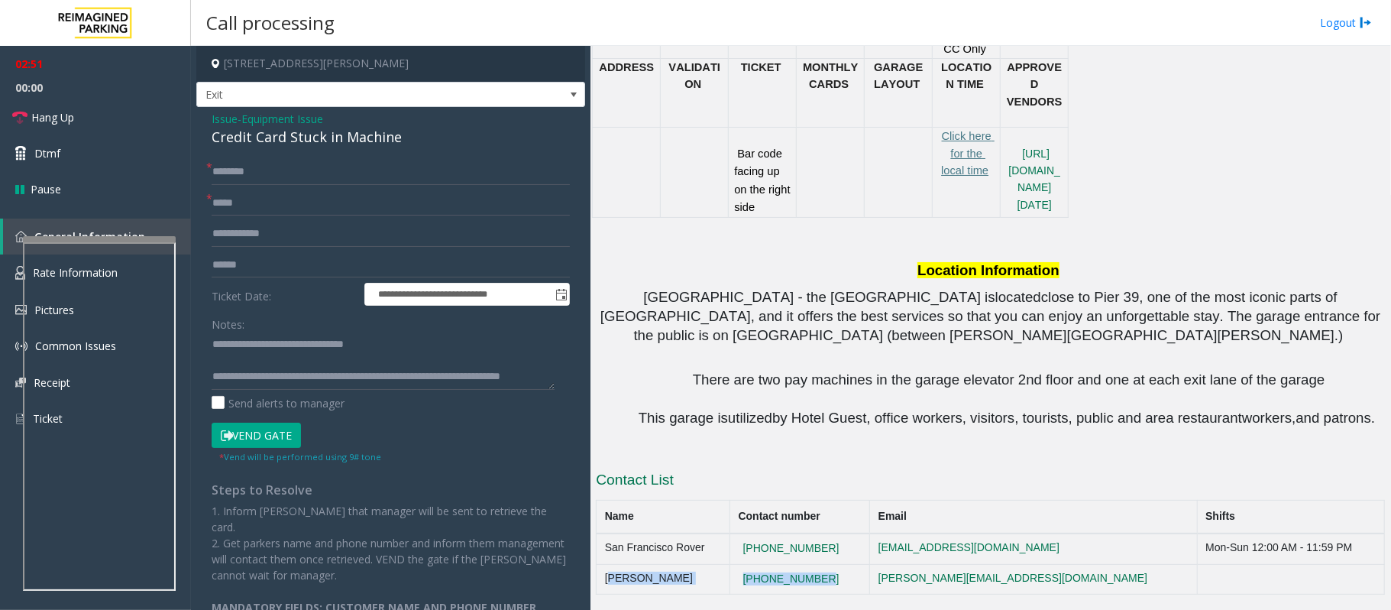
drag, startPoint x: 838, startPoint y: 572, endPoint x: 597, endPoint y: 562, distance: 240.9
click at [597, 564] on tr "[PERSON_NAME] [PHONE_NUMBER] [PERSON_NAME][EMAIL_ADDRESS][DOMAIN_NAME]" at bounding box center [991, 579] width 788 height 31
copy tr "[PERSON_NAME] [PHONE_NUMBER]"
click at [379, 377] on textarea at bounding box center [383, 360] width 343 height 57
paste textarea "**********"
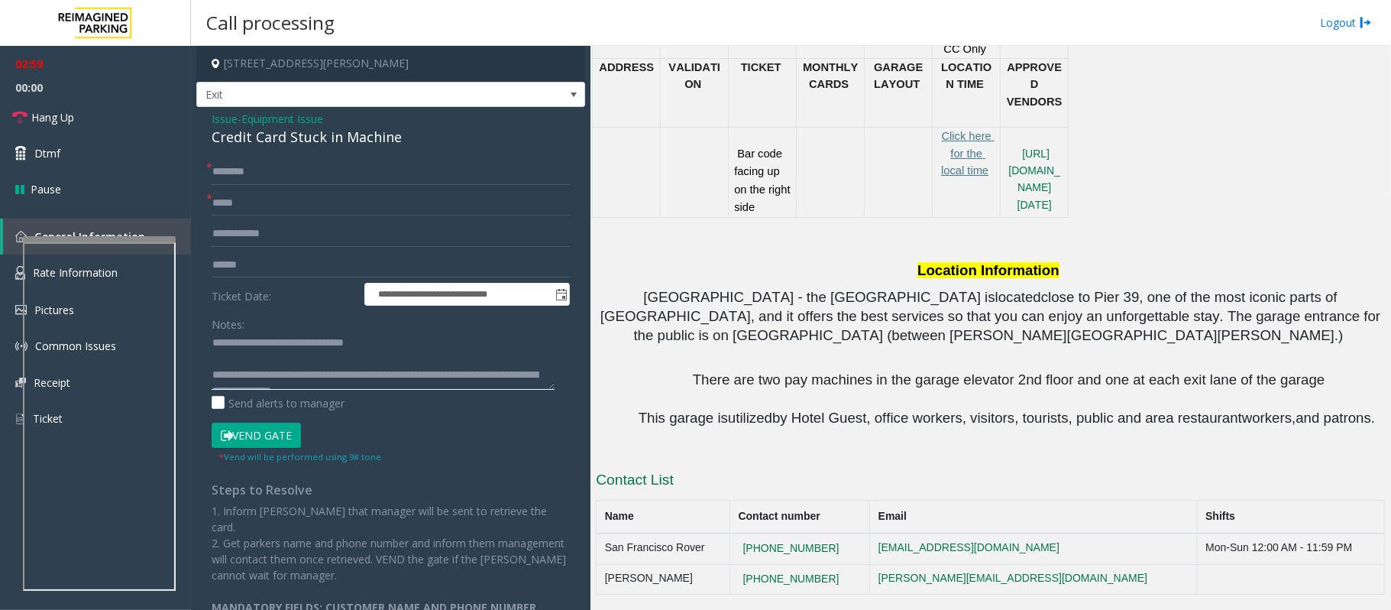
scroll to position [0, 0]
click at [280, 361] on textarea at bounding box center [383, 360] width 343 height 57
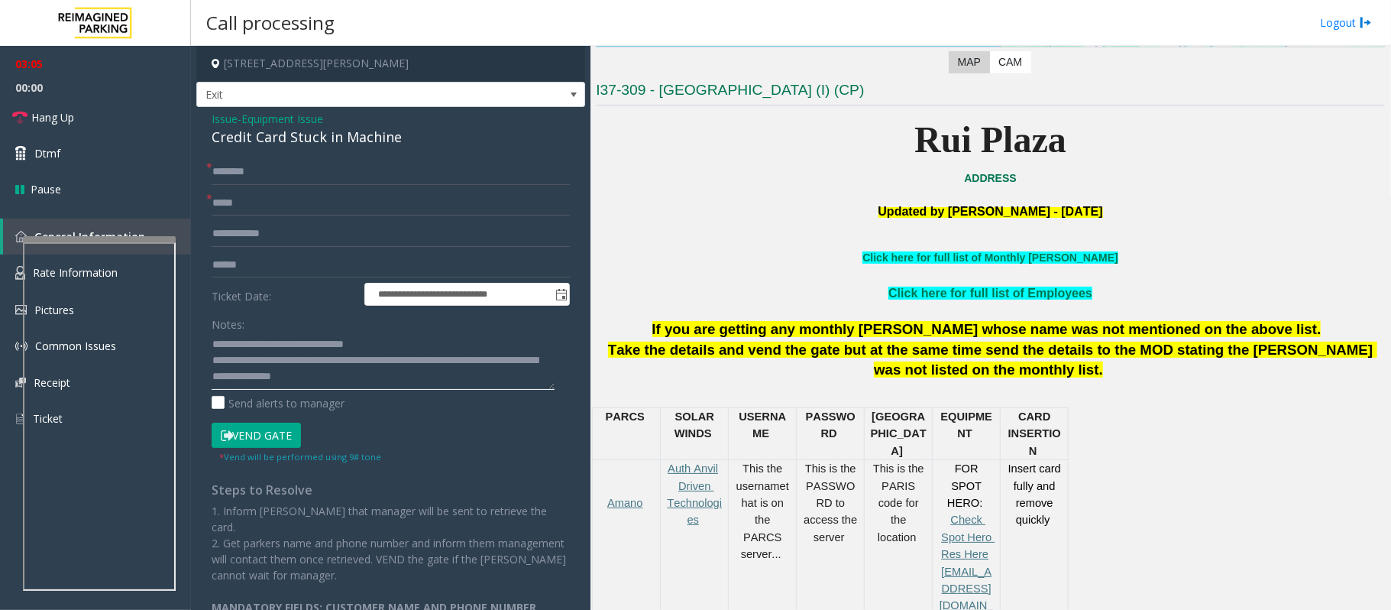
scroll to position [325, 0]
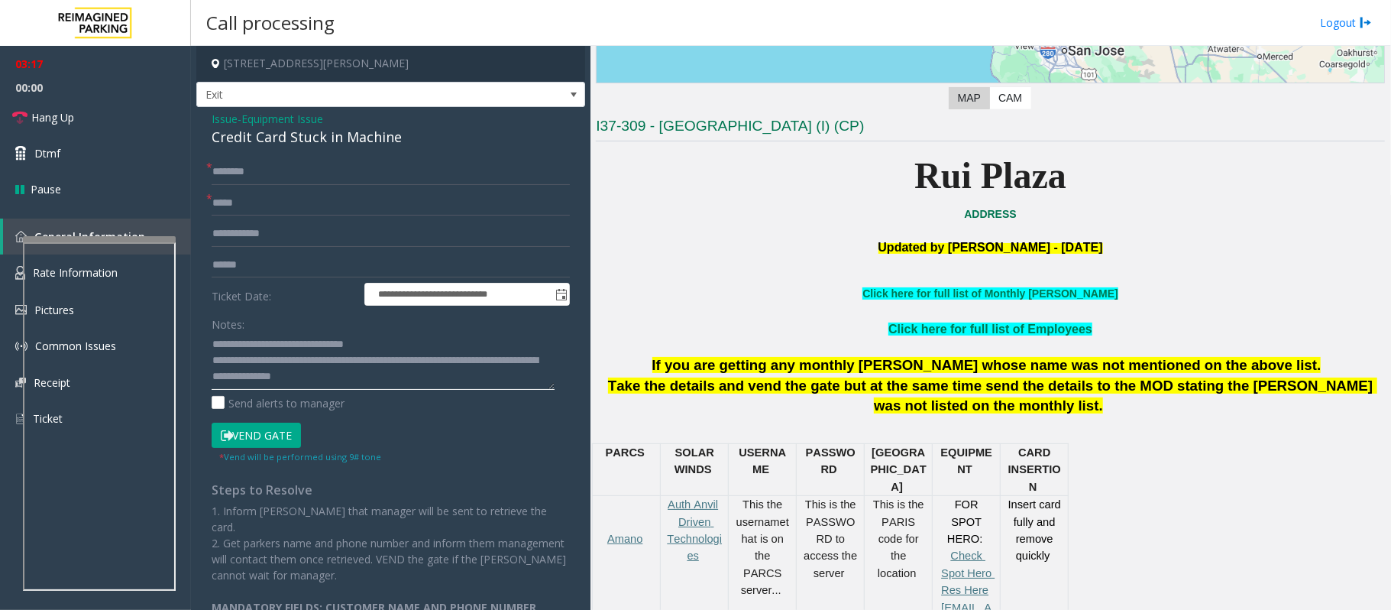
click at [411, 380] on textarea at bounding box center [383, 360] width 343 height 57
click at [414, 345] on textarea at bounding box center [383, 360] width 343 height 57
click at [506, 364] on textarea at bounding box center [383, 360] width 343 height 57
click at [497, 365] on textarea at bounding box center [383, 360] width 343 height 57
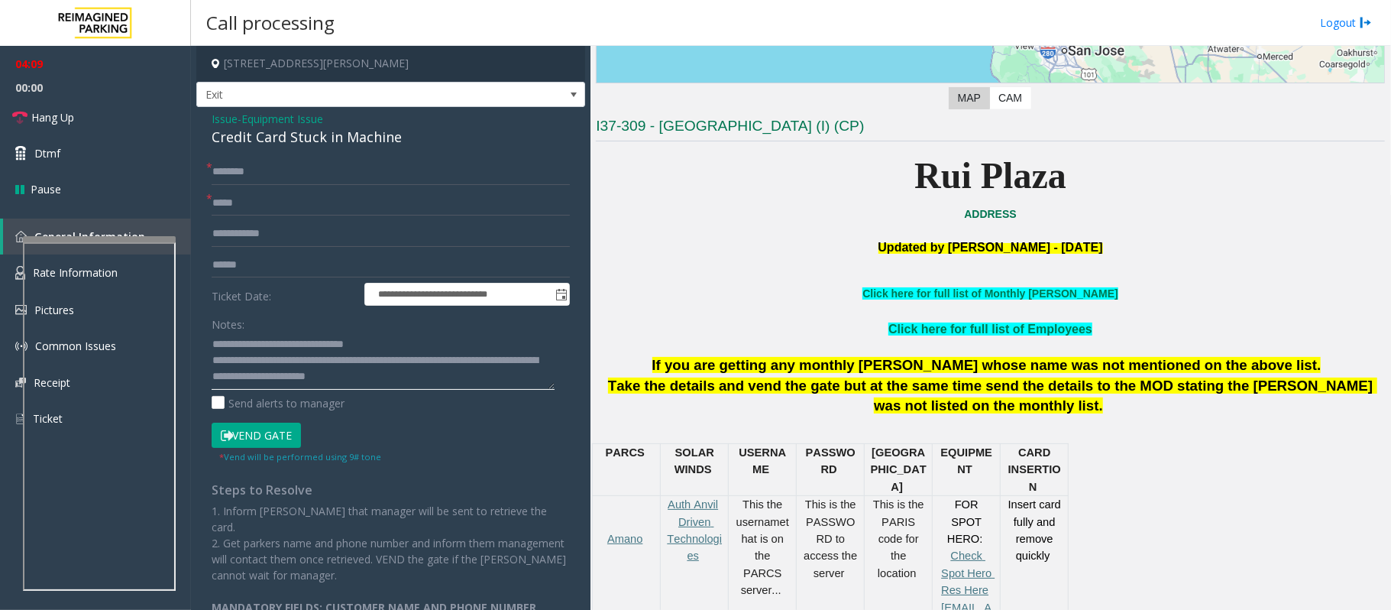
type textarea "**********"
drag, startPoint x: 283, startPoint y: 202, endPoint x: 289, endPoint y: 197, distance: 8.1
click at [286, 199] on input "text" at bounding box center [391, 203] width 358 height 26
type input "*"
drag, startPoint x: 61, startPoint y: 117, endPoint x: 126, endPoint y: 138, distance: 68.1
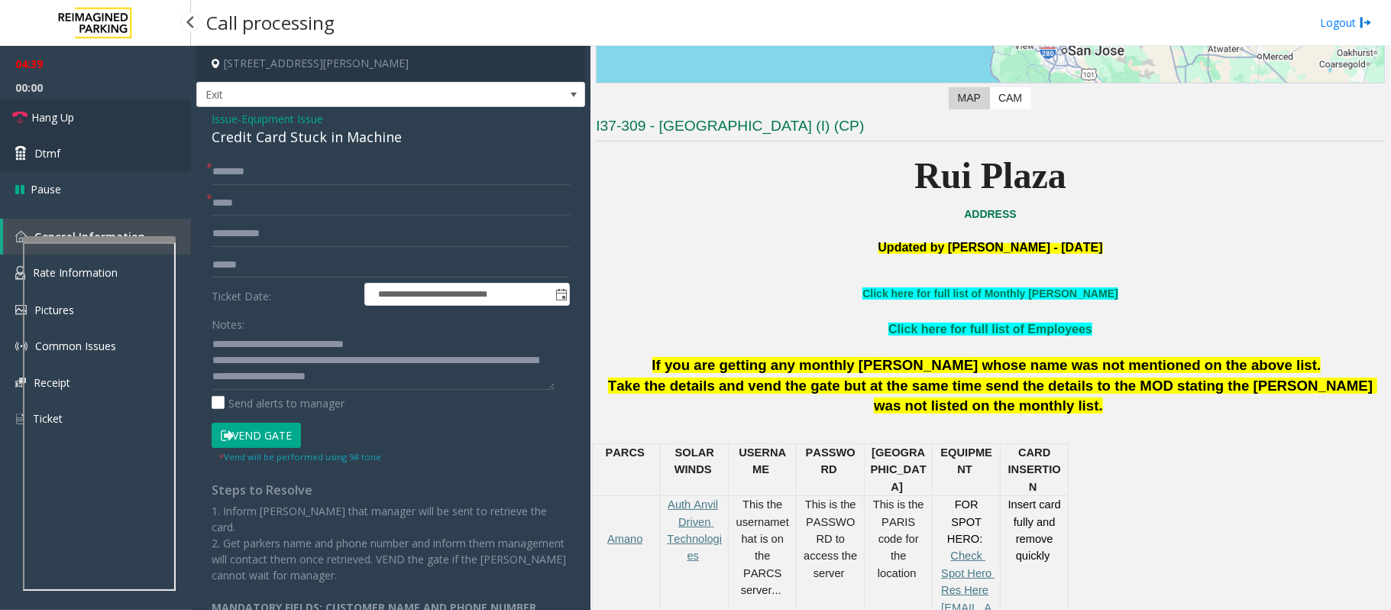
click at [61, 117] on span "Hang Up" at bounding box center [52, 117] width 43 height 16
drag, startPoint x: 258, startPoint y: 167, endPoint x: 252, endPoint y: 173, distance: 8.6
click at [258, 167] on input "text" at bounding box center [391, 172] width 358 height 26
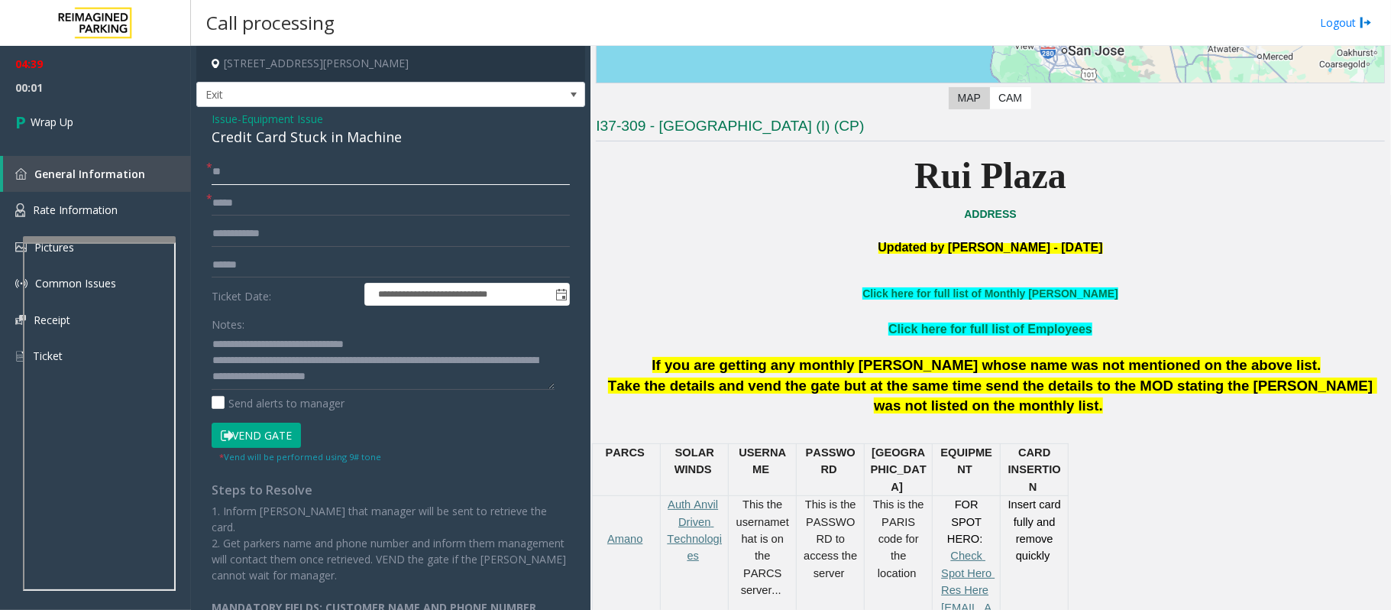
type input "**"
click at [252, 202] on input "text" at bounding box center [391, 203] width 358 height 26
type input "**"
click at [526, 361] on textarea at bounding box center [383, 360] width 343 height 57
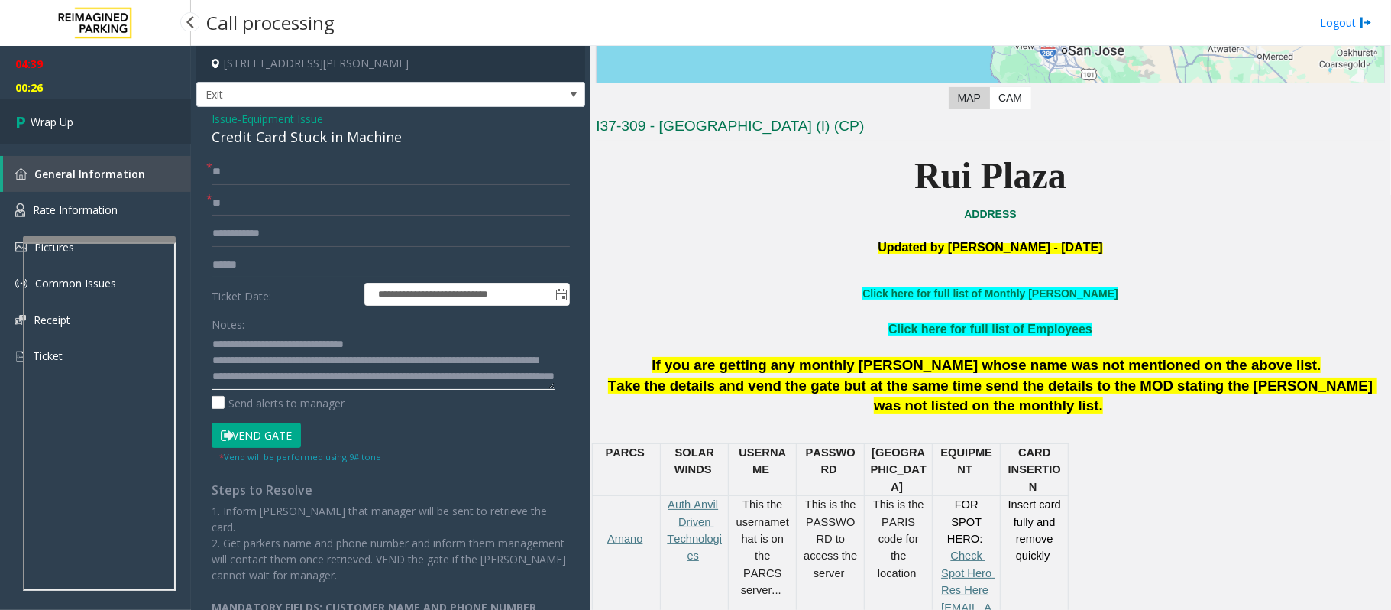
type textarea "**********"
click at [80, 118] on link "Wrap Up" at bounding box center [95, 121] width 191 height 45
click at [86, 128] on link "Wrap Up" at bounding box center [95, 121] width 191 height 45
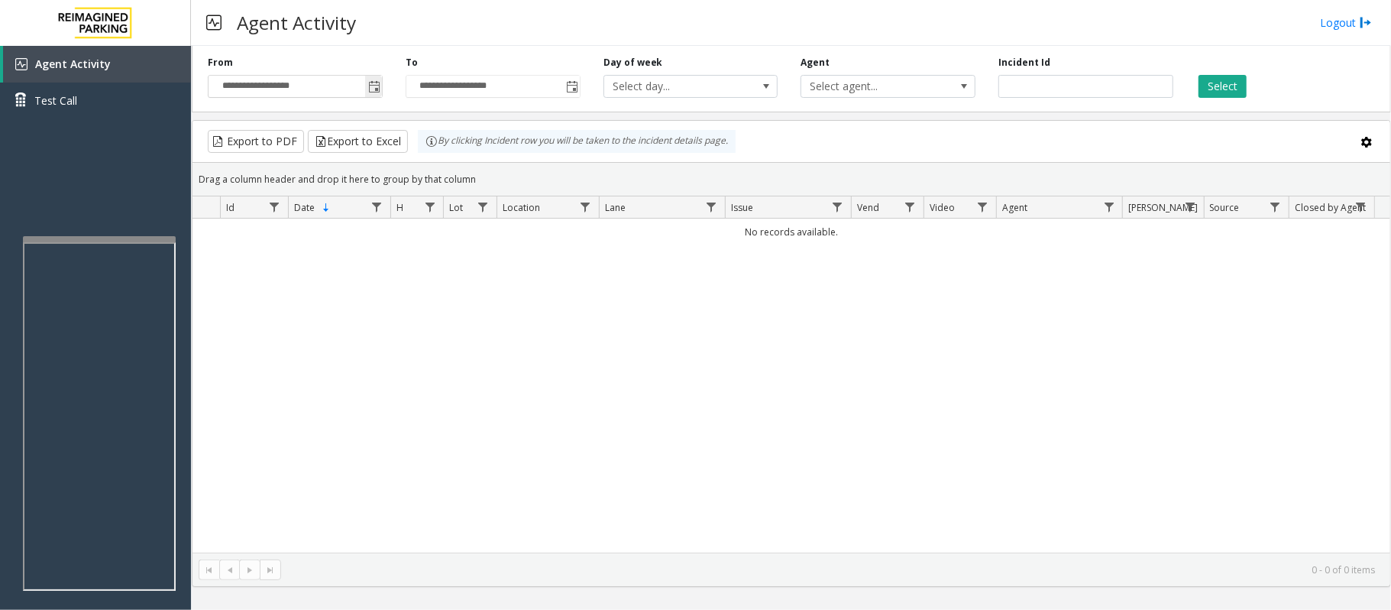
click at [377, 89] on span "Toggle popup" at bounding box center [374, 87] width 12 height 12
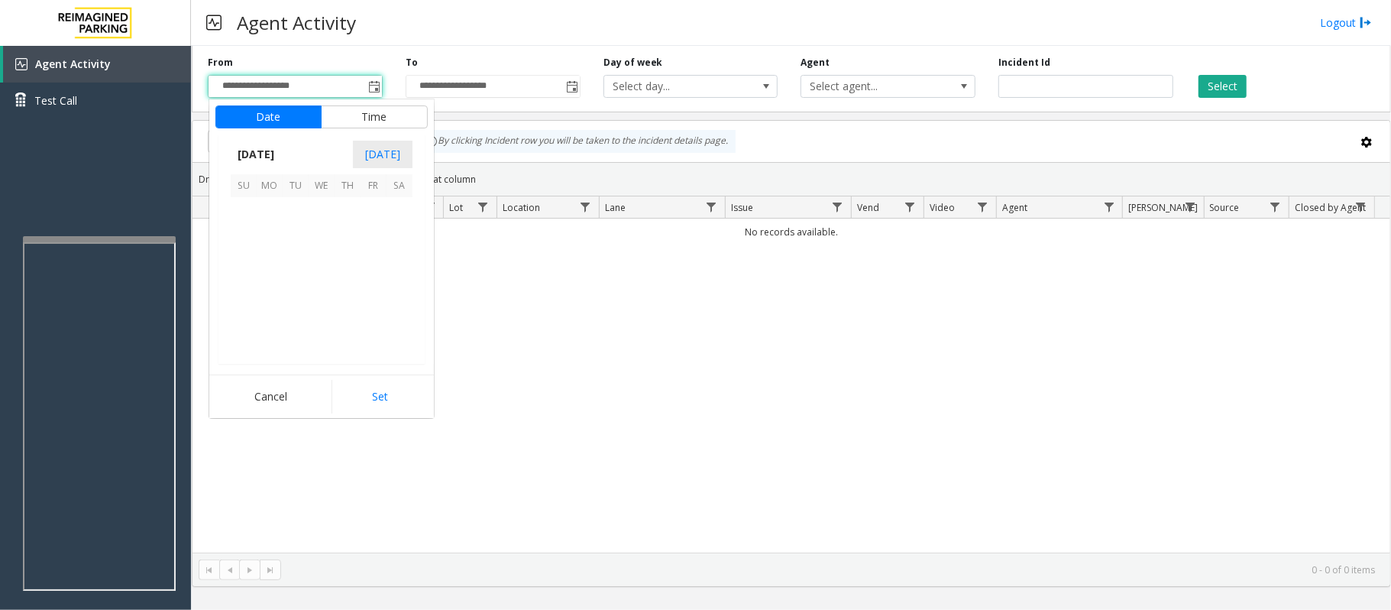
scroll to position [274210, 0]
click at [397, 289] on span "27" at bounding box center [400, 288] width 26 height 26
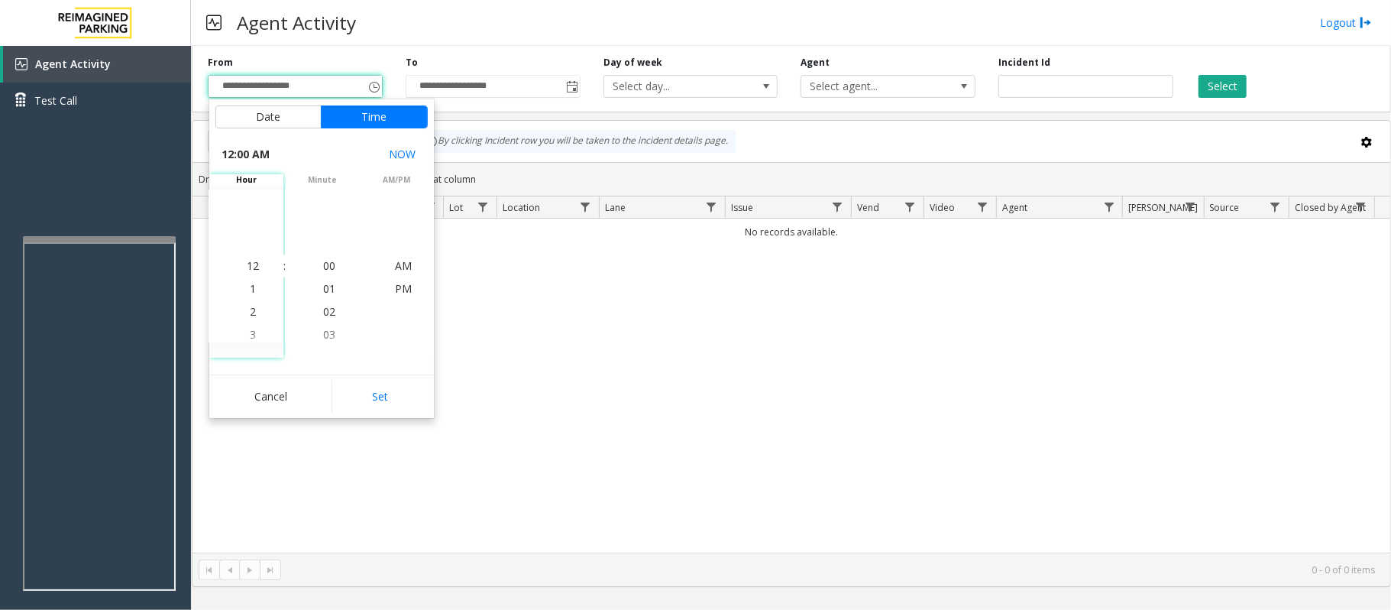
drag, startPoint x: 385, startPoint y: 404, endPoint x: 414, endPoint y: 382, distance: 36.5
click at [384, 403] on button "Set" at bounding box center [380, 397] width 96 height 34
type input "**********"
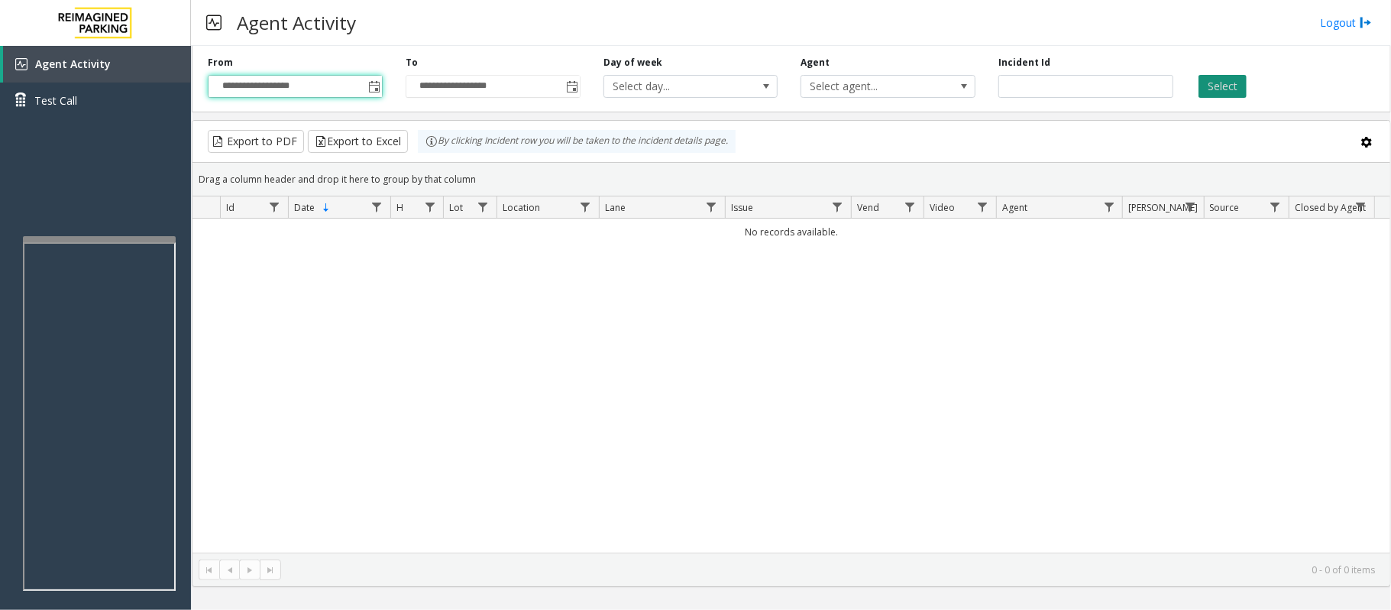
click at [1217, 89] on button "Select" at bounding box center [1223, 86] width 48 height 23
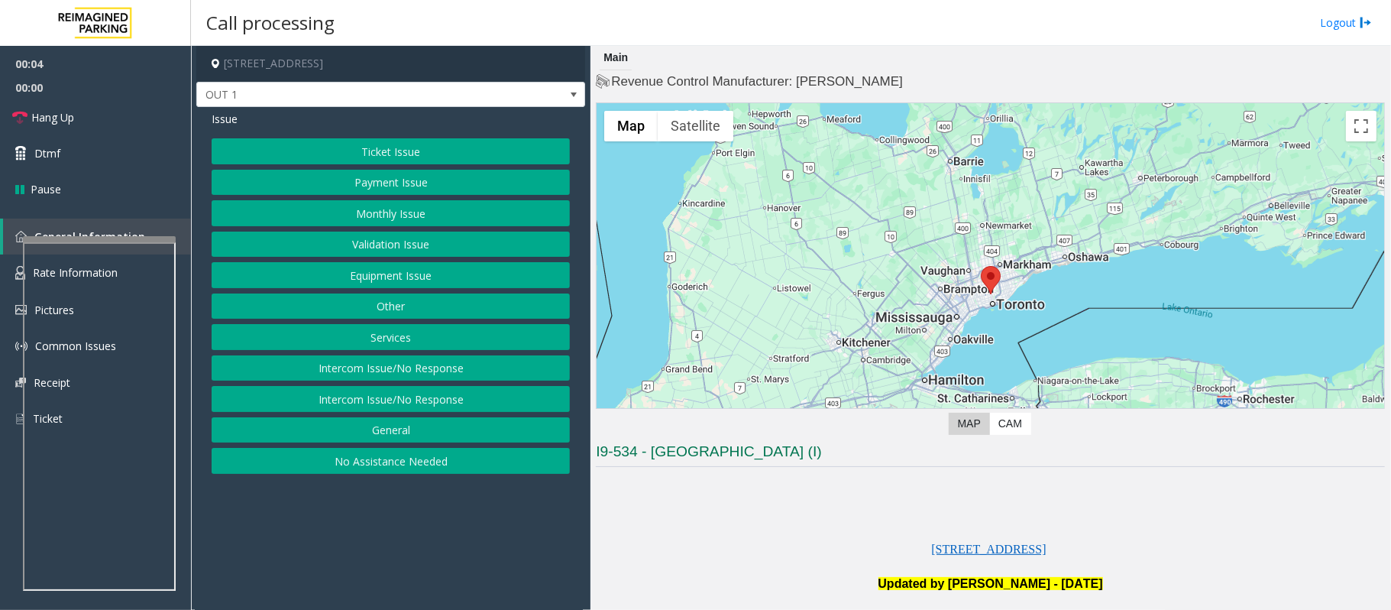
click at [390, 285] on button "Equipment Issue" at bounding box center [391, 275] width 358 height 26
click at [387, 275] on button "Gate / Door Won't Open" at bounding box center [391, 275] width 358 height 26
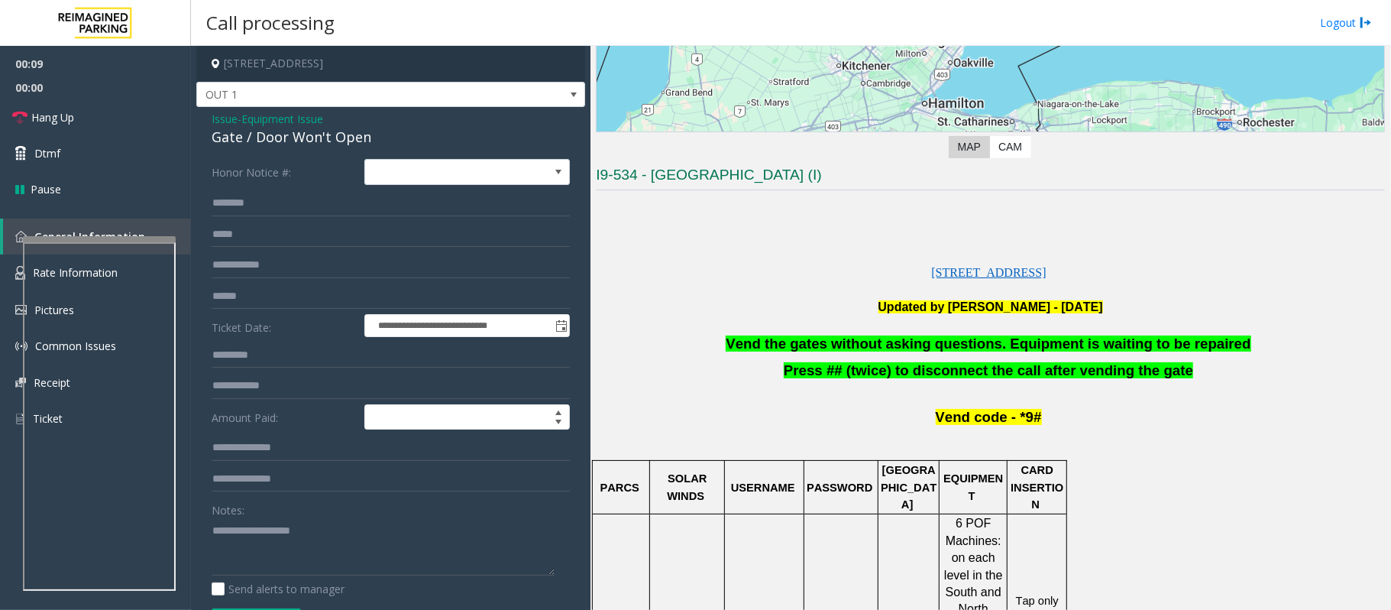
scroll to position [407, 0]
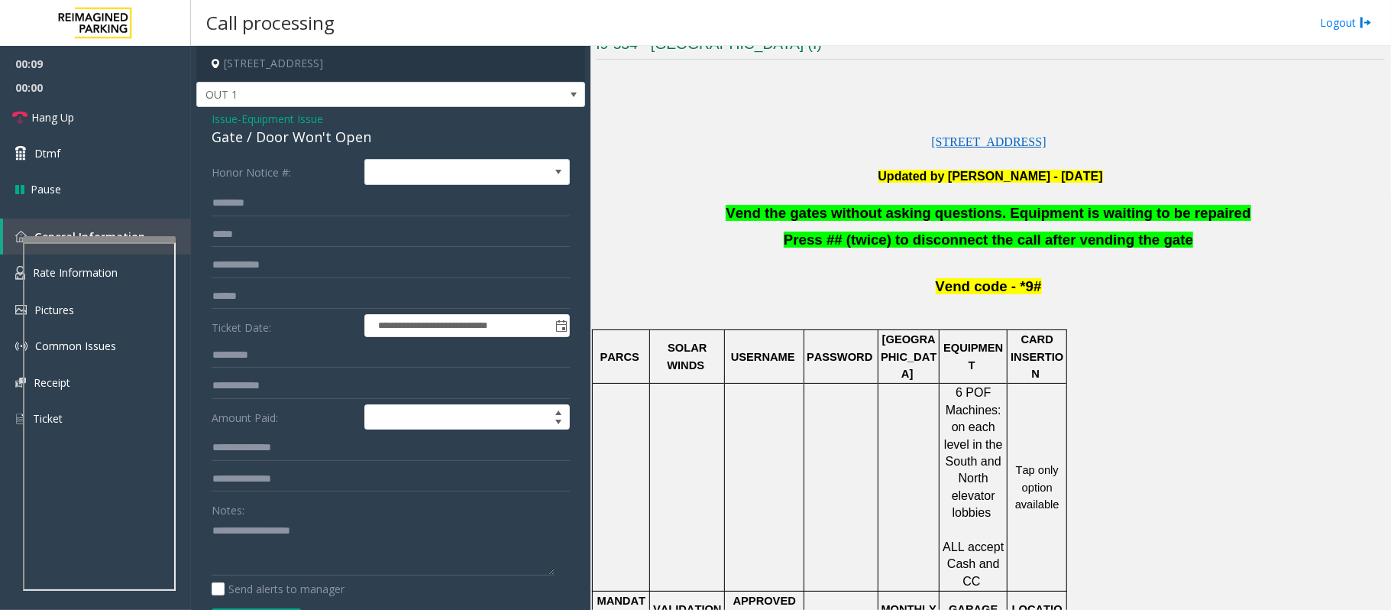
click at [842, 219] on span "Vend the gates without asking questions. Equipment is waiting to be repaired" at bounding box center [988, 213] width 525 height 16
click at [842, 217] on span "Vend the gates without asking questions. Equipment is waiting to be repaired" at bounding box center [988, 213] width 525 height 16
click at [843, 215] on span "Vend the gates without asking questions. Equipment is waiting to be repaired" at bounding box center [988, 213] width 525 height 16
click at [860, 211] on span "Vend the gates without asking questions. Equipment is waiting to be repaired" at bounding box center [988, 213] width 525 height 16
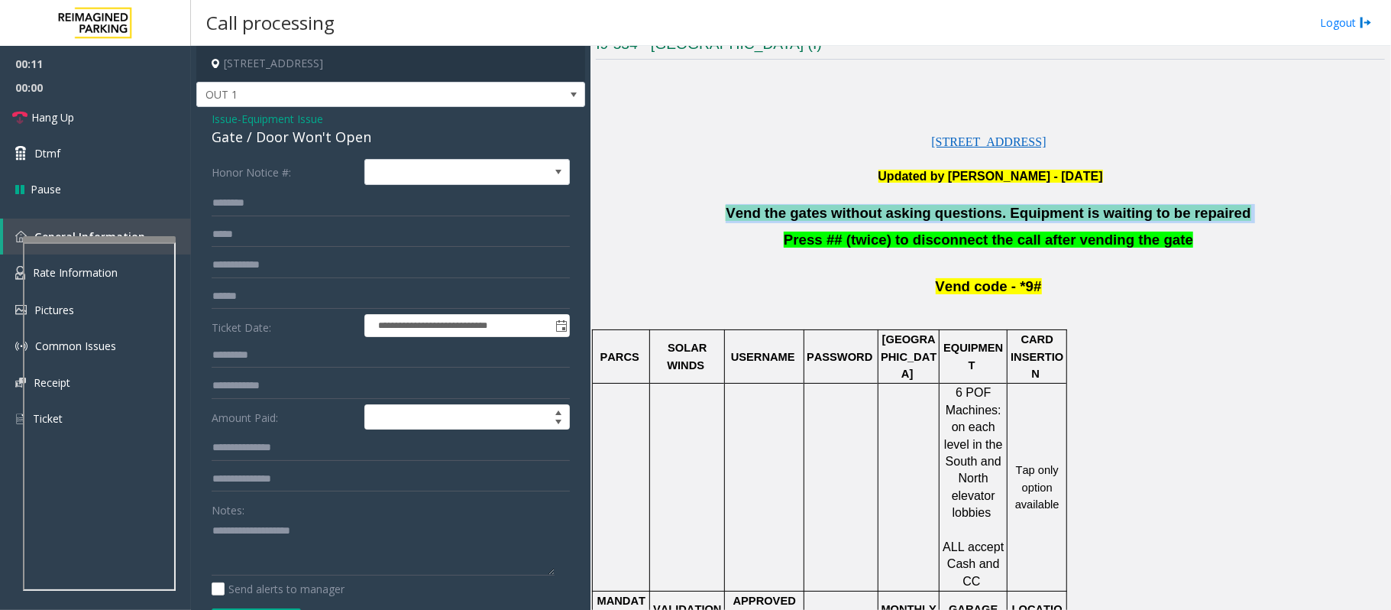
click at [860, 211] on span "Vend the gates without asking questions. Equipment is waiting to be repaired" at bounding box center [988, 213] width 525 height 16
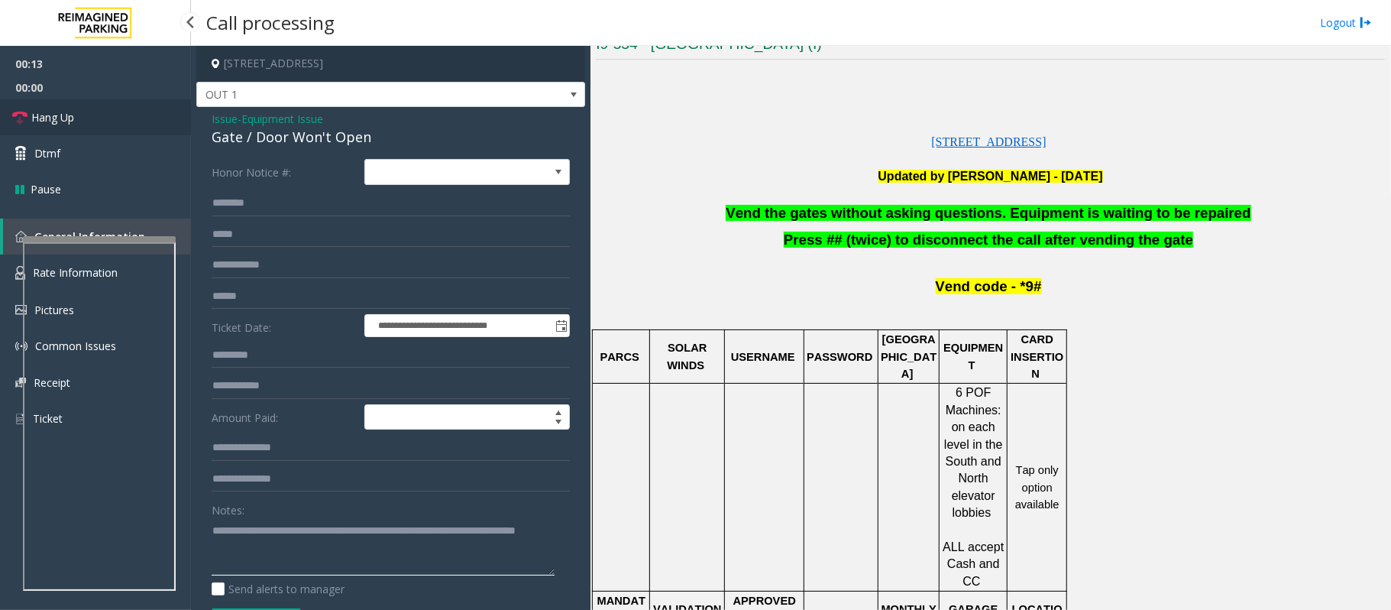
type textarea "**********"
click at [50, 119] on span "Hang Up" at bounding box center [52, 117] width 43 height 16
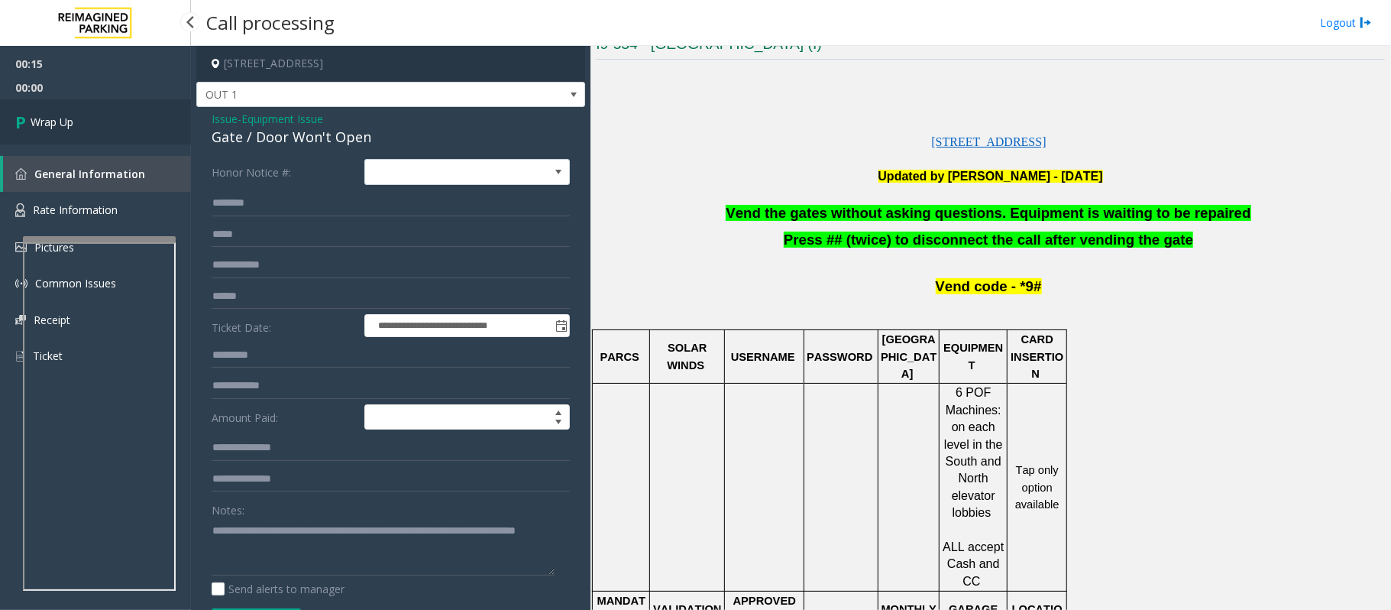
click at [56, 119] on span "Wrap Up" at bounding box center [52, 122] width 43 height 16
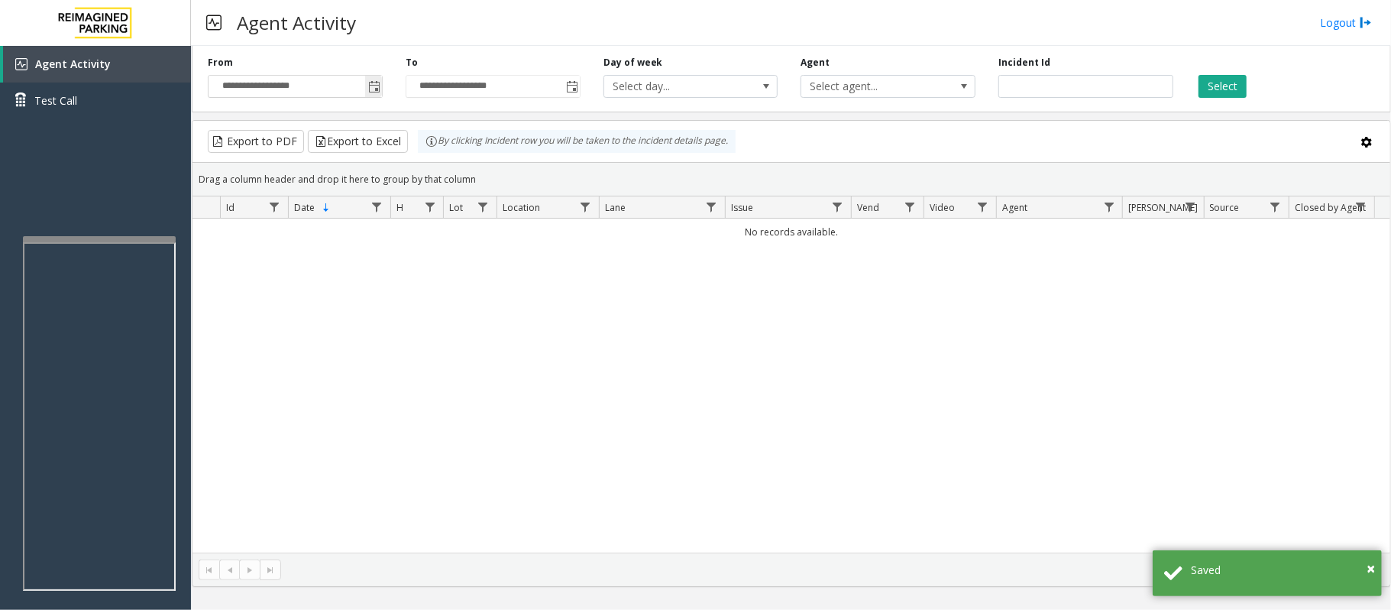
click at [377, 77] on span "Toggle popup" at bounding box center [373, 86] width 17 height 24
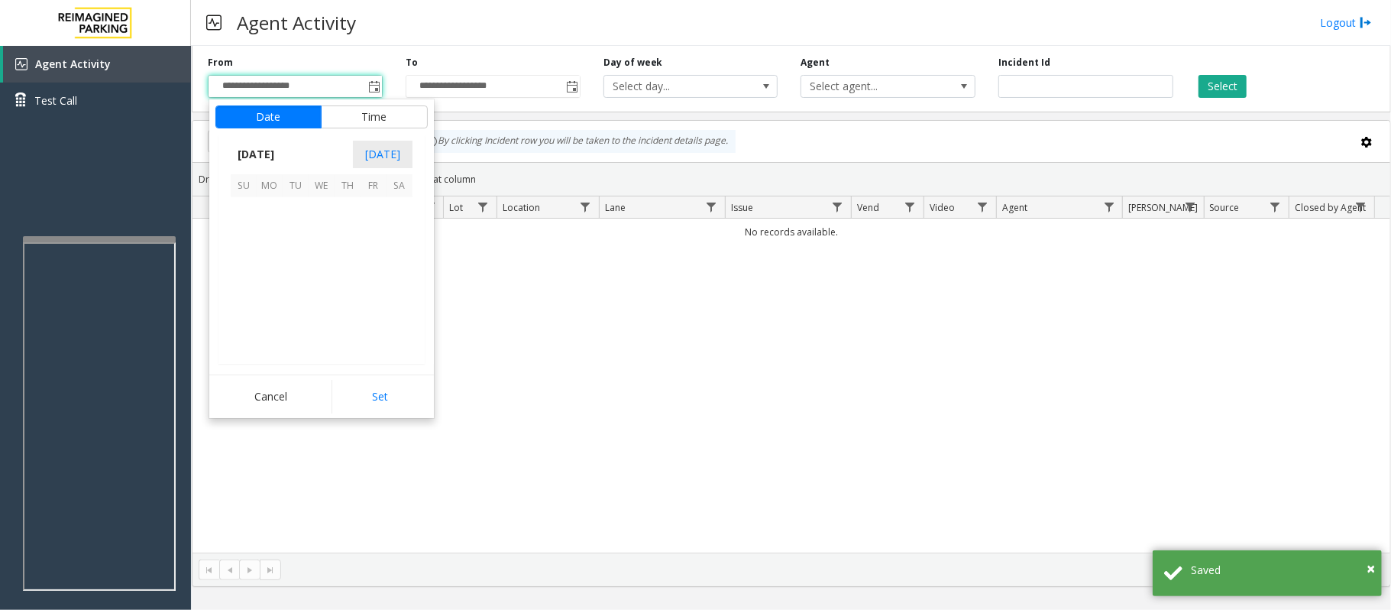
scroll to position [274210, 0]
click at [397, 289] on span "27" at bounding box center [400, 288] width 26 height 26
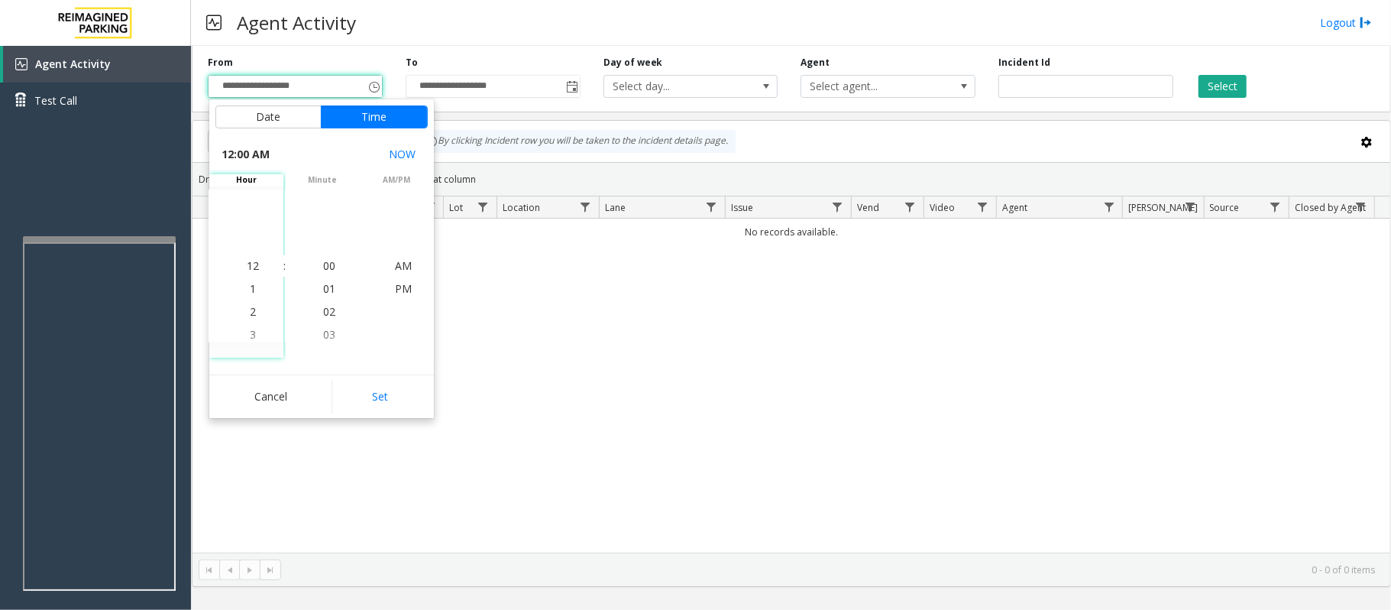
click at [382, 399] on button "Set" at bounding box center [380, 397] width 96 height 34
type input "**********"
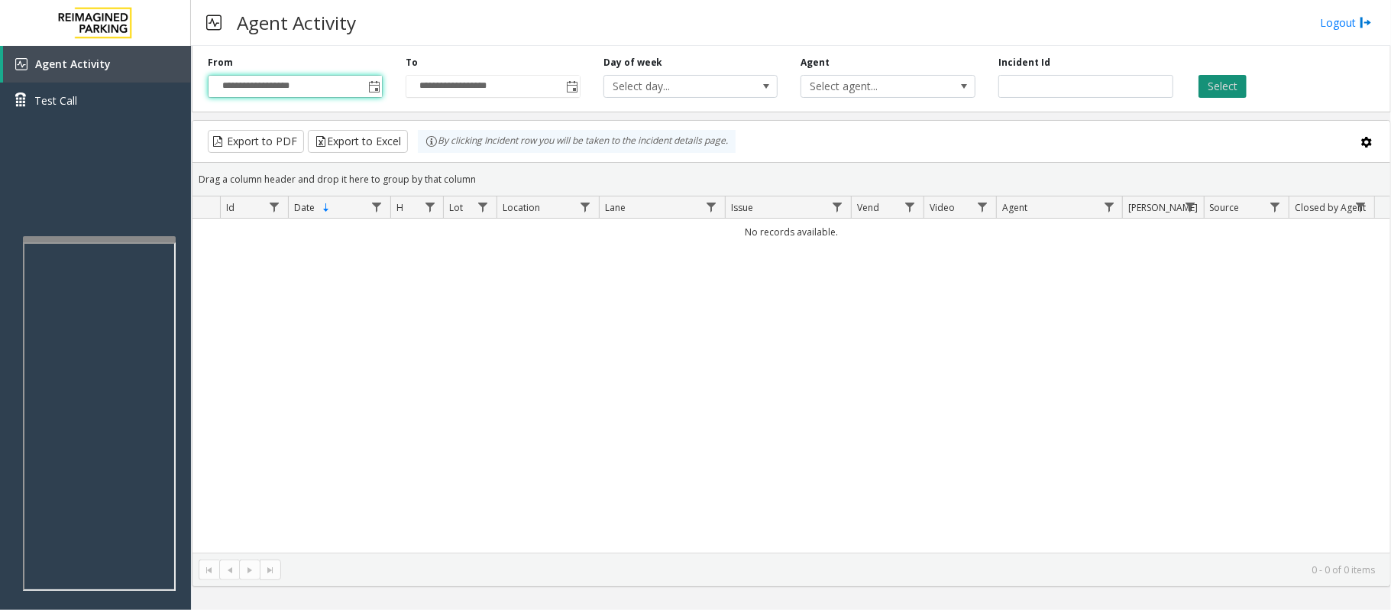
click at [1220, 89] on button "Select" at bounding box center [1223, 86] width 48 height 23
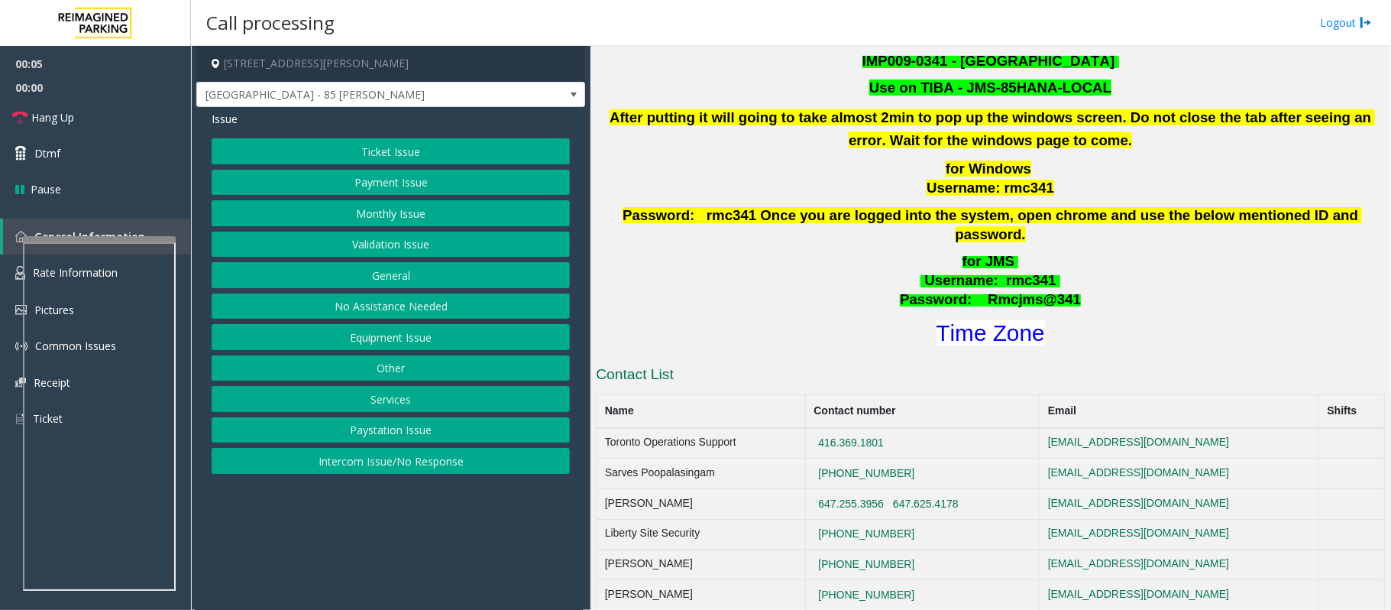
scroll to position [611, 0]
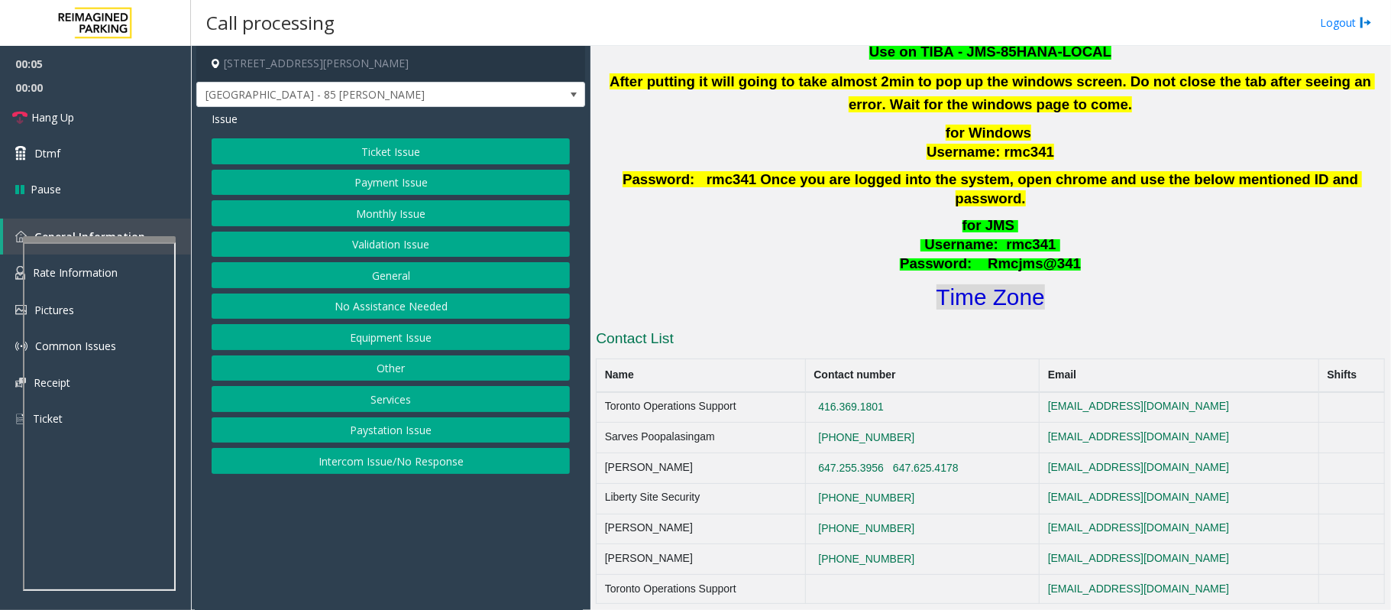
click at [970, 284] on font "Time Zone" at bounding box center [991, 296] width 108 height 25
click at [401, 248] on button "Validation Issue" at bounding box center [391, 244] width 358 height 26
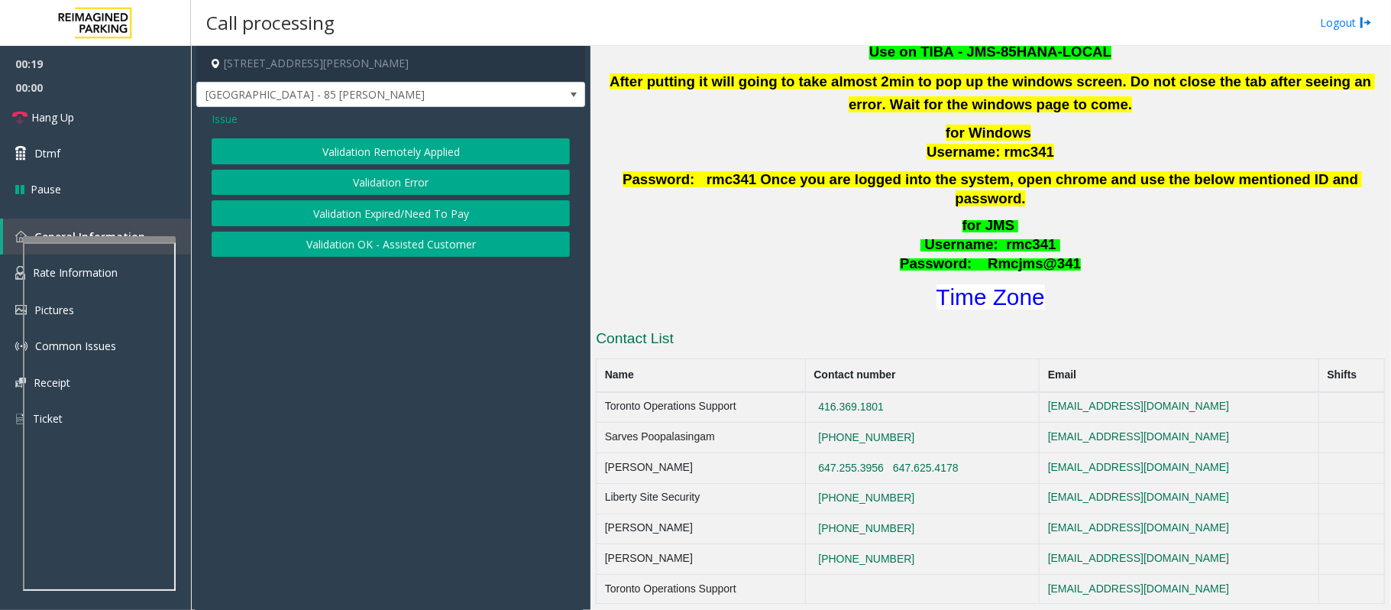
click at [374, 183] on button "Validation Error" at bounding box center [391, 183] width 358 height 26
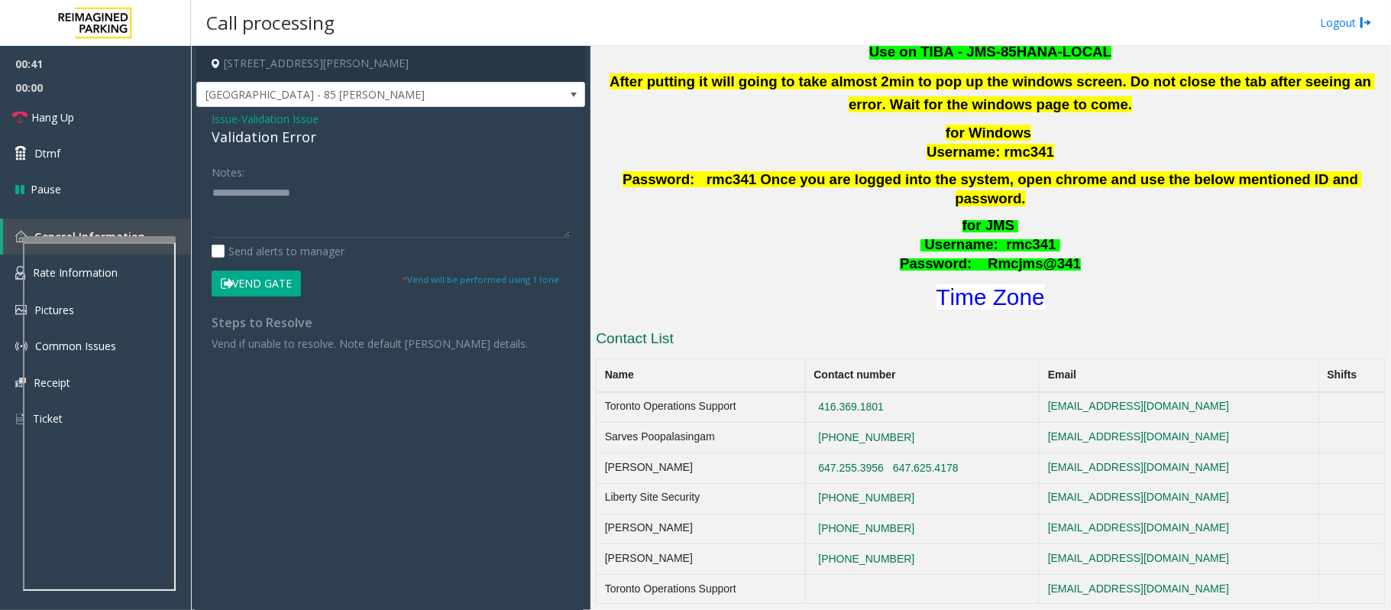
click at [278, 115] on span "Validation Issue" at bounding box center [279, 119] width 77 height 16
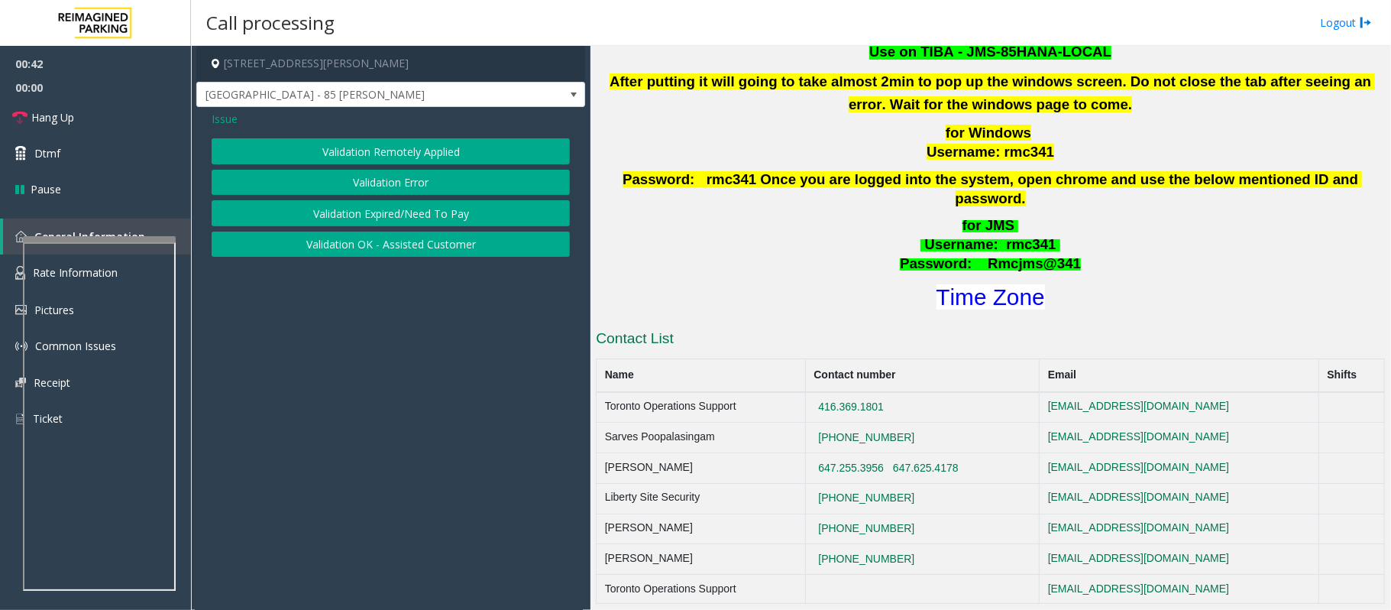
click at [219, 118] on span "Issue" at bounding box center [225, 119] width 26 height 16
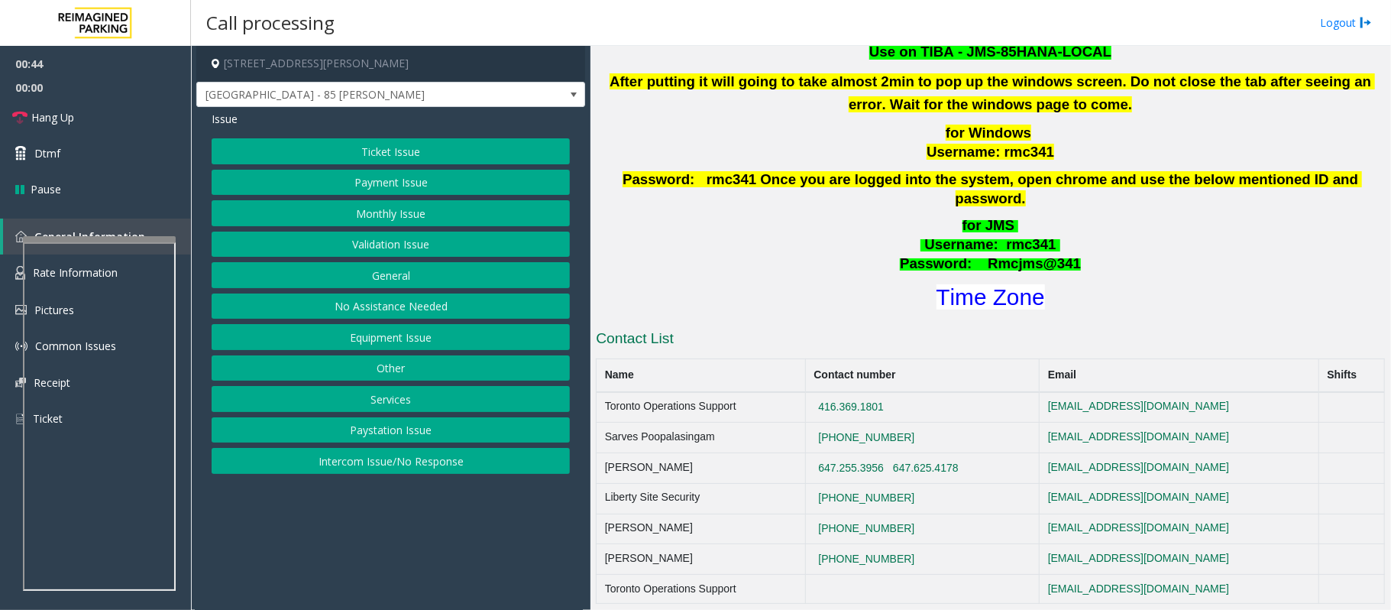
click at [380, 399] on button "Services" at bounding box center [391, 399] width 358 height 26
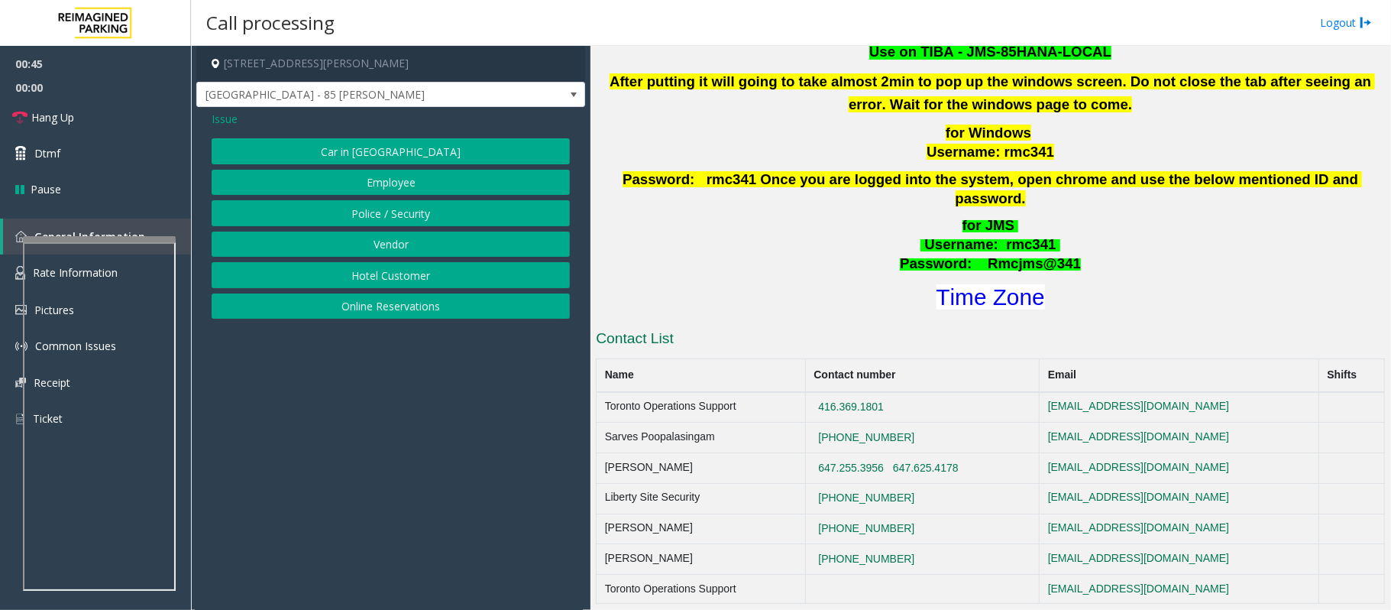
click at [387, 316] on button "Online Reservations" at bounding box center [391, 306] width 358 height 26
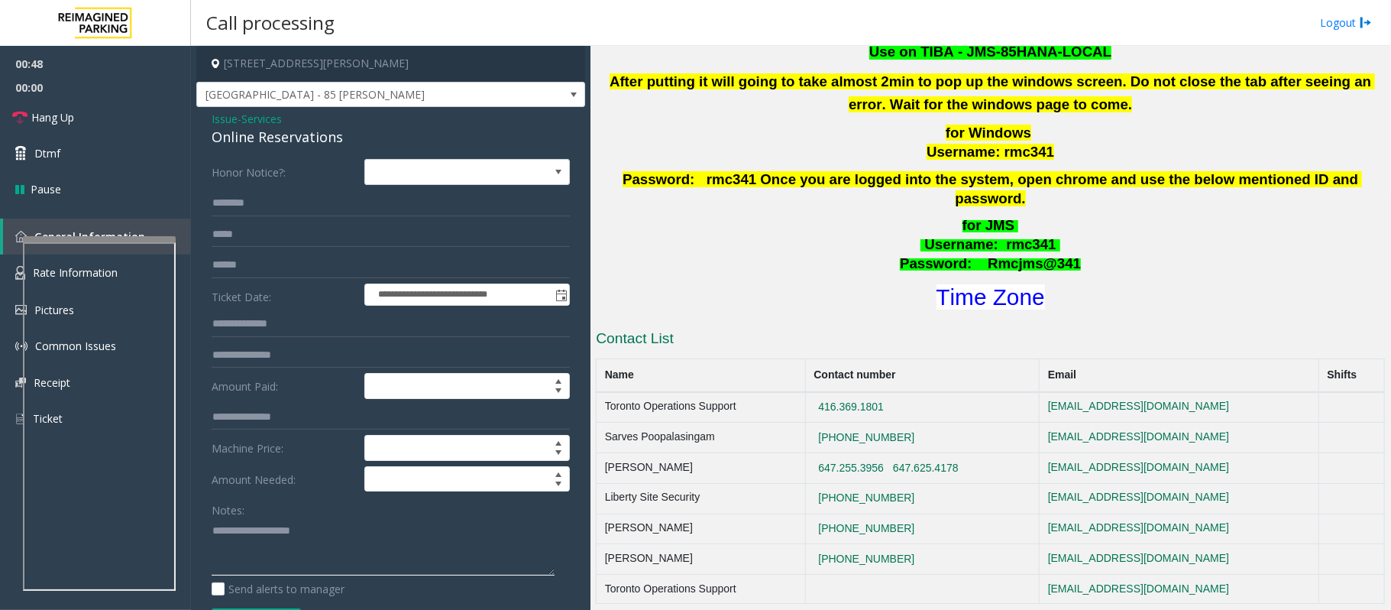
click at [275, 524] on textarea at bounding box center [383, 546] width 343 height 57
click at [81, 123] on link "Hang Up" at bounding box center [95, 117] width 191 height 36
click at [267, 147] on div "Online Reservations" at bounding box center [391, 137] width 358 height 21
click at [267, 144] on div "Online Reservations" at bounding box center [391, 137] width 358 height 21
click at [269, 138] on div "Online Reservations" at bounding box center [391, 137] width 358 height 21
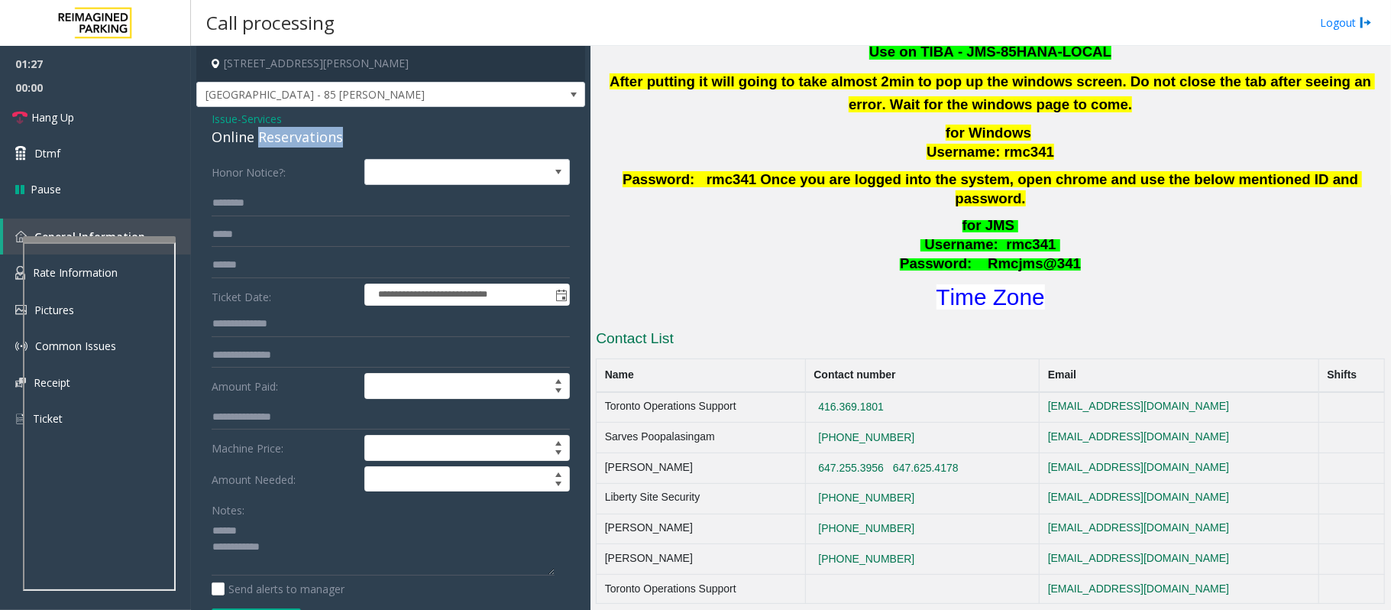
click at [269, 138] on div "Online Reservations" at bounding box center [391, 137] width 358 height 21
click at [273, 138] on div "Online Reservations" at bounding box center [391, 137] width 358 height 21
click at [98, 119] on link "Hang Up" at bounding box center [95, 117] width 191 height 36
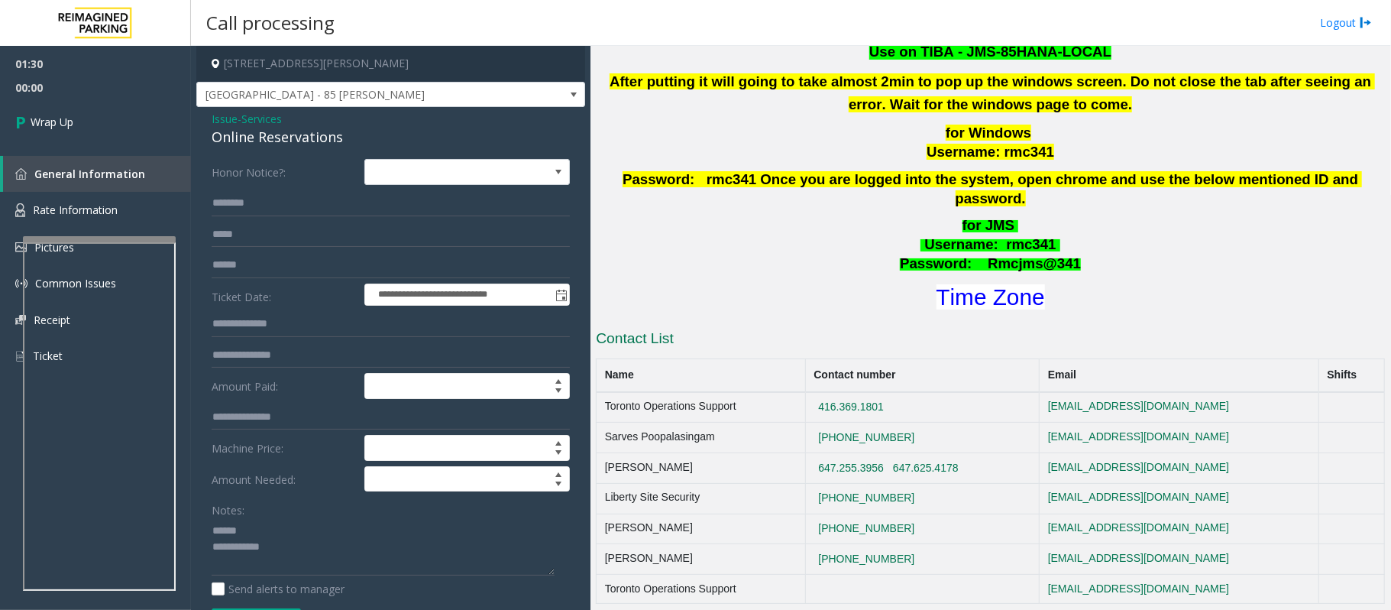
click at [228, 135] on div "Online Reservations" at bounding box center [391, 137] width 358 height 21
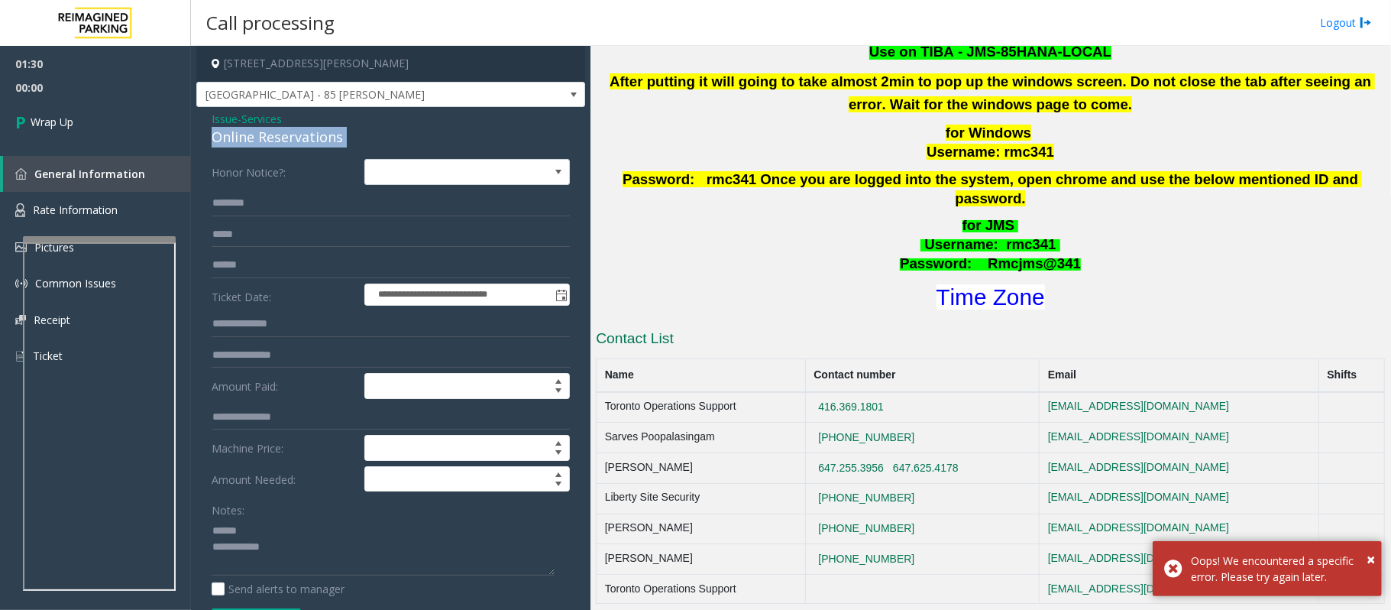
click at [228, 135] on div "Online Reservations" at bounding box center [391, 137] width 358 height 21
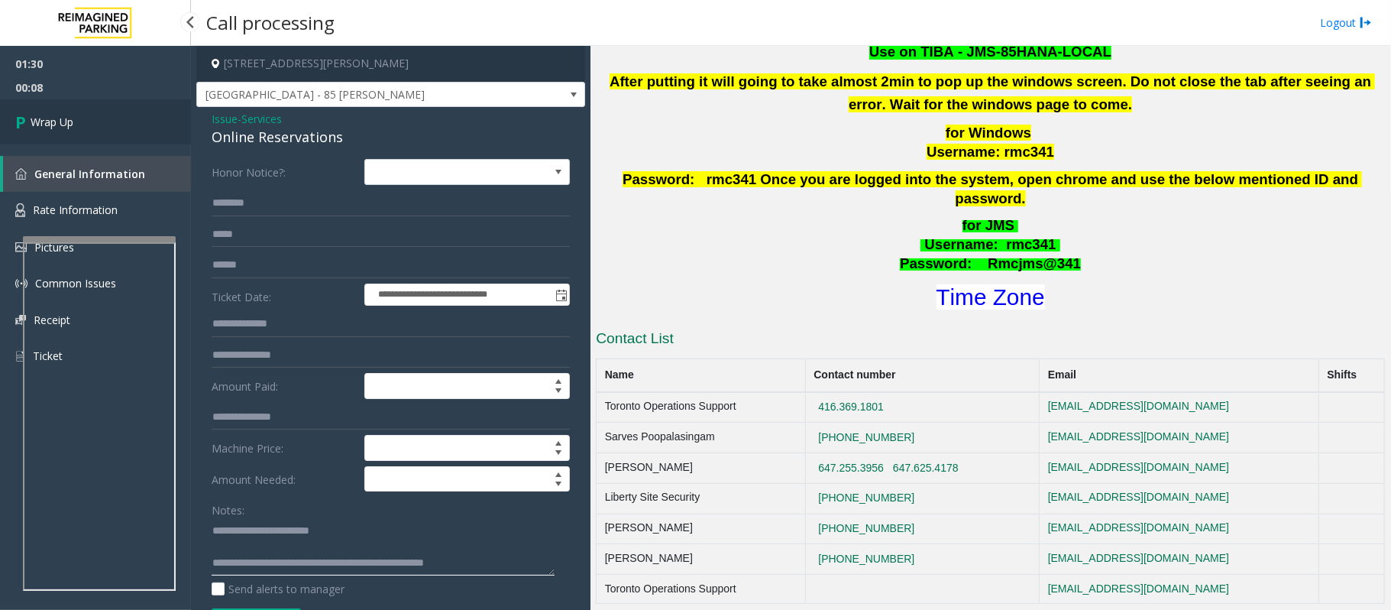
type textarea "**********"
click at [66, 125] on span "Wrap Up" at bounding box center [52, 122] width 43 height 16
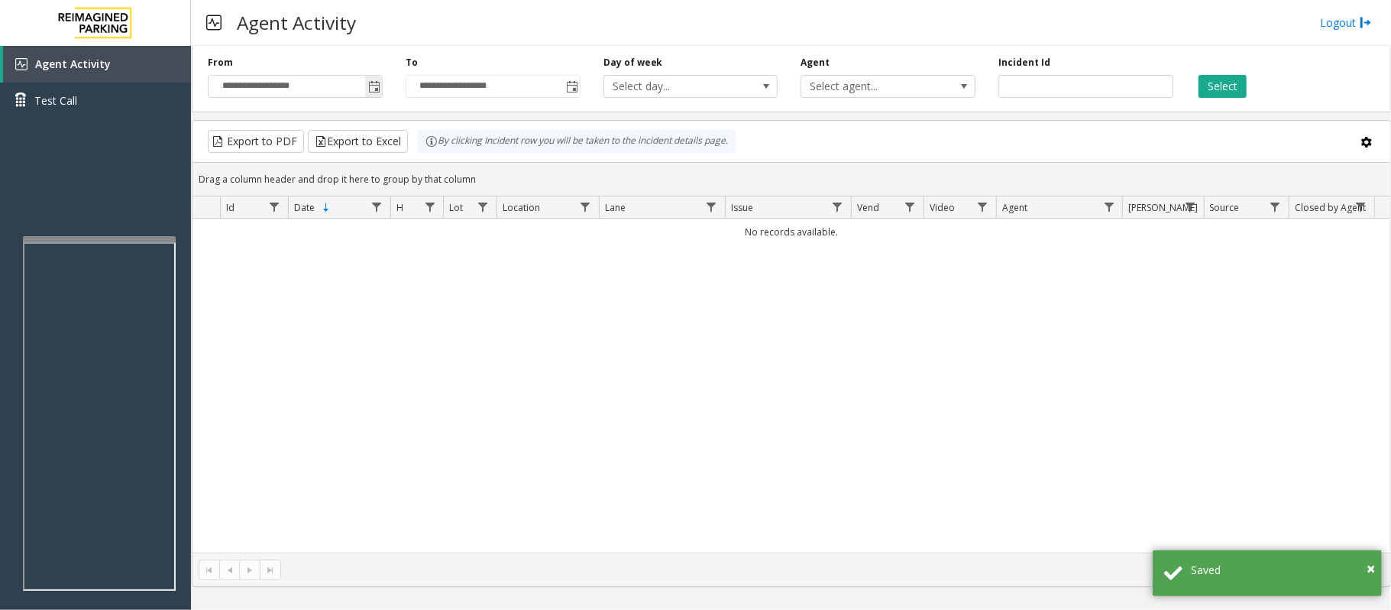
click at [374, 87] on span "Toggle popup" at bounding box center [374, 87] width 12 height 12
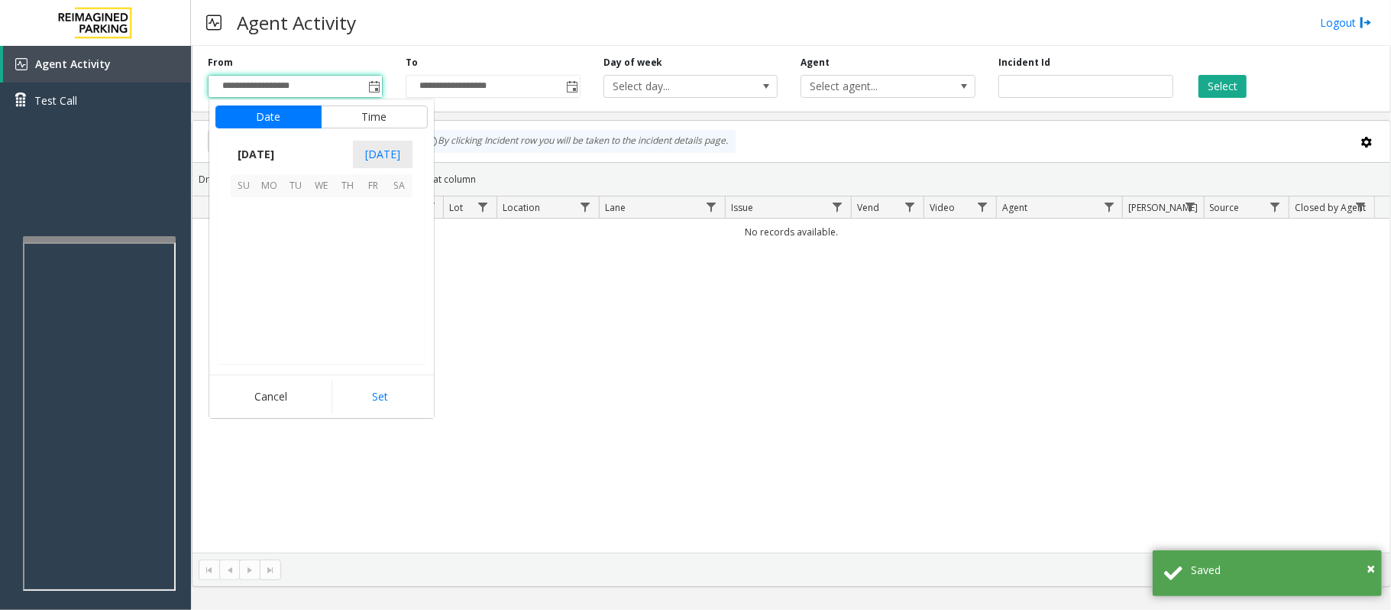
scroll to position [274210, 0]
click at [405, 289] on span "27" at bounding box center [400, 288] width 26 height 26
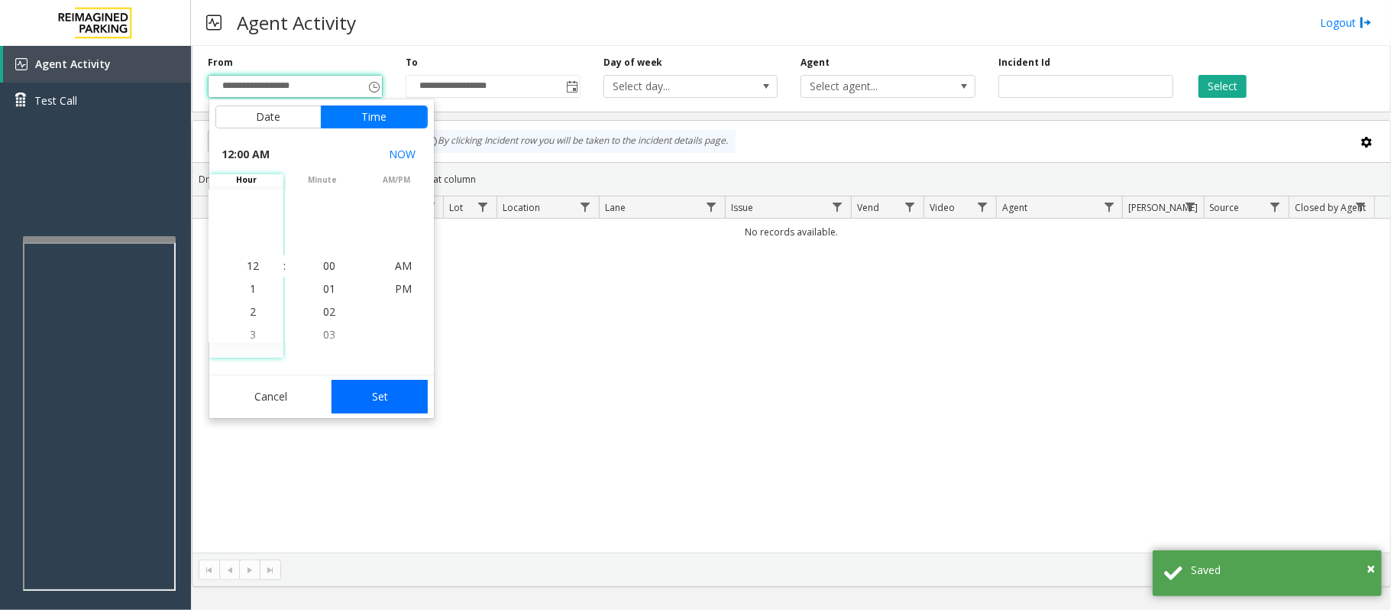
click at [389, 398] on button "Set" at bounding box center [380, 397] width 96 height 34
type input "**********"
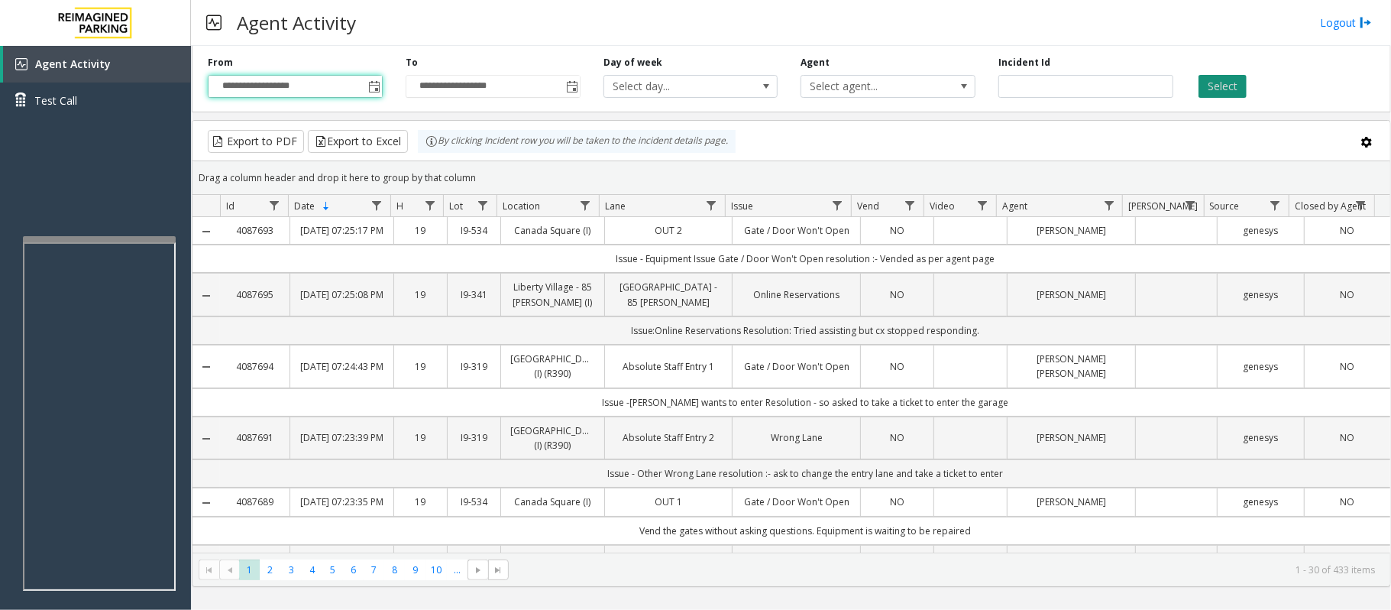
click at [1229, 81] on button "Select" at bounding box center [1223, 86] width 48 height 23
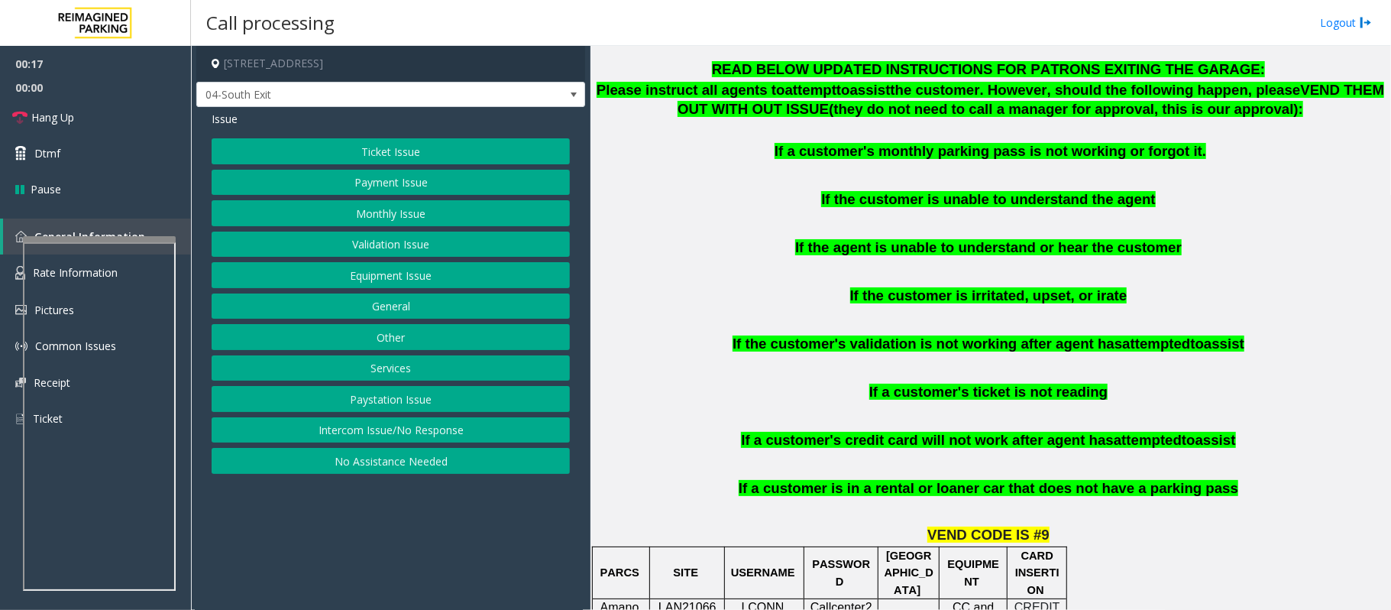
scroll to position [611, 0]
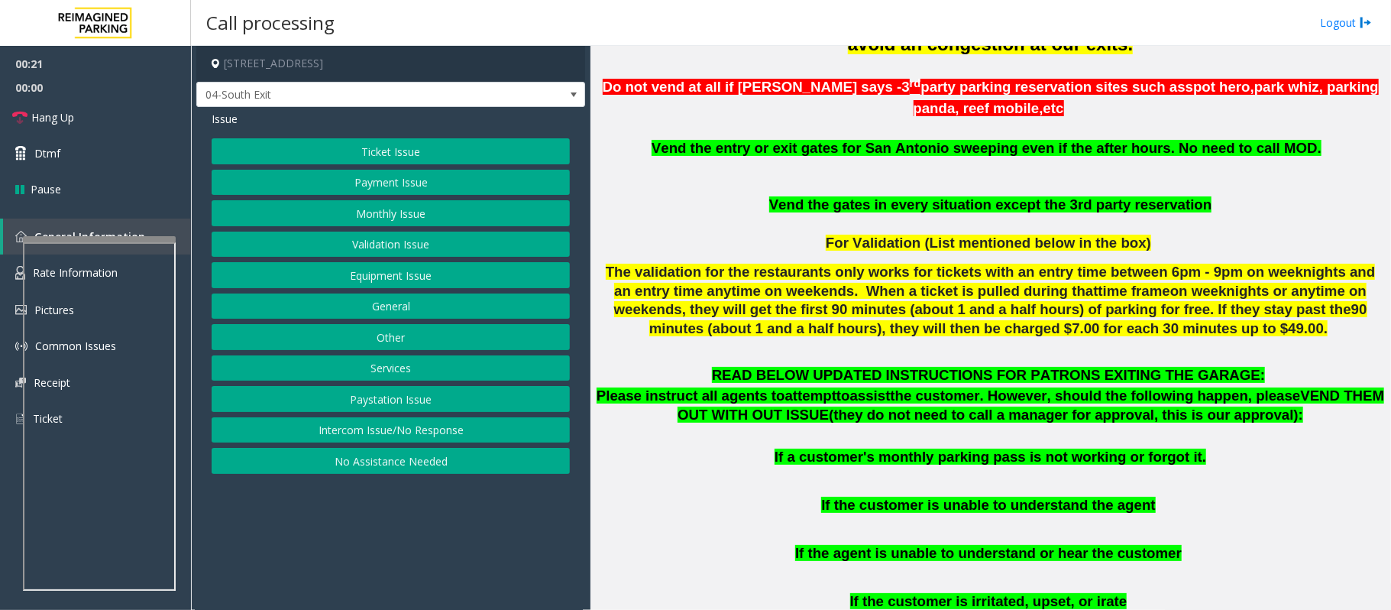
click at [385, 249] on button "Validation Issue" at bounding box center [391, 244] width 358 height 26
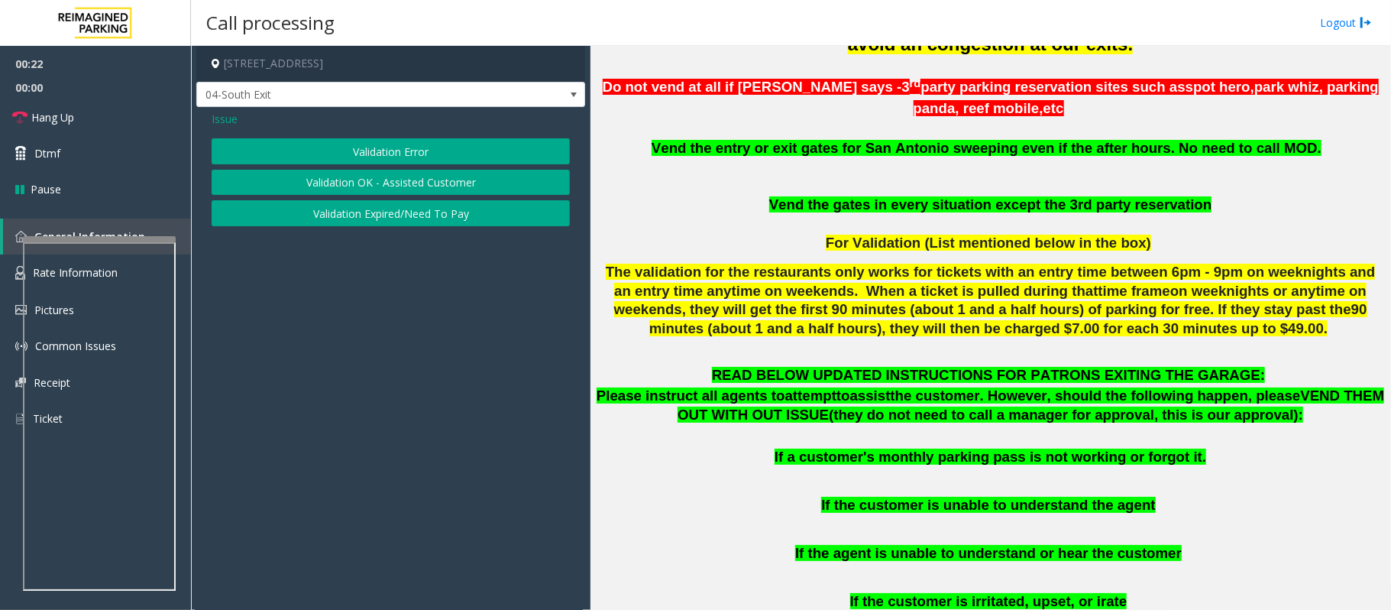
click at [411, 154] on button "Validation Error" at bounding box center [391, 151] width 358 height 26
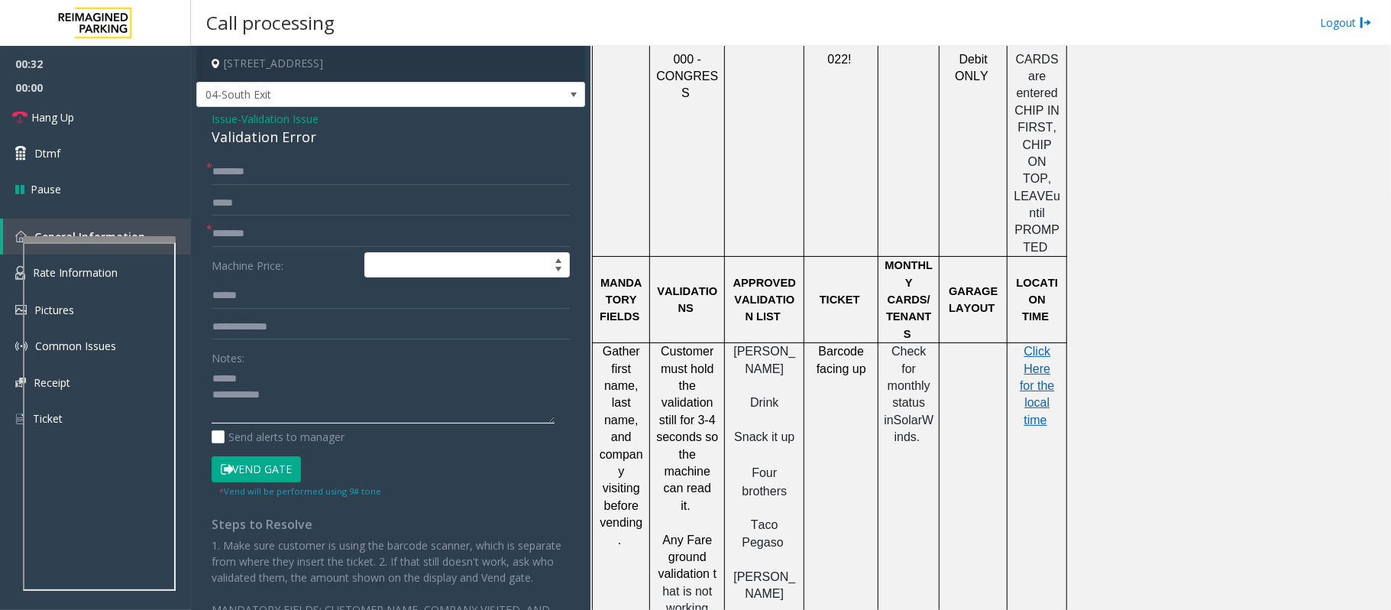
scroll to position [1630, 0]
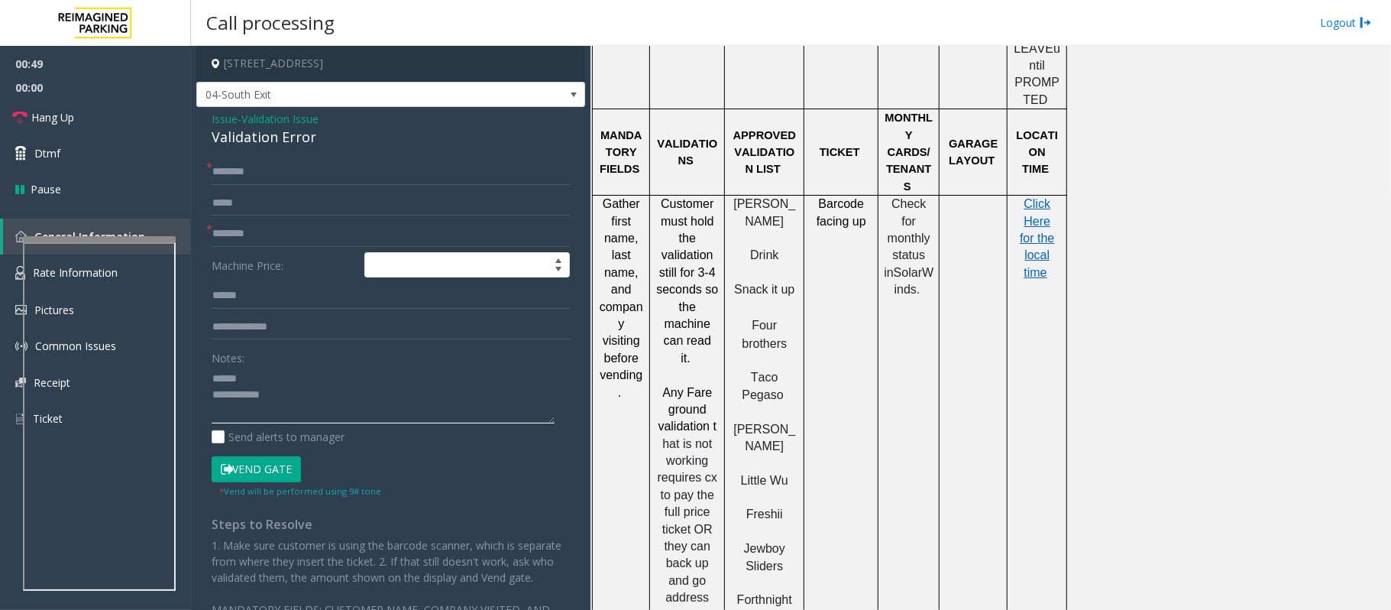
type textarea "**********"
click at [260, 231] on input "text" at bounding box center [391, 234] width 358 height 26
type input "**********"
click at [227, 295] on input "text" at bounding box center [391, 296] width 358 height 26
click at [249, 138] on div "Validation Error" at bounding box center [391, 137] width 358 height 21
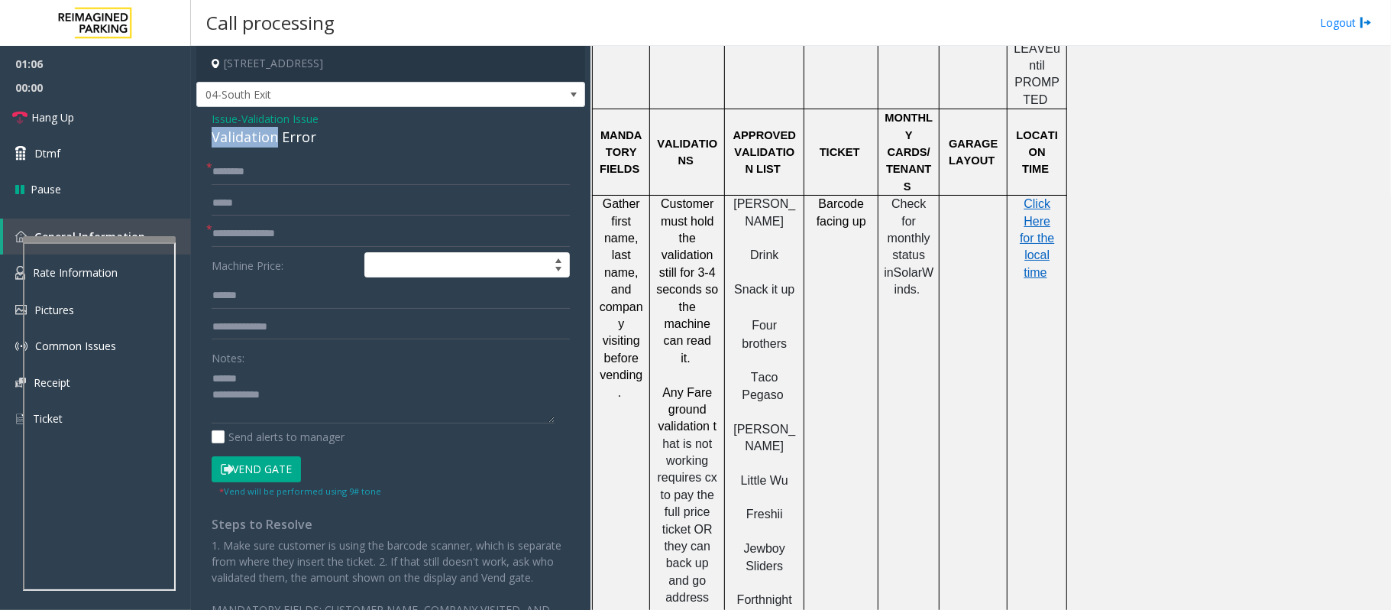
click at [249, 135] on div "Validation Error" at bounding box center [391, 137] width 358 height 21
click at [252, 135] on div "Validation Error" at bounding box center [391, 137] width 358 height 21
click at [255, 136] on div "Validation Error" at bounding box center [391, 137] width 358 height 21
click at [273, 138] on div "Validation Error" at bounding box center [391, 137] width 358 height 21
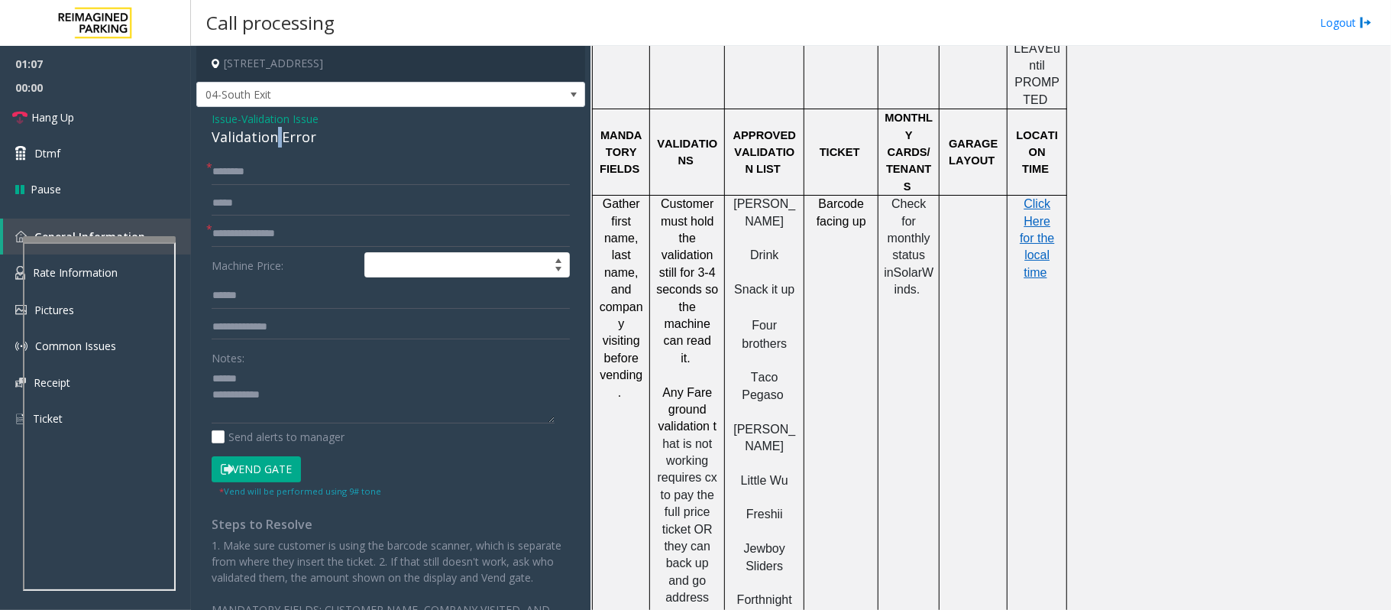
click at [273, 138] on div "Validation Error" at bounding box center [391, 137] width 358 height 21
click at [243, 376] on textarea at bounding box center [383, 394] width 343 height 57
click at [260, 394] on textarea at bounding box center [383, 394] width 343 height 57
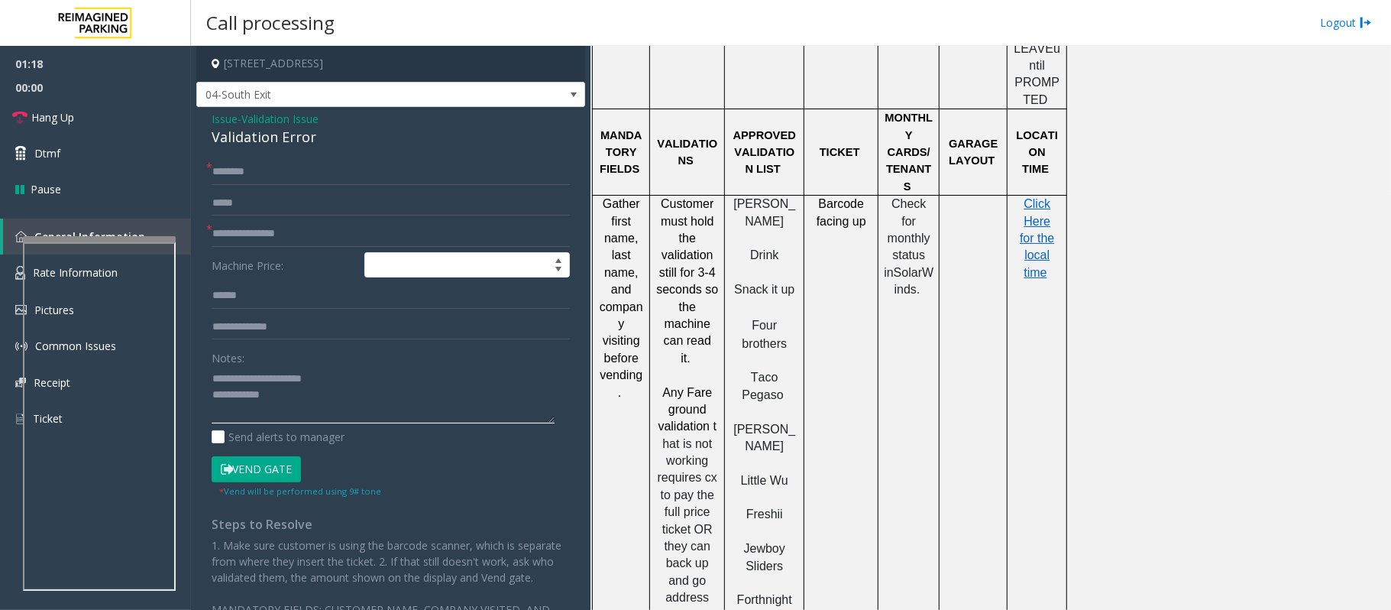
click at [300, 403] on textarea at bounding box center [383, 394] width 343 height 57
click at [300, 404] on textarea at bounding box center [383, 394] width 343 height 57
type textarea "**********"
click at [243, 292] on input "text" at bounding box center [391, 296] width 358 height 26
type input "******"
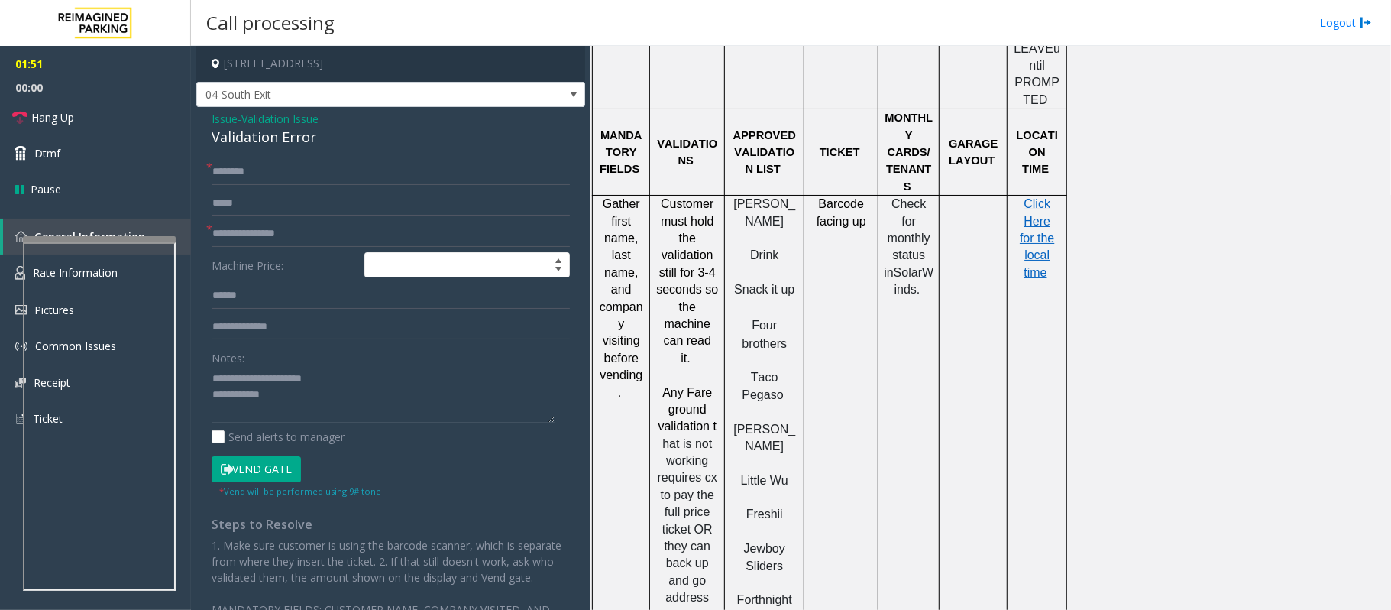
click at [285, 398] on textarea at bounding box center [383, 394] width 343 height 57
click at [246, 170] on input "text" at bounding box center [391, 172] width 358 height 26
click at [285, 394] on textarea at bounding box center [383, 394] width 343 height 57
click at [276, 325] on input "text" at bounding box center [391, 327] width 358 height 26
click at [264, 160] on input "text" at bounding box center [391, 172] width 358 height 26
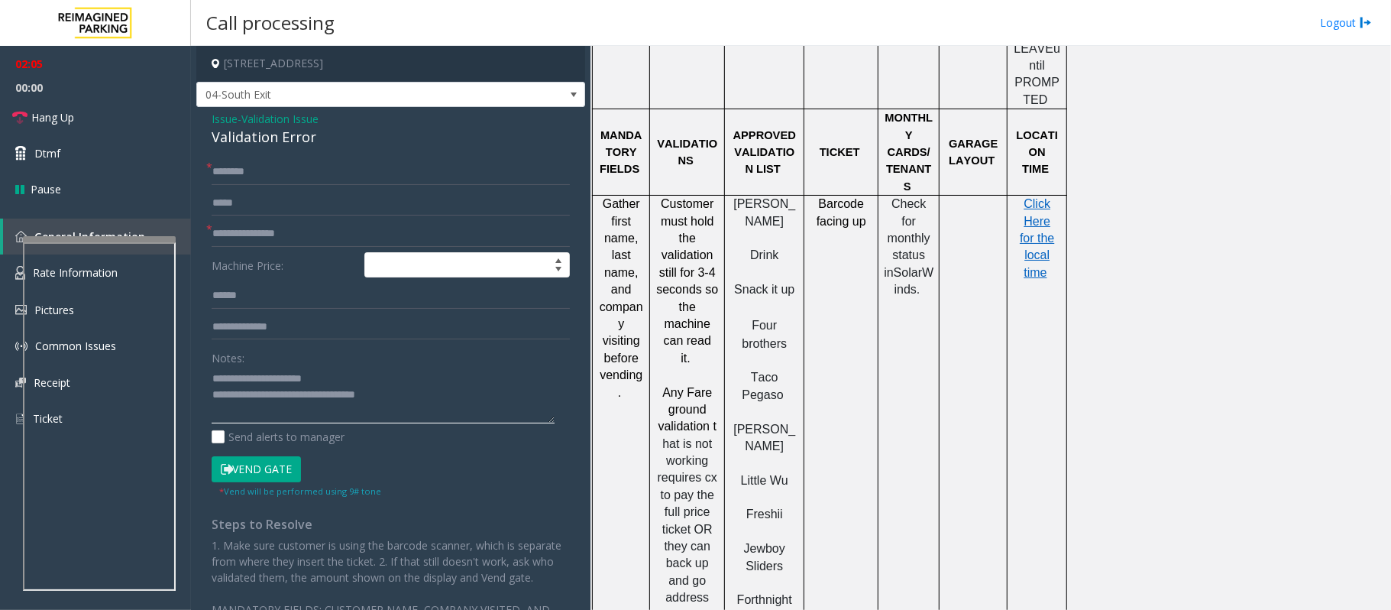
type textarea "**********"
click at [260, 168] on input "text" at bounding box center [391, 172] width 358 height 26
type input "*"
click at [235, 170] on input "****" at bounding box center [391, 172] width 358 height 26
drag, startPoint x: 248, startPoint y: 166, endPoint x: 219, endPoint y: 170, distance: 29.3
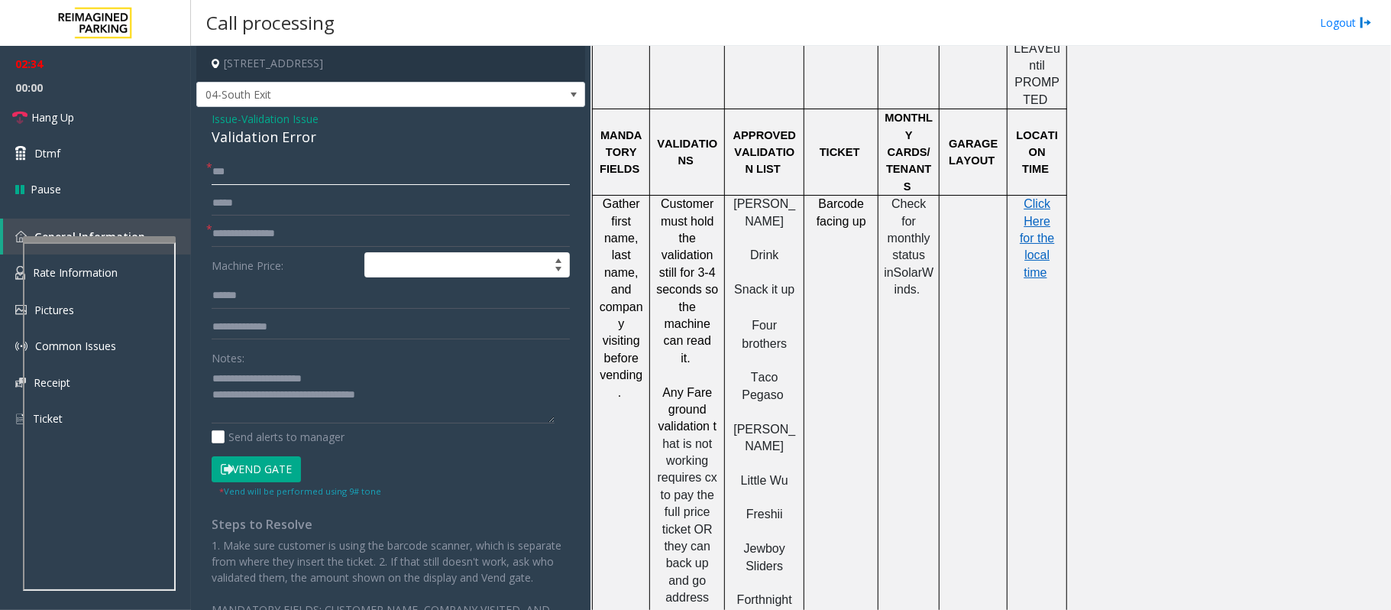
click at [219, 170] on input "***" at bounding box center [391, 172] width 358 height 26
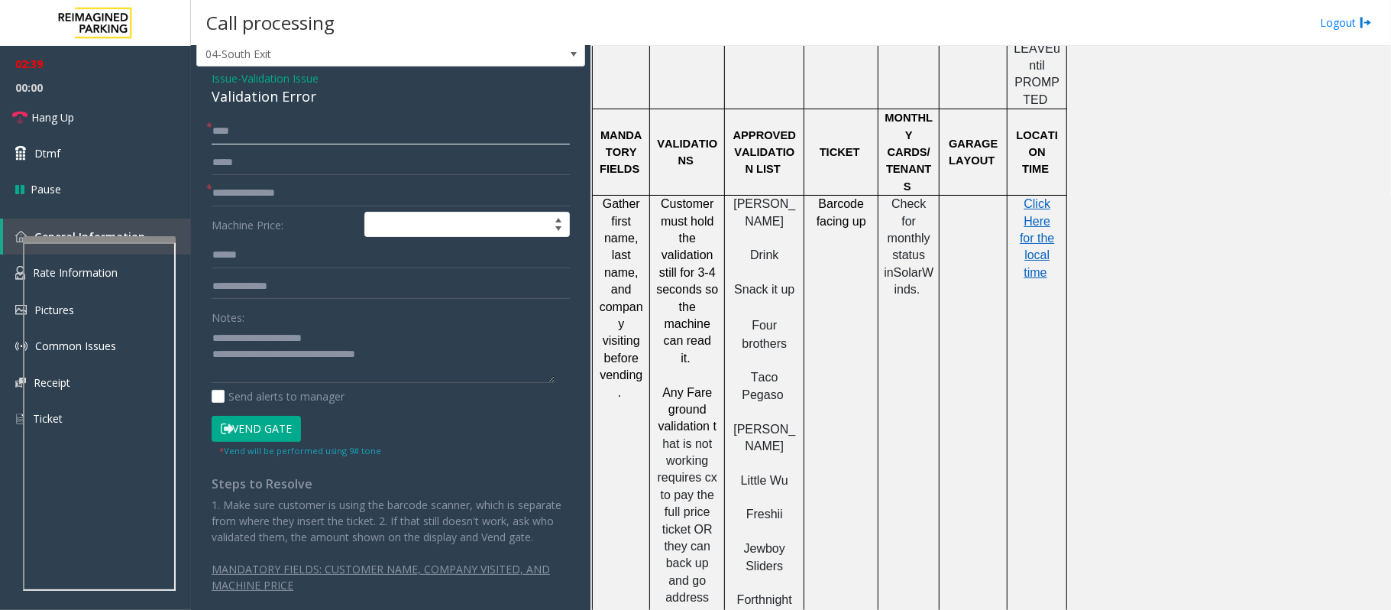
scroll to position [72, 0]
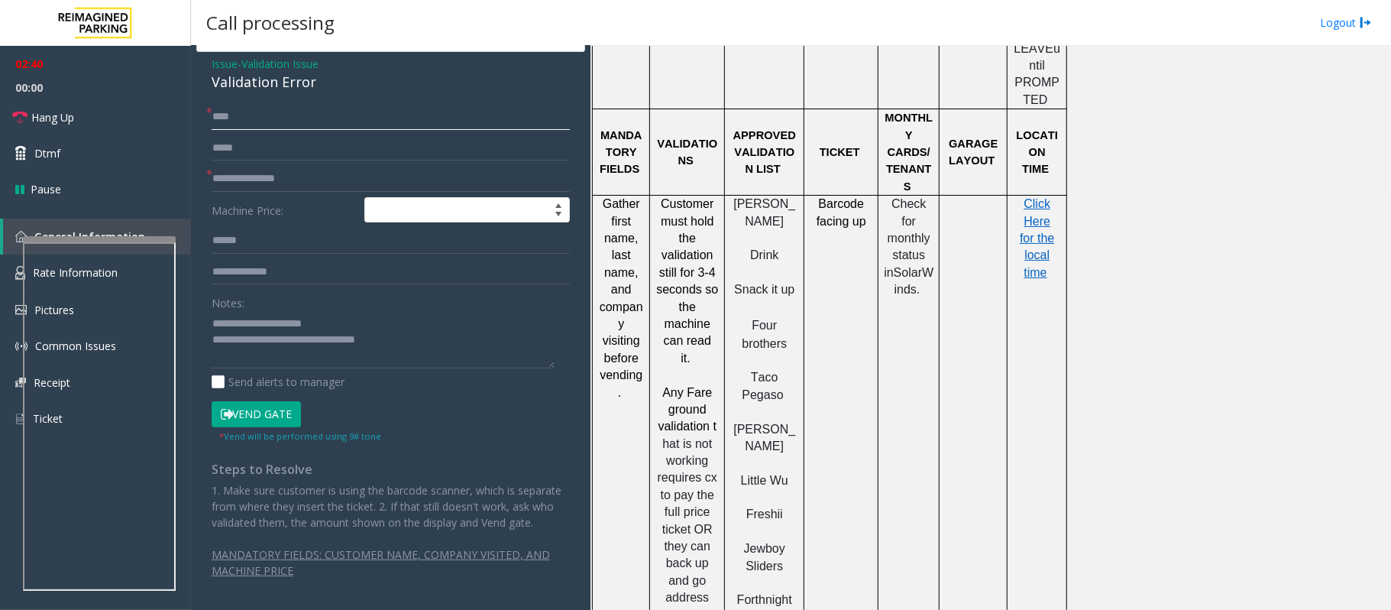
type input "****"
click at [246, 401] on button "Vend Gate" at bounding box center [256, 414] width 89 height 26
click at [432, 325] on textarea at bounding box center [383, 339] width 343 height 57
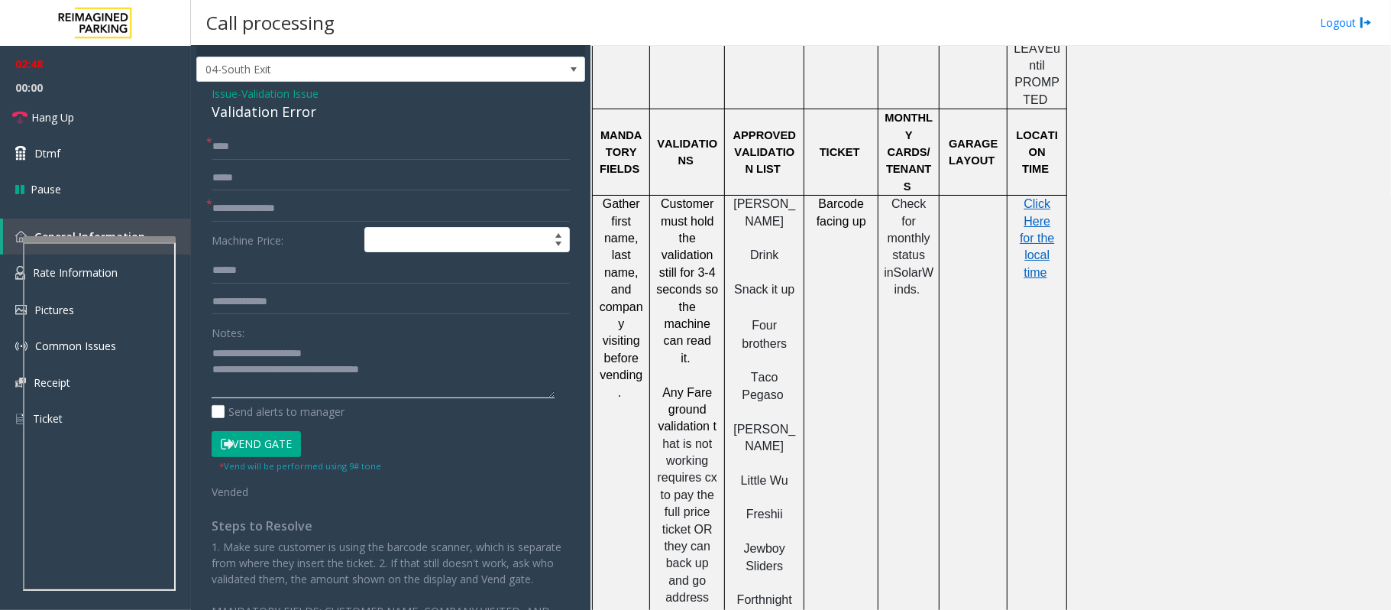
scroll to position [0, 0]
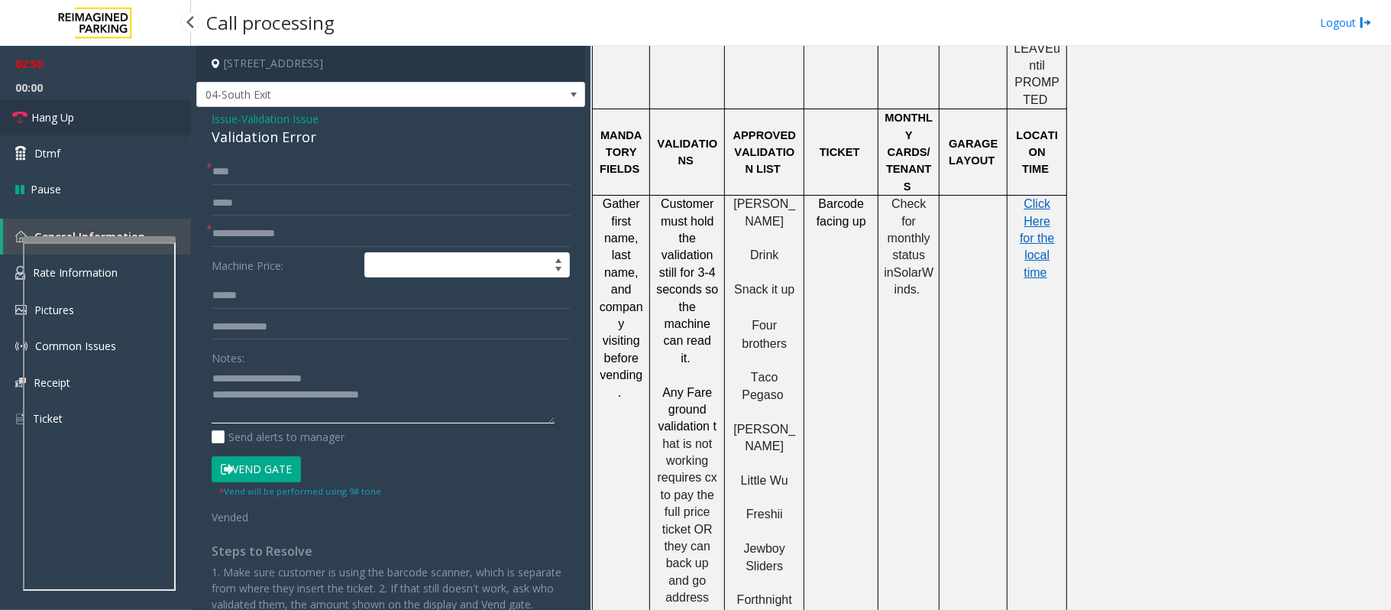
type textarea "**********"
click at [78, 115] on link "Hang Up" at bounding box center [95, 117] width 191 height 36
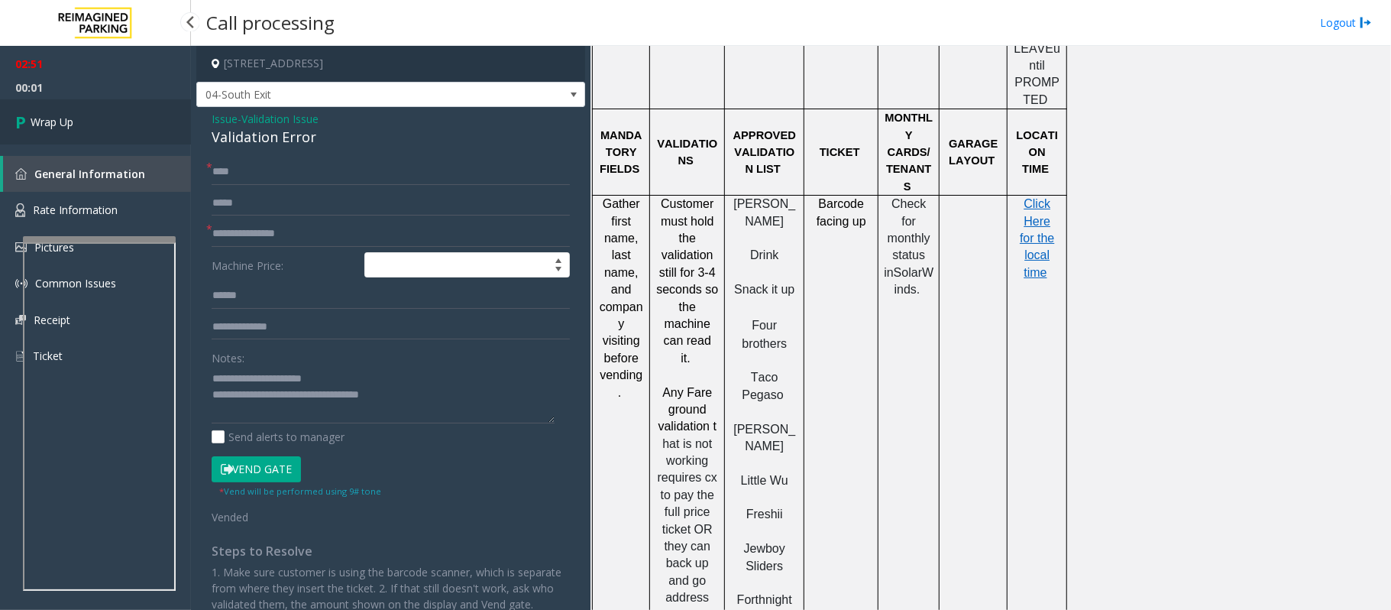
click at [78, 116] on link "Wrap Up" at bounding box center [95, 121] width 191 height 45
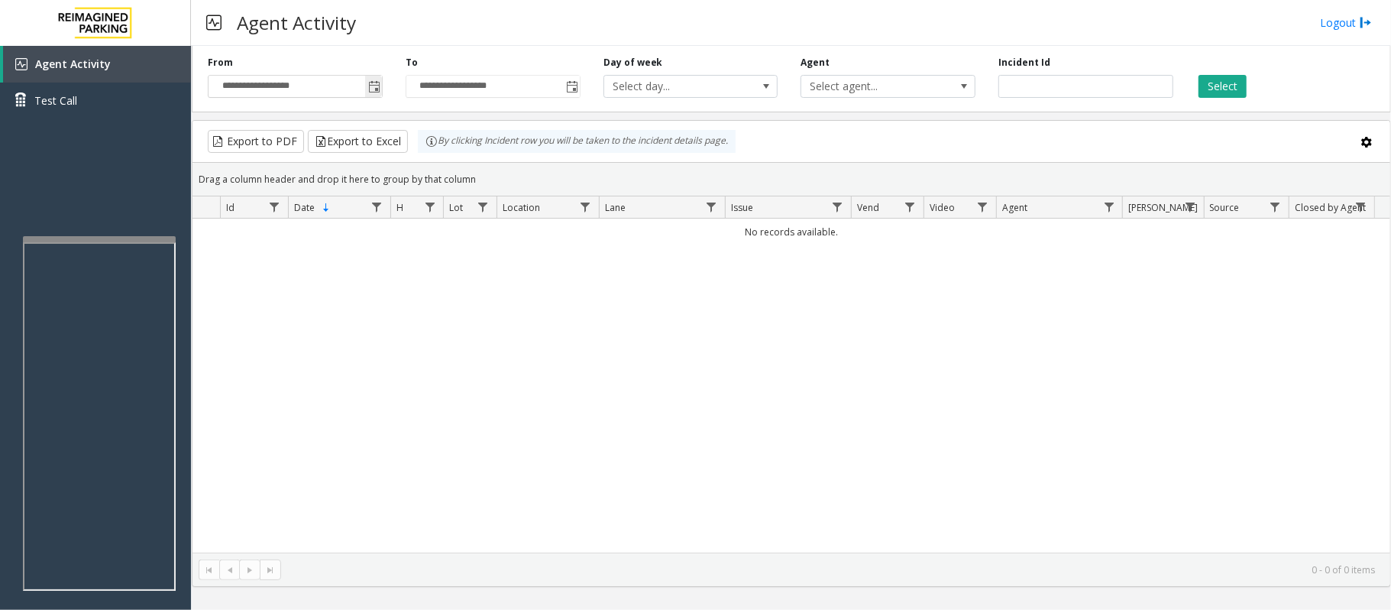
click at [376, 89] on span "Toggle popup" at bounding box center [374, 87] width 12 height 12
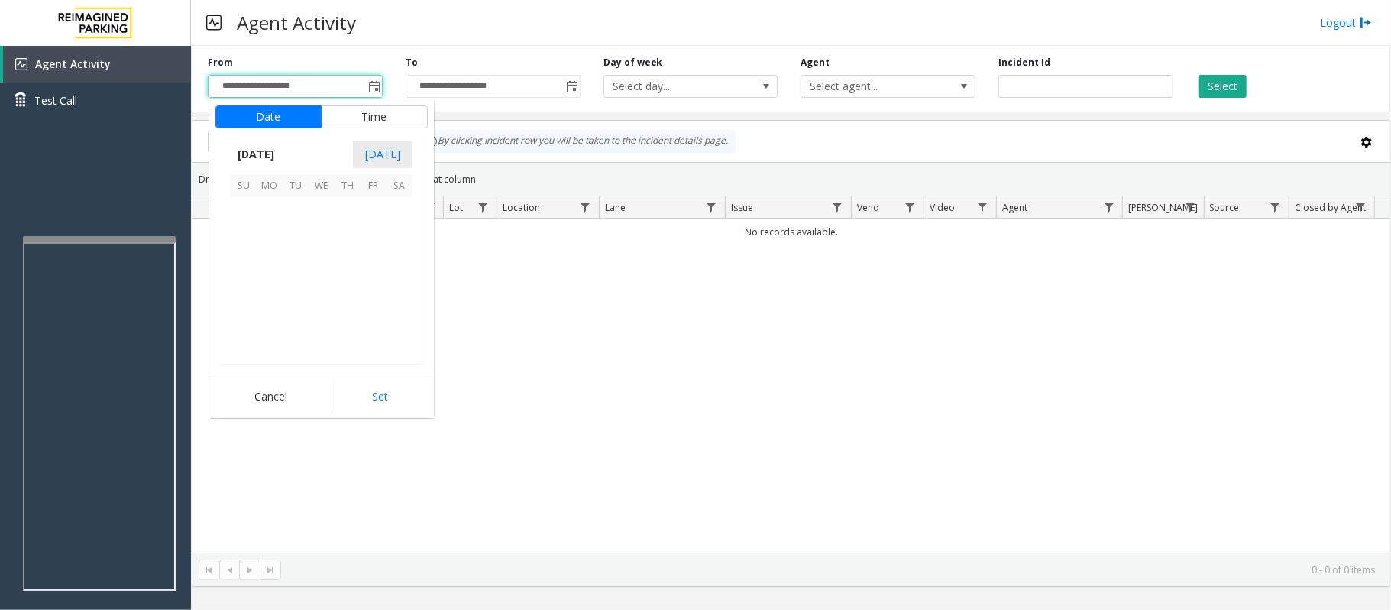
scroll to position [274210, 0]
click at [400, 287] on span "27" at bounding box center [400, 288] width 26 height 26
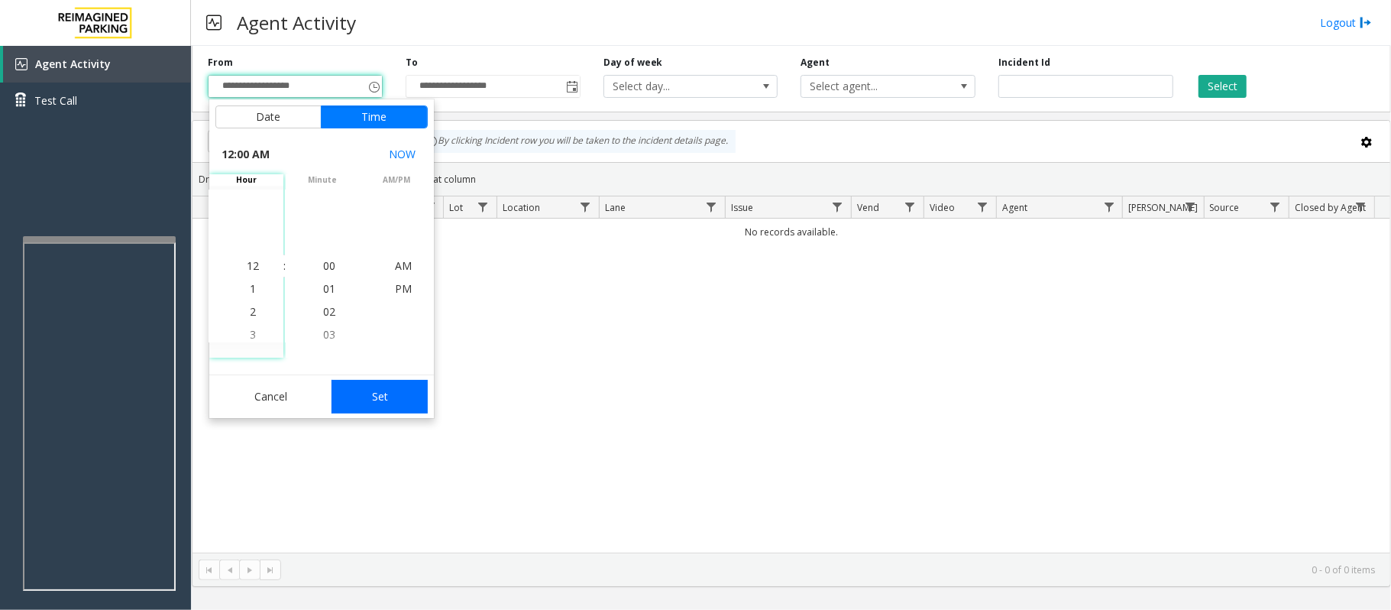
click at [387, 400] on button "Set" at bounding box center [380, 397] width 96 height 34
type input "**********"
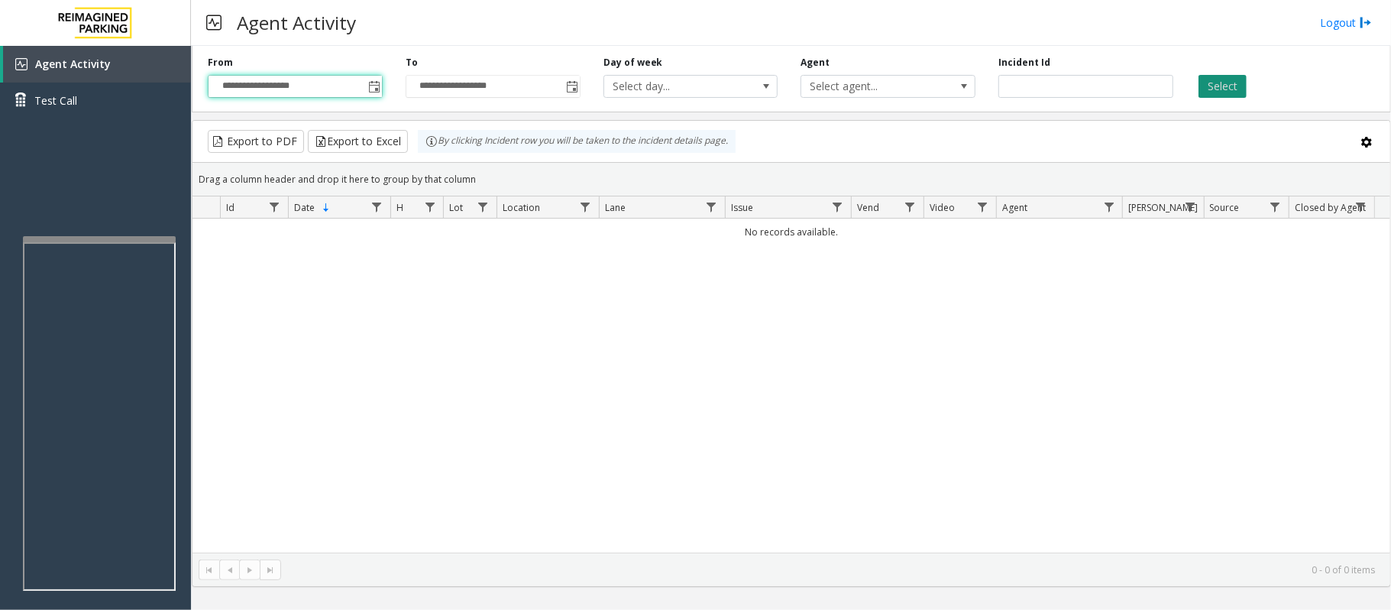
click at [1212, 90] on button "Select" at bounding box center [1223, 86] width 48 height 23
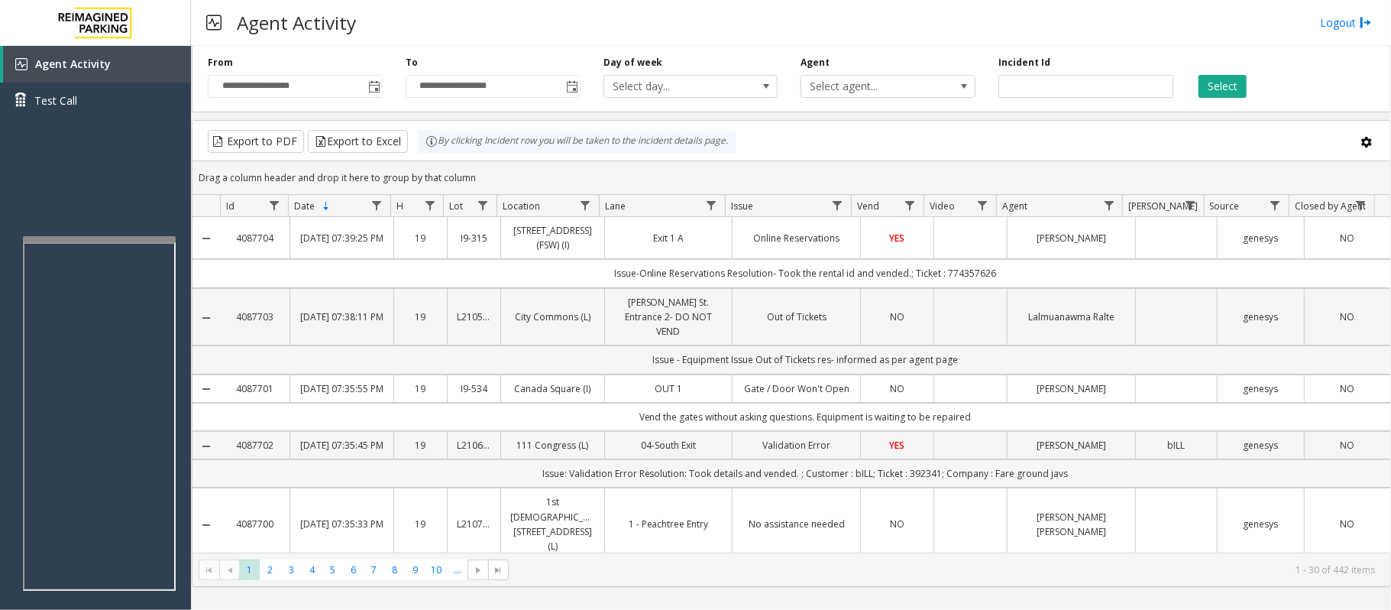
click at [474, 276] on td "Issue-Online Reservations Resolution- Took the rental id and vended.; Ticket : …" at bounding box center [805, 273] width 1170 height 28
click at [633, 22] on div "Agent Activity Logout" at bounding box center [791, 23] width 1200 height 46
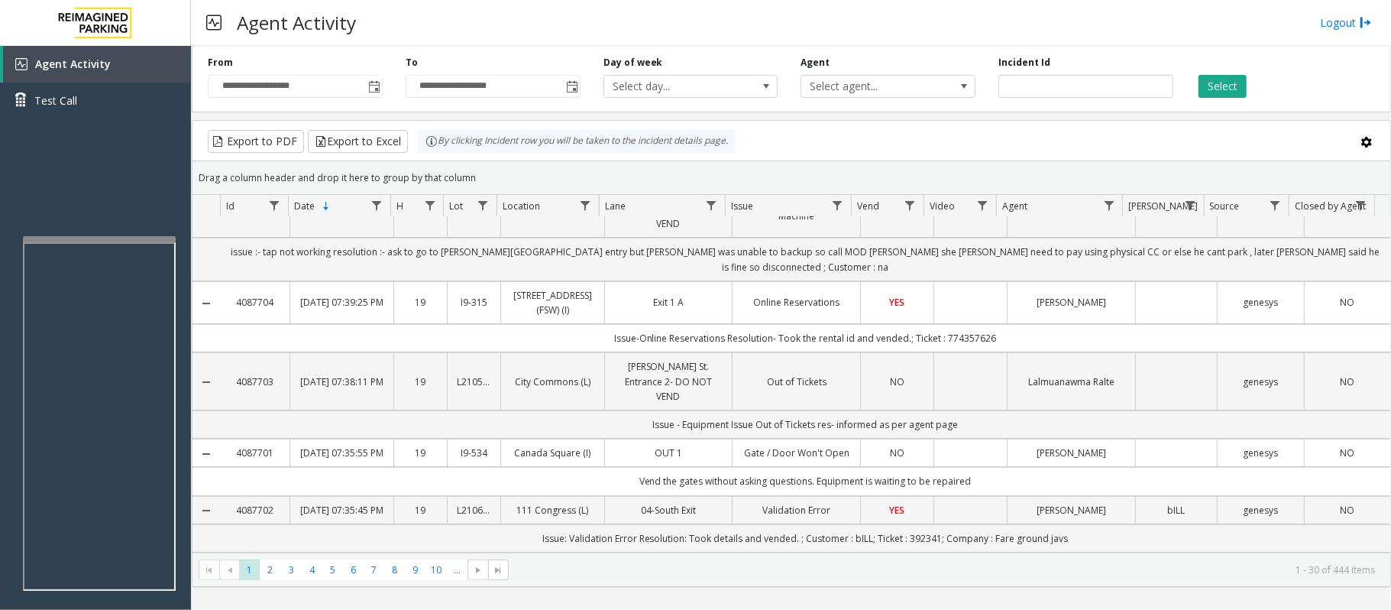
scroll to position [0, 0]
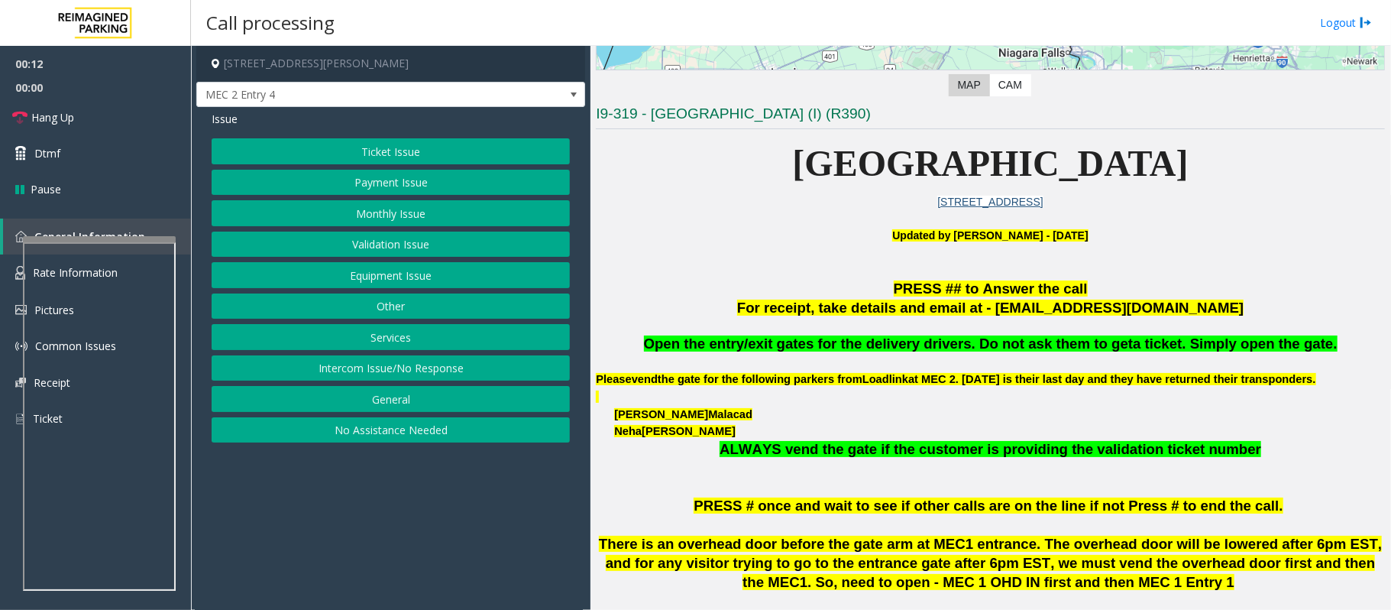
scroll to position [306, 0]
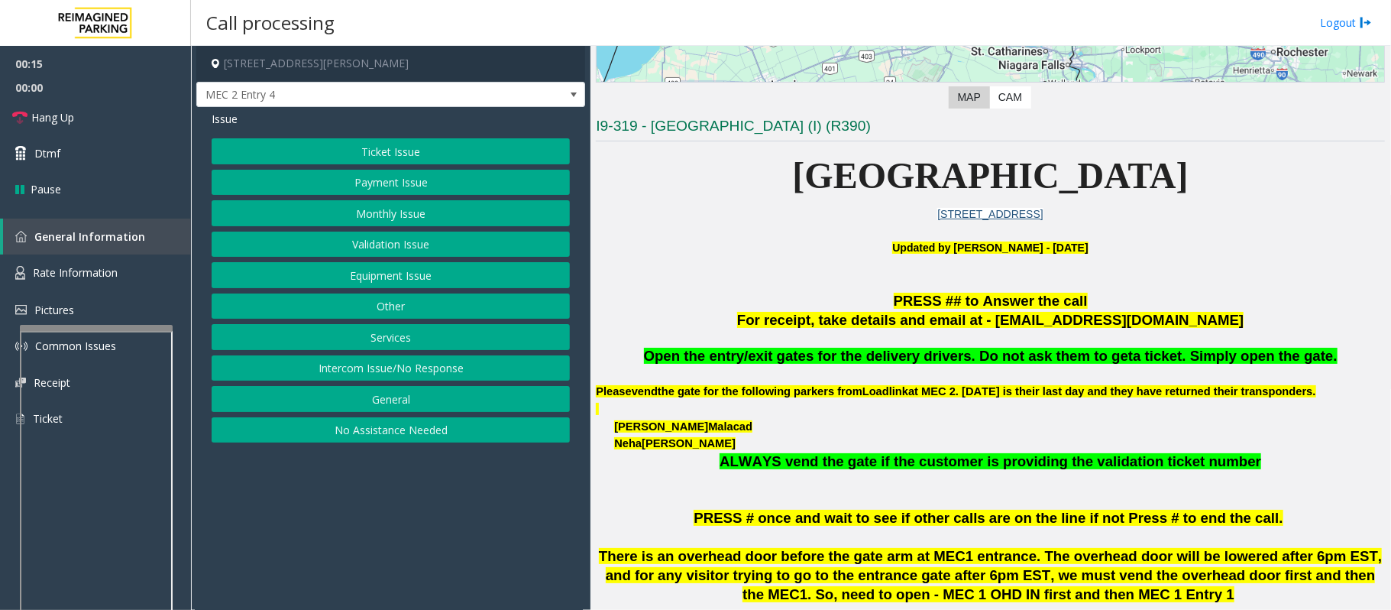
click at [78, 331] on div at bounding box center [96, 328] width 153 height 6
click at [110, 270] on span "Rate Information" at bounding box center [75, 272] width 85 height 15
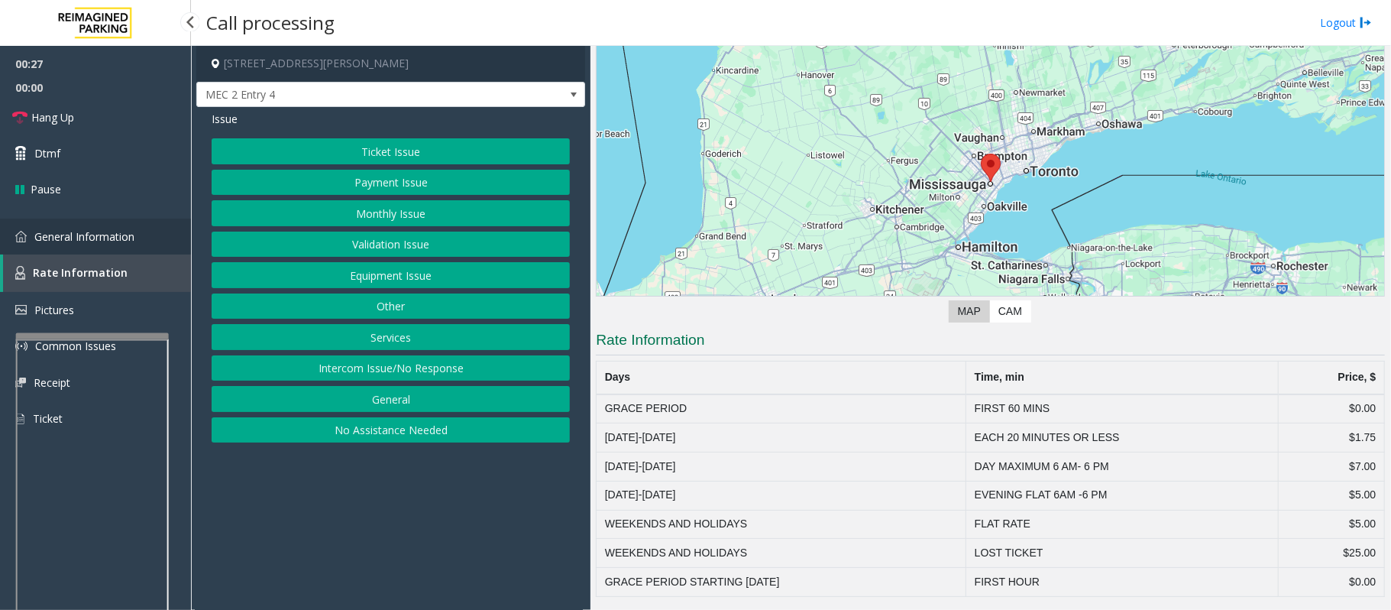
click at [92, 230] on span "General Information" at bounding box center [84, 236] width 100 height 15
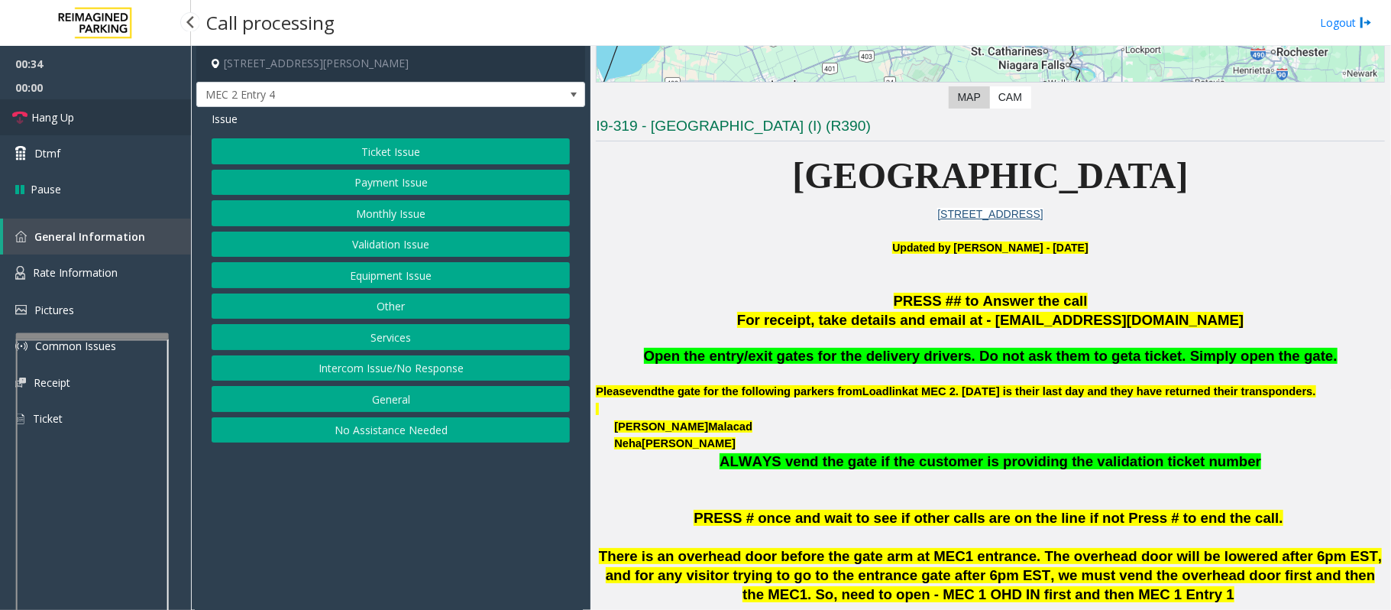
click at [129, 124] on link "Hang Up" at bounding box center [95, 117] width 191 height 36
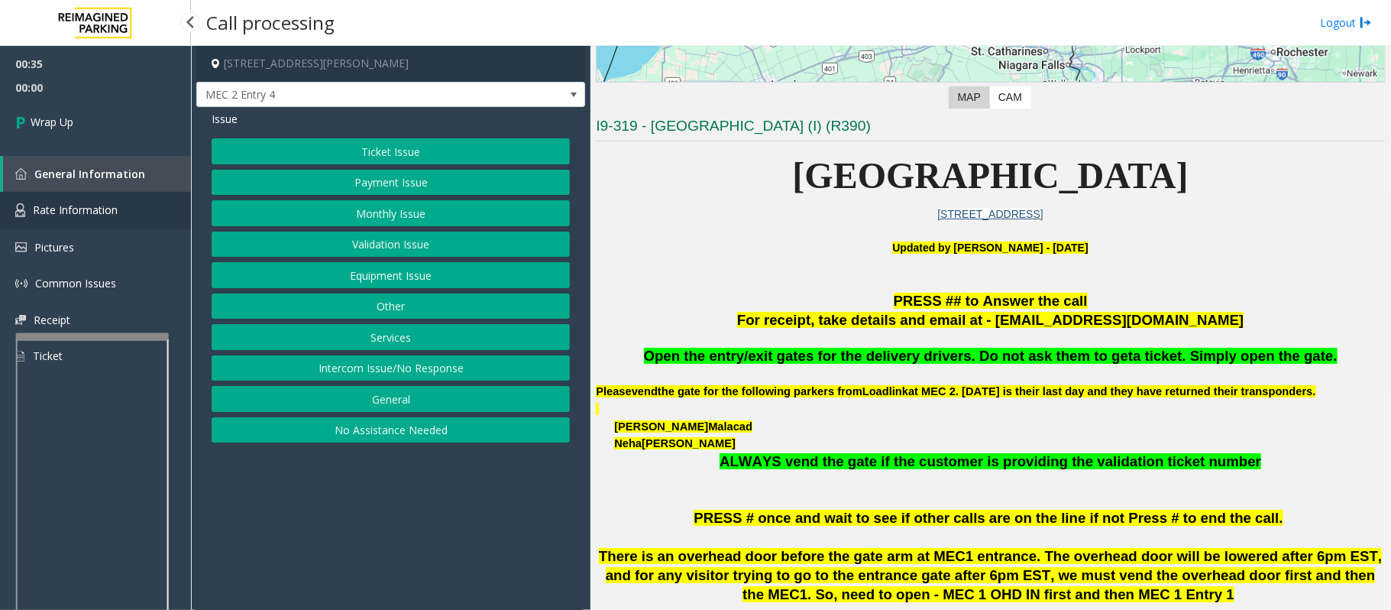
click at [111, 212] on span "Rate Information" at bounding box center [75, 209] width 85 height 15
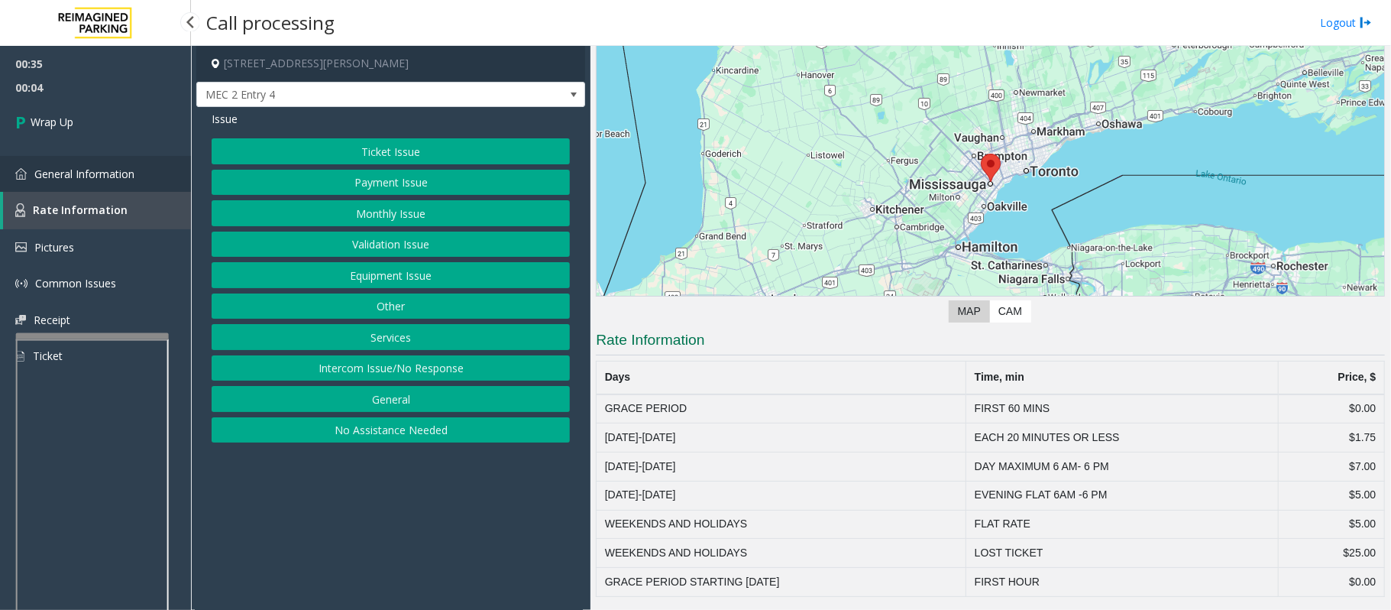
click at [112, 173] on span "General Information" at bounding box center [84, 174] width 100 height 15
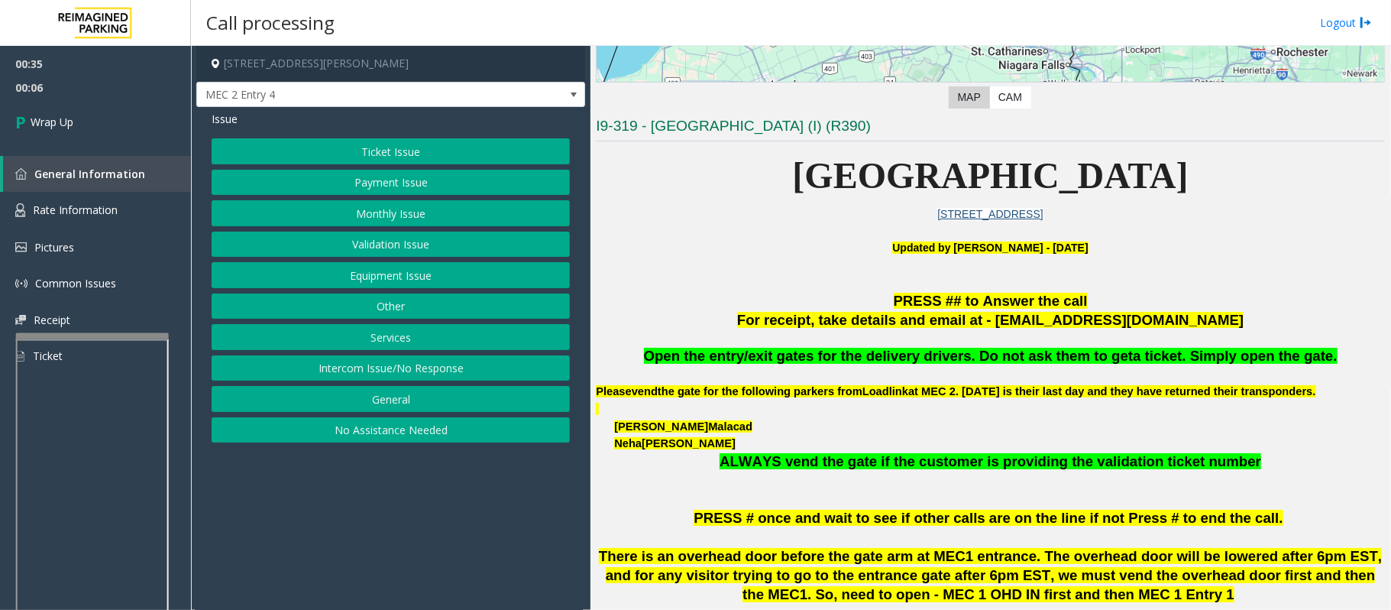
click at [396, 151] on button "Ticket Issue" at bounding box center [391, 151] width 358 height 26
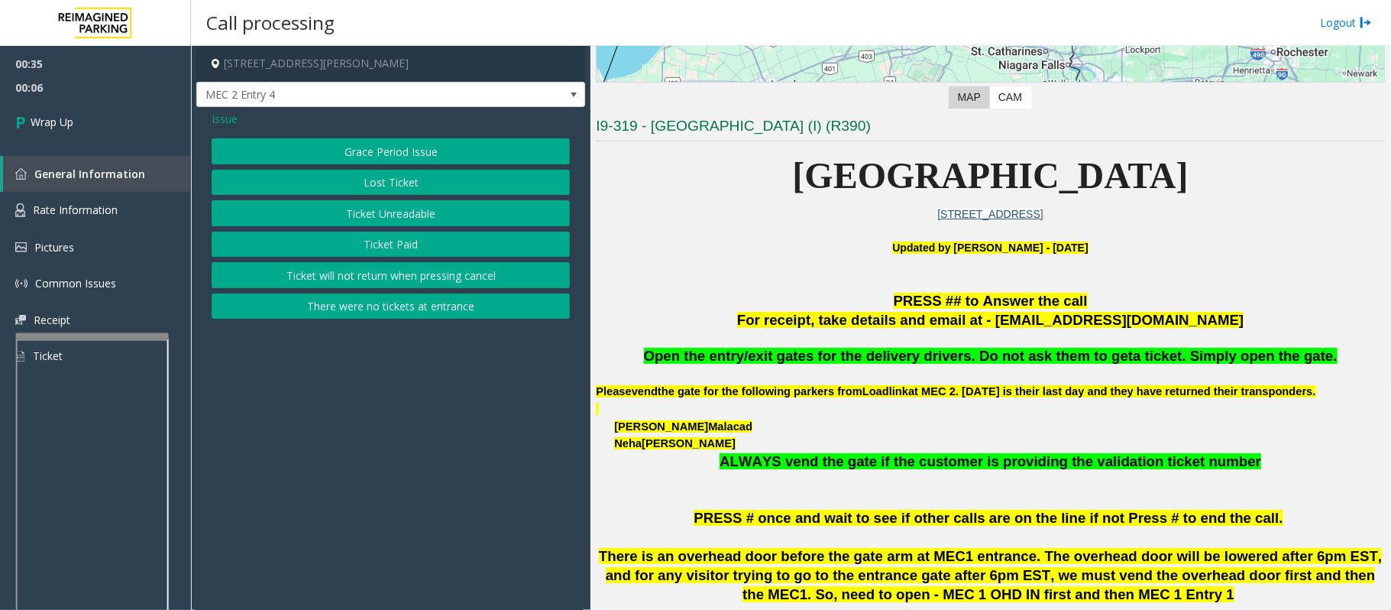
click at [400, 151] on button "Grace Period Issue" at bounding box center [391, 151] width 358 height 26
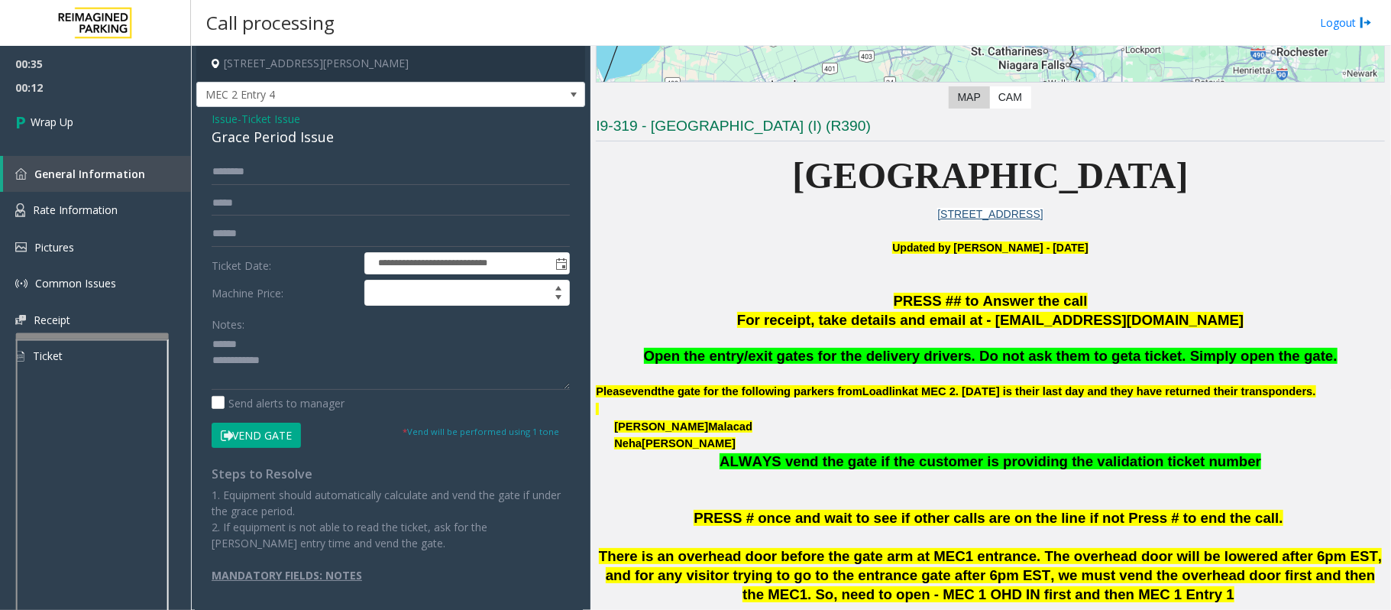
click at [230, 141] on div "Grace Period Issue" at bounding box center [391, 137] width 358 height 21
click at [361, 377] on textarea at bounding box center [391, 360] width 358 height 57
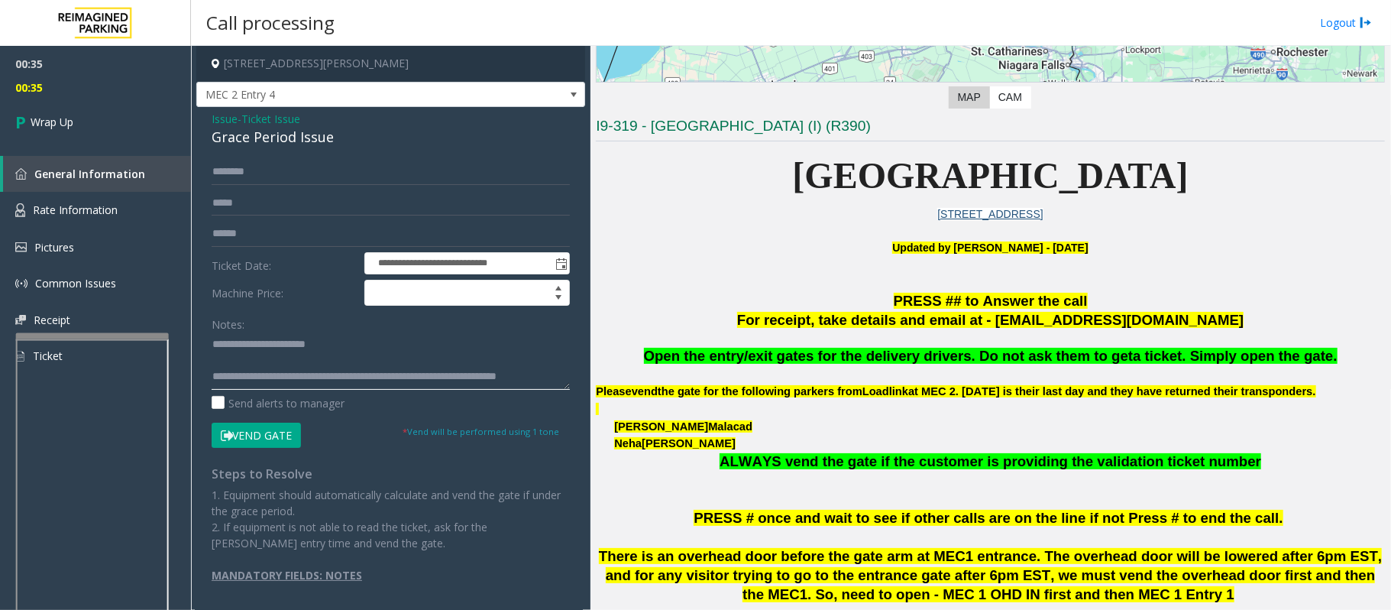
scroll to position [10, 0]
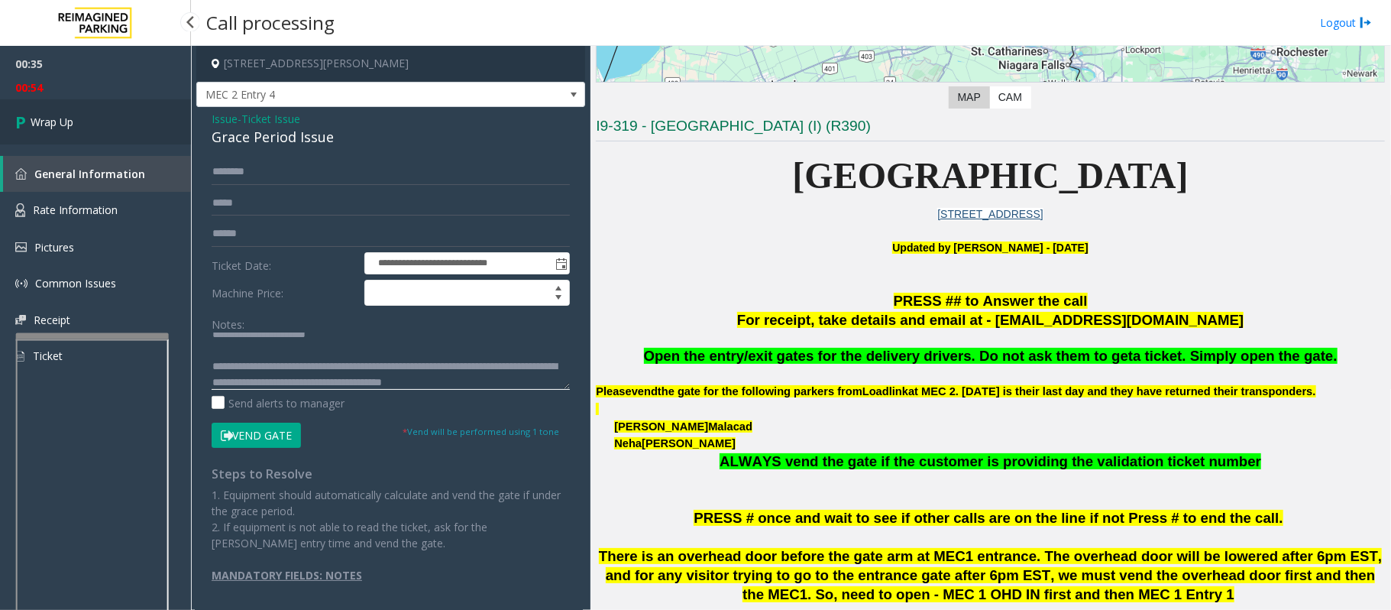
type textarea "**********"
click at [98, 126] on link "Wrap Up" at bounding box center [95, 121] width 191 height 45
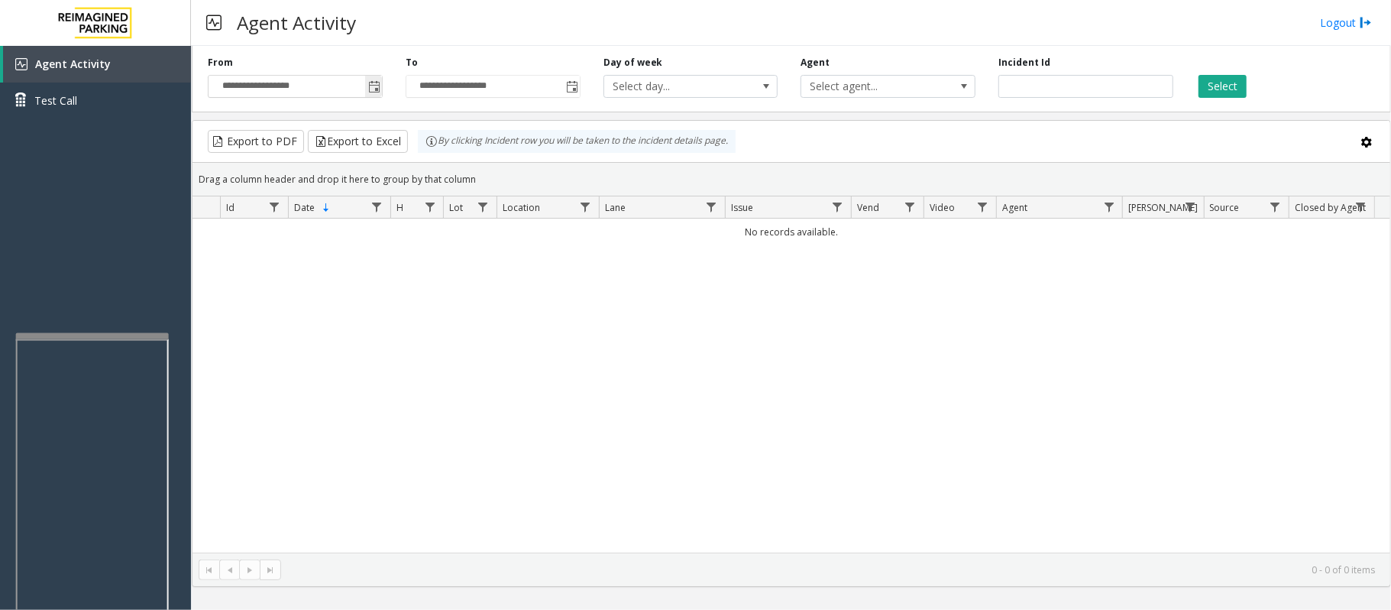
click at [371, 86] on span "Toggle popup" at bounding box center [374, 87] width 12 height 12
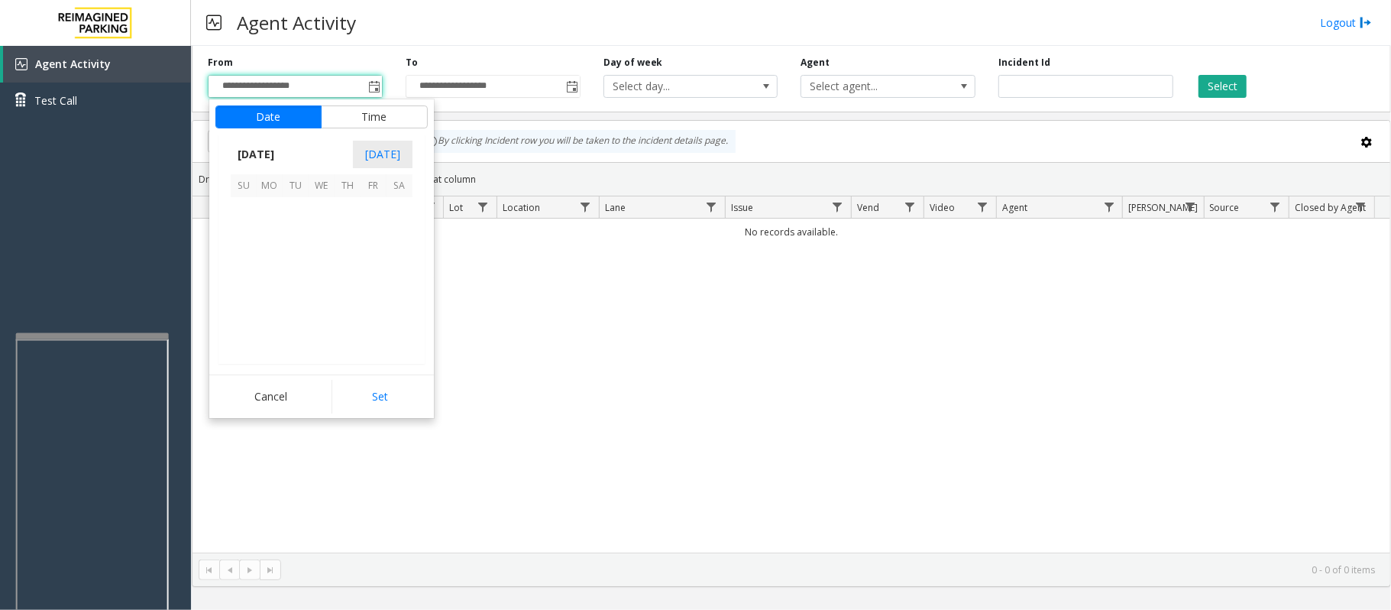
scroll to position [274210, 0]
click at [397, 287] on span "27" at bounding box center [400, 288] width 26 height 26
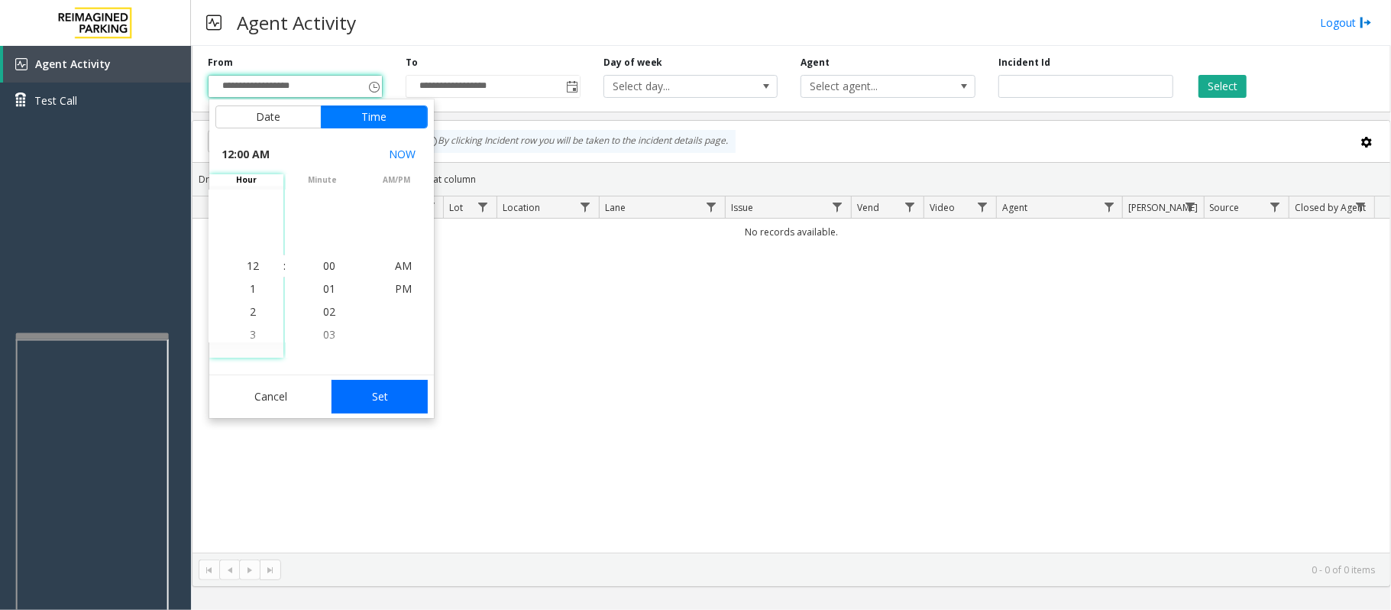
click at [386, 389] on button "Set" at bounding box center [380, 397] width 96 height 34
type input "**********"
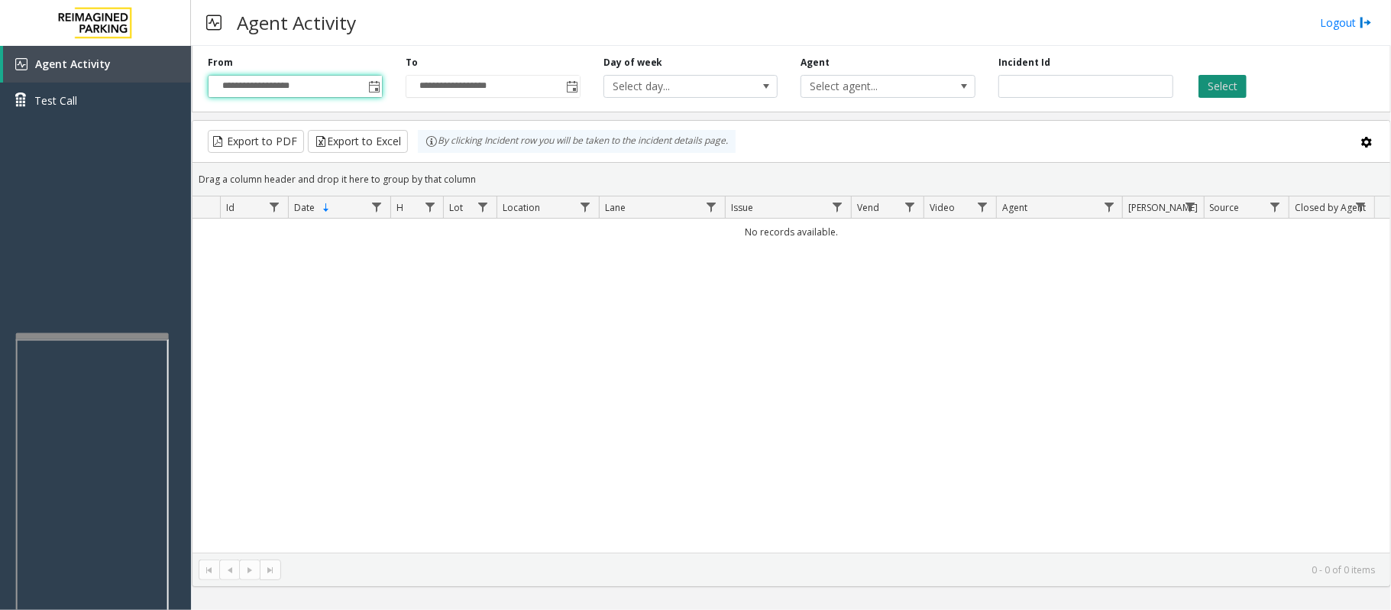
click at [1239, 86] on button "Select" at bounding box center [1223, 86] width 48 height 23
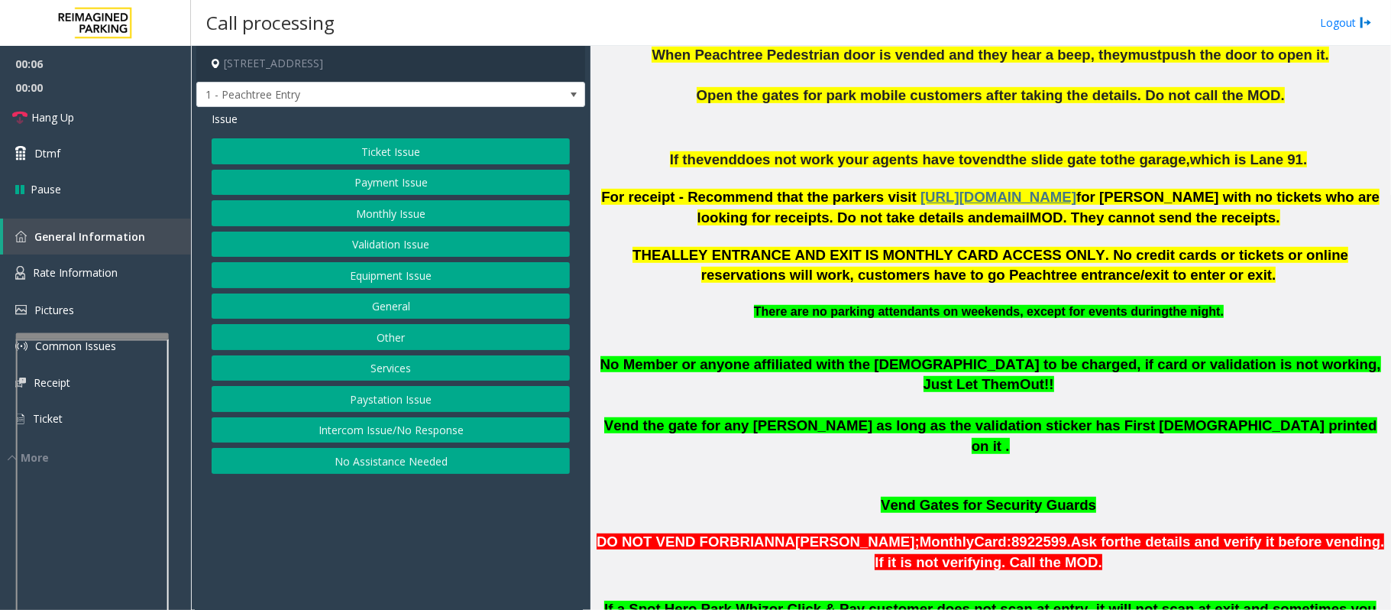
scroll to position [611, 0]
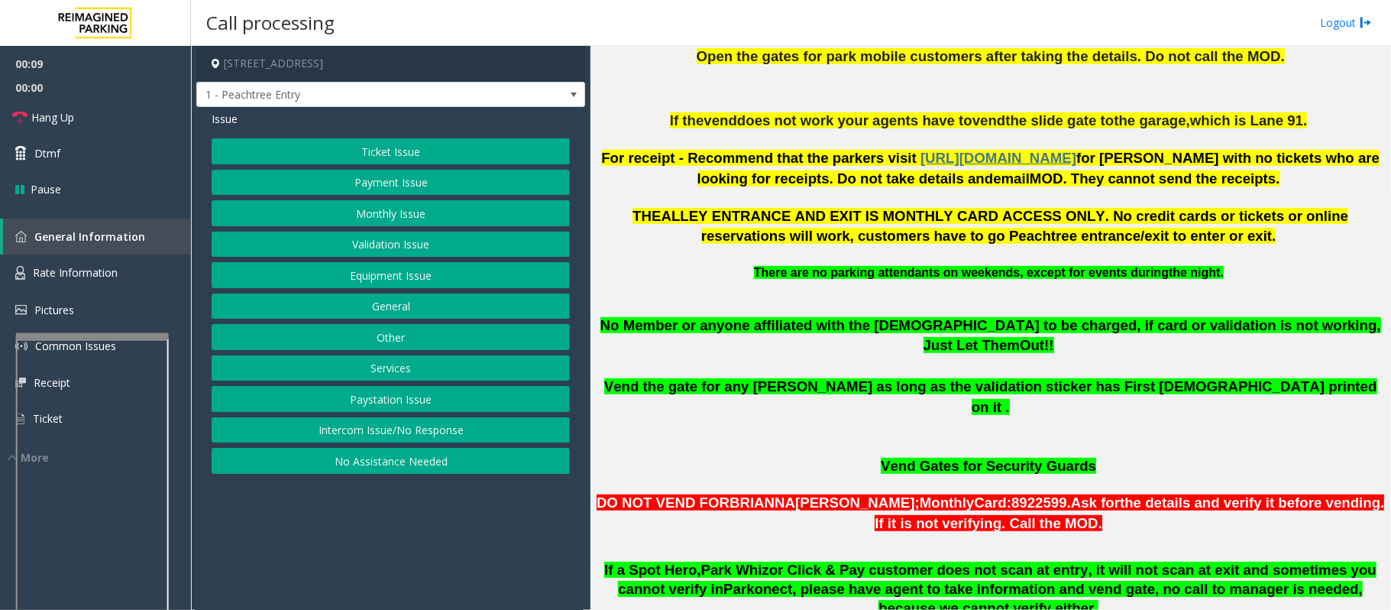
click at [377, 367] on button "Services" at bounding box center [391, 368] width 358 height 26
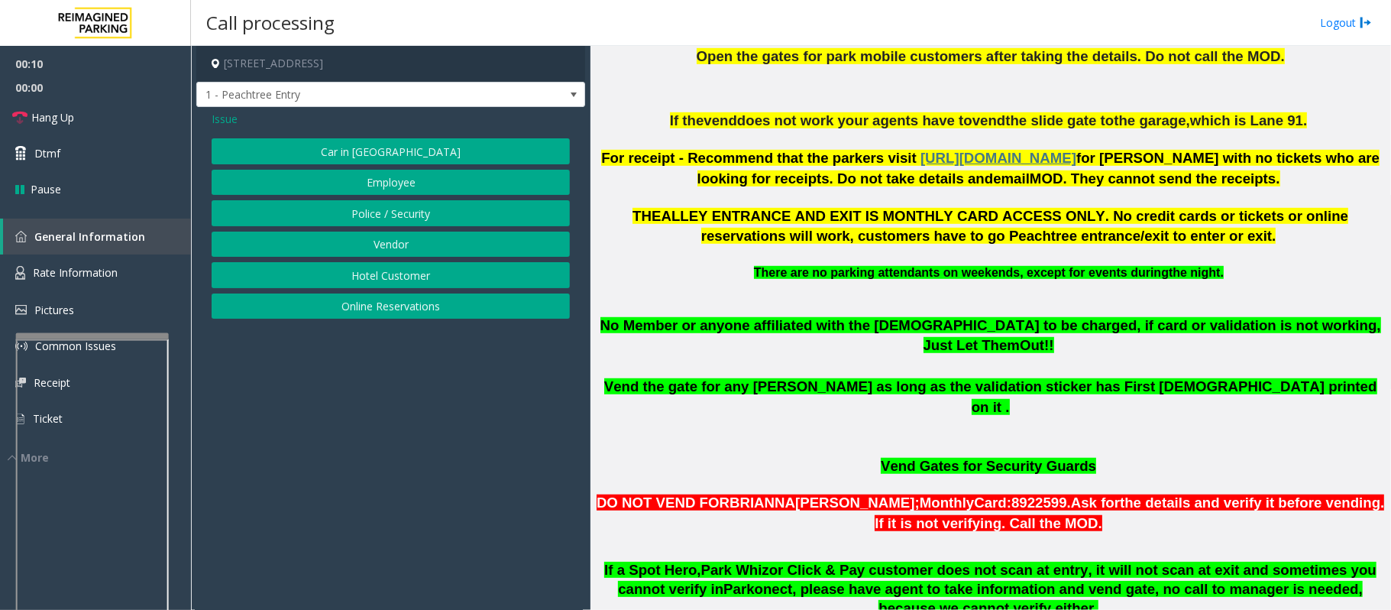
drag, startPoint x: 374, startPoint y: 304, endPoint x: 917, endPoint y: 338, distance: 543.5
click at [377, 304] on button "Online Reservations" at bounding box center [391, 306] width 358 height 26
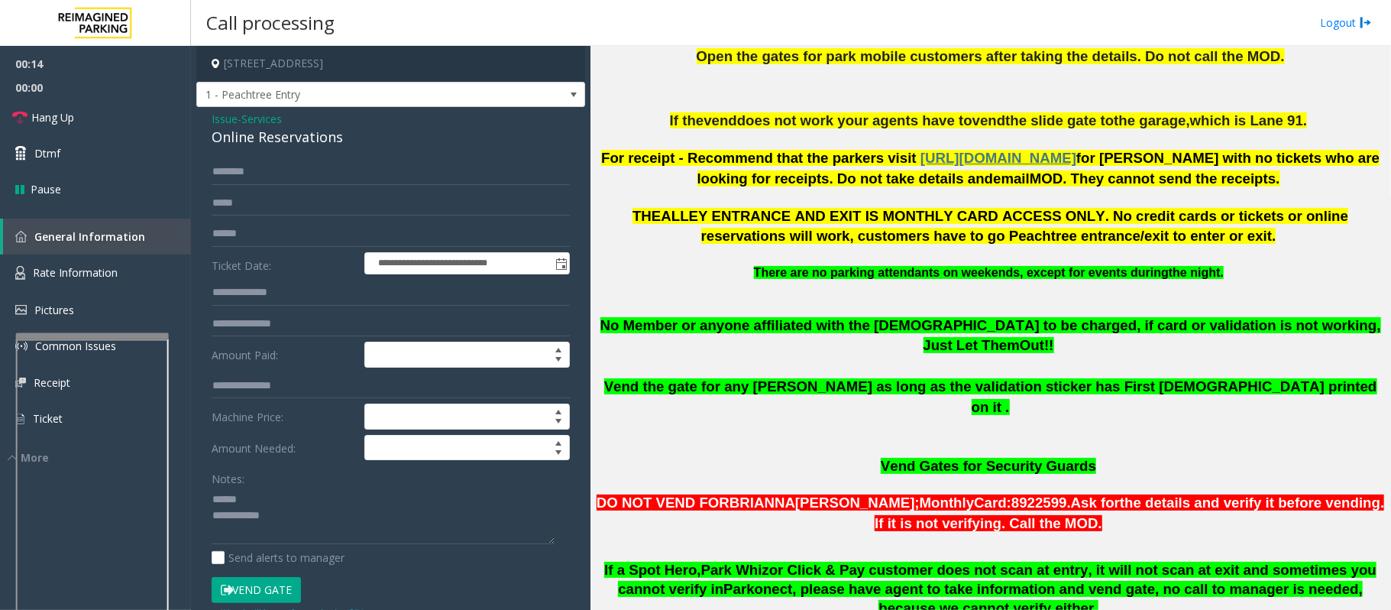
click at [267, 138] on div "Online Reservations" at bounding box center [391, 137] width 358 height 21
click at [269, 138] on div "Online Reservations" at bounding box center [391, 137] width 358 height 21
click at [269, 139] on div "Online Reservations" at bounding box center [391, 137] width 358 height 21
click at [286, 515] on textarea at bounding box center [383, 515] width 343 height 57
click at [298, 521] on textarea at bounding box center [383, 515] width 343 height 57
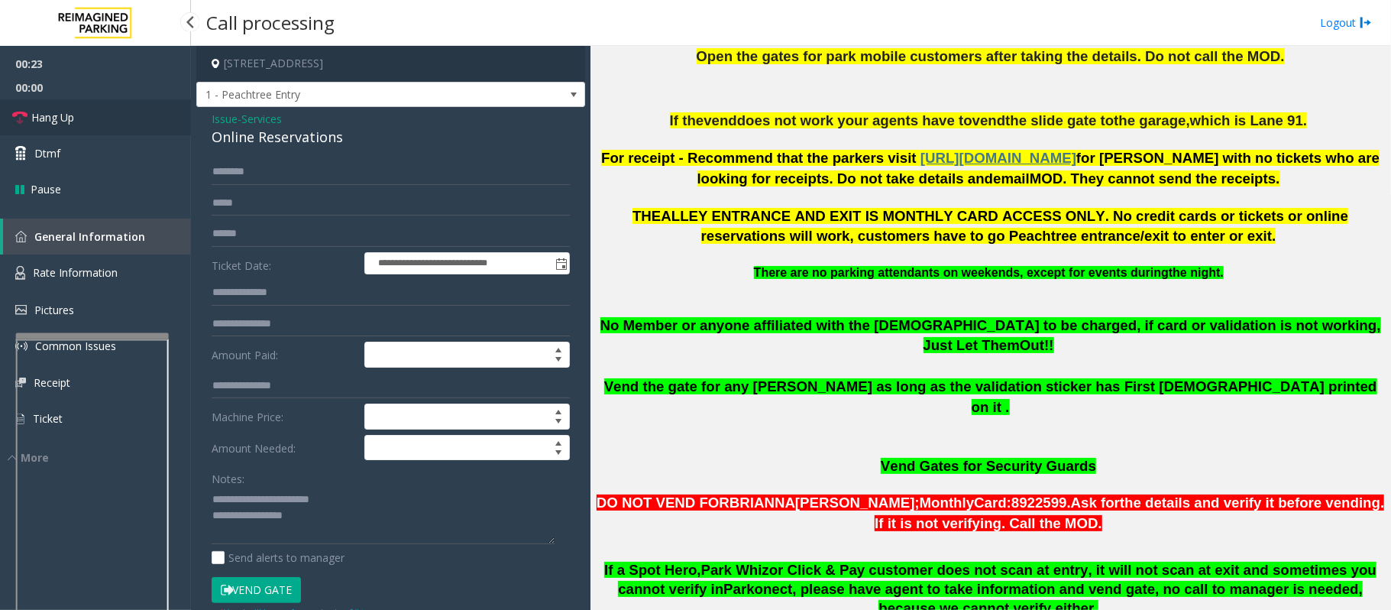
drag, startPoint x: 72, startPoint y: 99, endPoint x: 79, endPoint y: 124, distance: 26.3
click at [72, 101] on link "Hang Up" at bounding box center [95, 117] width 191 height 36
click at [80, 122] on link "Hang Up" at bounding box center [95, 117] width 191 height 36
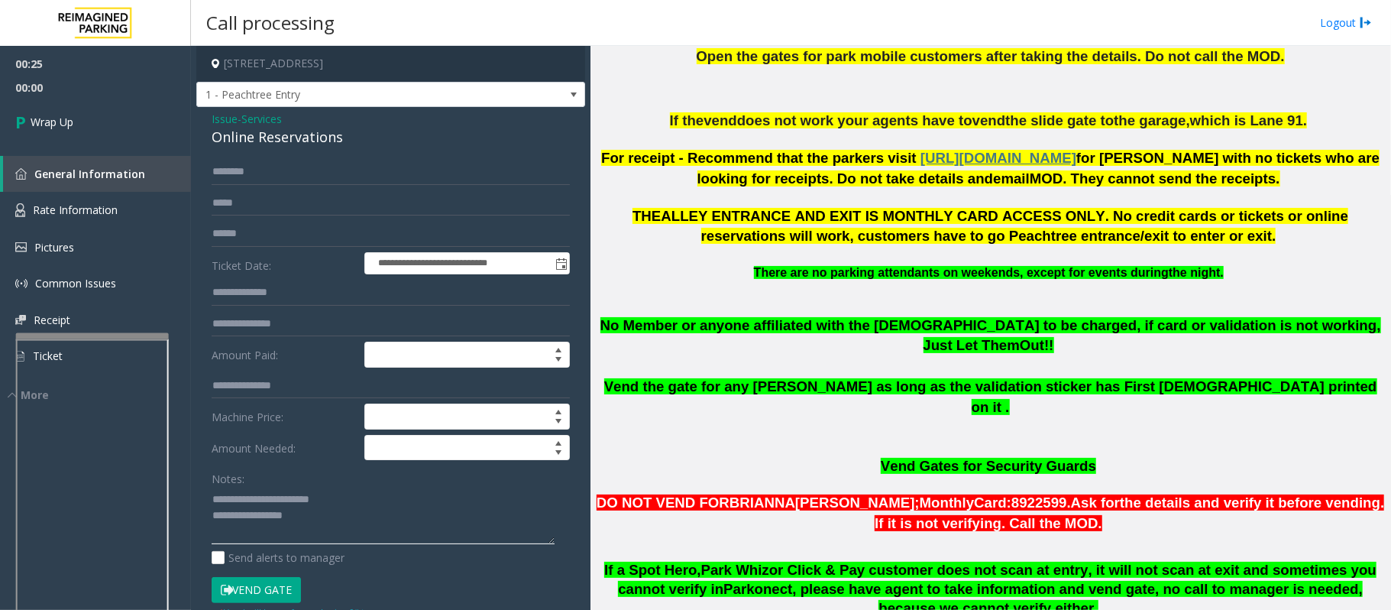
click at [291, 516] on textarea at bounding box center [383, 515] width 343 height 57
click at [321, 520] on textarea at bounding box center [383, 515] width 343 height 57
type textarea "**********"
click at [95, 126] on link "Wrap Up" at bounding box center [95, 121] width 191 height 45
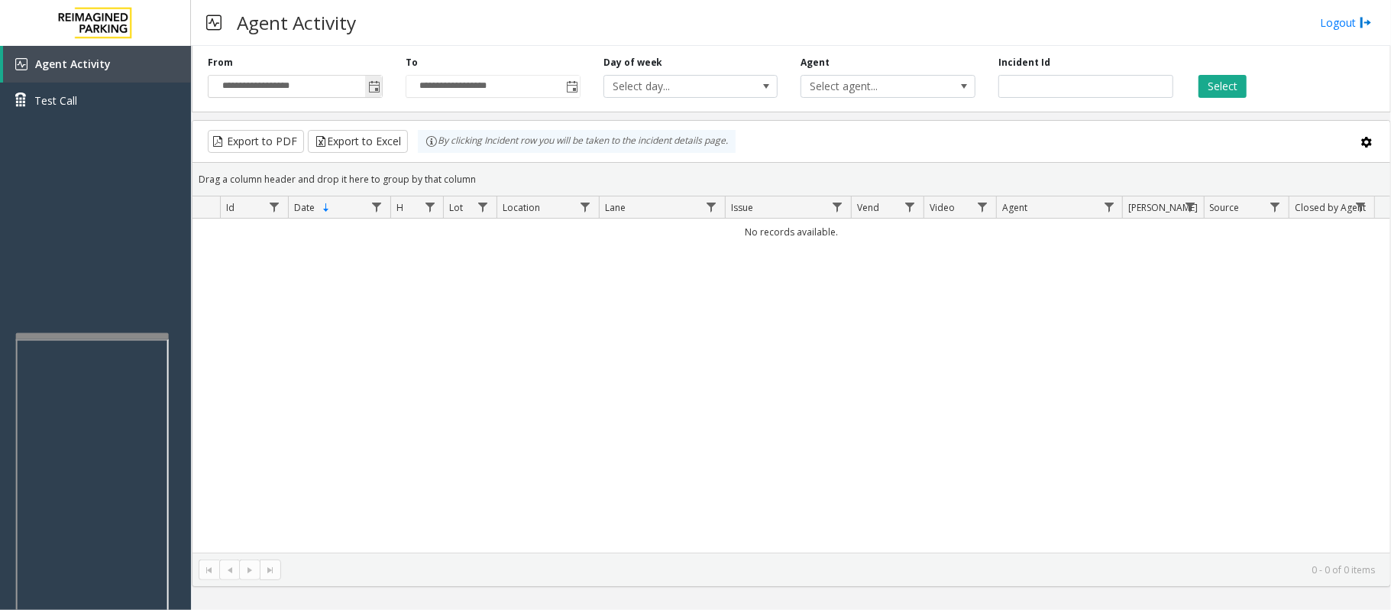
click at [373, 89] on span "Toggle popup" at bounding box center [374, 87] width 12 height 12
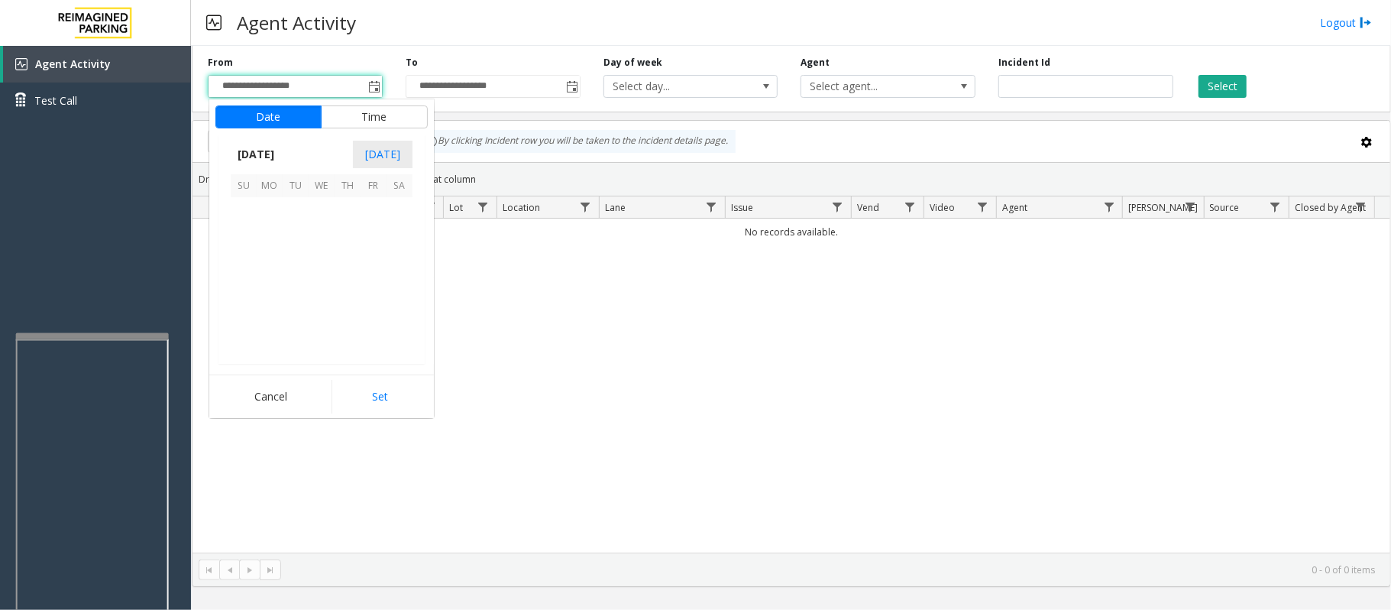
scroll to position [274210, 0]
click at [400, 288] on span "27" at bounding box center [400, 288] width 26 height 26
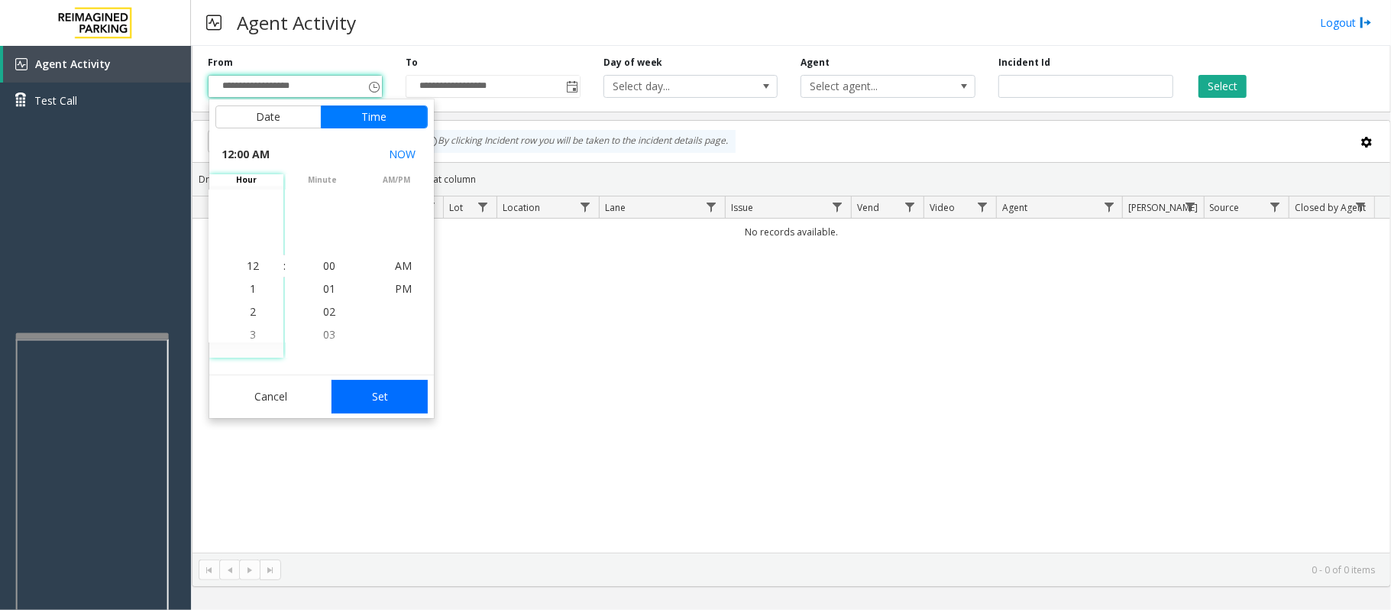
click at [377, 392] on button "Set" at bounding box center [380, 397] width 96 height 34
type input "**********"
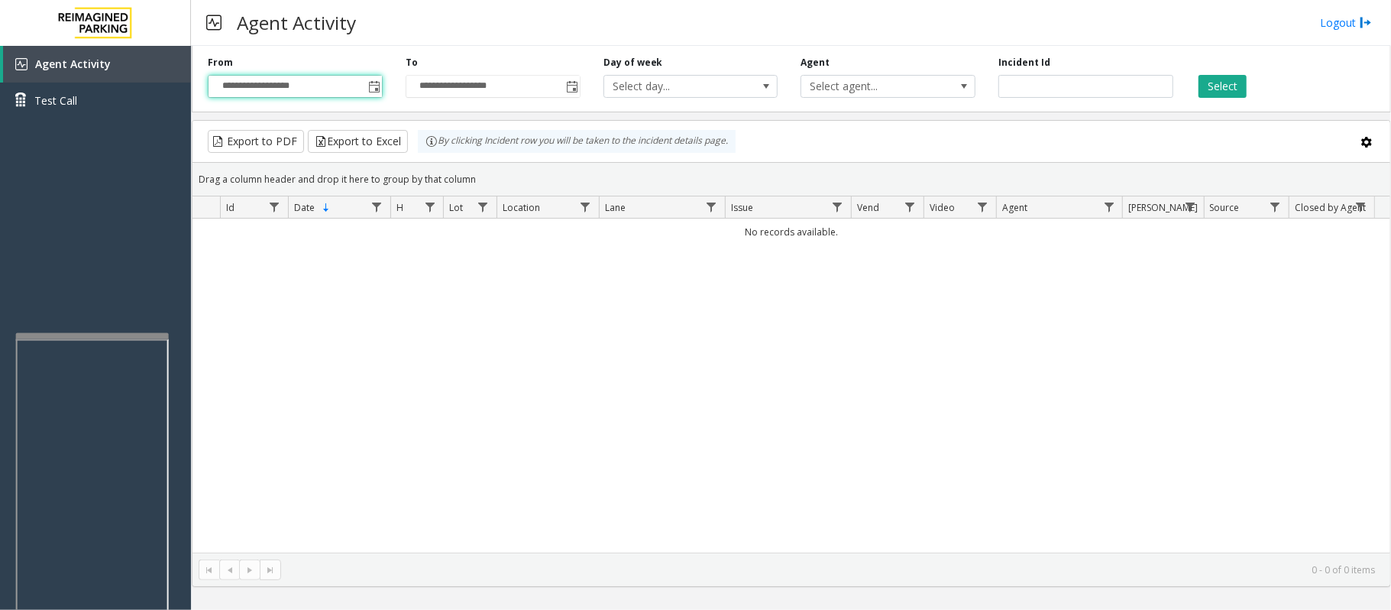
drag, startPoint x: 1225, startPoint y: 87, endPoint x: 1217, endPoint y: 134, distance: 48.1
click at [1225, 89] on button "Select" at bounding box center [1223, 86] width 48 height 23
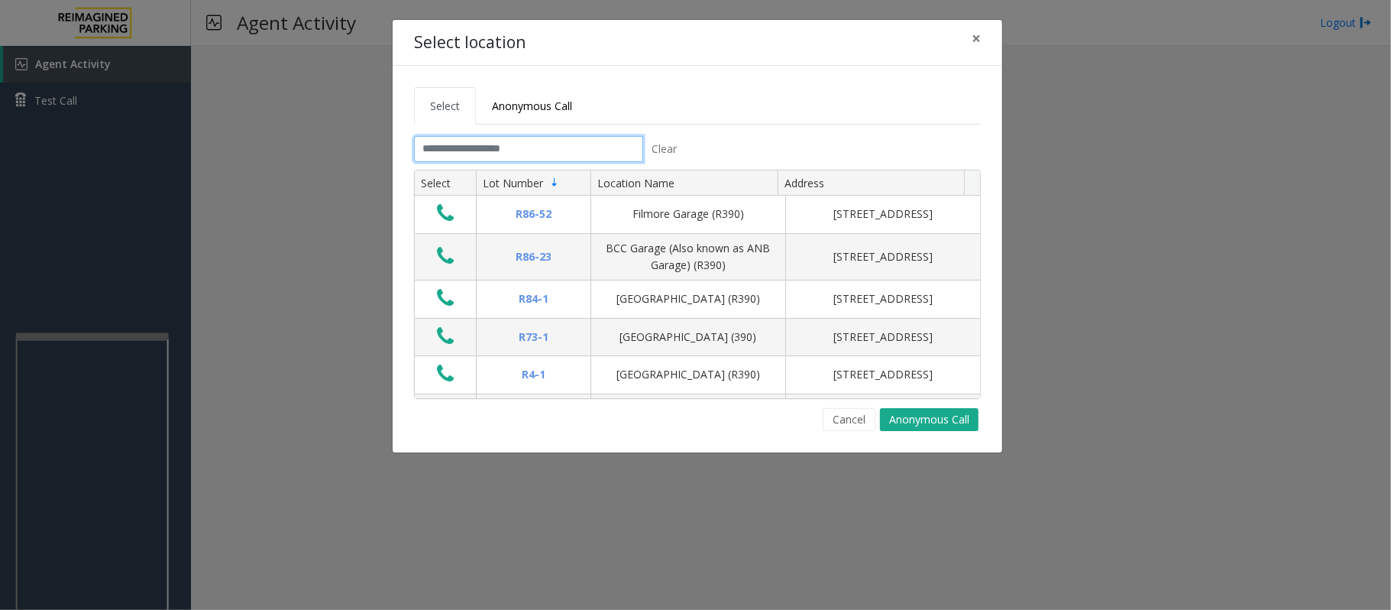
click at [501, 154] on input "text" at bounding box center [528, 149] width 229 height 26
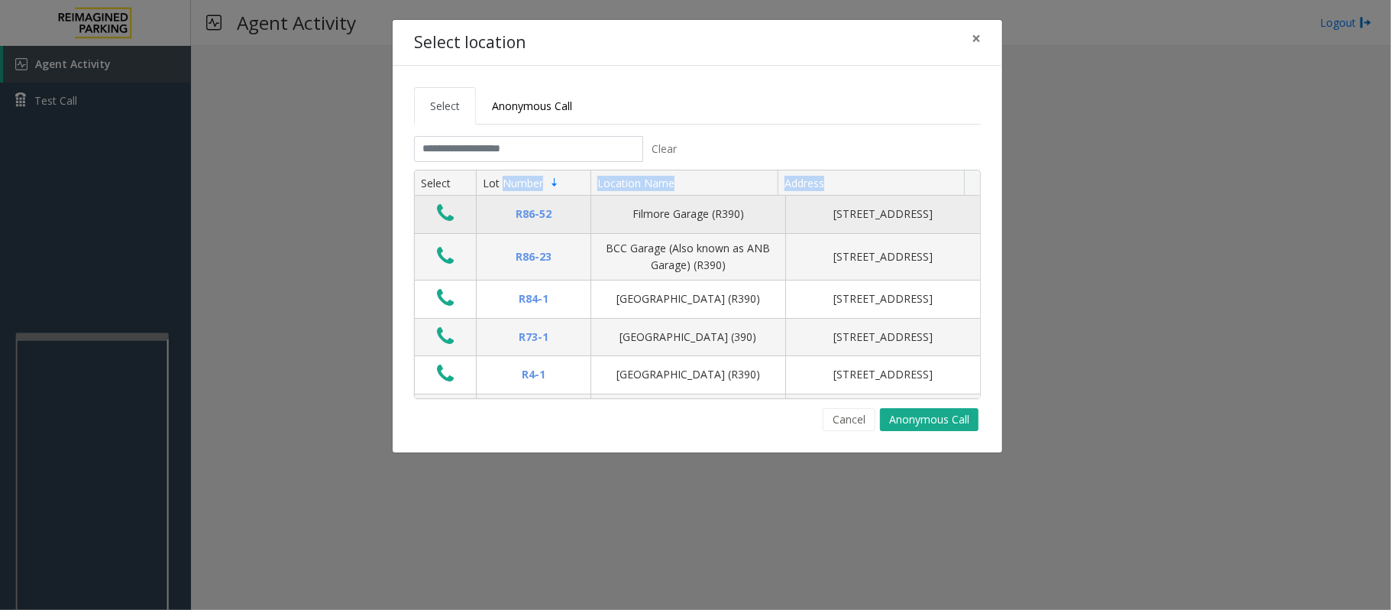
click at [506, 200] on div "Select Lot Number Location Name Address R86-[GEOGRAPHIC_DATA][STREET_ADDRESS] B…" at bounding box center [697, 284] width 565 height 228
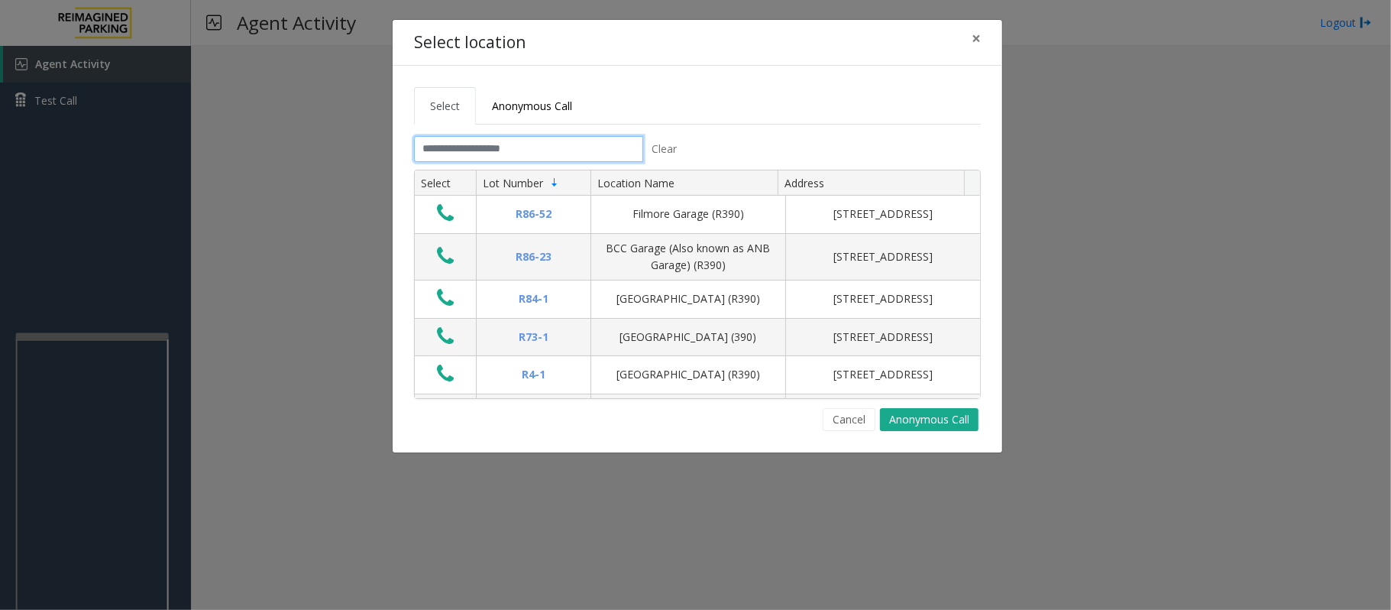
click at [489, 154] on input "text" at bounding box center [528, 149] width 229 height 26
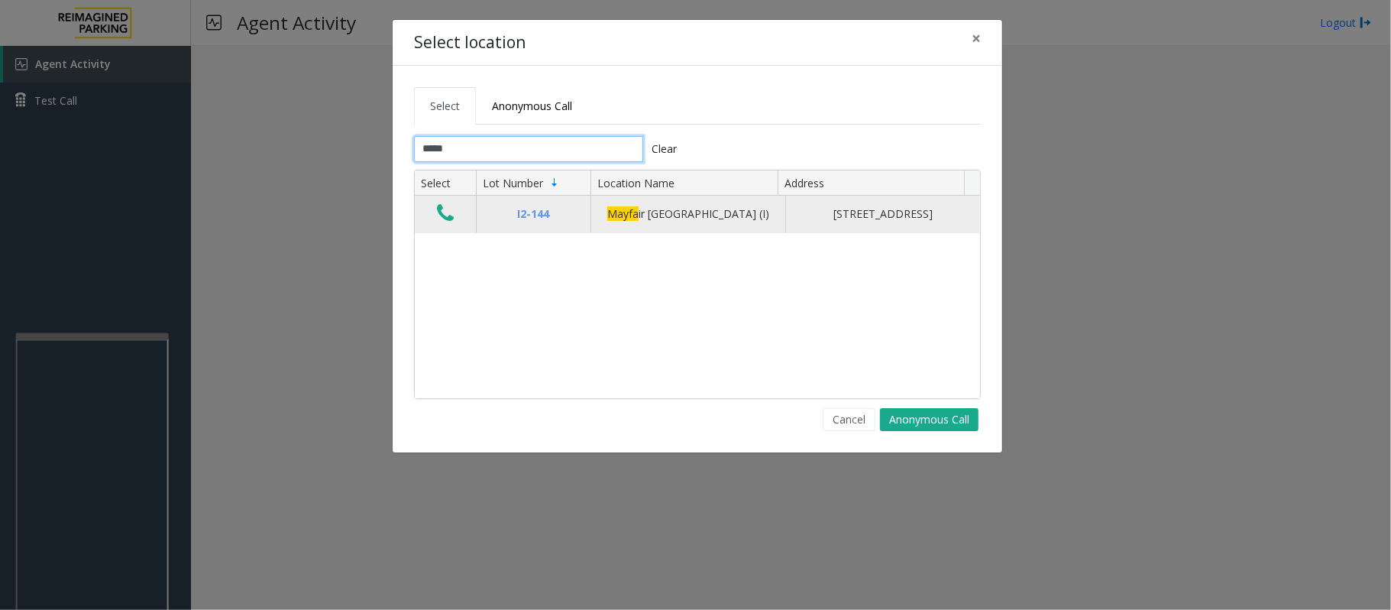
type input "*****"
click at [444, 220] on icon "Data table" at bounding box center [445, 212] width 17 height 21
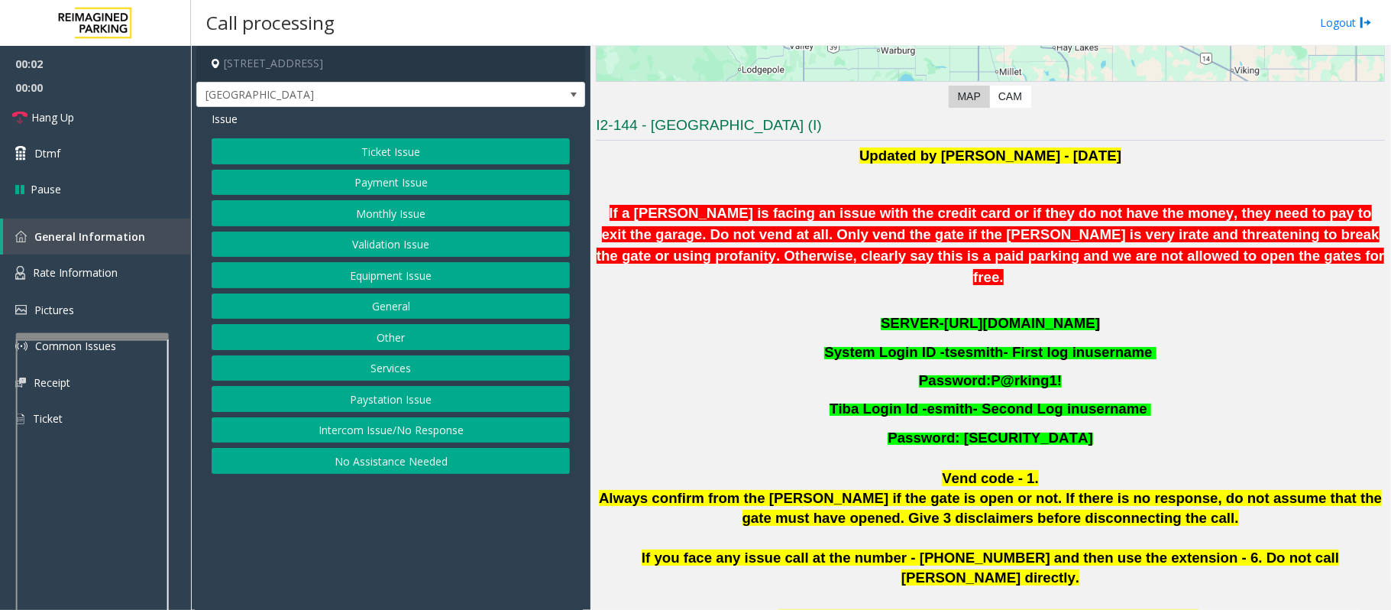
scroll to position [306, 0]
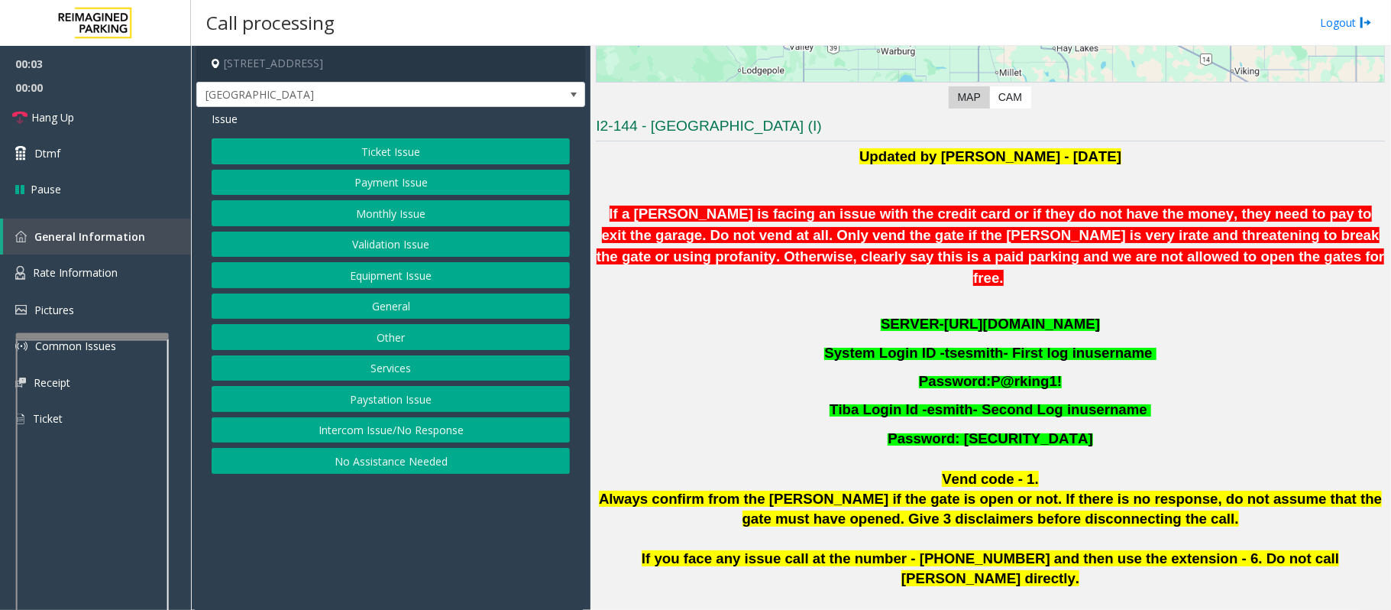
click at [1051, 316] on span "[URL][DOMAIN_NAME]" at bounding box center [1022, 324] width 156 height 16
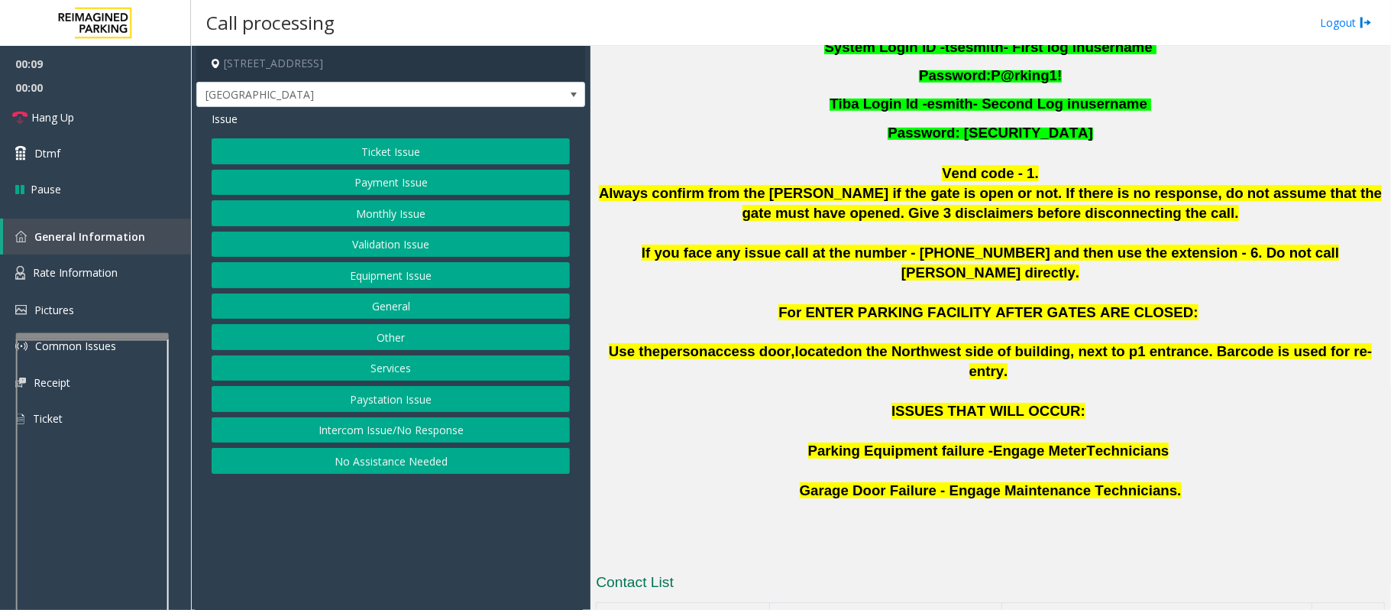
click at [390, 154] on button "Ticket Issue" at bounding box center [391, 151] width 358 height 26
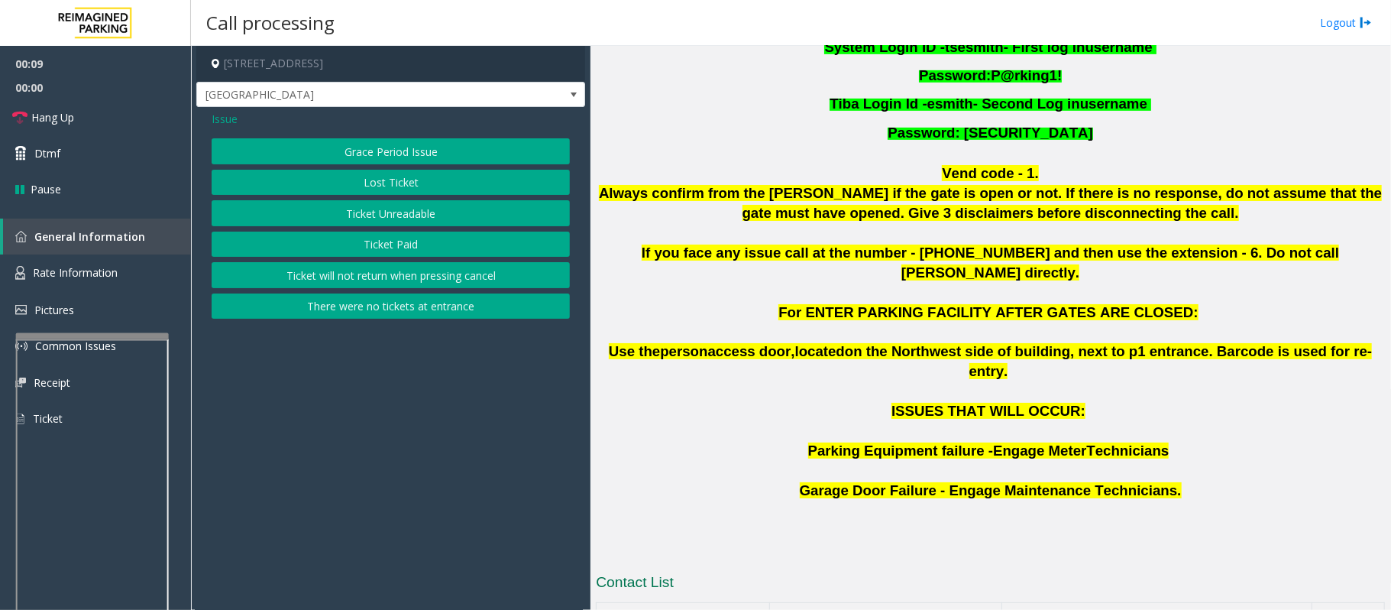
click at [368, 215] on button "Ticket Unreadable" at bounding box center [391, 213] width 358 height 26
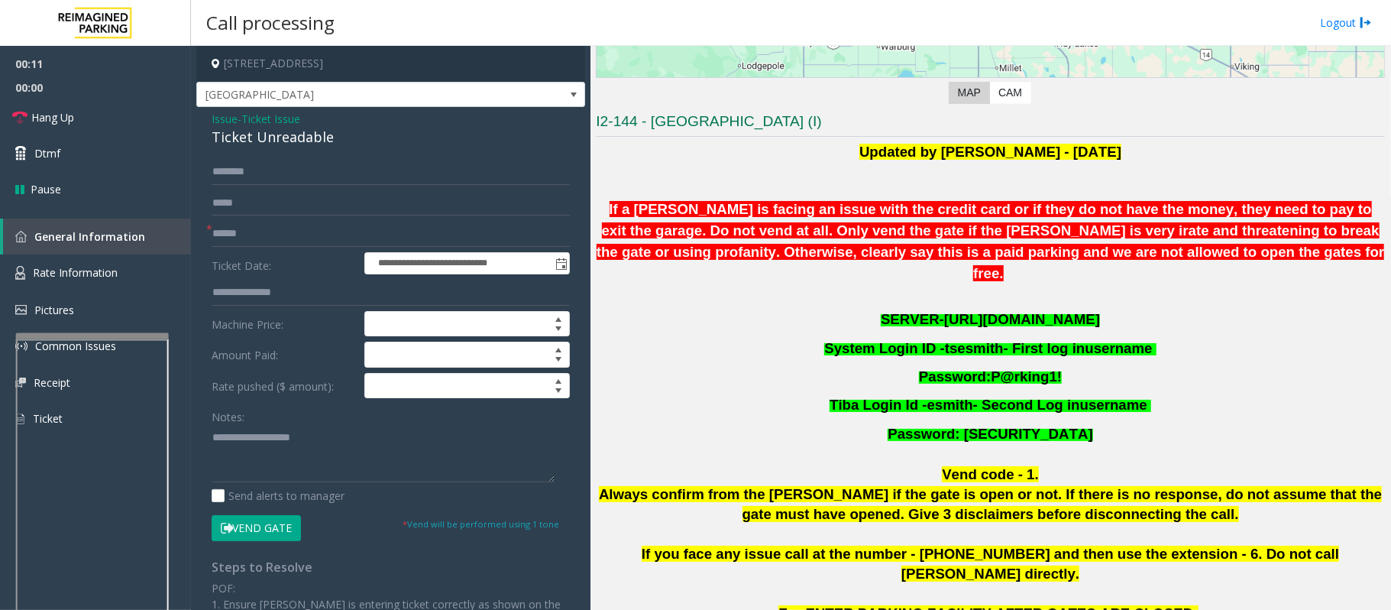
scroll to position [306, 0]
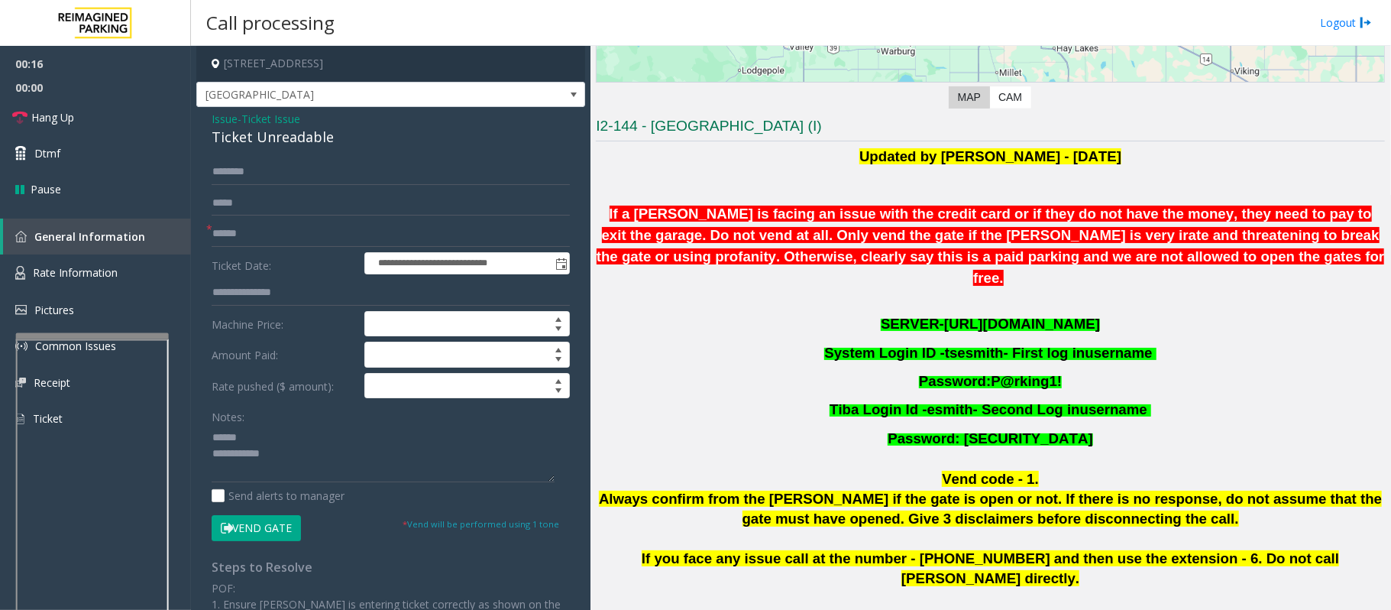
click at [260, 144] on div "Ticket Unreadable" at bounding box center [391, 137] width 358 height 21
type textarea "**********"
click at [236, 225] on input "text" at bounding box center [391, 234] width 358 height 26
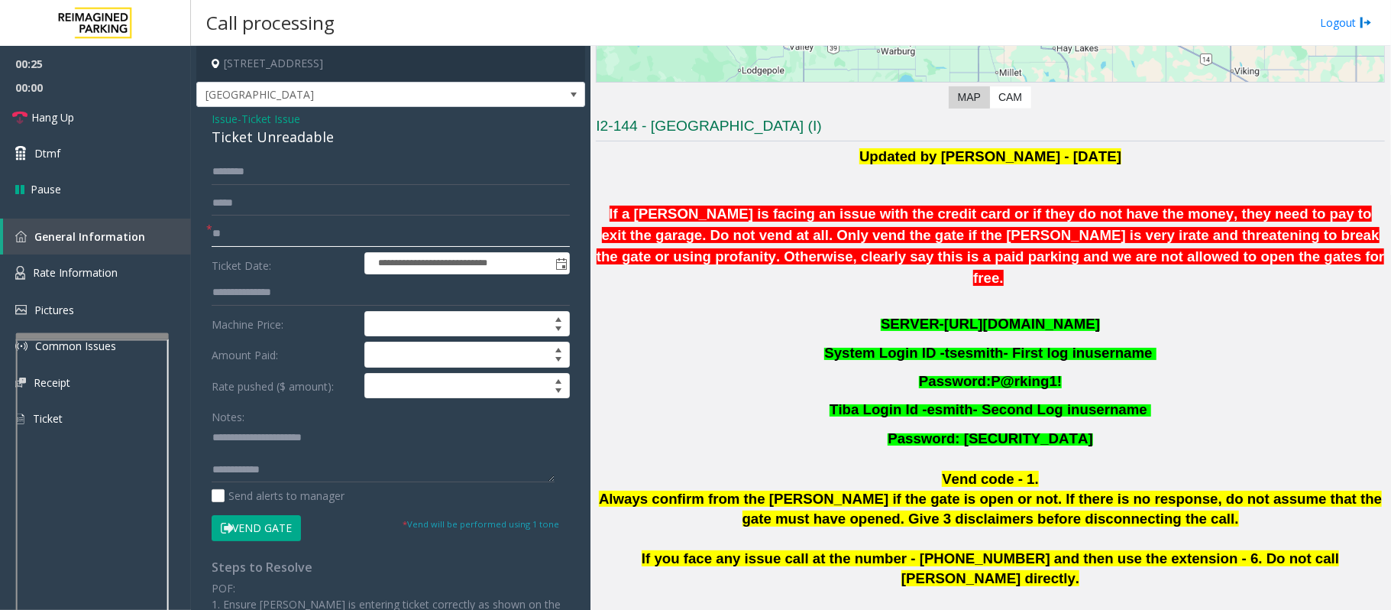
type input "**"
click at [217, 453] on textarea at bounding box center [383, 453] width 343 height 57
click at [266, 471] on textarea at bounding box center [383, 453] width 343 height 57
drag, startPoint x: 273, startPoint y: 454, endPoint x: 292, endPoint y: 471, distance: 25.4
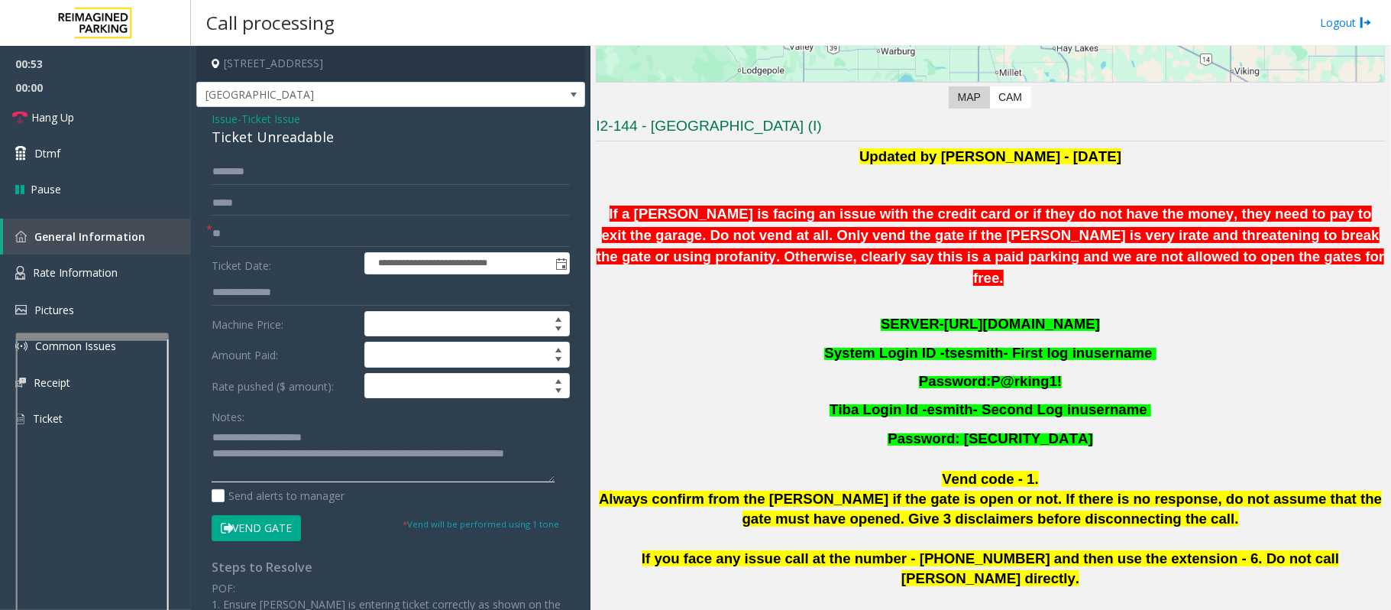
click at [292, 471] on textarea at bounding box center [383, 453] width 343 height 57
click at [294, 471] on textarea at bounding box center [383, 453] width 343 height 57
drag, startPoint x: 274, startPoint y: 435, endPoint x: 289, endPoint y: 465, distance: 33.5
click at [289, 465] on textarea at bounding box center [383, 453] width 343 height 57
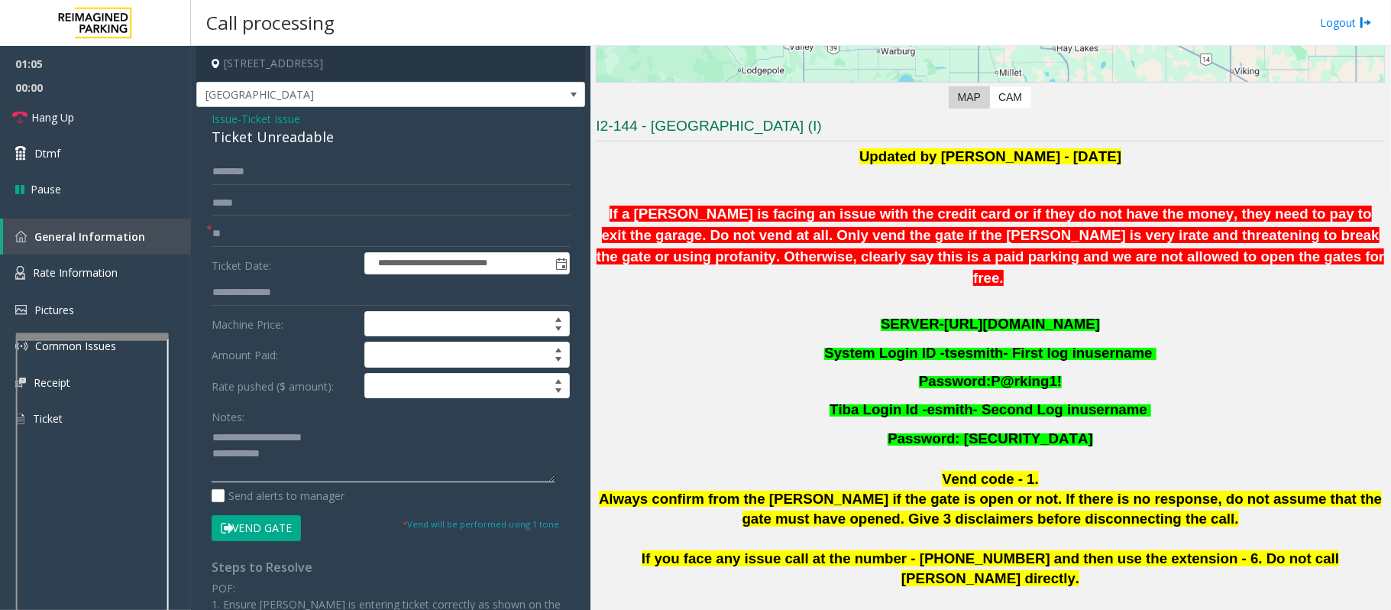
type textarea "**********"
drag, startPoint x: 251, startPoint y: 234, endPoint x: 206, endPoint y: 234, distance: 45.8
click at [212, 234] on div "* **" at bounding box center [391, 234] width 358 height 26
click at [245, 234] on input "text" at bounding box center [391, 234] width 358 height 26
type input "*****"
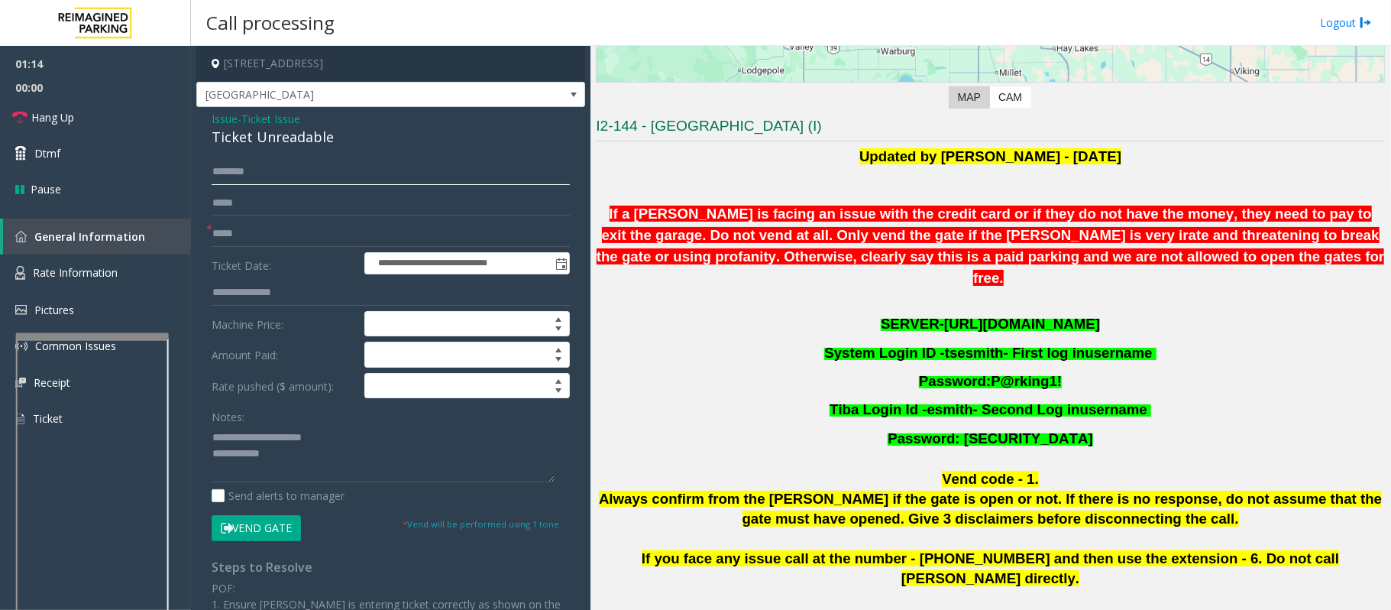
click at [228, 174] on input "text" at bounding box center [391, 172] width 358 height 26
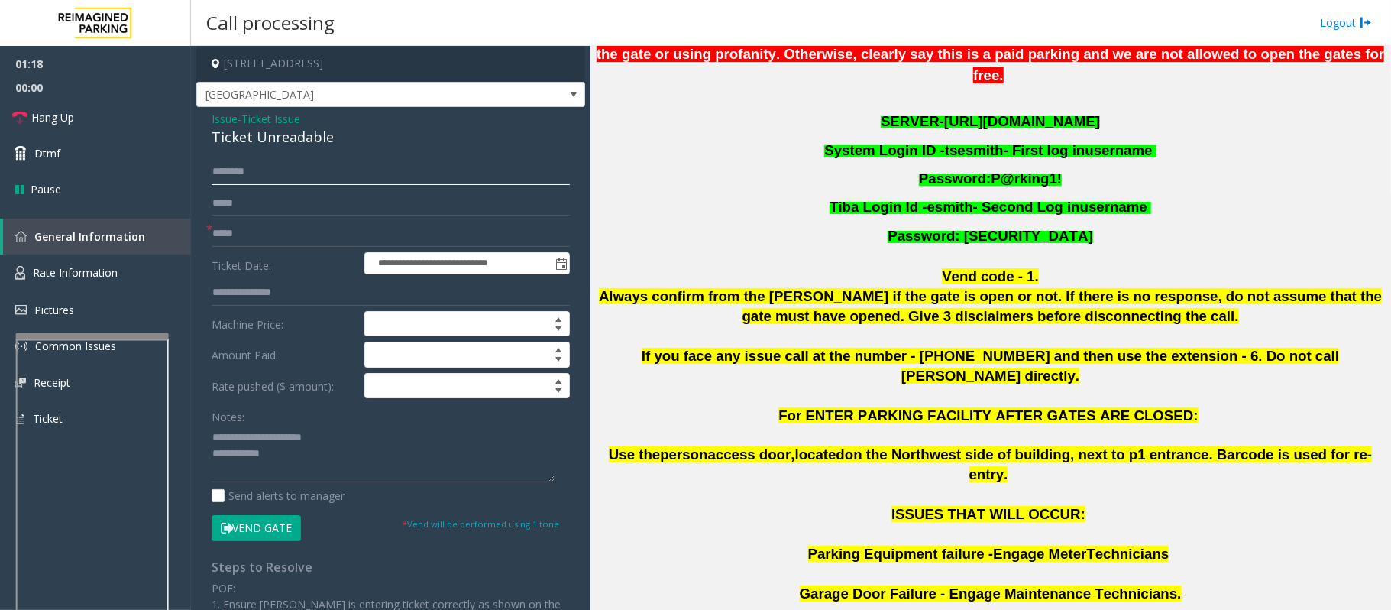
scroll to position [509, 0]
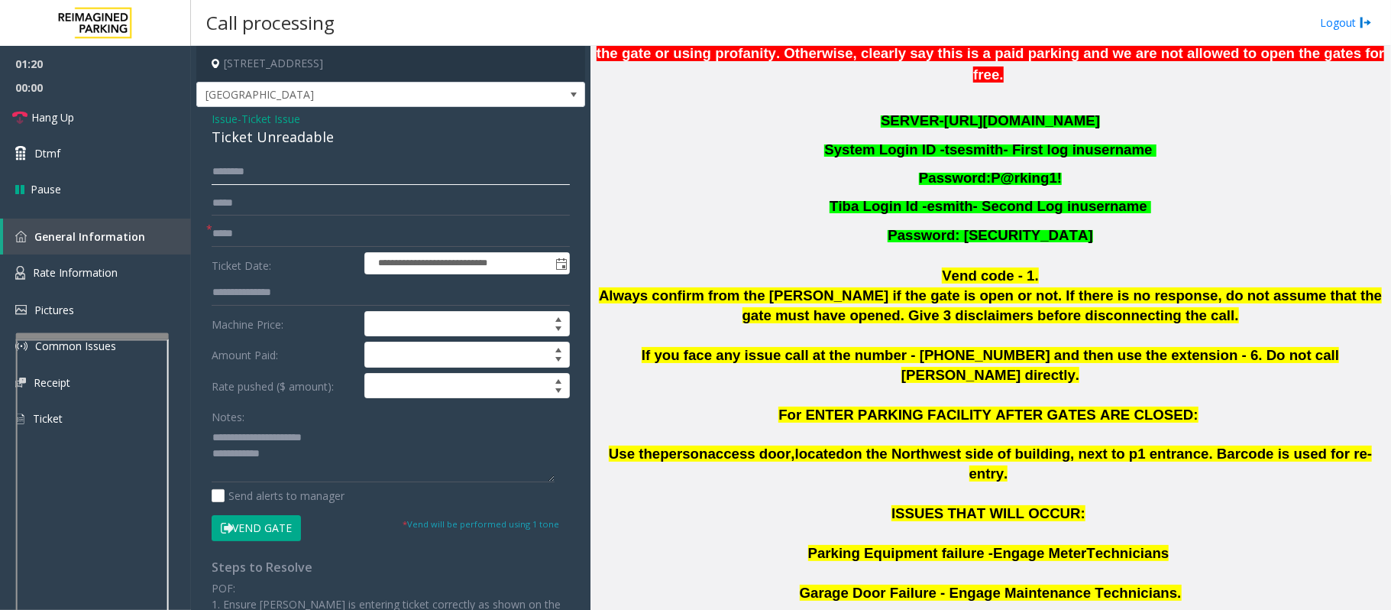
click at [331, 177] on input "text" at bounding box center [391, 172] width 358 height 26
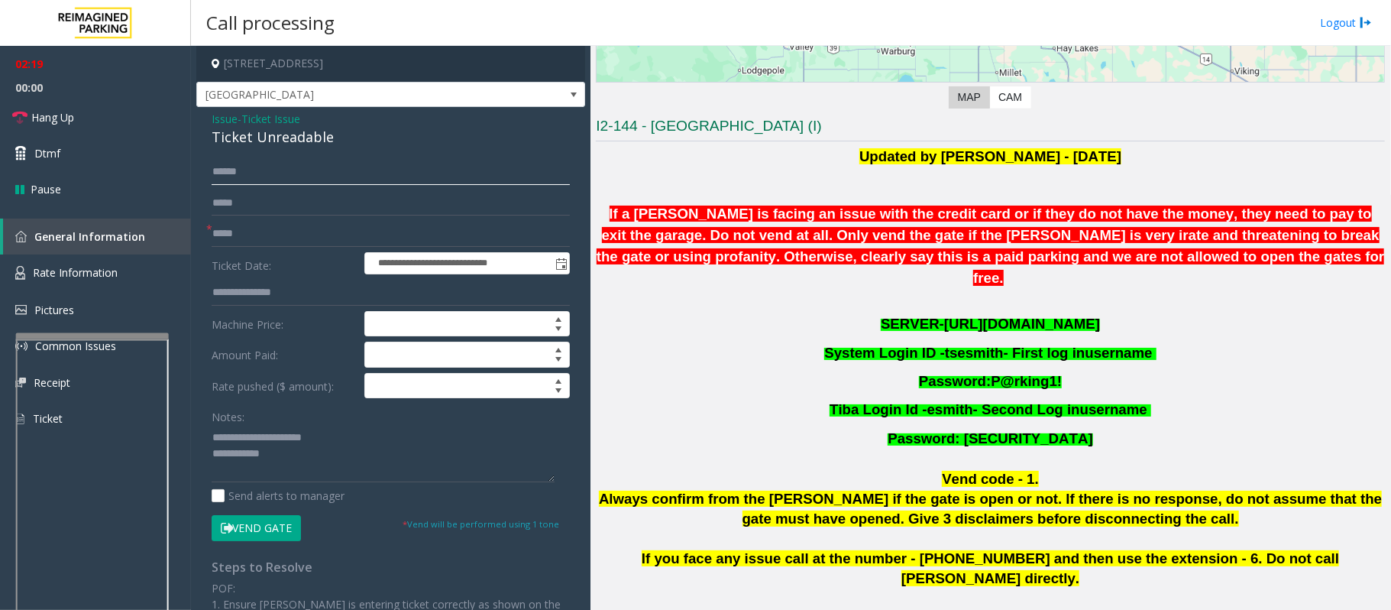
type input "******"
click at [309, 462] on textarea at bounding box center [383, 453] width 343 height 57
click at [83, 116] on link "Hang Up" at bounding box center [95, 117] width 191 height 36
click at [334, 466] on textarea at bounding box center [383, 453] width 343 height 57
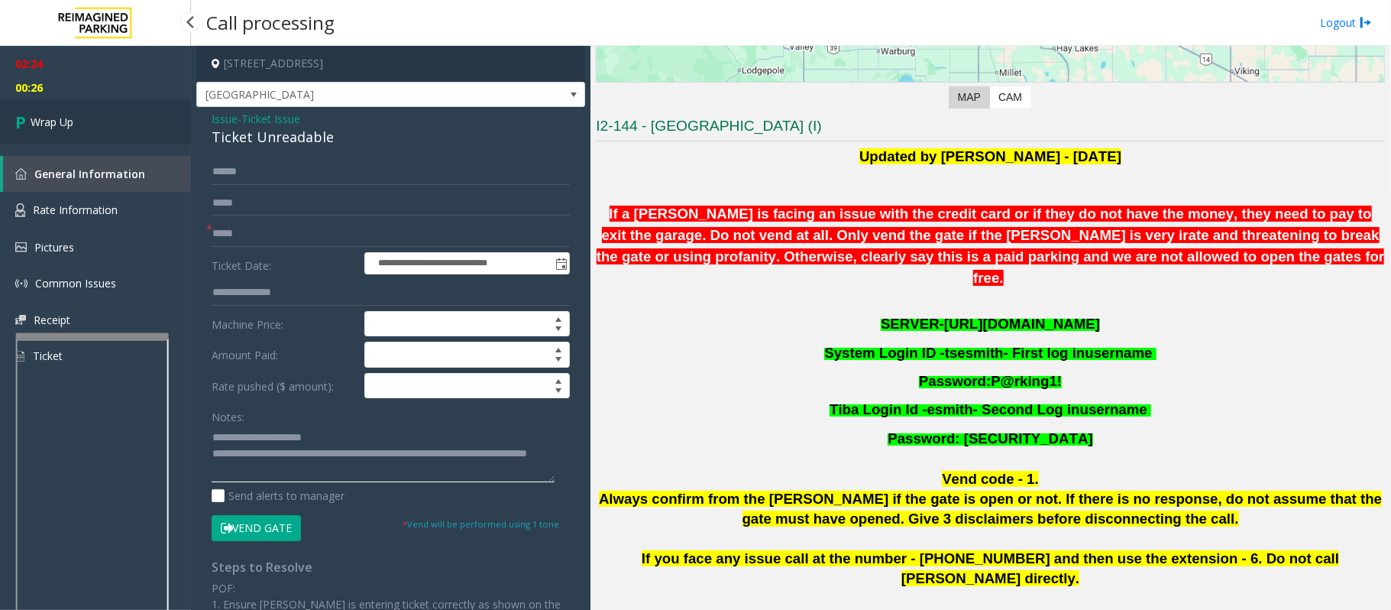
type textarea "**********"
click at [93, 123] on link "Wrap Up" at bounding box center [95, 121] width 191 height 45
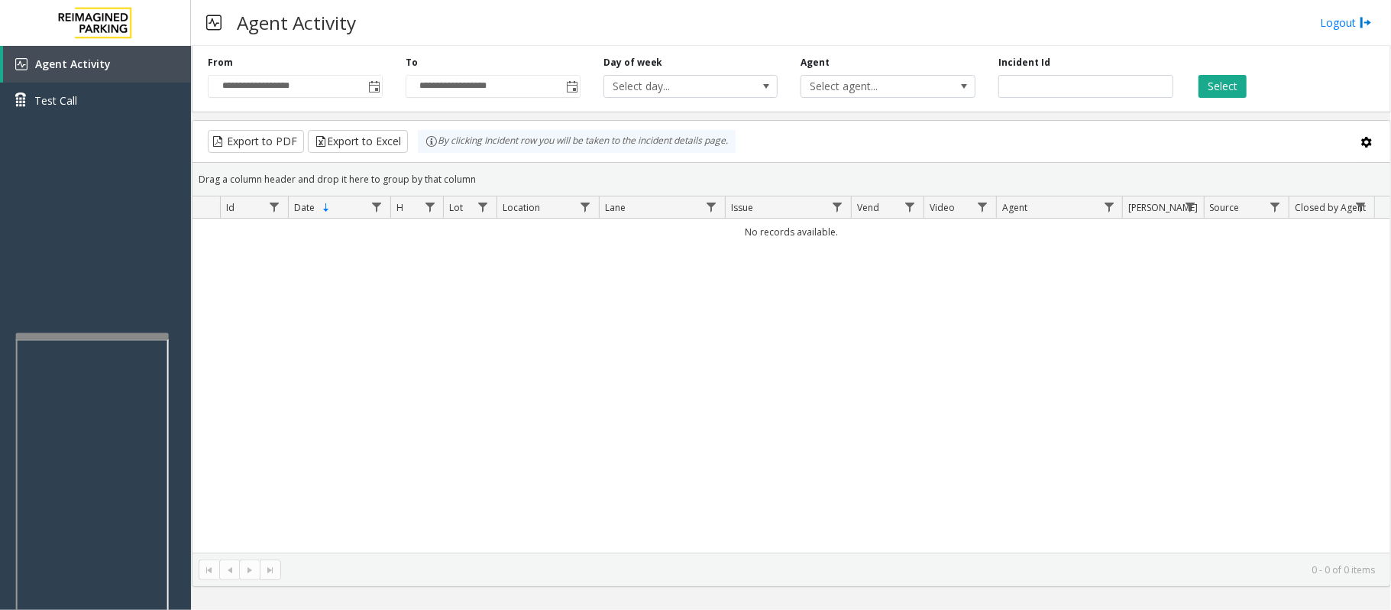
drag, startPoint x: 1324, startPoint y: 19, endPoint x: 1375, endPoint y: 35, distance: 53.6
click at [1324, 19] on link "Logout" at bounding box center [1346, 23] width 52 height 16
